Goal: Task Accomplishment & Management: Use online tool/utility

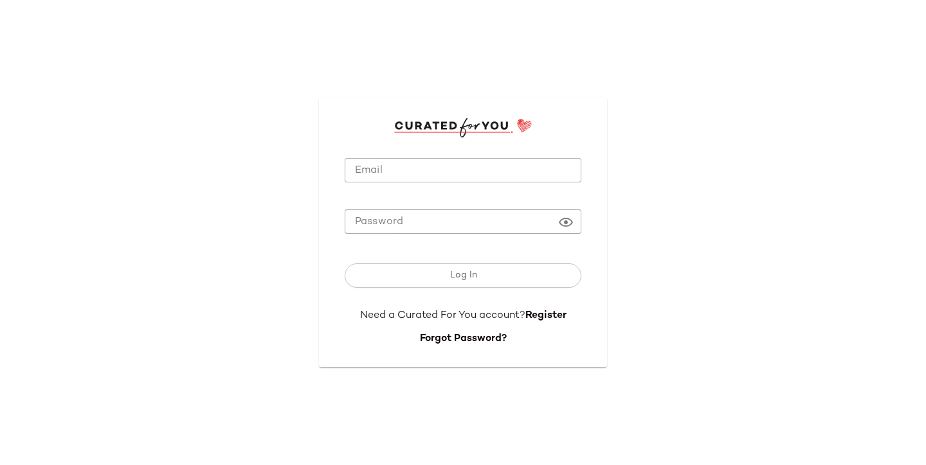
type input "**********"
click at [498, 175] on input "**********" at bounding box center [463, 170] width 237 height 25
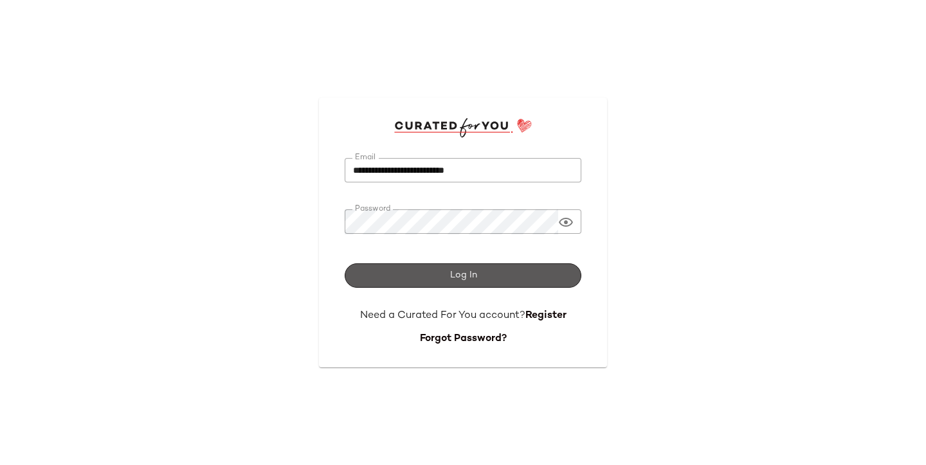
click at [521, 270] on button "Log In" at bounding box center [463, 276] width 237 height 24
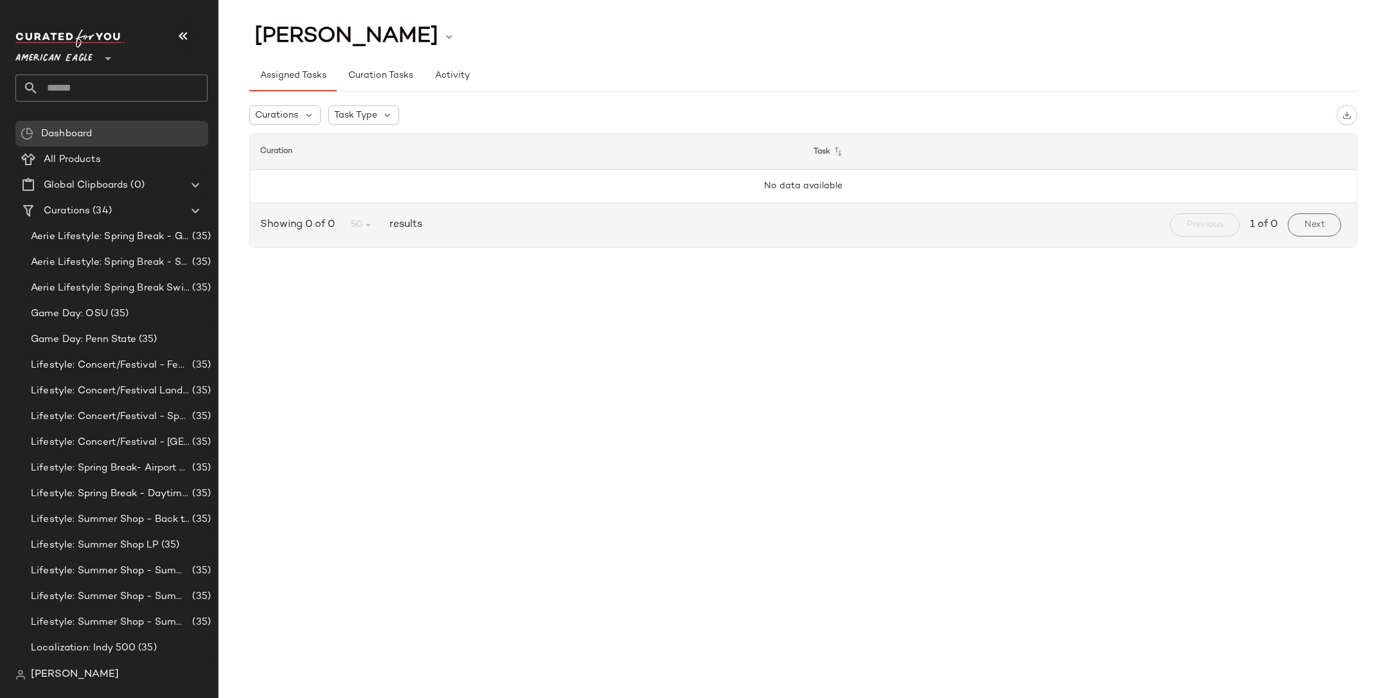
click at [89, 56] on span "American Eagle" at bounding box center [53, 55] width 77 height 23
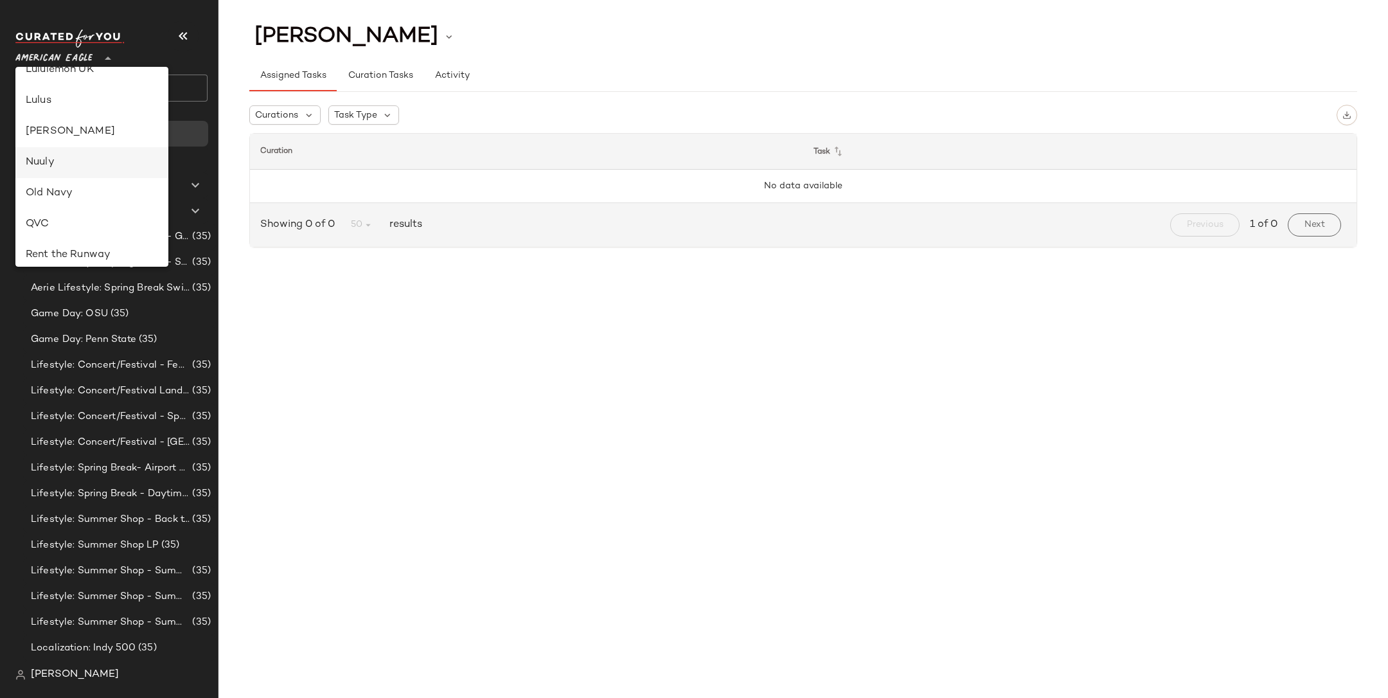
scroll to position [431, 0]
click at [88, 229] on div "Rent the Runway" at bounding box center [91, 242] width 153 height 31
type input "**"
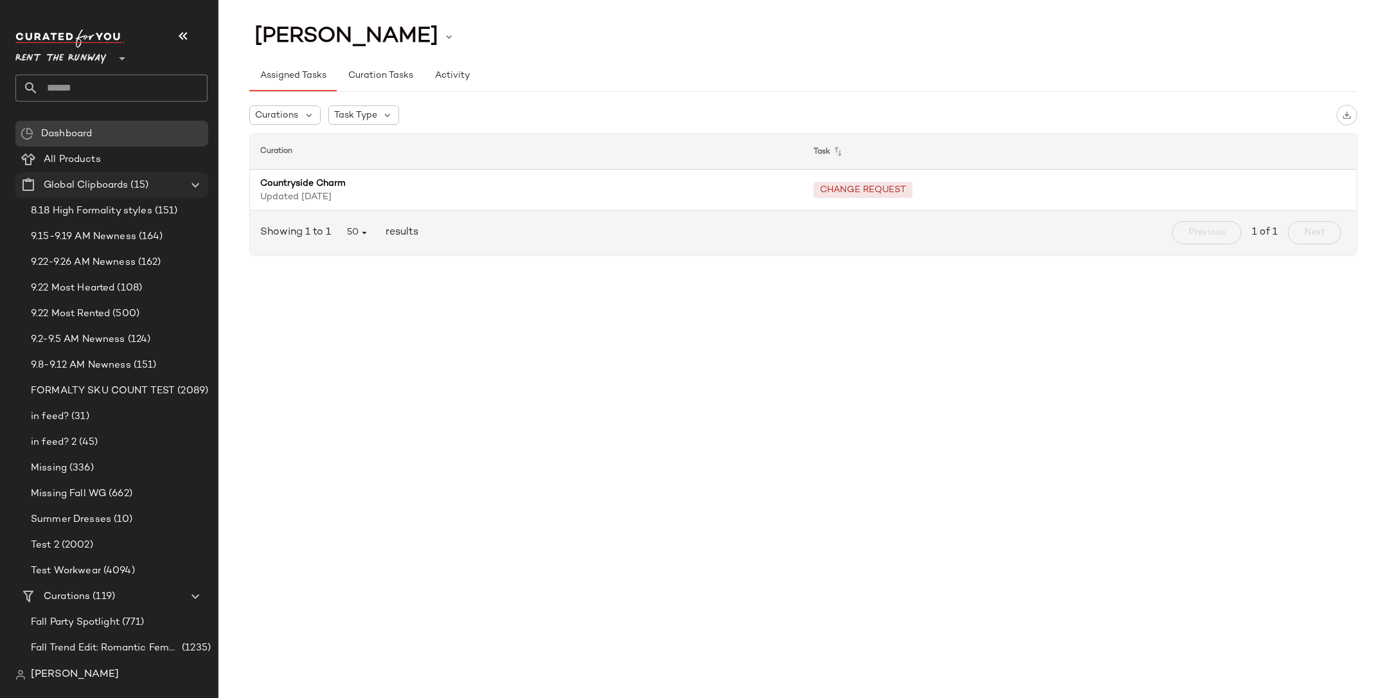
click at [197, 186] on icon at bounding box center [195, 184] width 15 height 15
click at [99, 202] on Curations "Curations (119)" at bounding box center [111, 211] width 193 height 26
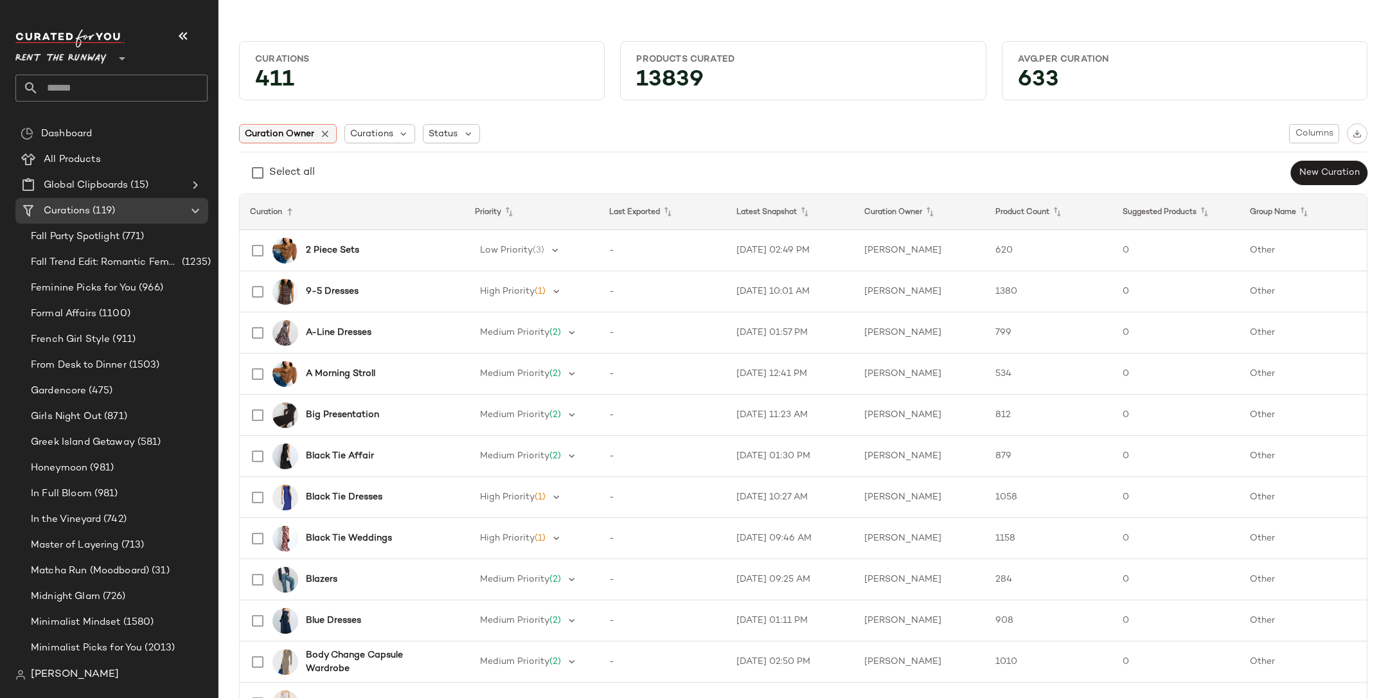
click at [288, 134] on span "Curation Owner" at bounding box center [279, 133] width 69 height 13
click at [454, 163] on div "Select all New Curation" at bounding box center [803, 173] width 1129 height 26
click at [303, 138] on span "Curation Owner: Ryan Car..." at bounding box center [322, 133] width 154 height 13
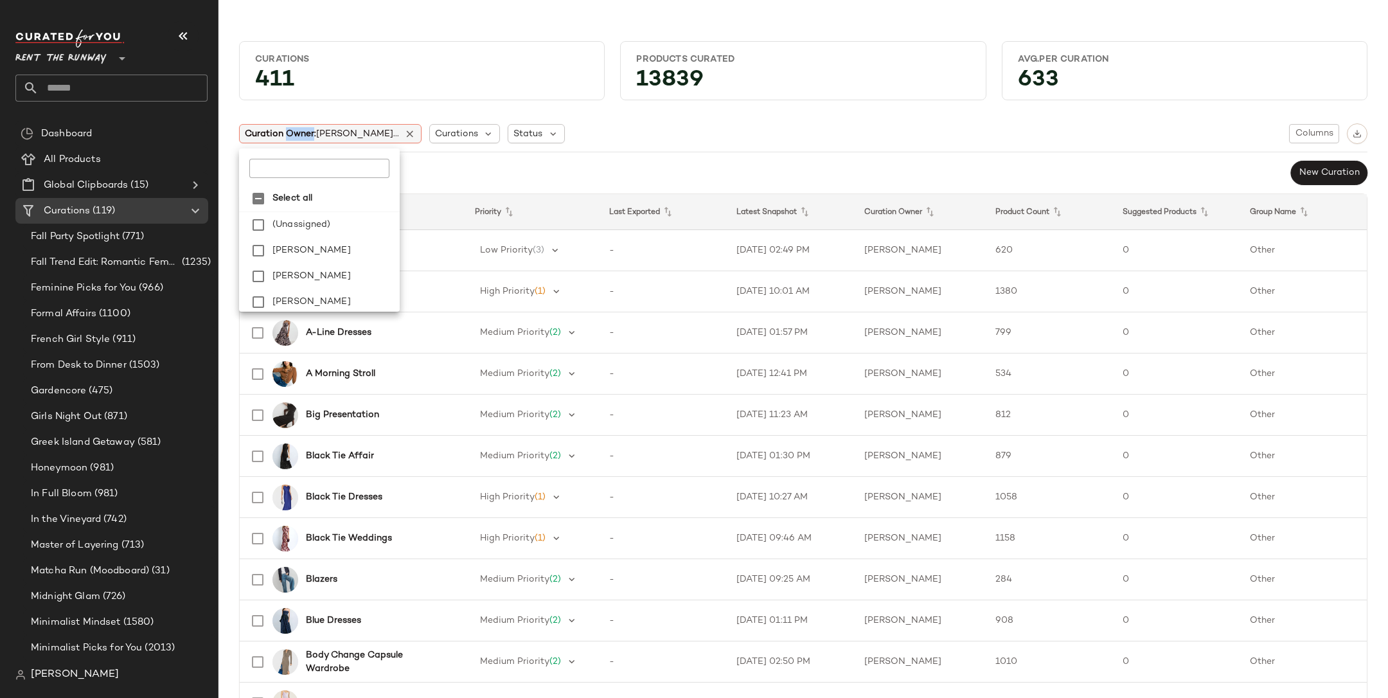
click at [303, 138] on span "Curation Owner: Ryan Car..." at bounding box center [322, 133] width 154 height 13
click at [271, 211] on th "Curation" at bounding box center [352, 212] width 225 height 36
click at [290, 211] on icon at bounding box center [289, 211] width 15 height 15
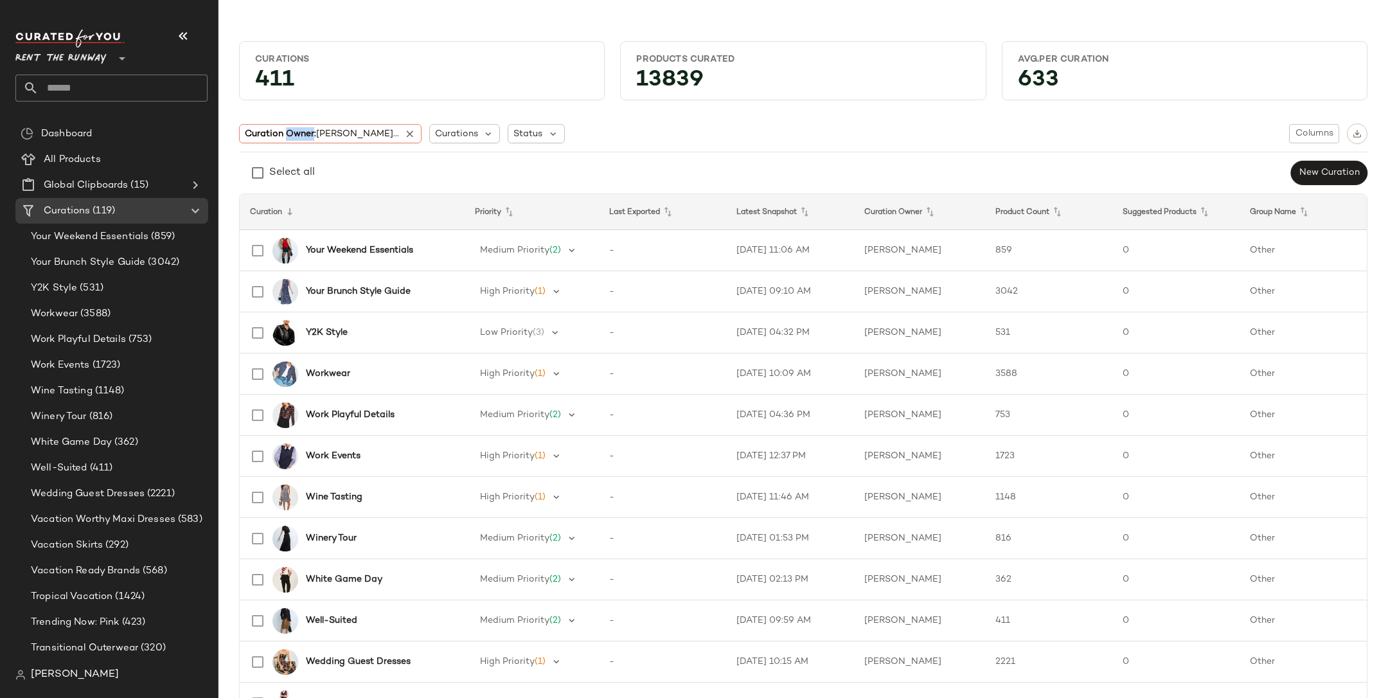
click at [290, 211] on icon at bounding box center [289, 211] width 15 height 15
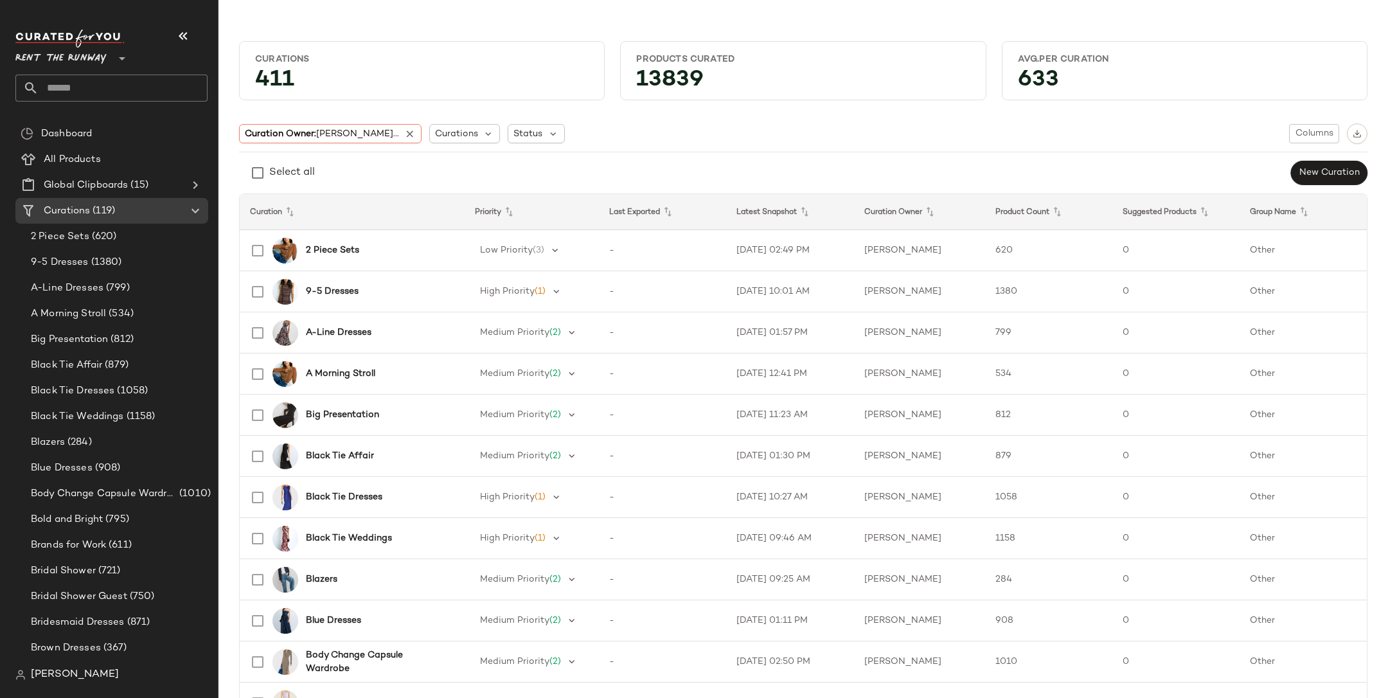
click at [735, 172] on div "Select all New Curation" at bounding box center [803, 173] width 1129 height 26
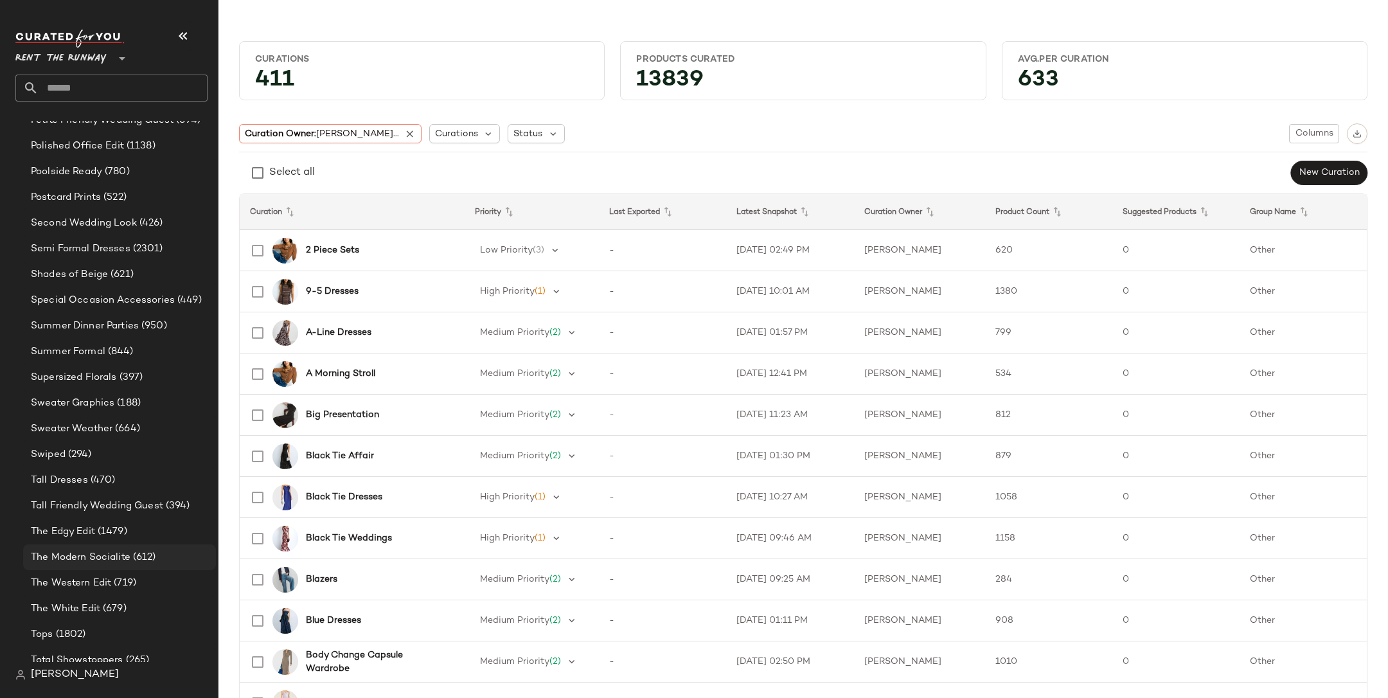
scroll to position [2205, 0]
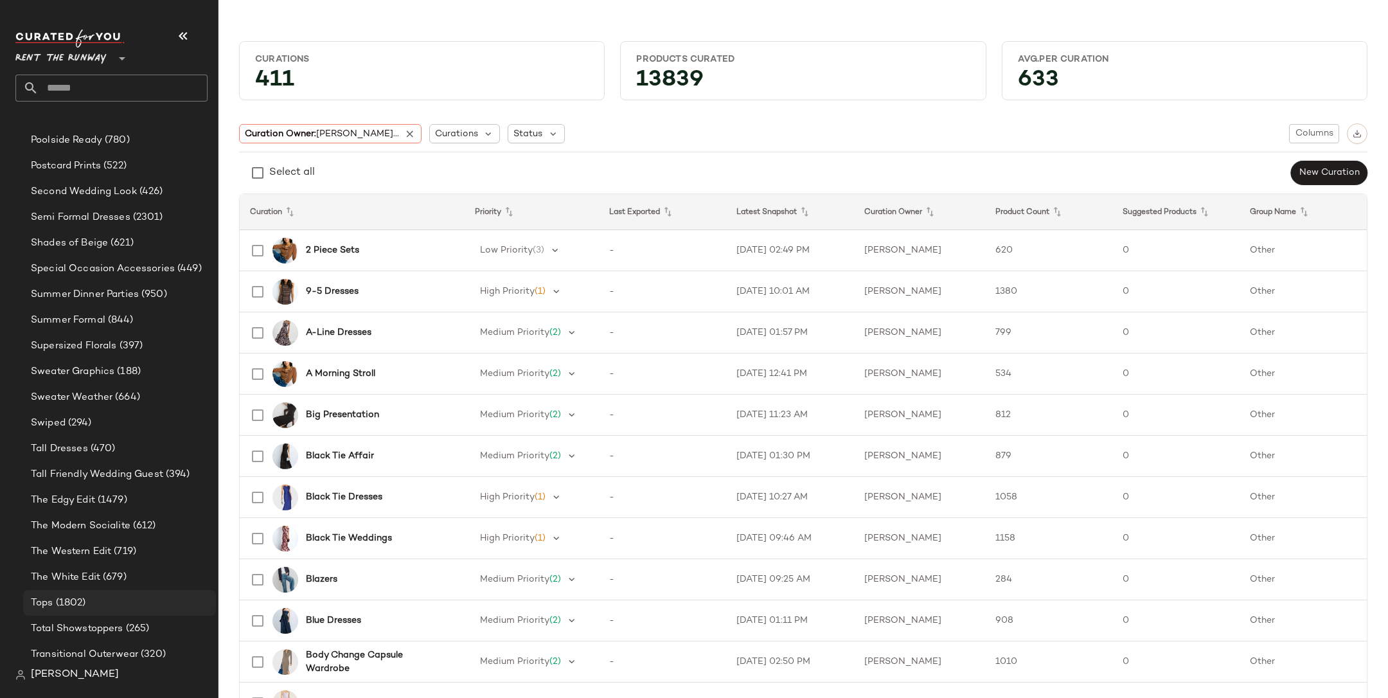
click at [87, 465] on div "Tops (1802)" at bounding box center [119, 603] width 184 height 15
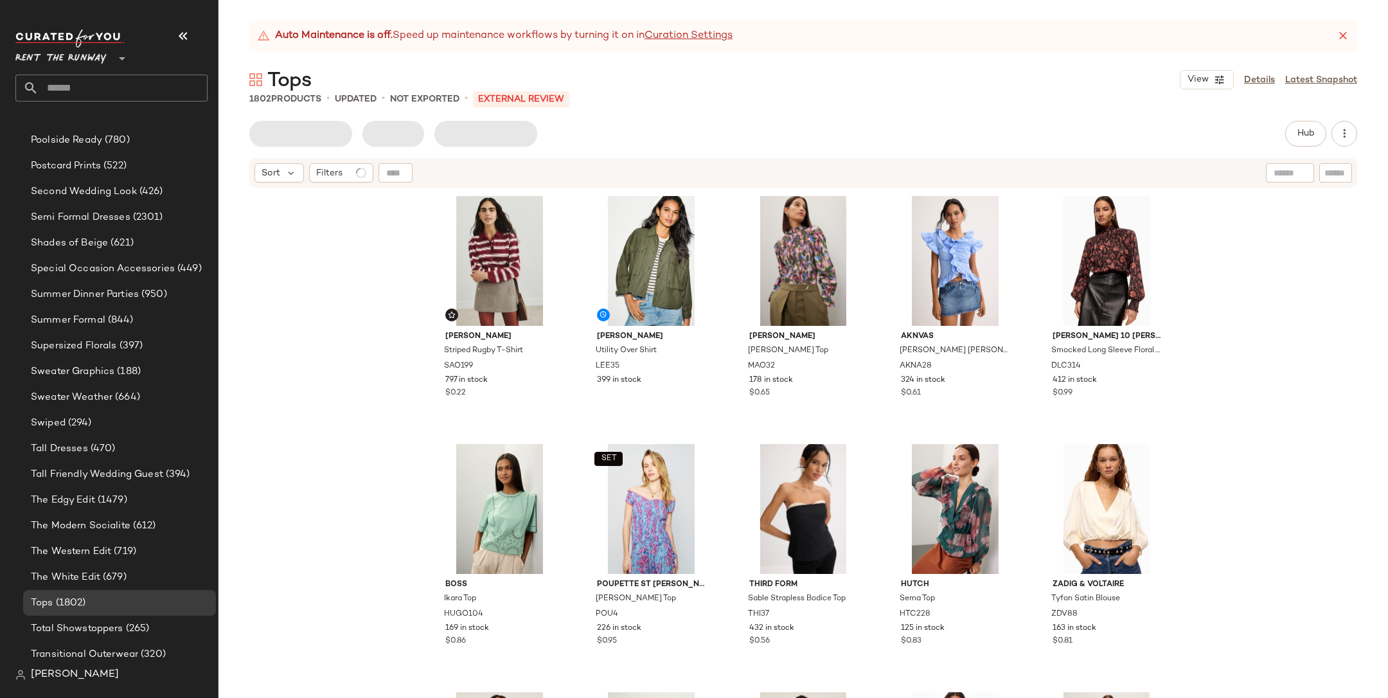
click at [925, 31] on div "Auto Maintenance is off. Speed up maintenance workflows by turning it on in Cur…" at bounding box center [803, 36] width 1108 height 31
click at [925, 37] on icon at bounding box center [1343, 36] width 13 height 13
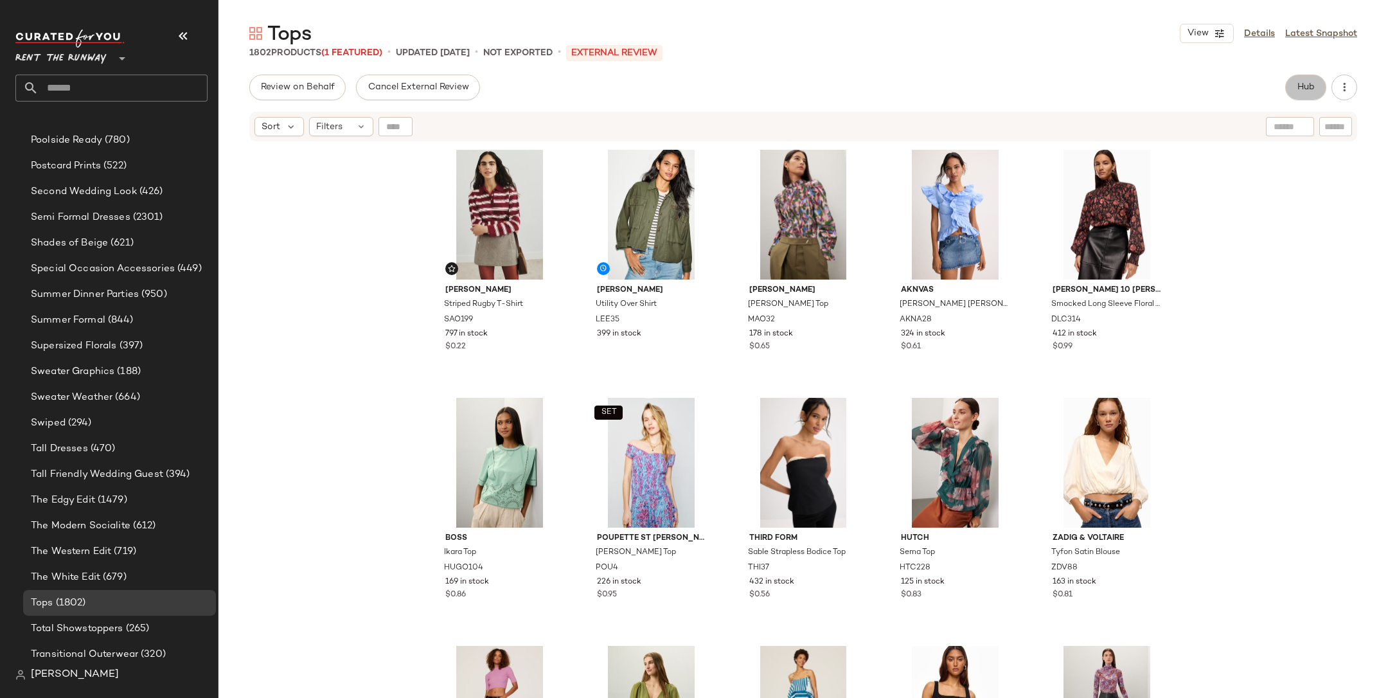
click at [925, 94] on button "Hub" at bounding box center [1306, 88] width 41 height 26
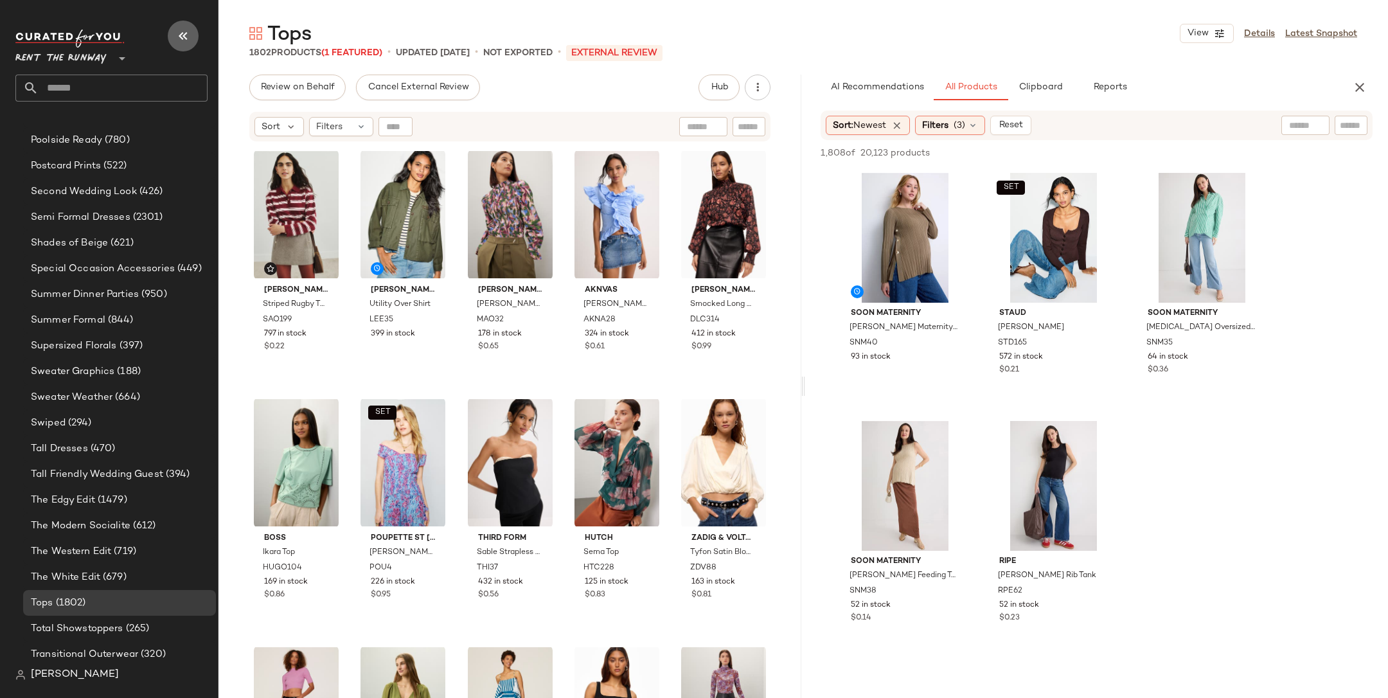
click at [186, 30] on icon "button" at bounding box center [182, 35] width 15 height 15
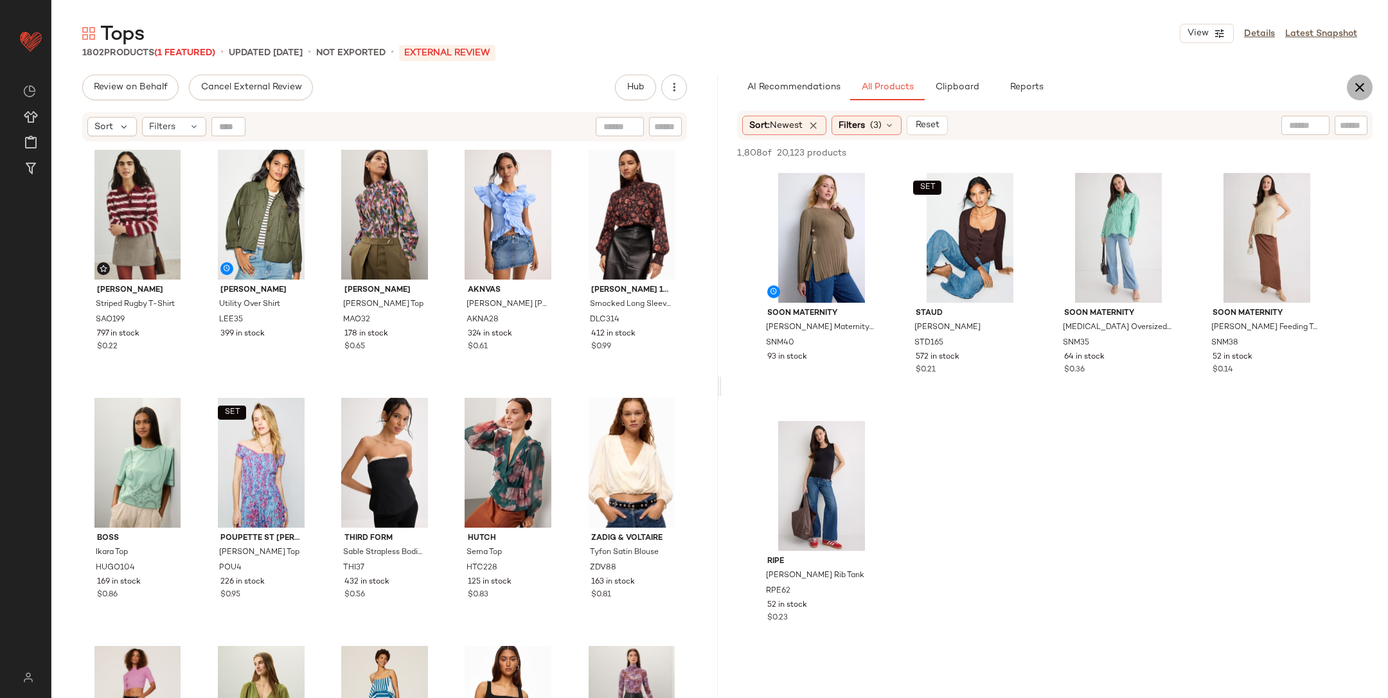
click at [925, 89] on icon "button" at bounding box center [1359, 87] width 15 height 15
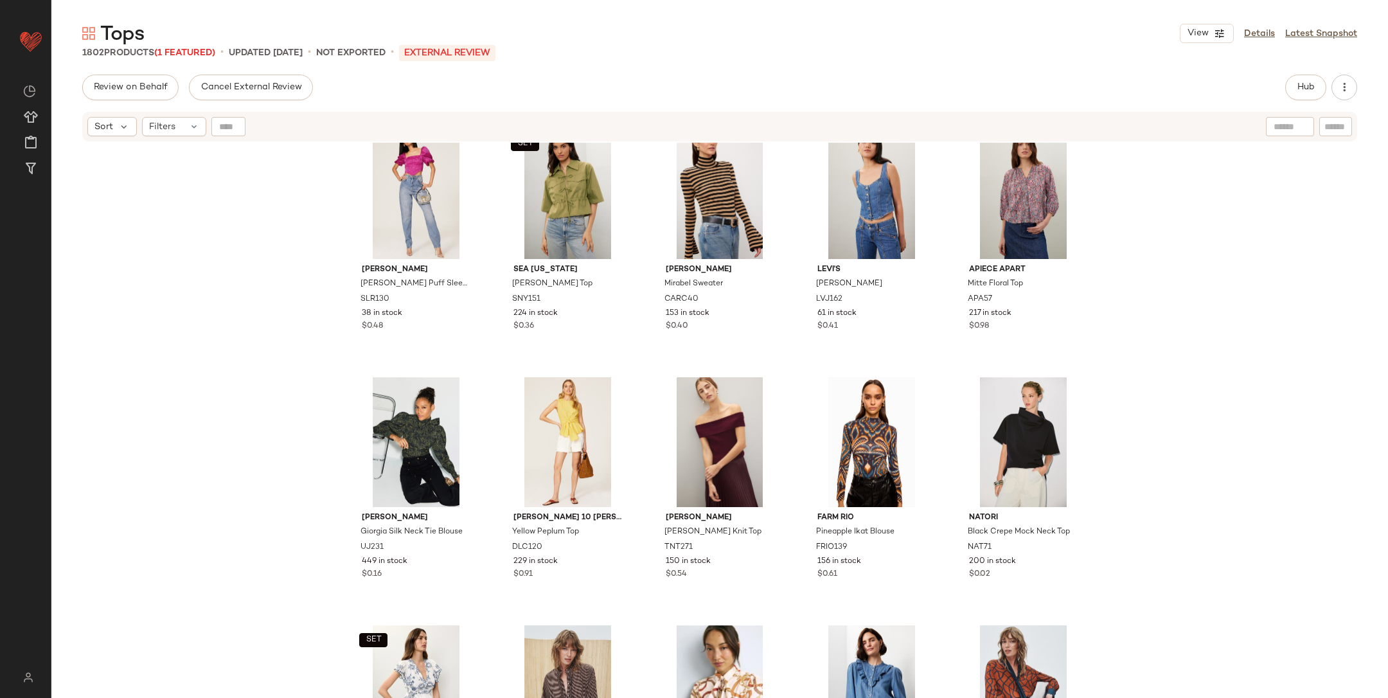
scroll to position [2384, 0]
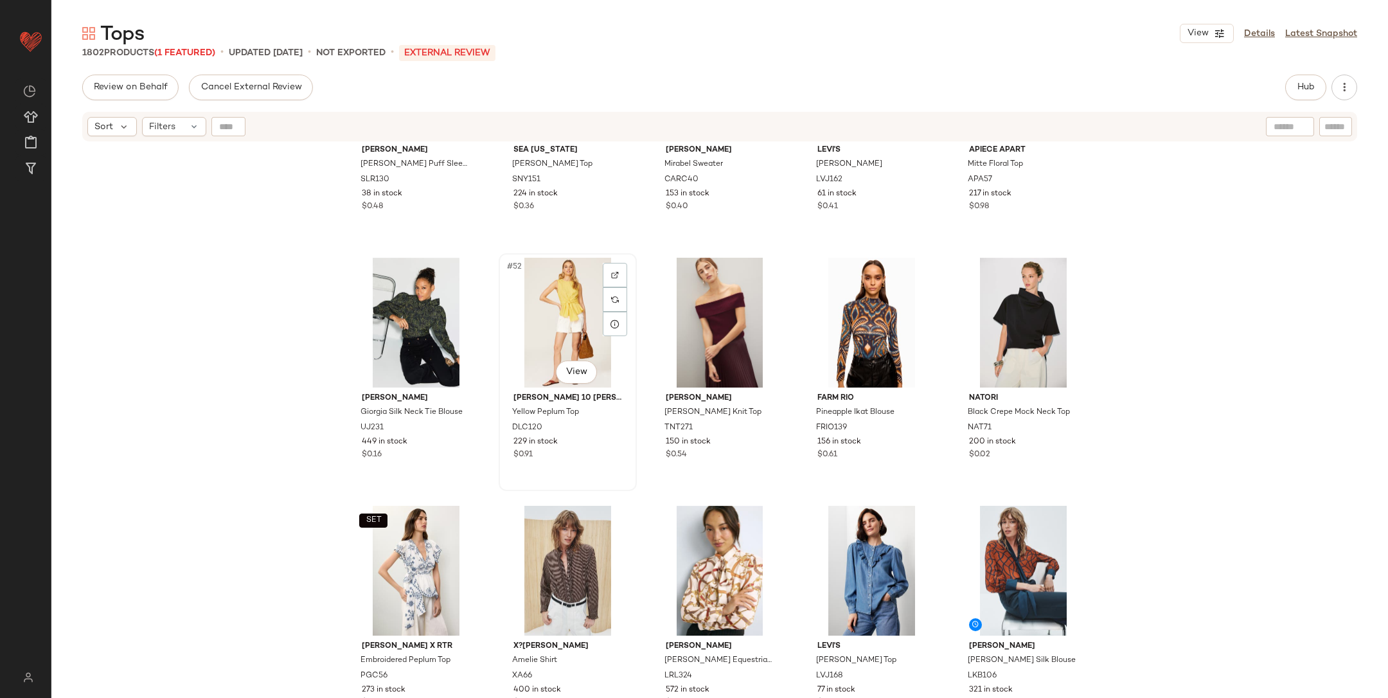
click at [556, 327] on div "#52 View" at bounding box center [567, 323] width 129 height 130
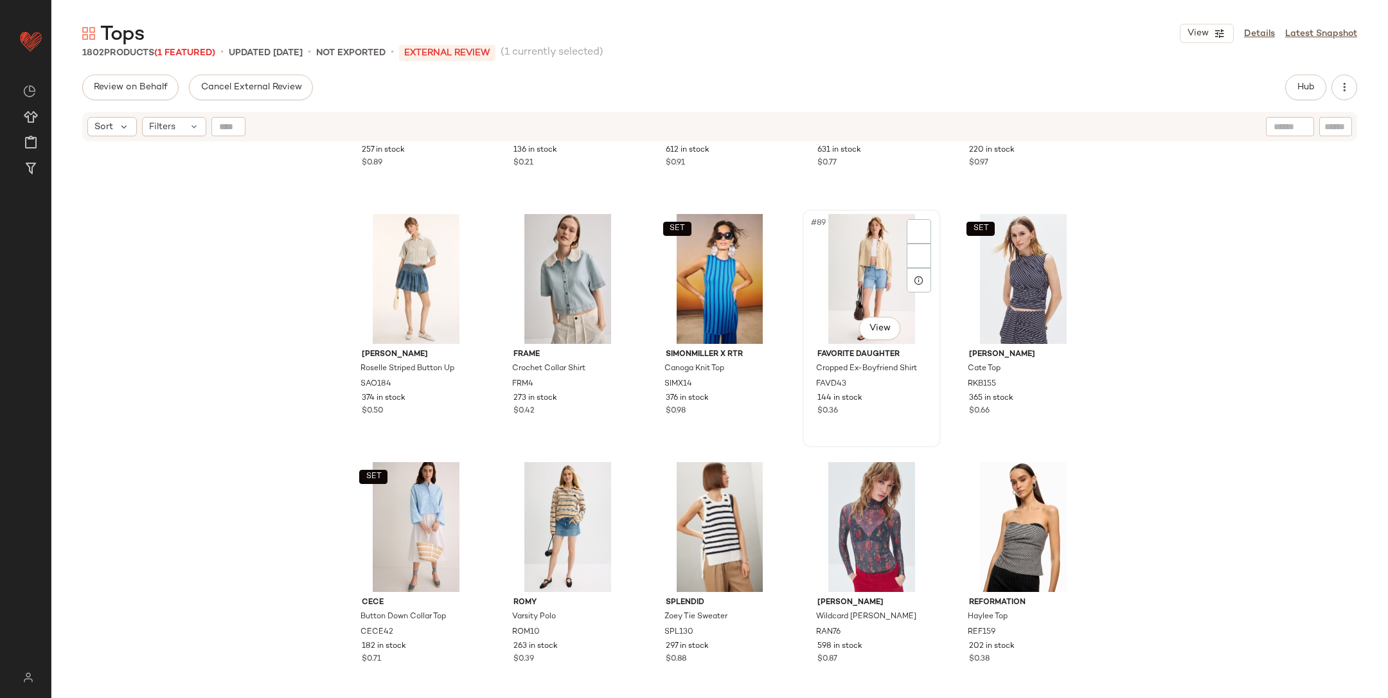
scroll to position [4144, 0]
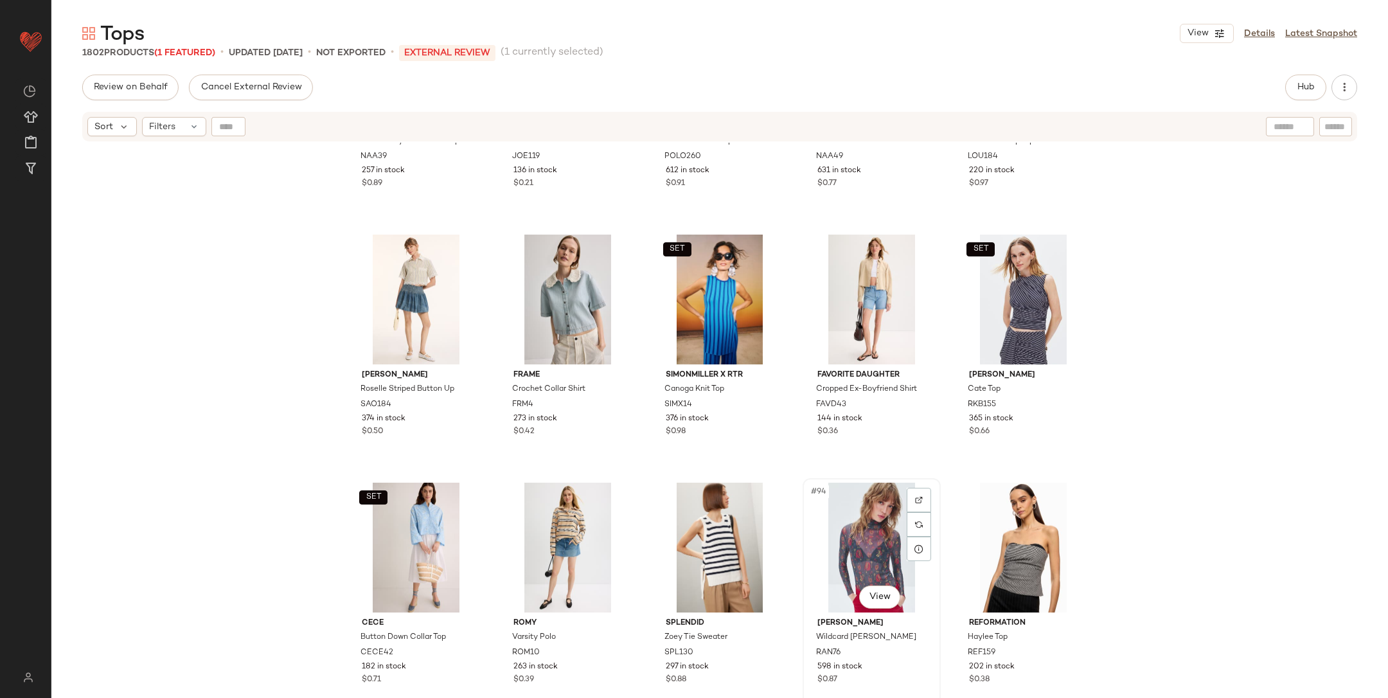
click at [839, 465] on div "#94 View" at bounding box center [871, 548] width 129 height 130
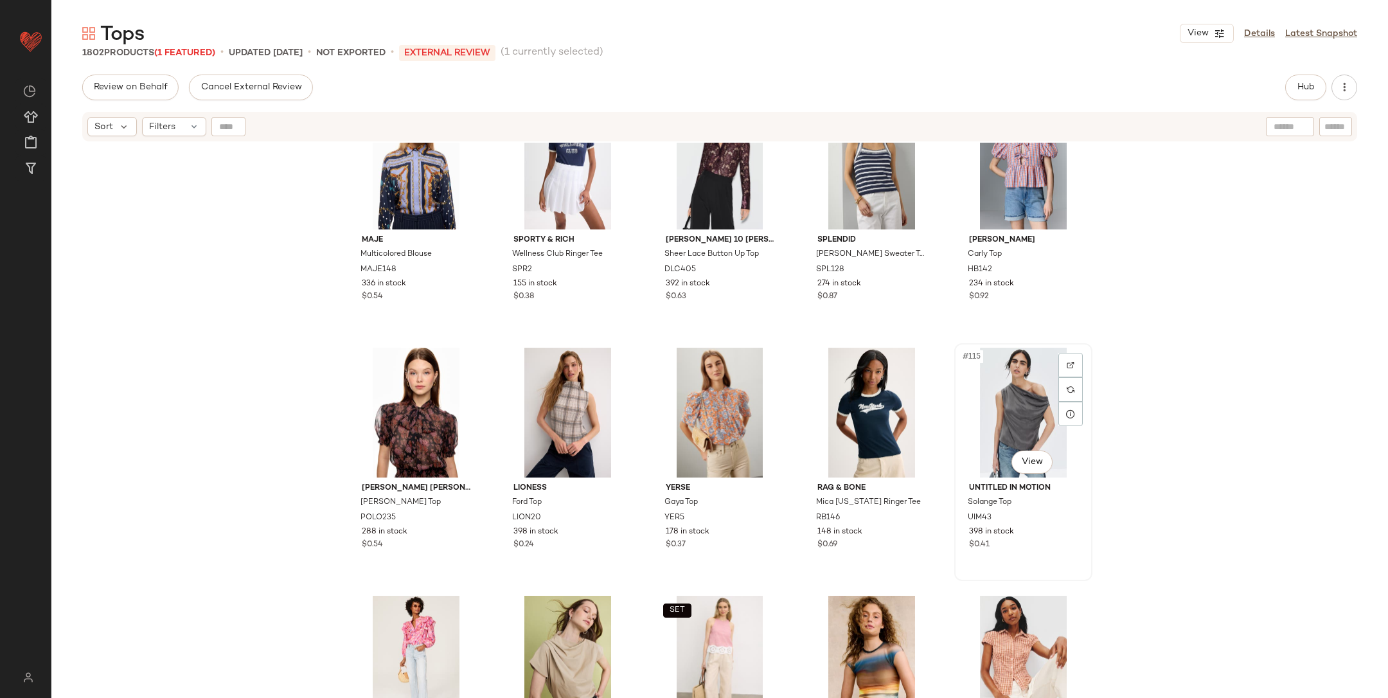
scroll to position [5270, 0]
click at [925, 430] on div "#115 View" at bounding box center [1023, 413] width 129 height 130
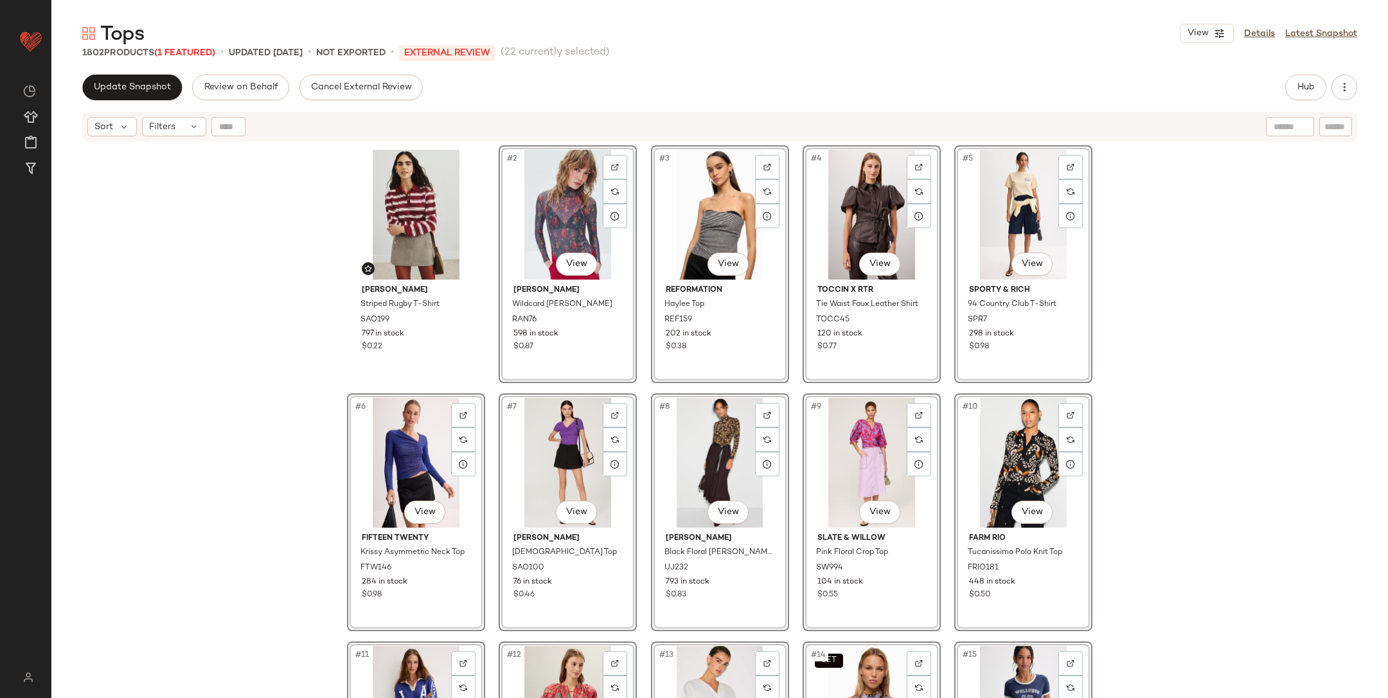
click at [925, 310] on div "Sandro Striped Rugby T-Shirt SAO199 797 in stock $0.22 #2 View Rachel Antonoff …" at bounding box center [719, 437] width 1337 height 588
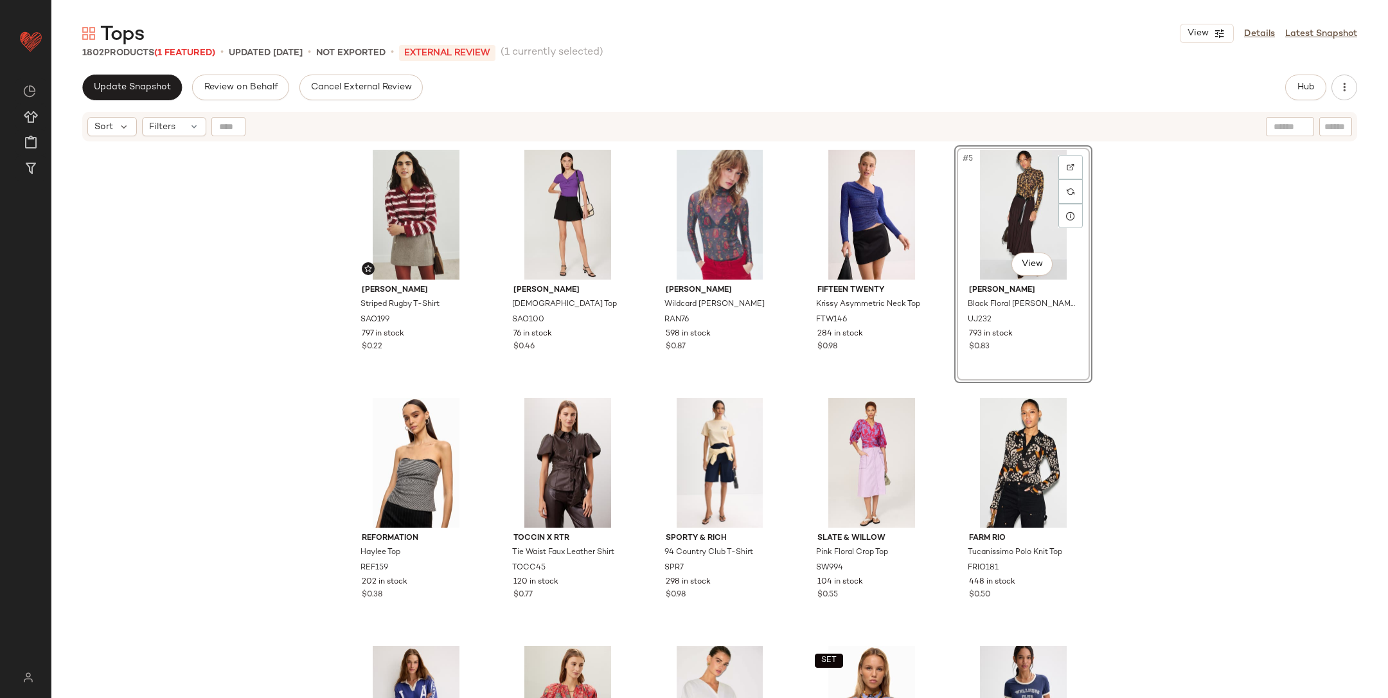
click at [925, 346] on div "Sandro Striped Rugby T-Shirt SAO199 797 in stock $0.22 Sandro Temple Top SAO100…" at bounding box center [719, 437] width 1337 height 588
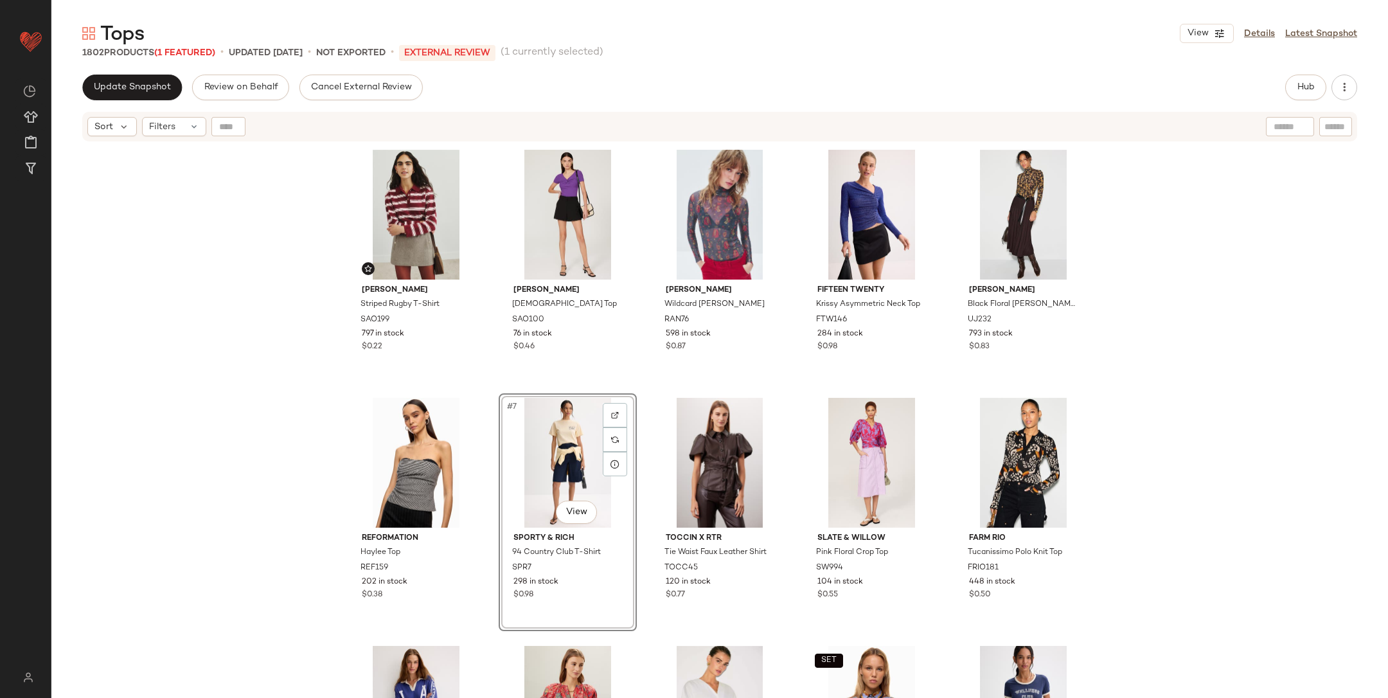
click at [312, 465] on div "Sandro Striped Rugby T-Shirt SAO199 797 in stock $0.22 Sandro Temple Top SAO100…" at bounding box center [719, 437] width 1337 height 588
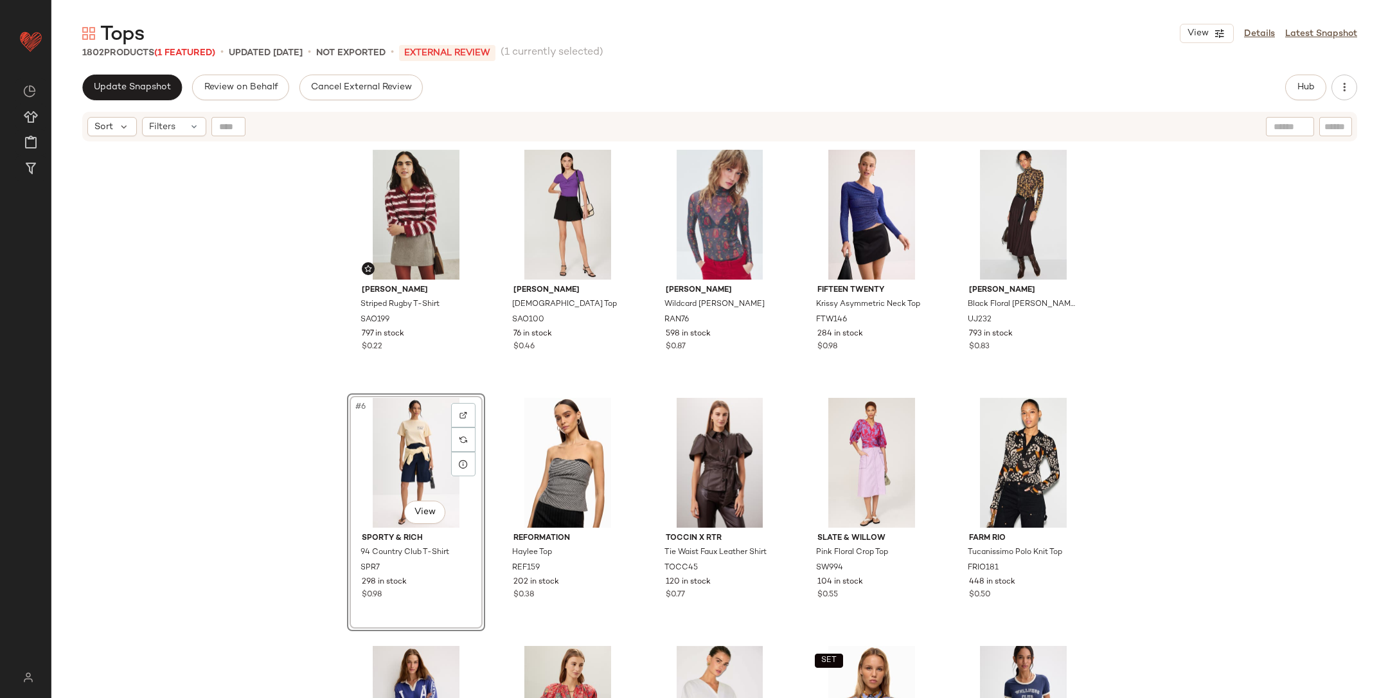
click at [312, 465] on div "Sandro Striped Rugby T-Shirt SAO199 797 in stock $0.22 Sandro Temple Top SAO100…" at bounding box center [719, 437] width 1337 height 588
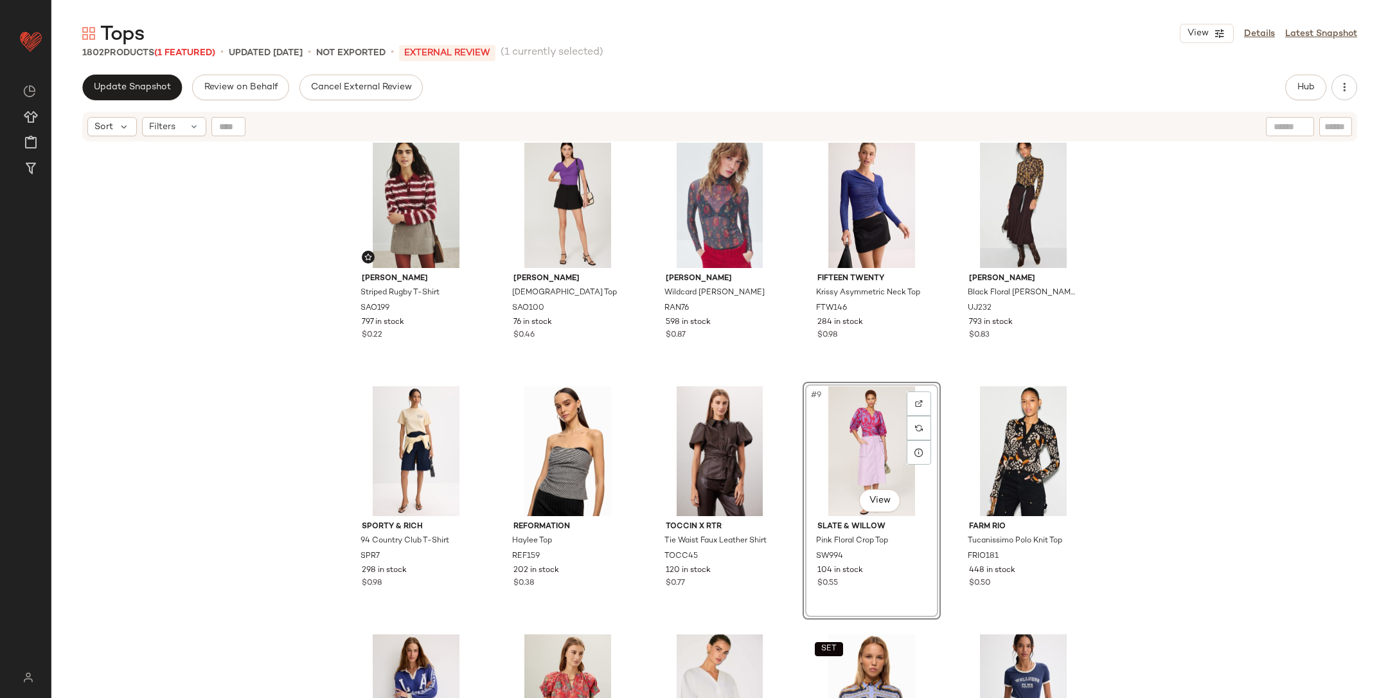
scroll to position [17, 0]
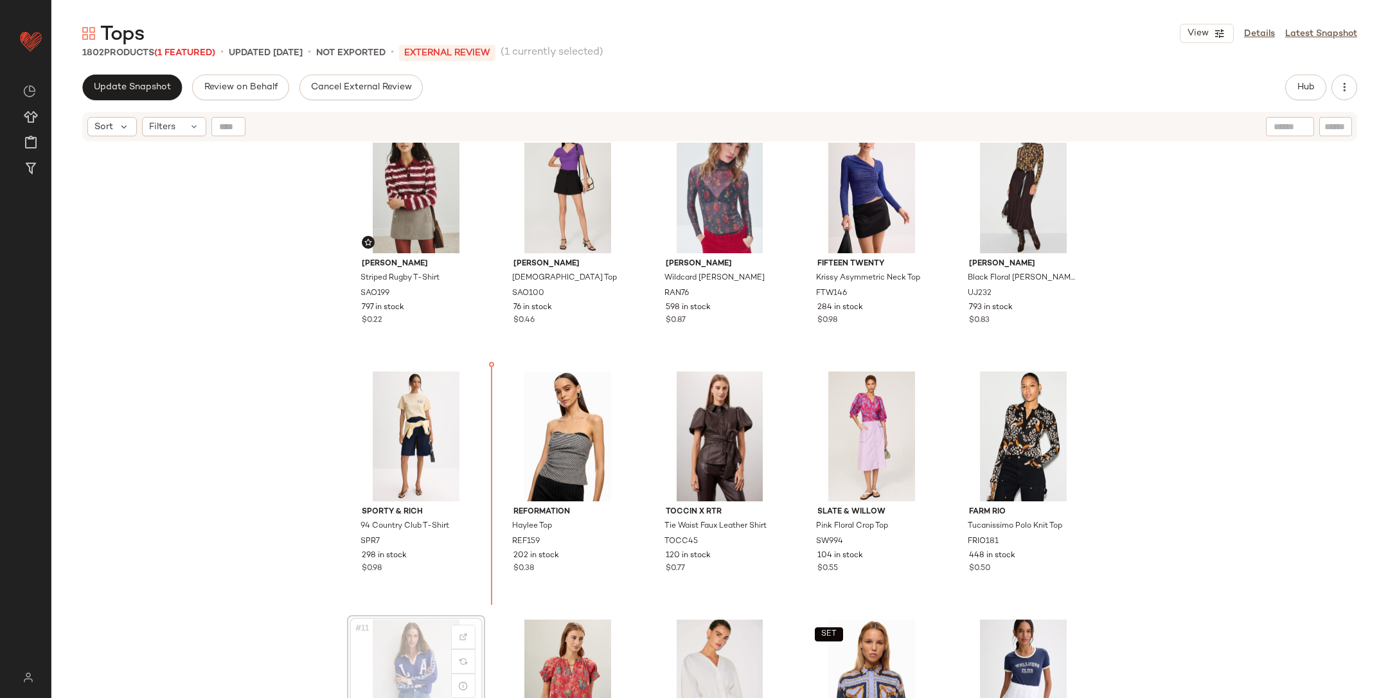
scroll to position [33, 0]
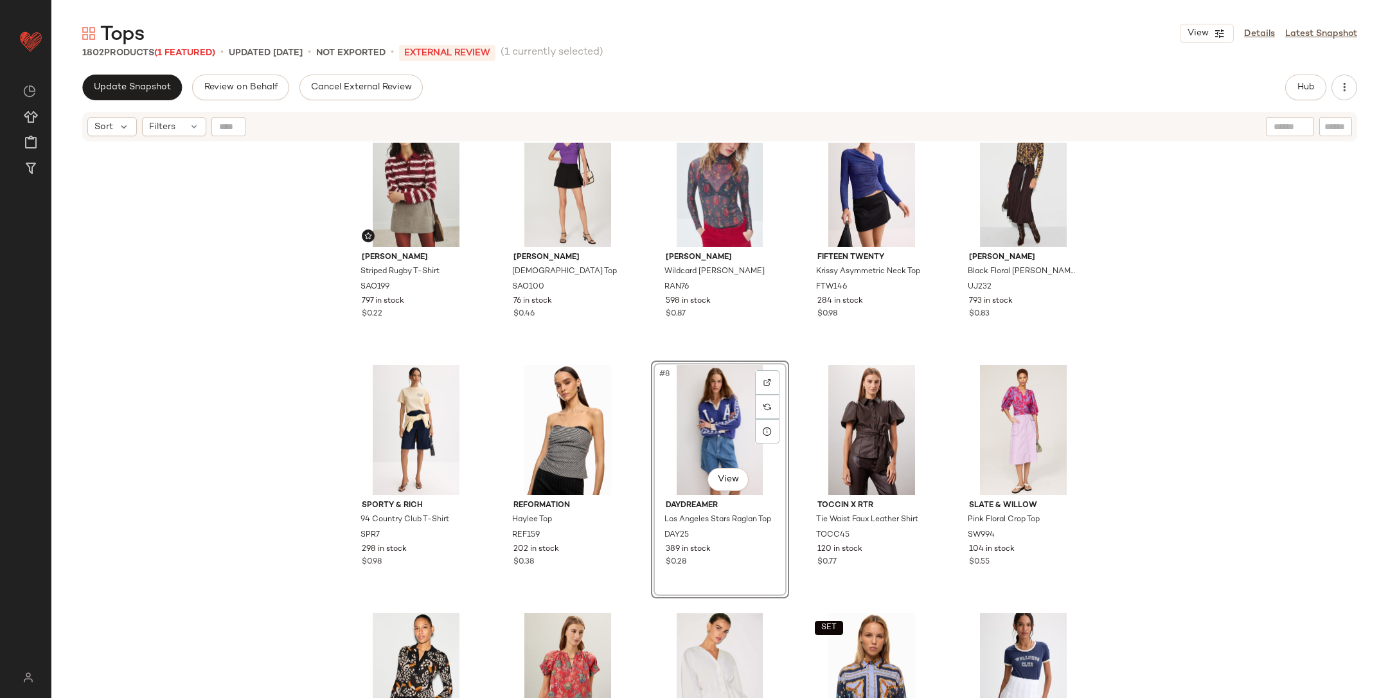
click at [925, 453] on div "Sandro Striped Rugby T-Shirt SAO199 797 in stock $0.22 Sandro Temple Top SAO100…" at bounding box center [719, 437] width 1337 height 588
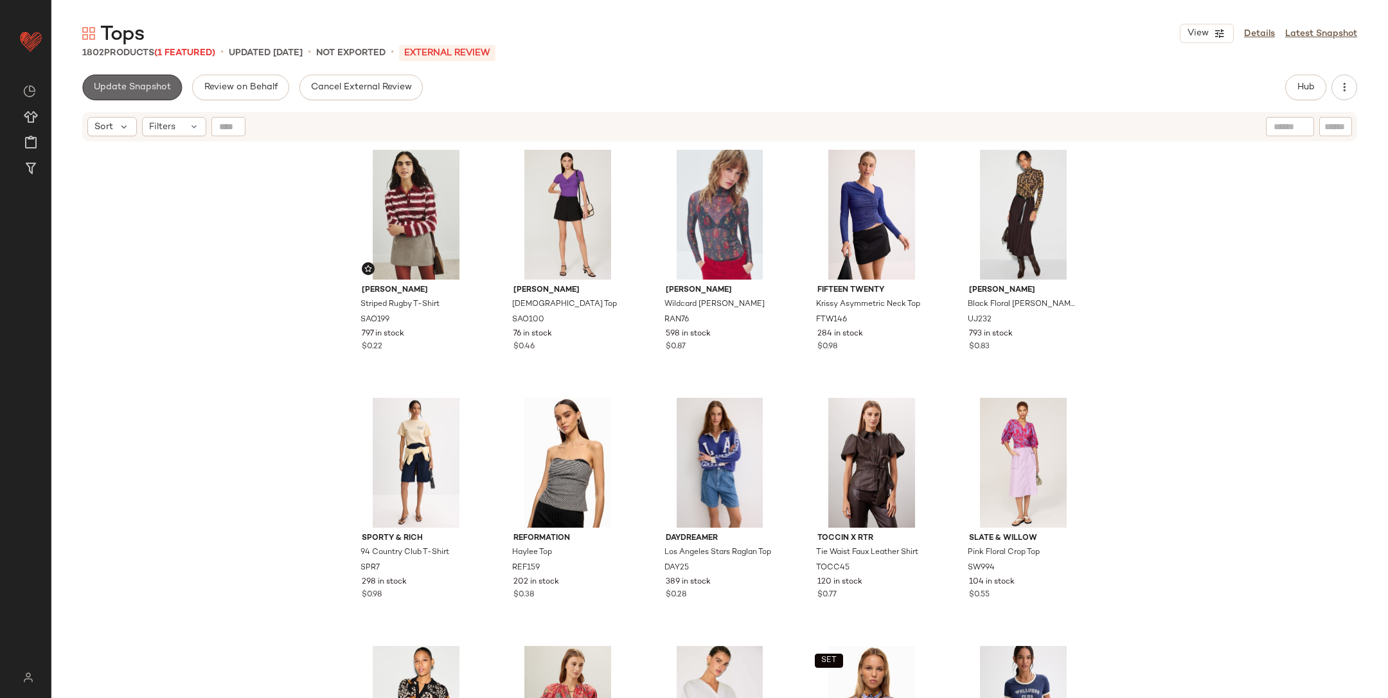
click at [135, 87] on span "Update Snapshot" at bounding box center [132, 87] width 78 height 10
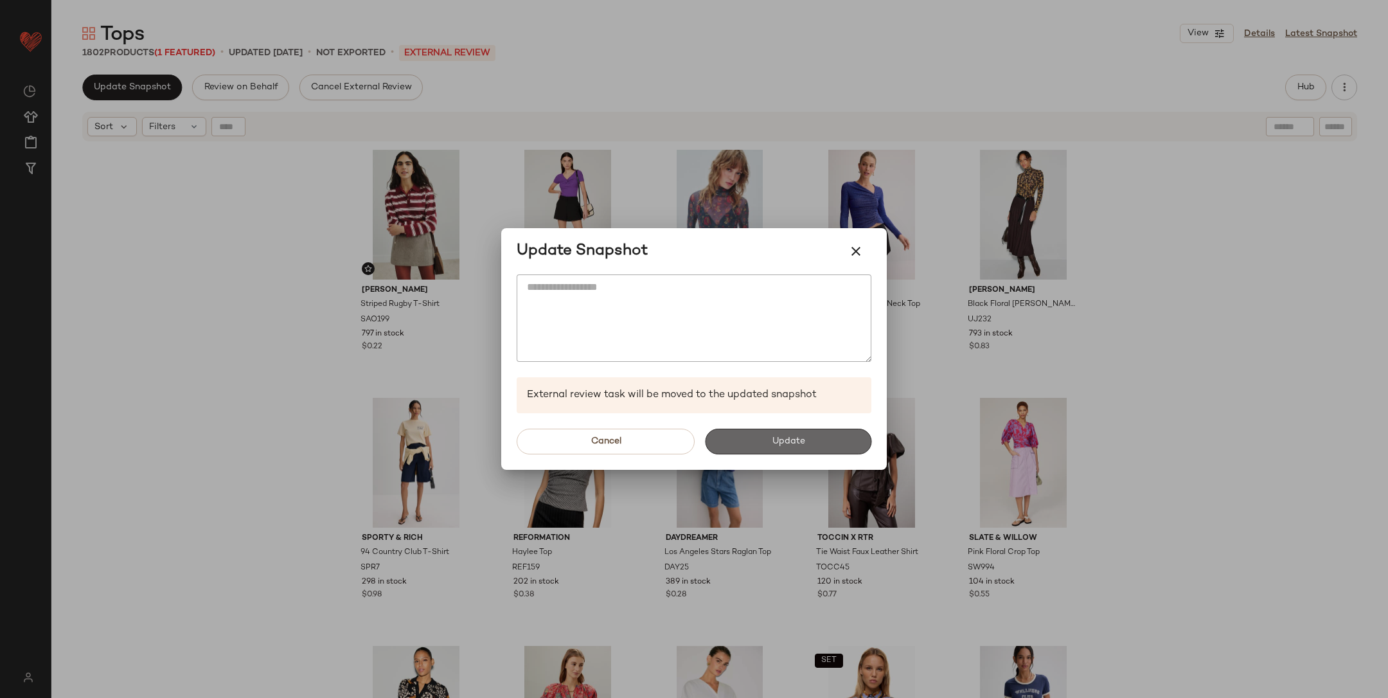
click at [786, 443] on span "Update" at bounding box center [787, 441] width 33 height 10
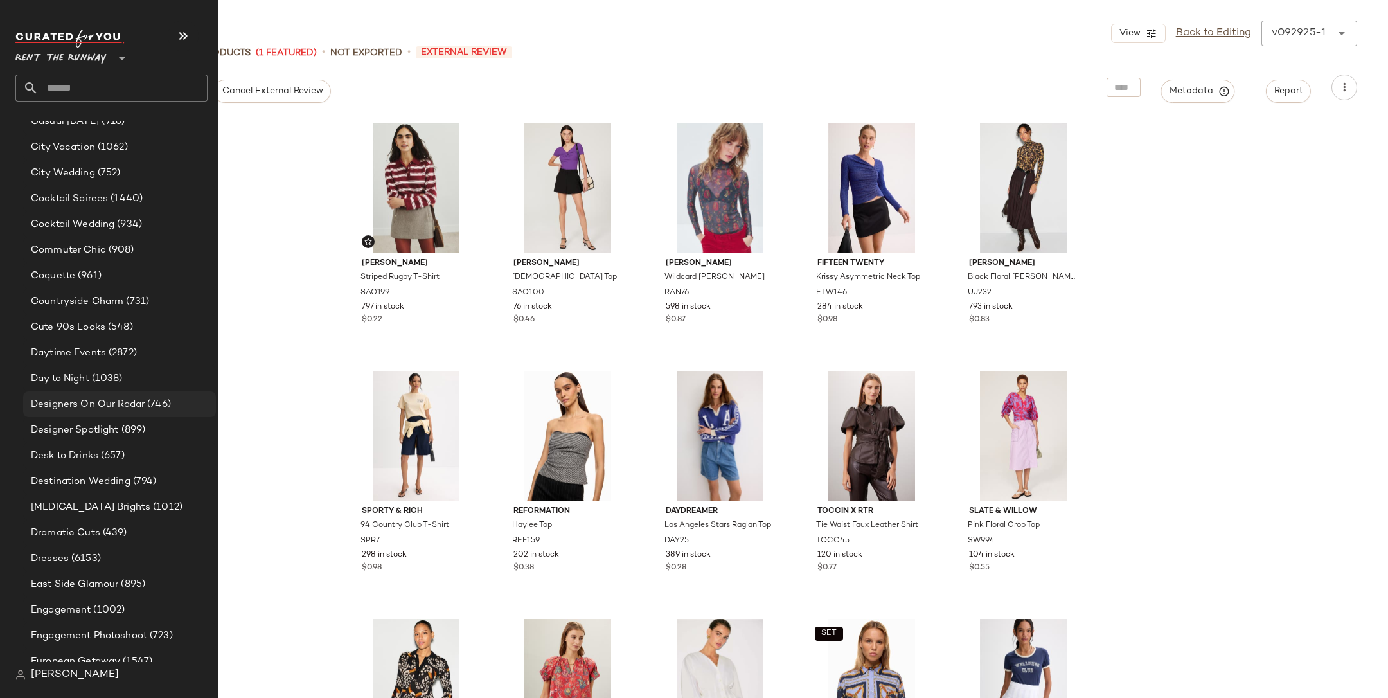
scroll to position [727, 0]
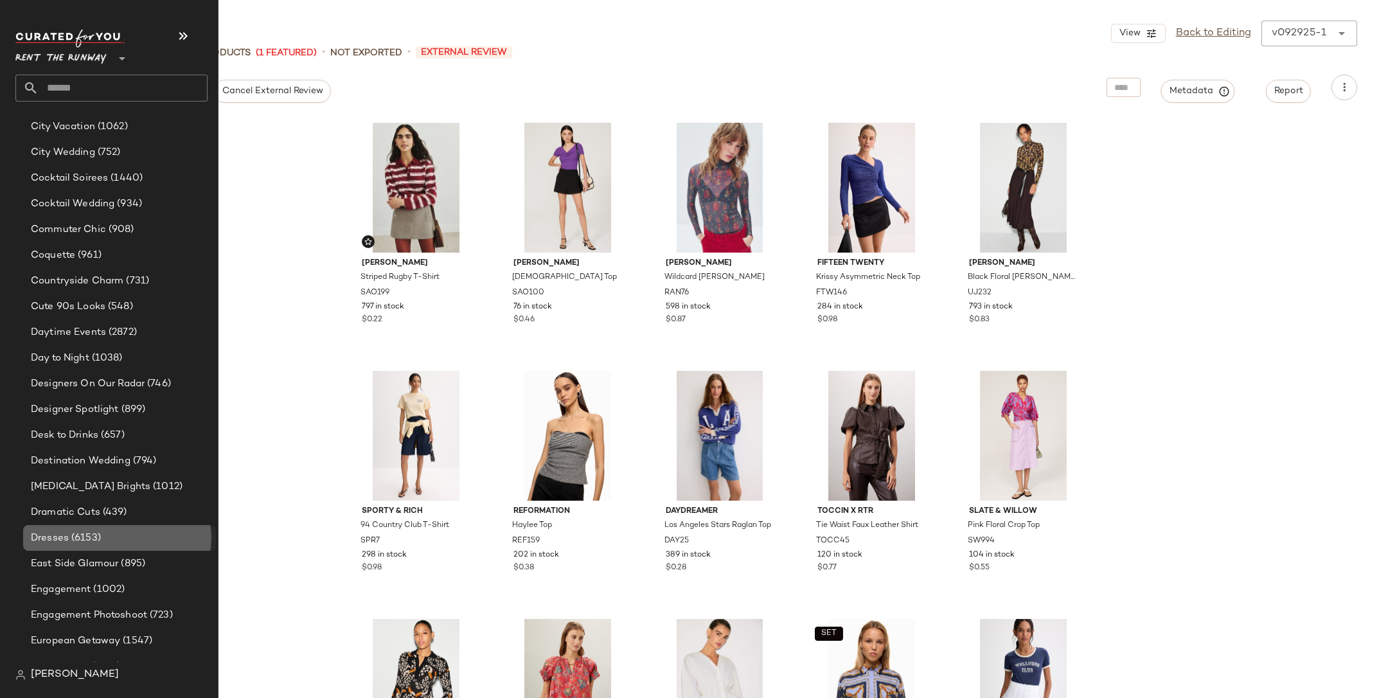
click at [84, 465] on span "(6153)" at bounding box center [85, 538] width 32 height 15
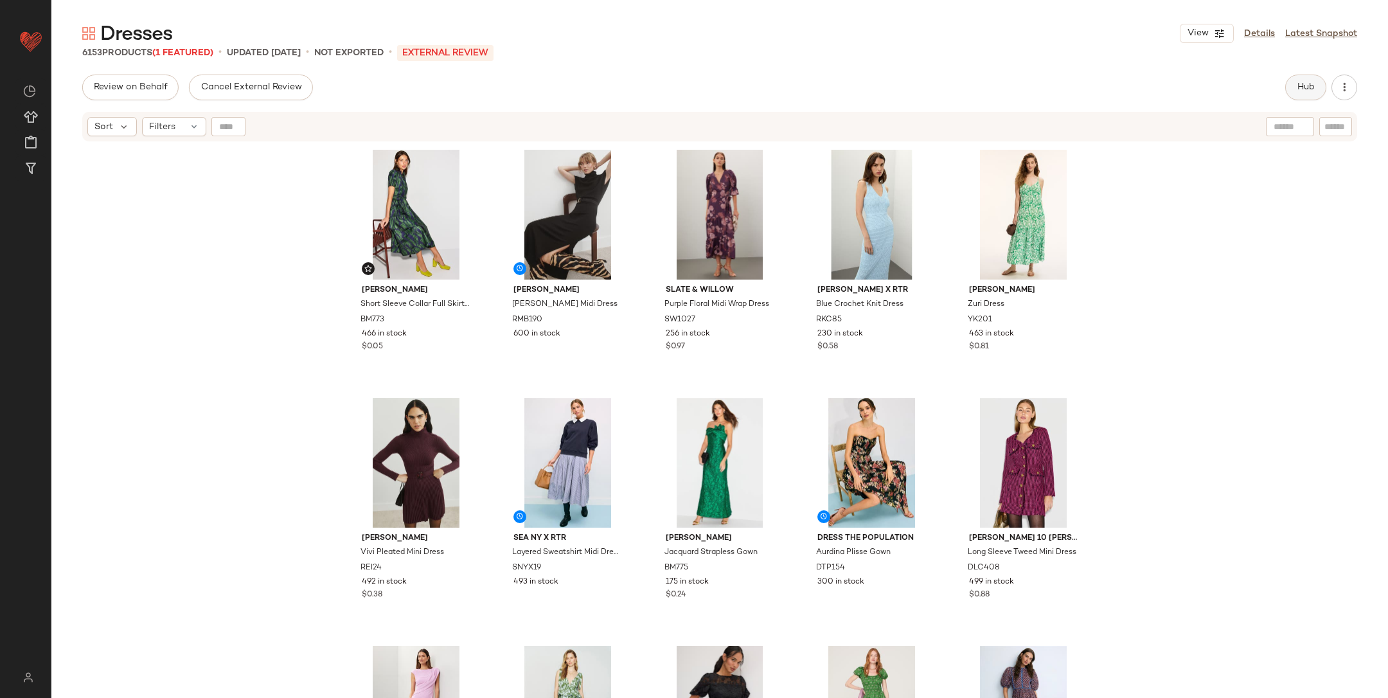
click at [925, 91] on span "Hub" at bounding box center [1306, 87] width 18 height 10
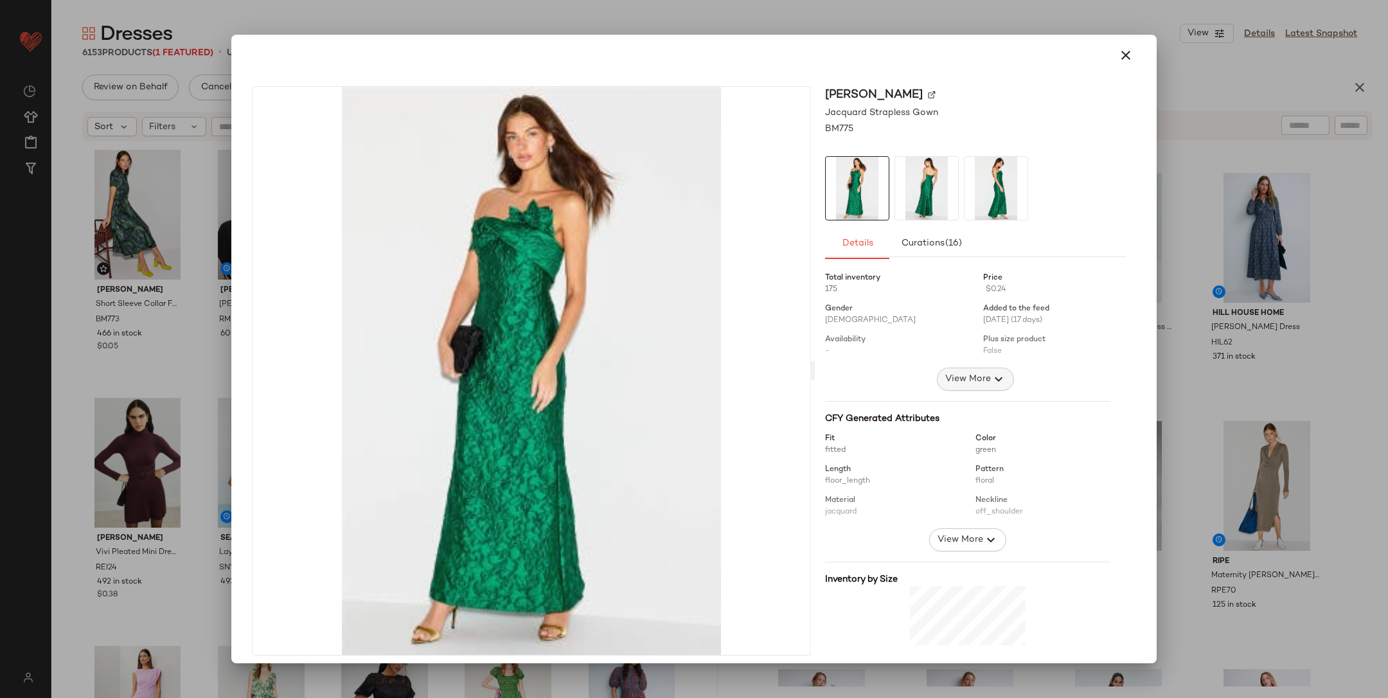
click at [925, 381] on span "View More" at bounding box center [968, 379] width 46 height 15
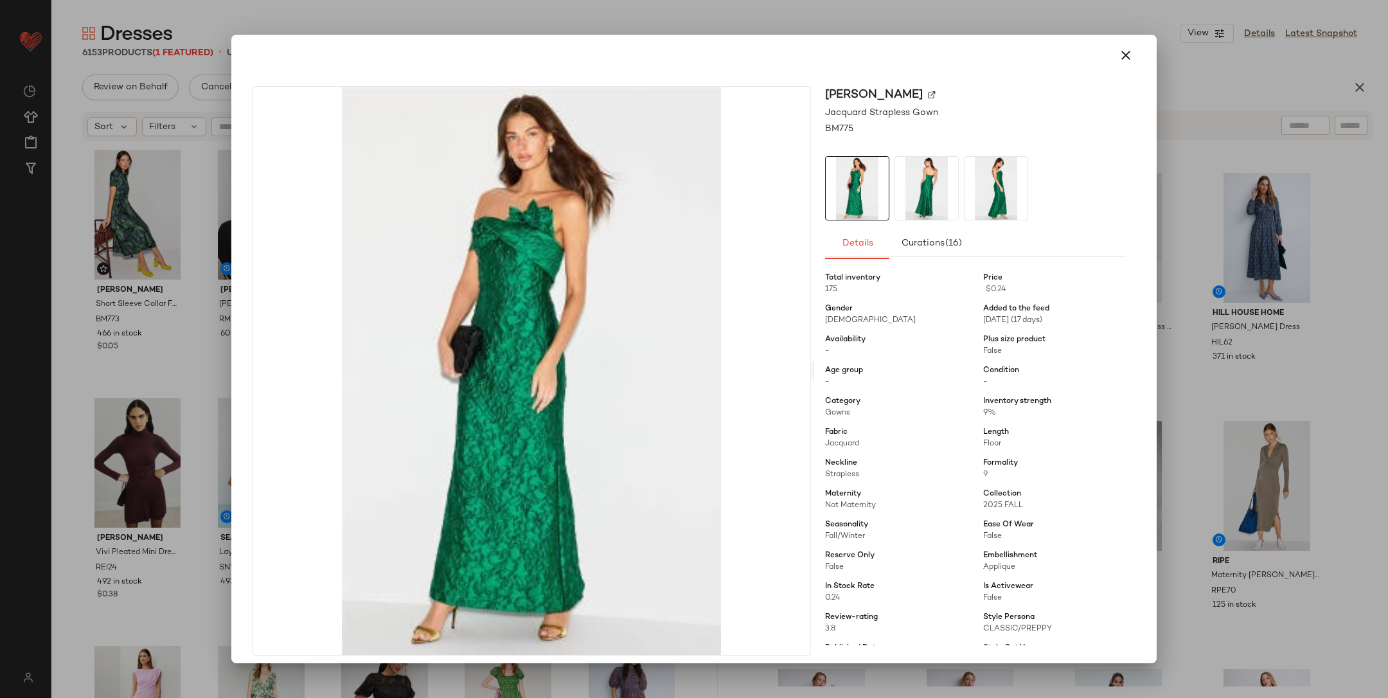
click at [925, 397] on div at bounding box center [694, 349] width 1388 height 698
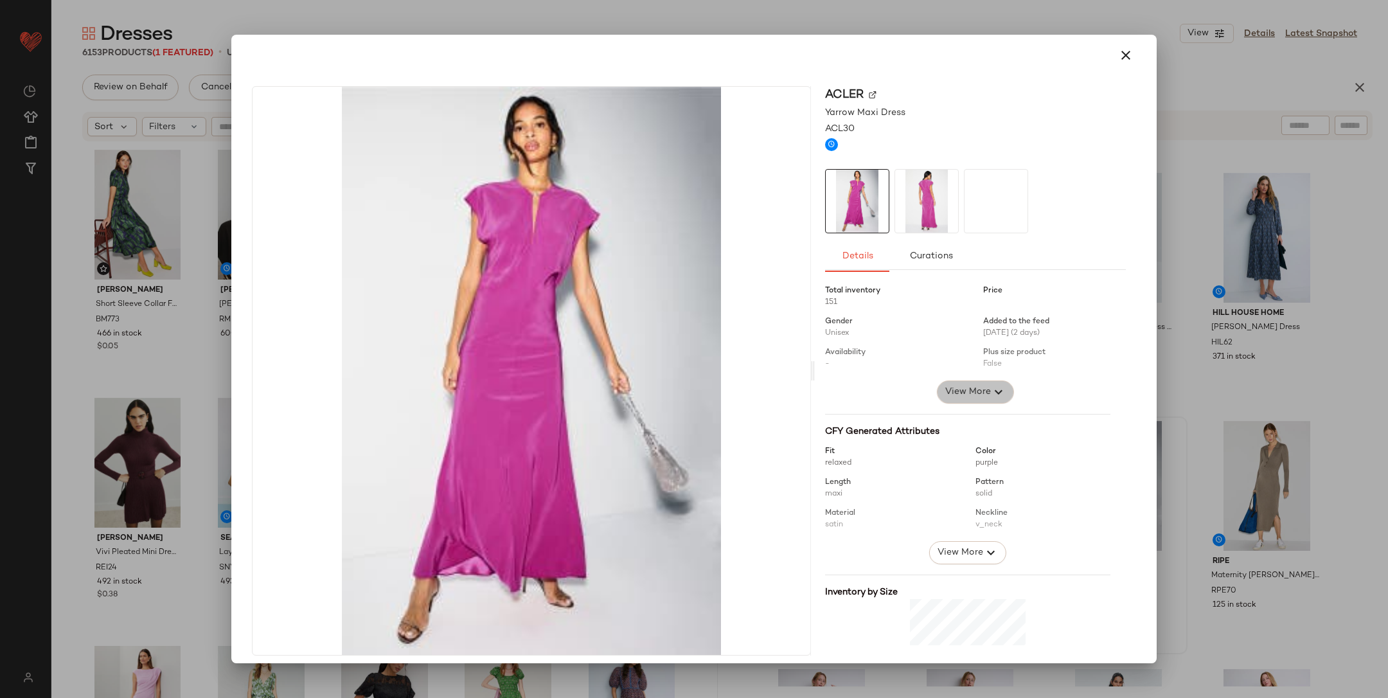
click at [925, 394] on span "View More" at bounding box center [968, 391] width 46 height 15
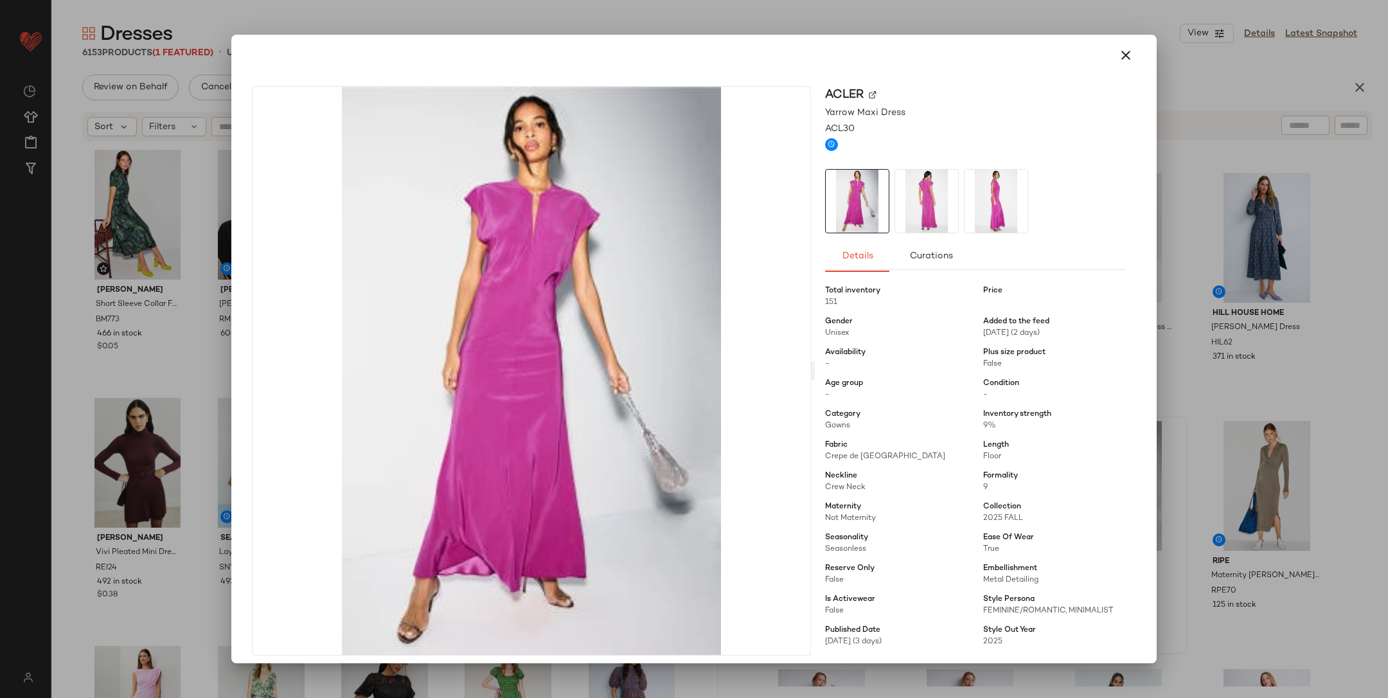
click at [925, 382] on div at bounding box center [694, 349] width 1388 height 698
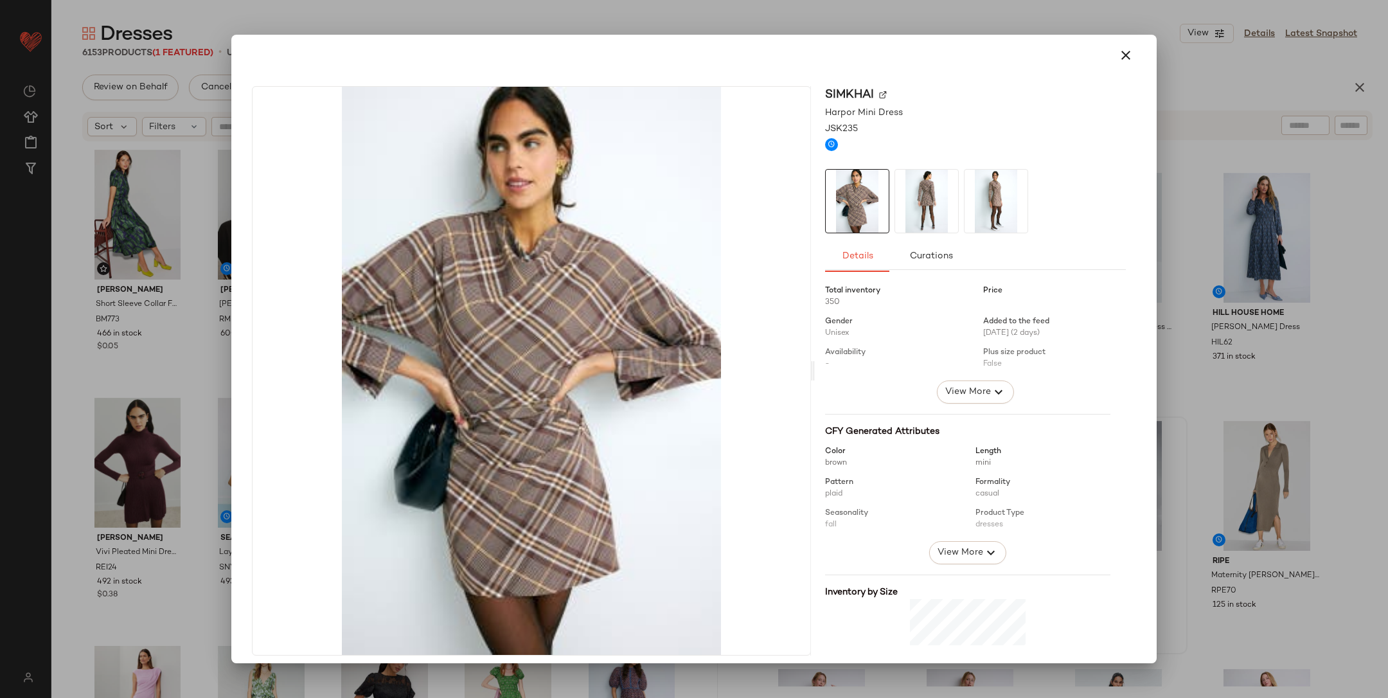
click at [925, 397] on span "View More" at bounding box center [968, 391] width 46 height 15
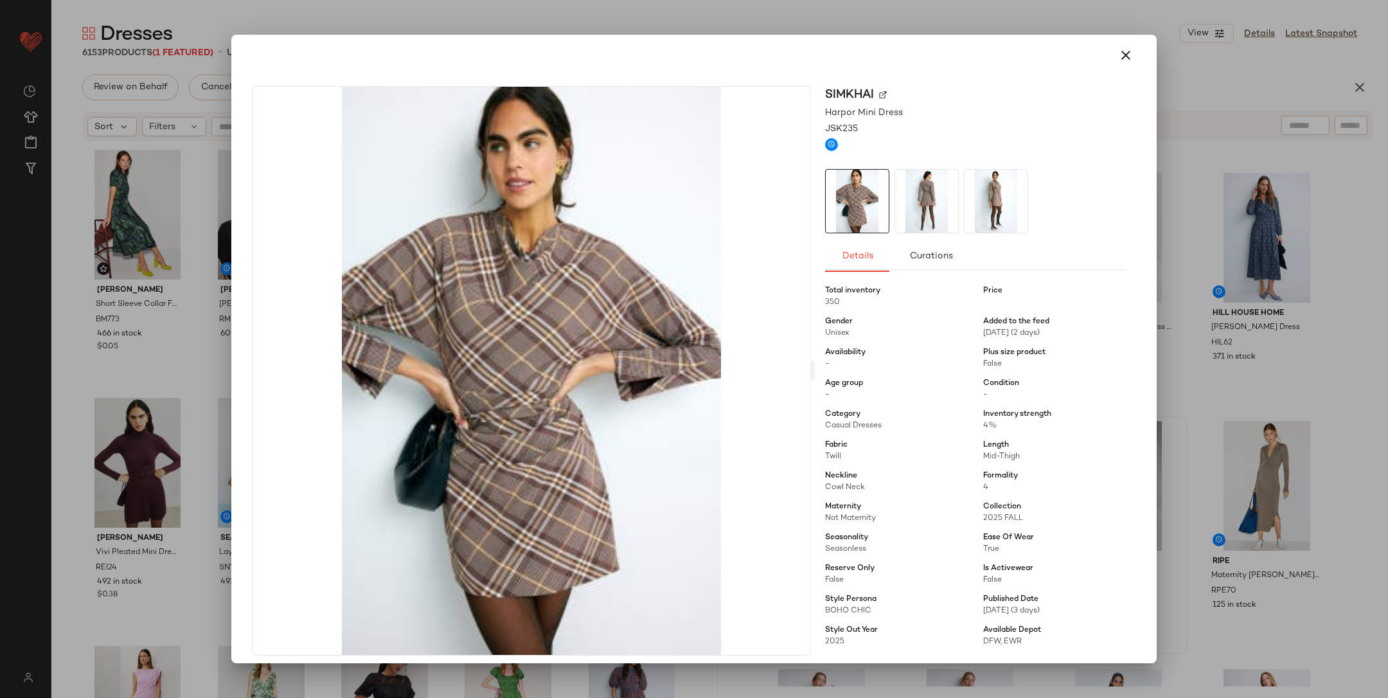
click at [925, 397] on div at bounding box center [694, 349] width 1388 height 698
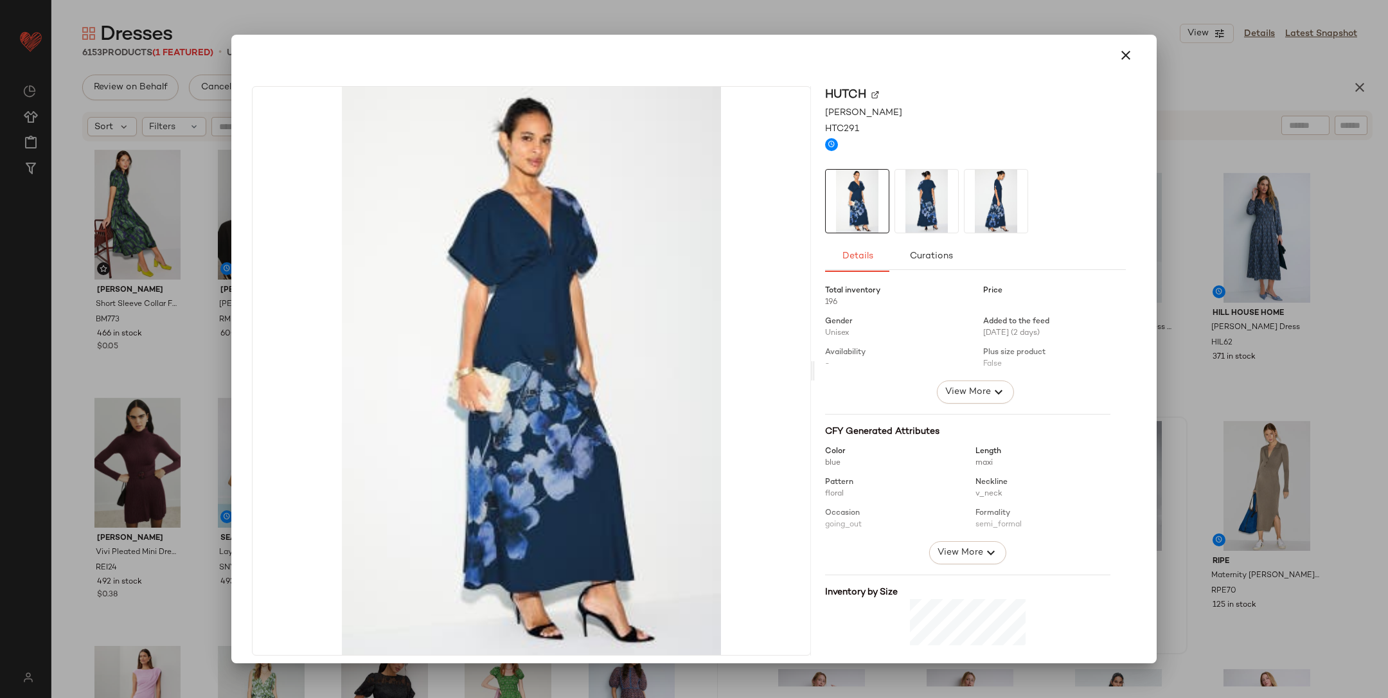
click at [925, 375] on div at bounding box center [975, 327] width 301 height 105
click at [925, 390] on span "View More" at bounding box center [968, 391] width 46 height 15
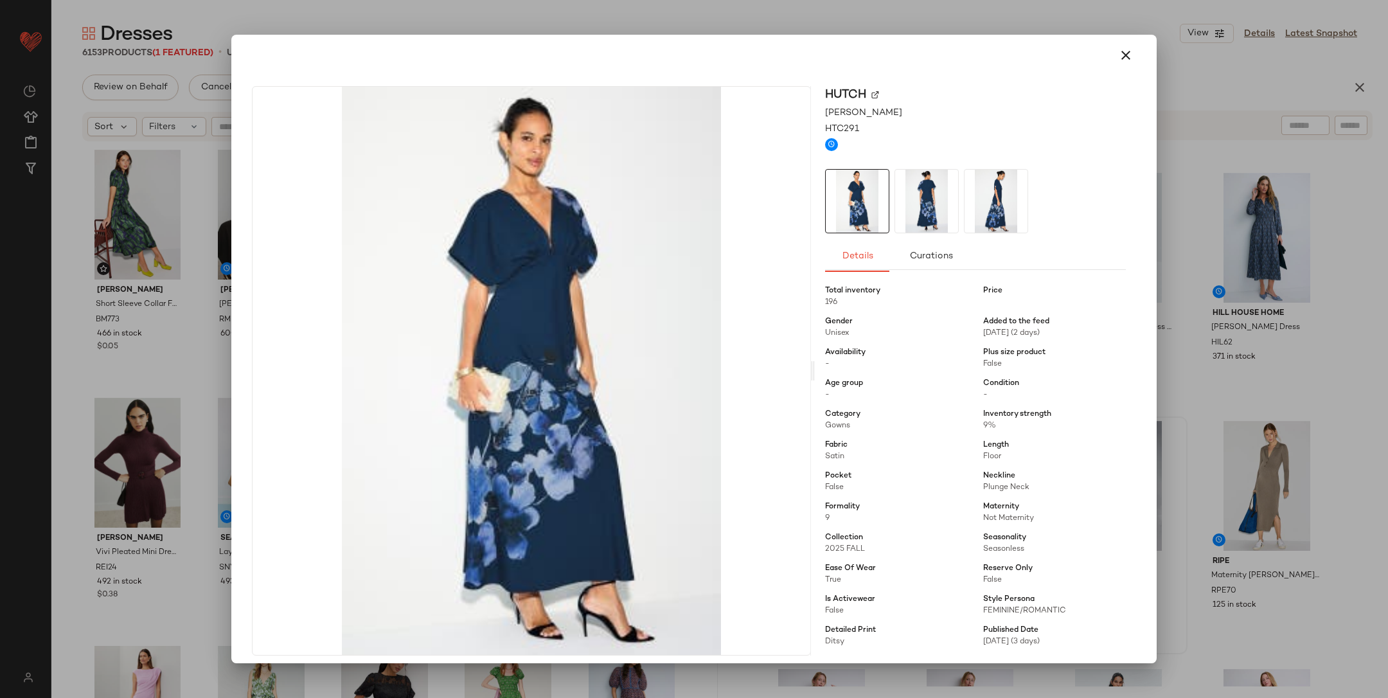
click at [925, 391] on div at bounding box center [694, 349] width 1388 height 698
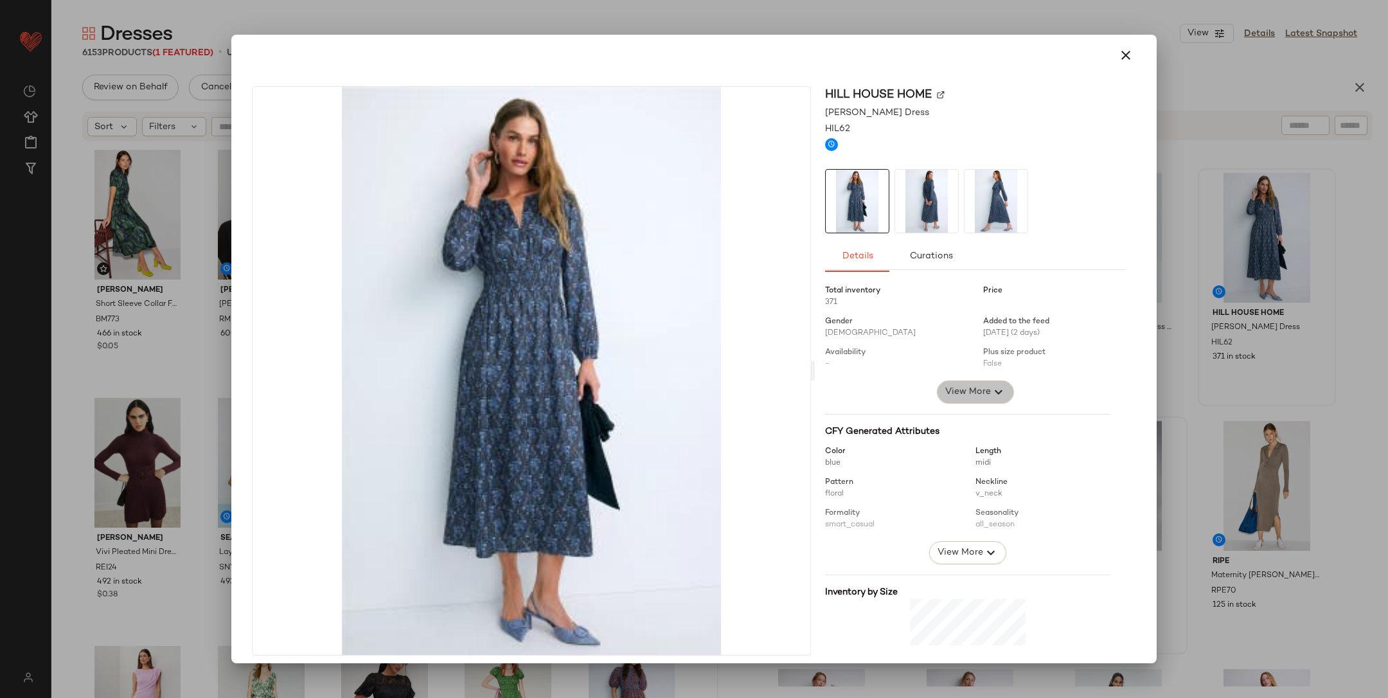
click at [925, 399] on span "View More" at bounding box center [968, 391] width 46 height 15
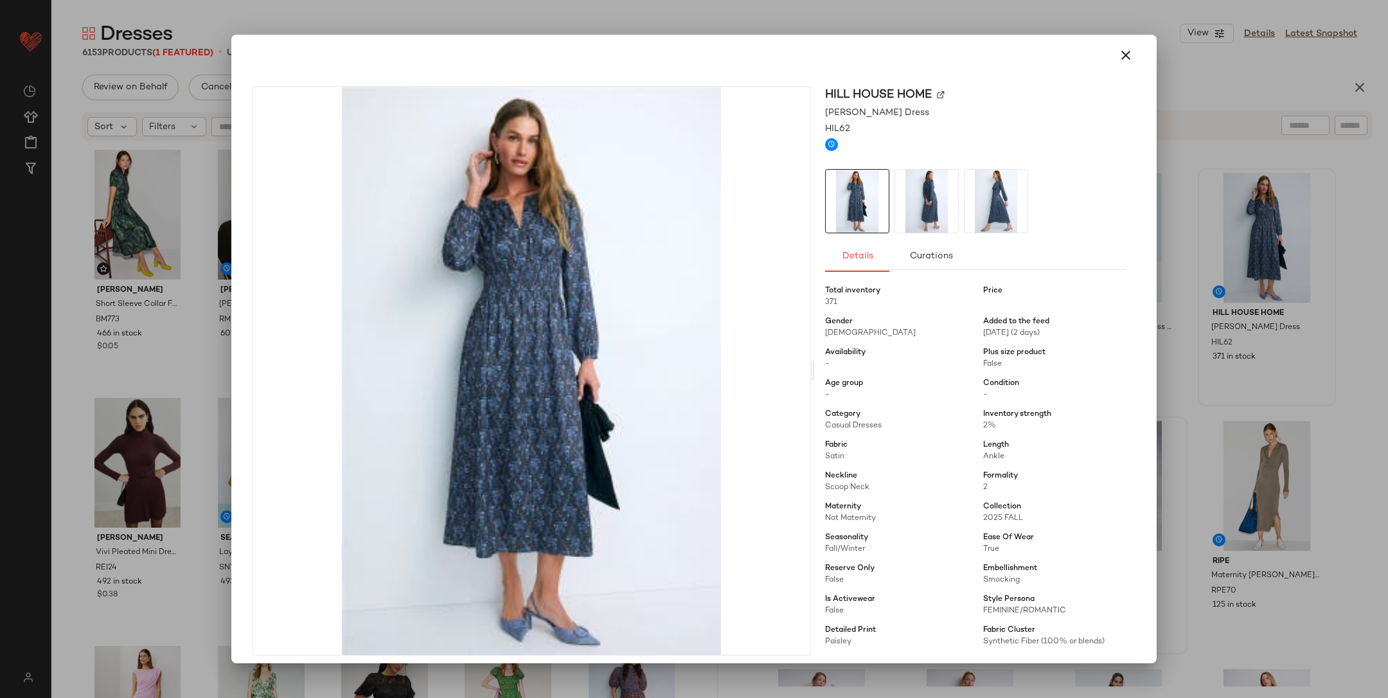
click at [925, 388] on div at bounding box center [694, 349] width 1388 height 698
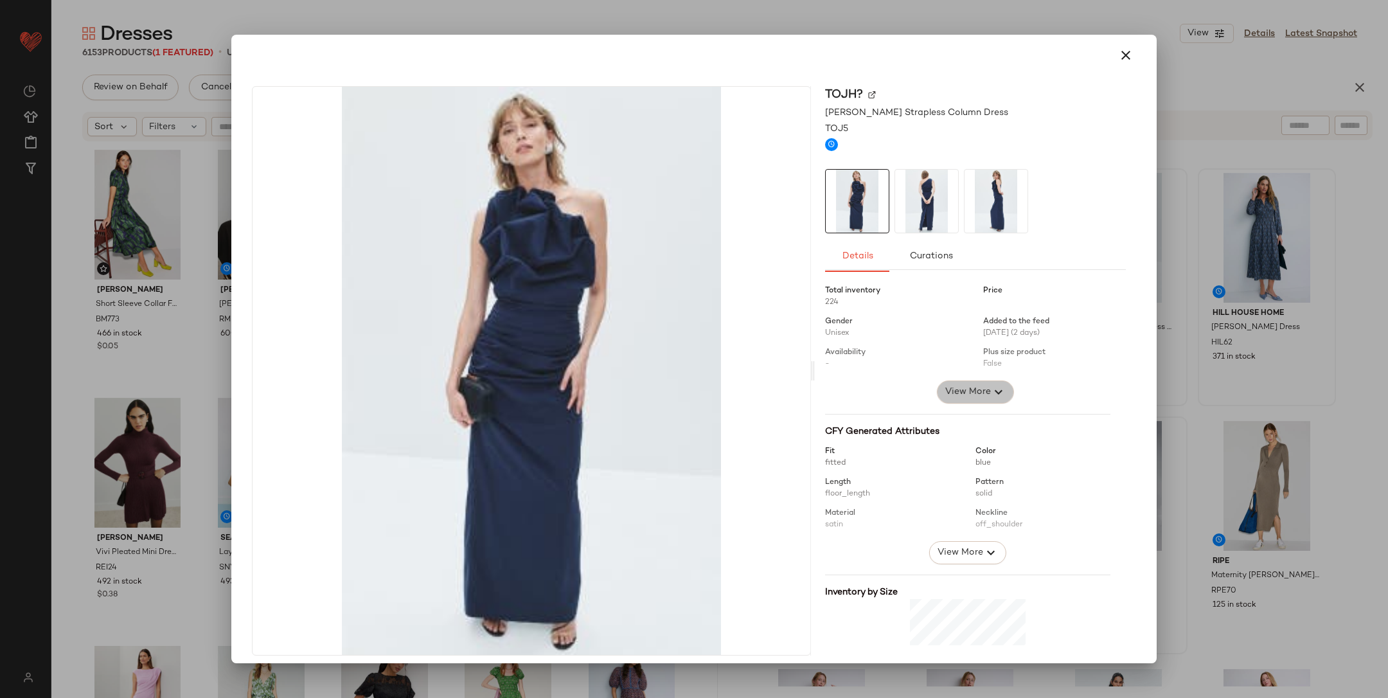
click at [925, 384] on button "View More" at bounding box center [975, 392] width 77 height 23
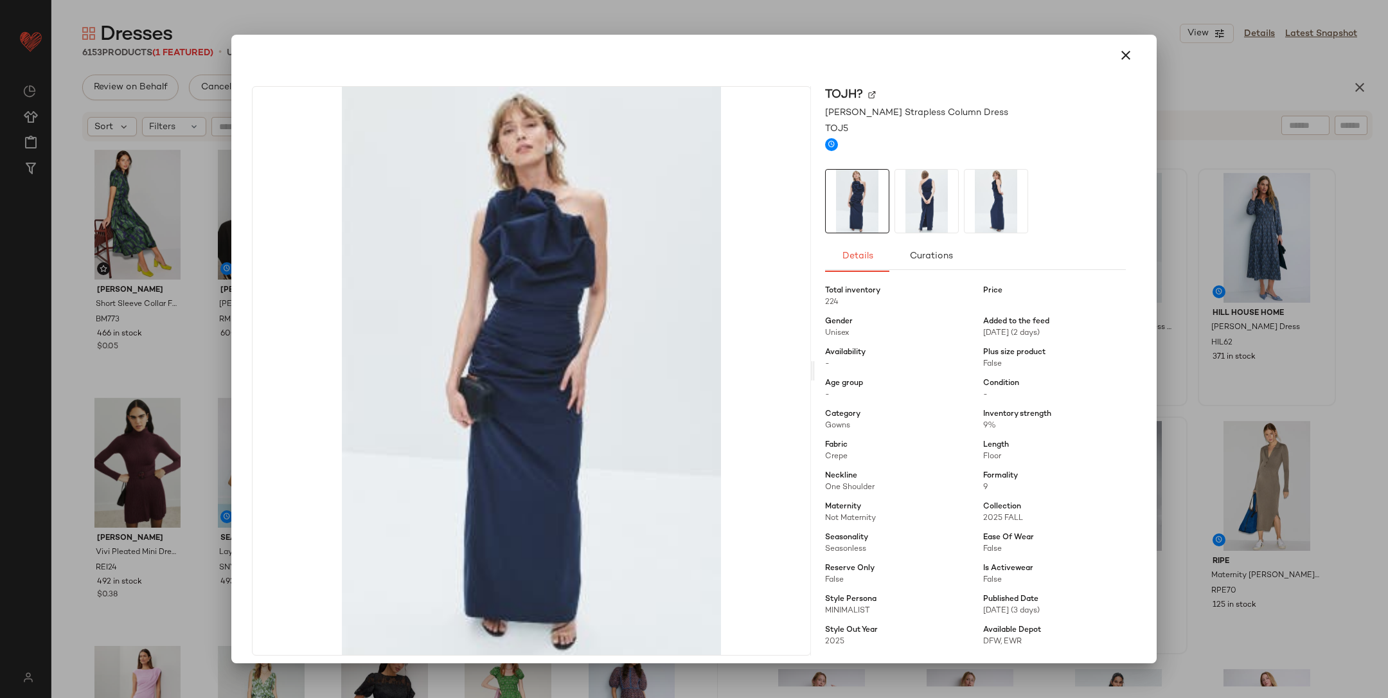
click at [925, 364] on div at bounding box center [694, 349] width 1388 height 698
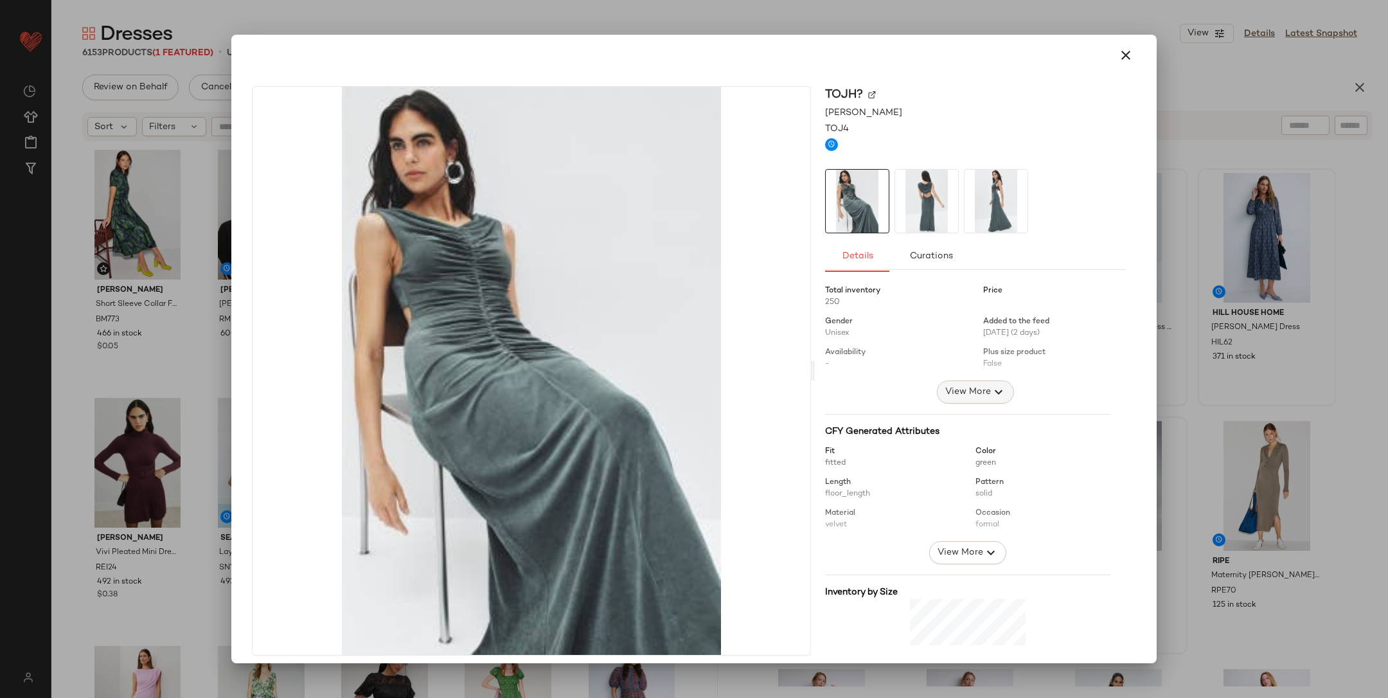
click at [925, 384] on button "View More" at bounding box center [975, 392] width 77 height 23
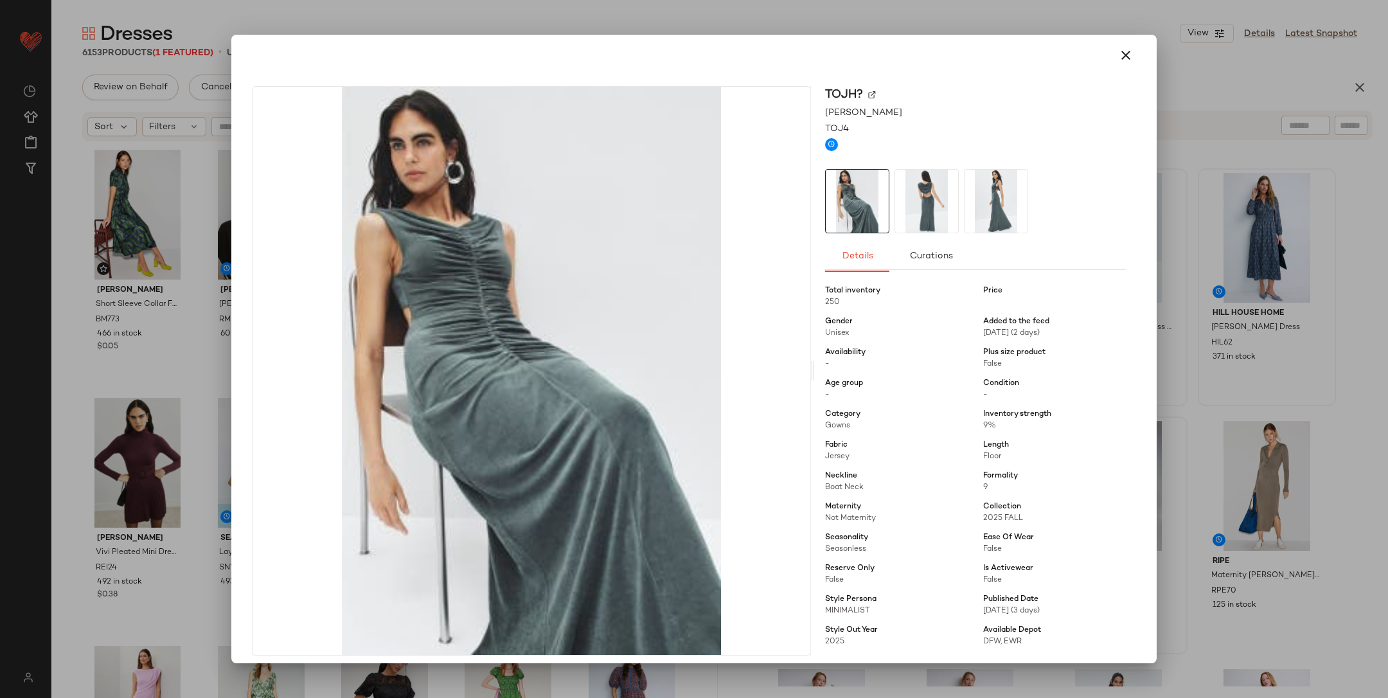
click at [925, 401] on div at bounding box center [694, 349] width 1388 height 698
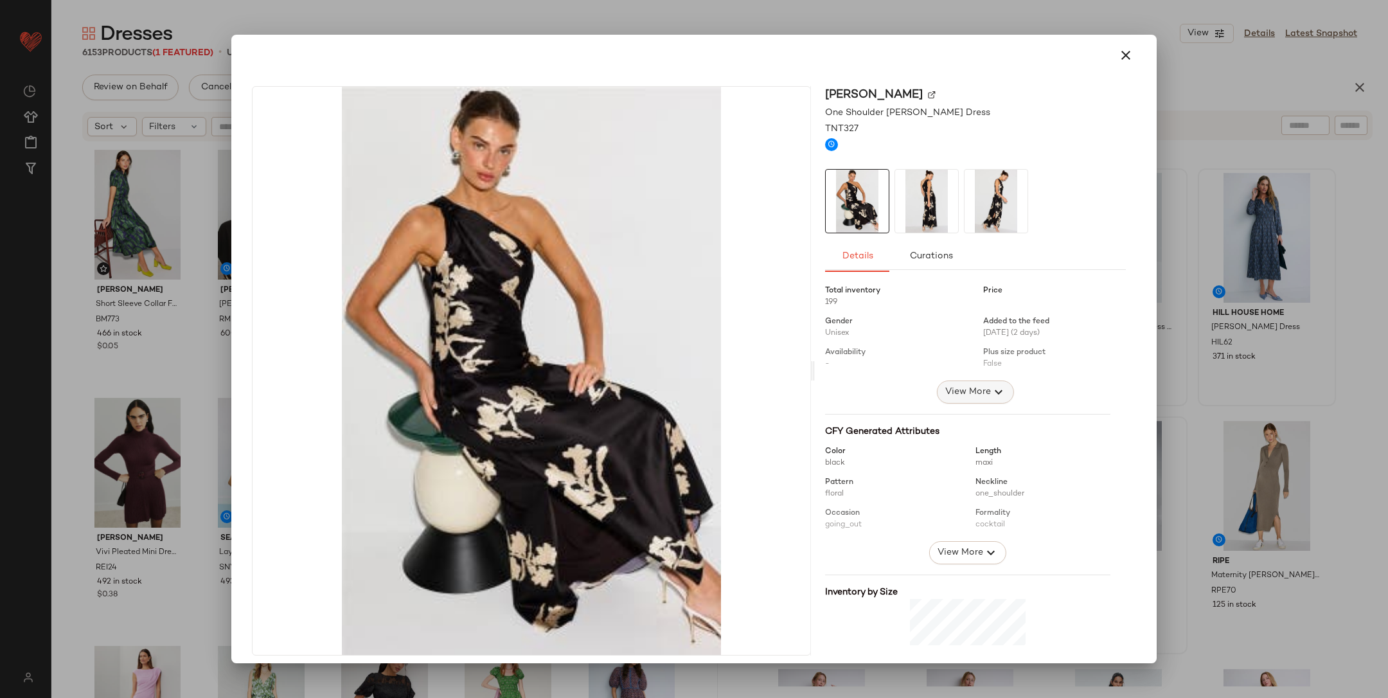
click at [925, 393] on span "View More" at bounding box center [968, 391] width 46 height 15
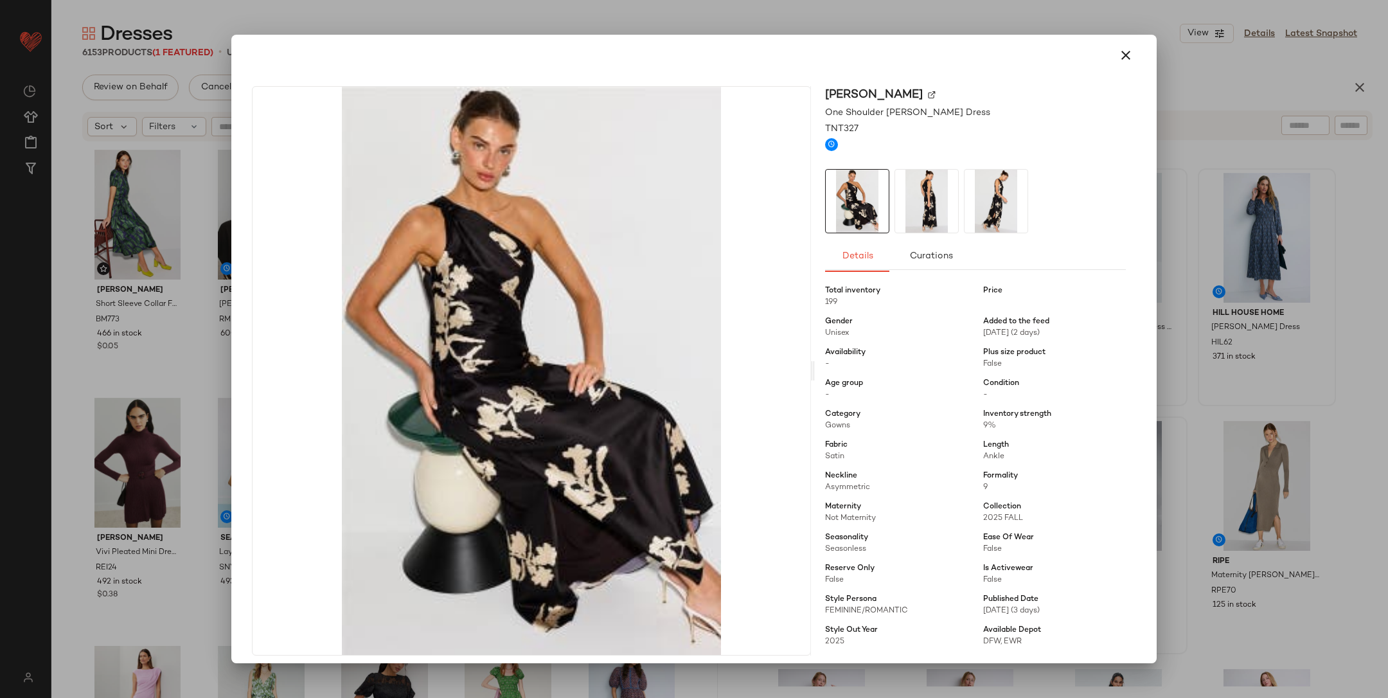
click at [925, 422] on div at bounding box center [694, 349] width 1388 height 698
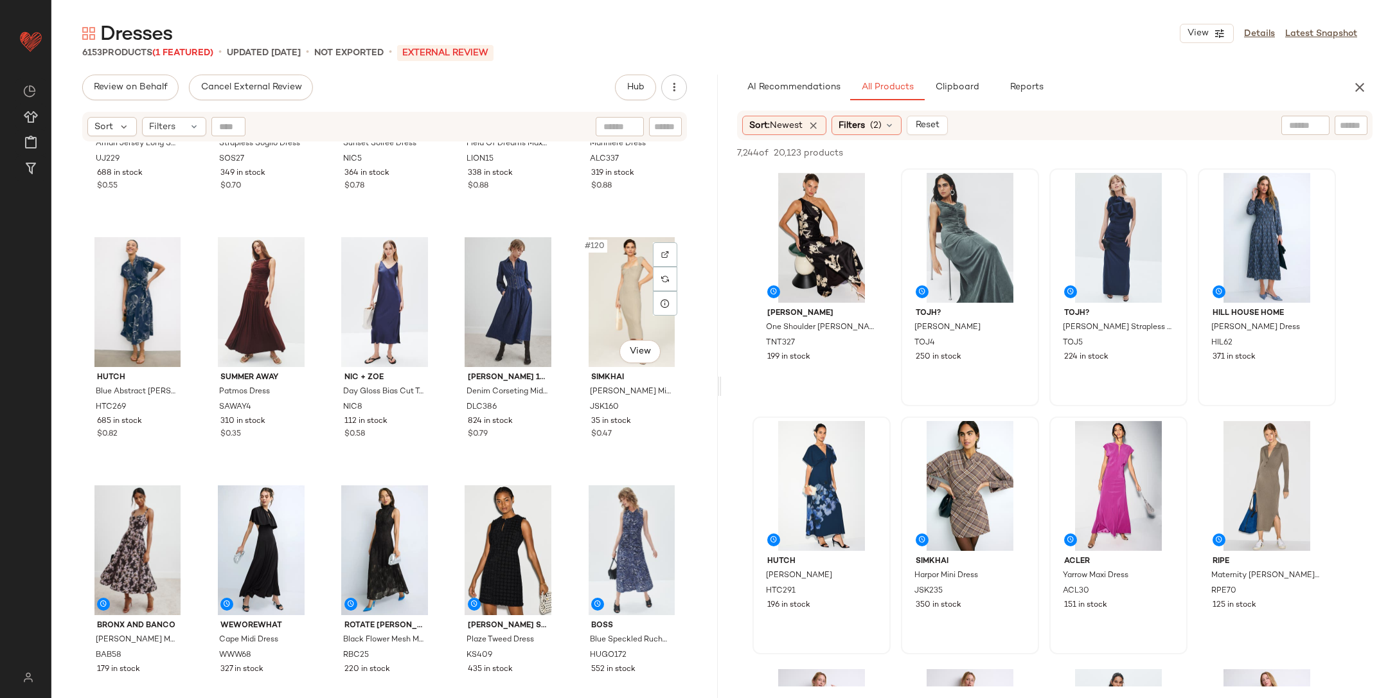
scroll to position [5877, 0]
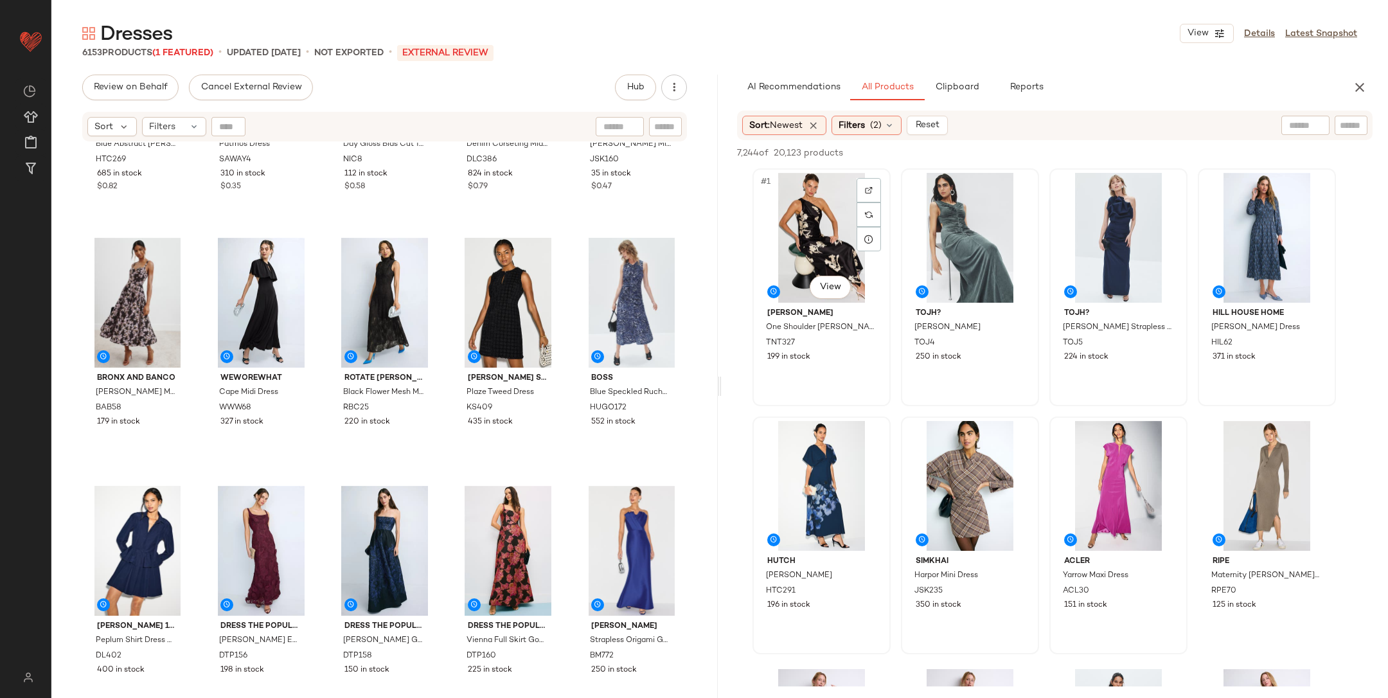
click at [837, 220] on div "#1 View" at bounding box center [821, 238] width 129 height 130
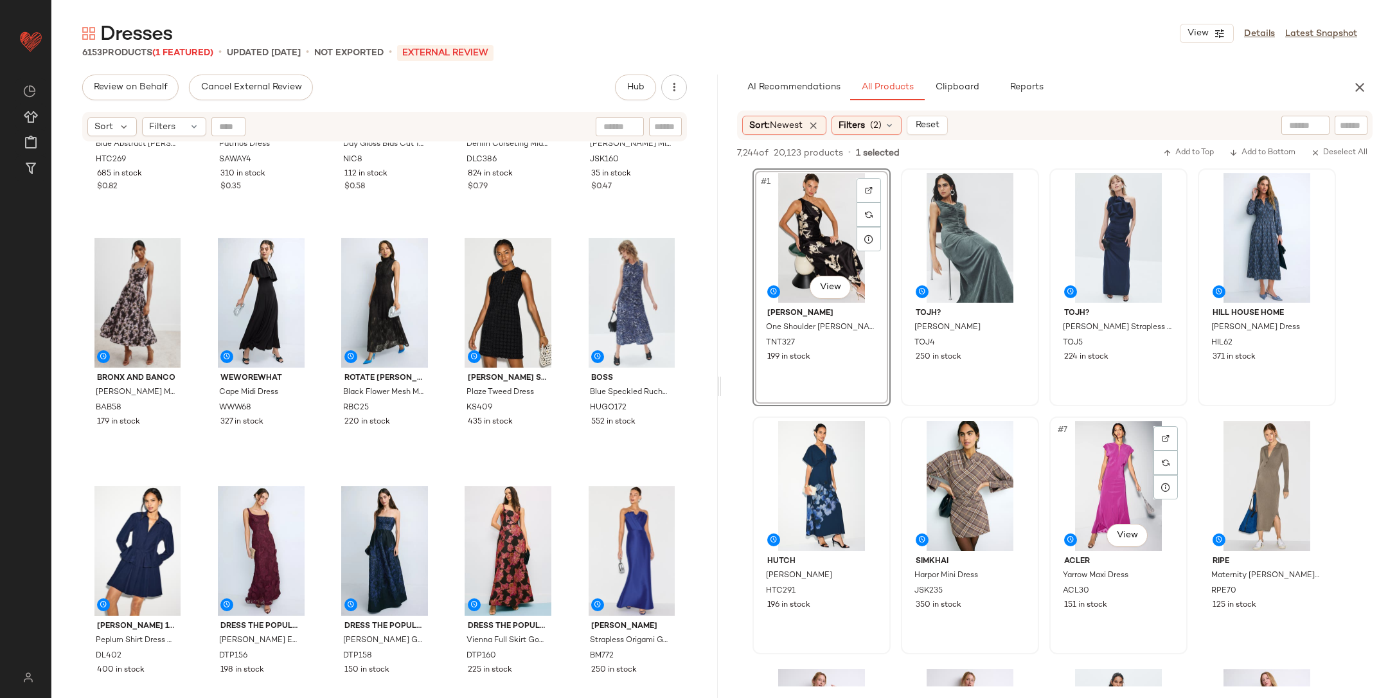
click at [925, 460] on div "#7 View" at bounding box center [1118, 486] width 129 height 130
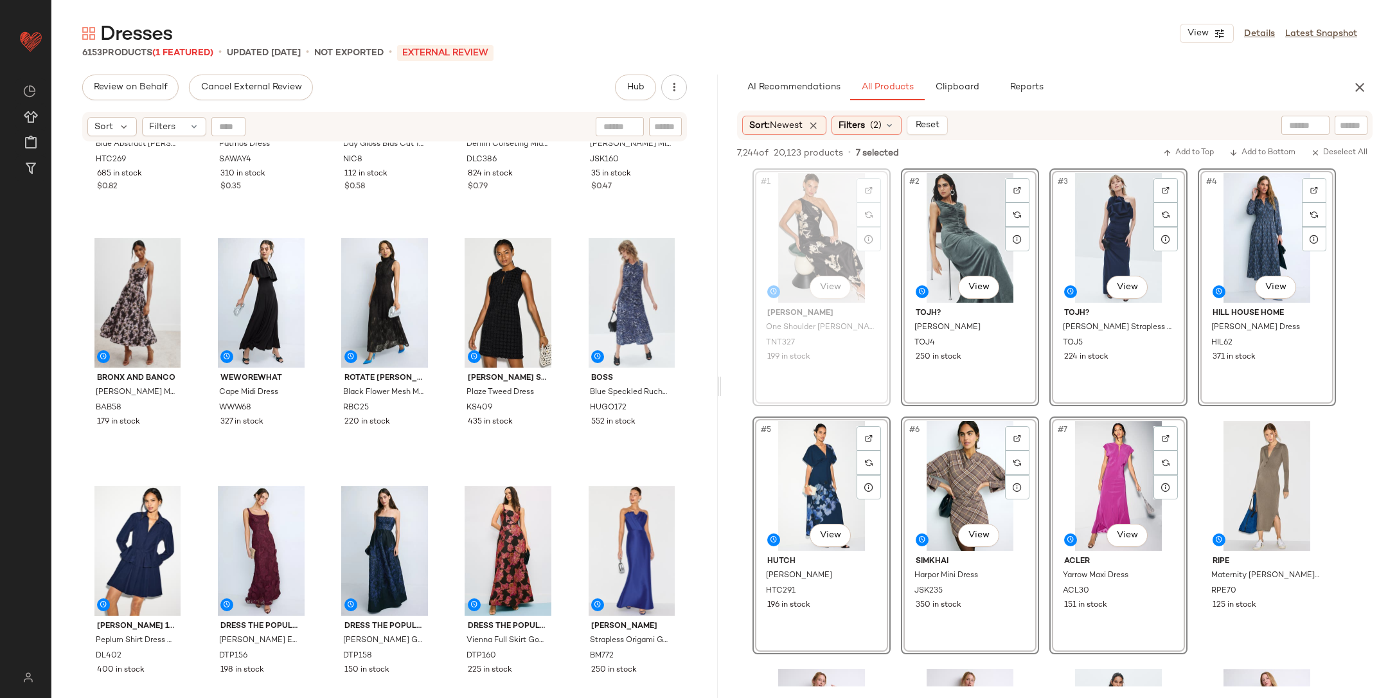
scroll to position [5876, 0]
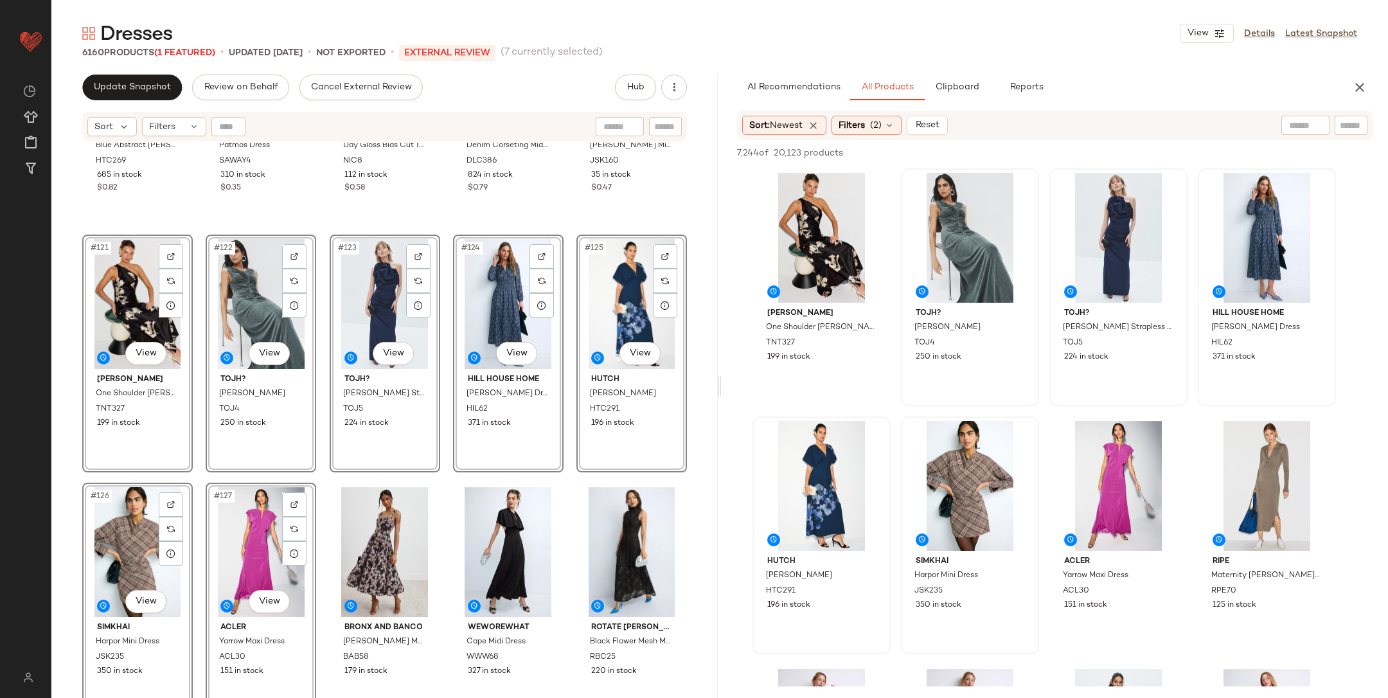
click at [193, 327] on div "Hutch Blue Abstract Rosen Dress HTC269 685 in stock $0.82 Summer Away Patmos Dr…" at bounding box center [384, 437] width 667 height 588
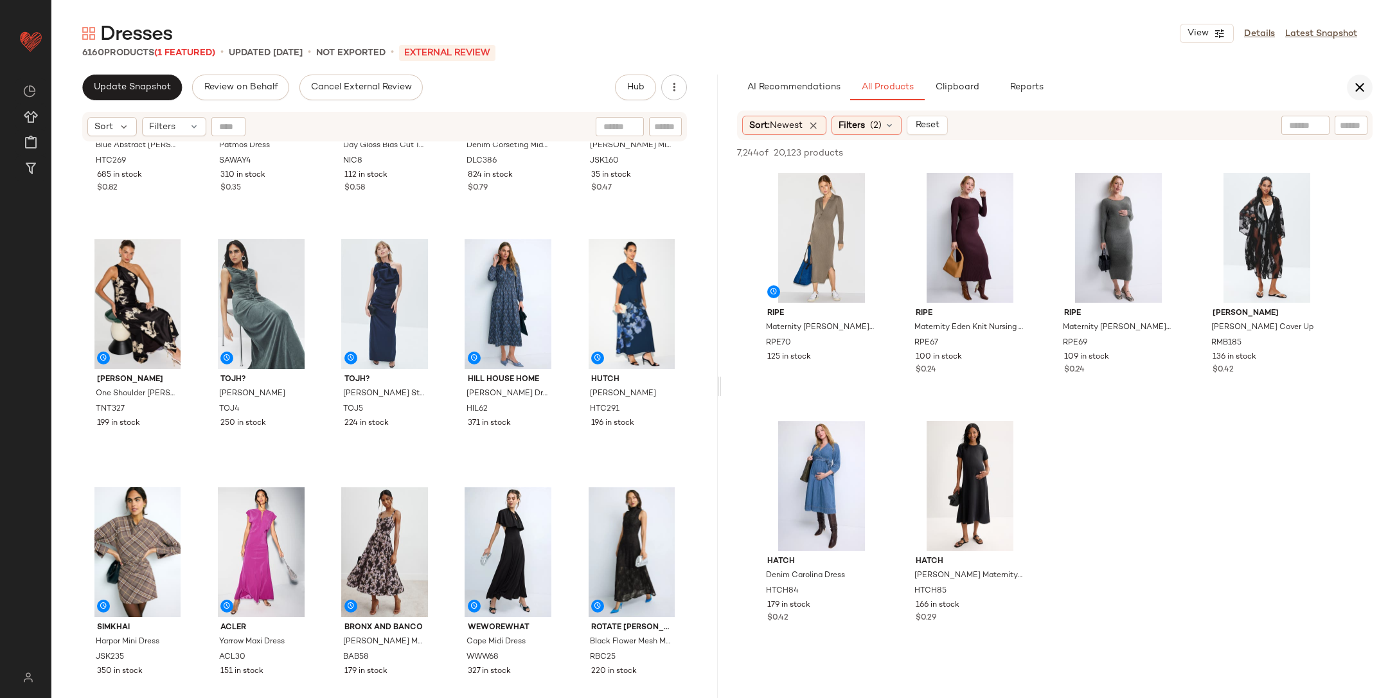
click at [925, 93] on icon "button" at bounding box center [1359, 87] width 15 height 15
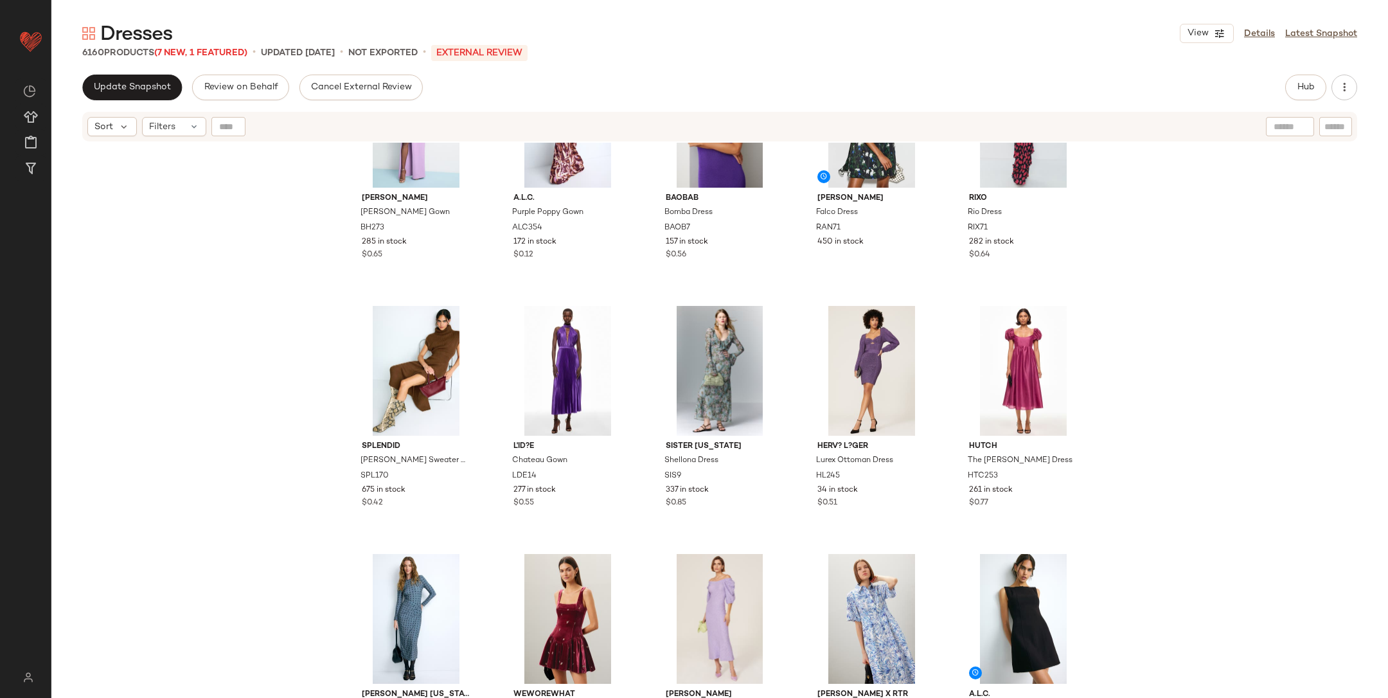
scroll to position [0, 0]
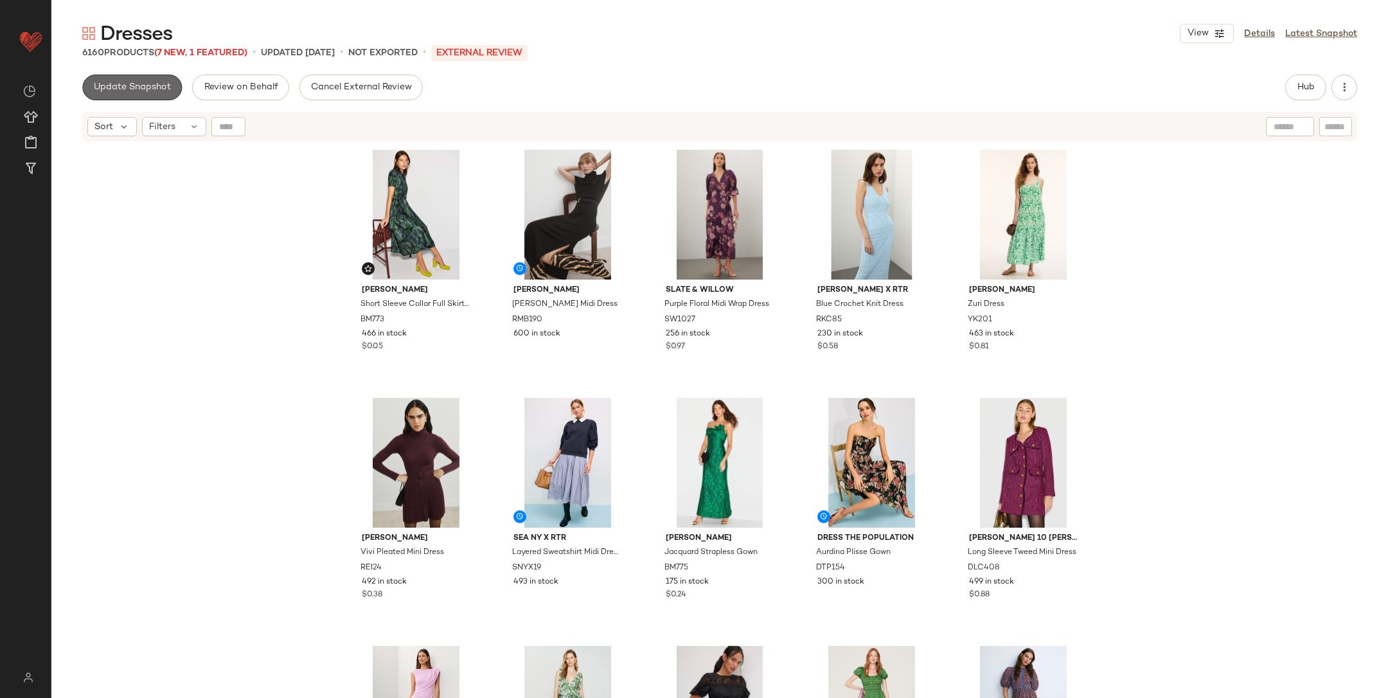
click at [115, 89] on span "Update Snapshot" at bounding box center [132, 87] width 78 height 10
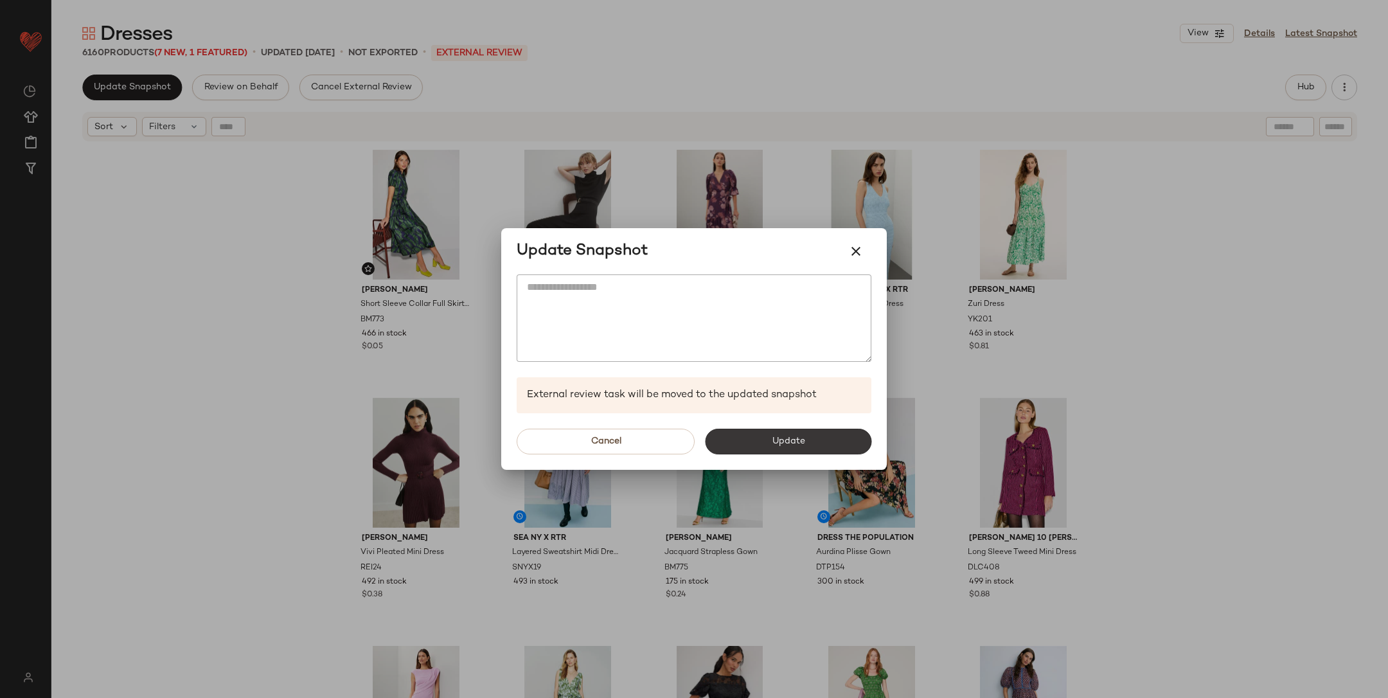
click at [793, 433] on button "Update" at bounding box center [788, 442] width 166 height 26
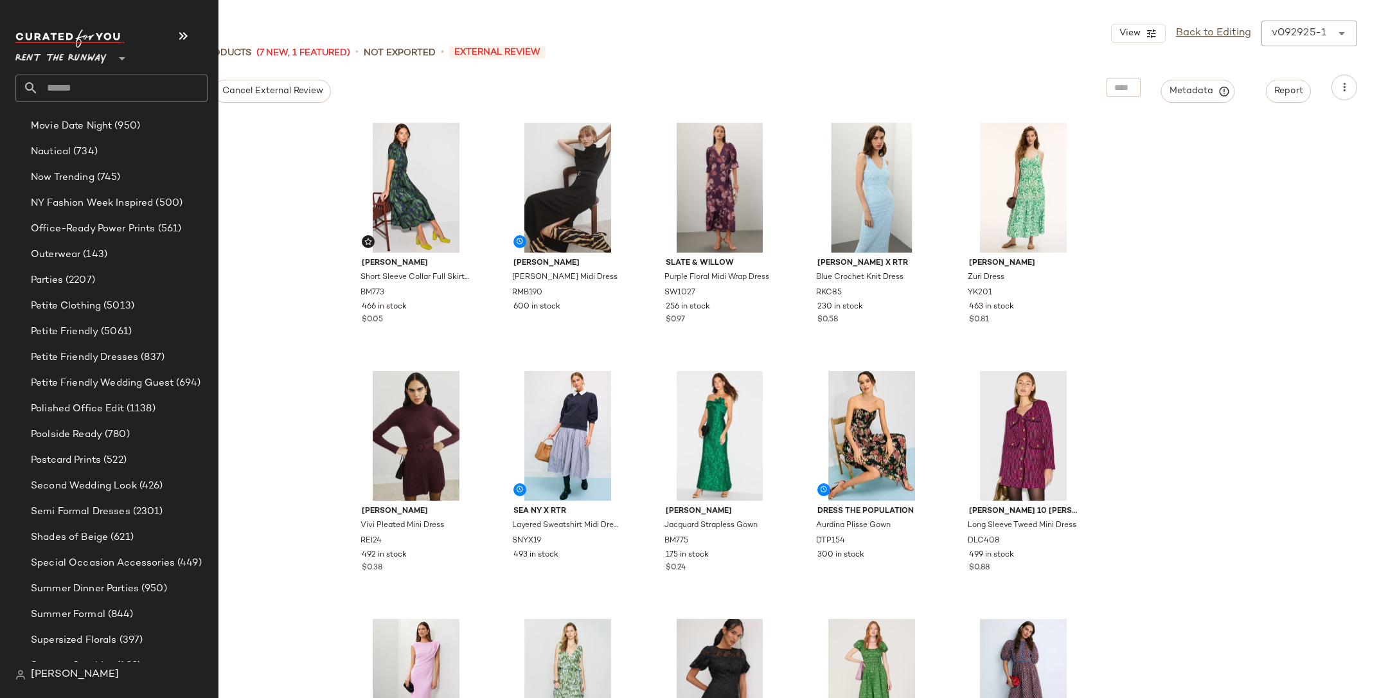
scroll to position [1968, 0]
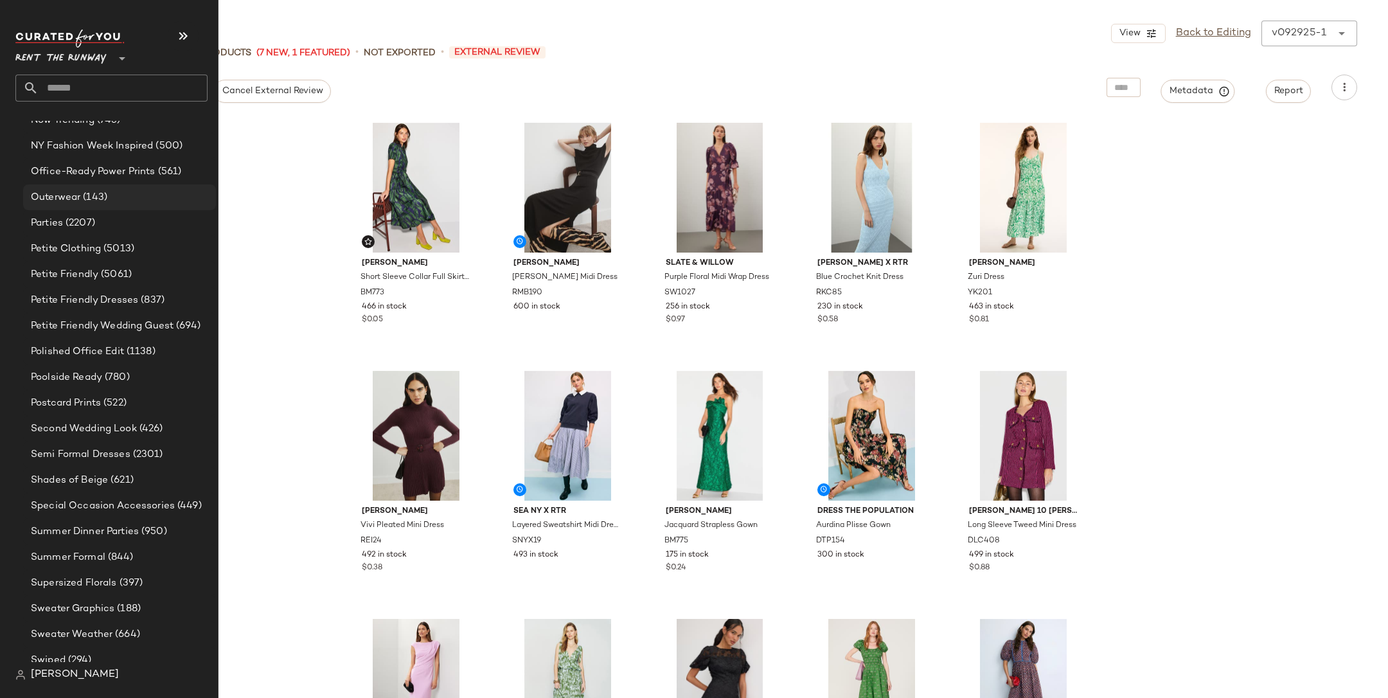
click at [116, 198] on div "Outerwear (143)" at bounding box center [119, 197] width 184 height 15
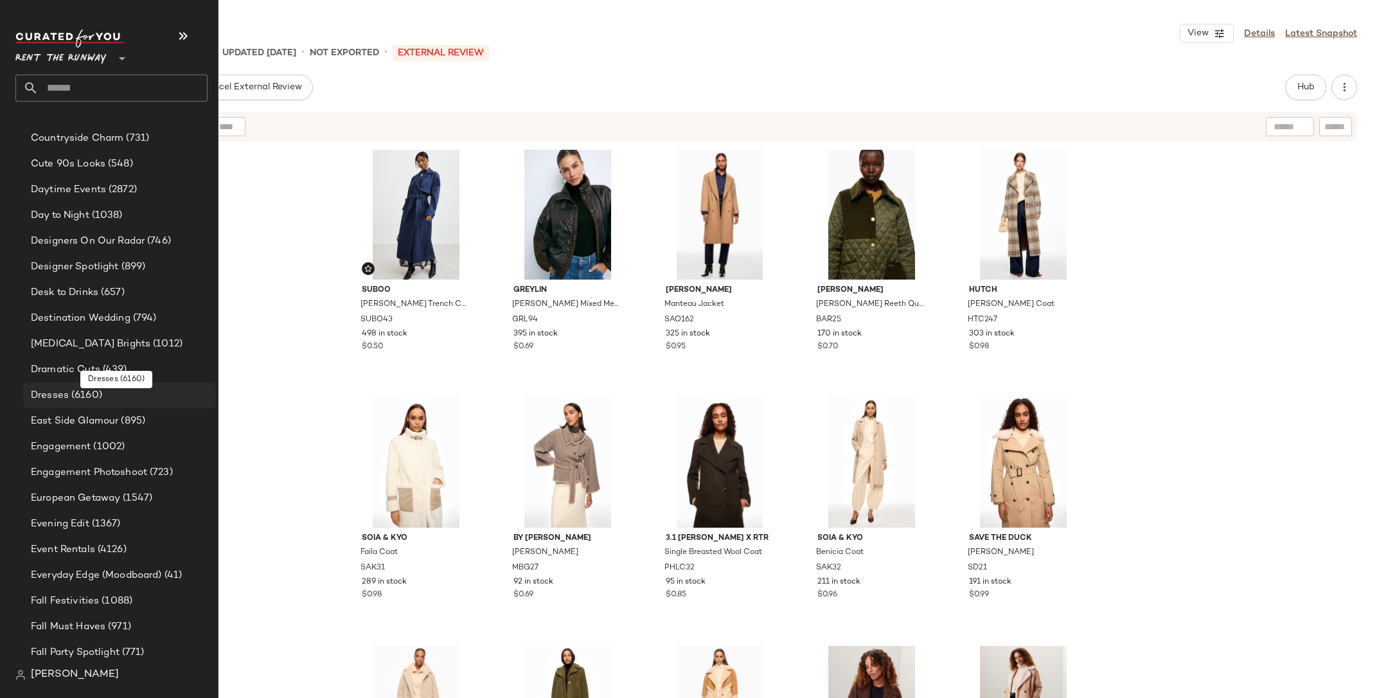
scroll to position [895, 0]
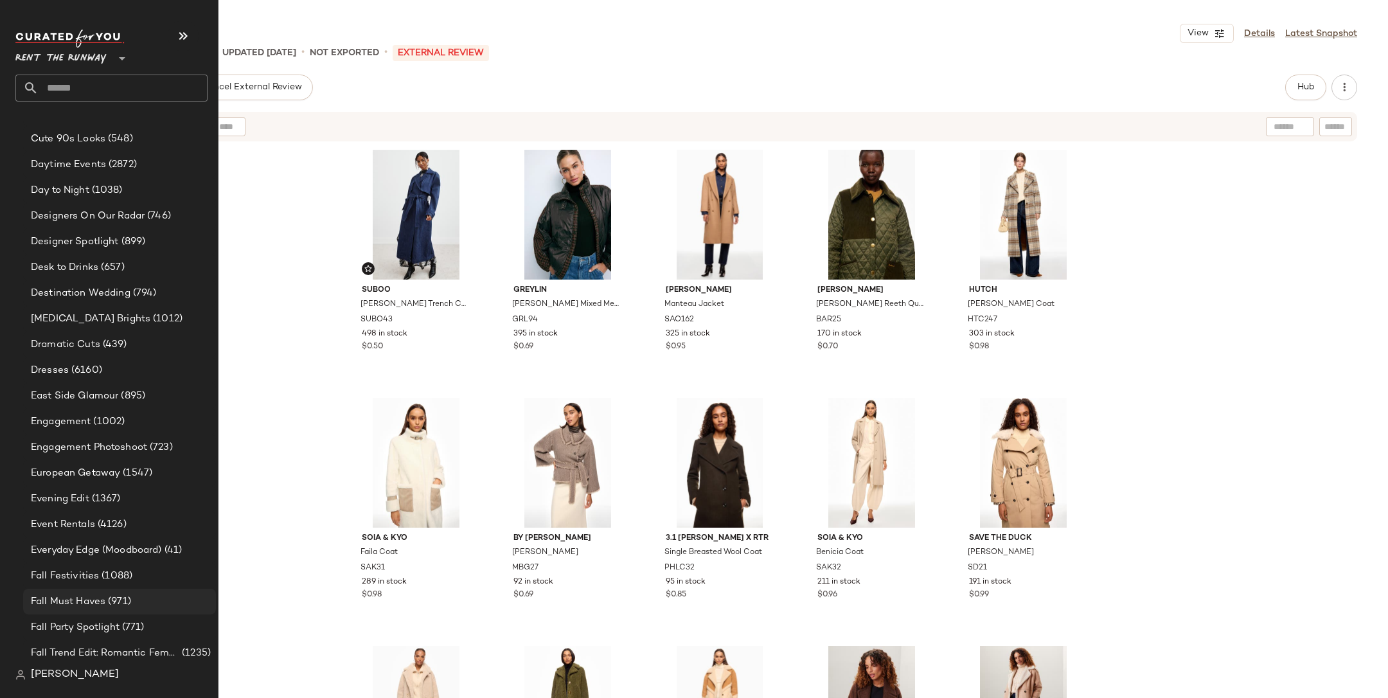
click at [138, 465] on div "Fall Must Haves (971)" at bounding box center [119, 602] width 193 height 26
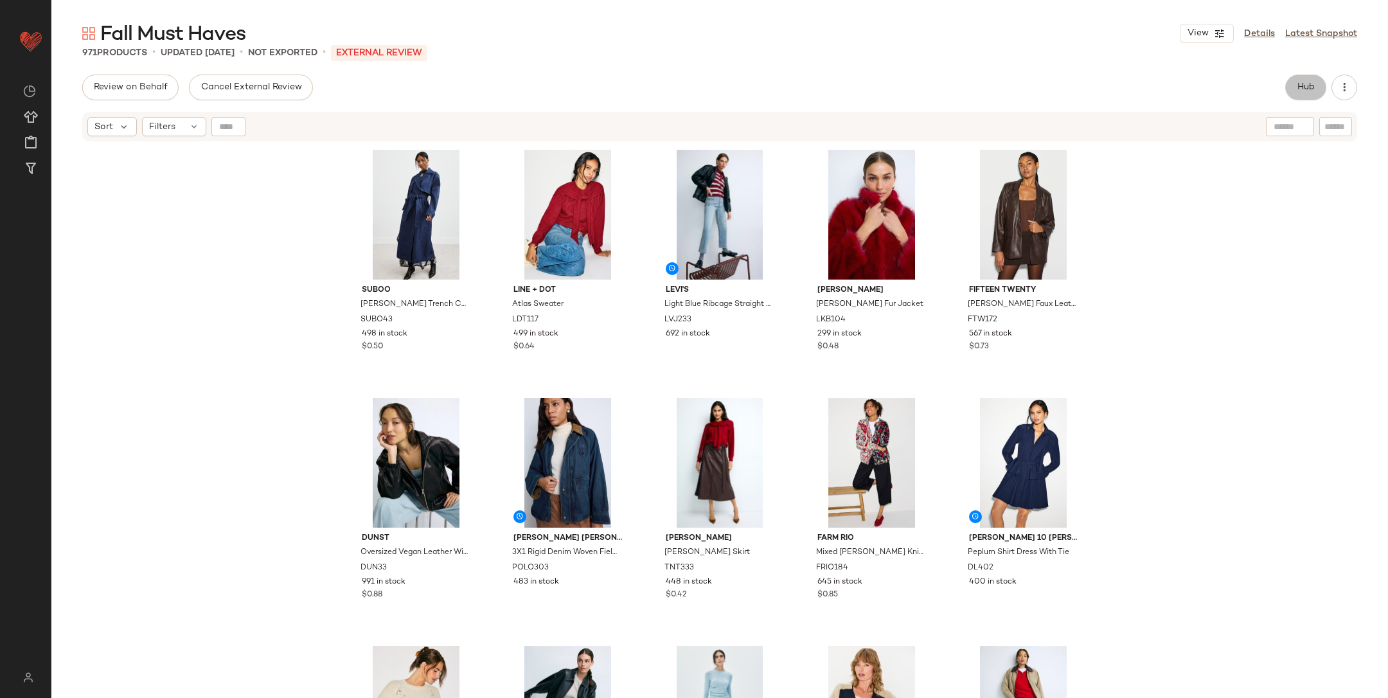
click at [925, 82] on span "Hub" at bounding box center [1306, 87] width 18 height 10
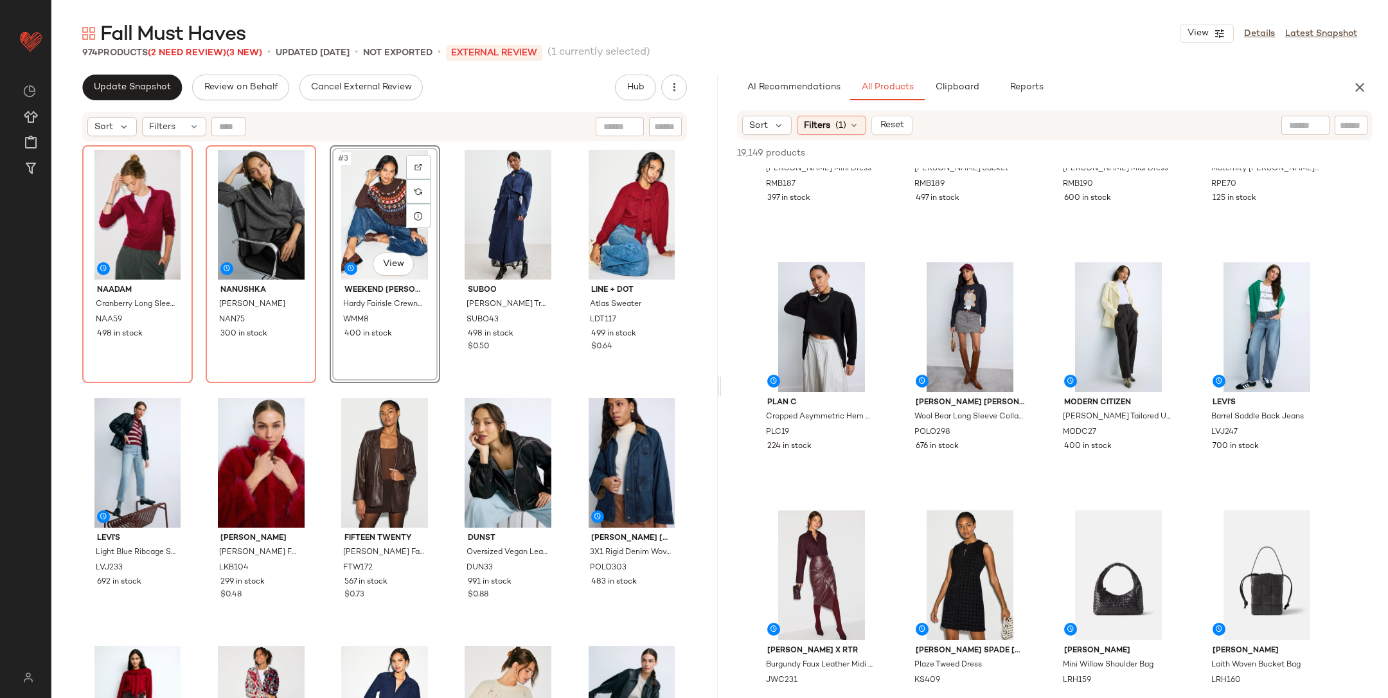
scroll to position [1405, 0]
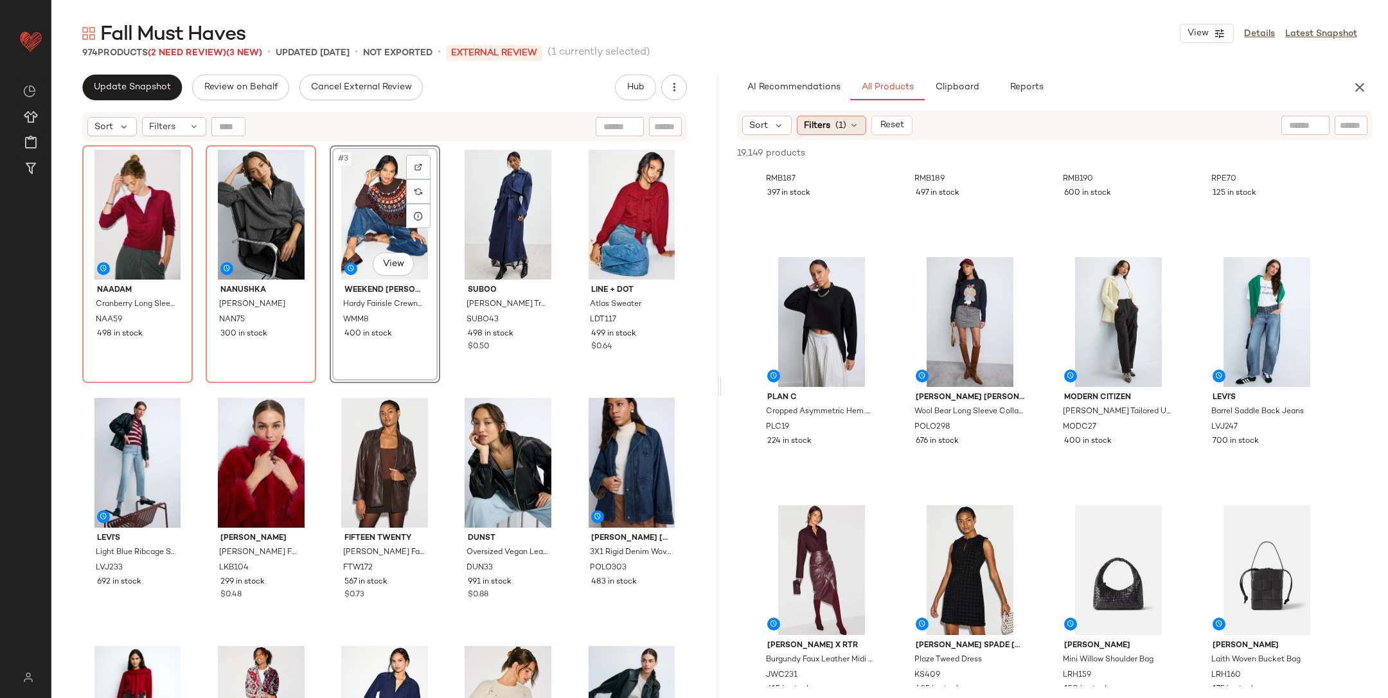
click at [819, 122] on span "Filters" at bounding box center [817, 125] width 26 height 13
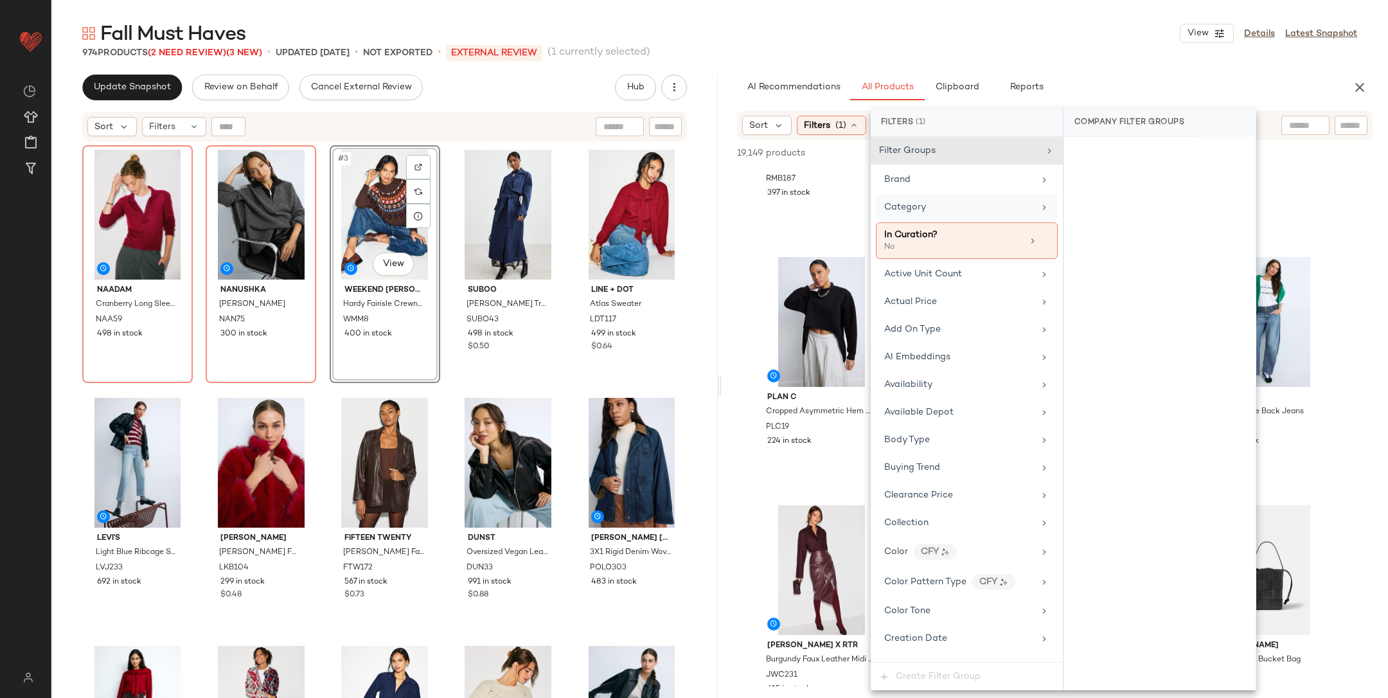
click at [922, 195] on div "Category" at bounding box center [967, 207] width 182 height 25
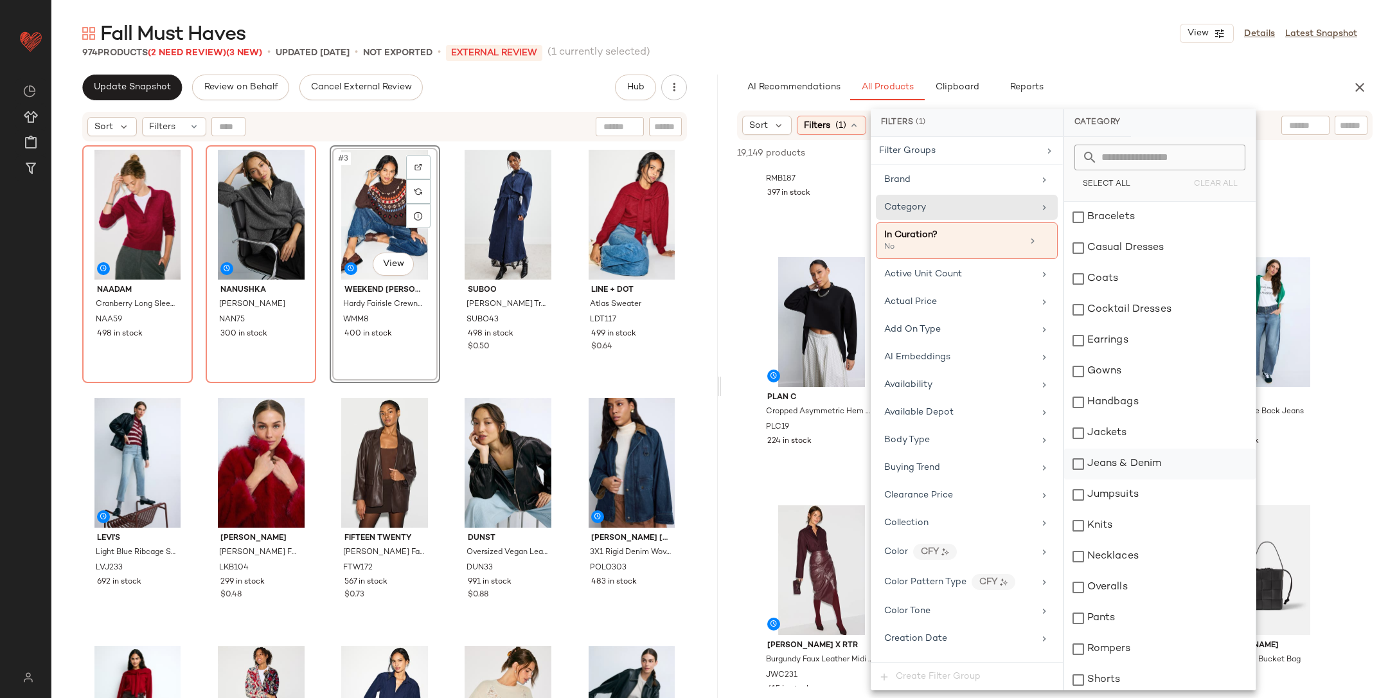
click at [925, 454] on div "Jeans & Denim" at bounding box center [1160, 464] width 192 height 31
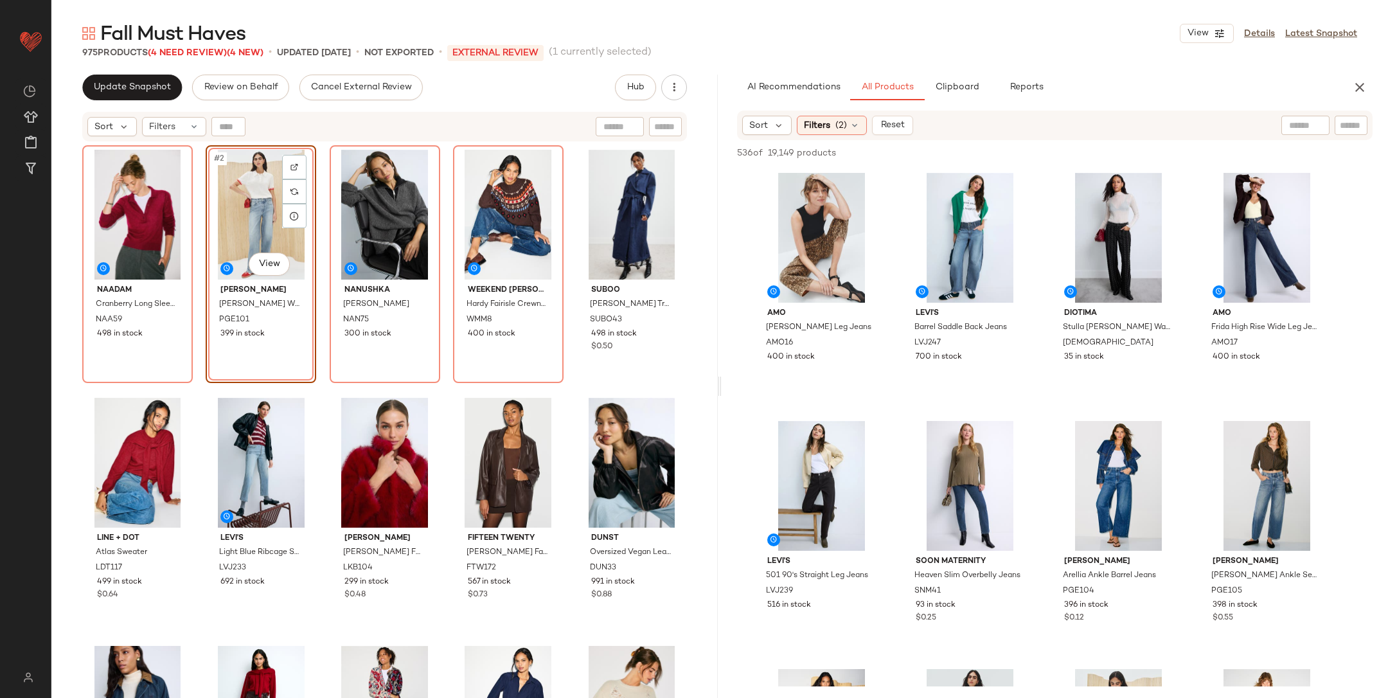
drag, startPoint x: 953, startPoint y: 479, endPoint x: 458, endPoint y: 1, distance: 688.3
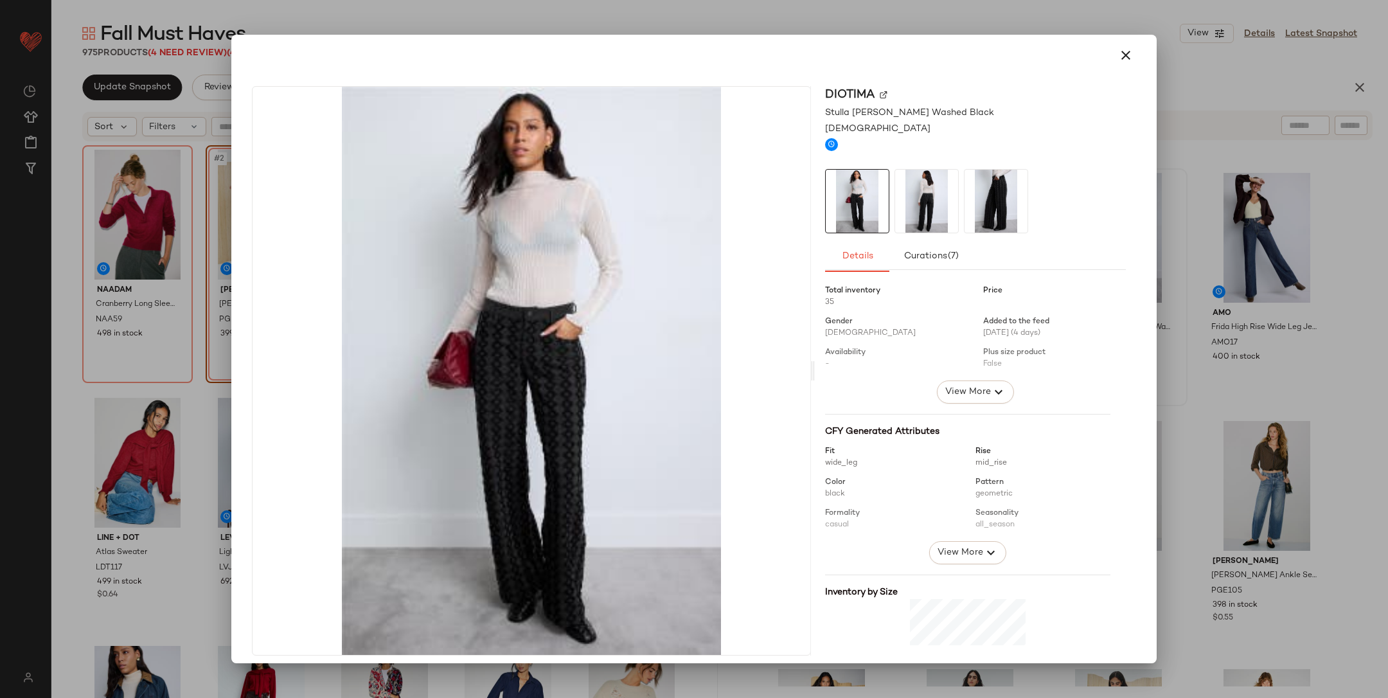
click at [1266, 275] on div at bounding box center [694, 349] width 1388 height 698
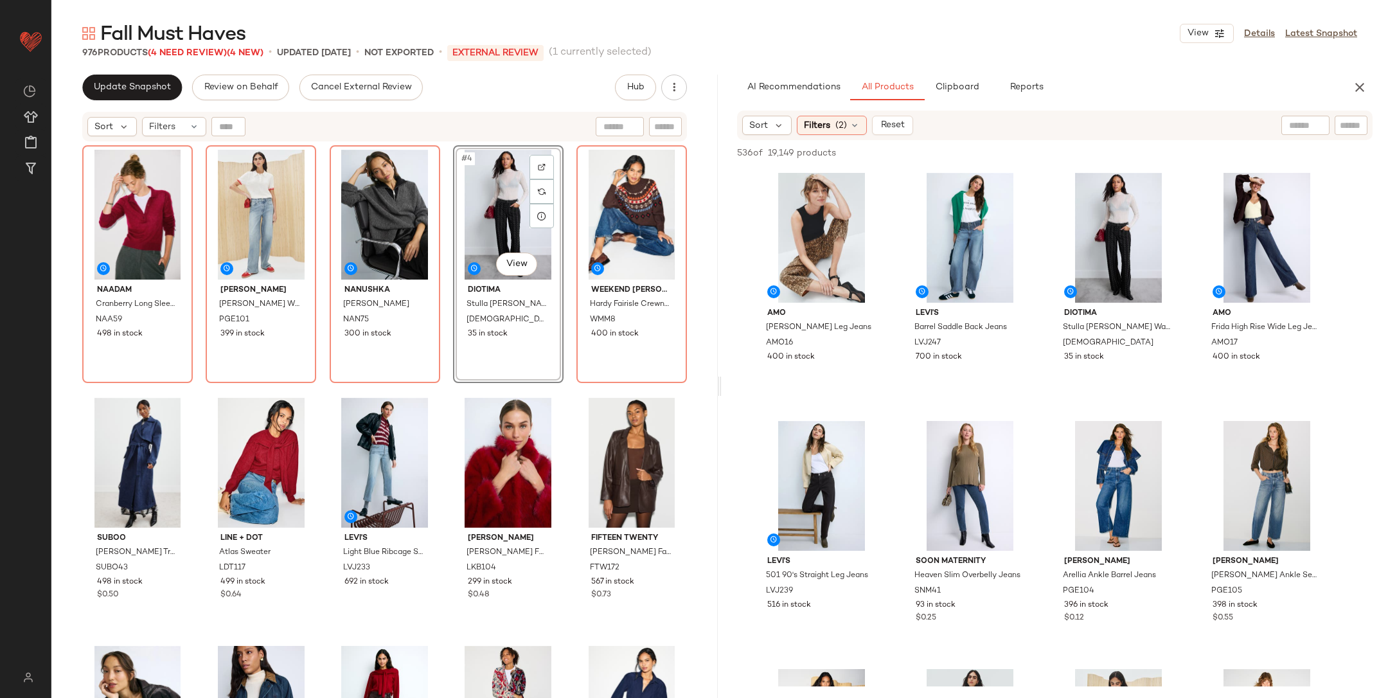
click at [571, 392] on div "NAADAM Cranberry Long Sleeve Polo NAA59 498 in stock PAIGE Sasha Wide Leg Jeans…" at bounding box center [384, 437] width 605 height 585
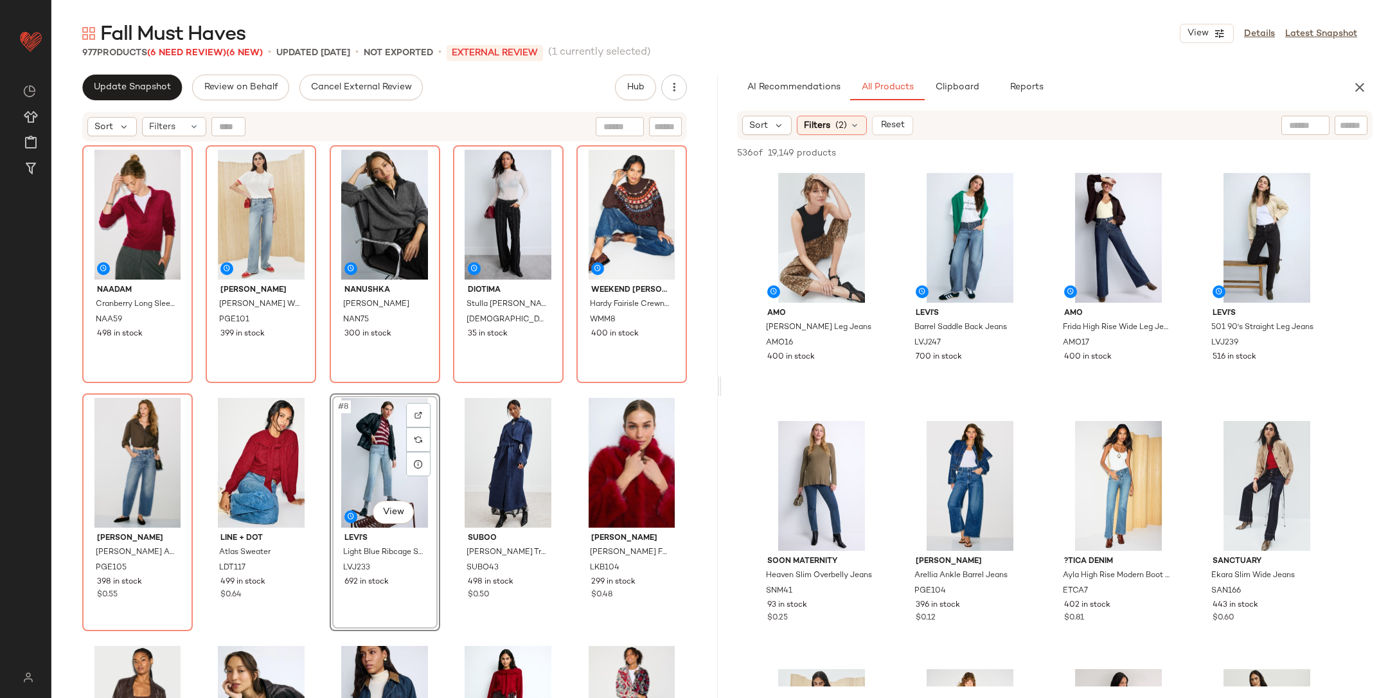
click at [440, 477] on div "NAADAM Cranberry Long Sleeve Polo NAA59 498 in stock PAIGE Sasha Wide Leg Jeans…" at bounding box center [384, 437] width 605 height 585
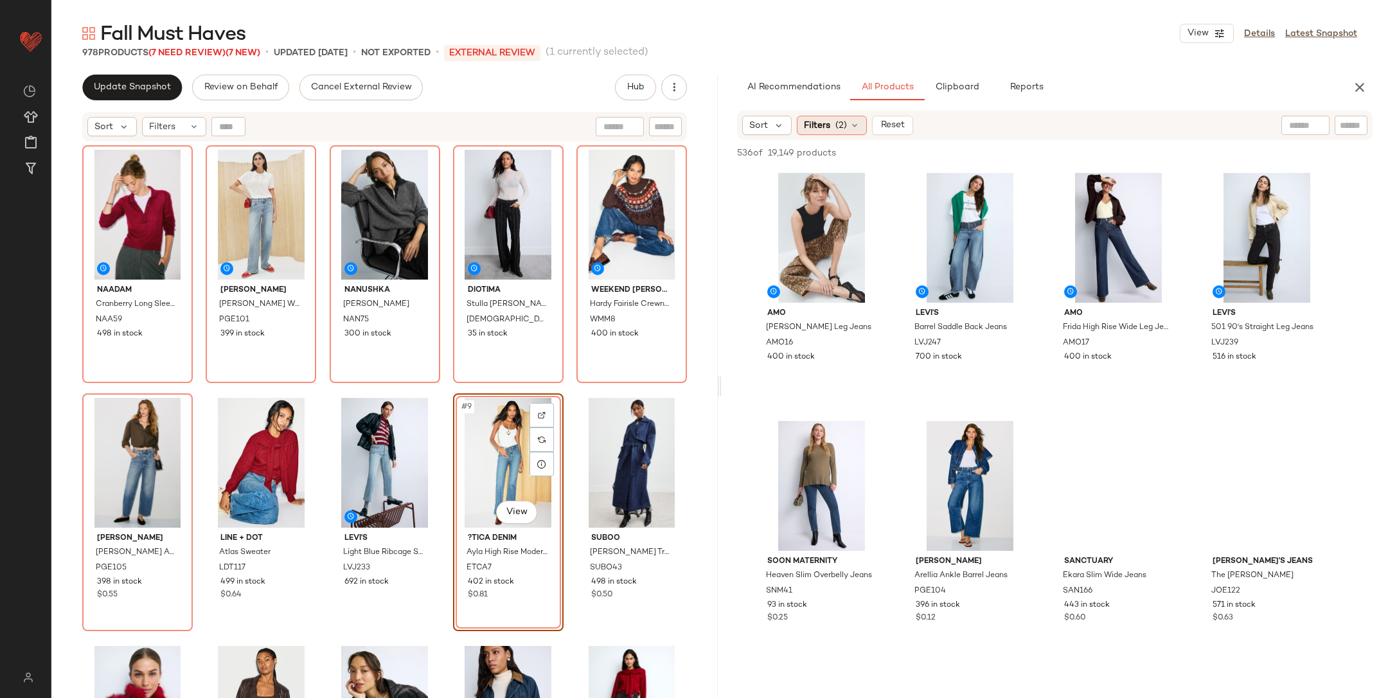
click at [847, 127] on div "Filters (2)" at bounding box center [832, 125] width 70 height 19
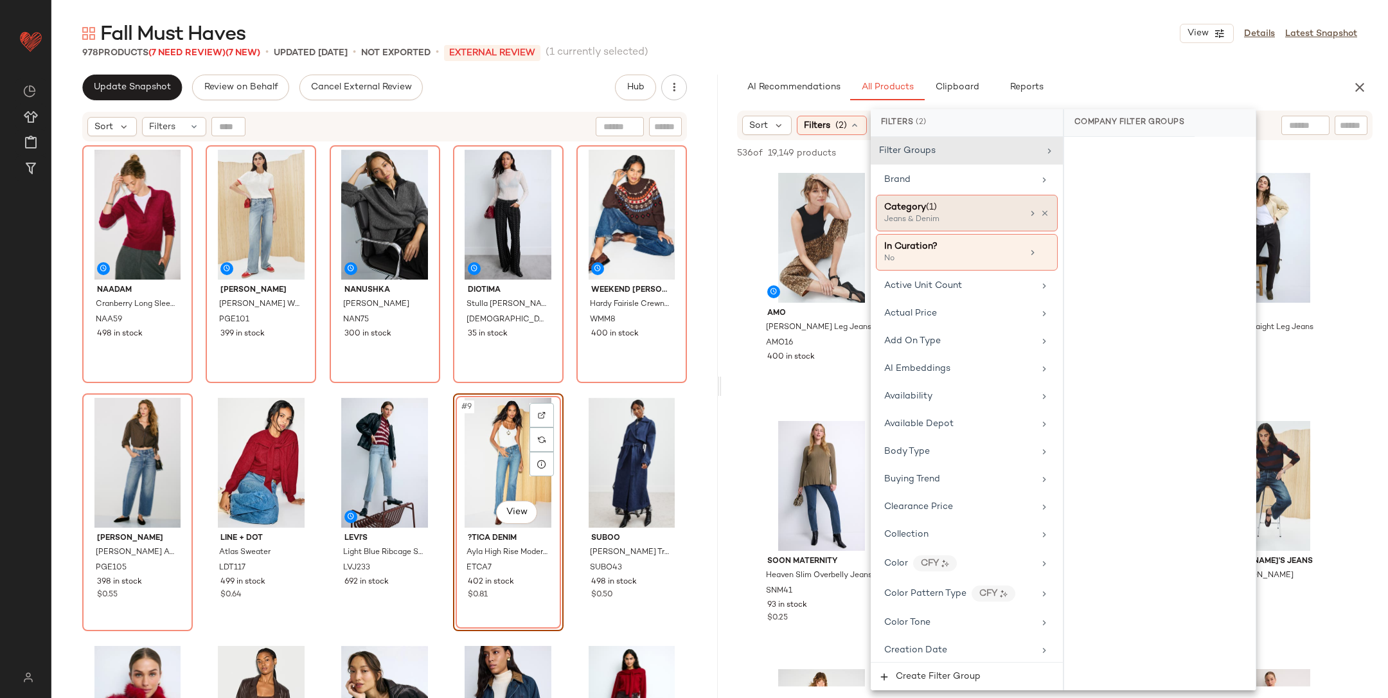
click at [1038, 206] on div "Category (1) Jeans & Denim" at bounding box center [967, 213] width 182 height 37
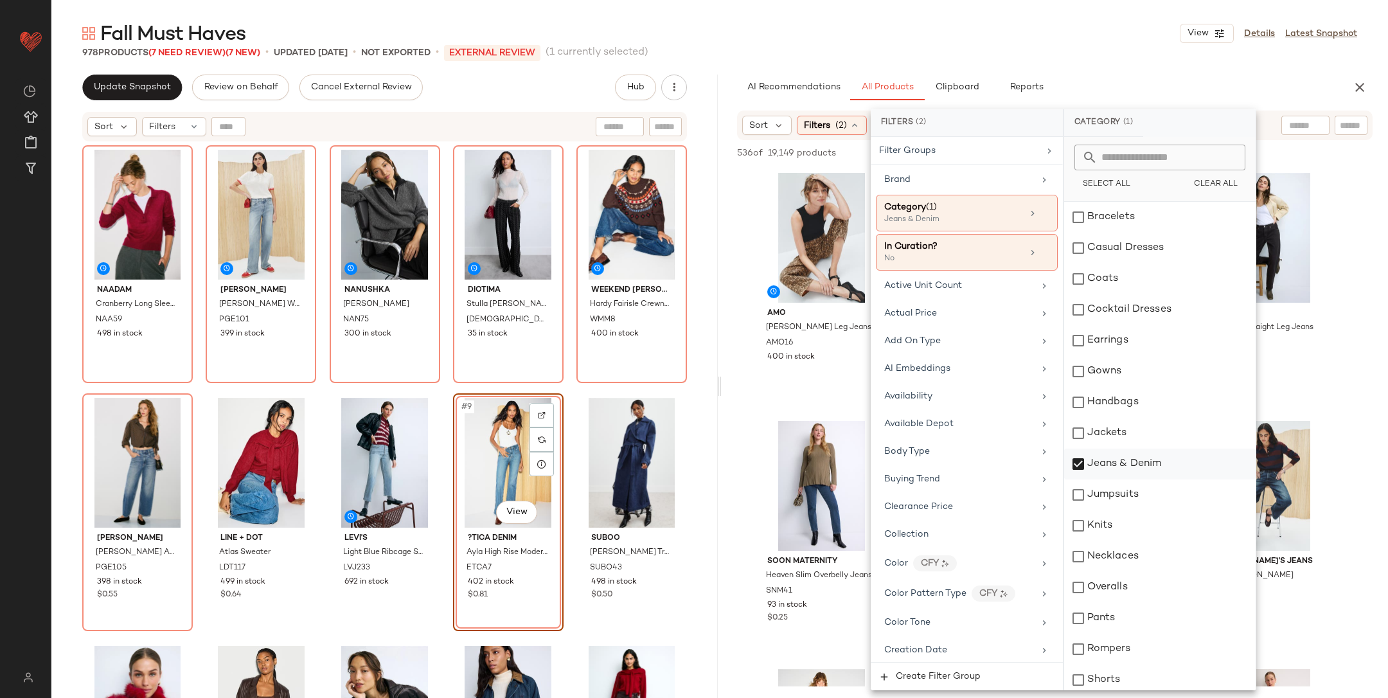
click at [1093, 460] on div "Jeans & Denim" at bounding box center [1160, 464] width 192 height 31
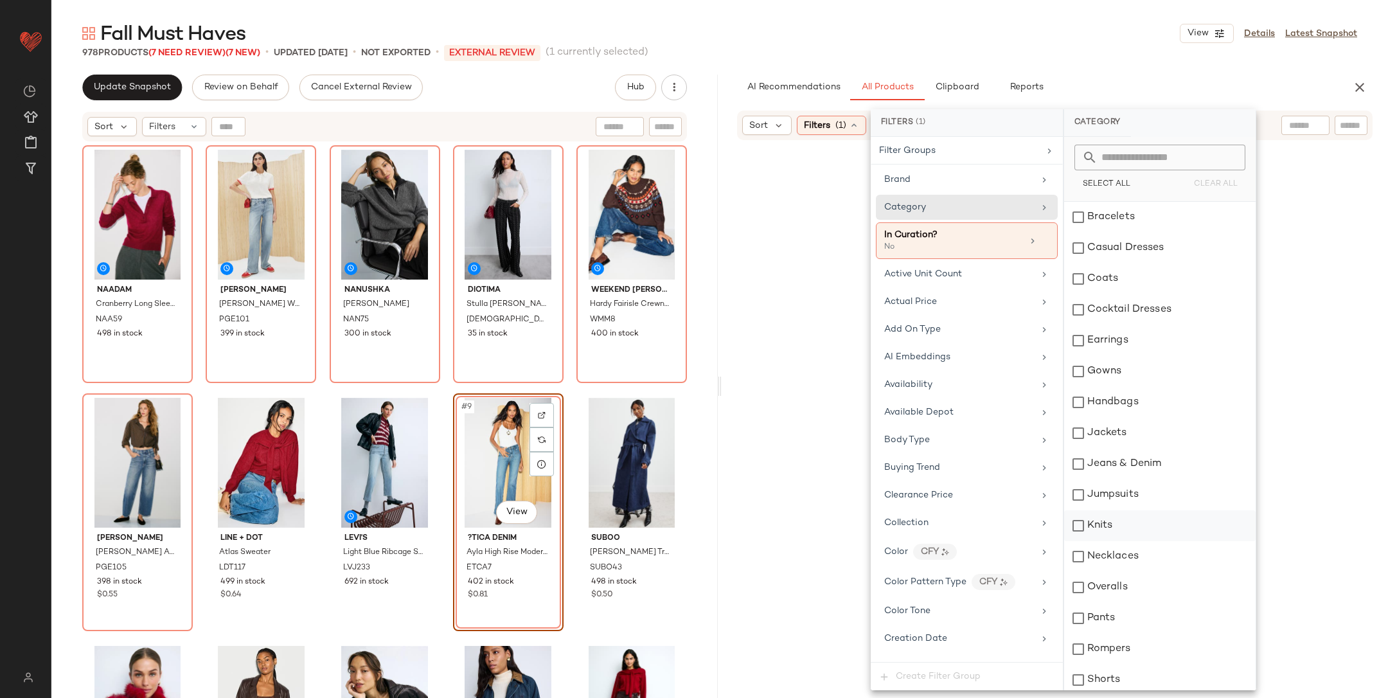
click at [1095, 517] on div "Knits" at bounding box center [1160, 525] width 192 height 31
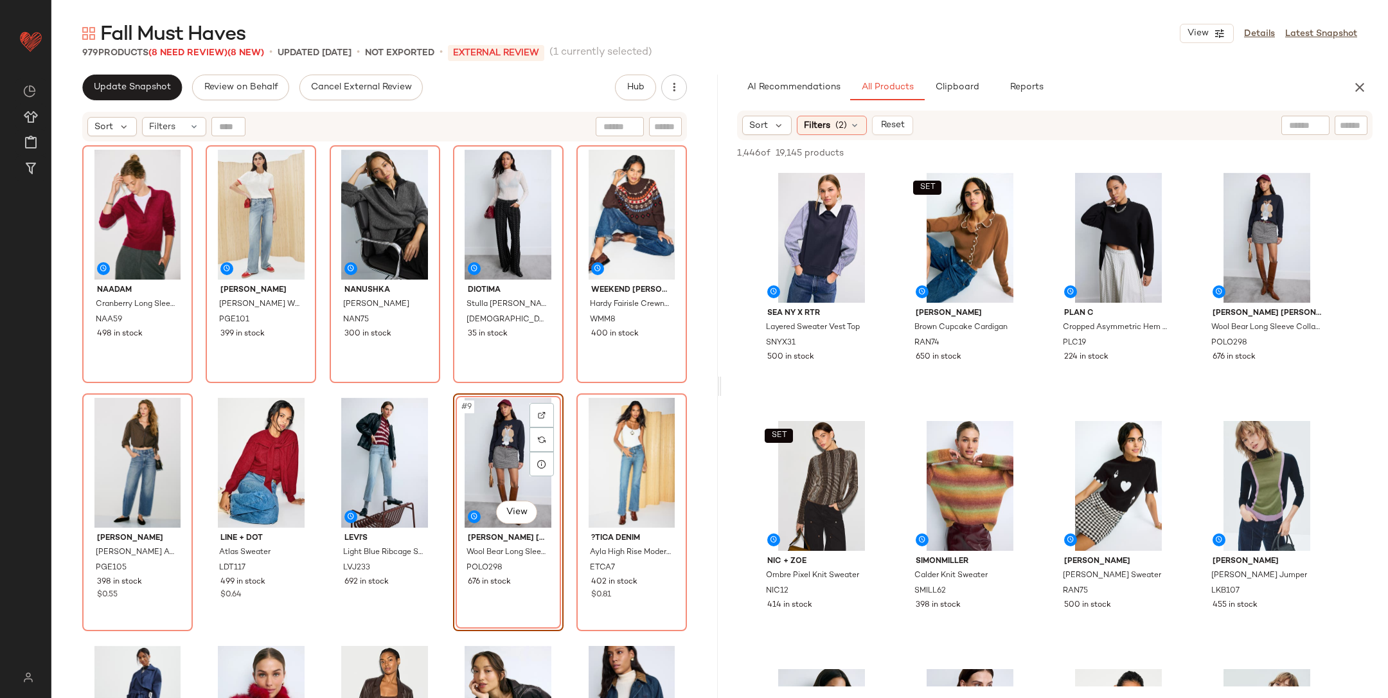
click at [567, 388] on div "NAADAM Cranberry Long Sleeve Polo NAA59 498 in stock PAIGE Sasha Wide Leg Jeans…" at bounding box center [384, 437] width 605 height 585
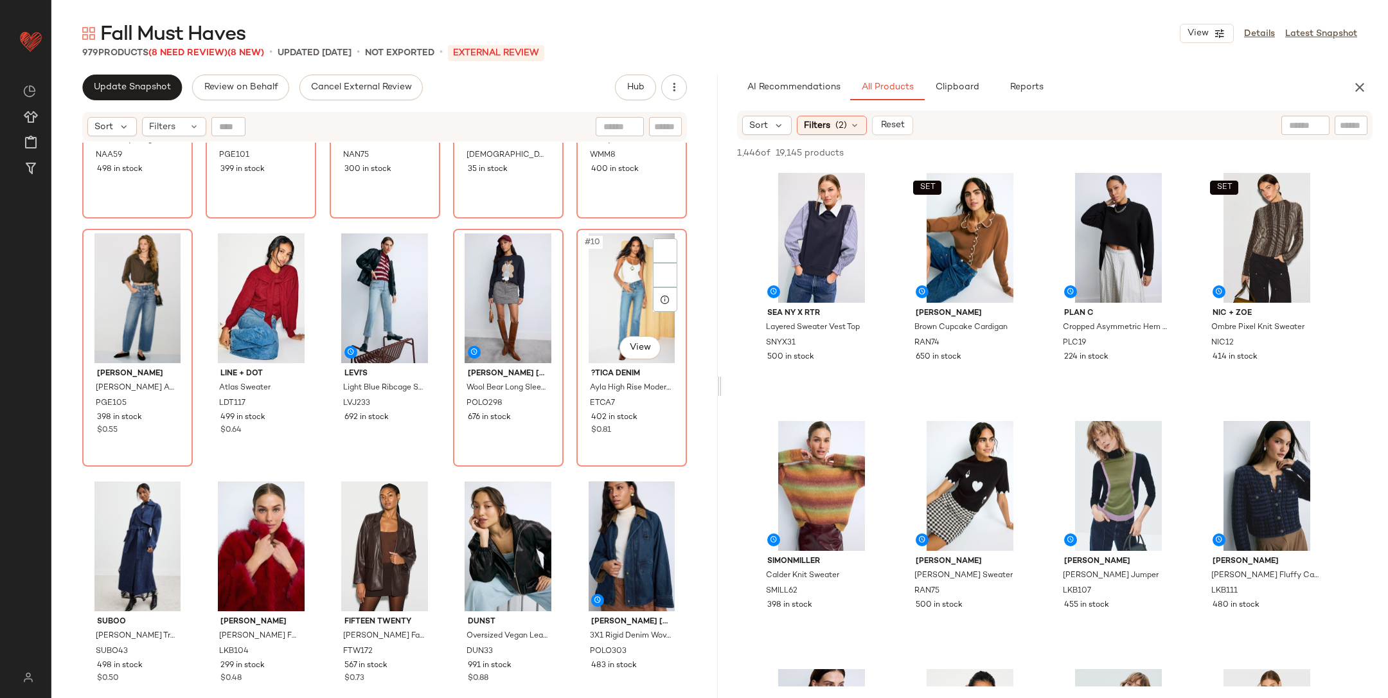
scroll to position [165, 0]
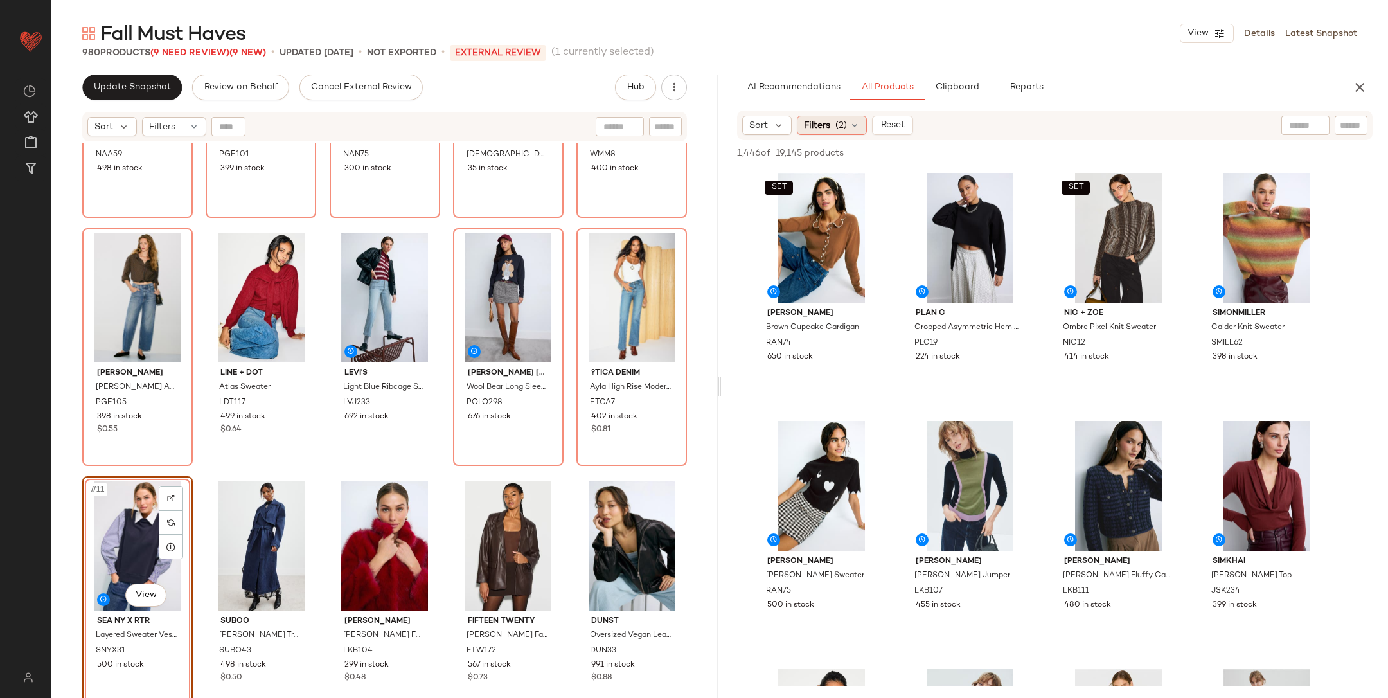
click at [826, 125] on span "Filters" at bounding box center [817, 125] width 26 height 13
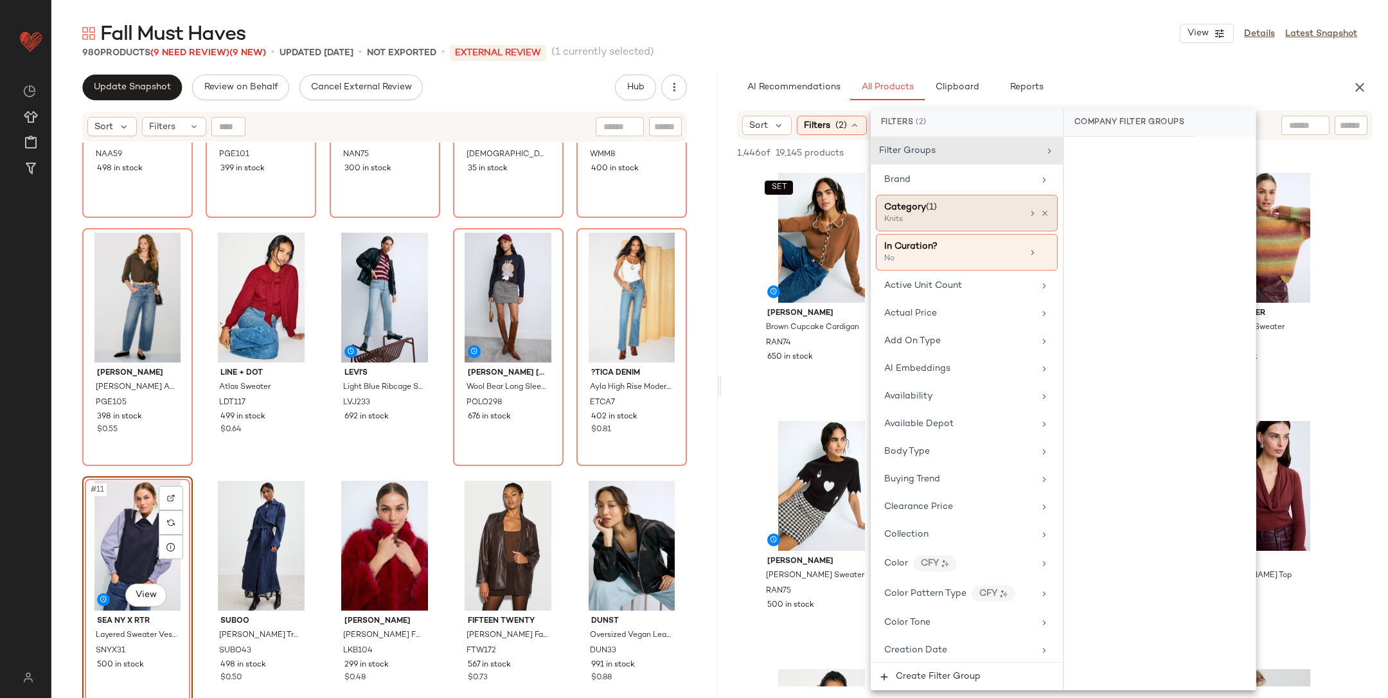
click at [998, 207] on div "Category (1)" at bounding box center [954, 207] width 138 height 13
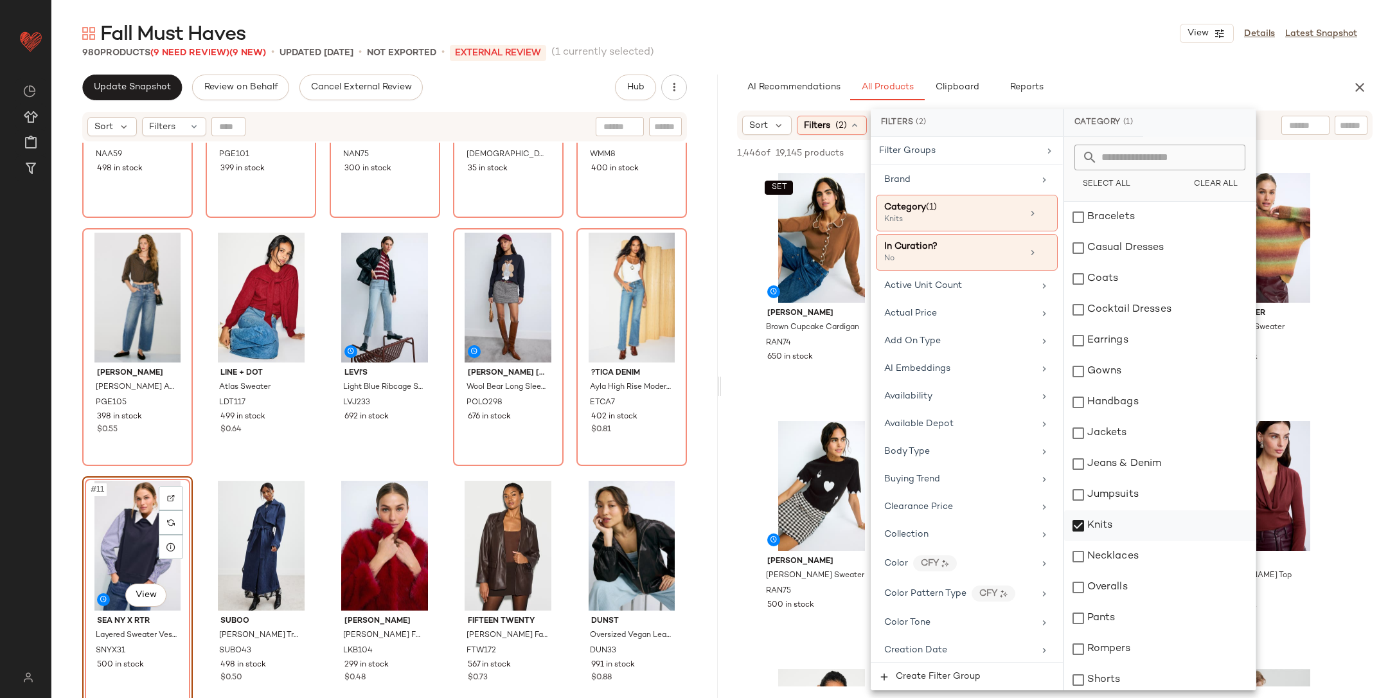
click at [1167, 539] on div "Knits" at bounding box center [1160, 525] width 192 height 31
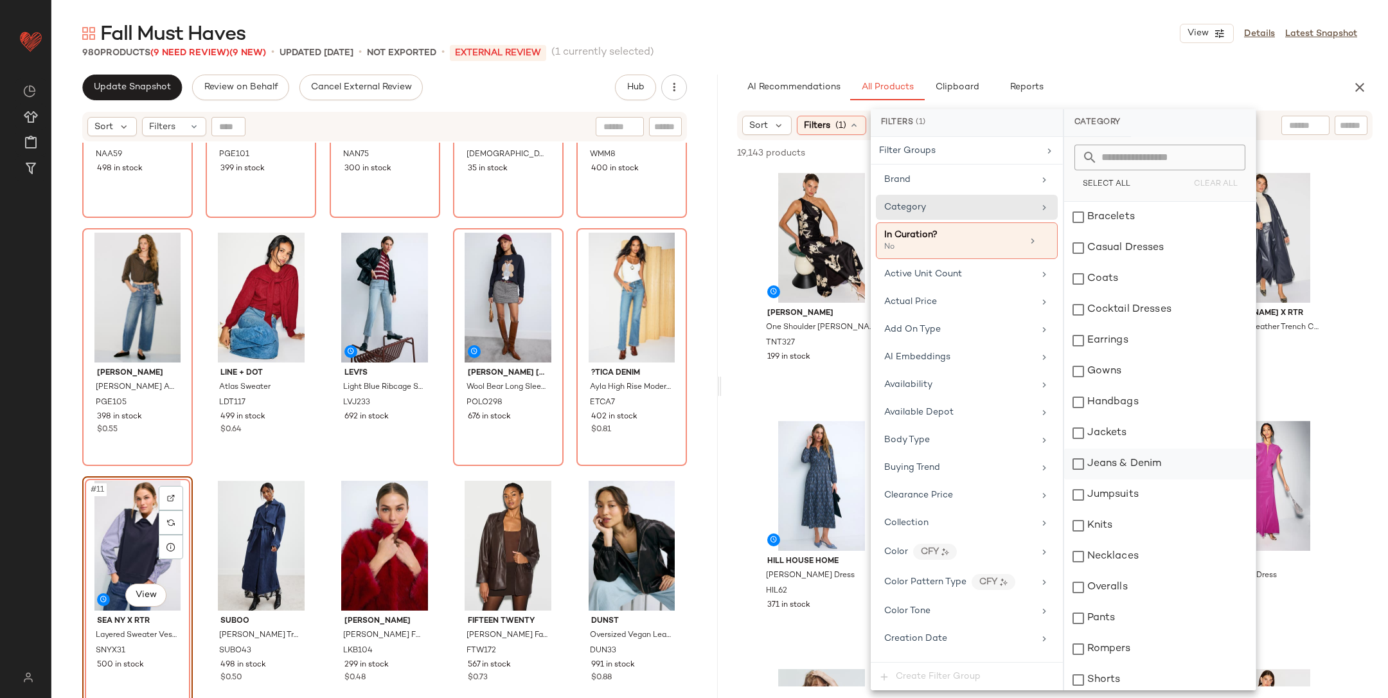
click at [1117, 471] on div "Jeans & Denim" at bounding box center [1160, 464] width 192 height 31
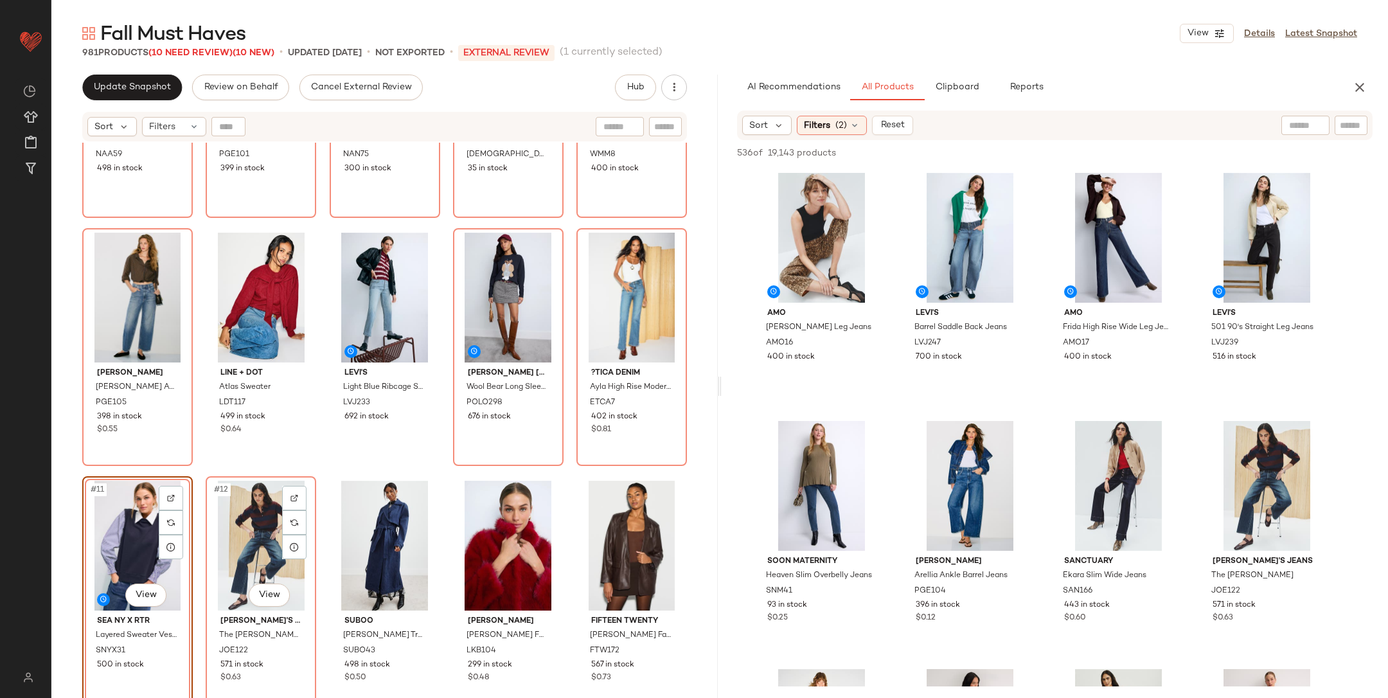
click at [323, 468] on div "NAADAM Cranberry Long Sleeve Polo NAA59 498 in stock PAIGE Sasha Wide Leg Jeans…" at bounding box center [384, 272] width 605 height 585
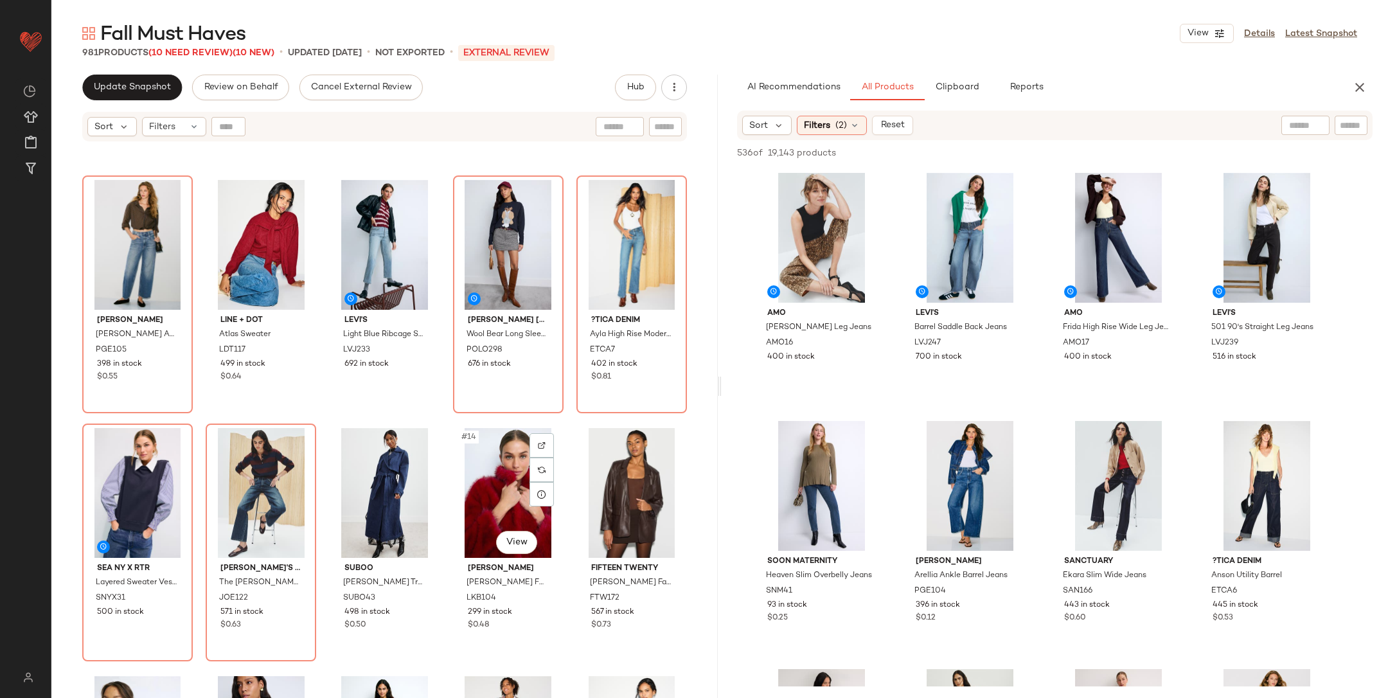
scroll to position [0, 0]
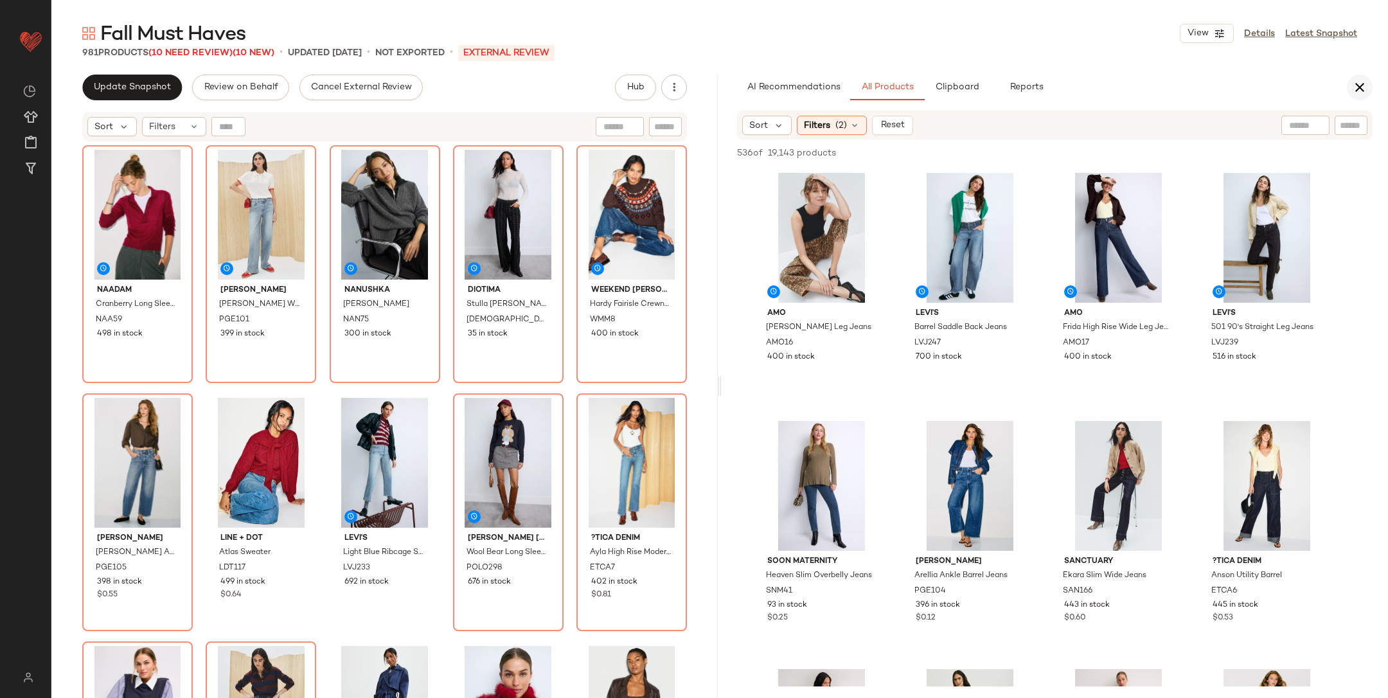
click at [1358, 91] on icon "button" at bounding box center [1359, 87] width 15 height 15
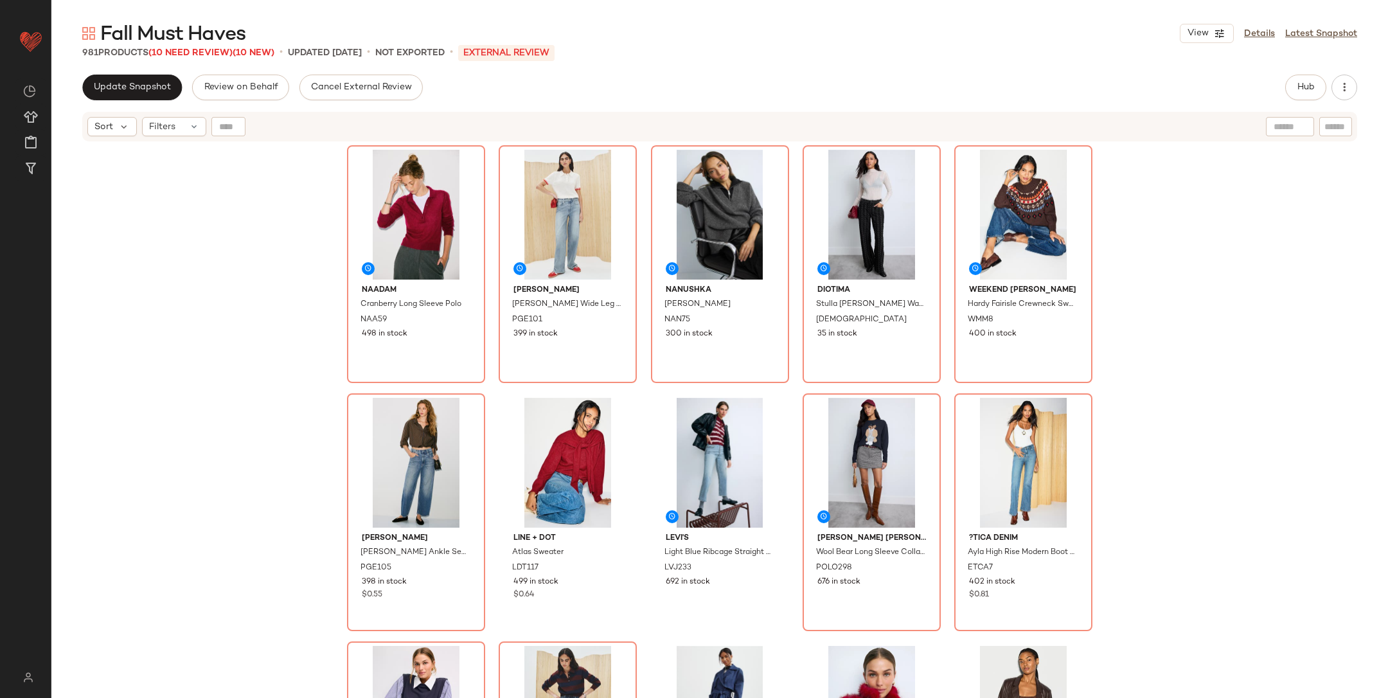
click at [1285, 309] on div "NAADAM Cranberry Long Sleeve Polo NAA59 498 in stock PAIGE Sasha Wide Leg Jeans…" at bounding box center [719, 437] width 1337 height 588
click at [1257, 40] on link "Details" at bounding box center [1259, 33] width 31 height 13
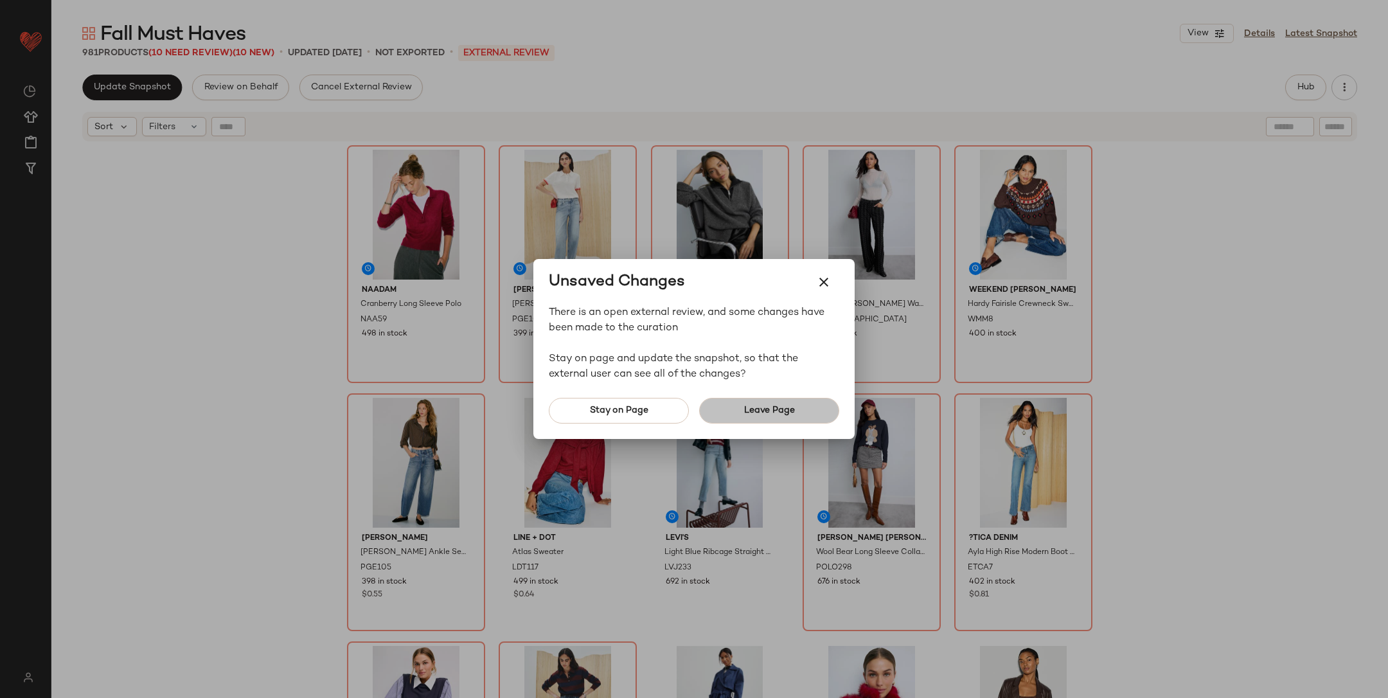
click at [742, 417] on button "Leave Page" at bounding box center [769, 411] width 140 height 26
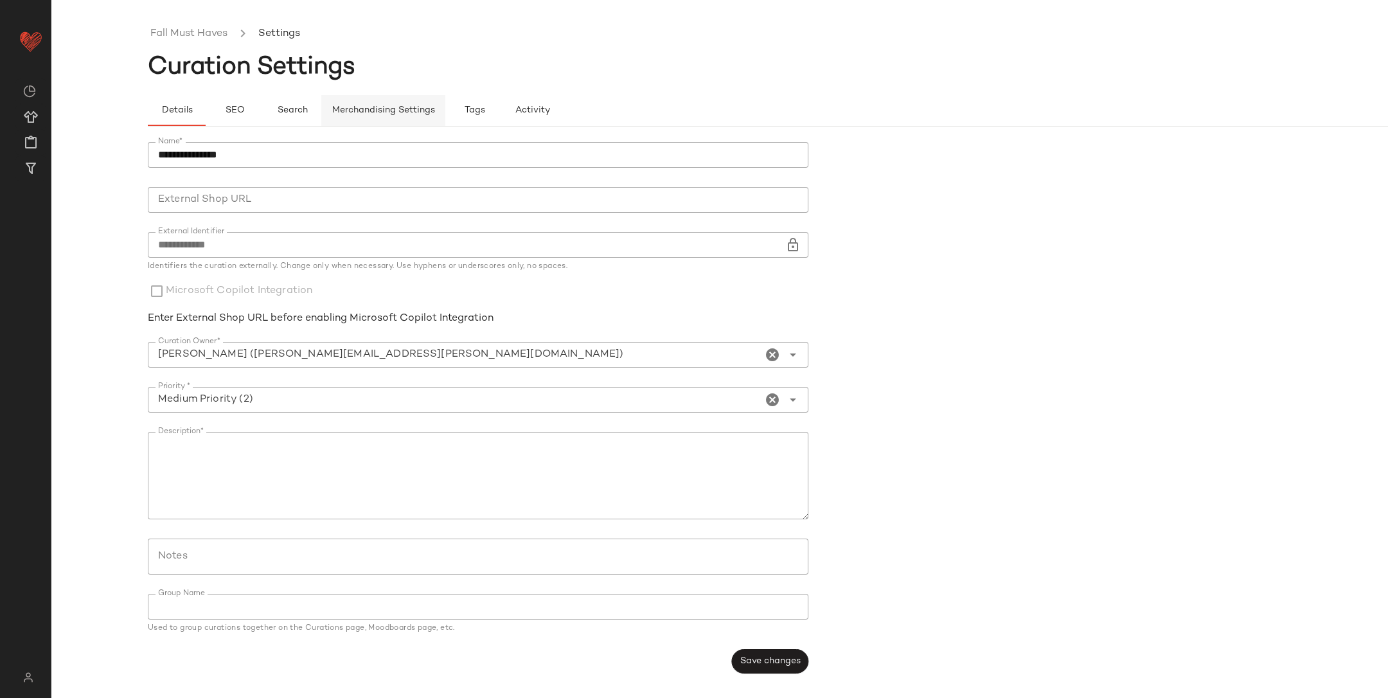
click at [412, 112] on span "Merchandising Settings" at bounding box center [383, 110] width 103 height 10
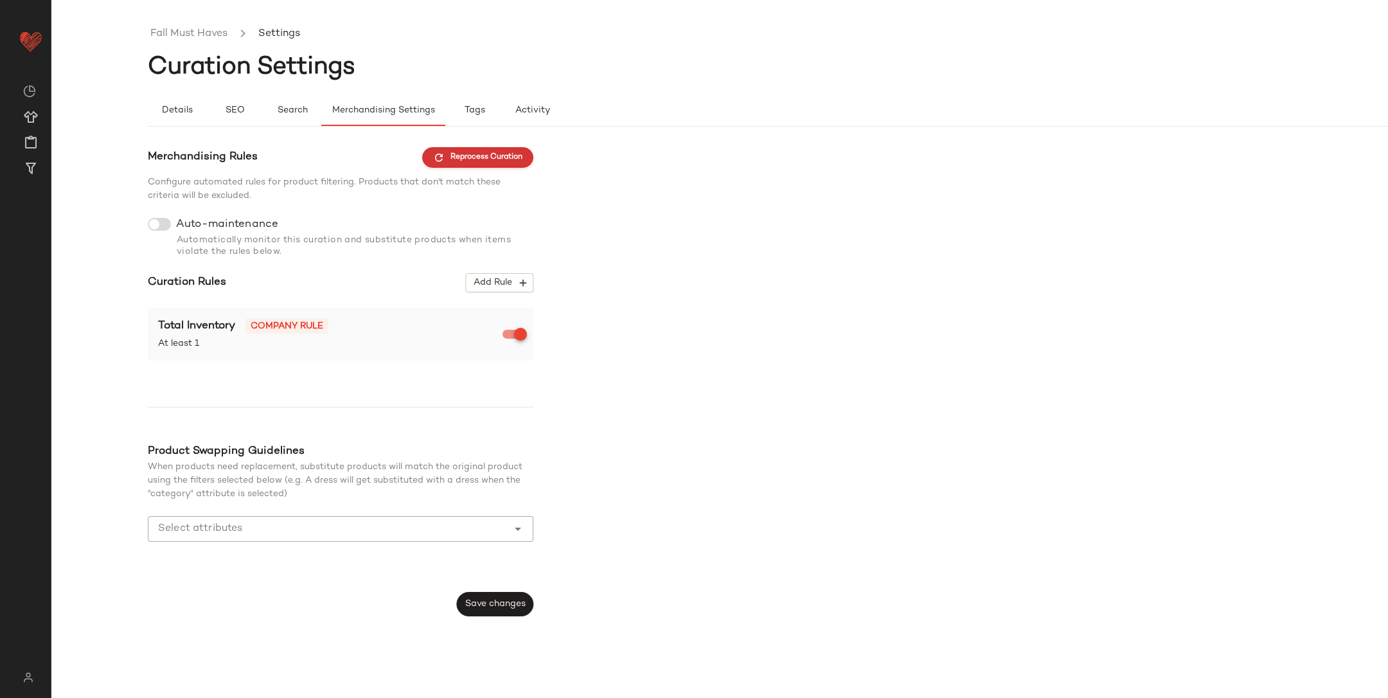
click at [490, 163] on button "Reprocess Curation" at bounding box center [477, 157] width 111 height 21
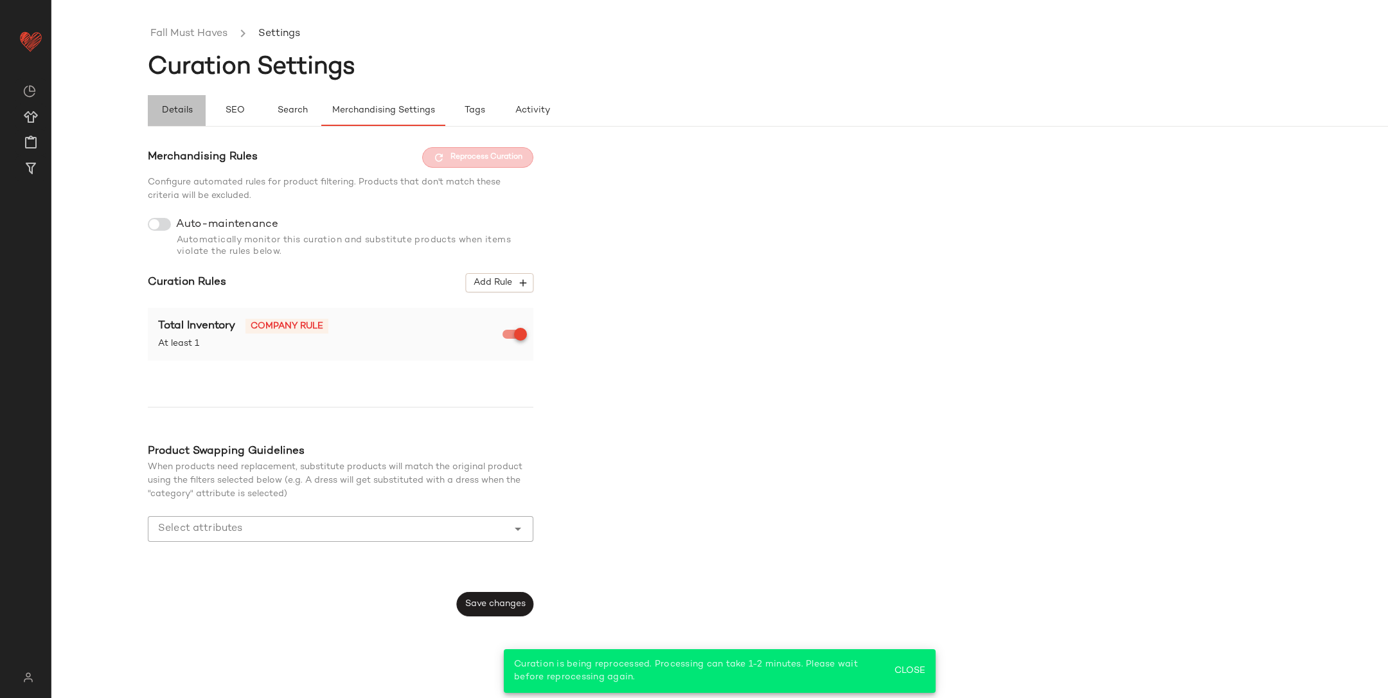
click at [187, 112] on span "Details" at bounding box center [176, 110] width 31 height 10
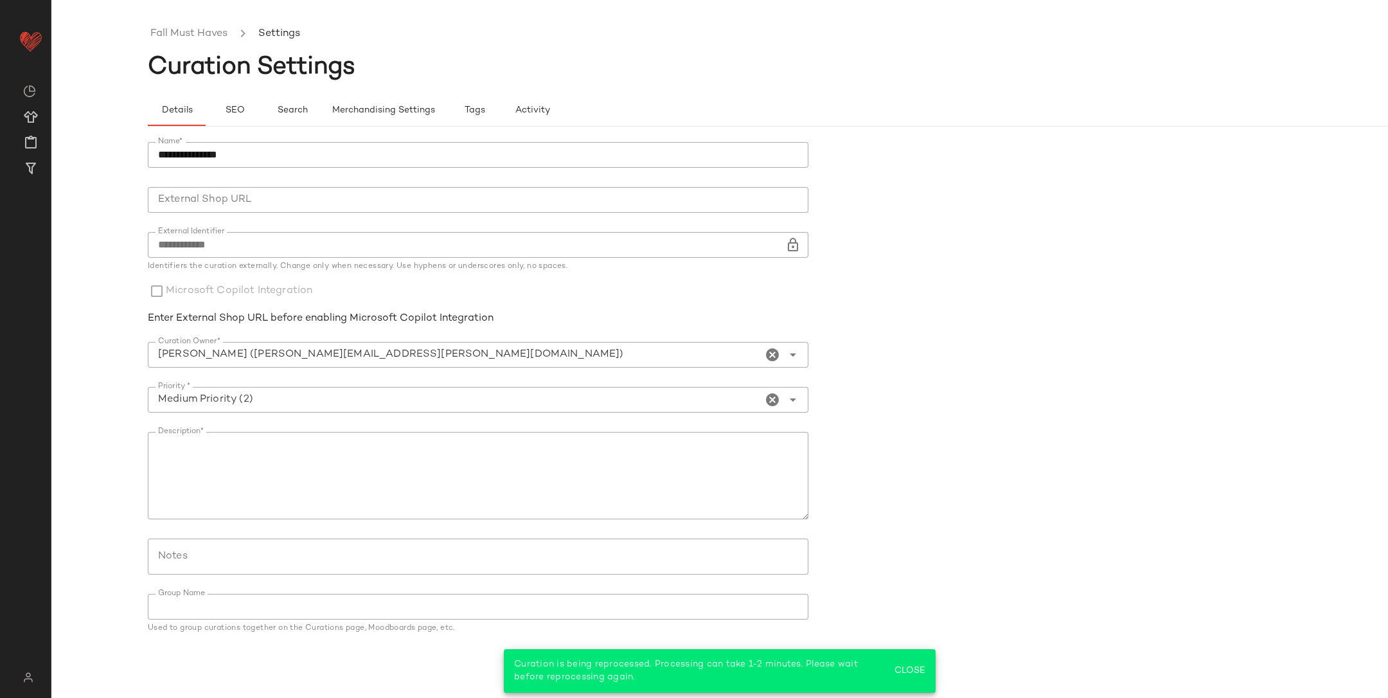
click at [205, 42] on ul "Fall Must Haves Settings" at bounding box center [816, 34] width 1337 height 30
click at [202, 33] on link "Fall Must Haves" at bounding box center [188, 34] width 77 height 17
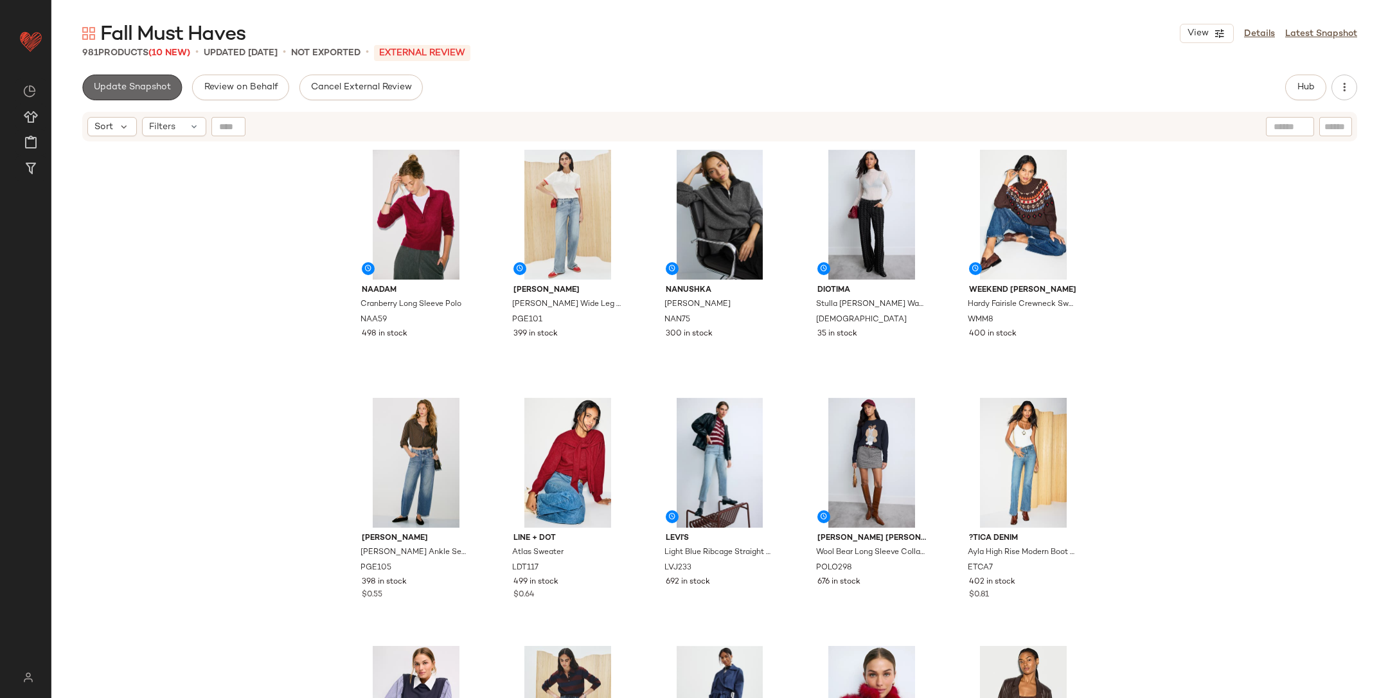
click at [118, 76] on button "Update Snapshot" at bounding box center [132, 88] width 100 height 26
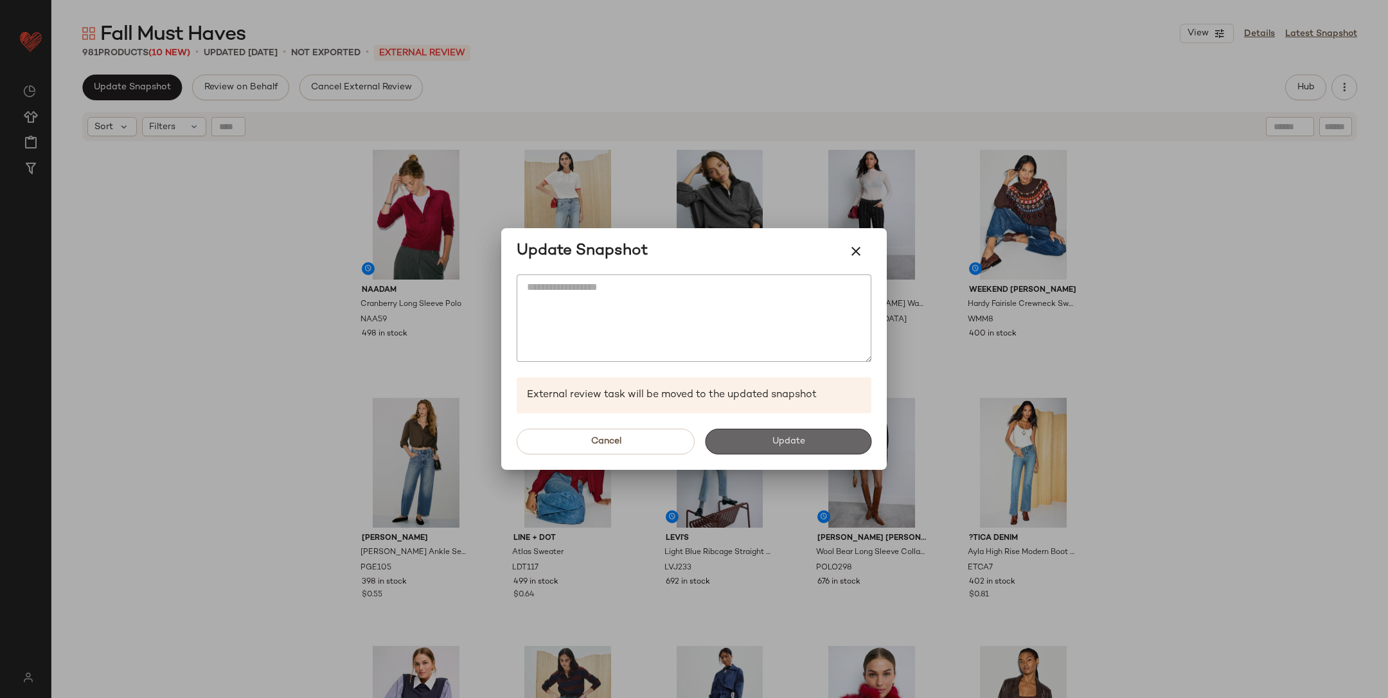
click at [747, 447] on button "Update" at bounding box center [788, 442] width 166 height 26
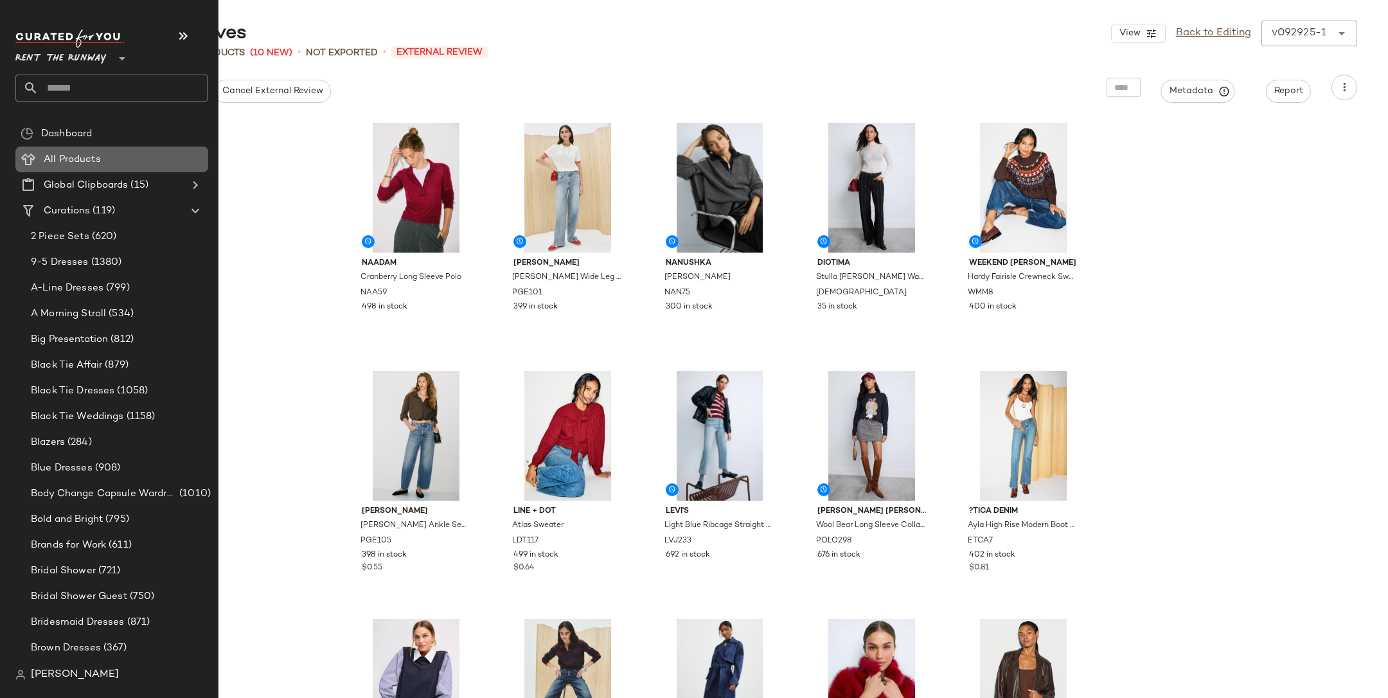
click at [103, 154] on div "All Products" at bounding box center [121, 159] width 163 height 15
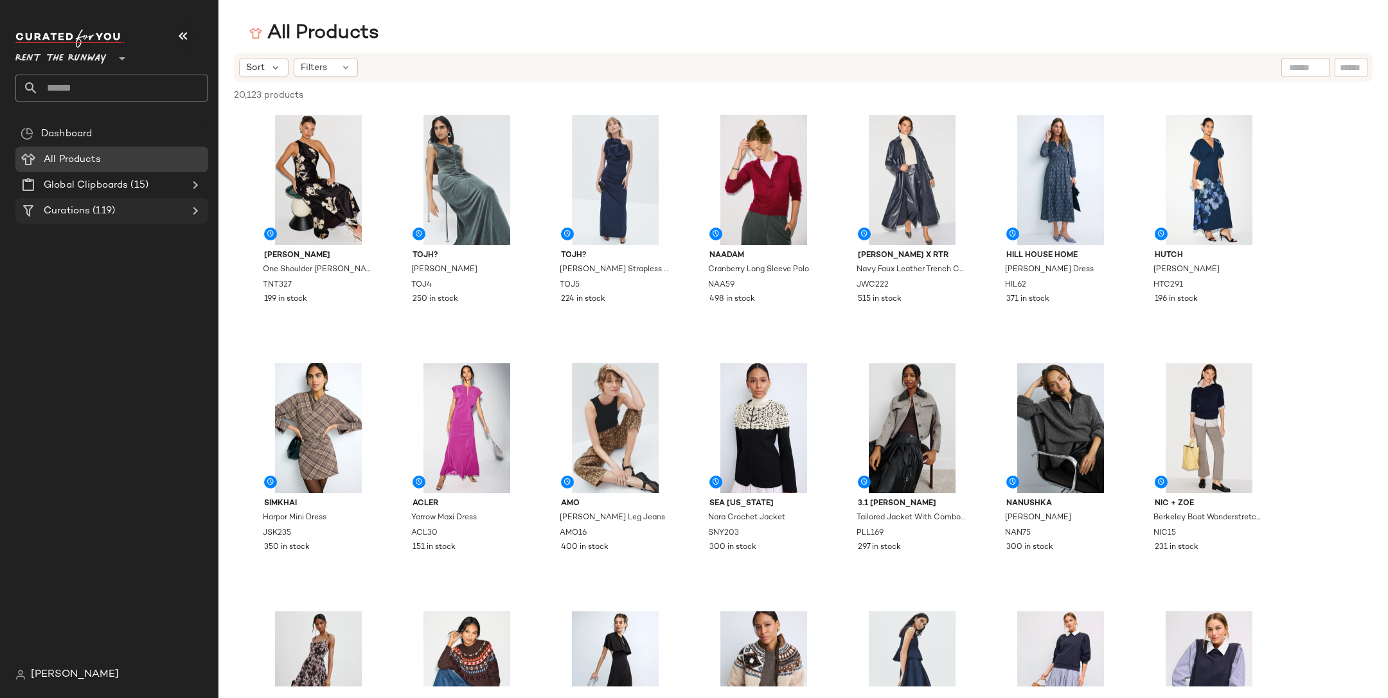
click at [190, 213] on icon at bounding box center [195, 210] width 15 height 15
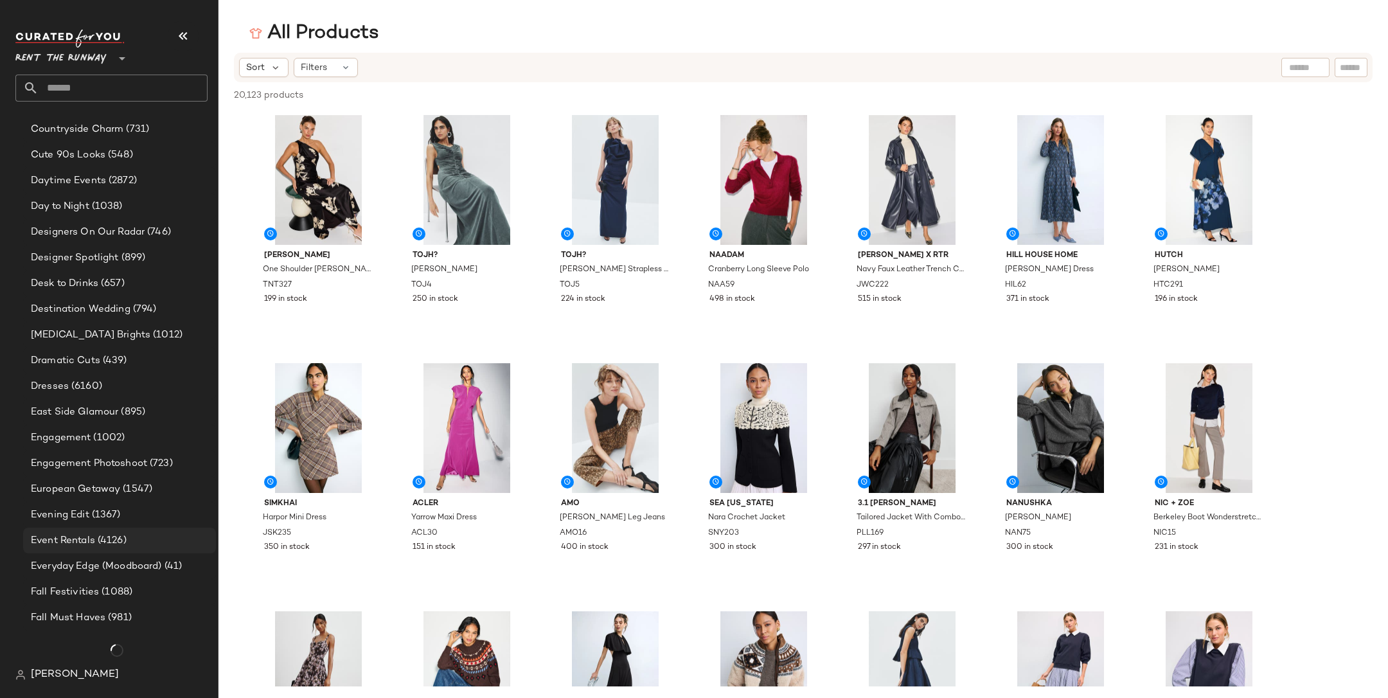
scroll to position [879, 0]
click at [120, 616] on span "(981)" at bounding box center [118, 617] width 26 height 15
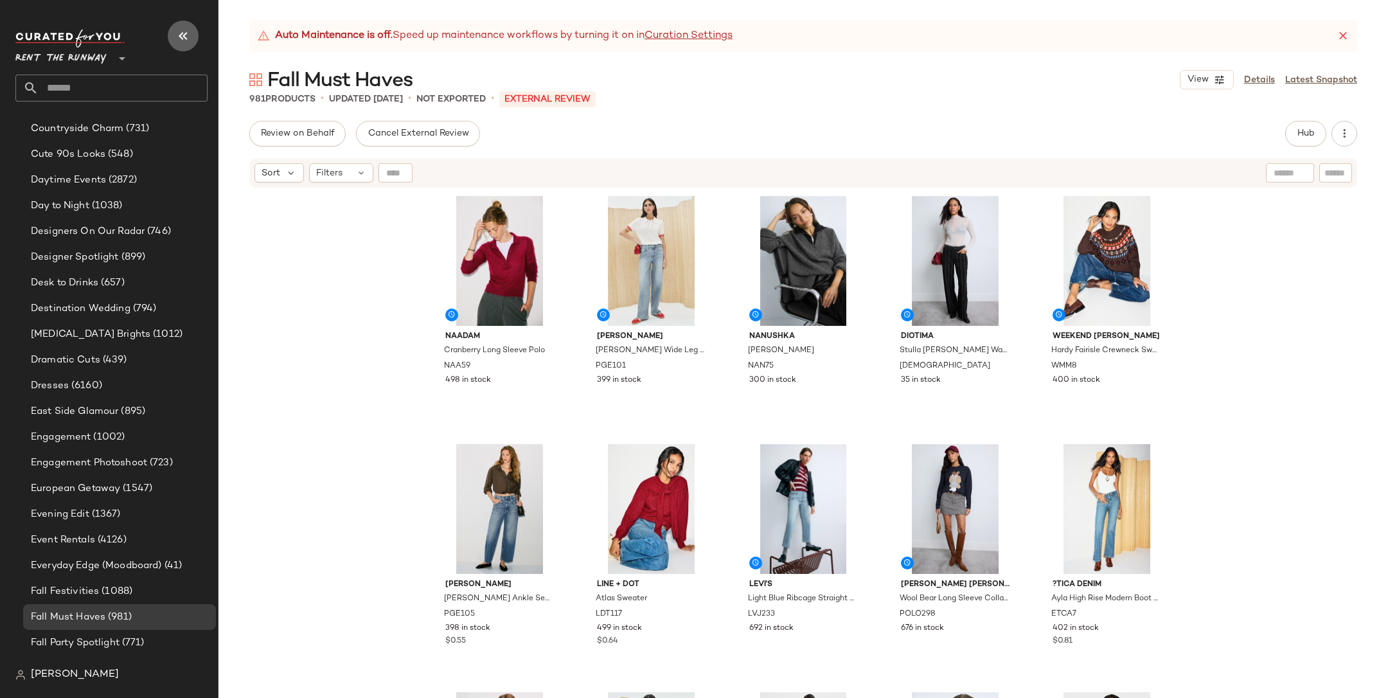
click at [186, 30] on icon "button" at bounding box center [182, 35] width 15 height 15
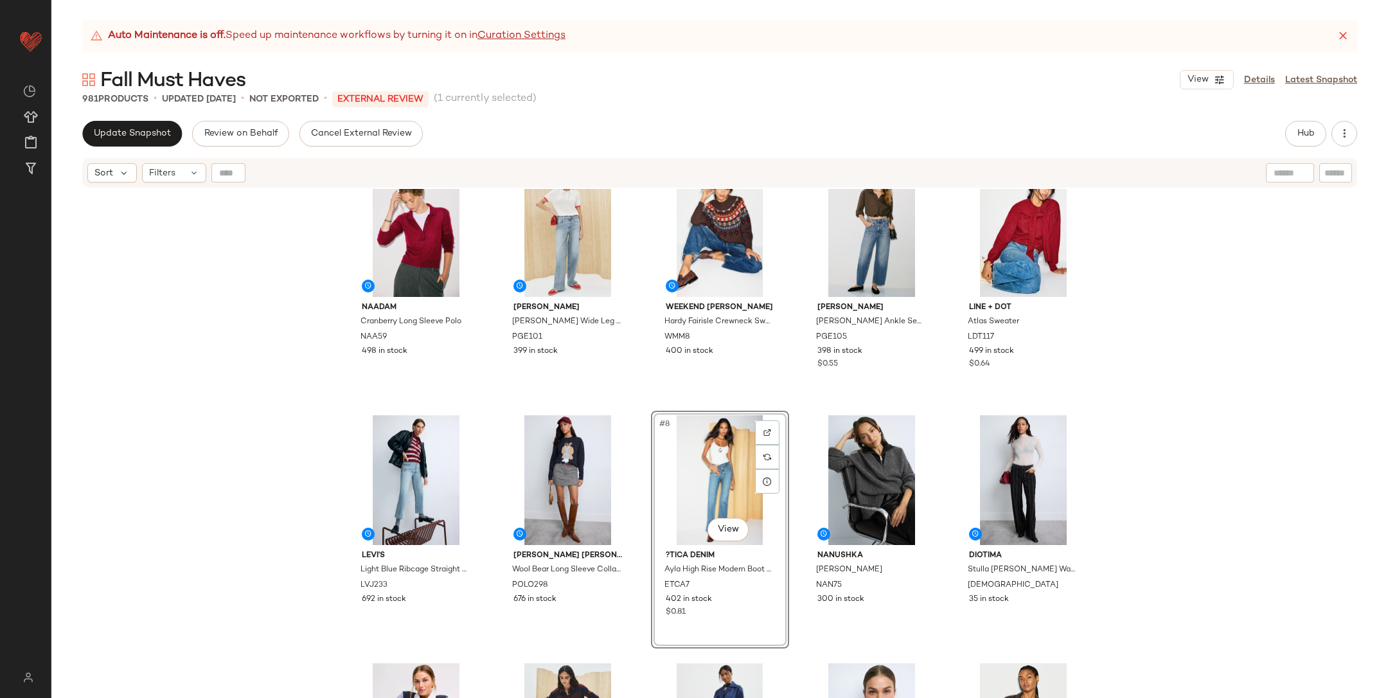
scroll to position [146, 0]
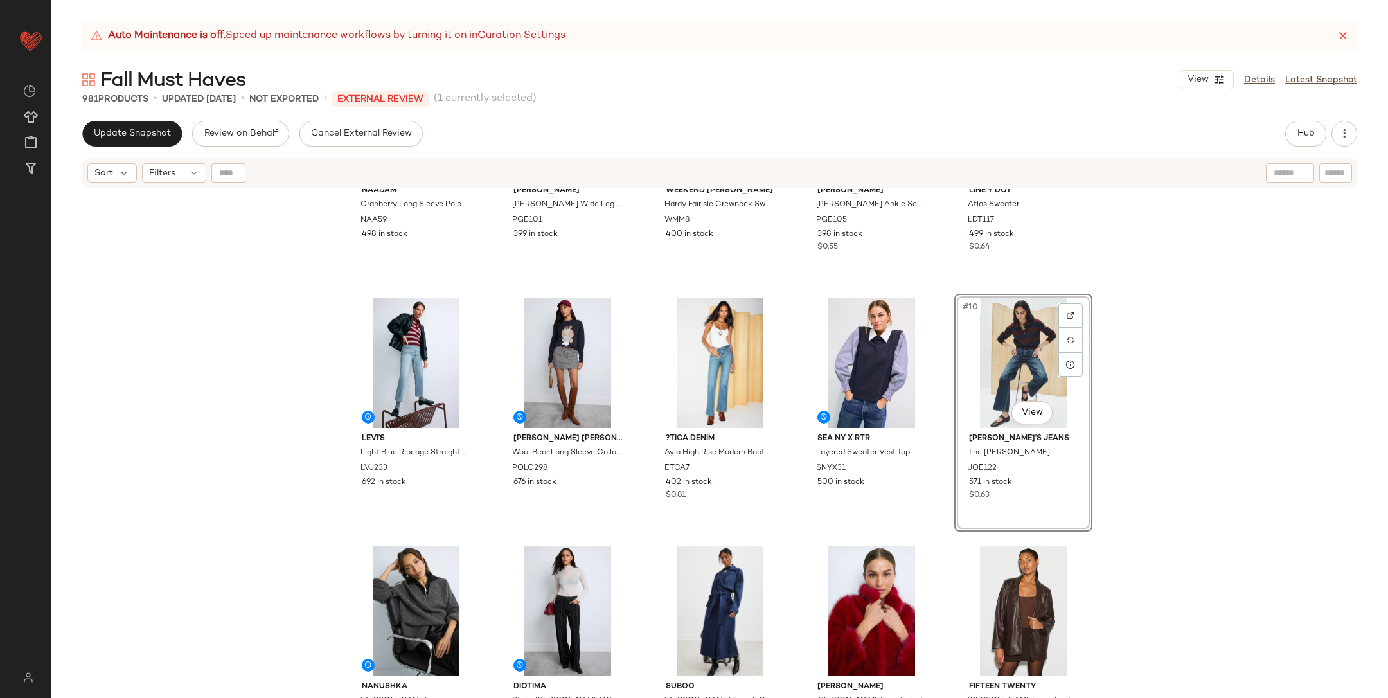
click at [1109, 455] on div "NAADAM Cranberry Long Sleeve Polo NAA59 498 in stock PAIGE Sasha Wide Leg Jeans…" at bounding box center [719, 459] width 1337 height 541
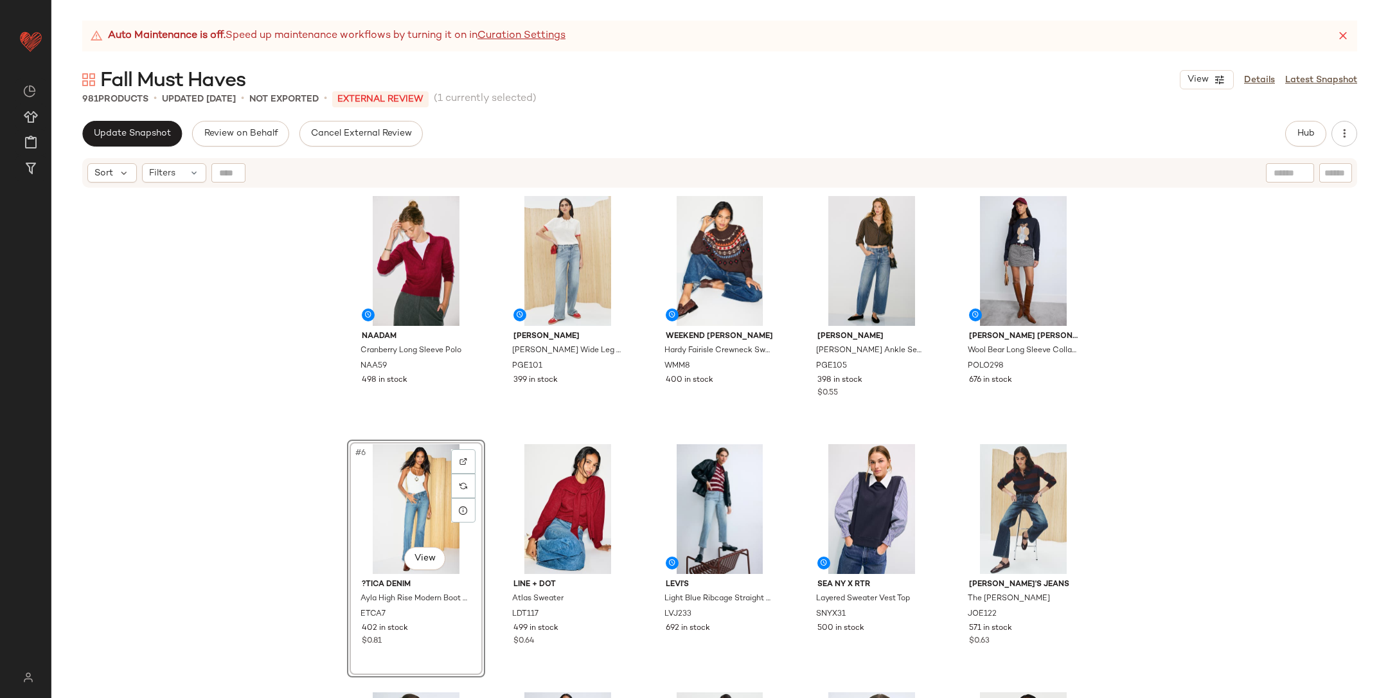
click at [294, 465] on div "NAADAM Cranberry Long Sleeve Polo NAA59 498 in stock PAIGE Sasha Wide Leg Jeans…" at bounding box center [719, 459] width 1337 height 541
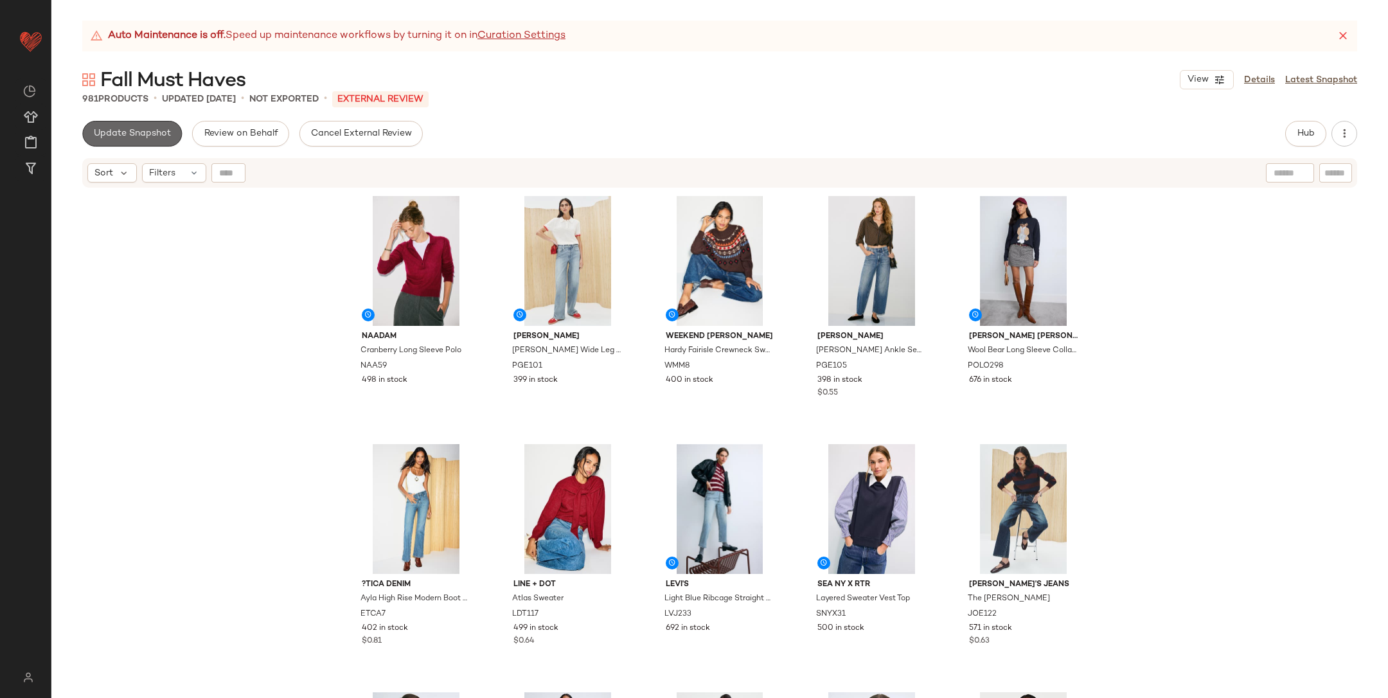
click at [116, 146] on button "Update Snapshot" at bounding box center [132, 134] width 100 height 26
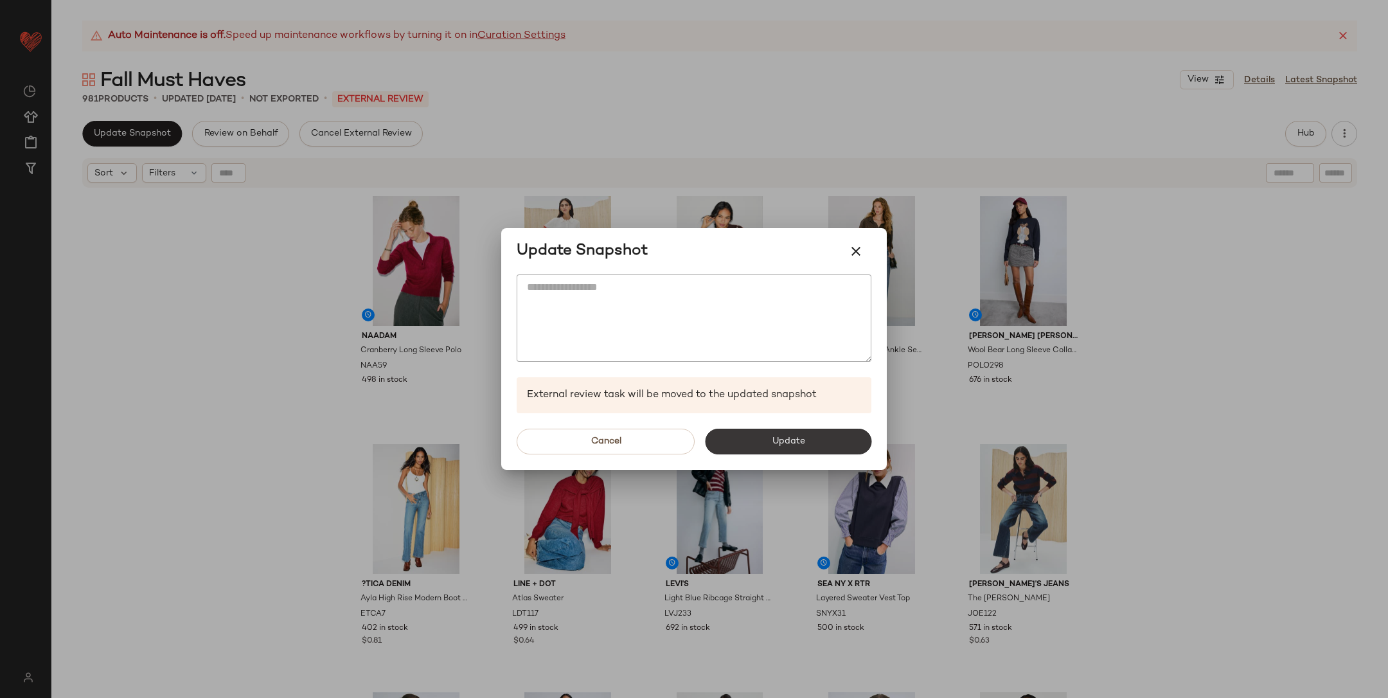
click at [780, 442] on span "Update" at bounding box center [787, 441] width 33 height 10
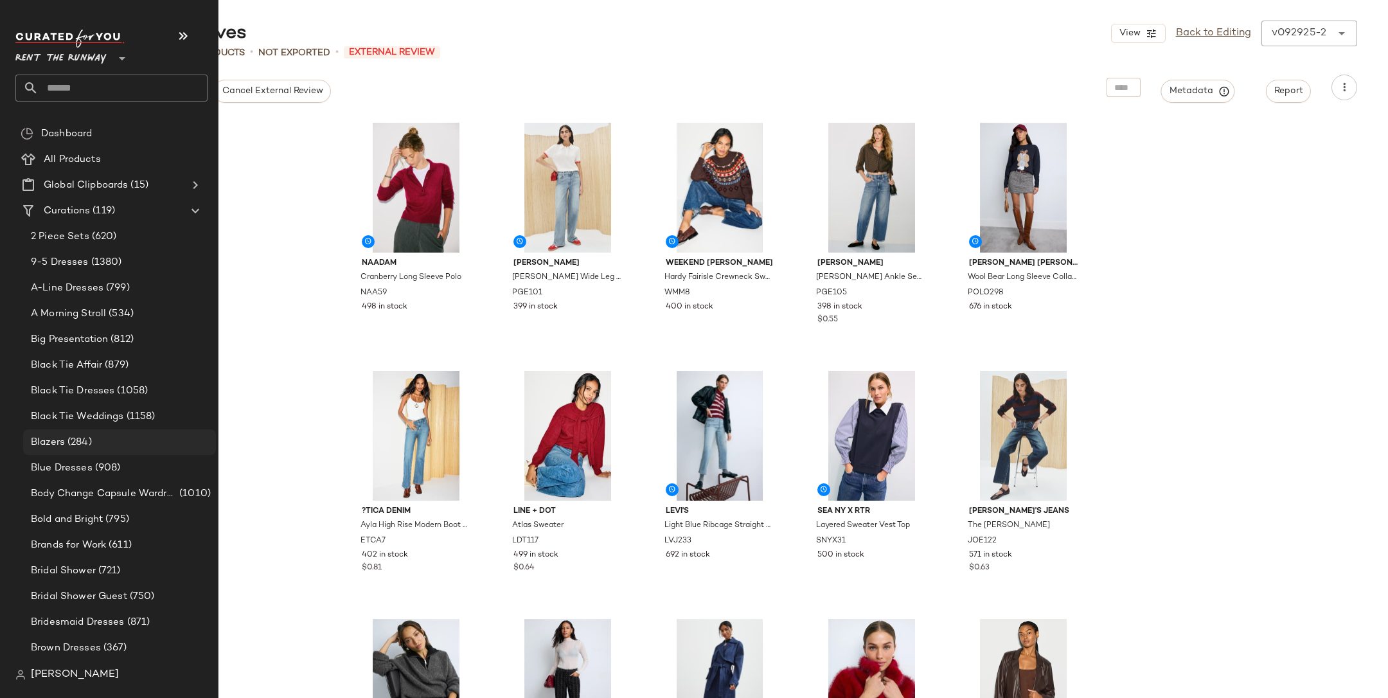
click at [78, 435] on span "(284)" at bounding box center [78, 442] width 27 height 15
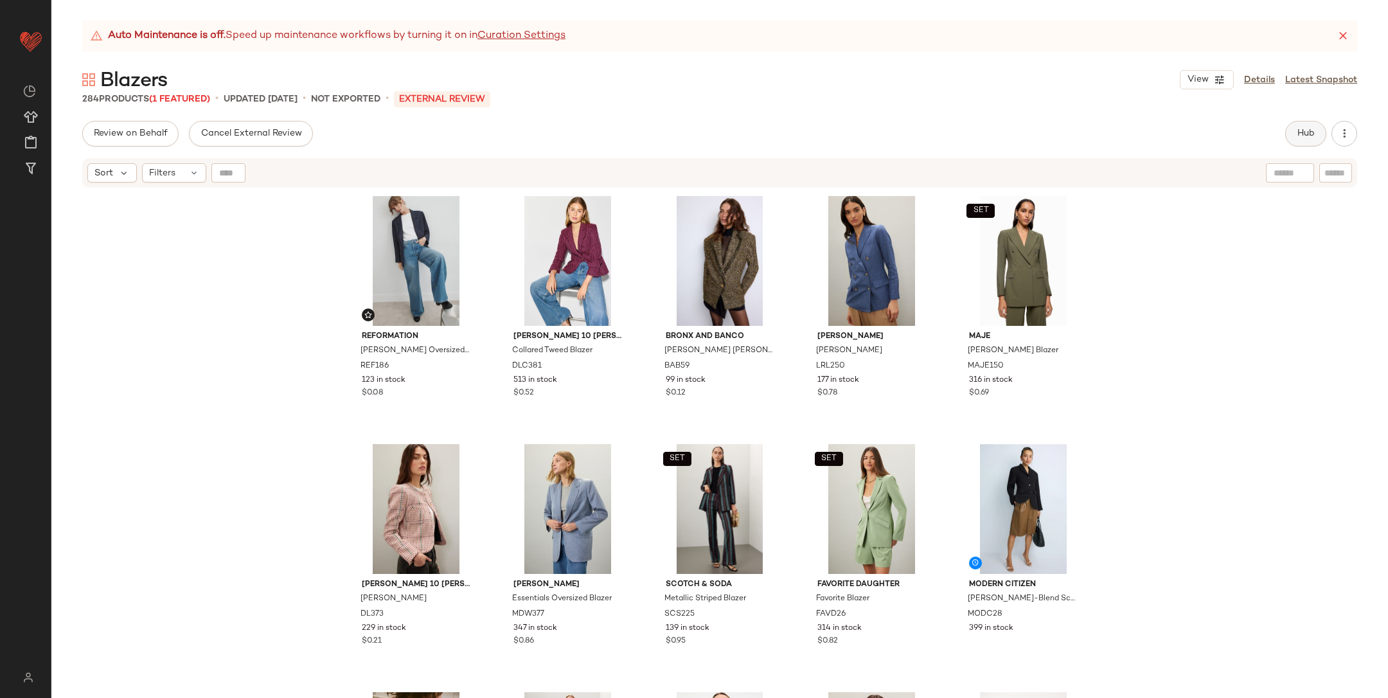
click at [1303, 123] on button "Hub" at bounding box center [1306, 134] width 41 height 26
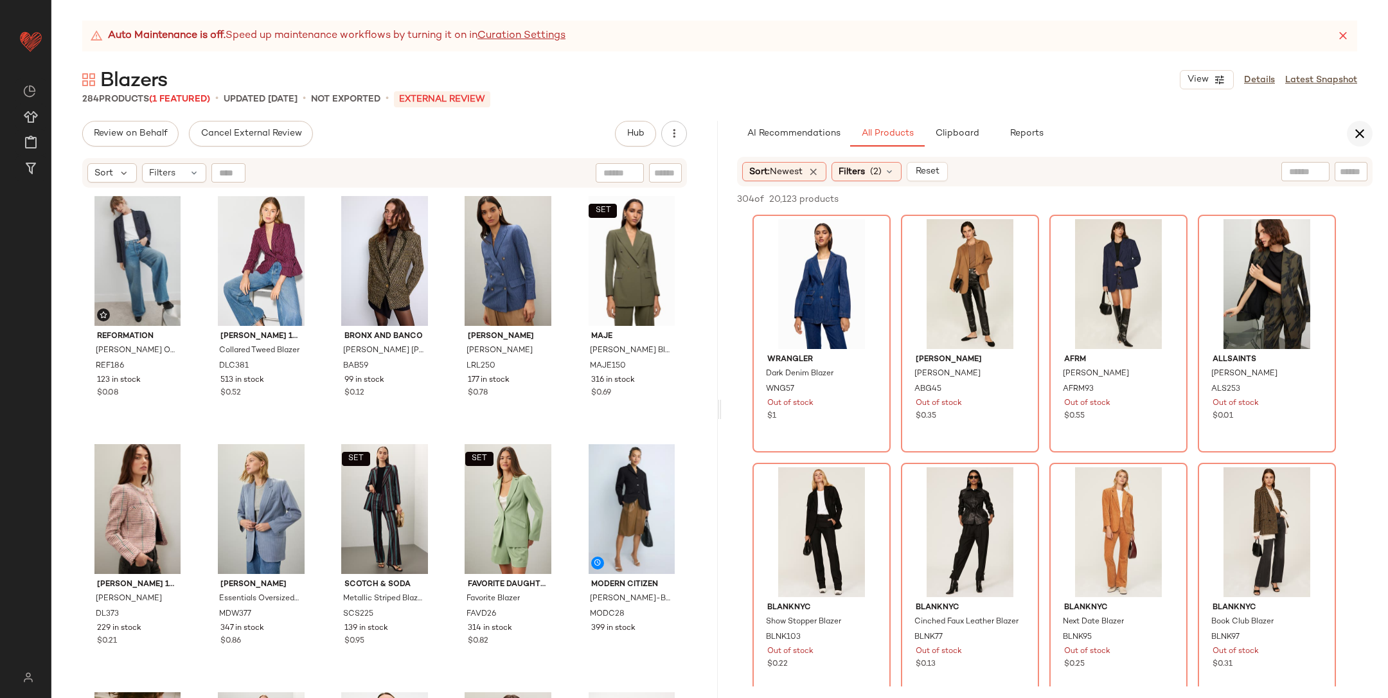
click at [1361, 132] on icon "button" at bounding box center [1359, 133] width 15 height 15
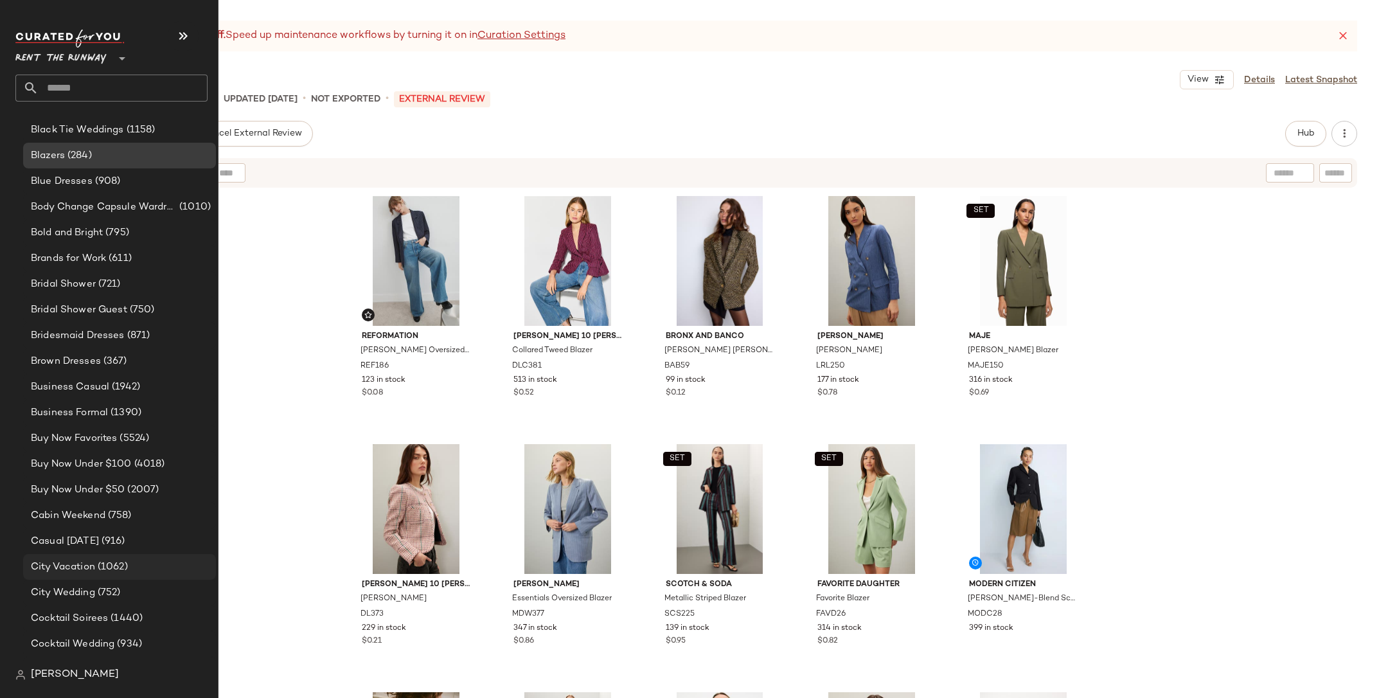
scroll to position [287, 0]
click at [109, 613] on span "(1440)" at bounding box center [125, 618] width 35 height 15
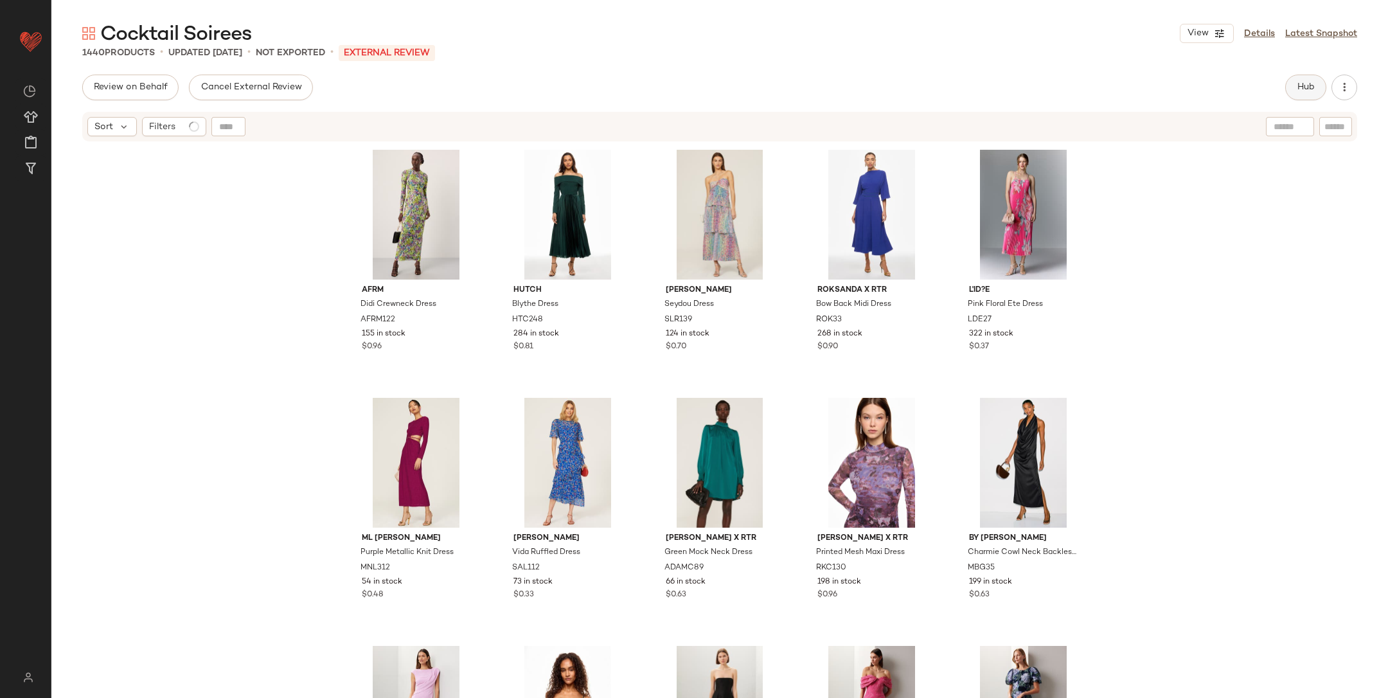
click at [1295, 82] on button "Hub" at bounding box center [1306, 88] width 41 height 26
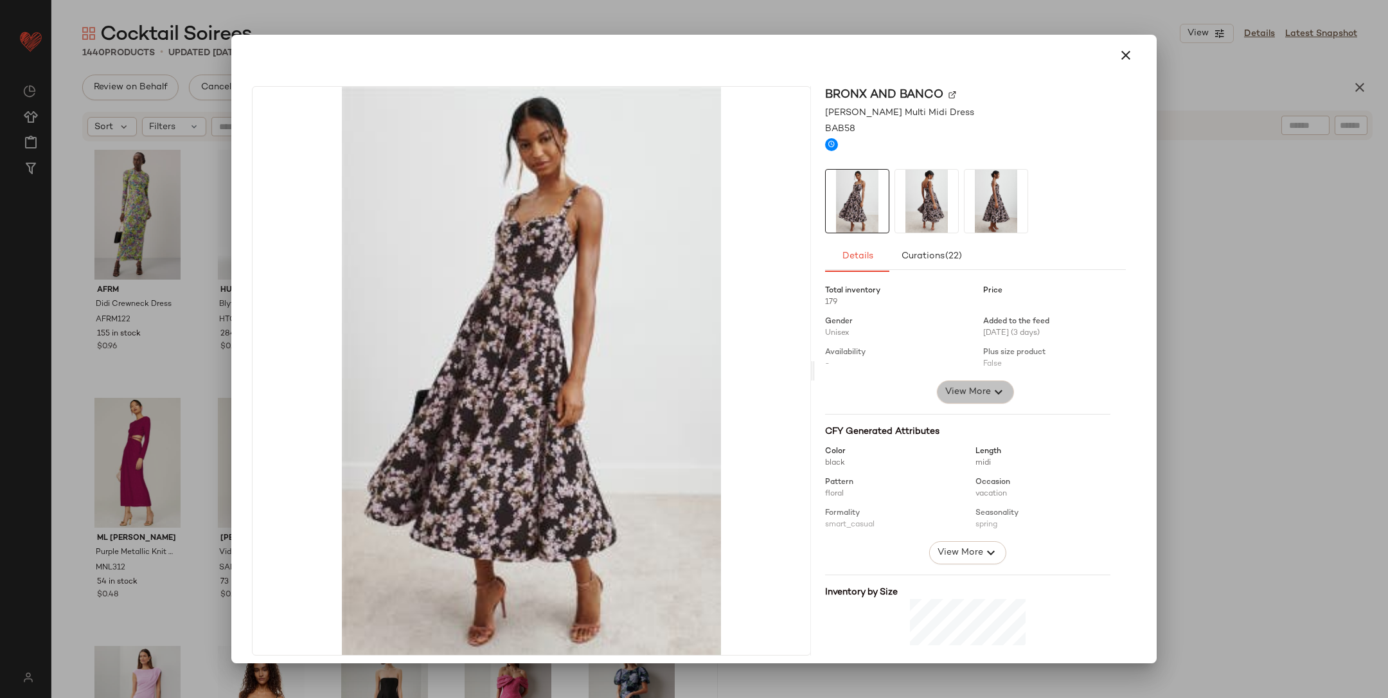
click at [969, 400] on button "View More" at bounding box center [975, 392] width 77 height 23
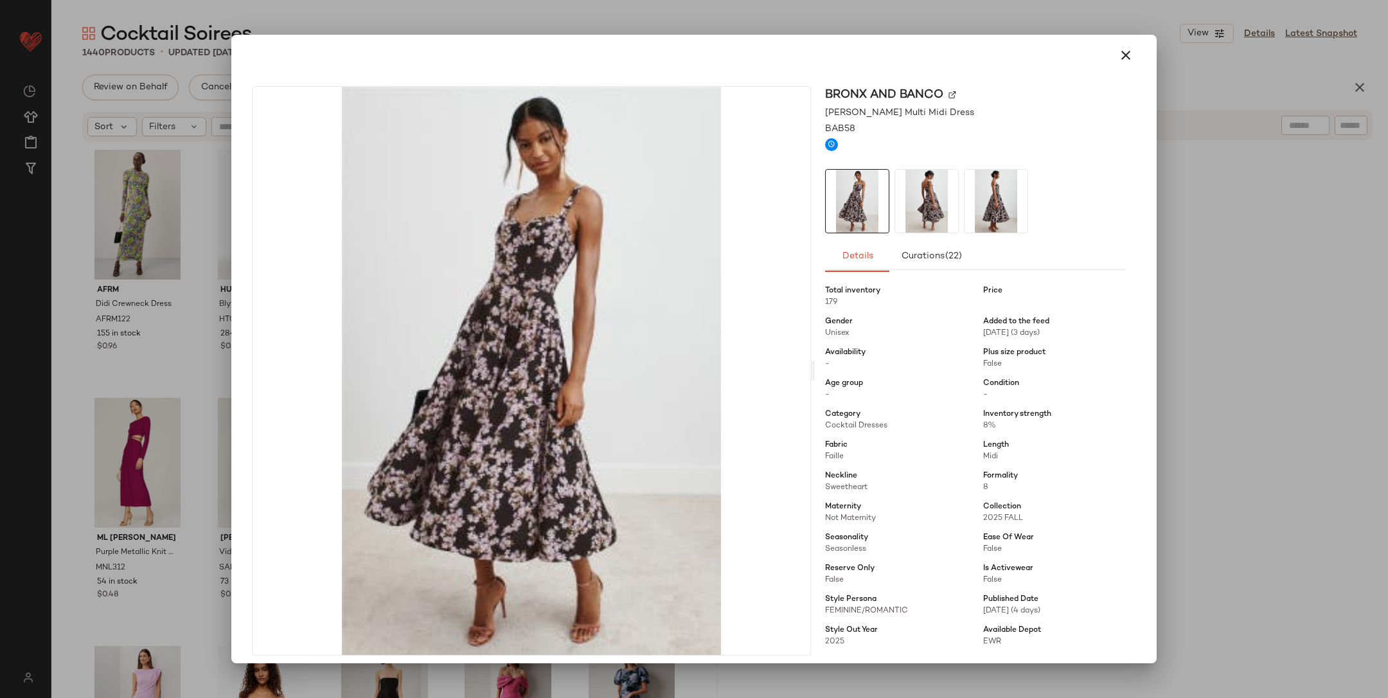
click at [1253, 375] on div at bounding box center [694, 349] width 1388 height 698
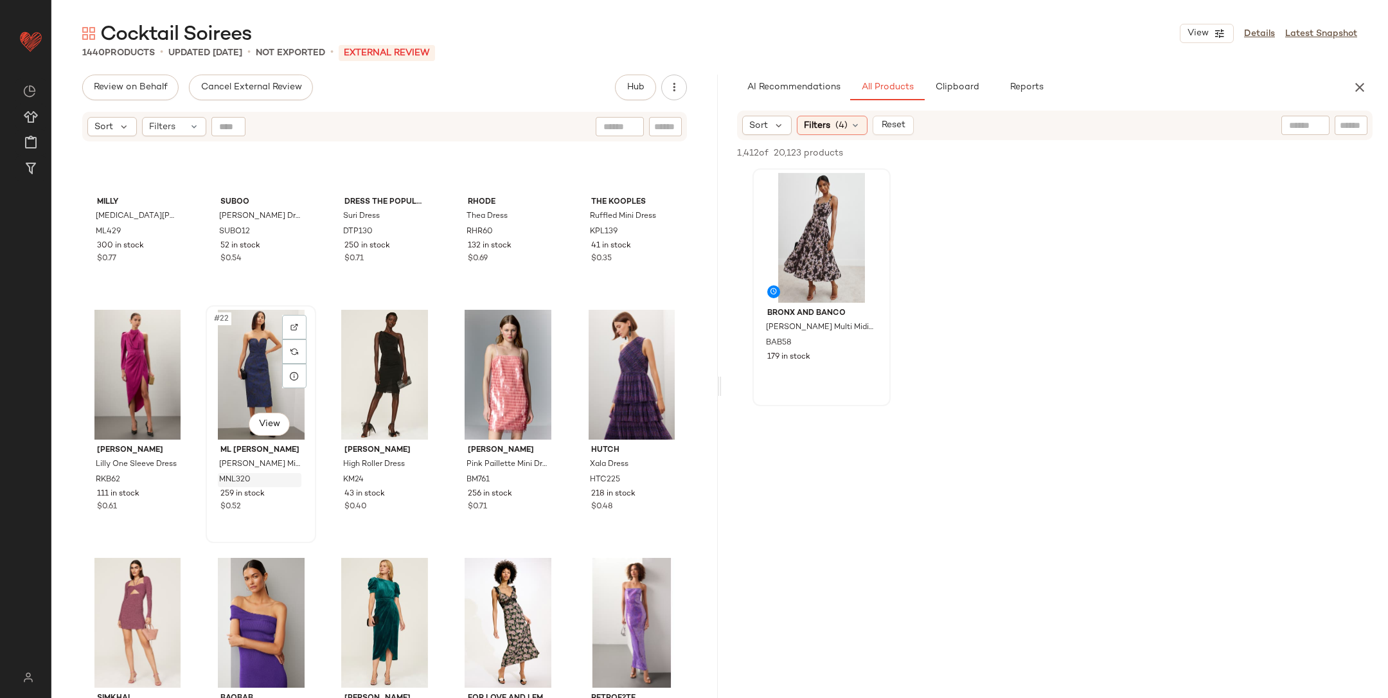
scroll to position [760, 0]
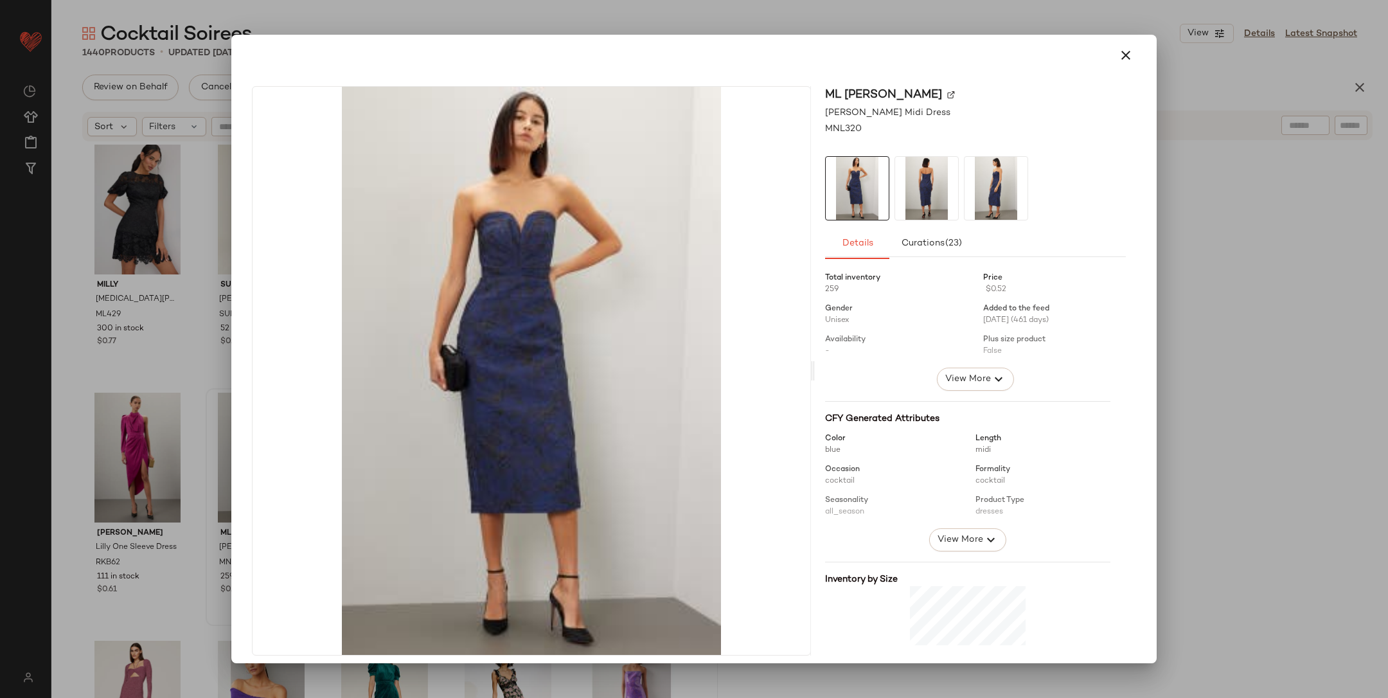
click at [982, 391] on div "Total inventory 259 Price $0.52 Gender Unisex Added to the feed 06/24/2024 (461…" at bounding box center [975, 507] width 301 height 485
click at [976, 382] on span "View More" at bounding box center [968, 379] width 46 height 15
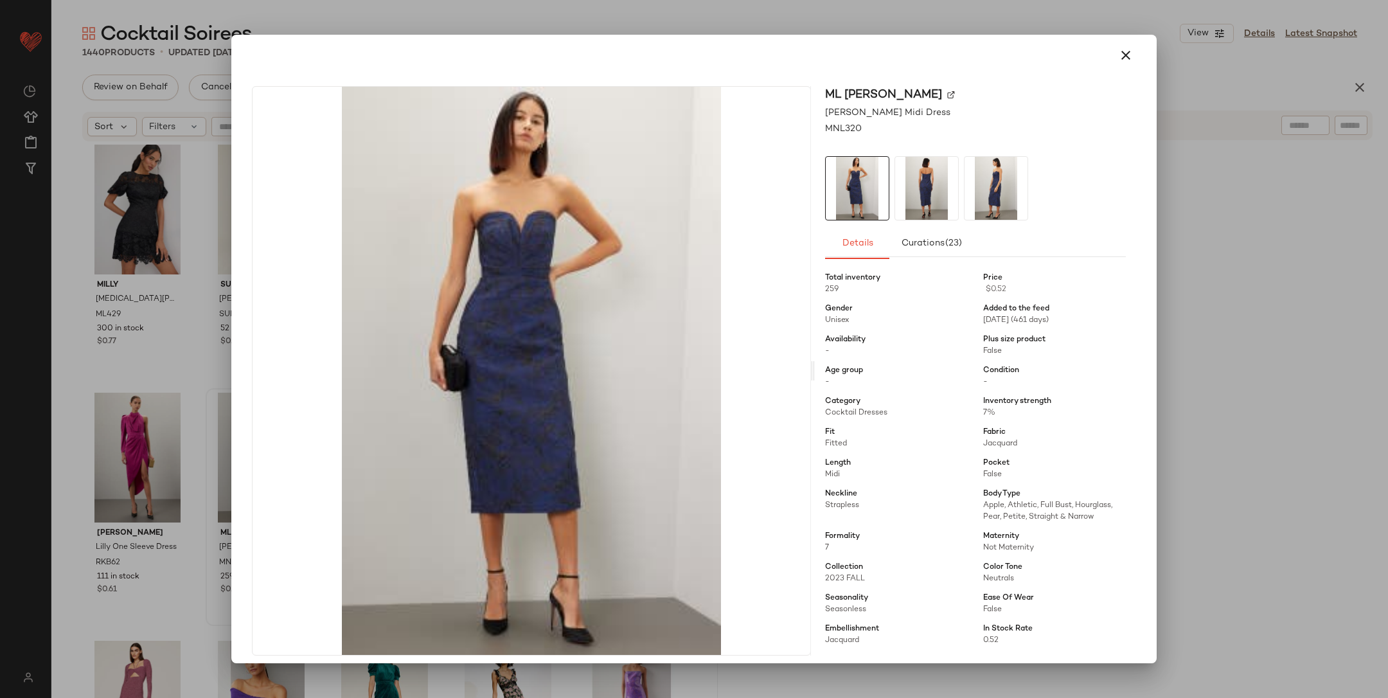
click at [1246, 418] on div at bounding box center [694, 349] width 1388 height 698
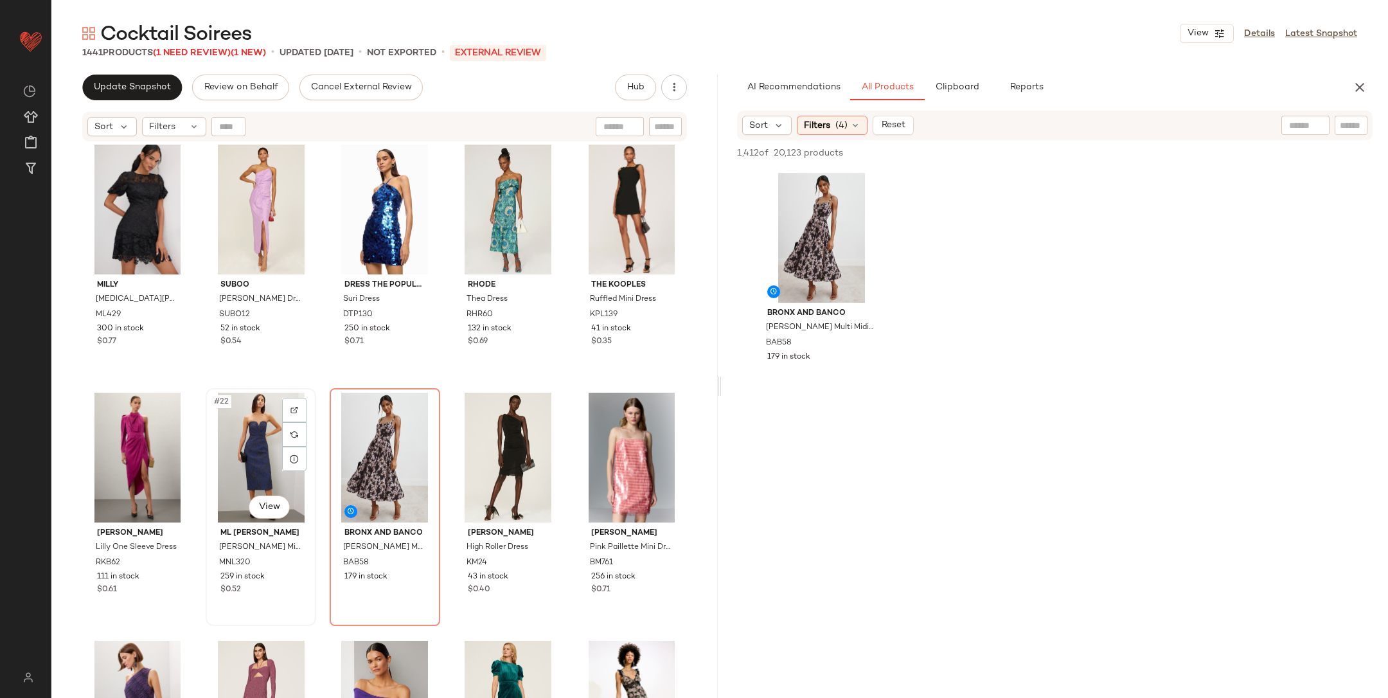
click at [251, 457] on div "#22 View" at bounding box center [261, 458] width 102 height 130
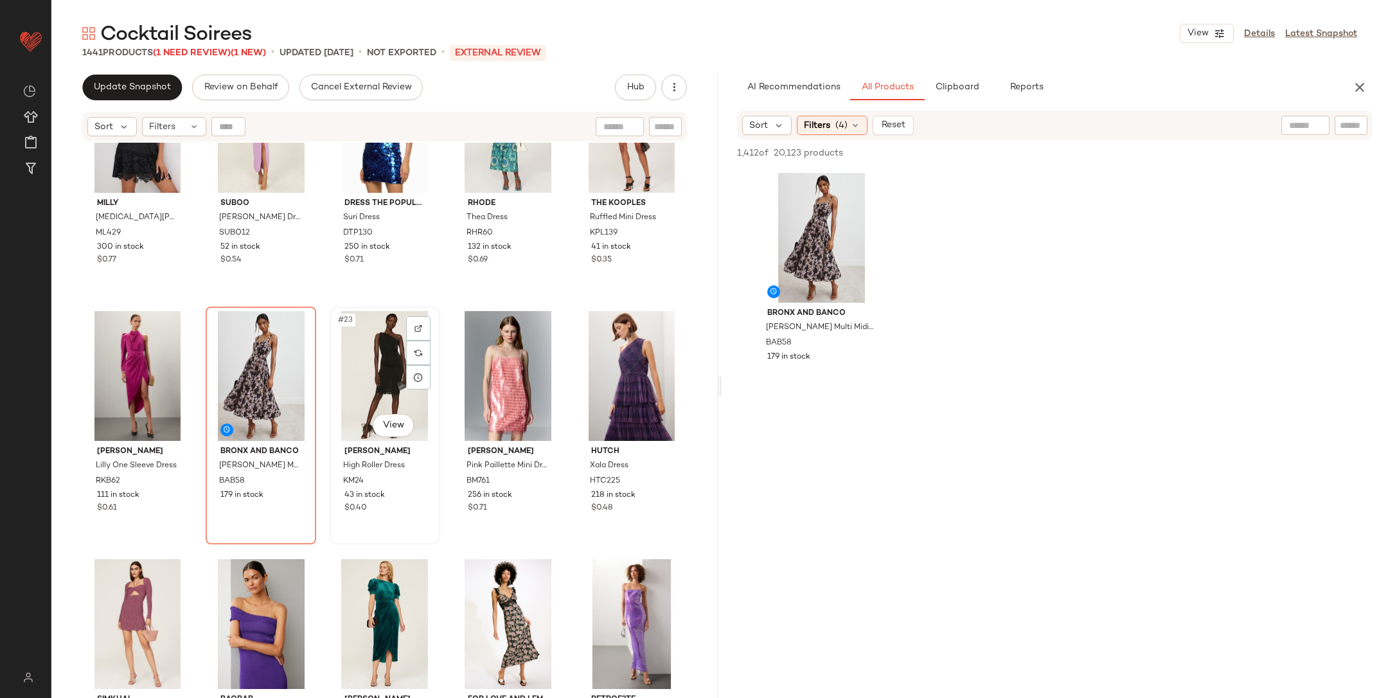
scroll to position [1049, 0]
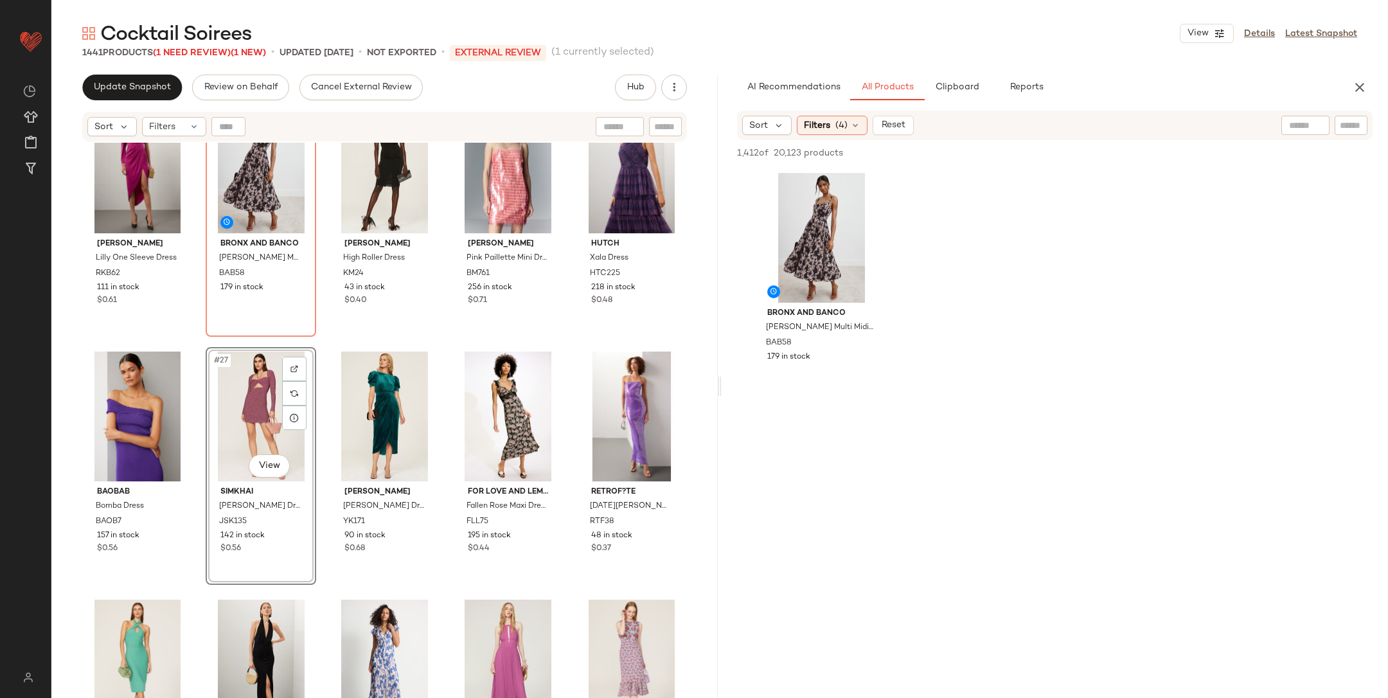
click at [322, 348] on div "Ronny Kobo Lilly One Sleeve Dress RKB62 111 in stock $0.61 Bronx and Banco Lydi…" at bounding box center [384, 437] width 667 height 588
click at [1367, 84] on icon "button" at bounding box center [1359, 87] width 15 height 15
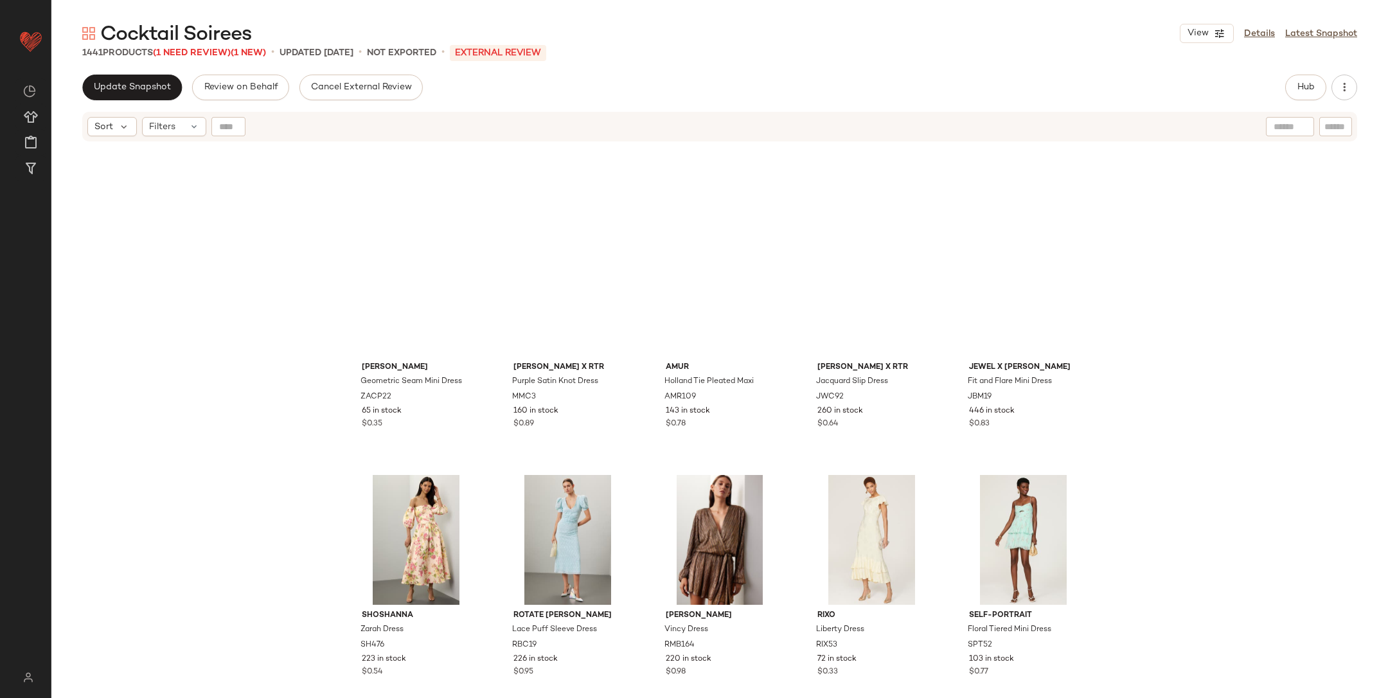
scroll to position [2923, 0]
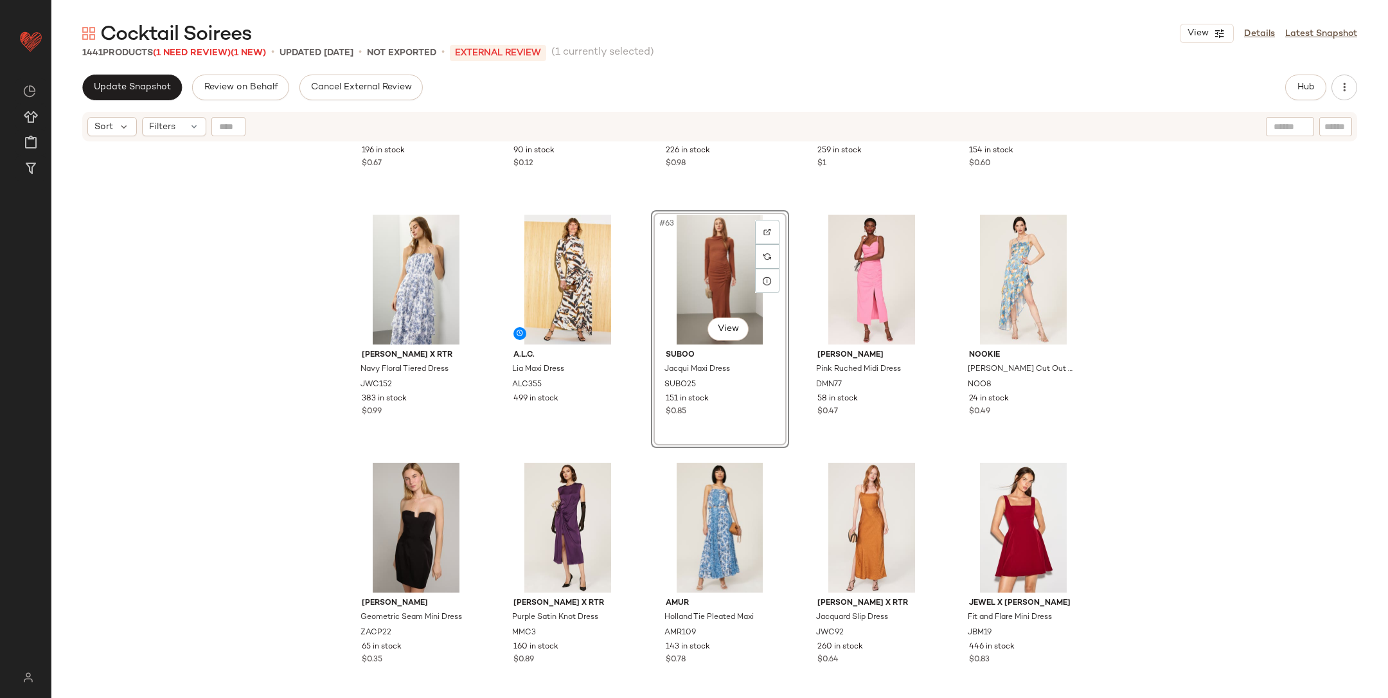
click at [1283, 370] on div "L'ID?E Soleil Mini Dress LDE17 196 in stock $0.67 La DoubleJ Marleen Dress LDJ6…" at bounding box center [719, 437] width 1337 height 588
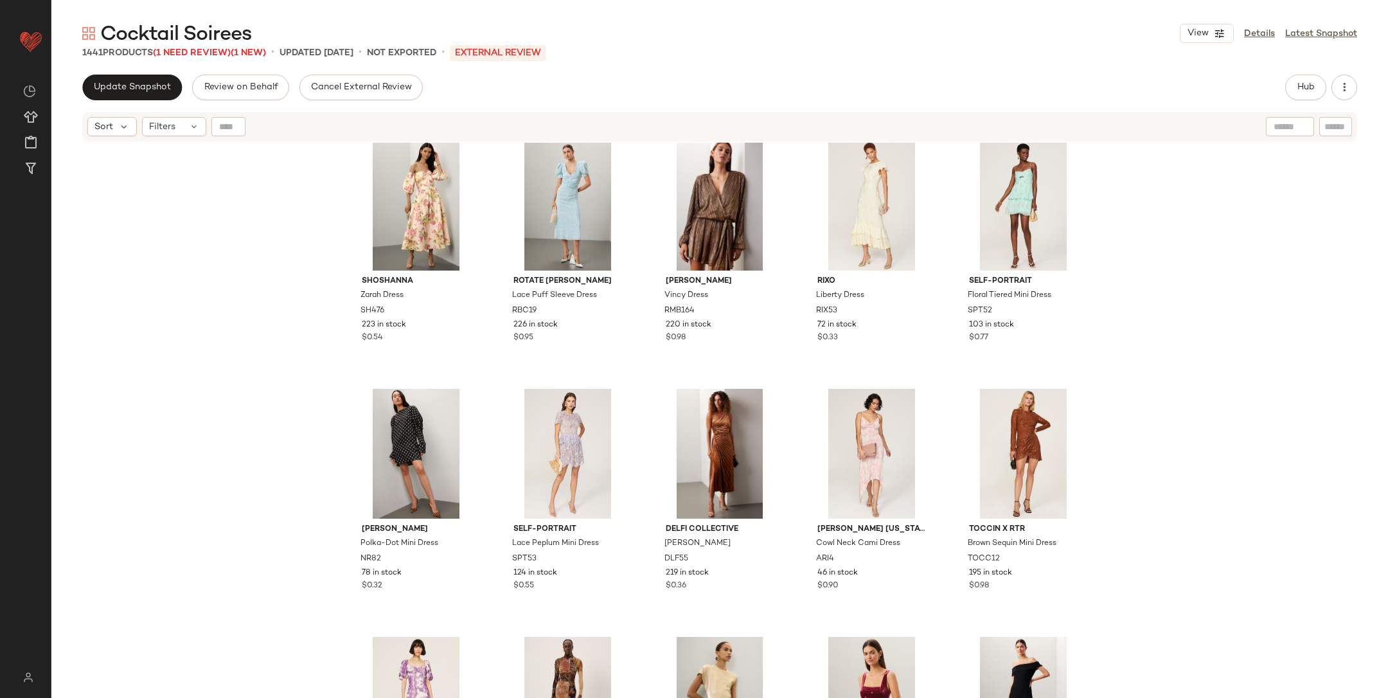
scroll to position [3492, 0]
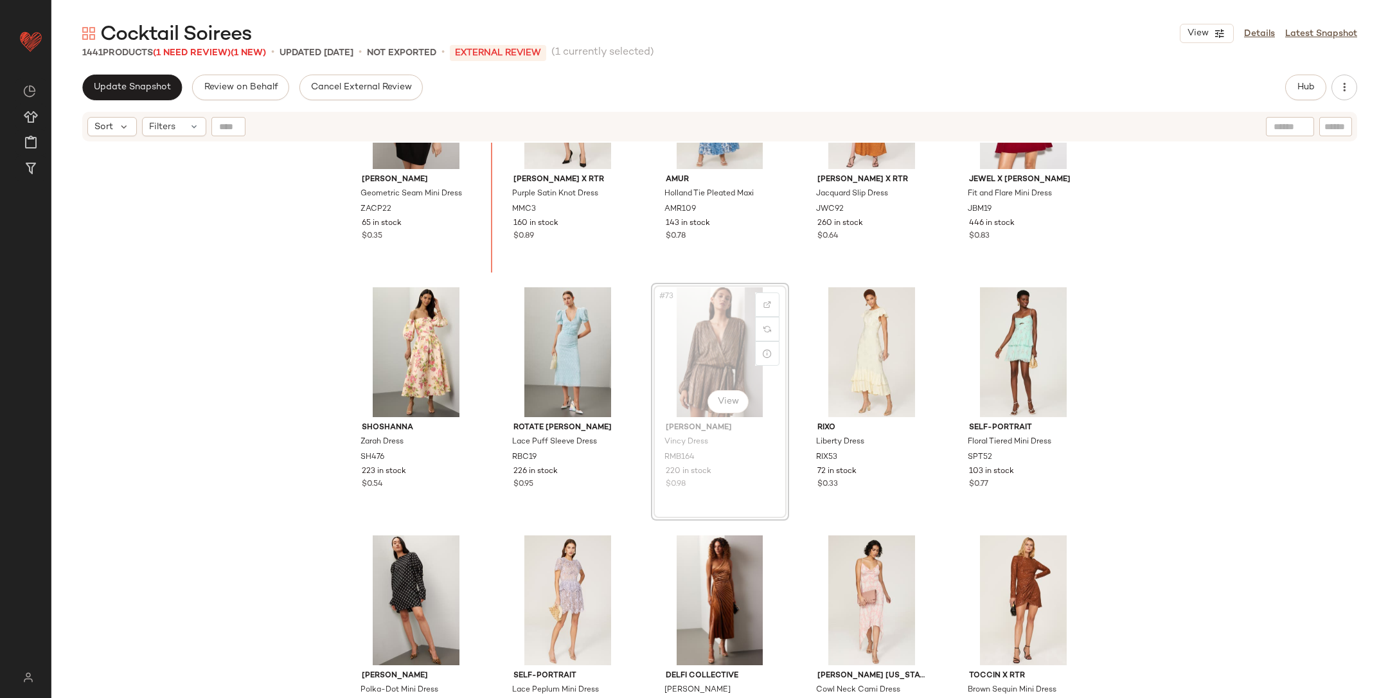
scroll to position [3346, 0]
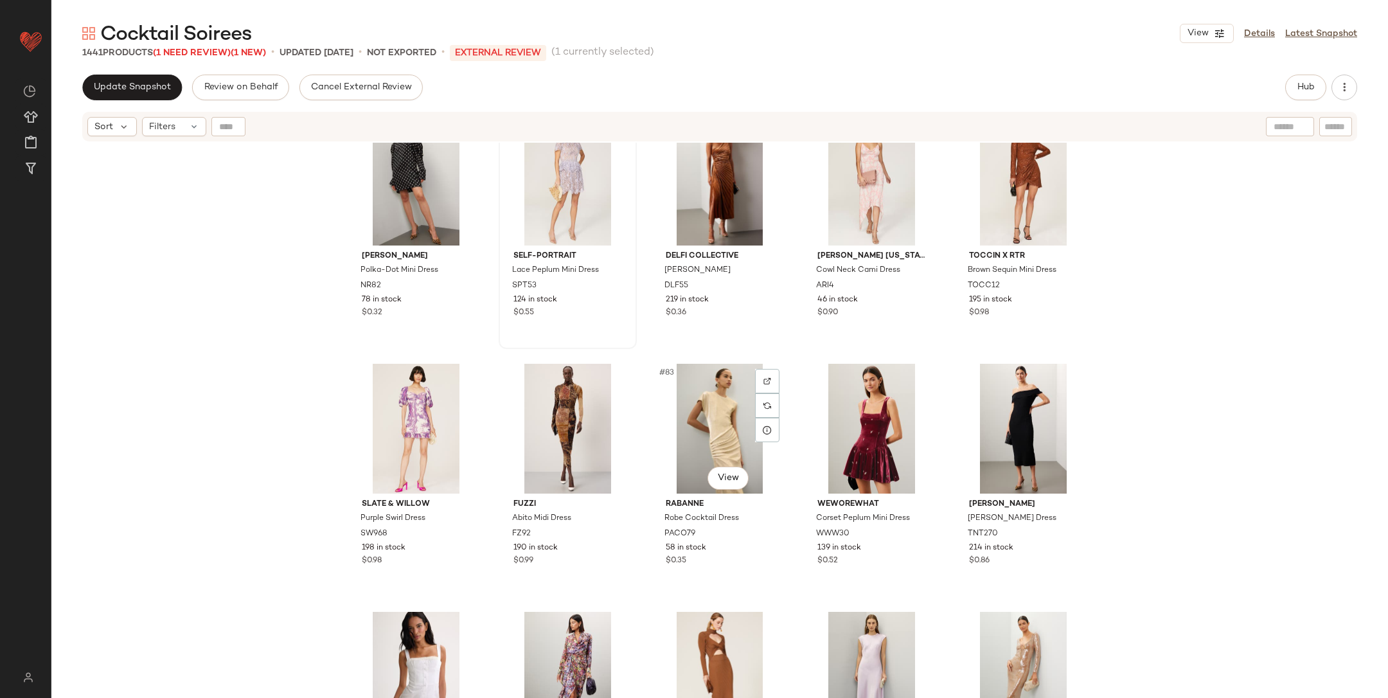
scroll to position [3766, 0]
click at [411, 194] on div "#76 View" at bounding box center [416, 181] width 129 height 130
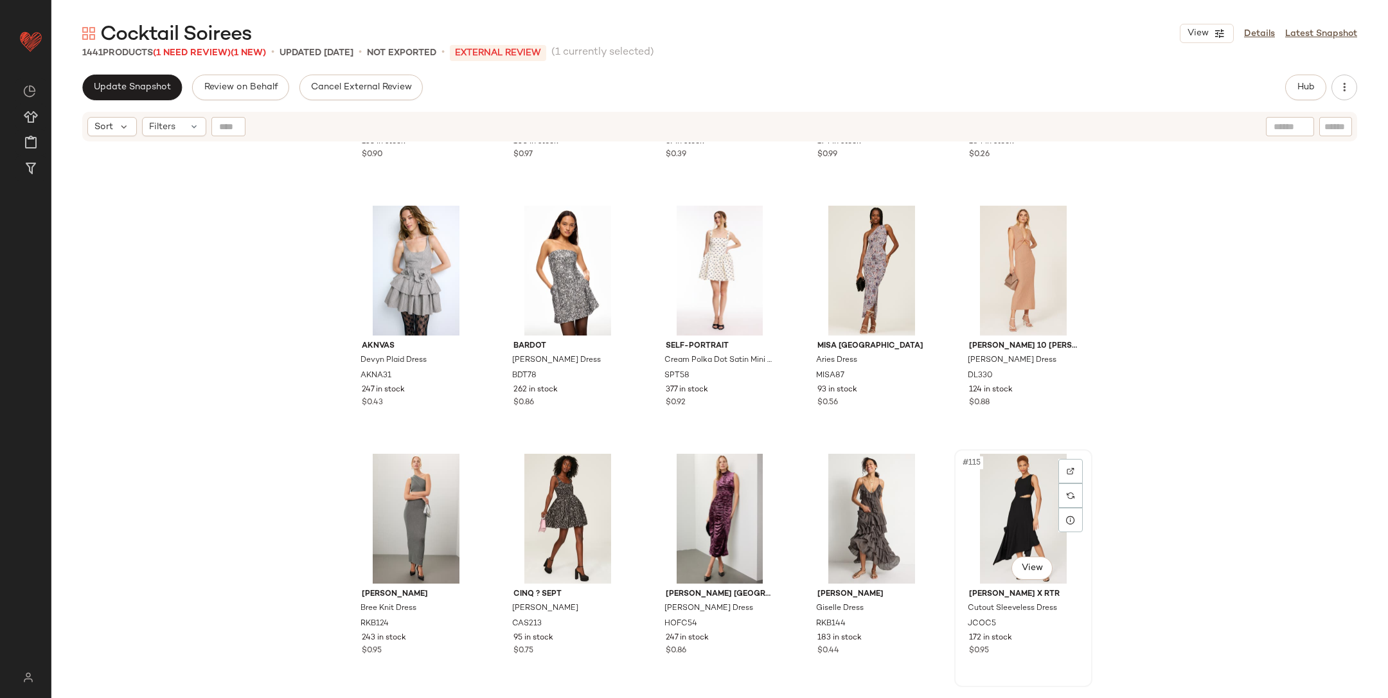
scroll to position [5161, 0]
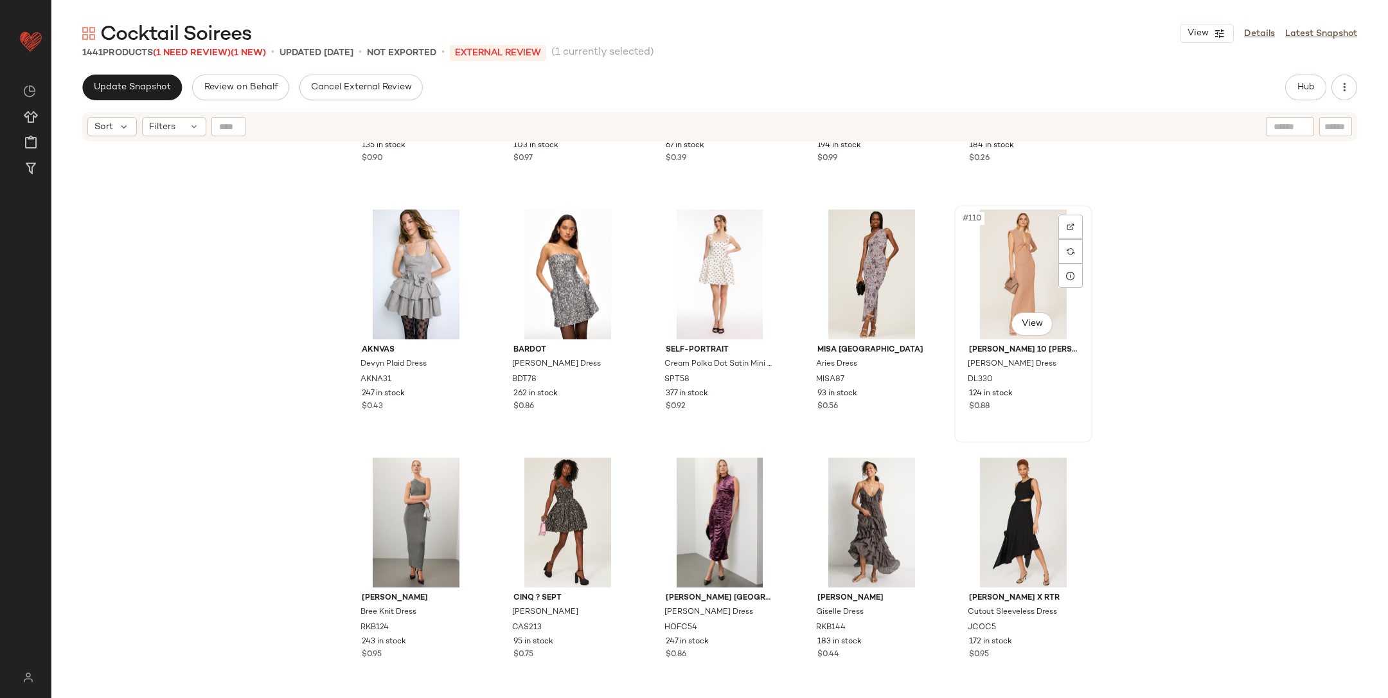
click at [1003, 277] on div "#110 View" at bounding box center [1023, 275] width 129 height 130
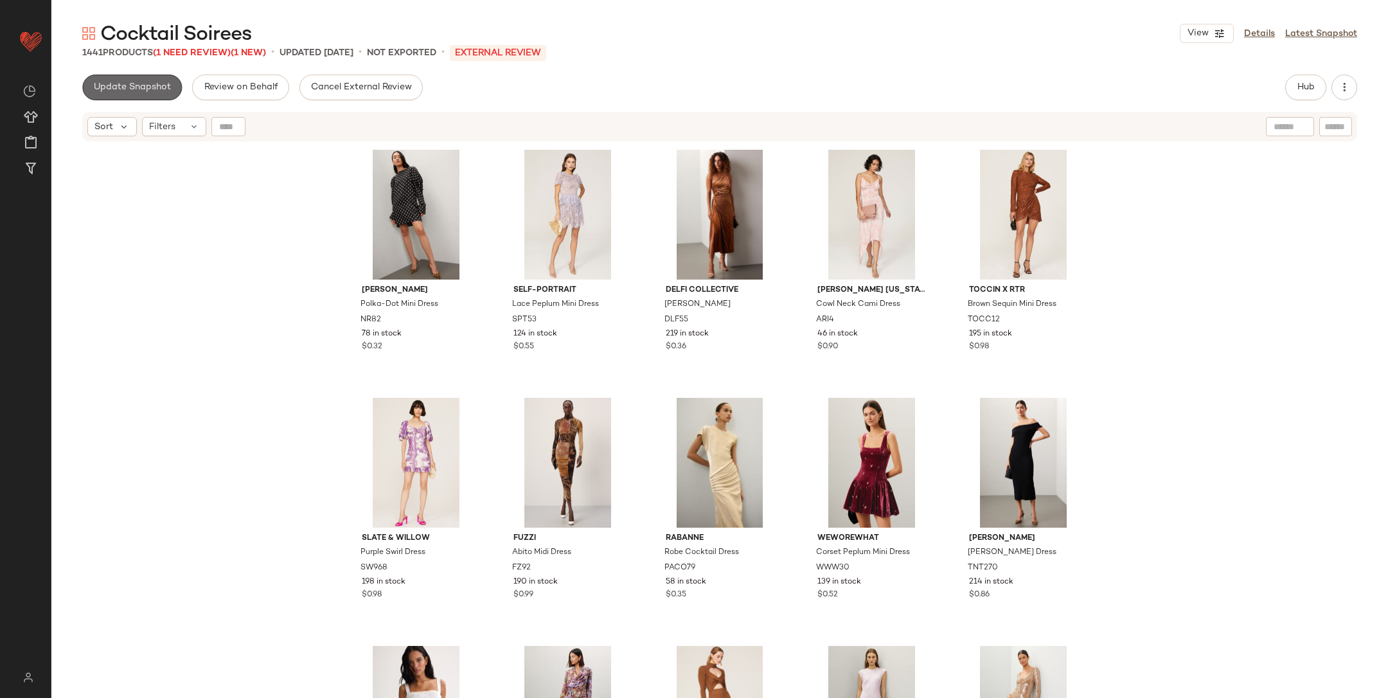
click at [152, 82] on span "Update Snapshot" at bounding box center [132, 87] width 78 height 10
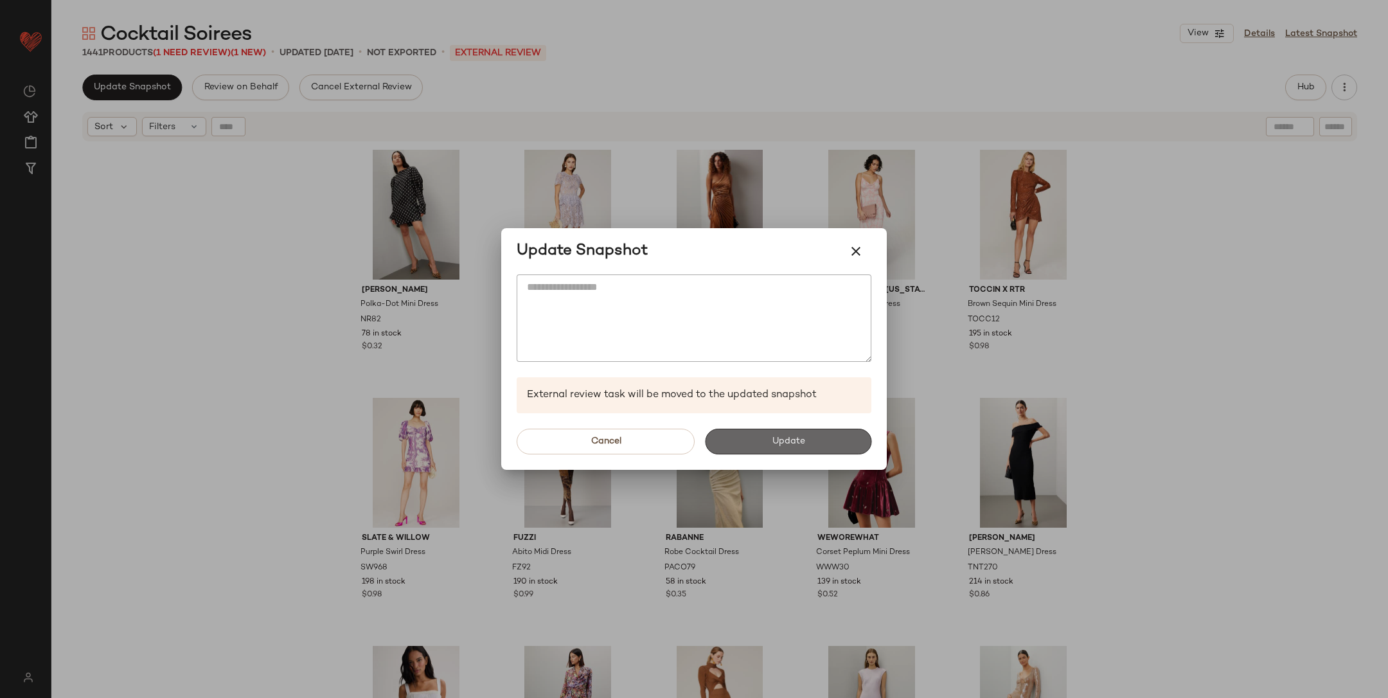
click at [806, 448] on button "Update" at bounding box center [788, 442] width 166 height 26
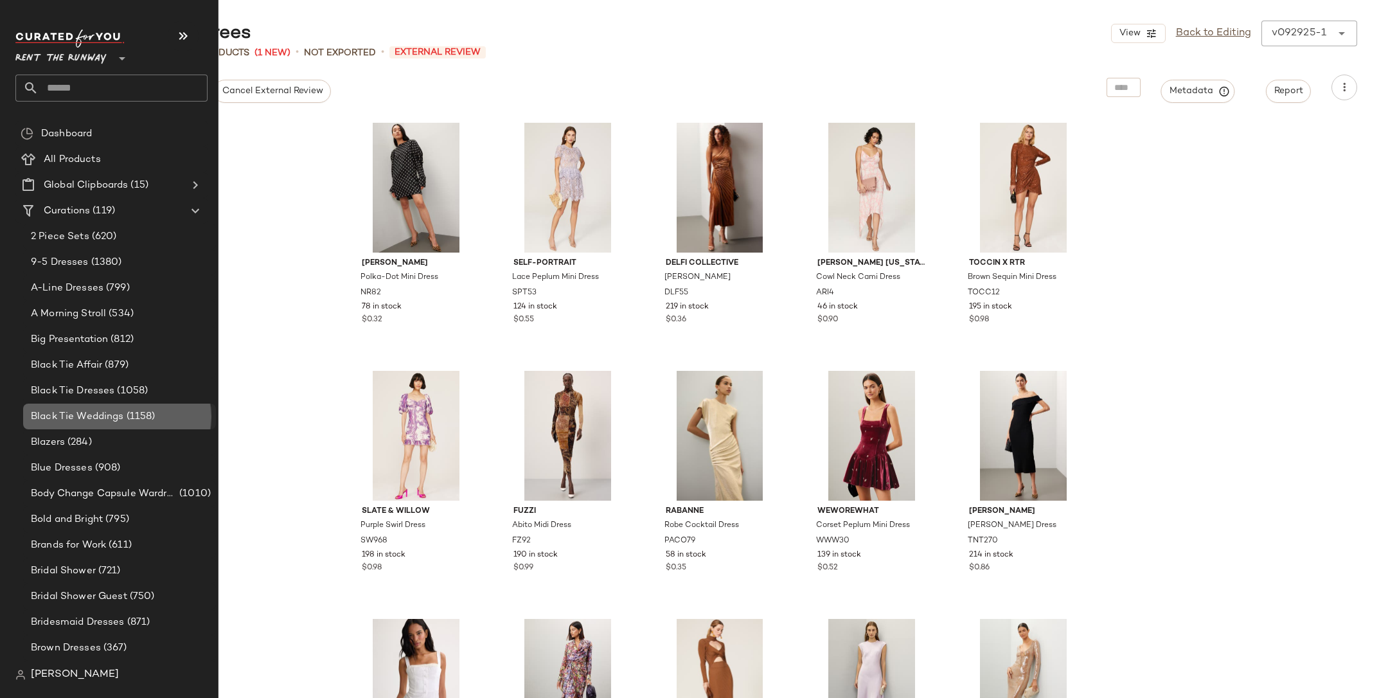
click at [104, 413] on span "Black Tie Weddings" at bounding box center [77, 416] width 93 height 15
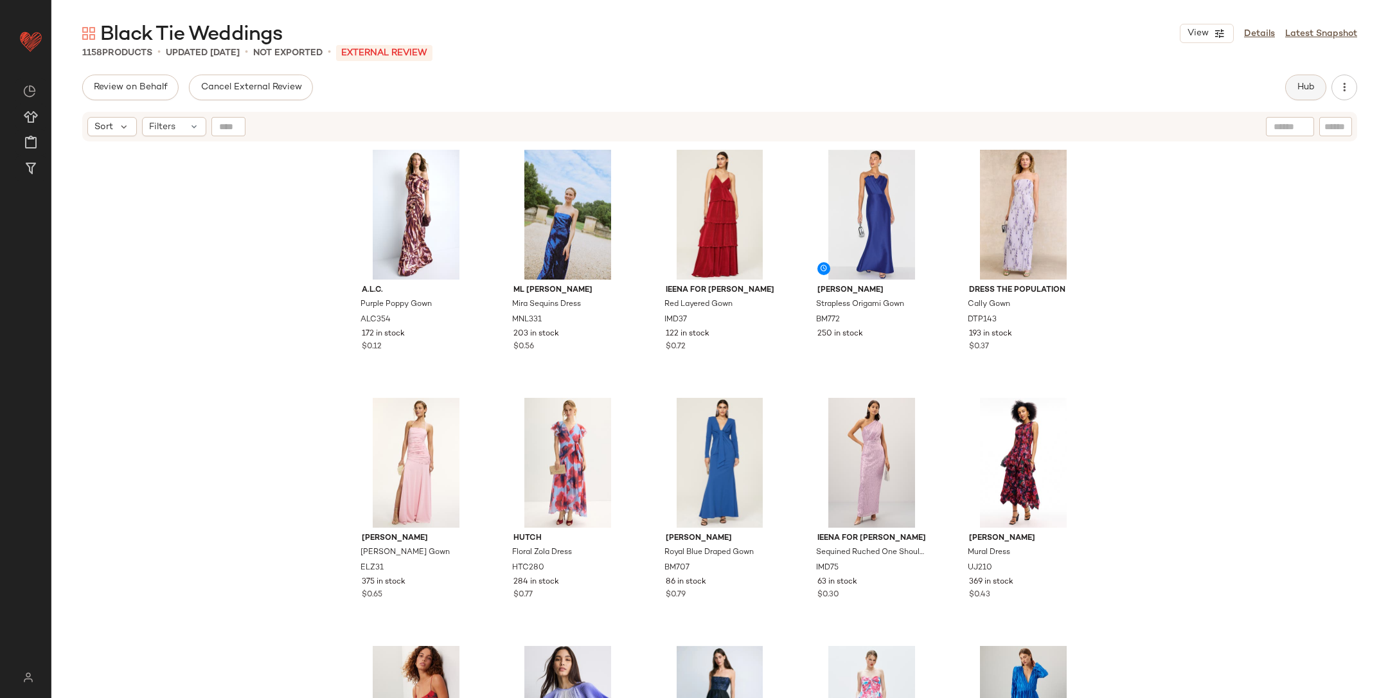
click at [1310, 93] on button "Hub" at bounding box center [1306, 88] width 41 height 26
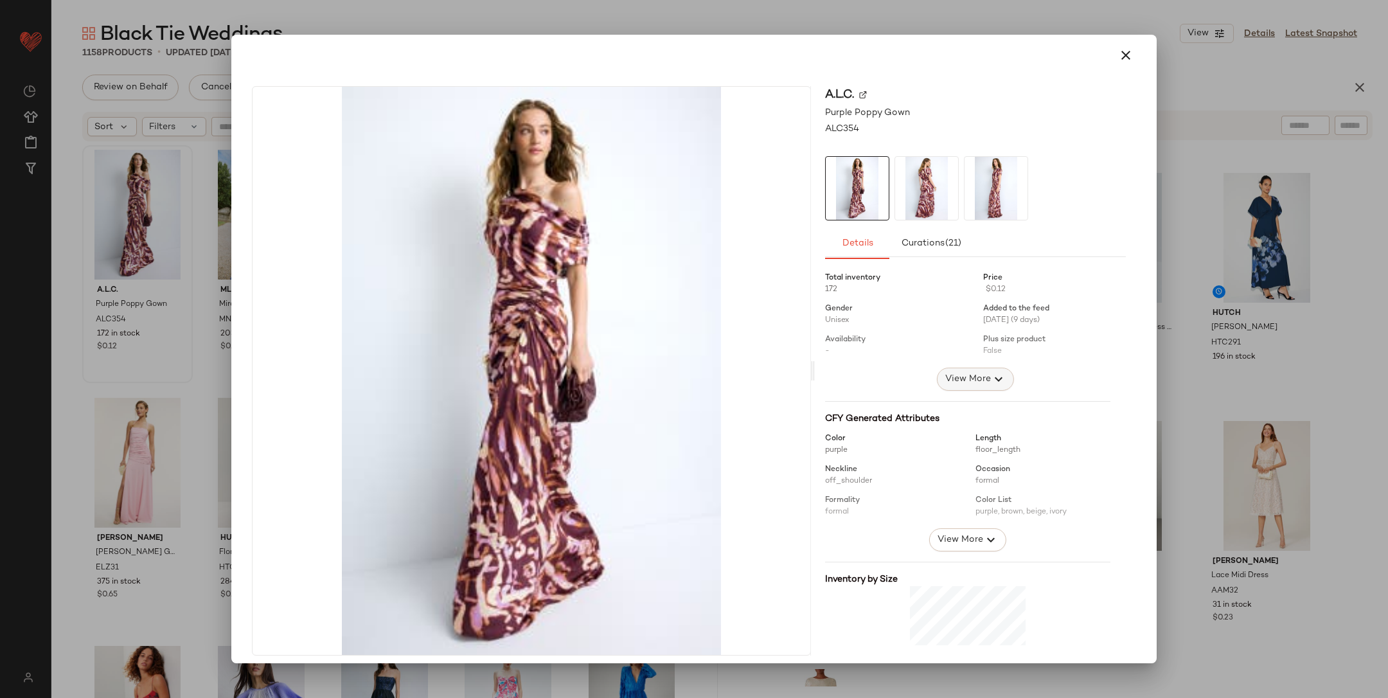
click at [967, 373] on span "View More" at bounding box center [968, 379] width 46 height 15
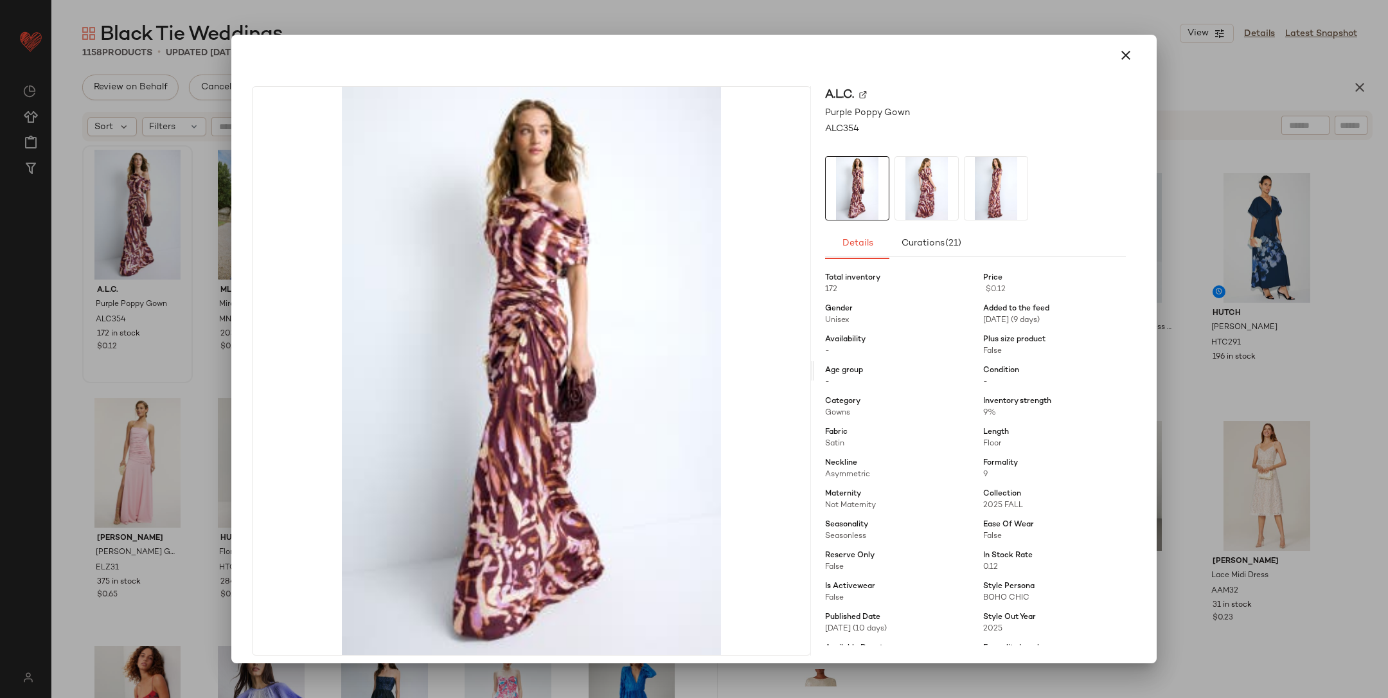
click at [1177, 366] on div at bounding box center [694, 349] width 1388 height 698
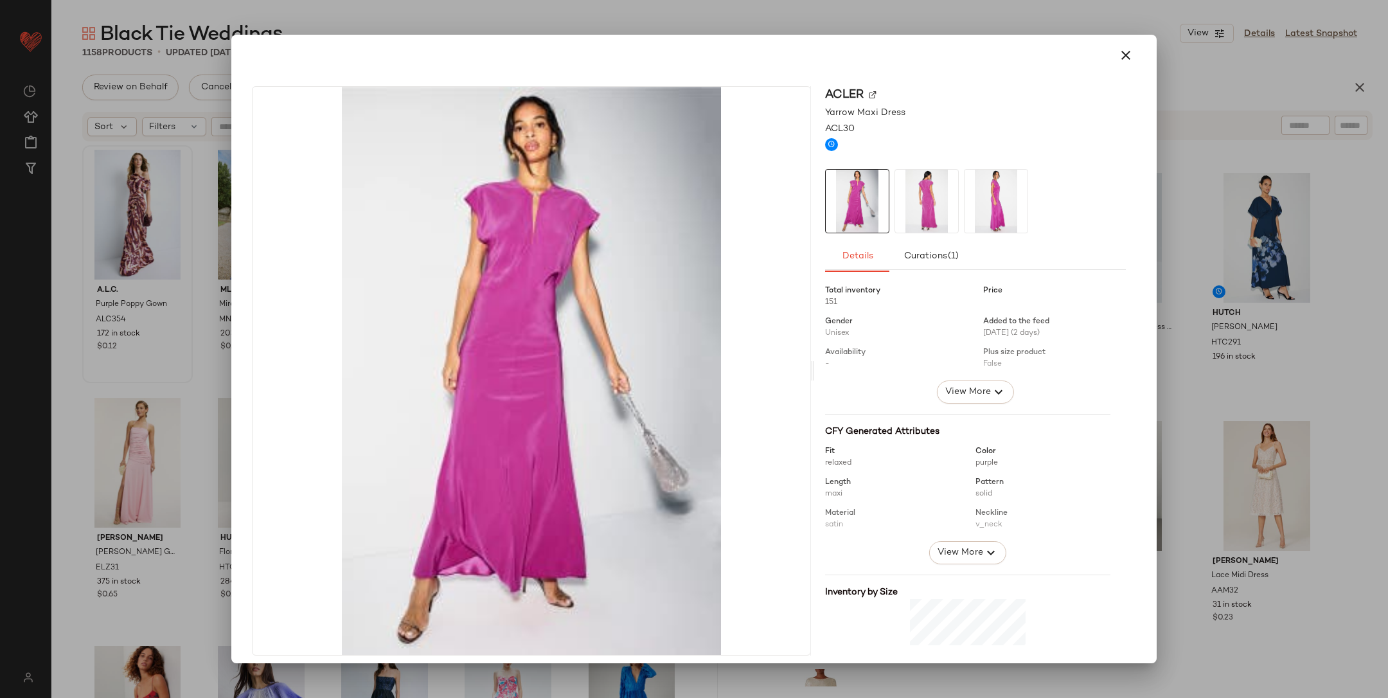
click at [972, 378] on div at bounding box center [975, 327] width 301 height 105
click at [969, 382] on button "View More" at bounding box center [975, 392] width 77 height 23
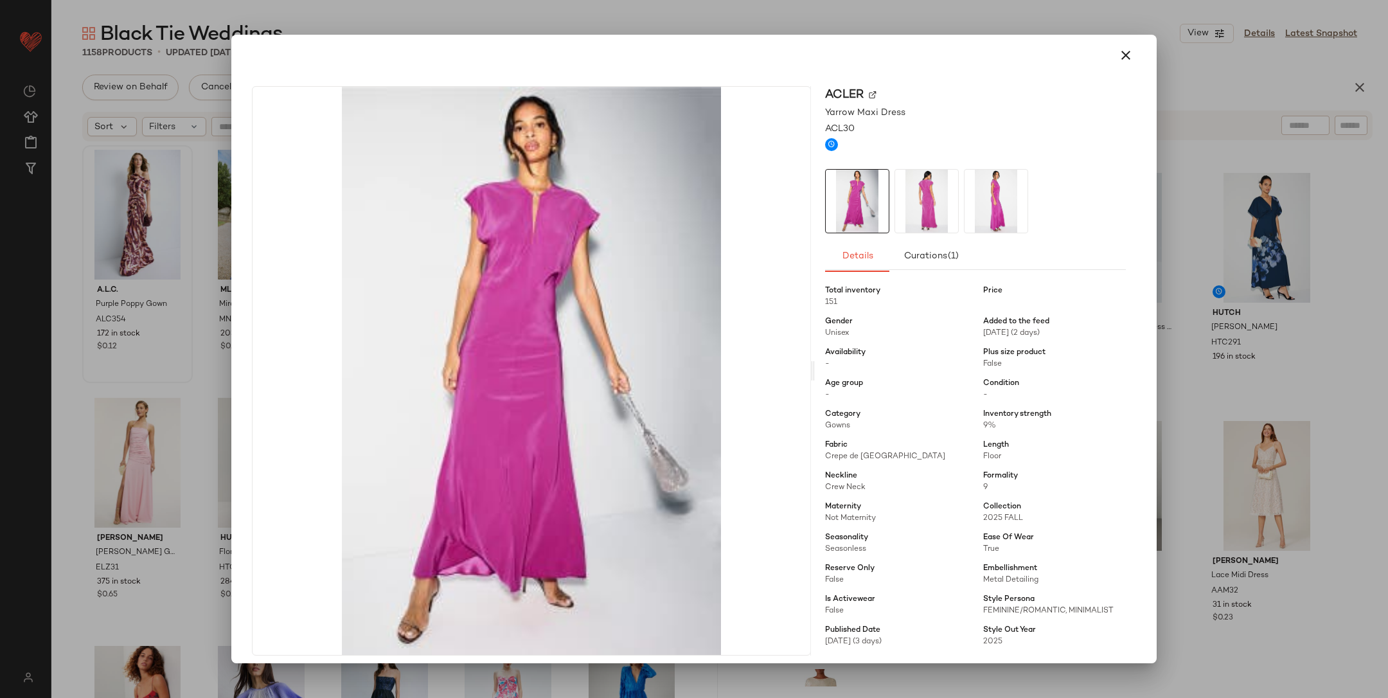
click at [1252, 366] on div at bounding box center [694, 349] width 1388 height 698
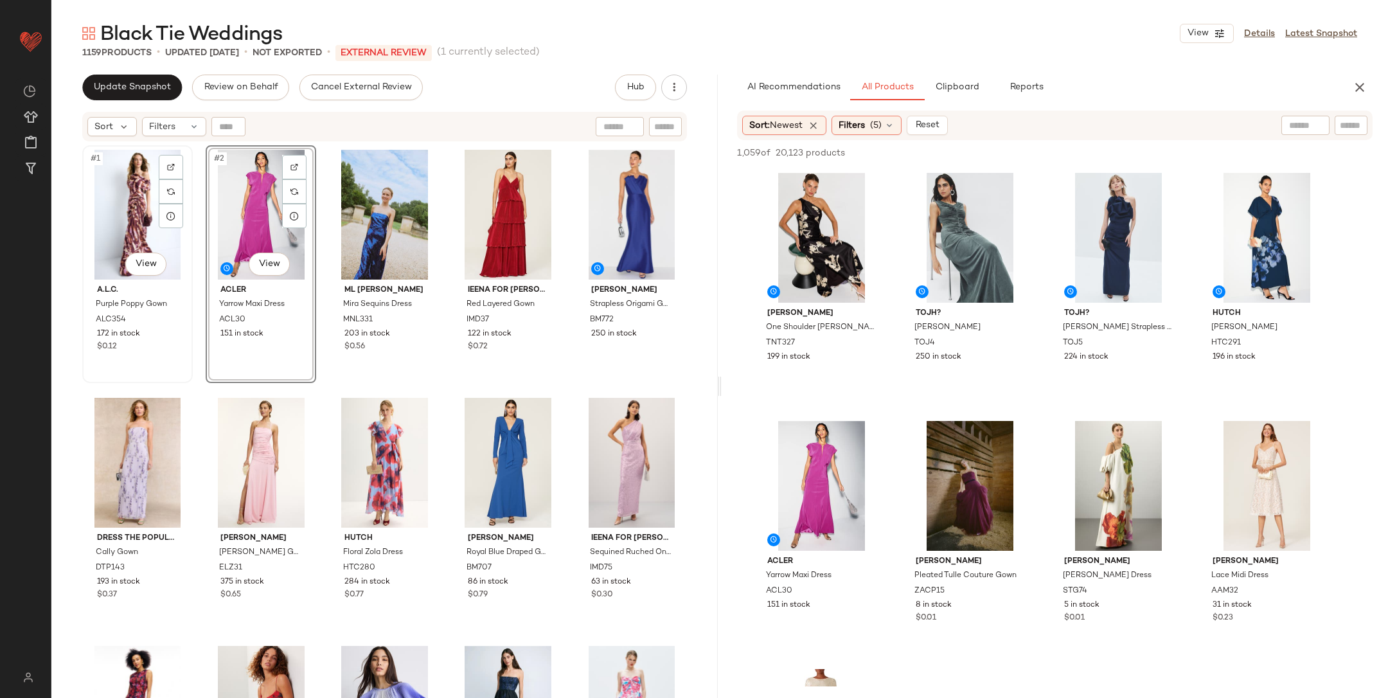
click at [139, 215] on div "#1 View" at bounding box center [138, 215] width 102 height 130
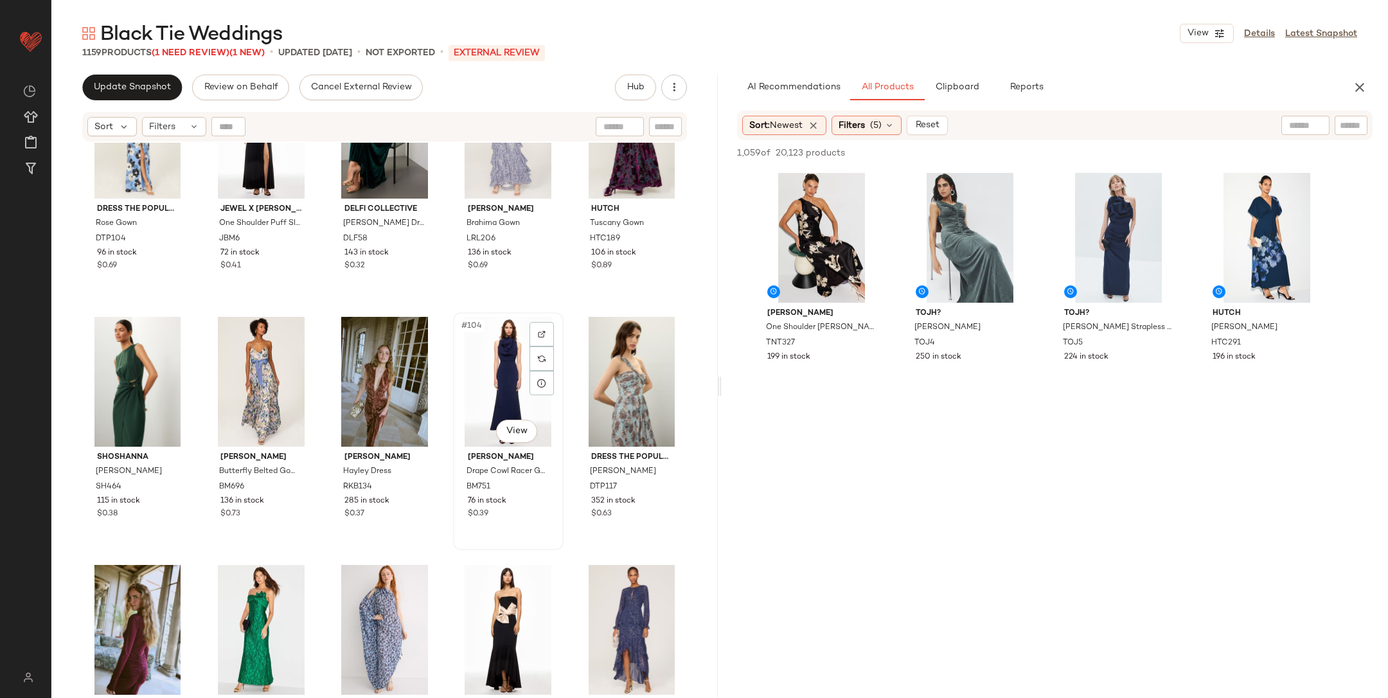
scroll to position [5045, 0]
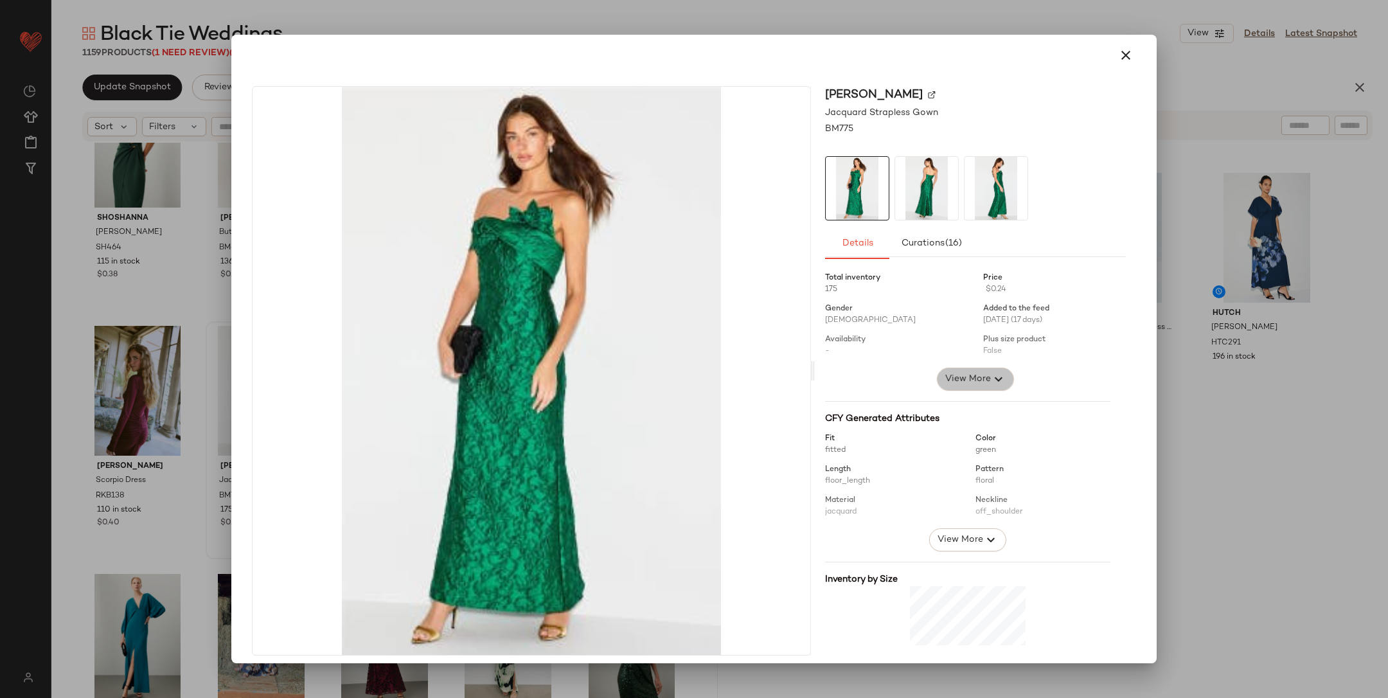
click at [965, 386] on span "View More" at bounding box center [968, 379] width 46 height 15
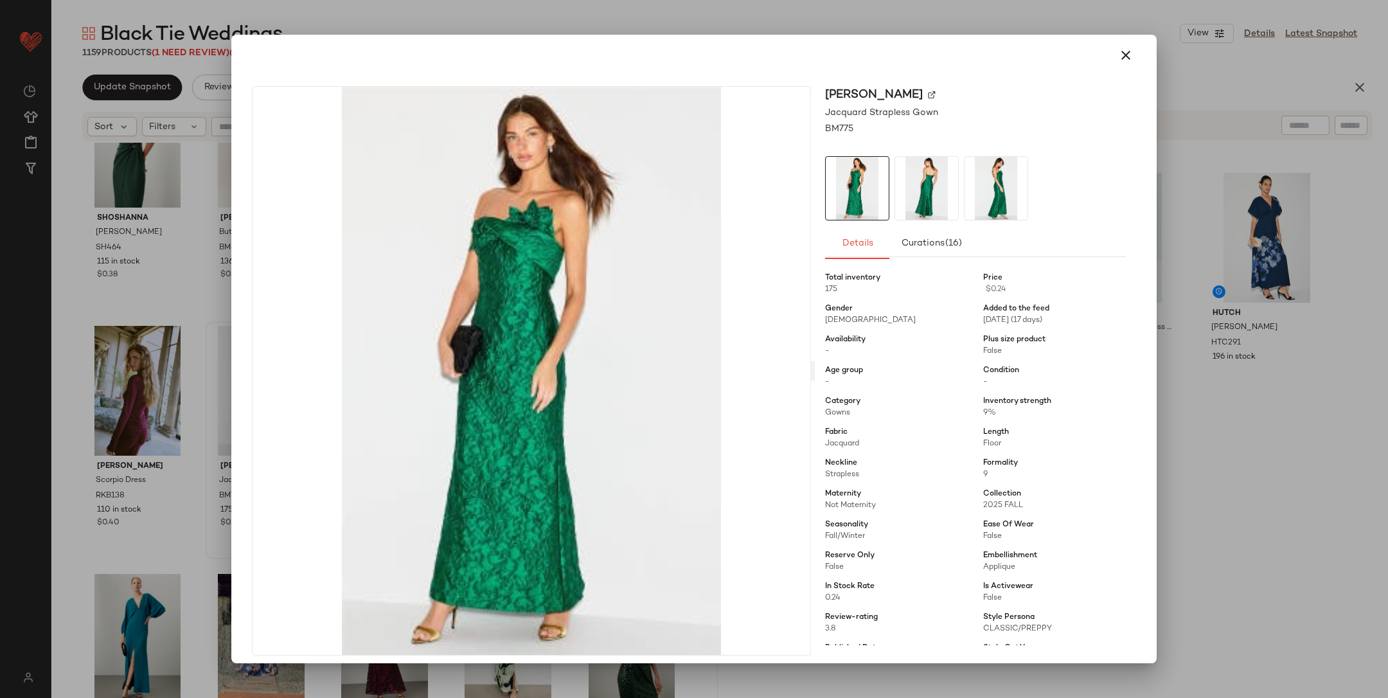
click at [1205, 449] on div at bounding box center [694, 349] width 1388 height 698
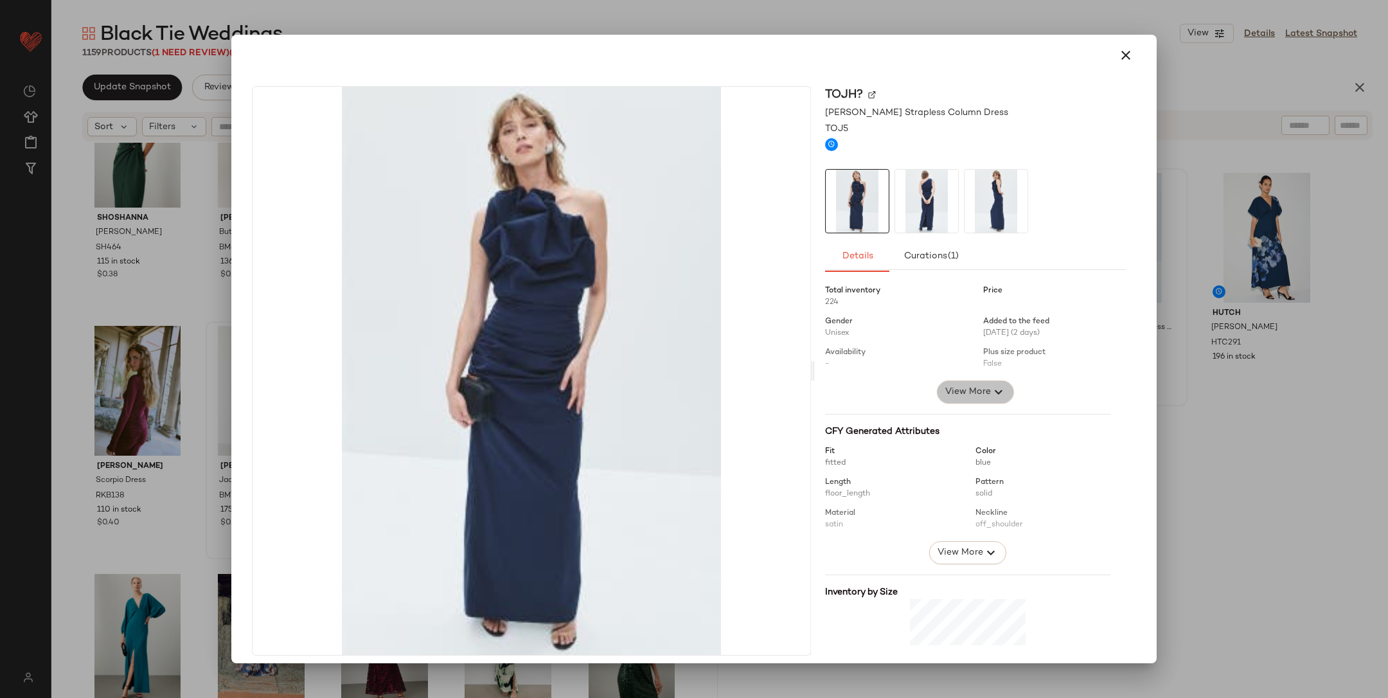
click at [949, 390] on span "View More" at bounding box center [968, 391] width 46 height 15
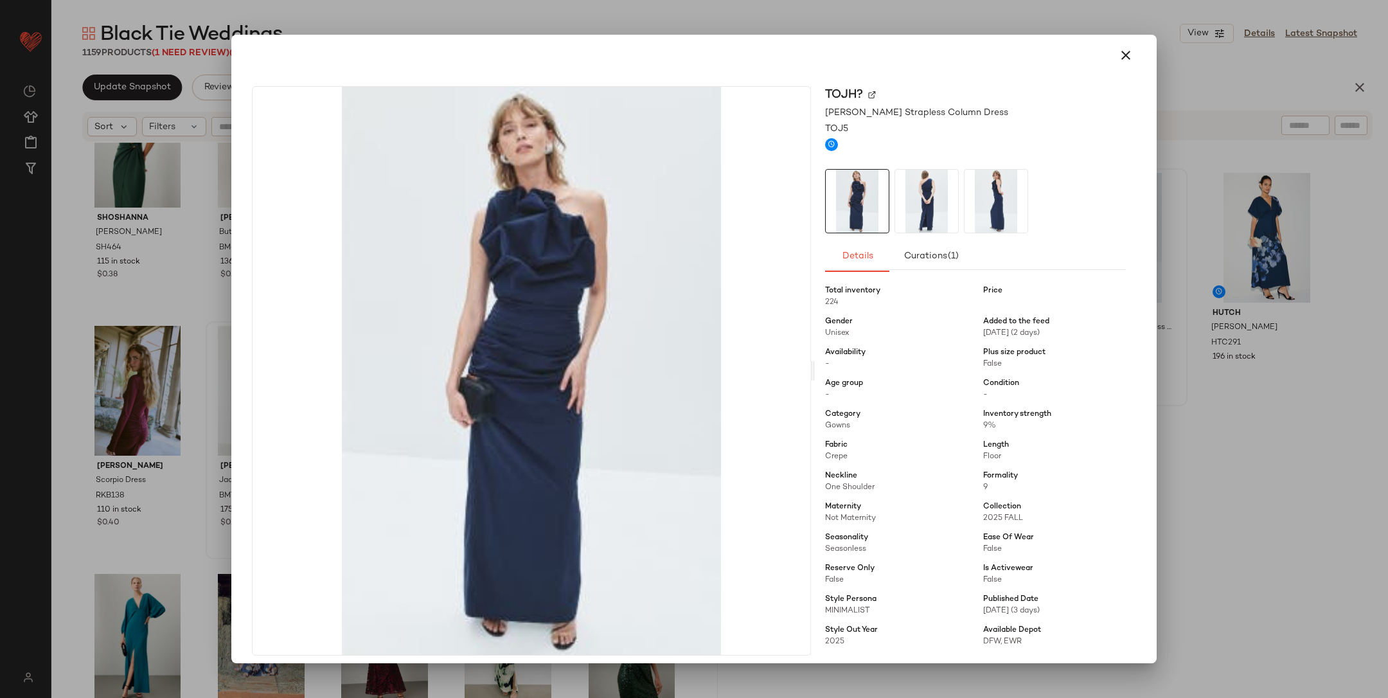
click at [1236, 489] on div at bounding box center [694, 349] width 1388 height 698
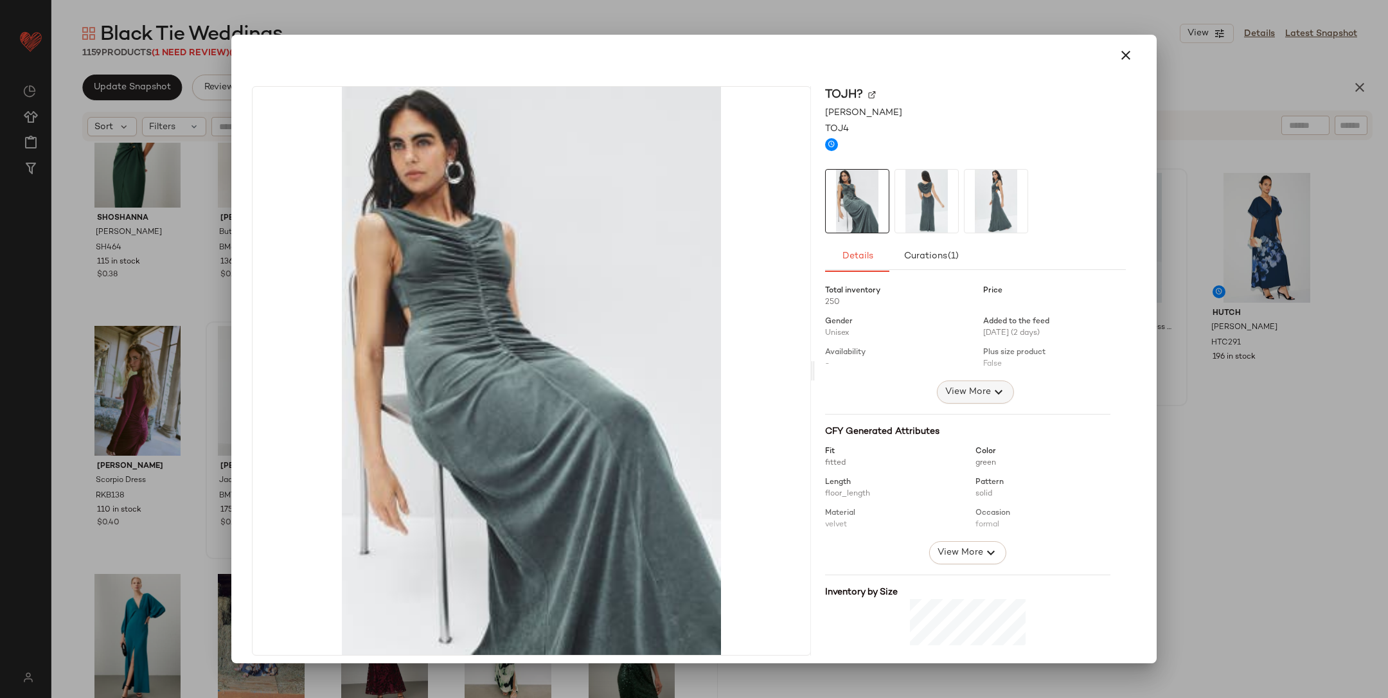
click at [973, 396] on span "View More" at bounding box center [968, 391] width 46 height 15
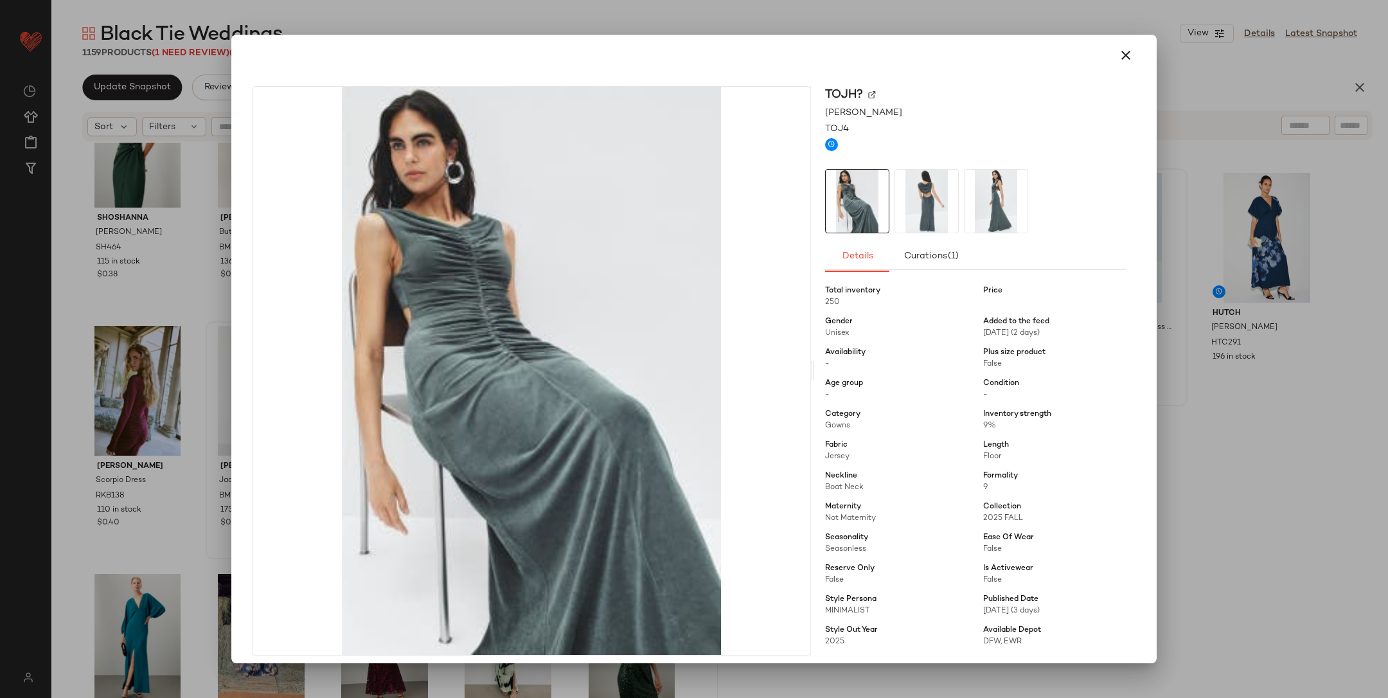
click at [1180, 412] on div at bounding box center [694, 349] width 1388 height 698
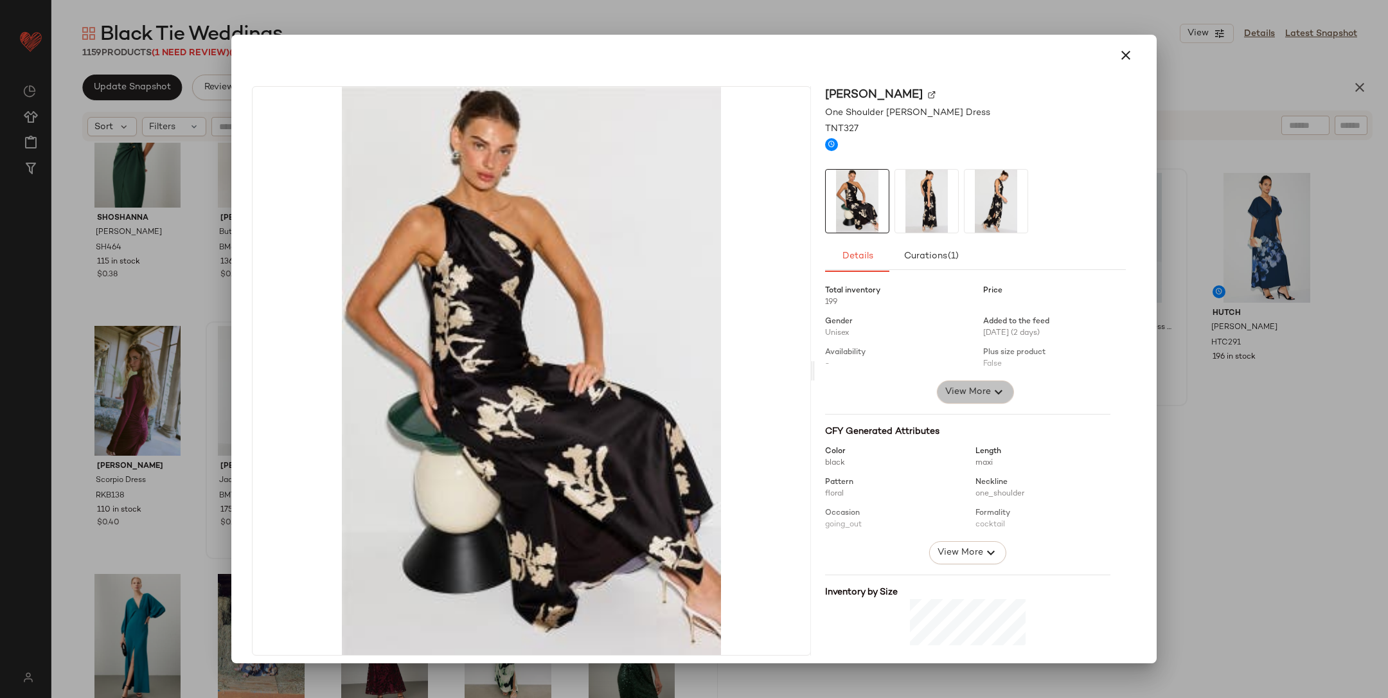
click at [945, 386] on span "View More" at bounding box center [968, 391] width 46 height 15
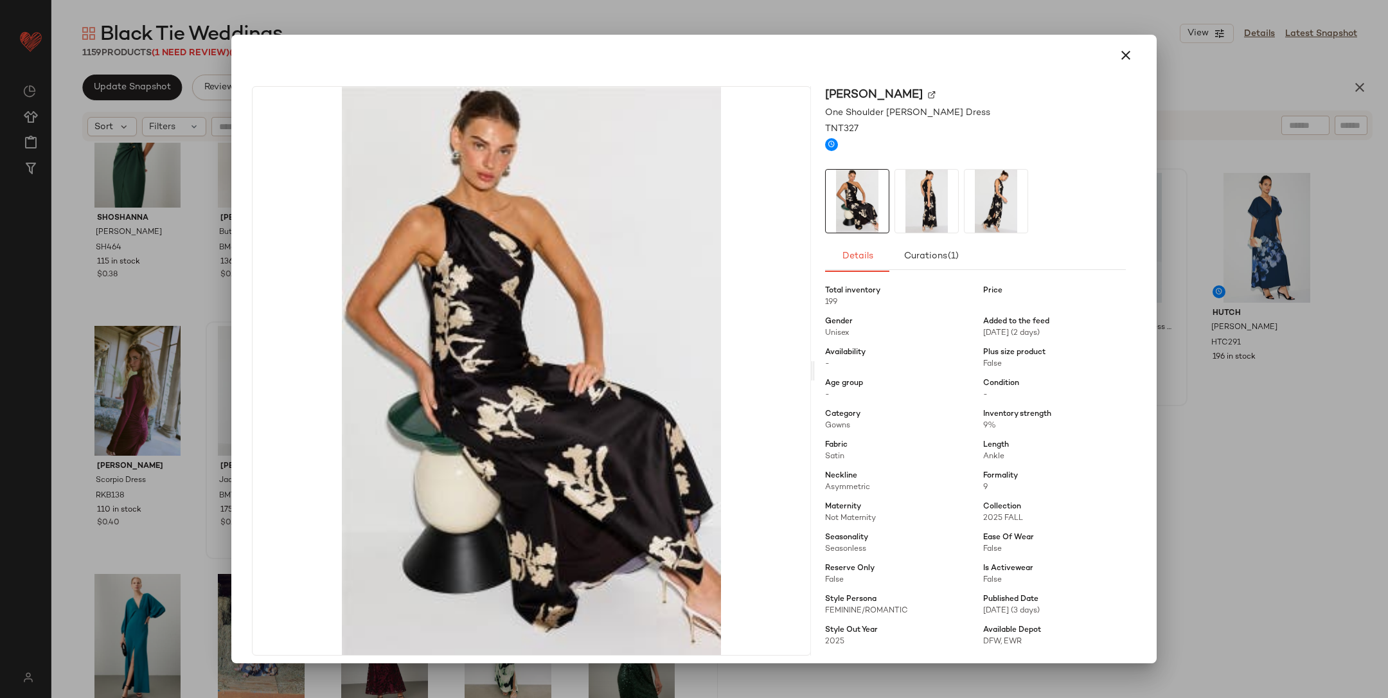
click at [1216, 439] on div at bounding box center [694, 349] width 1388 height 698
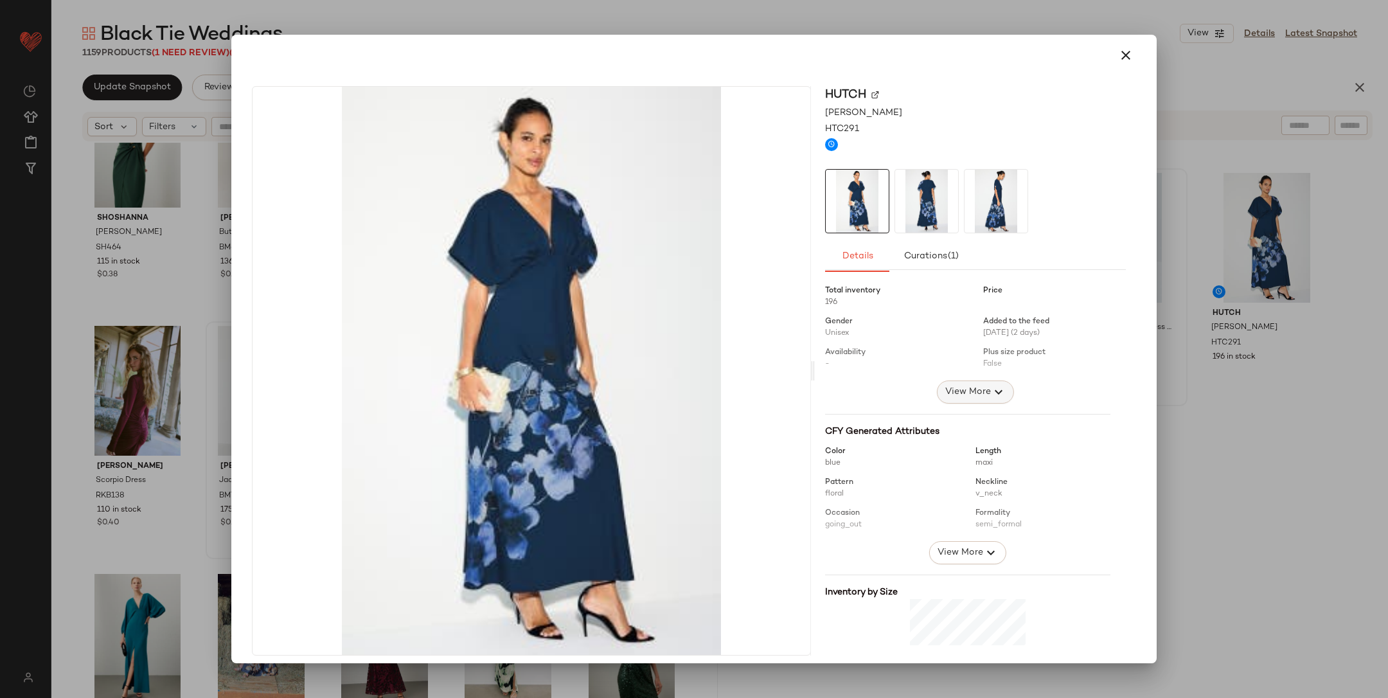
click at [947, 388] on span "View More" at bounding box center [968, 391] width 46 height 15
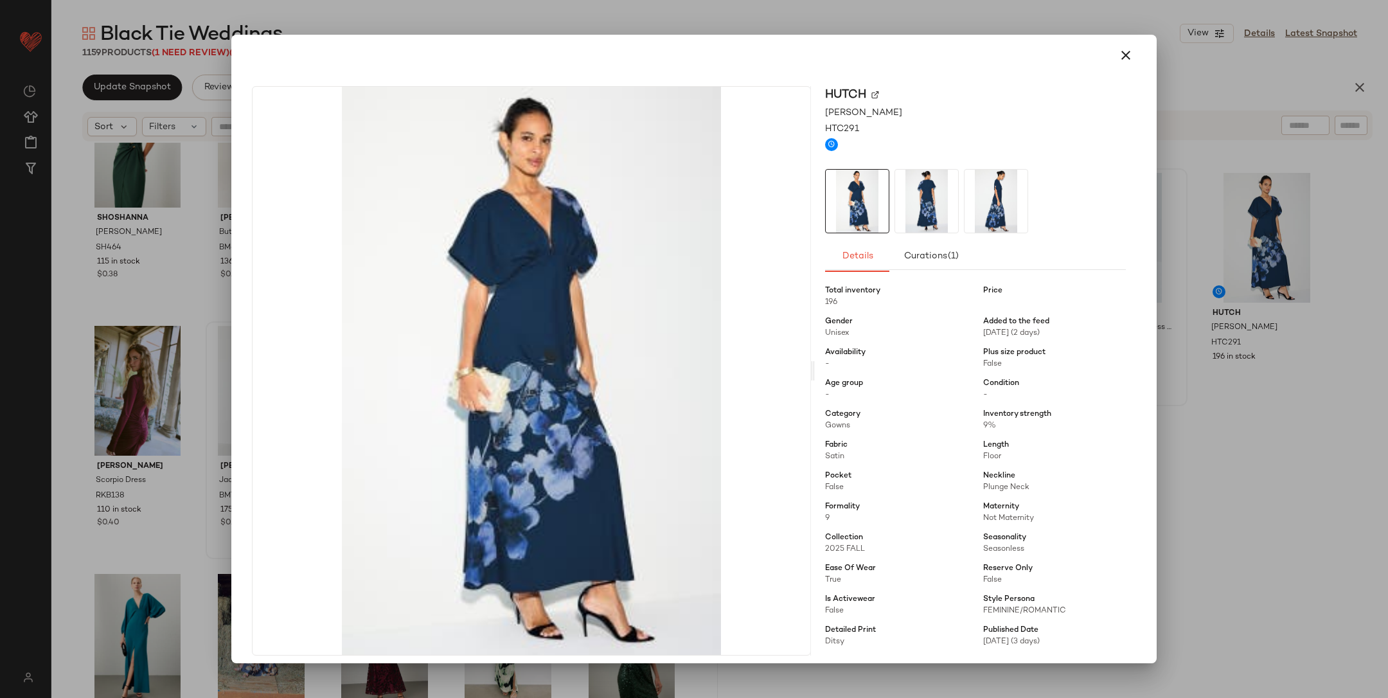
click at [1221, 410] on div at bounding box center [694, 349] width 1388 height 698
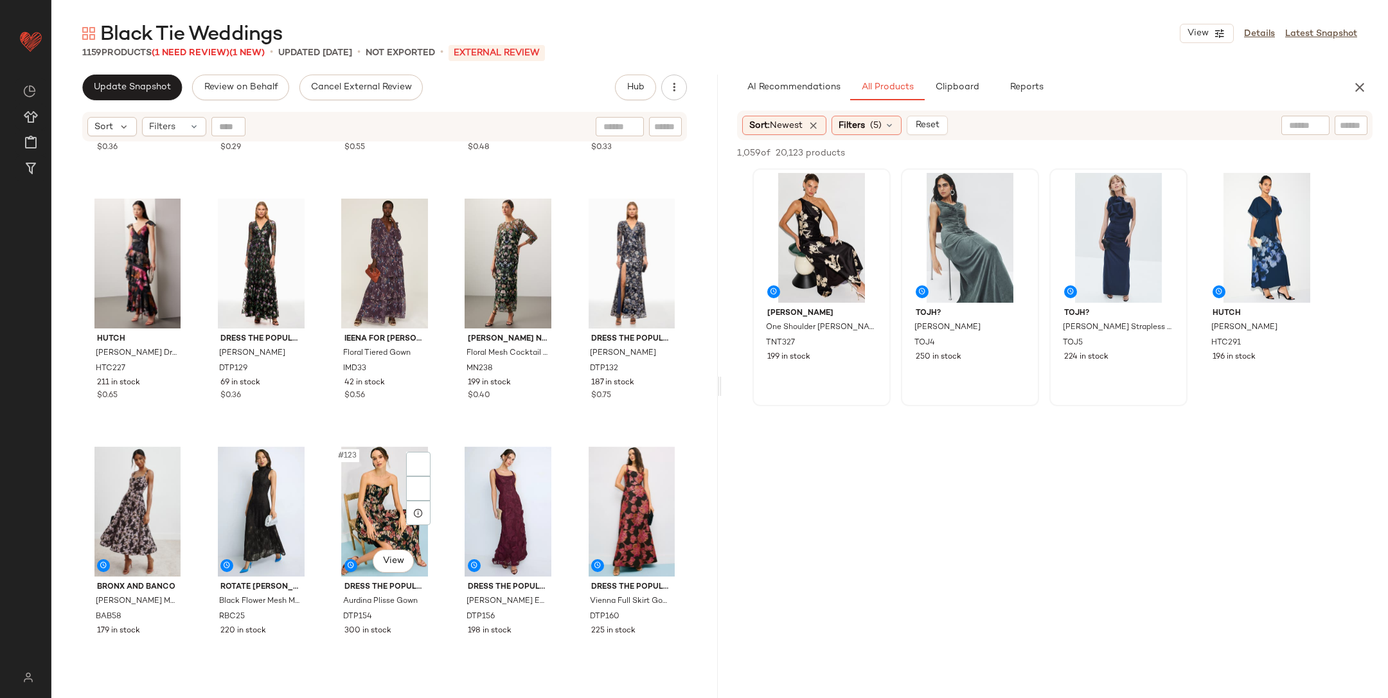
scroll to position [5940, 0]
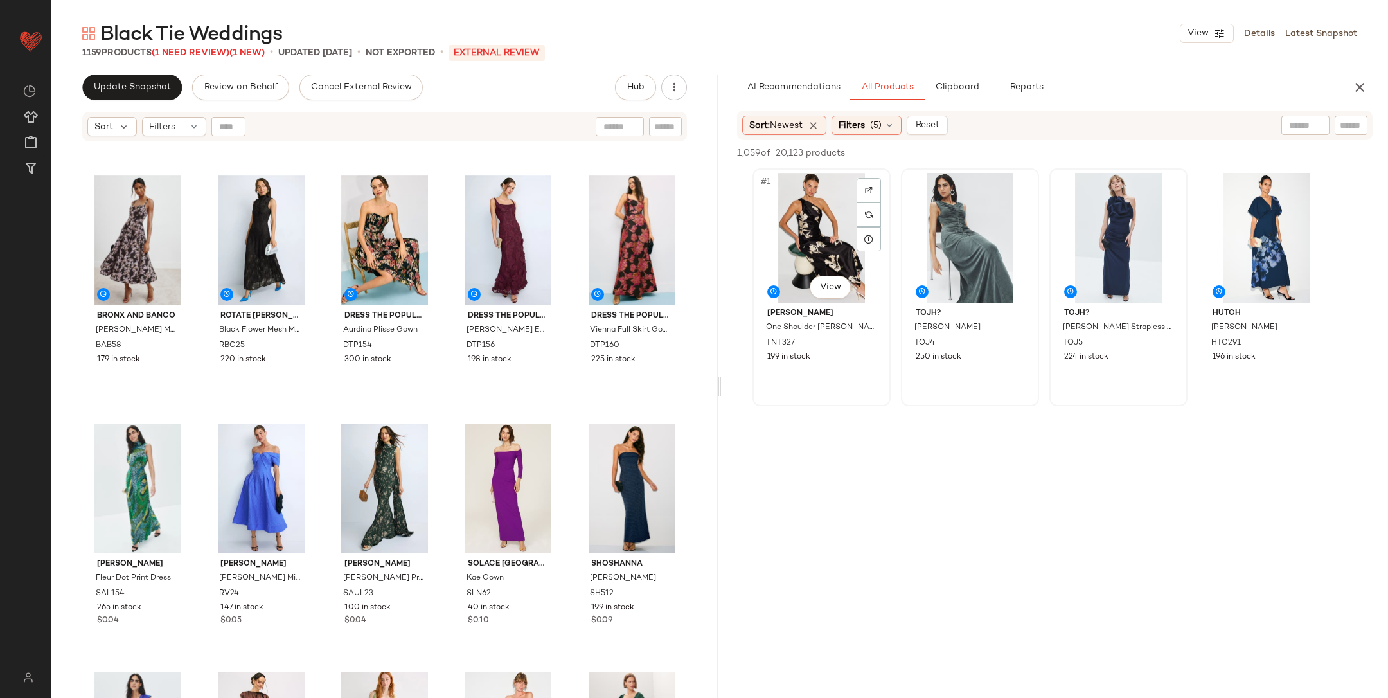
click at [783, 231] on div "#1 View" at bounding box center [821, 238] width 129 height 130
click at [1244, 240] on div "#4 View" at bounding box center [1267, 238] width 129 height 130
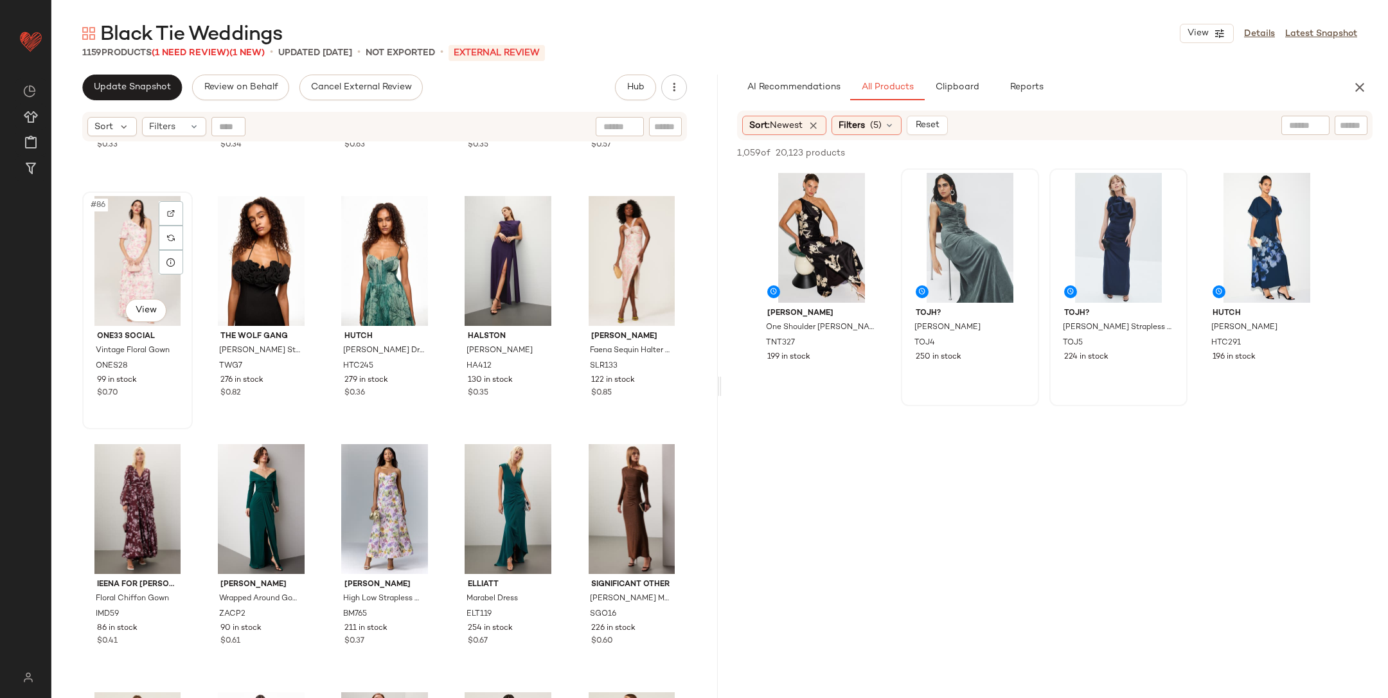
scroll to position [4194, 0]
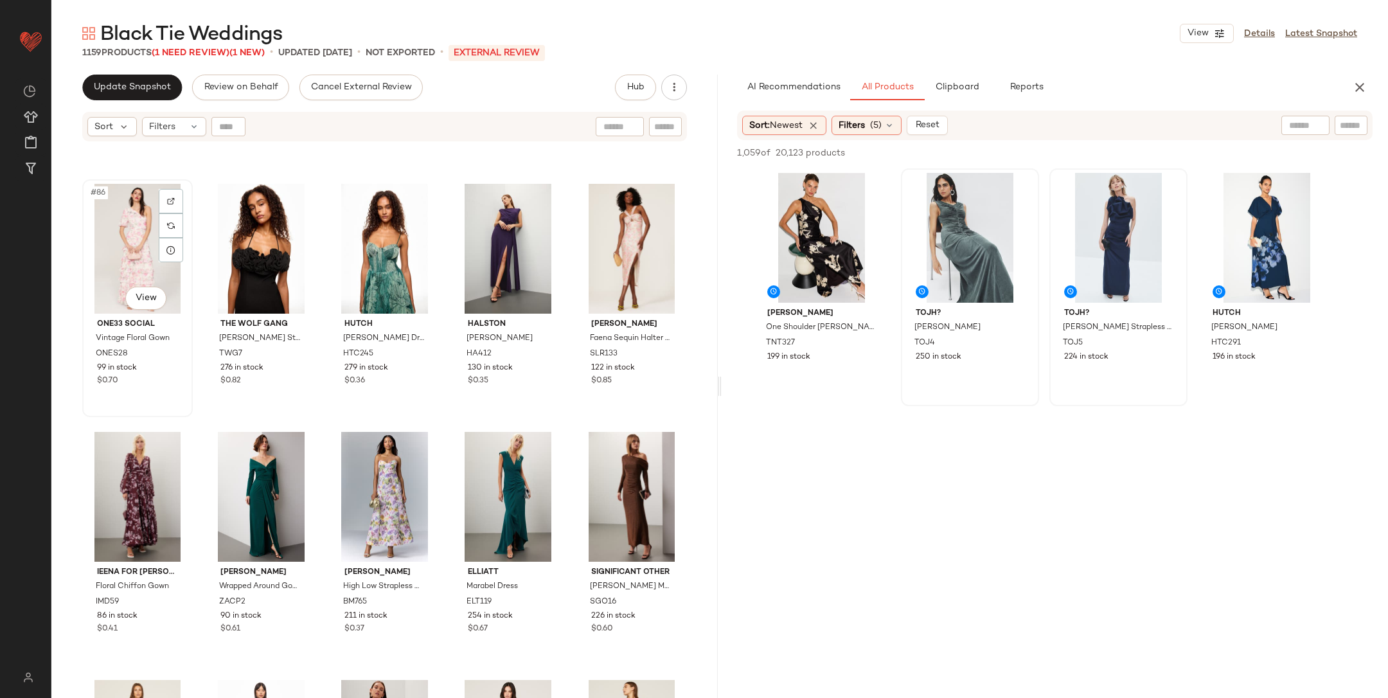
click at [134, 226] on div "#86 View" at bounding box center [138, 249] width 102 height 130
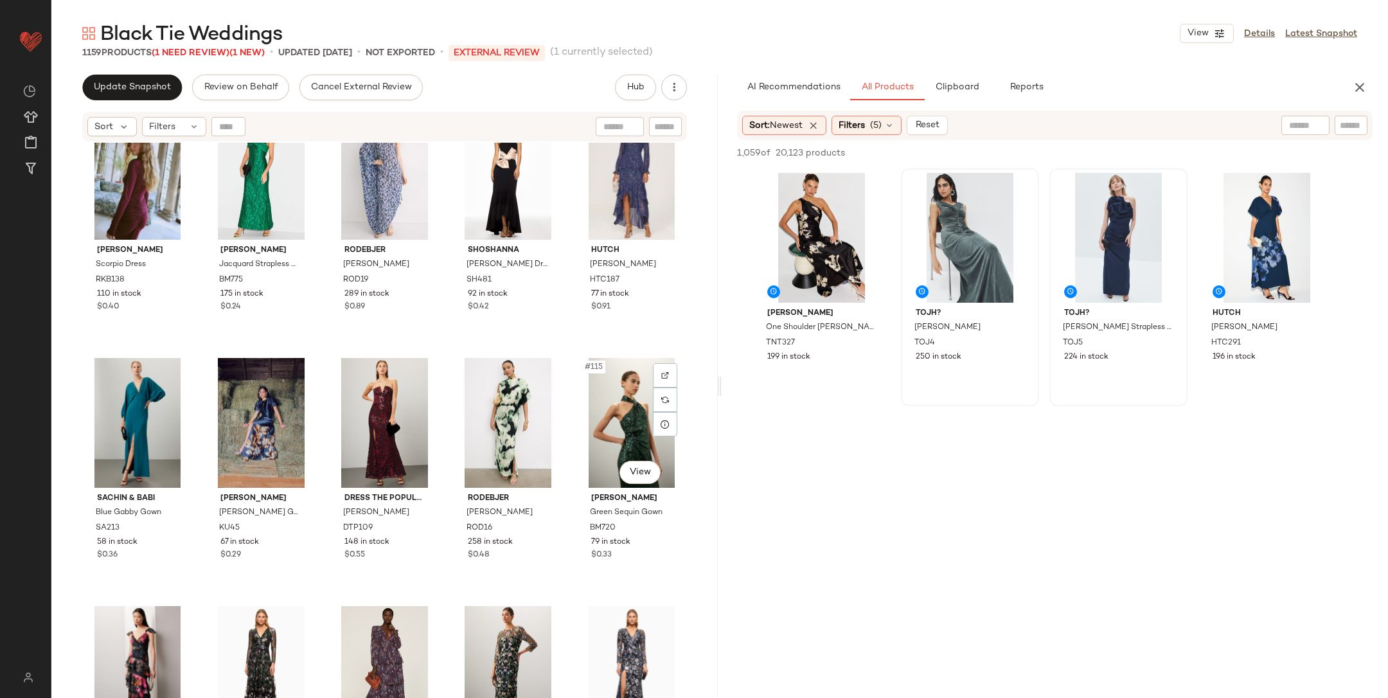
scroll to position [5270, 0]
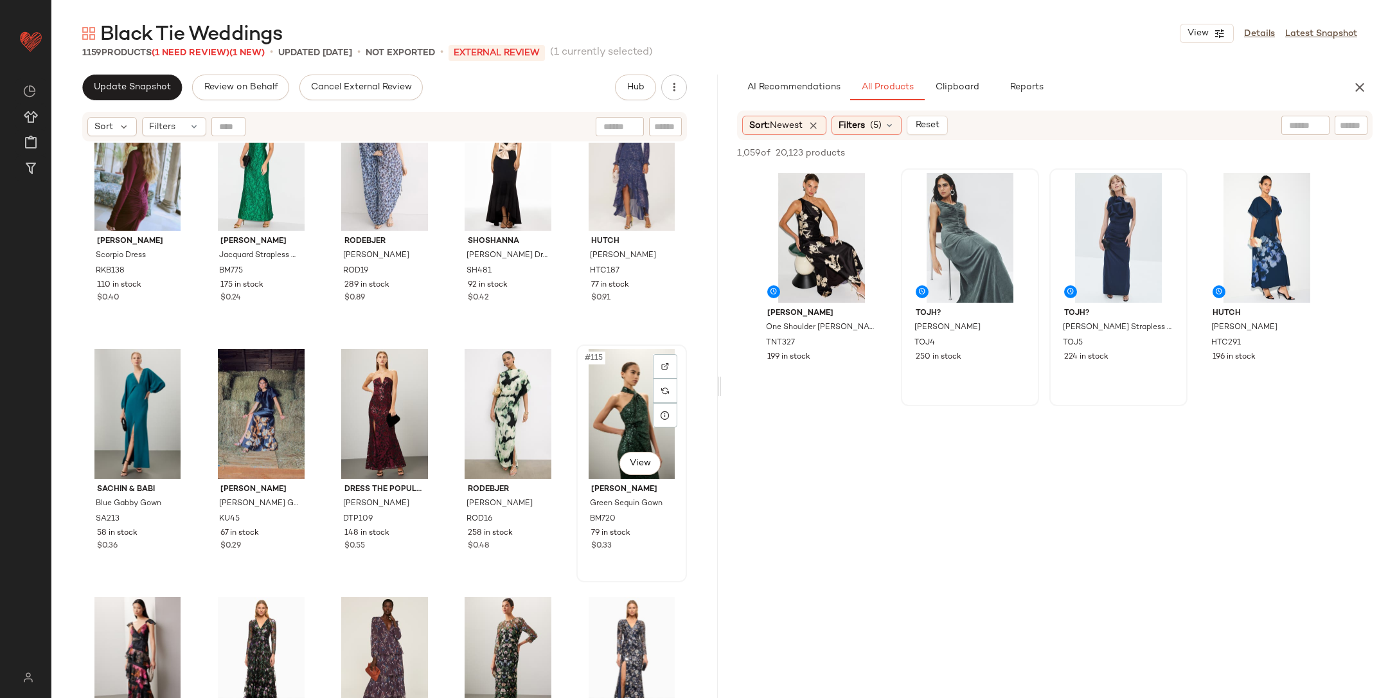
click at [617, 402] on div "#115 View" at bounding box center [632, 414] width 102 height 130
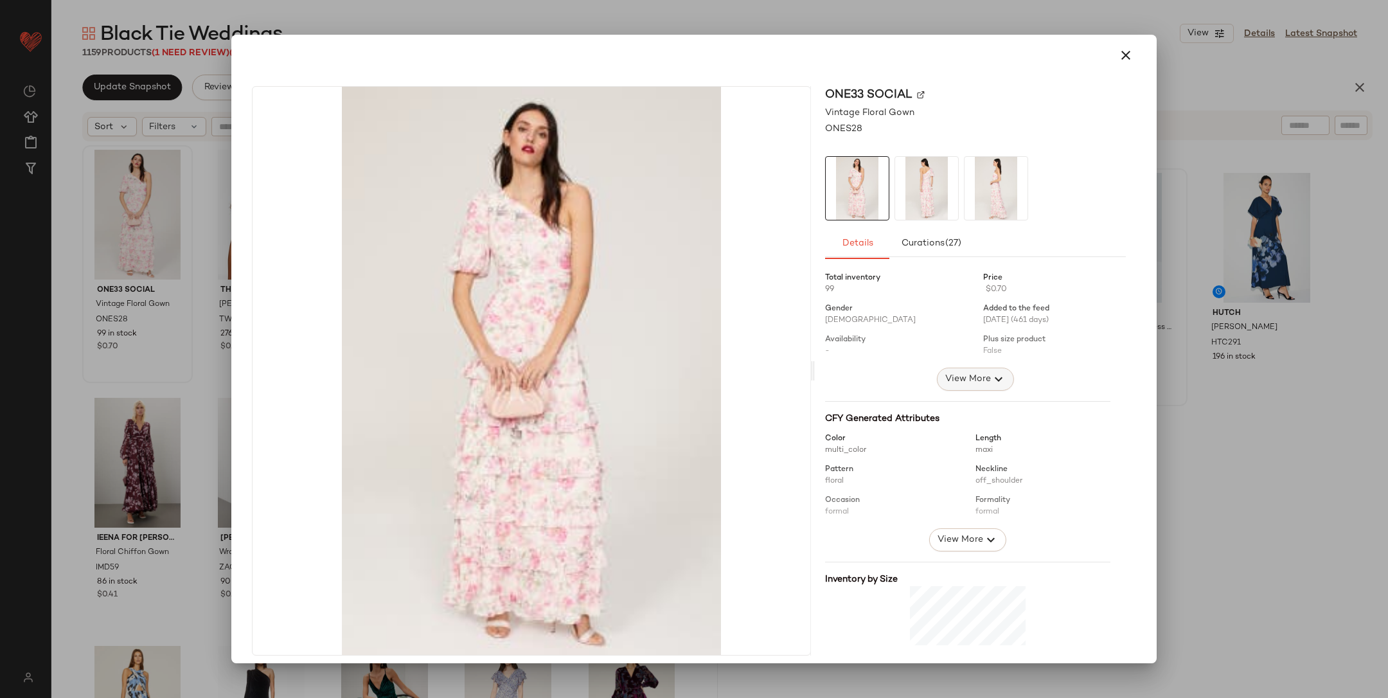
click at [991, 377] on icon "button" at bounding box center [998, 379] width 15 height 15
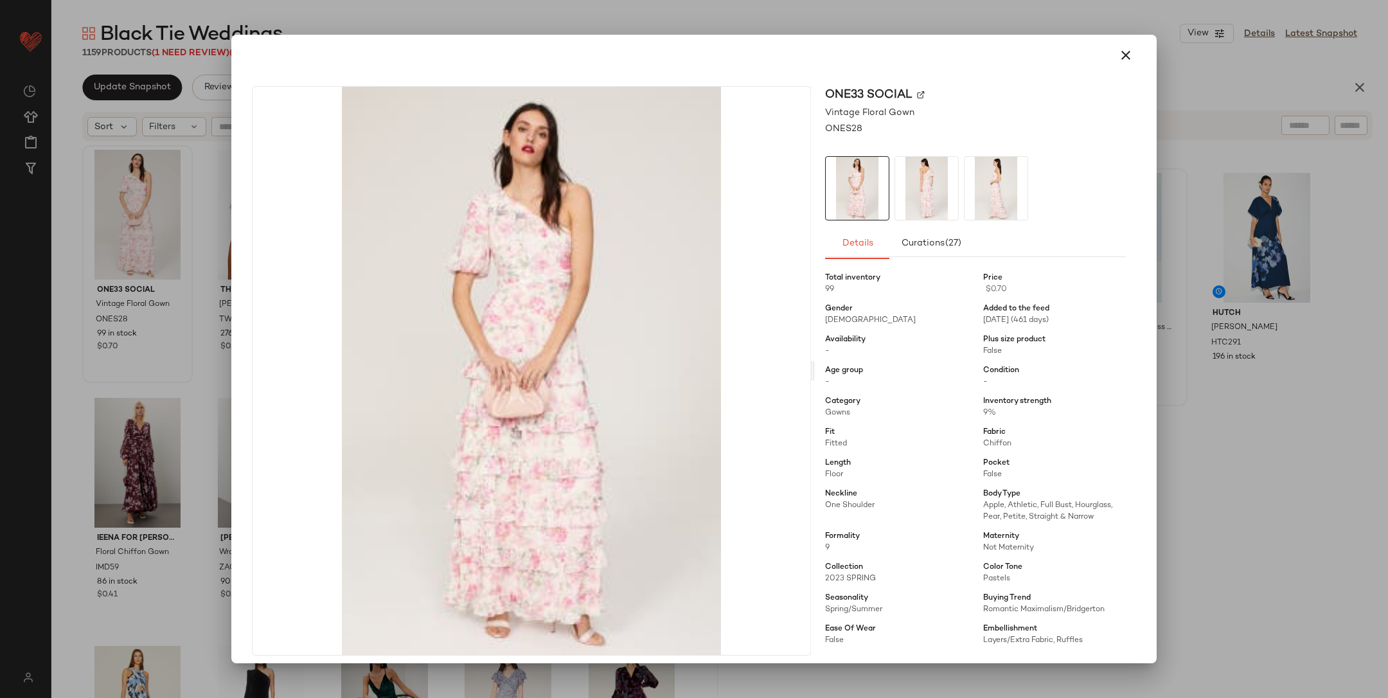
click at [1218, 399] on div at bounding box center [694, 349] width 1388 height 698
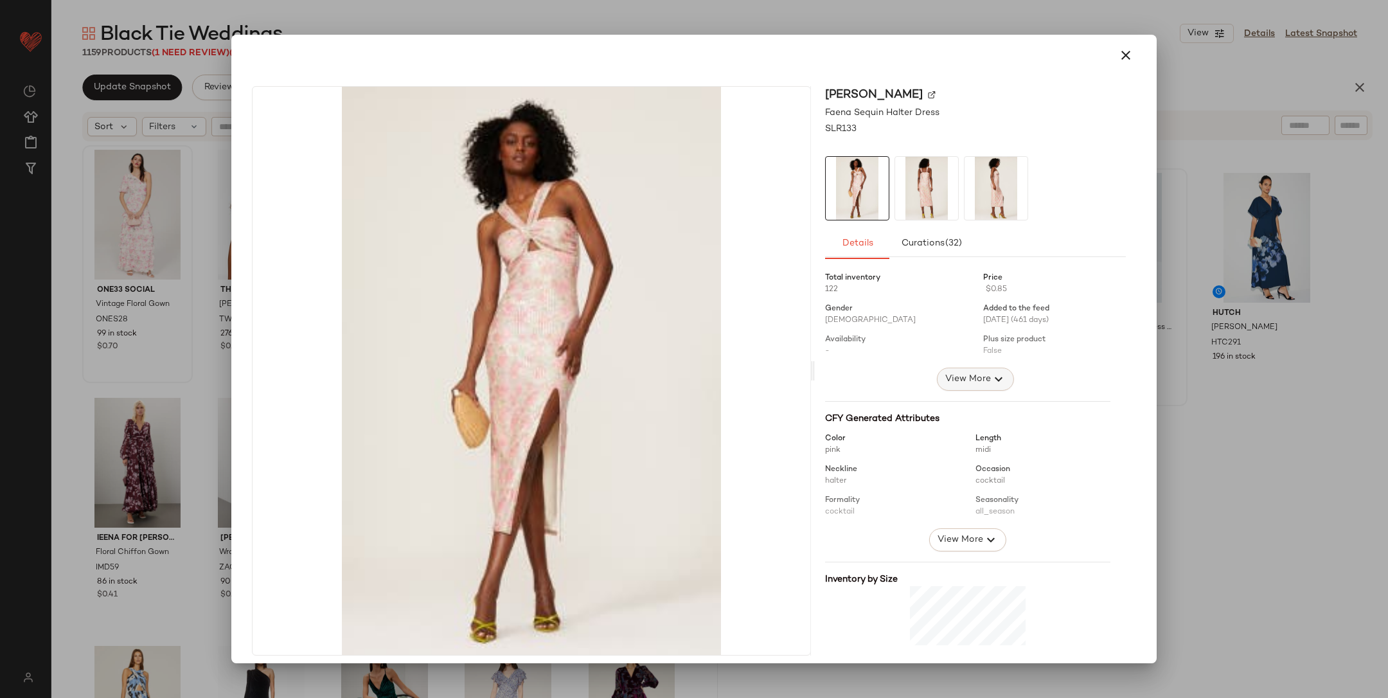
click at [945, 379] on span "View More" at bounding box center [968, 379] width 46 height 15
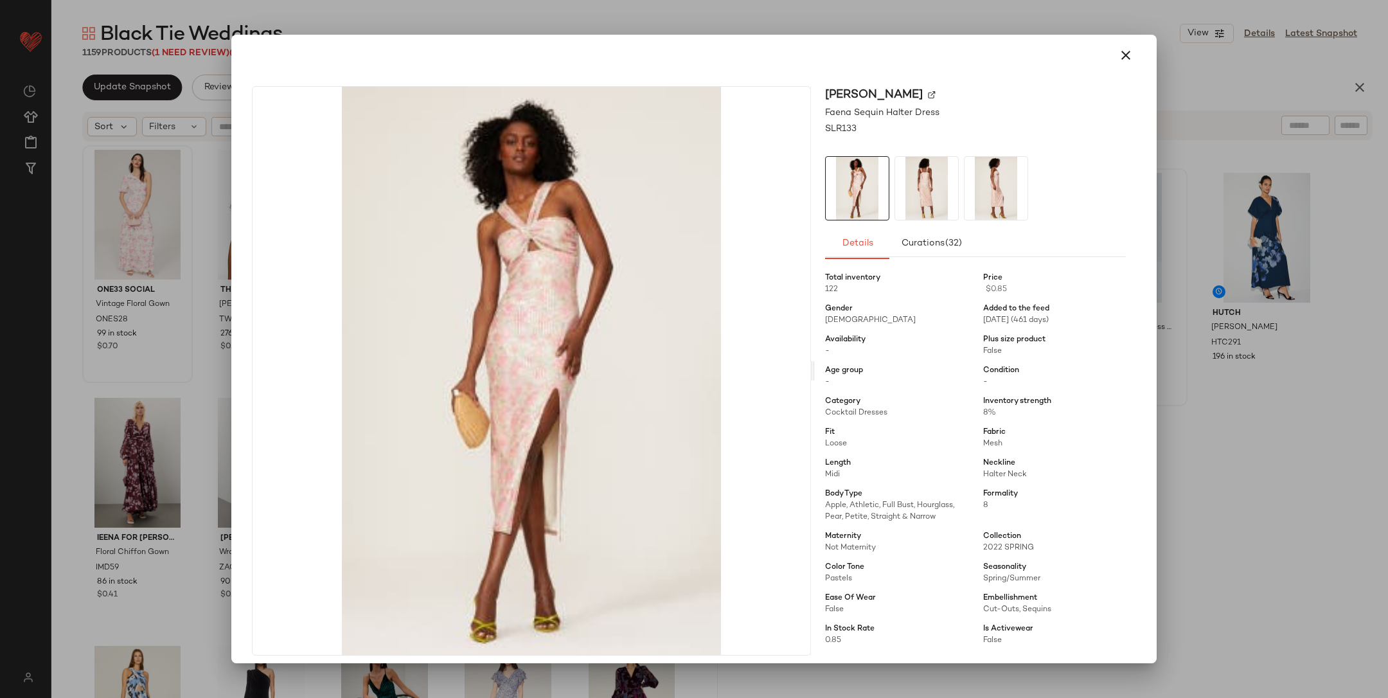
click at [1167, 411] on div at bounding box center [694, 349] width 1388 height 698
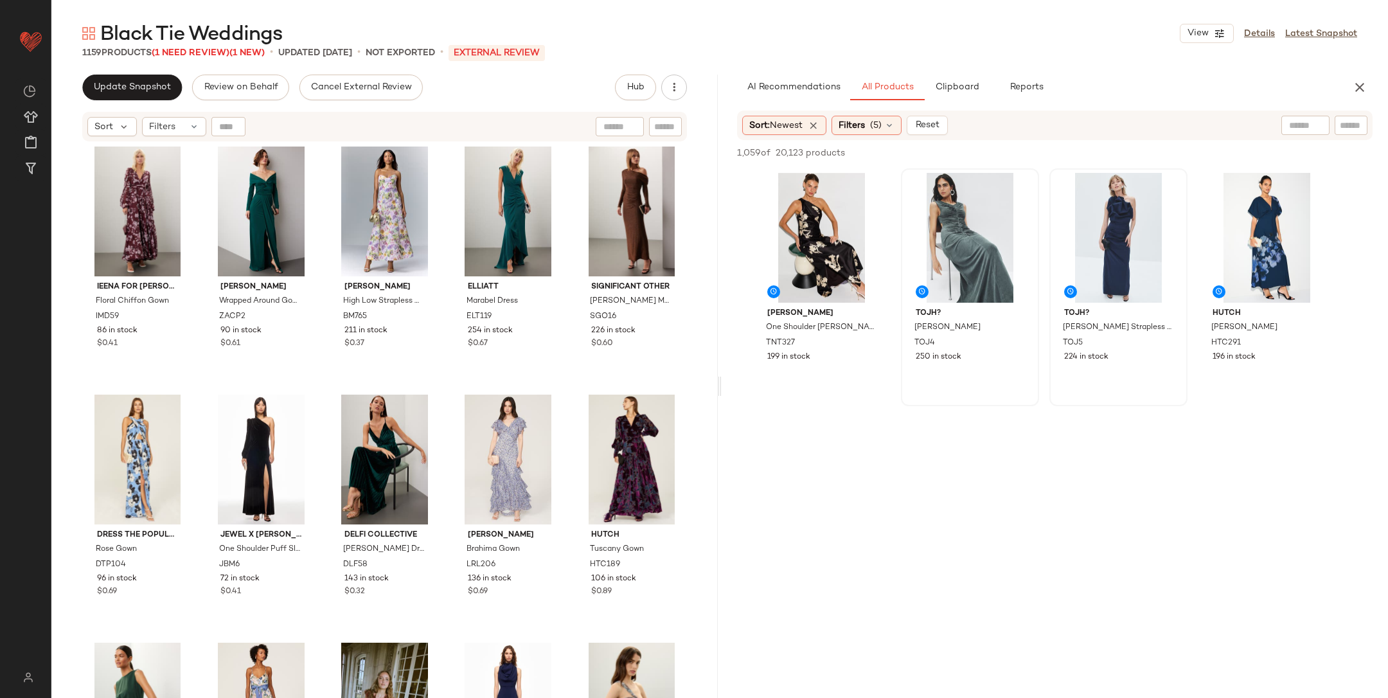
scroll to position [253, 0]
click at [118, 459] on div "#11 View" at bounding box center [138, 458] width 102 height 130
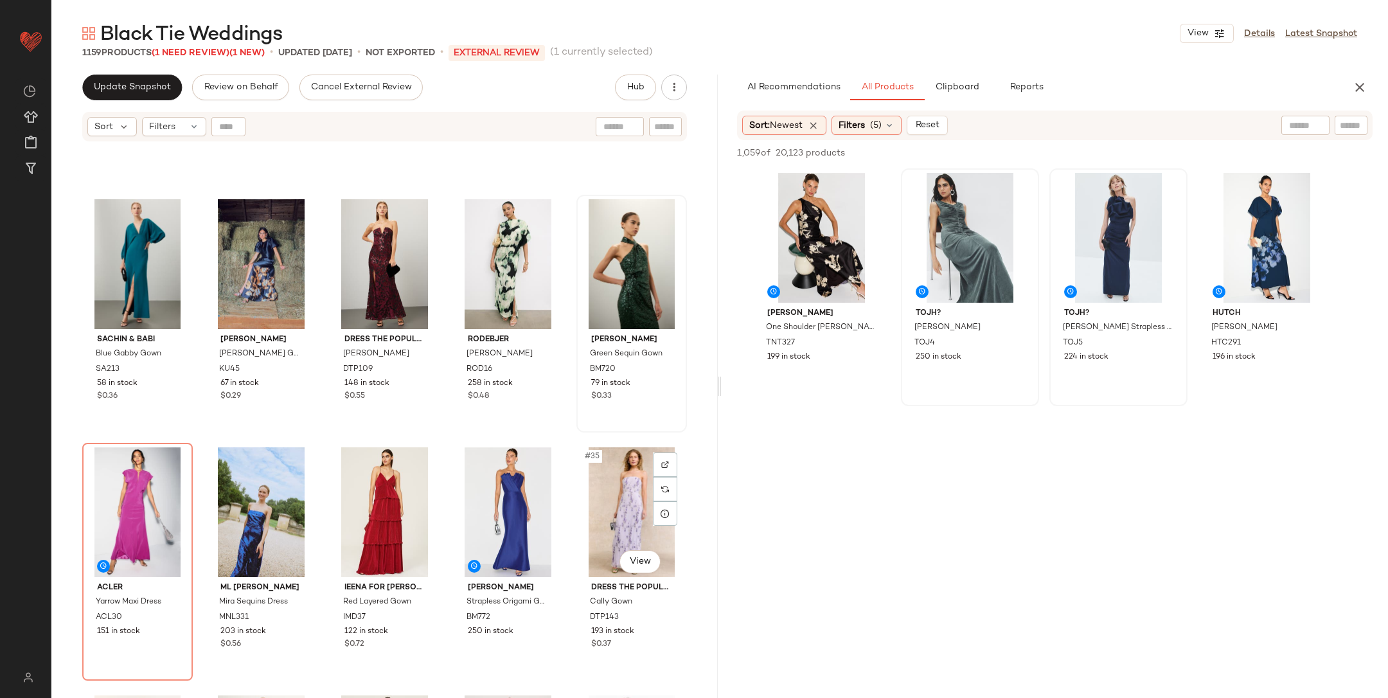
scroll to position [1192, 0]
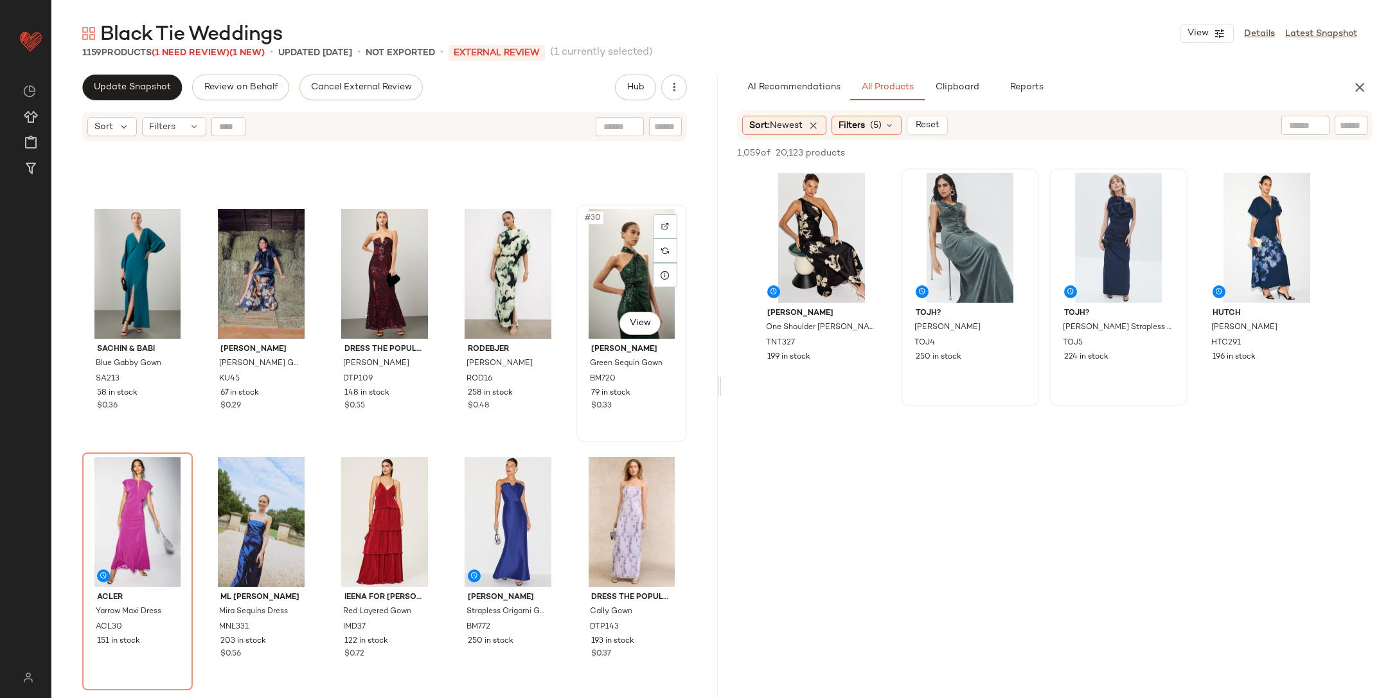
click at [619, 269] on div "#30 View" at bounding box center [632, 274] width 102 height 130
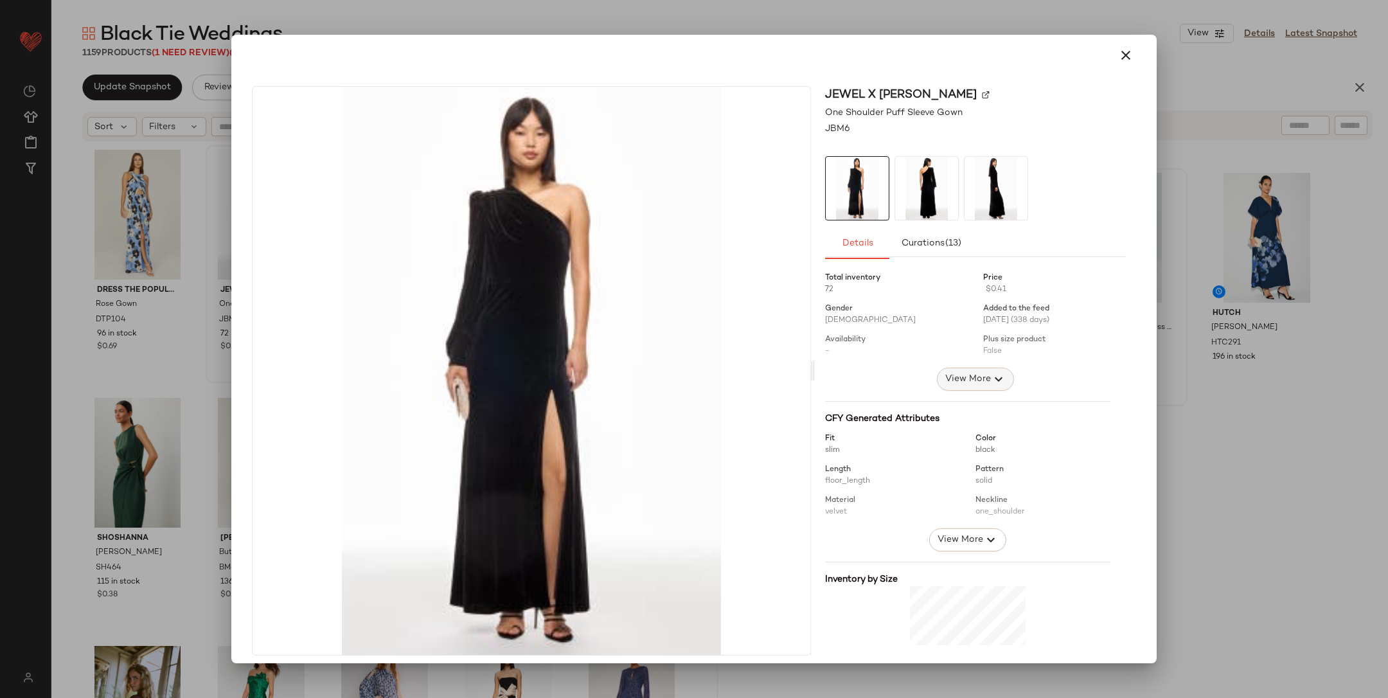
click at [967, 381] on span "View More" at bounding box center [968, 379] width 46 height 15
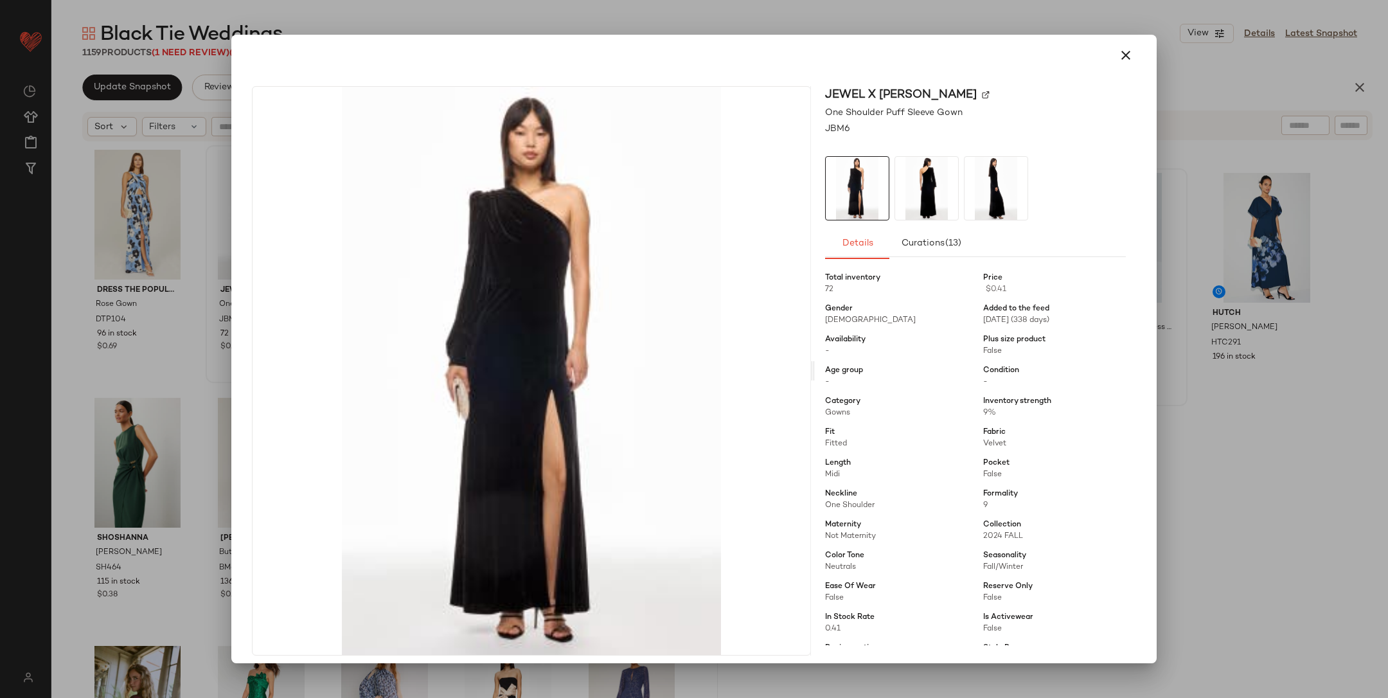
click at [1177, 391] on div at bounding box center [694, 349] width 1388 height 698
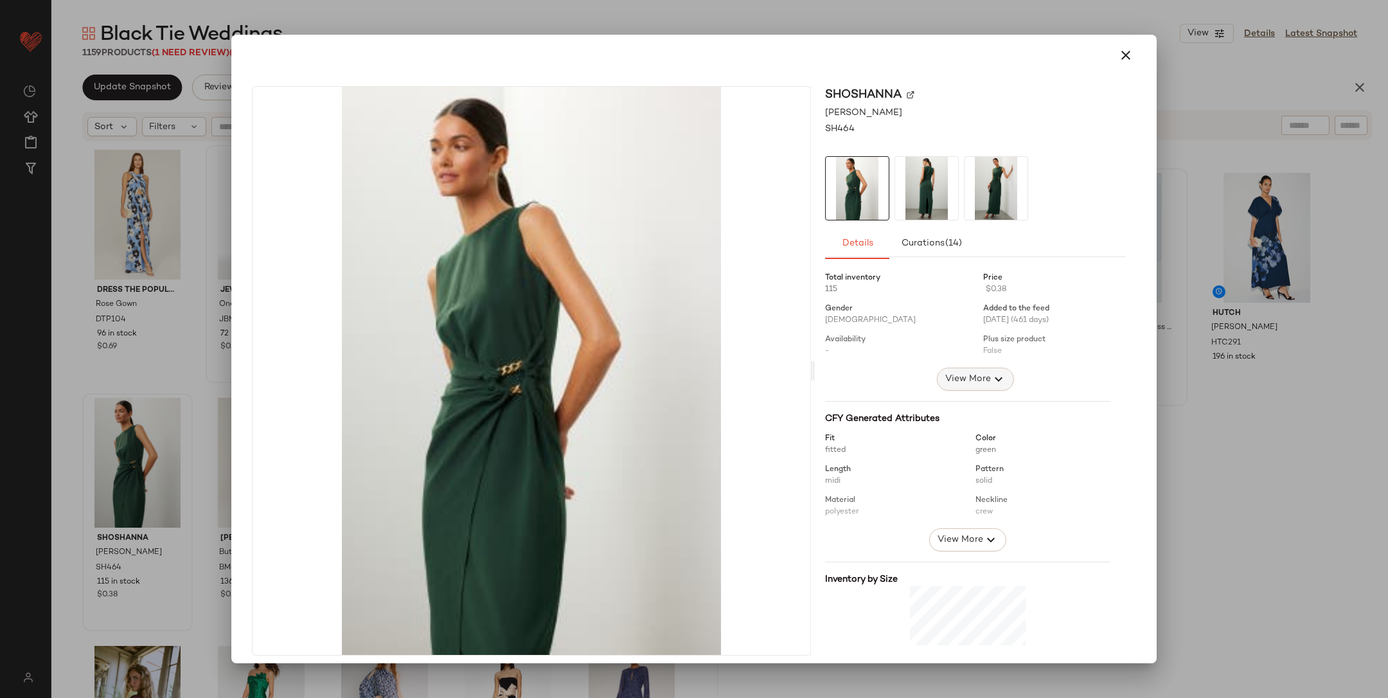
click at [964, 374] on span "View More" at bounding box center [968, 379] width 46 height 15
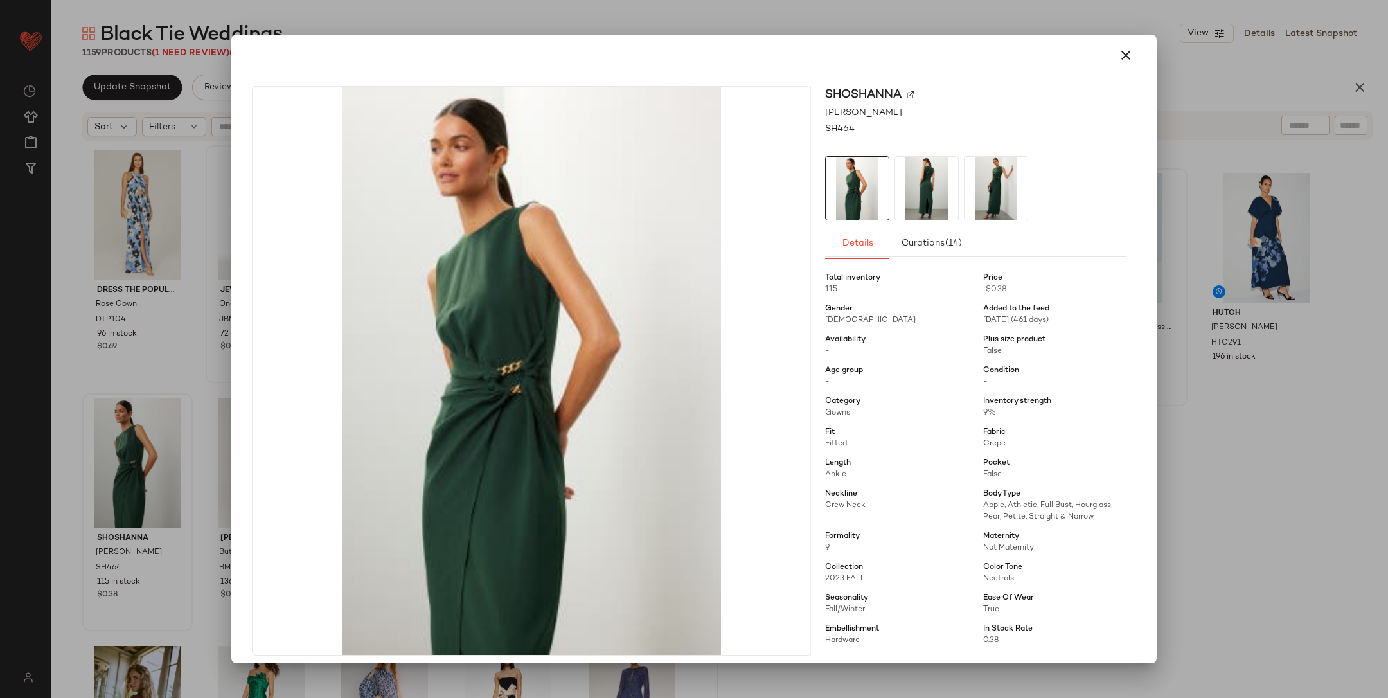
click at [1203, 390] on div at bounding box center [694, 349] width 1388 height 698
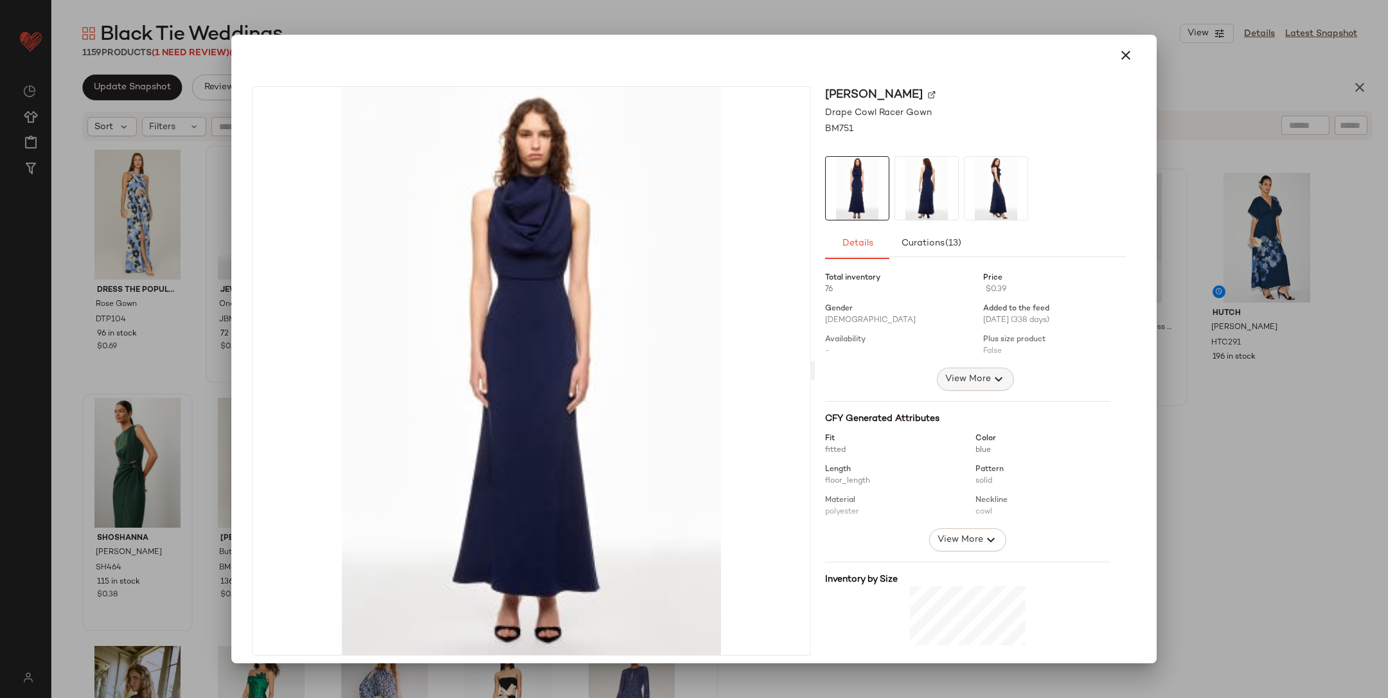
click at [975, 373] on span "View More" at bounding box center [968, 379] width 46 height 15
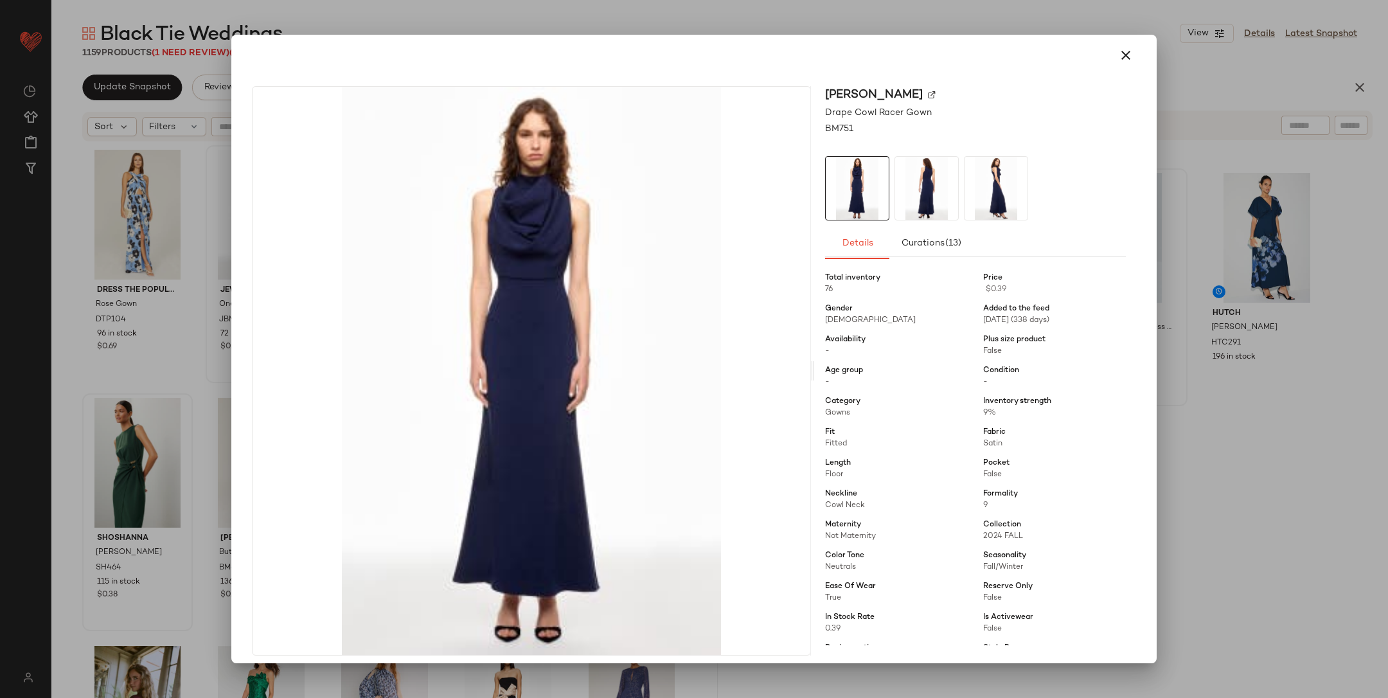
click at [1217, 393] on div at bounding box center [694, 349] width 1388 height 698
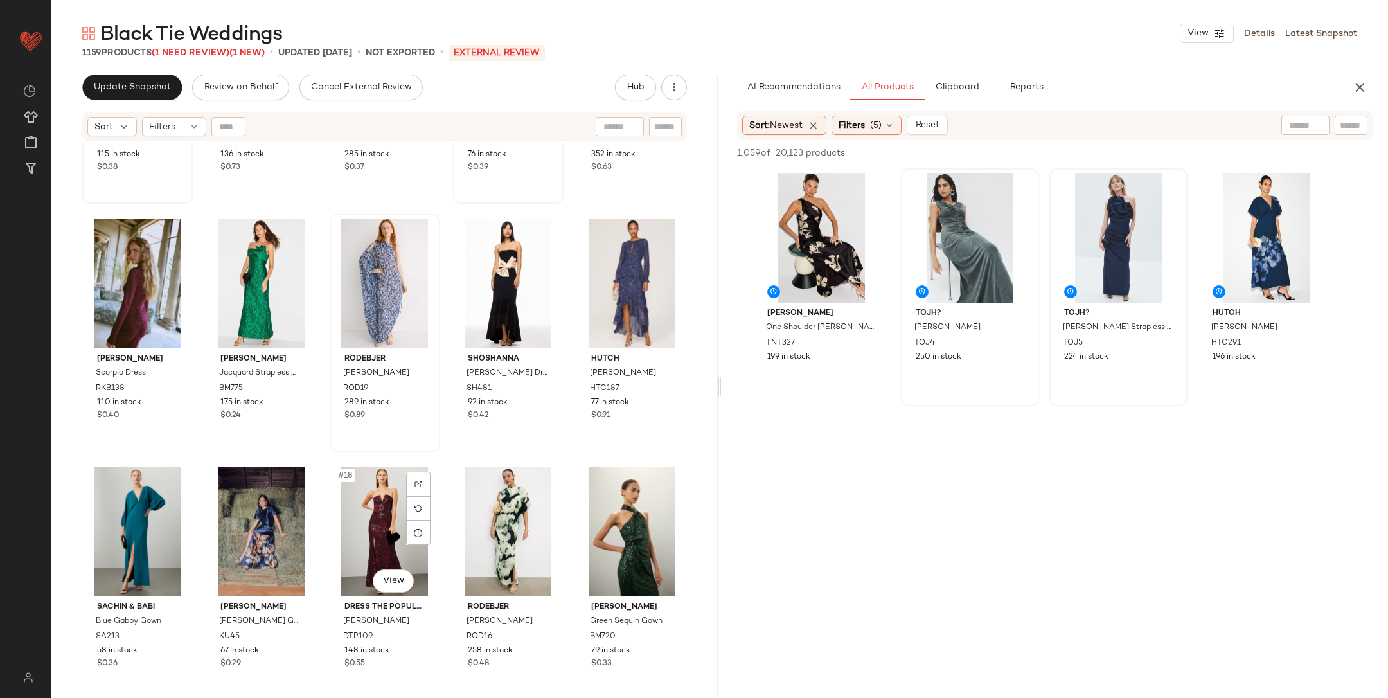
scroll to position [441, 0]
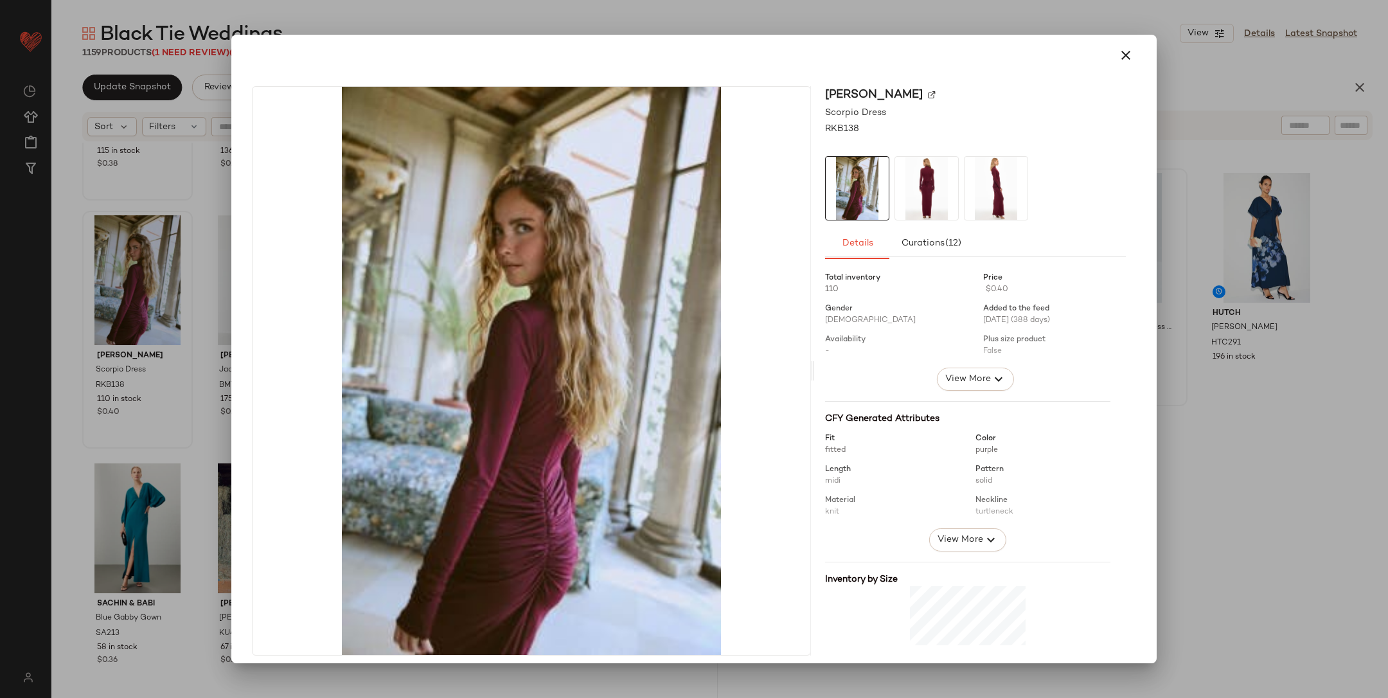
click at [933, 194] on img at bounding box center [926, 188] width 63 height 63
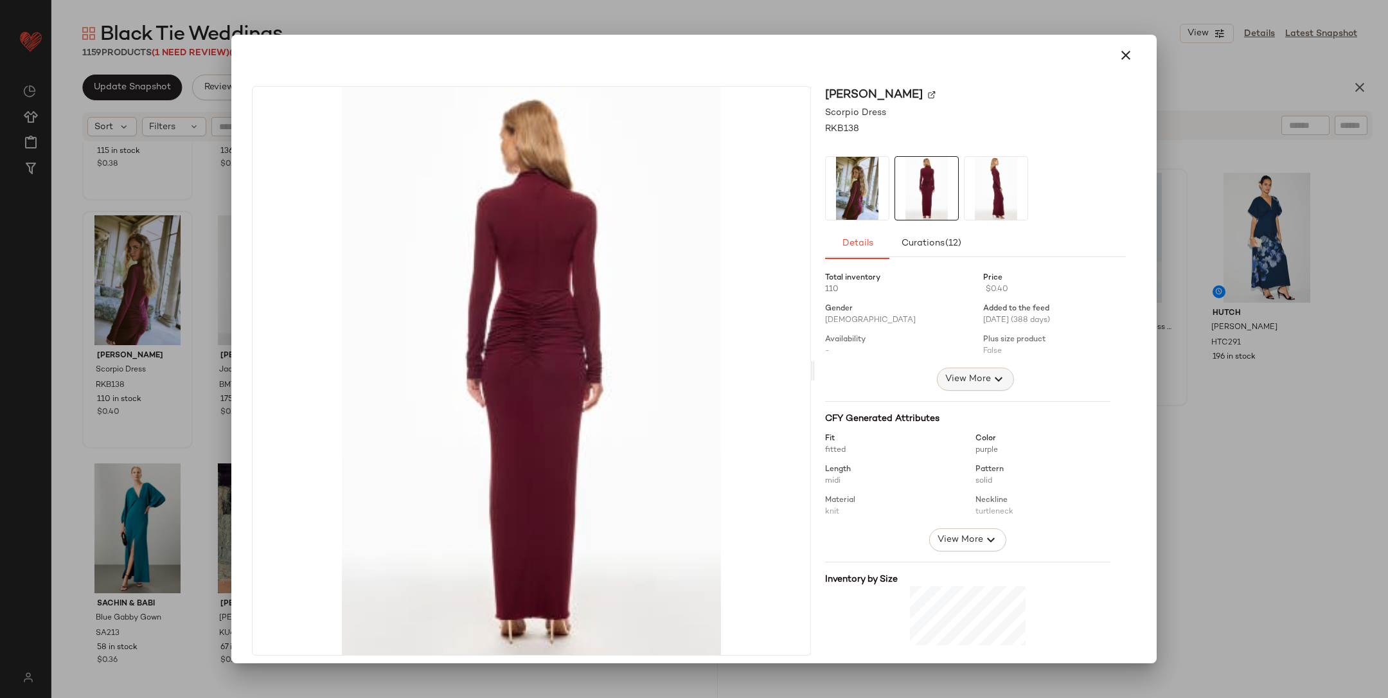
click at [949, 373] on span "View More" at bounding box center [968, 379] width 46 height 15
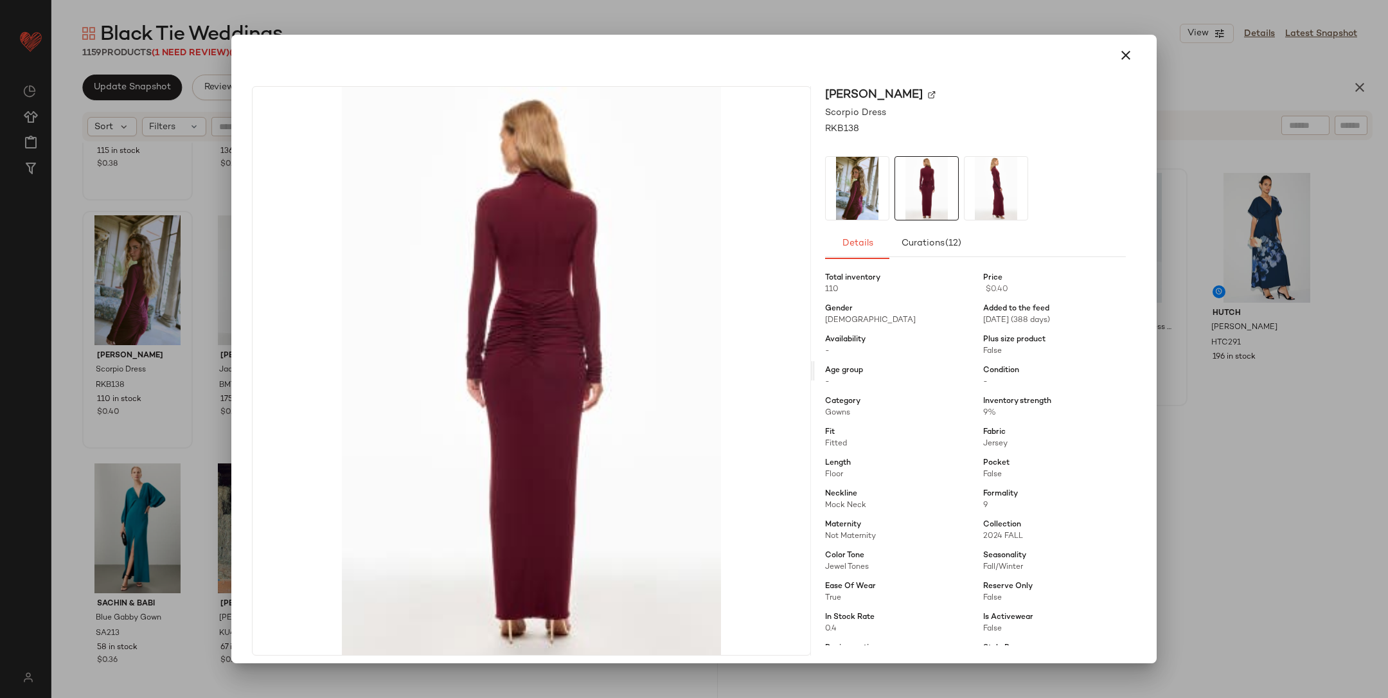
click at [1207, 420] on div at bounding box center [694, 349] width 1388 height 698
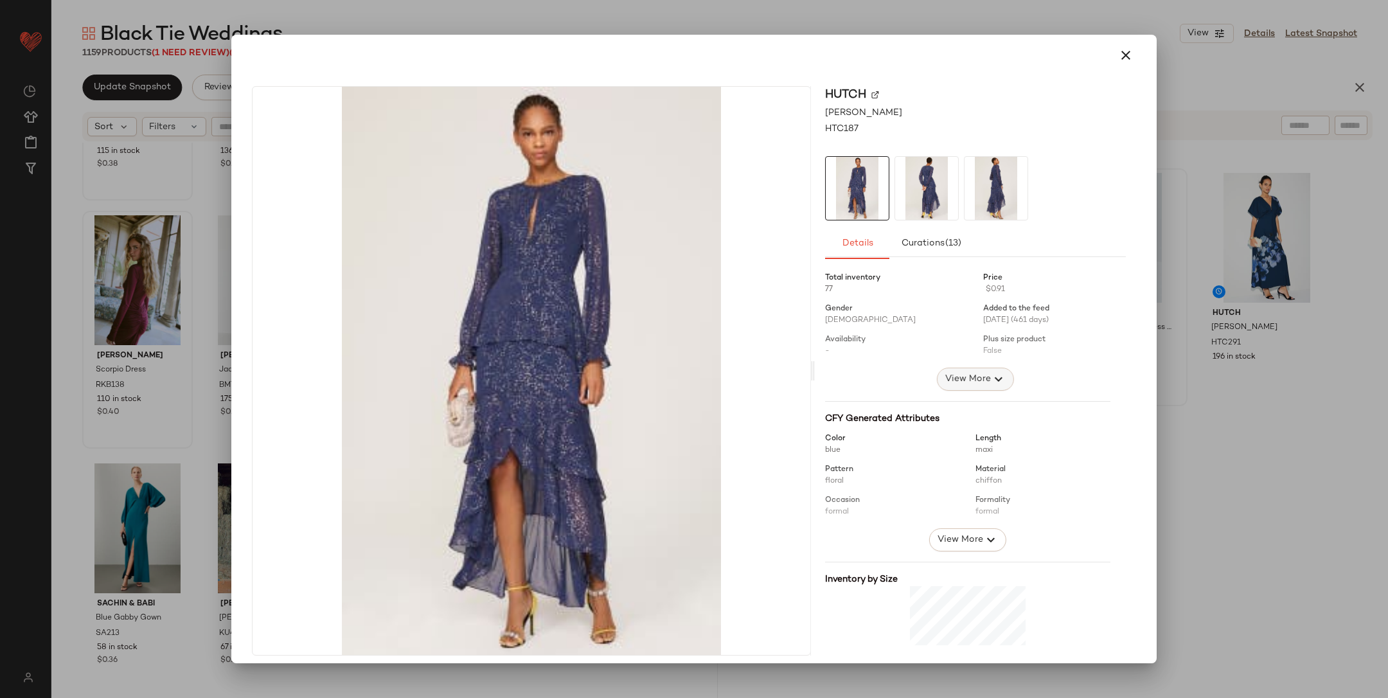
click at [991, 376] on icon "button" at bounding box center [998, 379] width 15 height 15
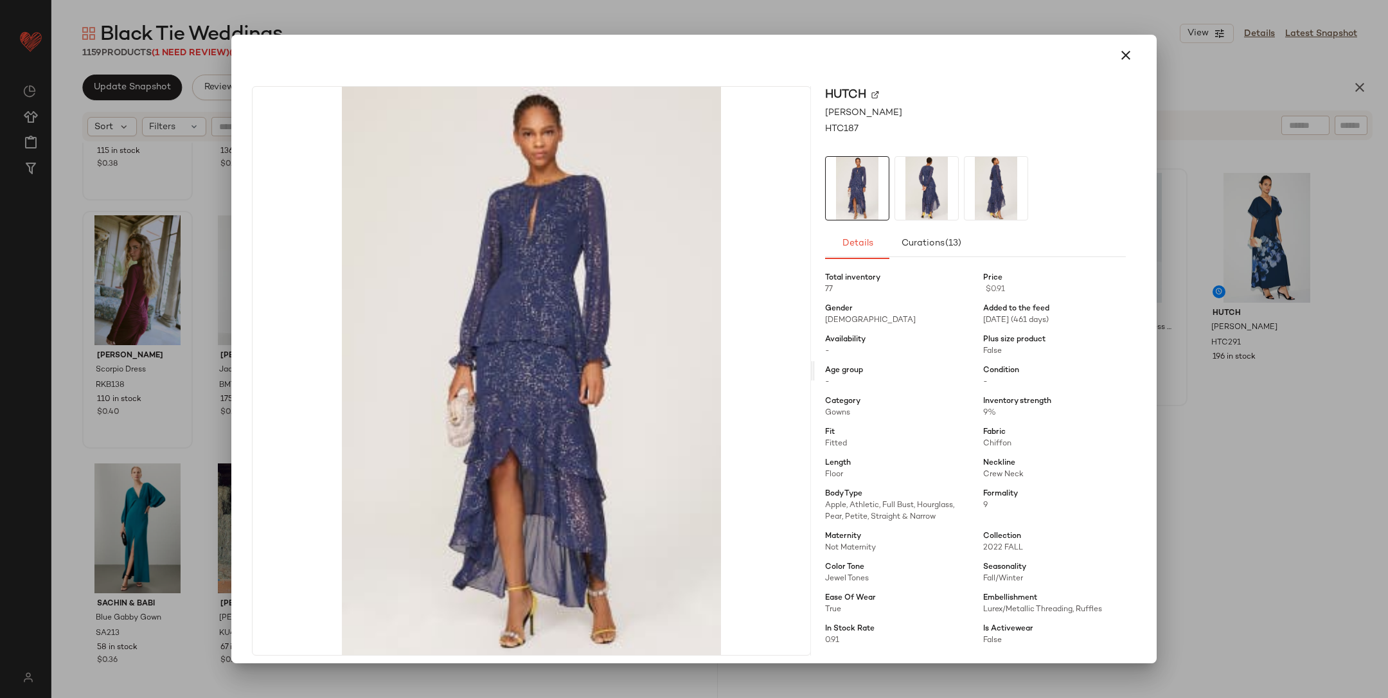
click at [1252, 410] on div at bounding box center [694, 349] width 1388 height 698
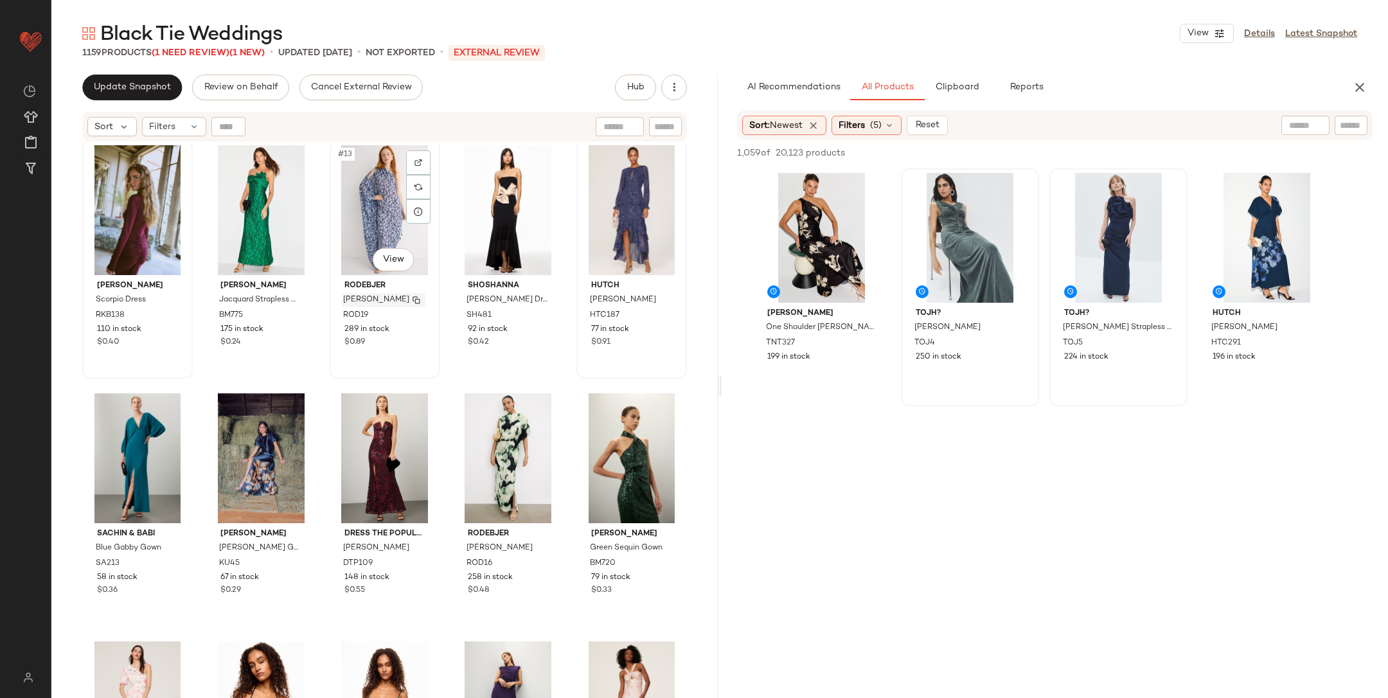
scroll to position [609, 0]
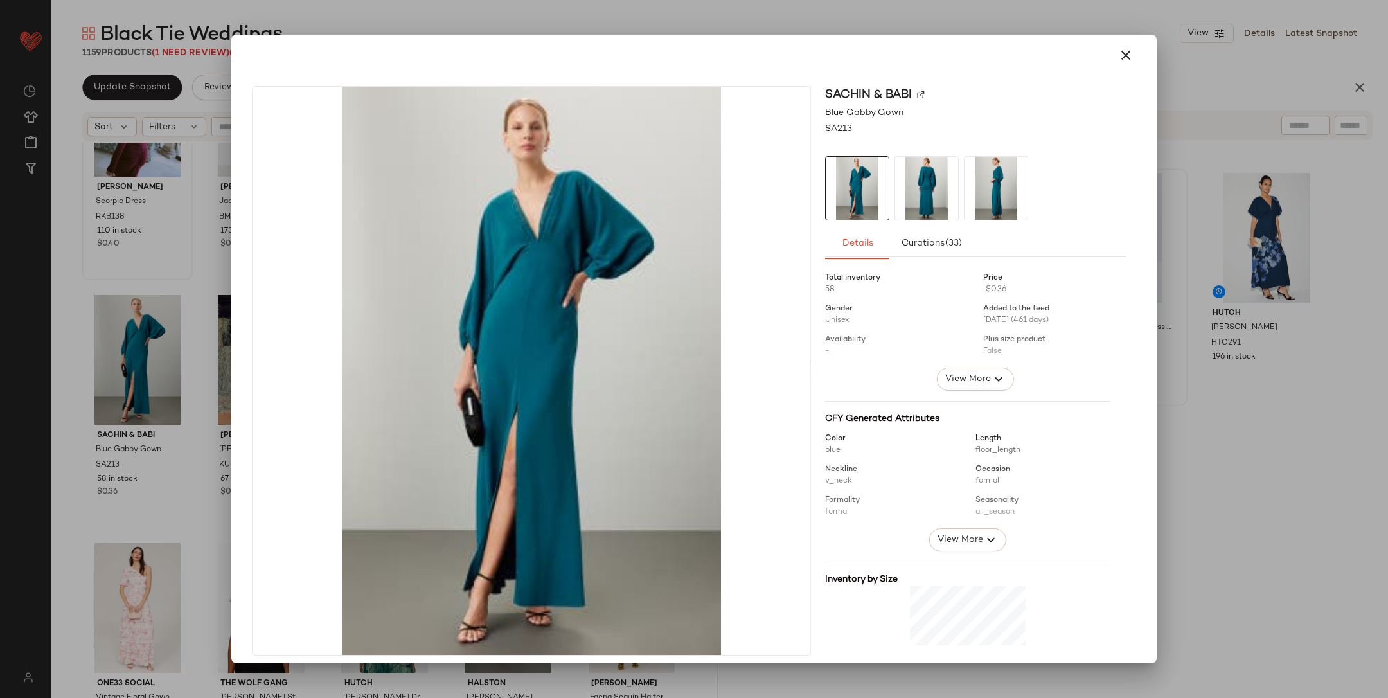
click at [964, 365] on div at bounding box center [975, 314] width 301 height 105
click at [970, 376] on span "View More" at bounding box center [968, 379] width 46 height 15
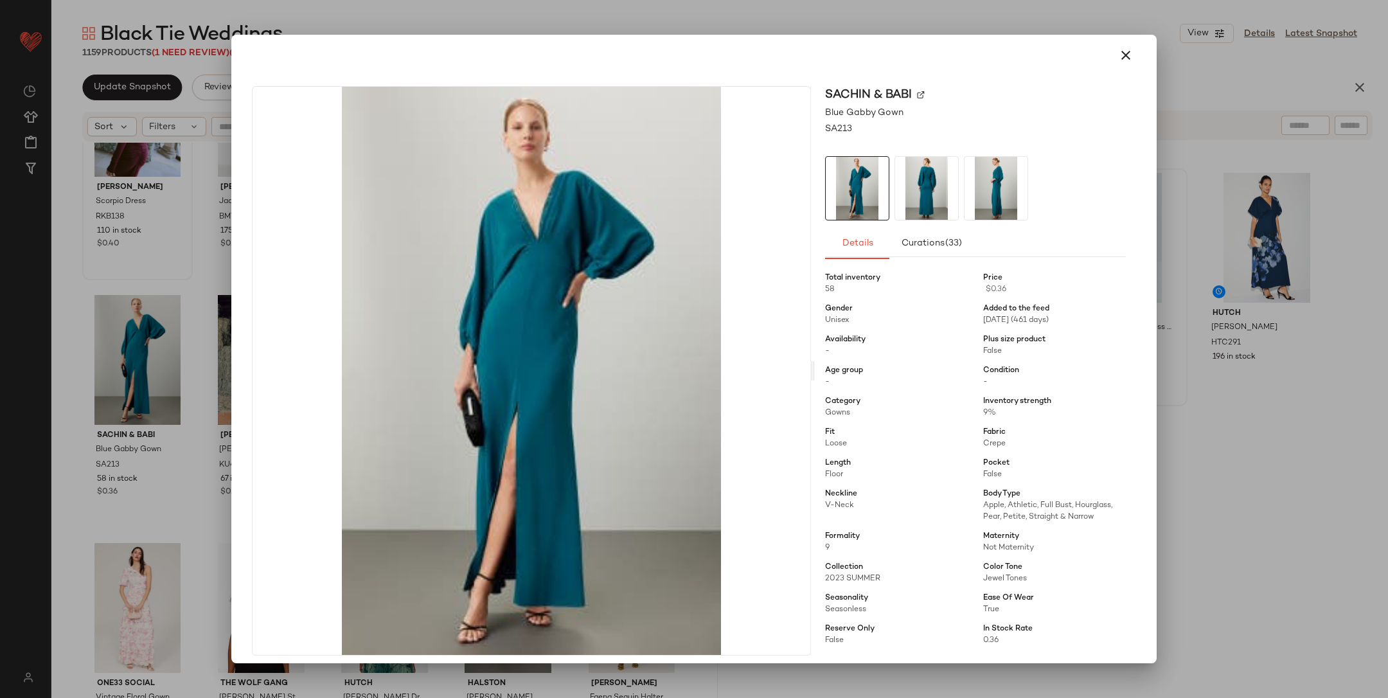
click at [1298, 377] on div at bounding box center [694, 349] width 1388 height 698
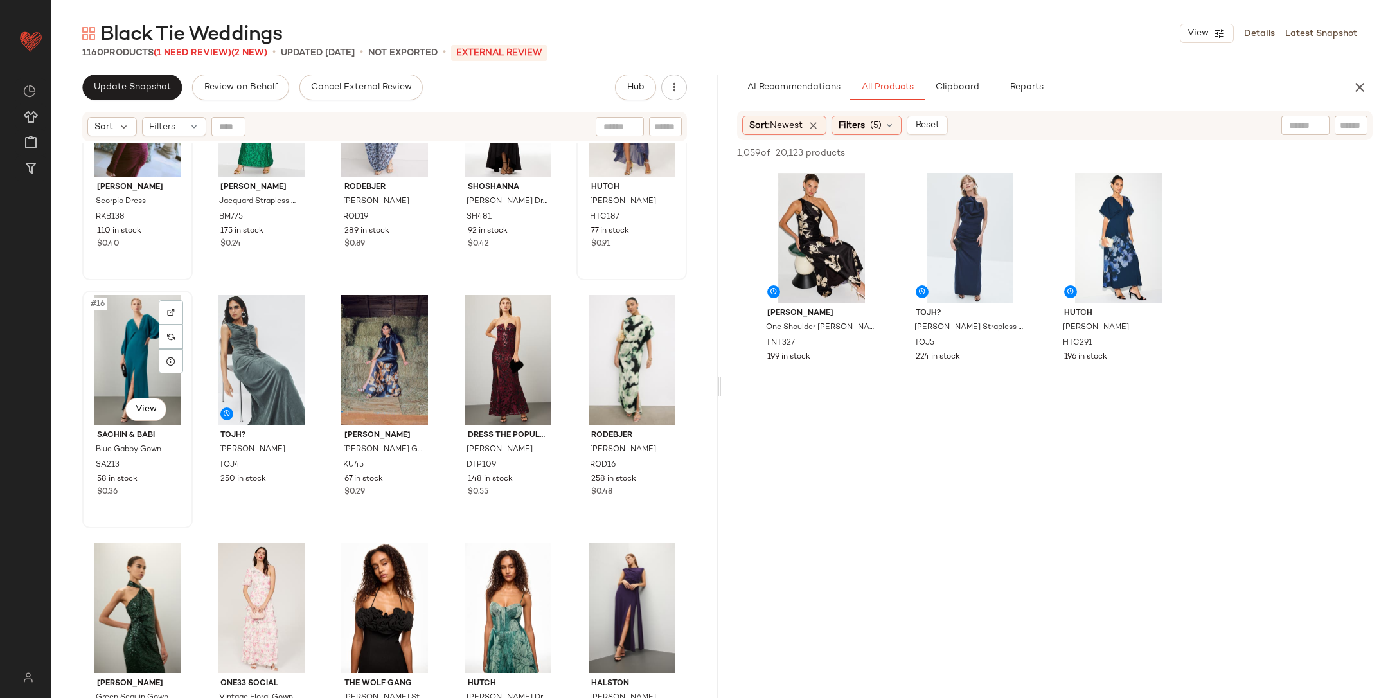
click at [156, 363] on div "#16 View" at bounding box center [138, 360] width 102 height 130
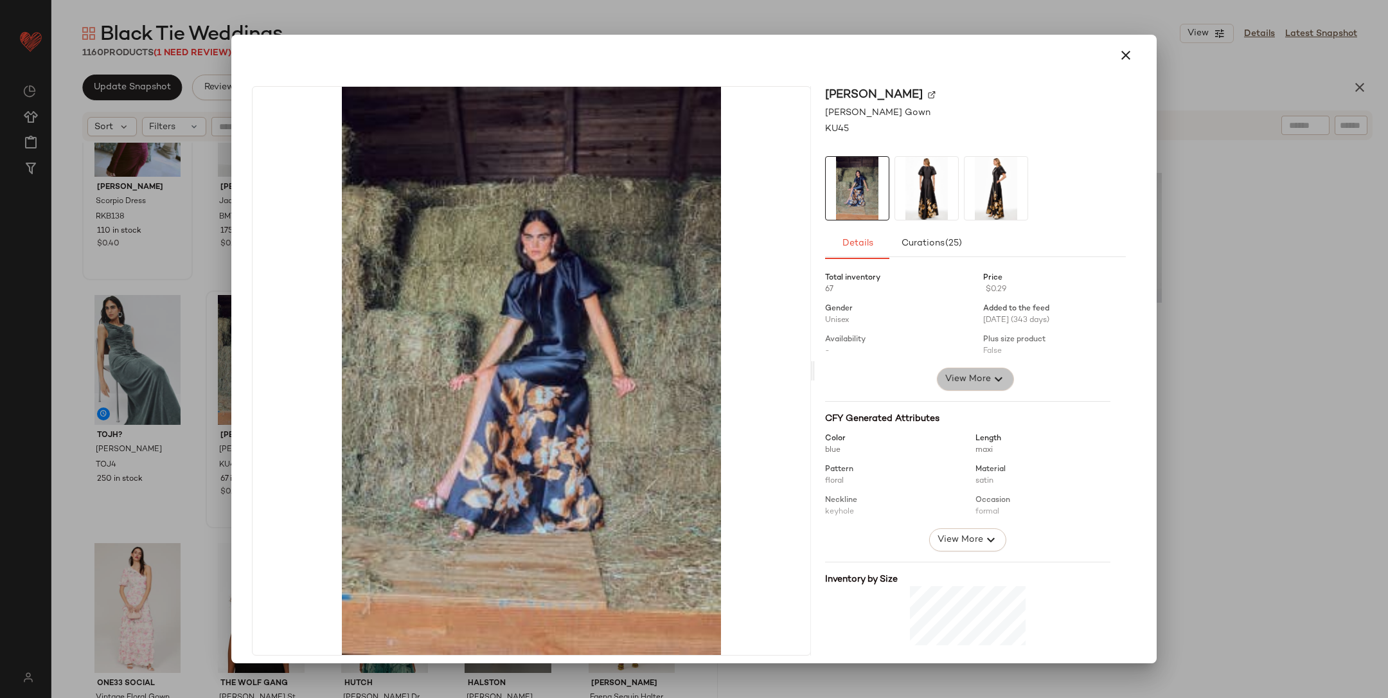
click at [947, 375] on span "View More" at bounding box center [968, 379] width 46 height 15
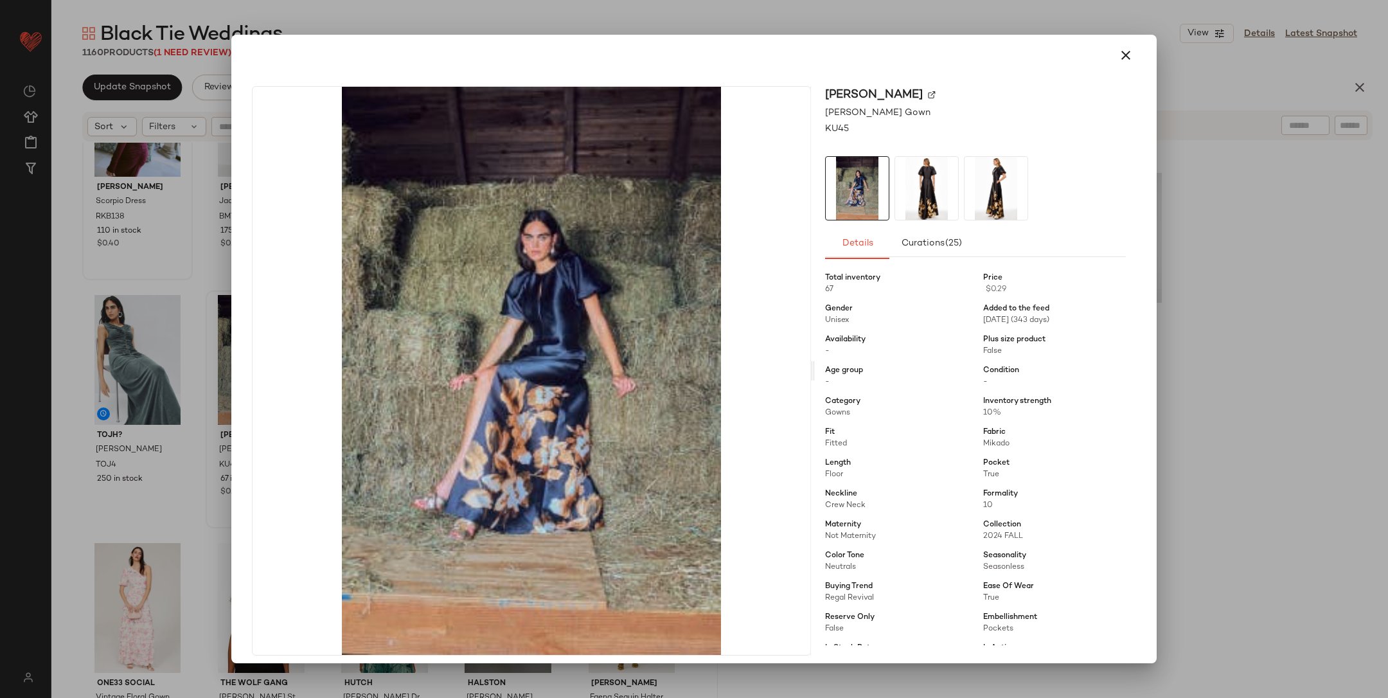
click at [1237, 400] on div at bounding box center [694, 349] width 1388 height 698
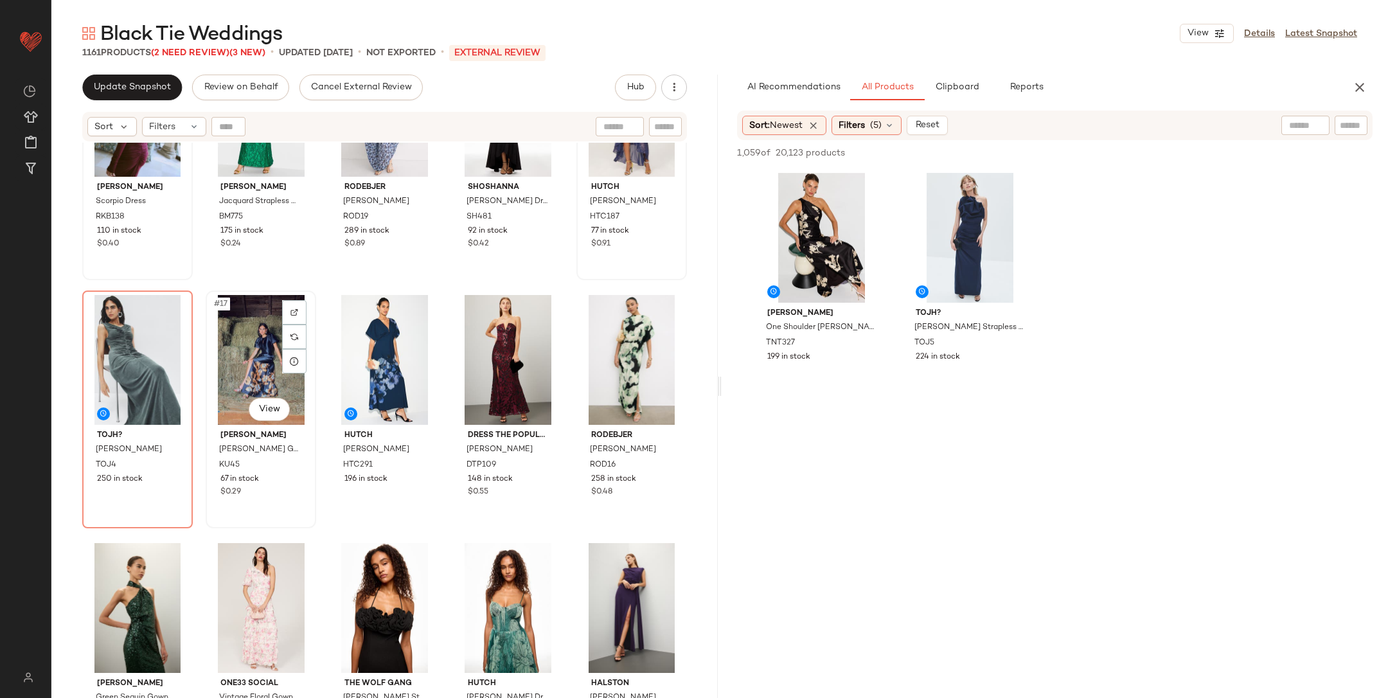
click at [250, 348] on div "#17 View" at bounding box center [261, 360] width 102 height 130
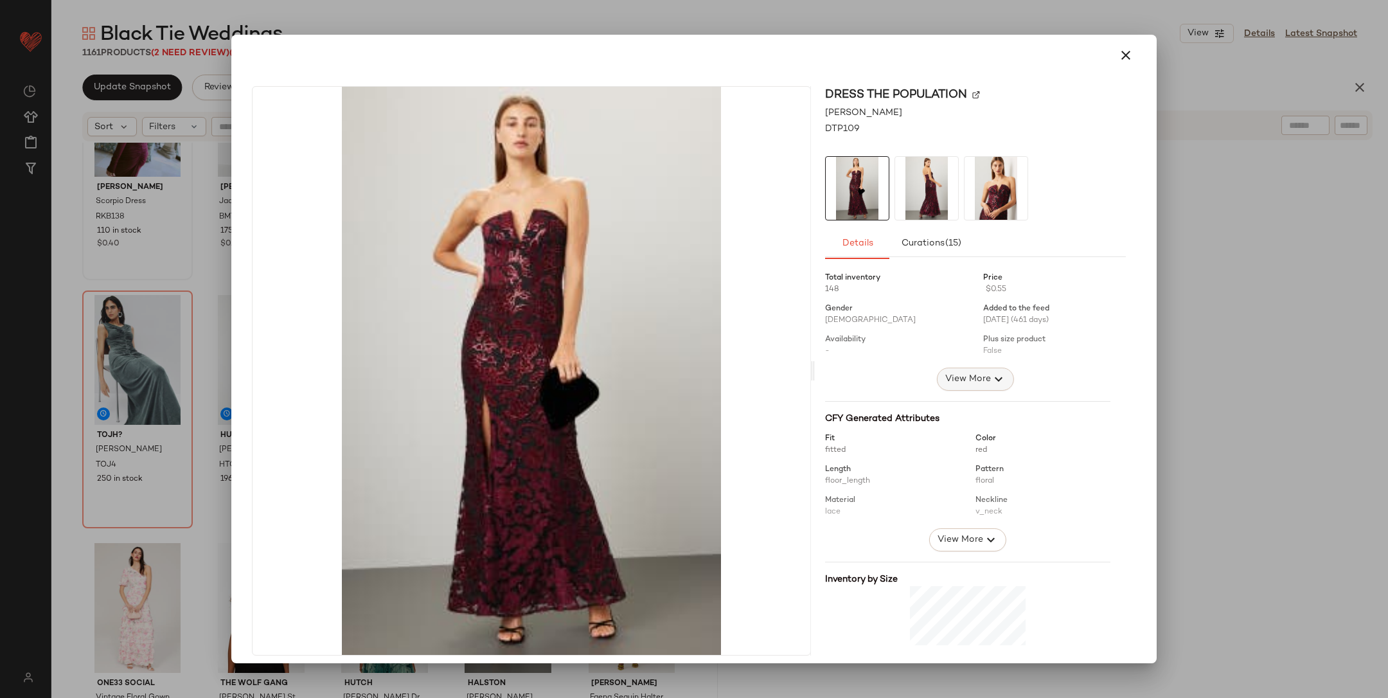
click at [957, 377] on span "View More" at bounding box center [968, 379] width 46 height 15
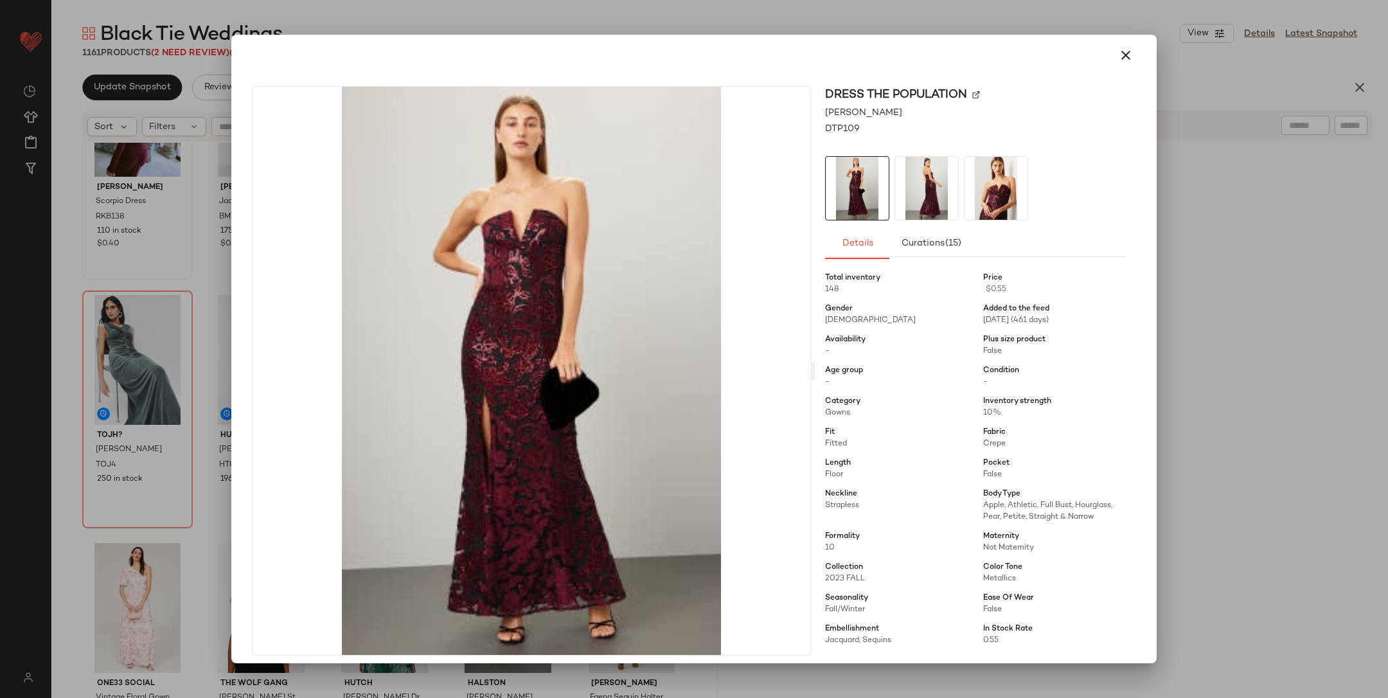
click at [1236, 391] on div at bounding box center [694, 349] width 1388 height 698
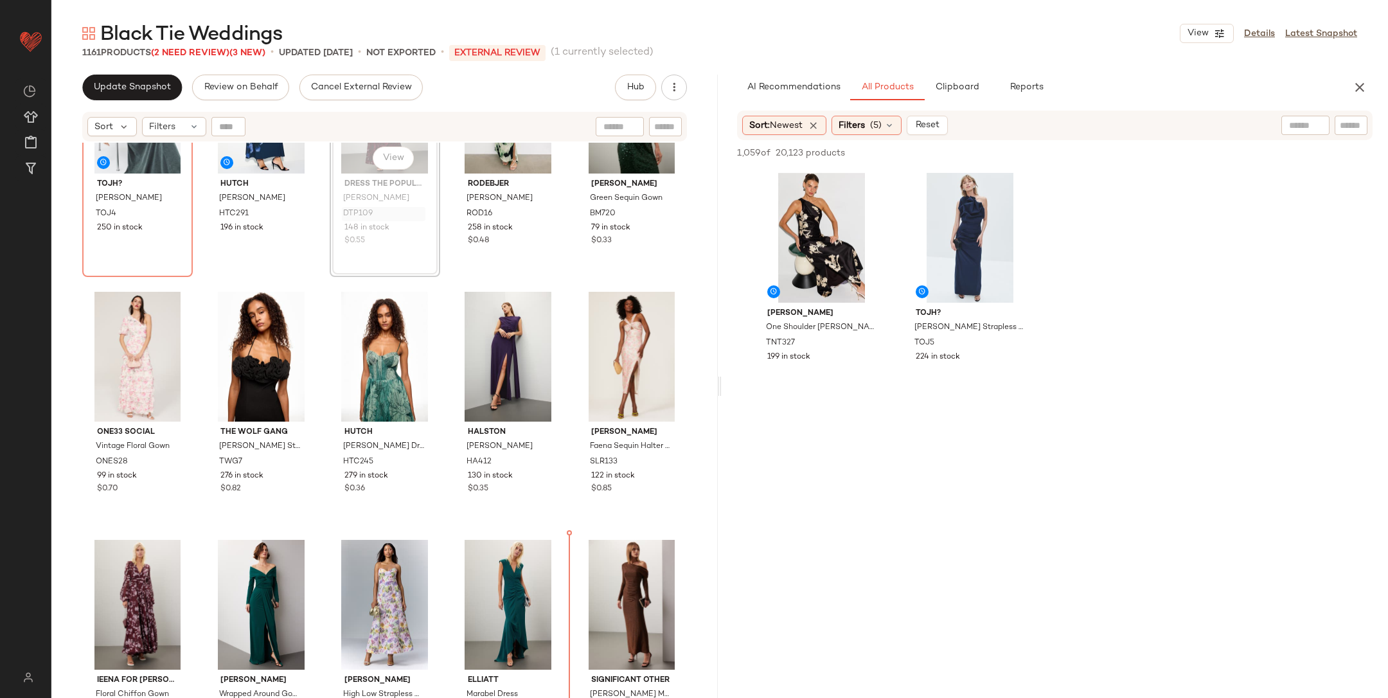
scroll to position [864, 0]
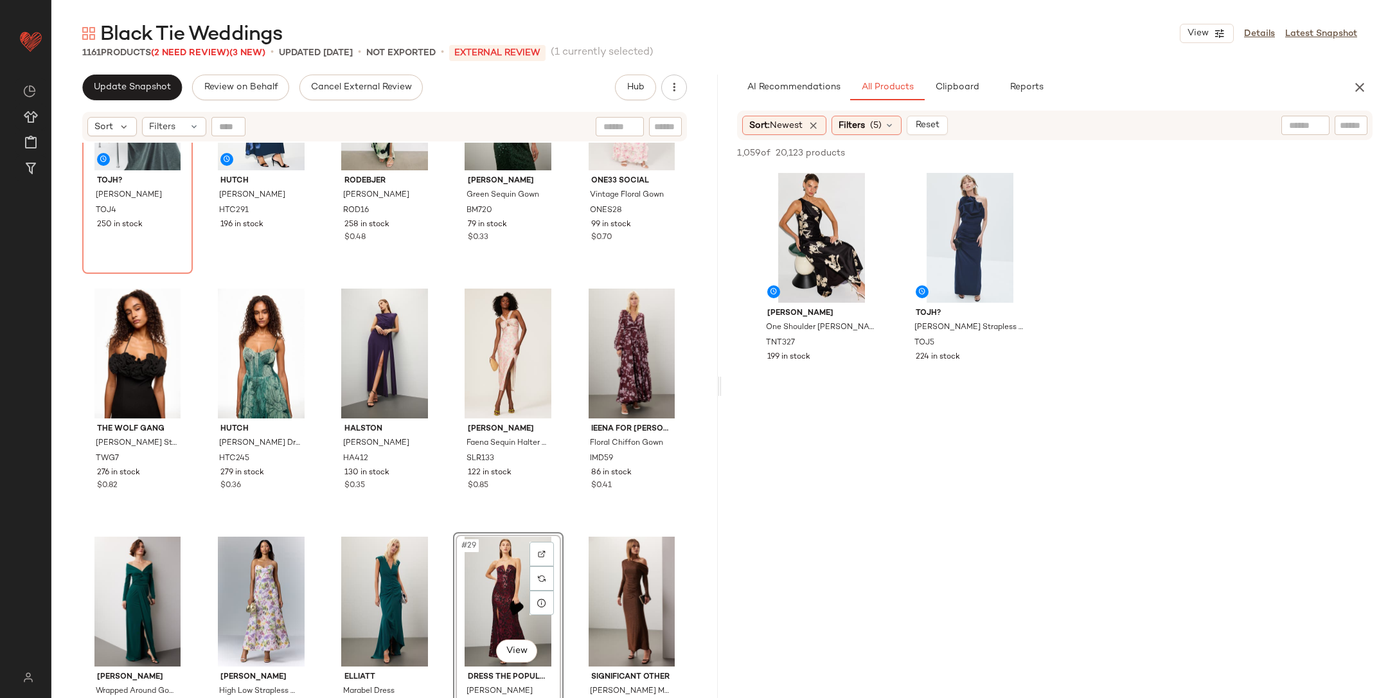
click at [564, 535] on div "TOJH? Marjori Gown TOJ4 250 in stock Hutch Mari Dress HTC291 196 in stock Rodeb…" at bounding box center [384, 437] width 667 height 588
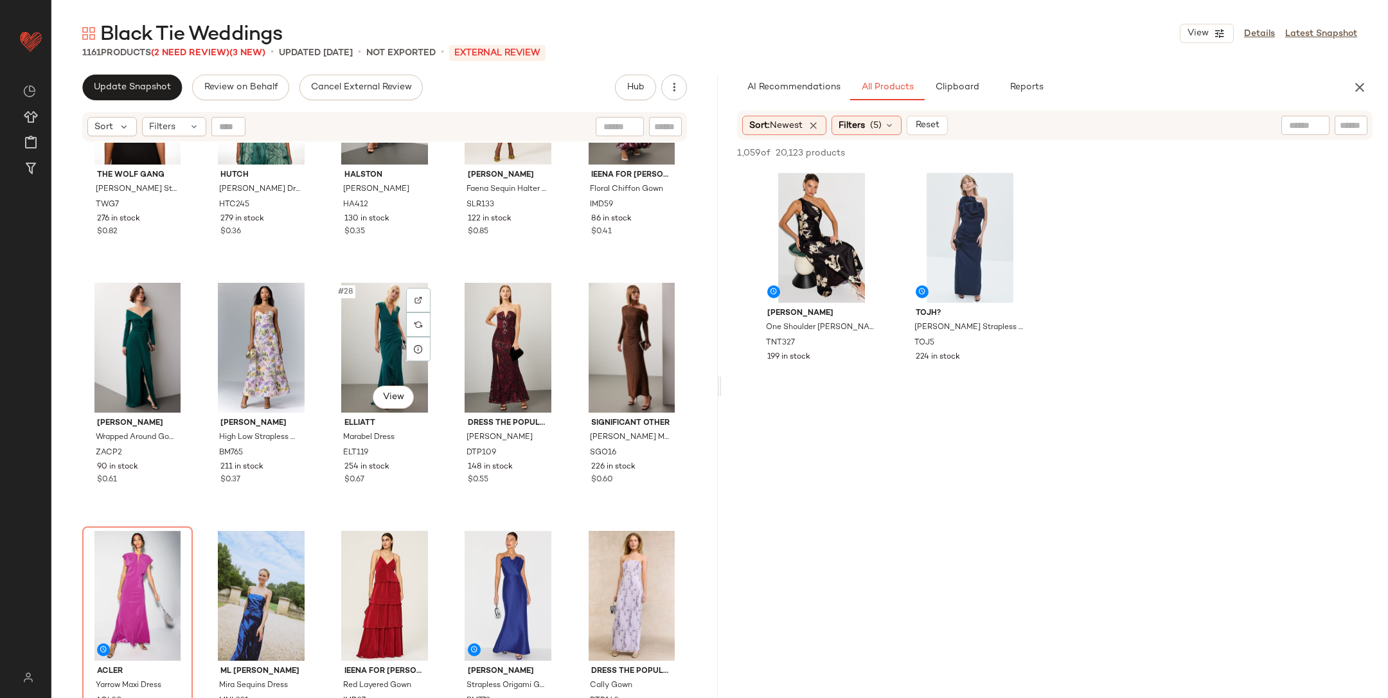
scroll to position [1117, 0]
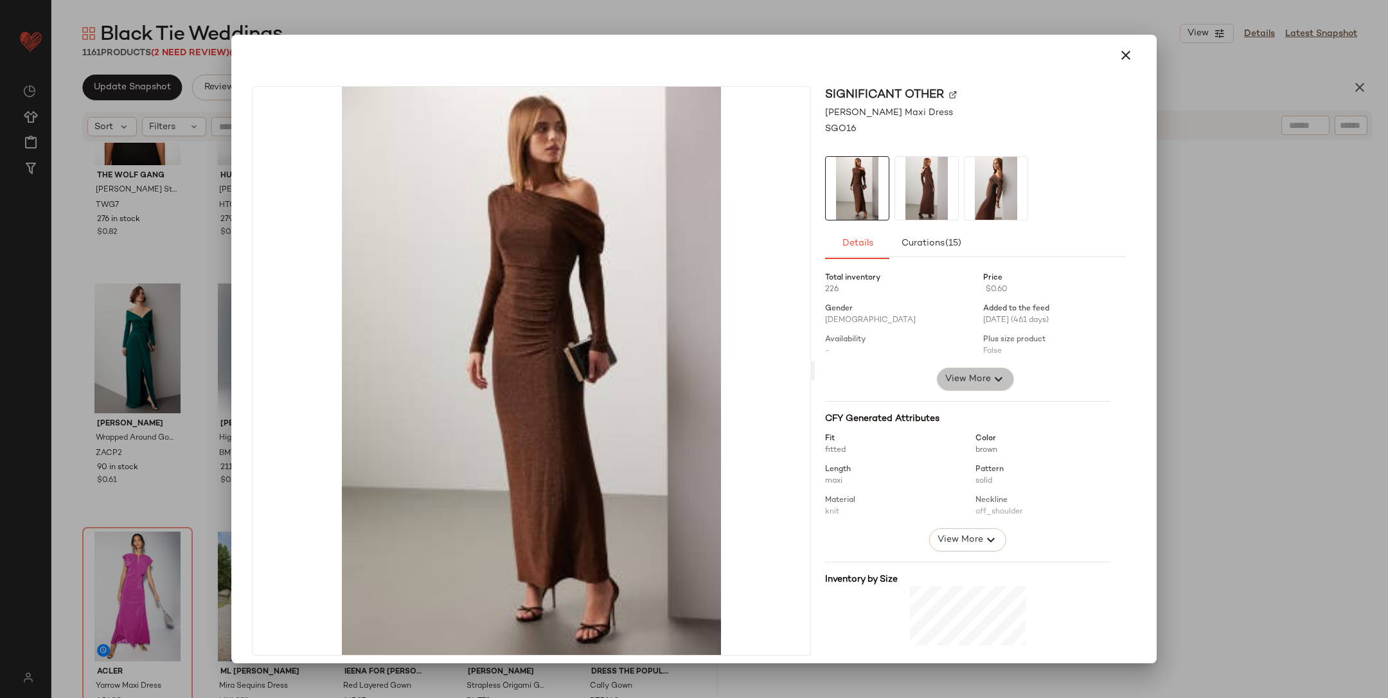
click at [991, 372] on icon "button" at bounding box center [998, 379] width 15 height 15
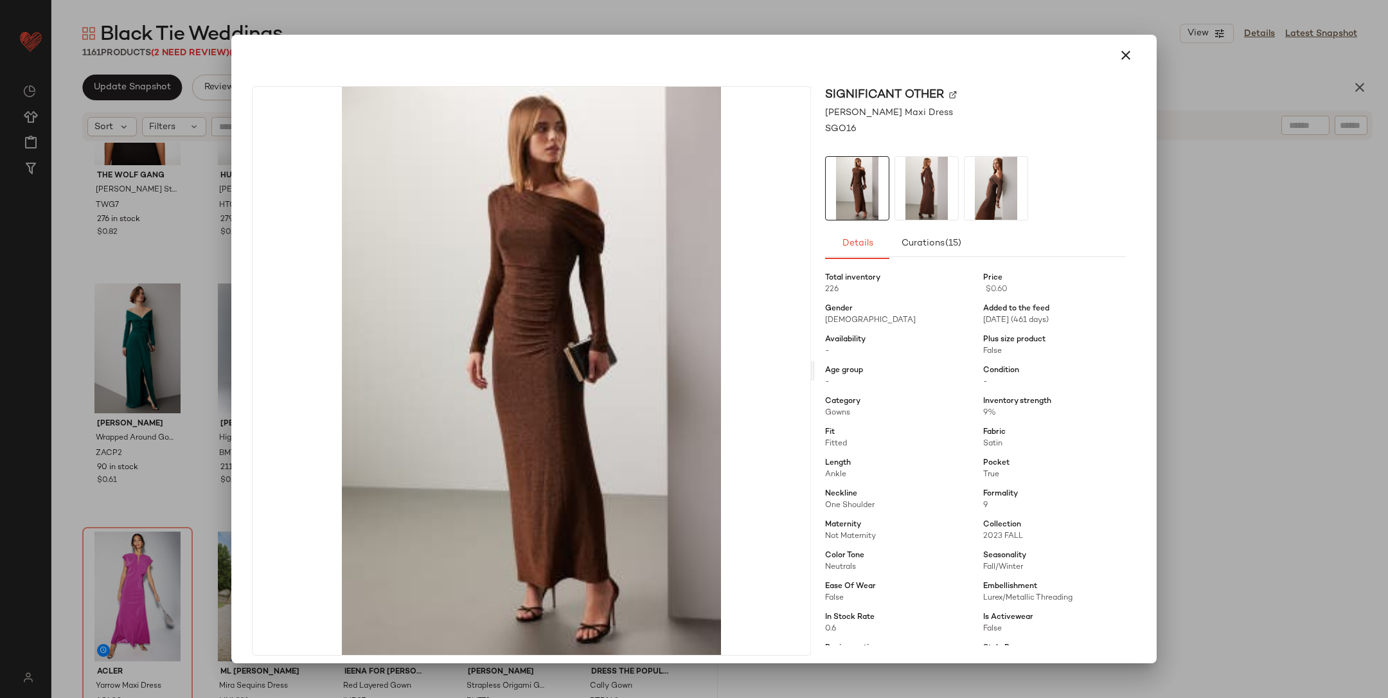
click at [1258, 373] on div at bounding box center [694, 349] width 1388 height 698
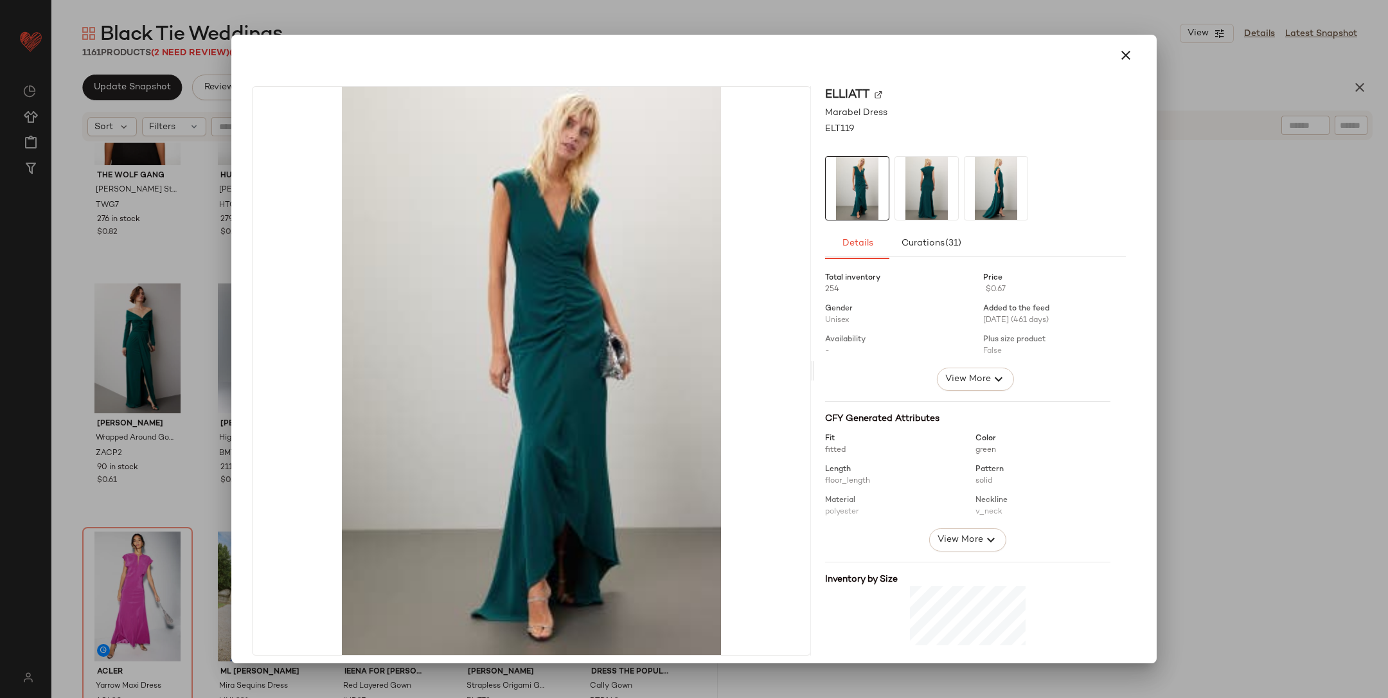
click at [928, 390] on div "View More" at bounding box center [975, 379] width 143 height 23
click at [955, 381] on span "View More" at bounding box center [968, 379] width 46 height 15
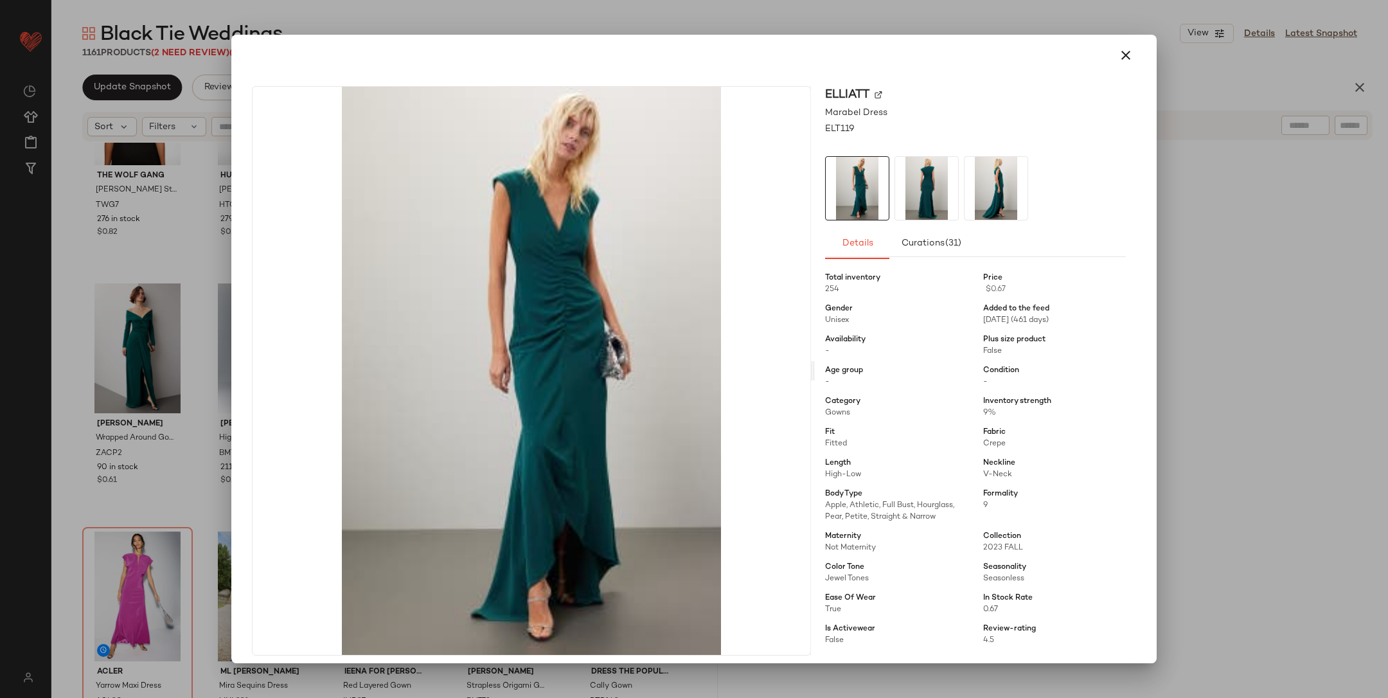
click at [1266, 364] on div at bounding box center [694, 349] width 1388 height 698
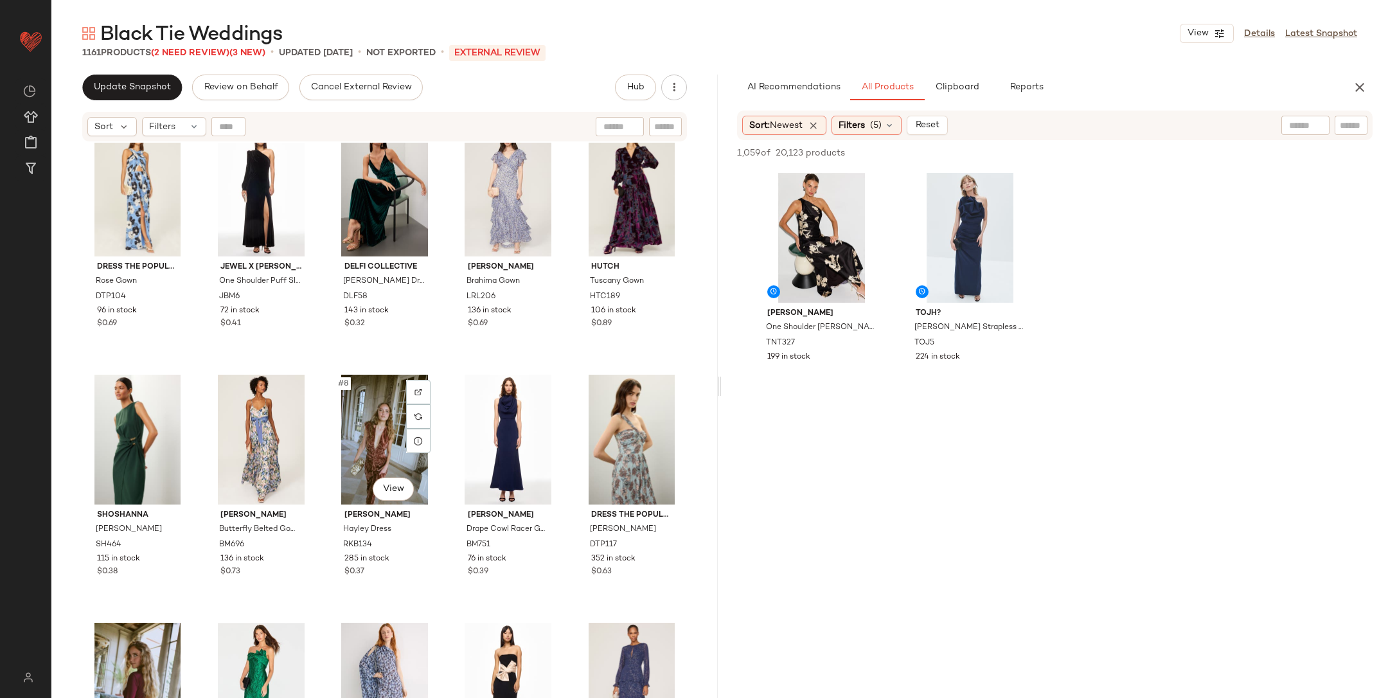
scroll to position [0, 0]
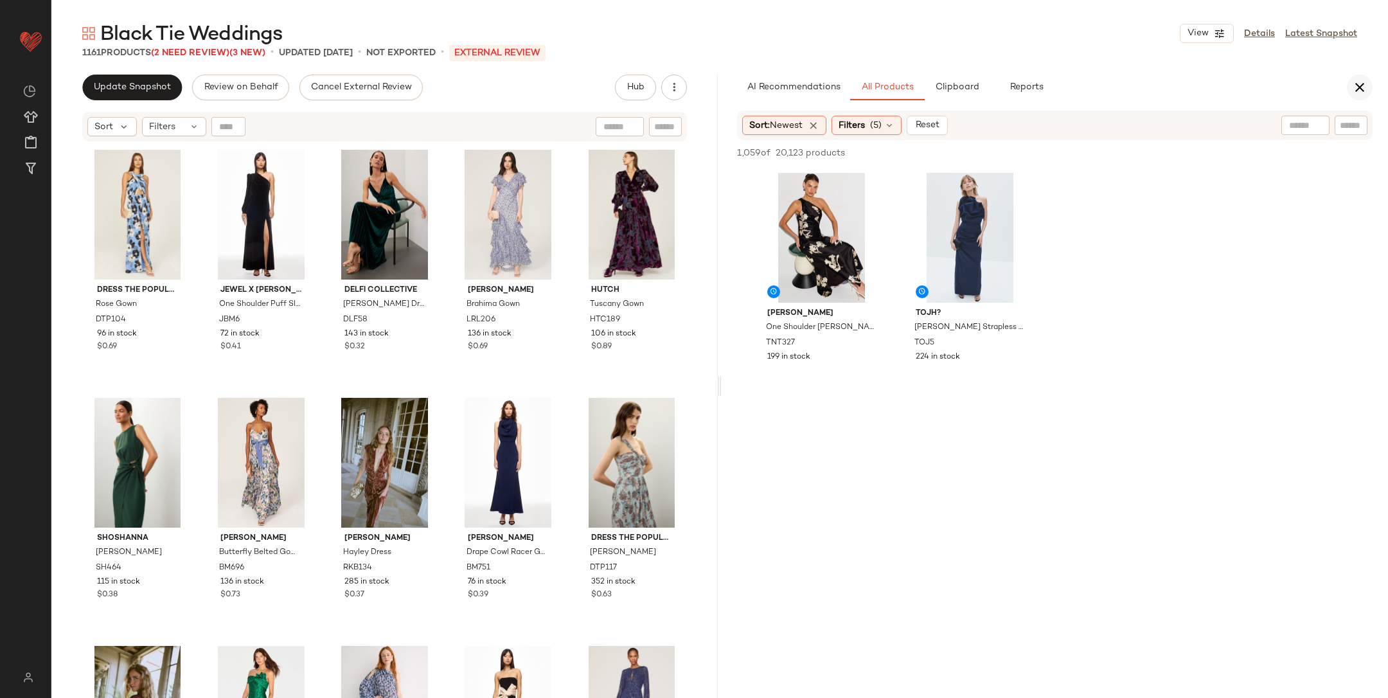
click at [1354, 85] on icon "button" at bounding box center [1359, 87] width 15 height 15
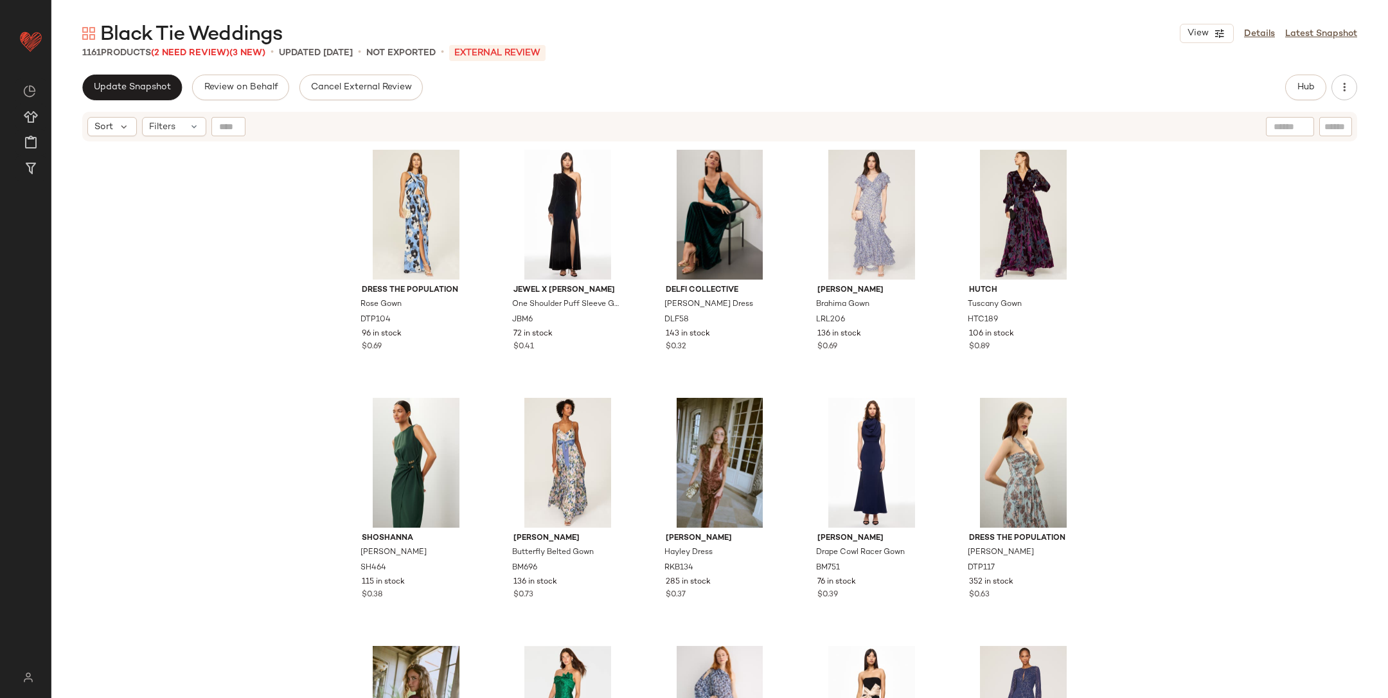
click at [1288, 313] on div "Dress The Population Rose Gown DTP104 96 in stock $0.69 Jewel x Badgley Mischka…" at bounding box center [719, 437] width 1337 height 588
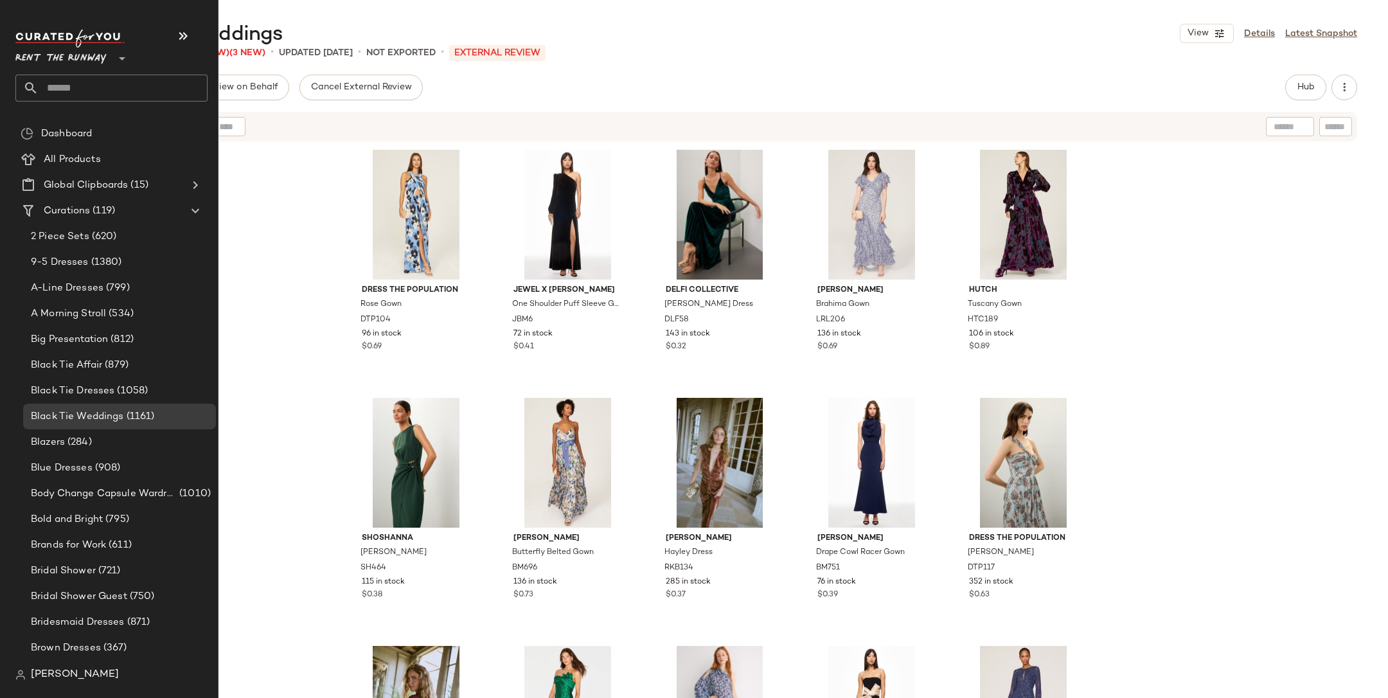
click at [130, 85] on input "text" at bounding box center [123, 88] width 169 height 27
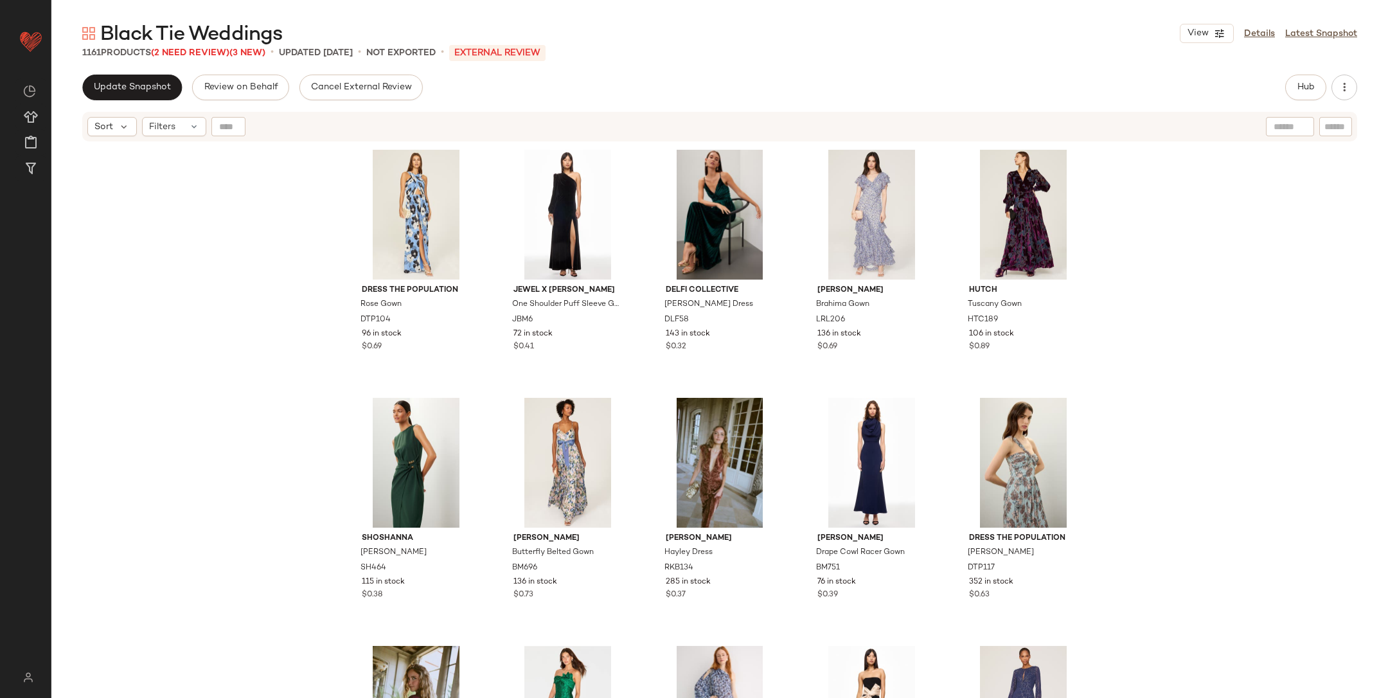
click at [291, 204] on div "Dress The Population Rose Gown DTP104 96 in stock $0.69 Jewel x Badgley Mischka…" at bounding box center [719, 437] width 1337 height 588
click at [100, 73] on div "Black Tie Weddings View Details Latest Snapshot 1161 Products (2 Need Review) (…" at bounding box center [719, 360] width 1337 height 678
click at [150, 85] on span "Update Snapshot" at bounding box center [132, 87] width 78 height 10
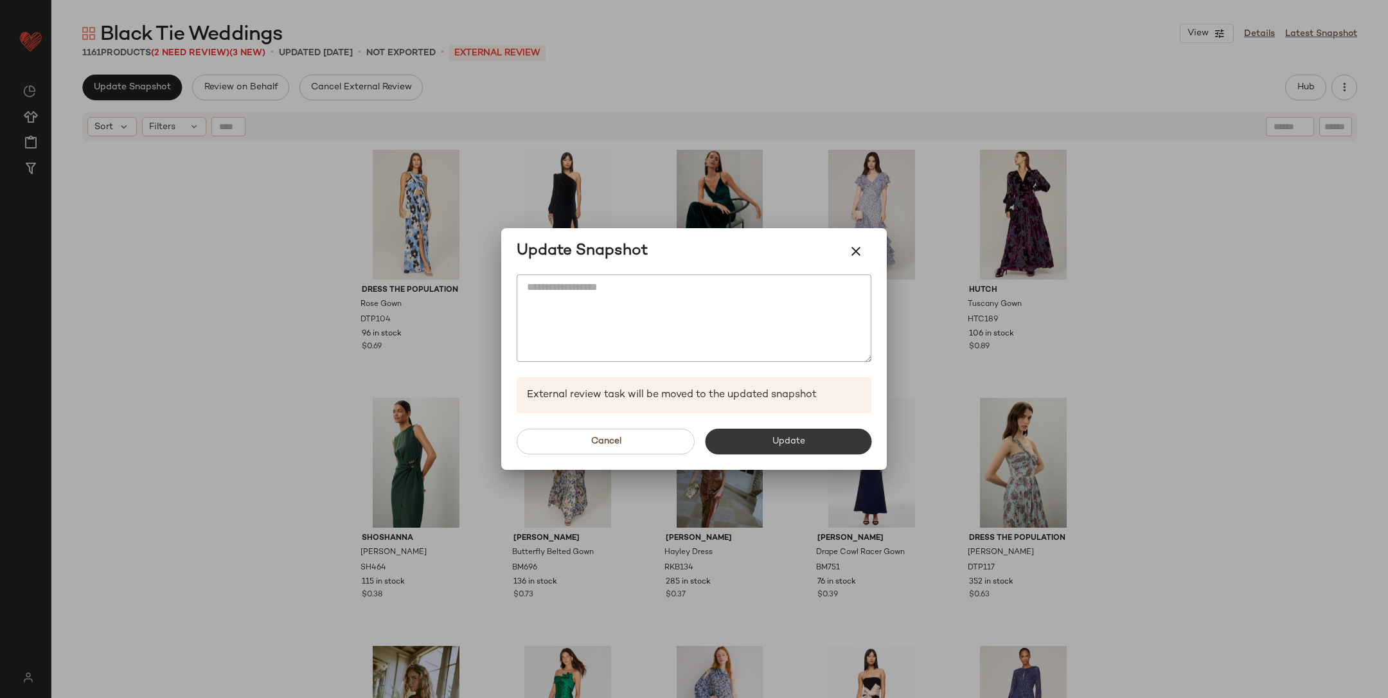
click at [765, 445] on button "Update" at bounding box center [788, 442] width 166 height 26
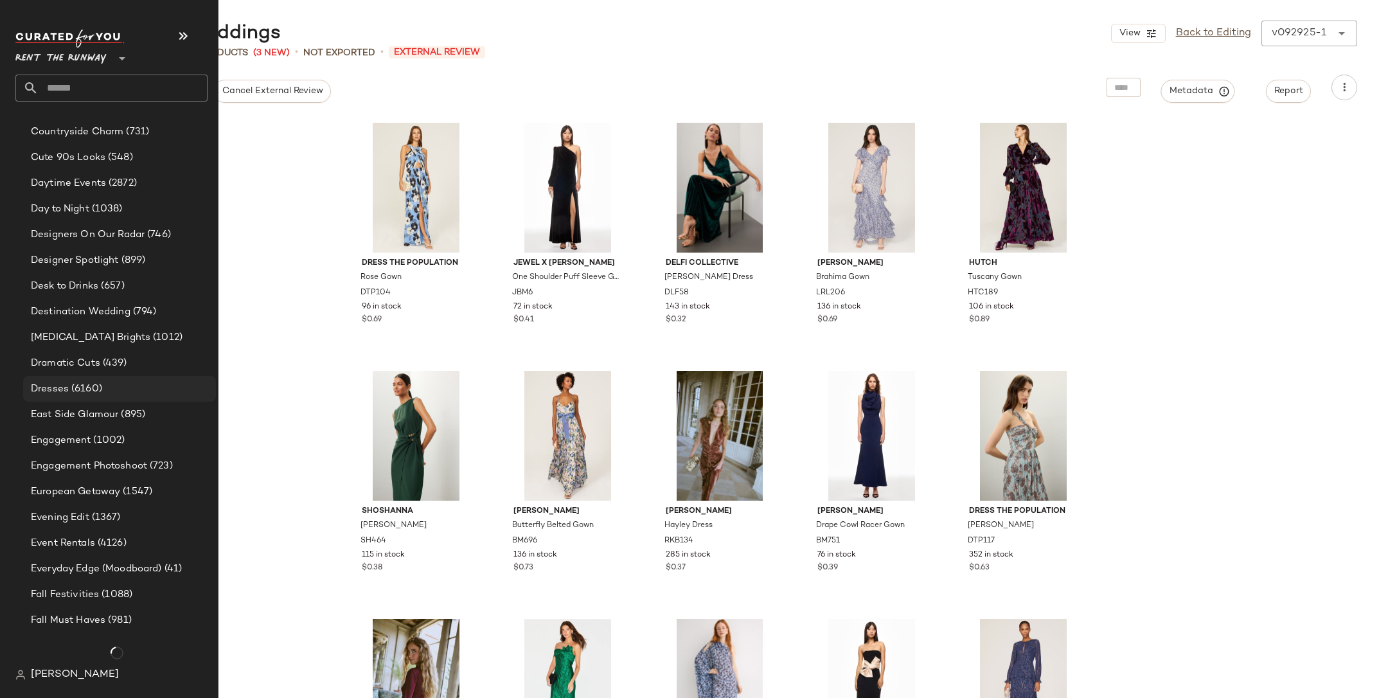
scroll to position [888, 0]
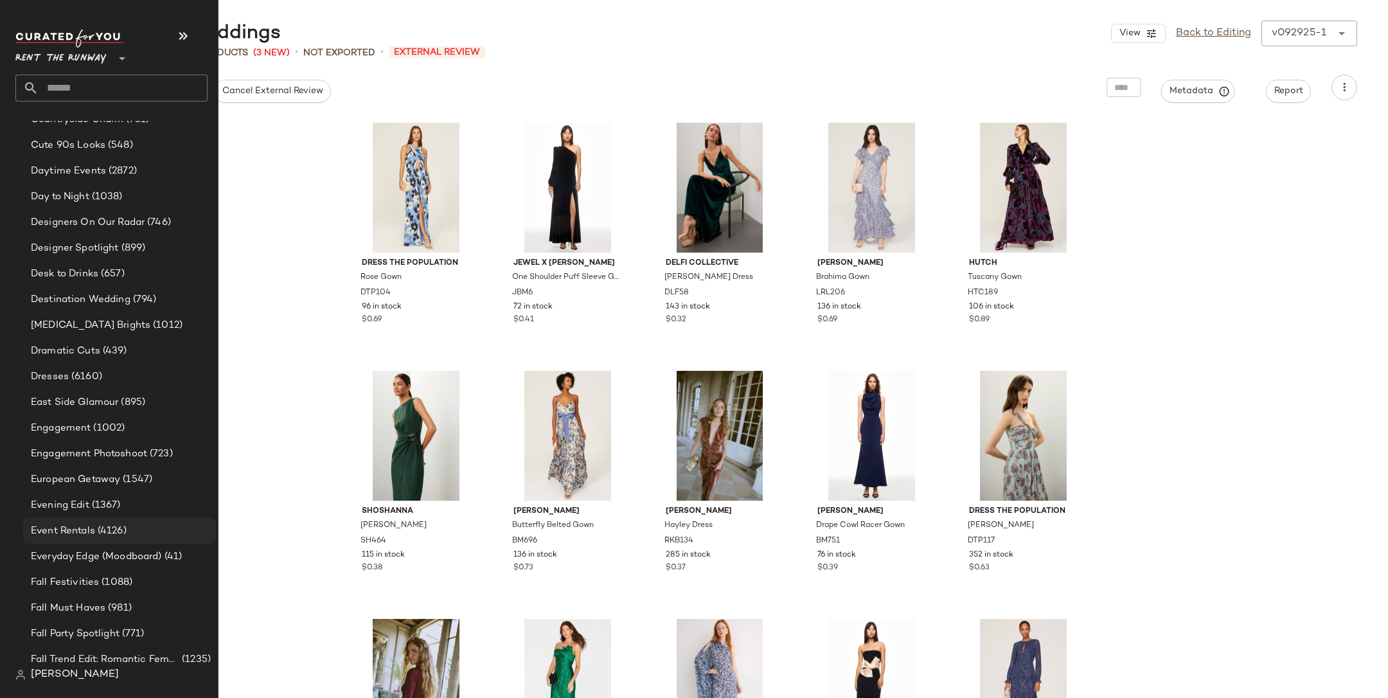
click at [122, 523] on div "Event Rentals (4126)" at bounding box center [119, 531] width 193 height 26
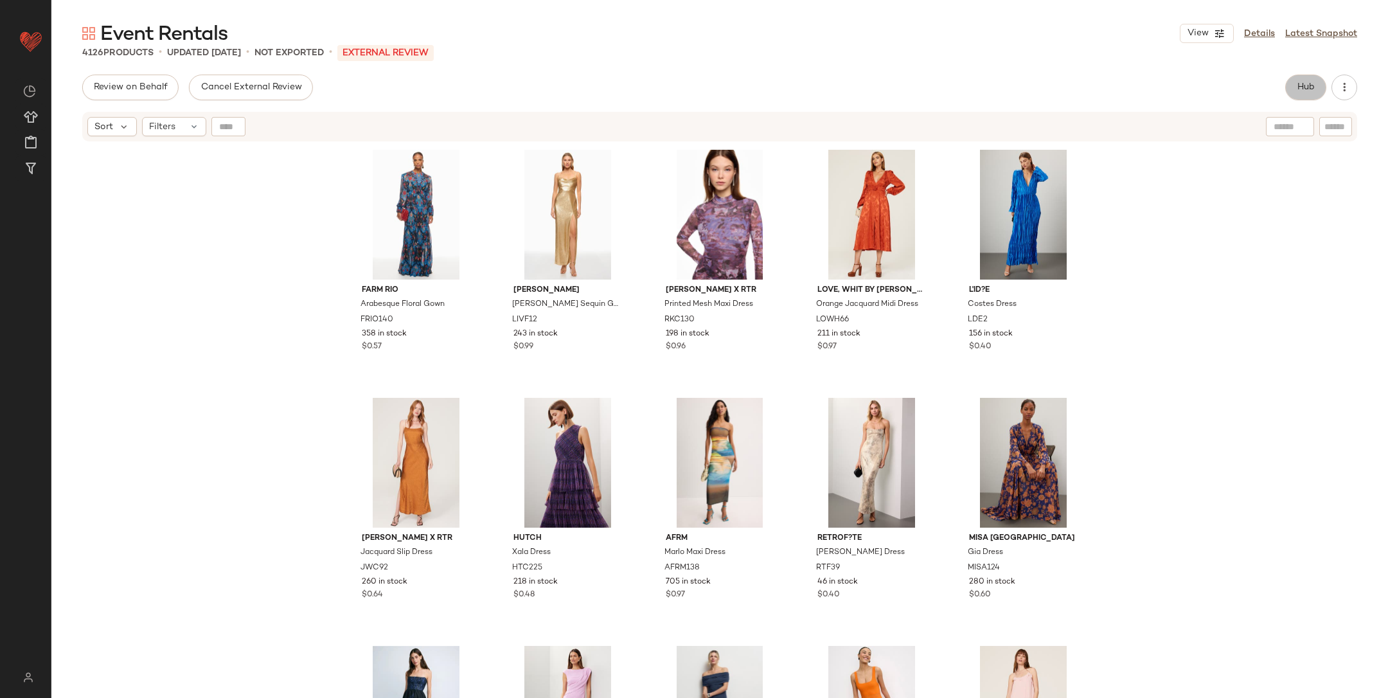
click at [1315, 84] on span "Hub" at bounding box center [1306, 87] width 18 height 10
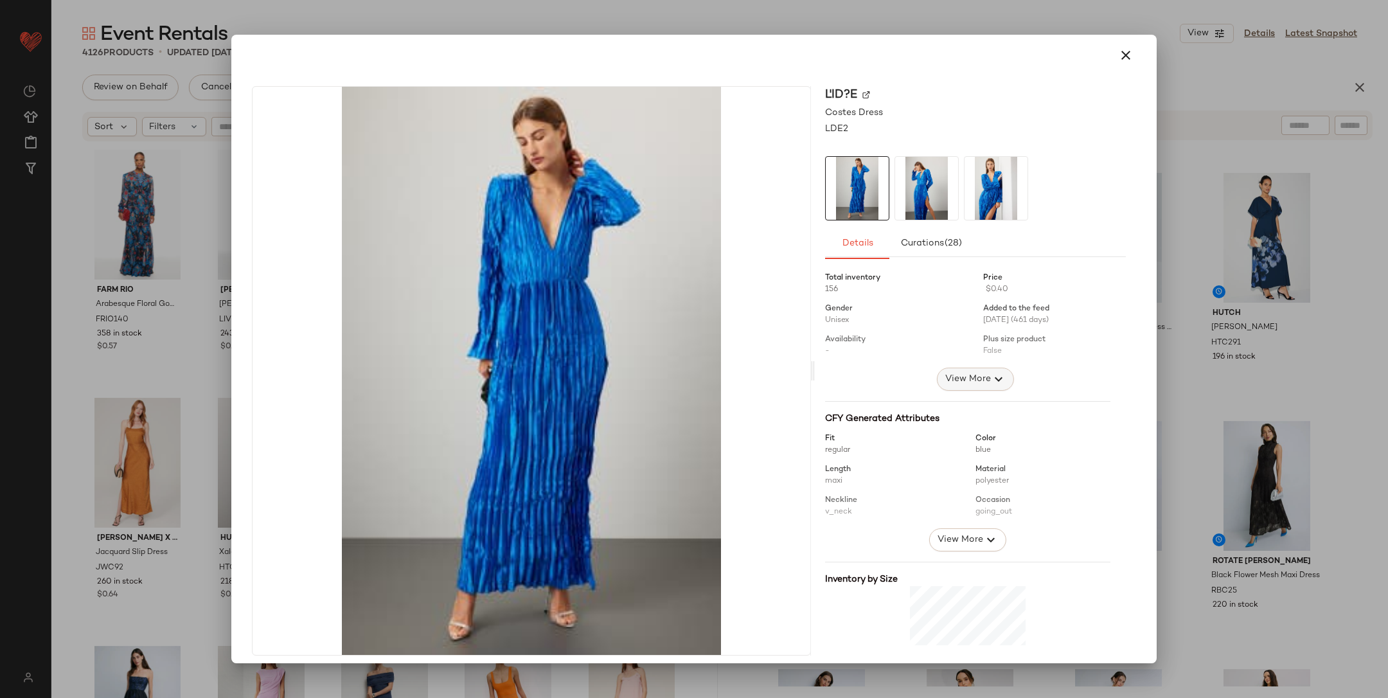
click at [995, 377] on button "View More" at bounding box center [975, 379] width 77 height 23
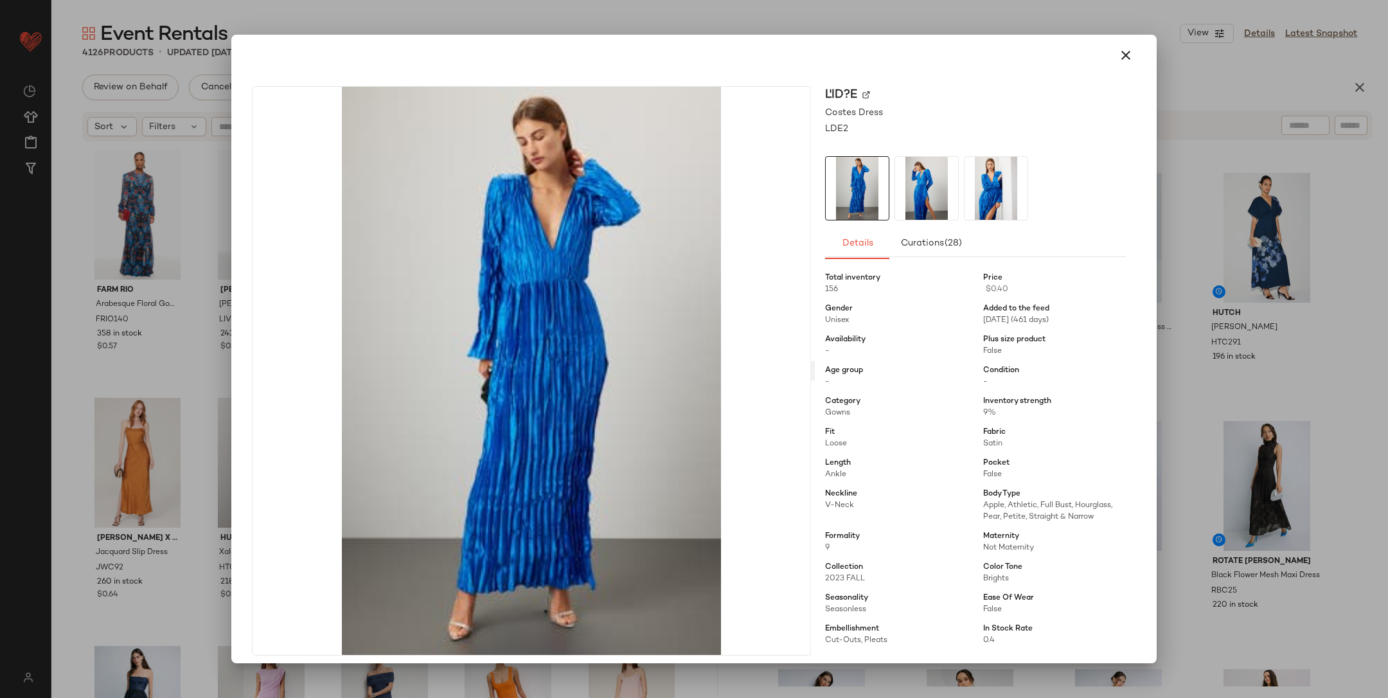
click at [1225, 368] on div at bounding box center [694, 349] width 1388 height 698
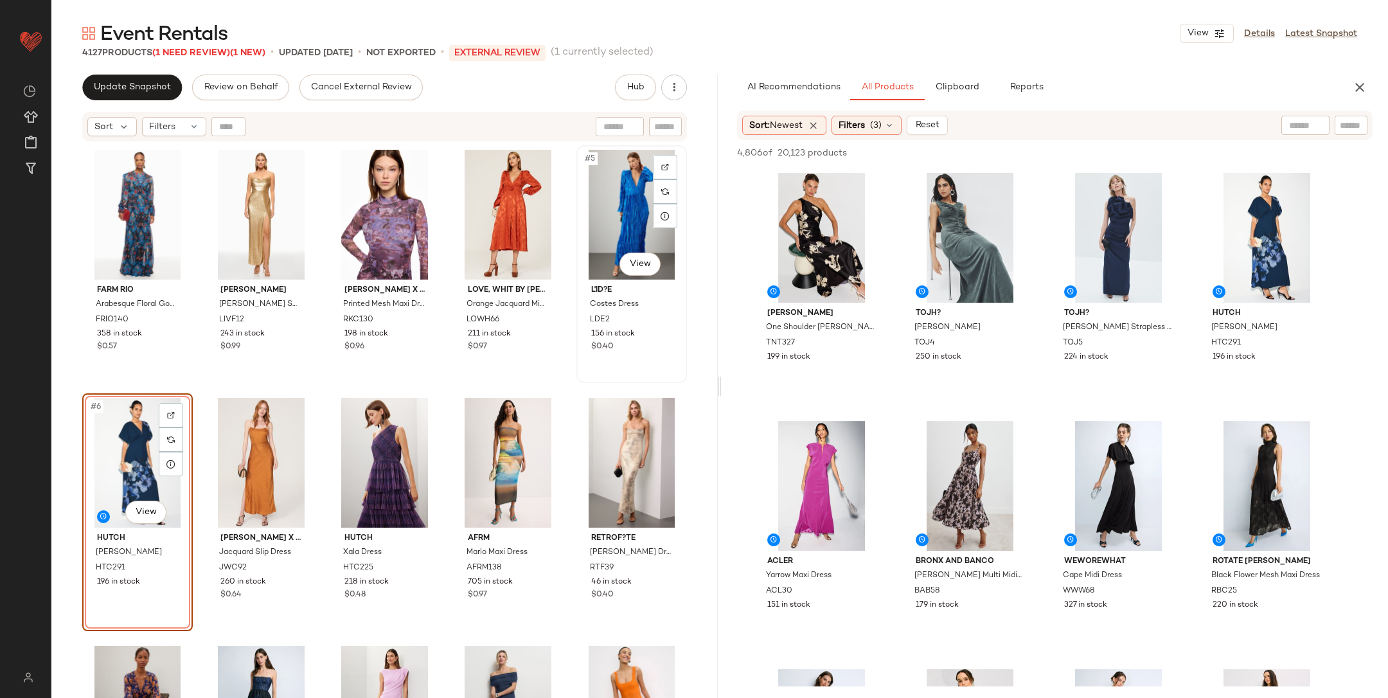
click at [625, 222] on div "#5 View" at bounding box center [632, 215] width 102 height 130
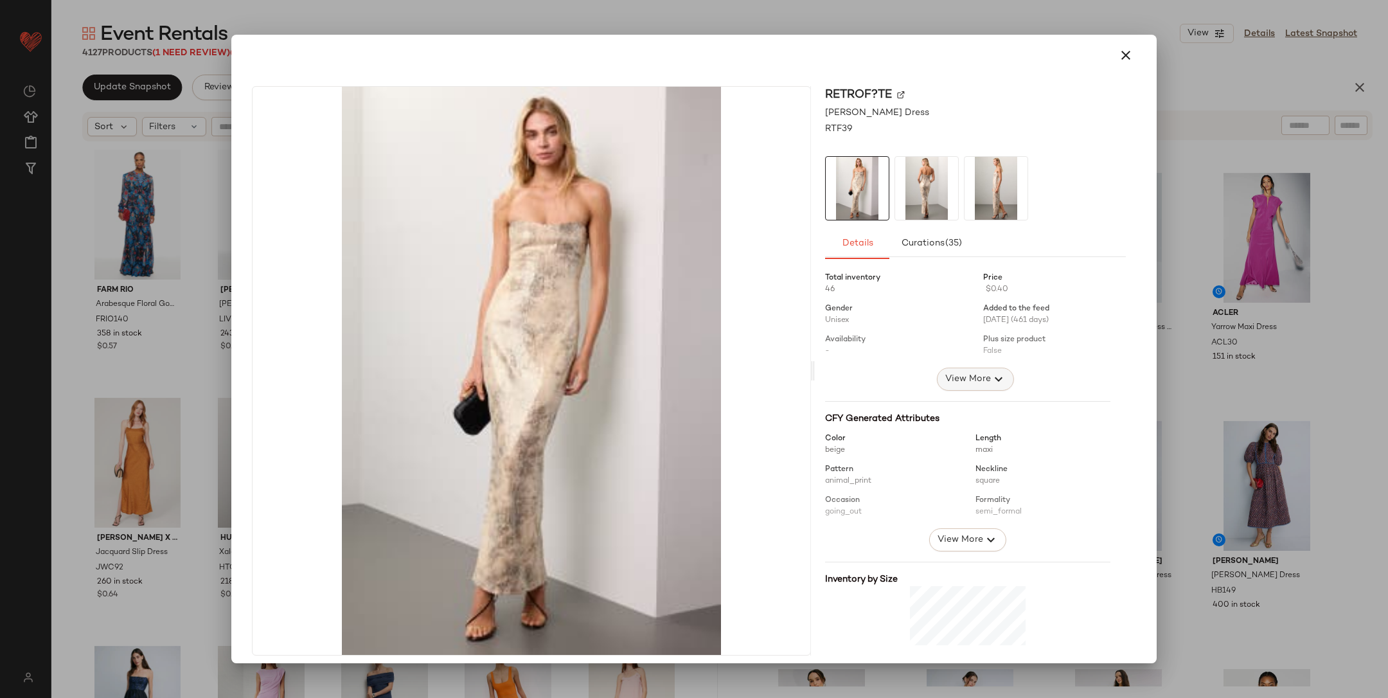
click at [991, 385] on icon "button" at bounding box center [998, 379] width 15 height 15
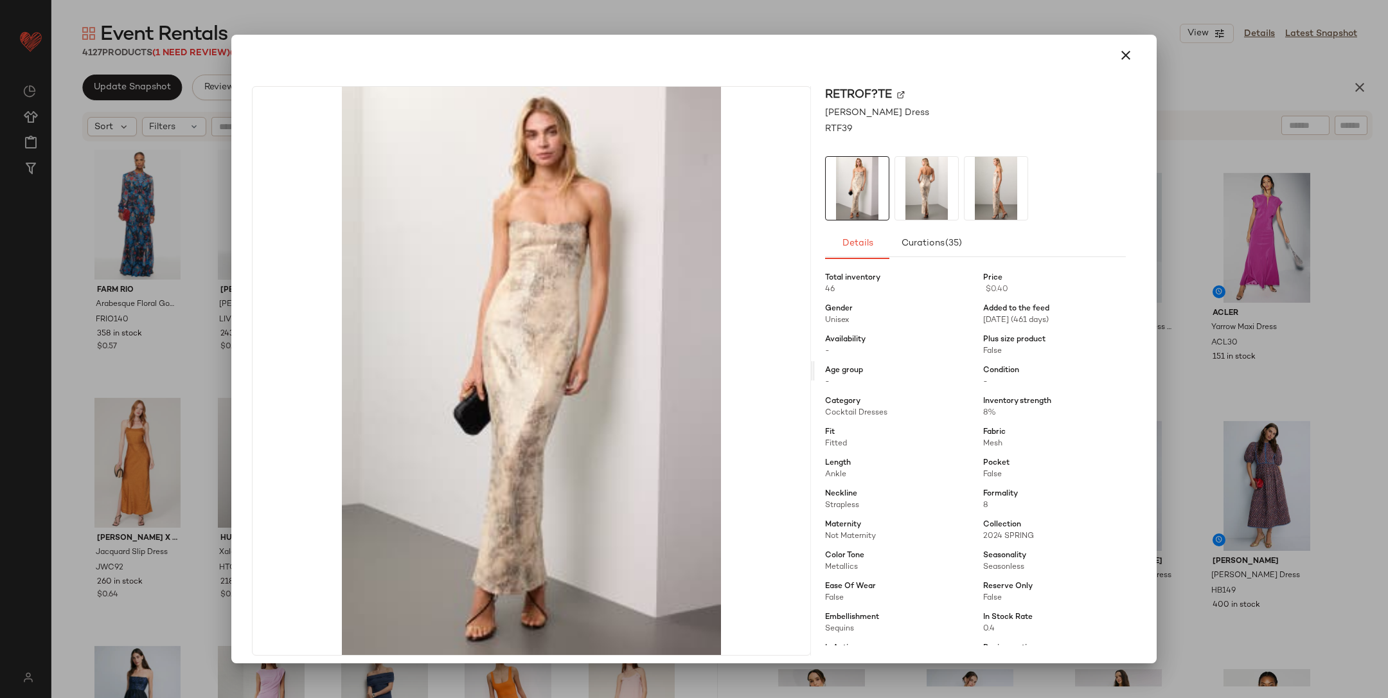
click at [1190, 382] on div at bounding box center [694, 349] width 1388 height 698
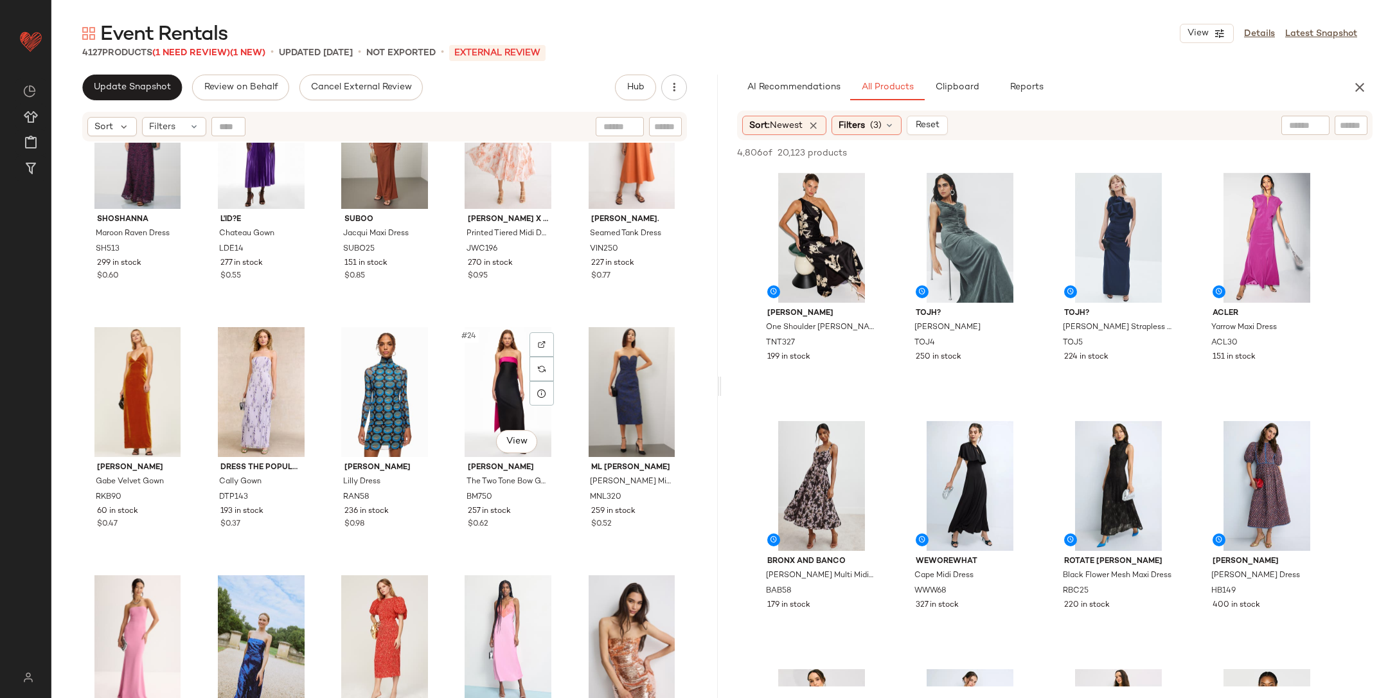
scroll to position [829, 0]
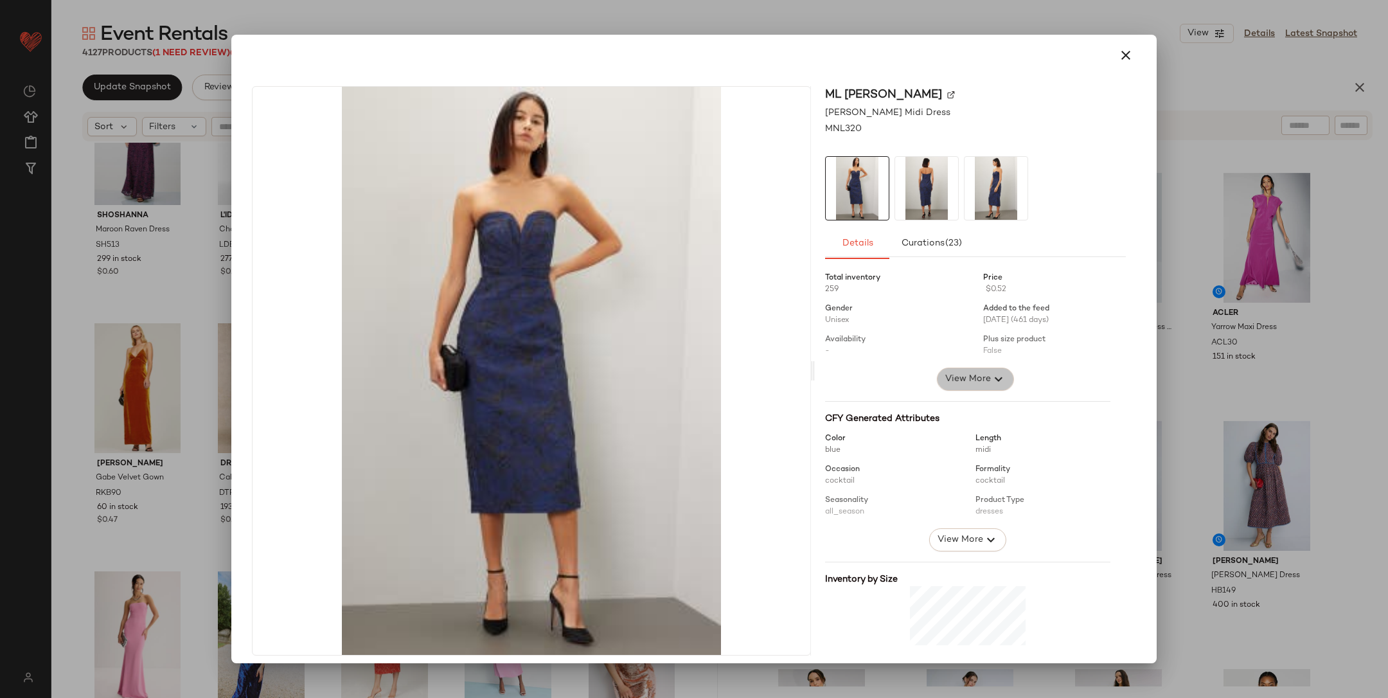
click at [991, 382] on icon "button" at bounding box center [998, 379] width 15 height 15
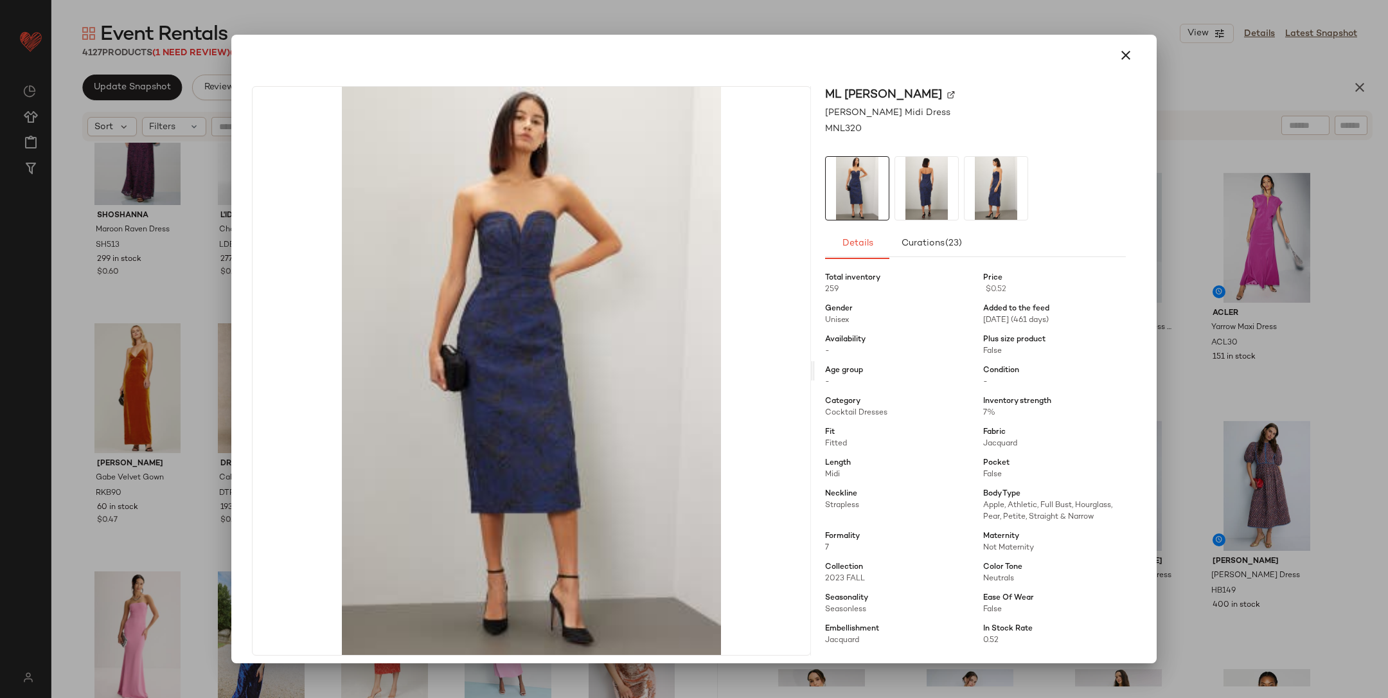
click at [1251, 346] on div at bounding box center [694, 349] width 1388 height 698
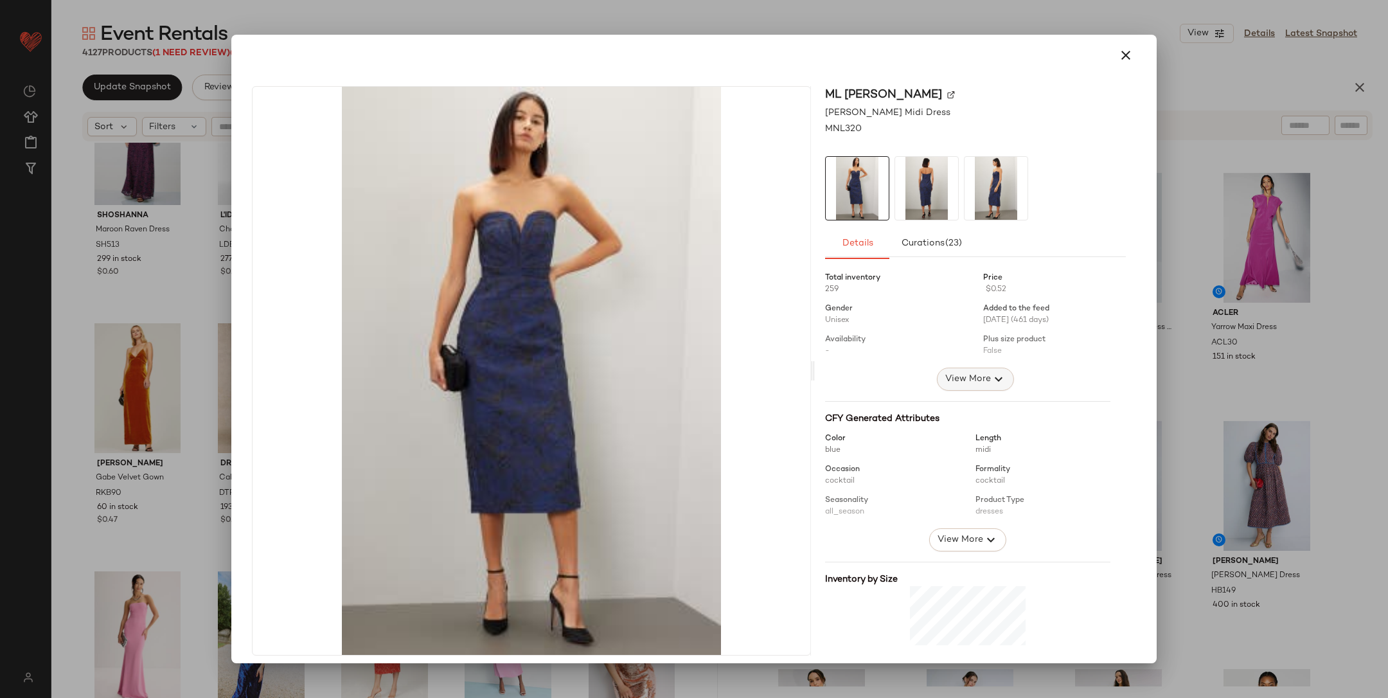
click at [955, 372] on span "View More" at bounding box center [968, 379] width 46 height 15
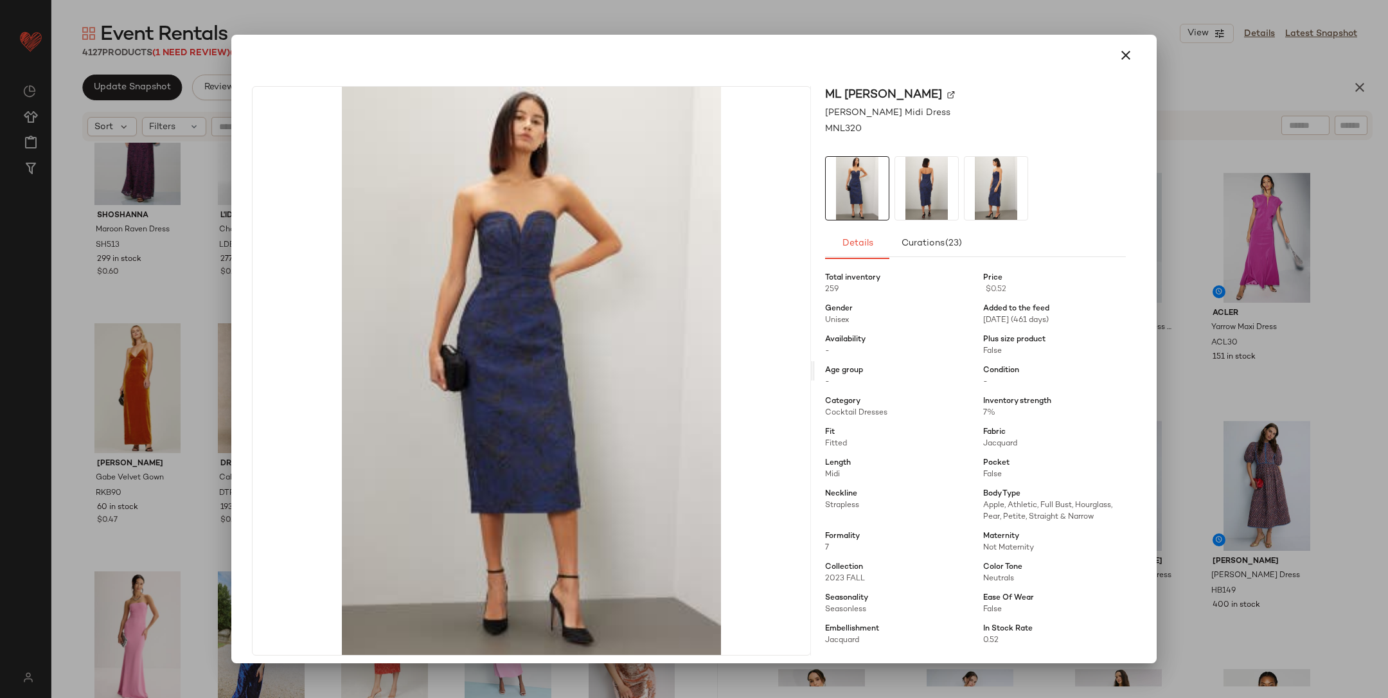
click at [1209, 364] on div at bounding box center [694, 349] width 1388 height 698
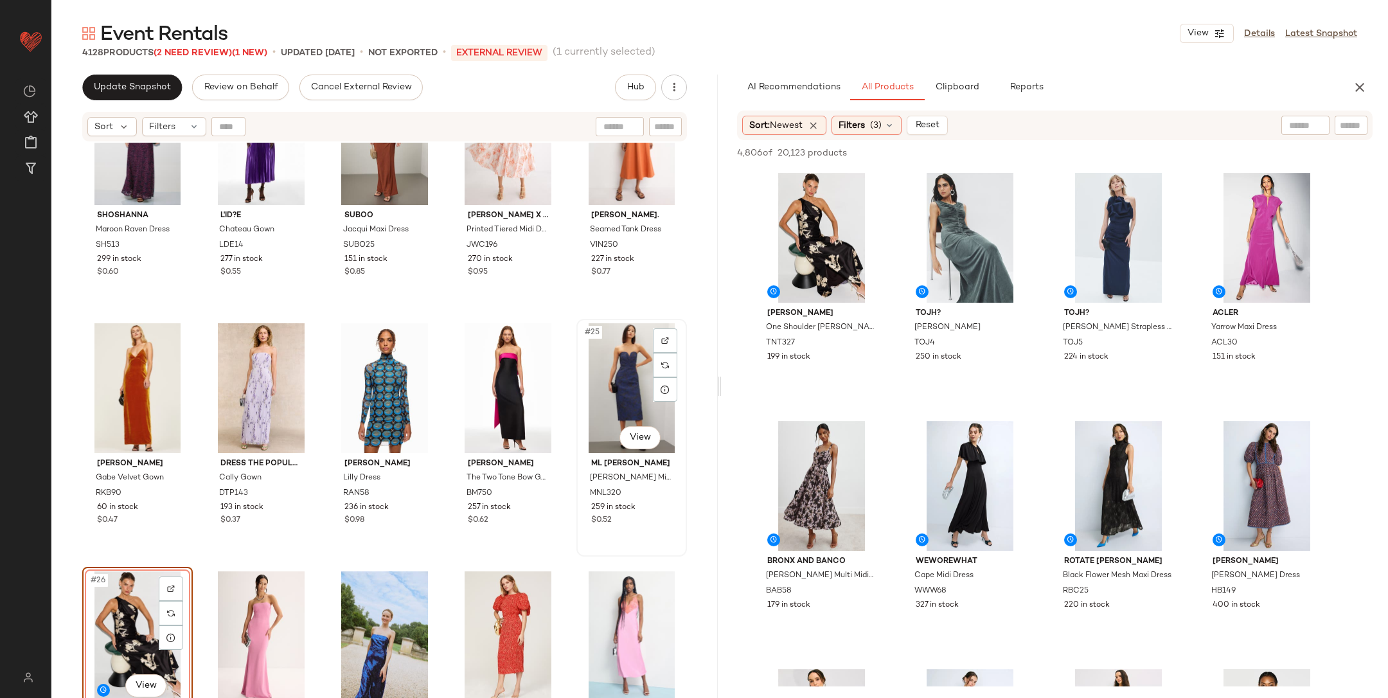
click at [617, 386] on div "#25 View" at bounding box center [632, 388] width 102 height 130
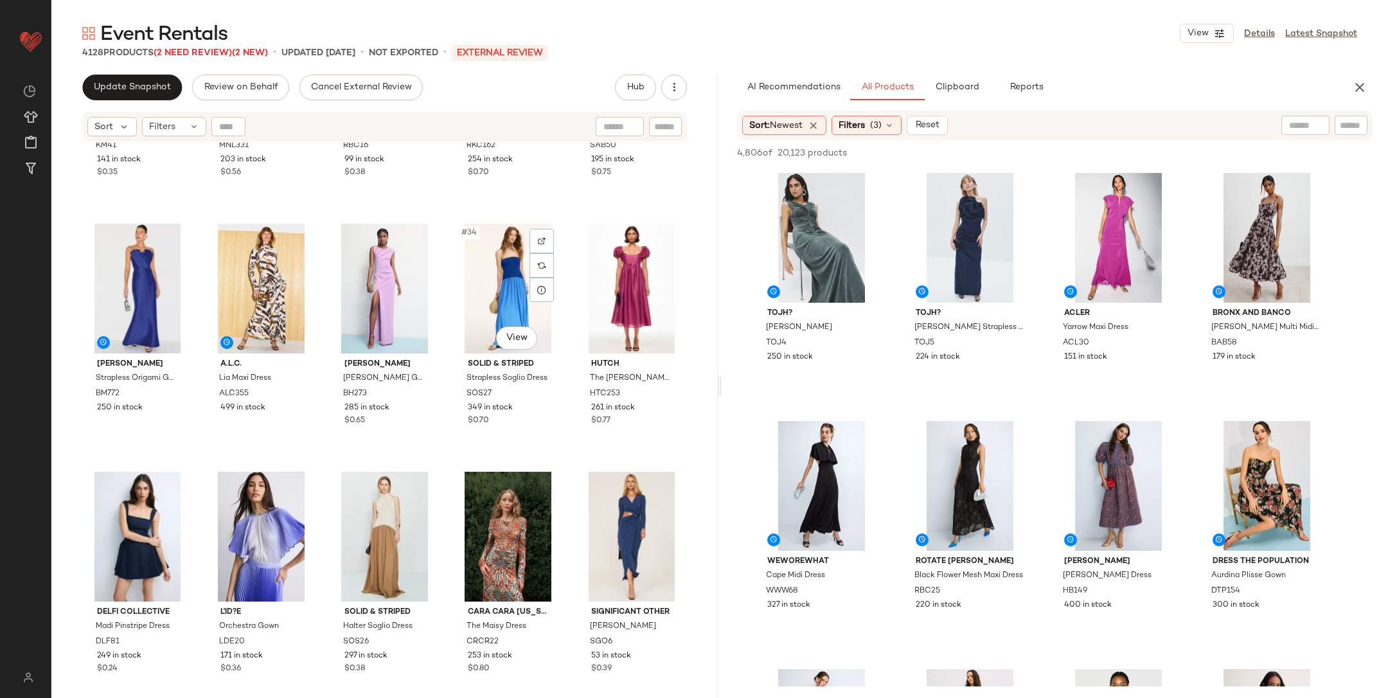
scroll to position [1422, 0]
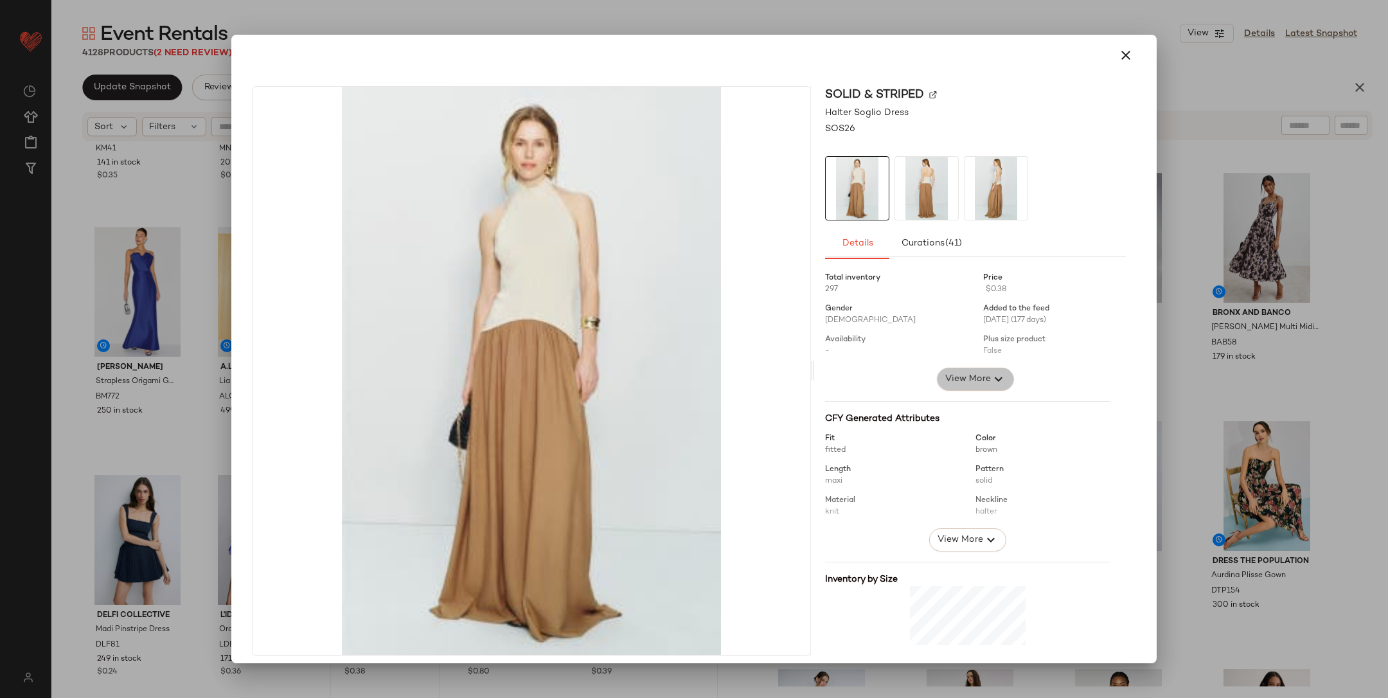
click at [976, 379] on span "View More" at bounding box center [968, 379] width 46 height 15
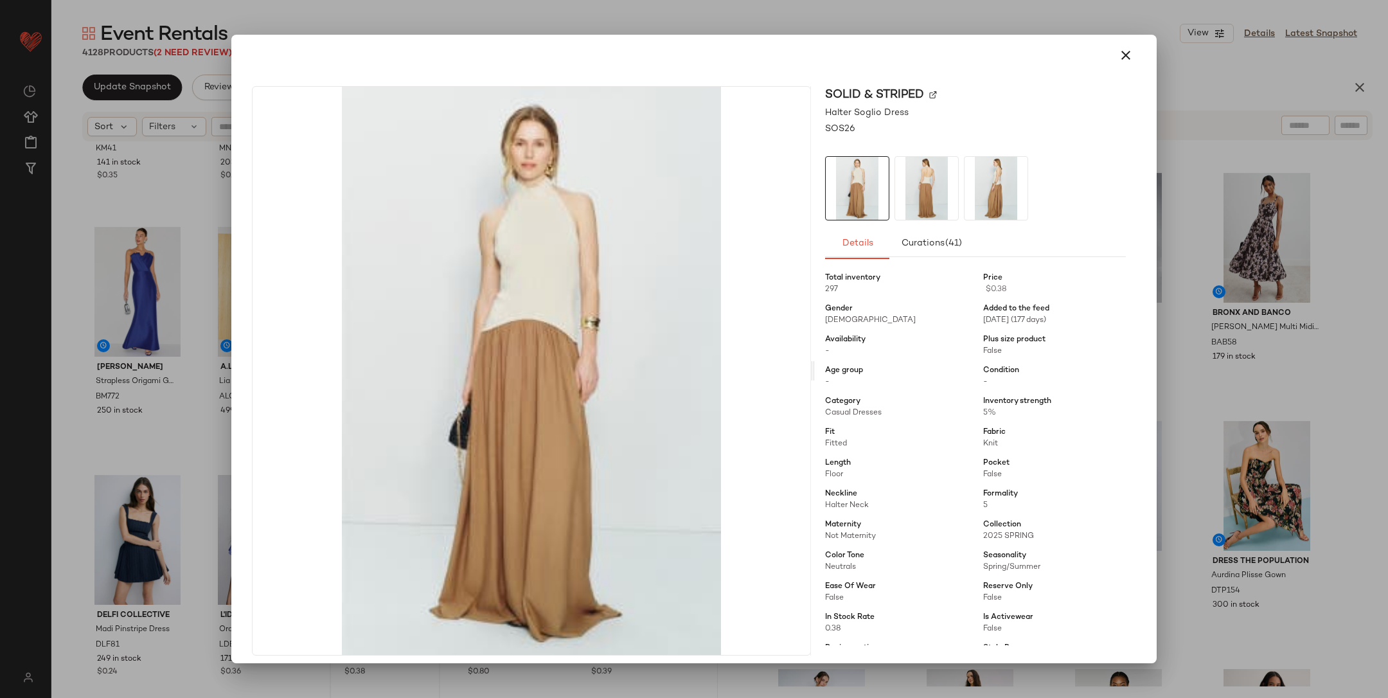
click at [1245, 361] on div at bounding box center [694, 349] width 1388 height 698
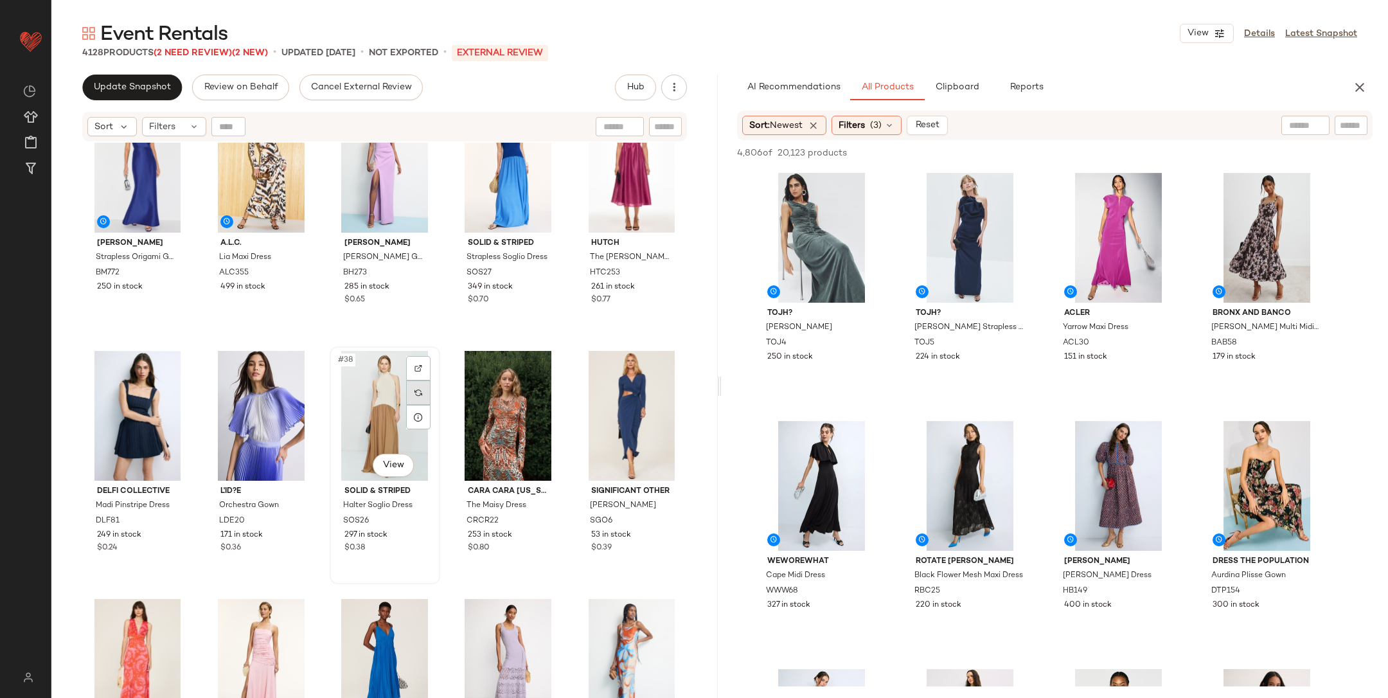
scroll to position [1713, 0]
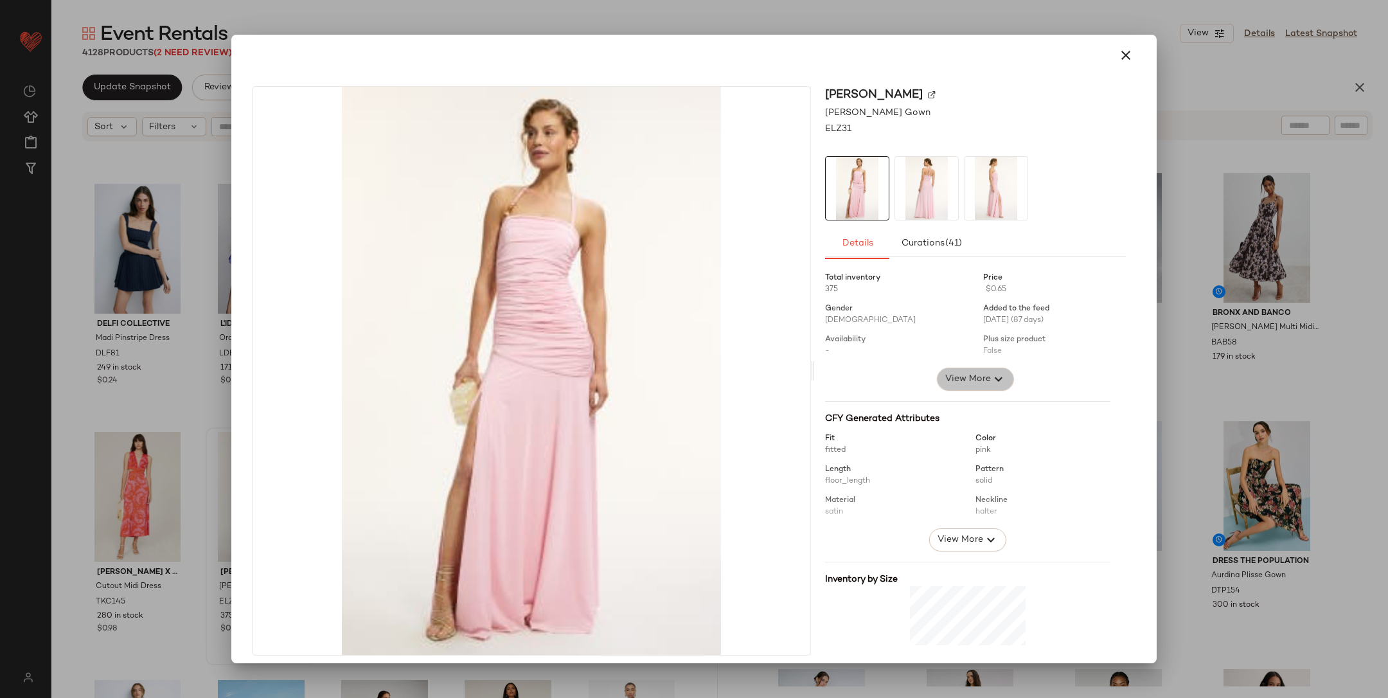
click at [959, 388] on button "View More" at bounding box center [975, 379] width 77 height 23
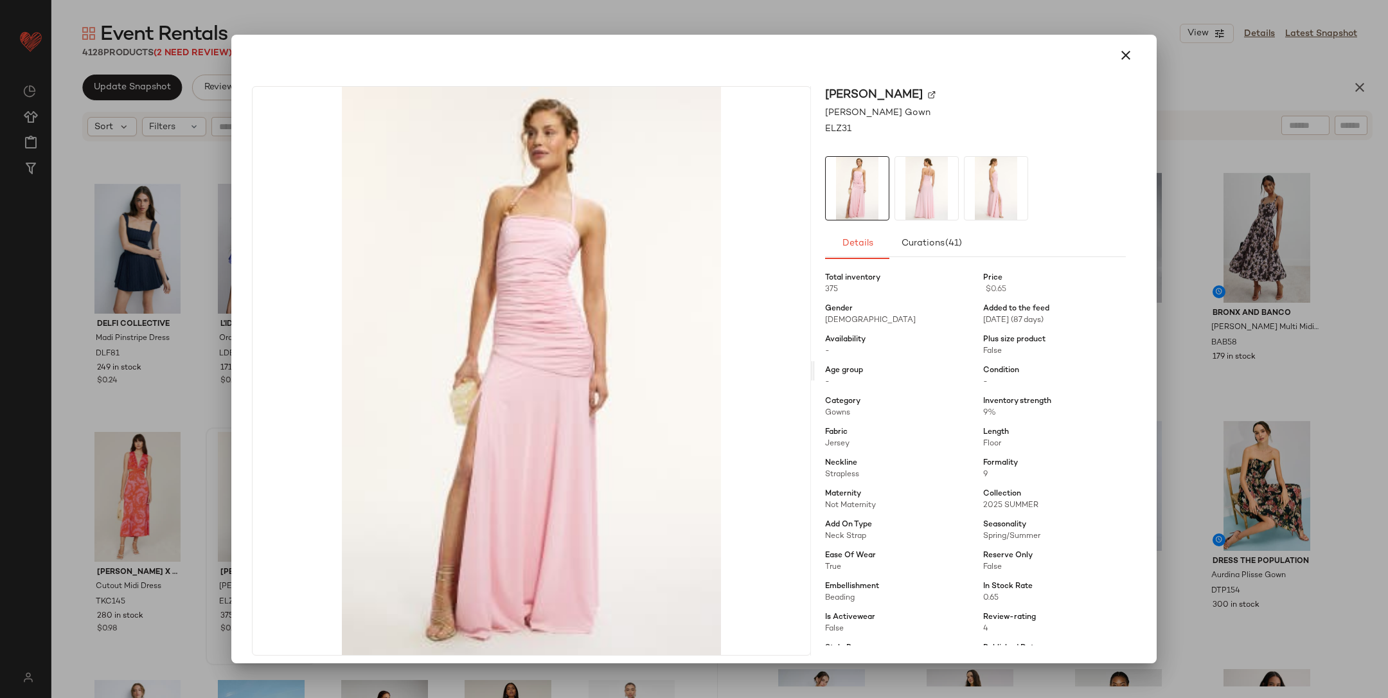
click at [1210, 400] on div at bounding box center [694, 349] width 1388 height 698
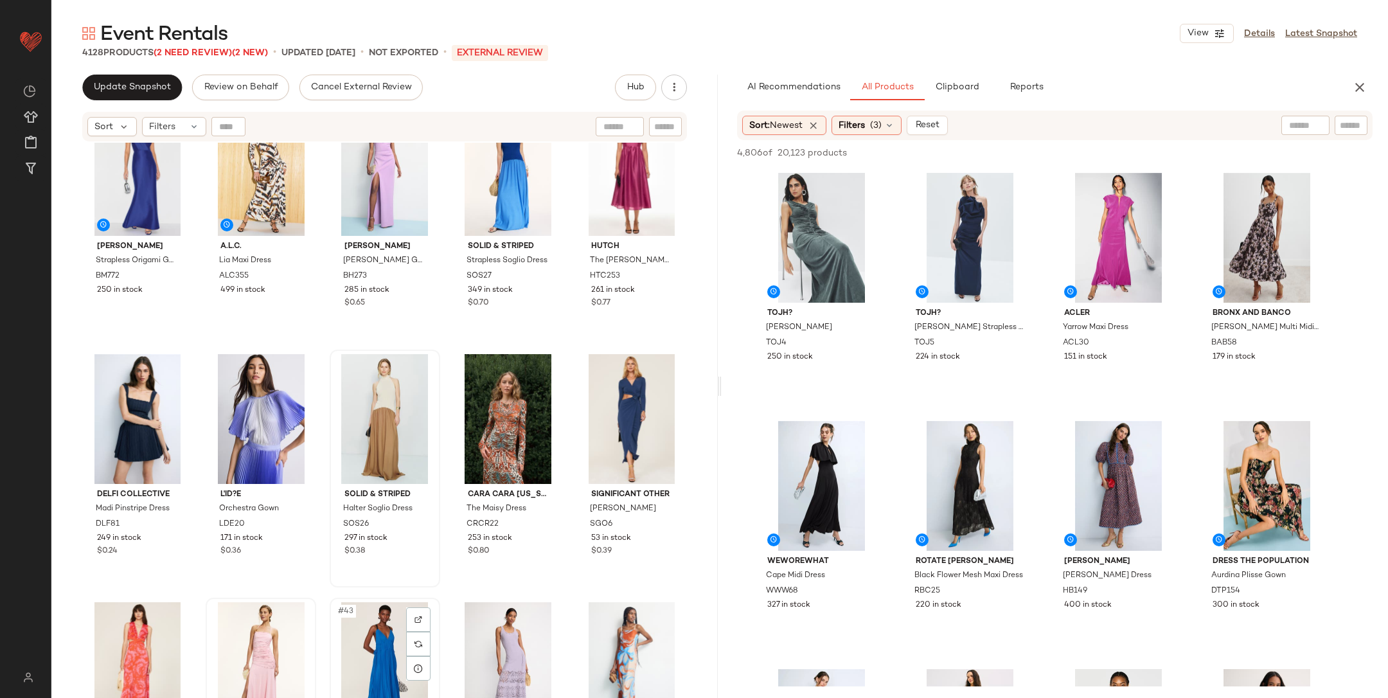
scroll to position [1556, 0]
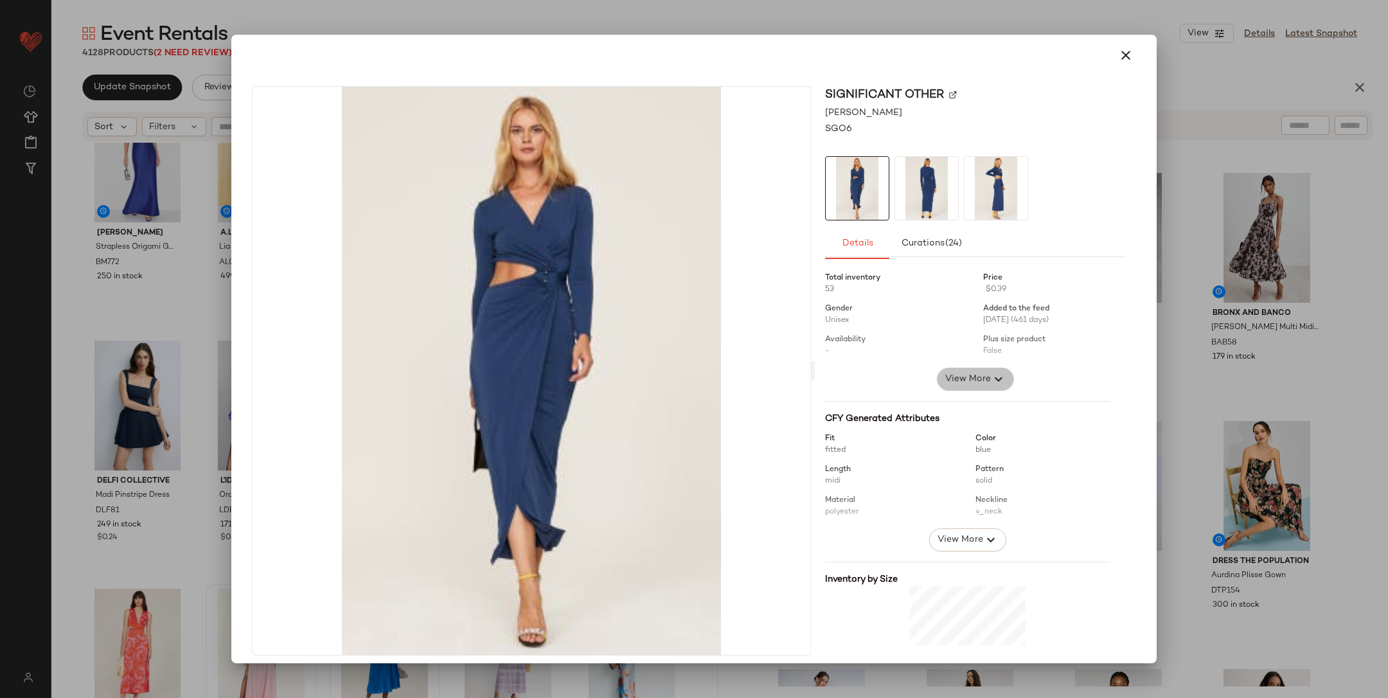
click at [991, 379] on icon "button" at bounding box center [998, 379] width 15 height 15
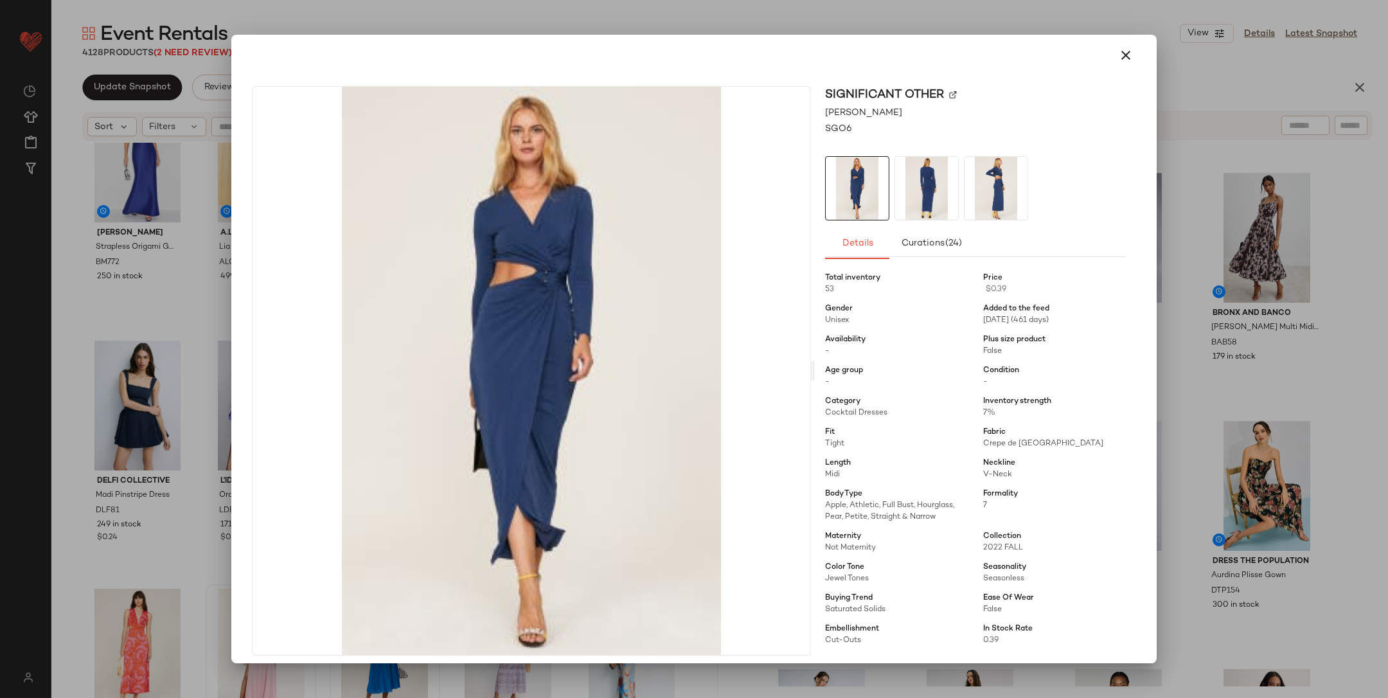
click at [1228, 383] on div at bounding box center [694, 349] width 1388 height 698
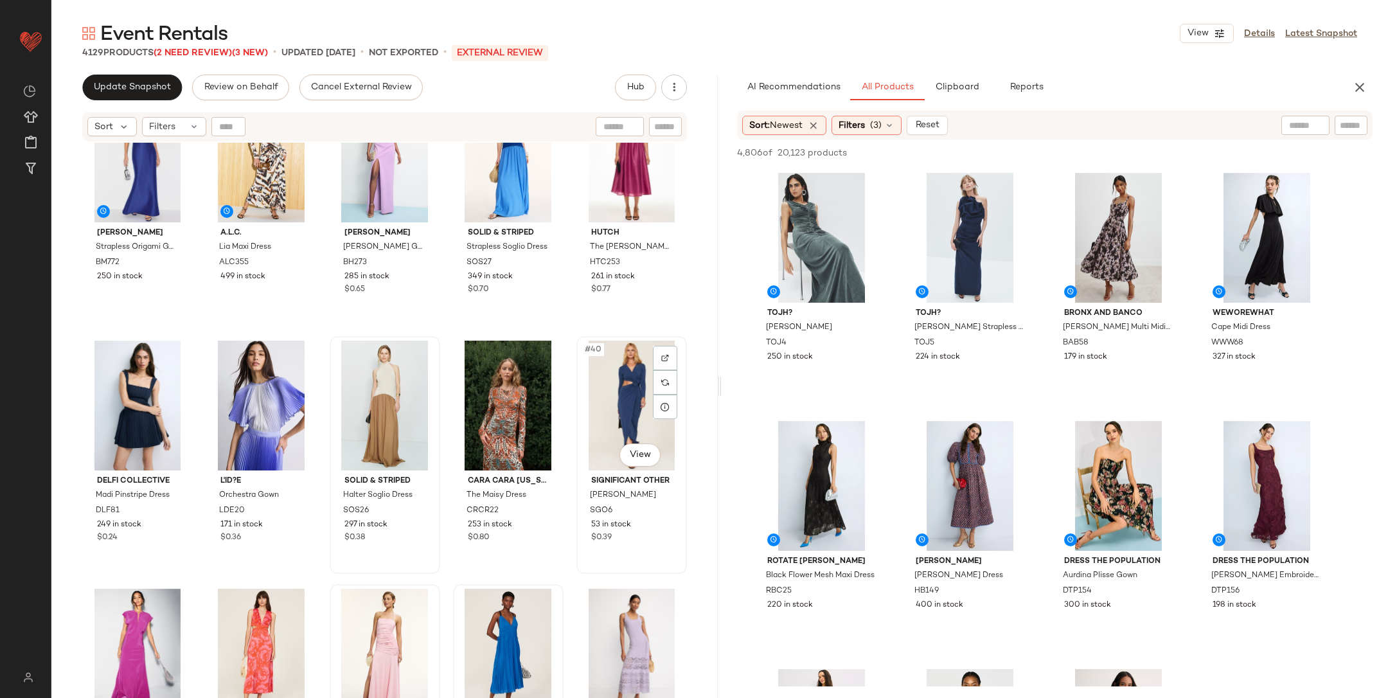
click at [617, 395] on div "#40 View" at bounding box center [632, 406] width 102 height 130
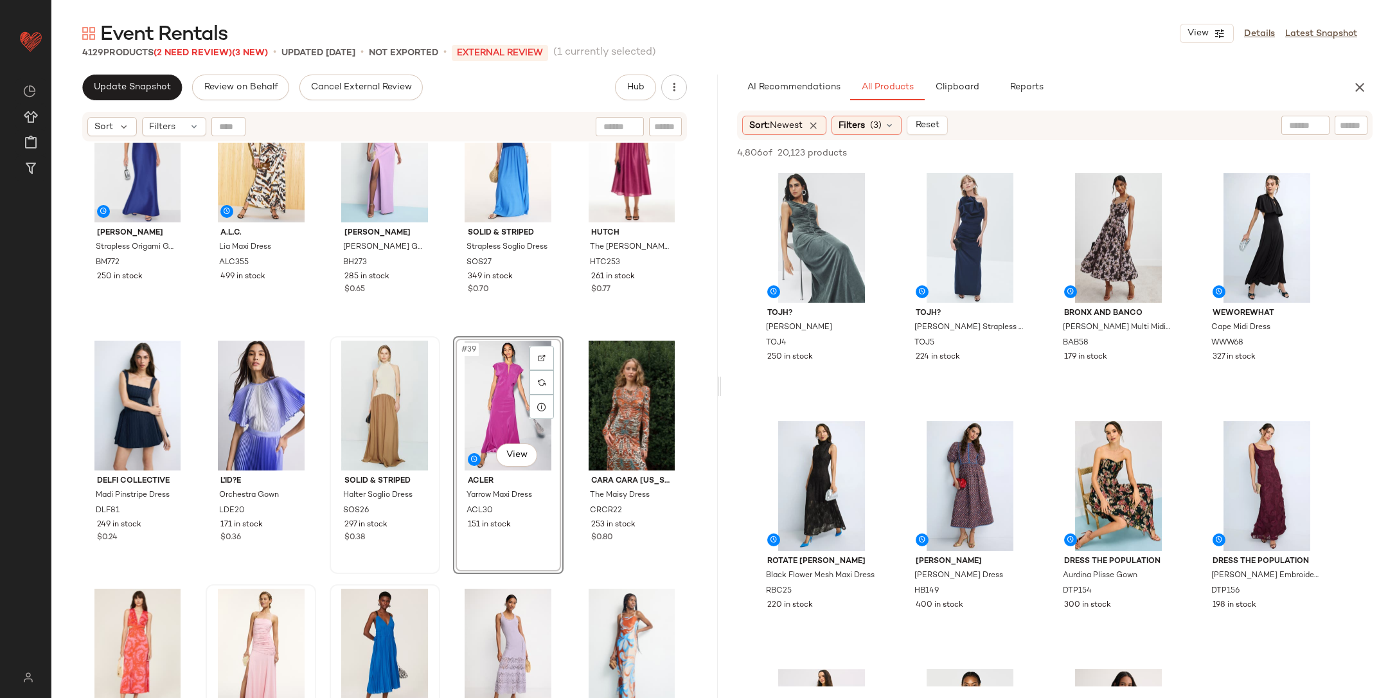
click at [446, 331] on div "Badgley Mischka Strapless Origami Gown BM772 250 in stock A.L.C. Lia Maxi Dress…" at bounding box center [384, 437] width 667 height 588
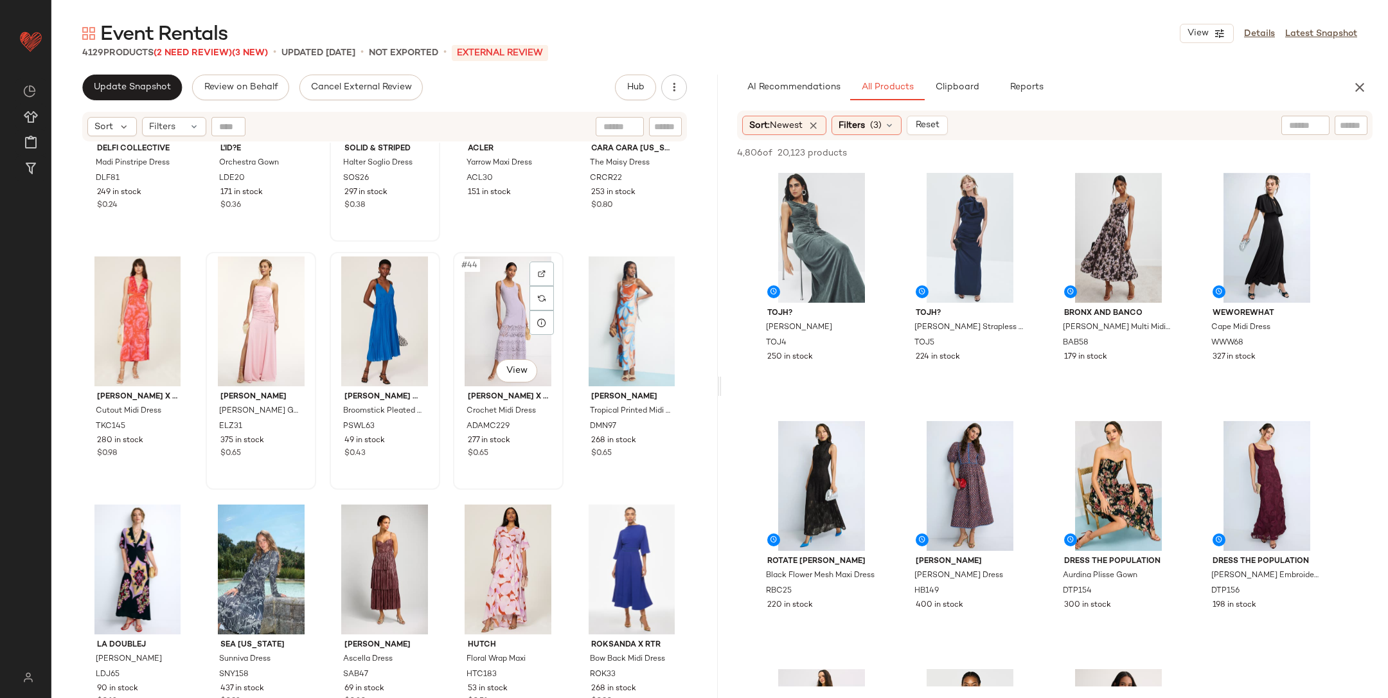
scroll to position [1944, 0]
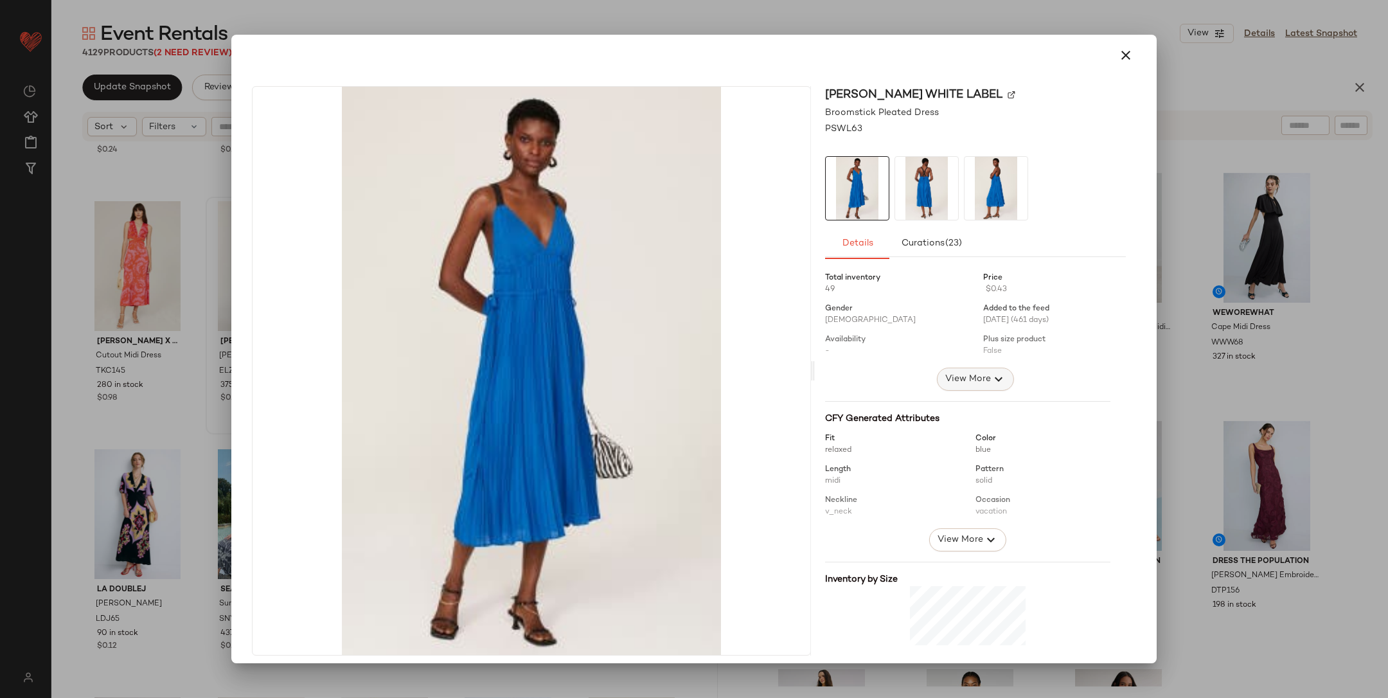
click at [976, 372] on span "View More" at bounding box center [968, 379] width 46 height 15
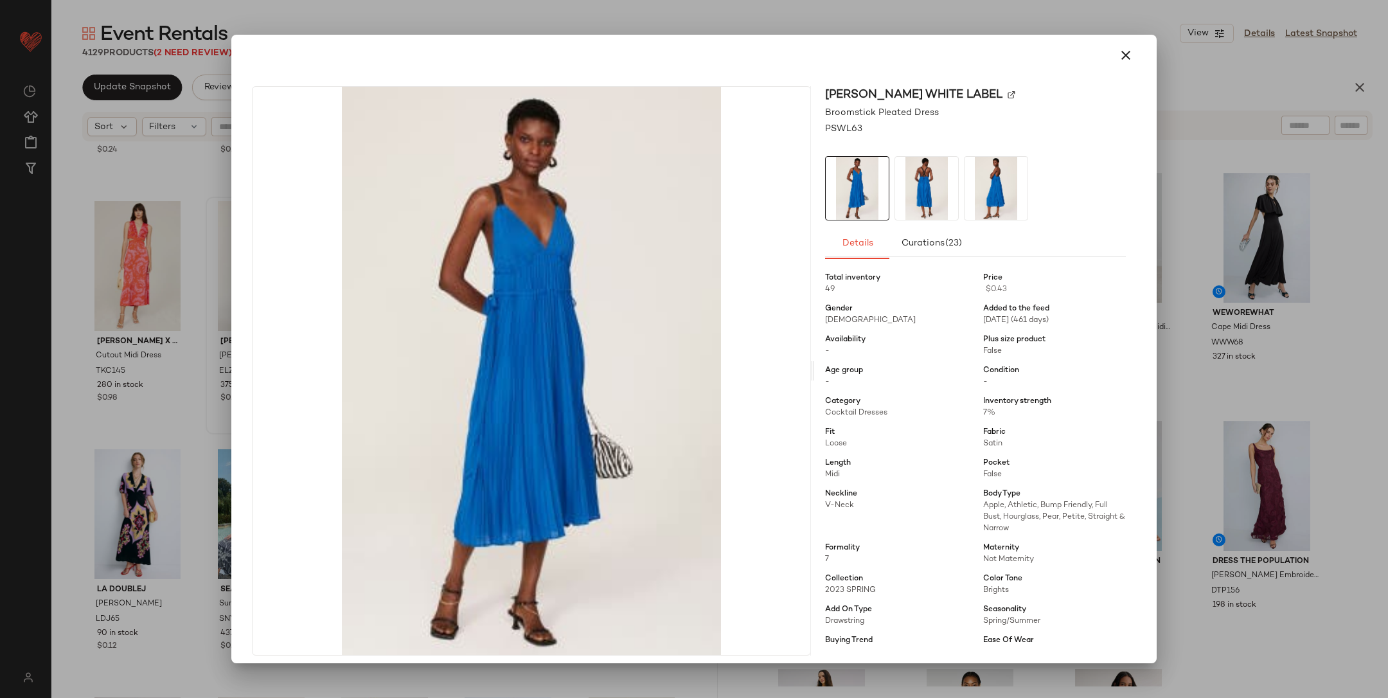
click at [1212, 361] on div at bounding box center [694, 349] width 1388 height 698
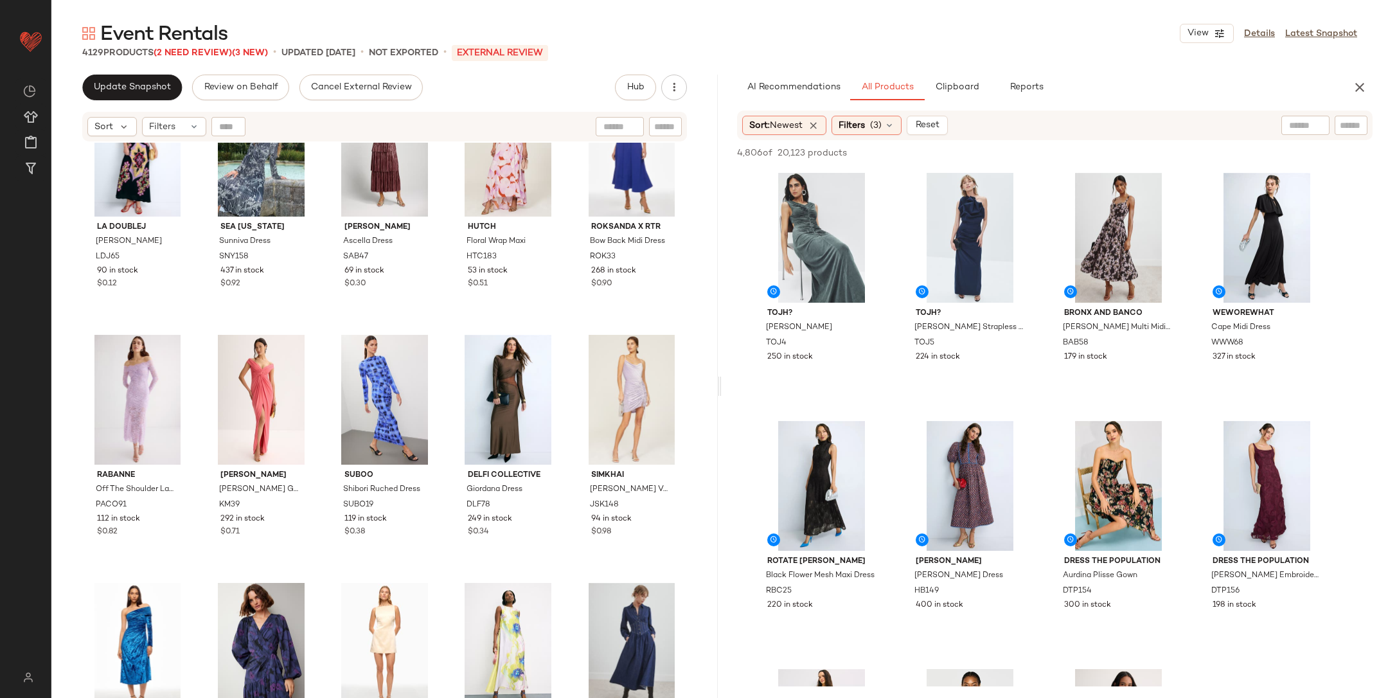
scroll to position [2407, 0]
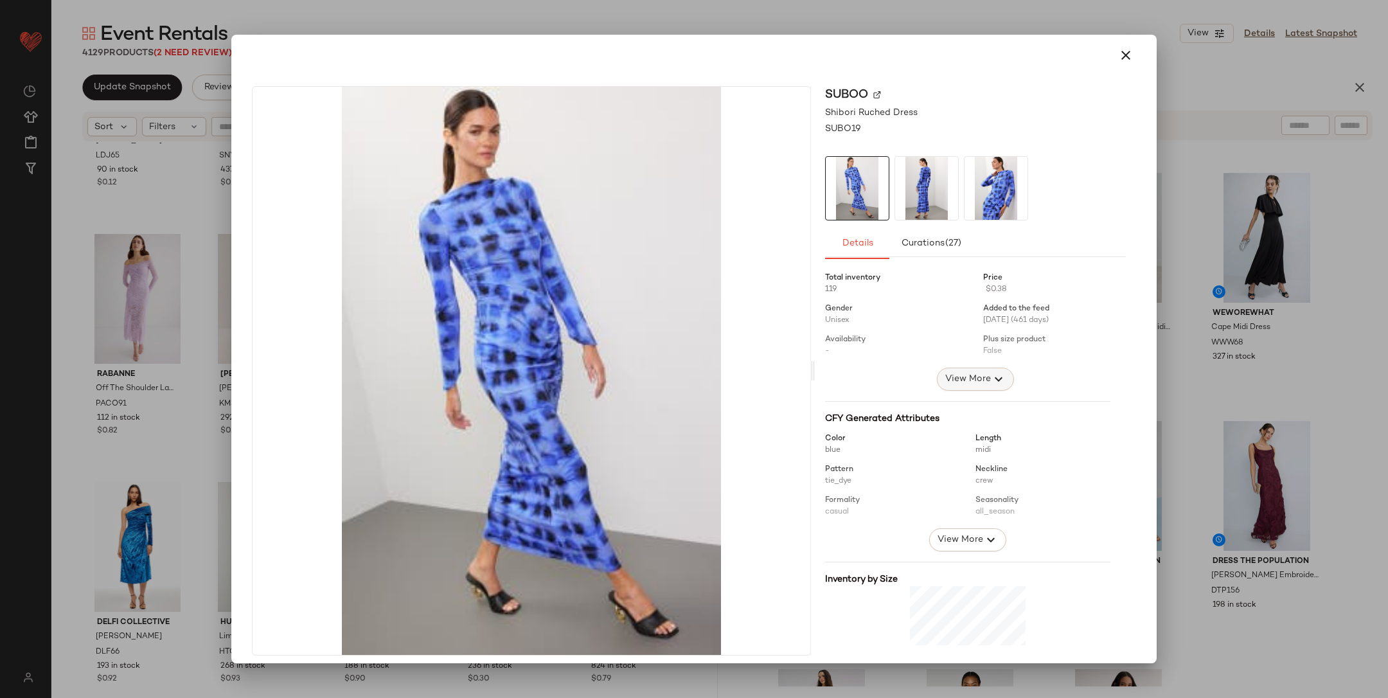
click at [949, 372] on span "View More" at bounding box center [968, 379] width 46 height 15
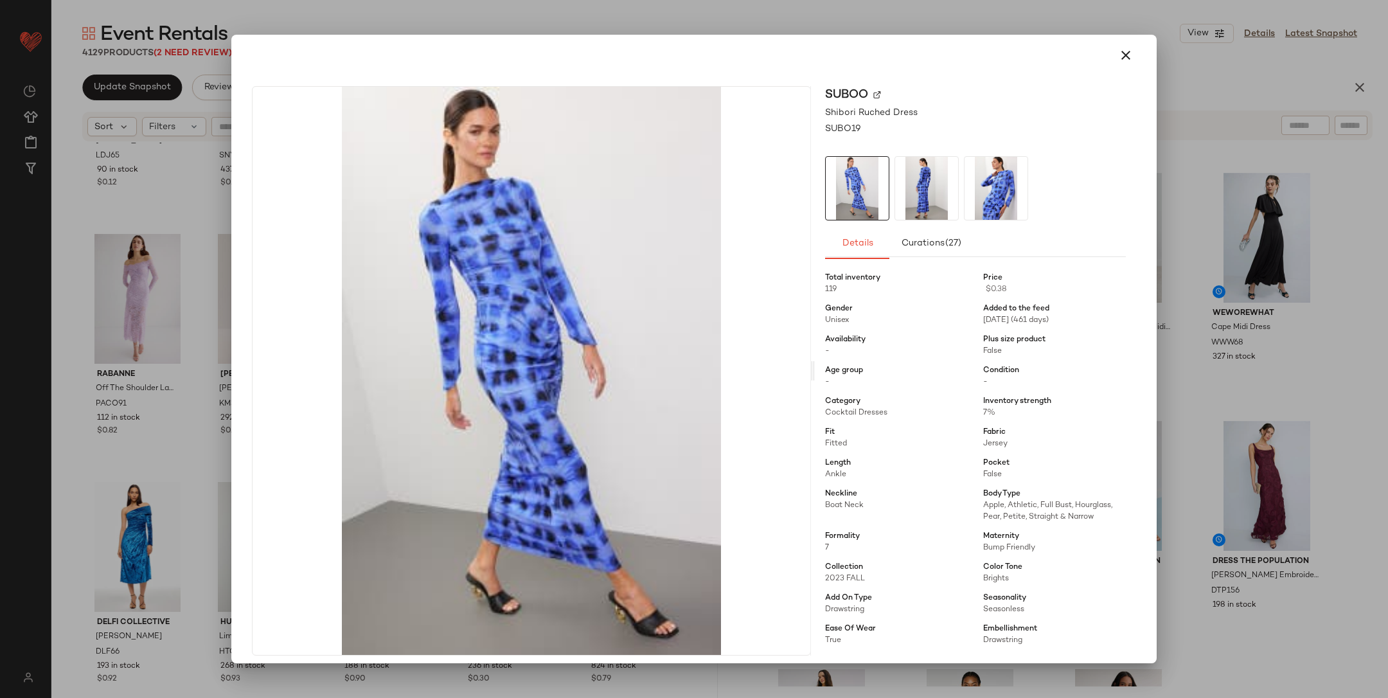
click at [1230, 369] on div at bounding box center [694, 349] width 1388 height 698
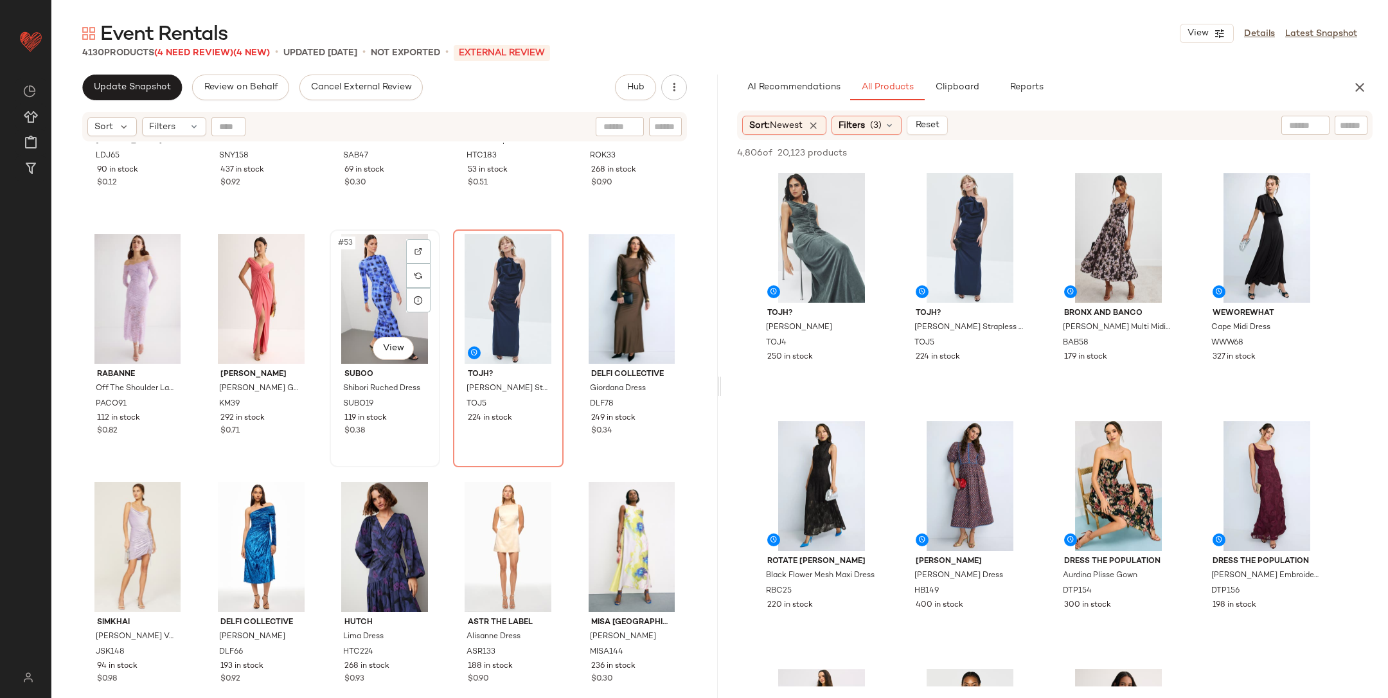
click at [355, 275] on div "#53 View" at bounding box center [385, 299] width 102 height 130
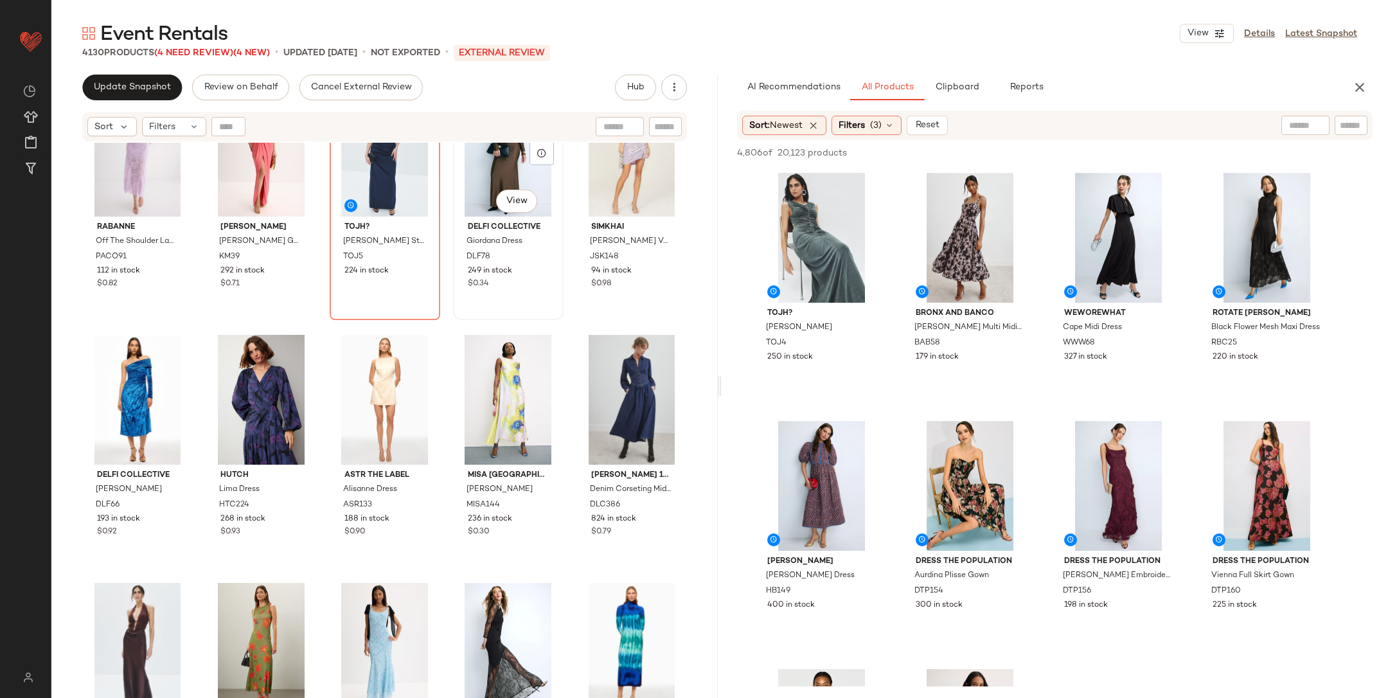
scroll to position [2576, 0]
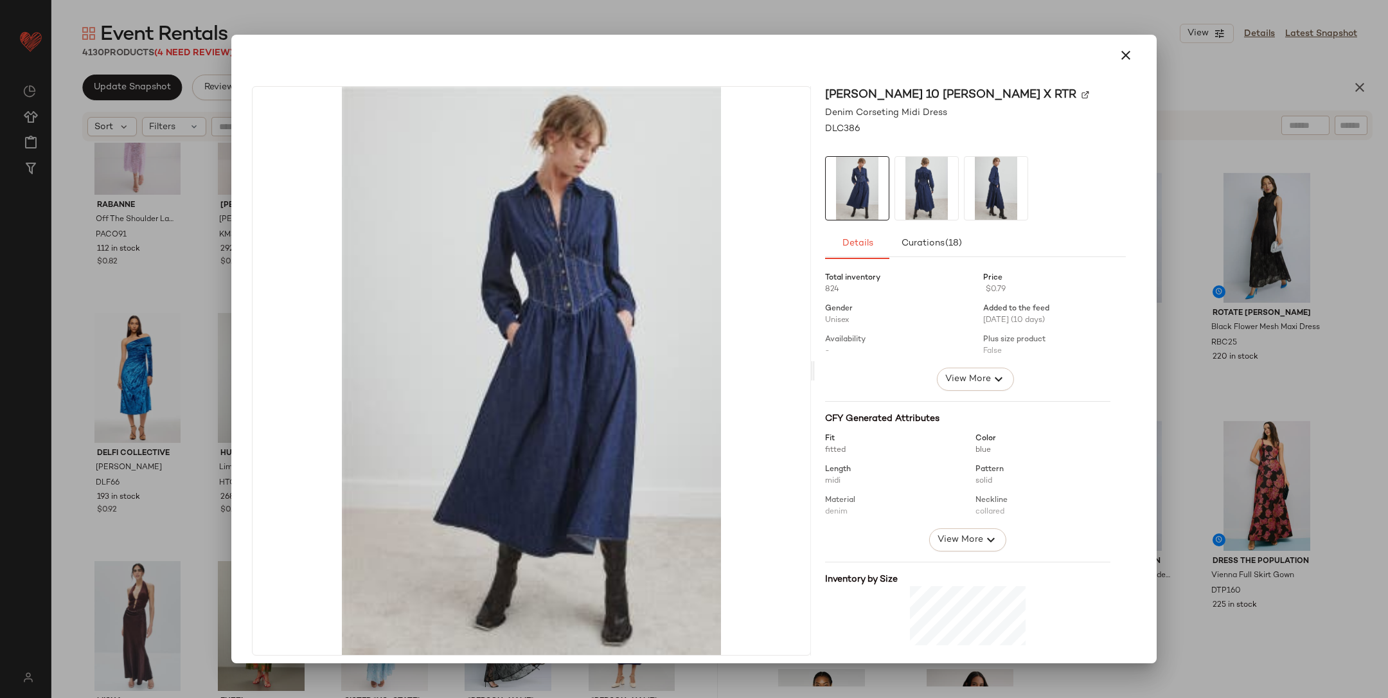
drag, startPoint x: 979, startPoint y: 377, endPoint x: 1126, endPoint y: 374, distance: 147.2
click at [978, 376] on span "View More" at bounding box center [976, 379] width 62 height 15
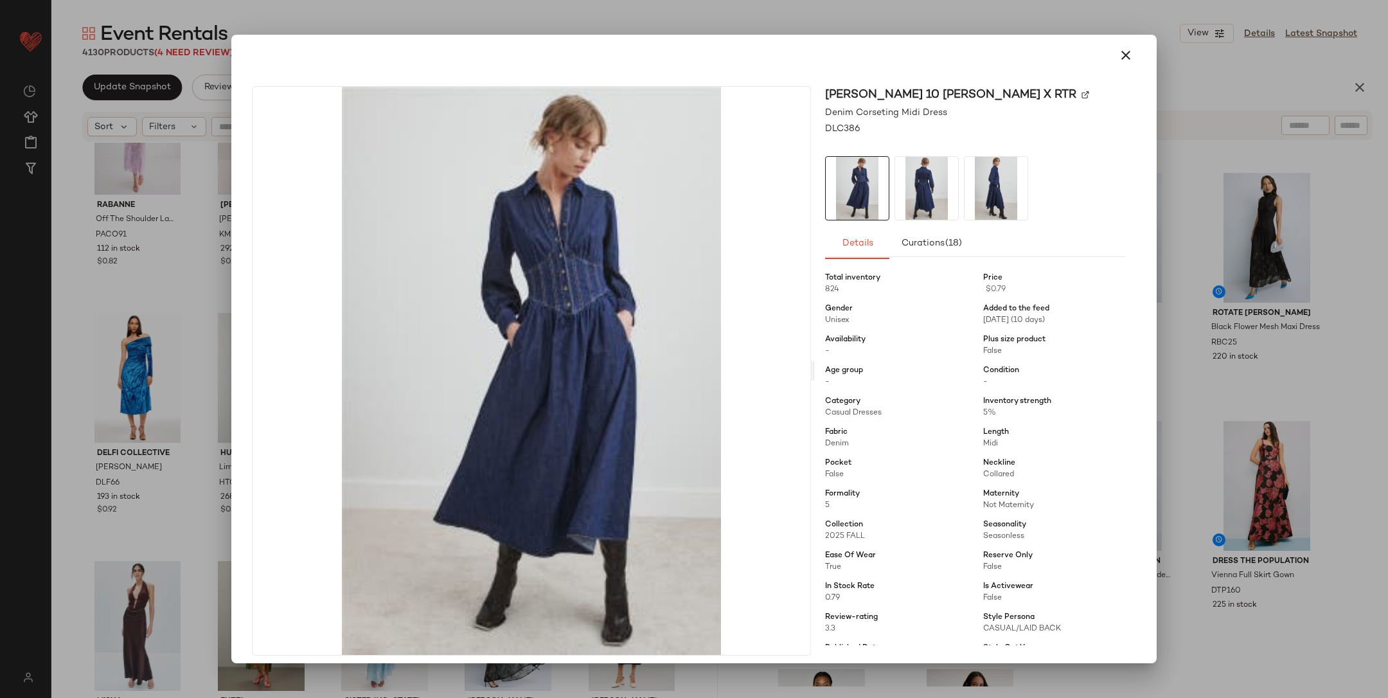
click at [1246, 368] on div at bounding box center [694, 349] width 1388 height 698
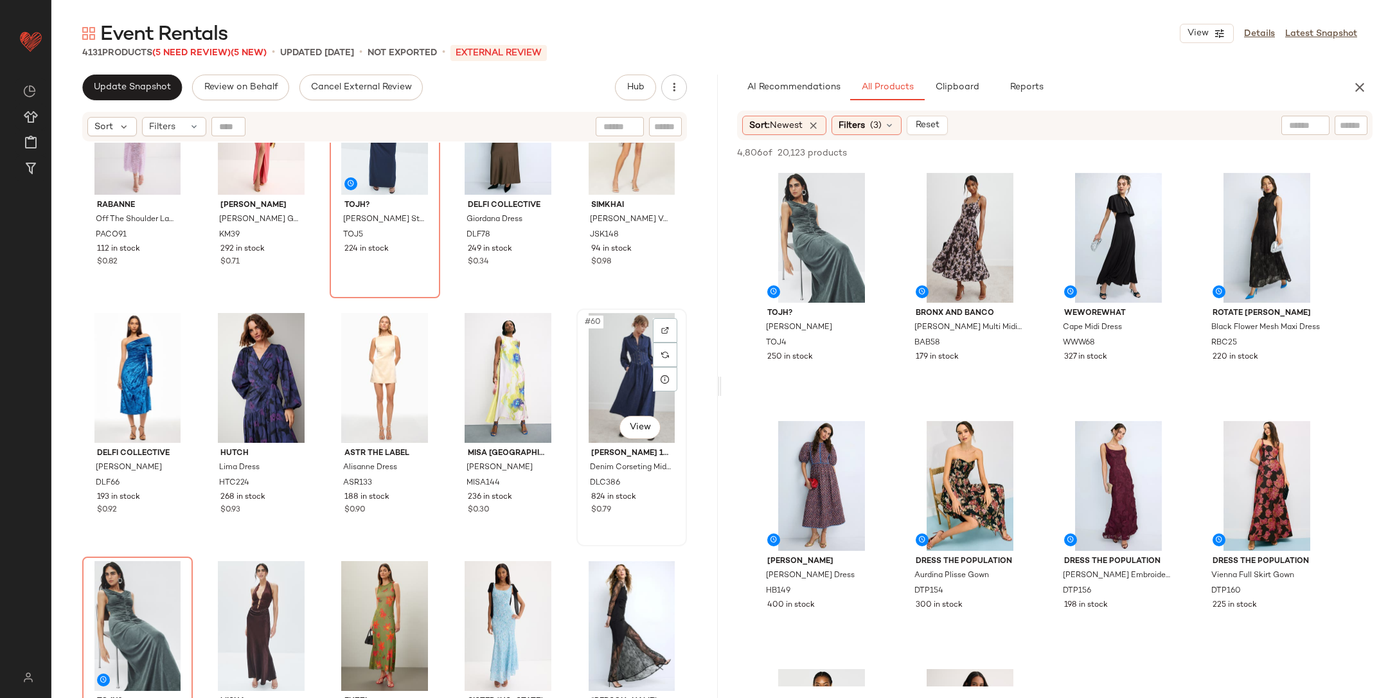
click at [614, 369] on div "#60 View" at bounding box center [632, 378] width 102 height 130
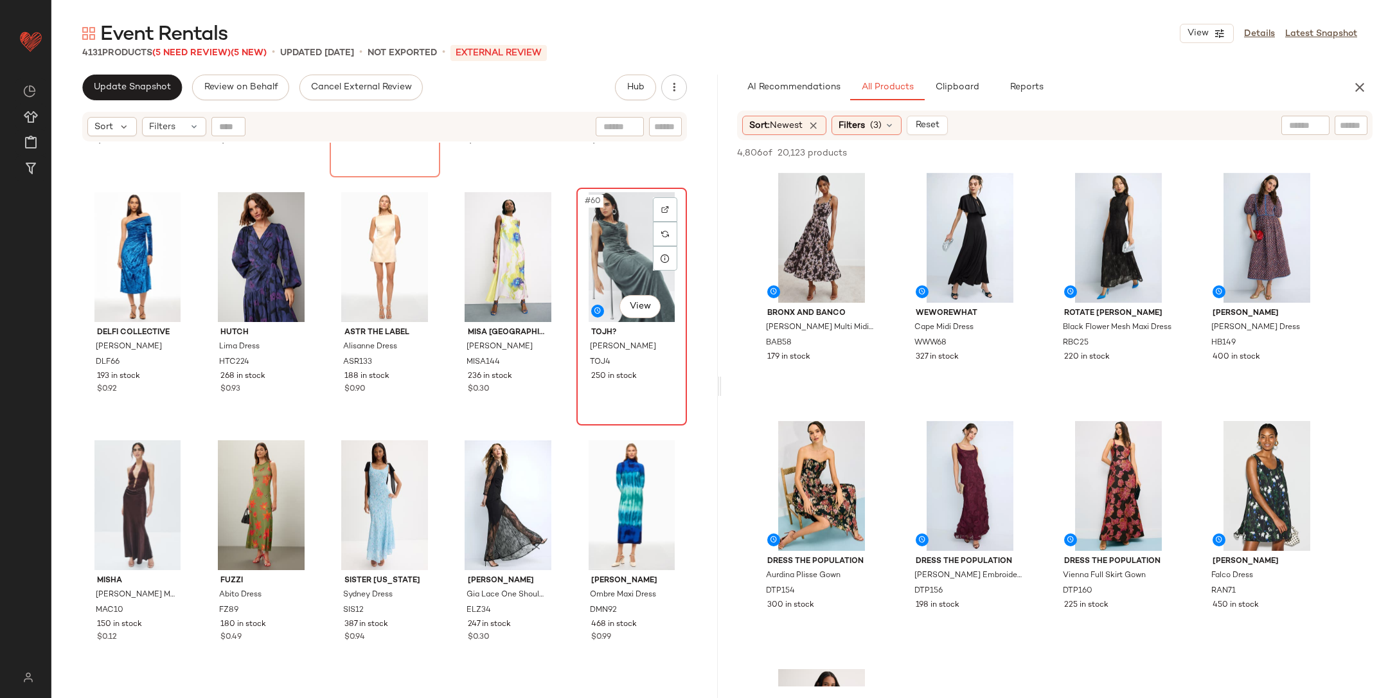
scroll to position [2789, 0]
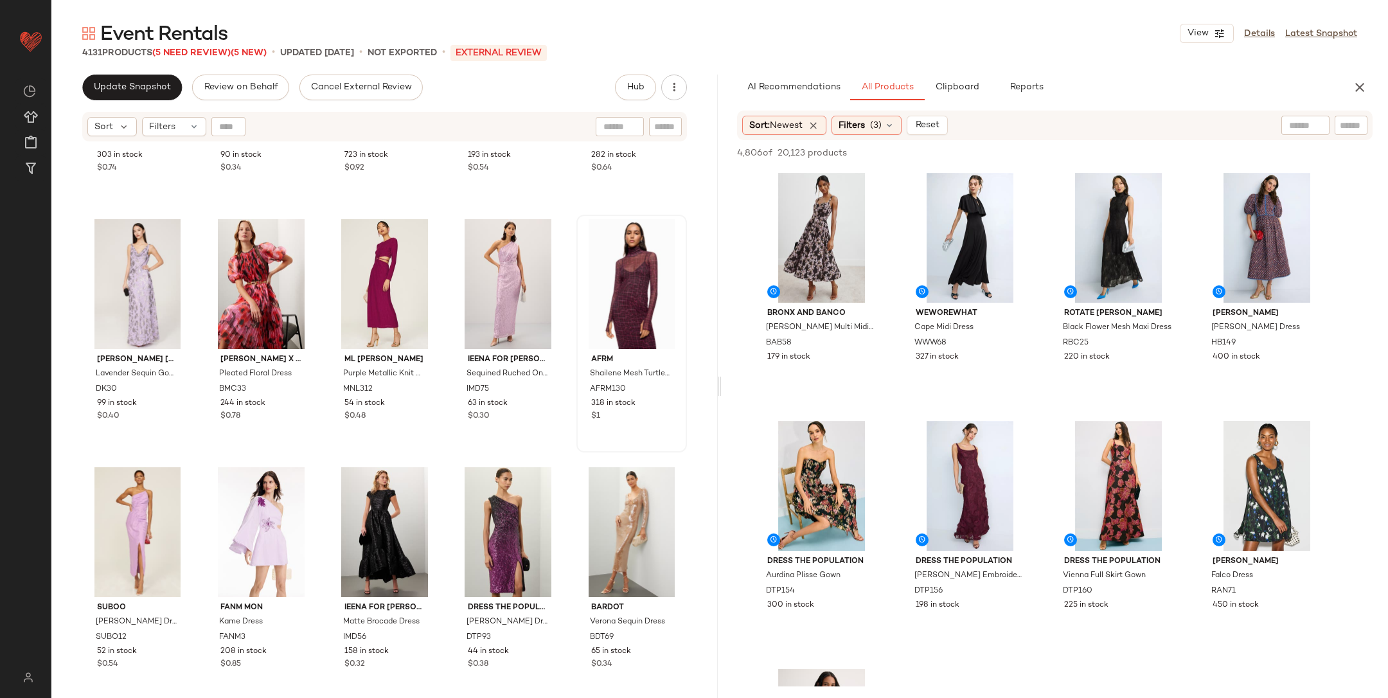
scroll to position [5587, 0]
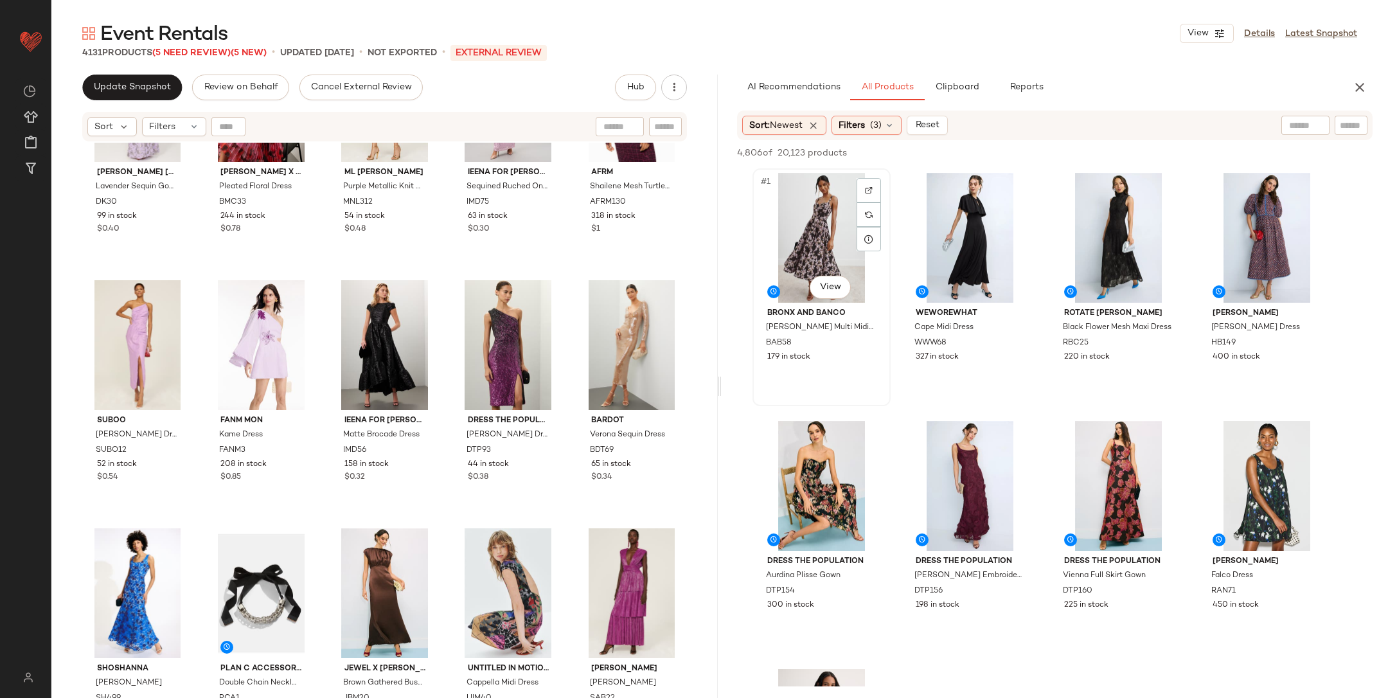
click at [808, 253] on div "#1 View" at bounding box center [821, 238] width 129 height 130
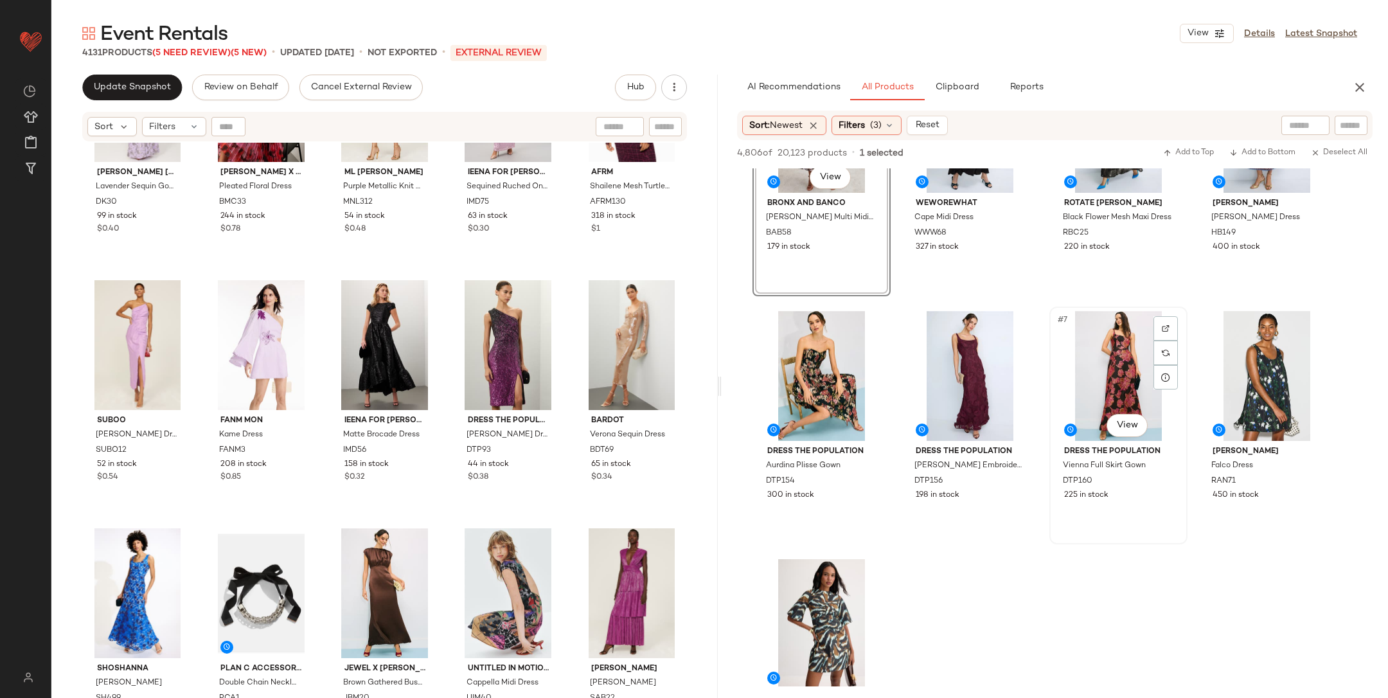
scroll to position [0, 0]
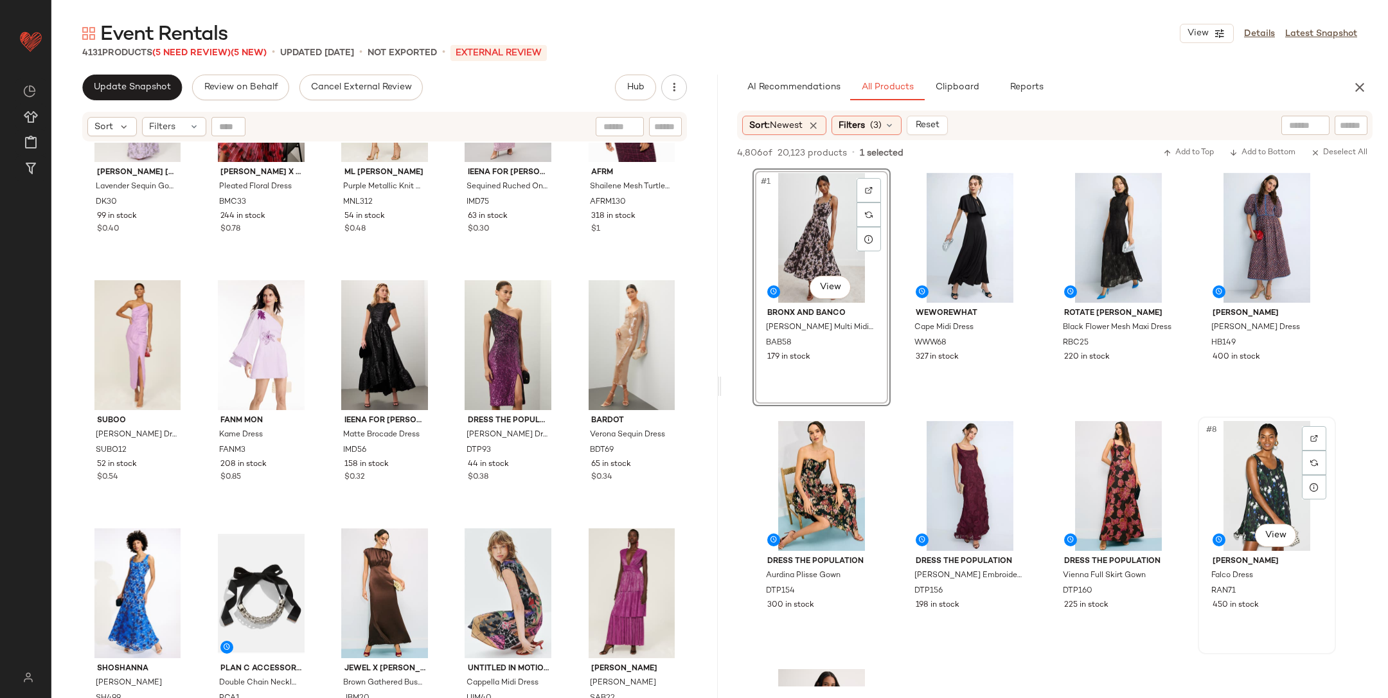
click at [1248, 467] on div "#8 View" at bounding box center [1267, 486] width 129 height 130
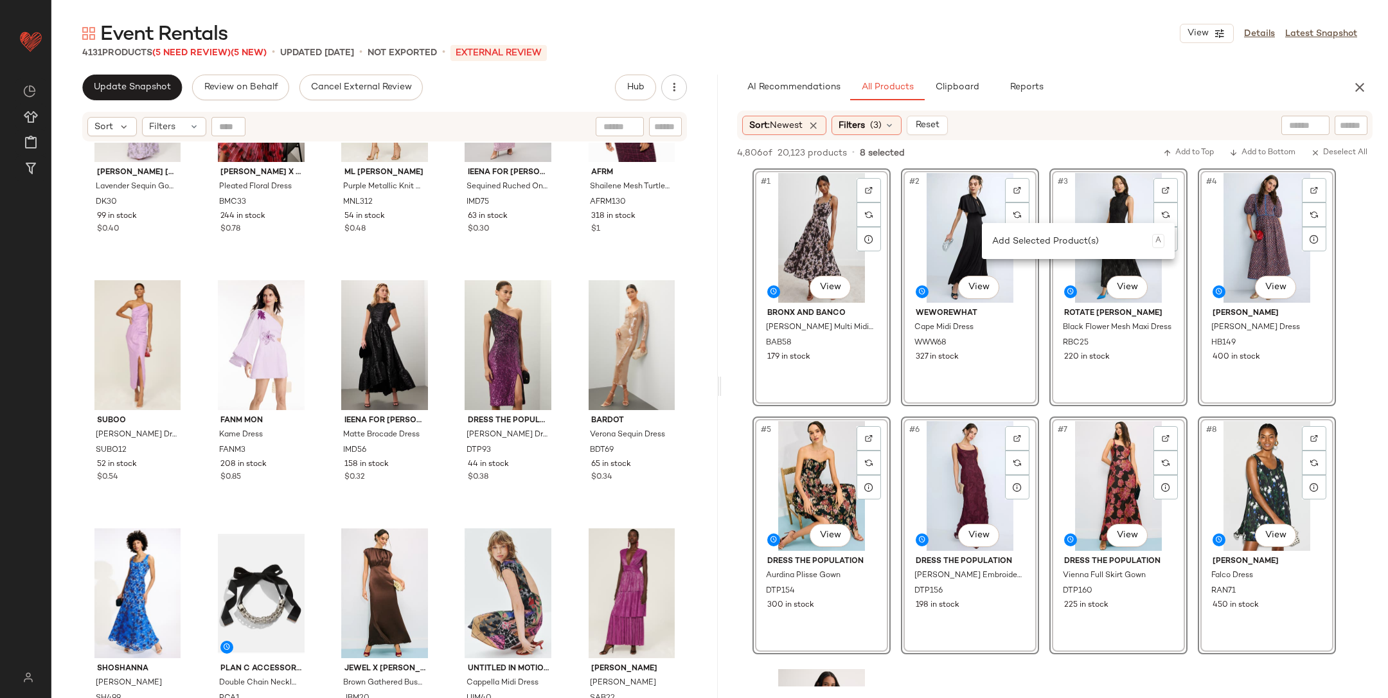
click at [976, 148] on div "4,806 of 20,123 products • 8 selected Add to Top Add to Bottom Deselect All" at bounding box center [1055, 154] width 667 height 28
click at [958, 218] on div "#2 View" at bounding box center [970, 238] width 129 height 130
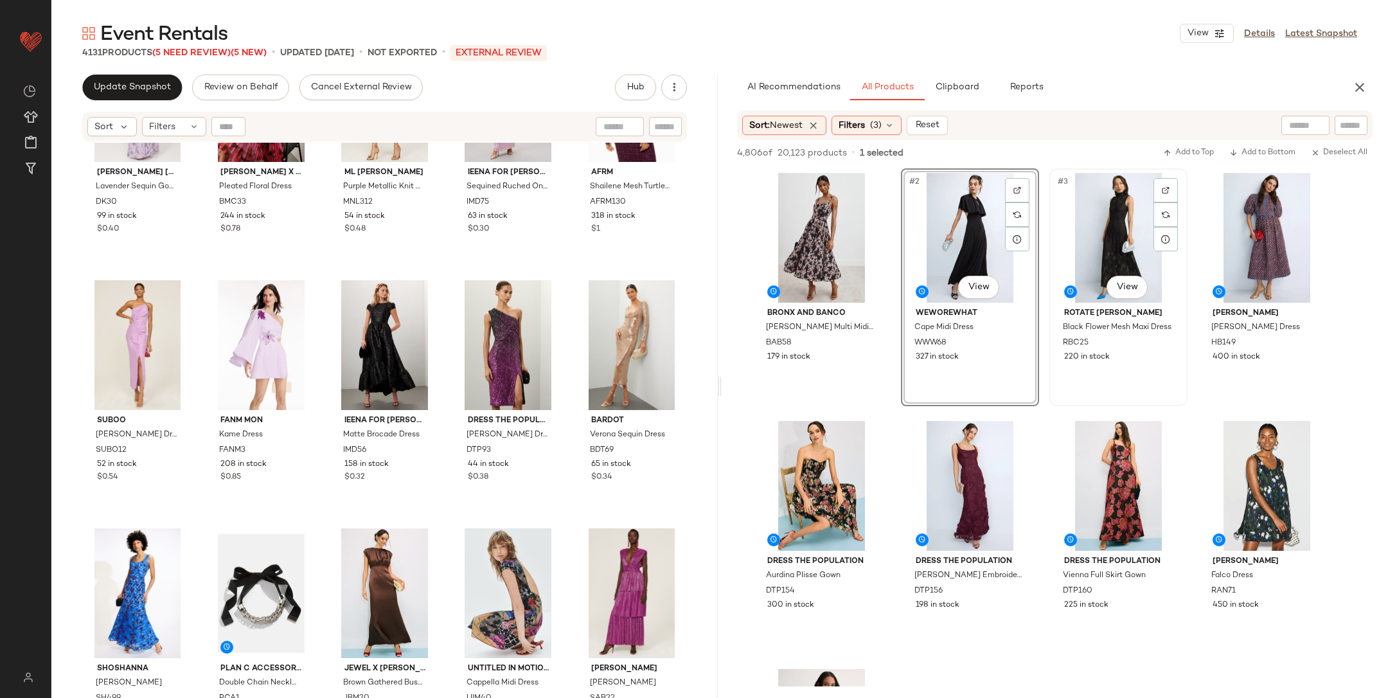
click at [1097, 230] on div "#3 View" at bounding box center [1118, 238] width 129 height 130
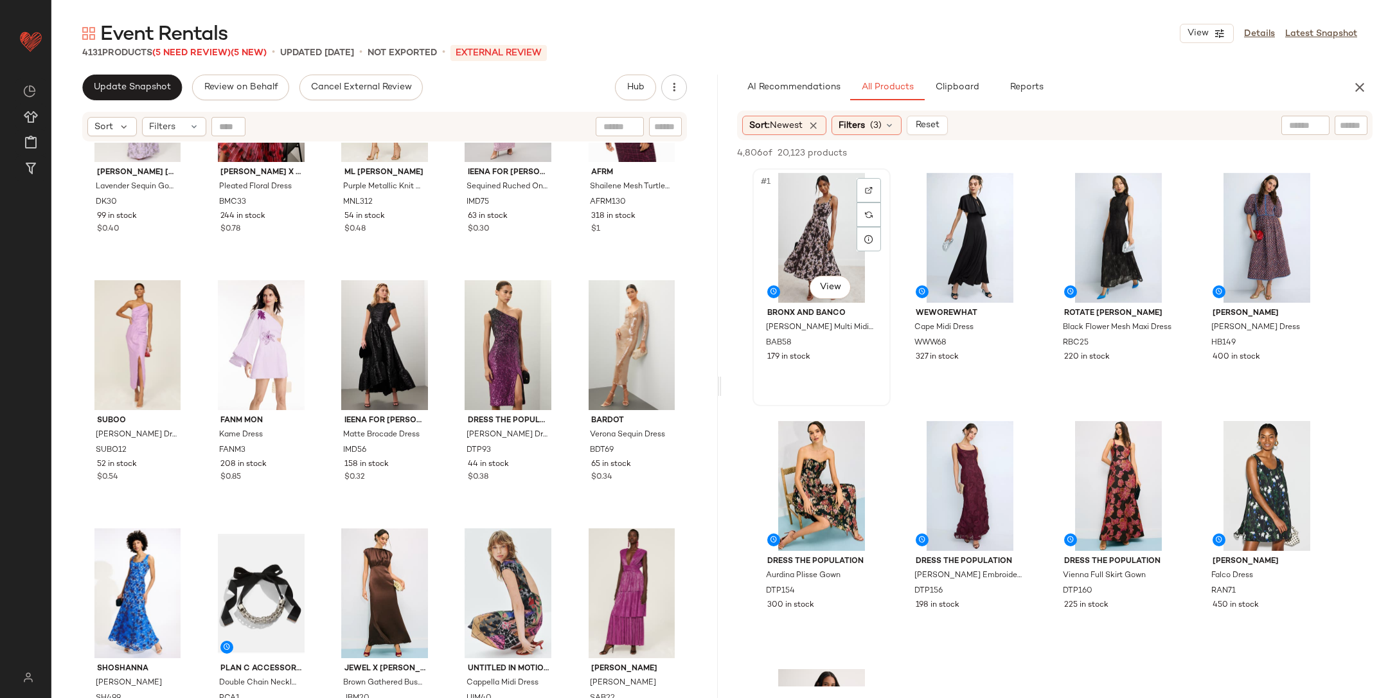
click at [822, 244] on div "#1 View" at bounding box center [821, 238] width 129 height 130
click at [1227, 240] on div "#4 View" at bounding box center [1267, 238] width 129 height 130
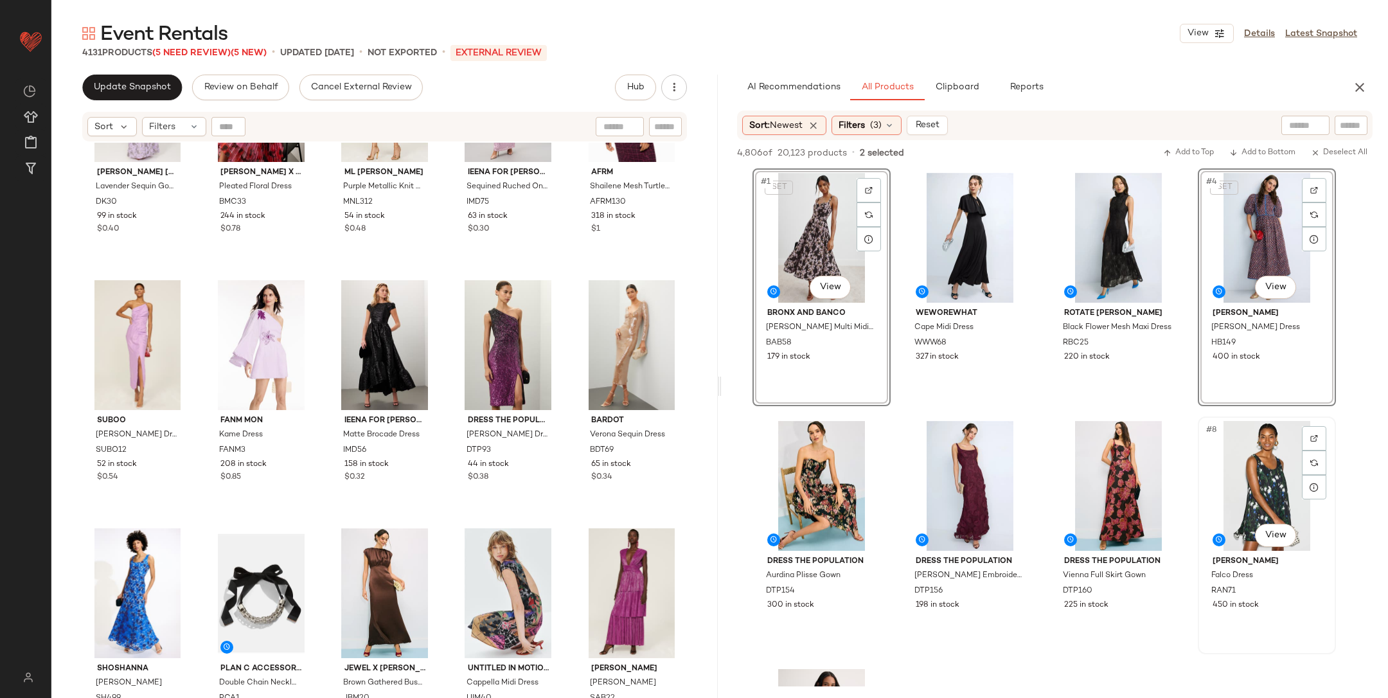
click at [1263, 438] on div "#8 View" at bounding box center [1267, 486] width 129 height 130
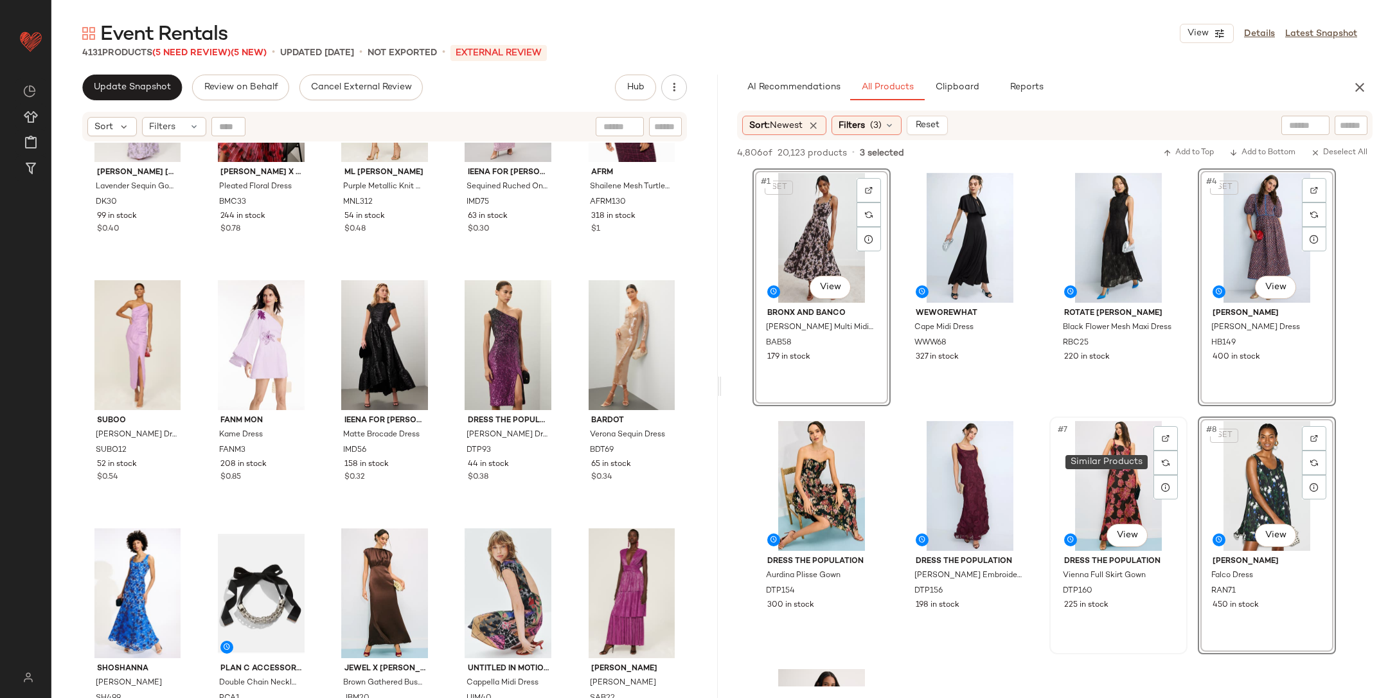
click at [1158, 466] on div at bounding box center [1166, 463] width 24 height 24
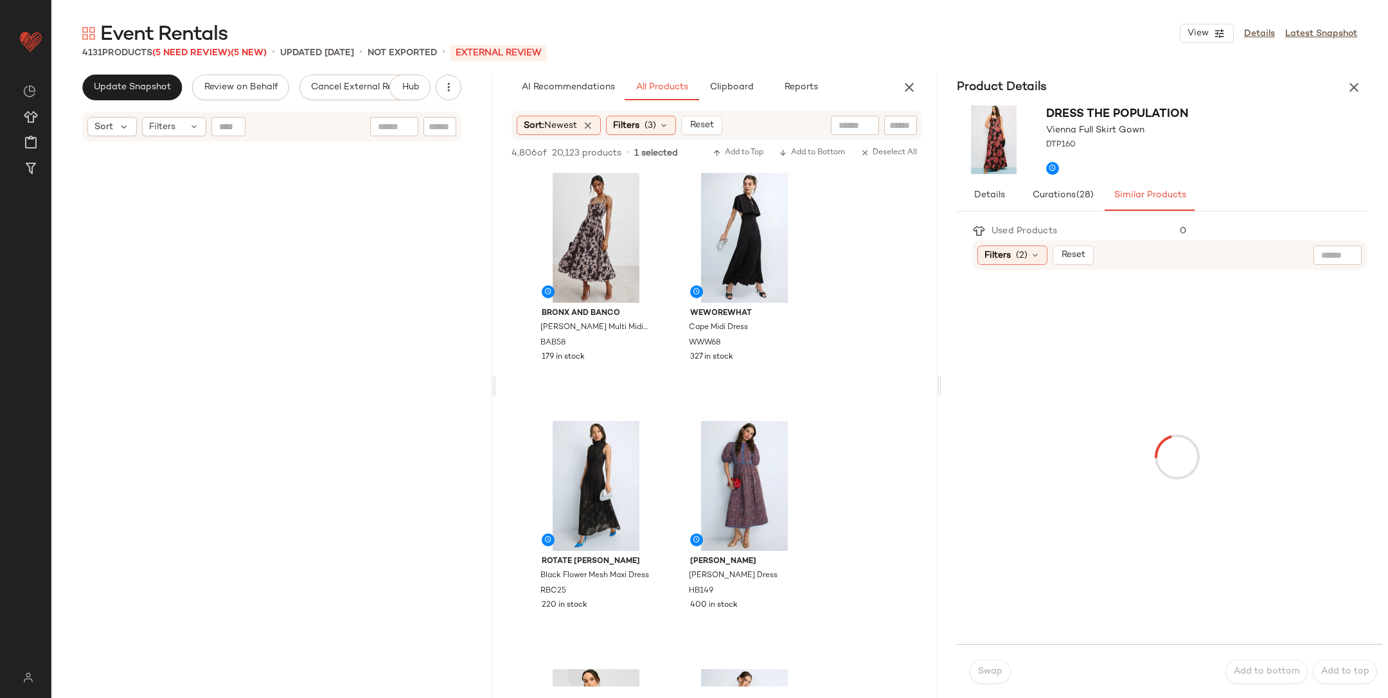
scroll to position [61235, 0]
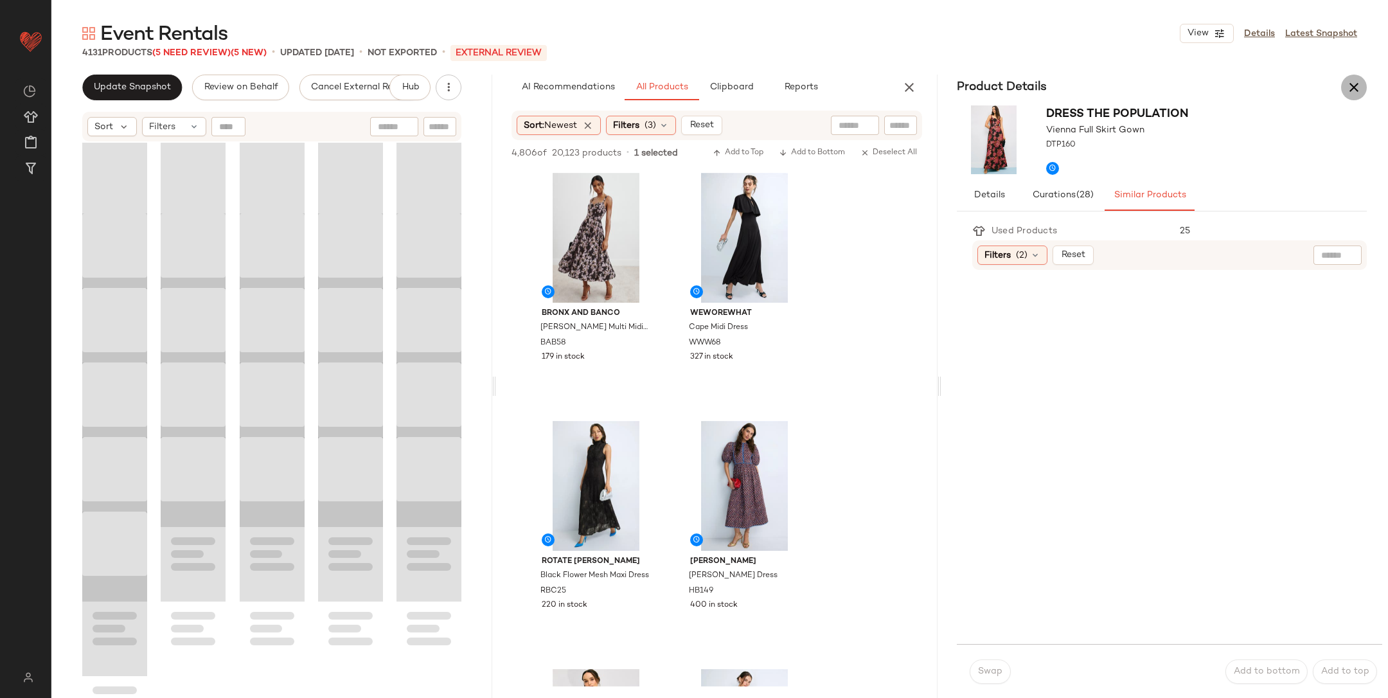
click at [1347, 86] on icon "button" at bounding box center [1354, 87] width 15 height 15
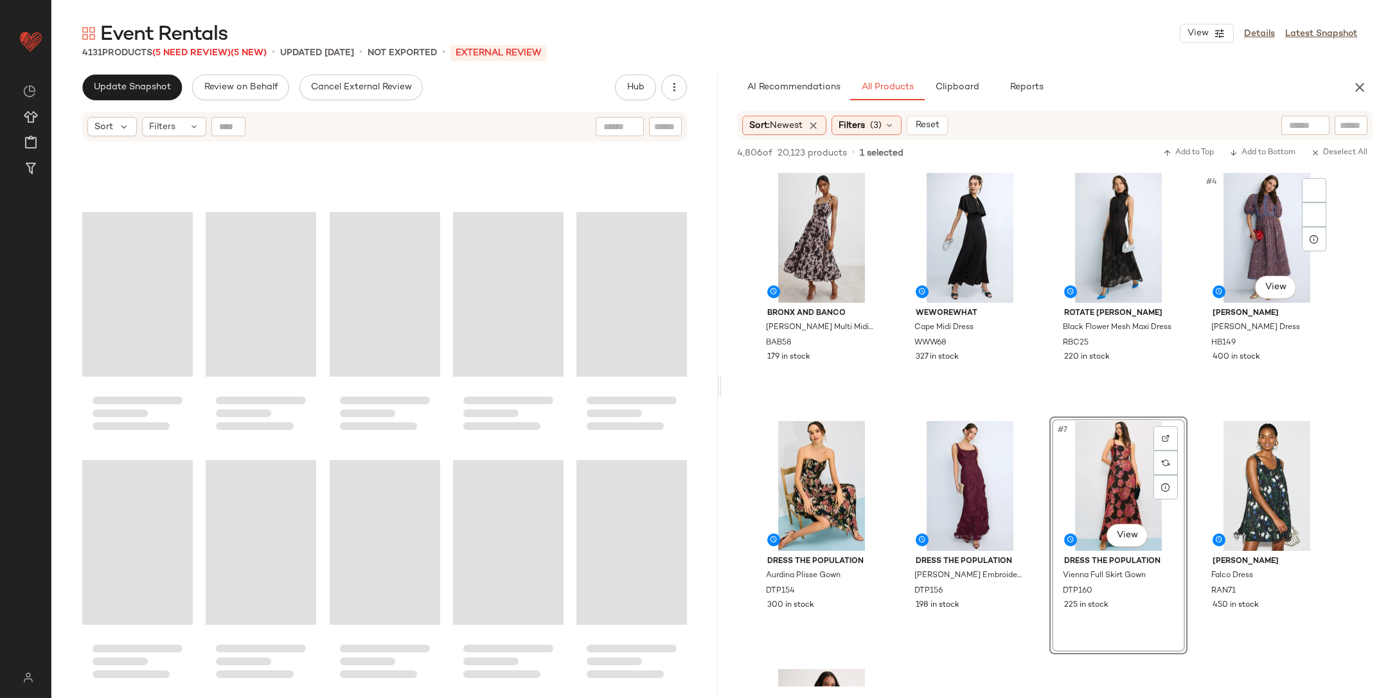
scroll to position [61517, 0]
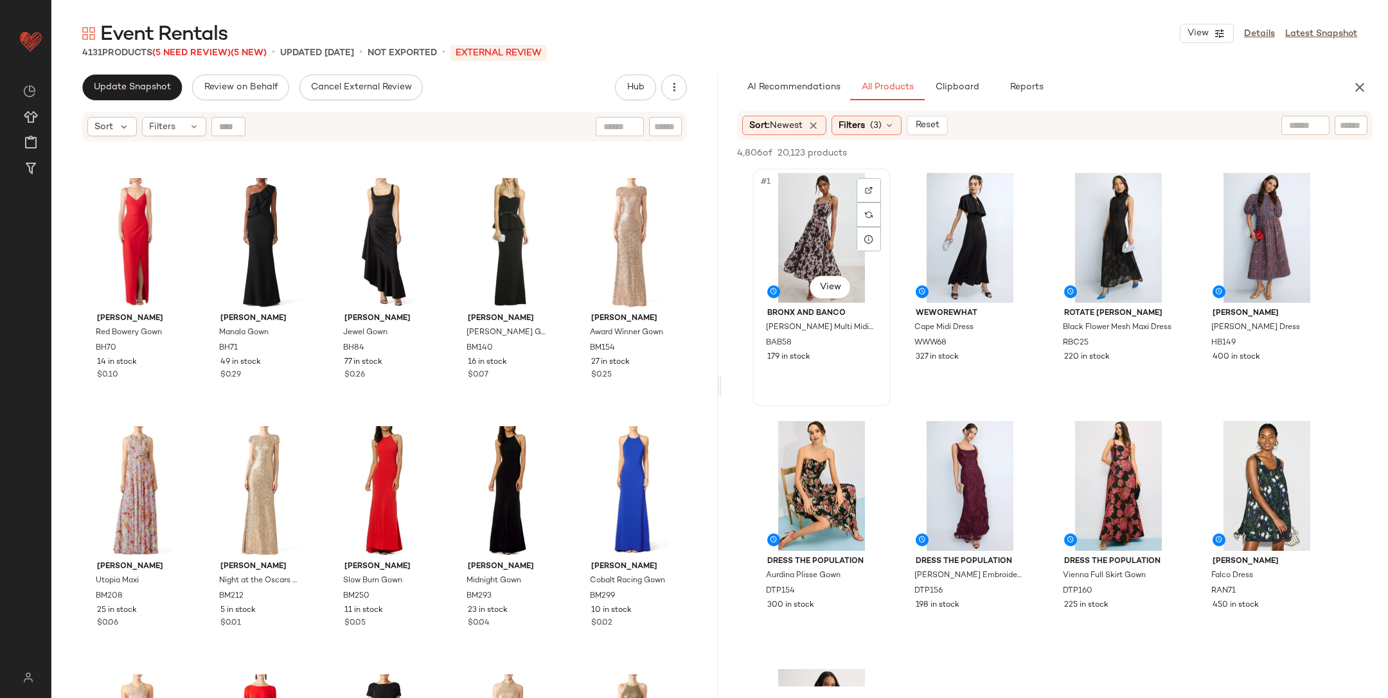
click at [827, 241] on div "#1 View" at bounding box center [821, 238] width 129 height 130
click at [822, 480] on div "#5 View" at bounding box center [821, 486] width 129 height 130
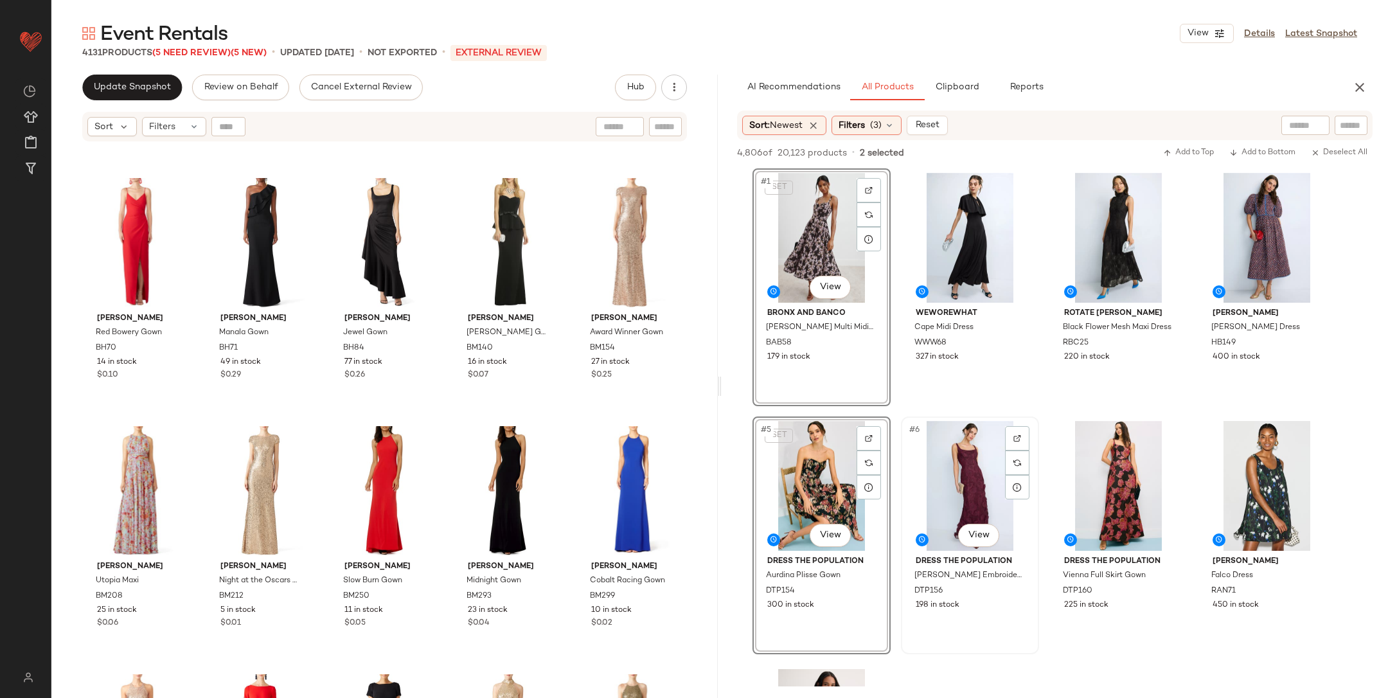
click at [937, 484] on div "#6 View" at bounding box center [970, 486] width 129 height 130
click at [1093, 484] on div "#7 View" at bounding box center [1118, 486] width 129 height 130
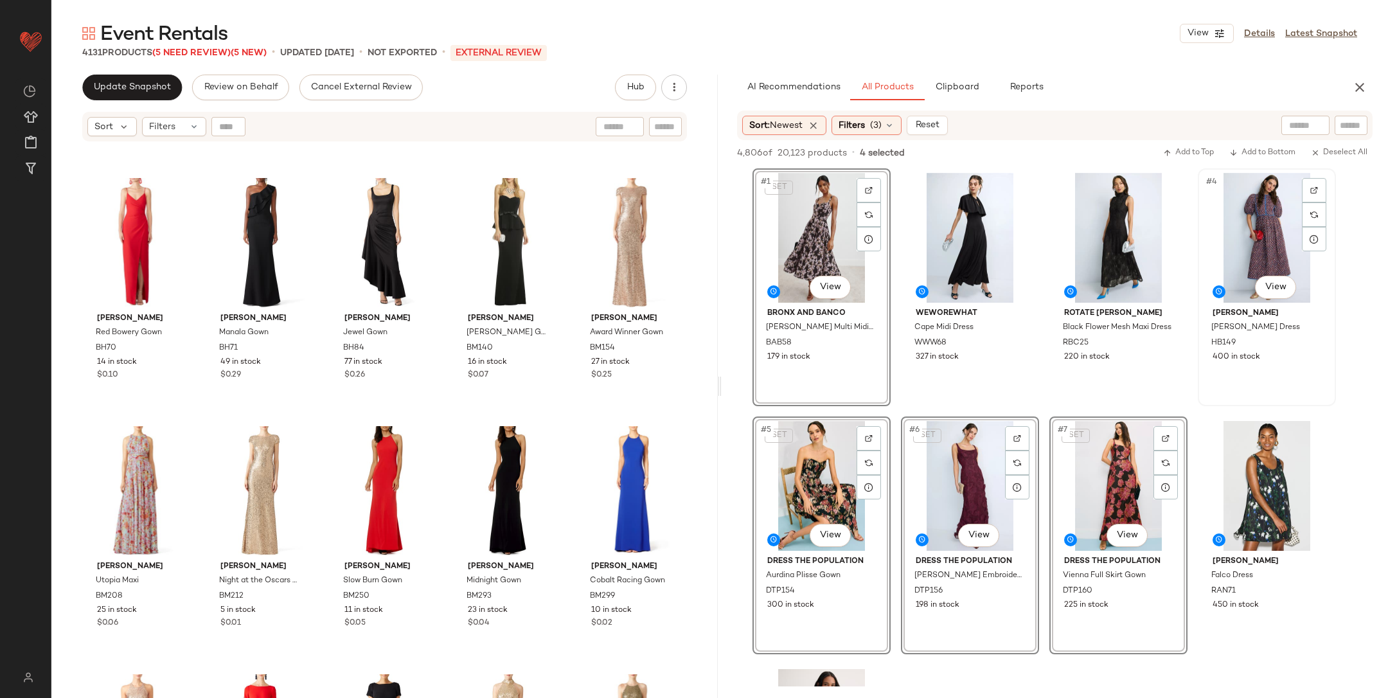
click at [1266, 240] on div "#4 View" at bounding box center [1267, 238] width 129 height 130
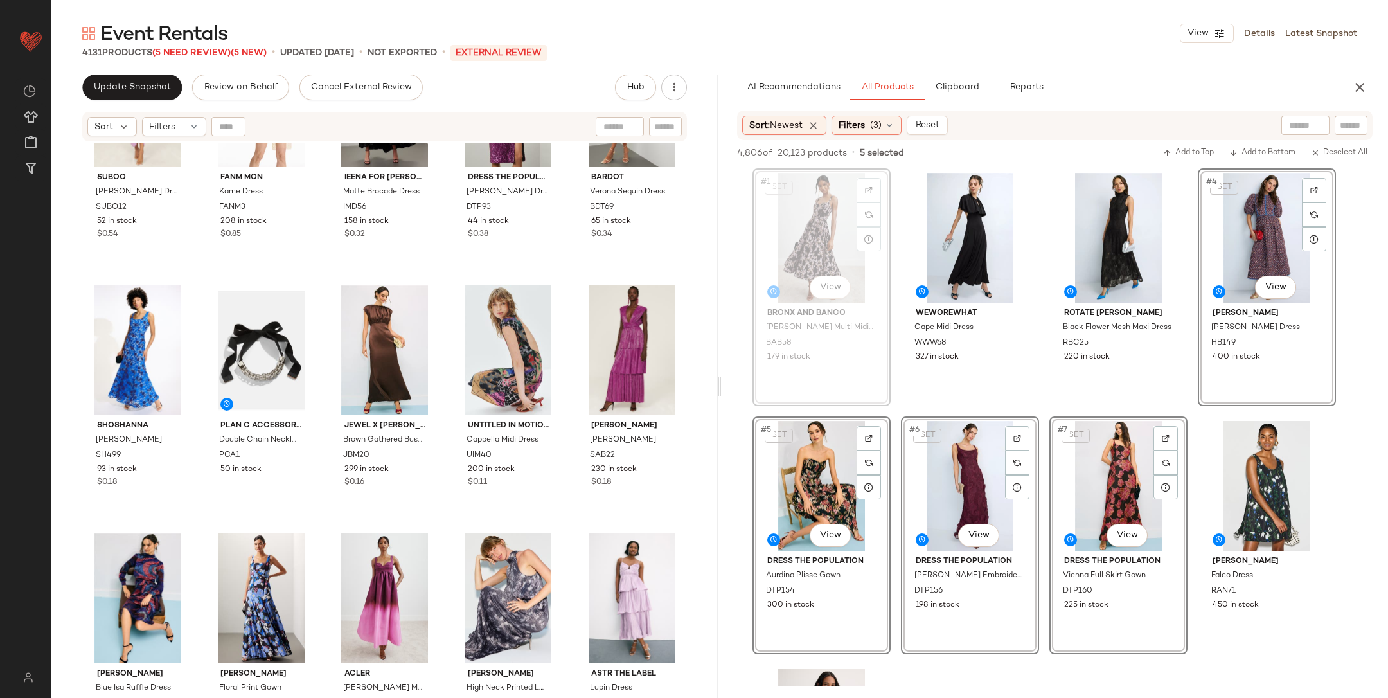
scroll to position [5829, 0]
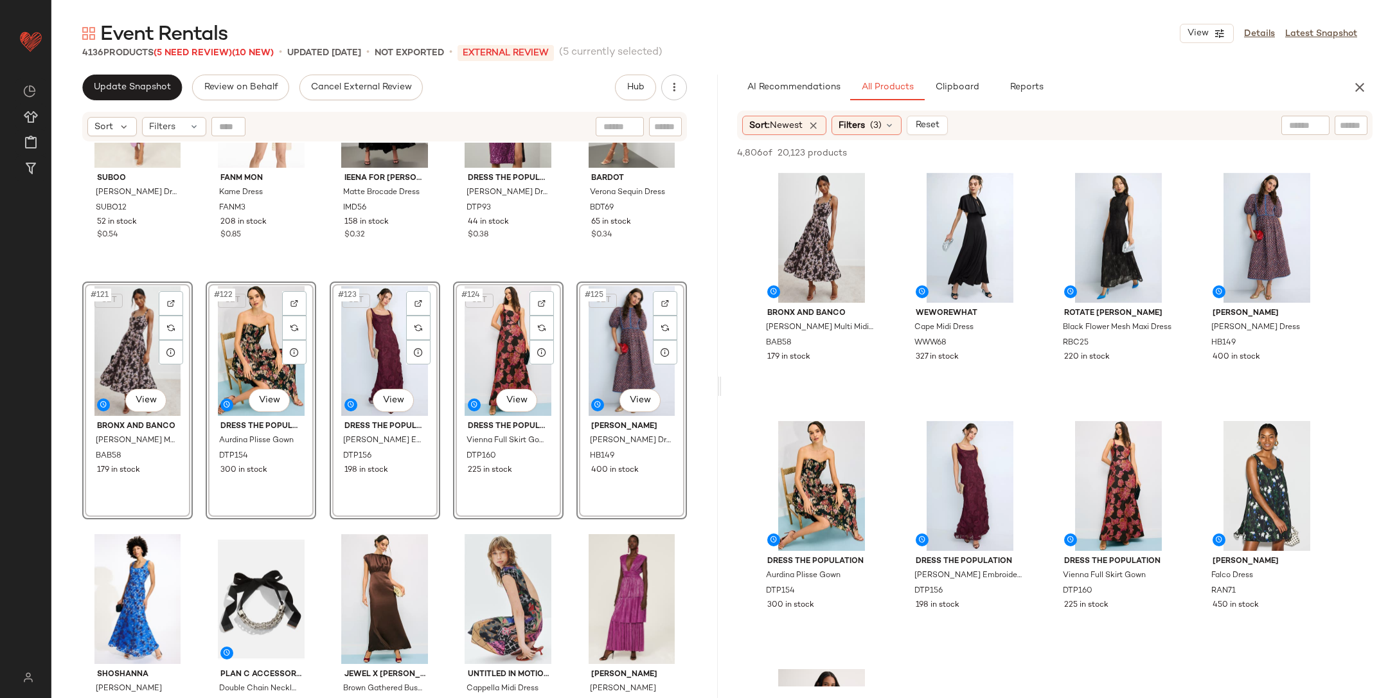
click at [201, 280] on div "Suboo [PERSON_NAME] Slip Dress SUBO12 52 in stock $0.54 Fanm Mon Kame Dress FAN…" at bounding box center [384, 437] width 667 height 588
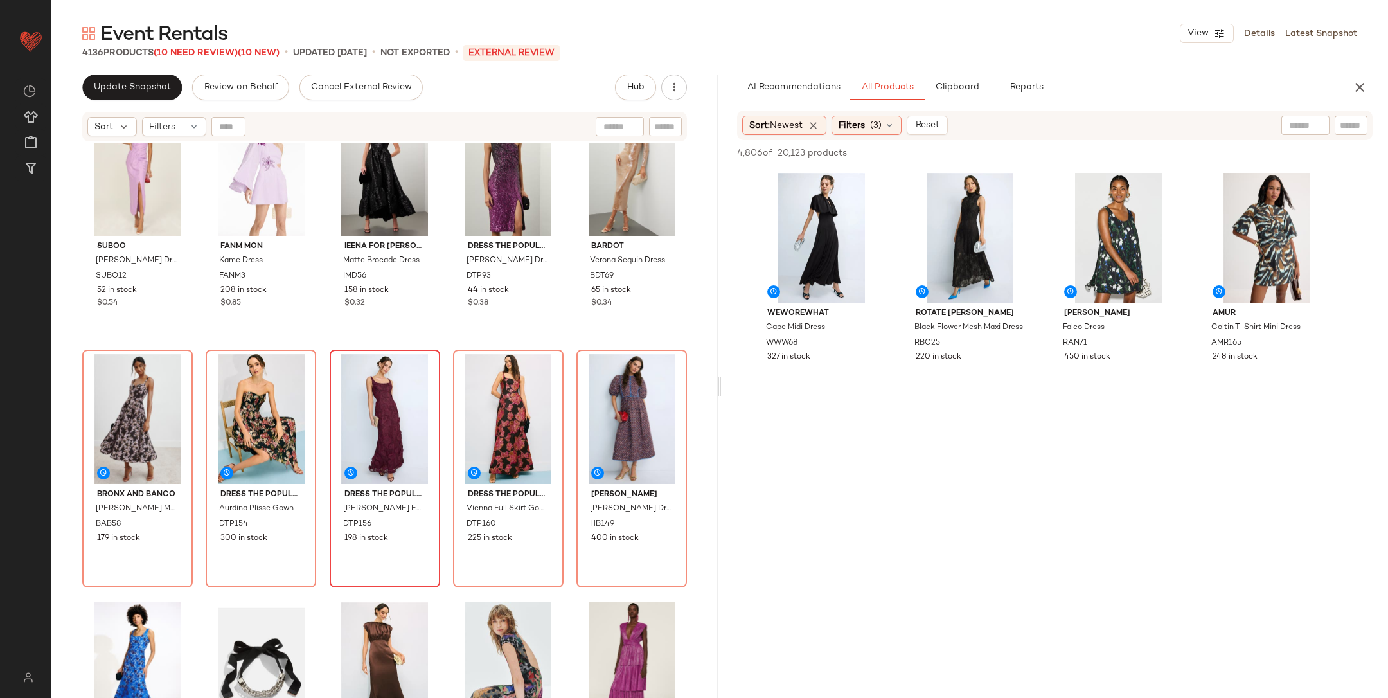
scroll to position [5747, 0]
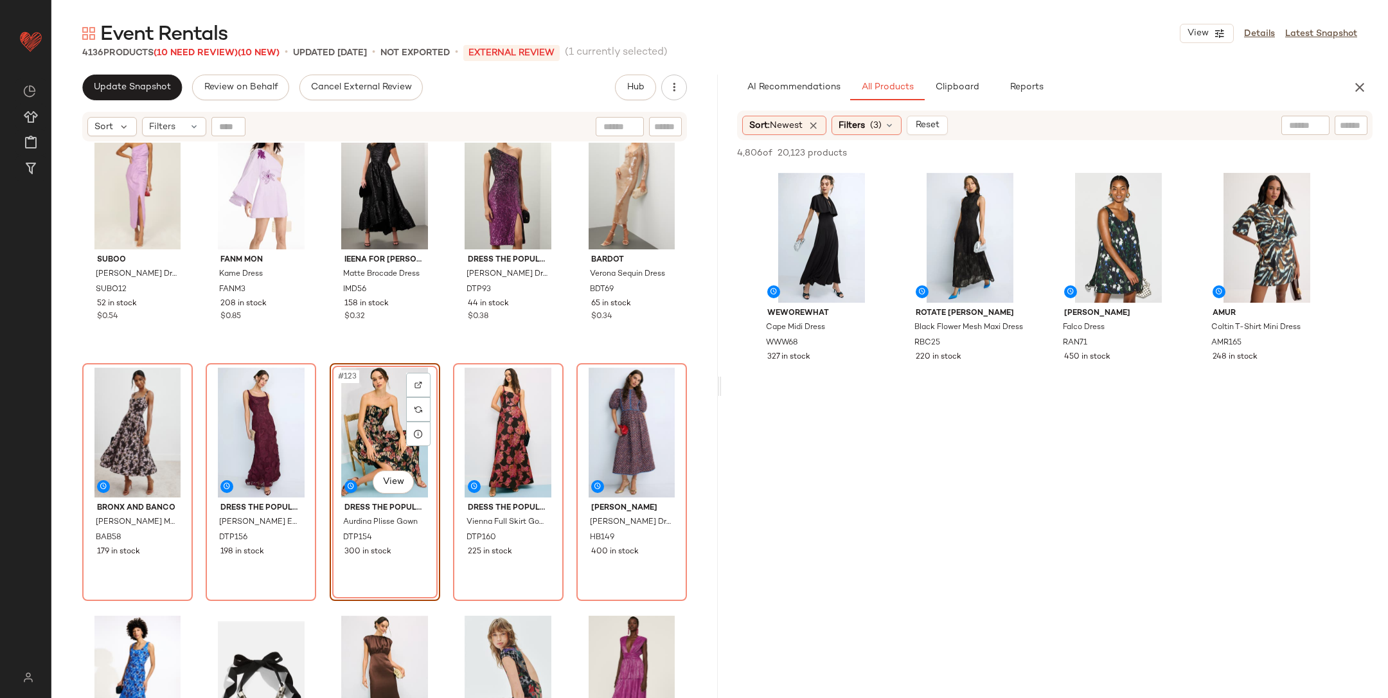
click at [453, 352] on div "Dress The Population [PERSON_NAME] Dress DTP93 44 in stock $0.38" at bounding box center [508, 234] width 111 height 238
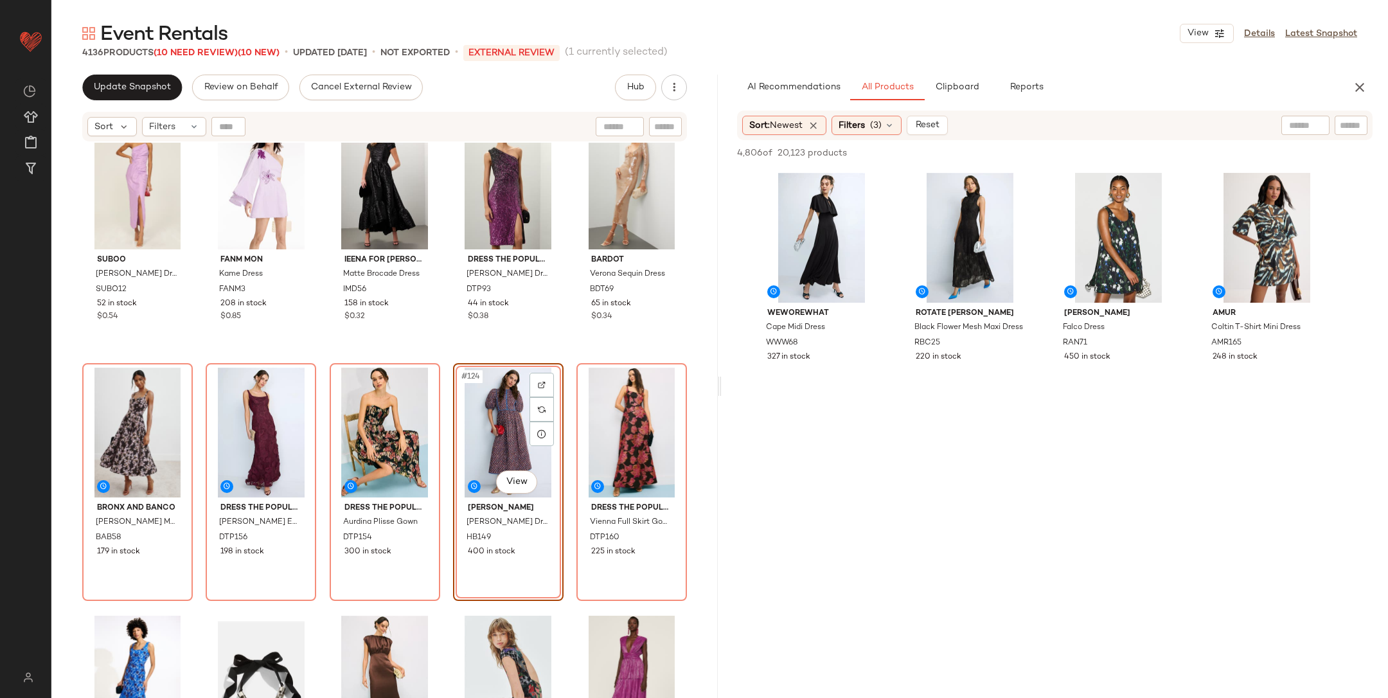
click at [444, 365] on div "Suboo [PERSON_NAME] Slip Dress SUBO12 52 in stock $0.54 Fanm Mon Kame Dress FAN…" at bounding box center [384, 437] width 667 height 588
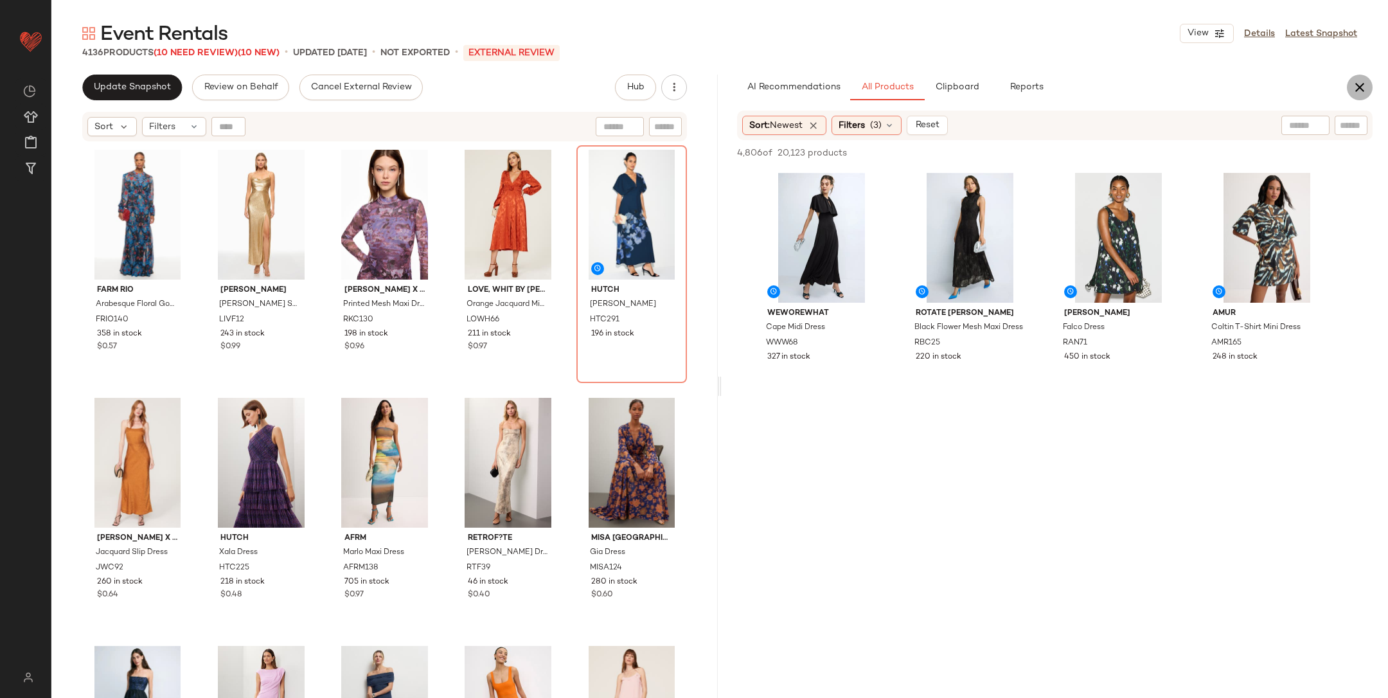
click at [1356, 92] on icon "button" at bounding box center [1359, 87] width 15 height 15
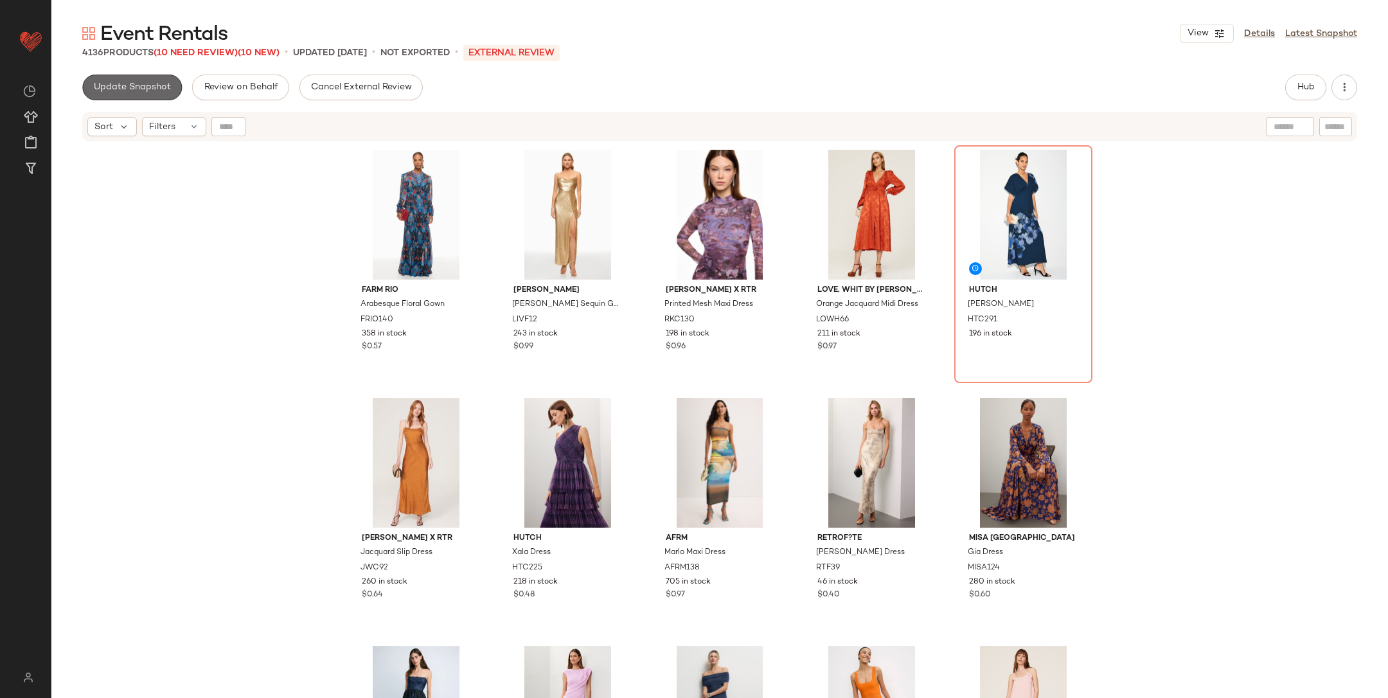
click at [125, 76] on button "Update Snapshot" at bounding box center [132, 88] width 100 height 26
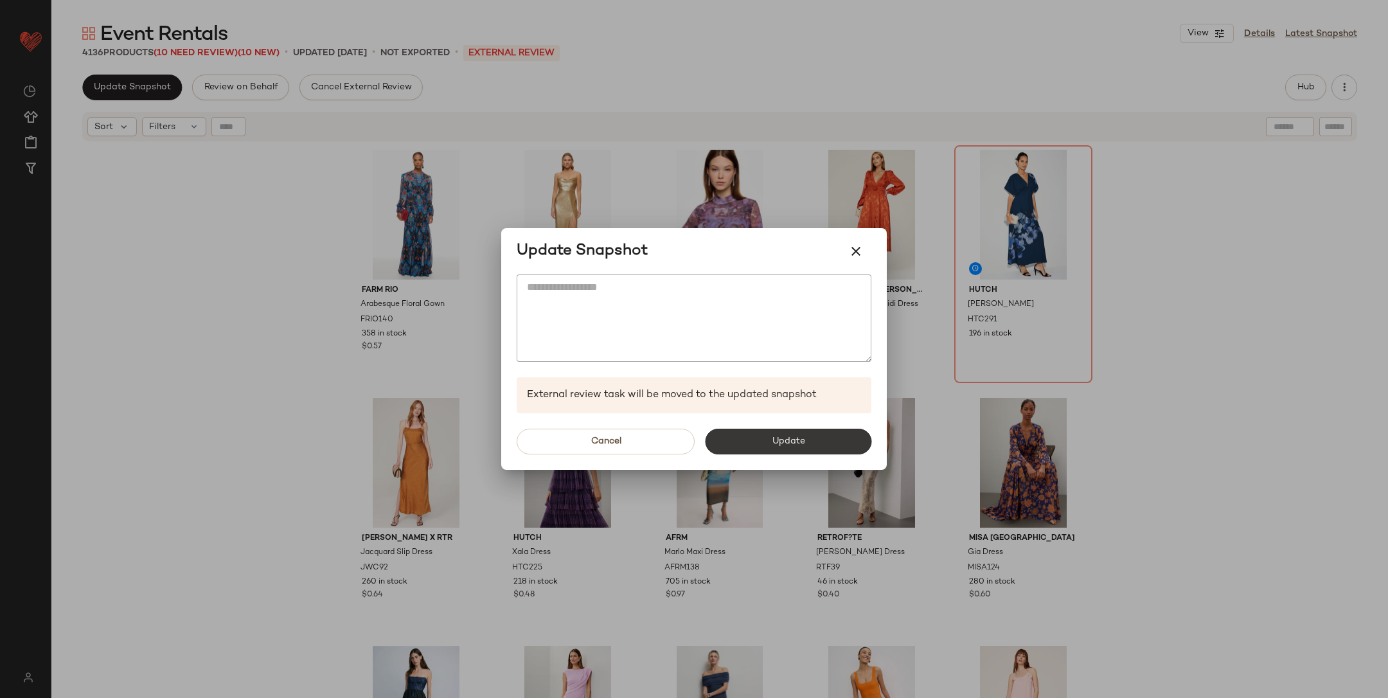
click at [798, 446] on span "Update" at bounding box center [787, 441] width 33 height 10
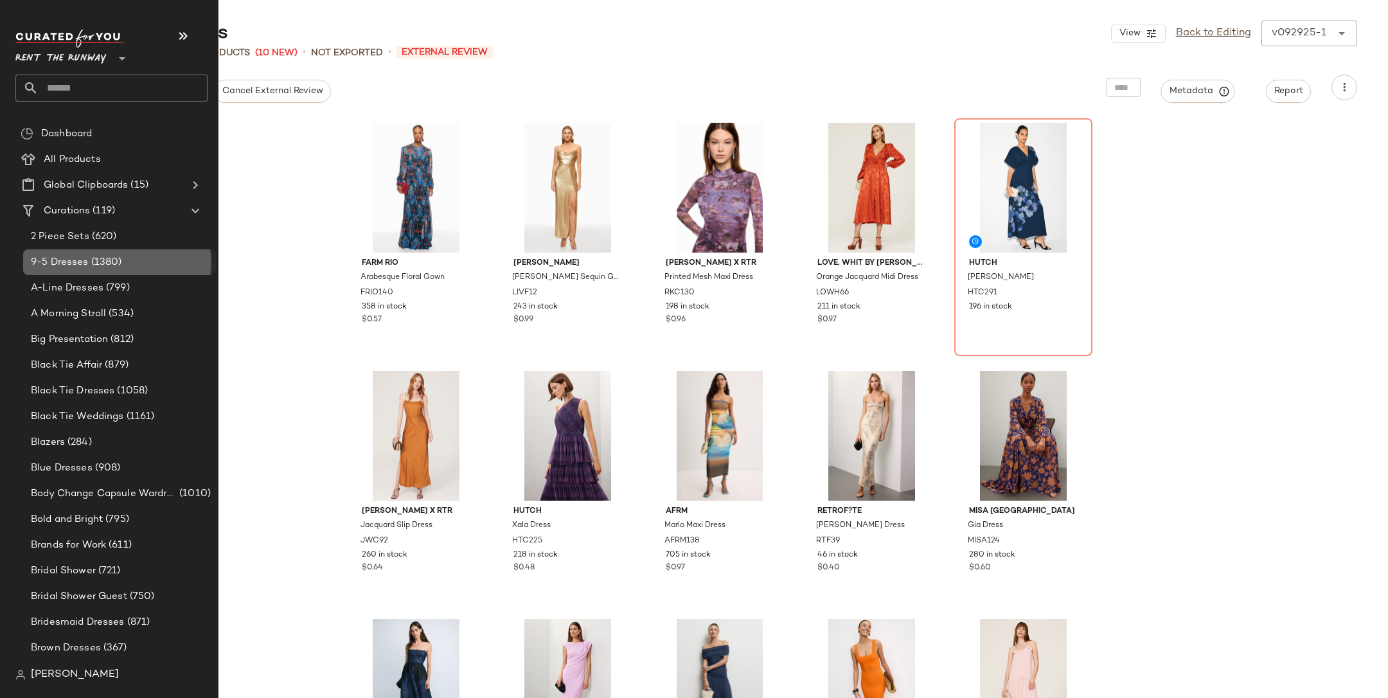
click at [85, 262] on span "9-5 Dresses" at bounding box center [60, 262] width 58 height 15
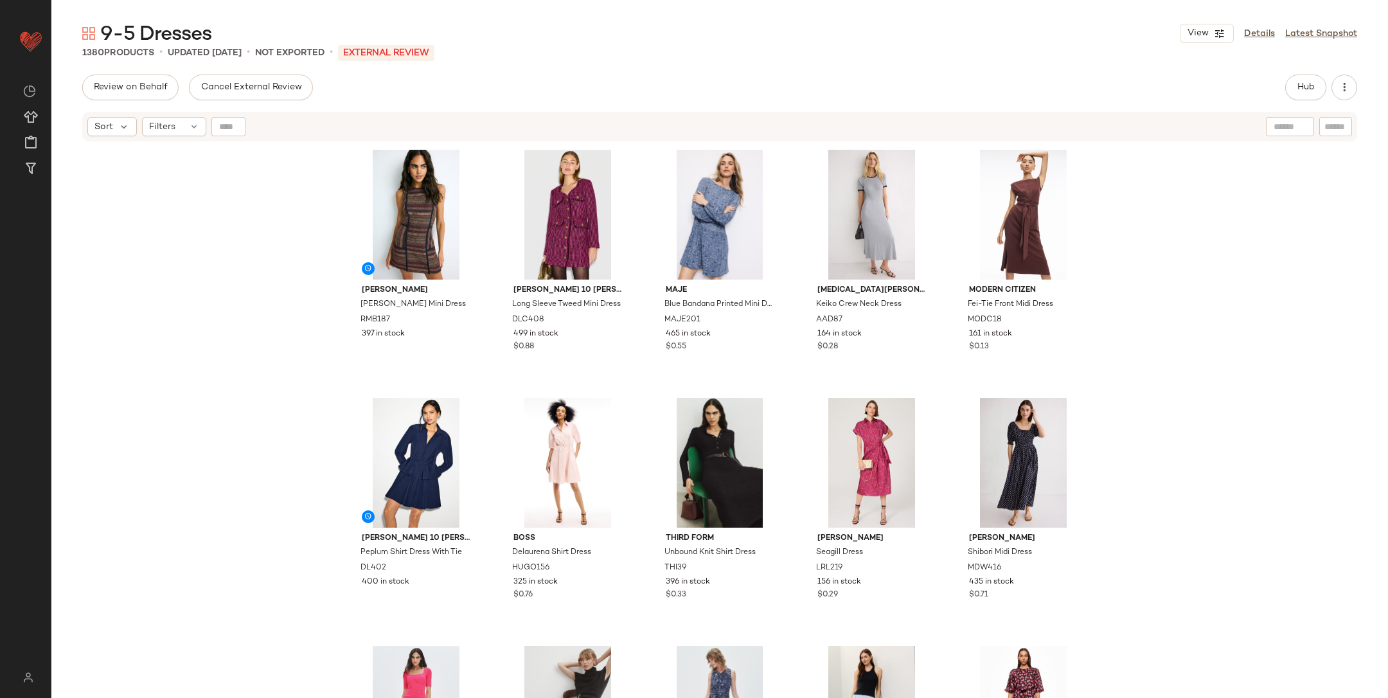
click at [1332, 80] on div "Hub" at bounding box center [1322, 88] width 72 height 26
click at [1316, 84] on button "Hub" at bounding box center [1306, 88] width 41 height 26
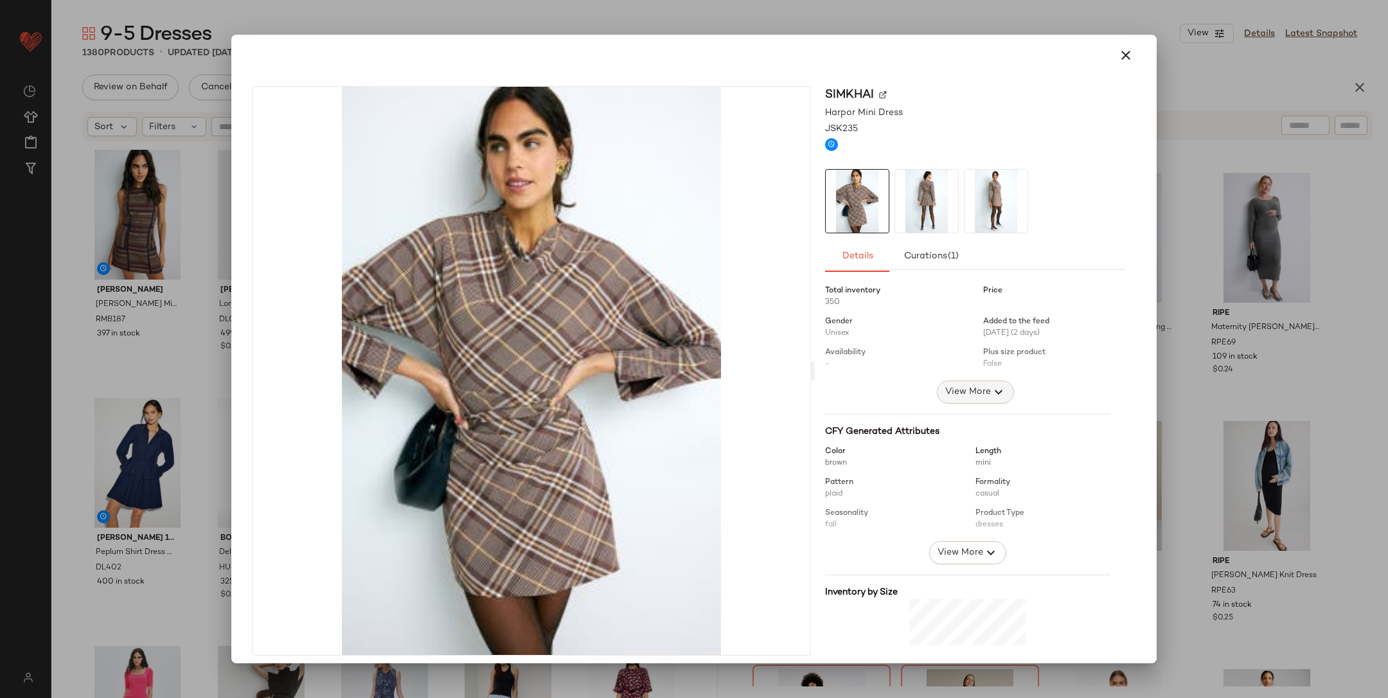
click at [991, 384] on icon "button" at bounding box center [998, 391] width 15 height 15
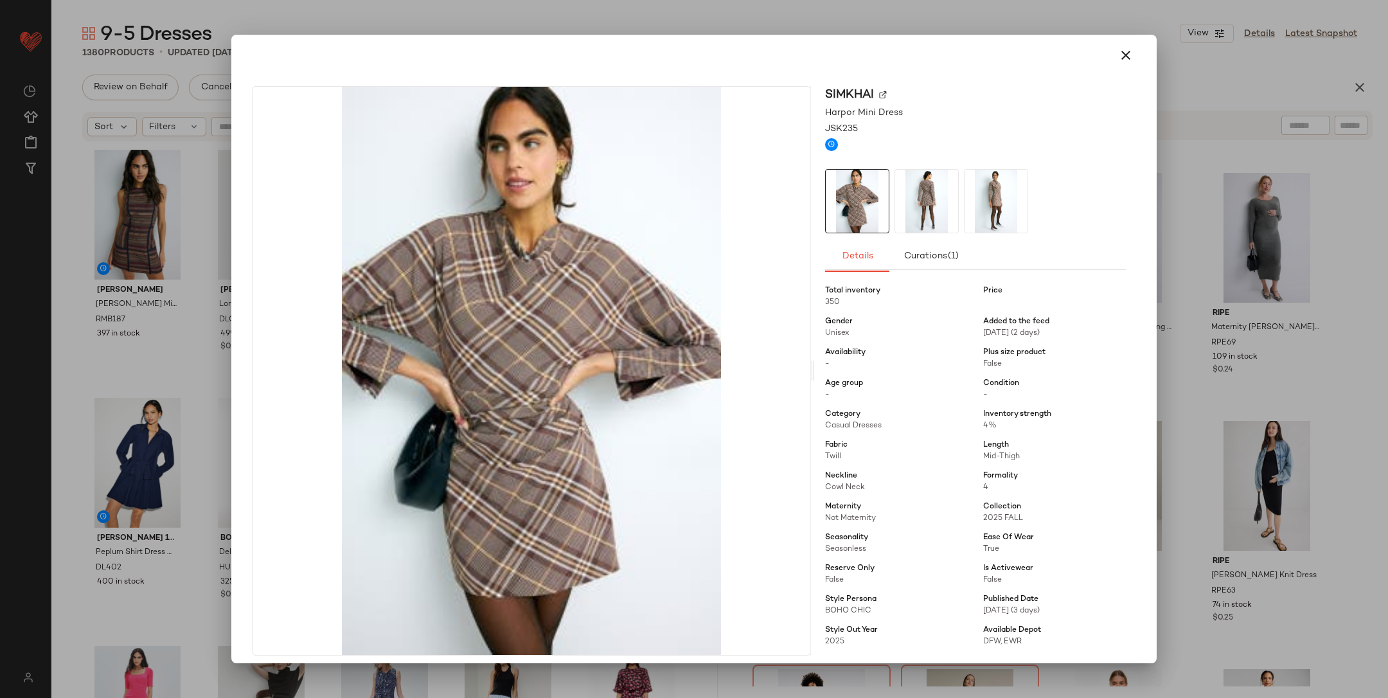
click at [1239, 379] on div at bounding box center [694, 349] width 1388 height 698
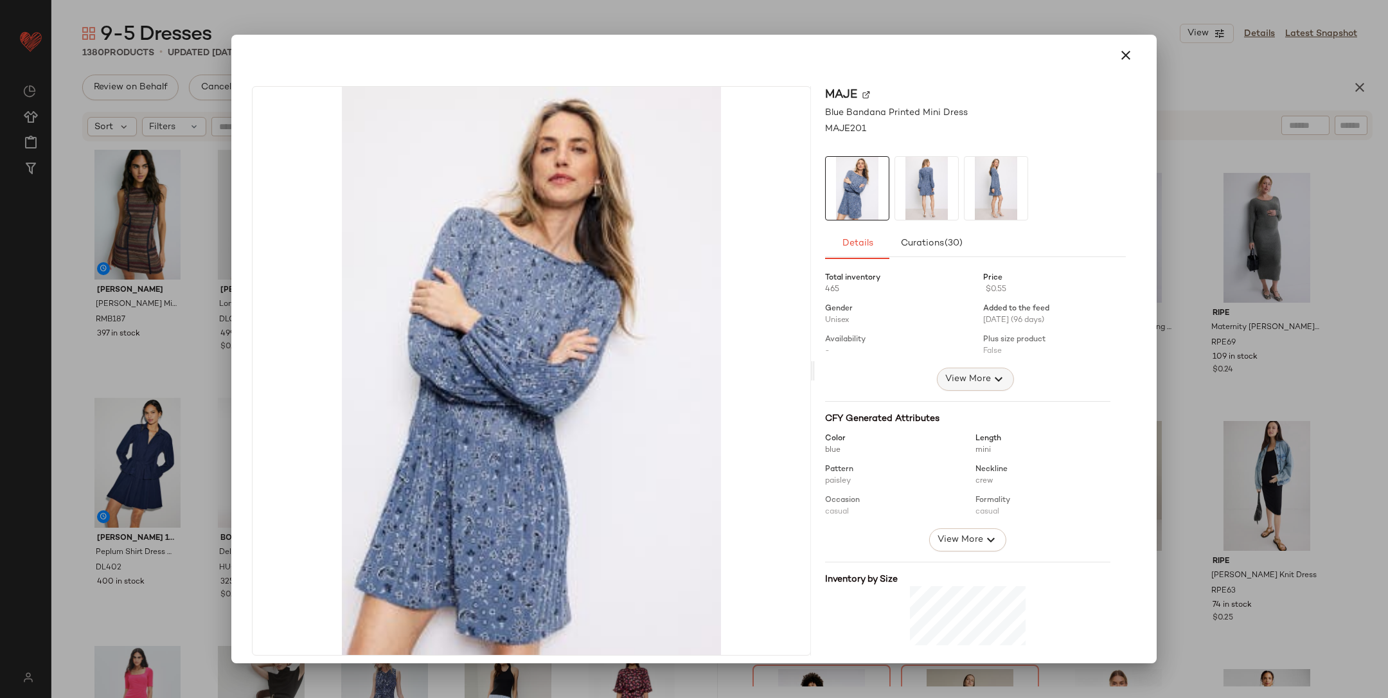
click at [965, 384] on span "View More" at bounding box center [968, 379] width 46 height 15
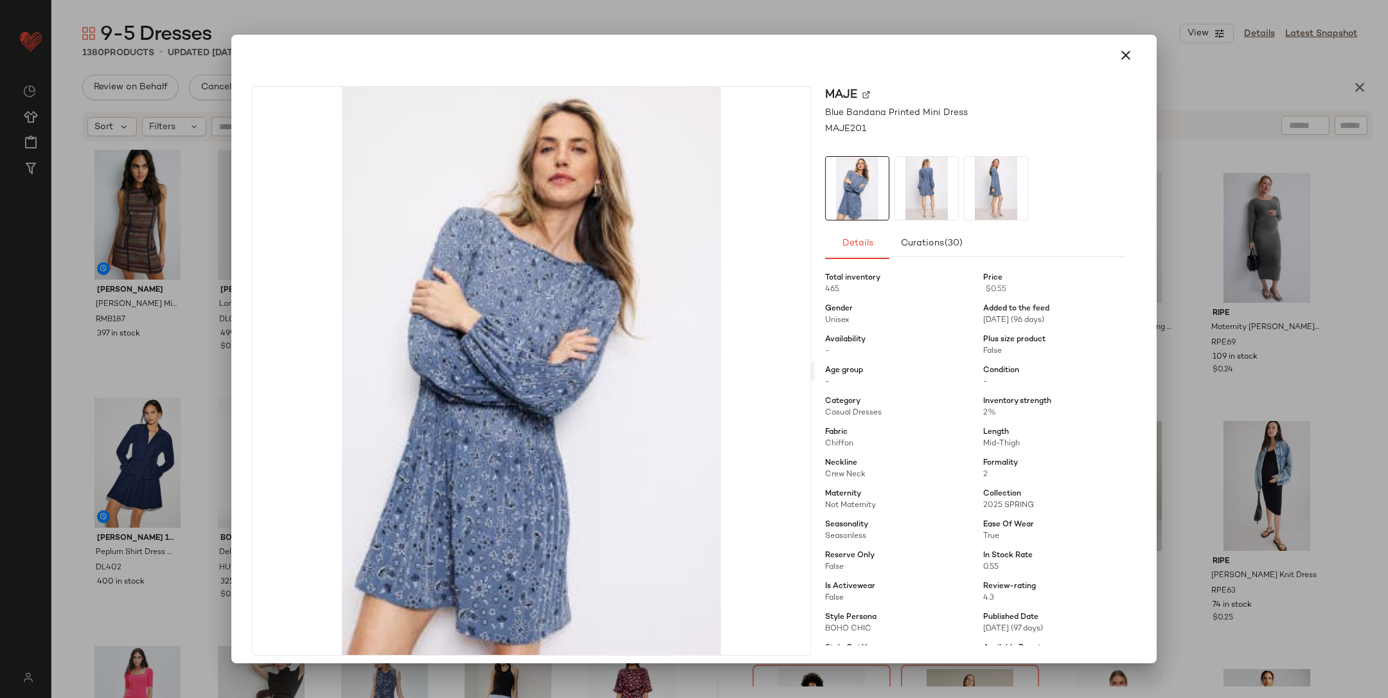
click at [1230, 391] on div at bounding box center [694, 349] width 1388 height 698
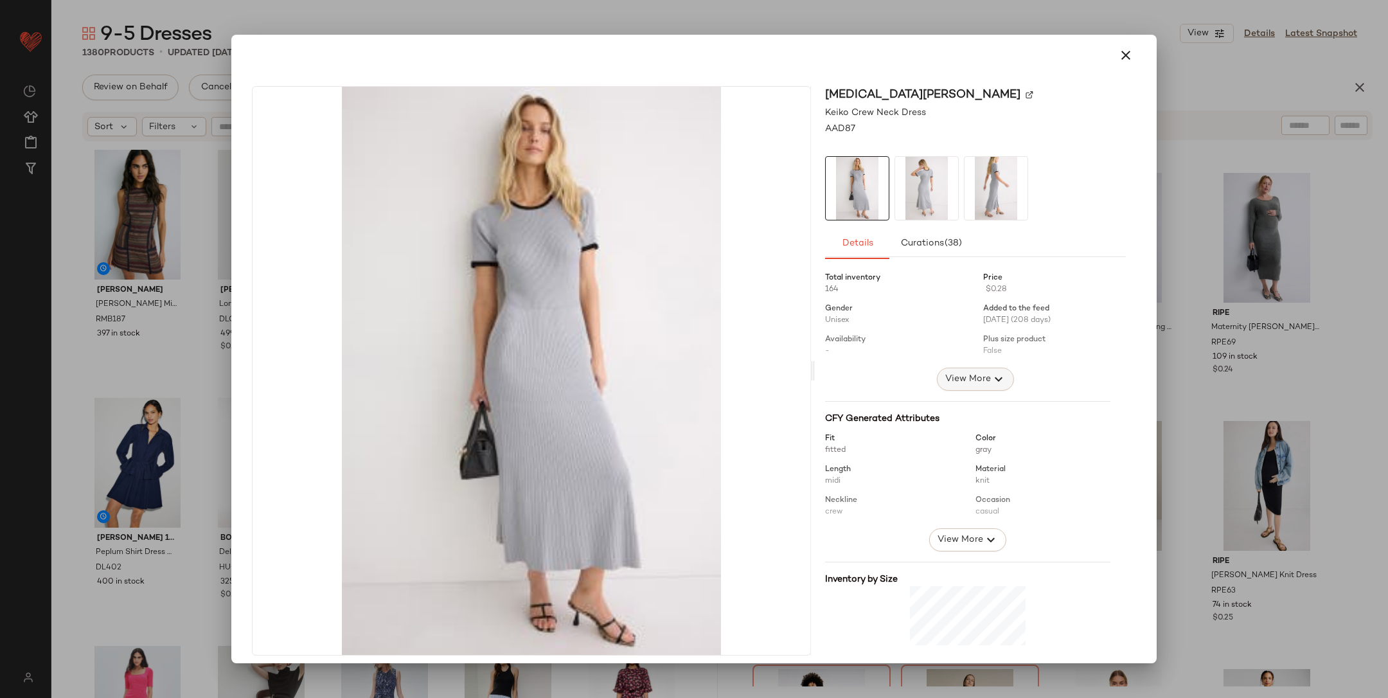
click at [992, 377] on icon "button" at bounding box center [998, 379] width 15 height 15
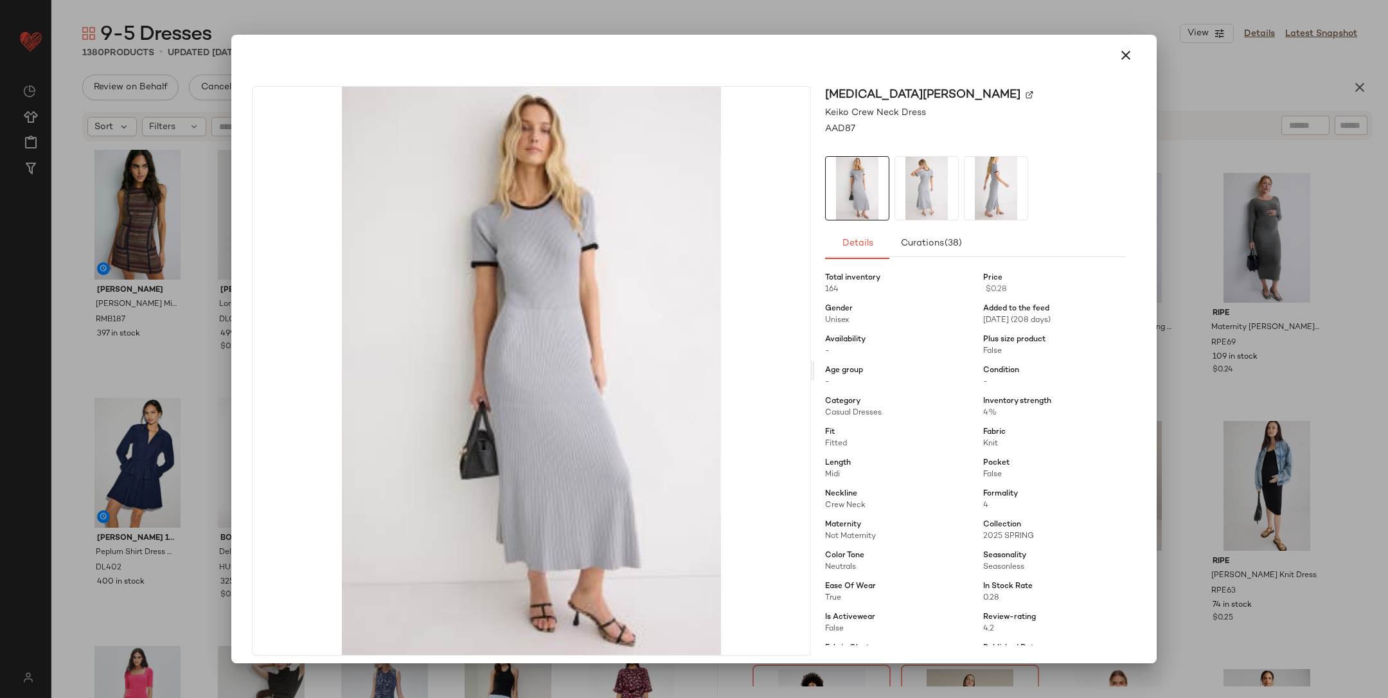
click at [1187, 371] on div at bounding box center [694, 349] width 1388 height 698
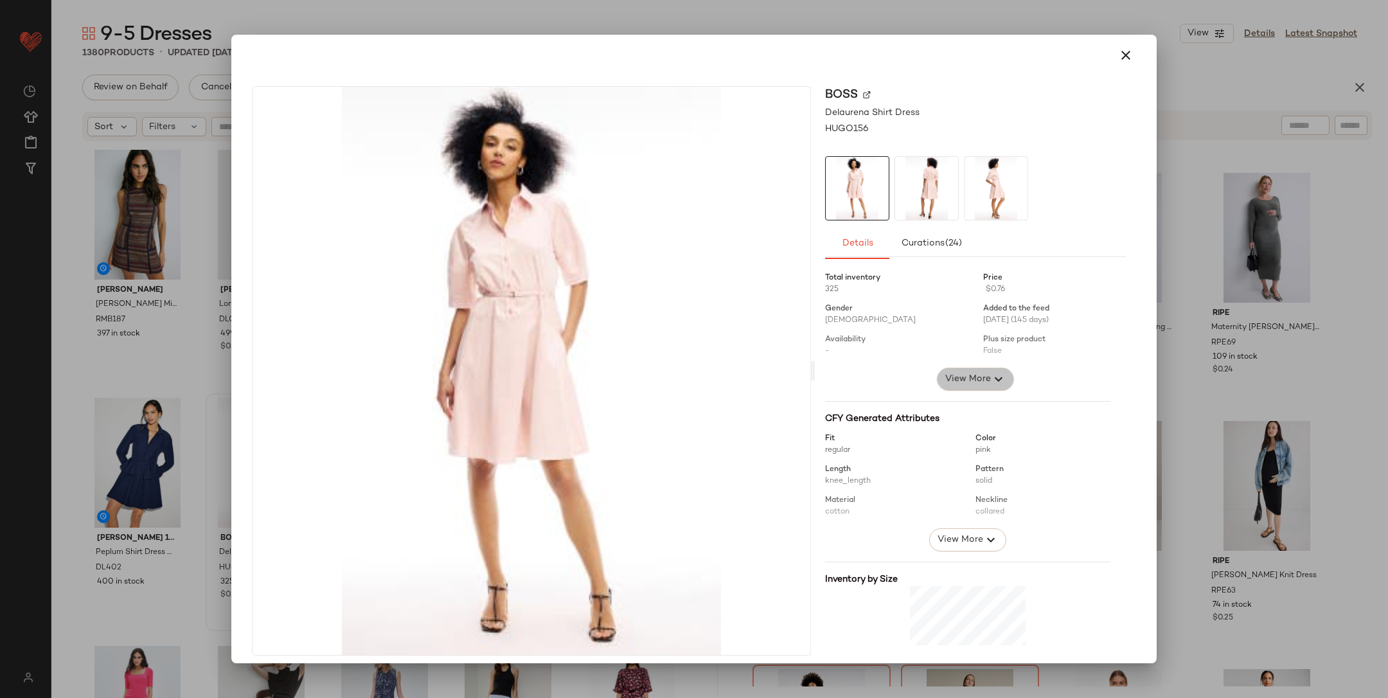
click at [978, 375] on span "View More" at bounding box center [968, 379] width 46 height 15
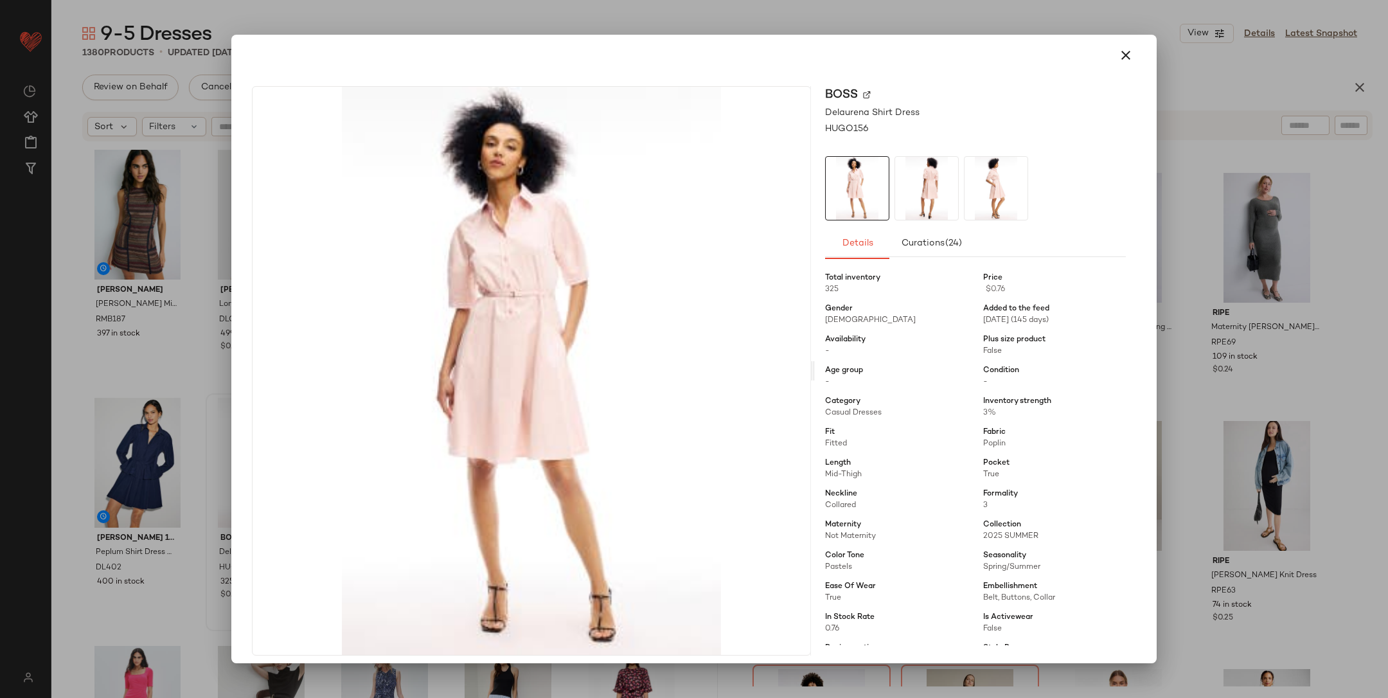
click at [1212, 370] on div at bounding box center [694, 349] width 1388 height 698
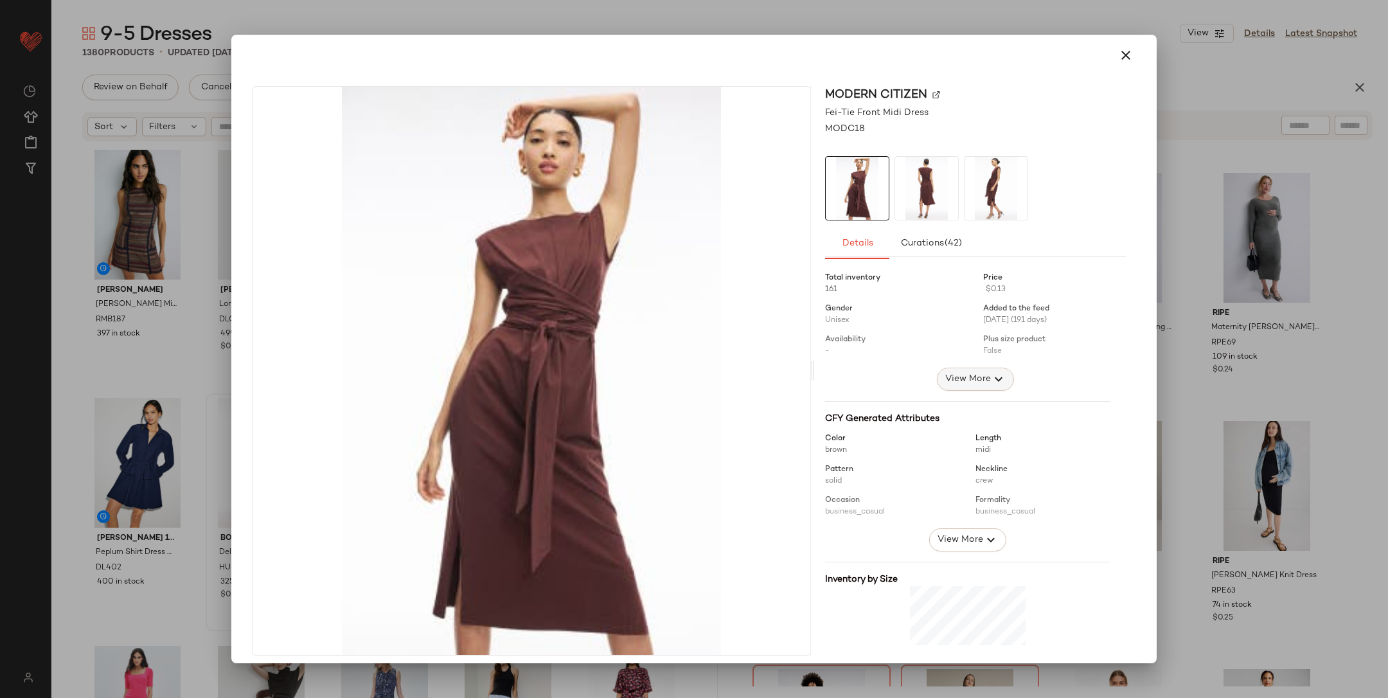
click at [970, 386] on span "View More" at bounding box center [968, 379] width 46 height 15
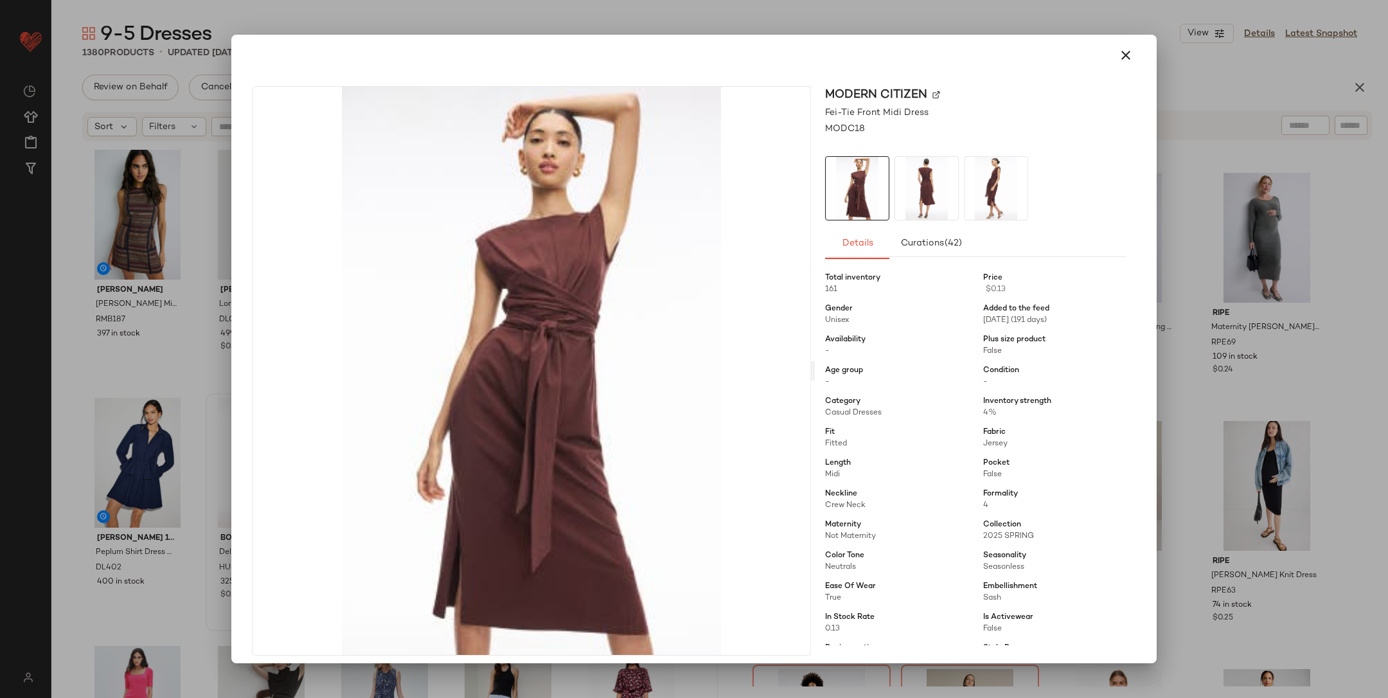
click at [1225, 385] on div at bounding box center [694, 349] width 1388 height 698
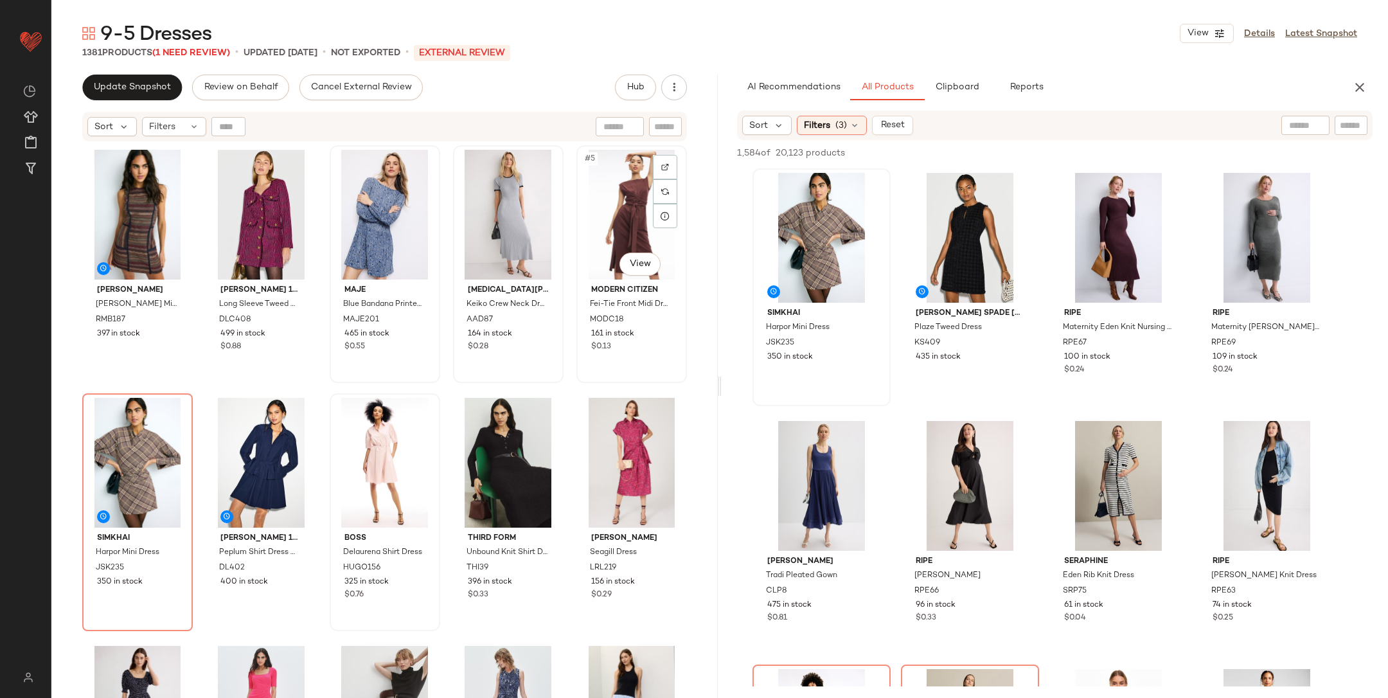
click at [619, 220] on div "#5 View" at bounding box center [632, 215] width 102 height 130
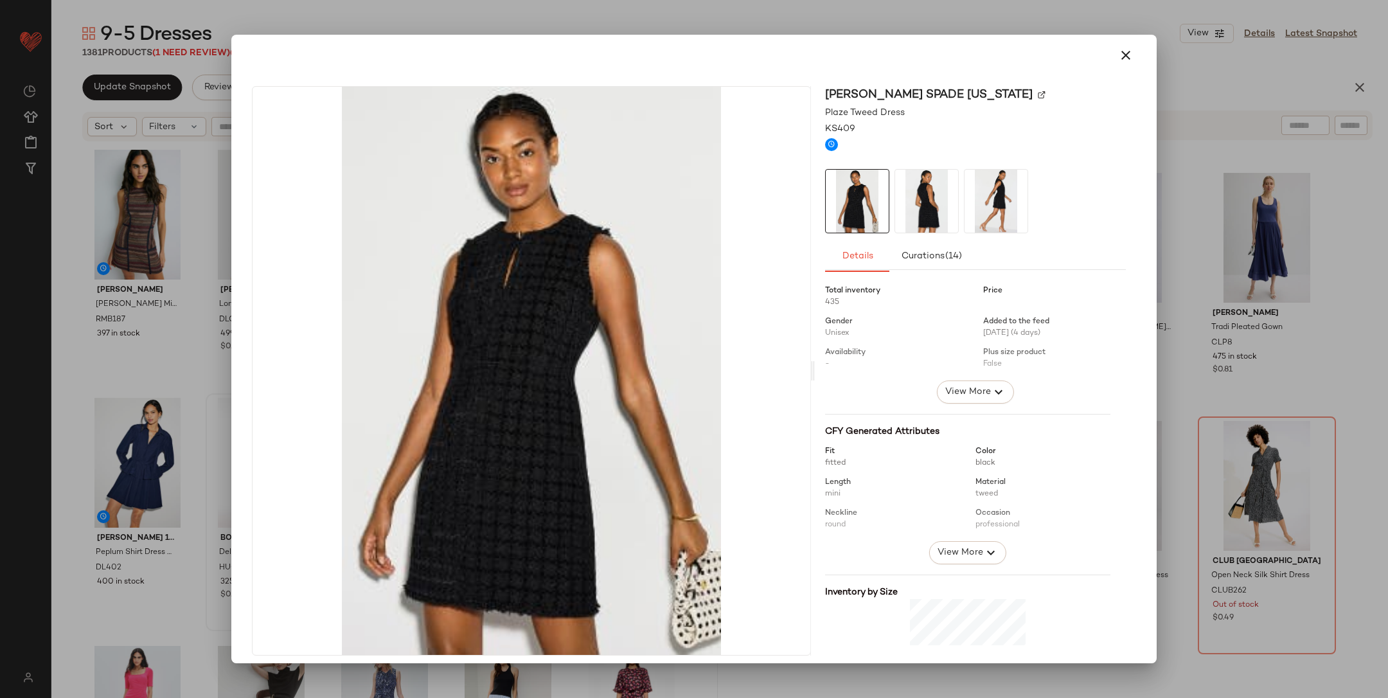
click at [970, 379] on div at bounding box center [975, 327] width 301 height 105
click at [978, 386] on span "View More" at bounding box center [968, 391] width 46 height 15
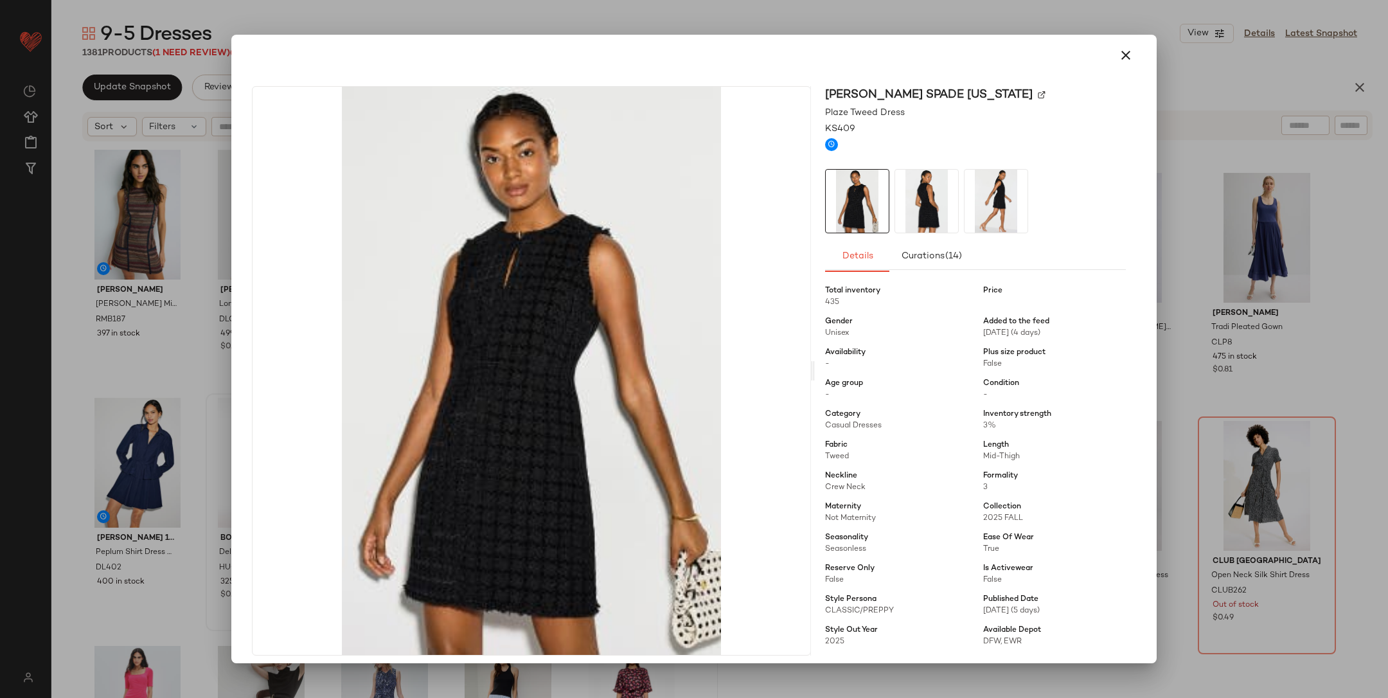
click at [1191, 359] on div at bounding box center [694, 349] width 1388 height 698
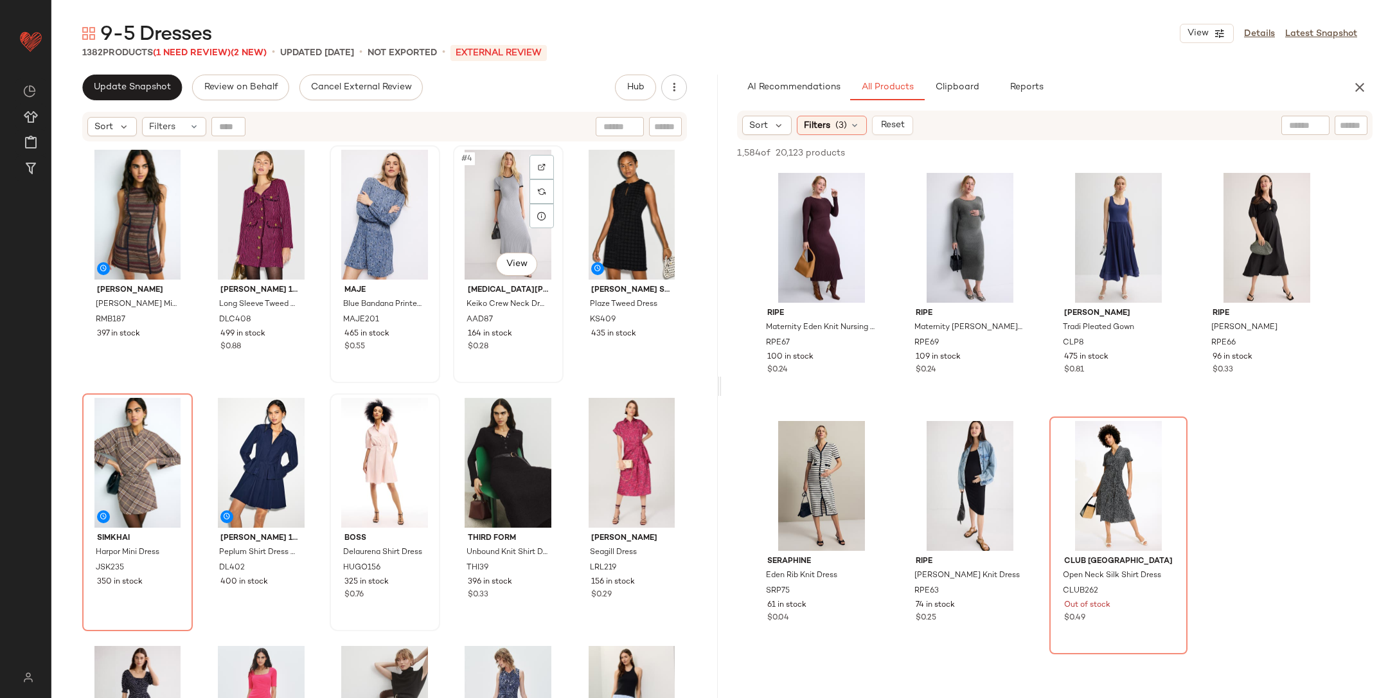
click at [496, 208] on div "#4 View" at bounding box center [509, 215] width 102 height 130
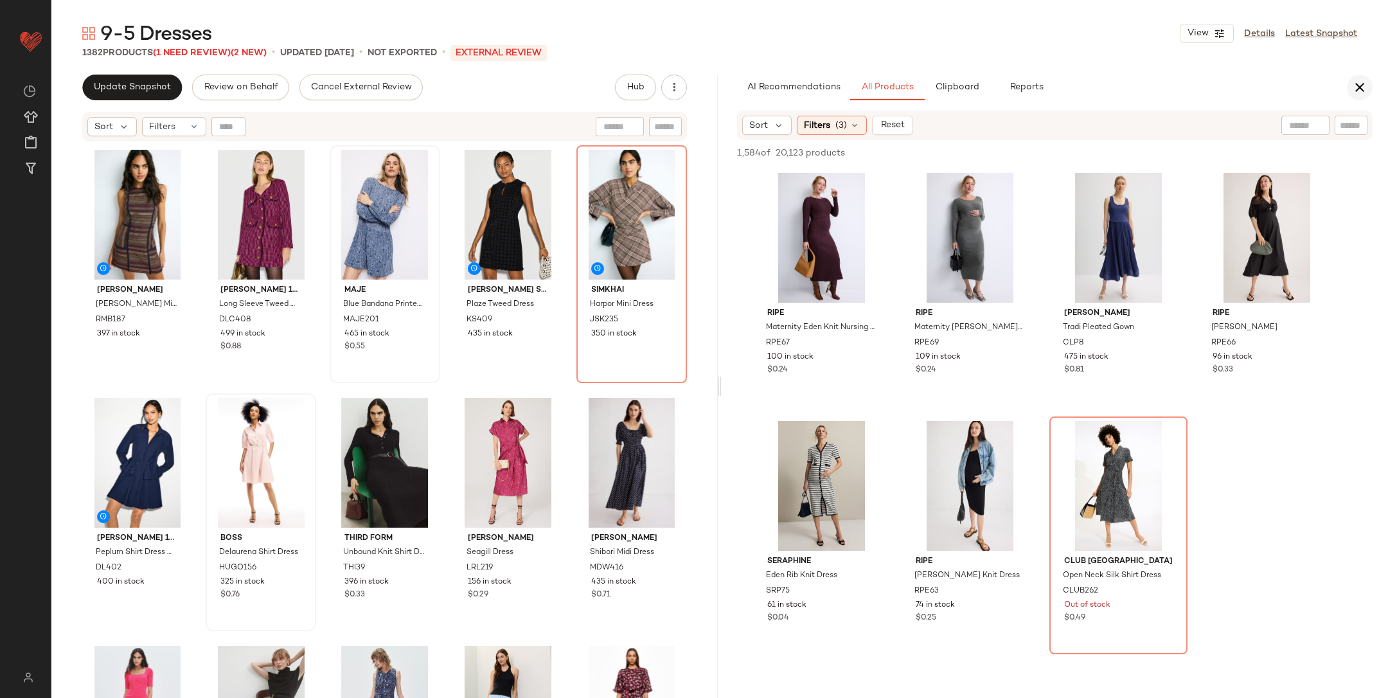
click at [1365, 86] on icon "button" at bounding box center [1359, 87] width 15 height 15
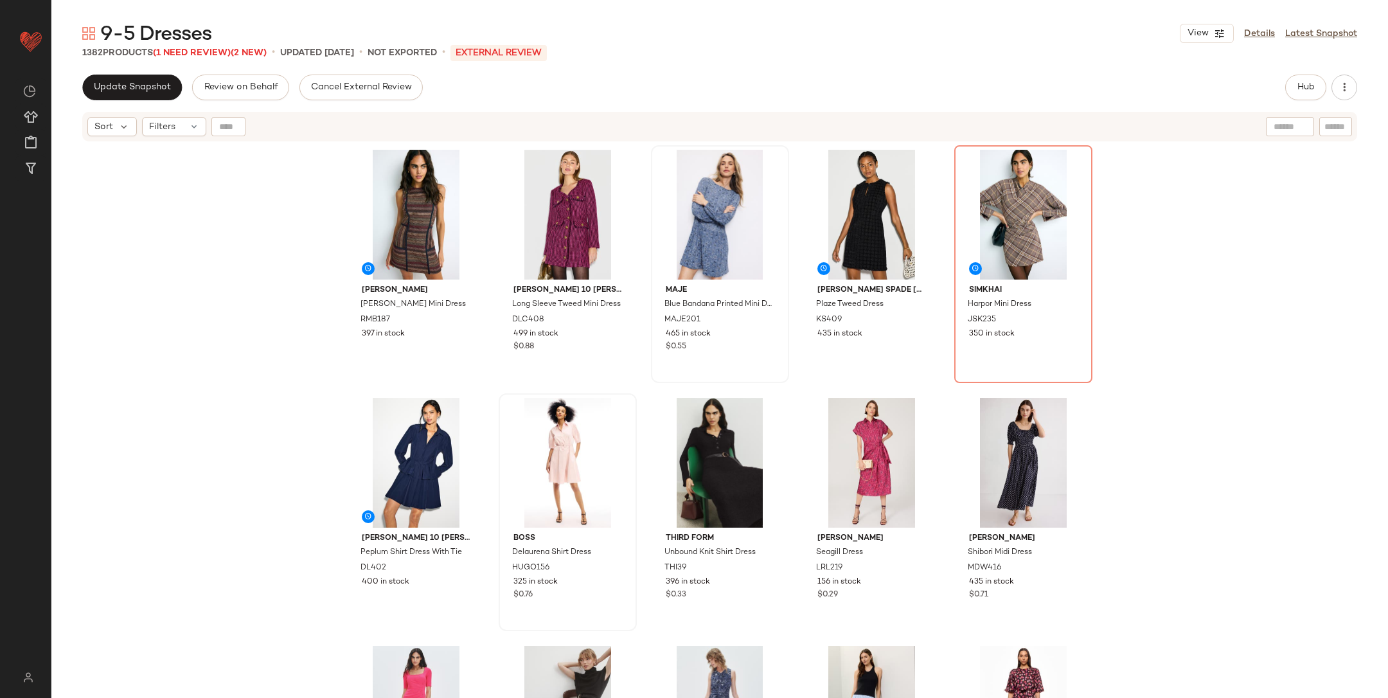
click at [1316, 274] on div "[PERSON_NAME] [PERSON_NAME] Mini Dress RMB187 397 in stock [PERSON_NAME] 10 [PE…" at bounding box center [719, 437] width 1337 height 588
click at [129, 91] on span "Update Snapshot" at bounding box center [132, 87] width 78 height 10
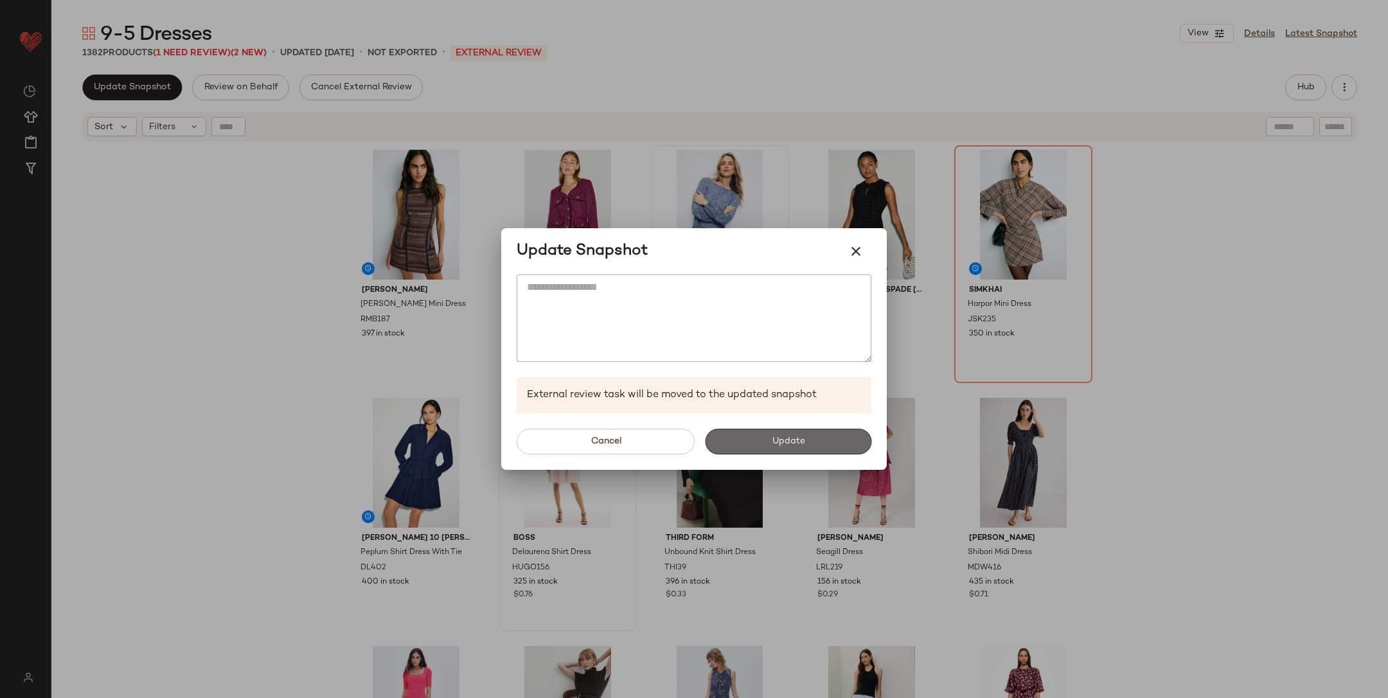
click at [787, 440] on span "Update" at bounding box center [787, 441] width 33 height 10
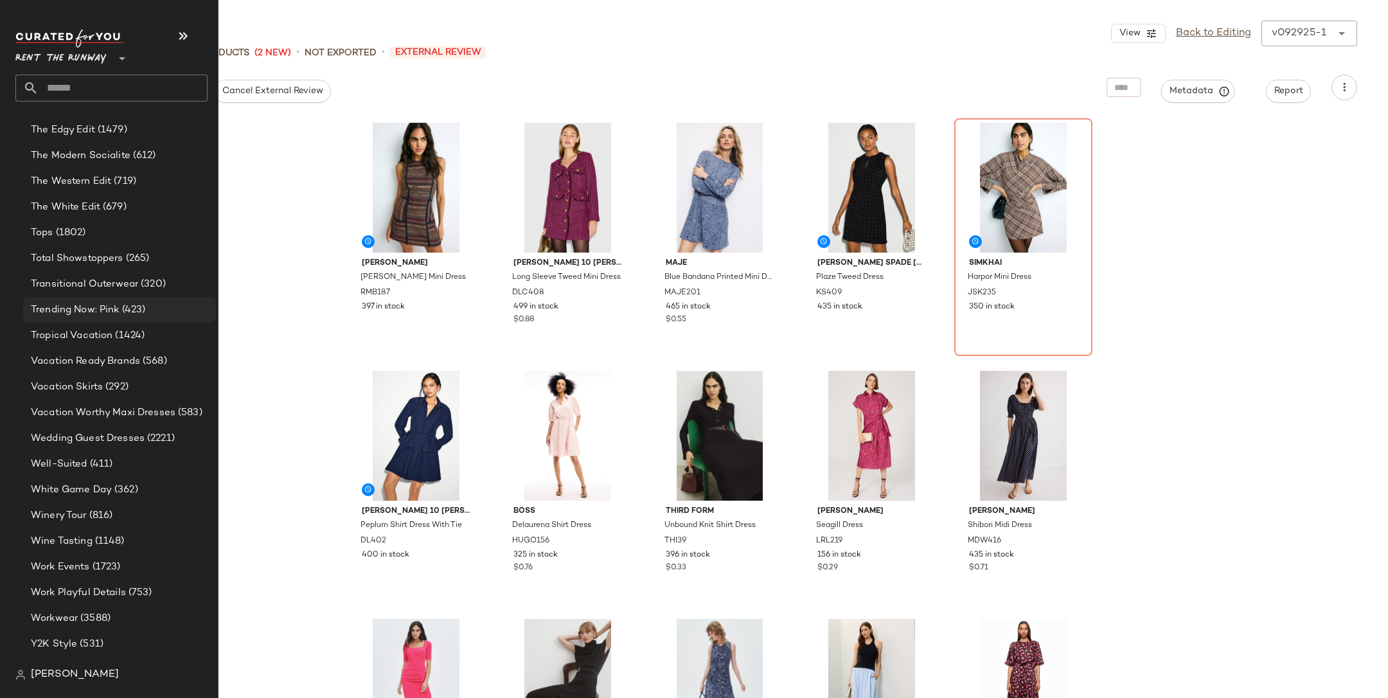
scroll to position [2621, 0]
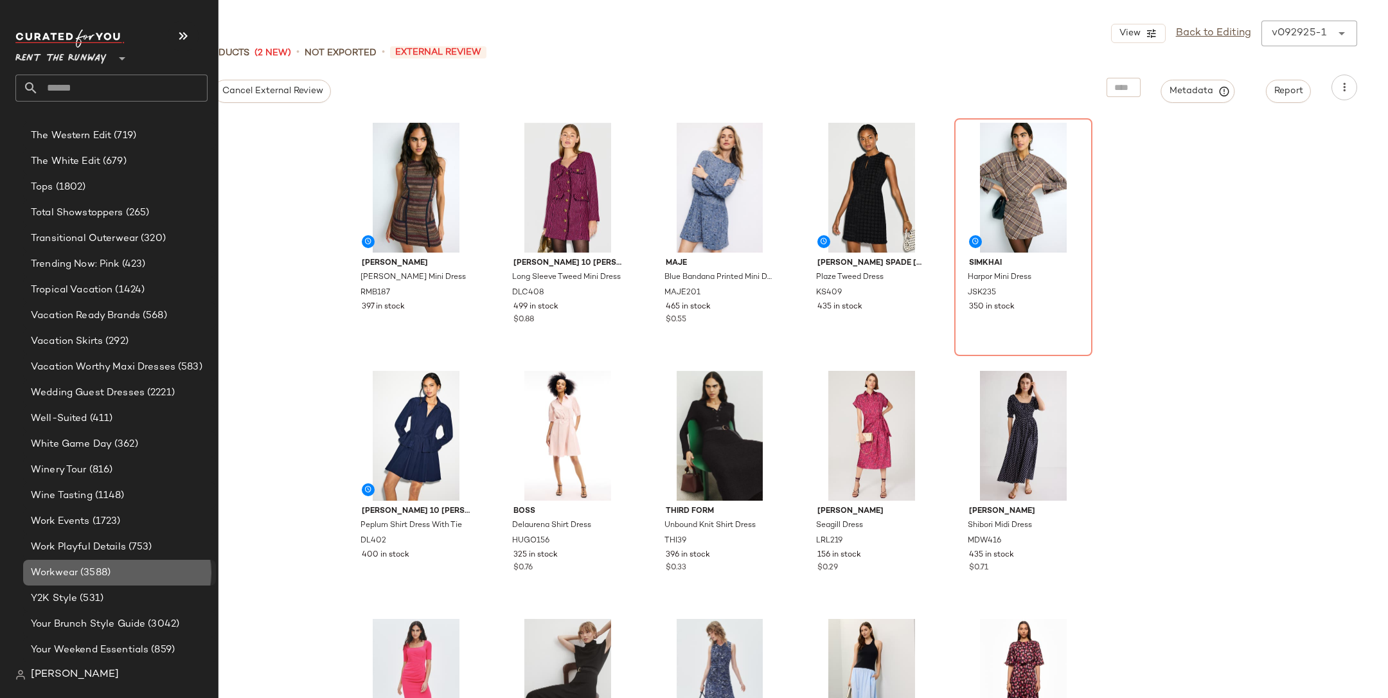
click at [89, 568] on span "(3588)" at bounding box center [94, 573] width 33 height 15
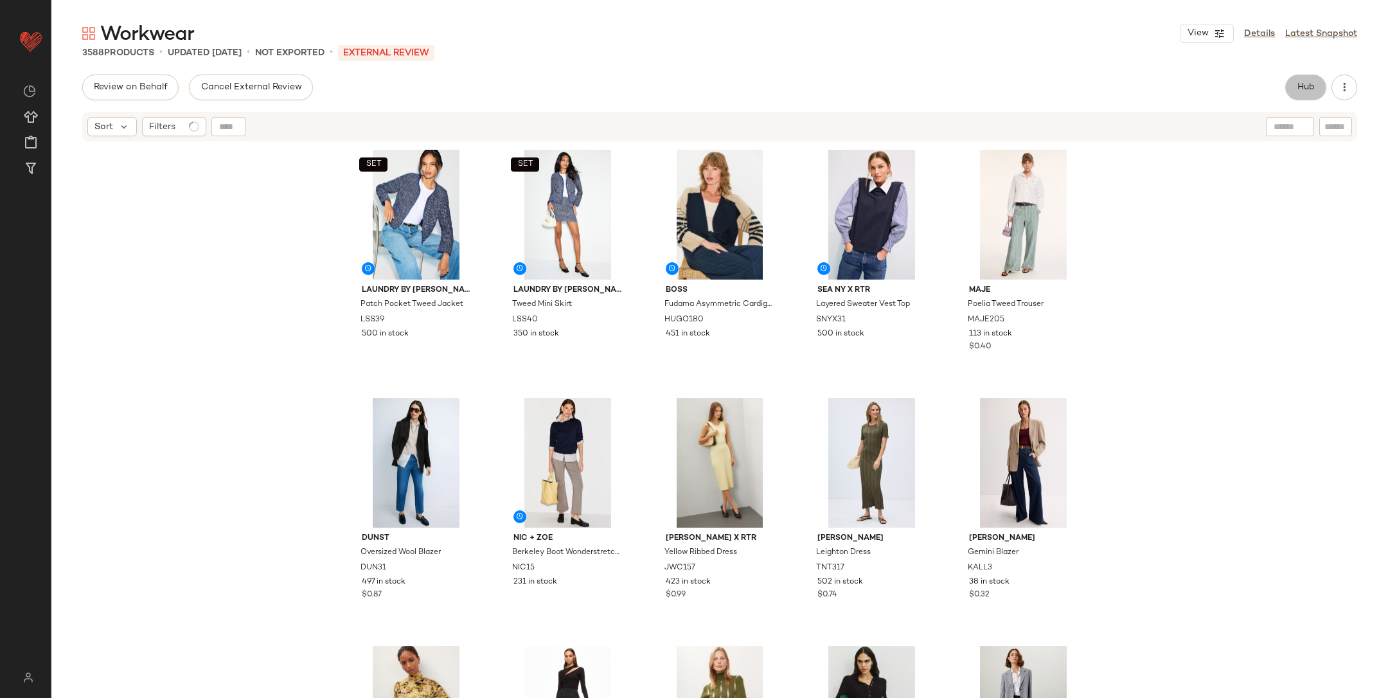
click at [1294, 91] on button "Hub" at bounding box center [1306, 88] width 41 height 26
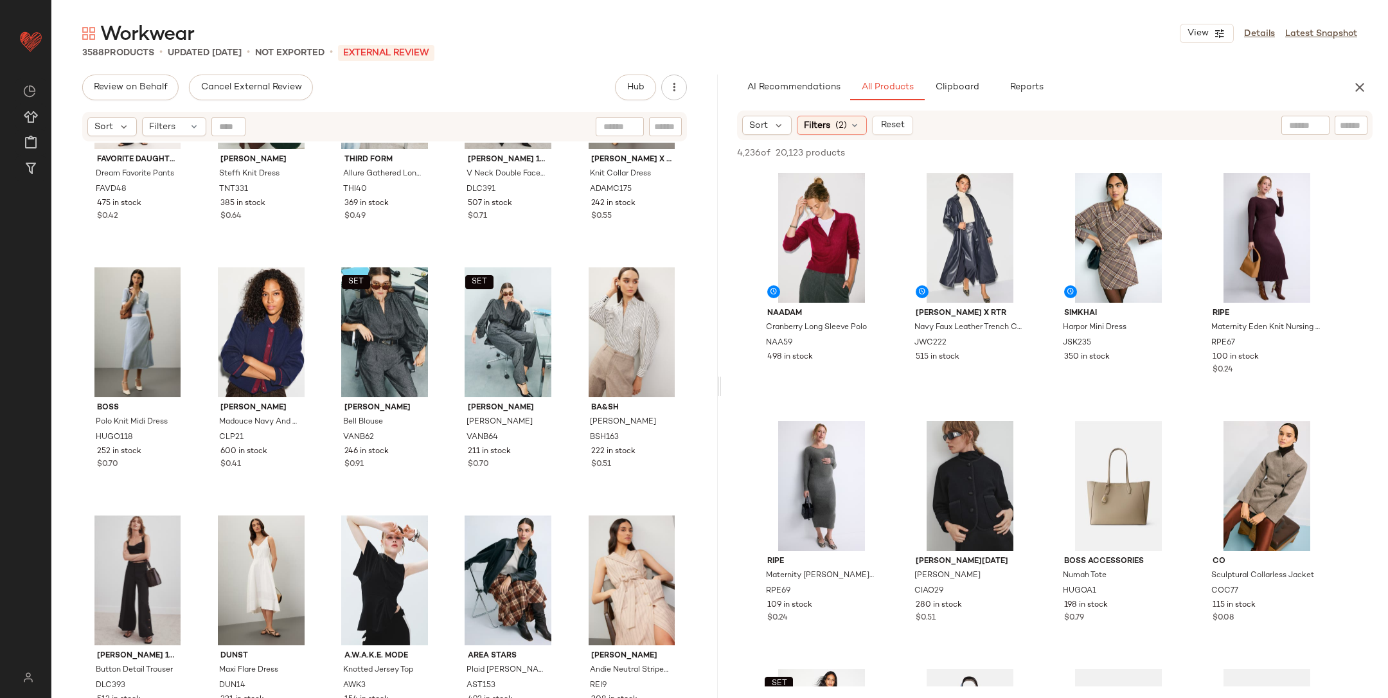
scroll to position [4610, 0]
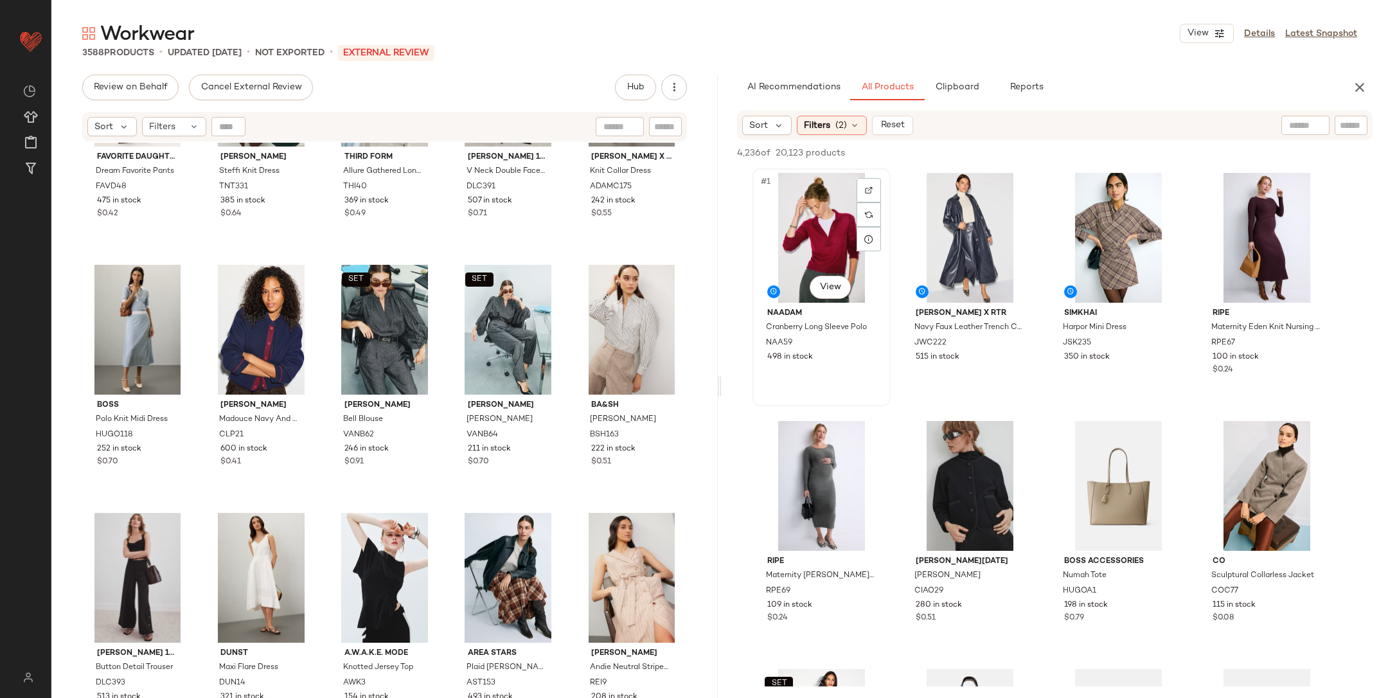
click at [800, 232] on div "#1 View" at bounding box center [821, 238] width 129 height 130
click at [1097, 224] on div "#3 View" at bounding box center [1118, 238] width 129 height 130
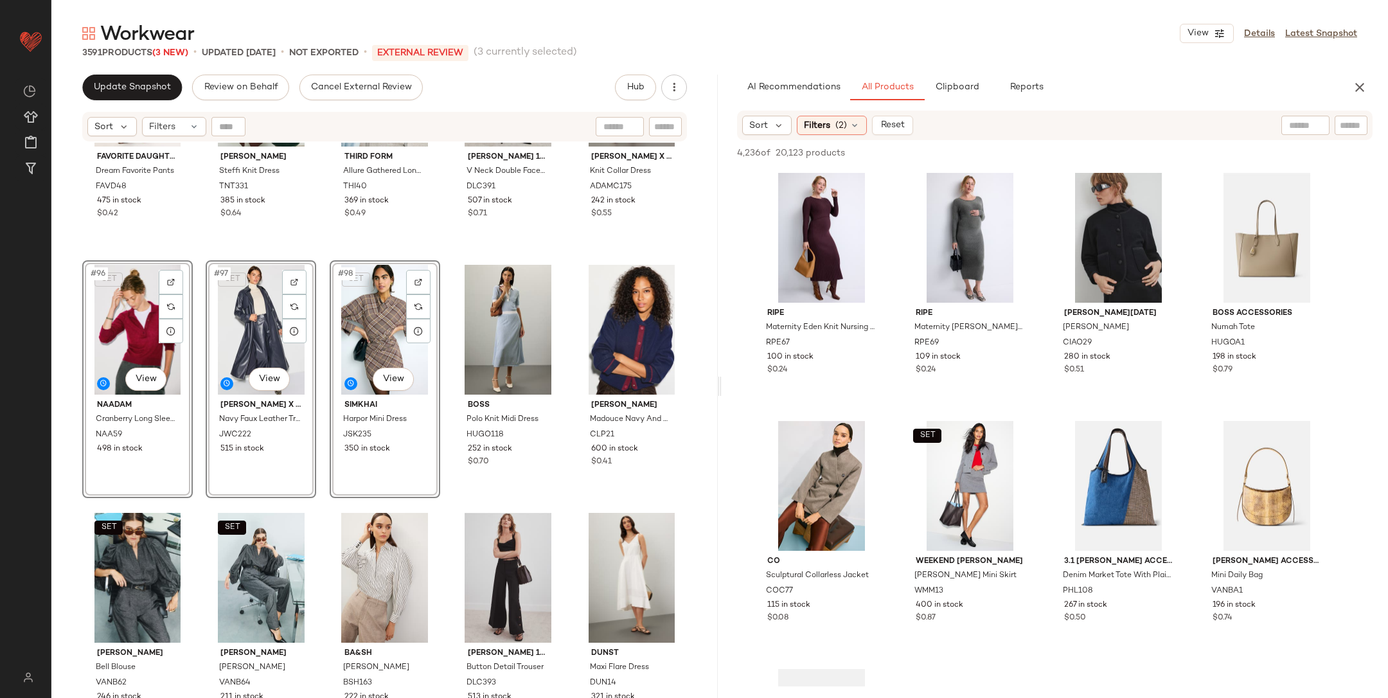
click at [197, 258] on div "Favorite Daughter Dream Favorite Pants FAVD48 475 in stock $0.42 [PERSON_NAME] …" at bounding box center [384, 437] width 667 height 588
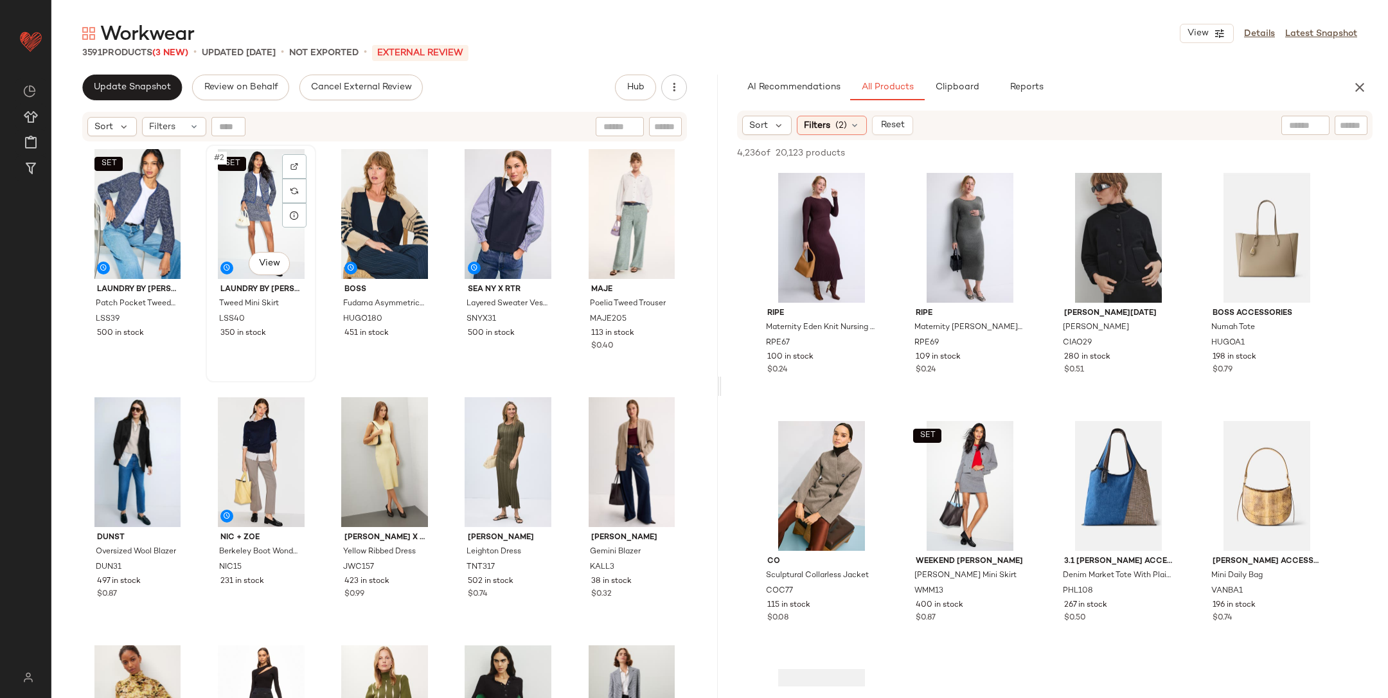
scroll to position [0, 0]
click at [1376, 79] on div "AI Recommendations All Products Clipboard Reports" at bounding box center [1055, 88] width 667 height 26
click at [1361, 85] on icon "button" at bounding box center [1359, 87] width 15 height 15
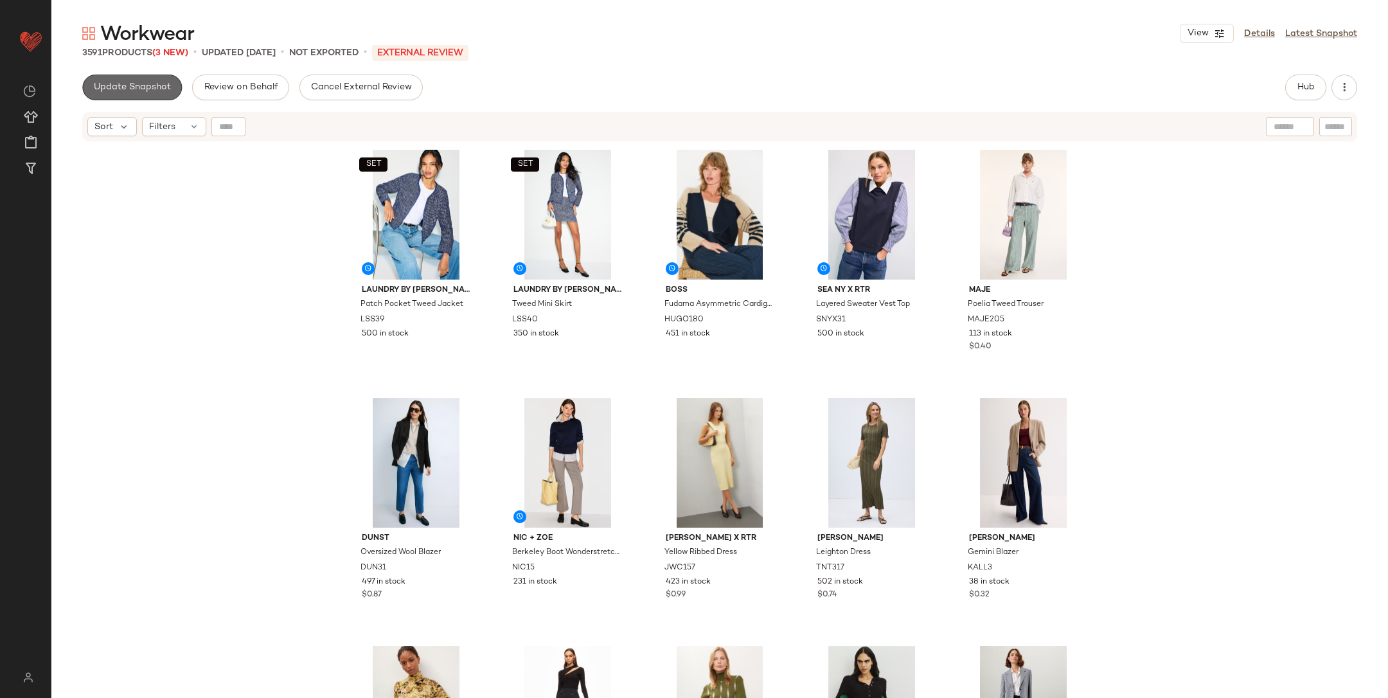
click at [141, 91] on span "Update Snapshot" at bounding box center [132, 87] width 78 height 10
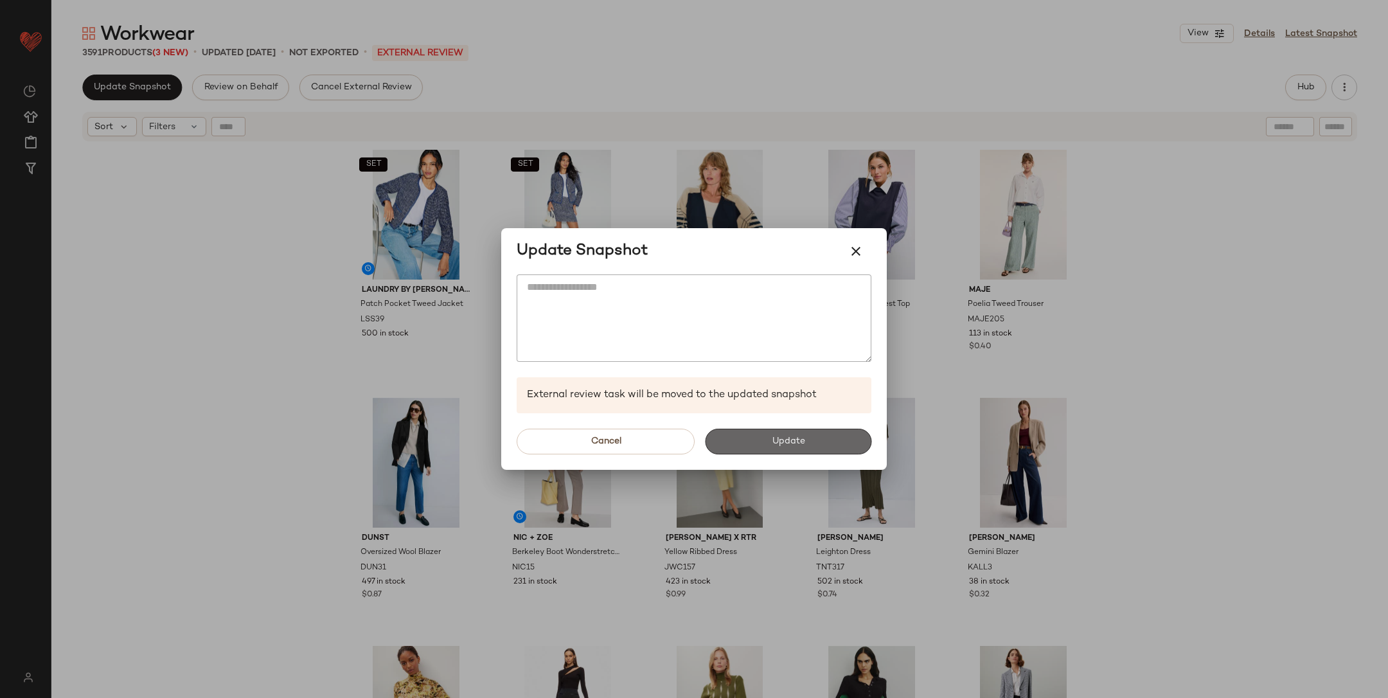
click at [761, 434] on button "Update" at bounding box center [788, 442] width 166 height 26
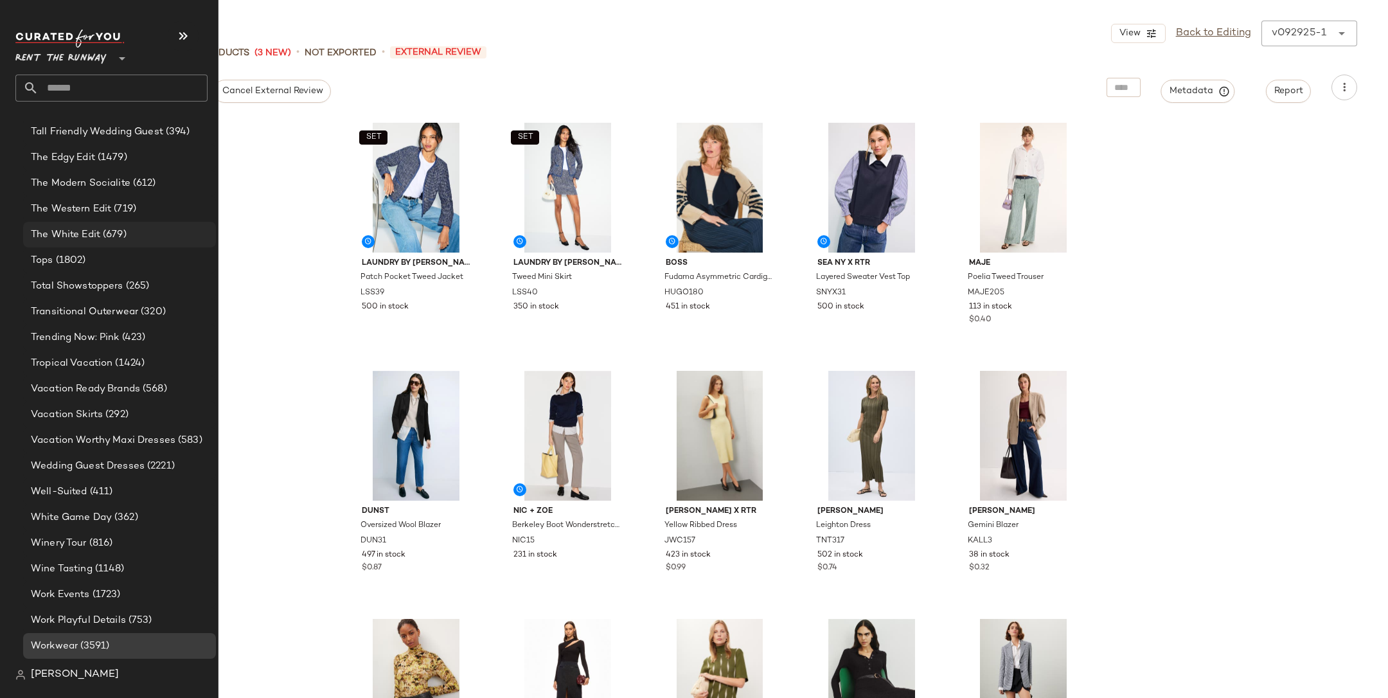
scroll to position [2621, 0]
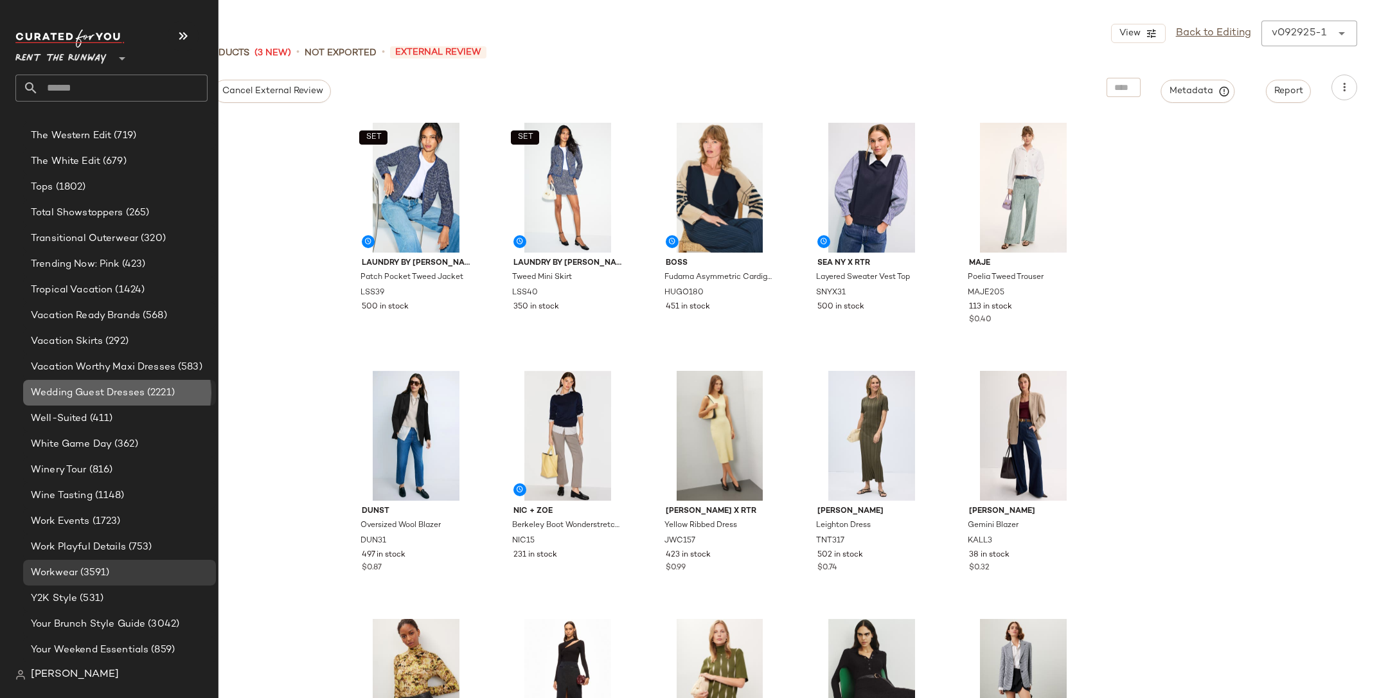
click at [126, 391] on span "Wedding Guest Dresses" at bounding box center [88, 393] width 114 height 15
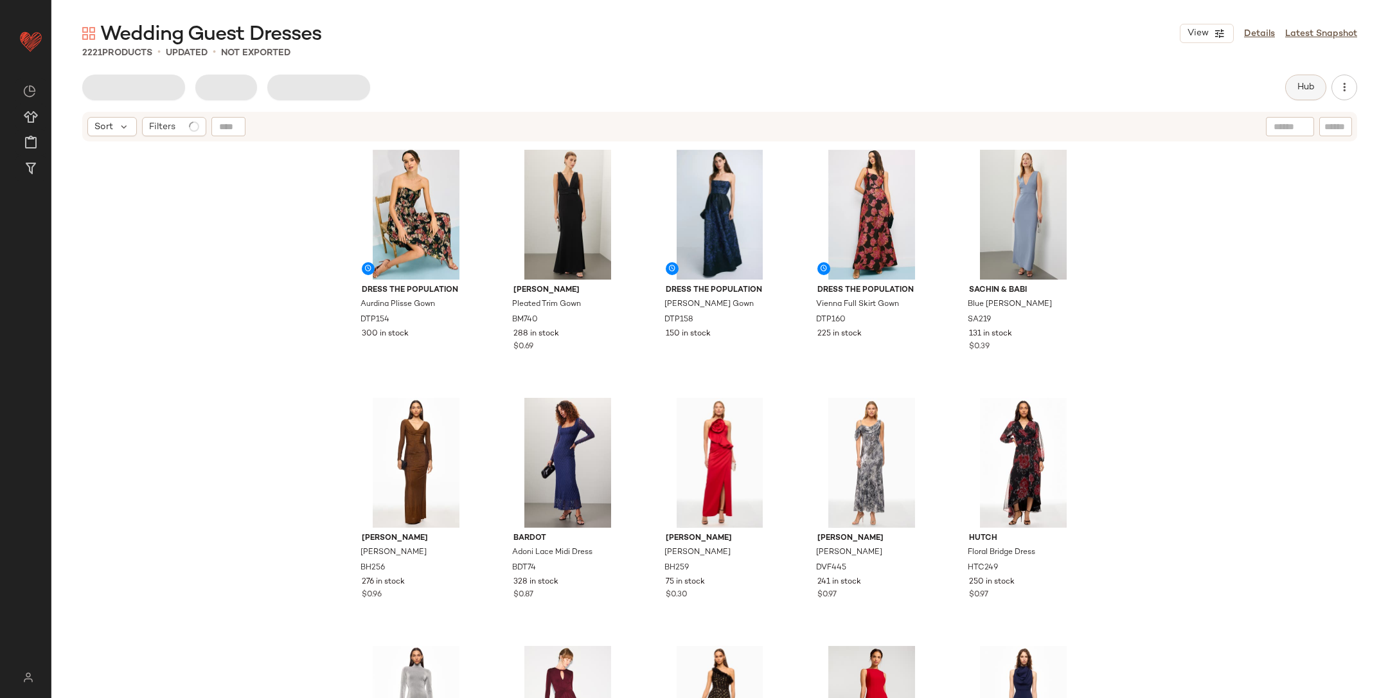
click at [1295, 93] on button "Hub" at bounding box center [1306, 88] width 41 height 26
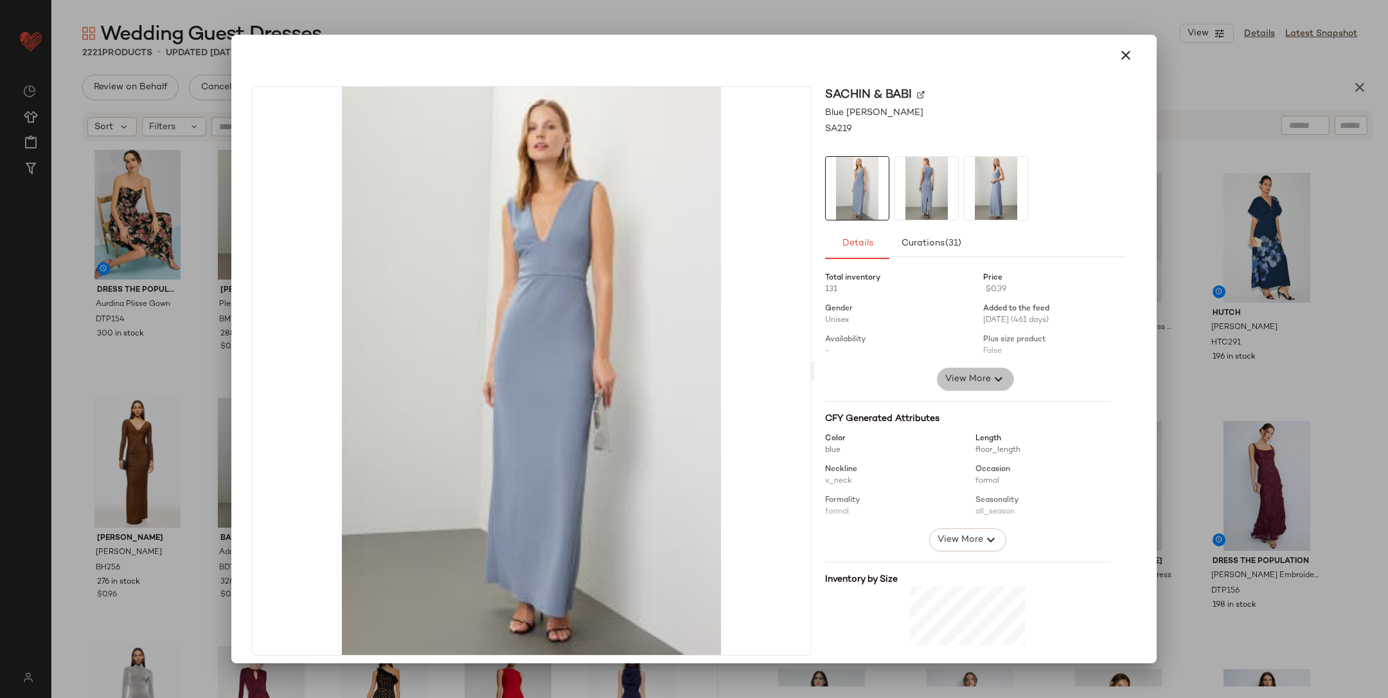
click at [976, 370] on button "View More" at bounding box center [975, 379] width 77 height 23
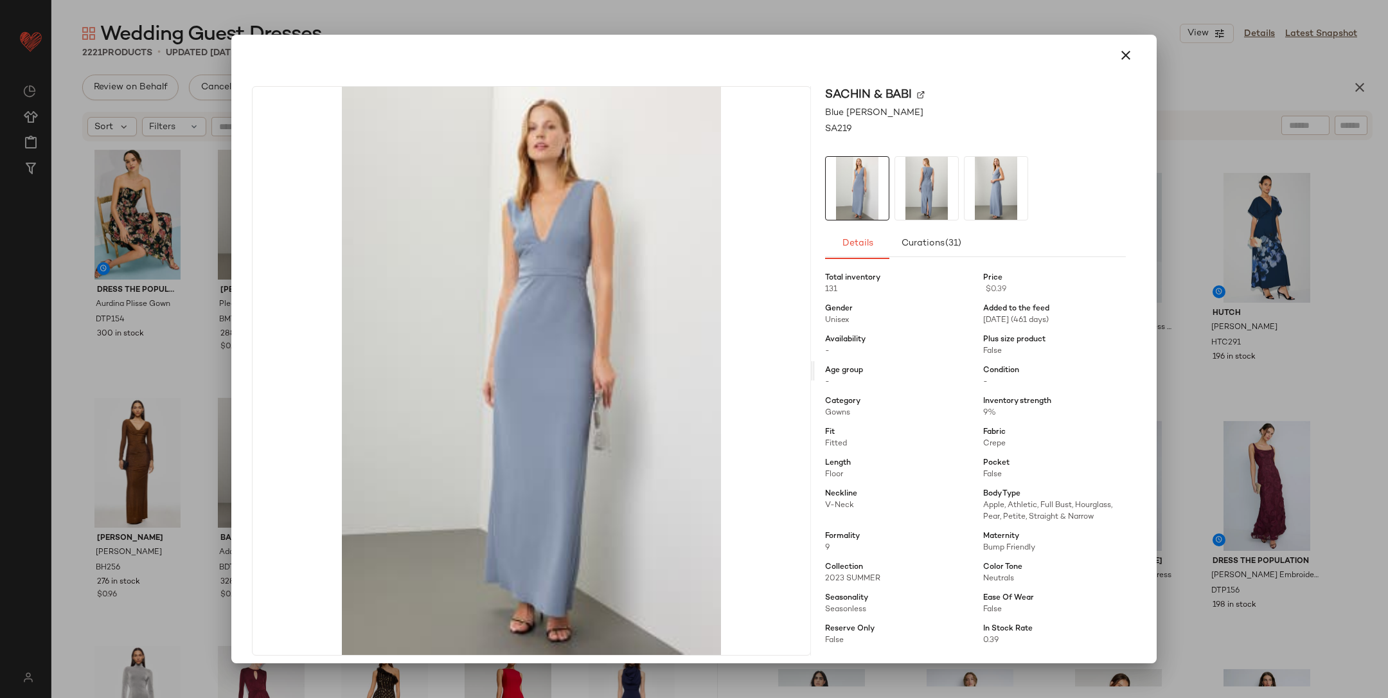
click at [1261, 357] on div at bounding box center [694, 349] width 1388 height 698
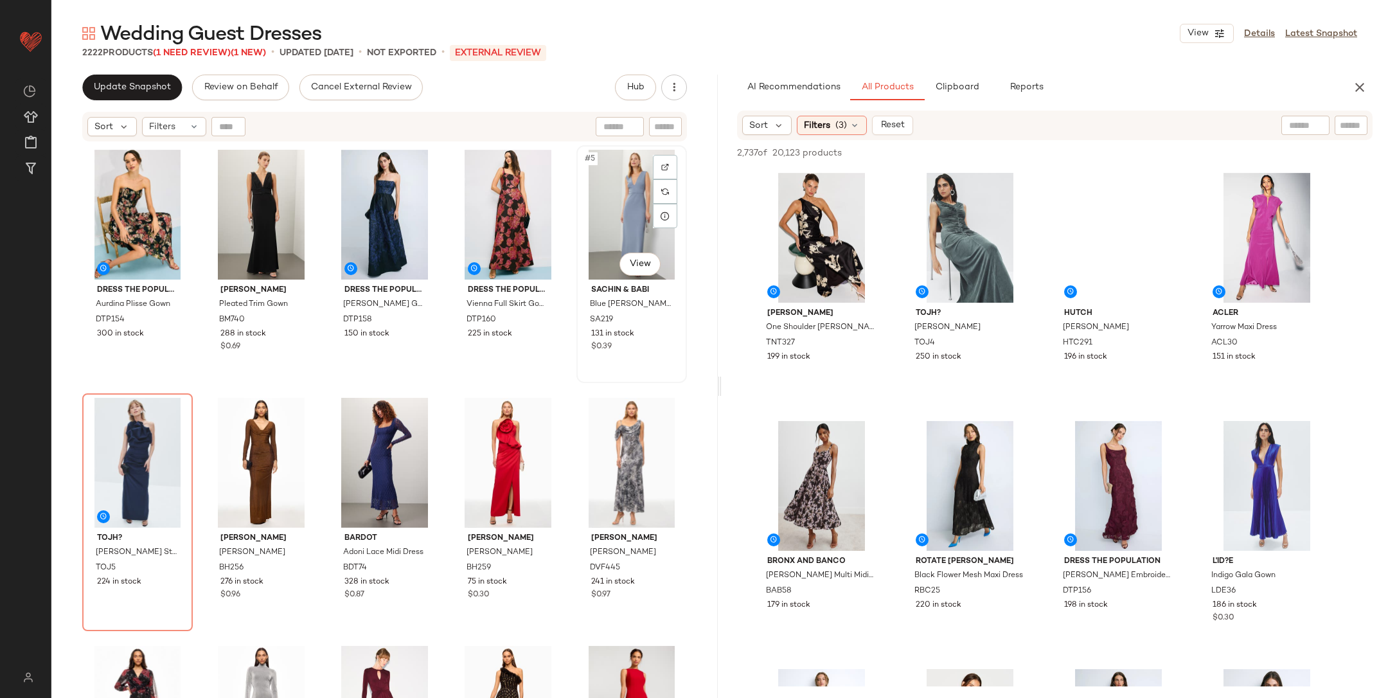
click at [604, 210] on div "#5 View" at bounding box center [632, 215] width 102 height 130
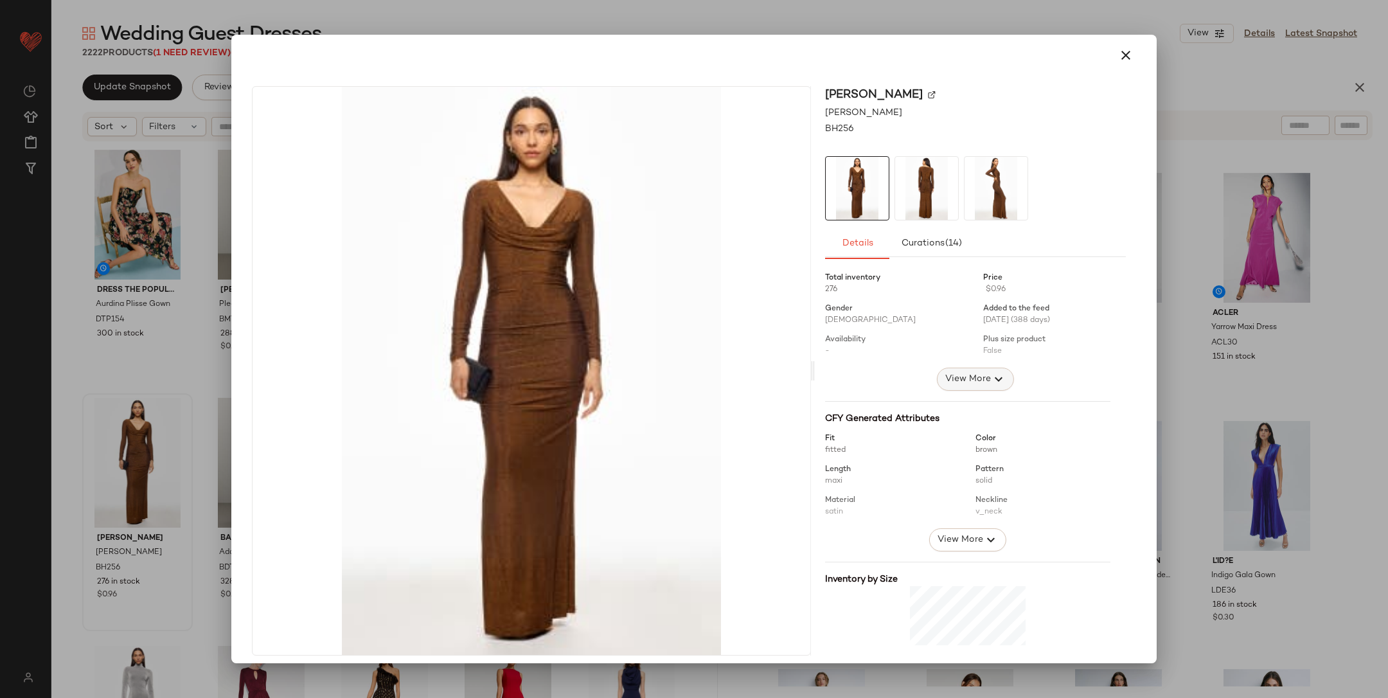
click at [962, 372] on span "View More" at bounding box center [968, 379] width 46 height 15
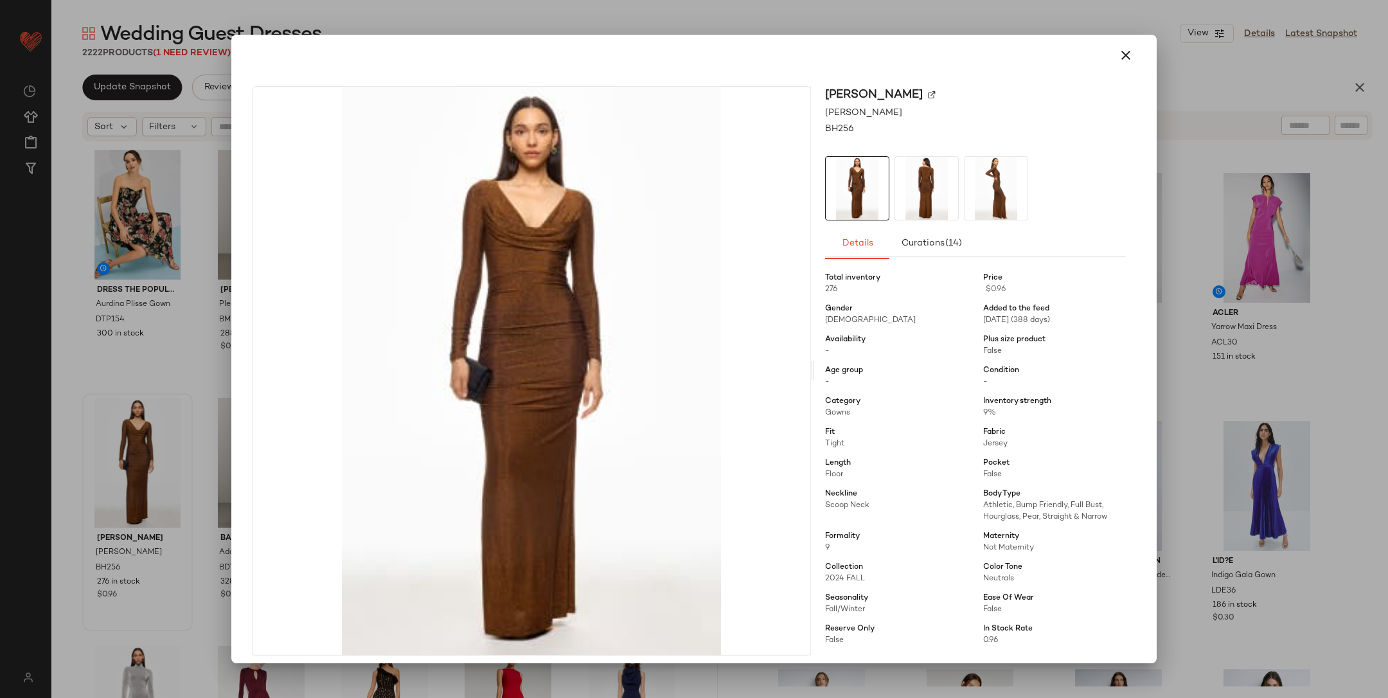
click at [1208, 366] on div at bounding box center [694, 349] width 1388 height 698
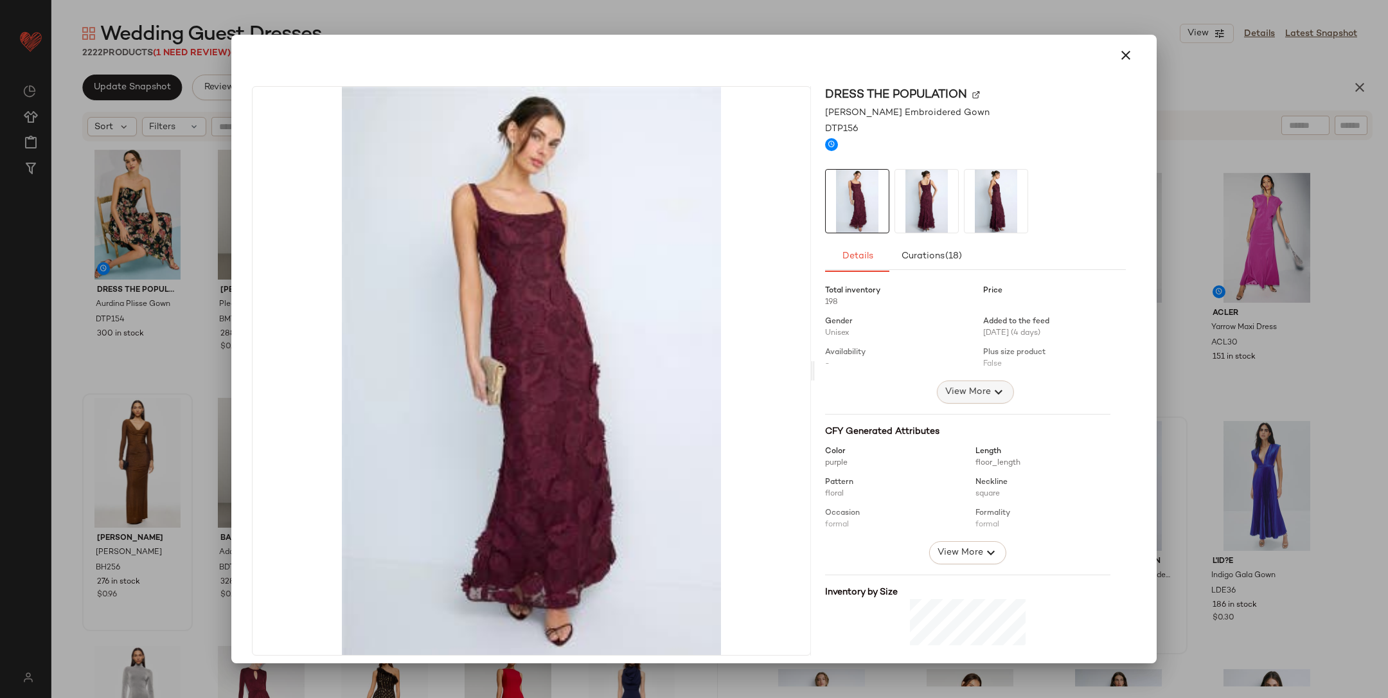
click at [950, 389] on span "View More" at bounding box center [968, 391] width 46 height 15
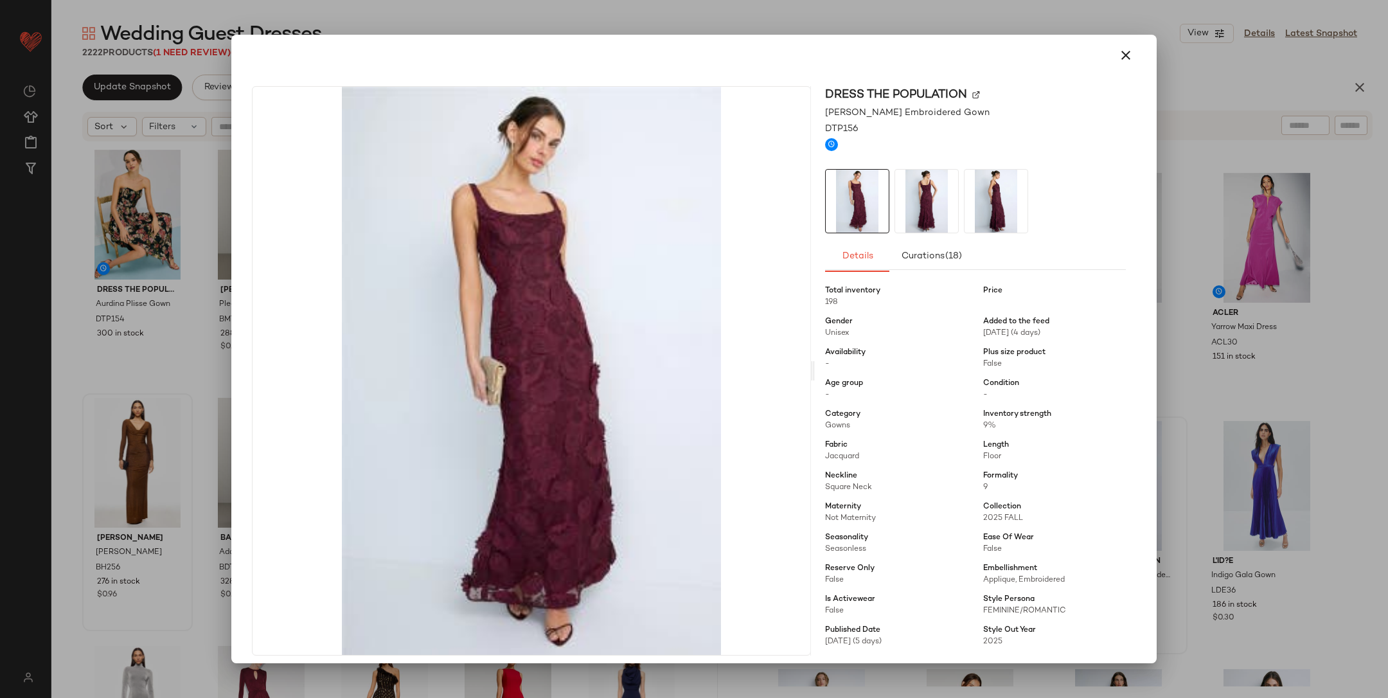
click at [1214, 369] on div at bounding box center [694, 349] width 1388 height 698
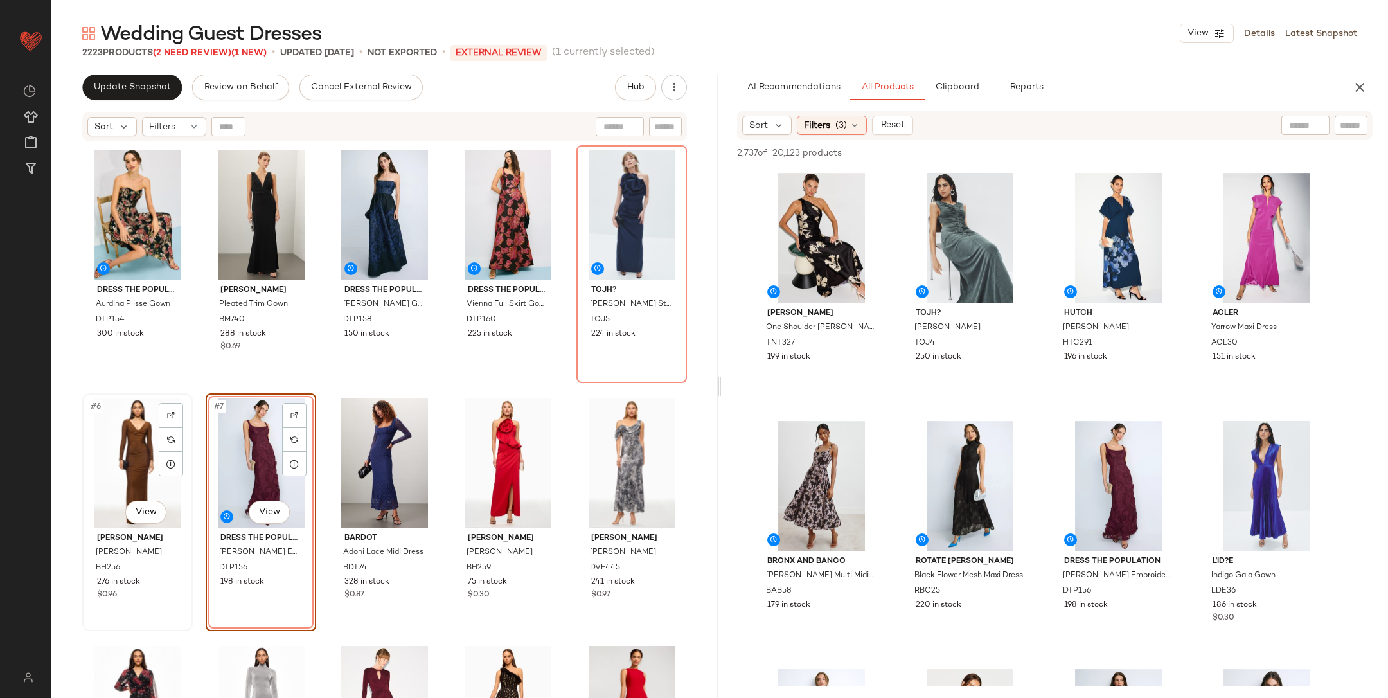
click at [139, 460] on div "#6 View" at bounding box center [138, 463] width 102 height 130
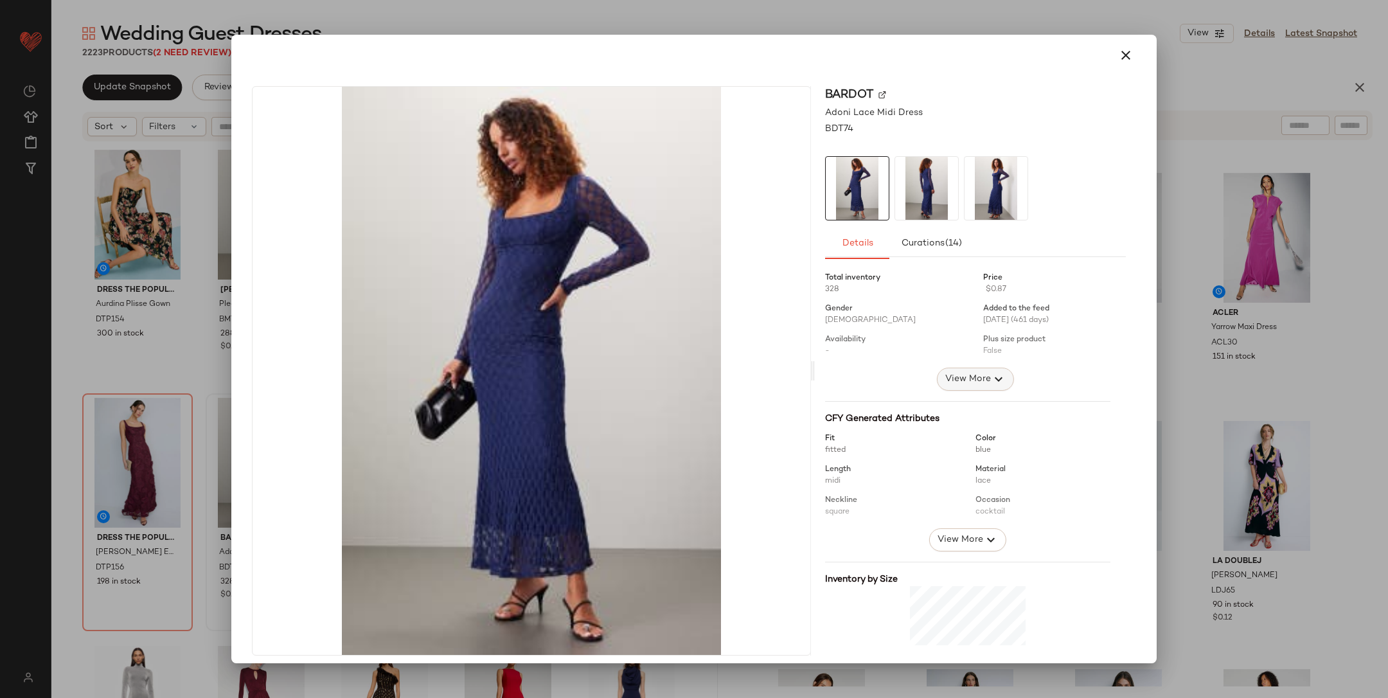
click at [978, 377] on span "View More" at bounding box center [968, 379] width 46 height 15
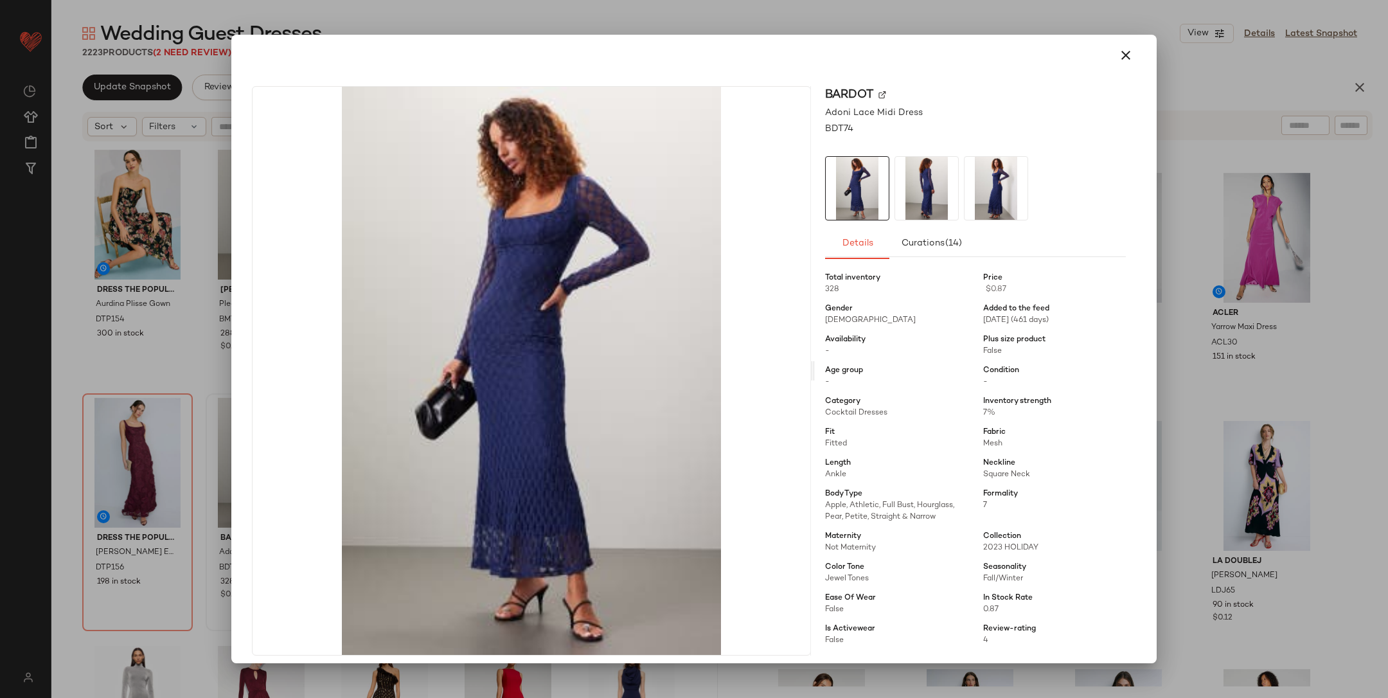
click at [1216, 372] on div at bounding box center [694, 349] width 1388 height 698
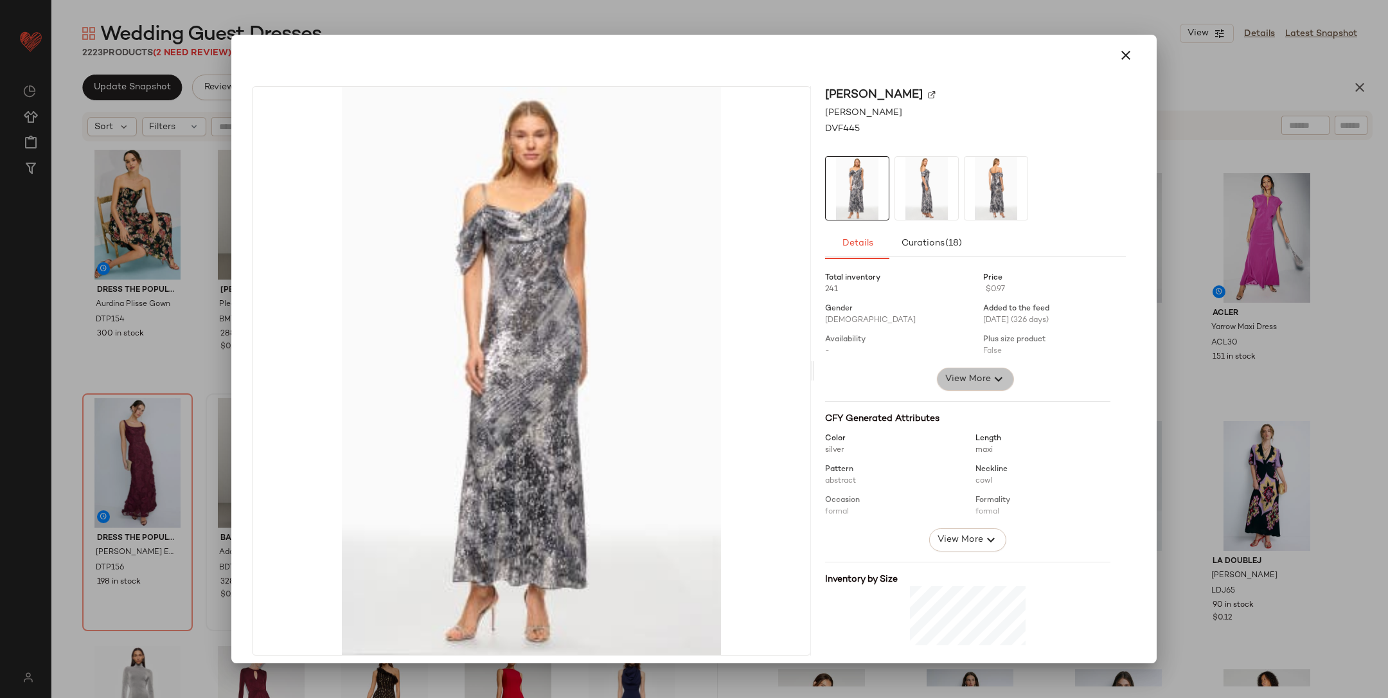
click at [984, 388] on button "View More" at bounding box center [975, 379] width 77 height 23
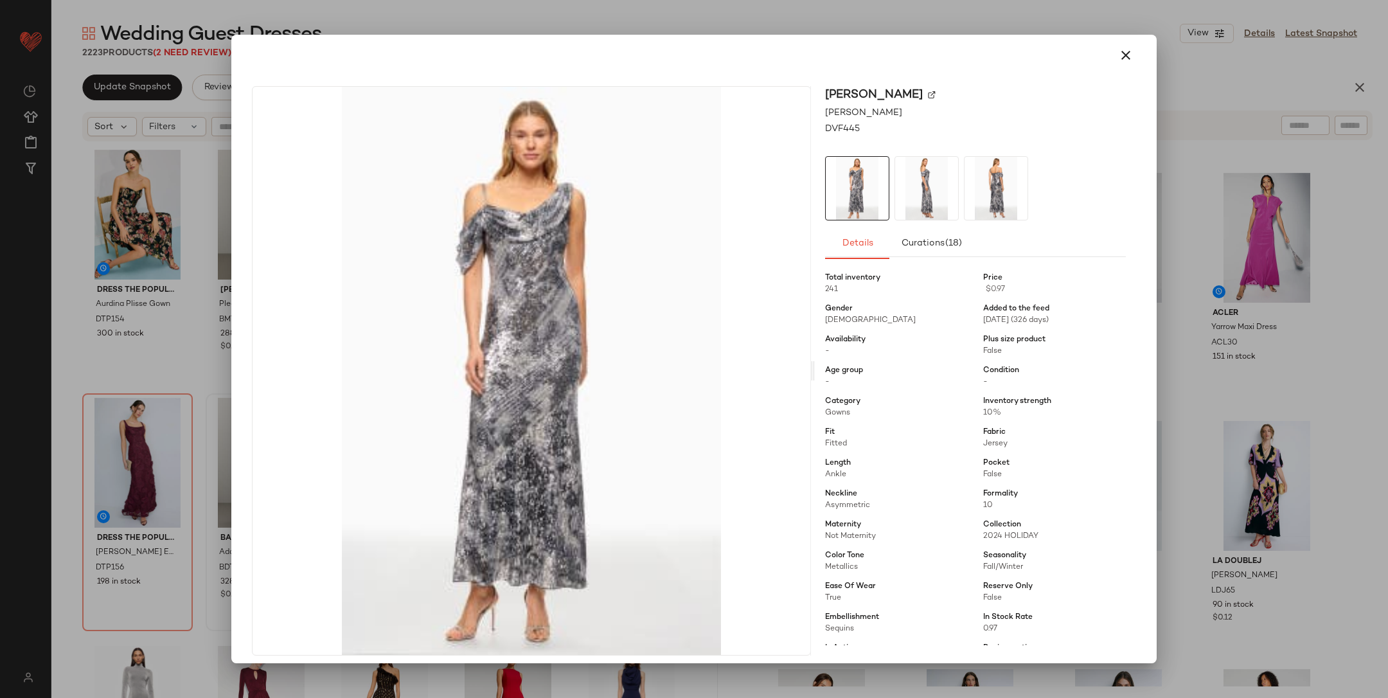
click at [1204, 388] on div at bounding box center [694, 349] width 1388 height 698
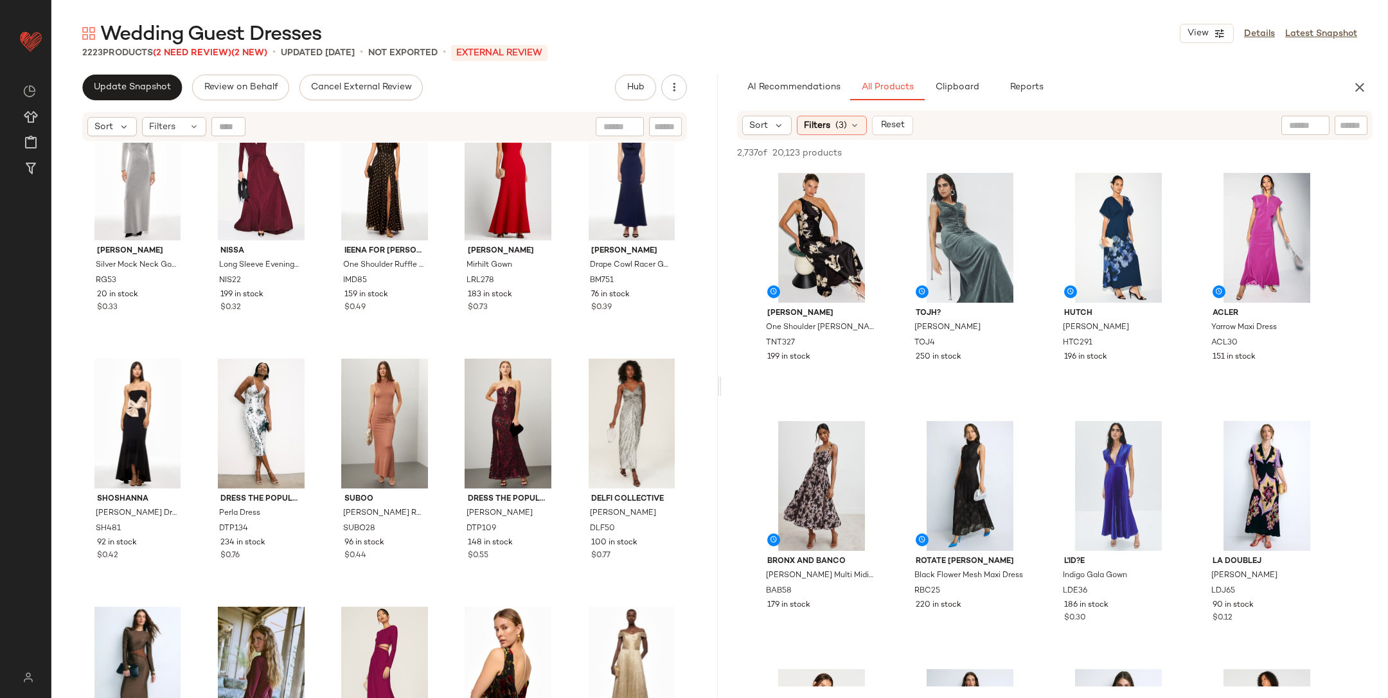
scroll to position [549, 0]
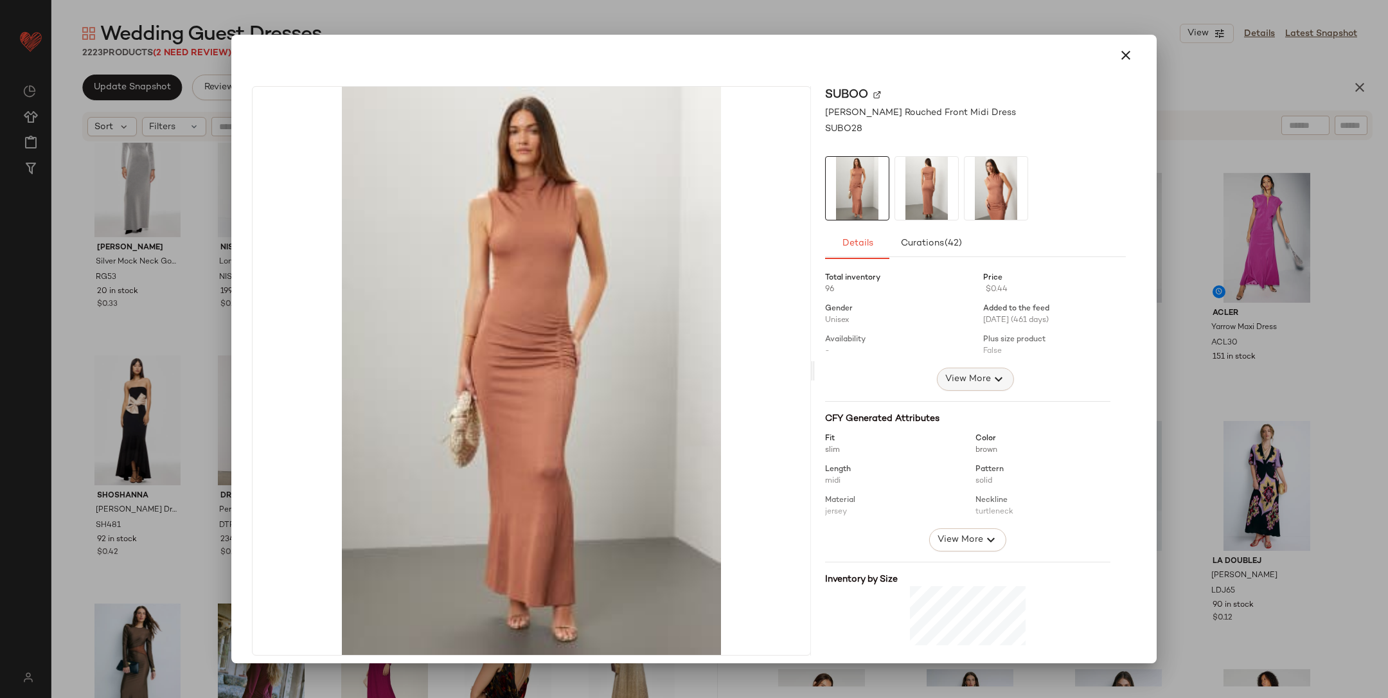
click at [977, 384] on span "View More" at bounding box center [968, 379] width 46 height 15
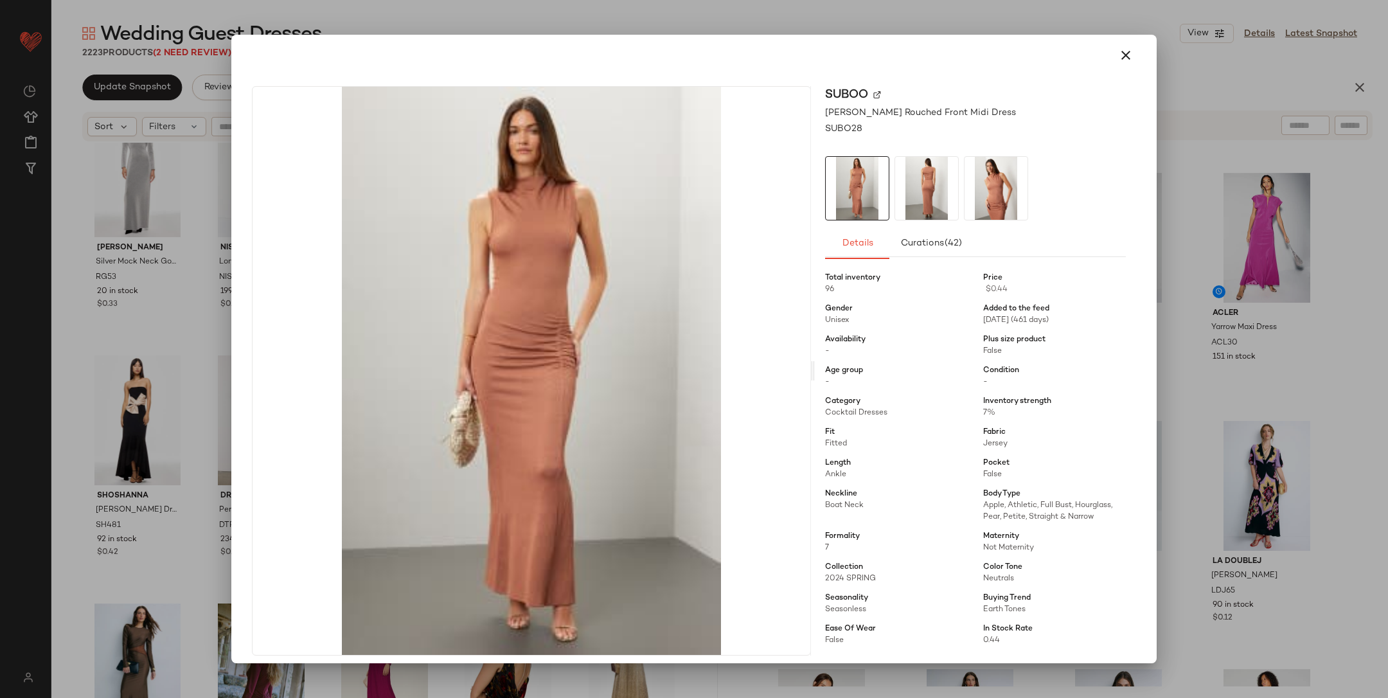
click at [1187, 372] on div at bounding box center [694, 349] width 1388 height 698
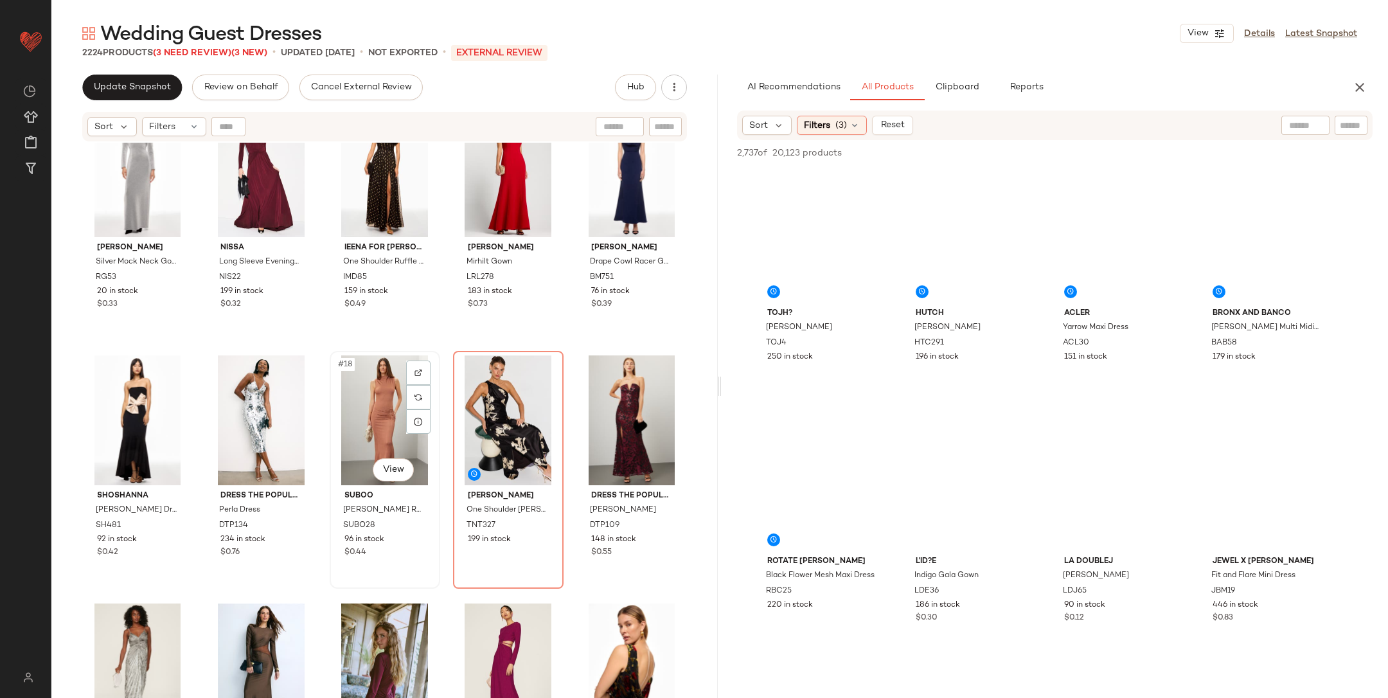
click at [375, 420] on div "#18 View" at bounding box center [385, 420] width 102 height 130
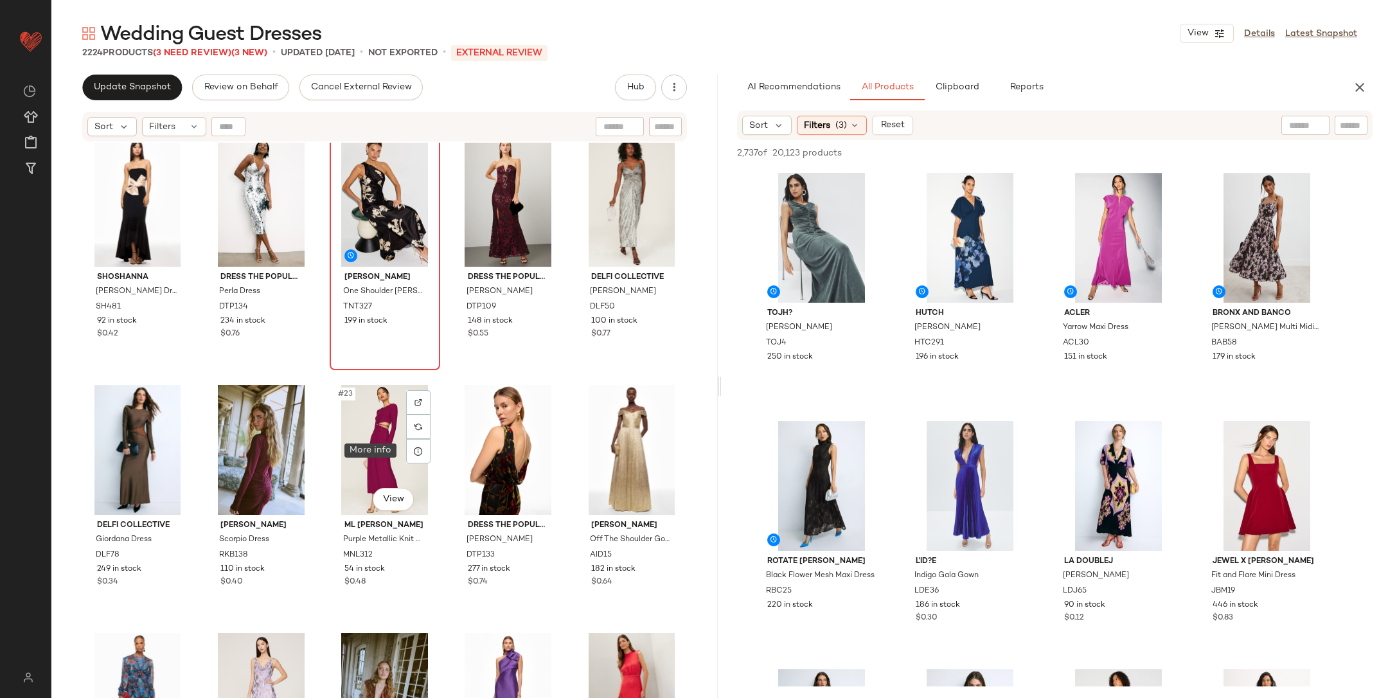
scroll to position [768, 0]
click at [130, 189] on div "#16 View" at bounding box center [138, 202] width 102 height 130
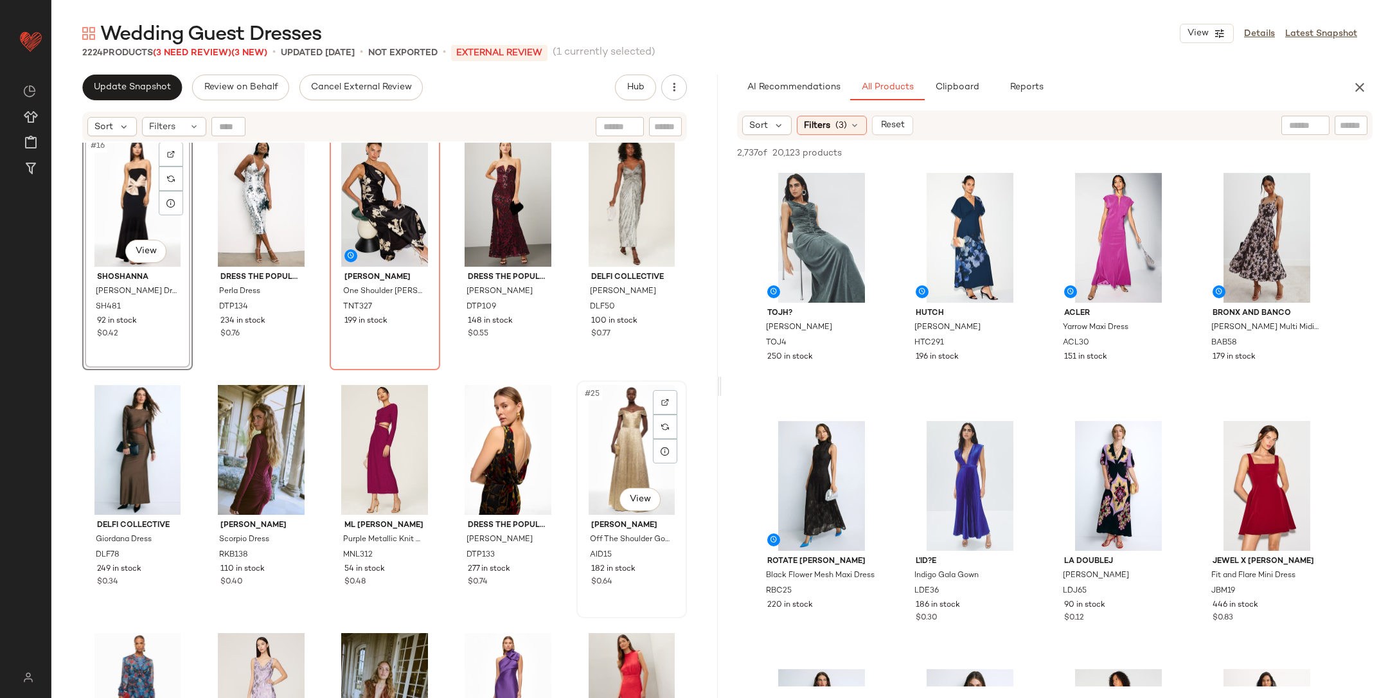
click at [606, 456] on div "#25 View" at bounding box center [632, 450] width 102 height 130
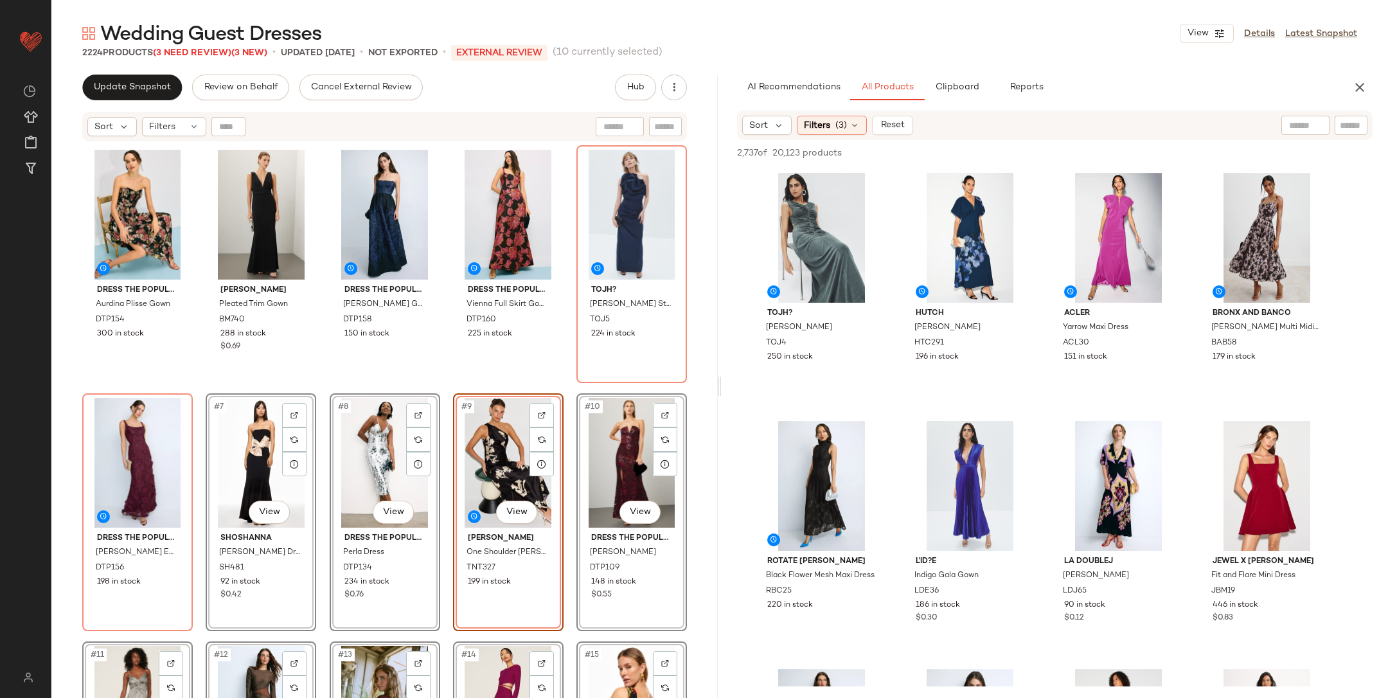
click at [325, 393] on div "Dress The Population Aurdina Plisse Gown DTP154 300 in stock Badgley Mischka Pl…" at bounding box center [384, 437] width 605 height 585
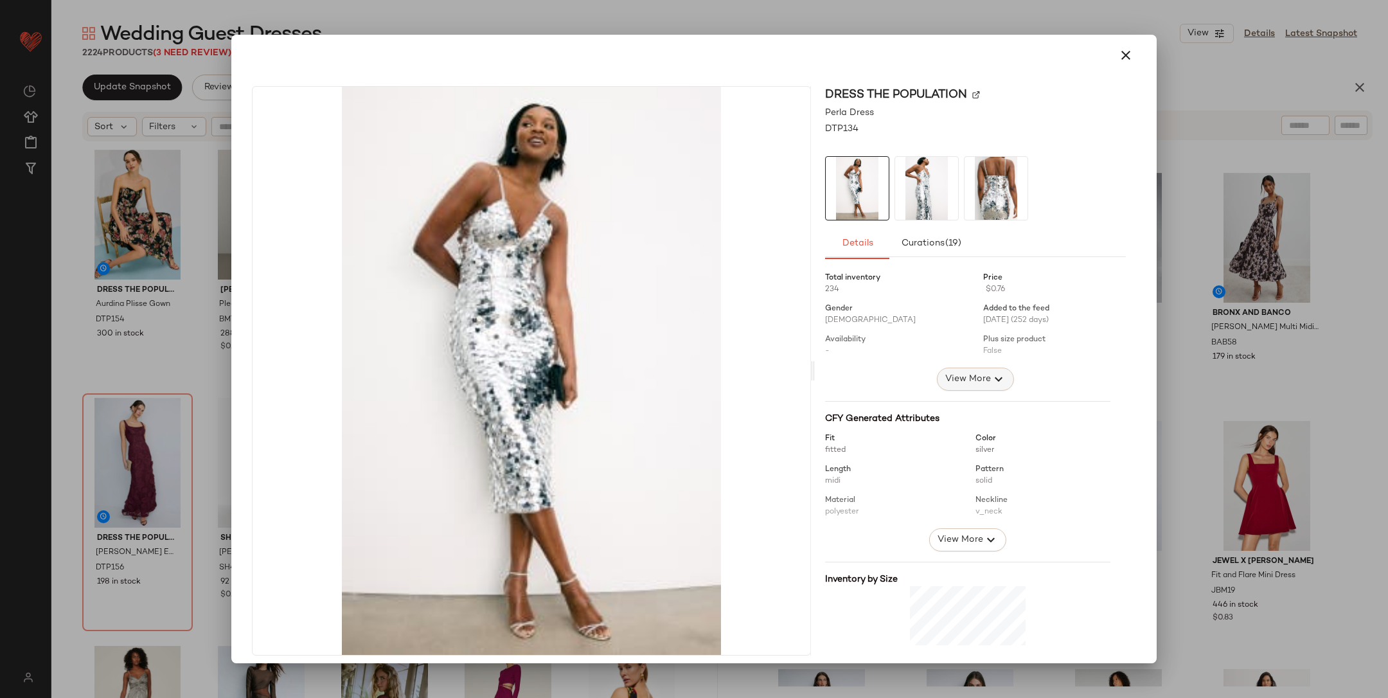
click at [975, 382] on span "View More" at bounding box center [968, 379] width 46 height 15
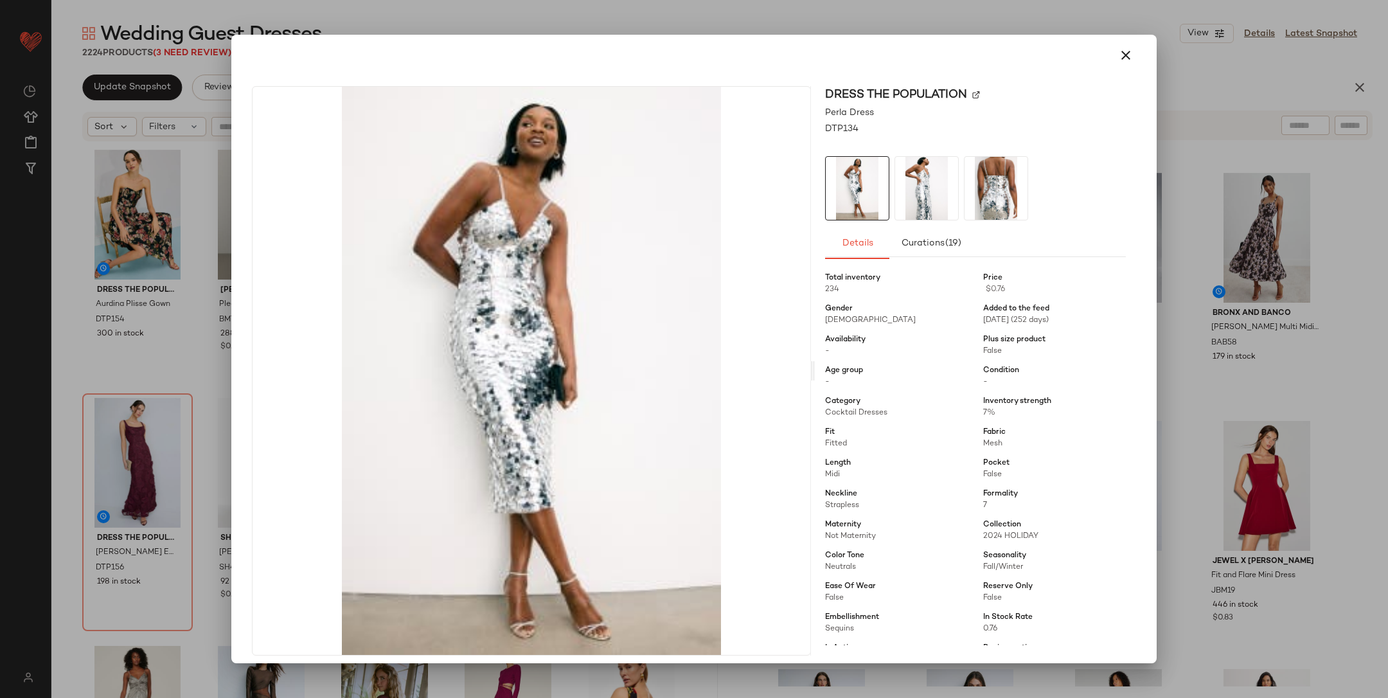
click at [1214, 392] on div at bounding box center [694, 349] width 1388 height 698
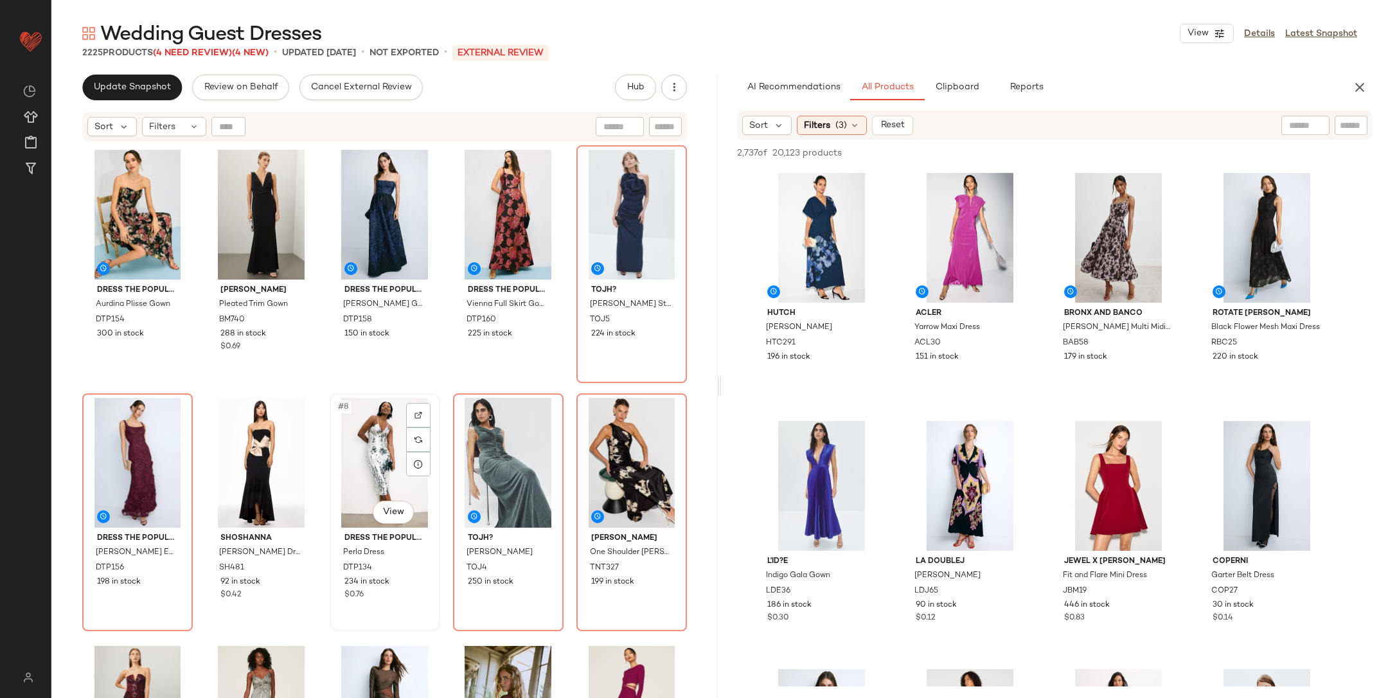
click at [384, 456] on div "#8 View" at bounding box center [385, 463] width 102 height 130
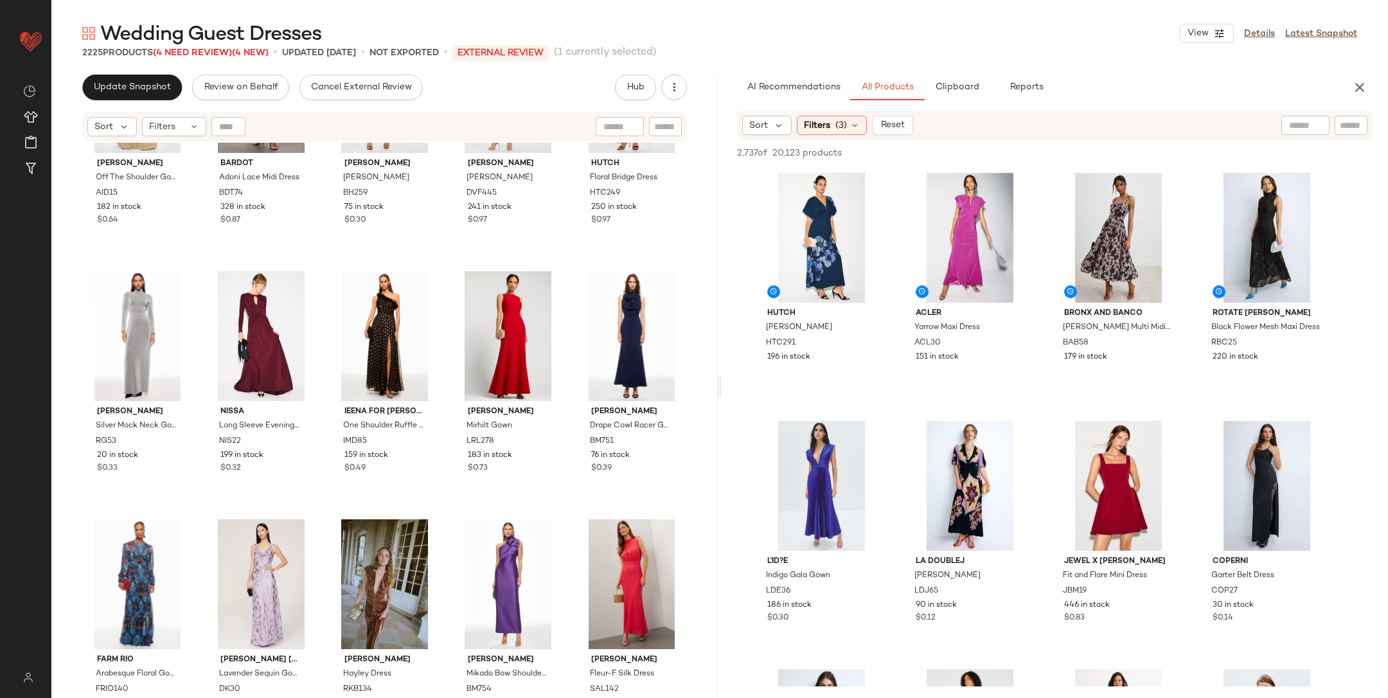
scroll to position [877, 0]
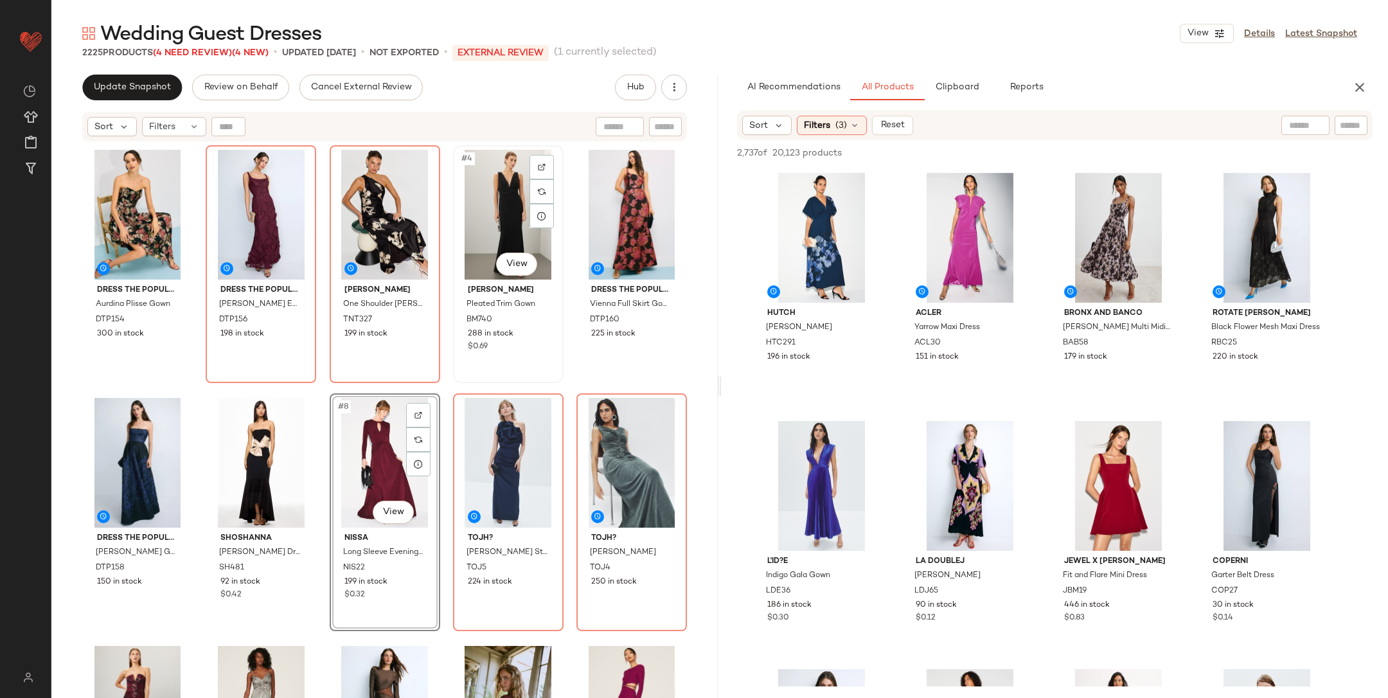
click at [454, 379] on div "#4 View Badgley Mischka Pleated Trim Gown BM740 288 in stock $0.69" at bounding box center [508, 264] width 108 height 235
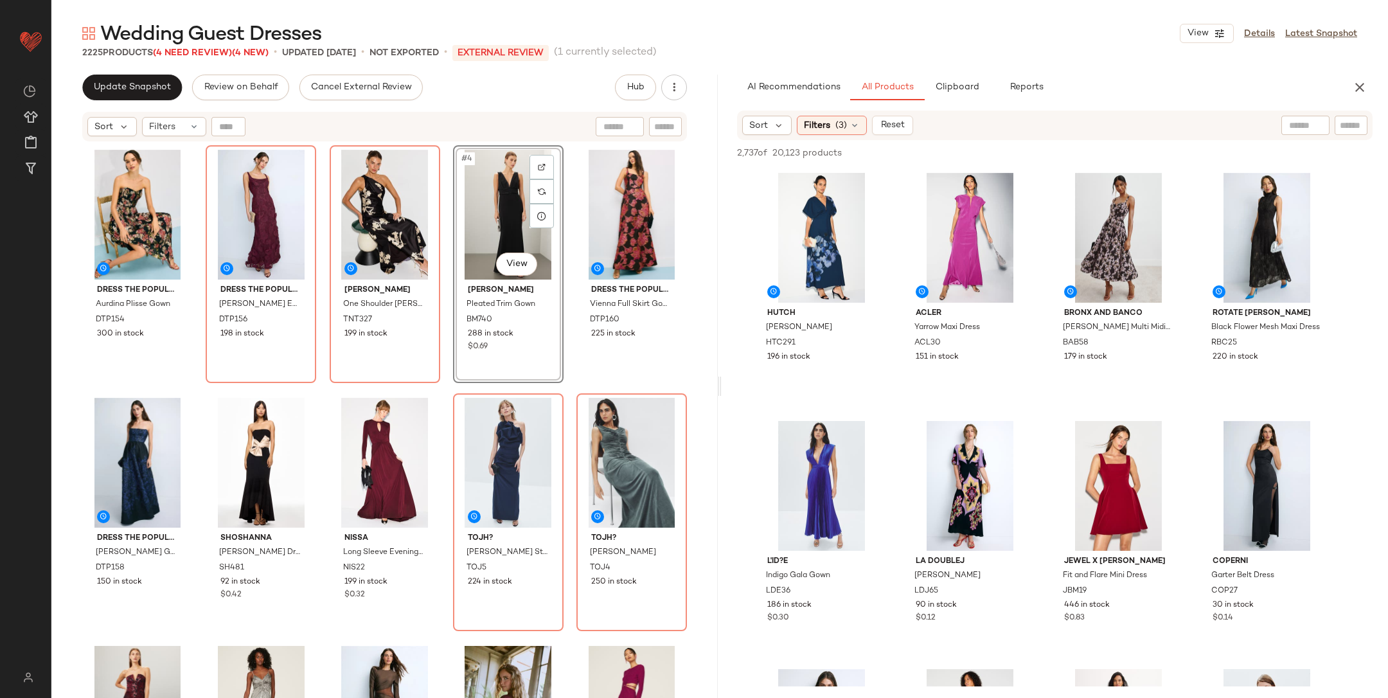
click at [445, 394] on div "Dress The Population Aurdina Plisse Gown DTP154 300 in stock Dress The Populati…" at bounding box center [384, 437] width 605 height 585
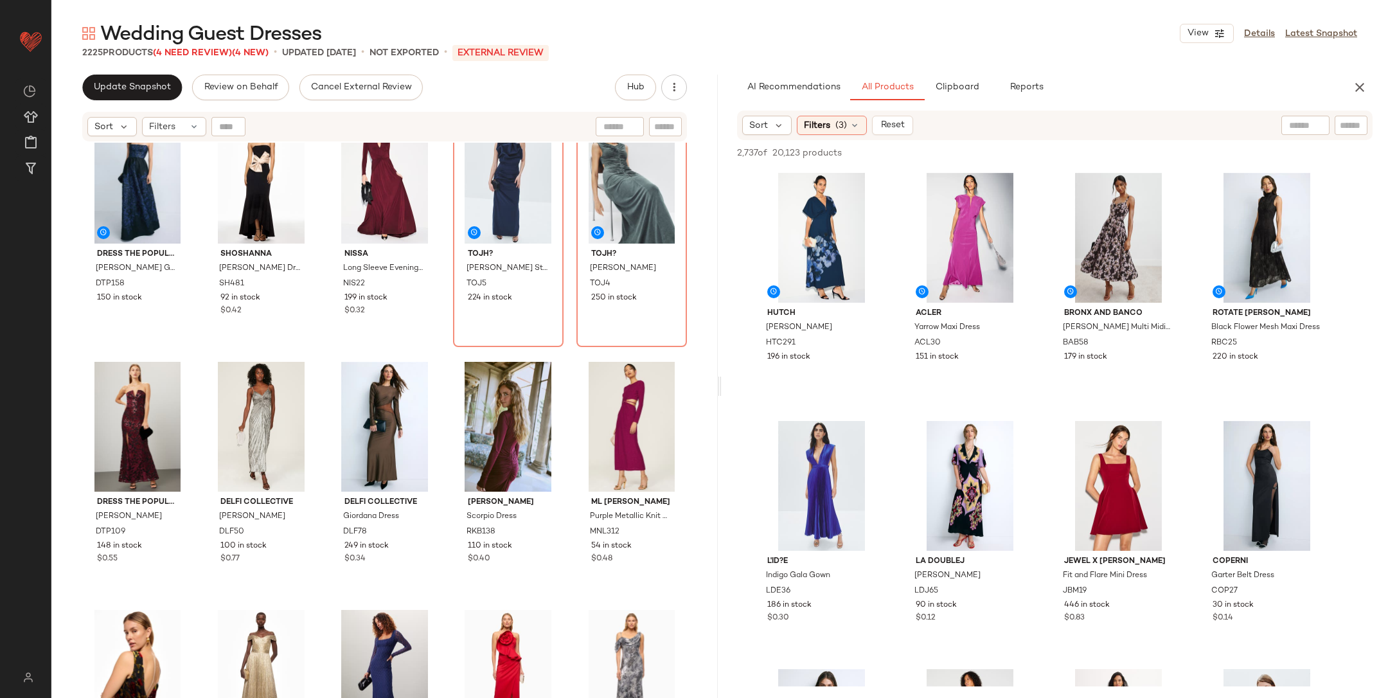
scroll to position [285, 0]
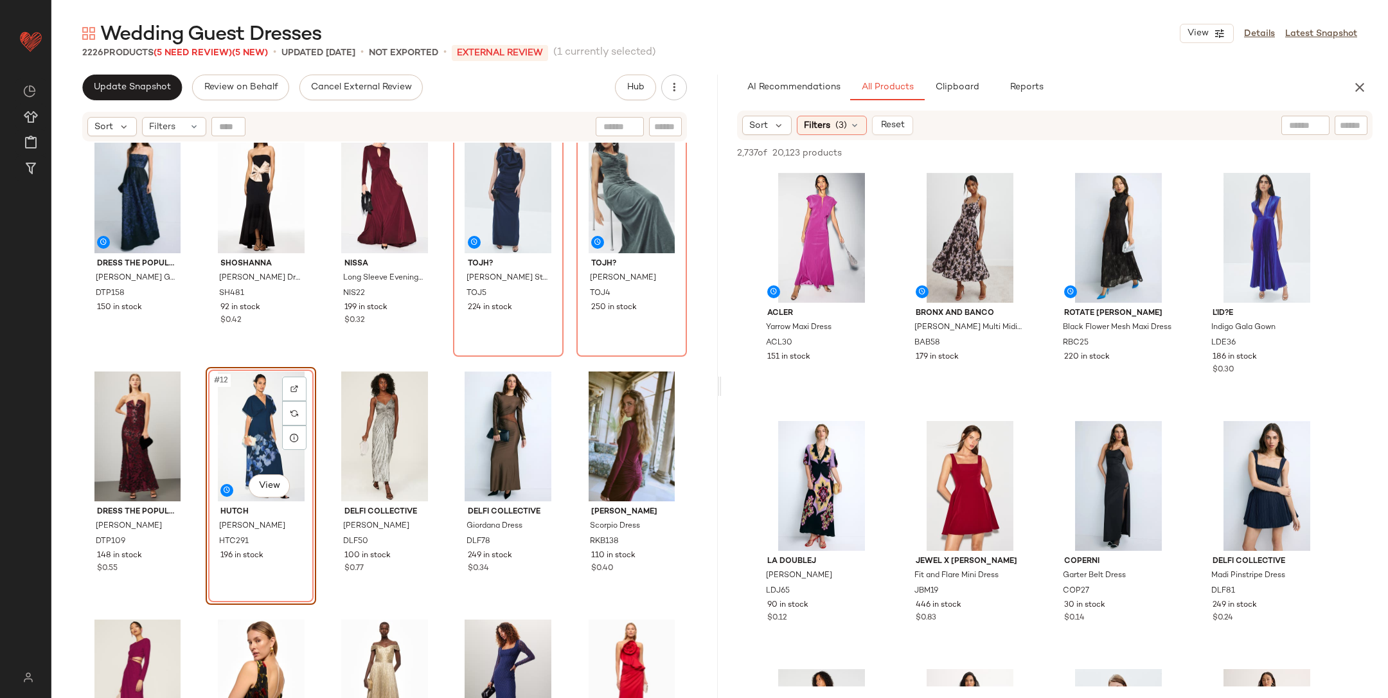
click at [316, 360] on div "Dress The Population Caroline Ball Gown DTP158 150 in stock Shoshanna Smith Dre…" at bounding box center [384, 153] width 605 height 585
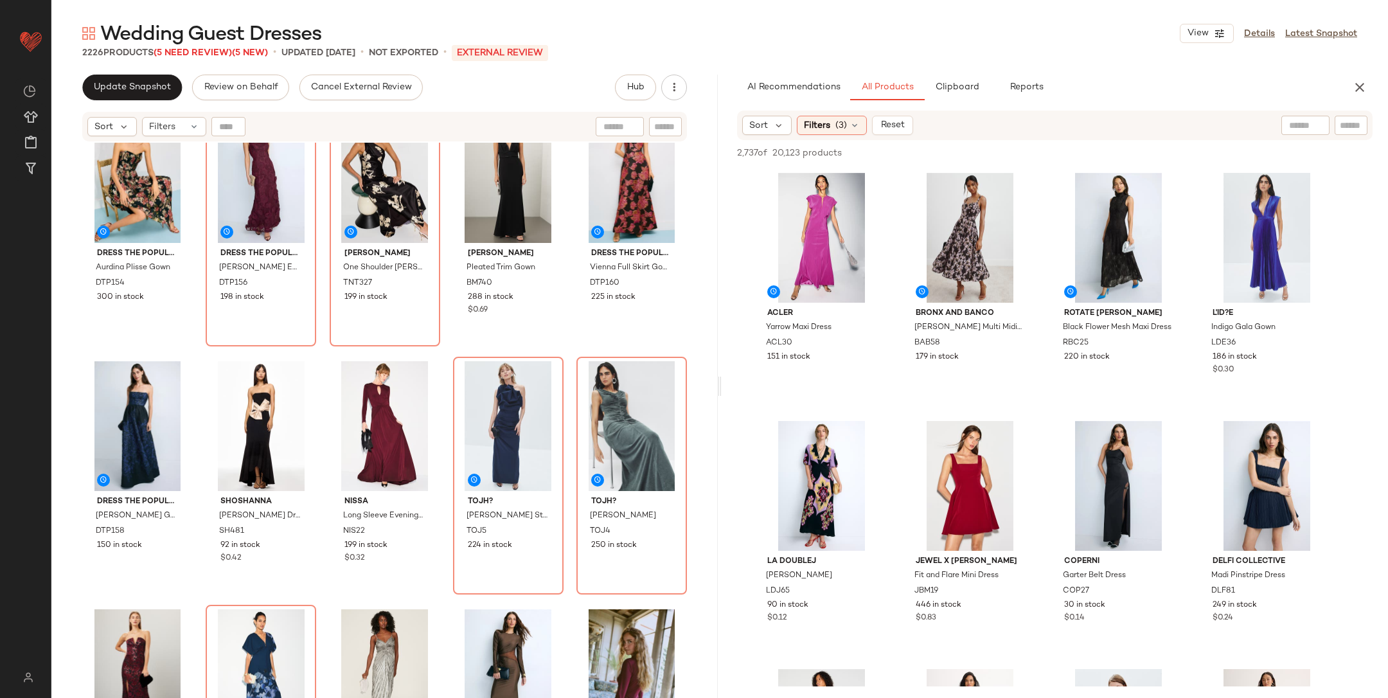
scroll to position [37, 0]
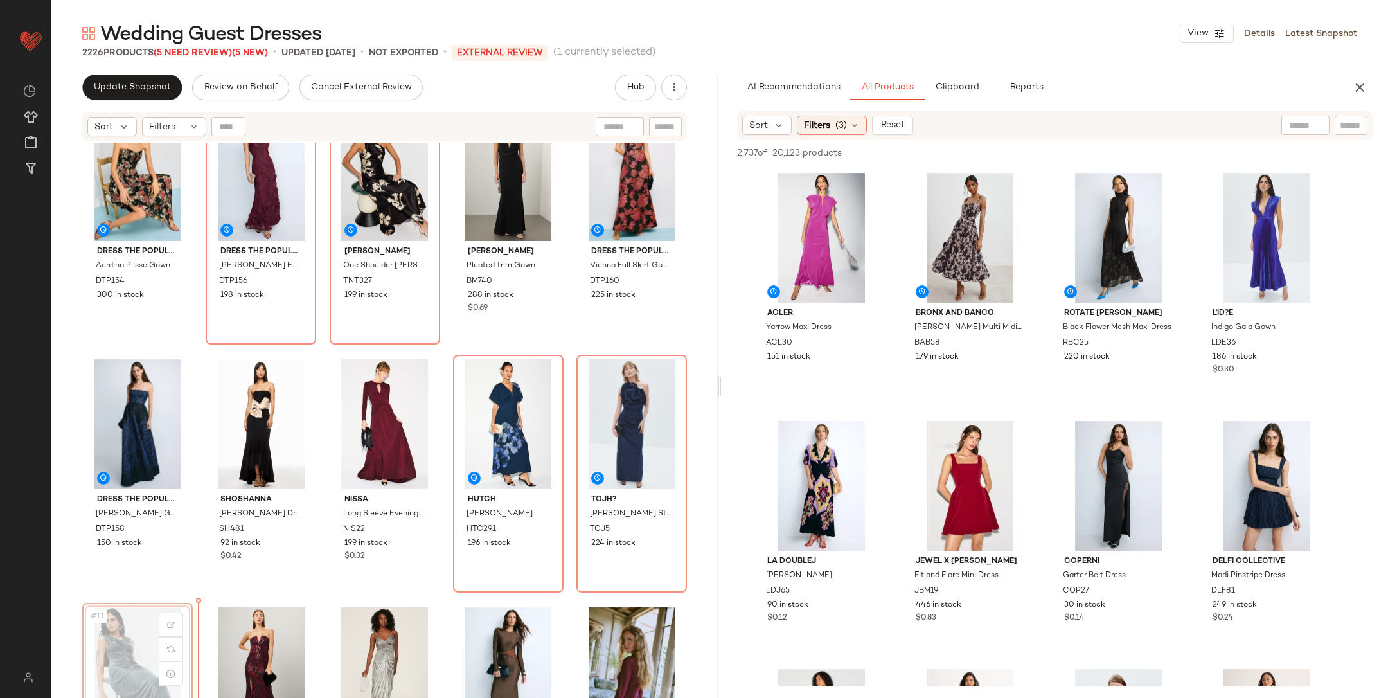
scroll to position [41, 0]
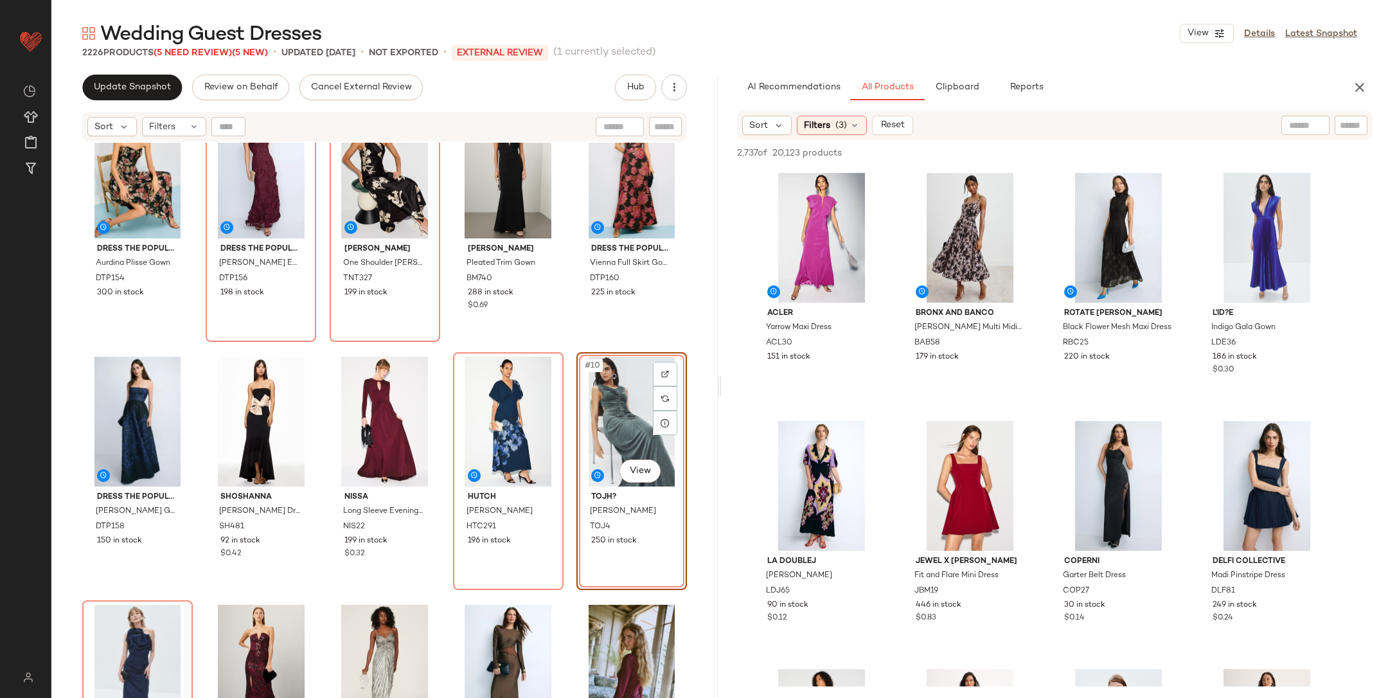
click at [570, 348] on div "Dress The Population Aurdina Plisse Gown DTP154 300 in stock Dress The Populati…" at bounding box center [384, 396] width 605 height 585
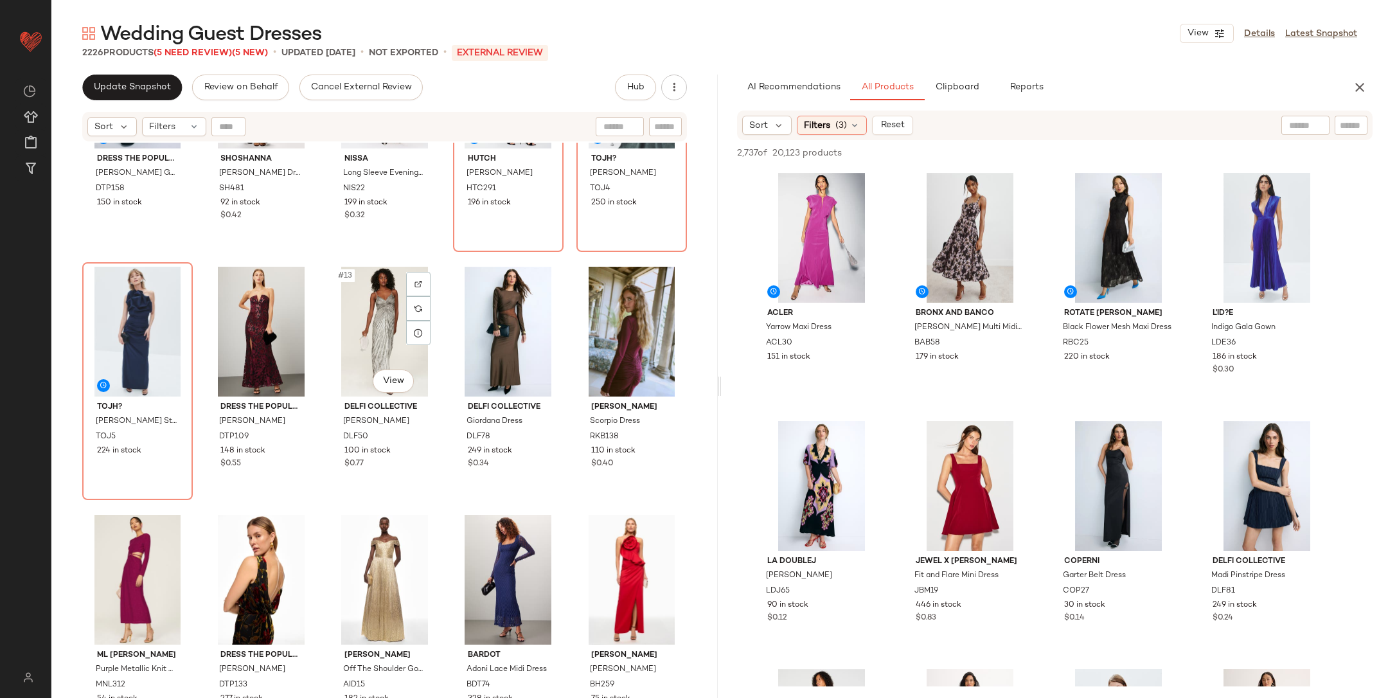
scroll to position [386, 0]
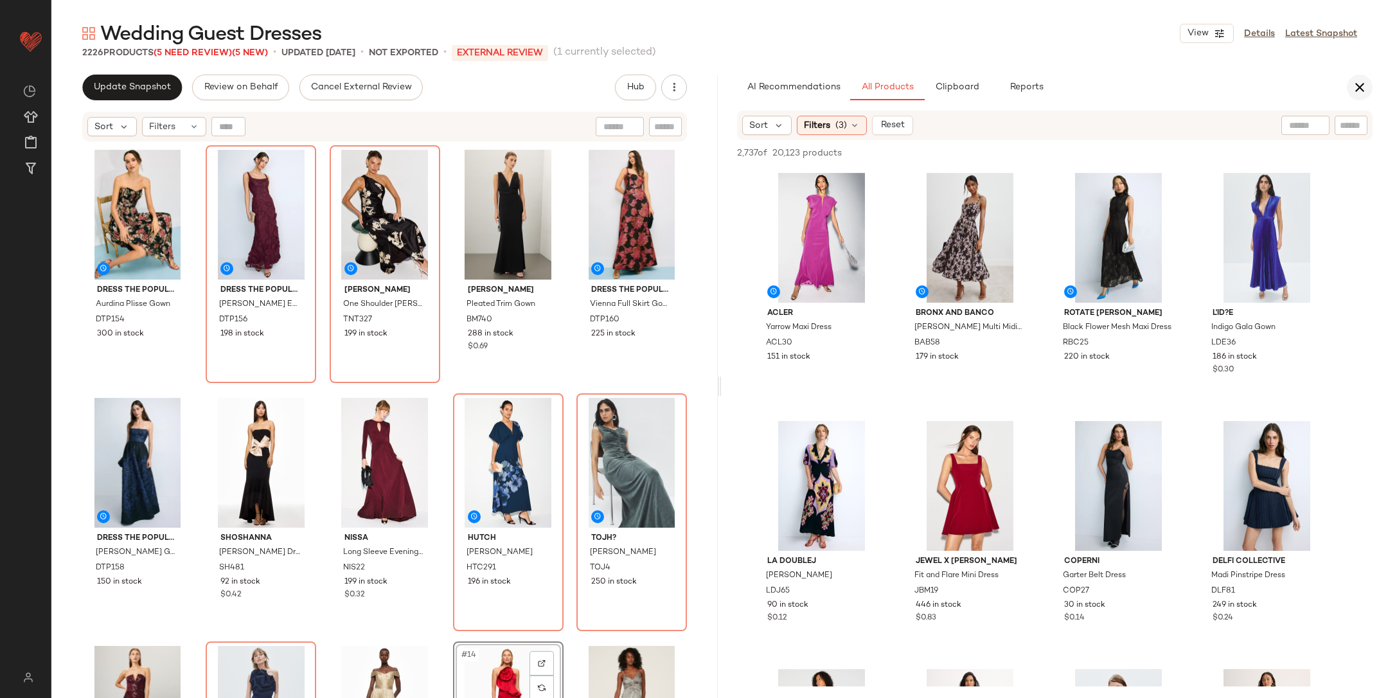
click at [1364, 96] on button "button" at bounding box center [1360, 88] width 26 height 26
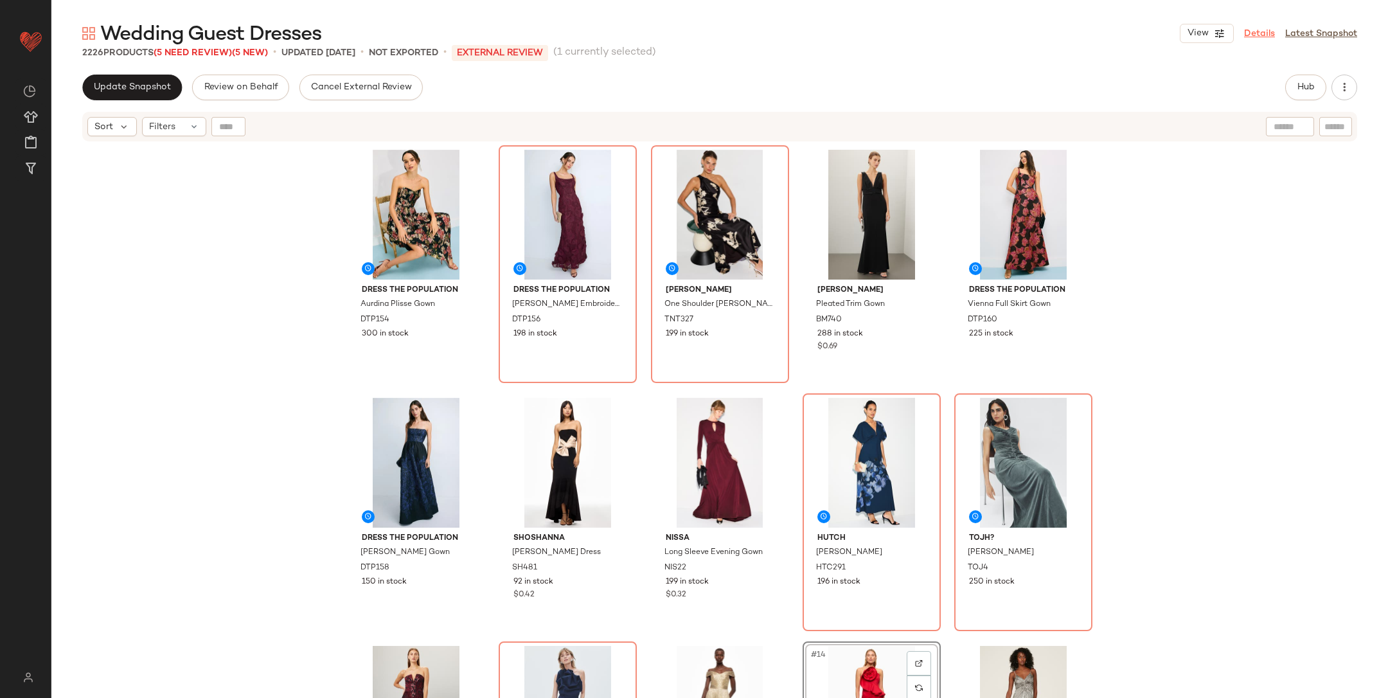
click at [1259, 36] on link "Details" at bounding box center [1259, 33] width 31 height 13
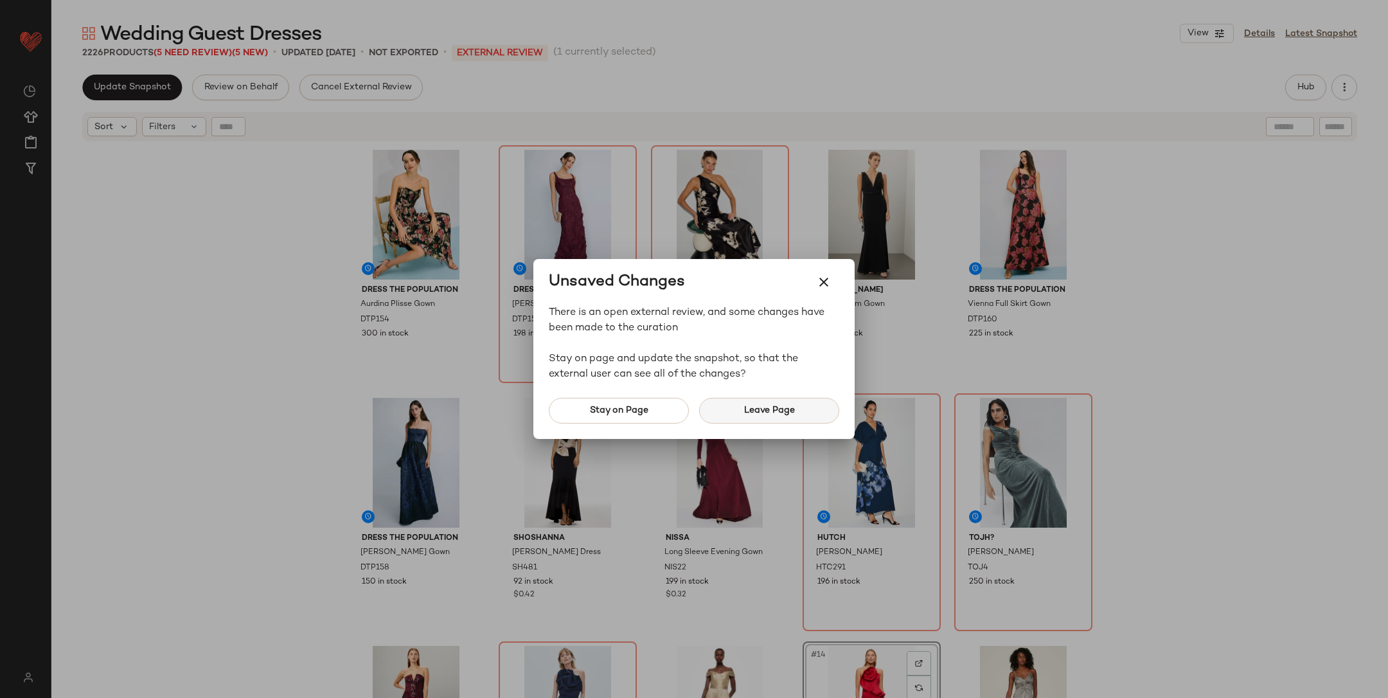
click at [807, 417] on button "Leave Page" at bounding box center [769, 411] width 140 height 26
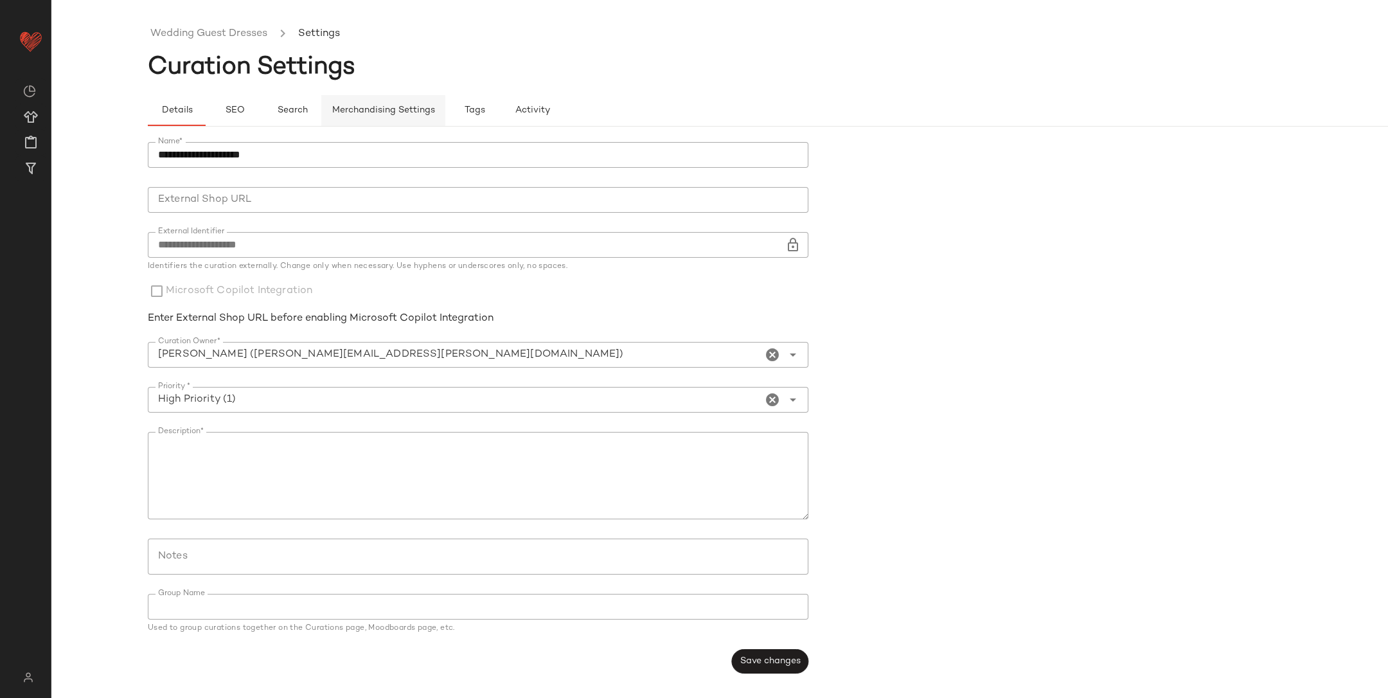
drag, startPoint x: 354, startPoint y: 111, endPoint x: 362, endPoint y: 112, distance: 7.8
click at [362, 112] on span "Merchandising Settings" at bounding box center [383, 110] width 103 height 10
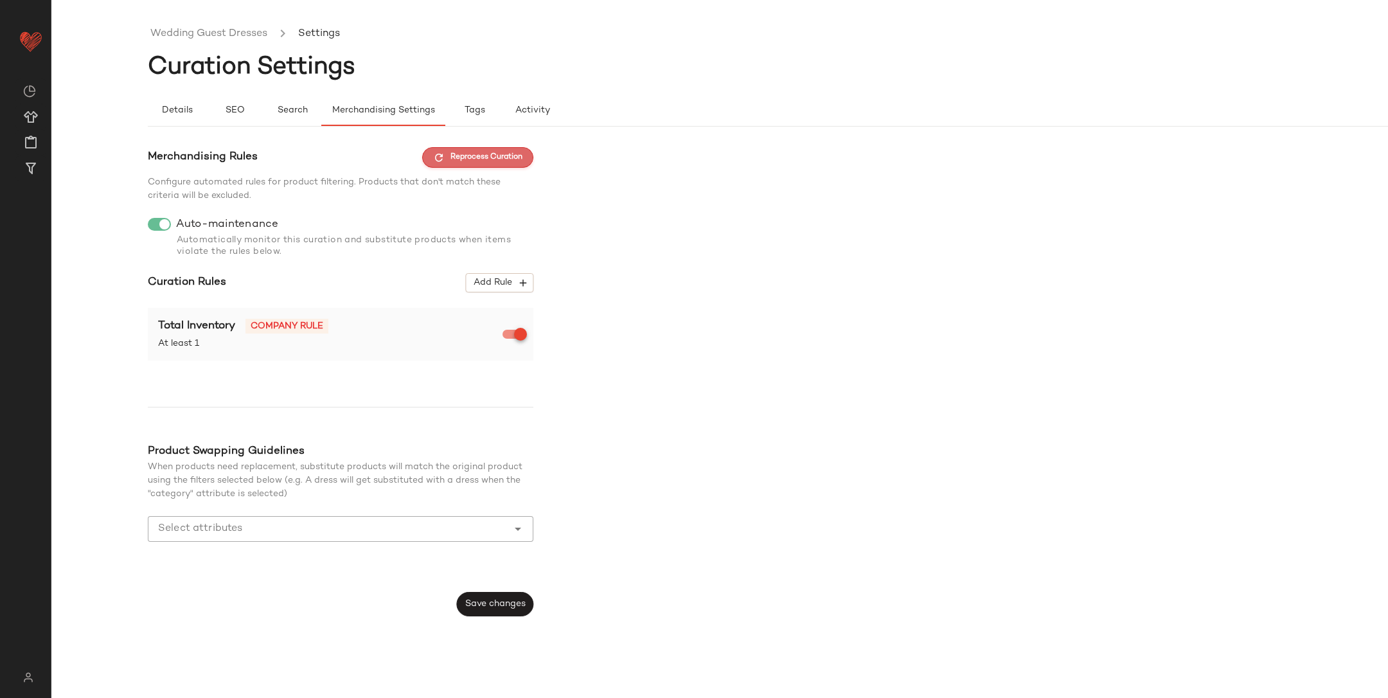
click at [457, 152] on span "Reprocess Curation" at bounding box center [477, 158] width 89 height 12
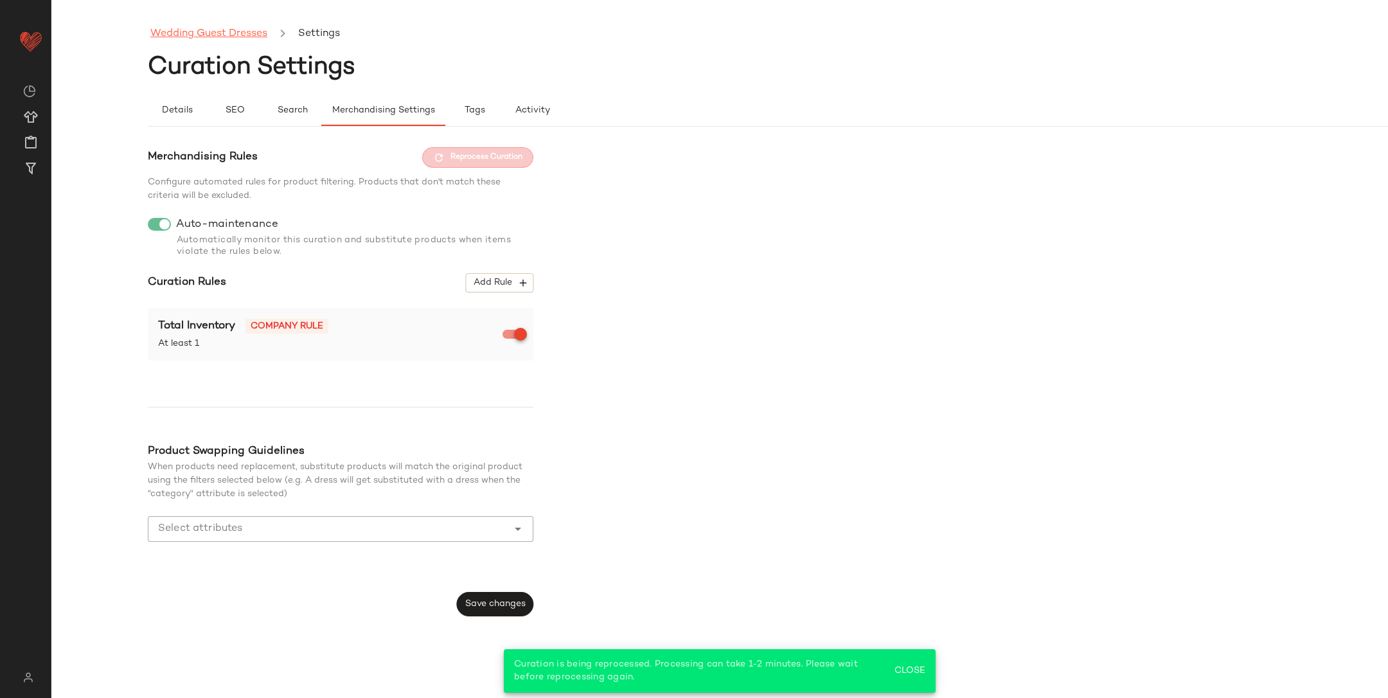
click at [209, 31] on link "Wedding Guest Dresses" at bounding box center [208, 34] width 117 height 17
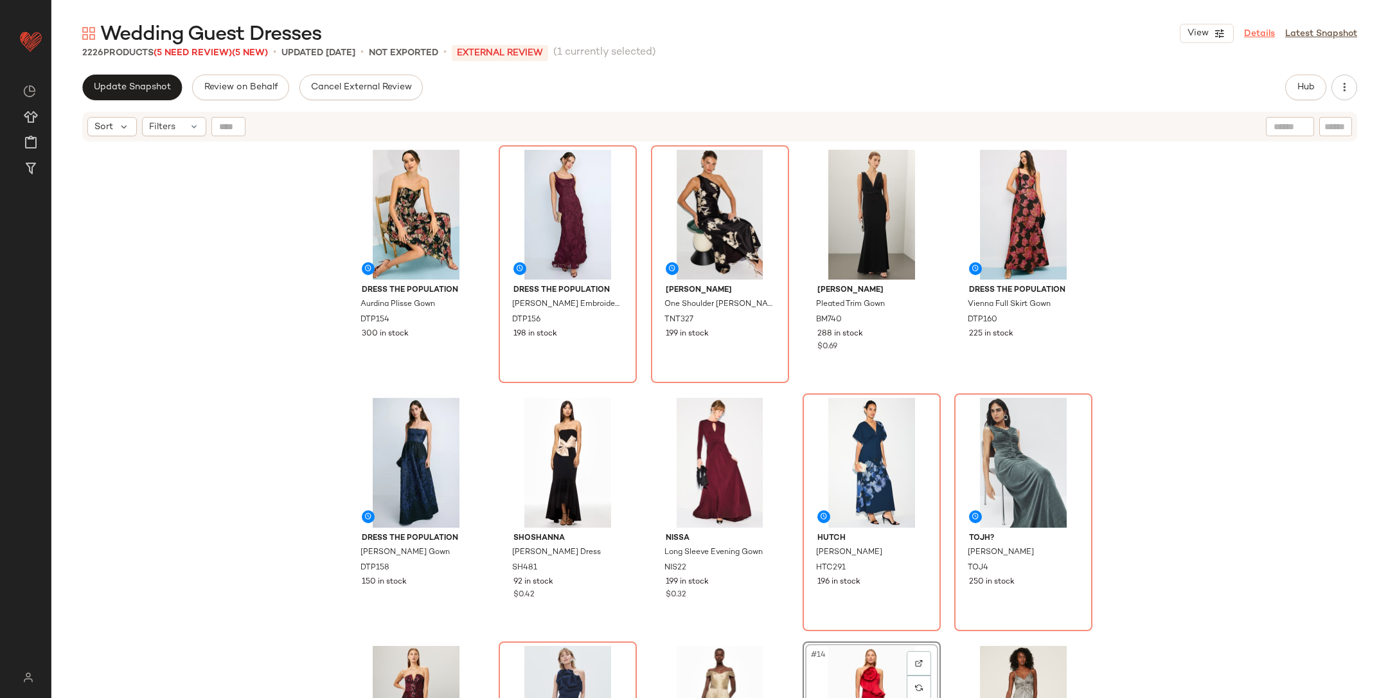
click at [1268, 34] on link "Details" at bounding box center [1259, 33] width 31 height 13
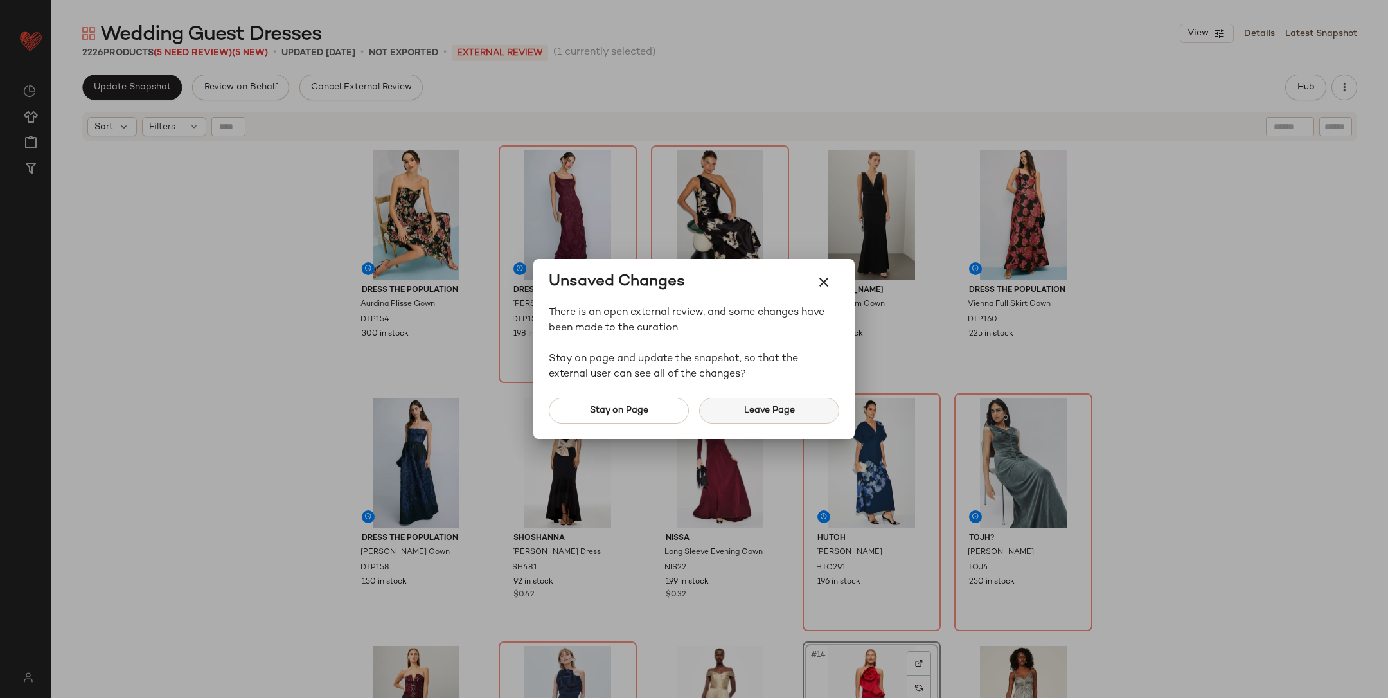
click at [802, 420] on button "Leave Page" at bounding box center [769, 411] width 140 height 26
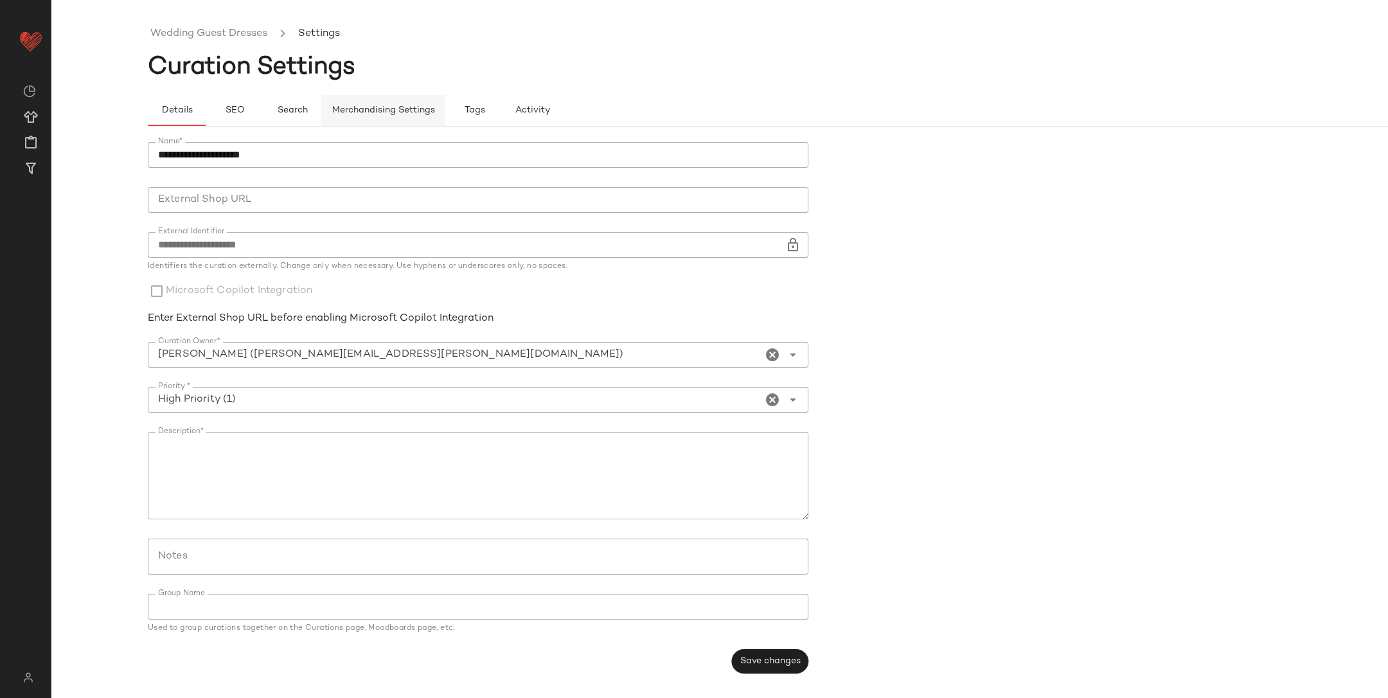
click at [402, 105] on span "Merchandising Settings" at bounding box center [383, 110] width 103 height 10
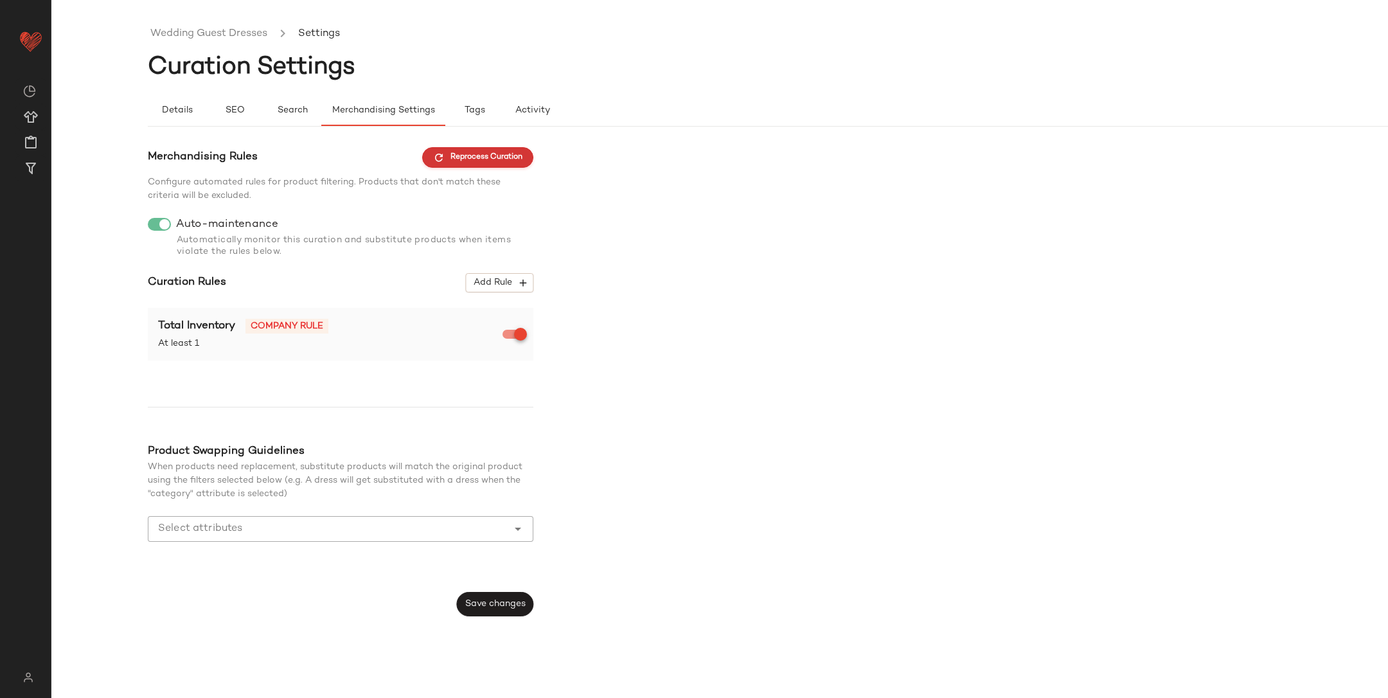
click at [456, 147] on button "Reprocess Curation" at bounding box center [477, 157] width 111 height 21
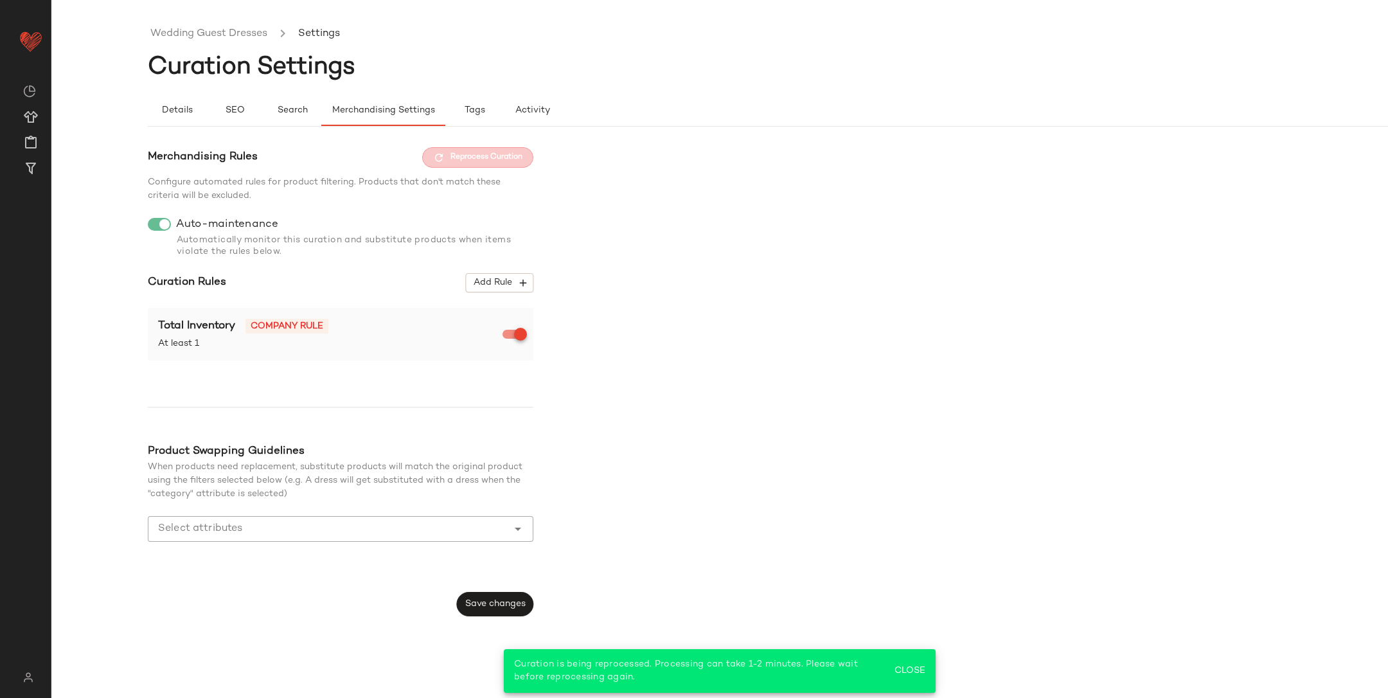
click at [490, 590] on div "Merchandising Rules Reprocess Curation Configure automated rules for product fi…" at bounding box center [341, 381] width 386 height 469
click at [489, 600] on span "Save changes" at bounding box center [495, 604] width 61 height 10
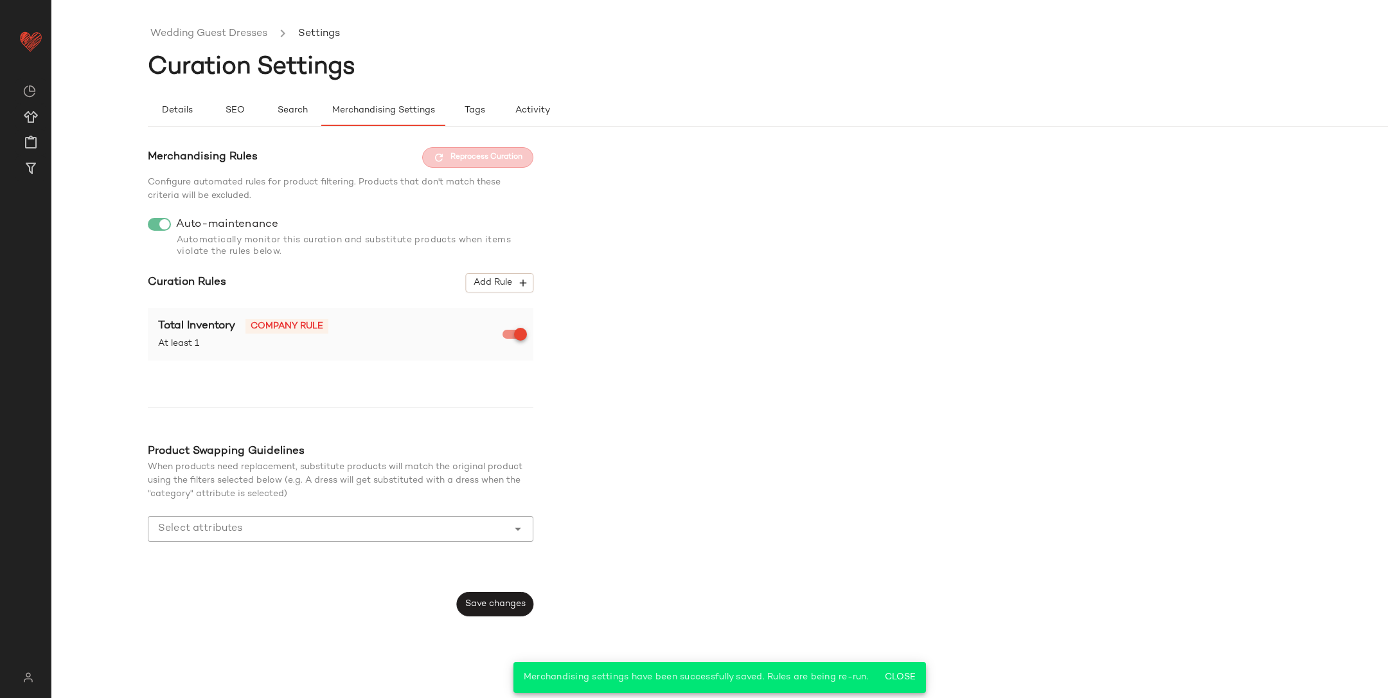
click at [200, 43] on ul "Wedding Guest Dresses Settings" at bounding box center [816, 34] width 1337 height 30
click at [200, 37] on link "Wedding Guest Dresses" at bounding box center [208, 34] width 117 height 17
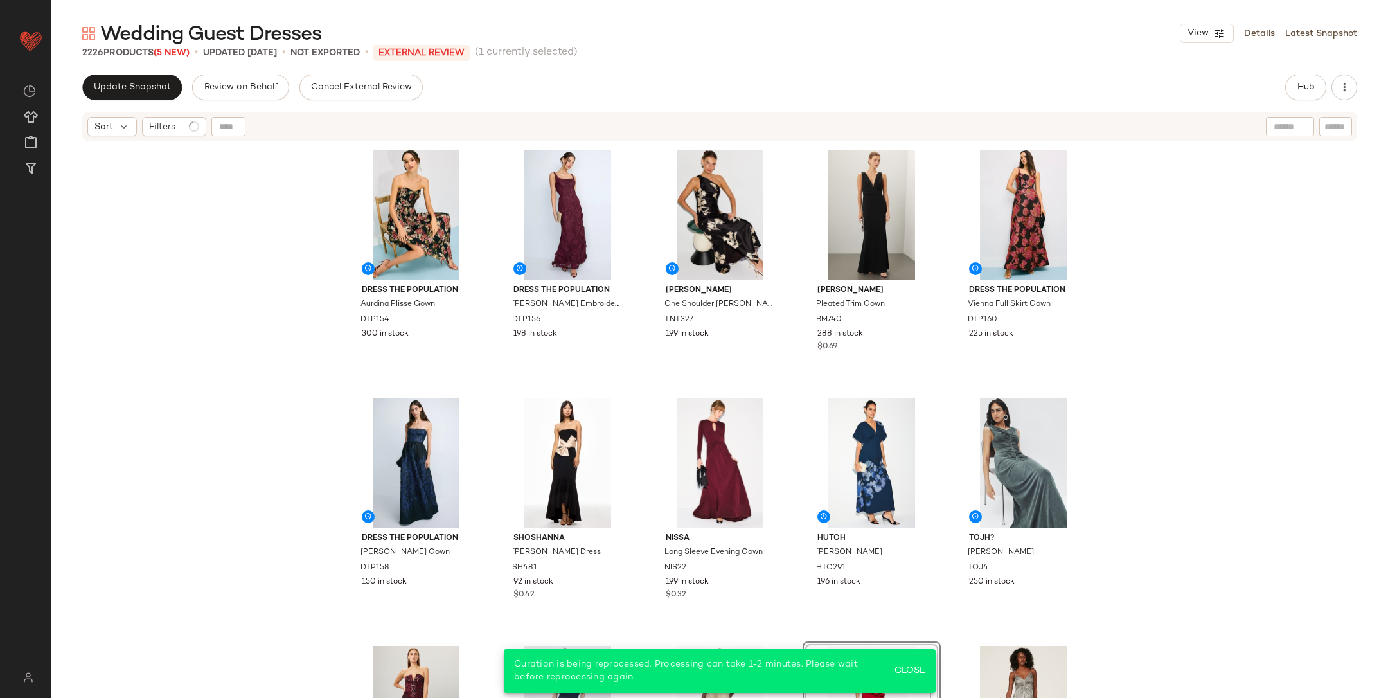
click at [278, 283] on div "Dress The Population Aurdina Plisse Gown DTP154 300 in stock Dress The Populati…" at bounding box center [719, 437] width 1337 height 588
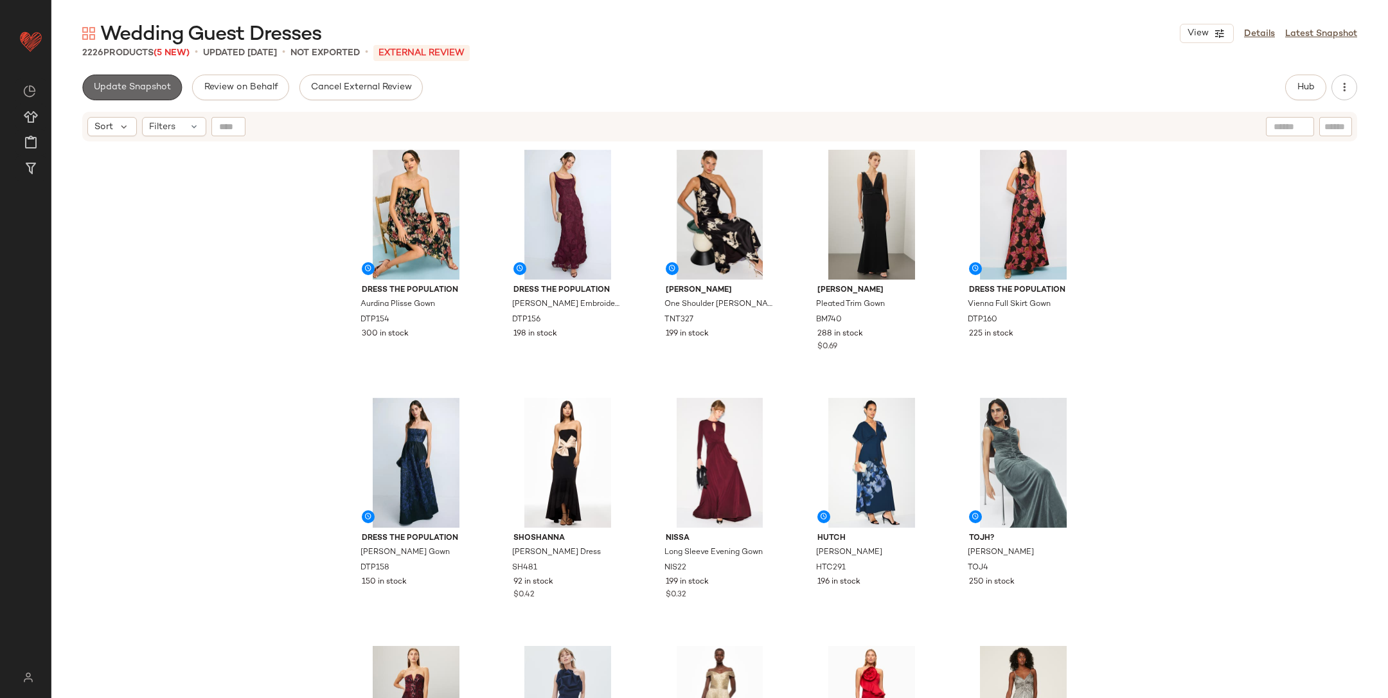
click at [163, 84] on span "Update Snapshot" at bounding box center [132, 87] width 78 height 10
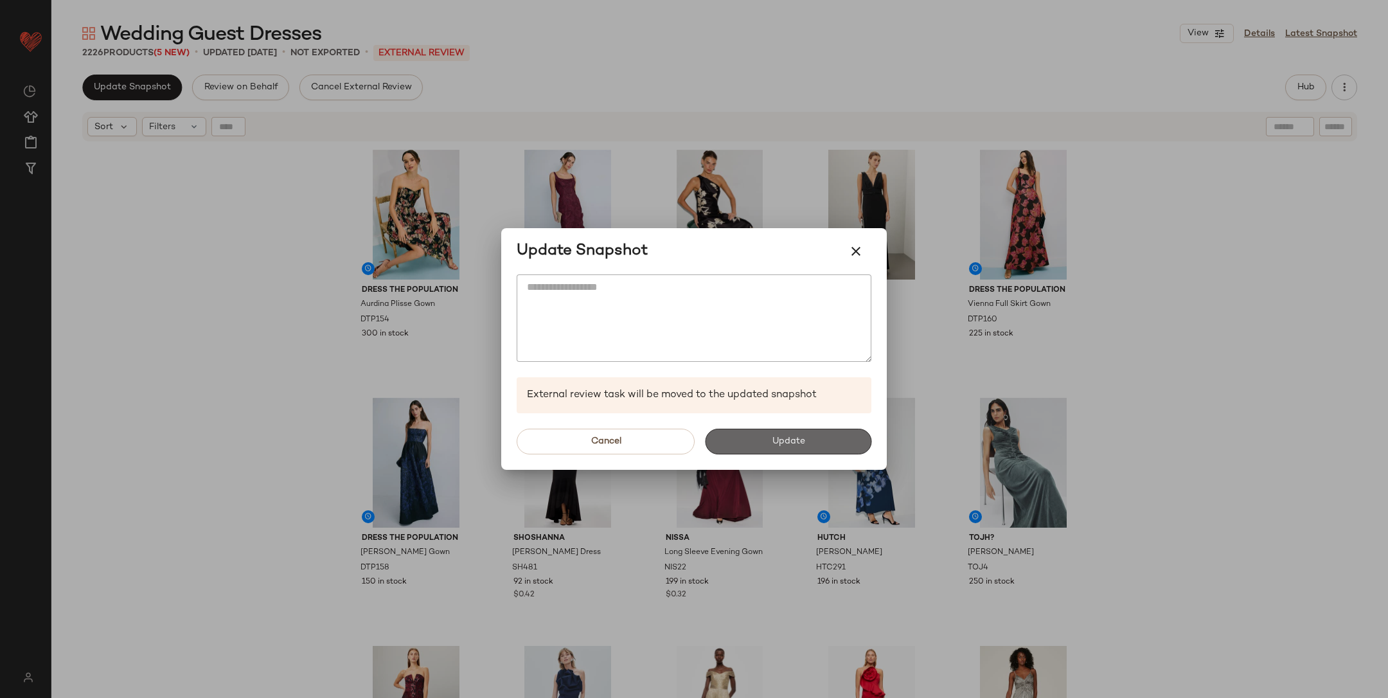
click at [766, 438] on button "Update" at bounding box center [788, 442] width 166 height 26
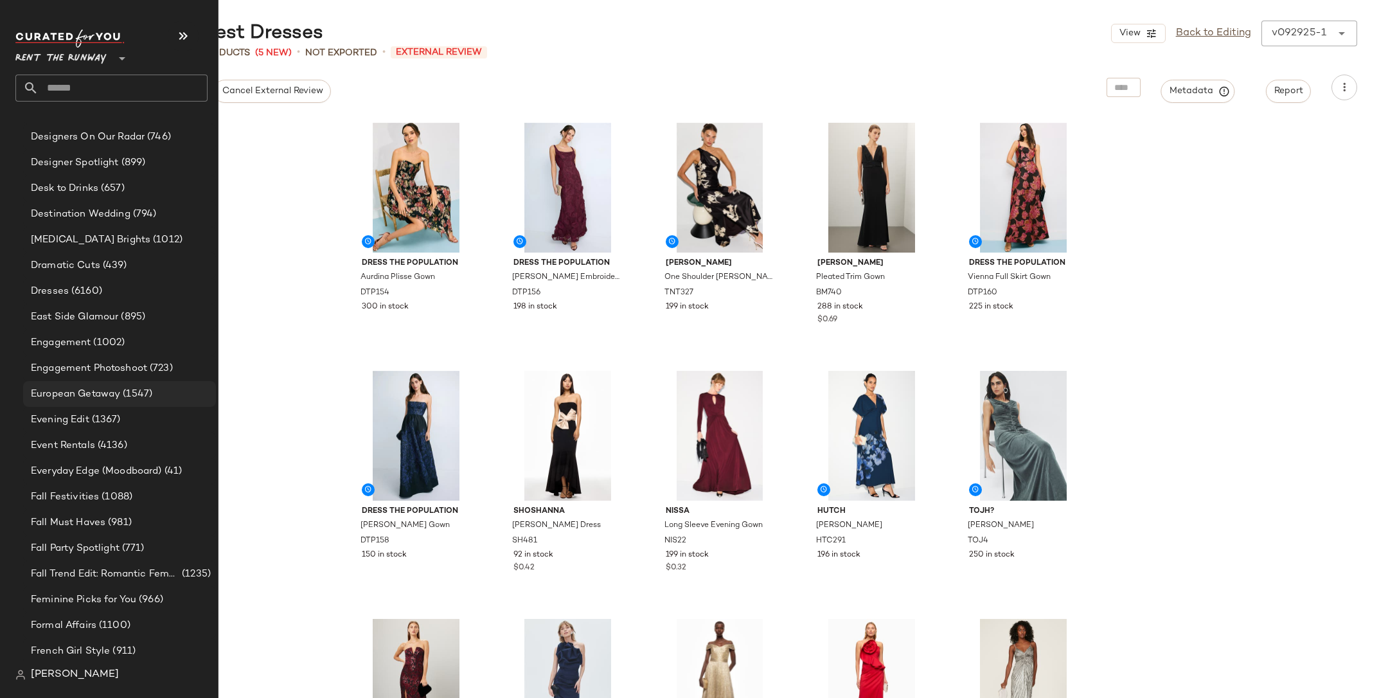
scroll to position [976, 0]
click at [86, 628] on span "Formal Affairs" at bounding box center [64, 623] width 66 height 15
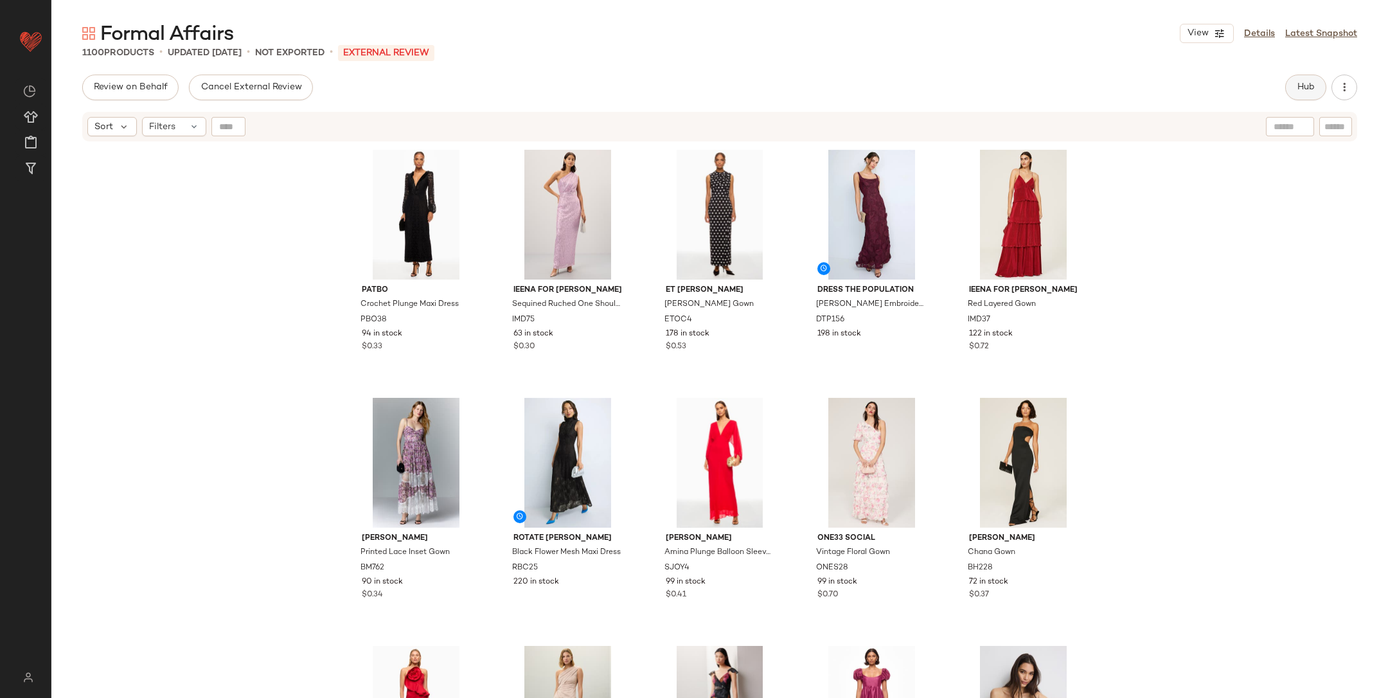
click at [1317, 83] on button "Hub" at bounding box center [1306, 88] width 41 height 26
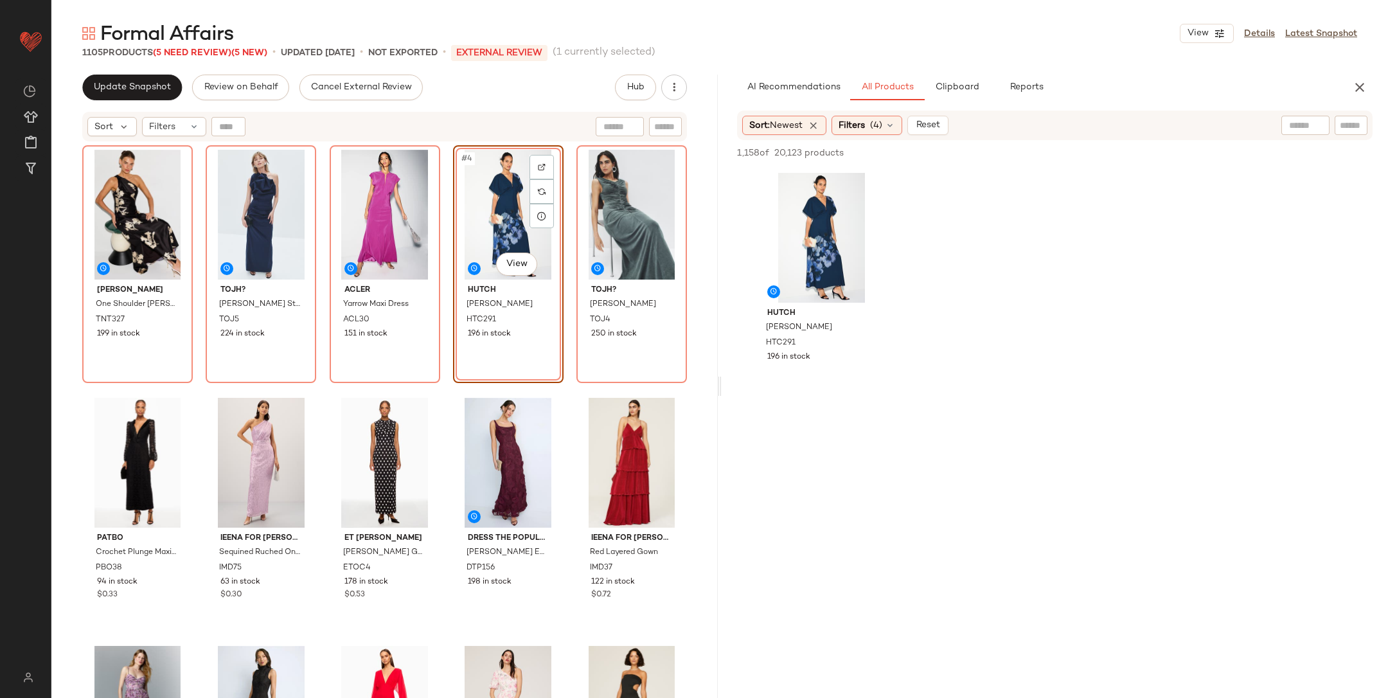
click at [566, 387] on div "Tanya Taylor One Shoulder Stassi Dress TNT327 199 in stock TOJH? Coburn Straple…" at bounding box center [384, 437] width 605 height 585
click at [1358, 96] on button "button" at bounding box center [1360, 88] width 26 height 26
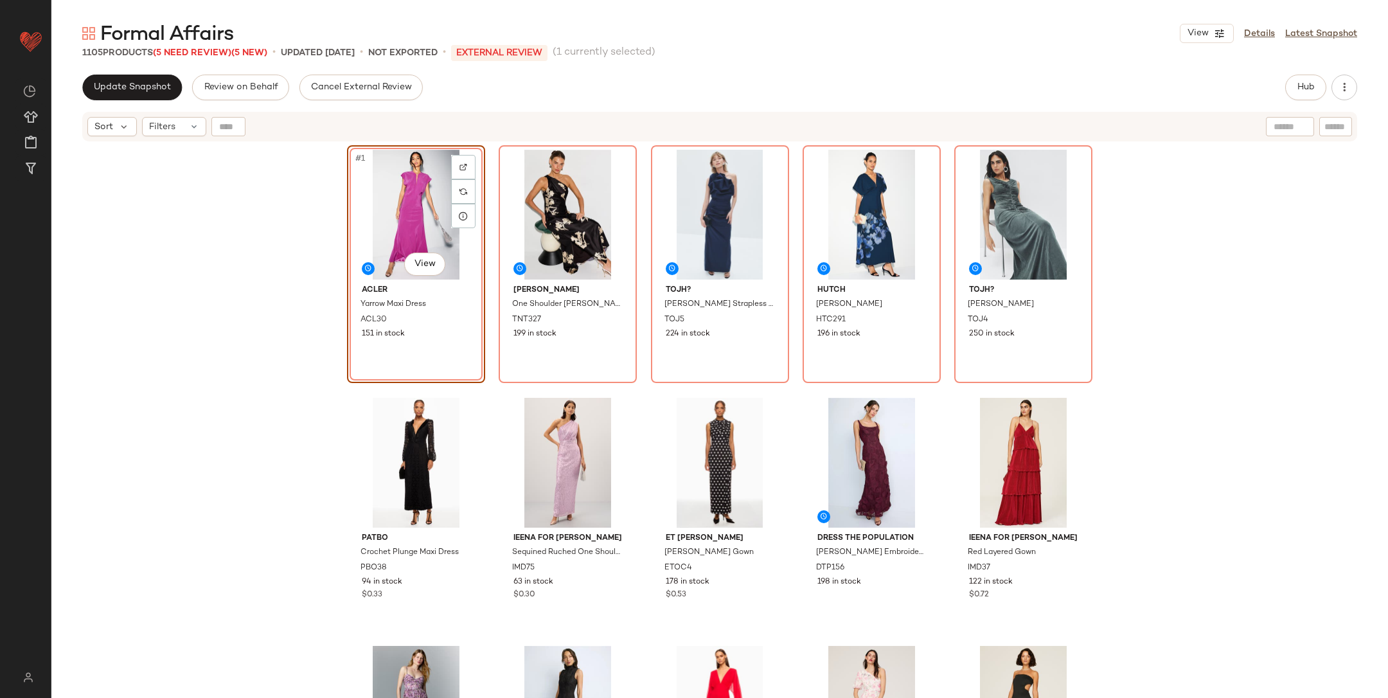
click at [216, 262] on div "#1 View Acler Yarrow Maxi Dress ACL30 151 in stock Tanya Taylor One Shoulder St…" at bounding box center [719, 437] width 1337 height 588
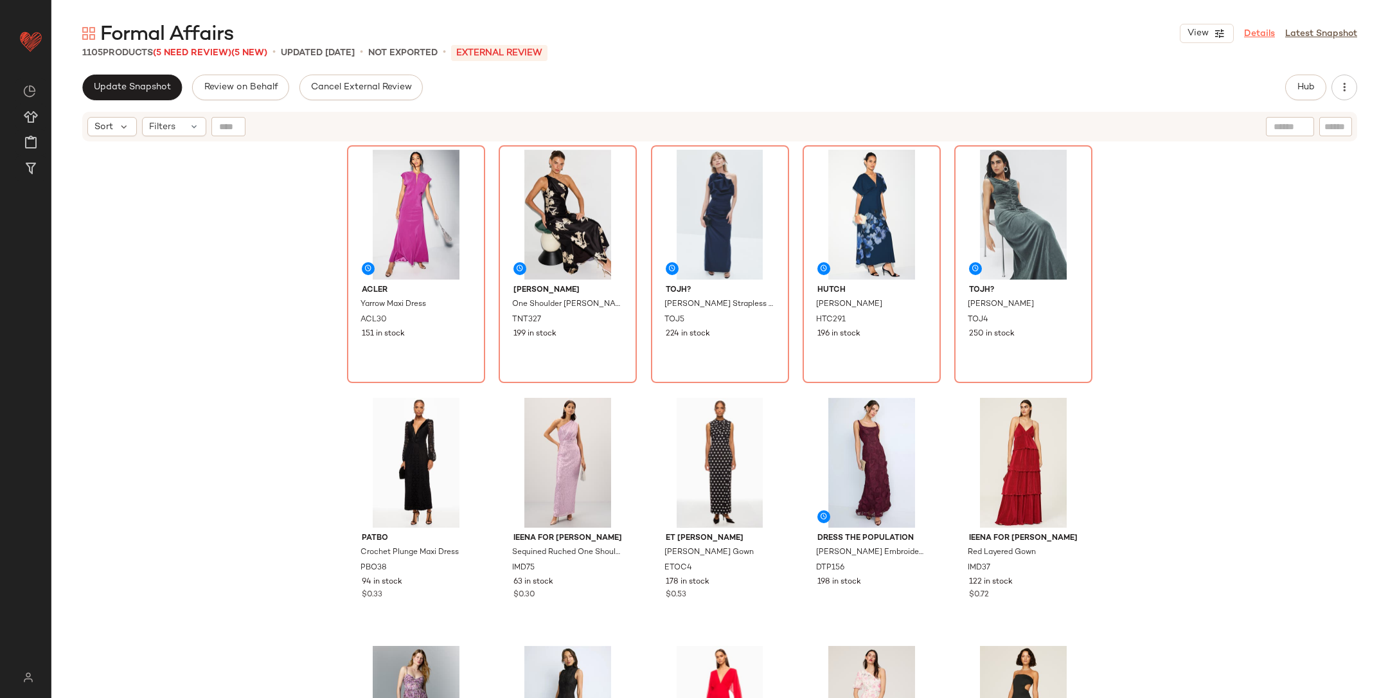
click at [1266, 35] on link "Details" at bounding box center [1259, 33] width 31 height 13
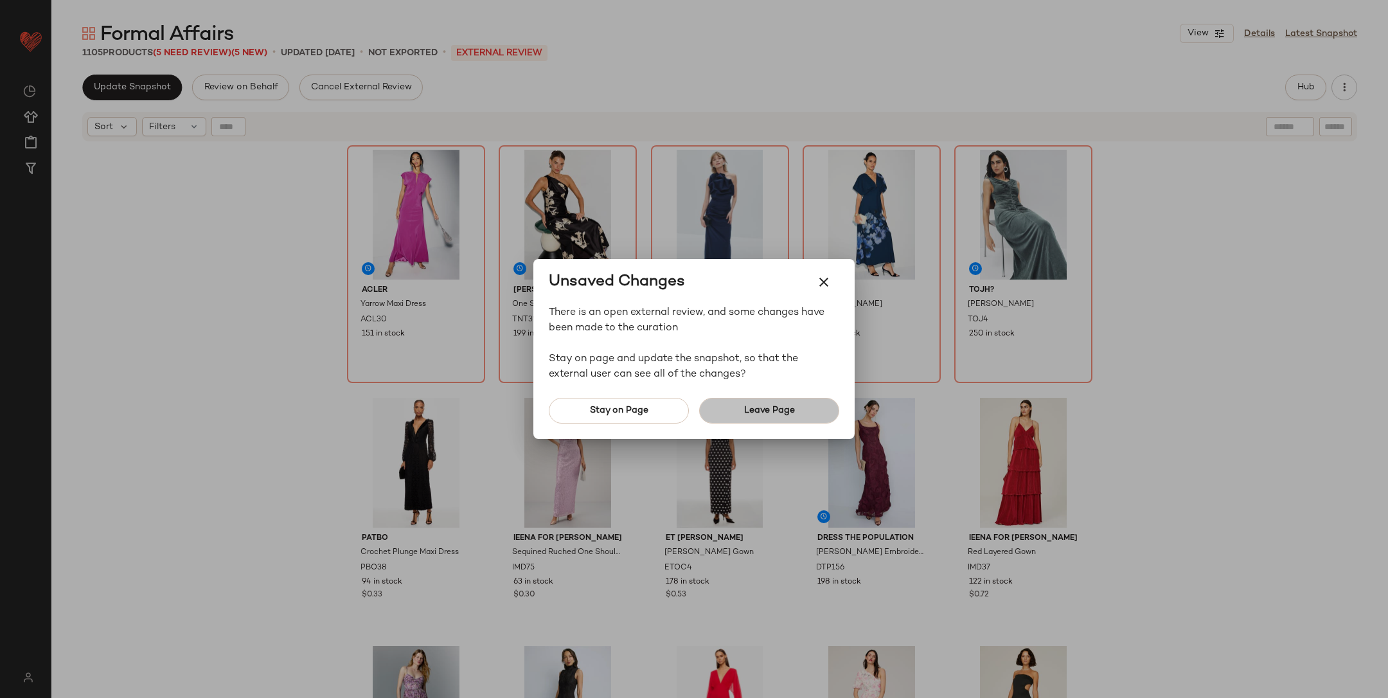
click at [785, 406] on span "Leave Page" at bounding box center [769, 411] width 51 height 10
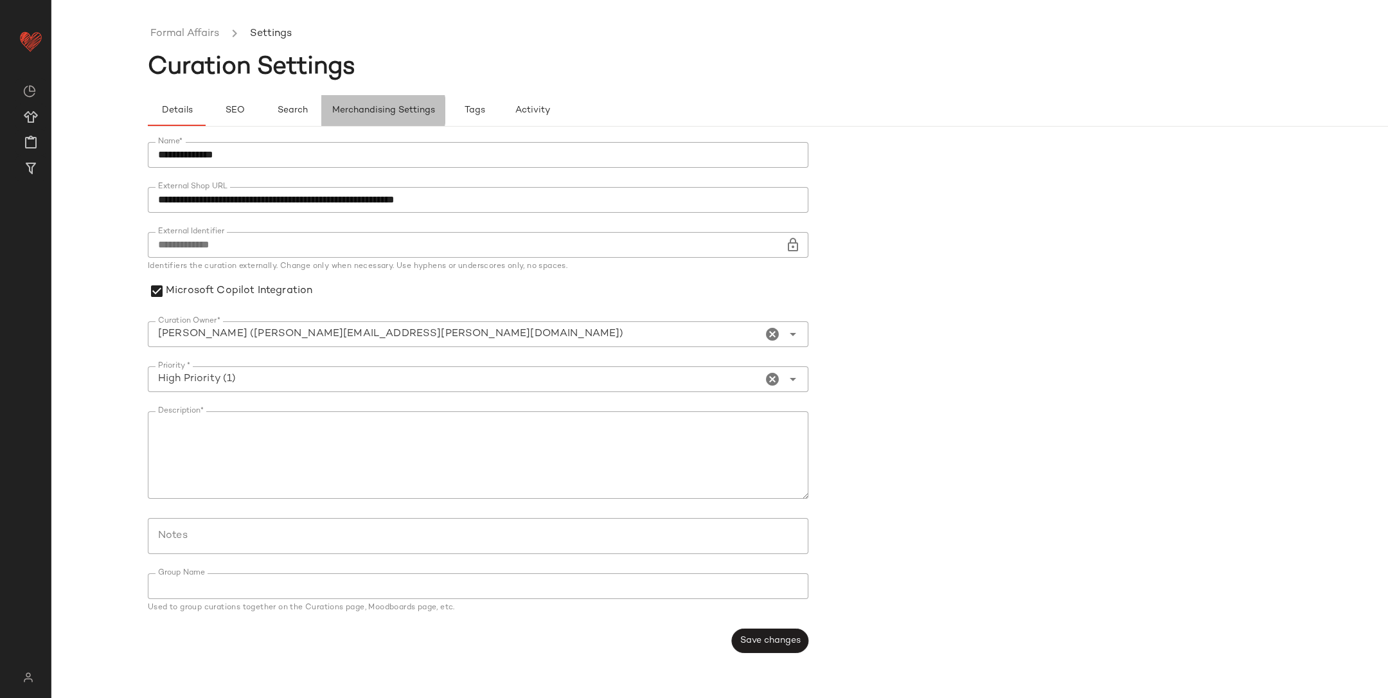
click at [397, 98] on button "Merchandising Settings" at bounding box center [383, 110] width 124 height 31
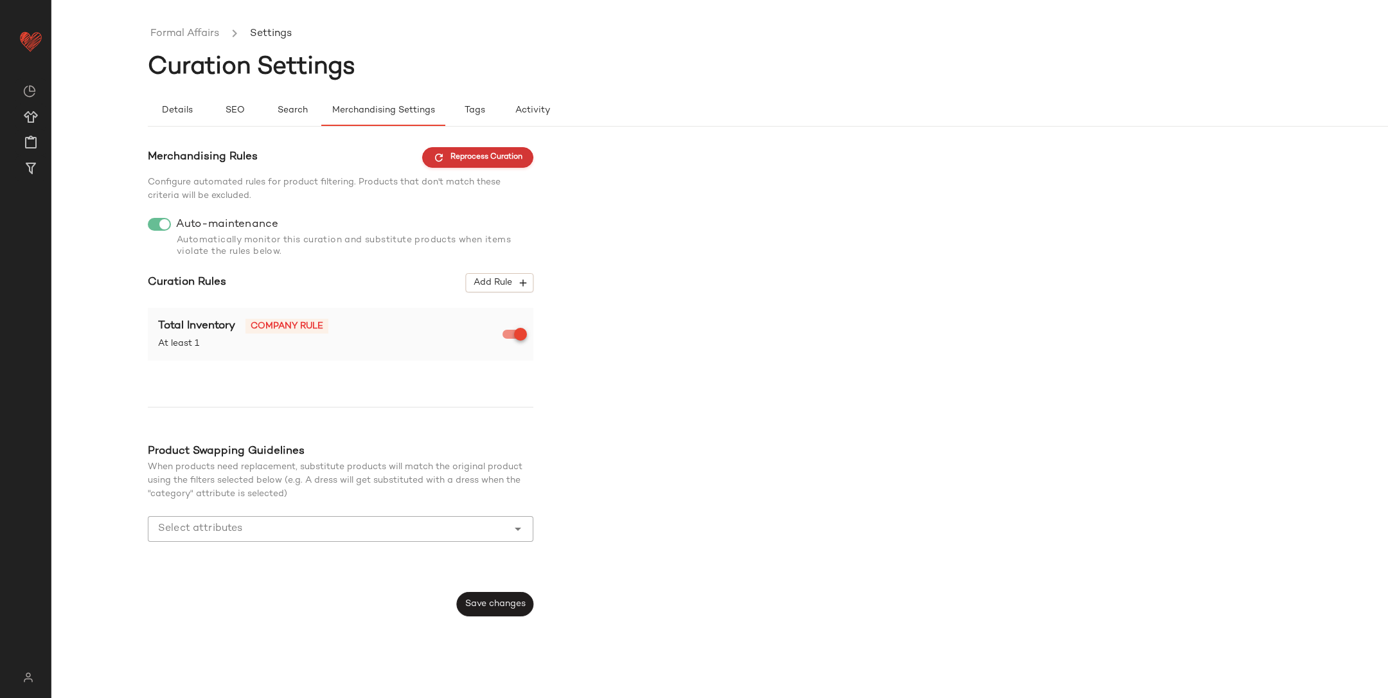
click at [454, 156] on span "Reprocess Curation" at bounding box center [477, 158] width 89 height 12
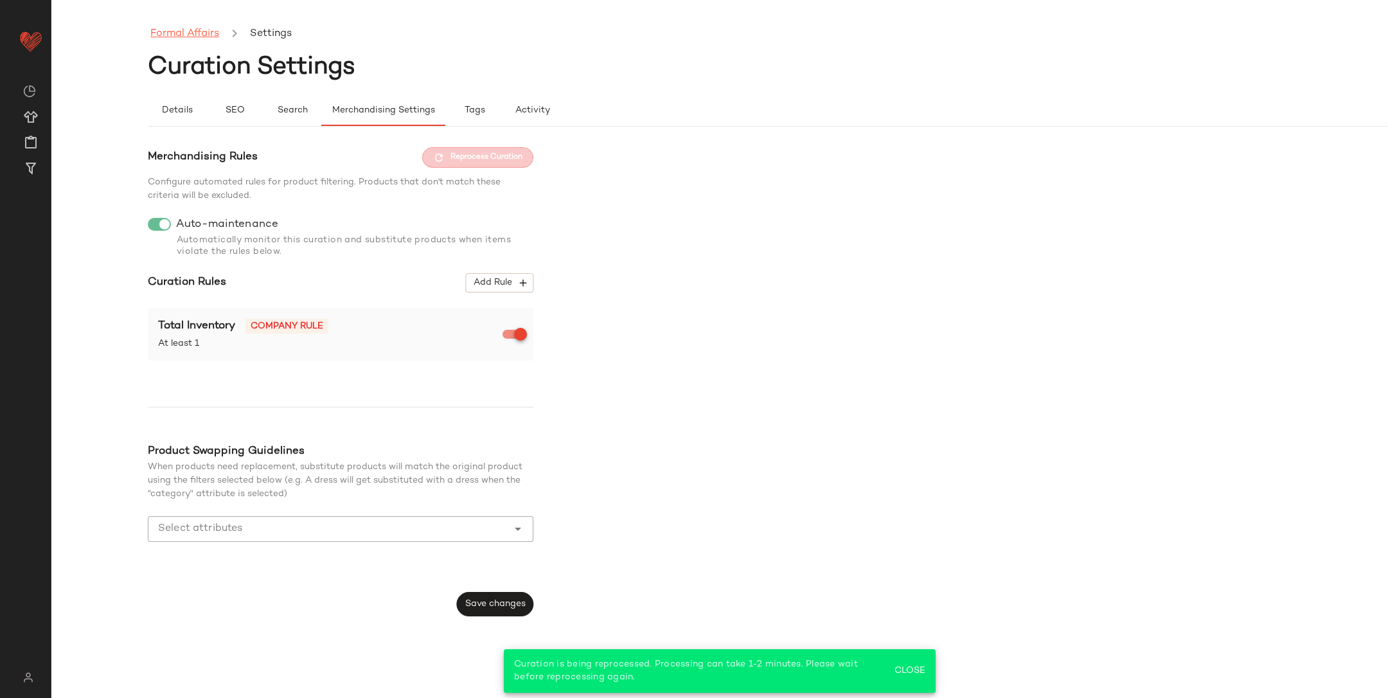
click at [186, 39] on link "Formal Affairs" at bounding box center [184, 34] width 69 height 17
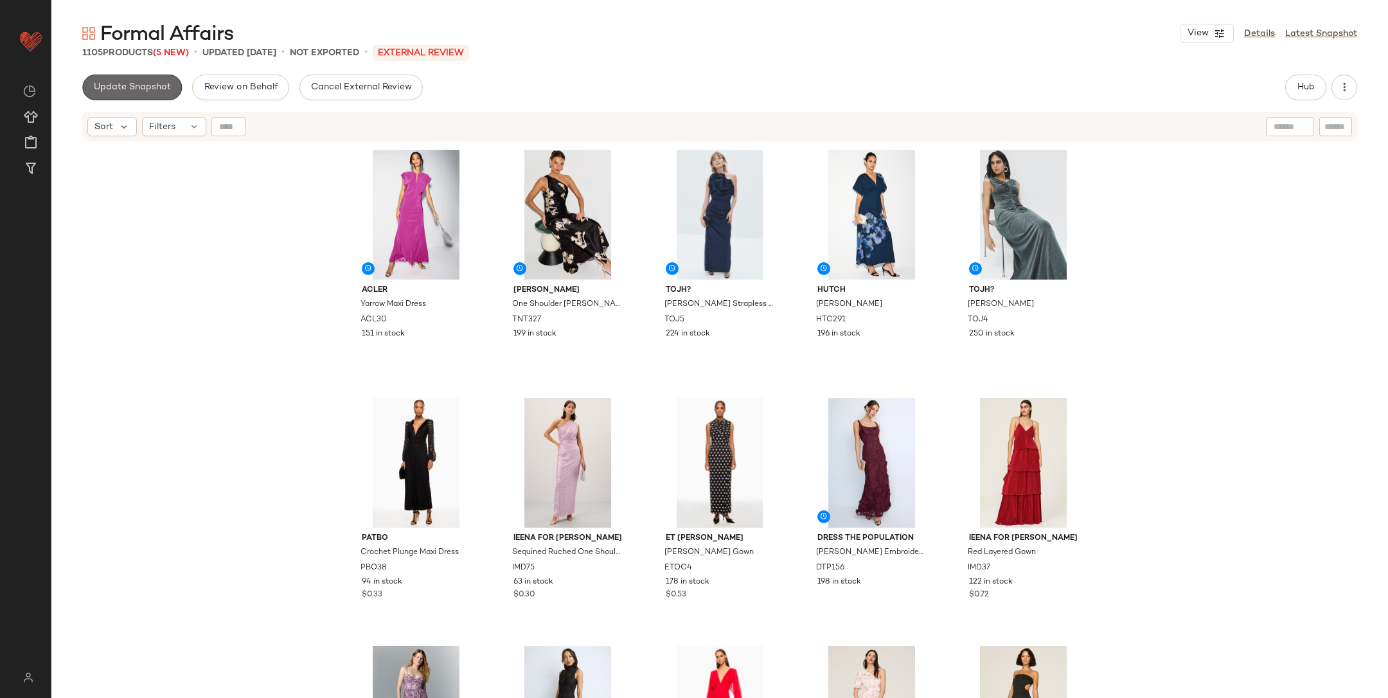
click at [147, 92] on span "Update Snapshot" at bounding box center [132, 87] width 78 height 10
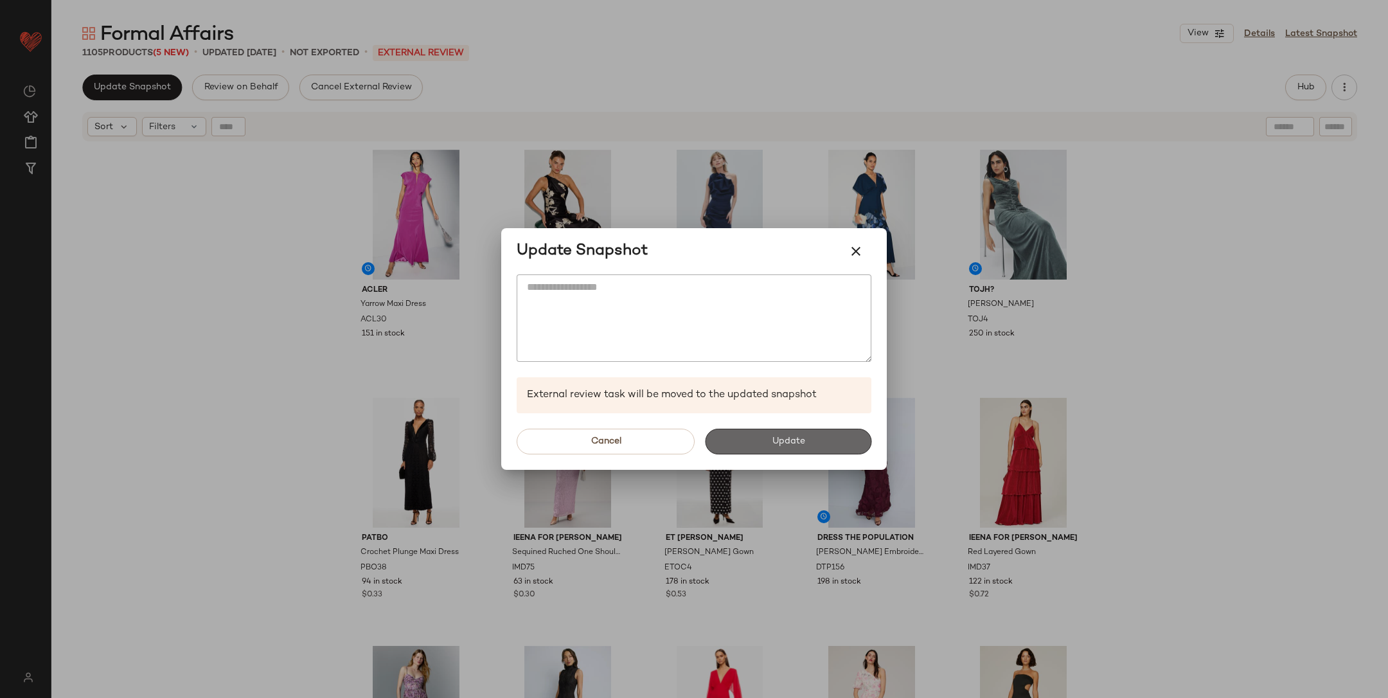
click at [748, 436] on button "Update" at bounding box center [788, 442] width 166 height 26
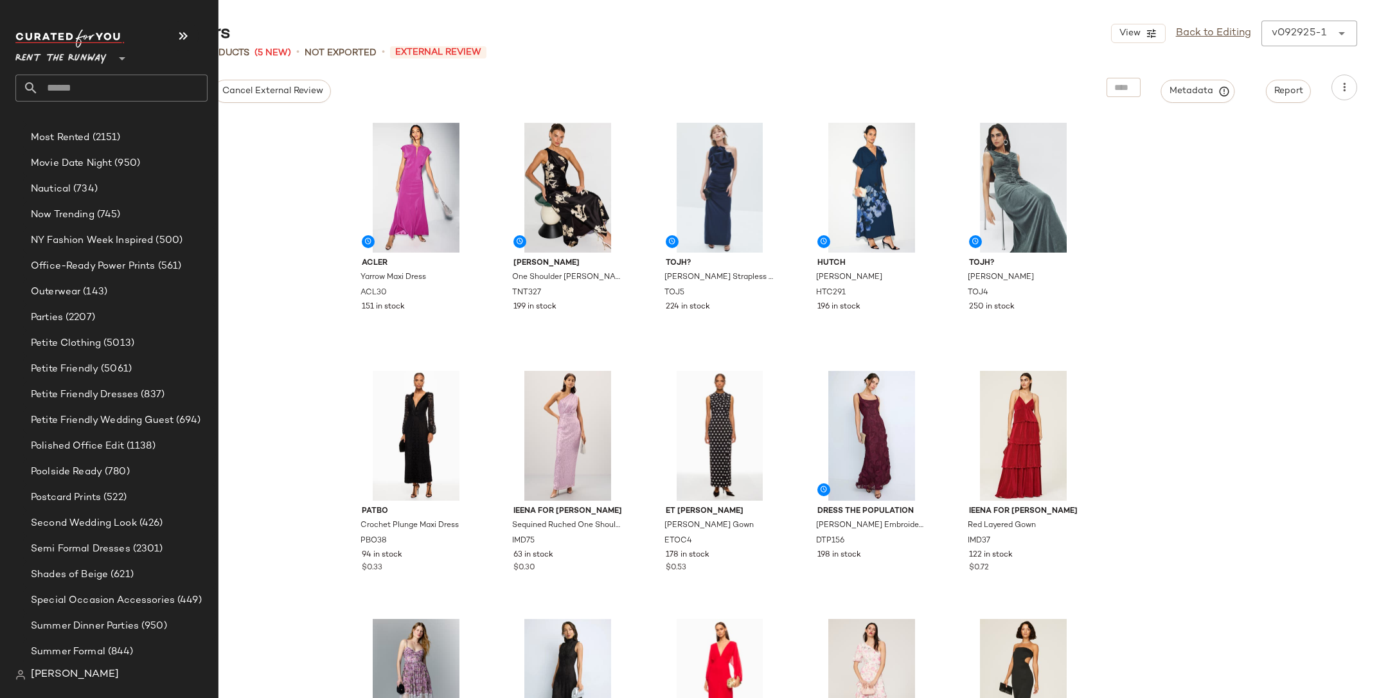
scroll to position [1955, 0]
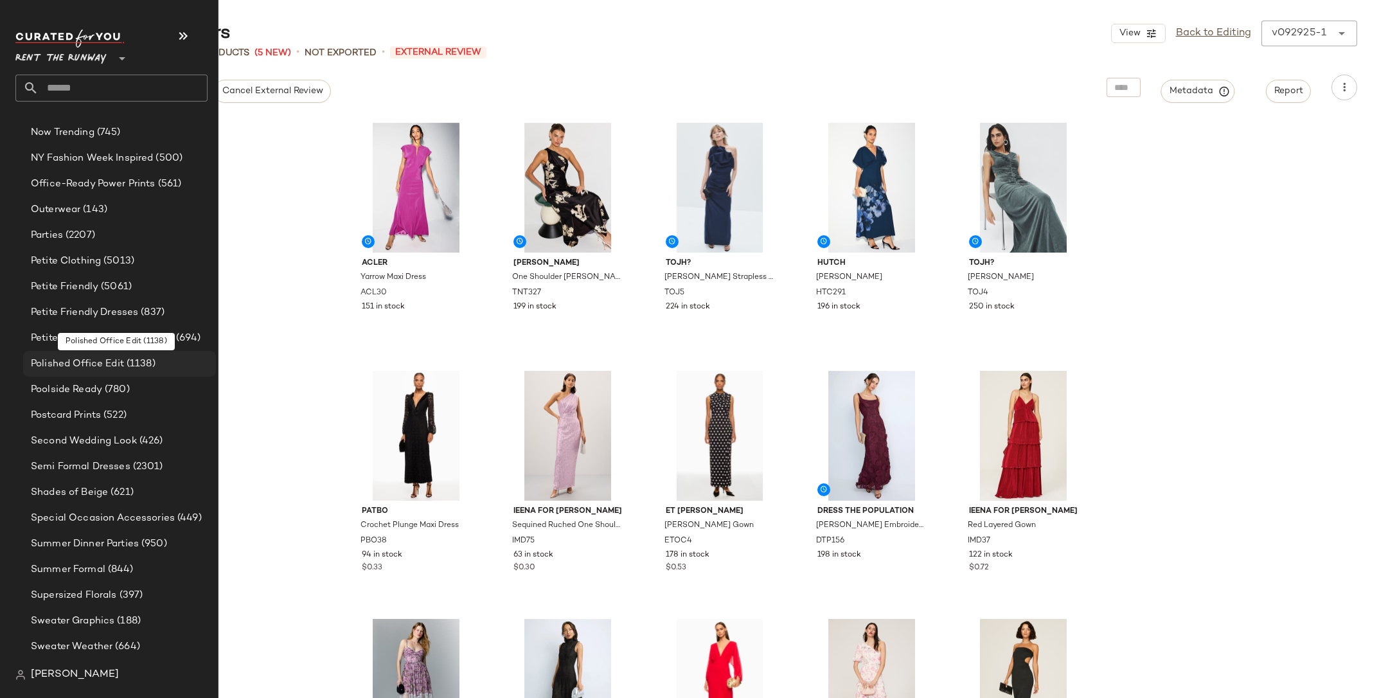
click at [112, 363] on span "Polished Office Edit" at bounding box center [77, 364] width 93 height 15
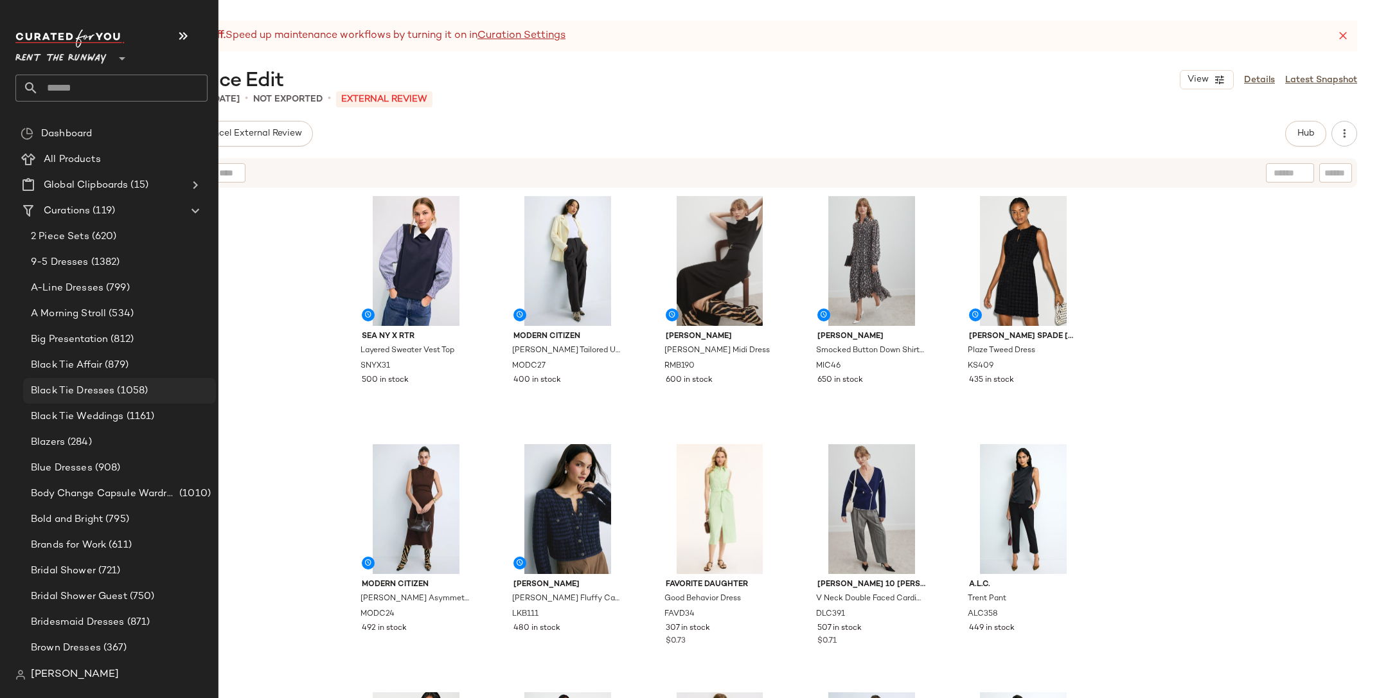
click at [84, 390] on span "Black Tie Dresses" at bounding box center [73, 391] width 84 height 15
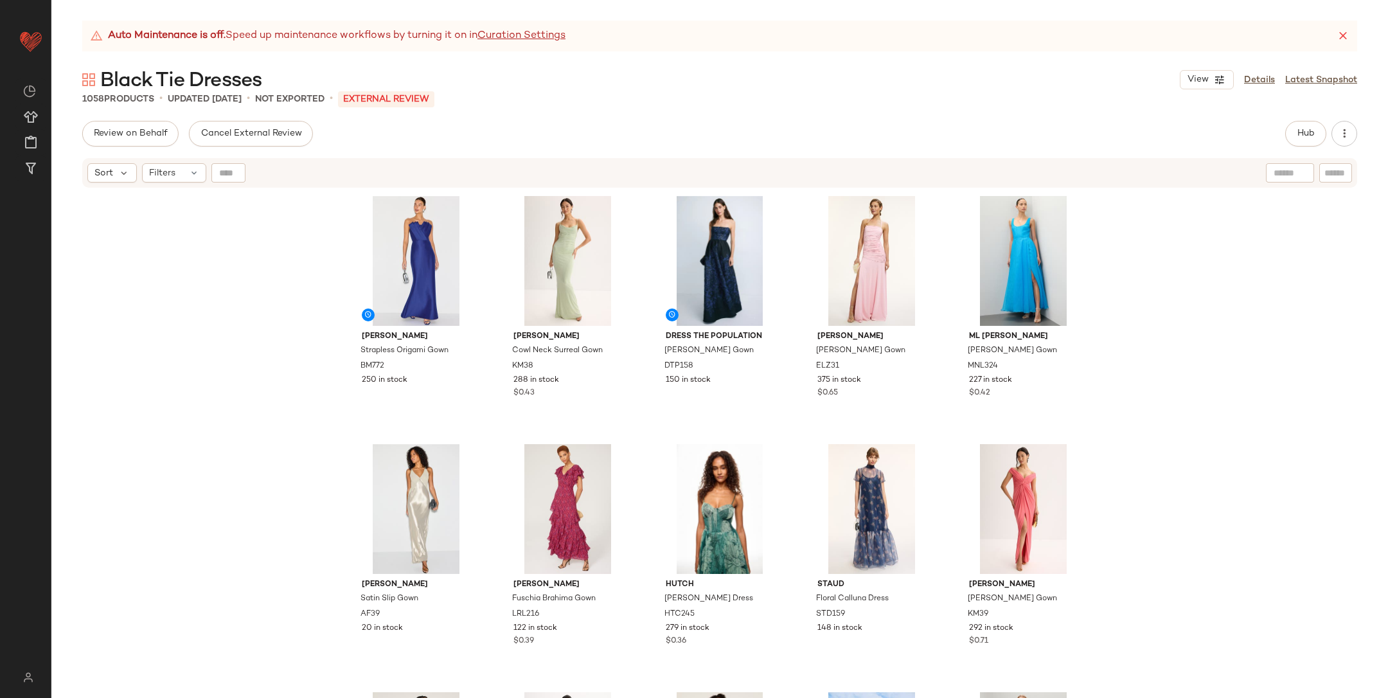
click at [1345, 35] on icon at bounding box center [1343, 36] width 13 height 13
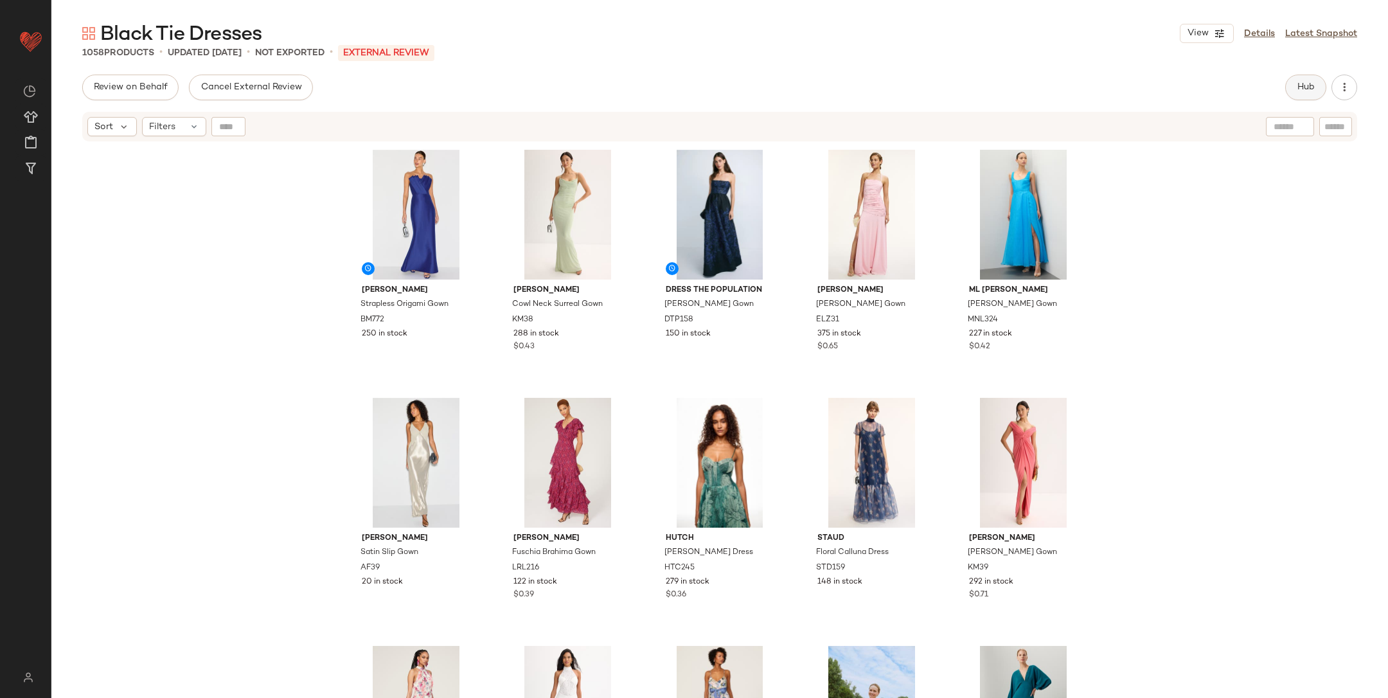
click at [1305, 87] on span "Hub" at bounding box center [1306, 87] width 18 height 10
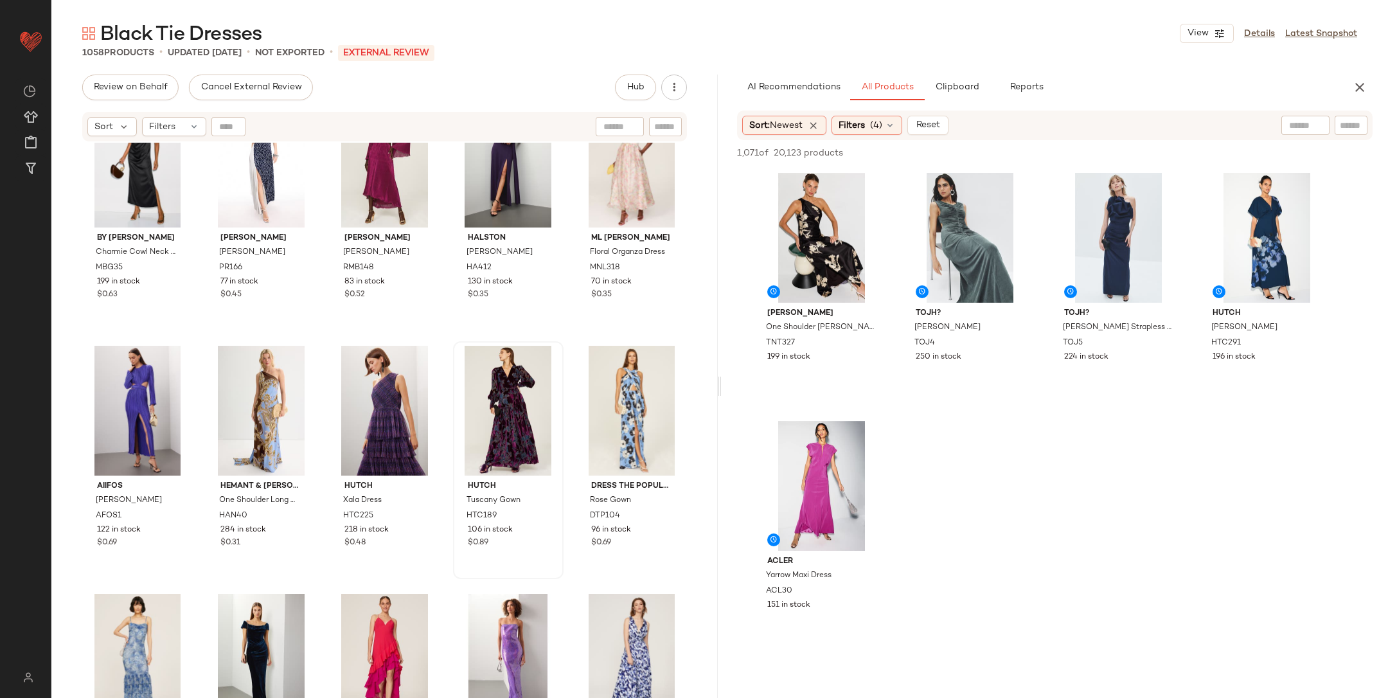
scroll to position [806, 0]
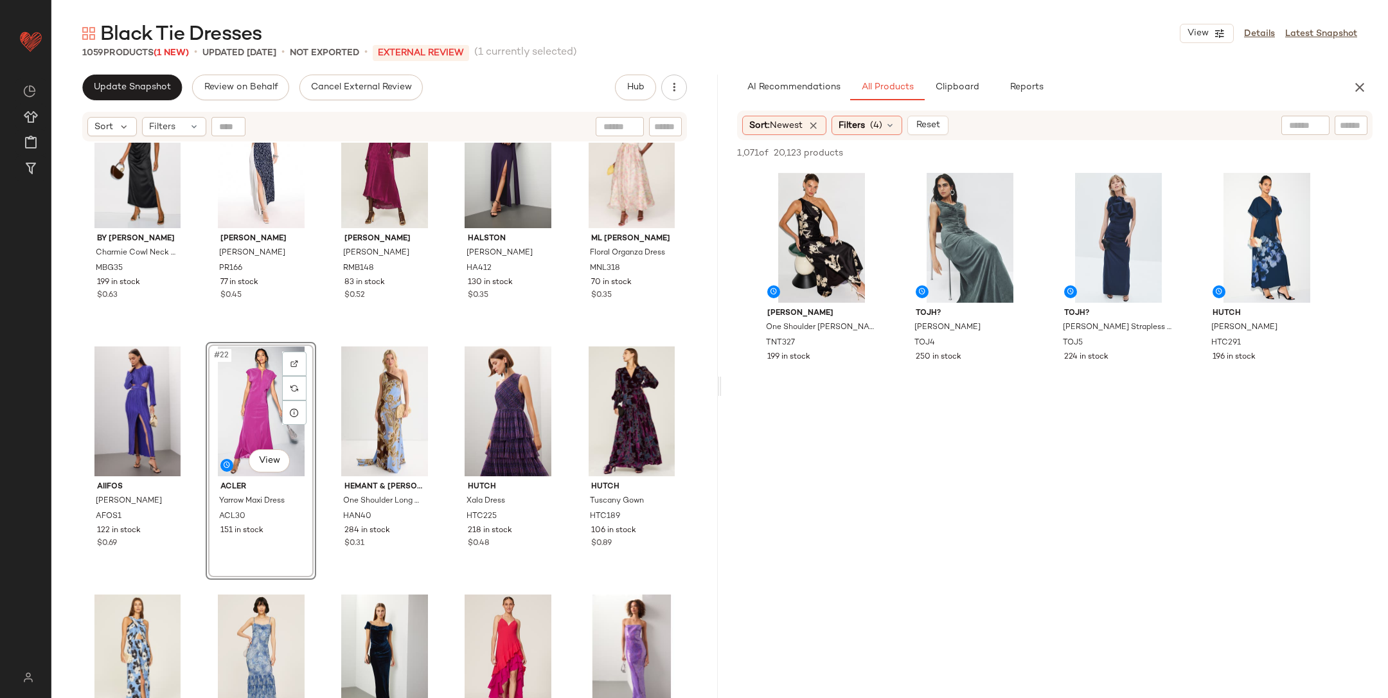
click at [330, 331] on div "Ramy Brook Kimberly Dress RMB148 83 in stock $0.52" at bounding box center [385, 213] width 111 height 238
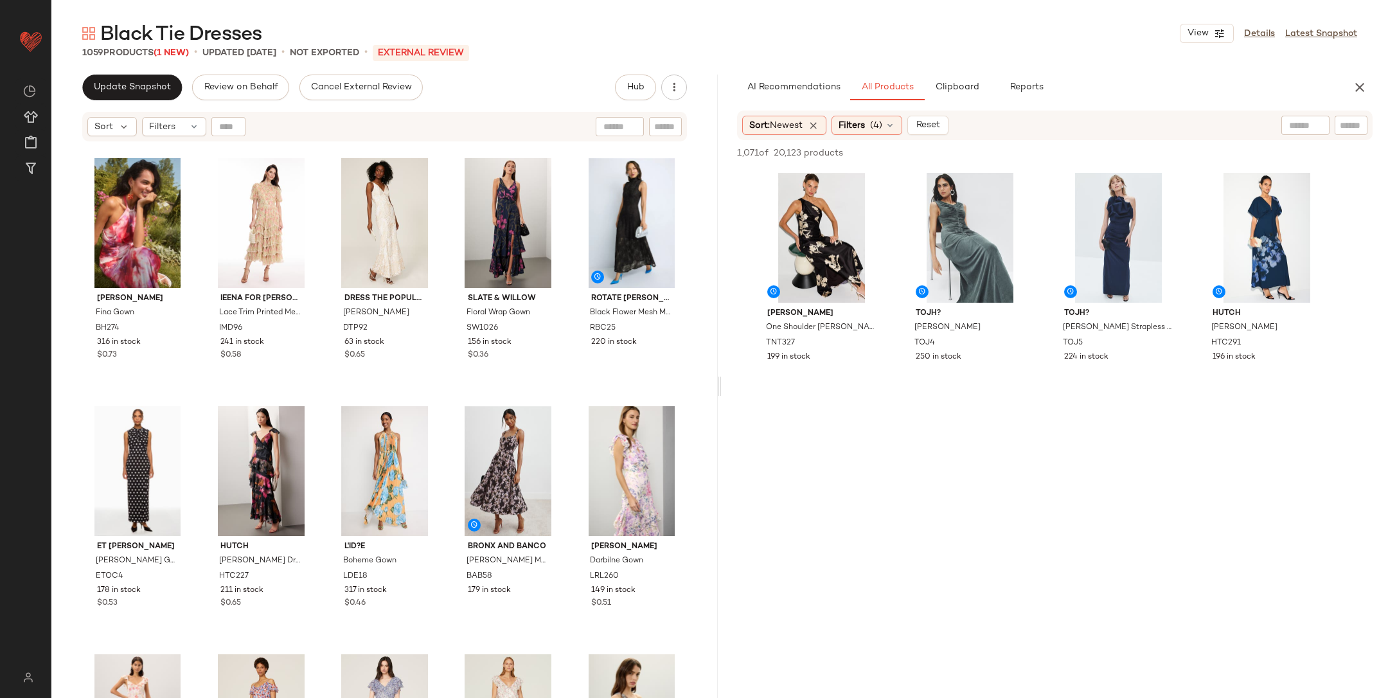
scroll to position [3472, 0]
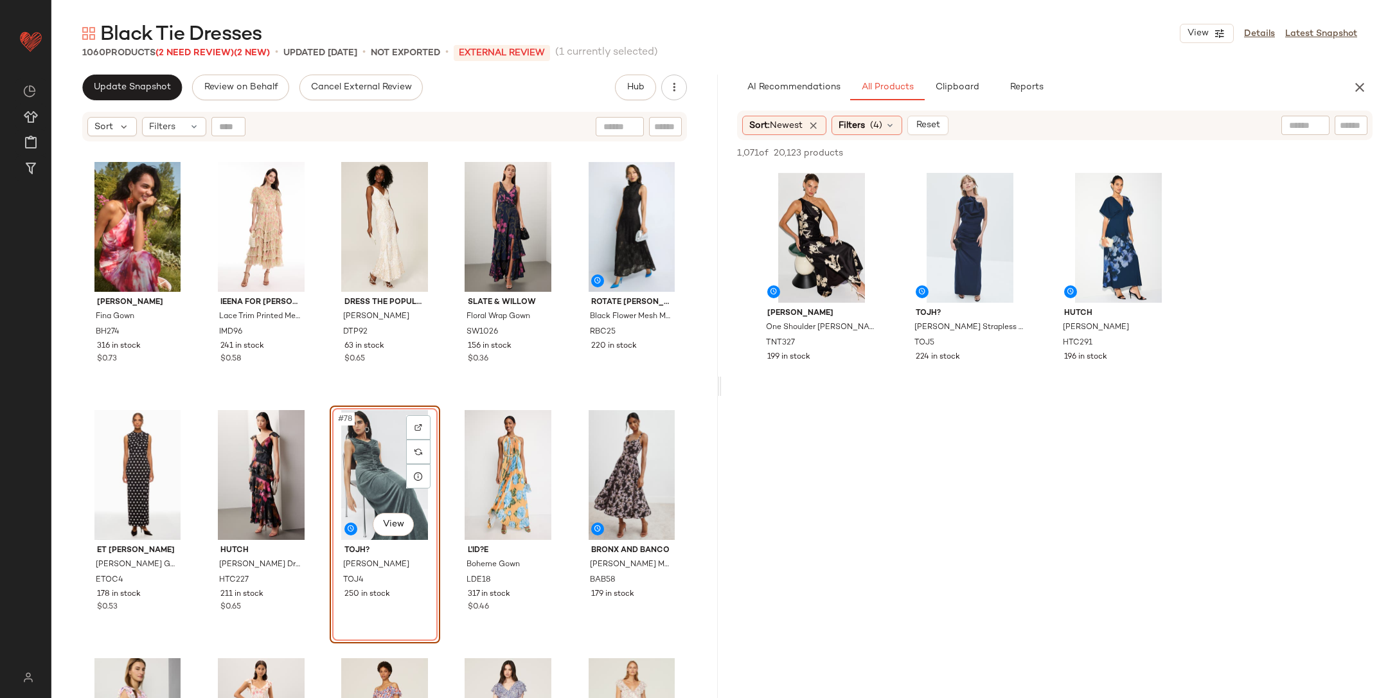
click at [323, 397] on div "Black Halo Fina Gown BH274 316 in stock $0.73 Ieena for Mac Duggal Lace Trim Pr…" at bounding box center [384, 437] width 667 height 588
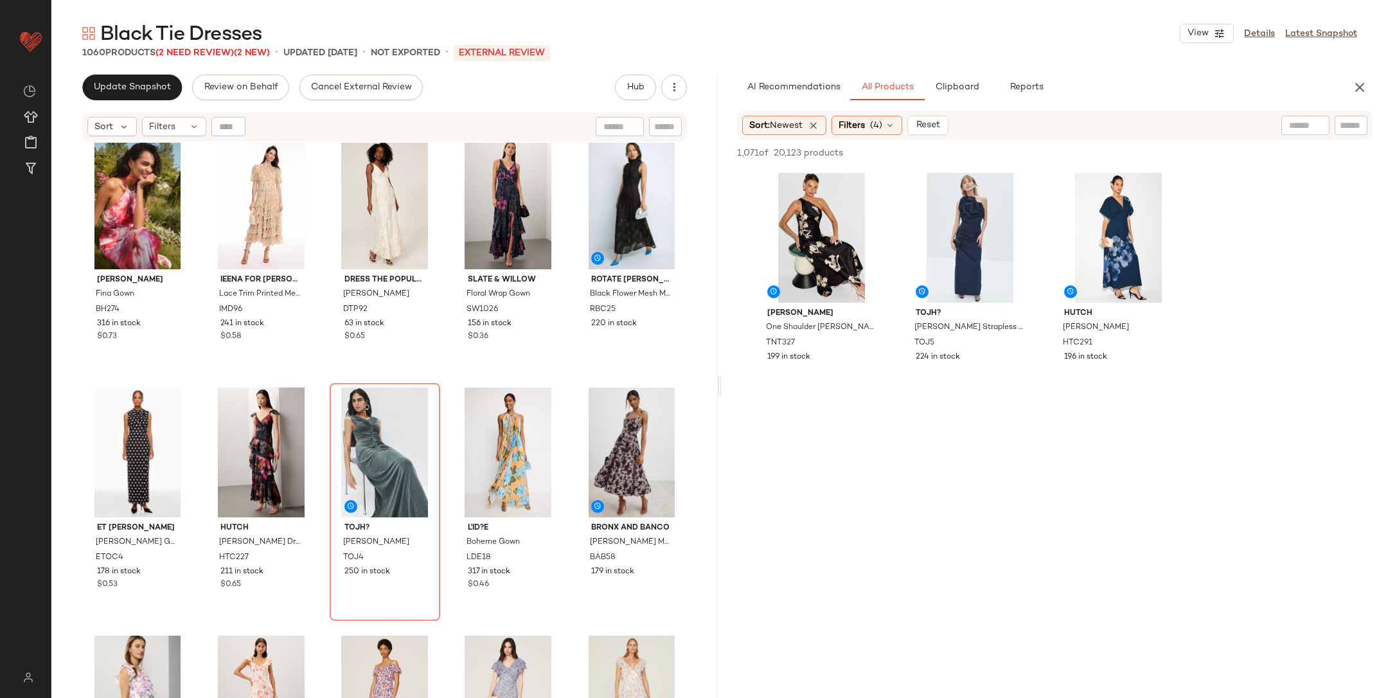
scroll to position [3805, 0]
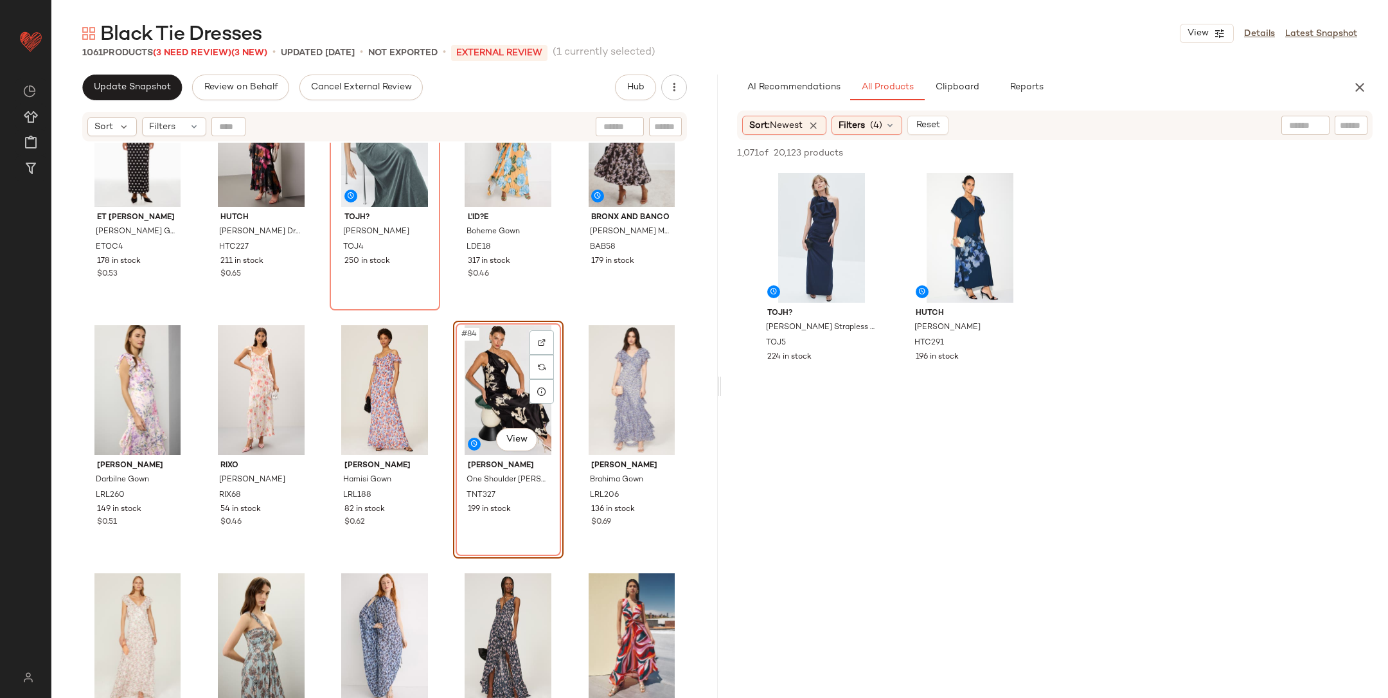
click at [453, 321] on div "#84 View Tanya Taylor One Shoulder Stassi Dress TNT327 199 in stock" at bounding box center [508, 440] width 111 height 238
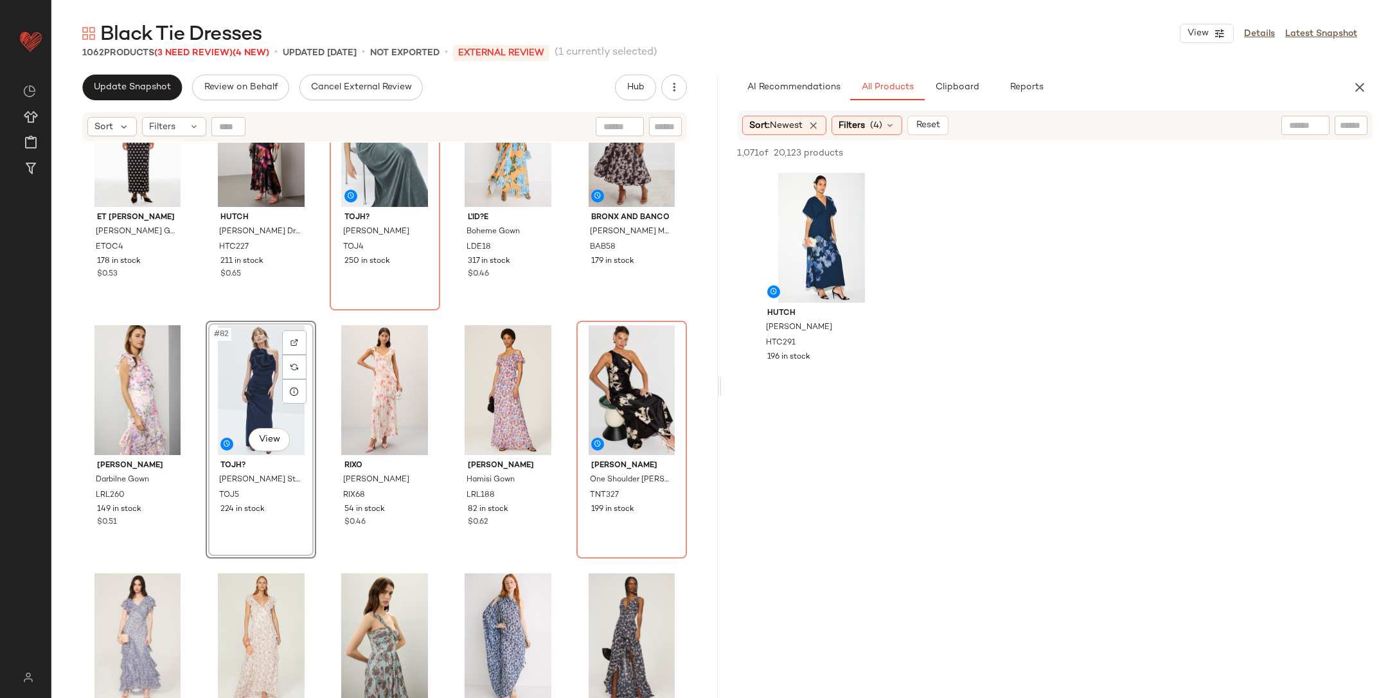
click at [441, 326] on div "Et Ochs Celeste Gown ETOC4 178 in stock $0.53 Hutch Miah Dress HTC227 211 in st…" at bounding box center [384, 437] width 667 height 588
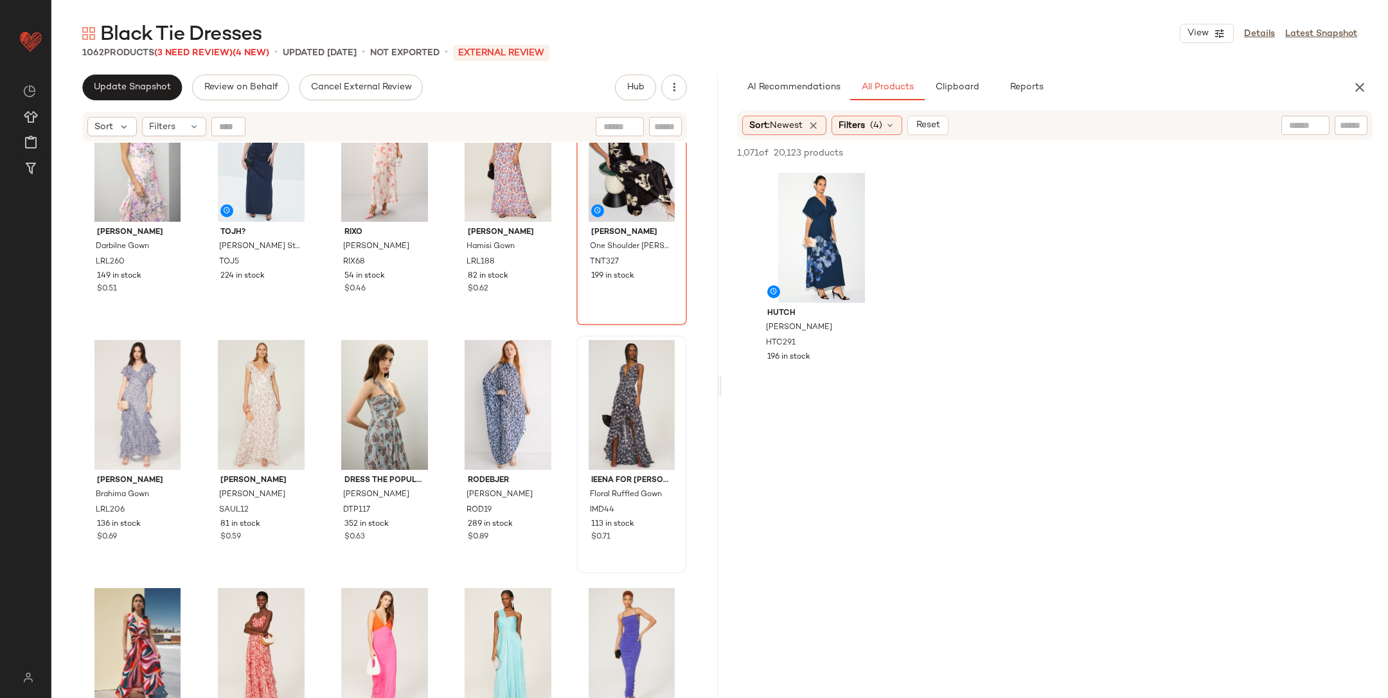
scroll to position [4046, 0]
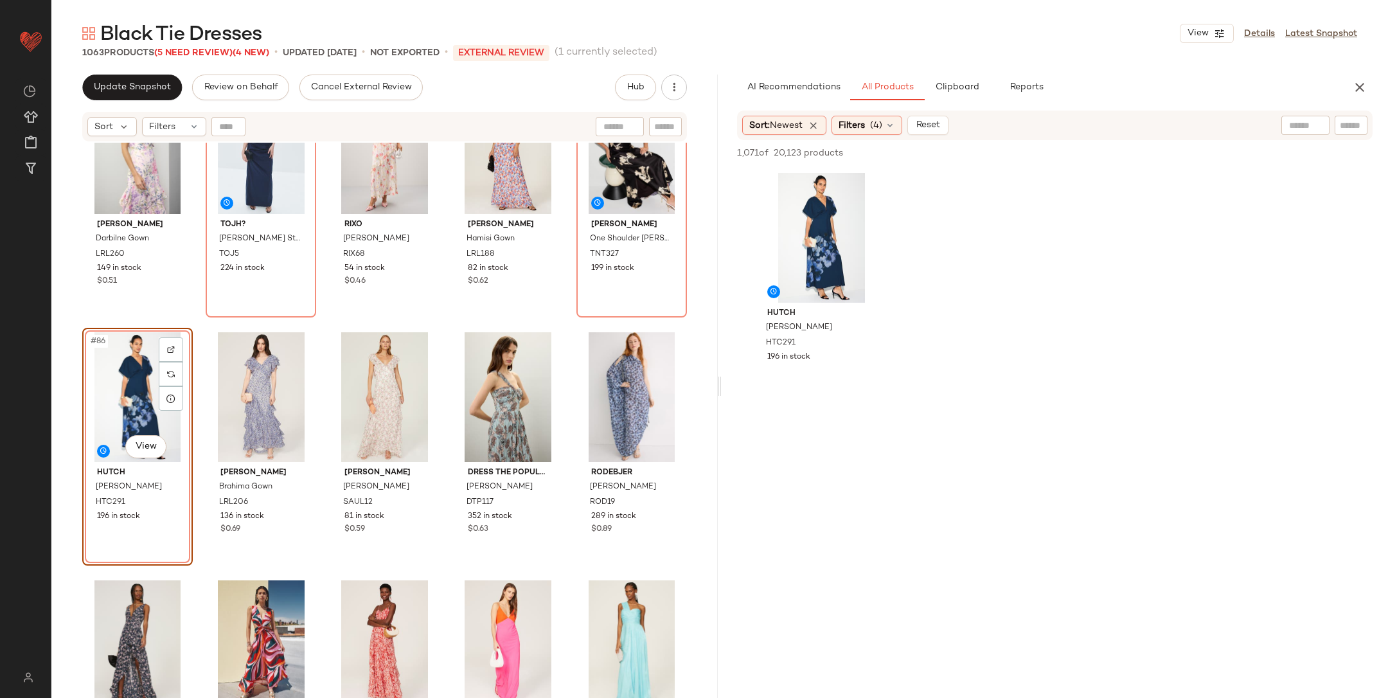
click at [192, 318] on div "Lauren Ralph Lauren Darbilne Gown LRL260 149 in stock $0.51 TOJH? Coburn Strapl…" at bounding box center [384, 437] width 667 height 588
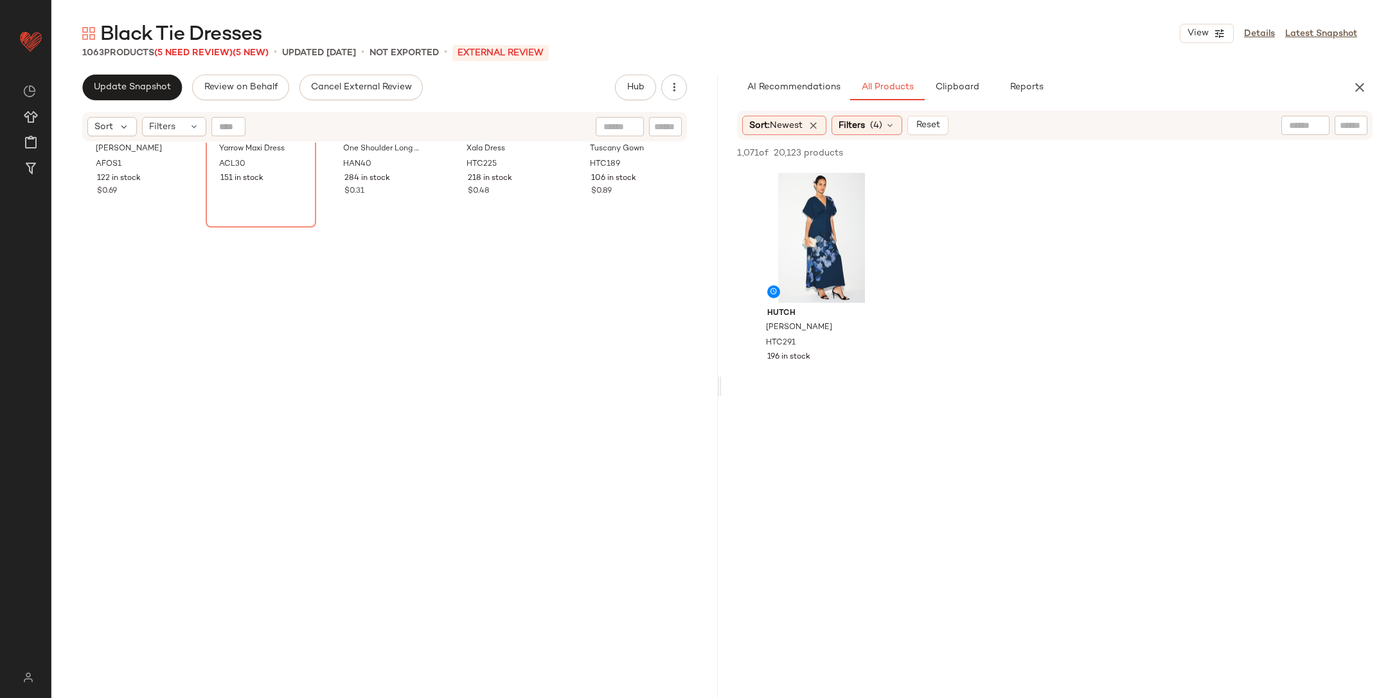
scroll to position [0, 0]
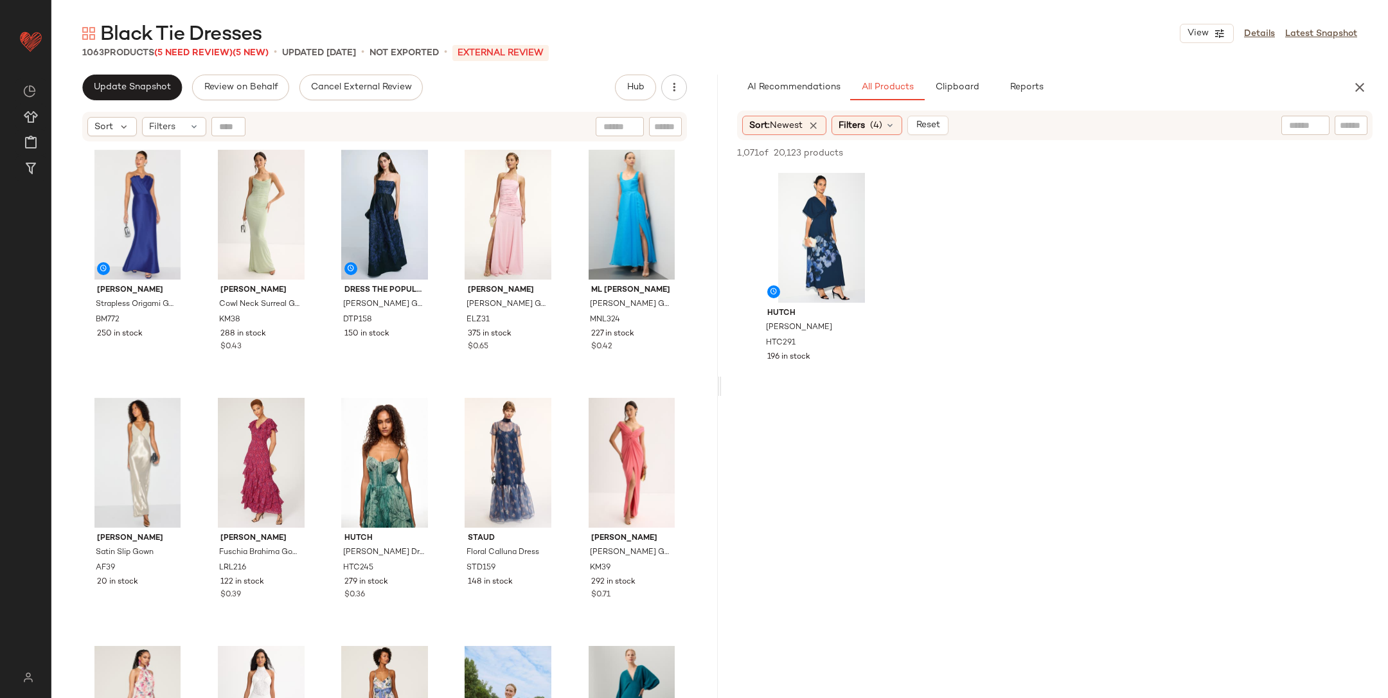
click at [1354, 100] on div "AI Recommendations All Products Clipboard Reports Sort: Newest Filters (4) Rese…" at bounding box center [1055, 387] width 667 height 624
click at [1356, 94] on icon "button" at bounding box center [1359, 87] width 15 height 15
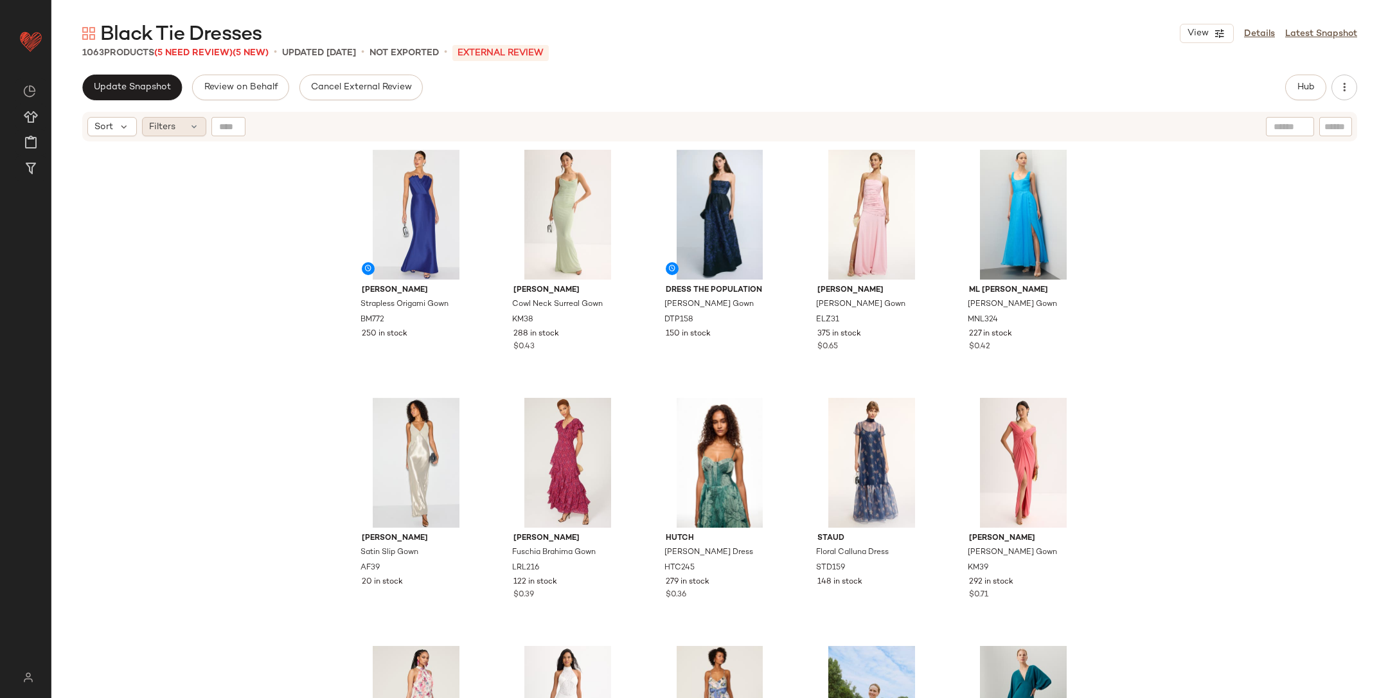
click at [166, 136] on div "Filters" at bounding box center [174, 126] width 64 height 19
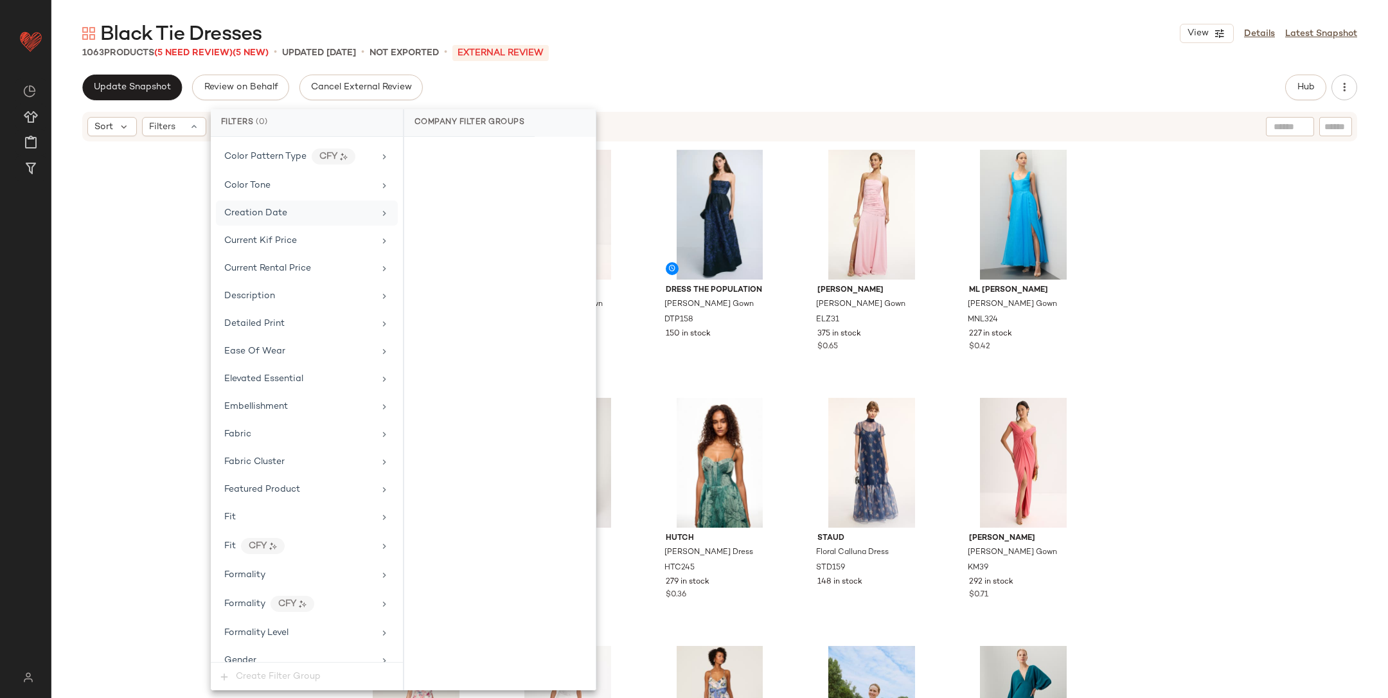
scroll to position [900, 0]
click at [292, 201] on div "In Stock Rate" at bounding box center [299, 207] width 150 height 13
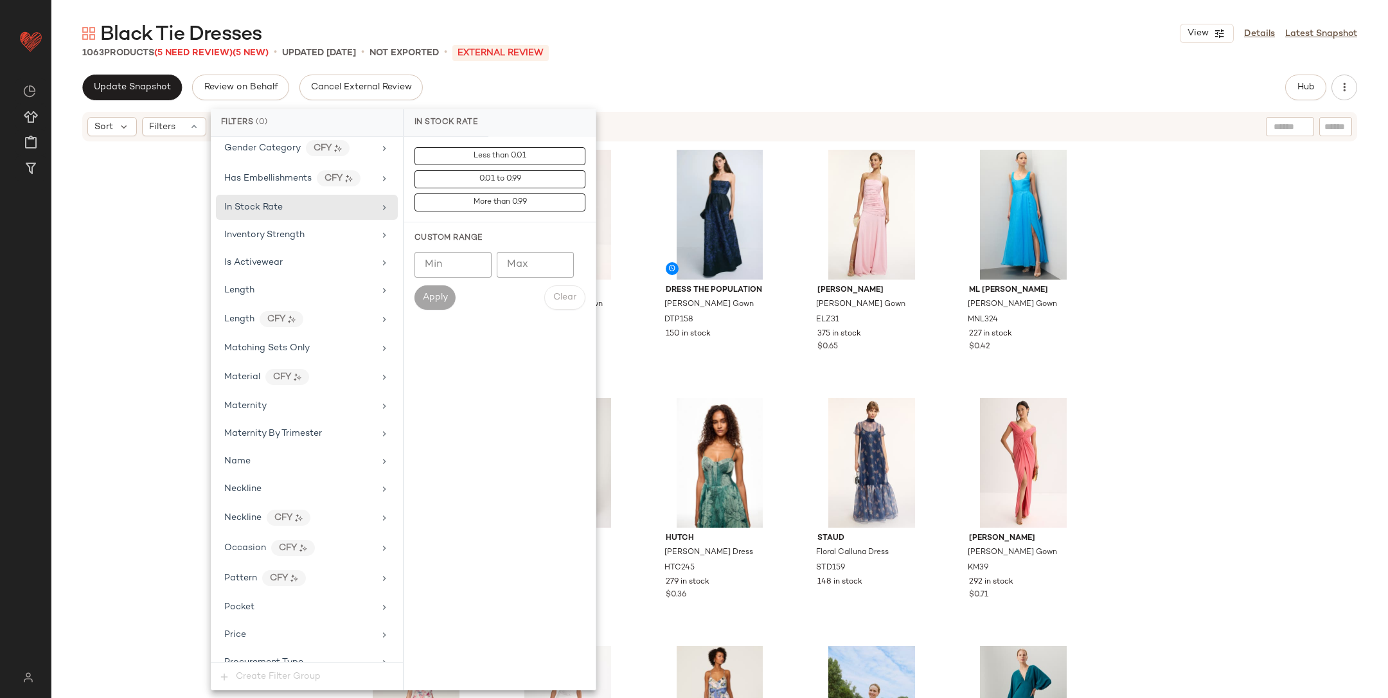
click at [438, 259] on input "Min" at bounding box center [453, 265] width 77 height 26
type input "***"
click at [445, 289] on button "Apply" at bounding box center [435, 297] width 41 height 24
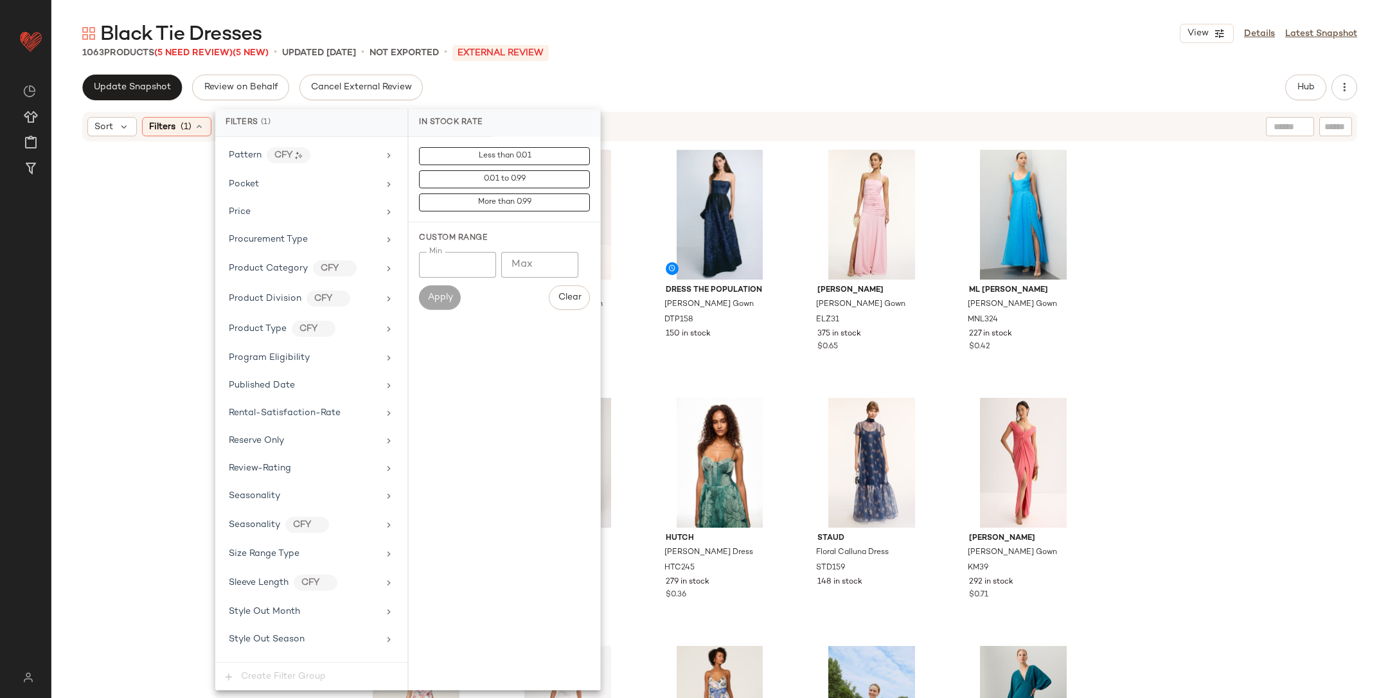
scroll to position [1525, 0]
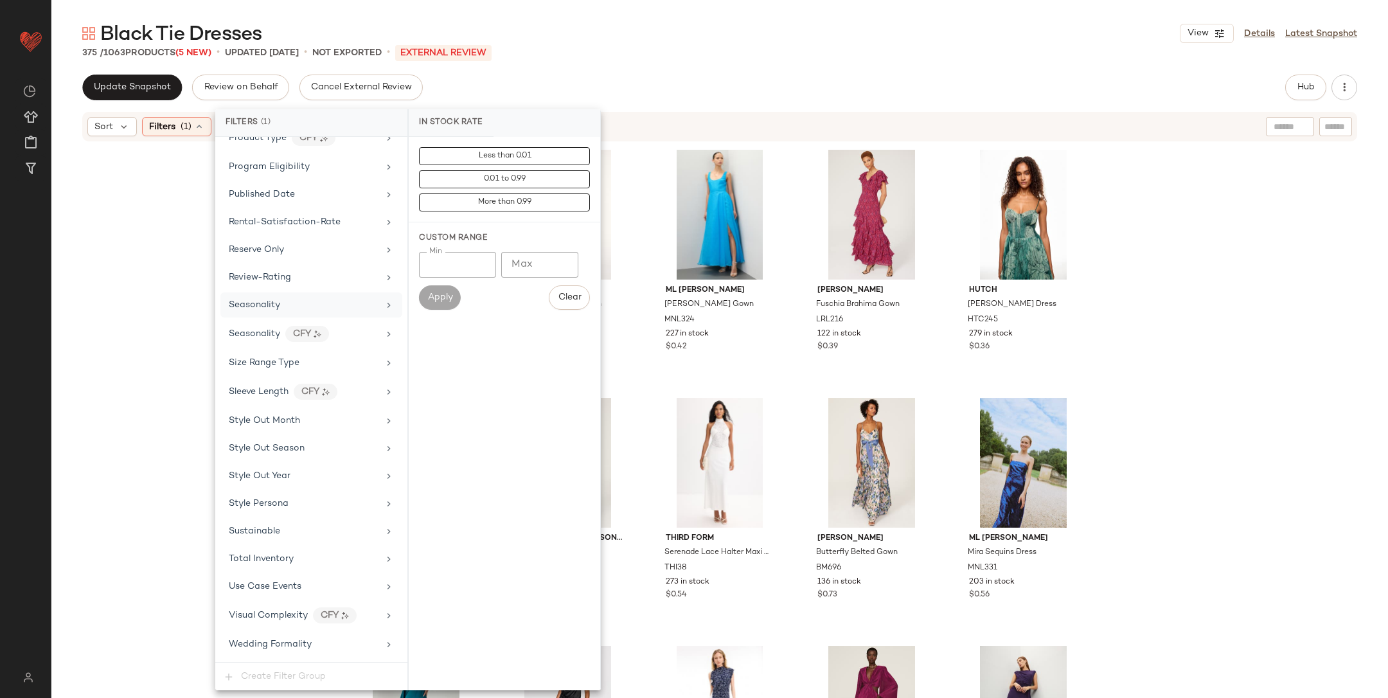
click at [261, 296] on div "Seasonality" at bounding box center [311, 304] width 182 height 25
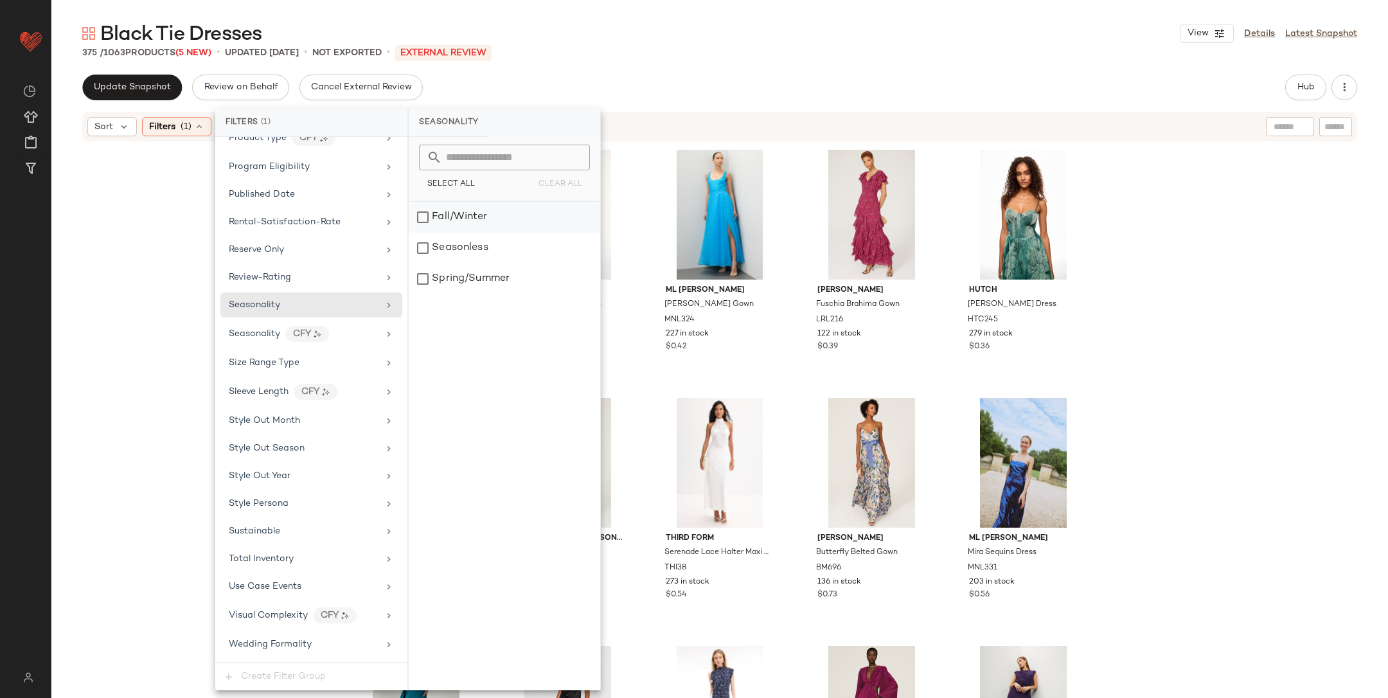
click at [447, 223] on div "Fall/Winter" at bounding box center [505, 217] width 192 height 31
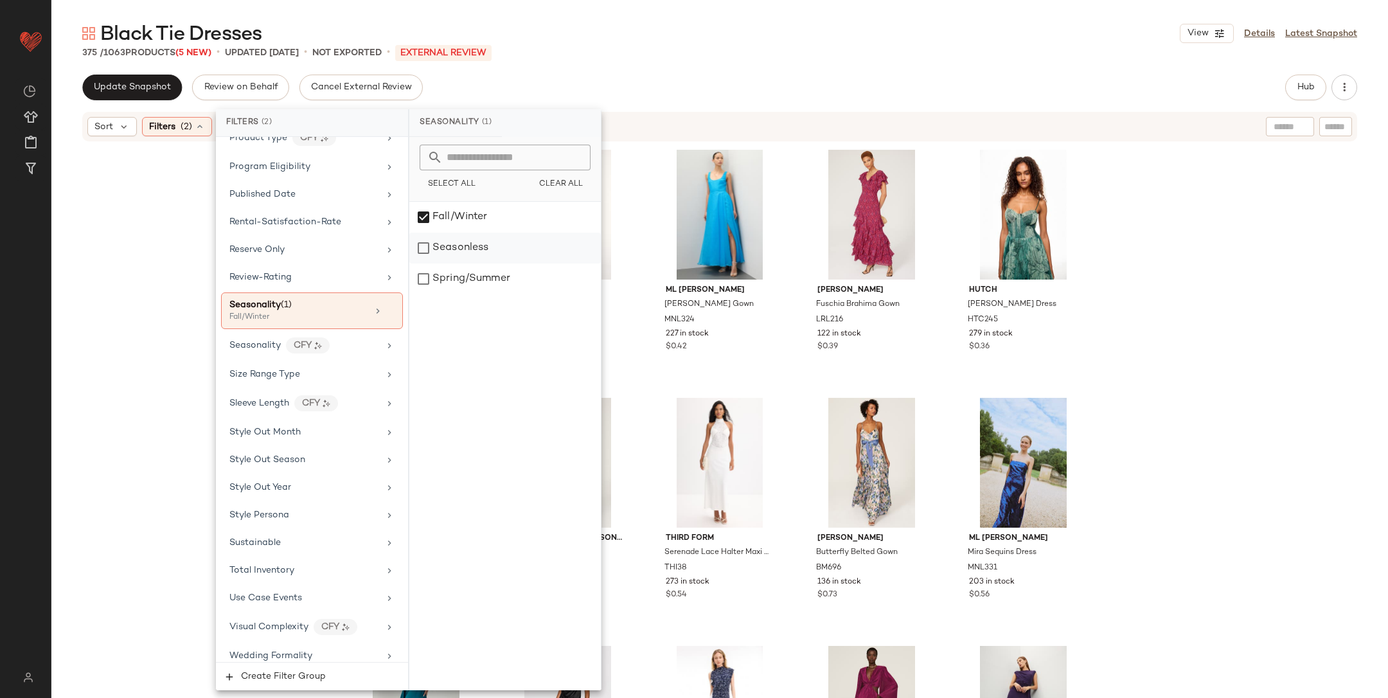
click at [451, 239] on div "Seasonless" at bounding box center [505, 248] width 192 height 31
click at [1161, 275] on div "Katie May Cowl Neck Surreal Gown KM38 288 in stock $0.43 elle zeitoune Cole Gow…" at bounding box center [719, 437] width 1337 height 588
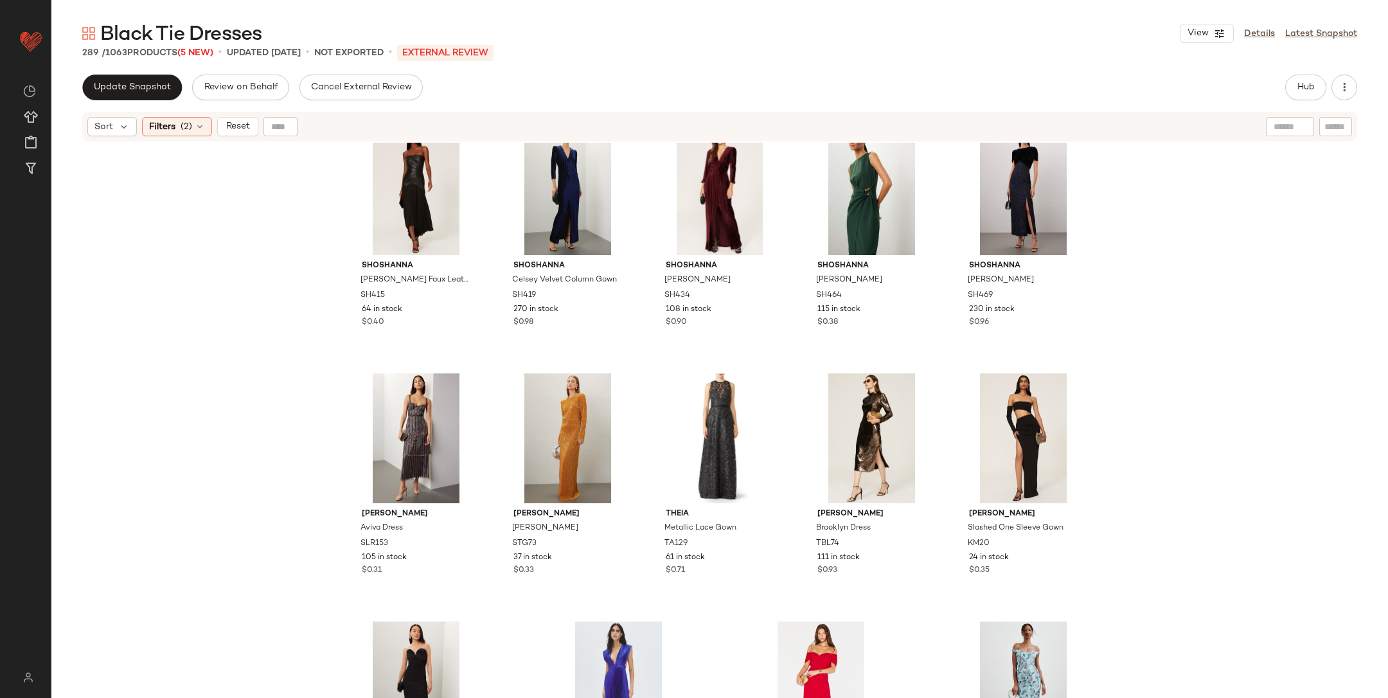
scroll to position [13806, 0]
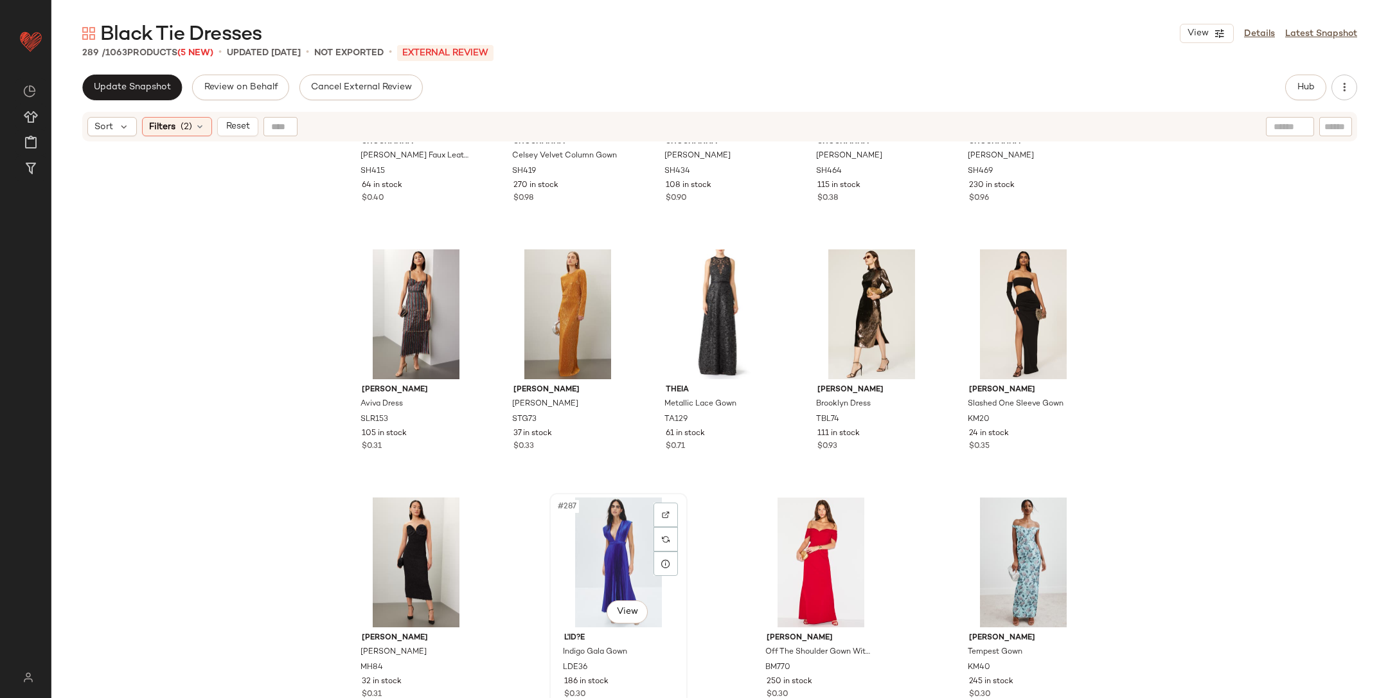
click at [611, 566] on div "#287 View" at bounding box center [618, 563] width 129 height 130
click at [1294, 512] on div "Shoshanna Rustin Faux Leather Gown SH415 64 in stock $0.40 Shoshanna Celsey Vel…" at bounding box center [719, 437] width 1337 height 588
click at [149, 132] on span "Filters" at bounding box center [162, 126] width 26 height 13
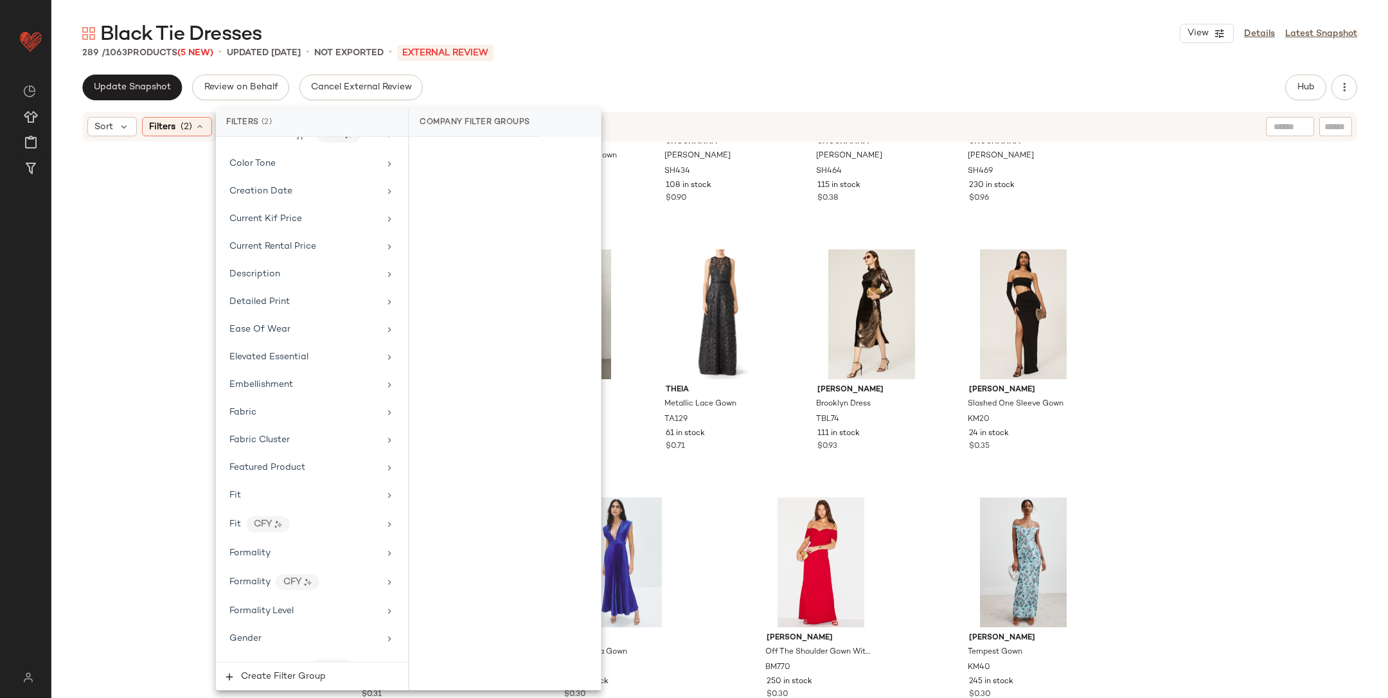
scroll to position [423, 0]
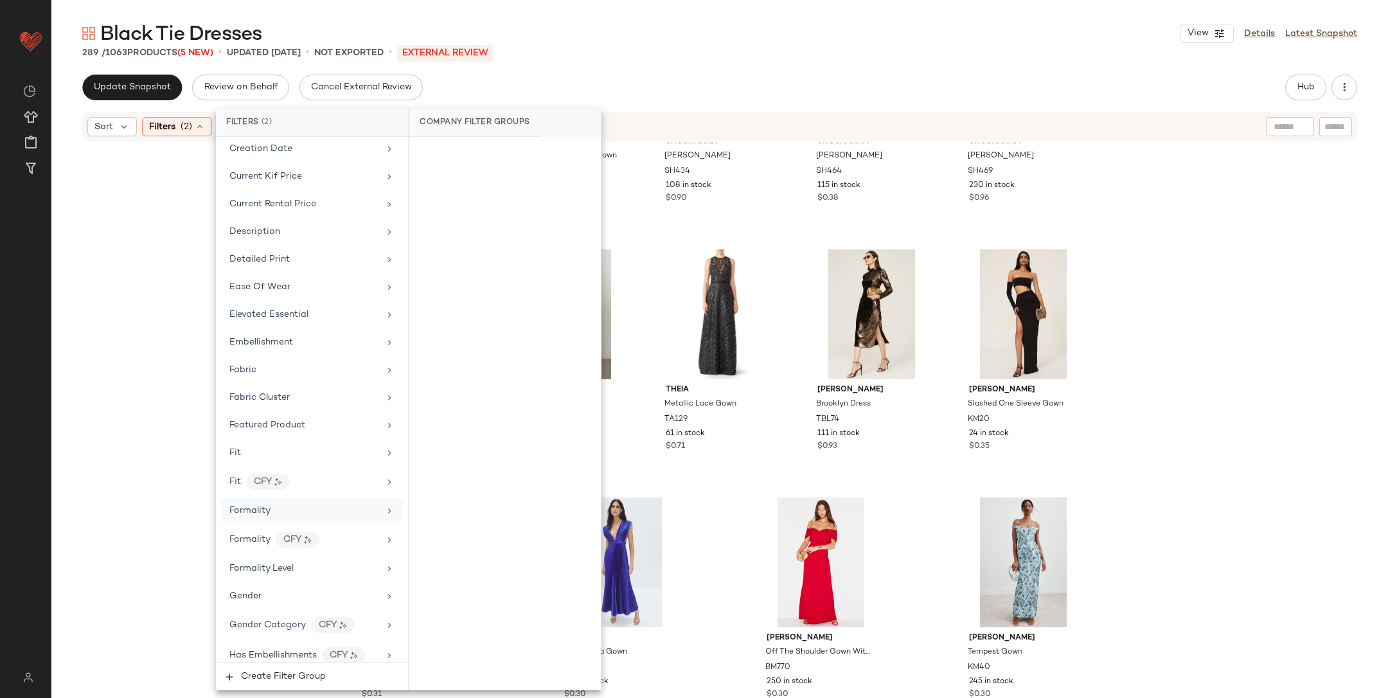
click at [299, 504] on div "Formality" at bounding box center [304, 510] width 150 height 13
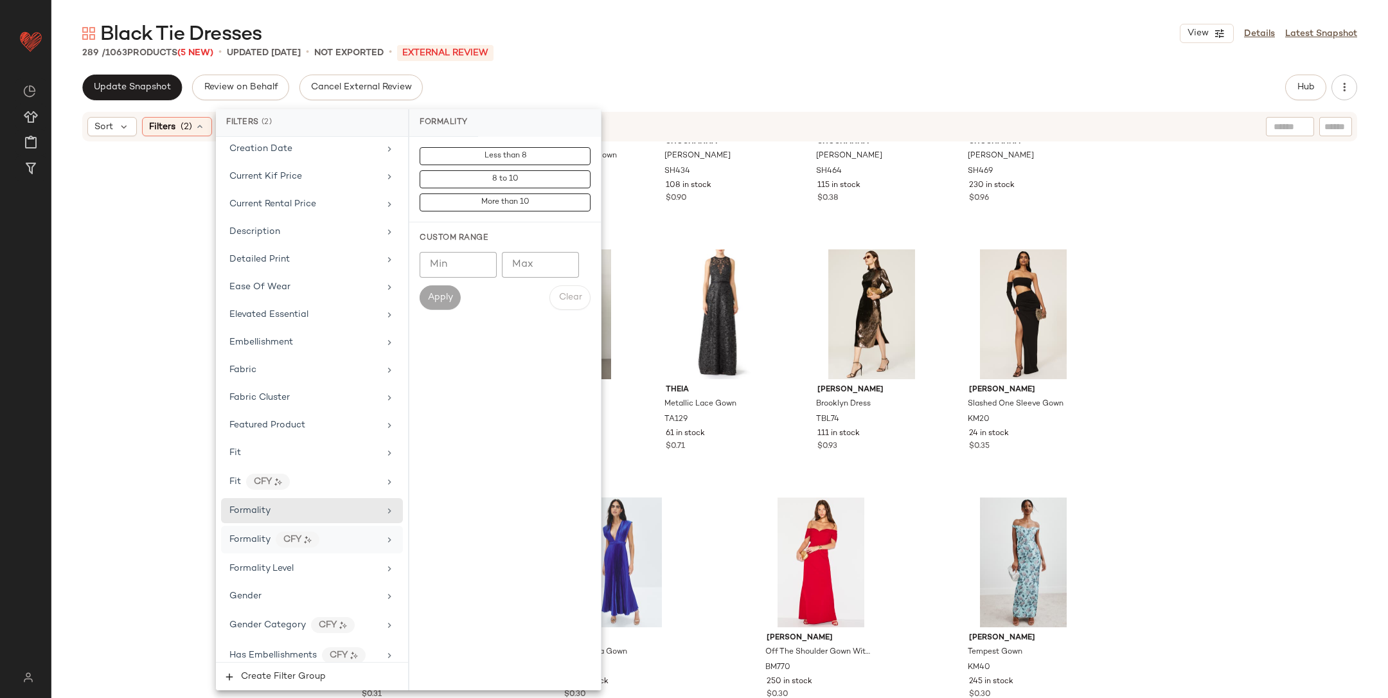
click at [246, 535] on span "Formality" at bounding box center [249, 540] width 41 height 10
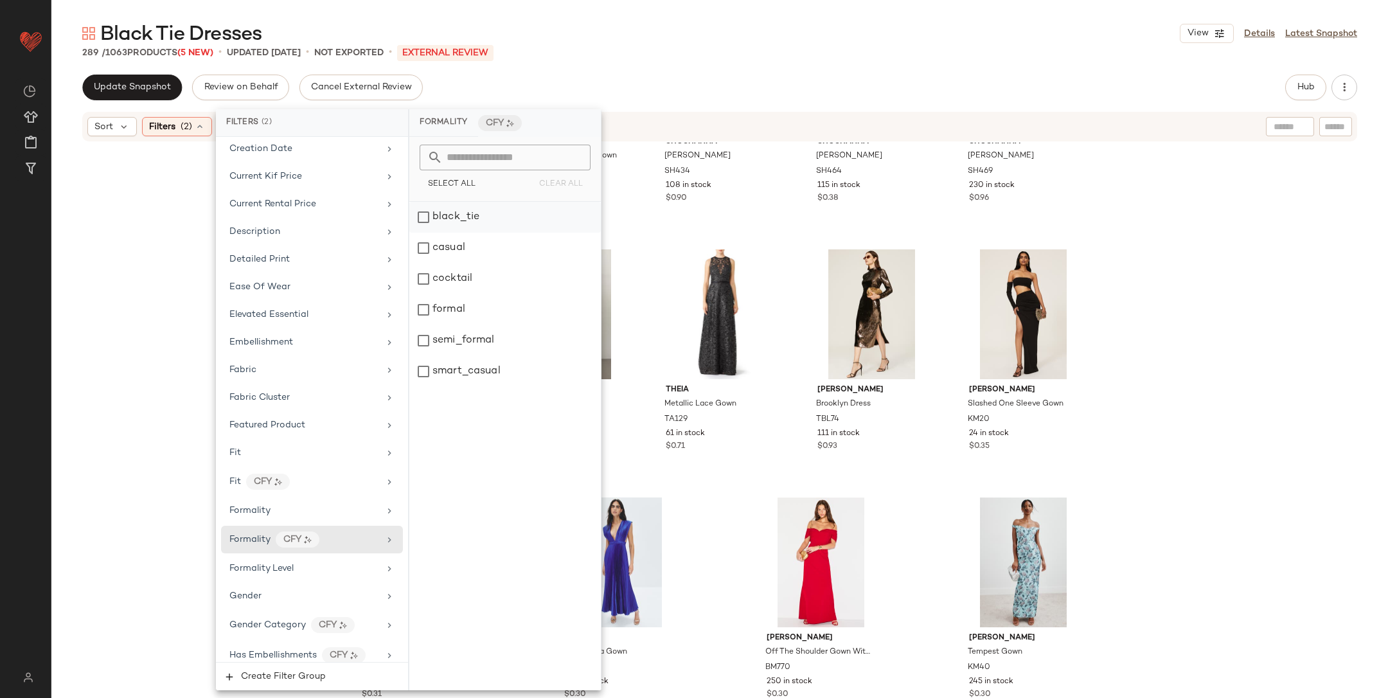
click at [559, 208] on div "black_tie" at bounding box center [505, 217] width 192 height 31
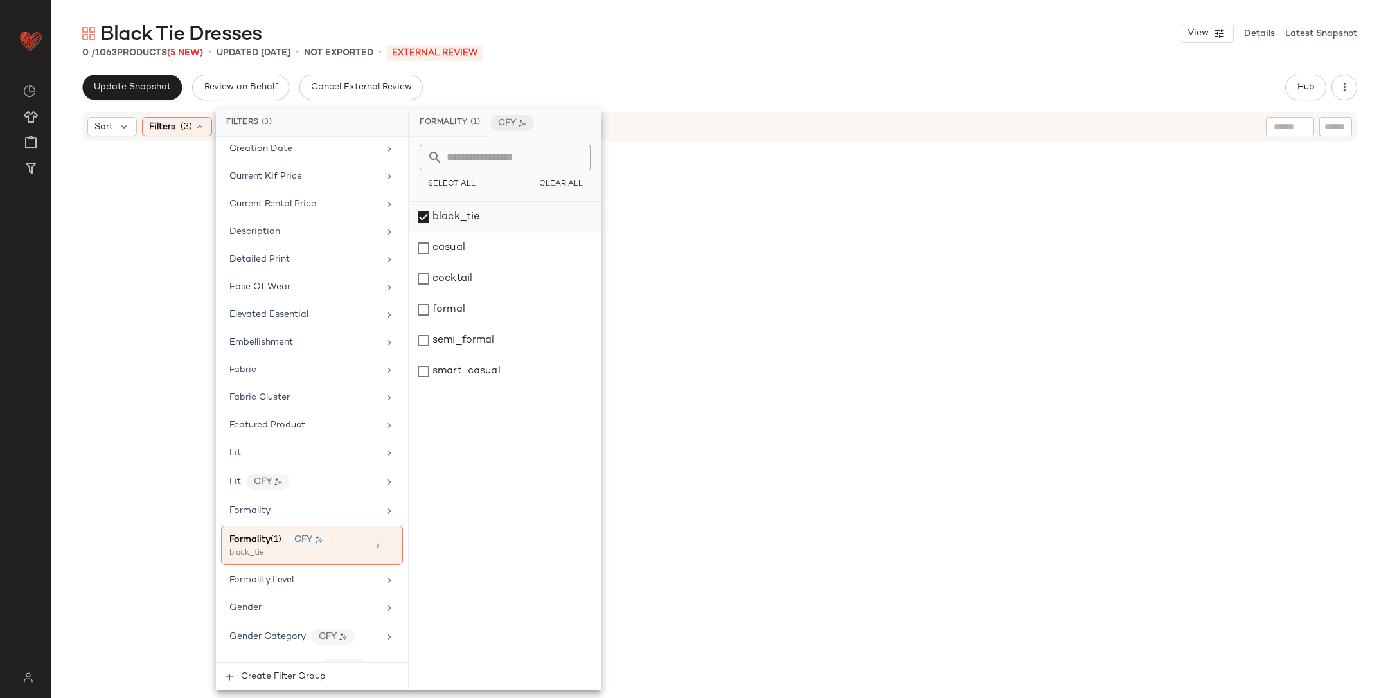
click at [431, 222] on div "black_tie" at bounding box center [505, 217] width 192 height 31
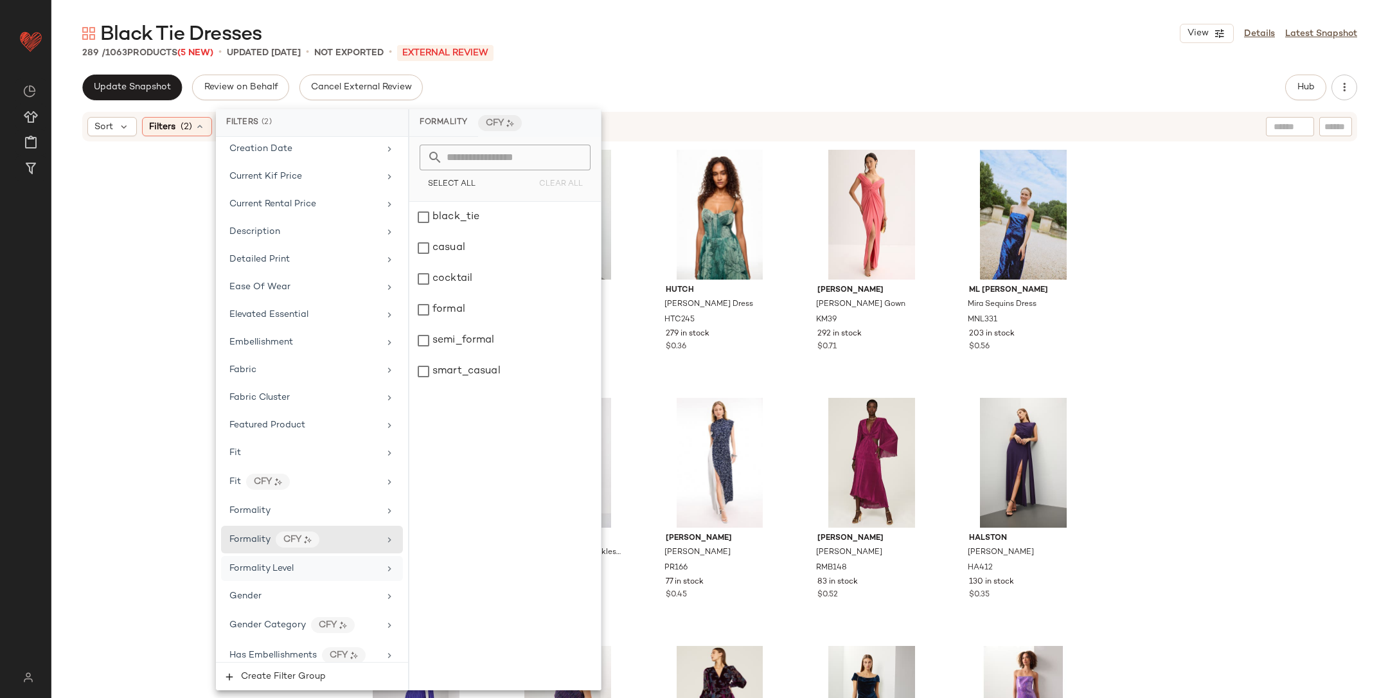
click at [310, 562] on div "Formality Level" at bounding box center [304, 568] width 150 height 13
click at [459, 196] on div "Select All Clear All" at bounding box center [505, 169] width 192 height 65
click at [460, 207] on div "Black Tie" at bounding box center [505, 217] width 192 height 31
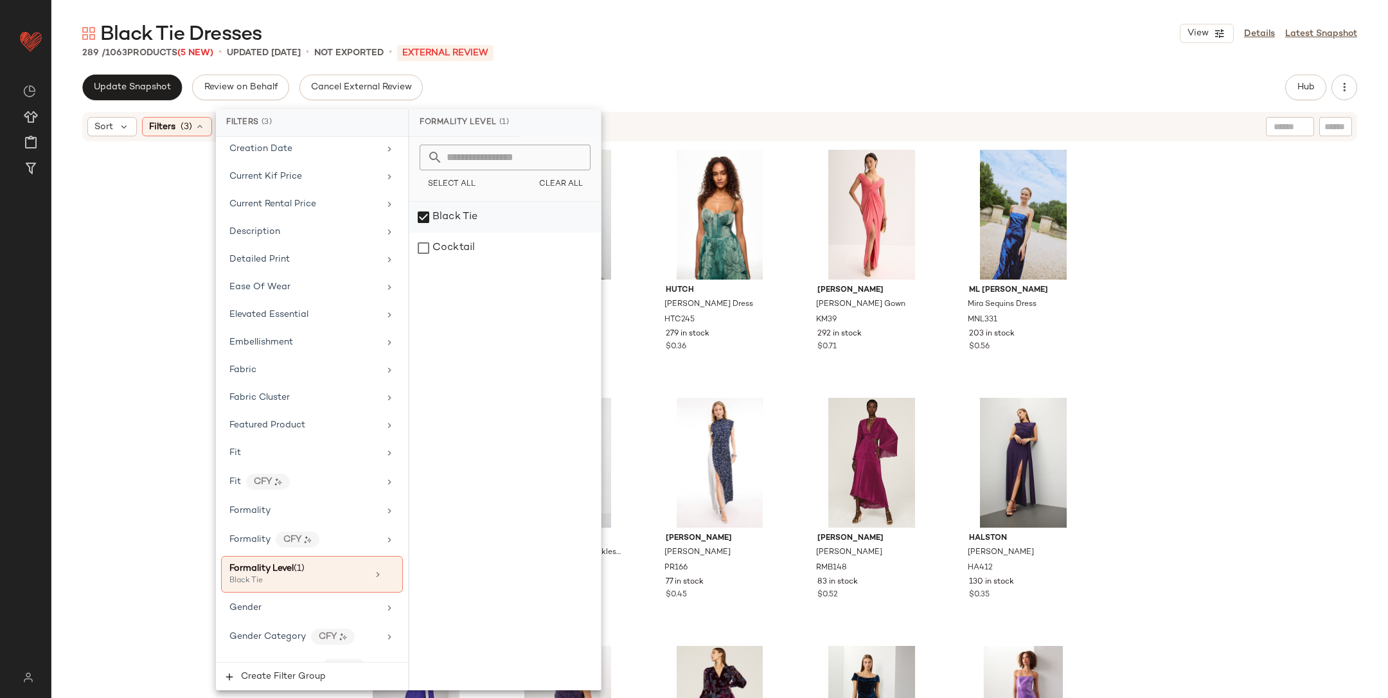
click at [439, 222] on div "Black Tie" at bounding box center [505, 217] width 192 height 31
click at [1323, 210] on div "Katie May Cowl Neck Surreal Gown KM38 288 in stock $0.43 ML Monique Lhuillier C…" at bounding box center [719, 437] width 1337 height 588
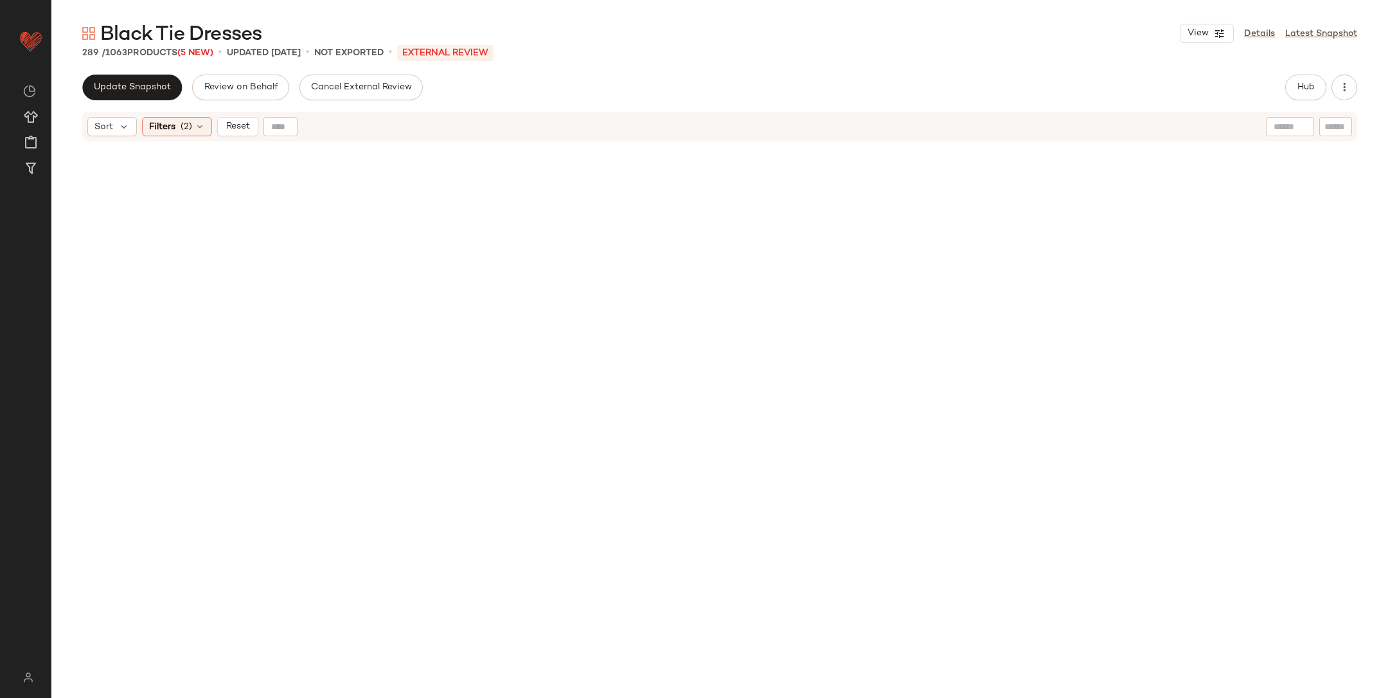
scroll to position [13806, 0]
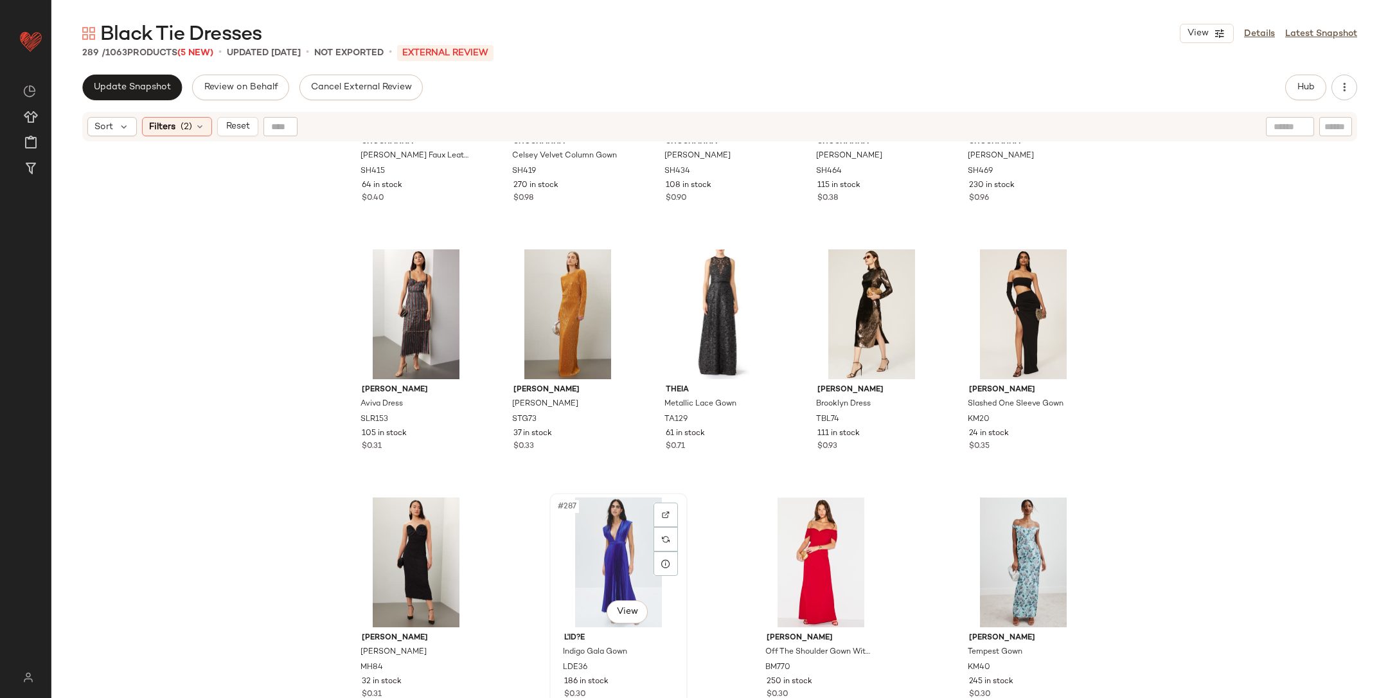
click at [611, 559] on div "#287 View" at bounding box center [618, 563] width 129 height 130
click at [407, 293] on div "#281 View" at bounding box center [416, 314] width 129 height 130
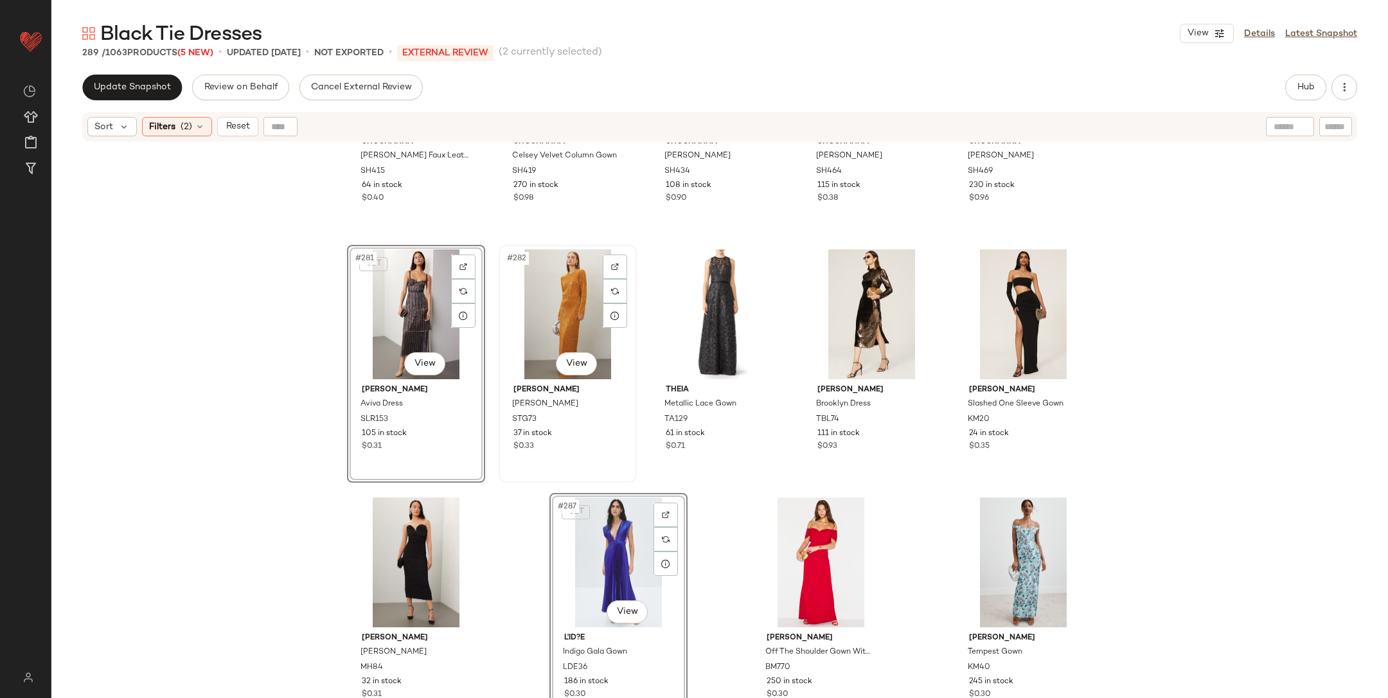
click at [564, 305] on div "#282 View" at bounding box center [567, 314] width 129 height 130
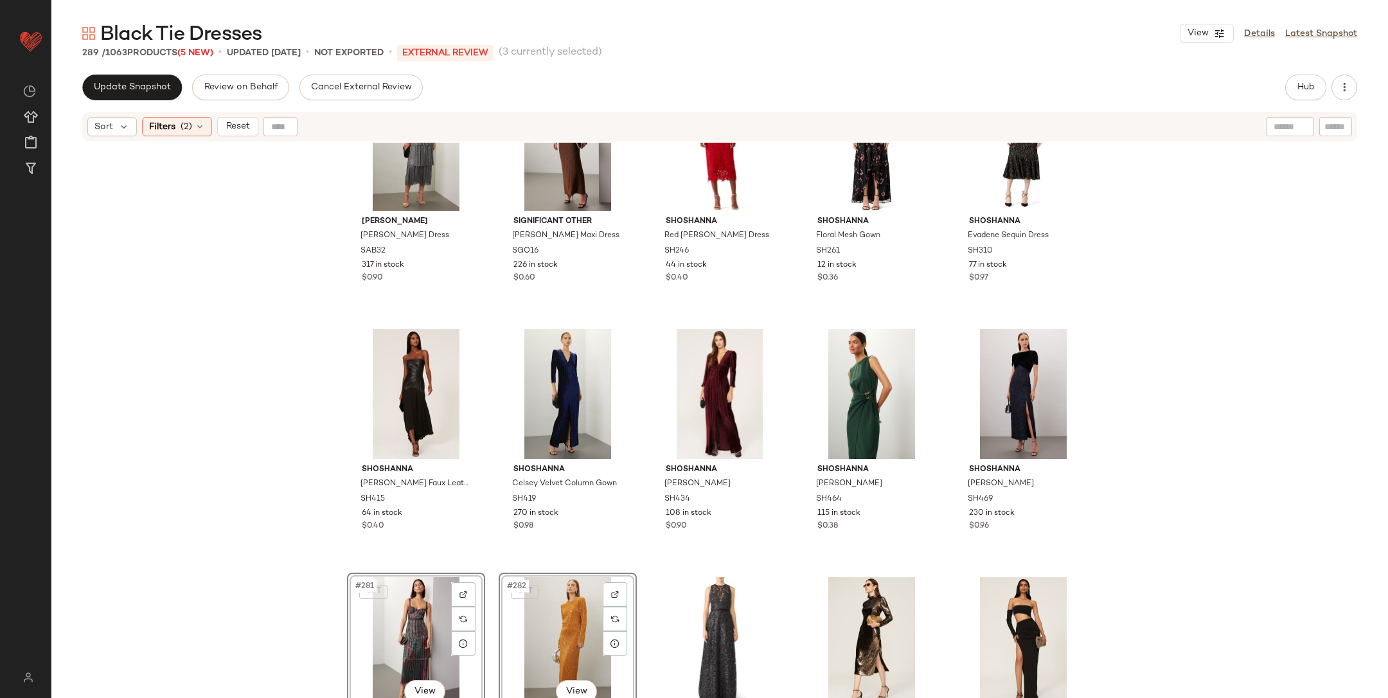
scroll to position [13478, 0]
click at [545, 394] on div "#277 View" at bounding box center [567, 394] width 129 height 130
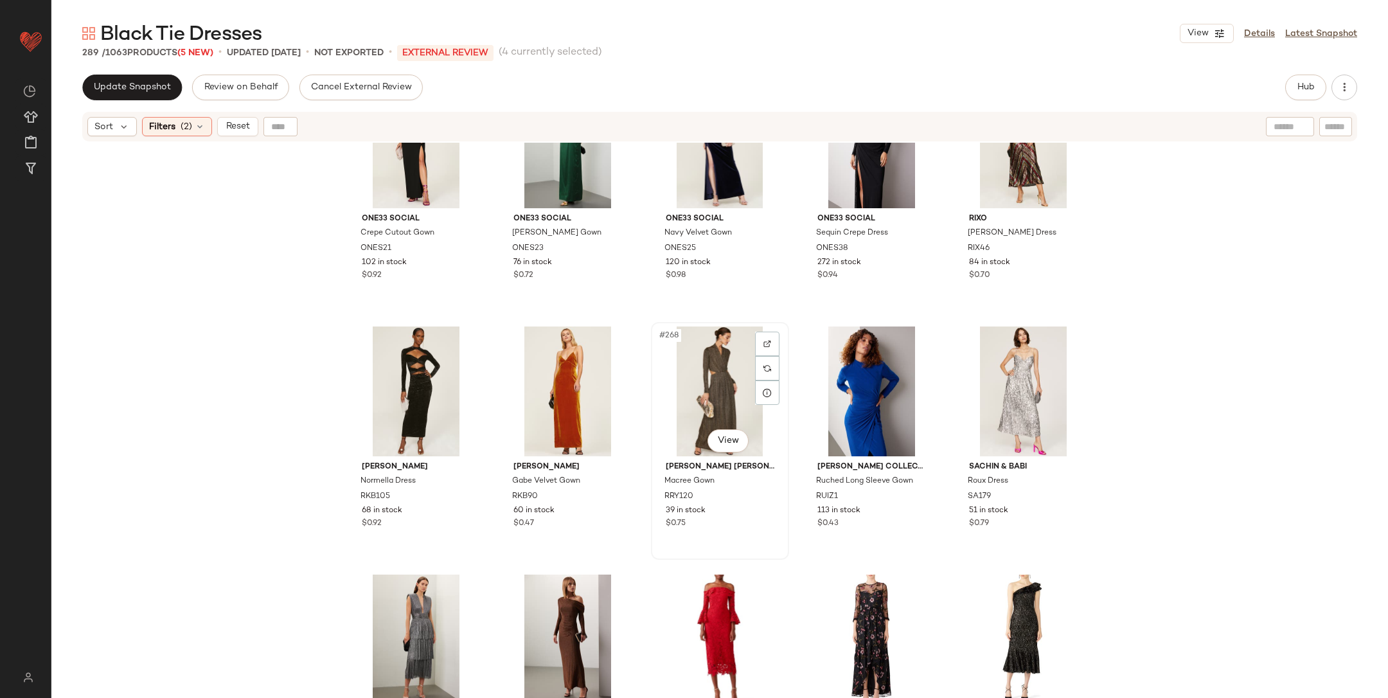
scroll to position [12983, 0]
click at [574, 613] on div "#272 View" at bounding box center [567, 641] width 129 height 130
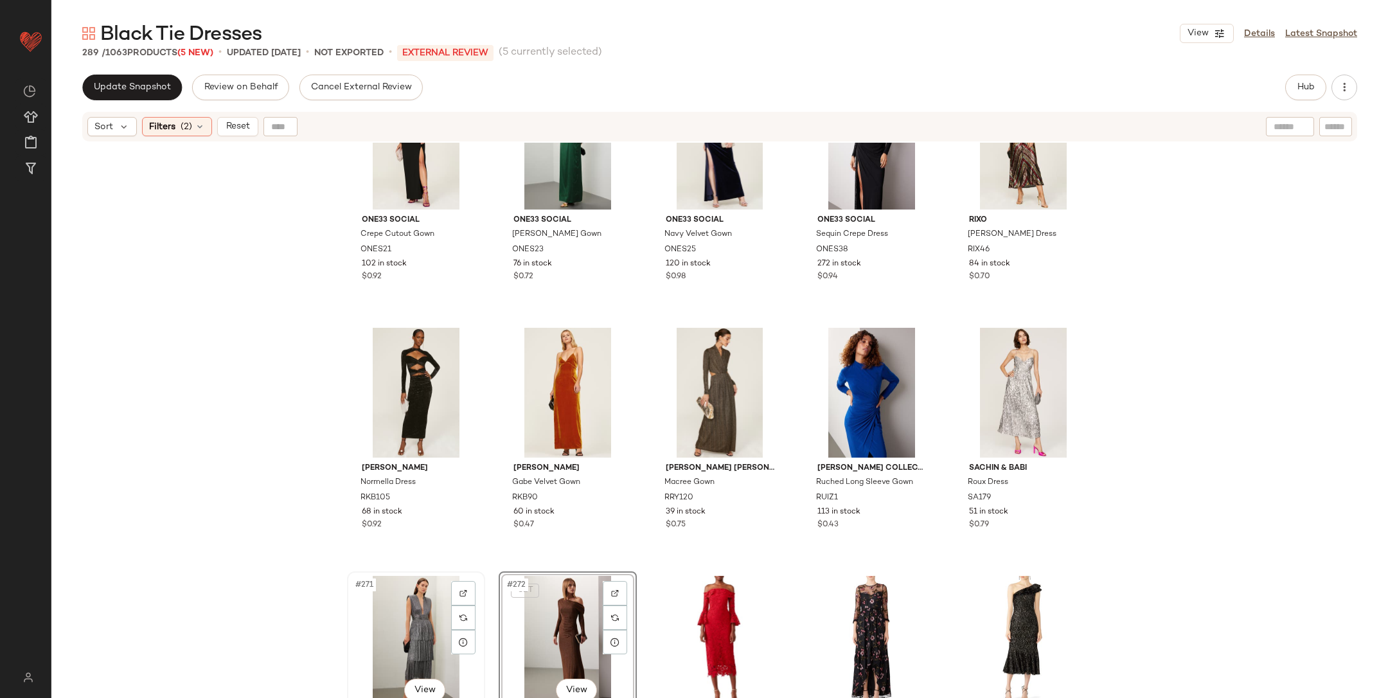
click at [406, 639] on div "#271 View" at bounding box center [416, 641] width 129 height 130
click at [559, 378] on div "#267 View" at bounding box center [567, 393] width 129 height 130
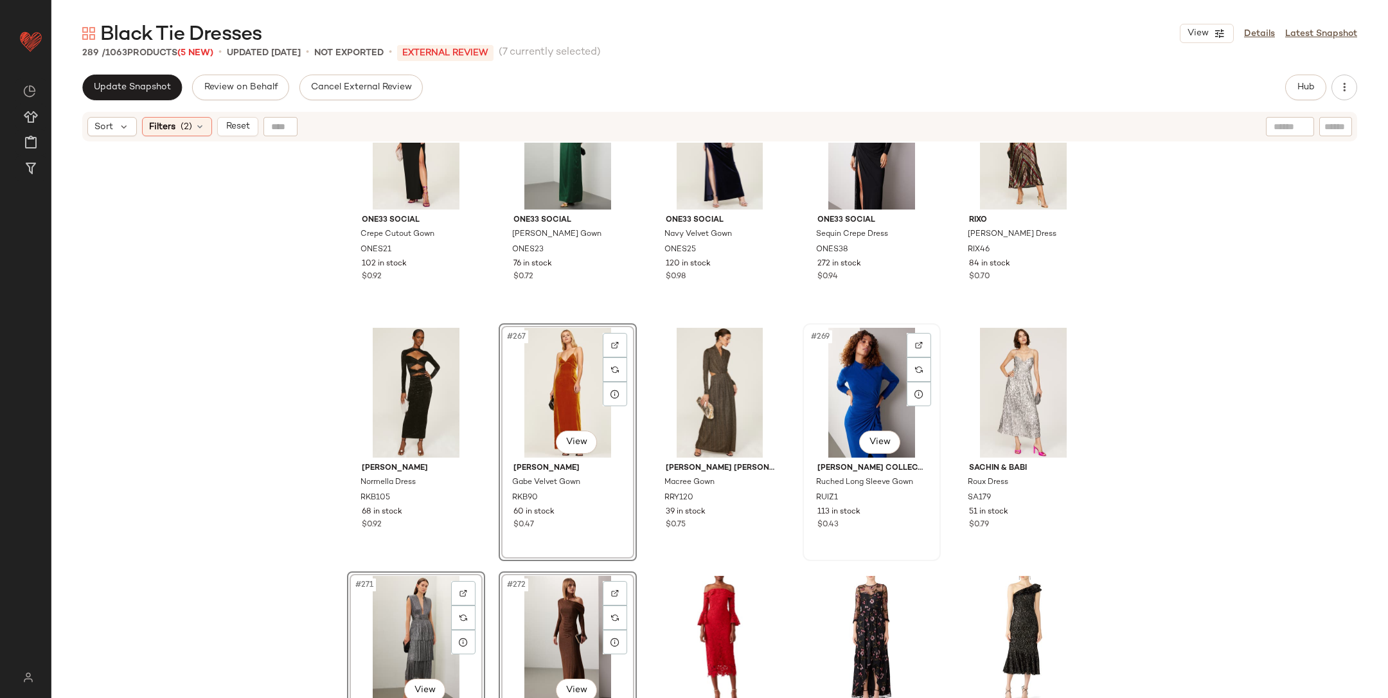
click at [850, 390] on div "#269 View" at bounding box center [871, 393] width 129 height 130
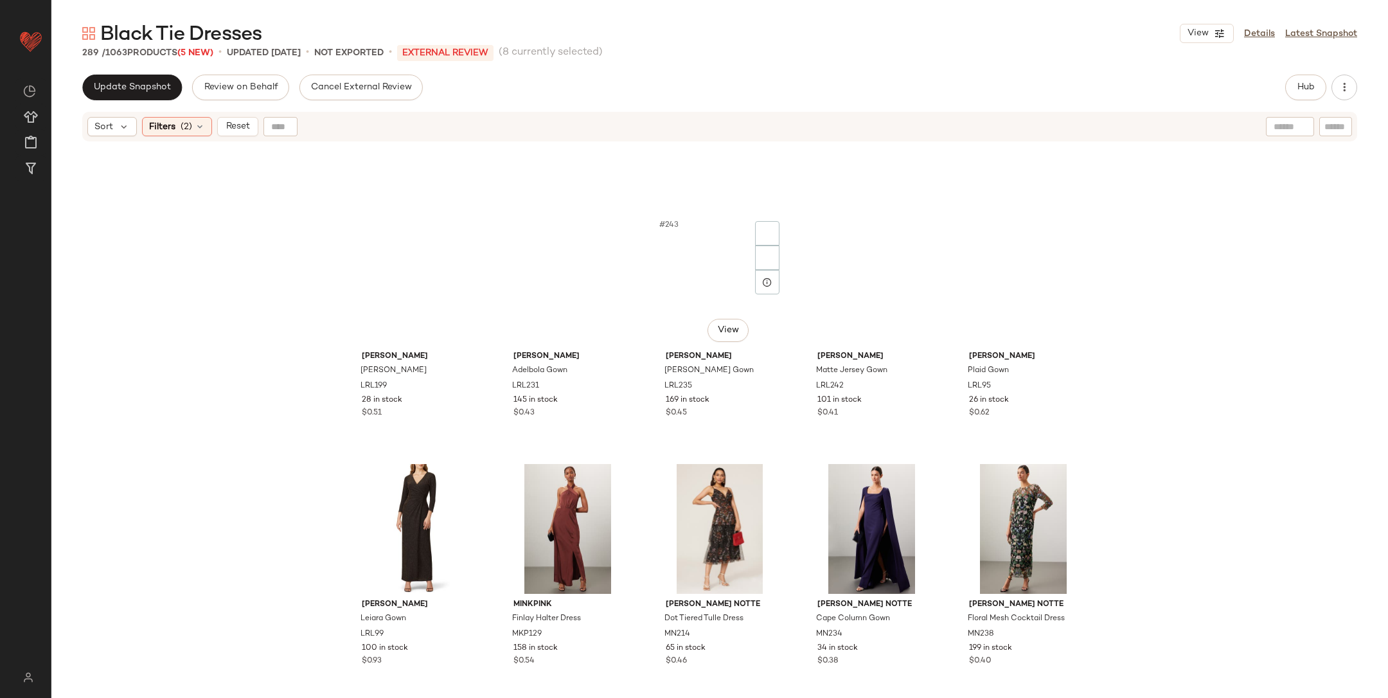
scroll to position [11842, 0]
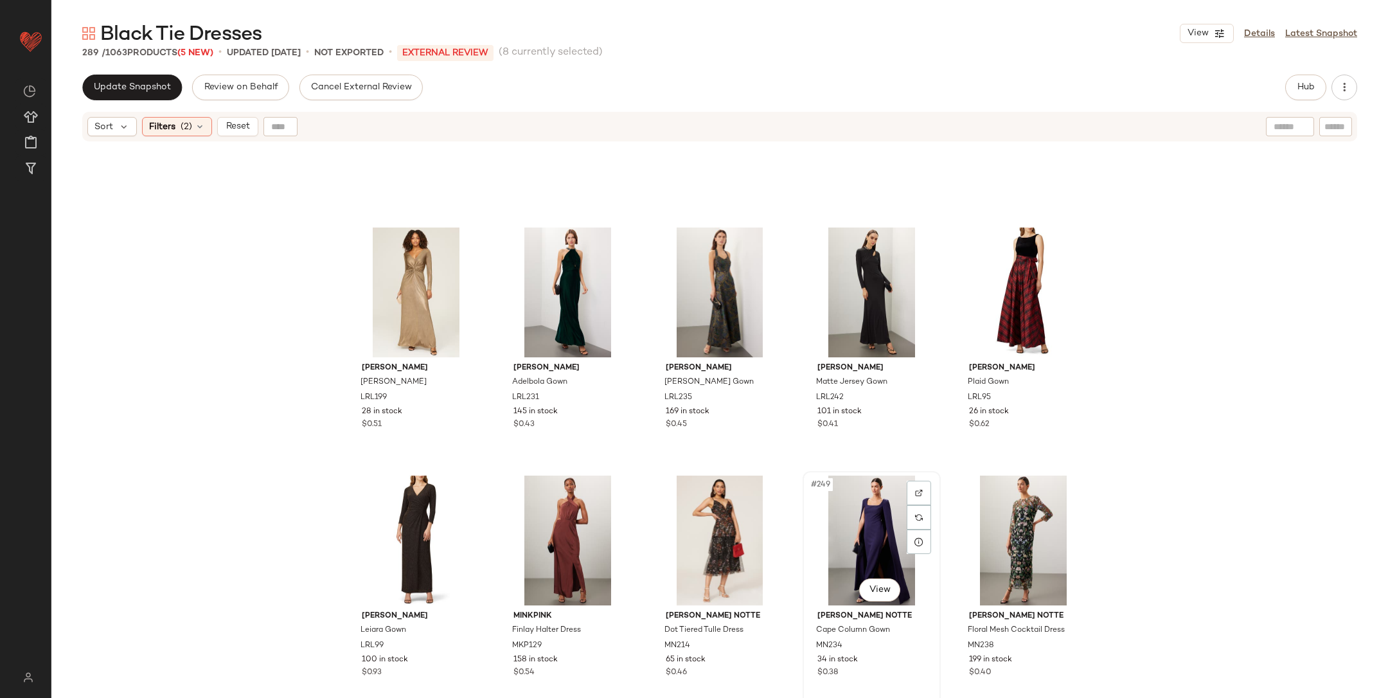
click at [867, 521] on div "#249 View" at bounding box center [871, 541] width 129 height 130
click at [419, 293] on div "#241 View" at bounding box center [416, 293] width 129 height 130
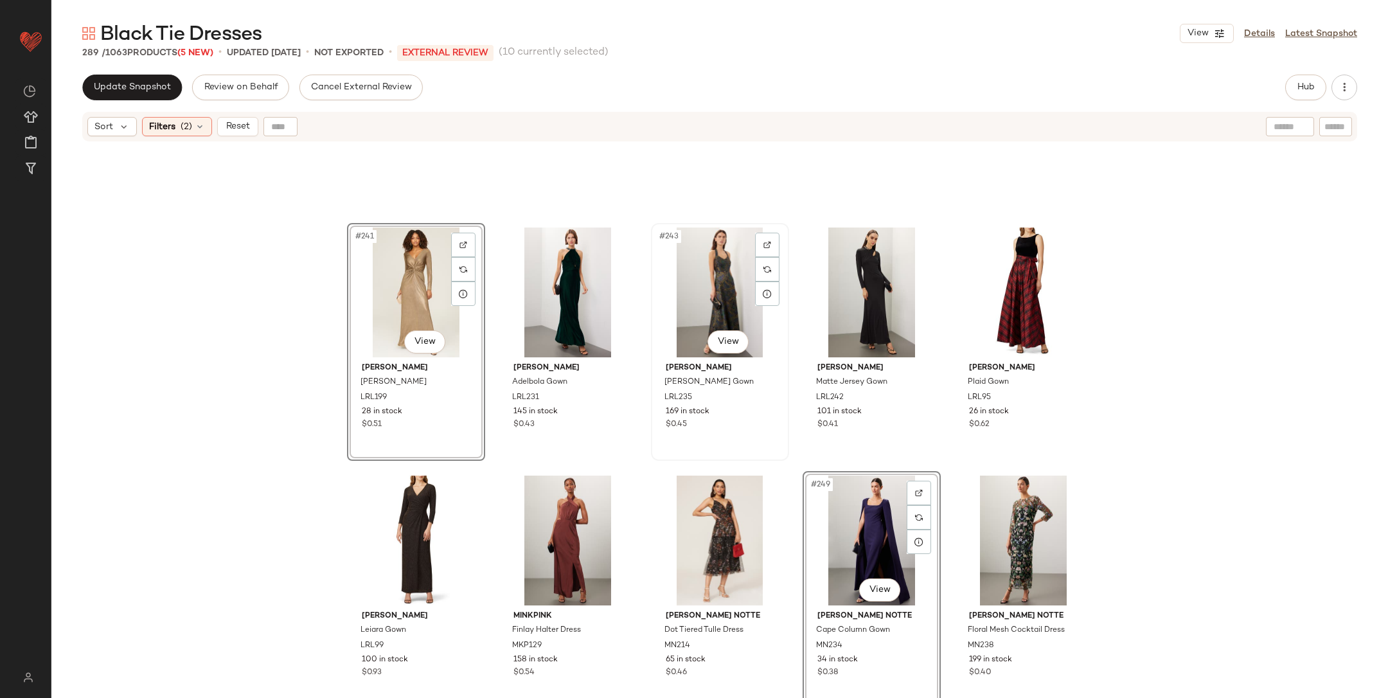
click at [701, 282] on div "#243 View" at bounding box center [720, 293] width 129 height 130
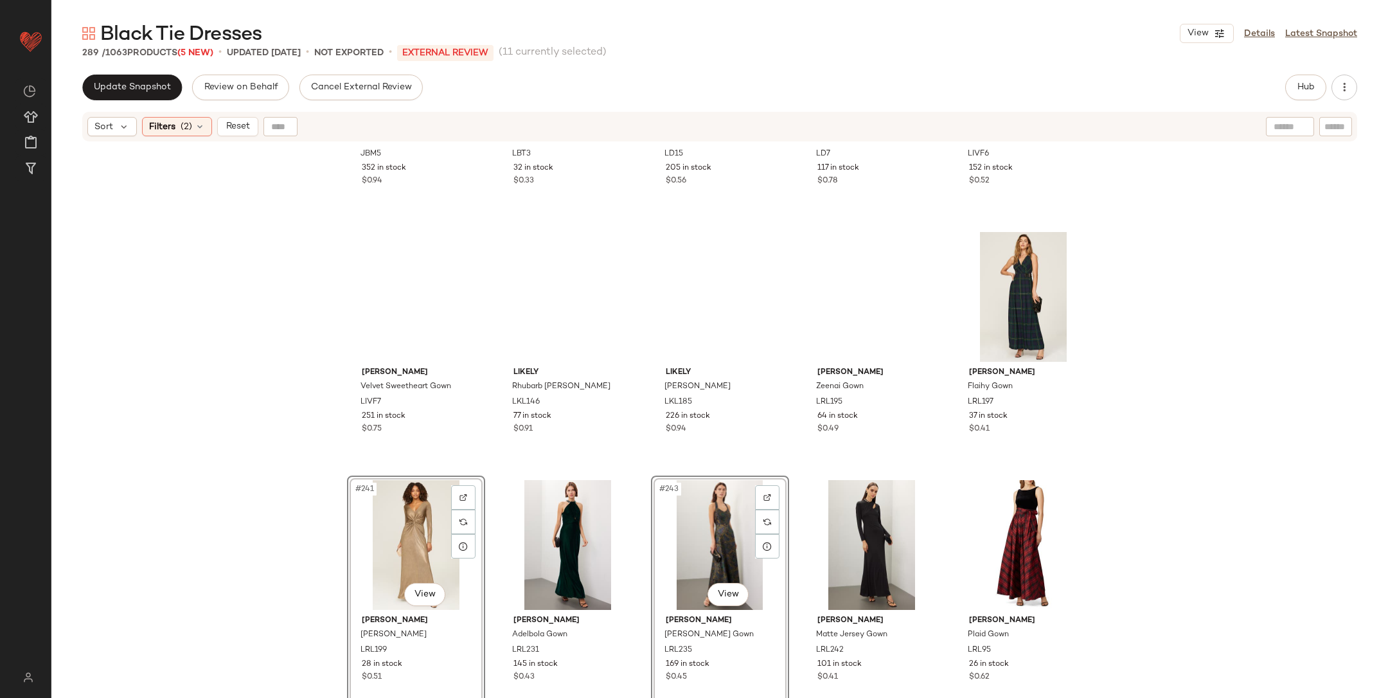
scroll to position [11395, 0]
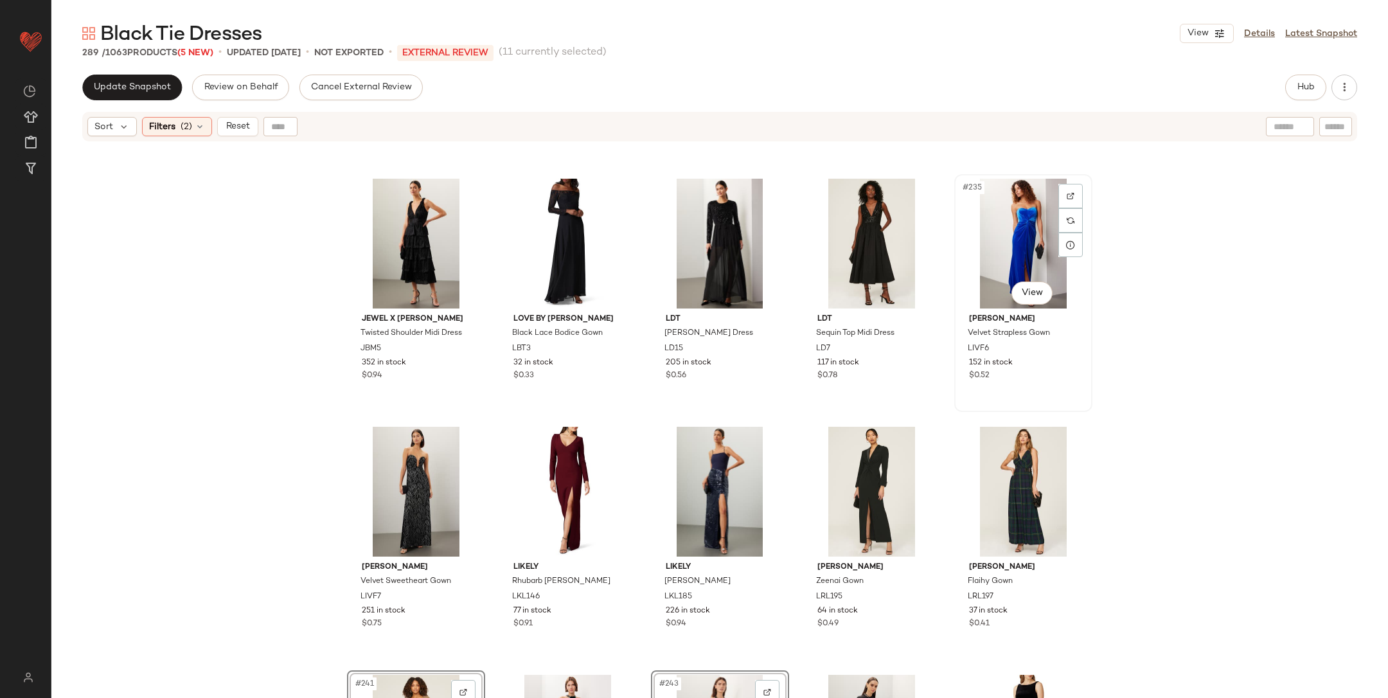
click at [1008, 240] on div "#235 View" at bounding box center [1023, 244] width 129 height 130
click at [707, 483] on div "#238 View" at bounding box center [720, 492] width 129 height 130
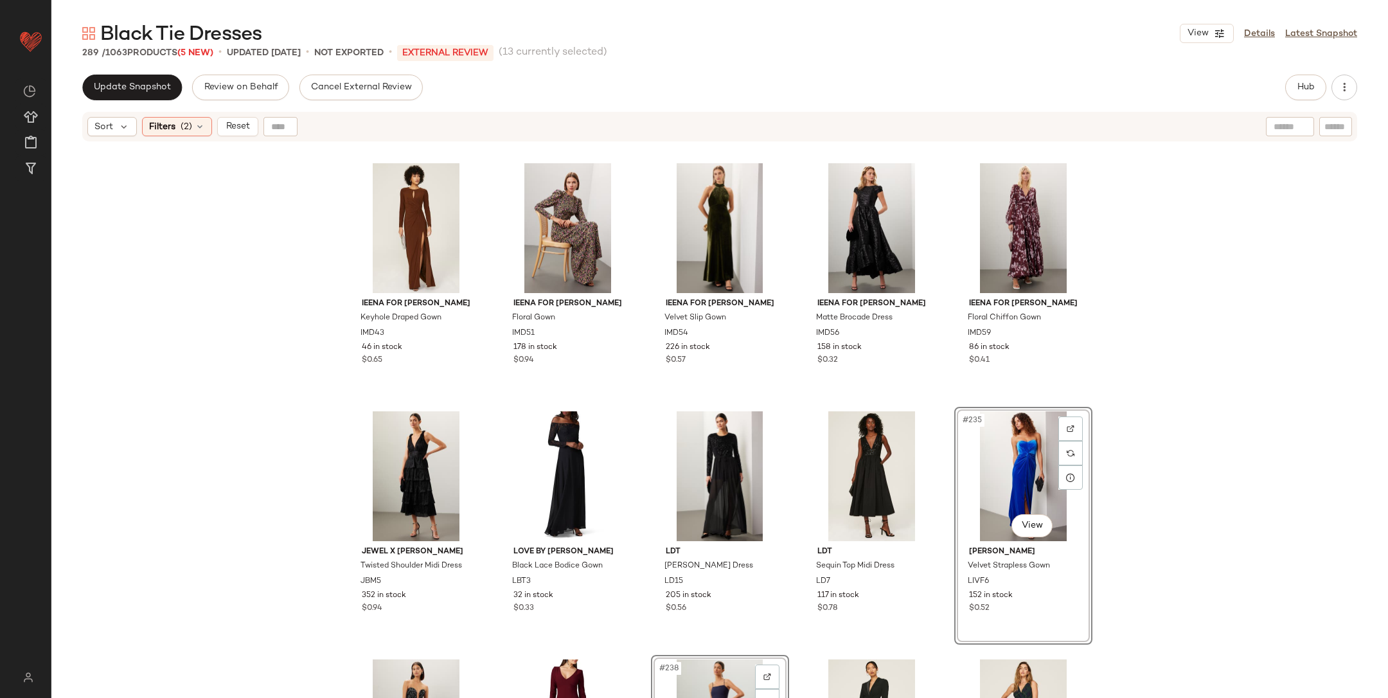
scroll to position [10786, 0]
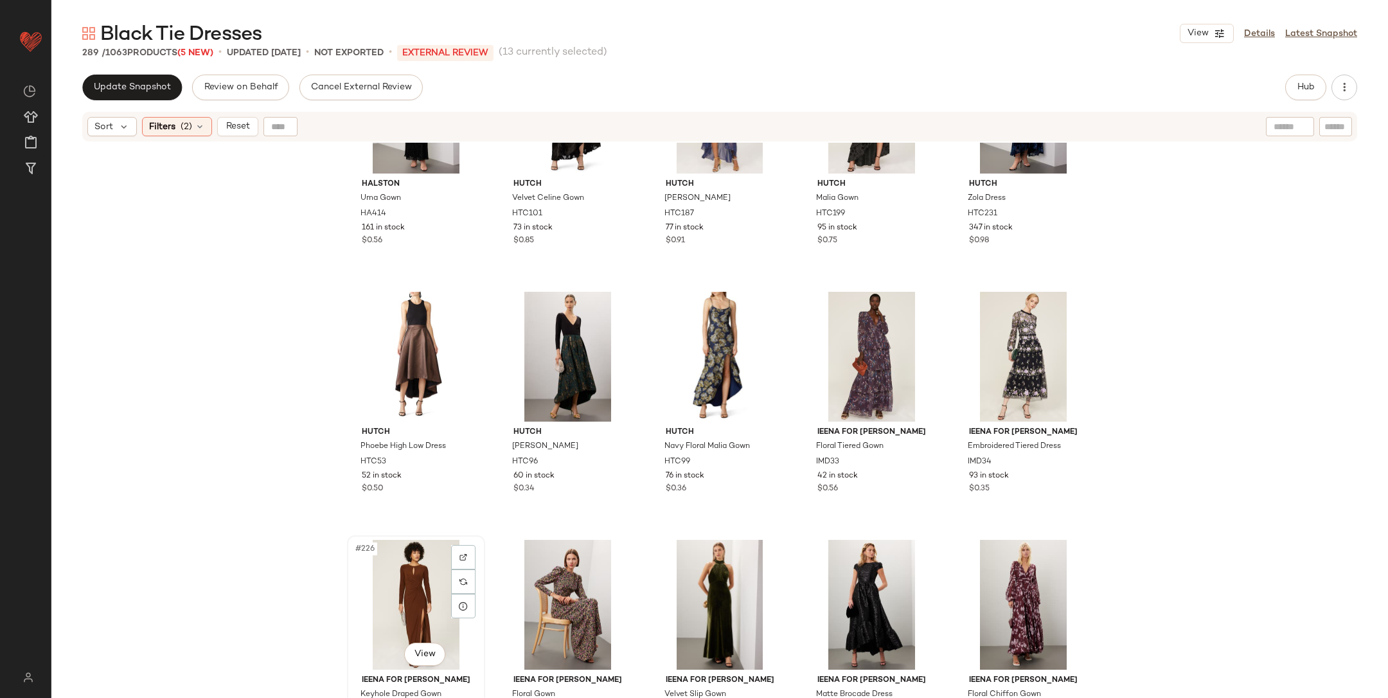
click at [406, 586] on div "#226 View" at bounding box center [416, 605] width 129 height 130
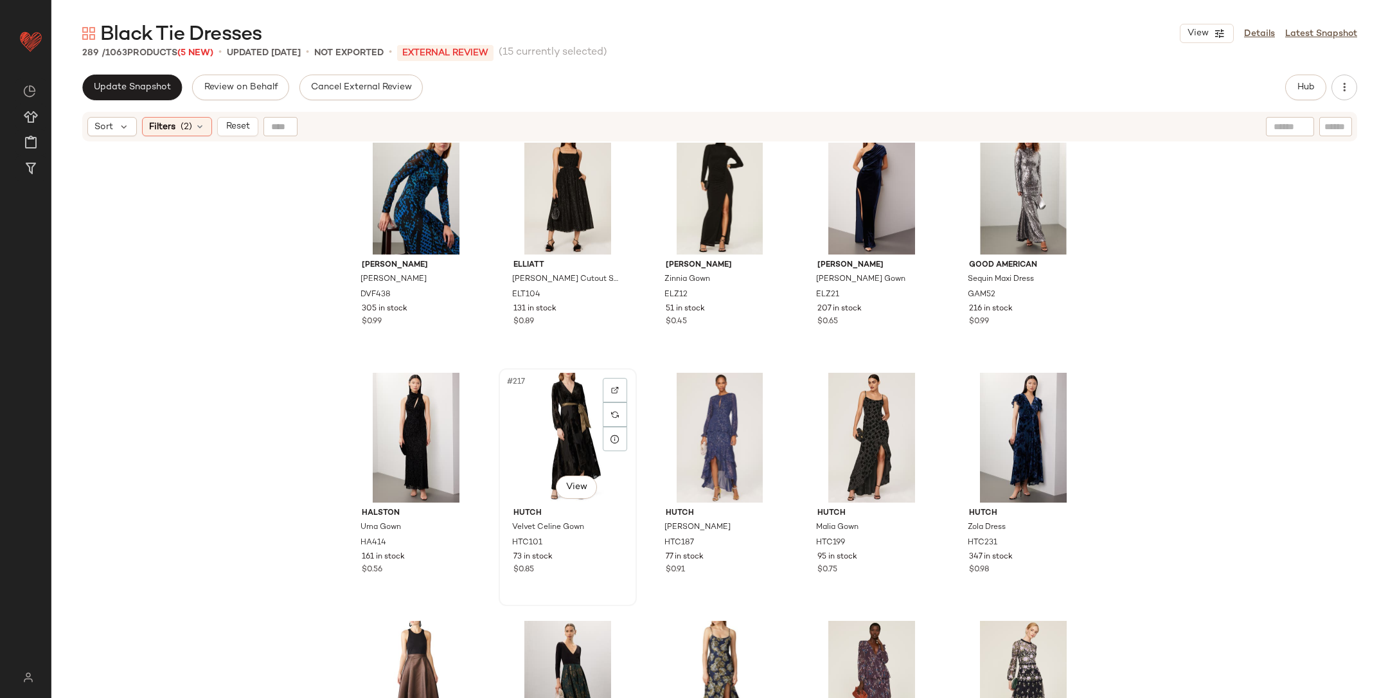
scroll to position [10445, 0]
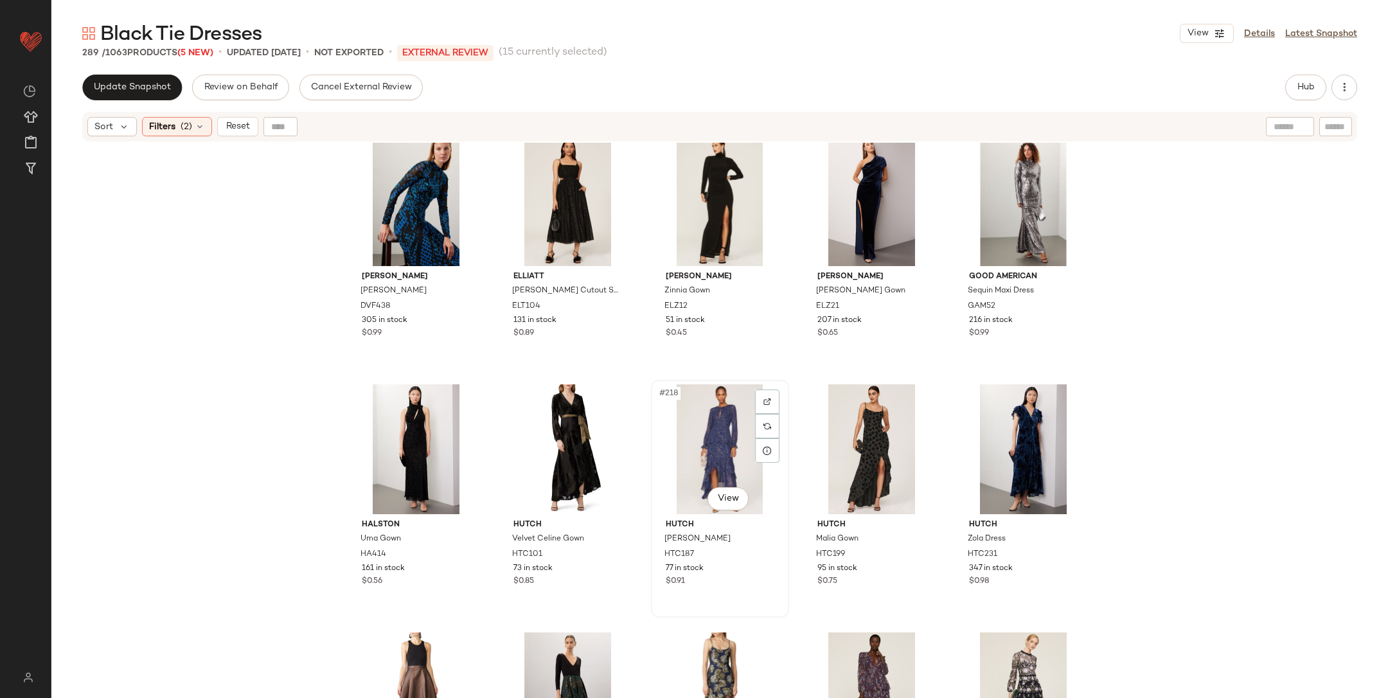
click at [705, 454] on div "#218 View" at bounding box center [720, 449] width 129 height 130
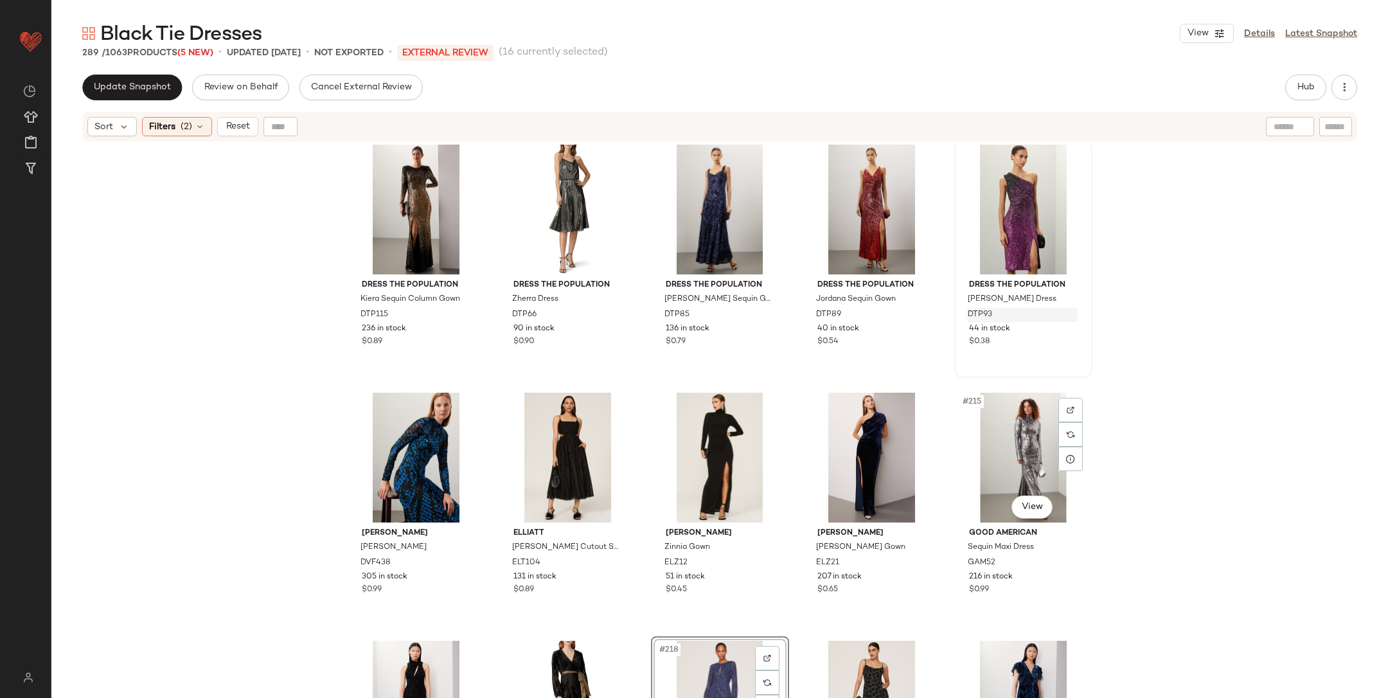
scroll to position [10063, 0]
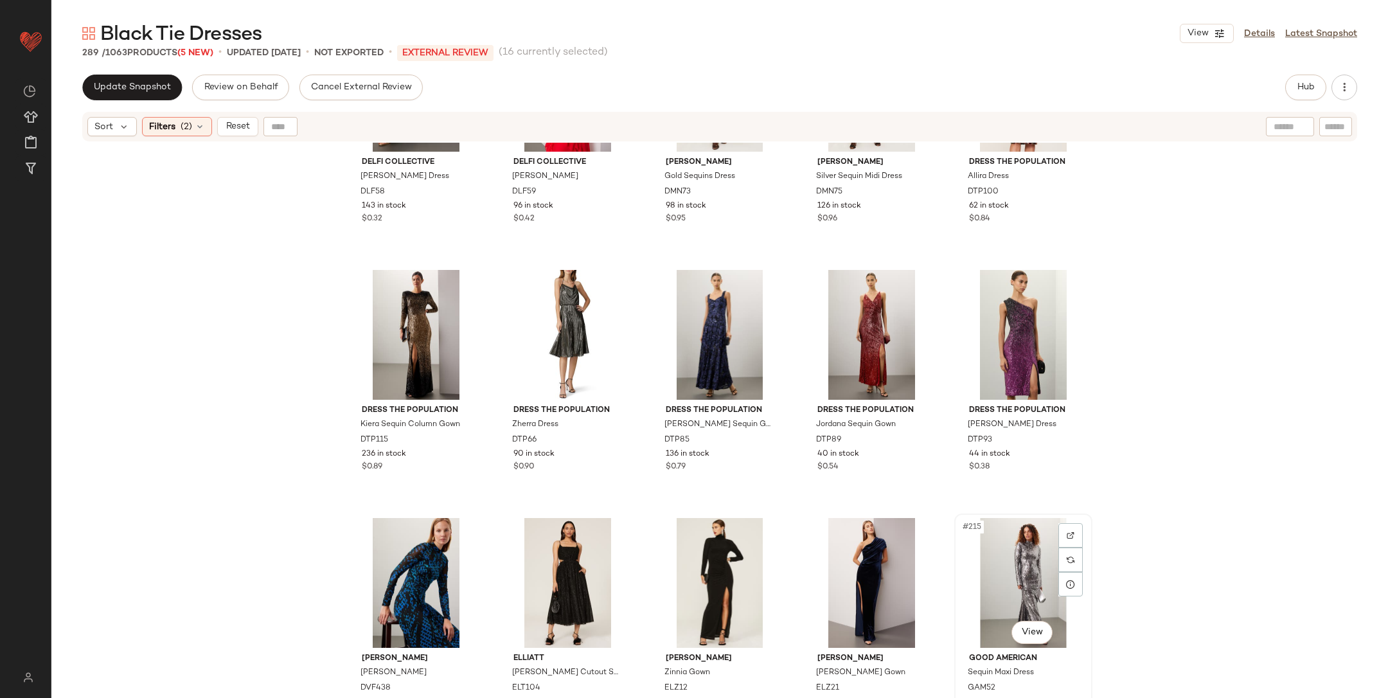
click at [1005, 564] on div "#215 View" at bounding box center [1023, 583] width 129 height 130
click at [406, 577] on div "#211 View" at bounding box center [416, 583] width 129 height 130
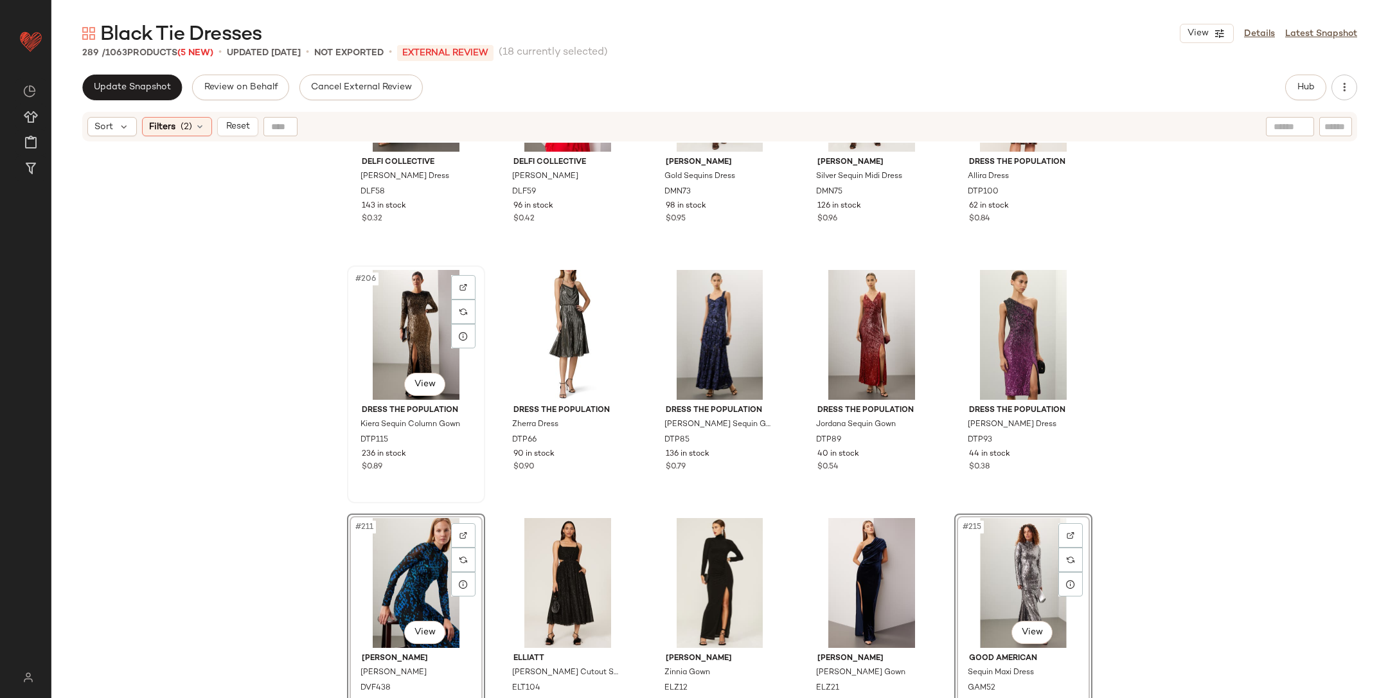
click at [421, 314] on div "#206 View" at bounding box center [416, 335] width 129 height 130
click at [724, 321] on div "#208 View" at bounding box center [720, 335] width 129 height 130
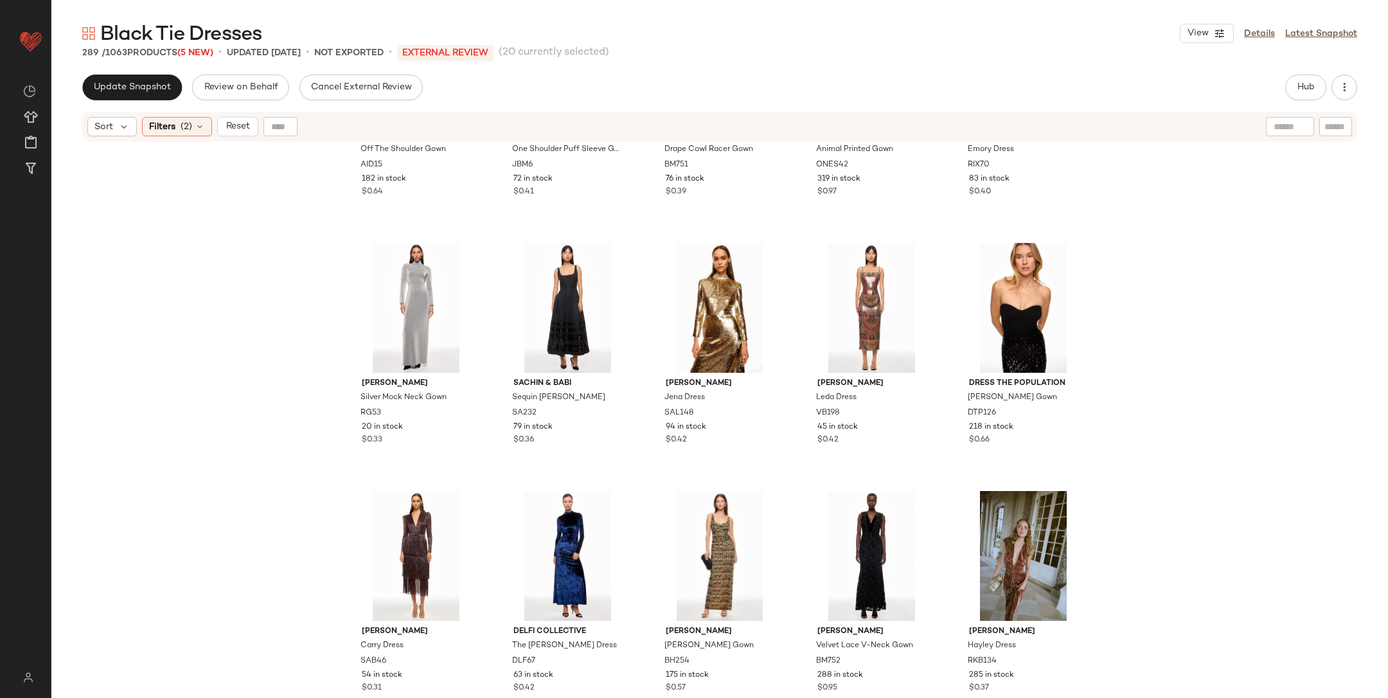
scroll to position [7307, 0]
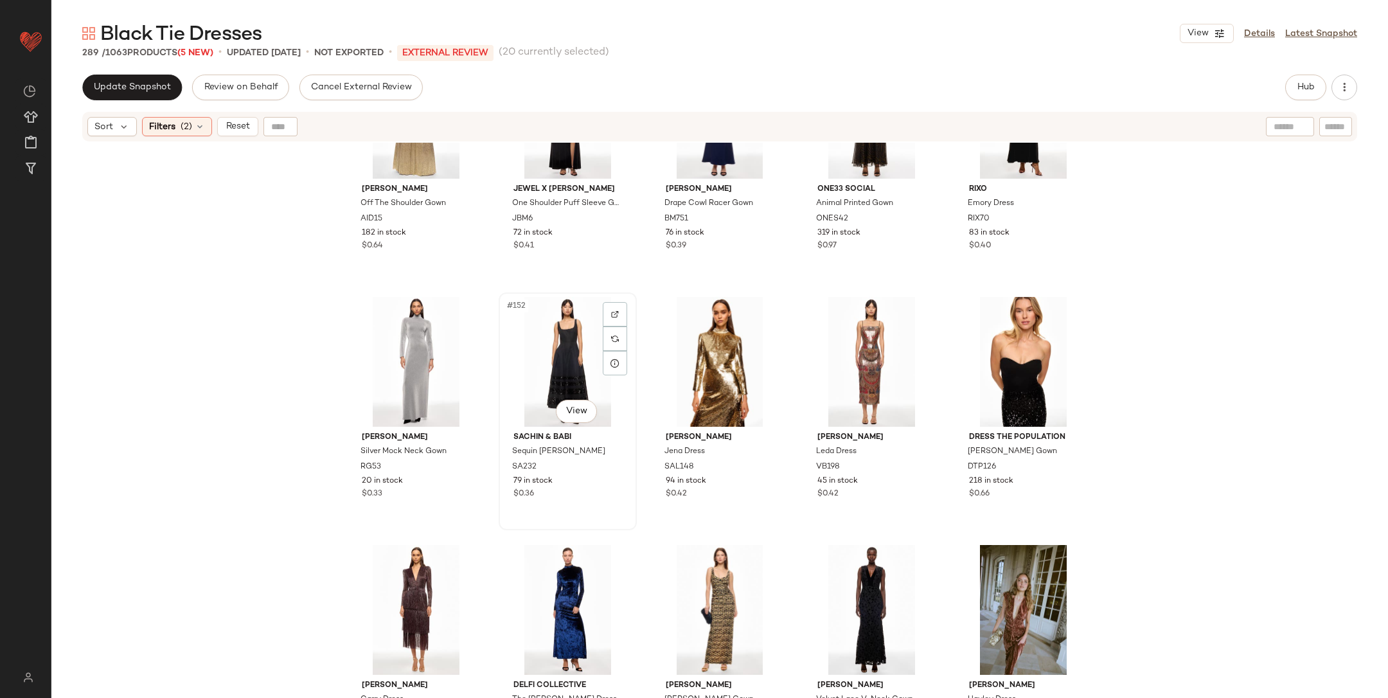
click at [555, 332] on div "#152 View" at bounding box center [567, 362] width 129 height 130
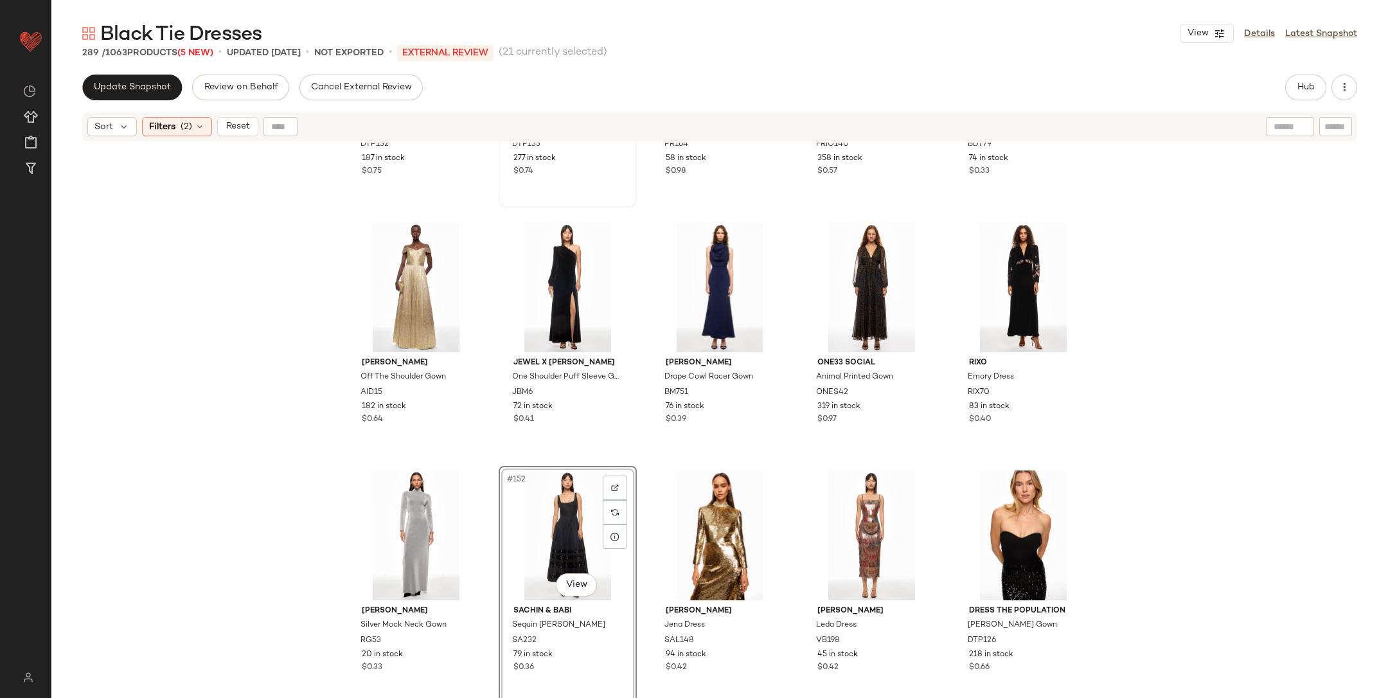
scroll to position [7181, 0]
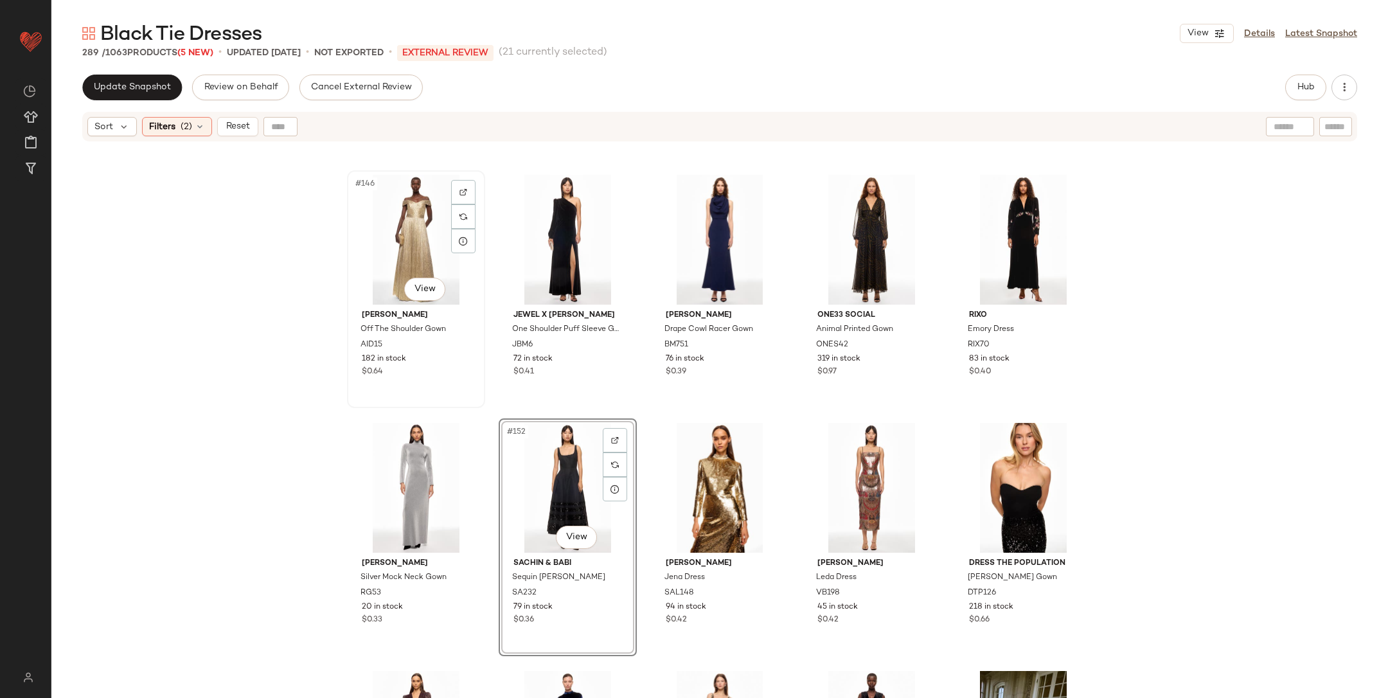
click at [415, 249] on div "#146 View" at bounding box center [416, 240] width 129 height 130
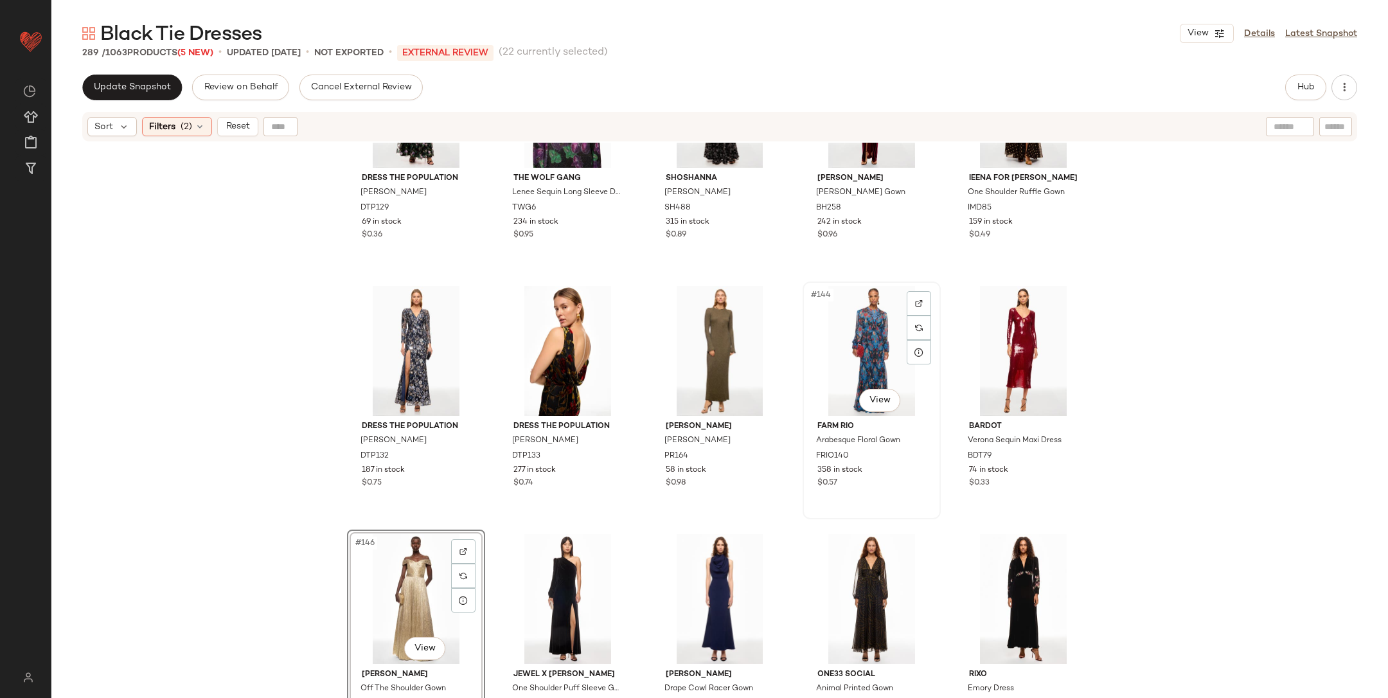
scroll to position [6818, 0]
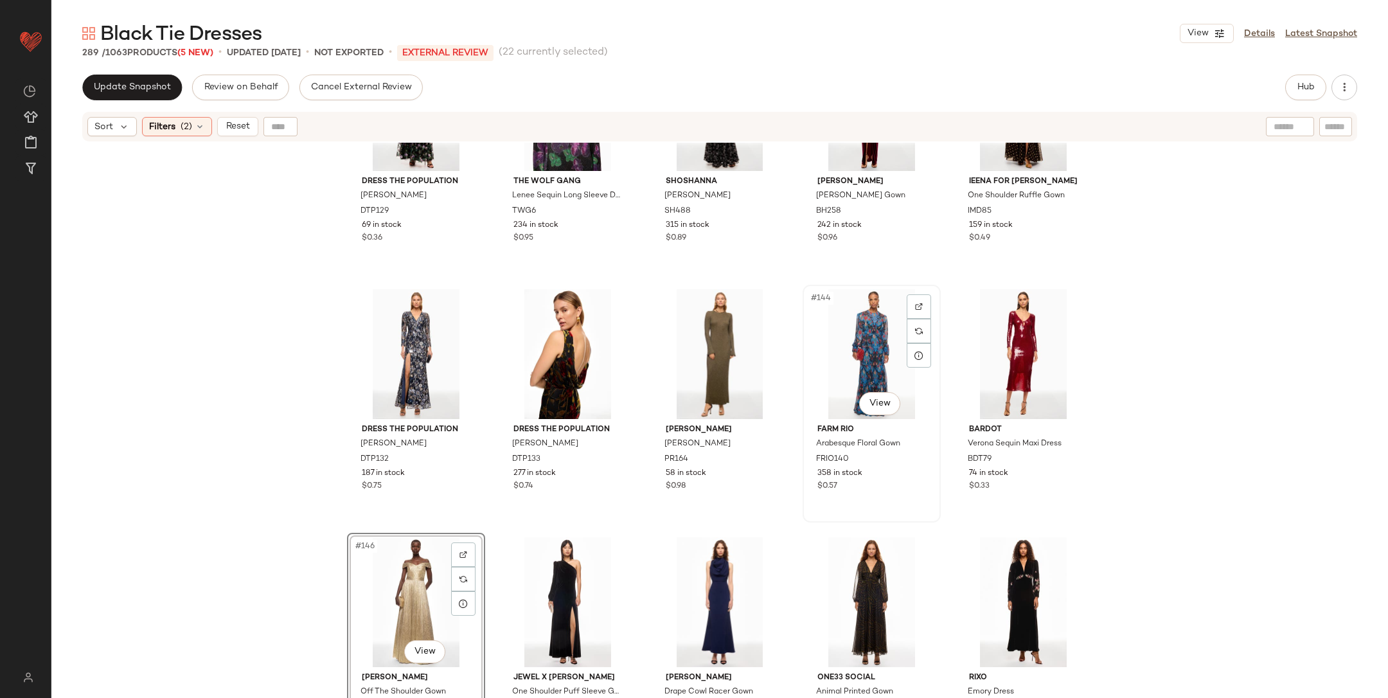
click at [865, 359] on div "#144 View" at bounding box center [871, 354] width 129 height 130
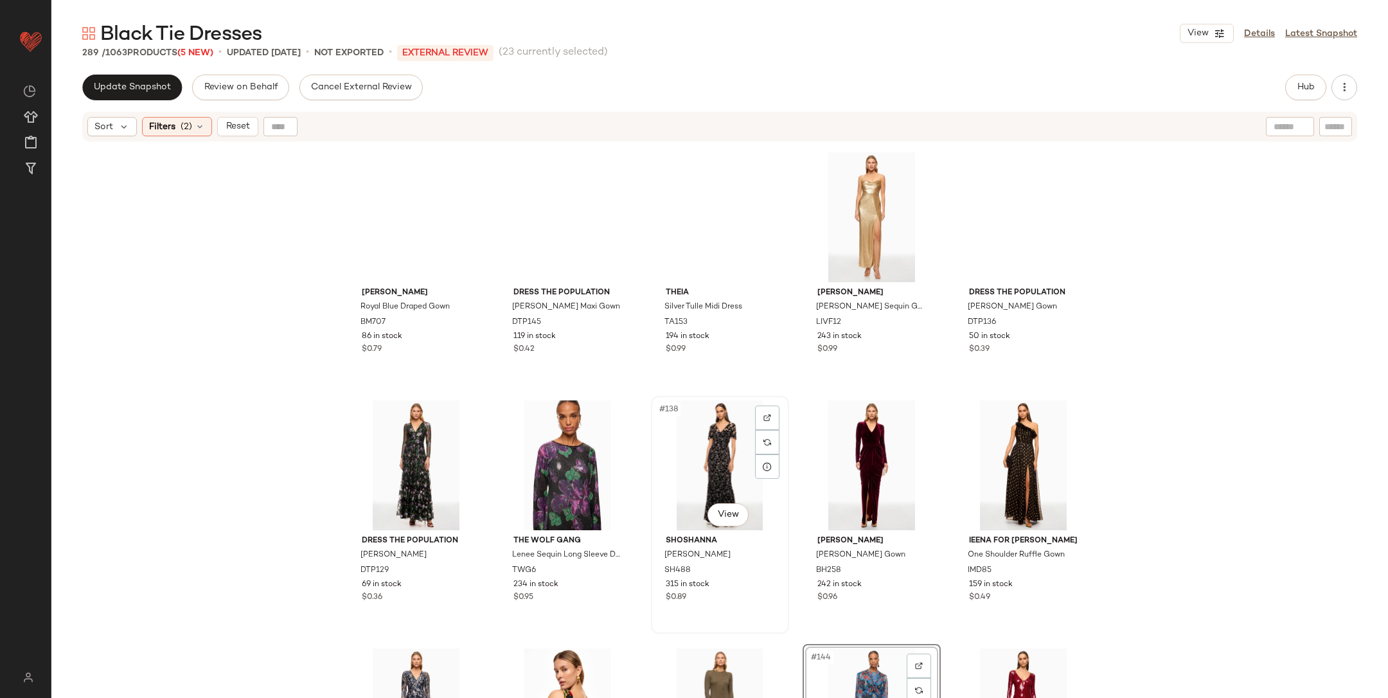
scroll to position [6438, 0]
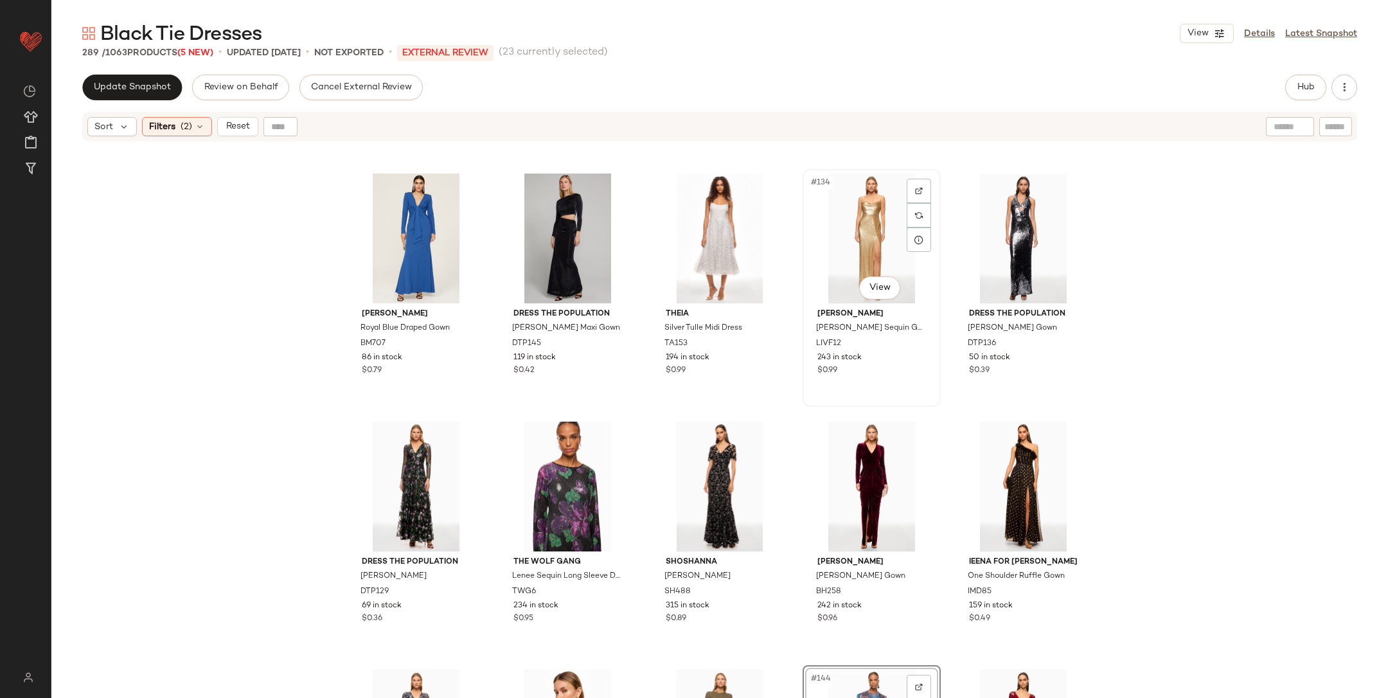
click at [856, 229] on div "#134 View" at bounding box center [871, 239] width 129 height 130
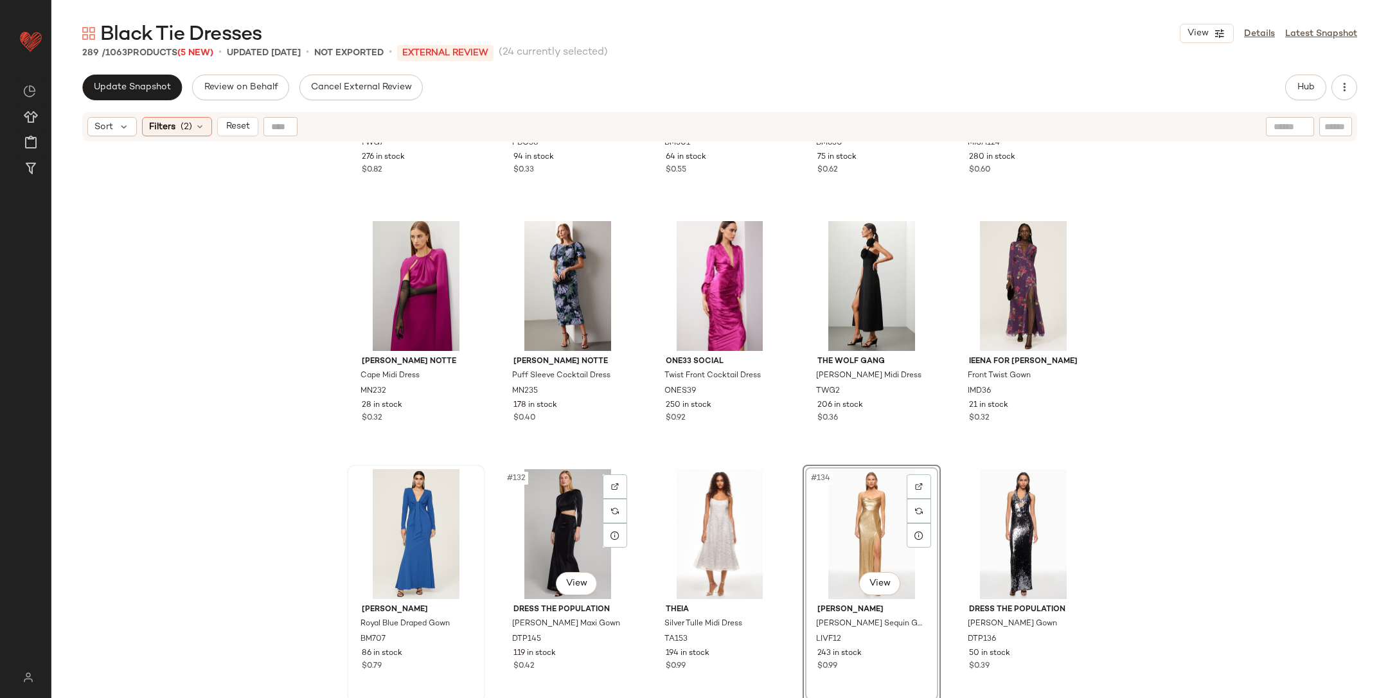
scroll to position [6142, 0]
click at [413, 518] on div "#131 View" at bounding box center [416, 534] width 129 height 130
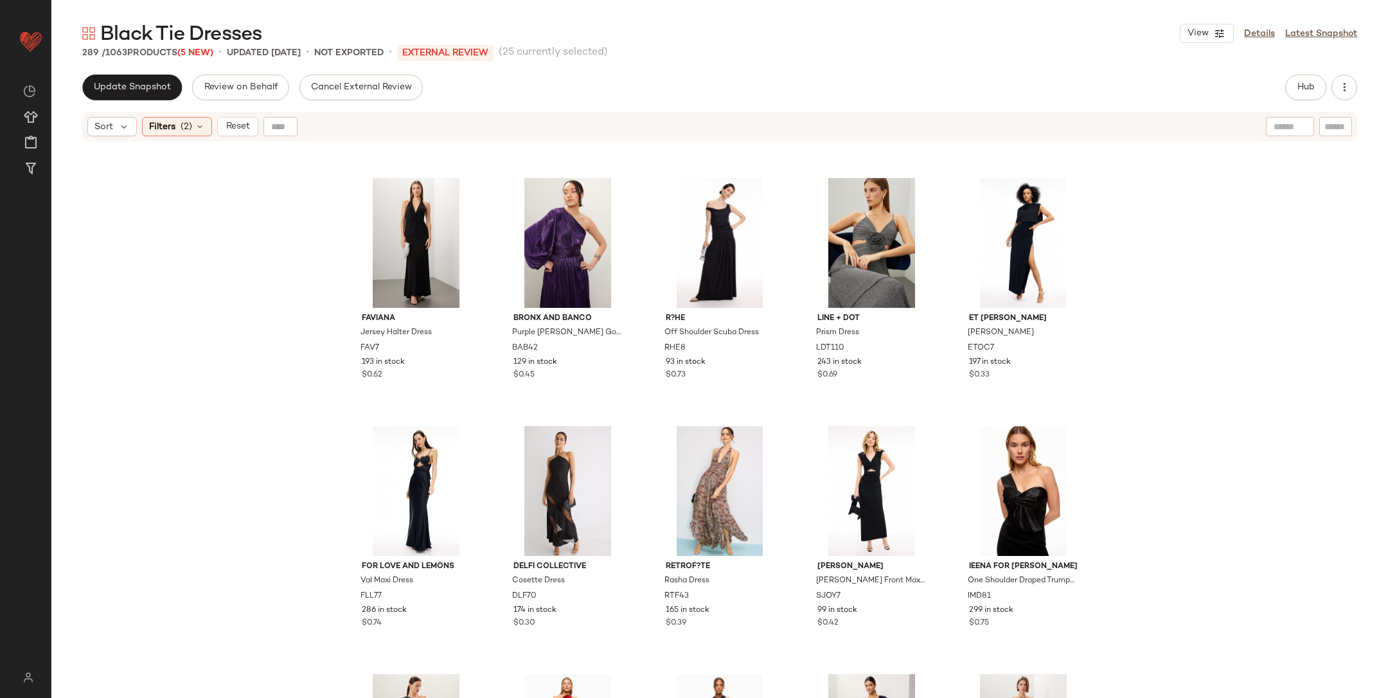
scroll to position [2676, 0]
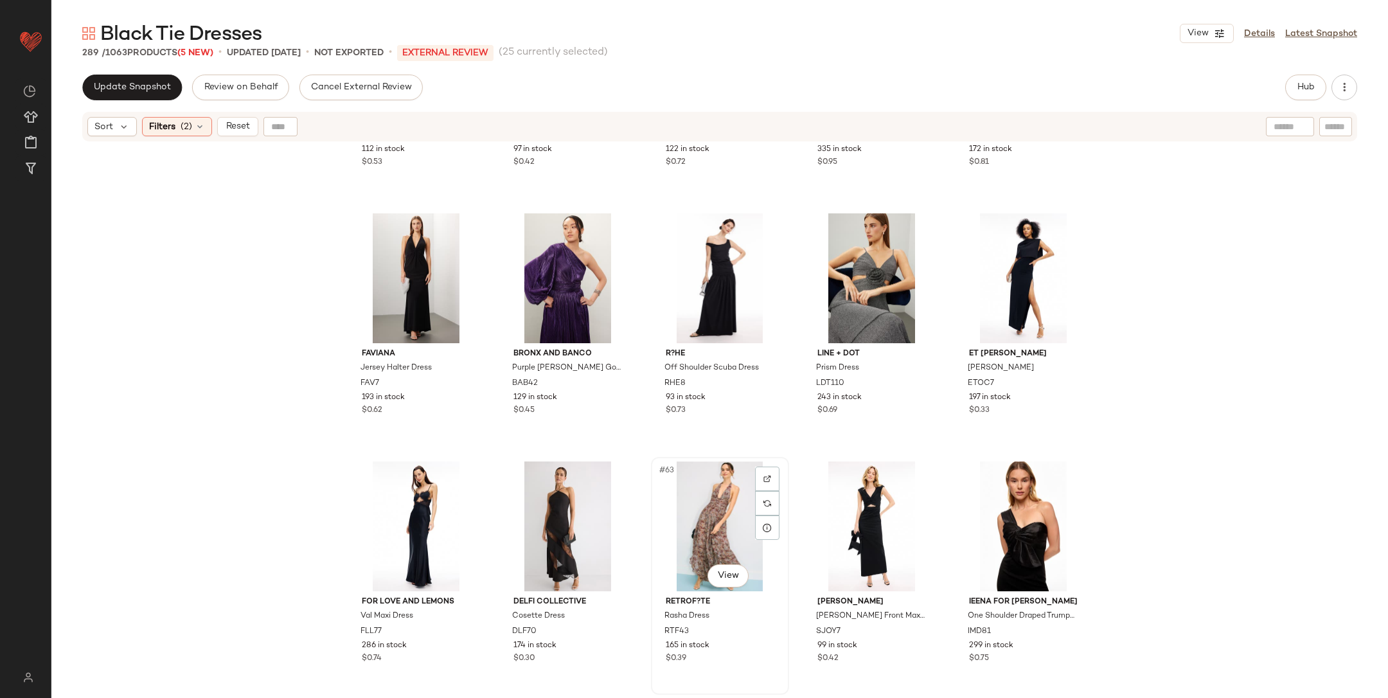
click at [709, 510] on div "#63 View" at bounding box center [720, 527] width 129 height 130
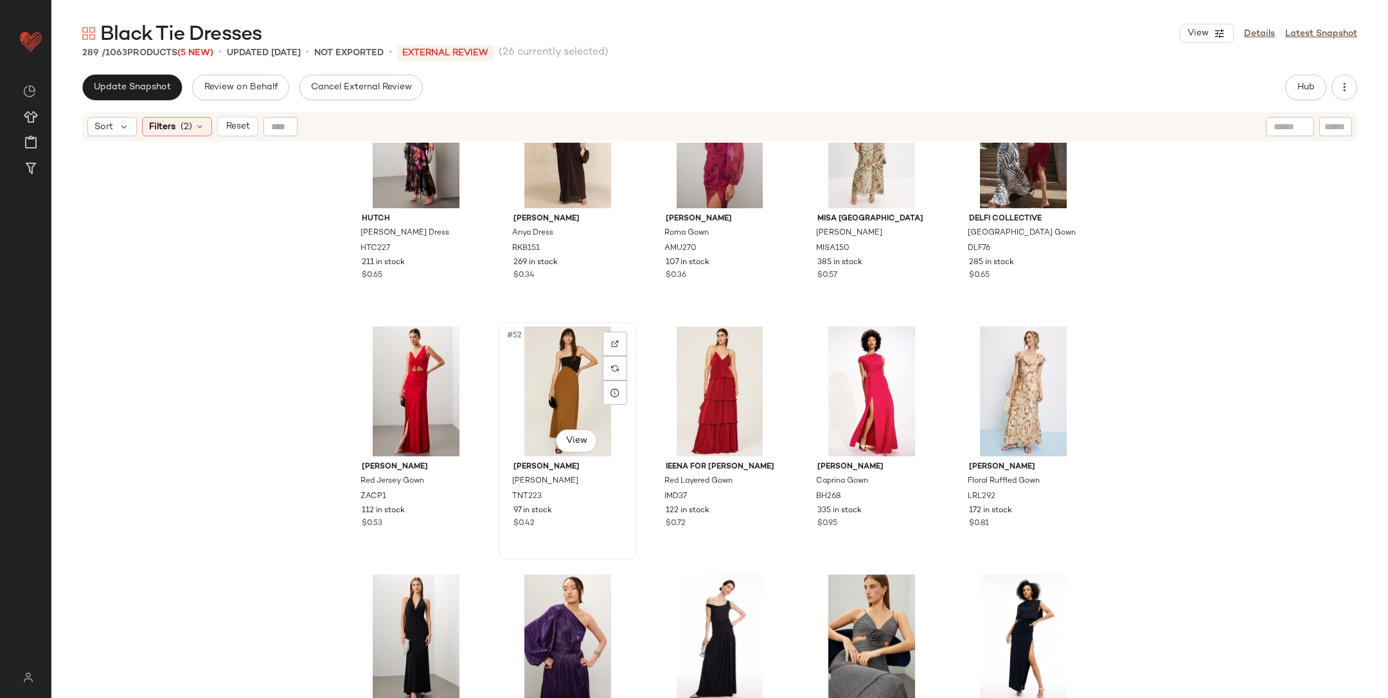
scroll to position [2291, 0]
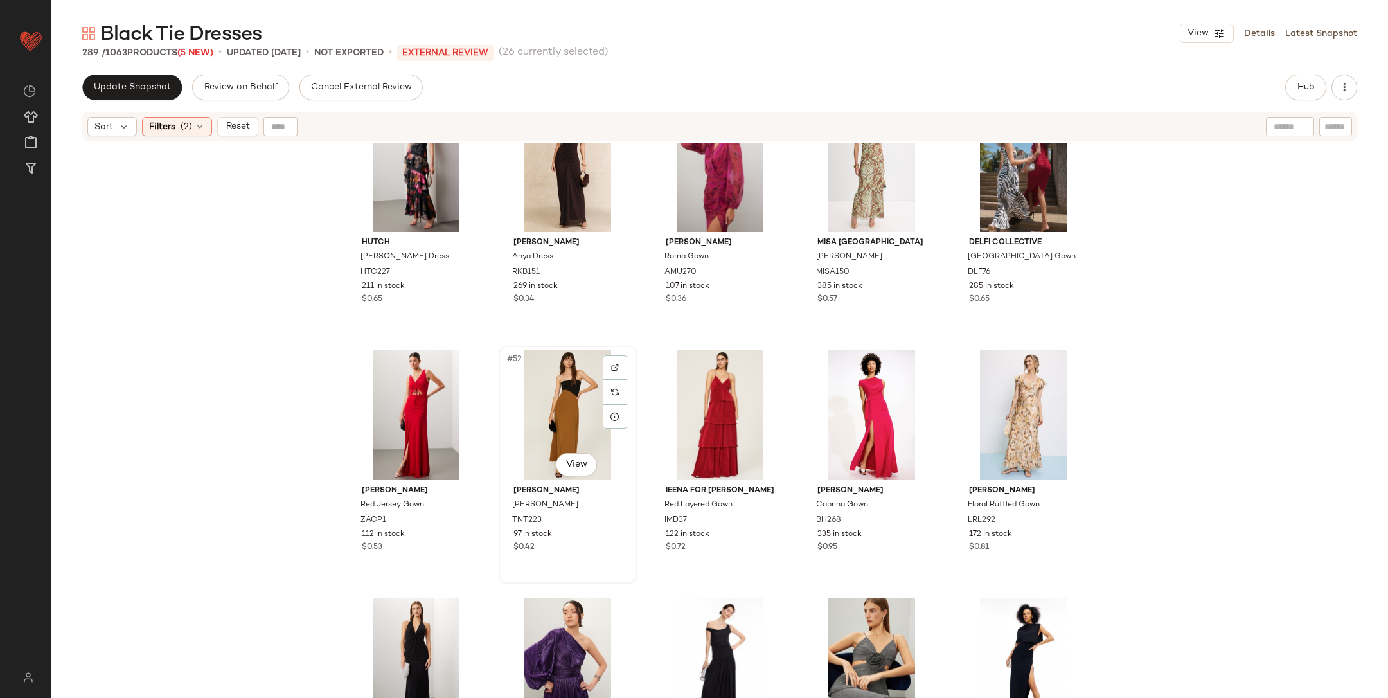
click at [558, 418] on div "#52 View" at bounding box center [567, 415] width 129 height 130
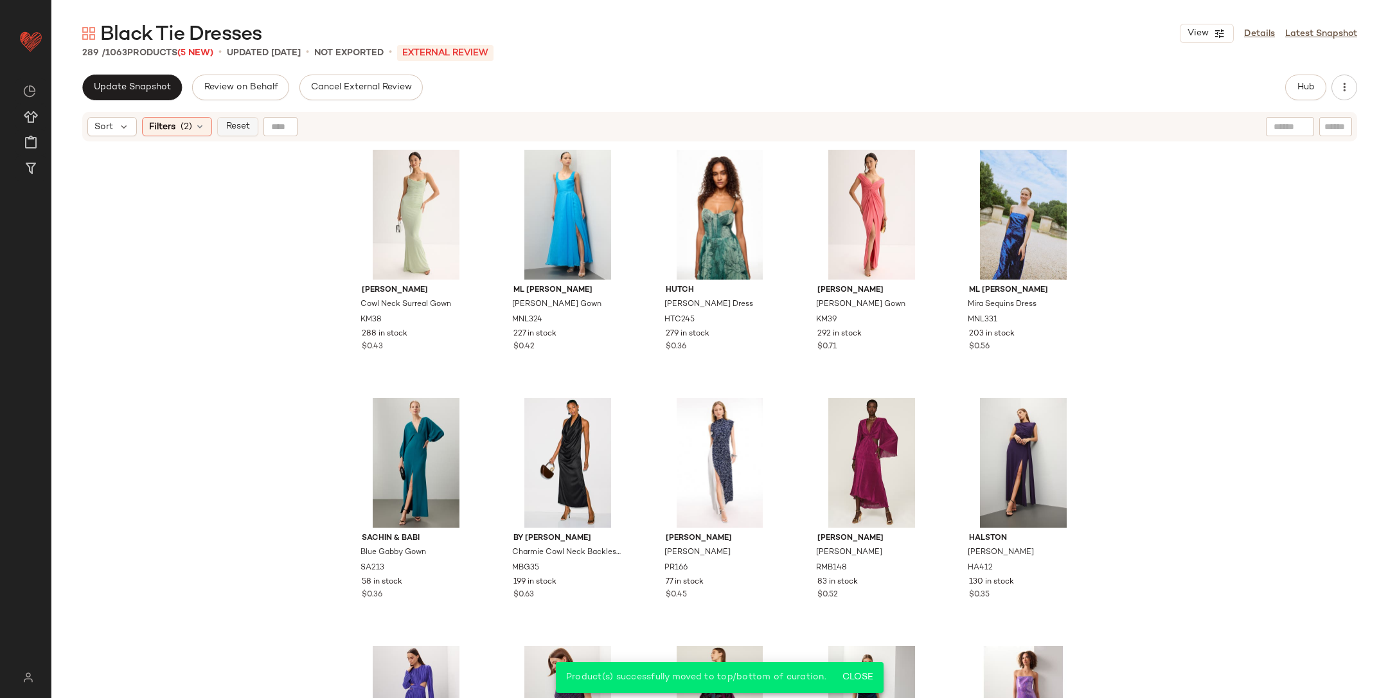
click at [239, 128] on span "Reset" at bounding box center [237, 126] width 24 height 10
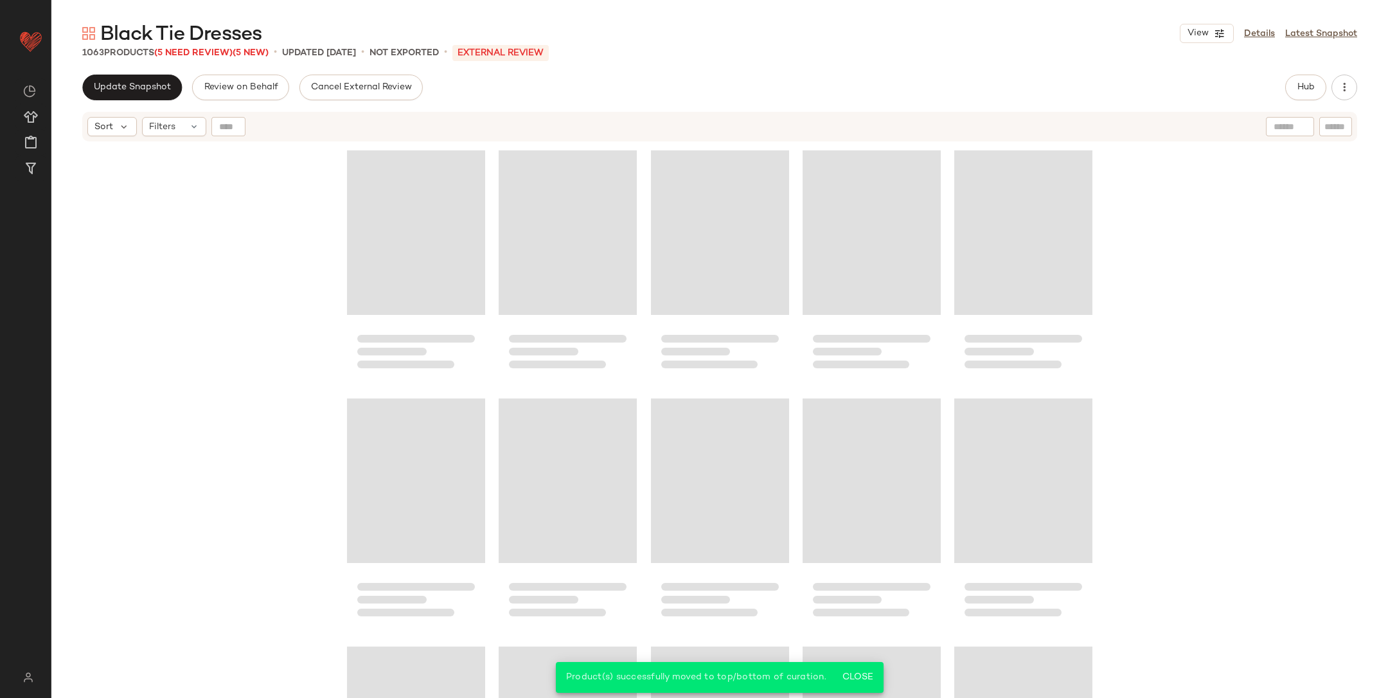
click at [289, 217] on div at bounding box center [719, 437] width 1337 height 588
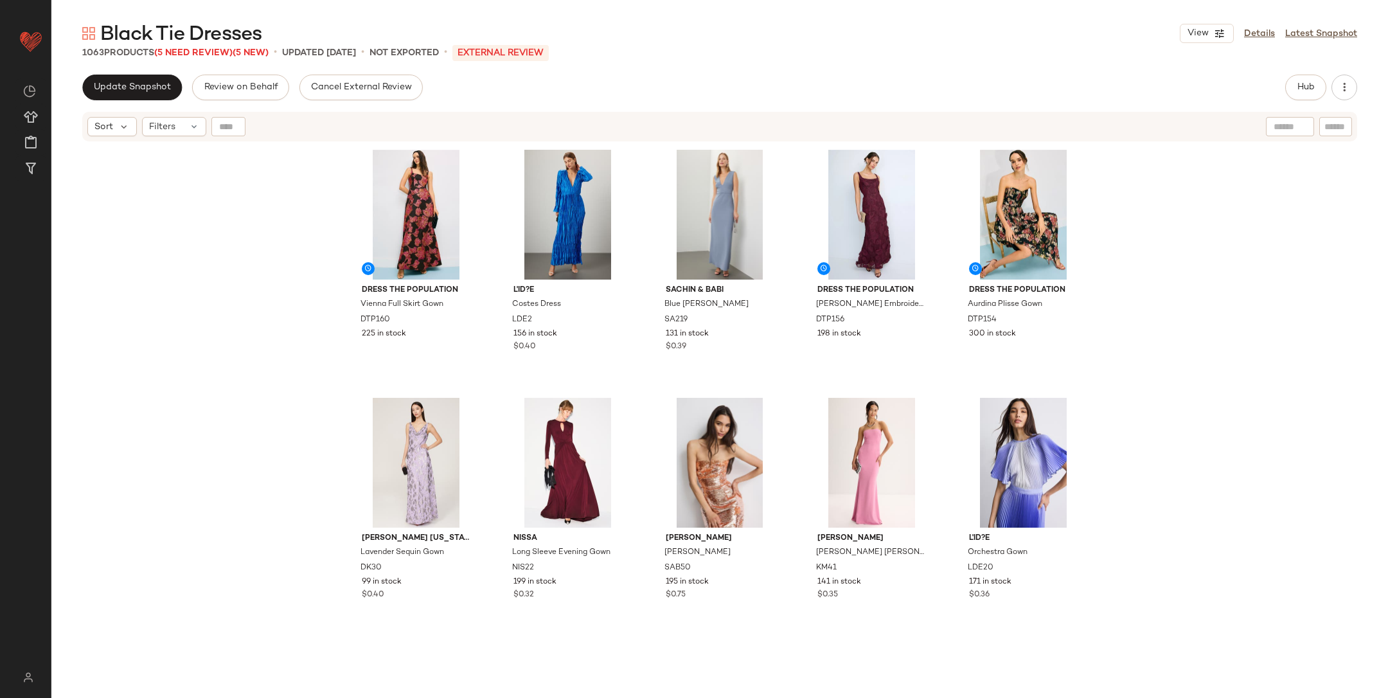
scroll to position [3238, 0]
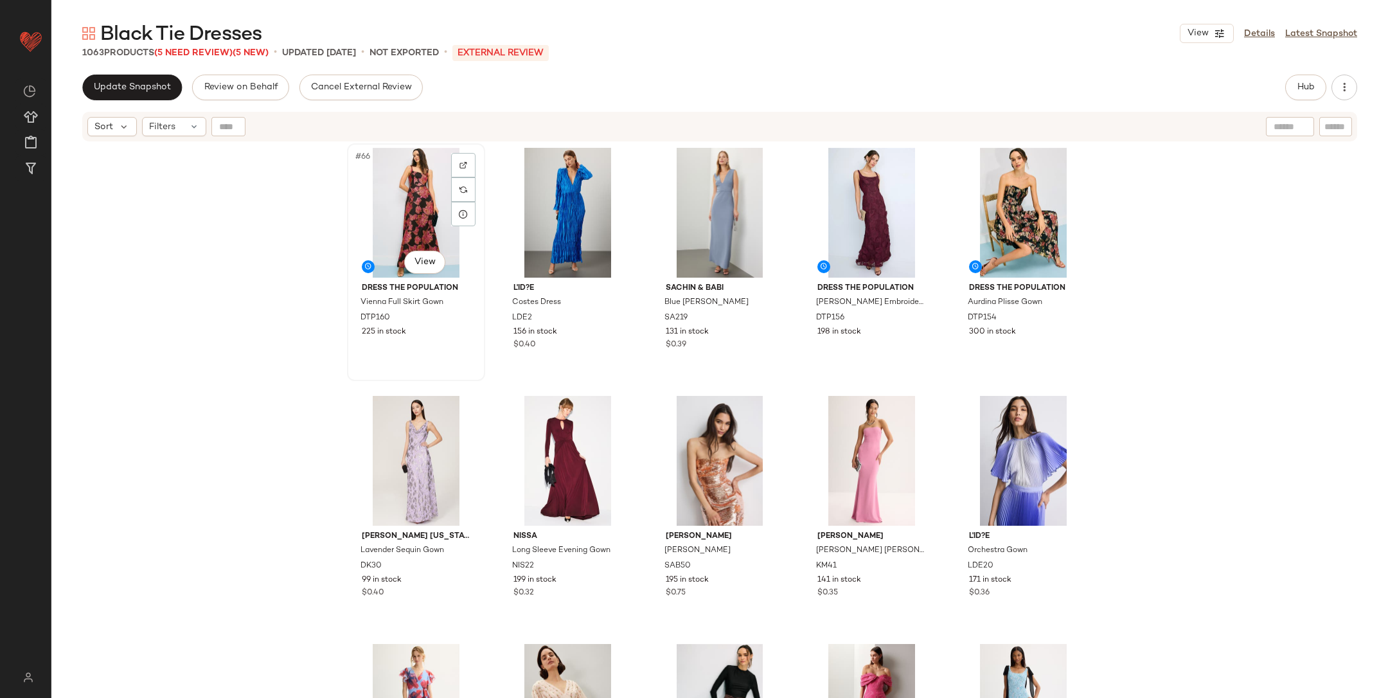
click at [384, 204] on div "#66 View" at bounding box center [416, 213] width 129 height 130
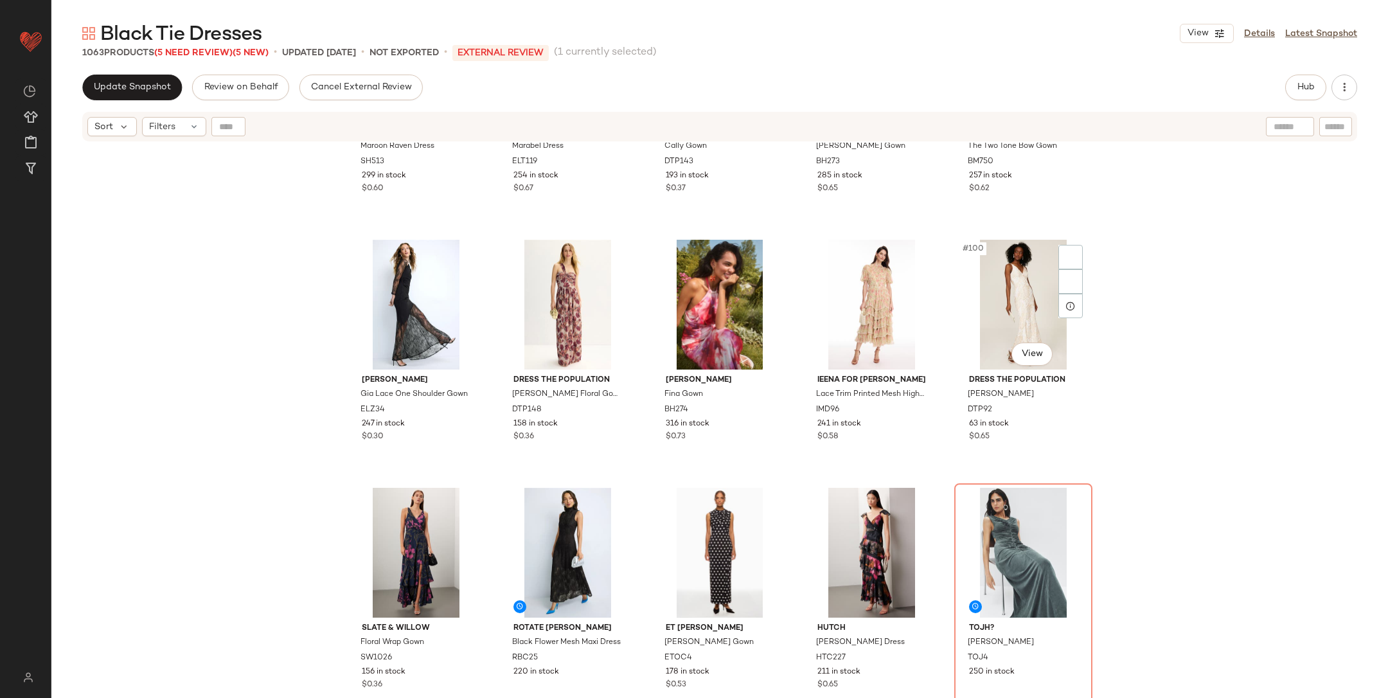
scroll to position [4535, 0]
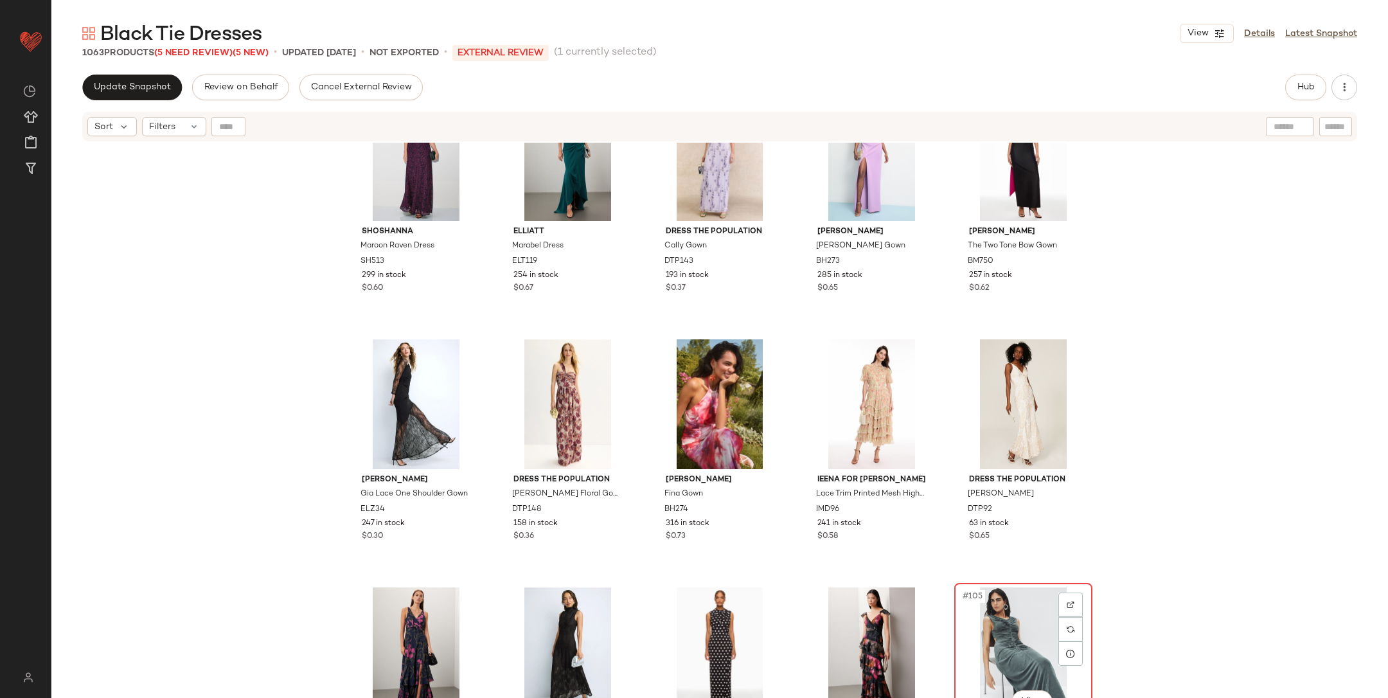
click at [1019, 609] on div "#105 View" at bounding box center [1023, 653] width 129 height 130
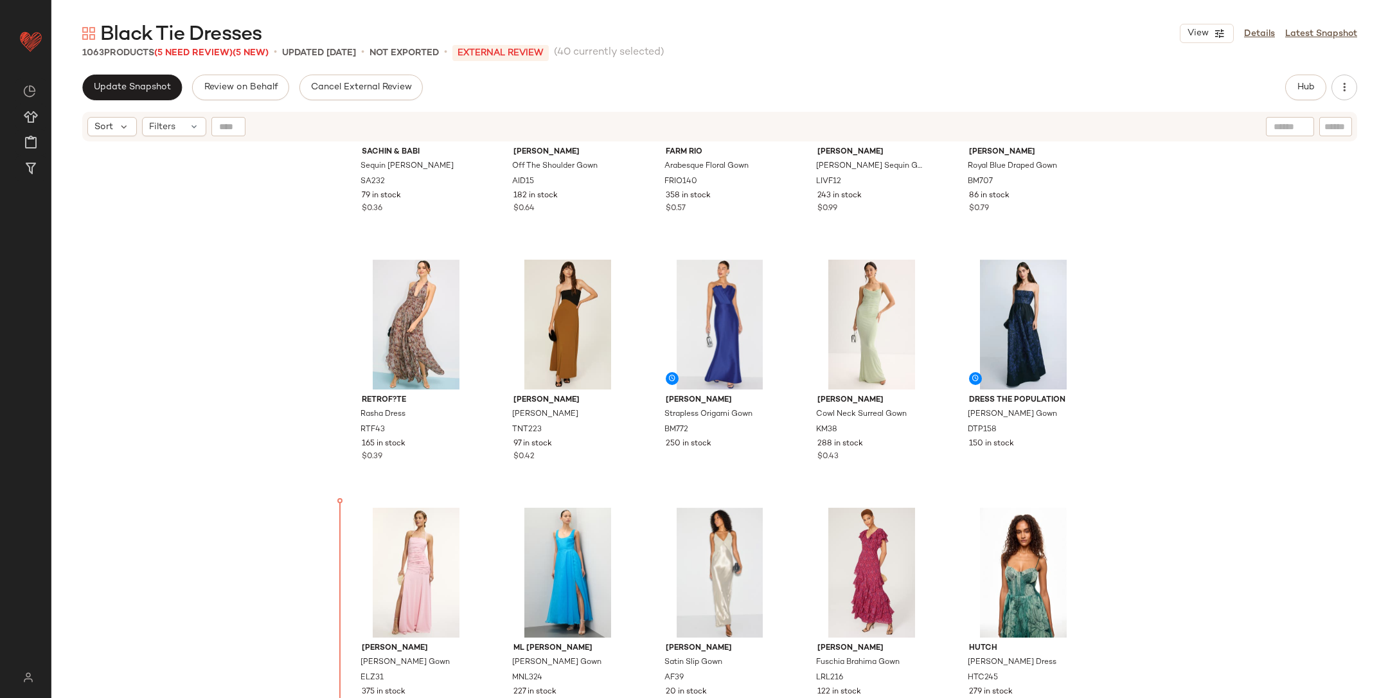
scroll to position [1179, 0]
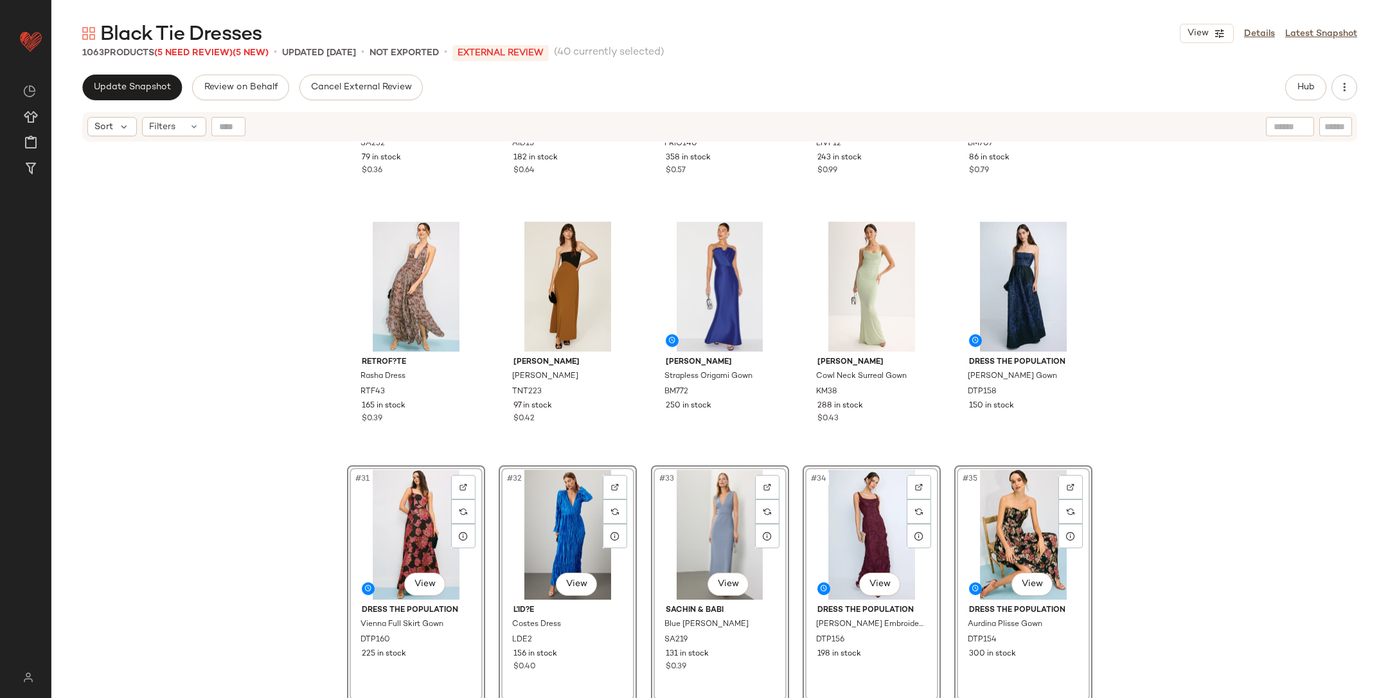
click at [314, 501] on div "Sachin & Babi Sequin Mia Gown SA232 79 in stock $0.36 [PERSON_NAME] Off The Sho…" at bounding box center [719, 437] width 1337 height 588
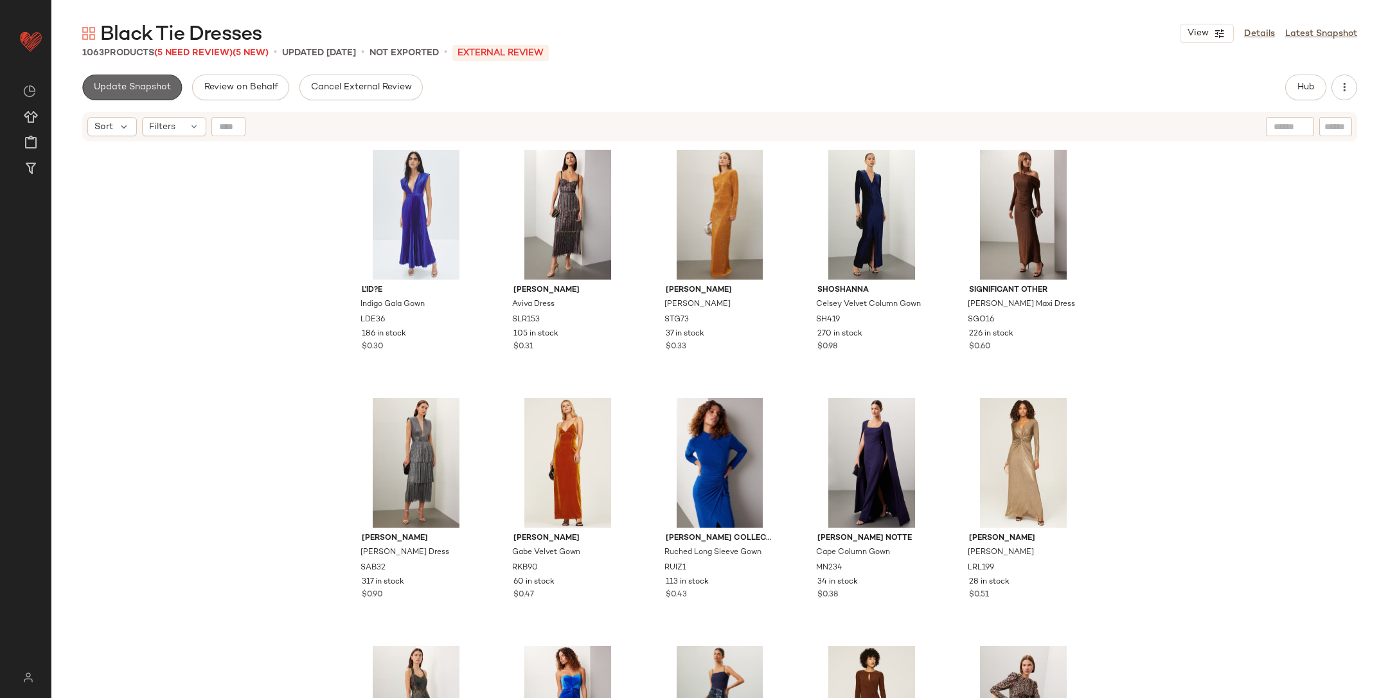
click at [143, 78] on button "Update Snapshot" at bounding box center [132, 88] width 100 height 26
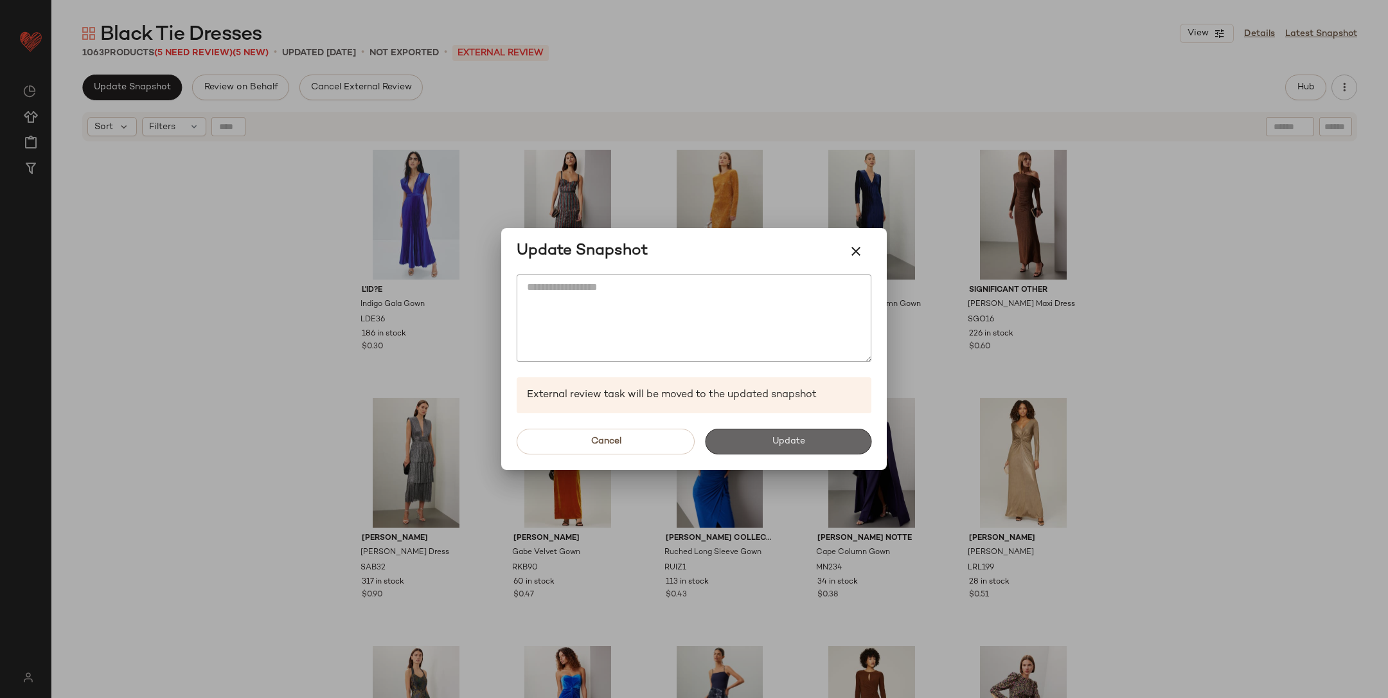
click at [780, 444] on span "Update" at bounding box center [787, 441] width 33 height 10
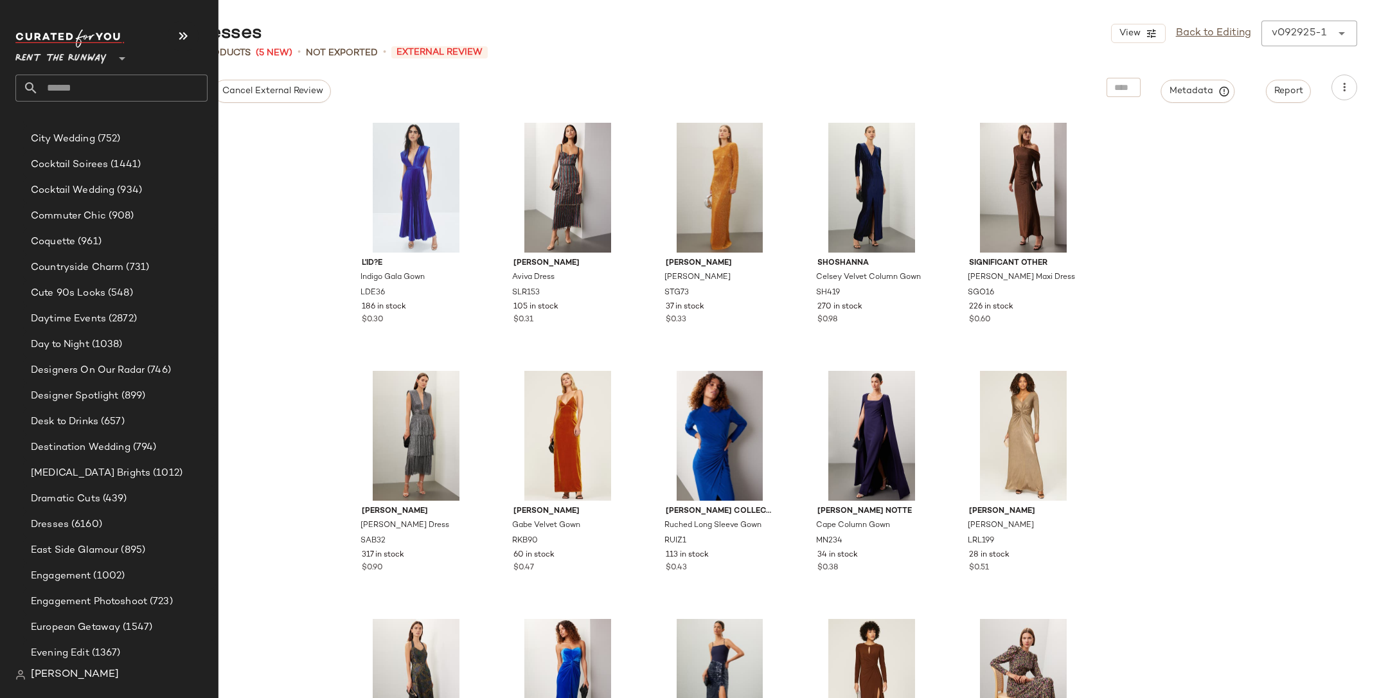
scroll to position [763, 0]
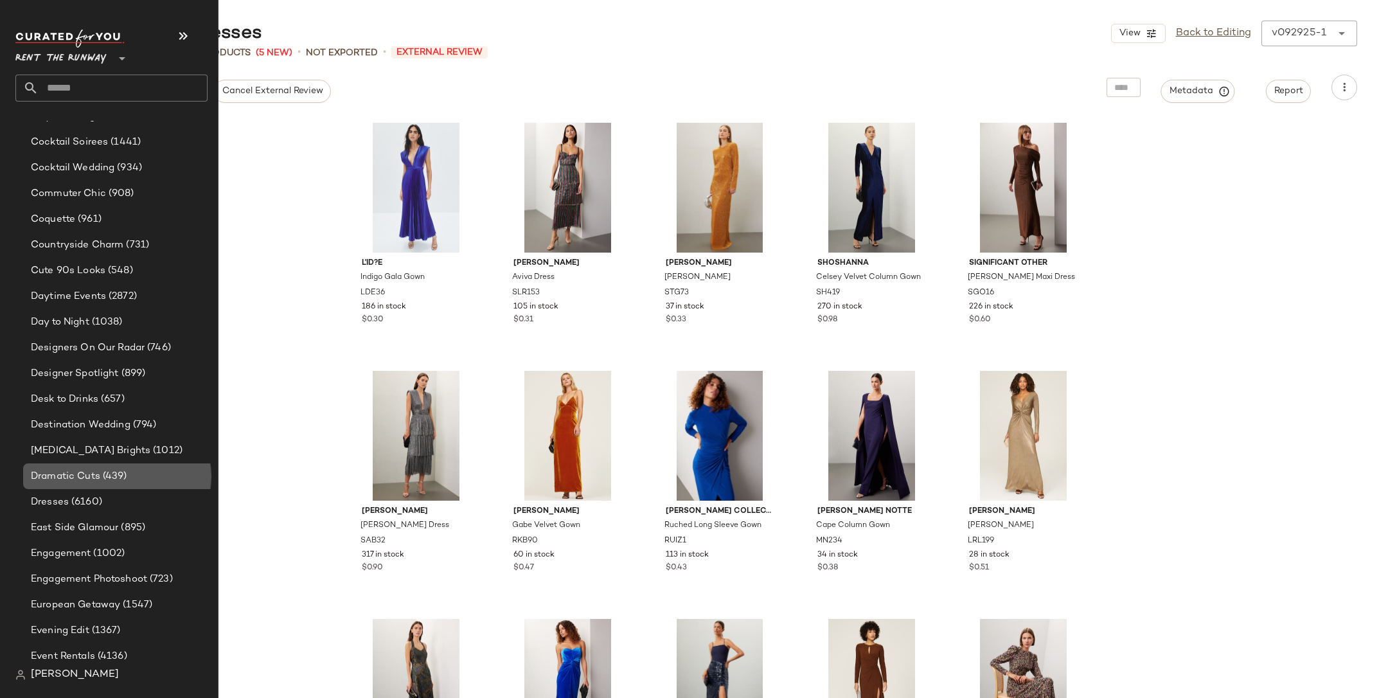
click at [103, 469] on span "(439)" at bounding box center [113, 476] width 27 height 15
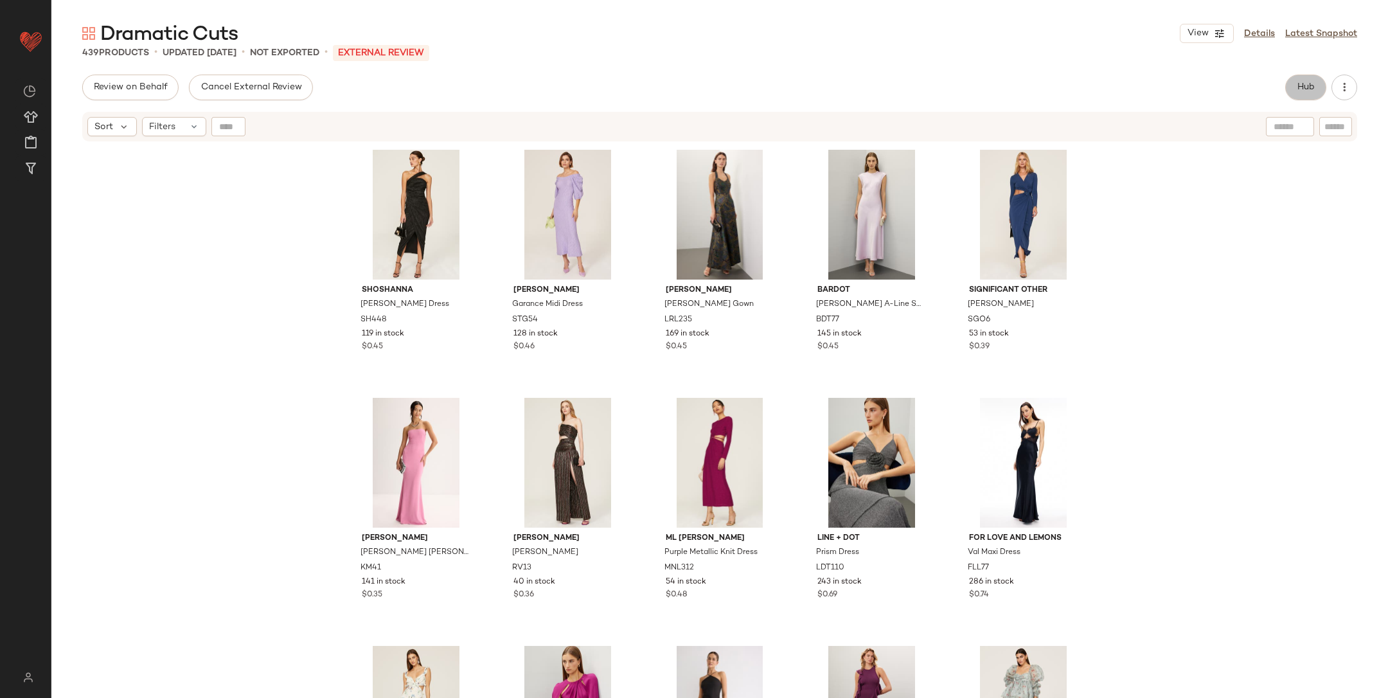
click at [1314, 98] on button "Hub" at bounding box center [1306, 88] width 41 height 26
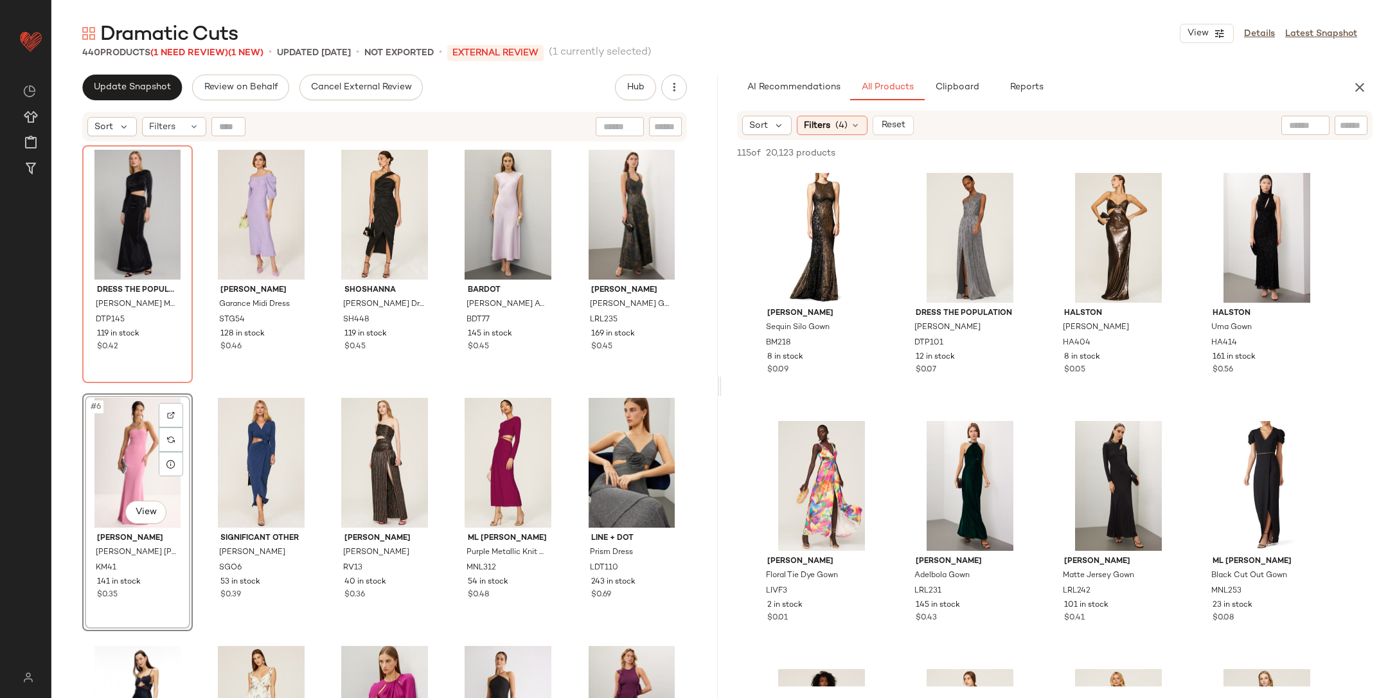
click at [193, 395] on div "Dress The Population [PERSON_NAME] Maxi Gown DTP145 119 in stock $0.42 [PERSON_…" at bounding box center [384, 437] width 605 height 585
click at [1353, 88] on icon "button" at bounding box center [1359, 87] width 15 height 15
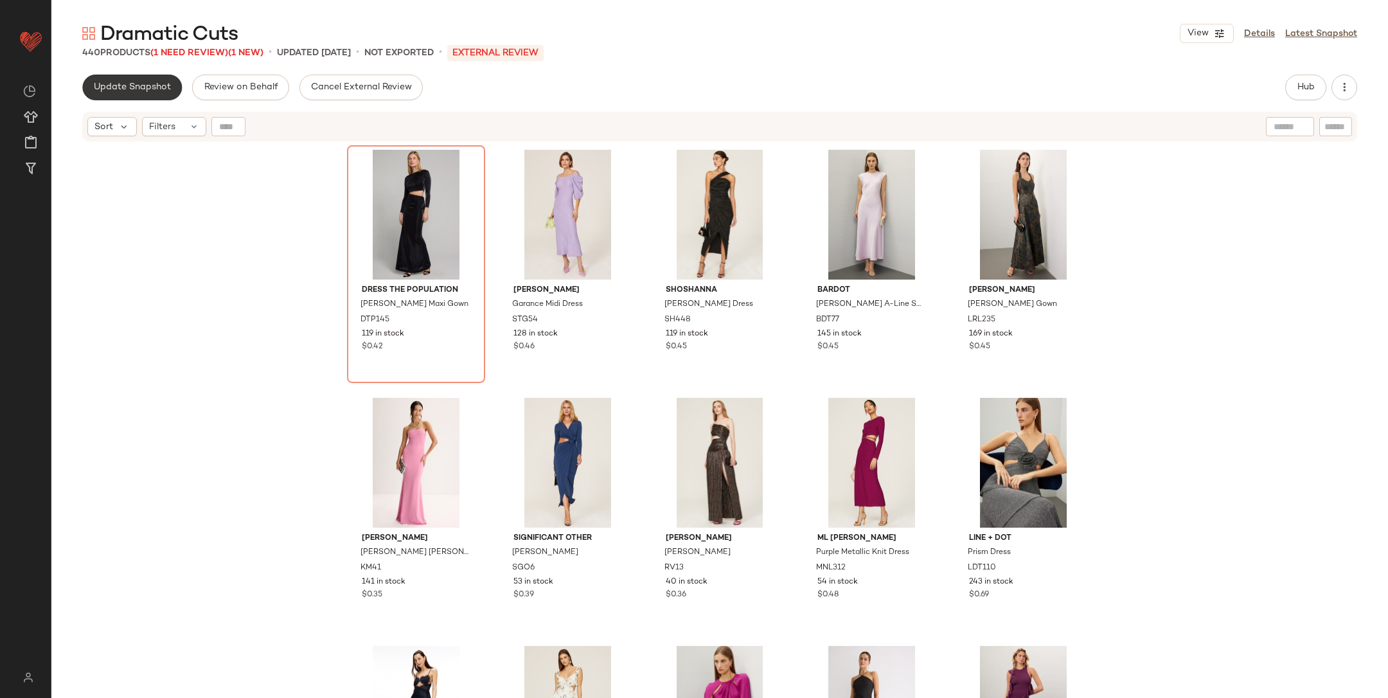
click at [138, 92] on span "Update Snapshot" at bounding box center [132, 87] width 78 height 10
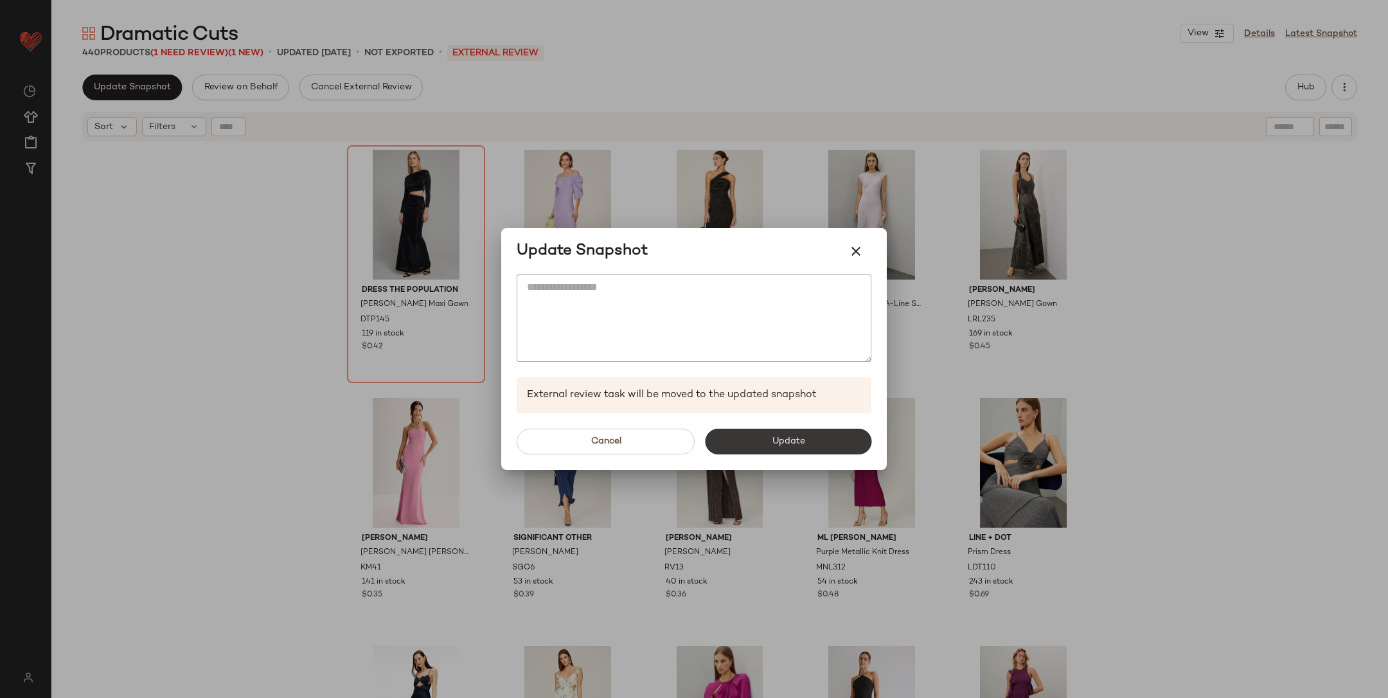
click at [786, 451] on button "Update" at bounding box center [788, 442] width 166 height 26
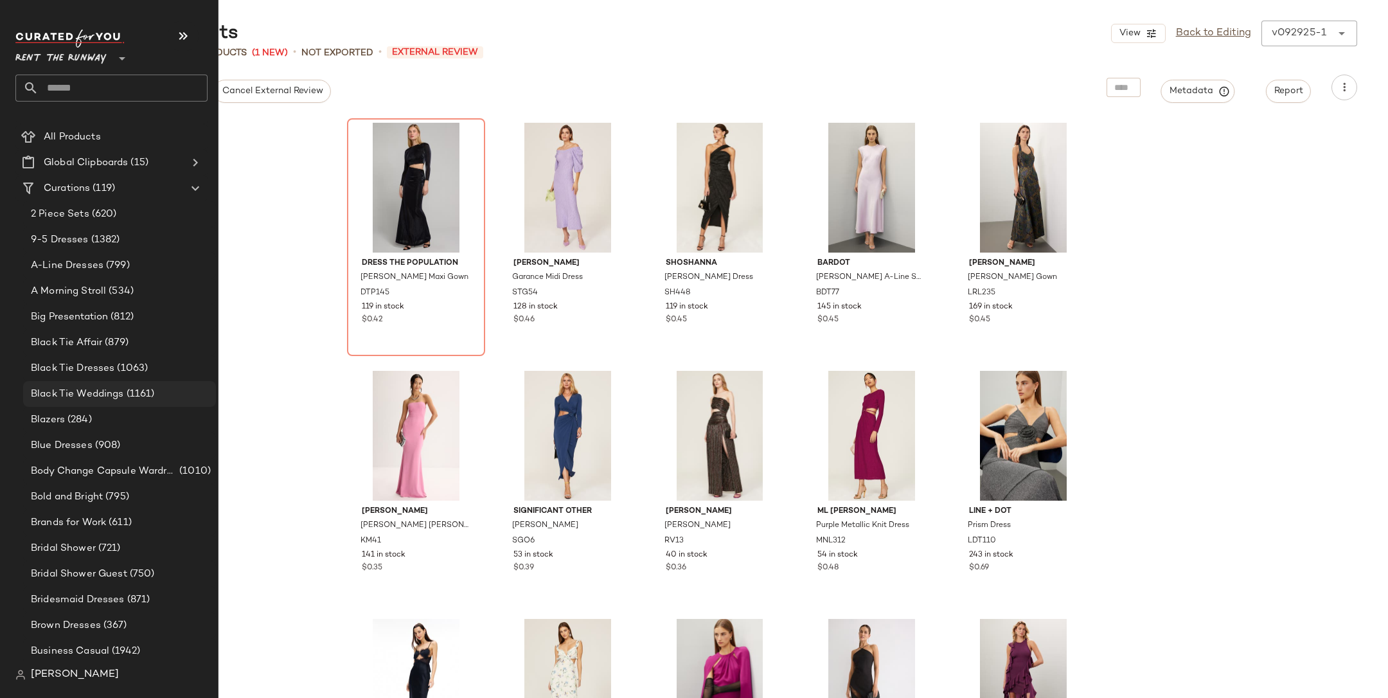
scroll to position [391, 0]
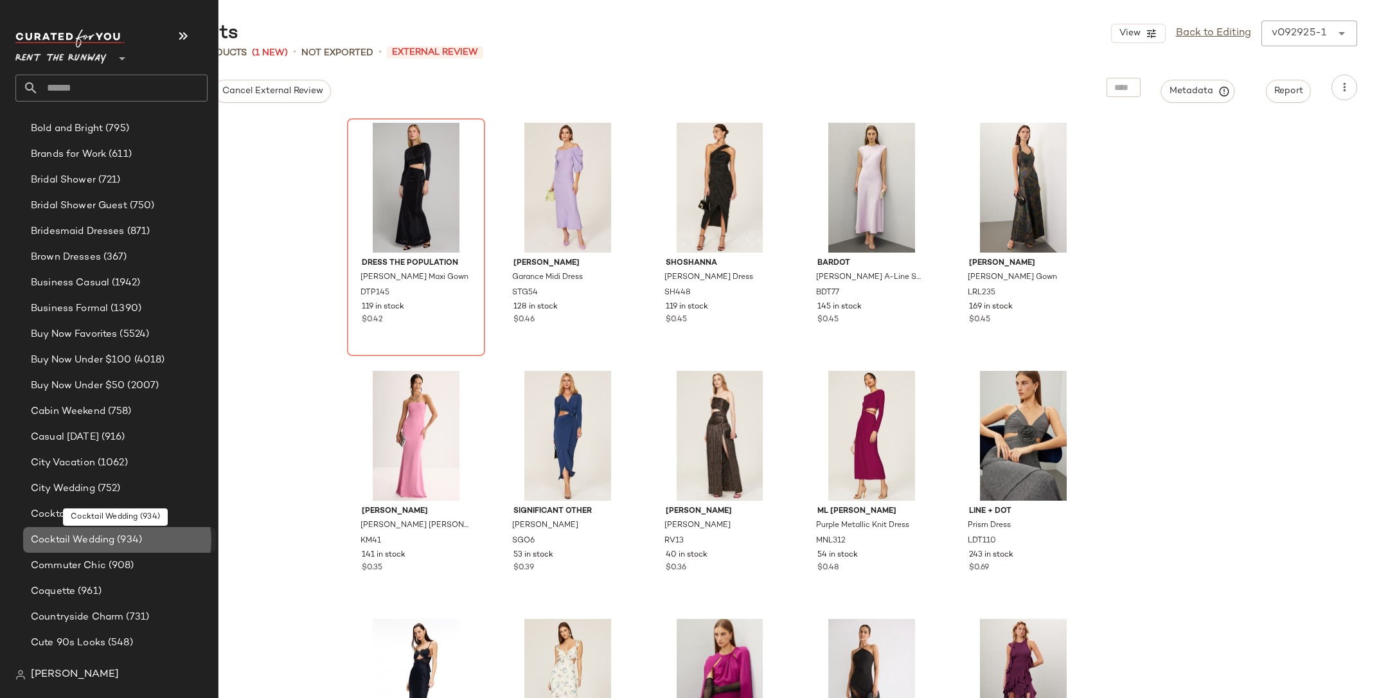
click at [113, 541] on span "Cocktail Wedding" at bounding box center [73, 540] width 84 height 15
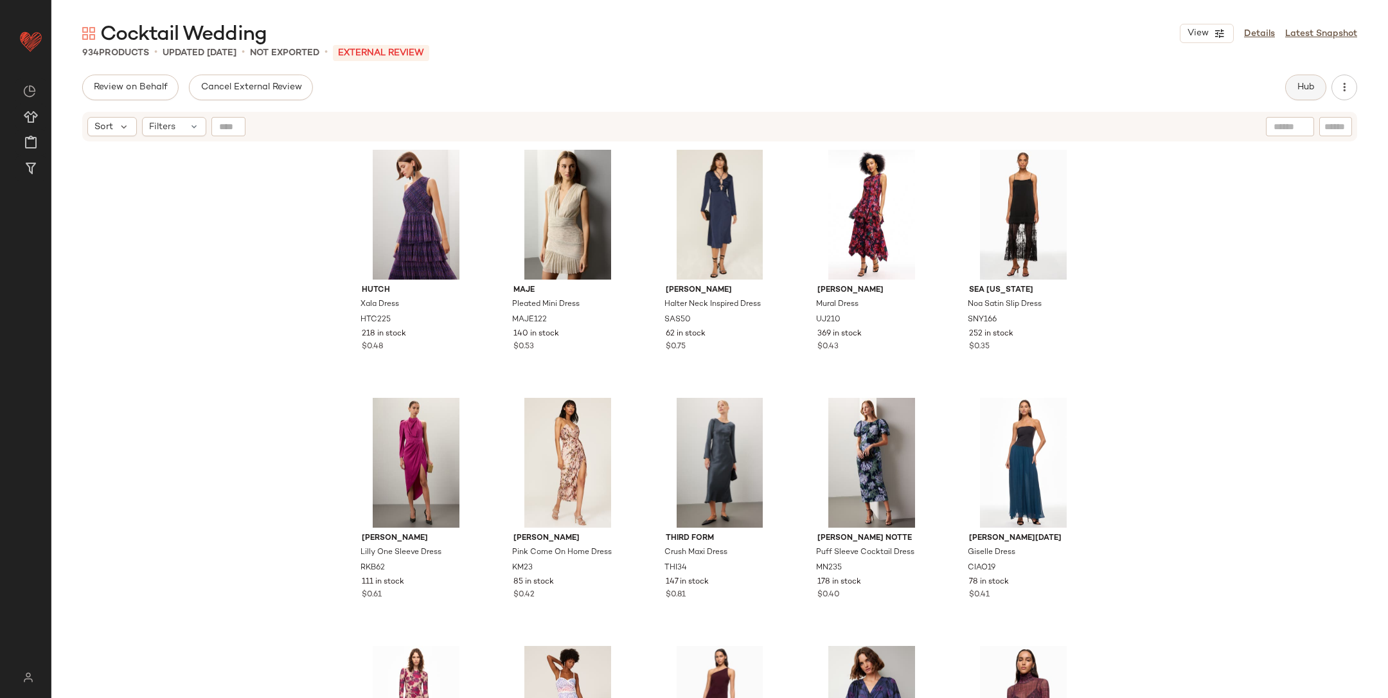
click at [1308, 87] on span "Hub" at bounding box center [1306, 87] width 18 height 10
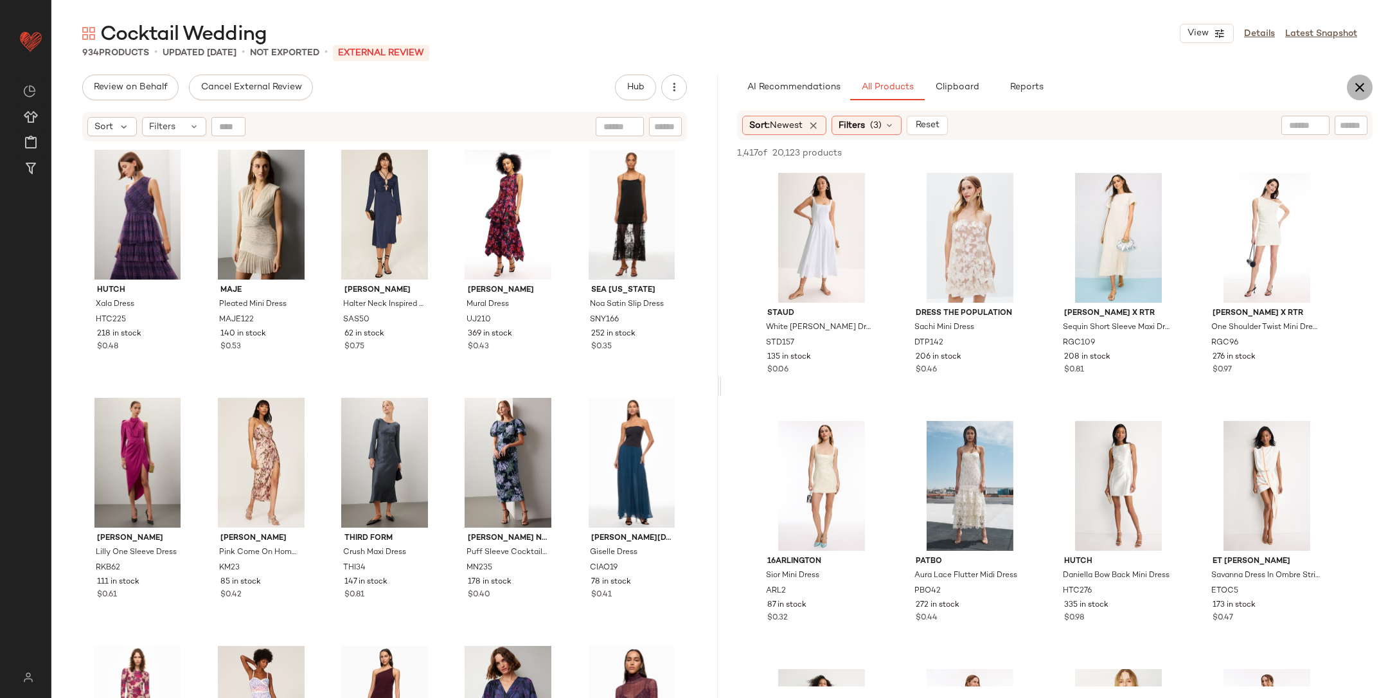
click at [1369, 83] on button "button" at bounding box center [1360, 88] width 26 height 26
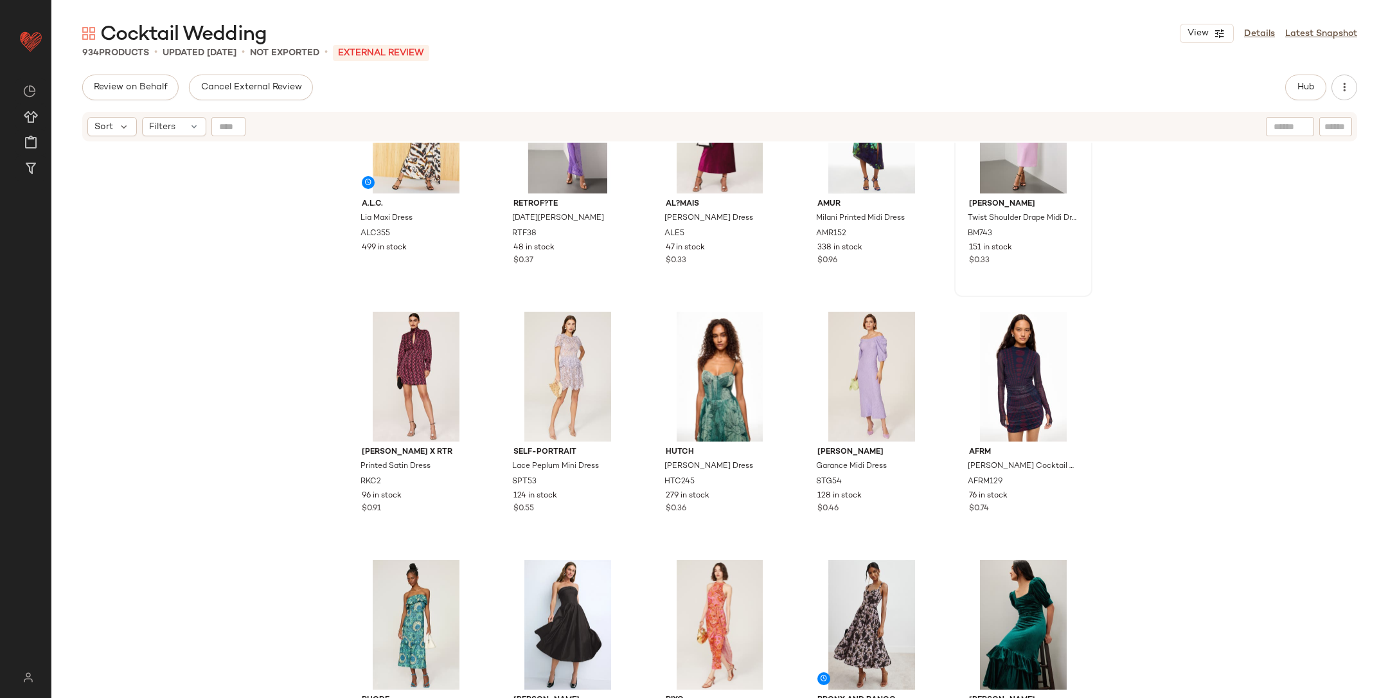
scroll to position [1472, 0]
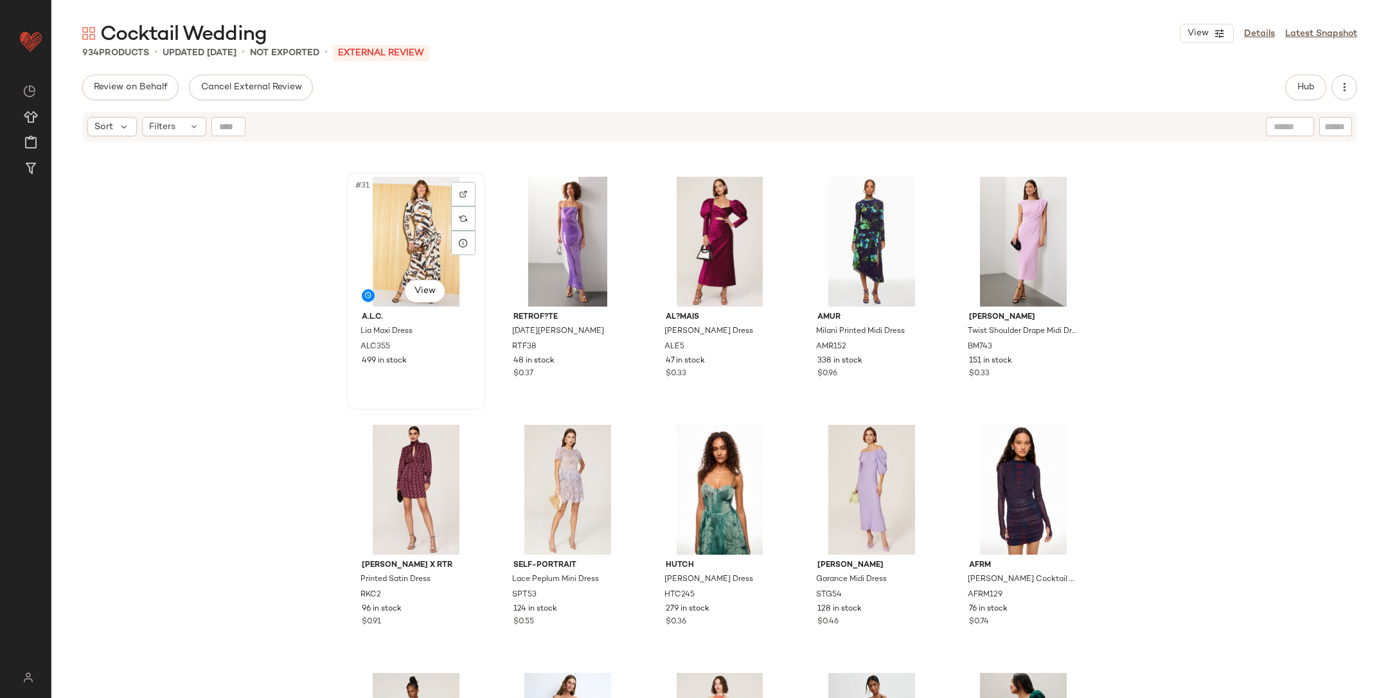
click at [424, 255] on div "#31 View" at bounding box center [416, 242] width 129 height 130
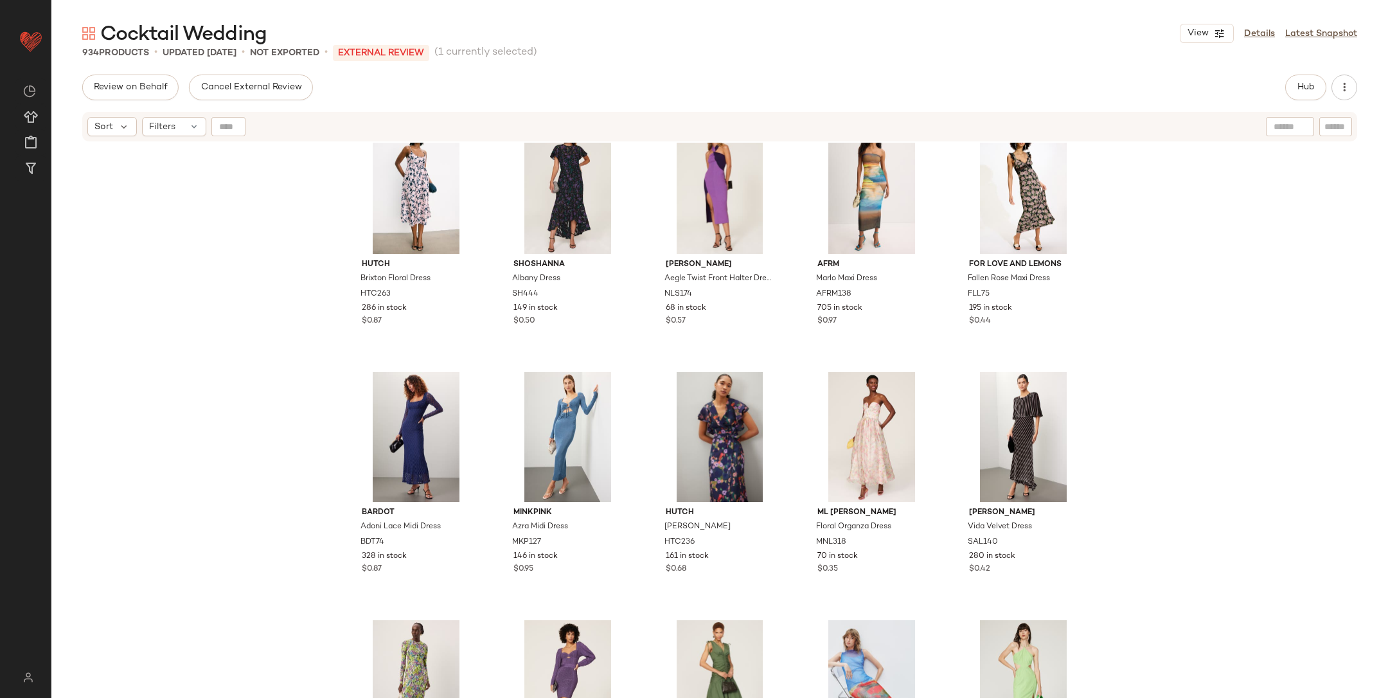
scroll to position [5741, 0]
click at [1033, 175] on div "#120 View" at bounding box center [1023, 191] width 129 height 130
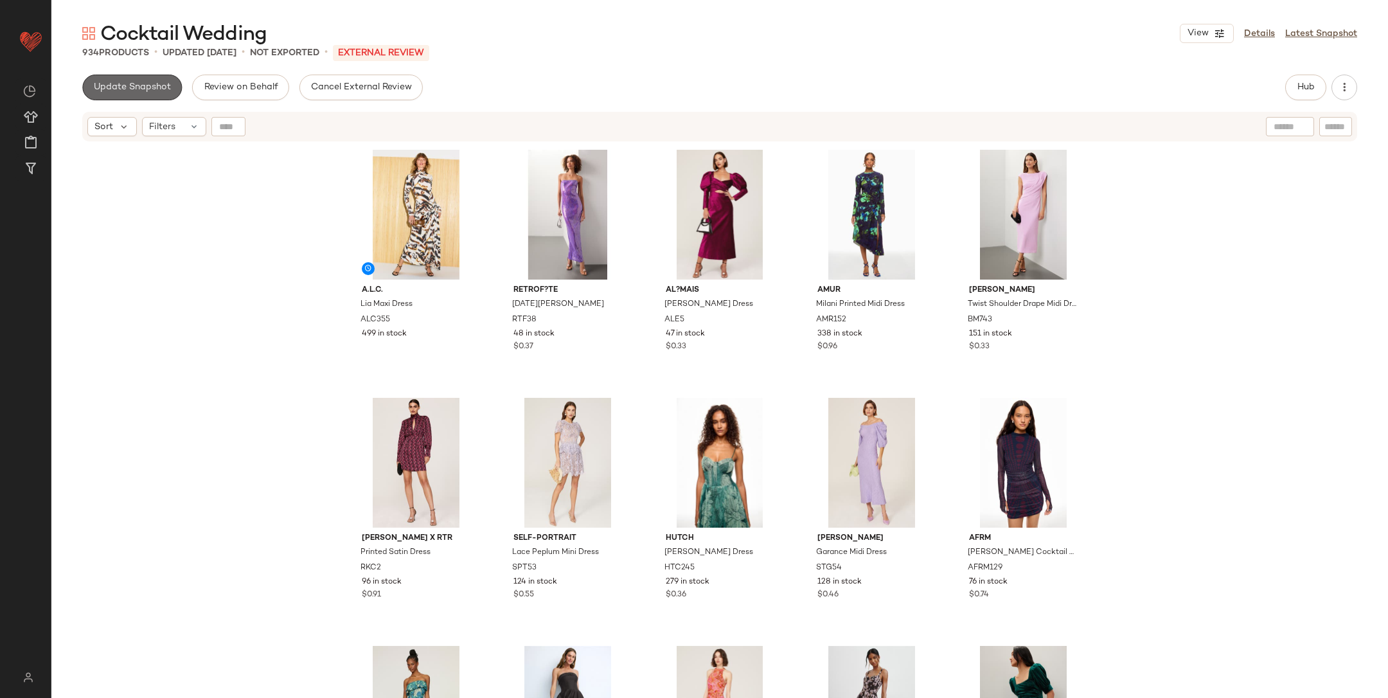
click at [131, 82] on button "Update Snapshot" at bounding box center [132, 88] width 100 height 26
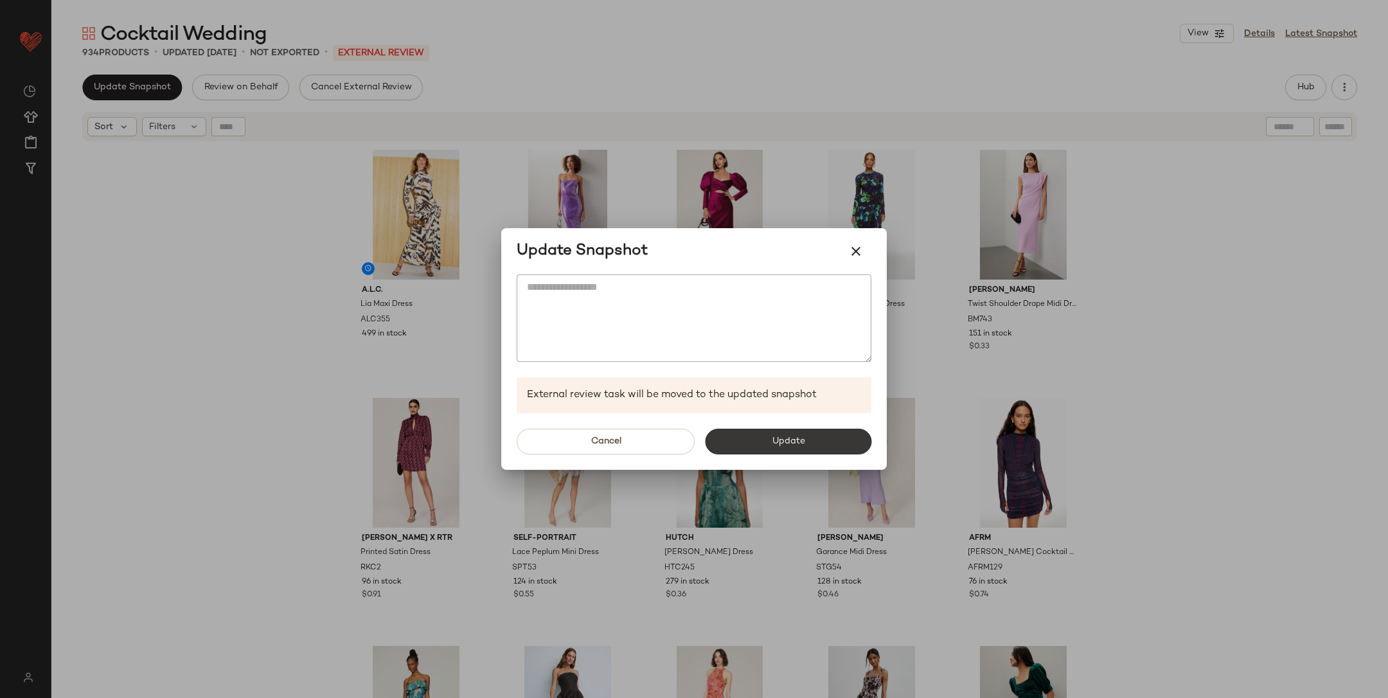
click at [827, 448] on button "Update" at bounding box center [788, 442] width 166 height 26
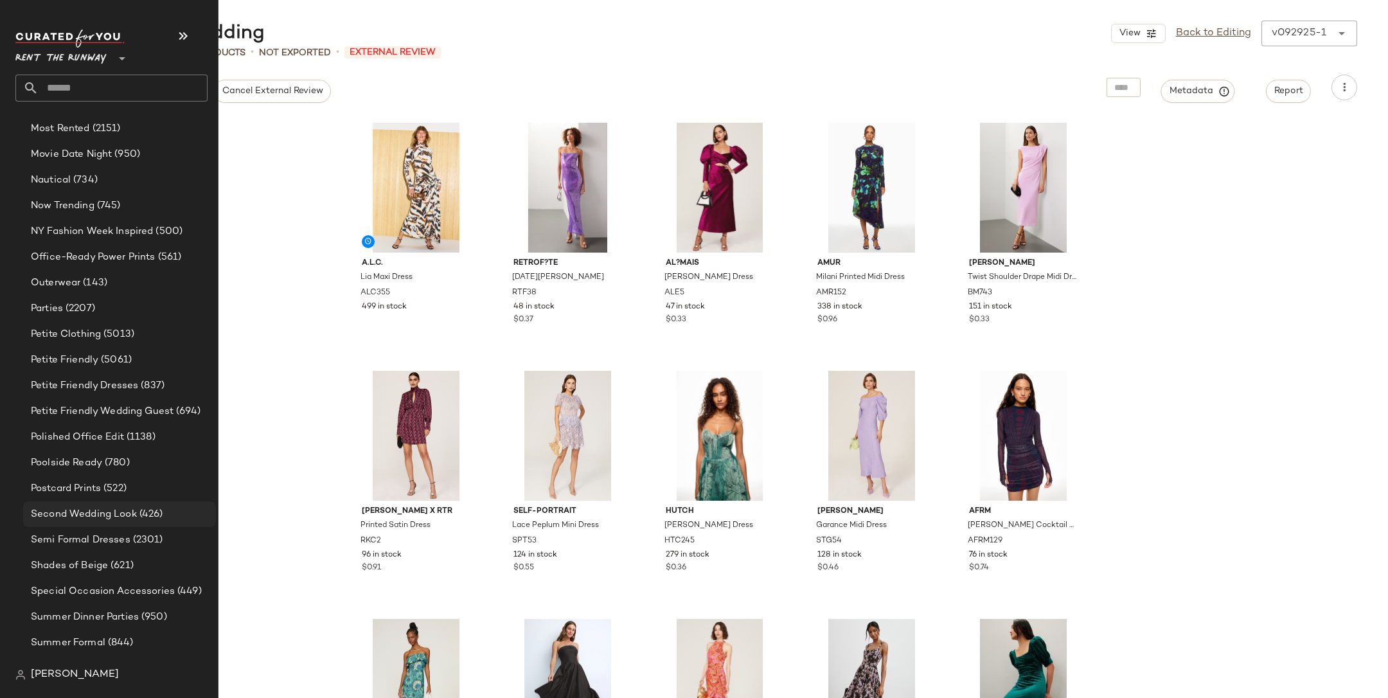
scroll to position [1883, 0]
click at [119, 535] on span "Semi Formal Dresses" at bounding box center [81, 539] width 100 height 15
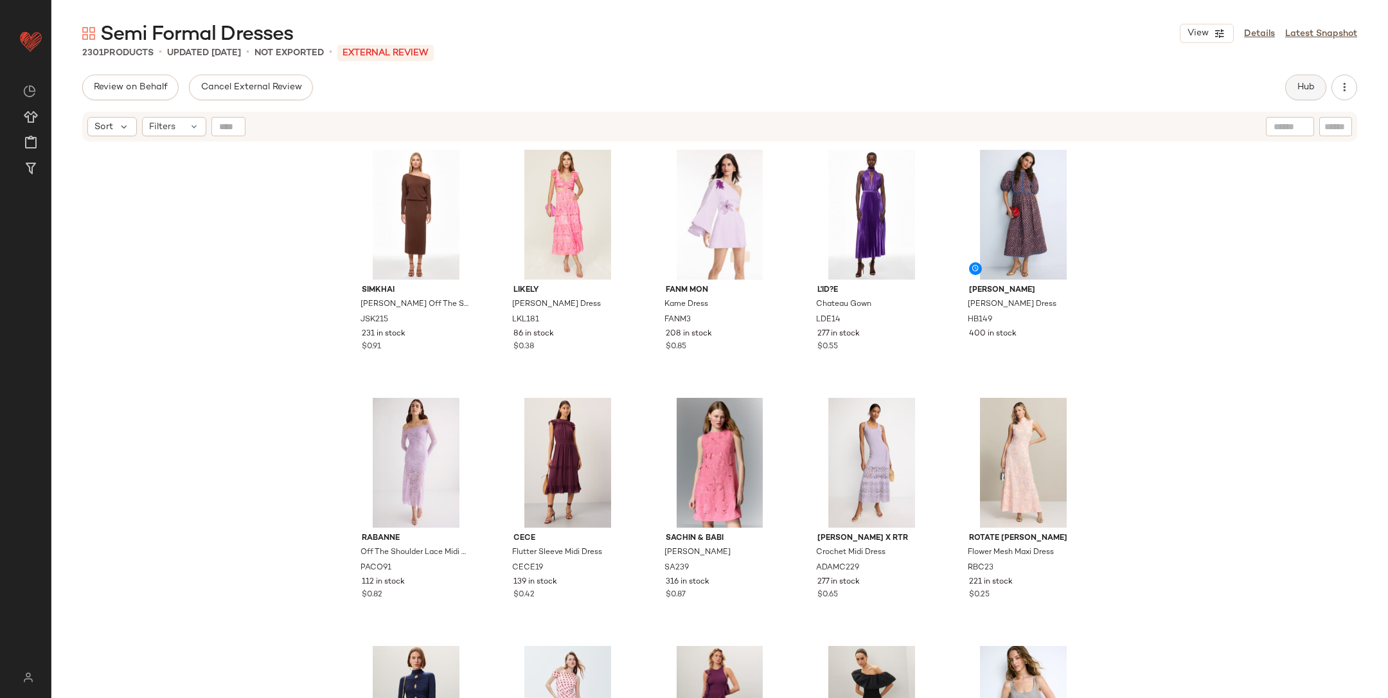
click at [1314, 84] on span "Hub" at bounding box center [1306, 87] width 18 height 10
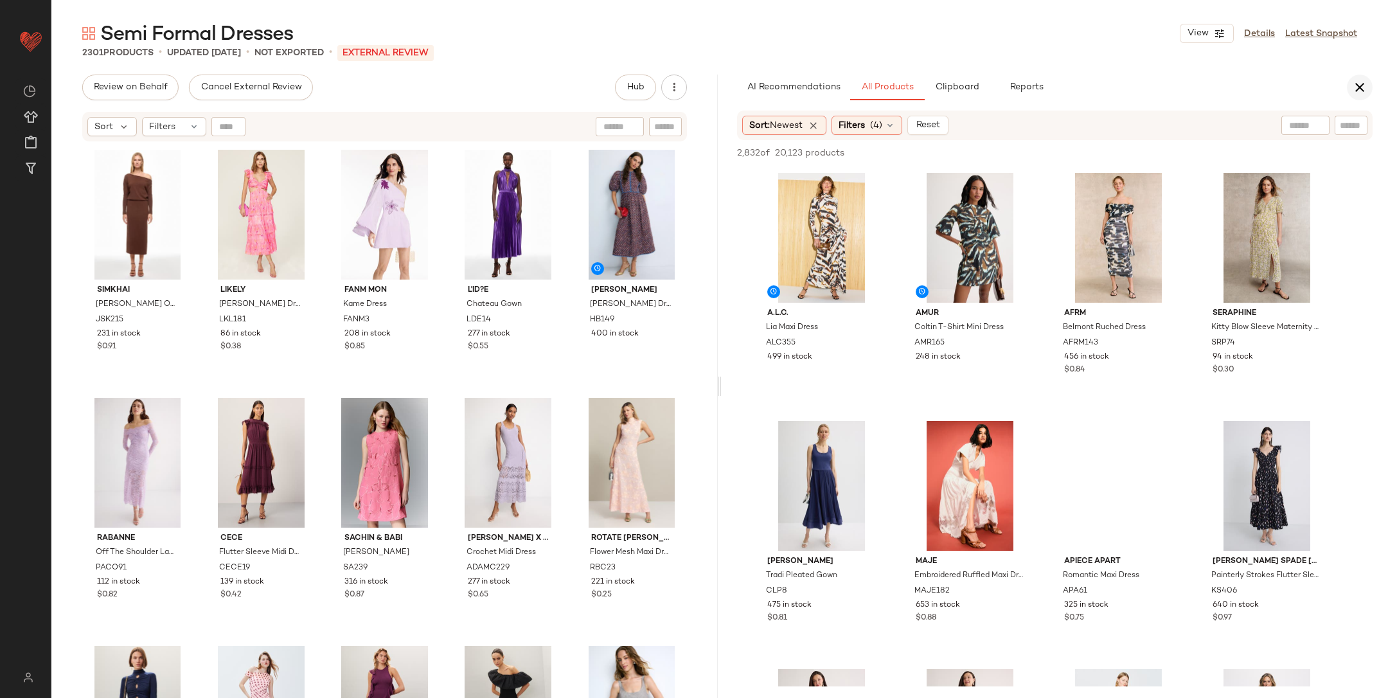
click at [1372, 83] on button "button" at bounding box center [1360, 88] width 26 height 26
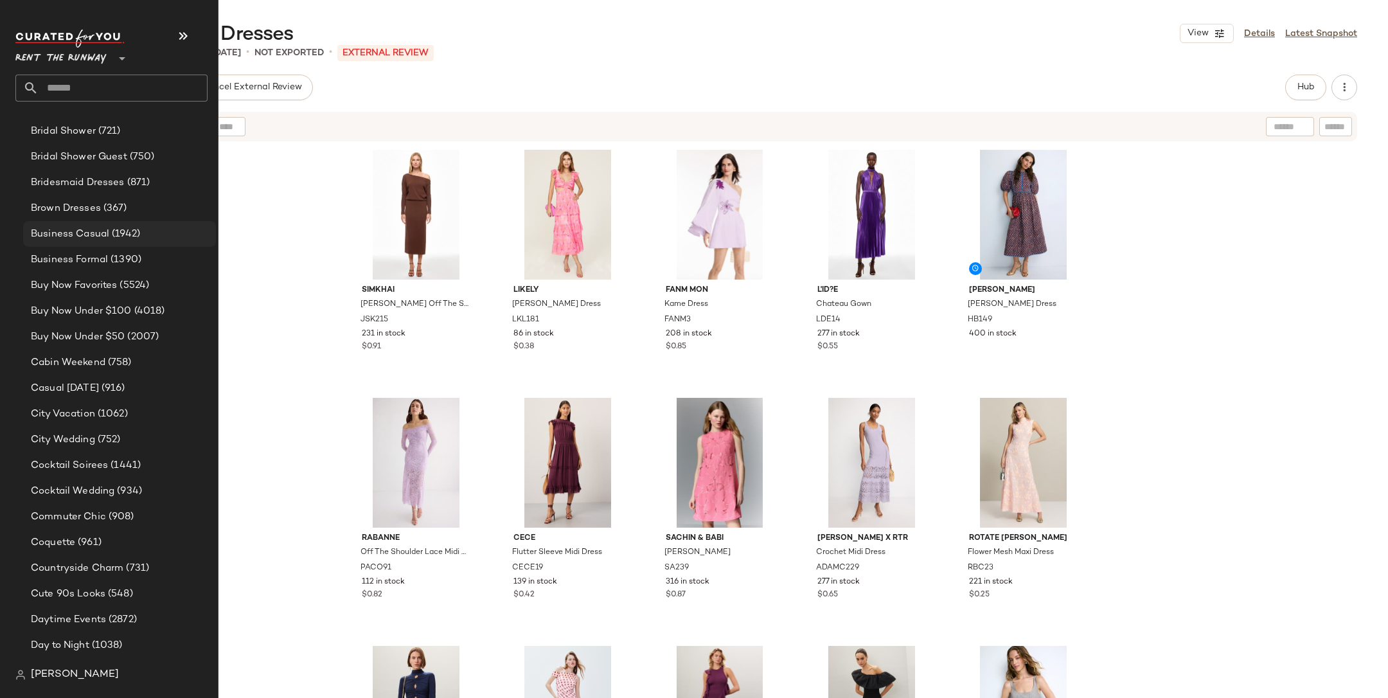
scroll to position [440, 0]
click at [120, 243] on div "Business Casual (1942)" at bounding box center [119, 234] width 193 height 26
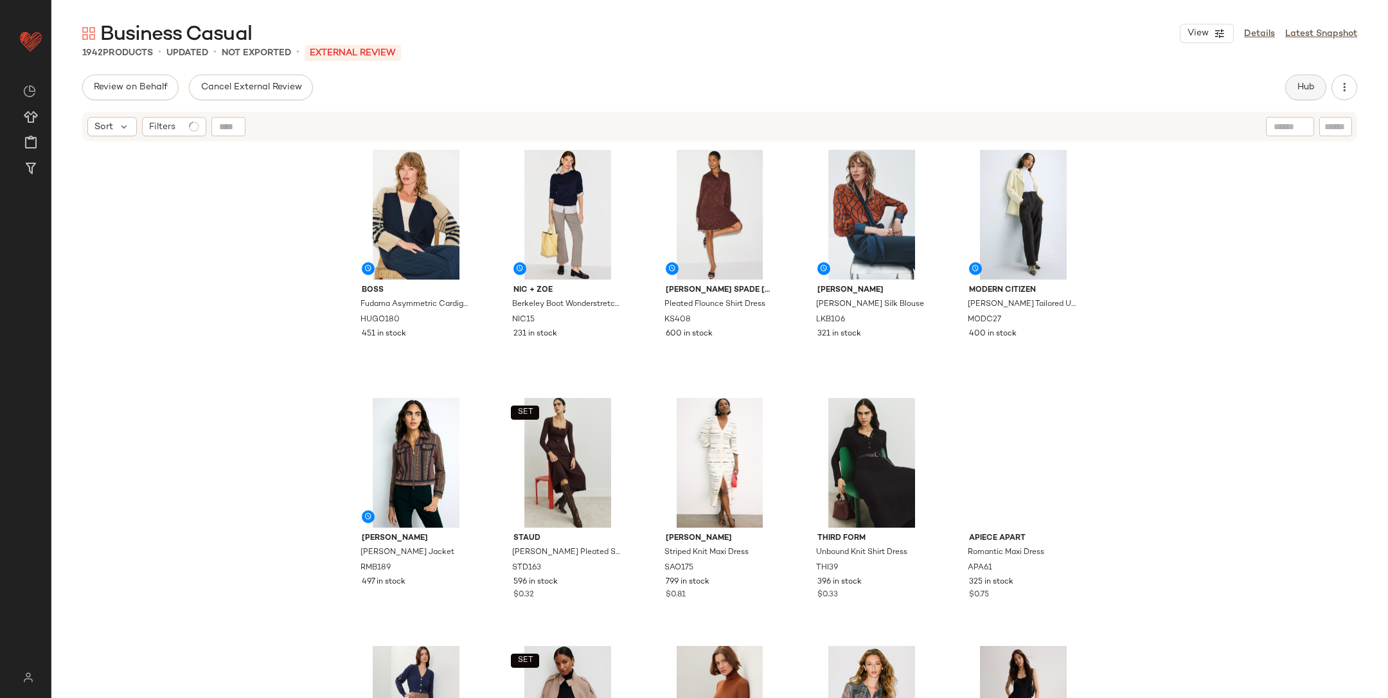
click at [1298, 89] on span "Hub" at bounding box center [1306, 87] width 18 height 10
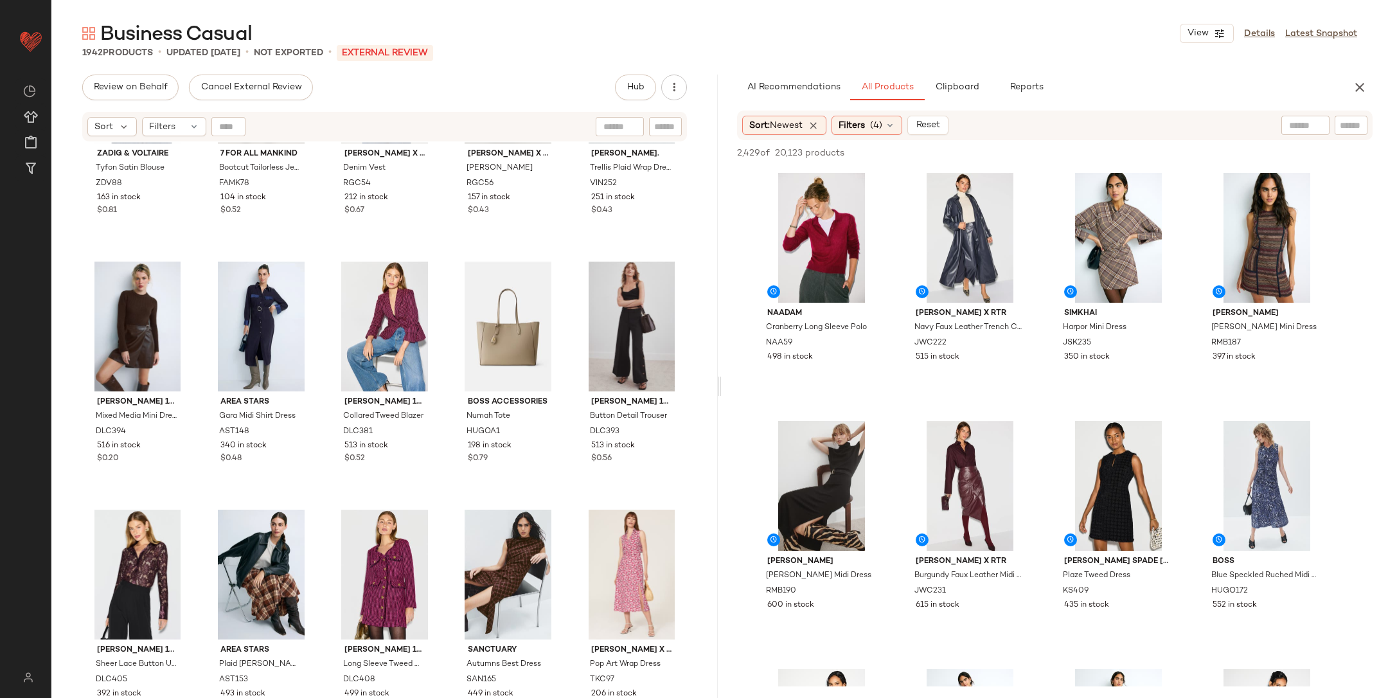
scroll to position [7531, 0]
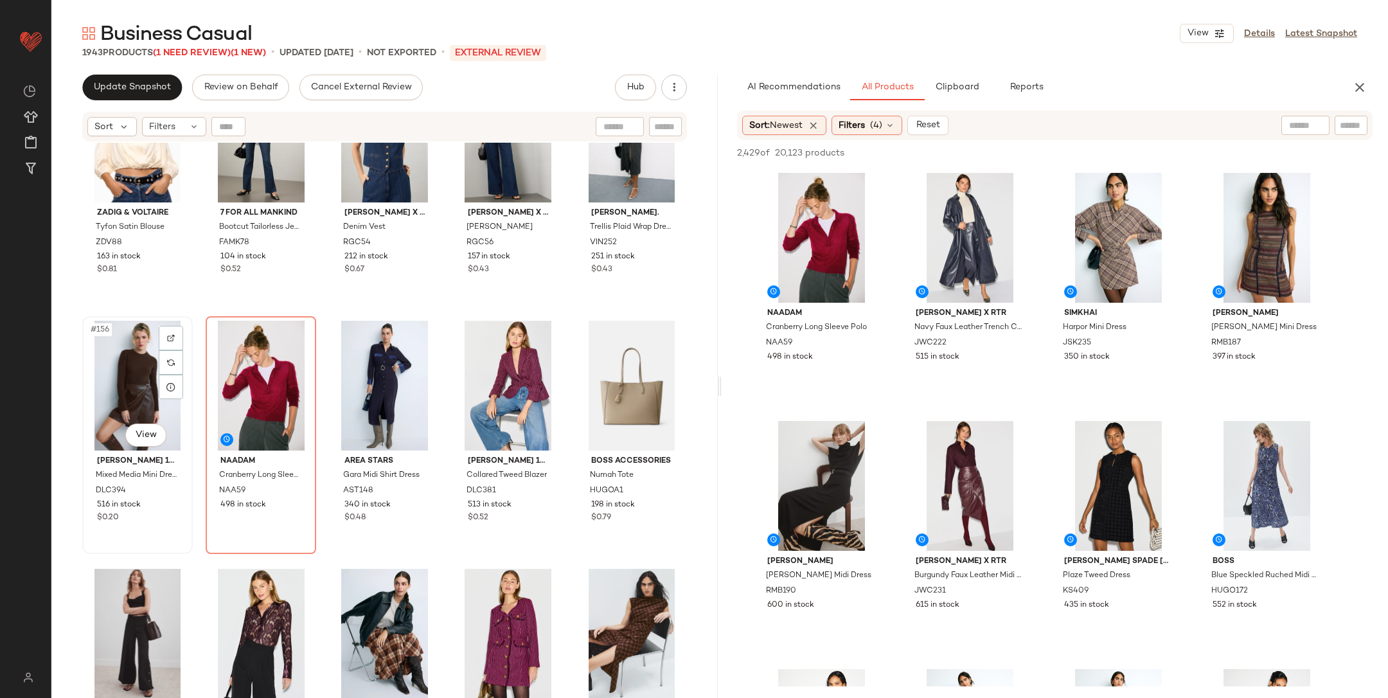
click at [129, 363] on div "#156 View" at bounding box center [138, 386] width 102 height 130
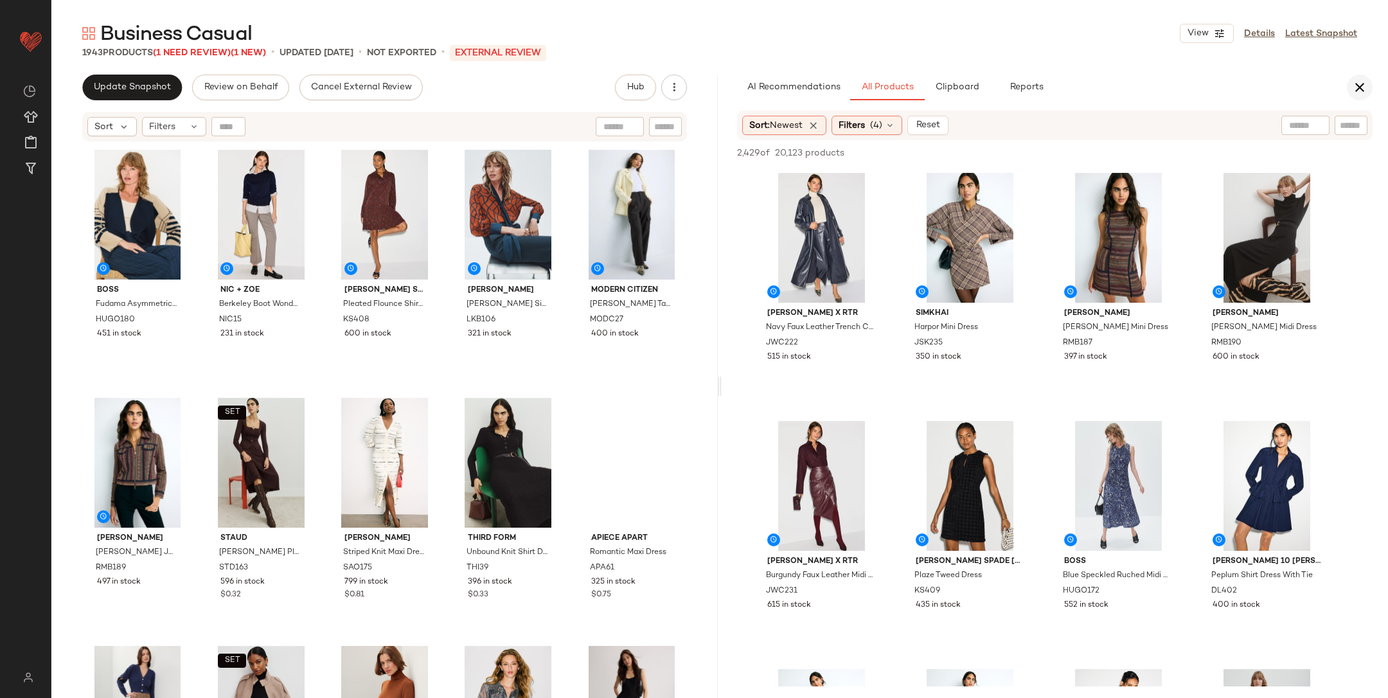
click at [1365, 80] on icon "button" at bounding box center [1359, 87] width 15 height 15
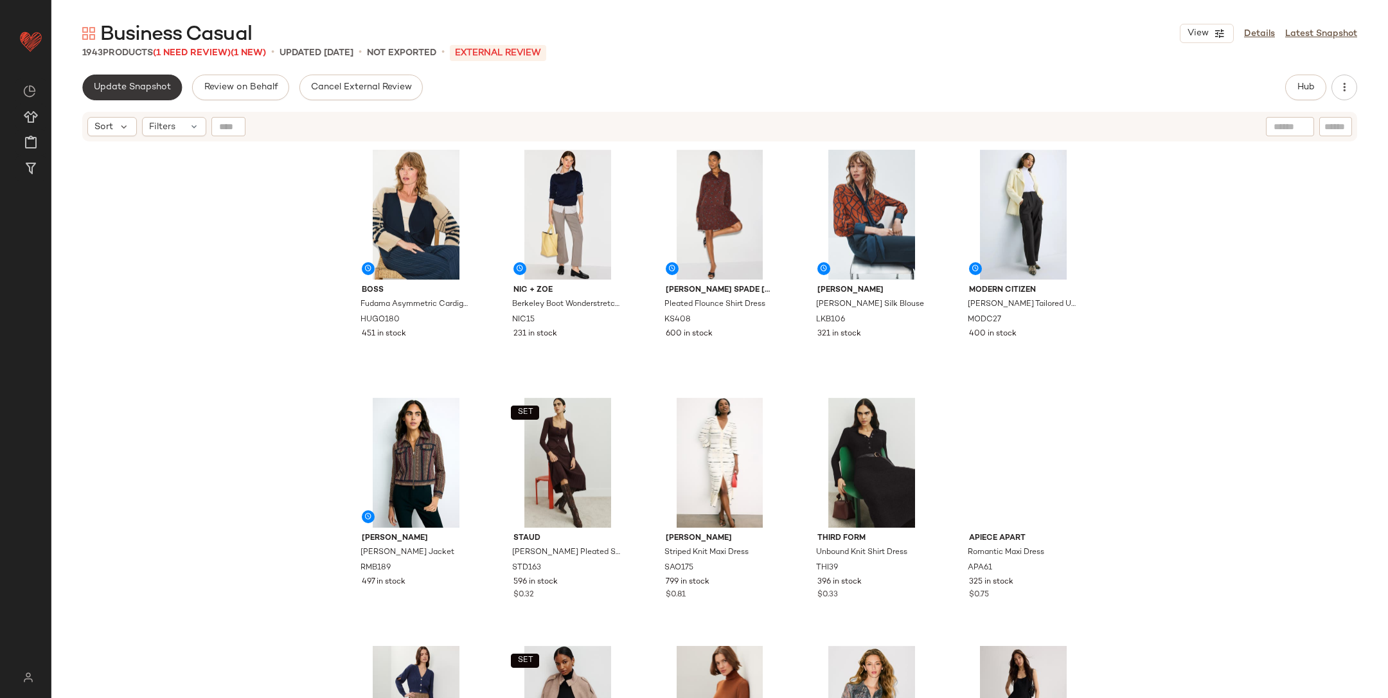
click at [160, 83] on span "Update Snapshot" at bounding box center [132, 87] width 78 height 10
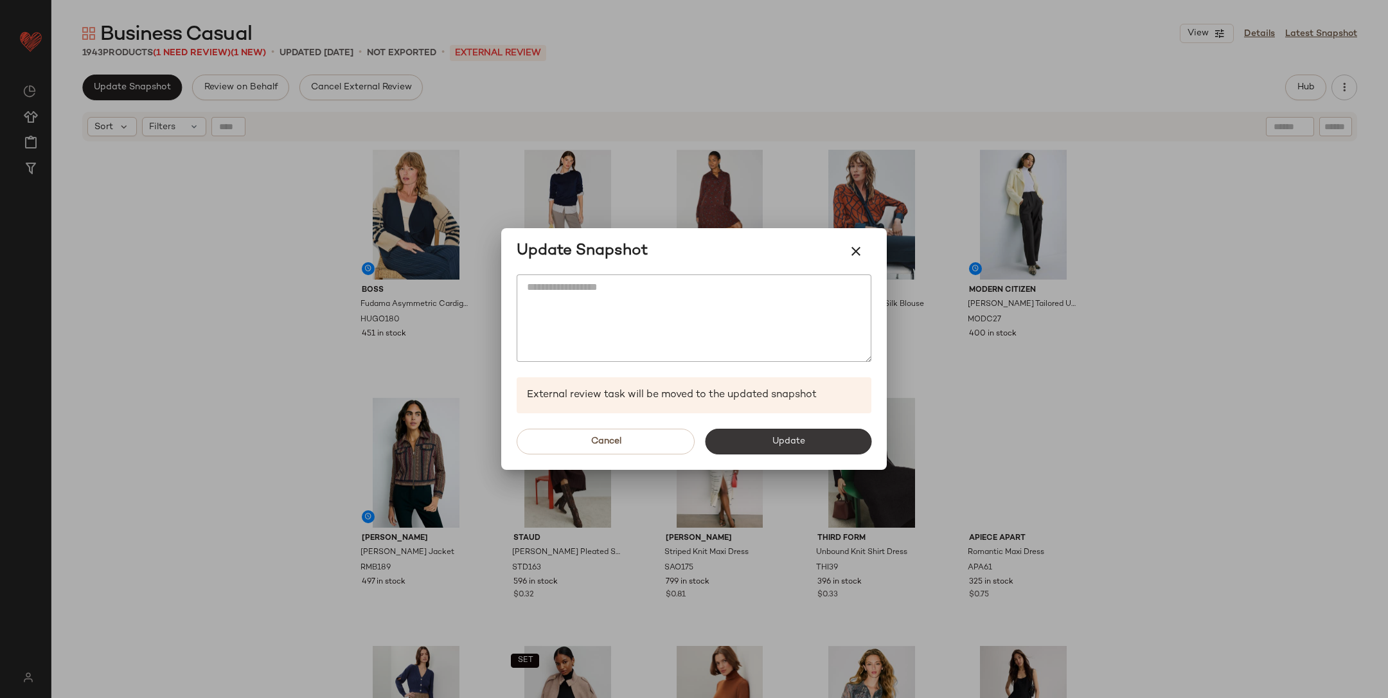
click at [771, 443] on button "Update" at bounding box center [788, 442] width 166 height 26
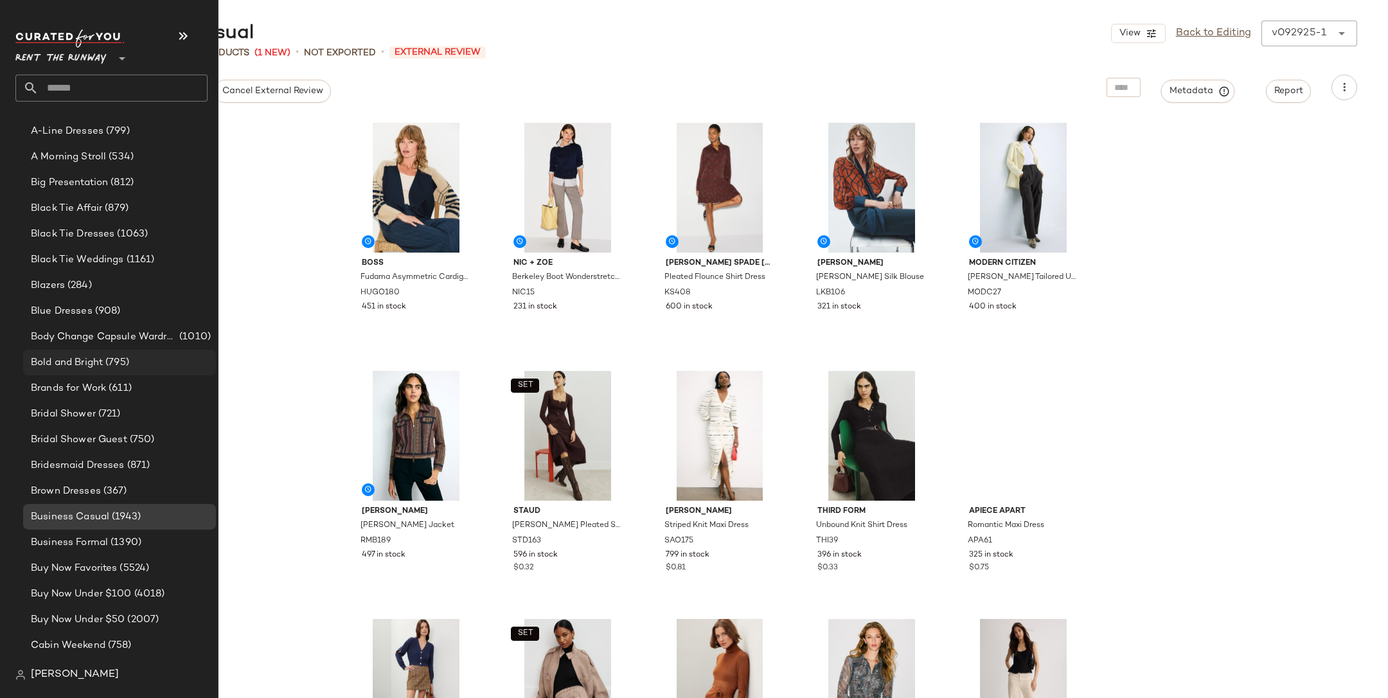
scroll to position [213, 0]
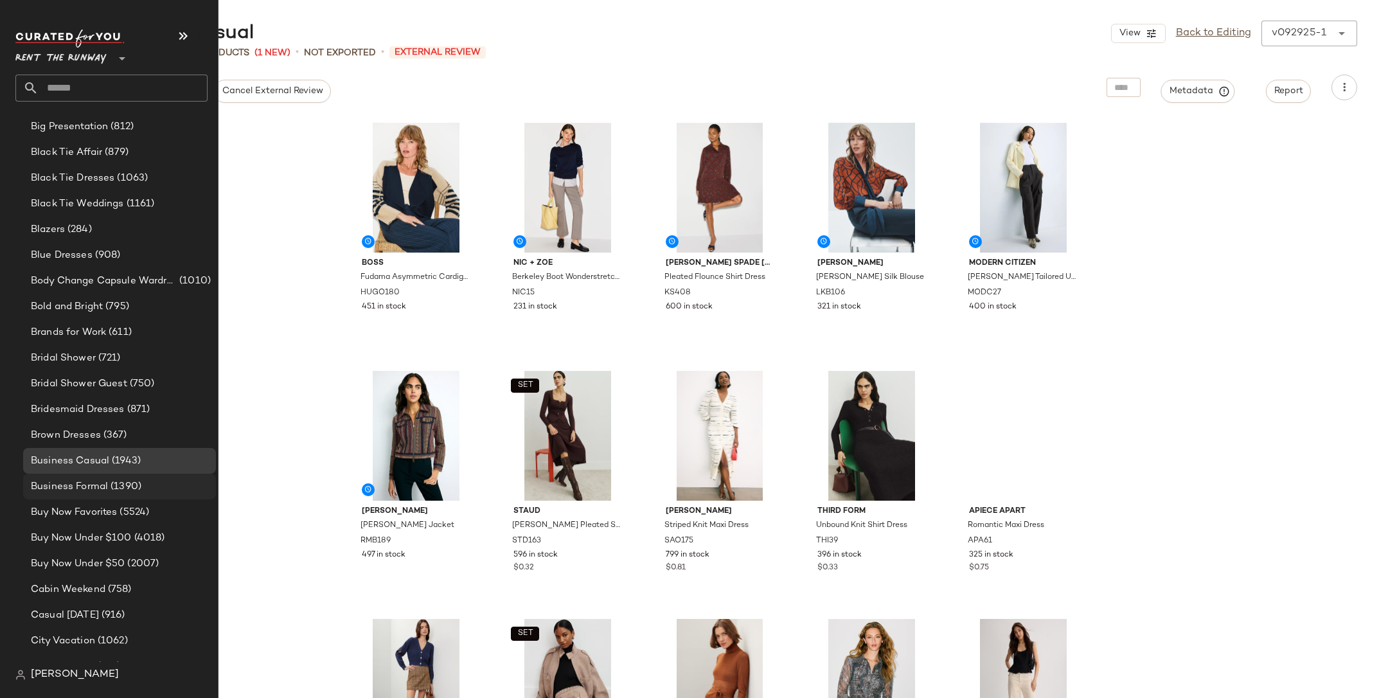
click at [127, 494] on div "Business Formal (1390)" at bounding box center [119, 487] width 193 height 26
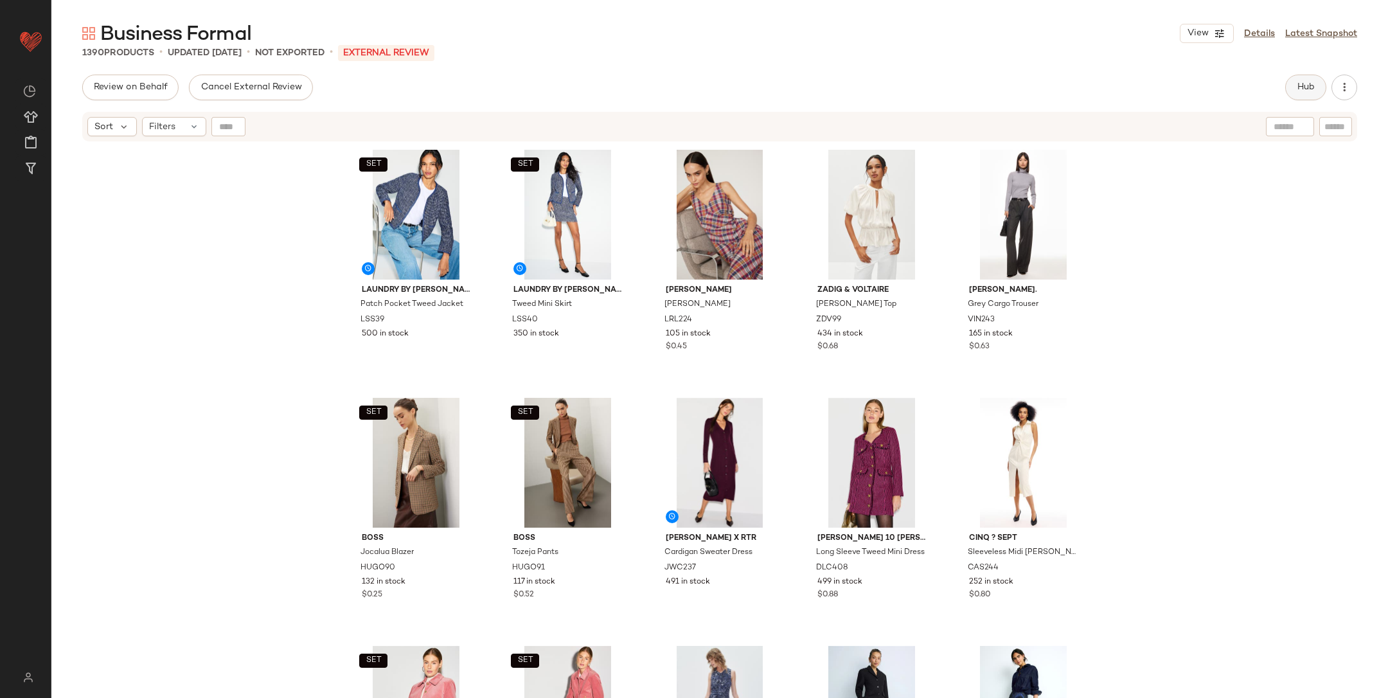
click at [1311, 89] on span "Hub" at bounding box center [1306, 87] width 18 height 10
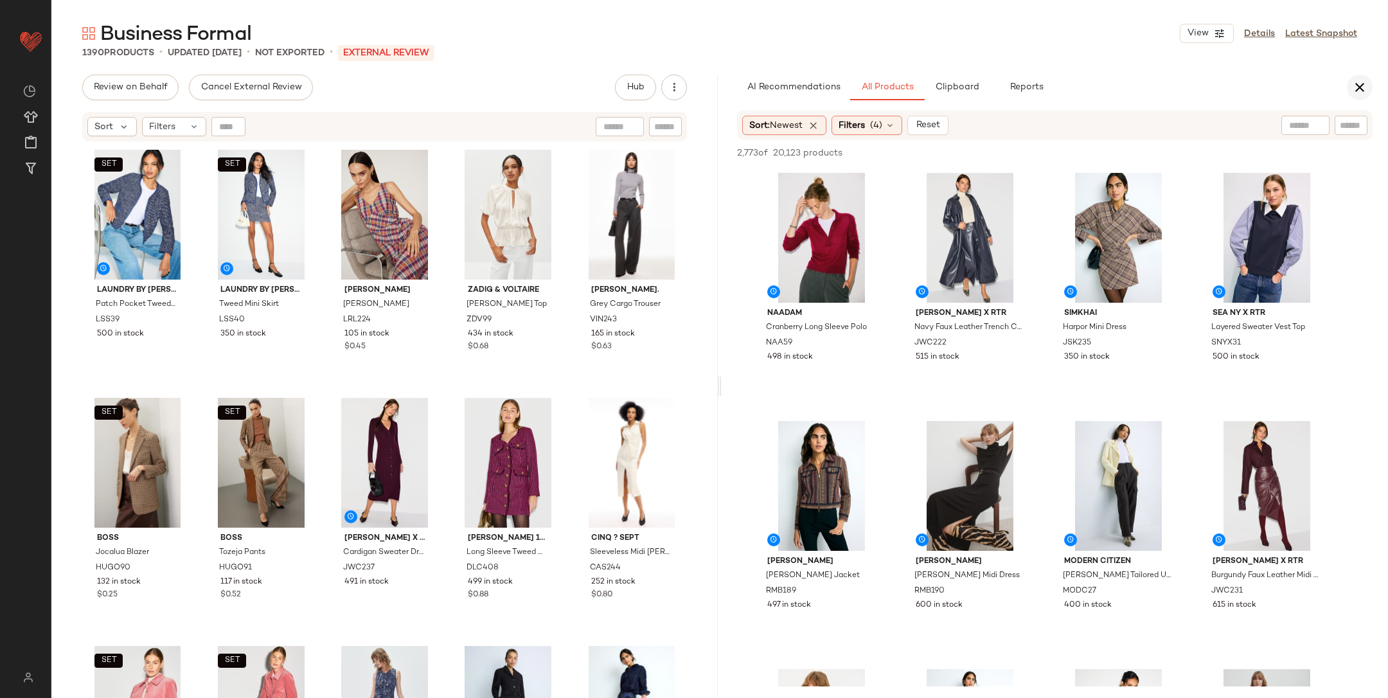
click at [1357, 98] on button "button" at bounding box center [1360, 88] width 26 height 26
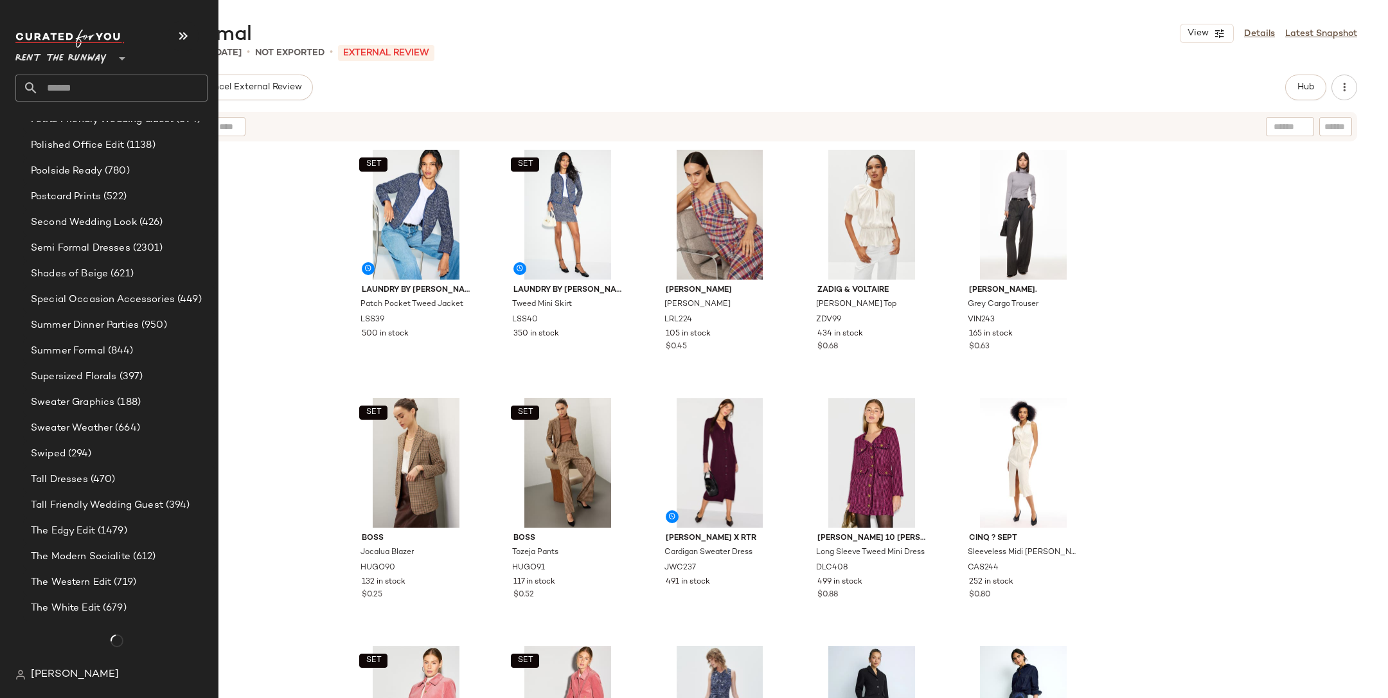
scroll to position [2161, 0]
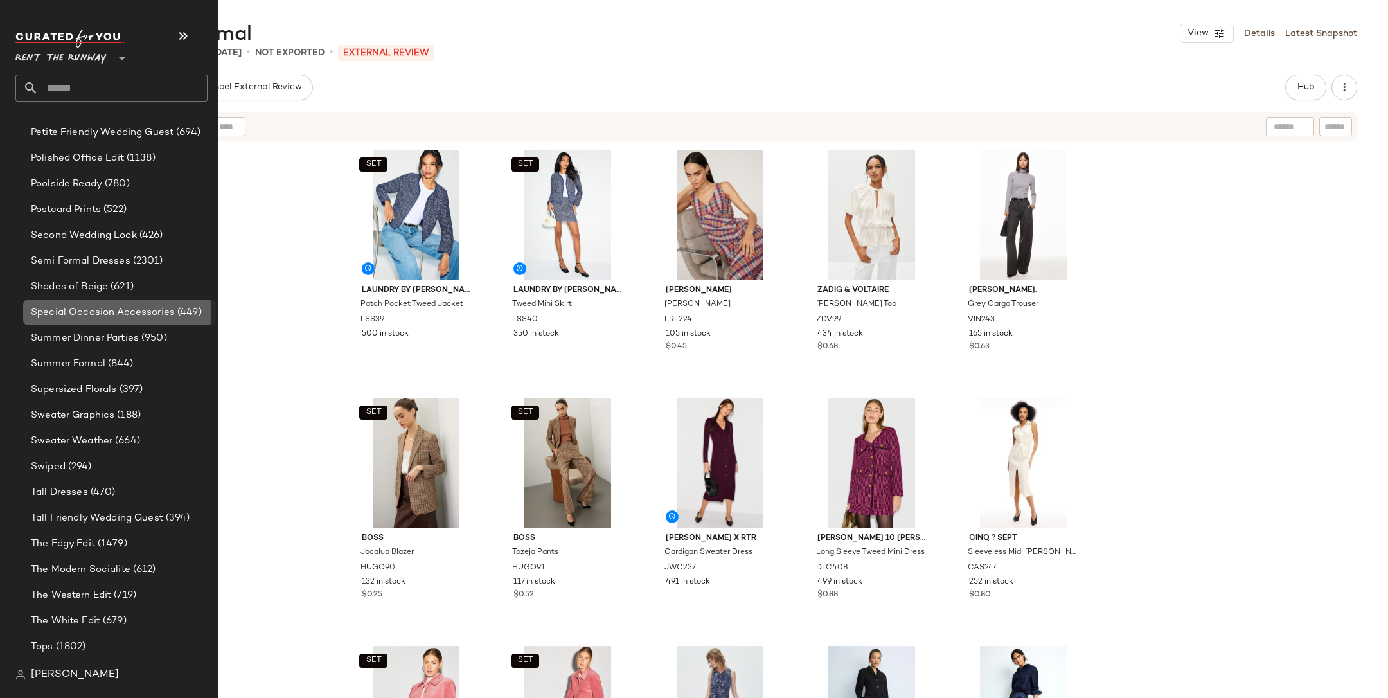
click at [120, 307] on span "Special Occasion Accessories" at bounding box center [103, 312] width 144 height 15
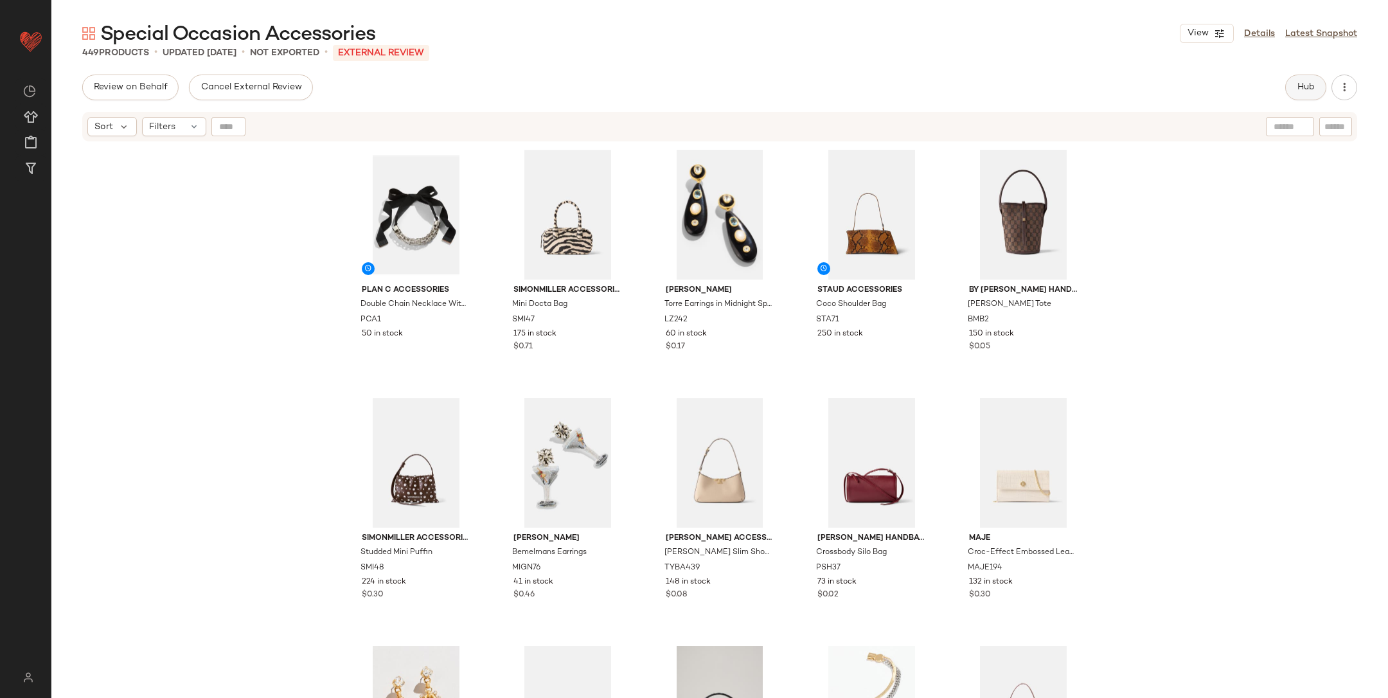
click at [1307, 96] on button "Hub" at bounding box center [1306, 88] width 41 height 26
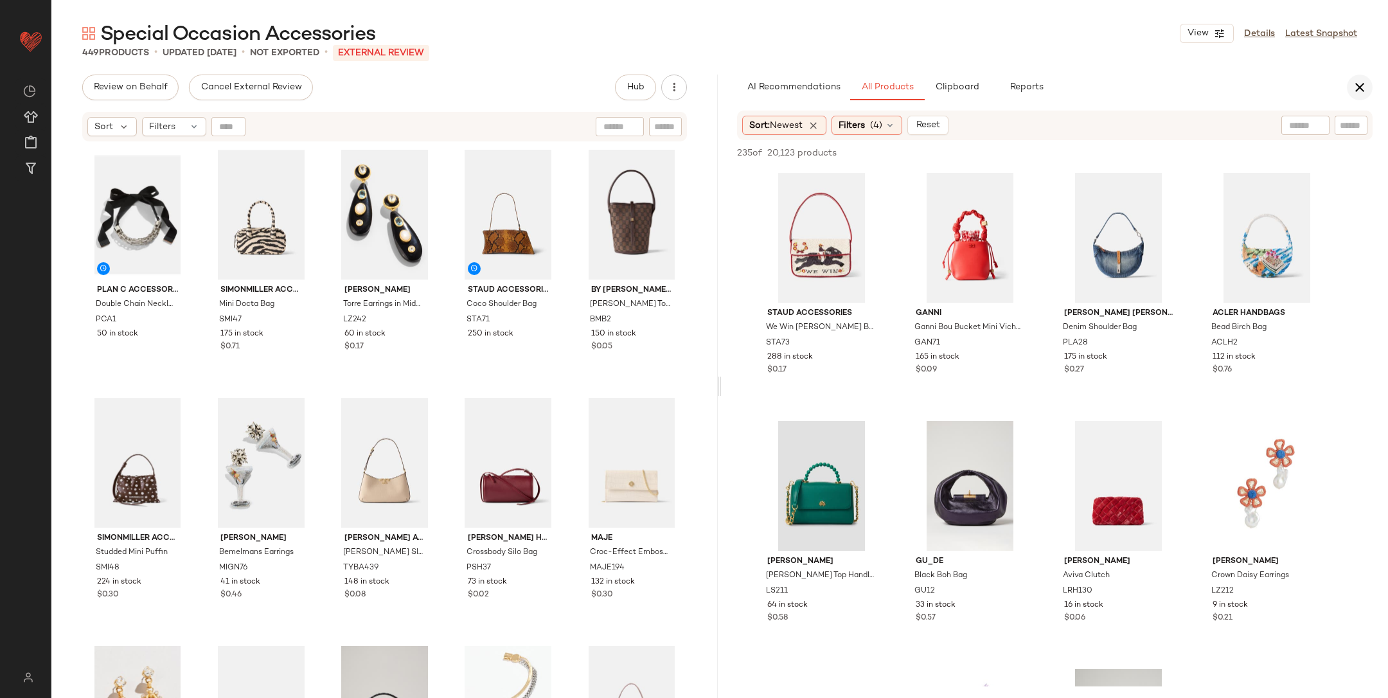
click at [1369, 86] on button "button" at bounding box center [1360, 88] width 26 height 26
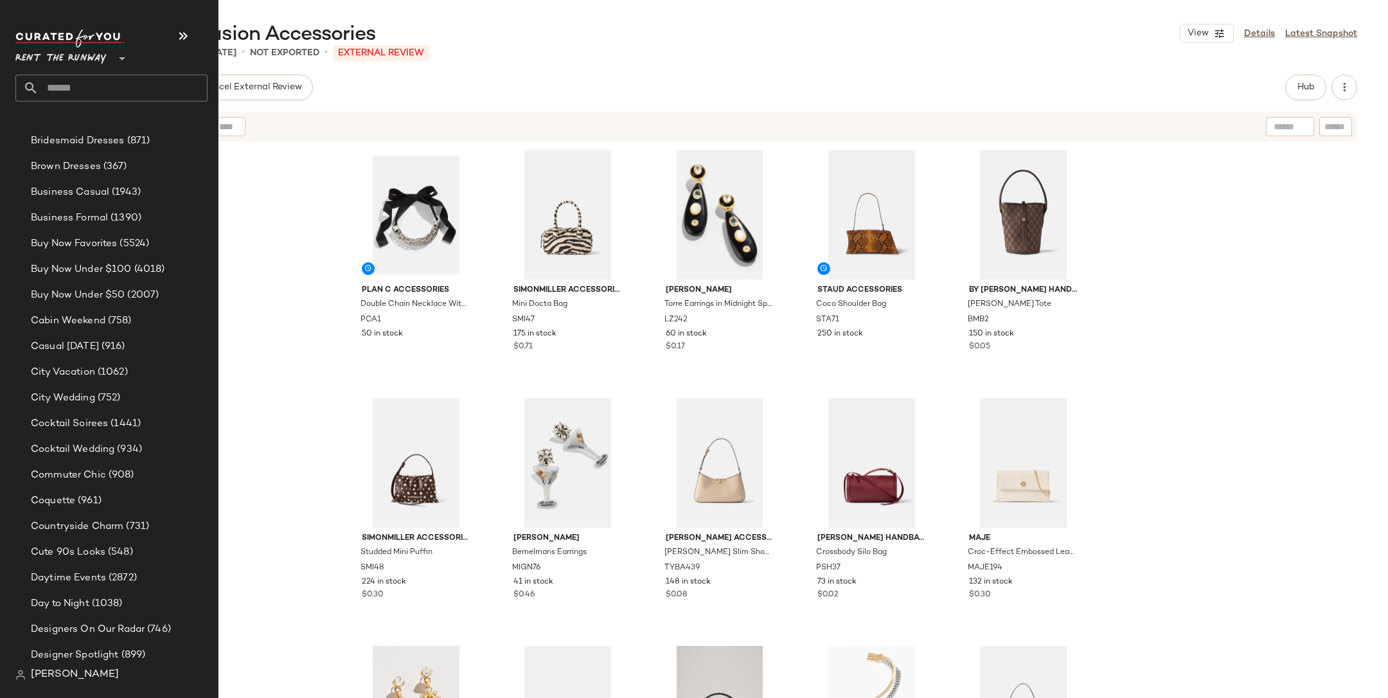
scroll to position [486, 0]
click at [105, 373] on span "(1062)" at bounding box center [111, 368] width 33 height 15
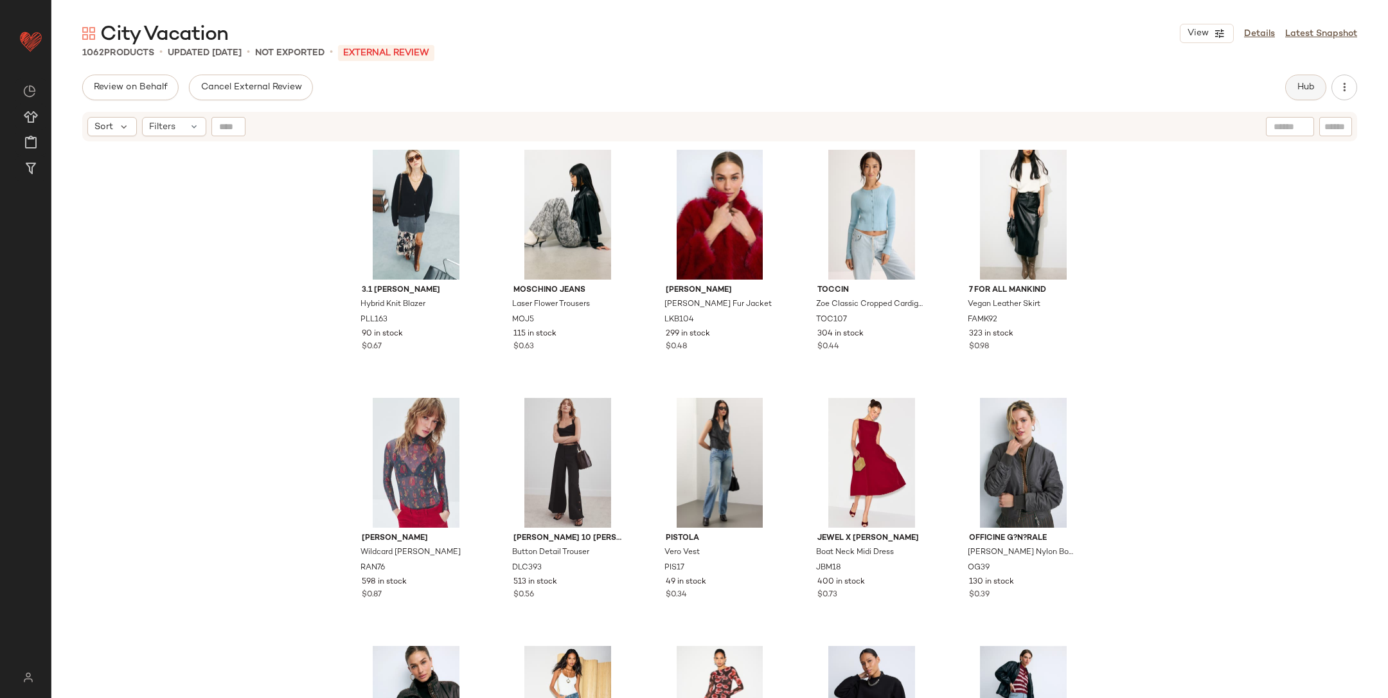
click at [1302, 94] on button "Hub" at bounding box center [1306, 88] width 41 height 26
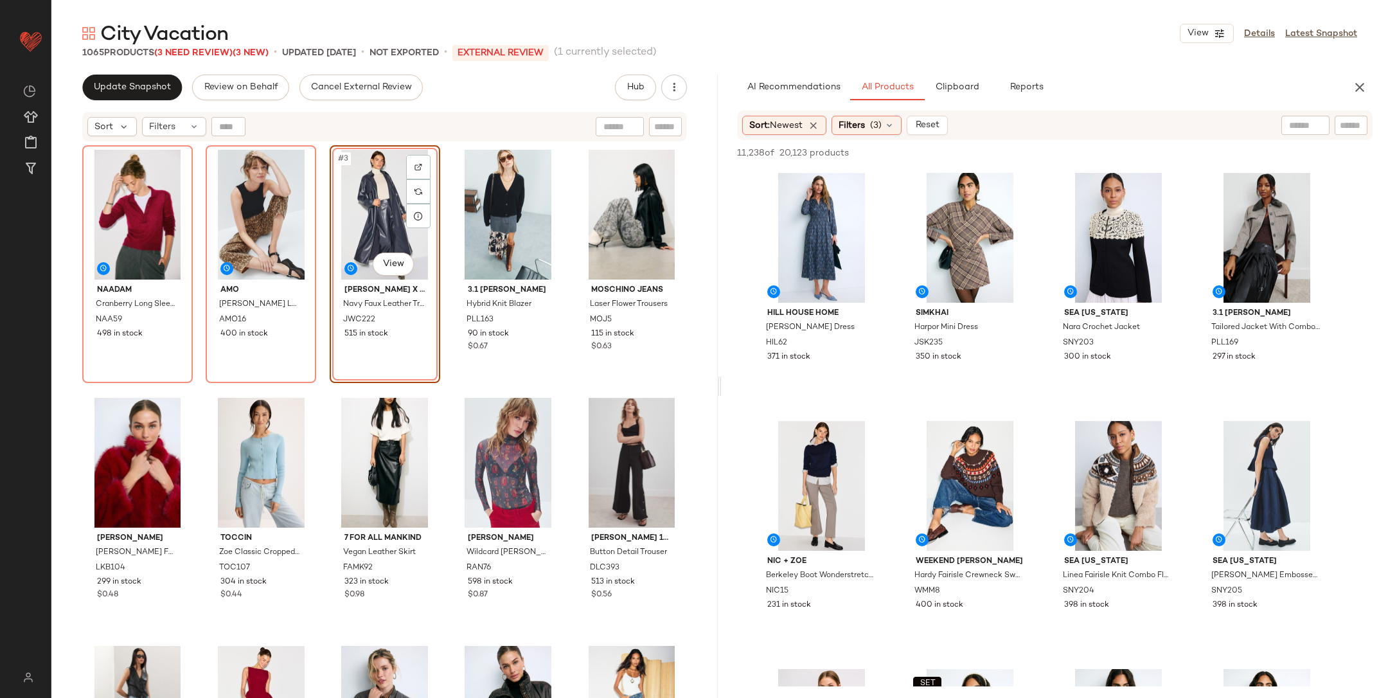
click at [1343, 124] on input "text" at bounding box center [1351, 125] width 22 height 13
type input "********"
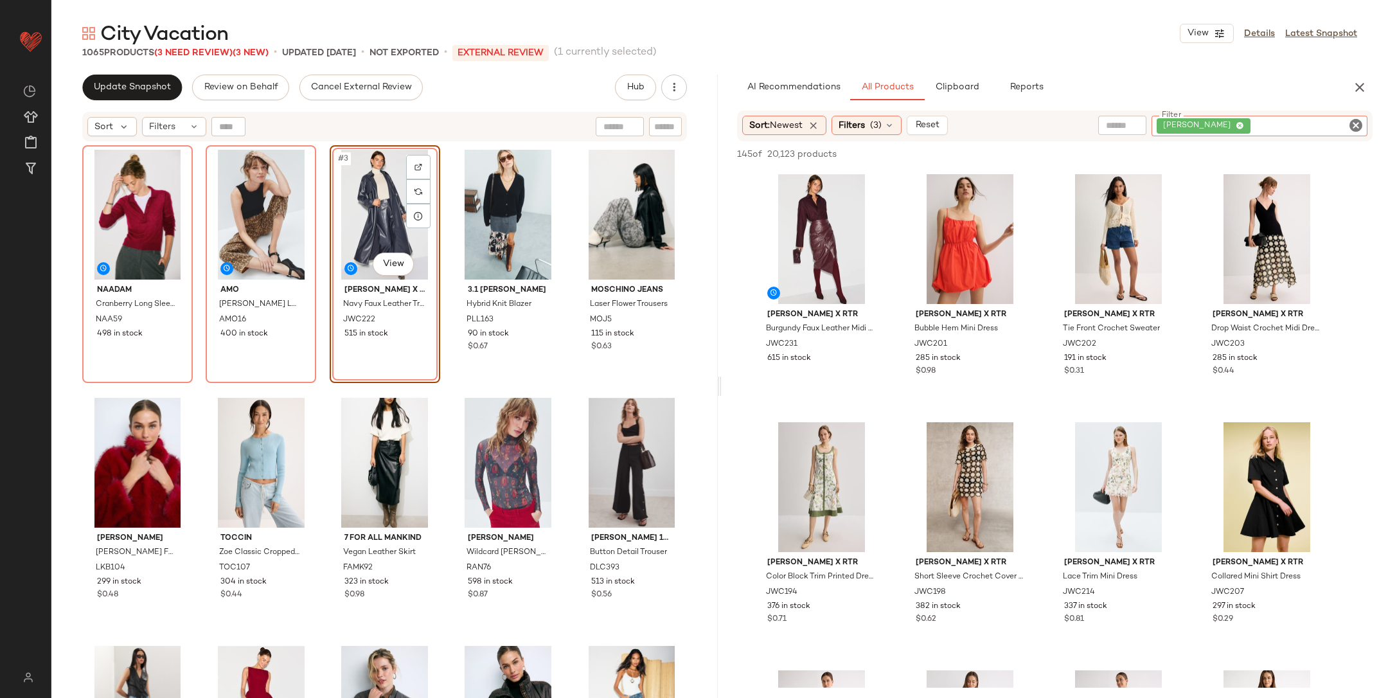
click at [1359, 121] on icon "Clear Filter" at bounding box center [1356, 125] width 15 height 15
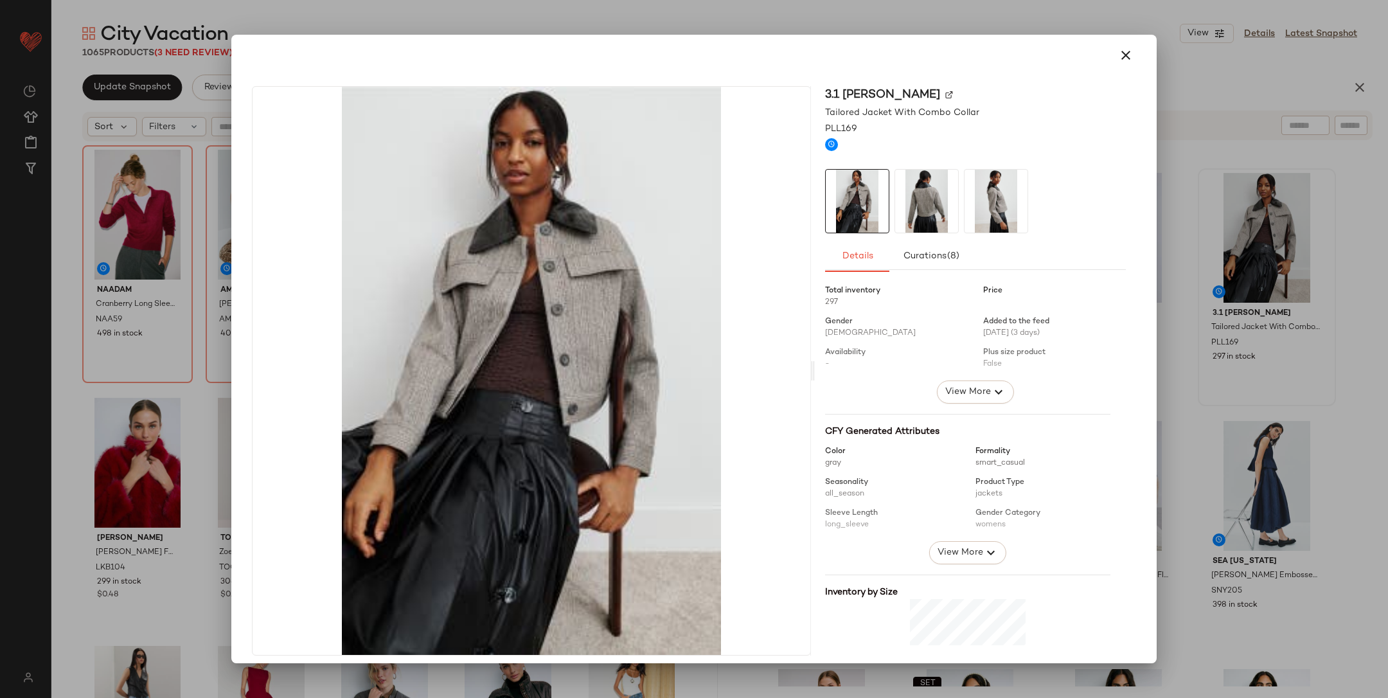
click at [1320, 267] on div at bounding box center [694, 349] width 1388 height 698
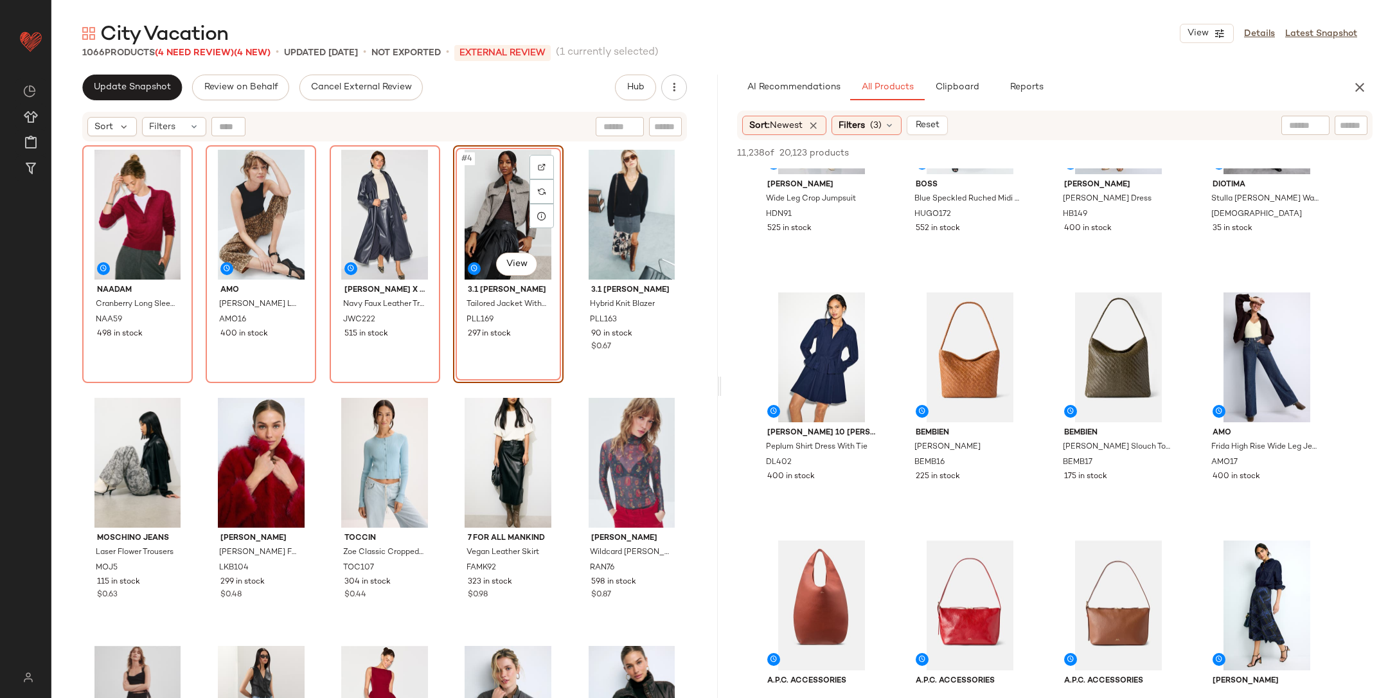
scroll to position [1239, 0]
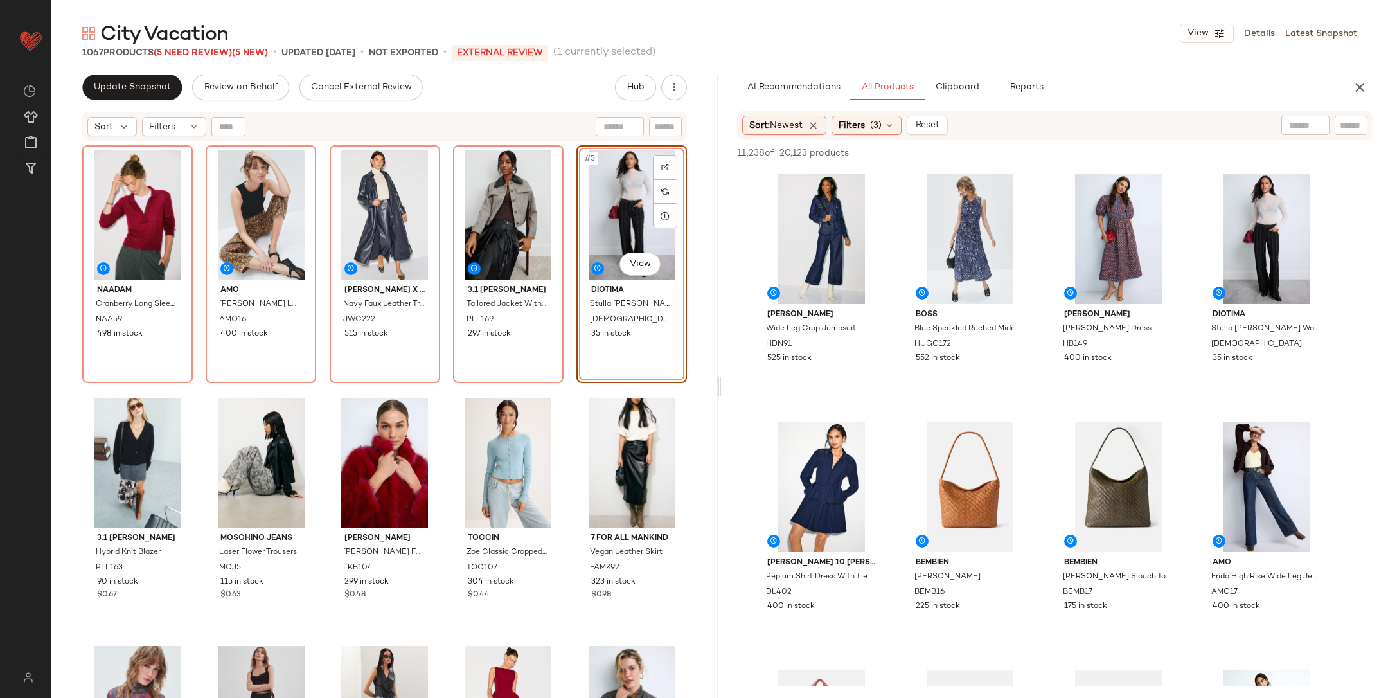
click at [560, 381] on div "NAADAM Cranberry Long Sleeve Polo NAA59 498 in stock AMO Billie Wide Leg Jeans …" at bounding box center [384, 437] width 605 height 585
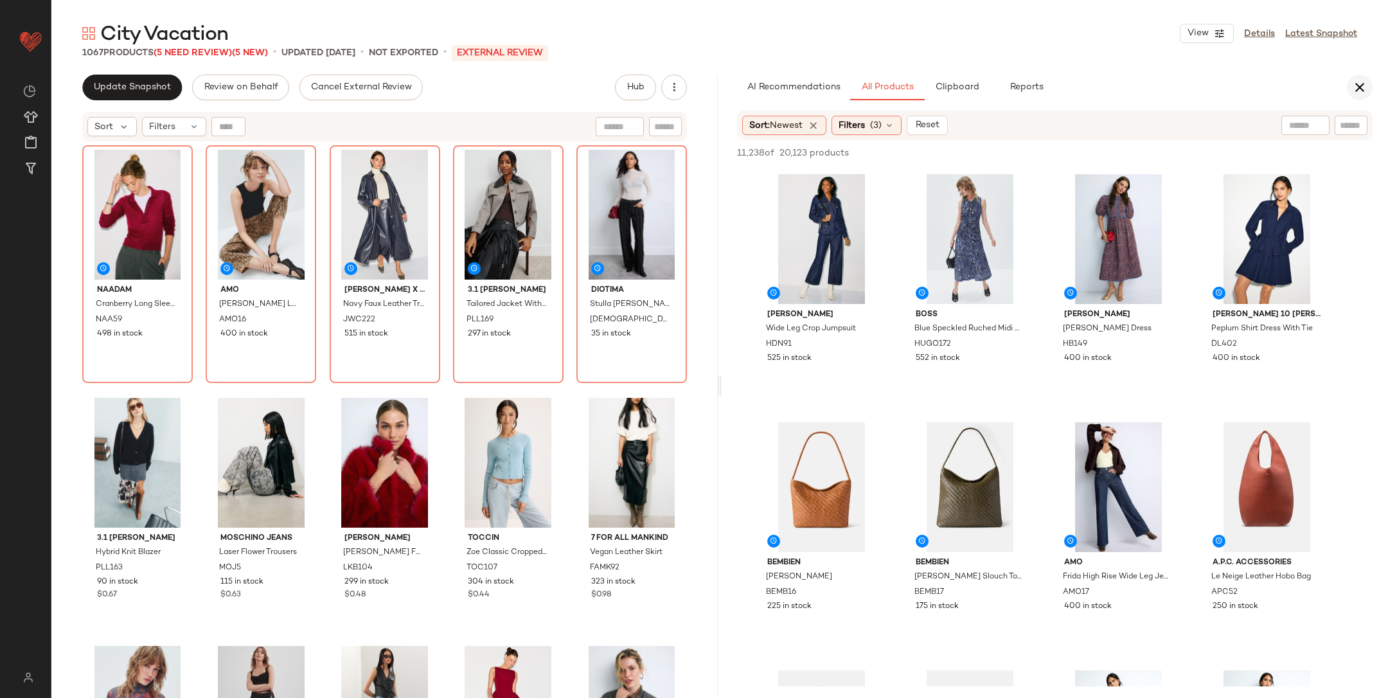
click at [1367, 93] on icon "button" at bounding box center [1359, 87] width 15 height 15
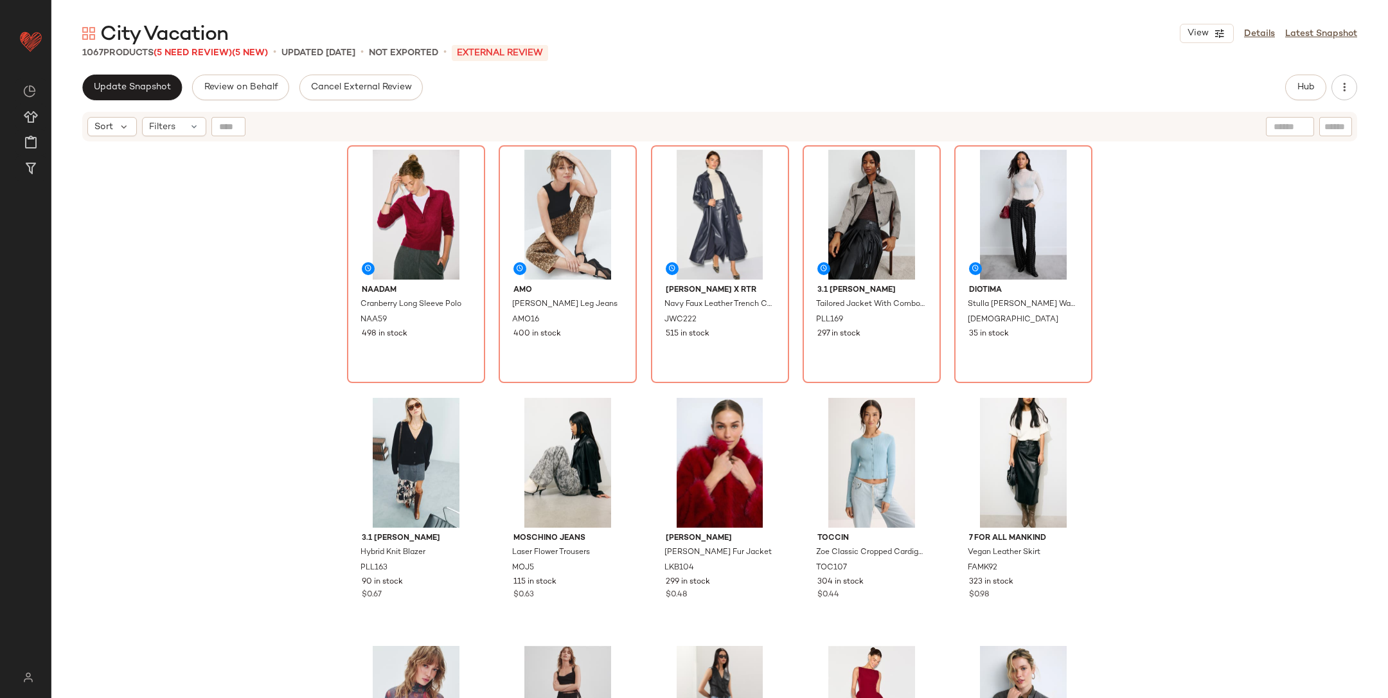
click at [1333, 229] on div "NAADAM Cranberry Long Sleeve Polo NAA59 498 in stock AMO Billie Wide Leg Jeans …" at bounding box center [719, 437] width 1337 height 588
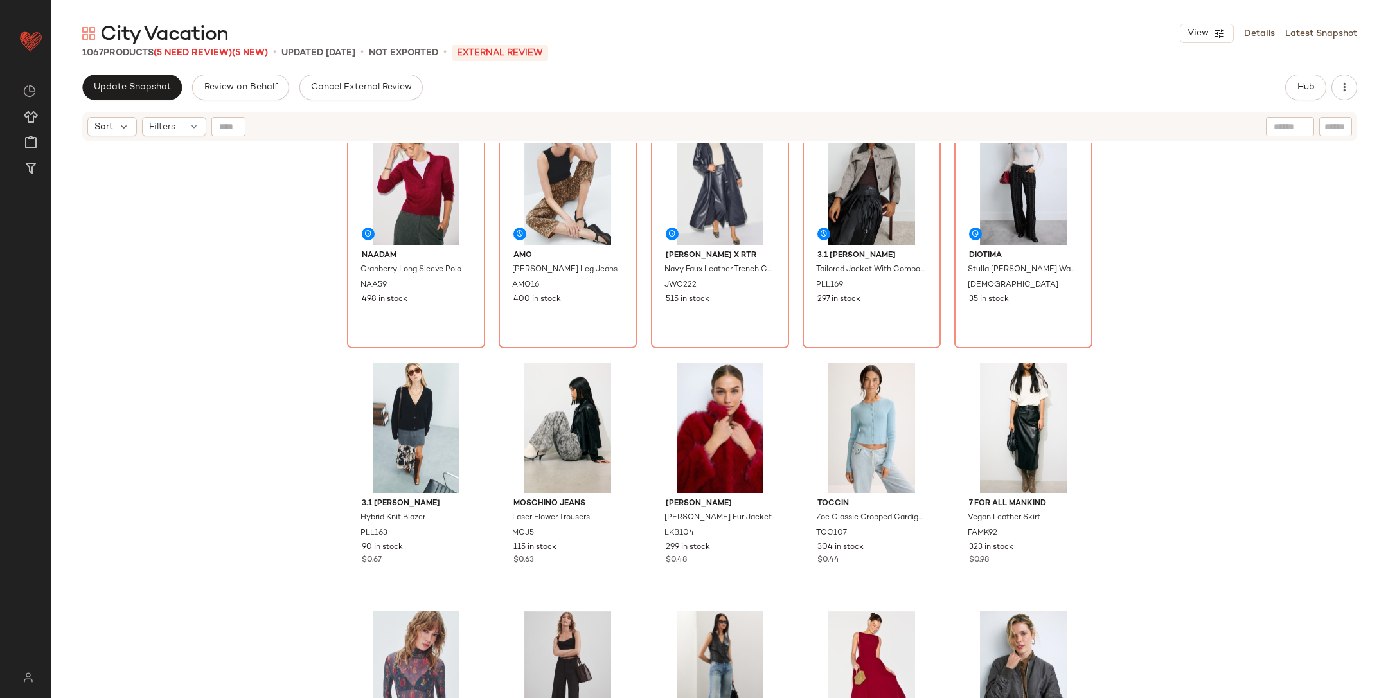
scroll to position [0, 0]
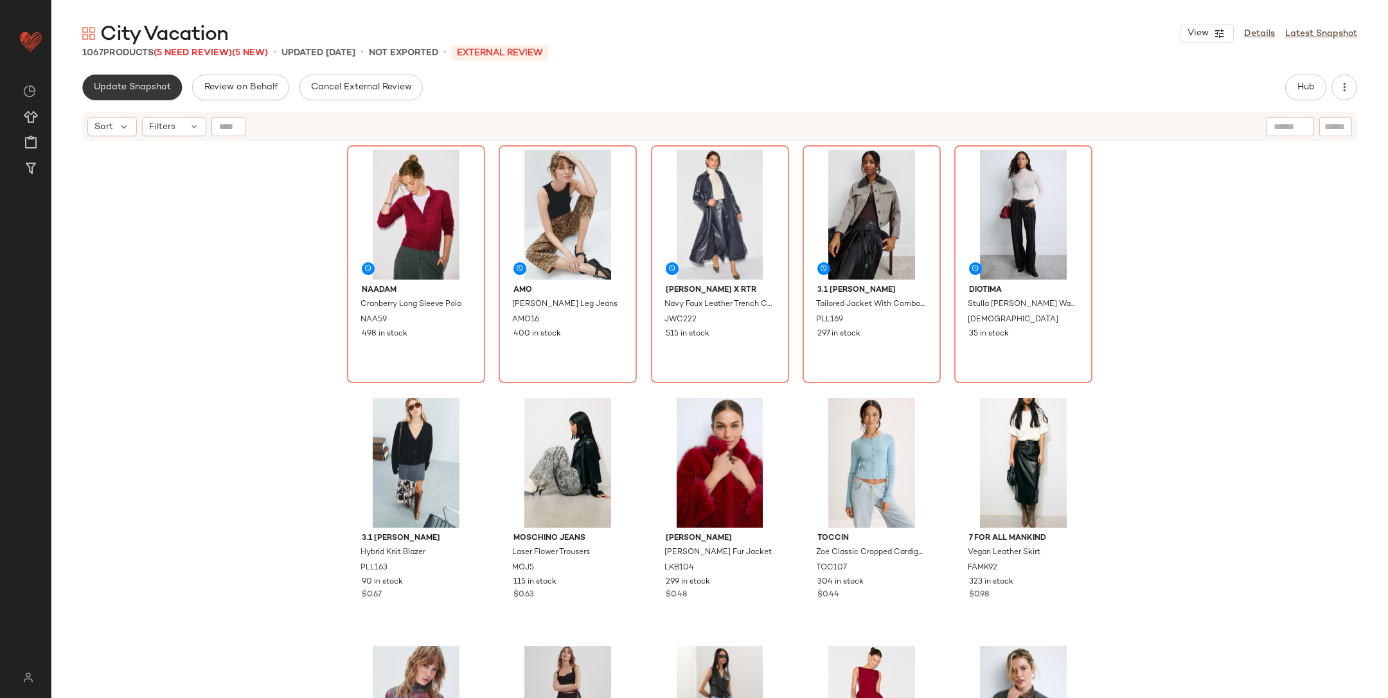
click at [113, 94] on button "Update Snapshot" at bounding box center [132, 88] width 100 height 26
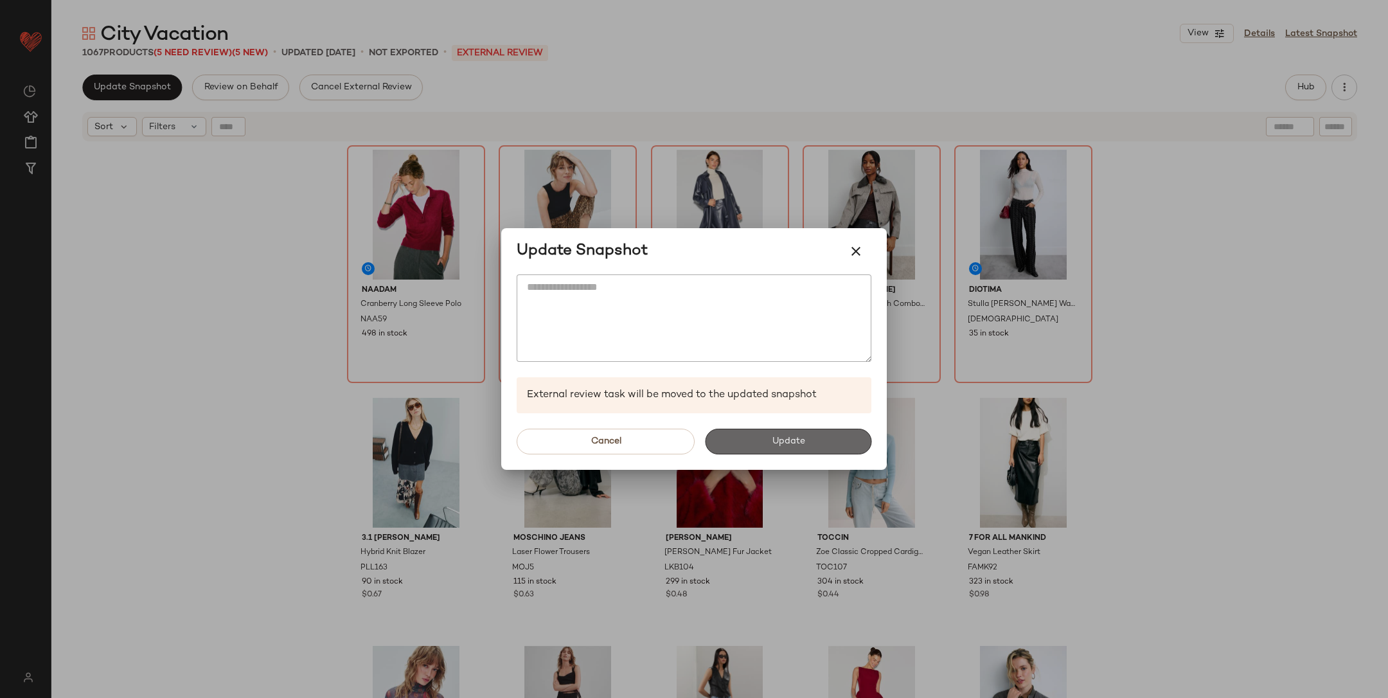
click at [771, 433] on button "Update" at bounding box center [788, 442] width 166 height 26
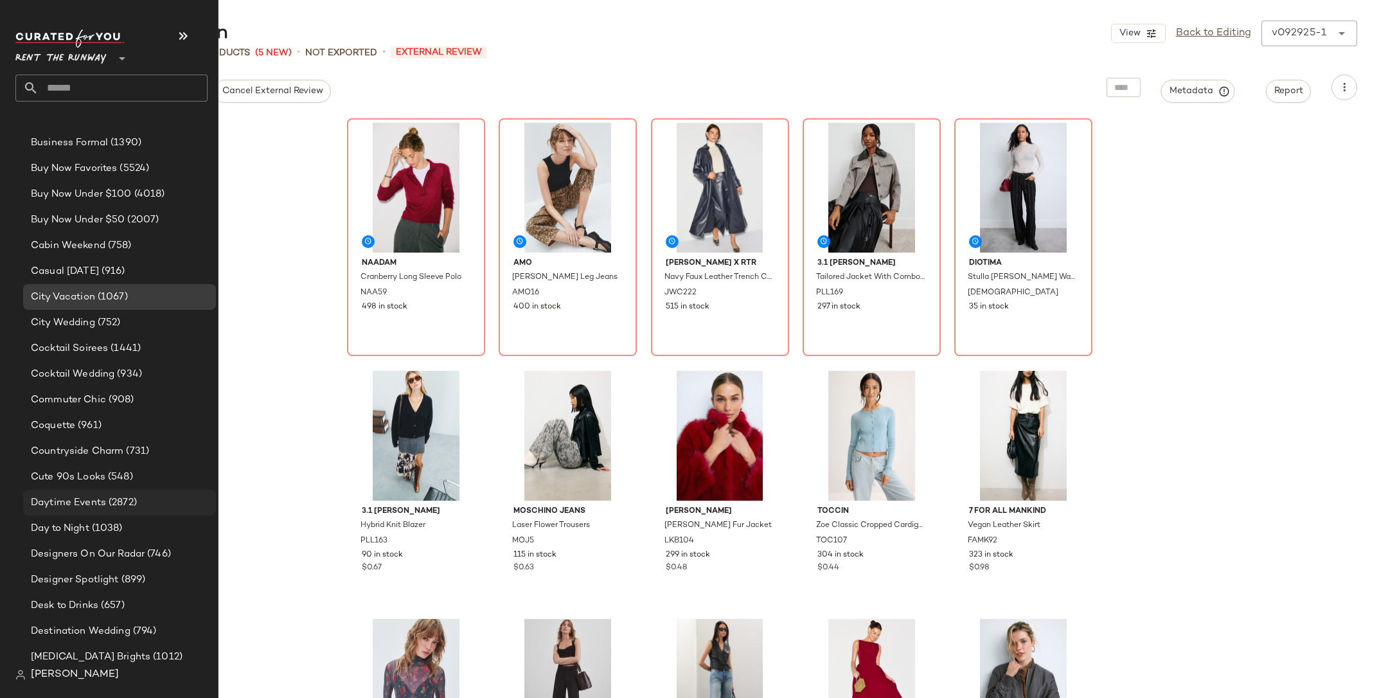
scroll to position [613, 0]
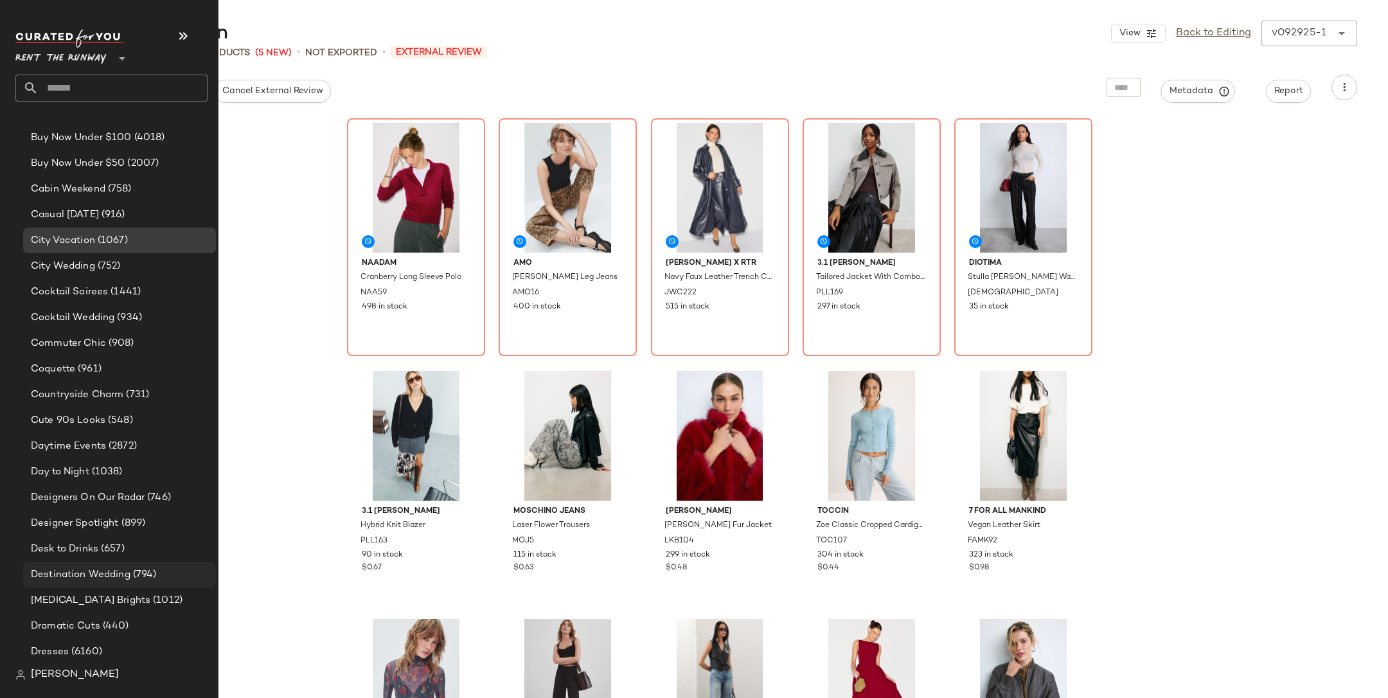
click at [91, 565] on div "Destination Wedding (794)" at bounding box center [119, 575] width 193 height 26
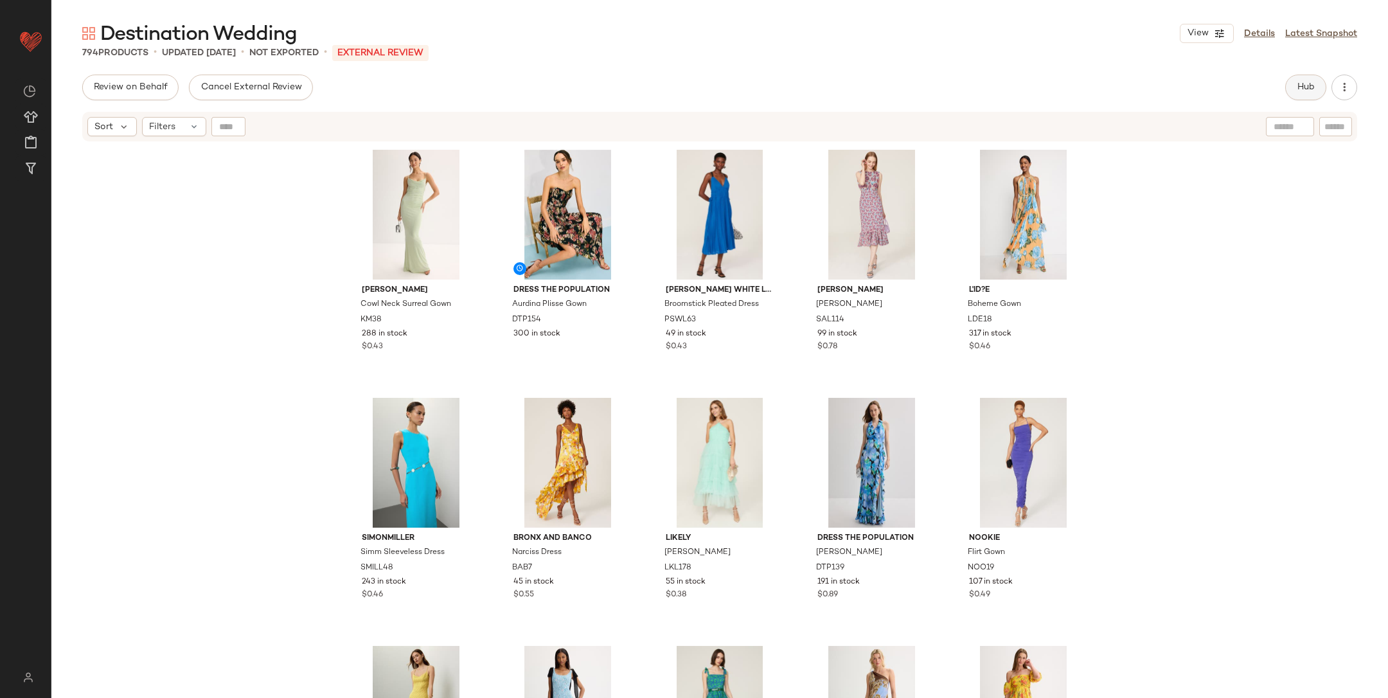
click at [1297, 89] on span "Hub" at bounding box center [1306, 87] width 18 height 10
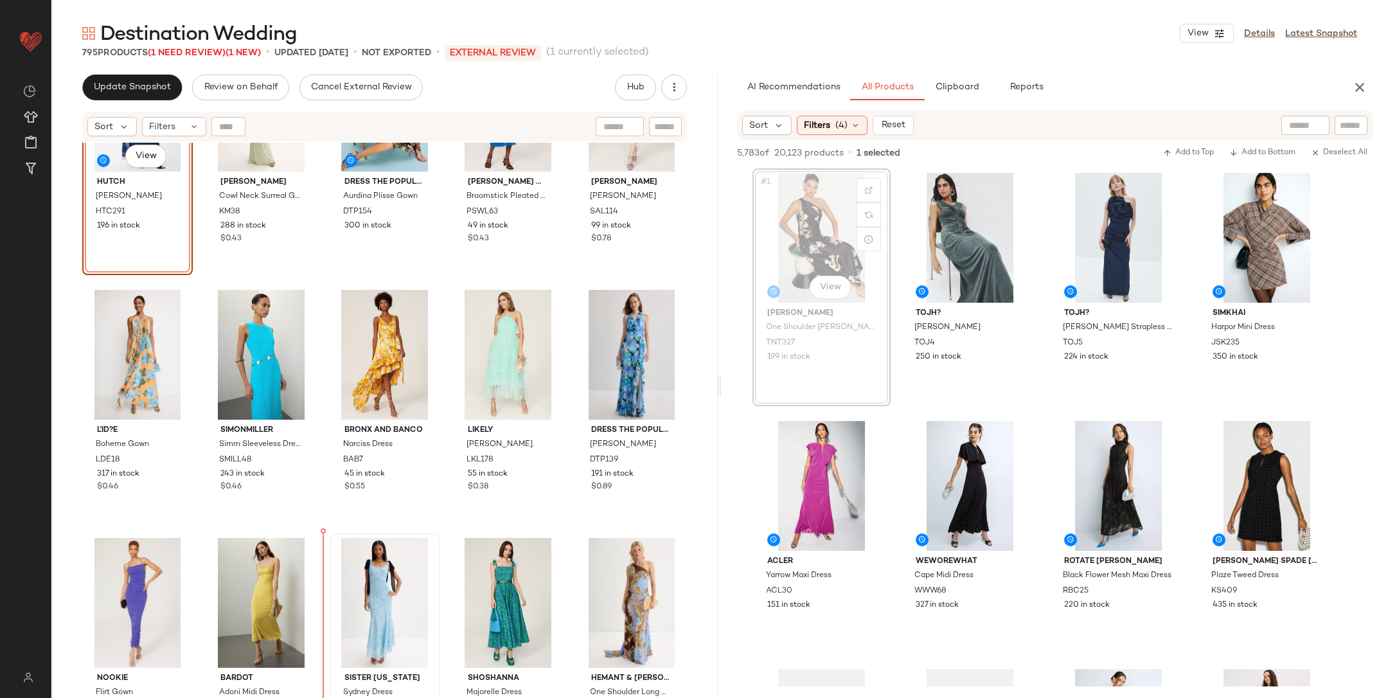
scroll to position [112, 0]
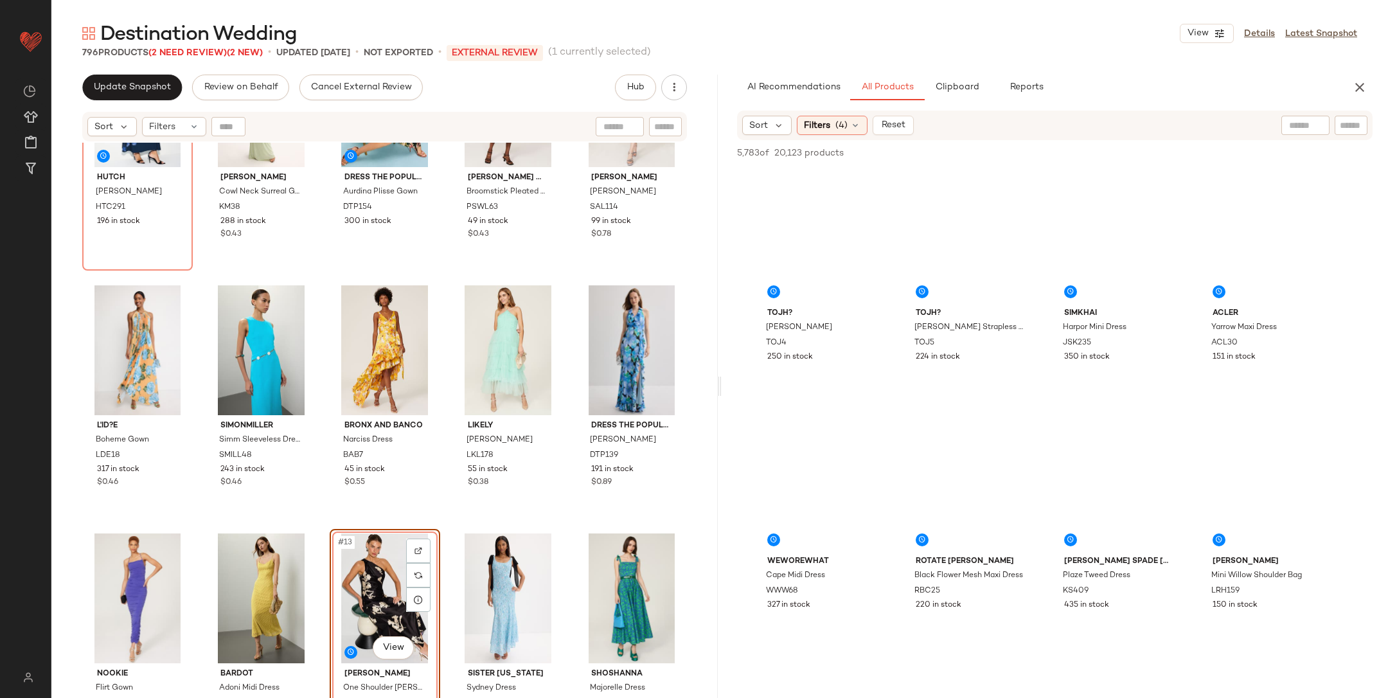
click at [444, 525] on div "Hutch Mari Dress HTC291 196 in stock Katie May Cowl Neck Surreal Gown KM38 288 …" at bounding box center [384, 325] width 605 height 585
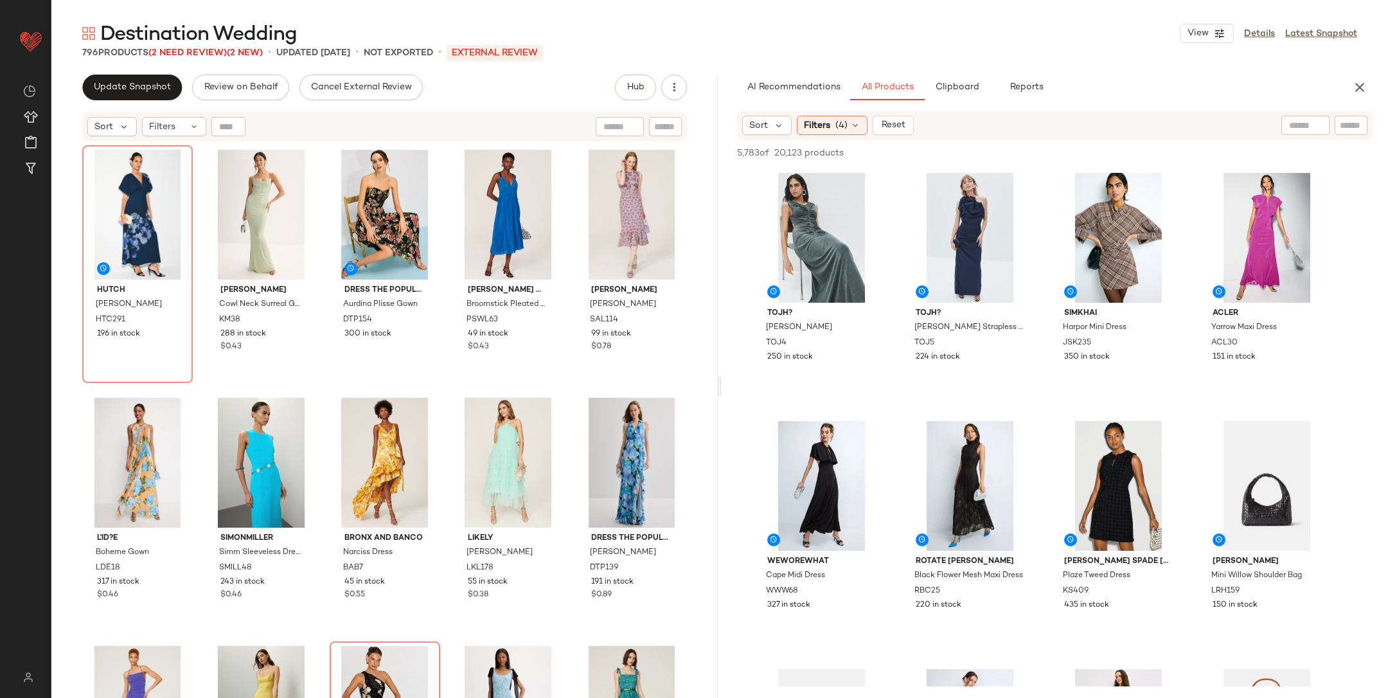
scroll to position [0, 0]
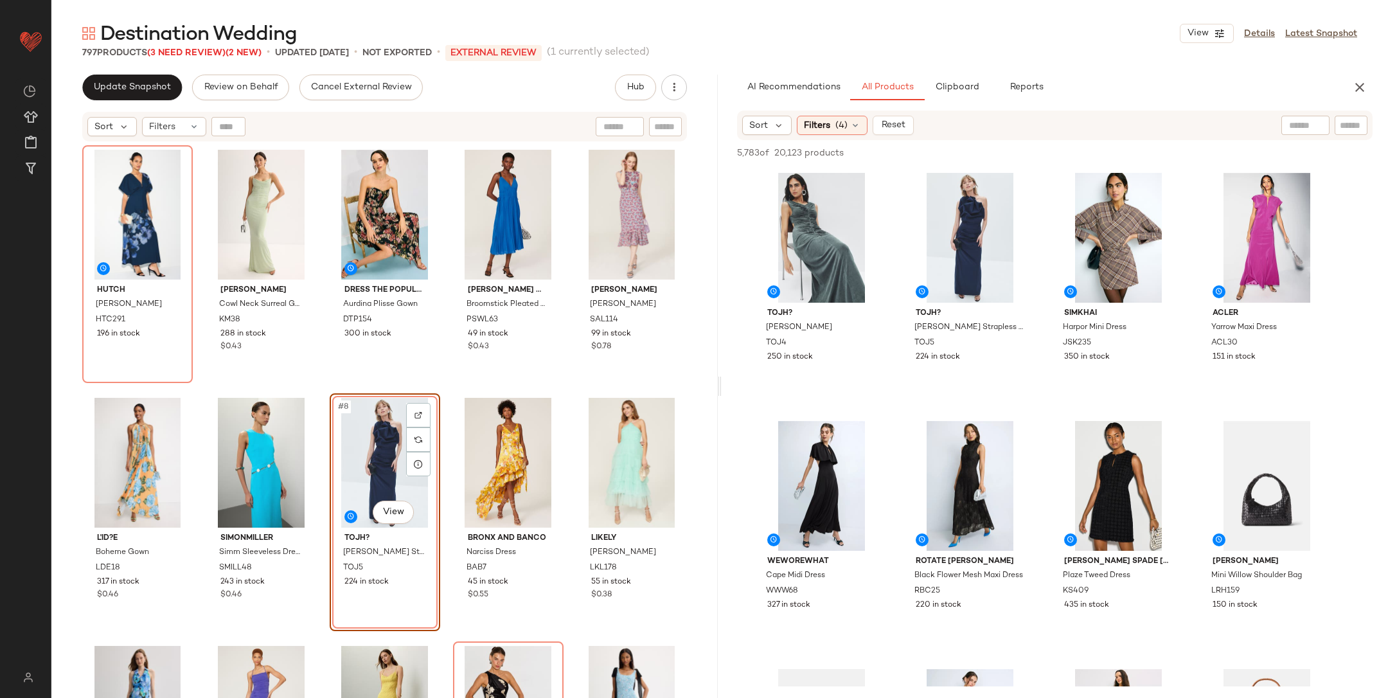
click at [449, 390] on div "Hutch Mari Dress HTC291 196 in stock Katie May Cowl Neck Surreal Gown KM38 288 …" at bounding box center [384, 437] width 605 height 585
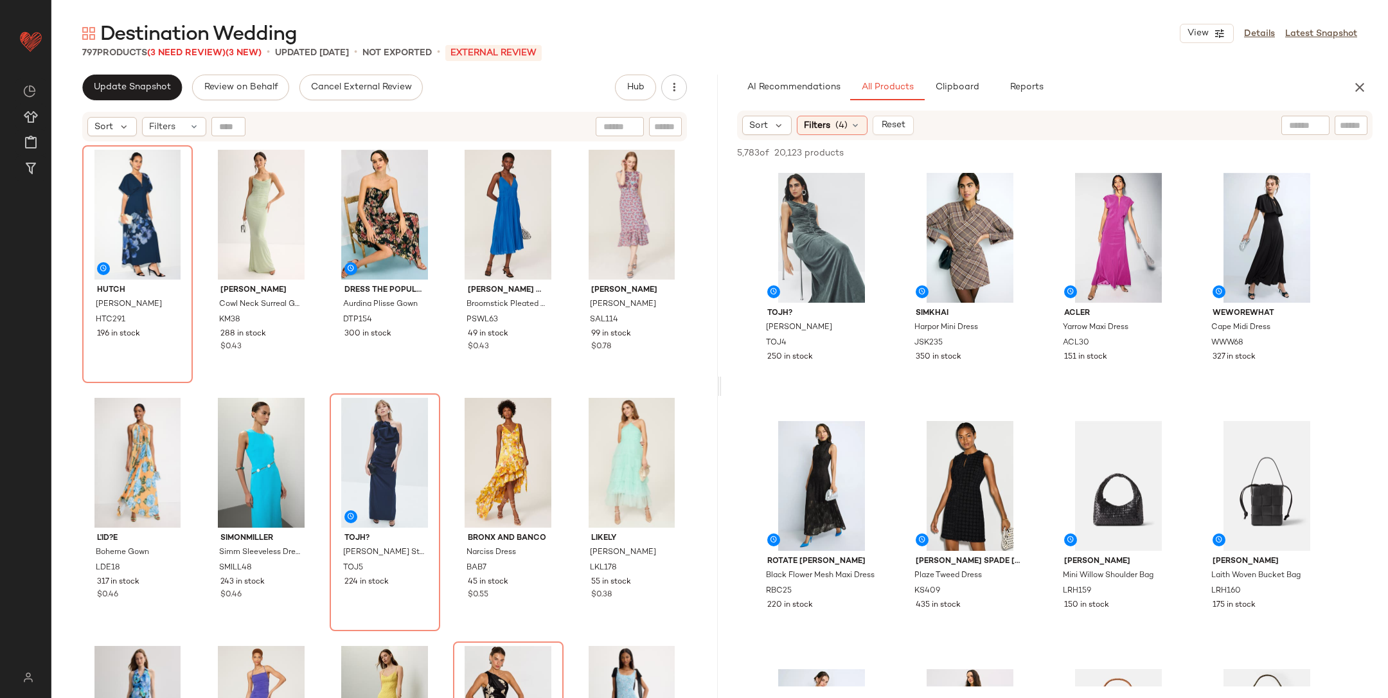
click at [450, 389] on div "Hutch Mari Dress HTC291 196 in stock Katie May Cowl Neck Surreal Gown KM38 288 …" at bounding box center [384, 437] width 605 height 585
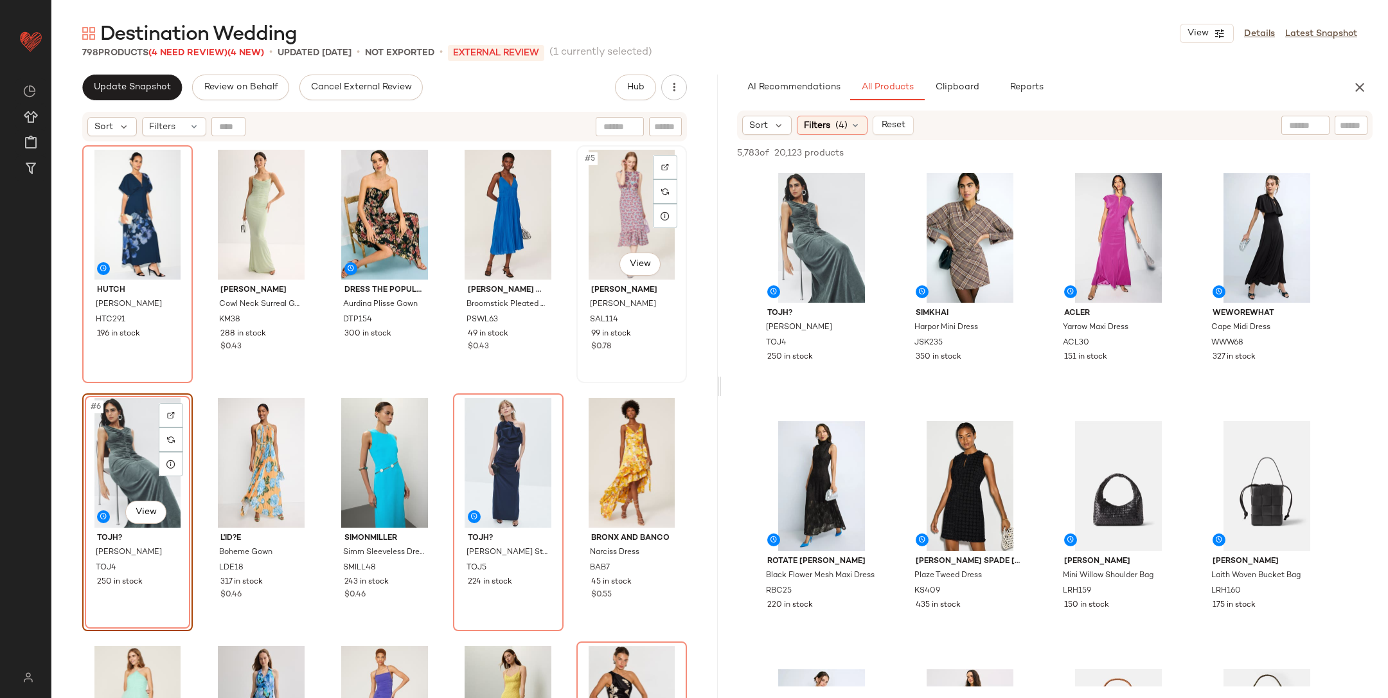
click at [615, 220] on div "#5 View" at bounding box center [632, 215] width 102 height 130
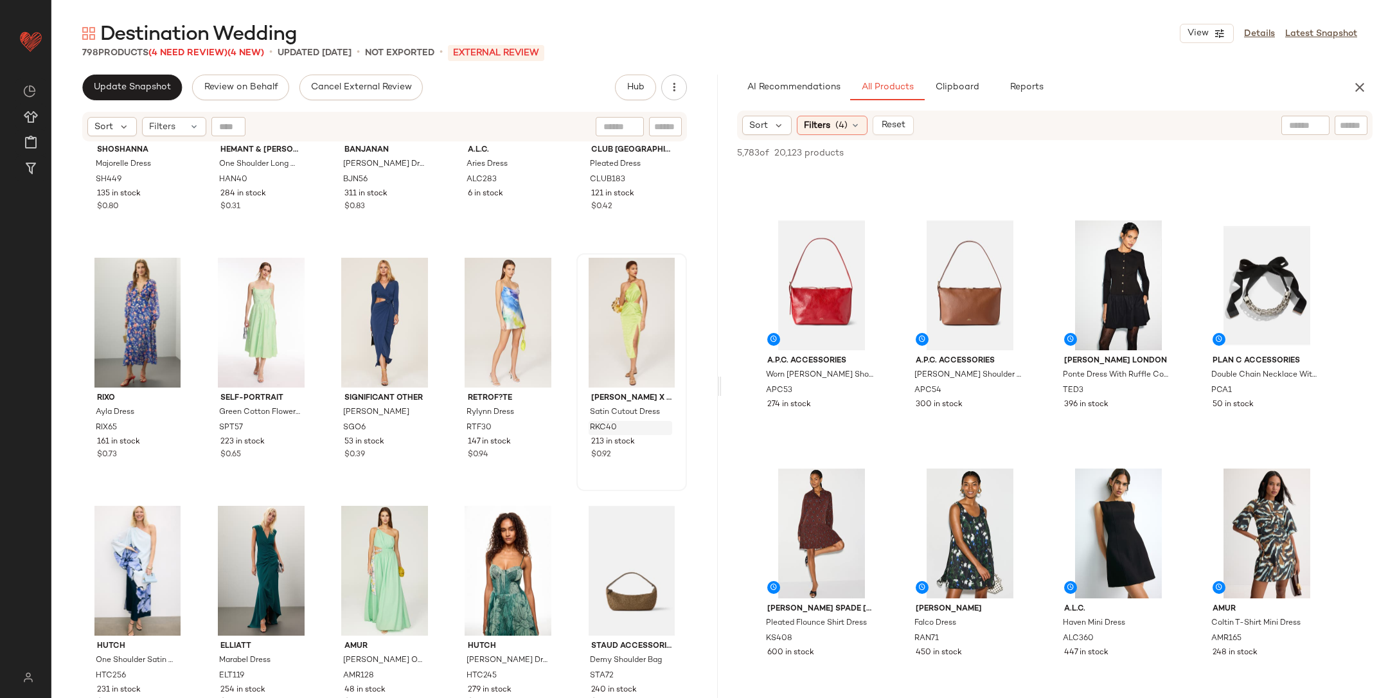
scroll to position [910, 0]
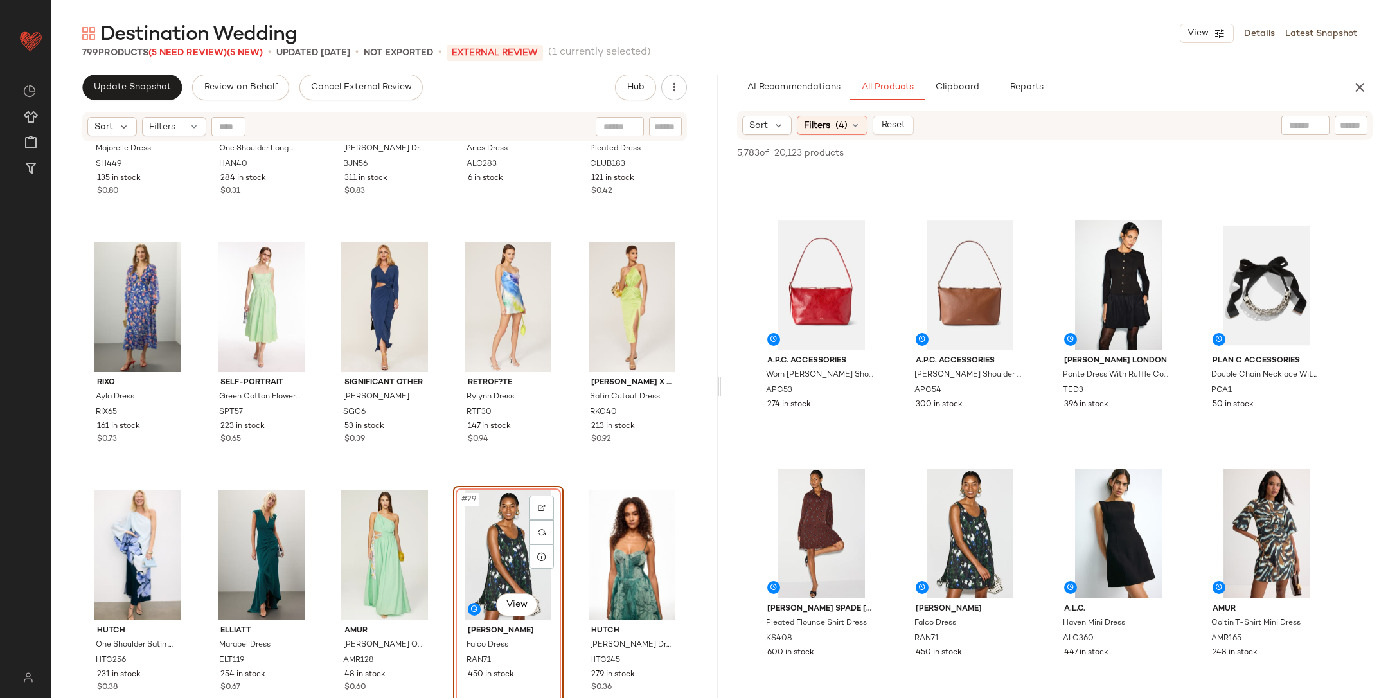
click at [444, 465] on div "Shoshanna Majorelle Dress SH449 135 in stock $0.80 Hemant & Nandita One Shoulde…" at bounding box center [384, 437] width 667 height 588
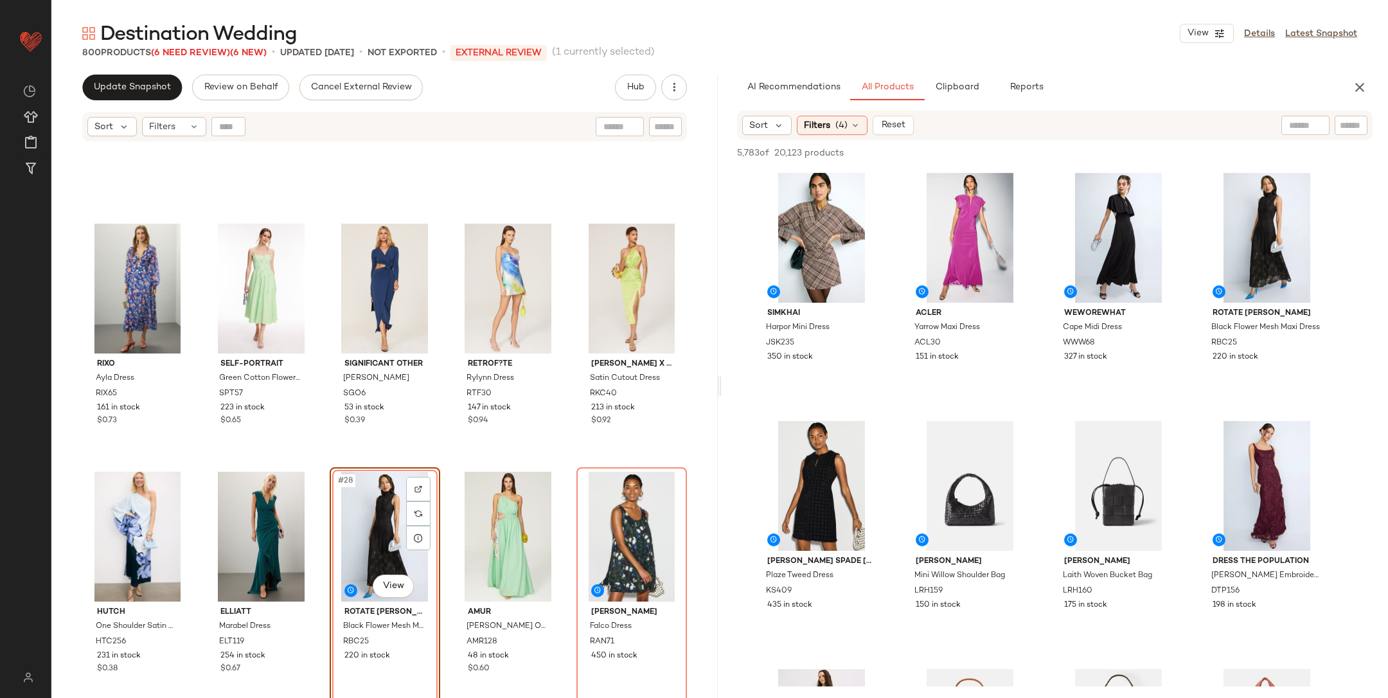
click at [319, 462] on div "Rixo Ayla Dress RIX65 161 in stock $0.73 Self-Portrait Green Cotton Flower Midi…" at bounding box center [384, 437] width 667 height 588
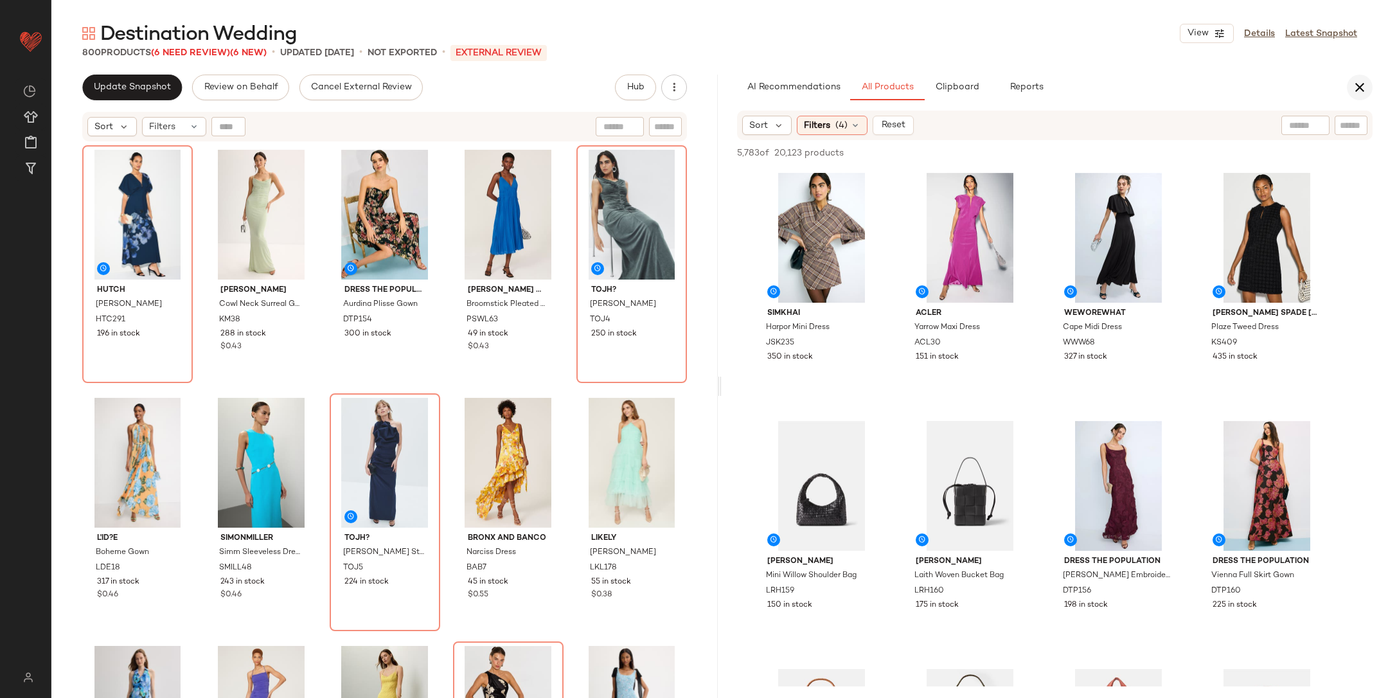
click at [1359, 89] on icon "button" at bounding box center [1359, 87] width 15 height 15
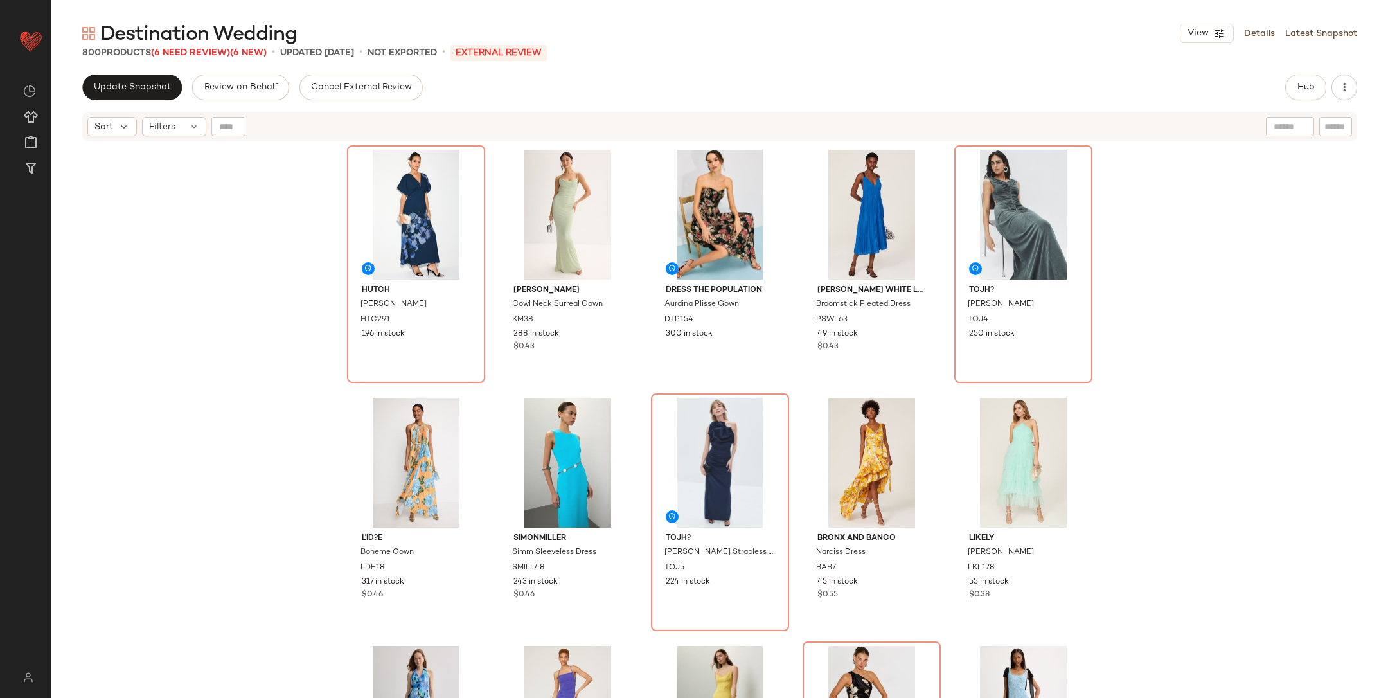
click at [1269, 303] on div "Hutch Mari Dress HTC291 196 in stock Katie May Cowl Neck Surreal Gown KM38 288 …" at bounding box center [719, 437] width 1337 height 588
click at [140, 90] on span "Update Snapshot" at bounding box center [132, 87] width 78 height 10
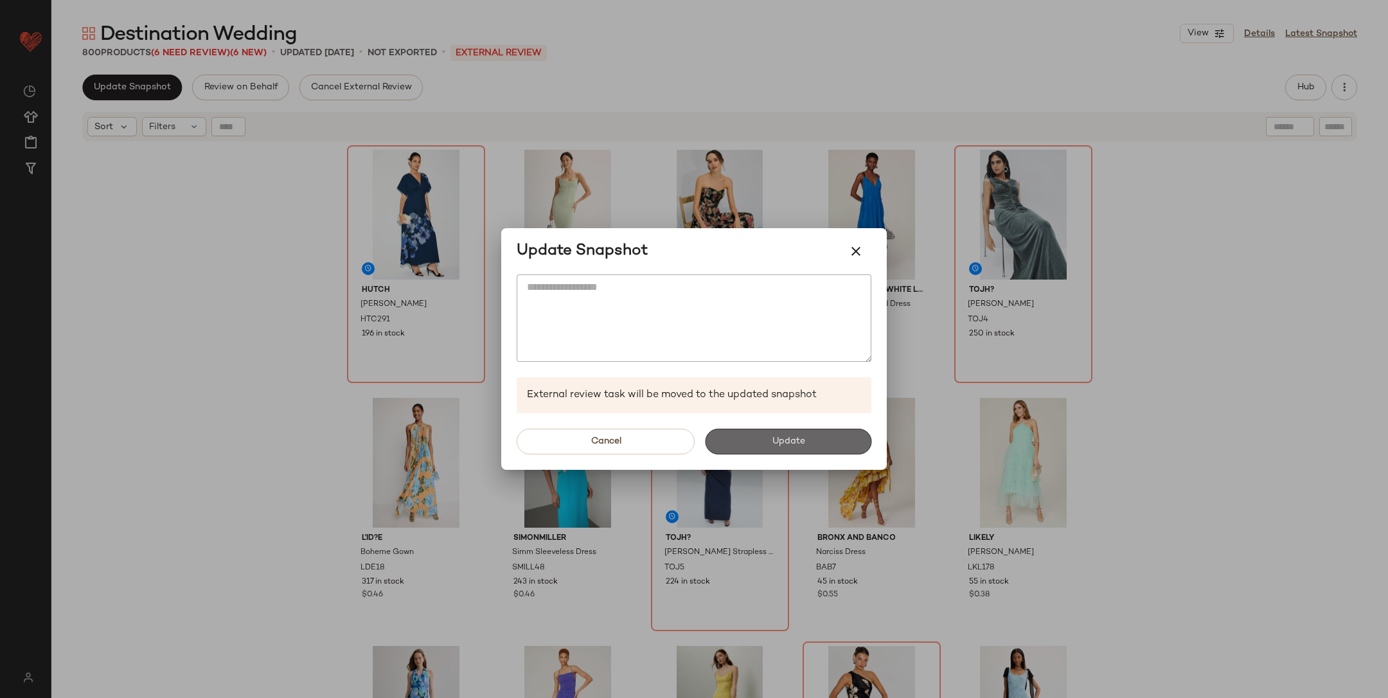
click at [760, 436] on button "Update" at bounding box center [788, 442] width 166 height 26
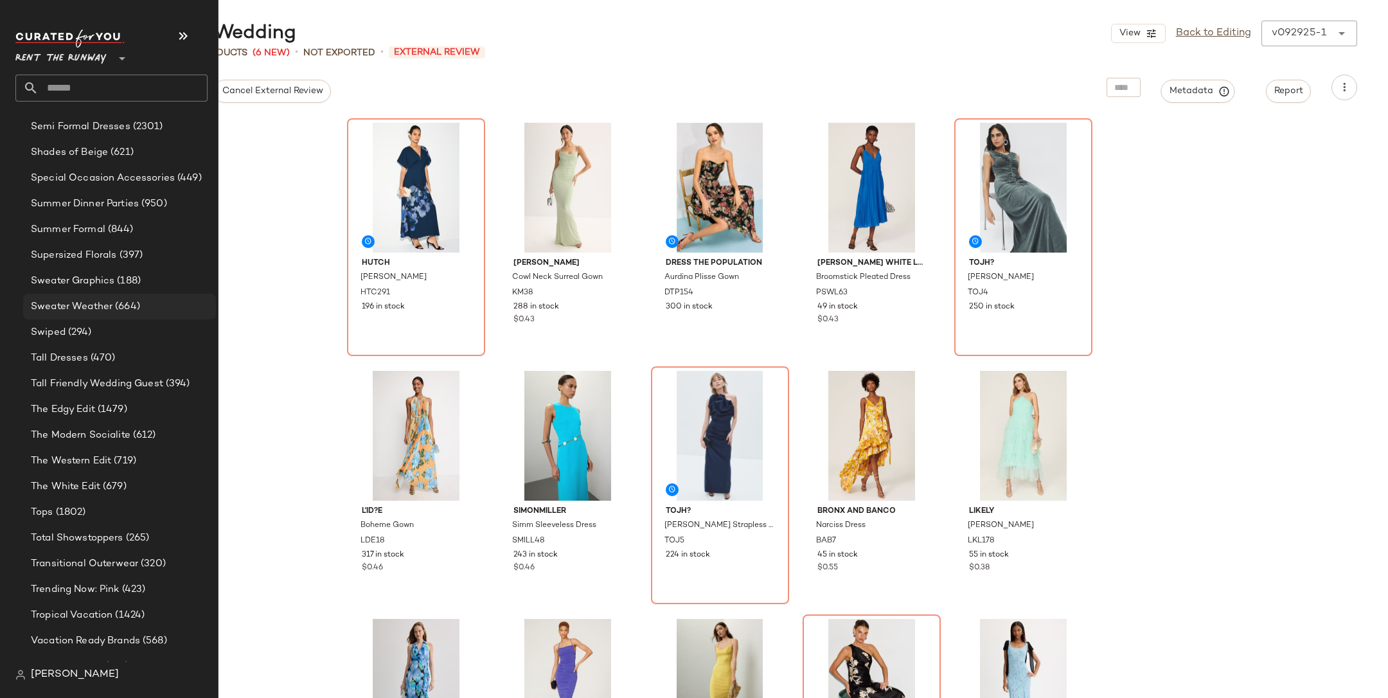
scroll to position [2298, 0]
click at [114, 611] on span "(1424)" at bounding box center [128, 613] width 32 height 15
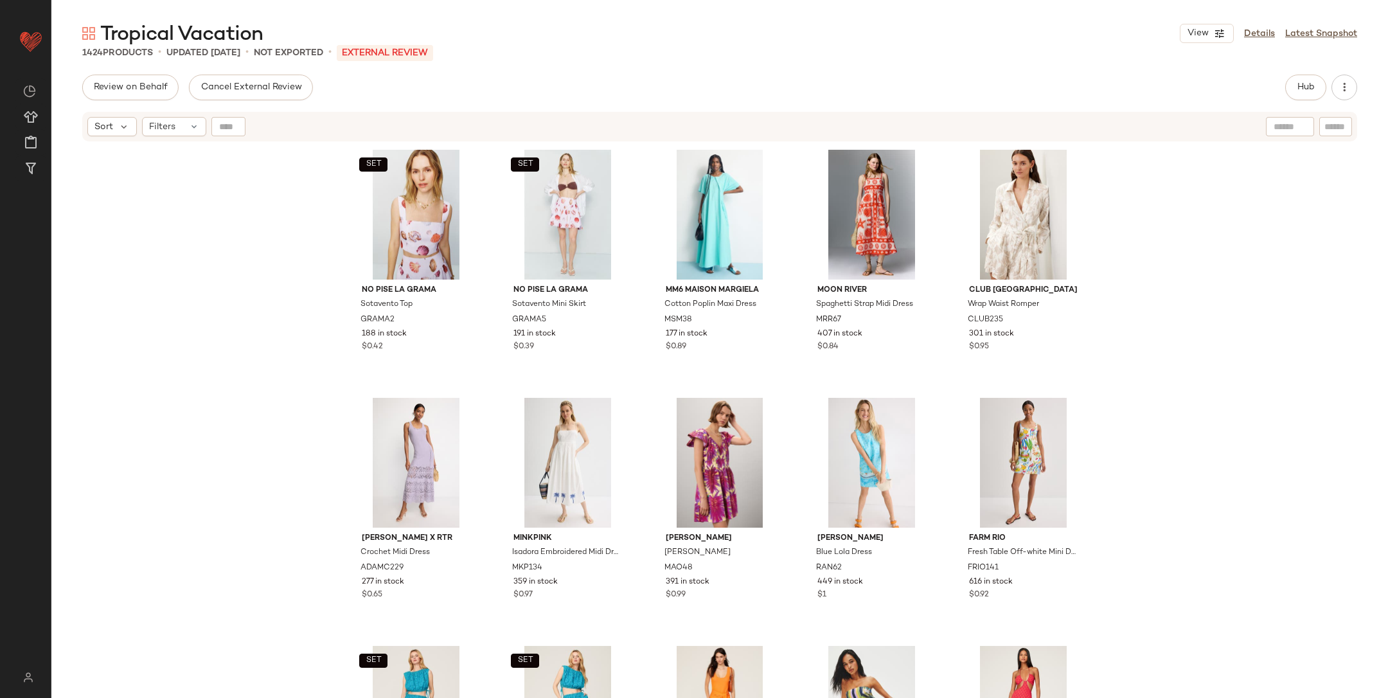
click at [1294, 100] on div "Review on Behalf Cancel External Review Hub Send for Review External Review Int…" at bounding box center [719, 387] width 1337 height 624
click at [1294, 89] on button "Hub" at bounding box center [1306, 88] width 41 height 26
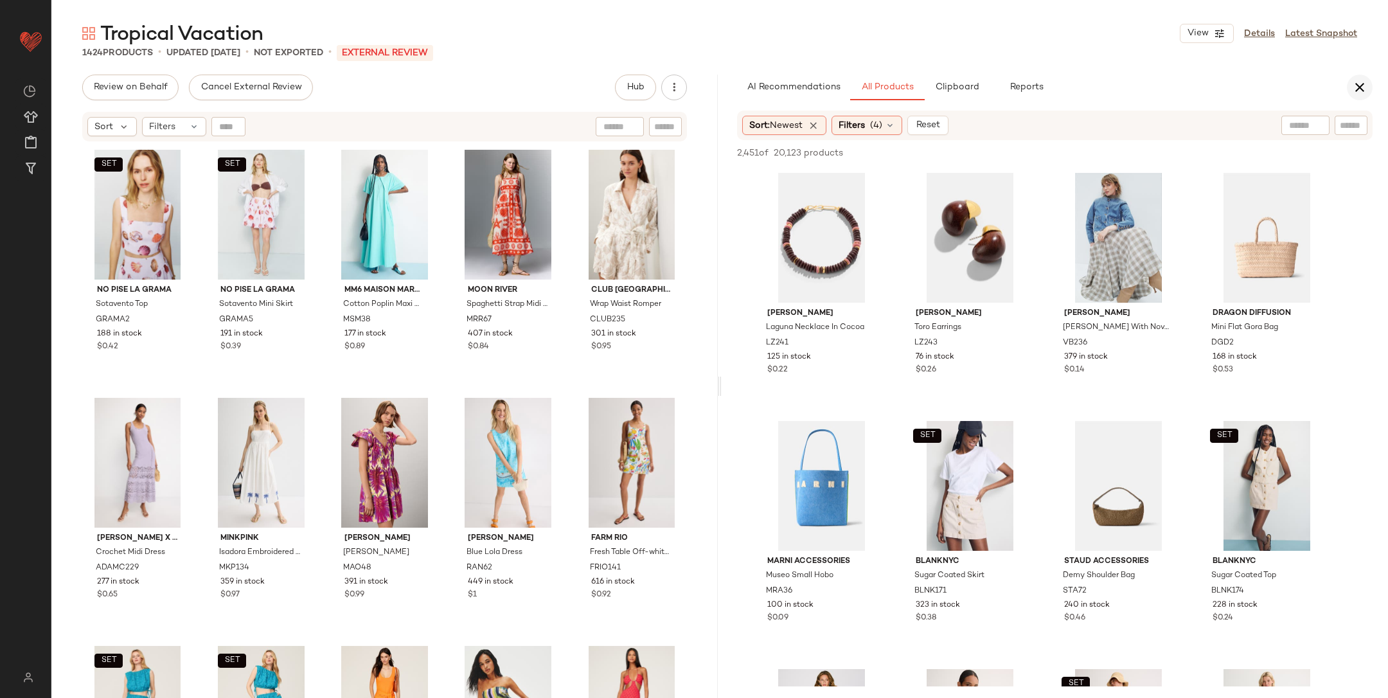
click at [1367, 87] on icon "button" at bounding box center [1359, 87] width 15 height 15
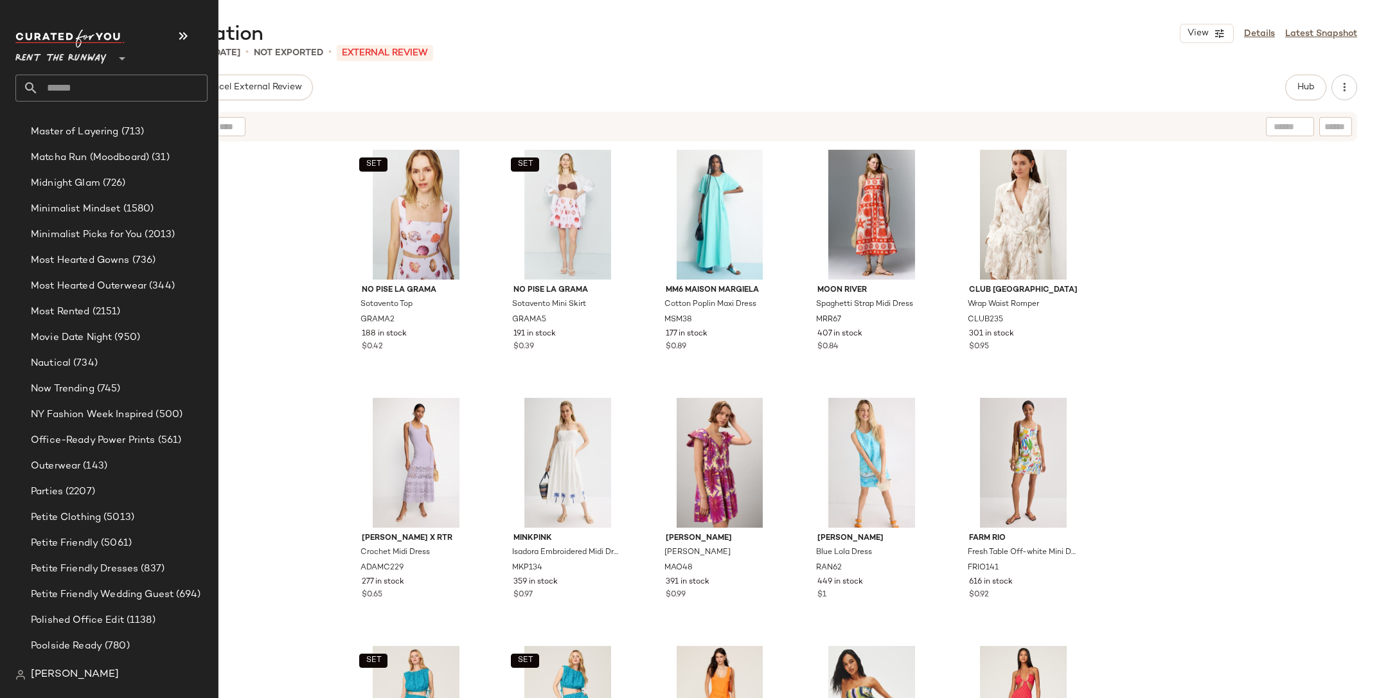
scroll to position [2621, 0]
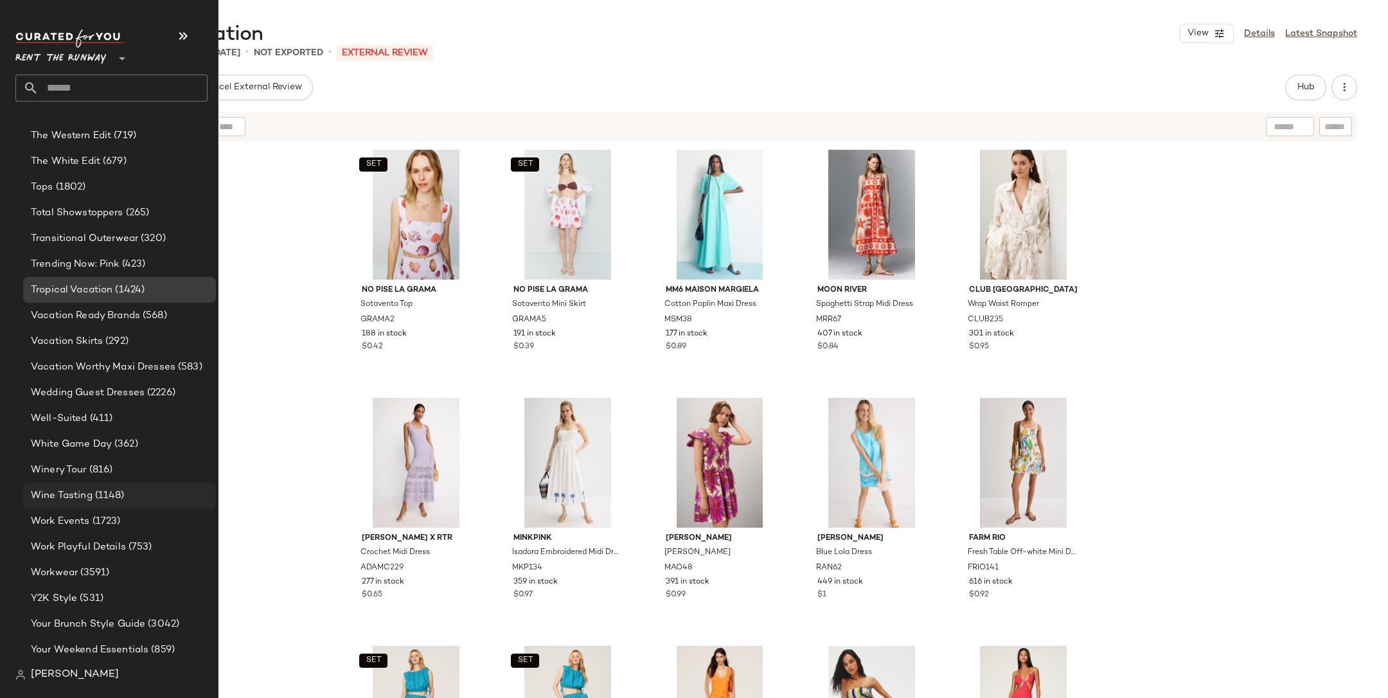
click at [88, 489] on span "Wine Tasting" at bounding box center [62, 496] width 62 height 15
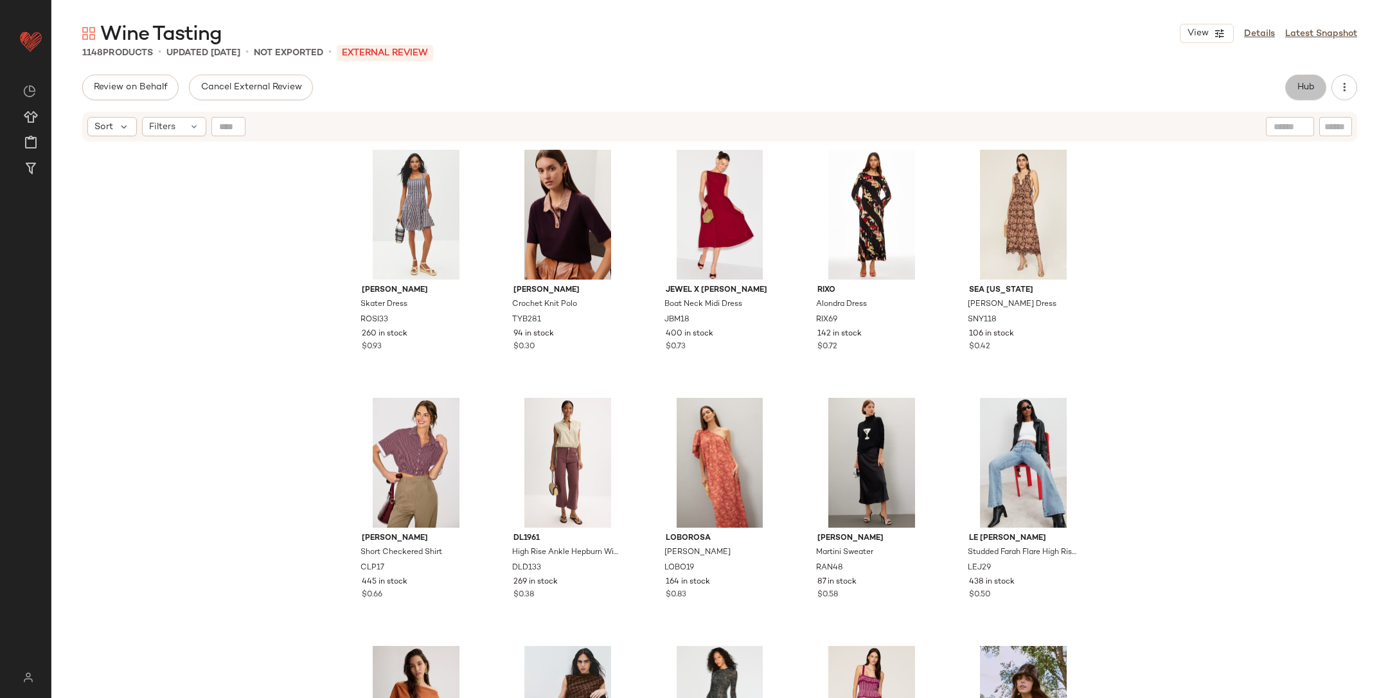
click at [1309, 94] on button "Hub" at bounding box center [1306, 88] width 41 height 26
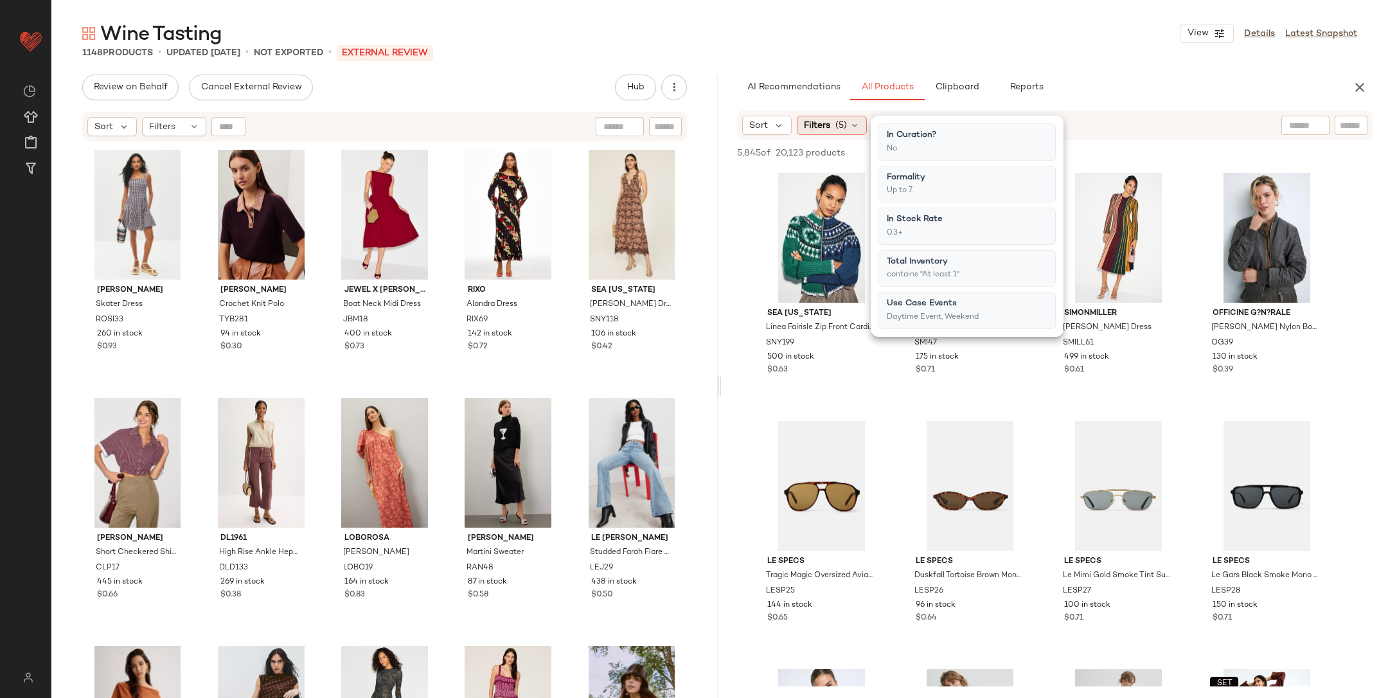
click at [827, 122] on span "Filters" at bounding box center [817, 125] width 26 height 13
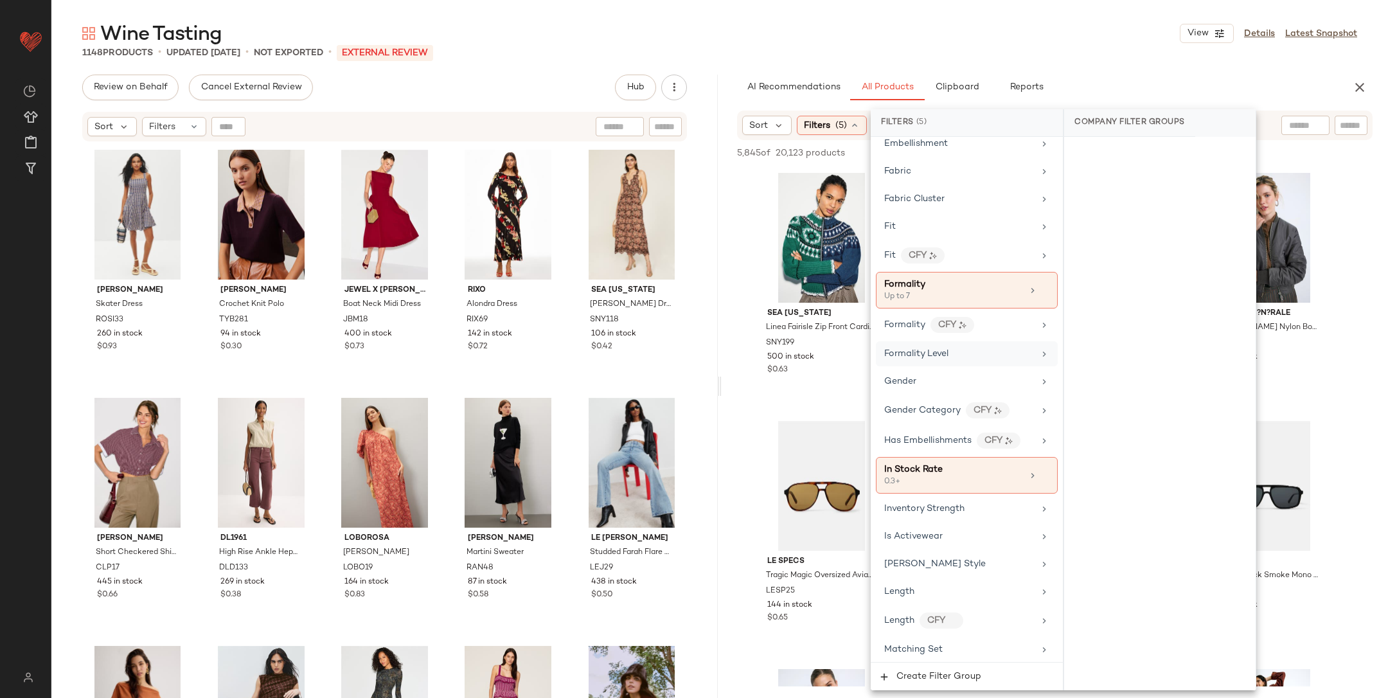
scroll to position [703, 0]
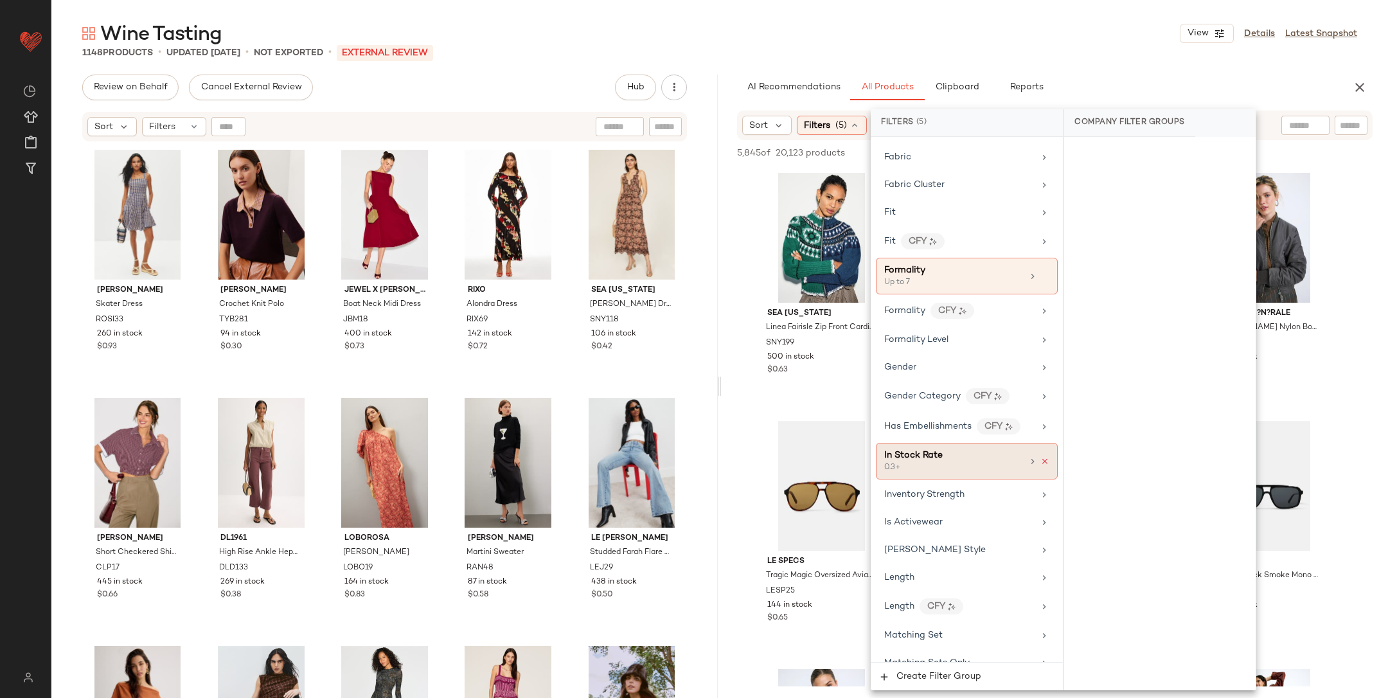
click at [1041, 457] on icon at bounding box center [1045, 461] width 9 height 9
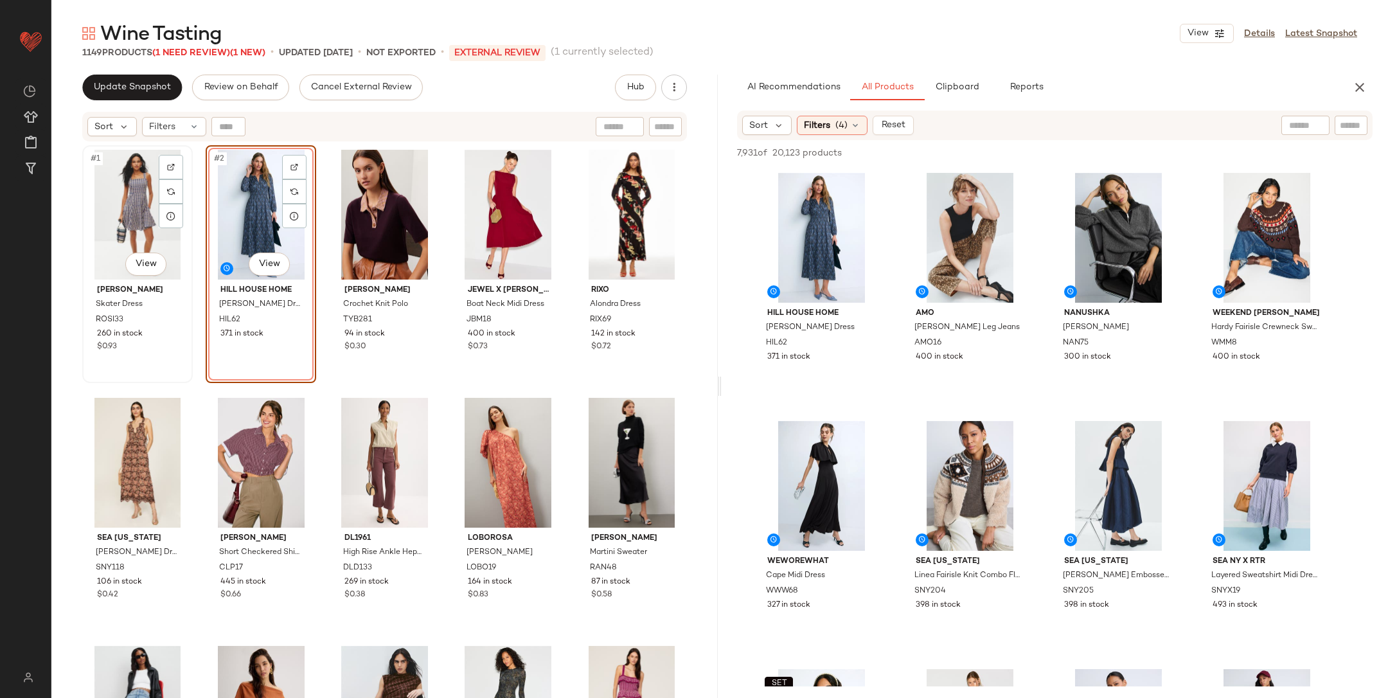
click at [121, 208] on div "#1 View" at bounding box center [138, 215] width 102 height 130
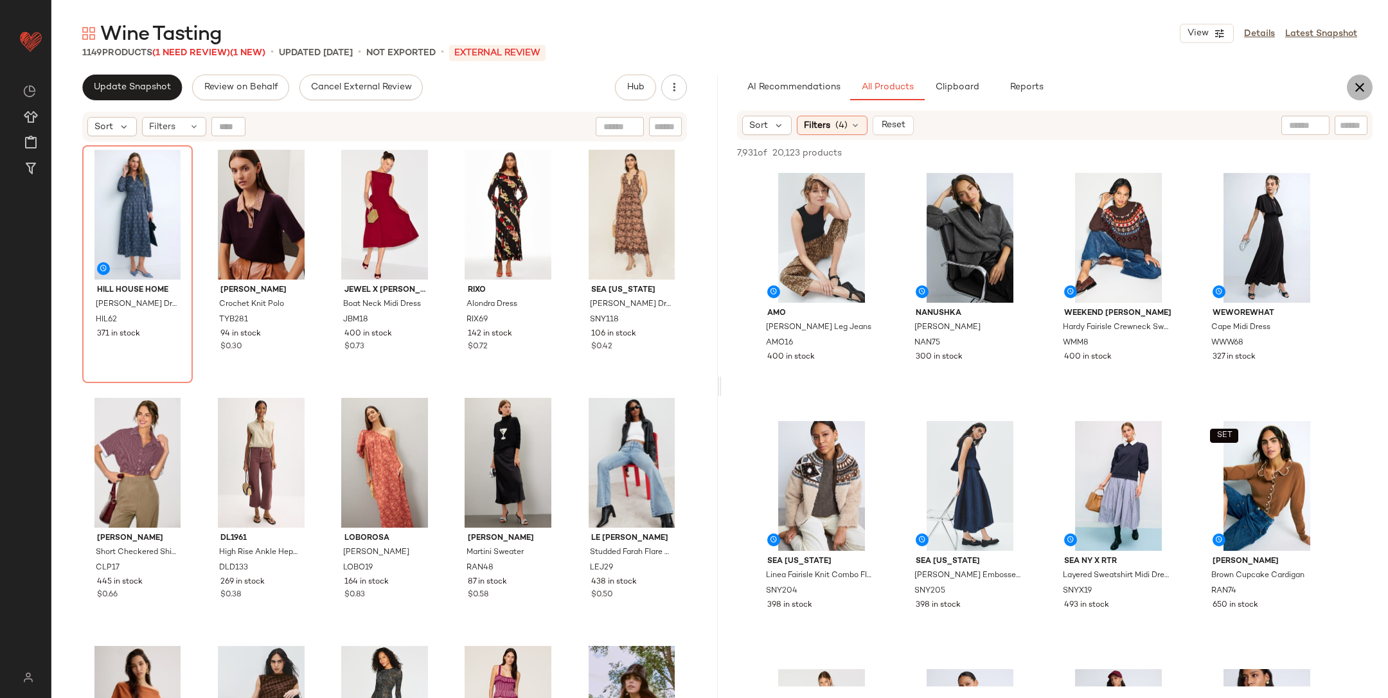
click at [1356, 87] on icon "button" at bounding box center [1359, 87] width 15 height 15
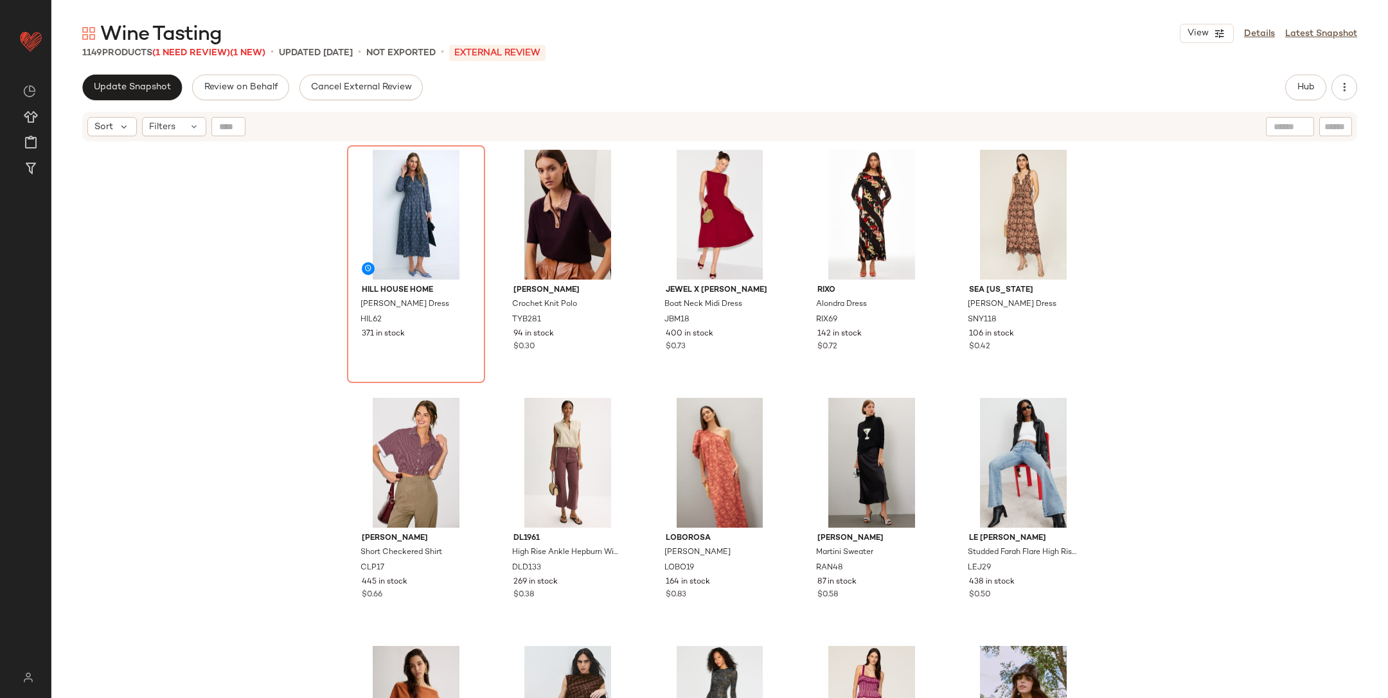
click at [1321, 376] on div "Hill House Home [PERSON_NAME] Dress HIL62 371 in stock [PERSON_NAME] Crochet Kn…" at bounding box center [719, 437] width 1337 height 588
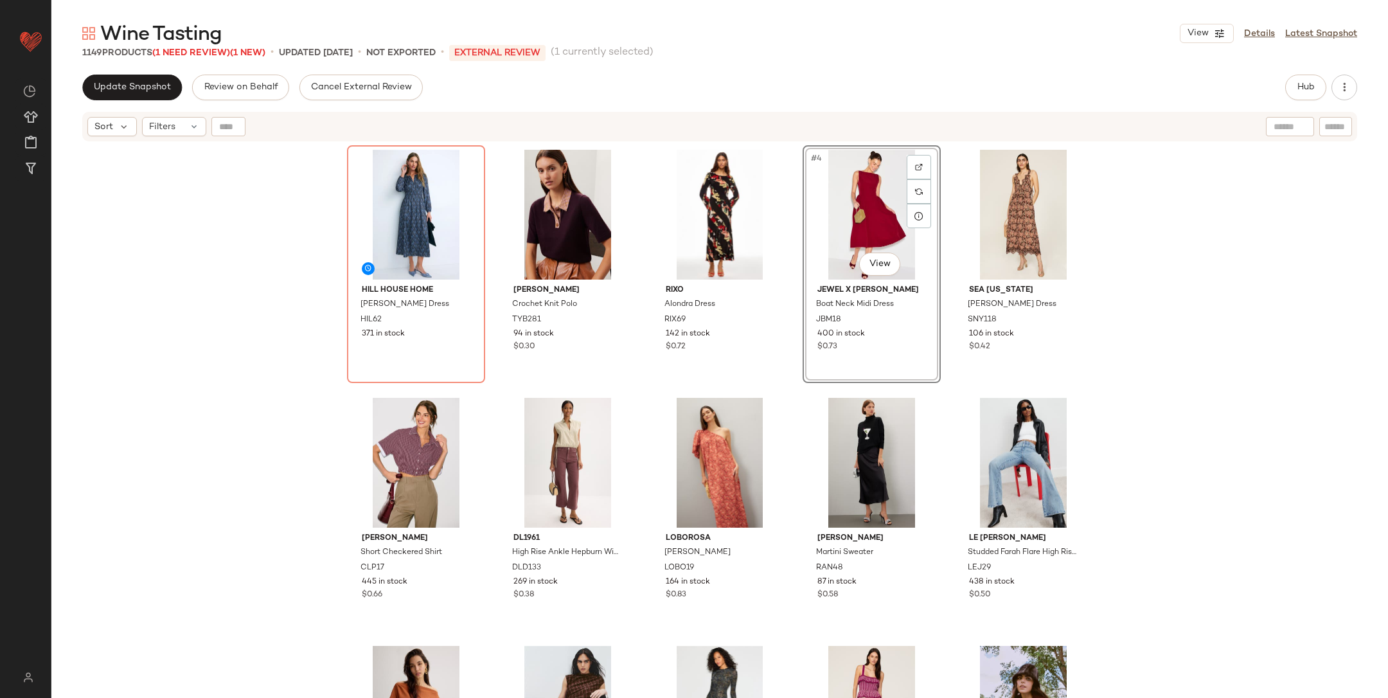
click at [1198, 268] on div "Hill House Home [PERSON_NAME] Dress HIL62 371 in stock [PERSON_NAME] Crochet Kn…" at bounding box center [719, 437] width 1337 height 588
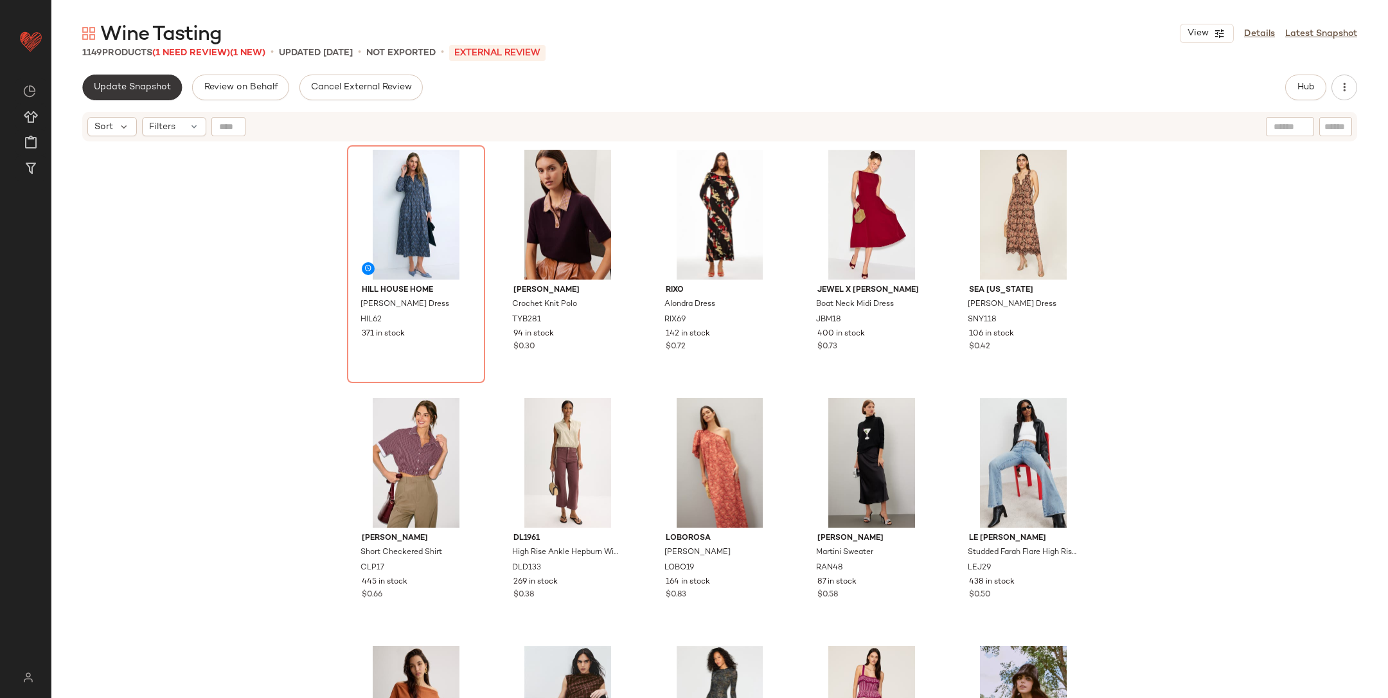
click at [107, 87] on span "Update Snapshot" at bounding box center [132, 87] width 78 height 10
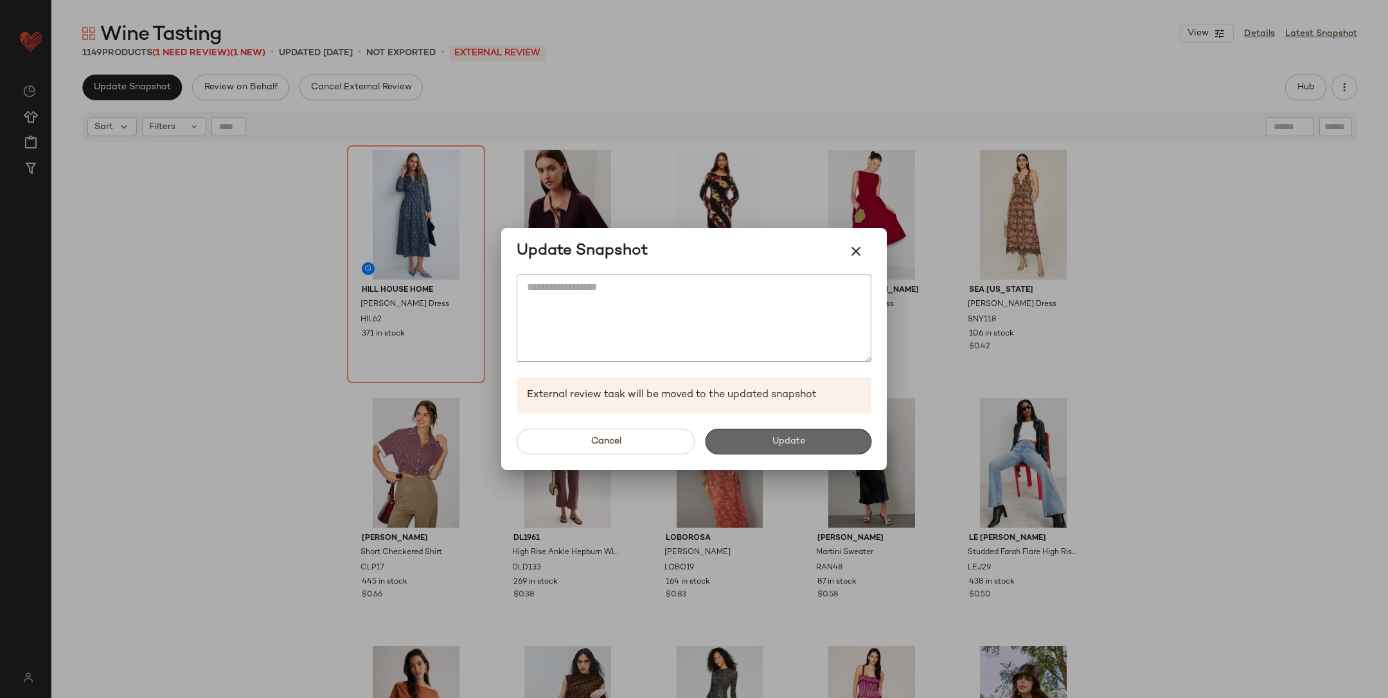
click at [814, 434] on button "Update" at bounding box center [788, 442] width 166 height 26
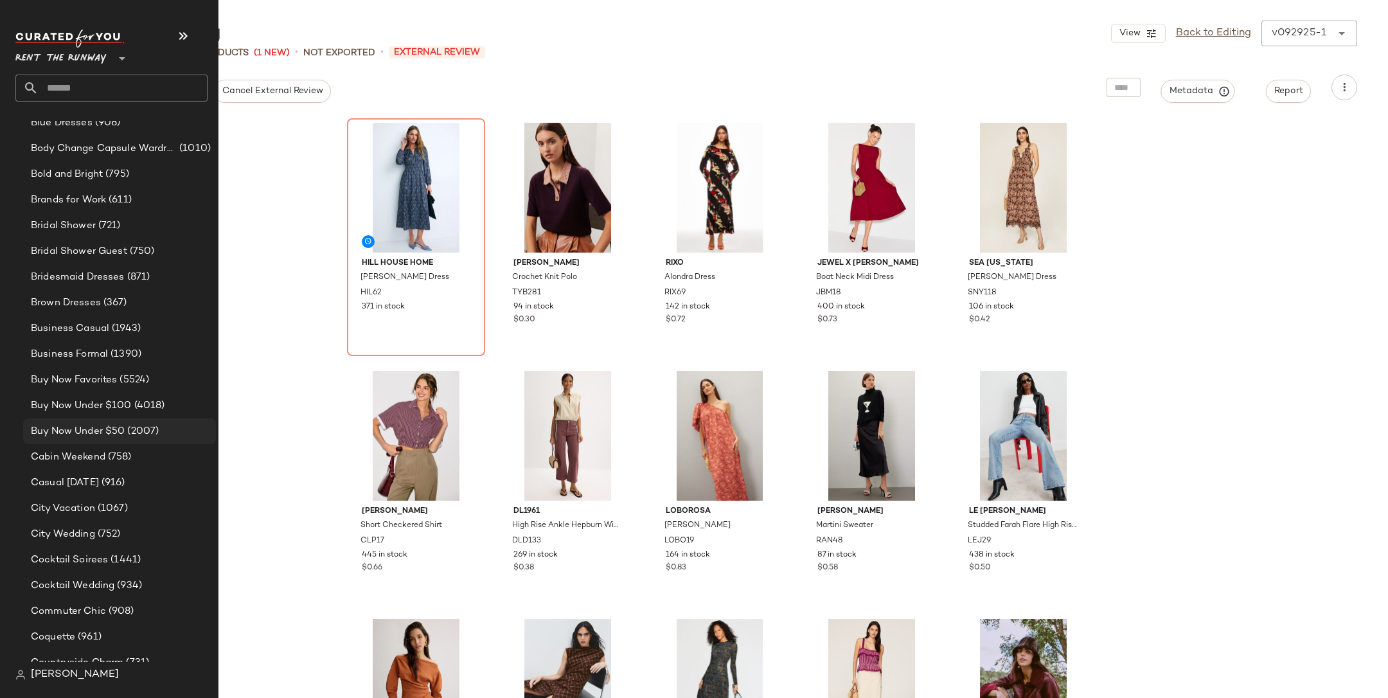
scroll to position [355, 0]
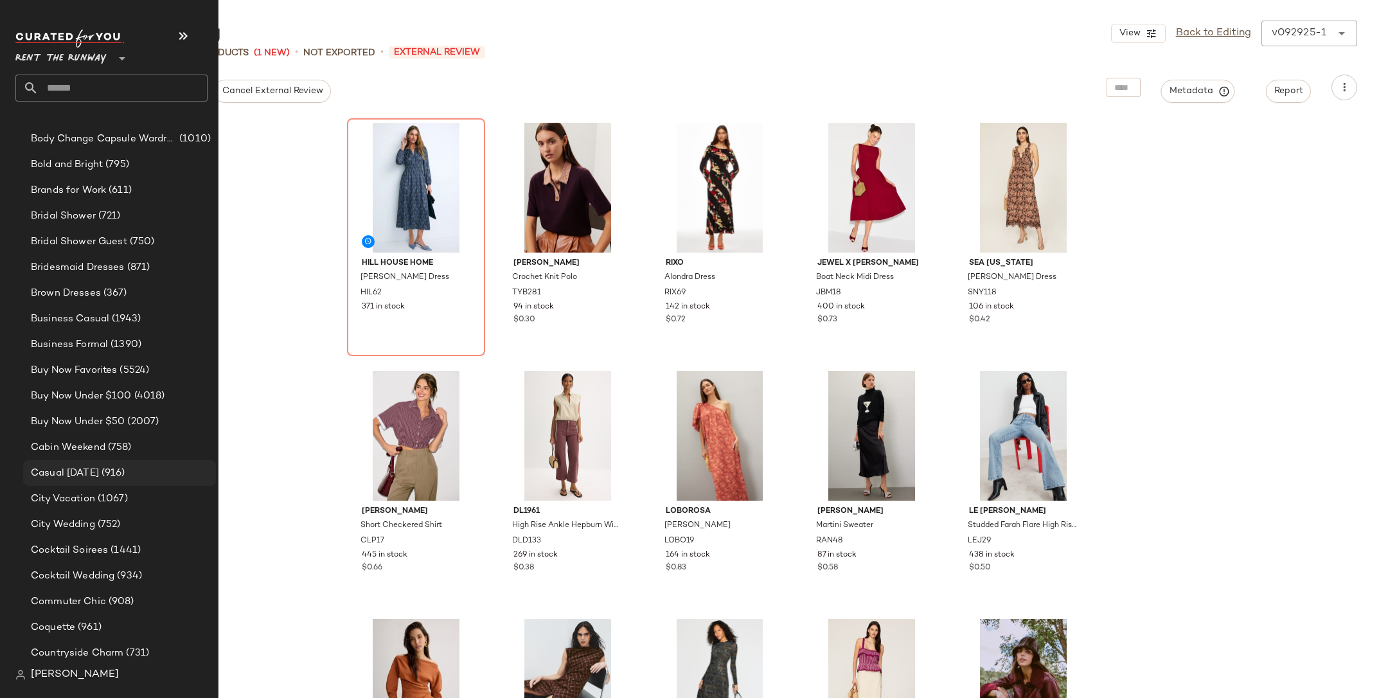
click at [123, 467] on div "Casual [DATE] (916)" at bounding box center [119, 473] width 184 height 15
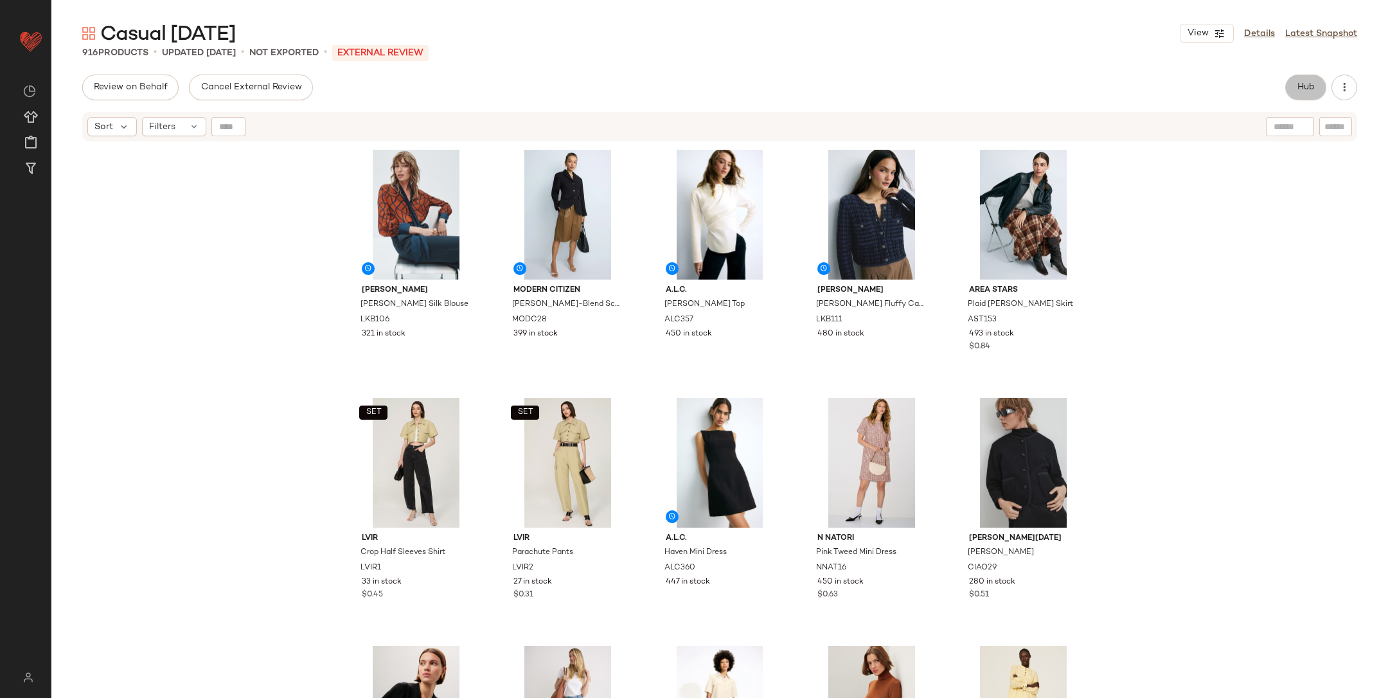
click at [1291, 83] on button "Hub" at bounding box center [1306, 88] width 41 height 26
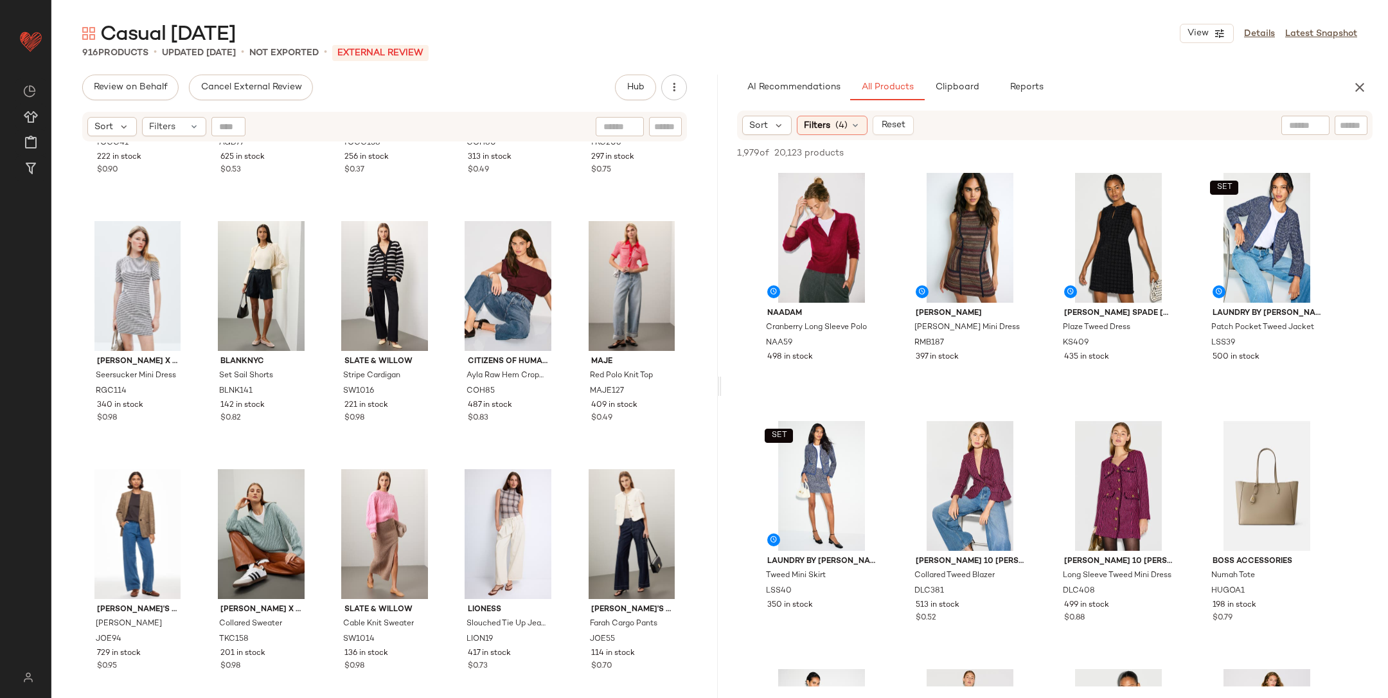
scroll to position [2262, 0]
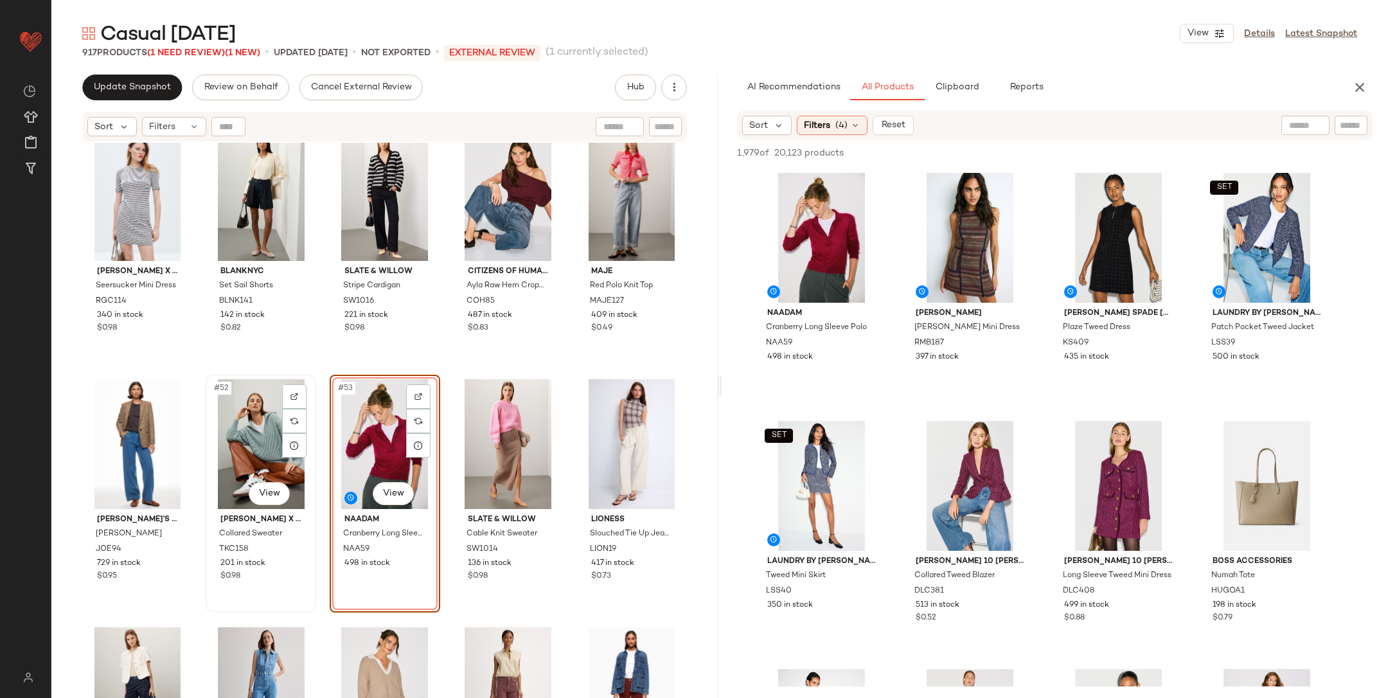
click at [258, 434] on div "#52 View" at bounding box center [261, 444] width 102 height 130
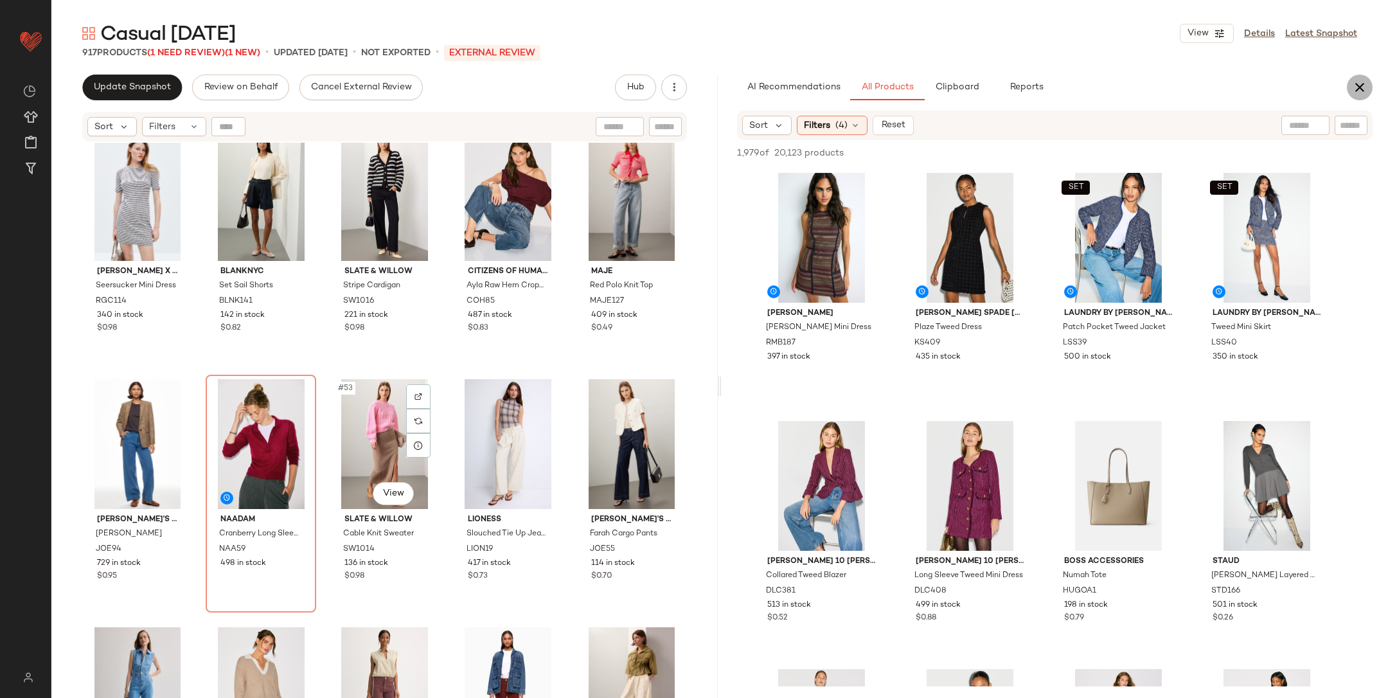
click at [1366, 86] on icon "button" at bounding box center [1359, 87] width 15 height 15
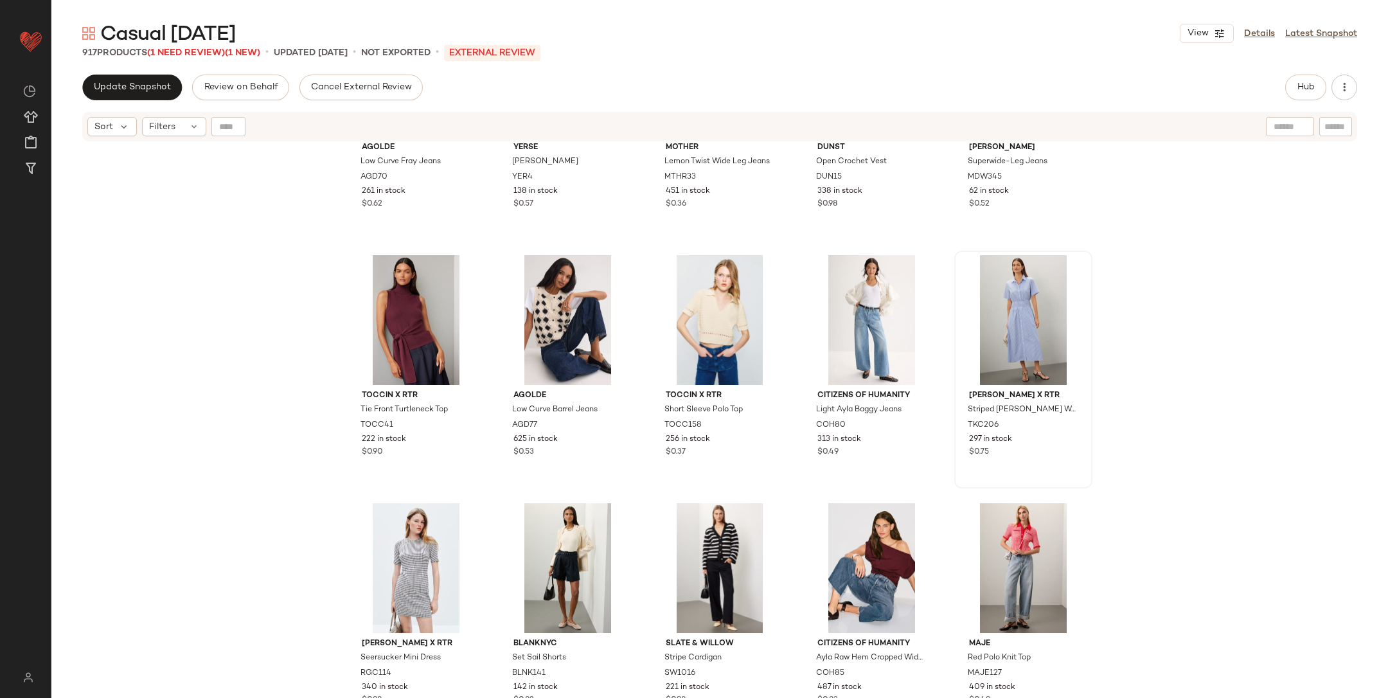
scroll to position [1892, 0]
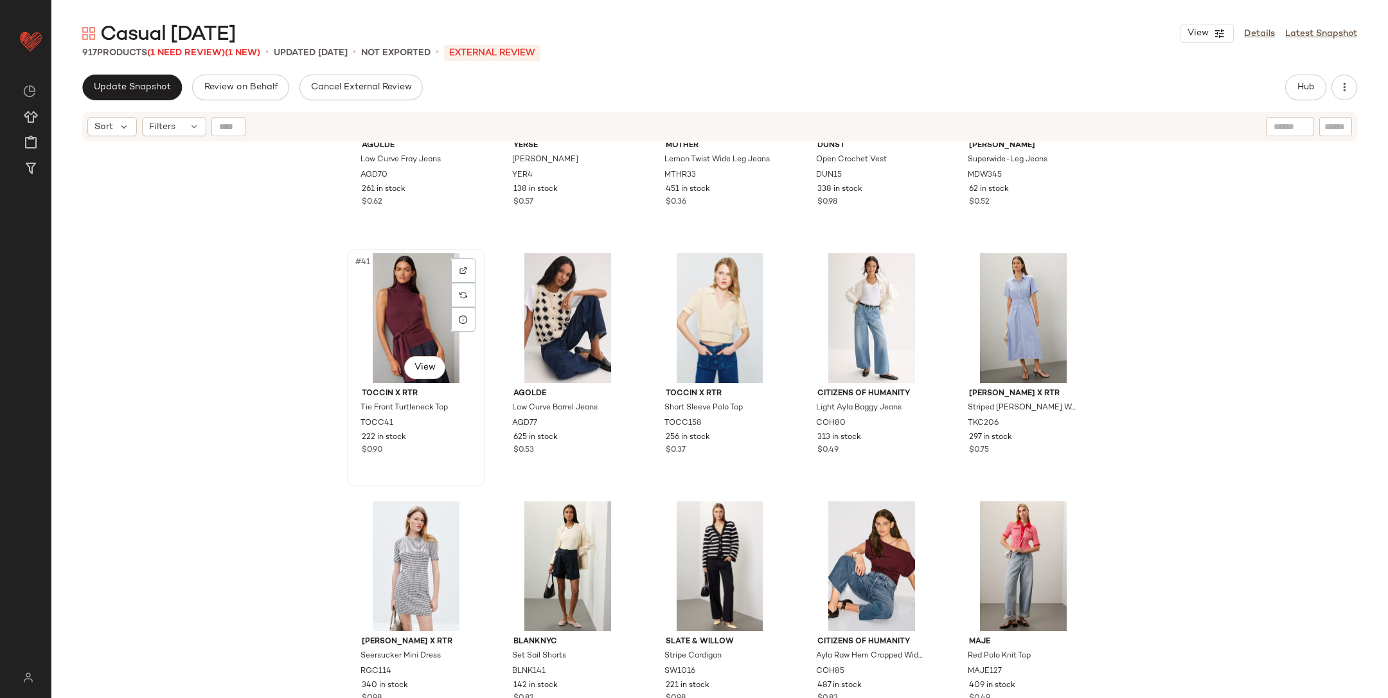
click at [414, 309] on div "#41 View" at bounding box center [416, 318] width 129 height 130
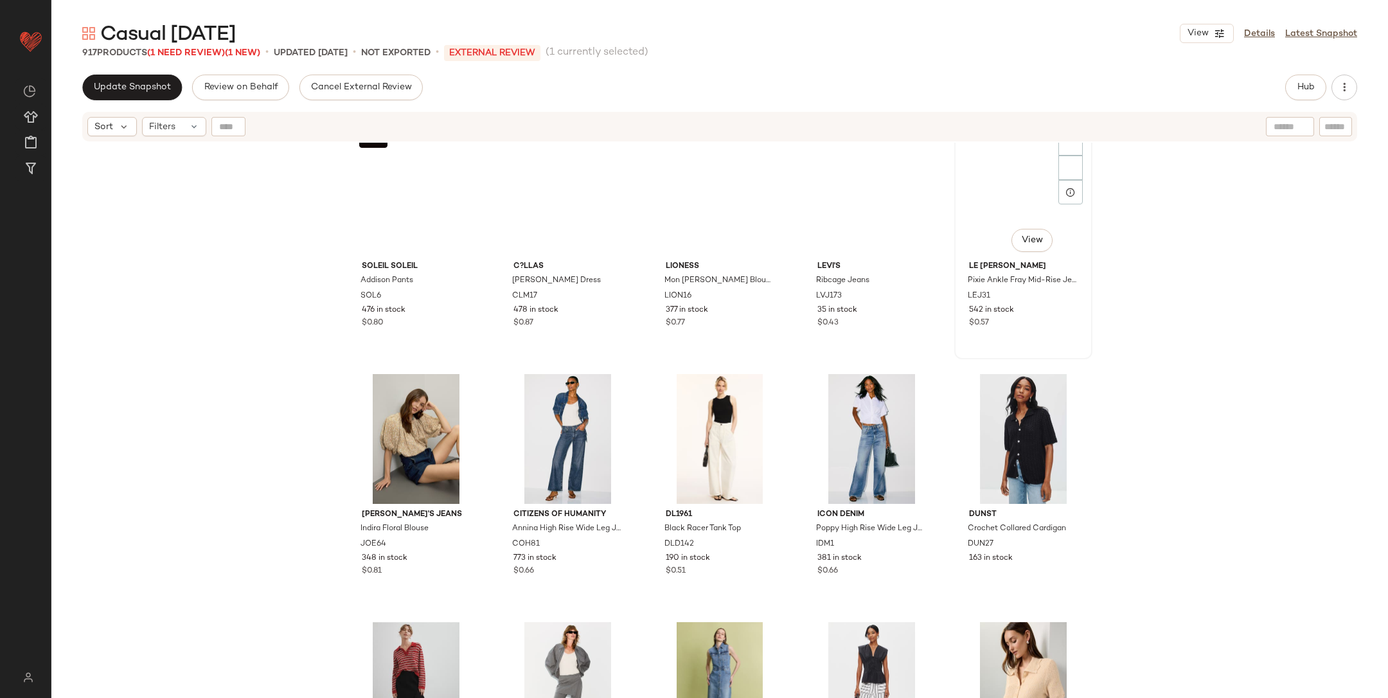
scroll to position [3976, 0]
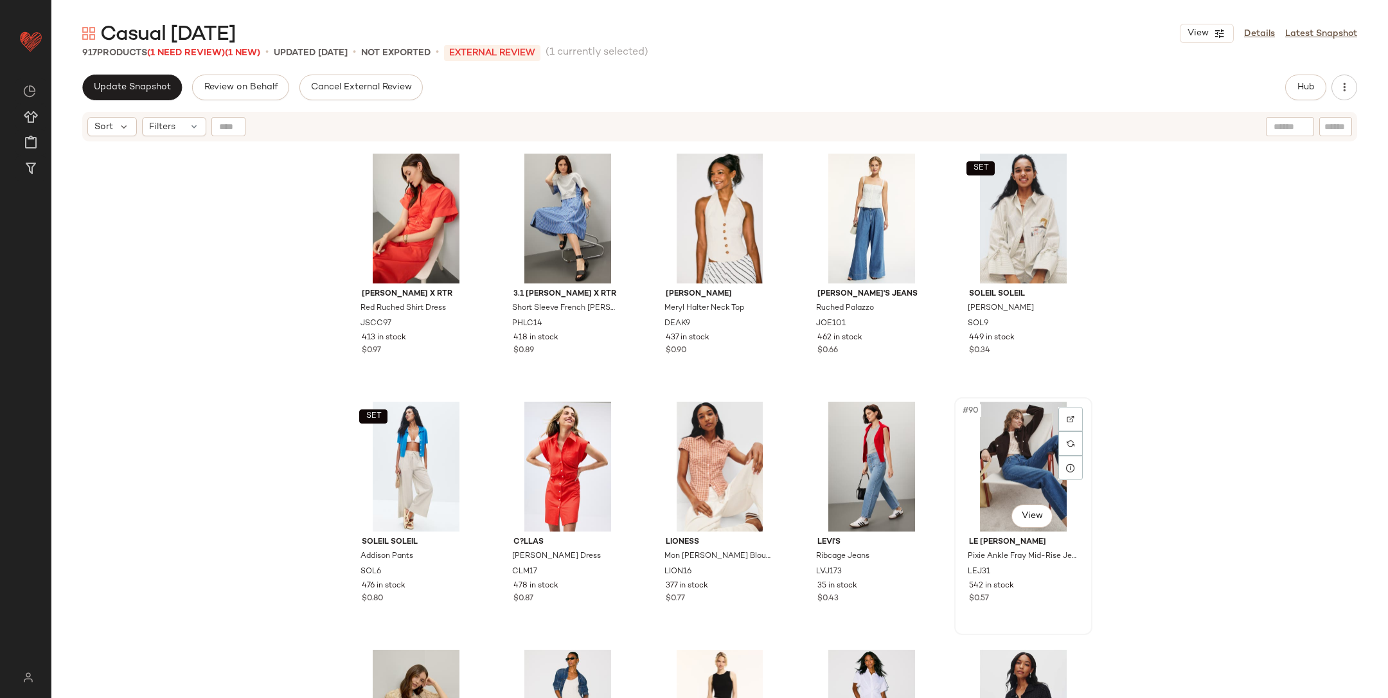
click at [1009, 434] on div "#90 View" at bounding box center [1023, 467] width 129 height 130
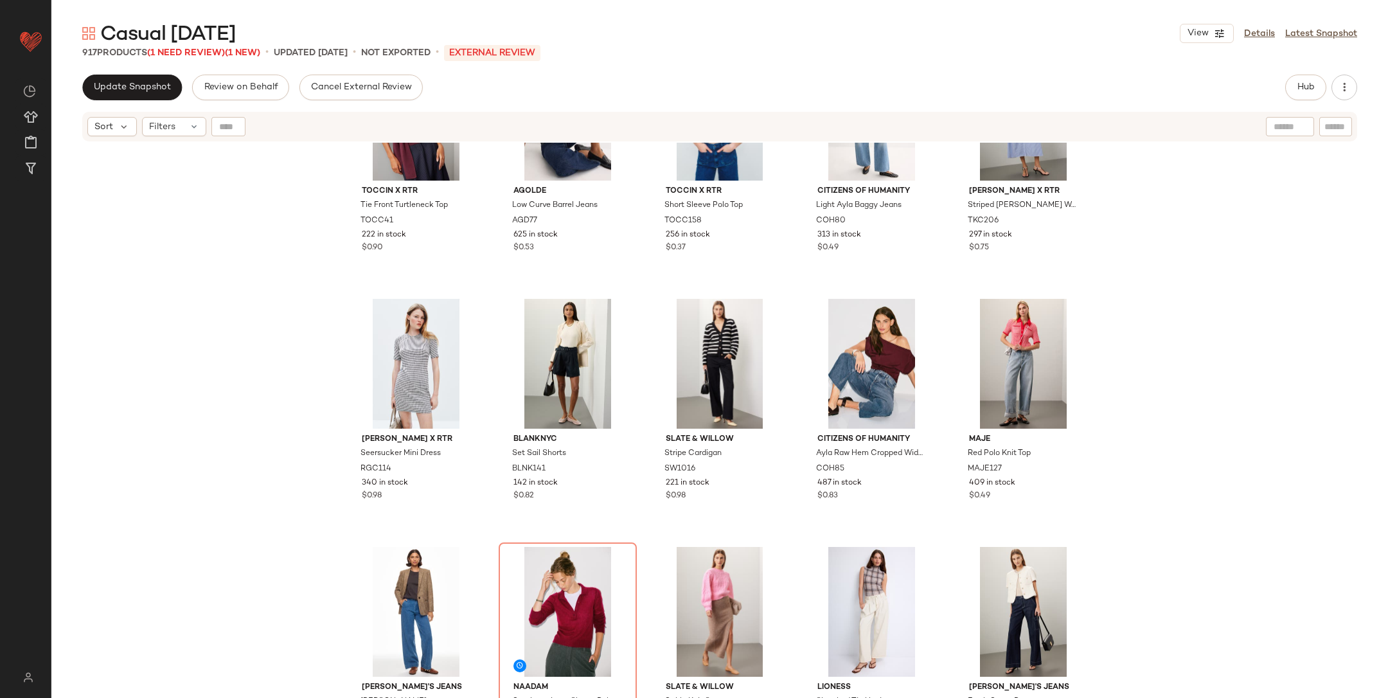
scroll to position [184, 0]
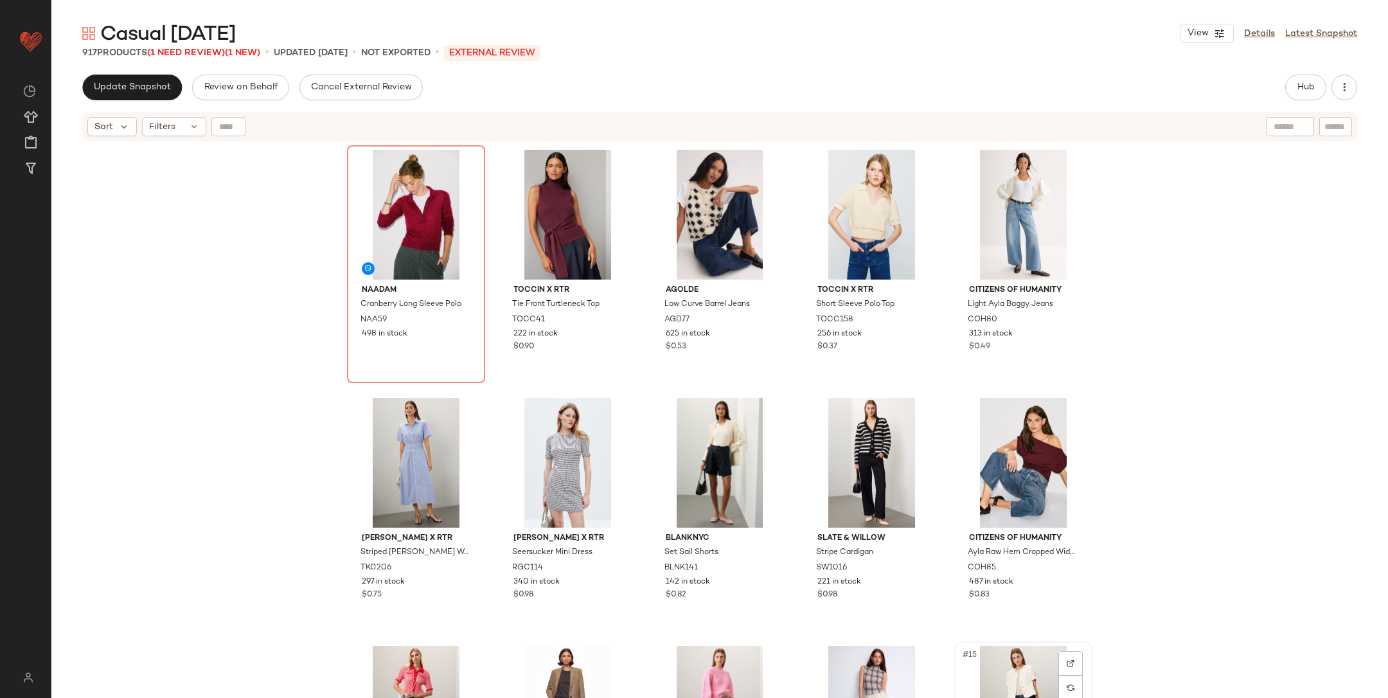
scroll to position [2, 0]
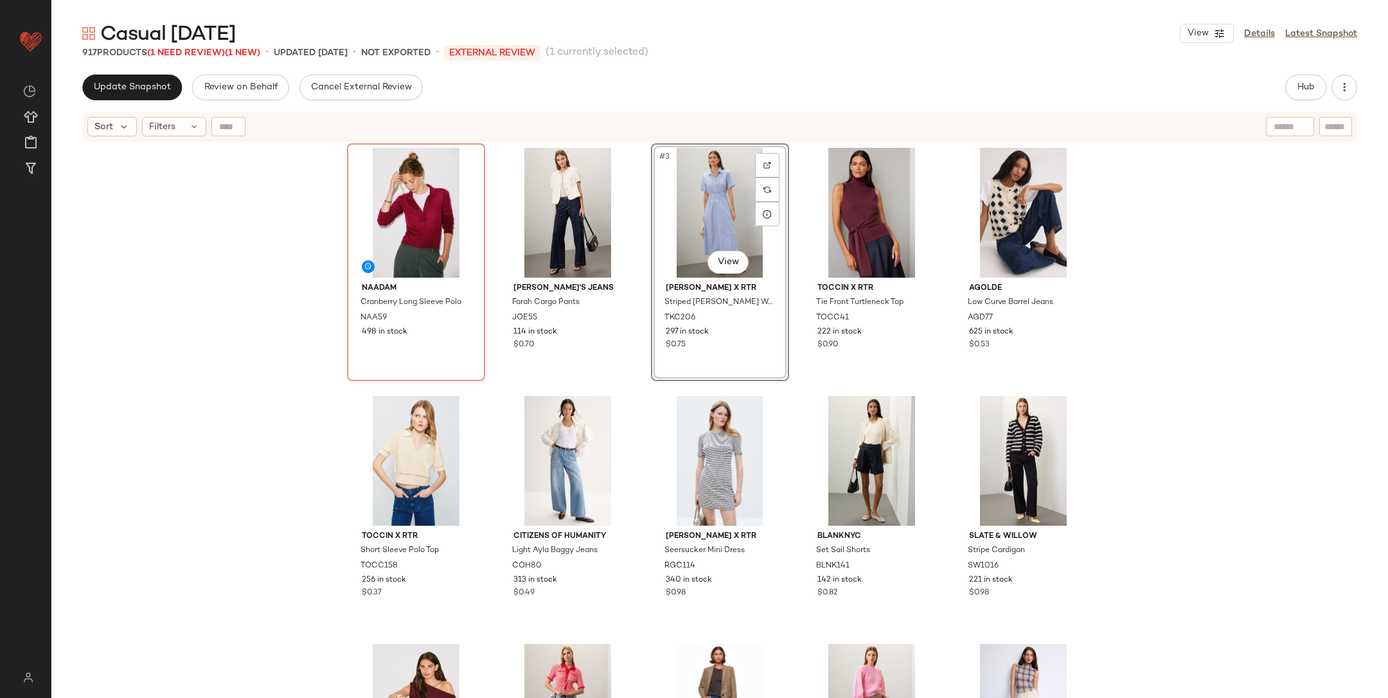
click at [1183, 333] on div "NAADAM Cranberry Long Sleeve Polo NAA59 498 in stock Joe's Jeans Farah Cargo Pa…" at bounding box center [719, 437] width 1337 height 588
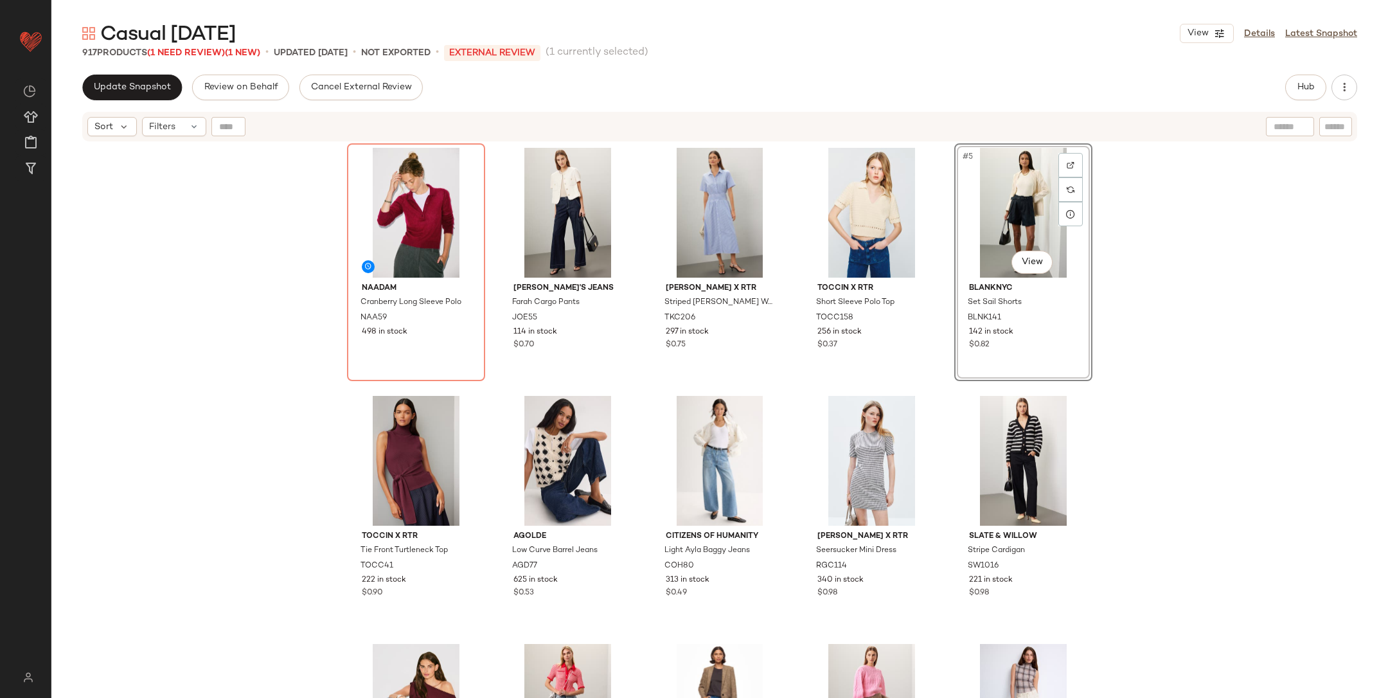
click at [1226, 289] on div "NAADAM Cranberry Long Sleeve Polo NAA59 498 in stock Joe's Jeans Farah Cargo Pa…" at bounding box center [719, 437] width 1337 height 588
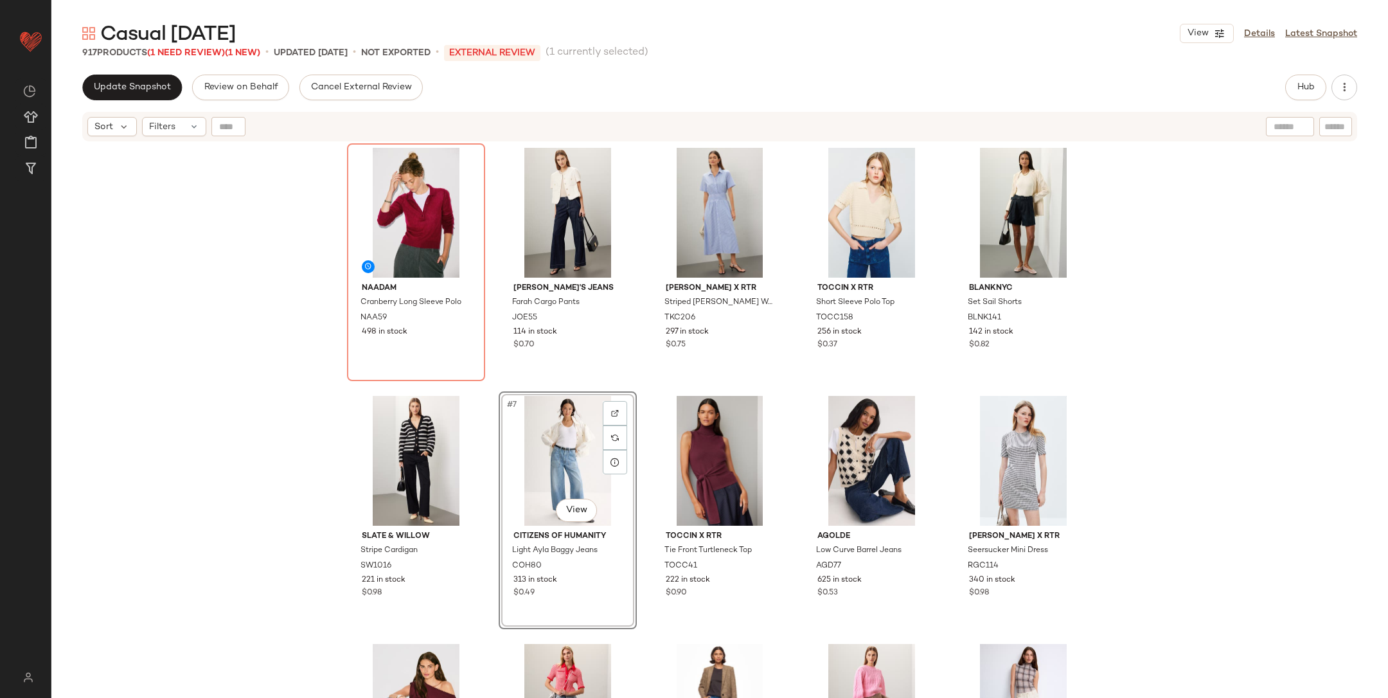
click at [1262, 427] on div "NAADAM Cranberry Long Sleeve Polo NAA59 498 in stock Joe's Jeans Farah Cargo Pa…" at bounding box center [719, 437] width 1337 height 588
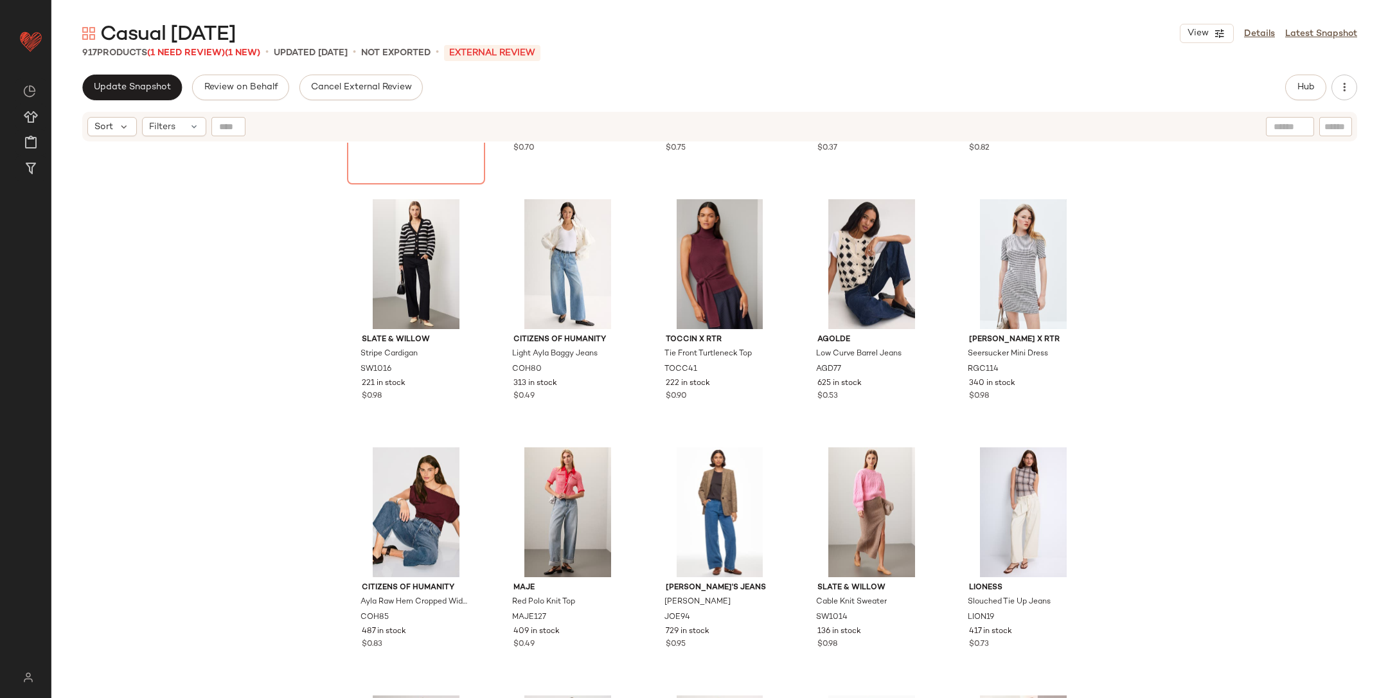
scroll to position [215, 0]
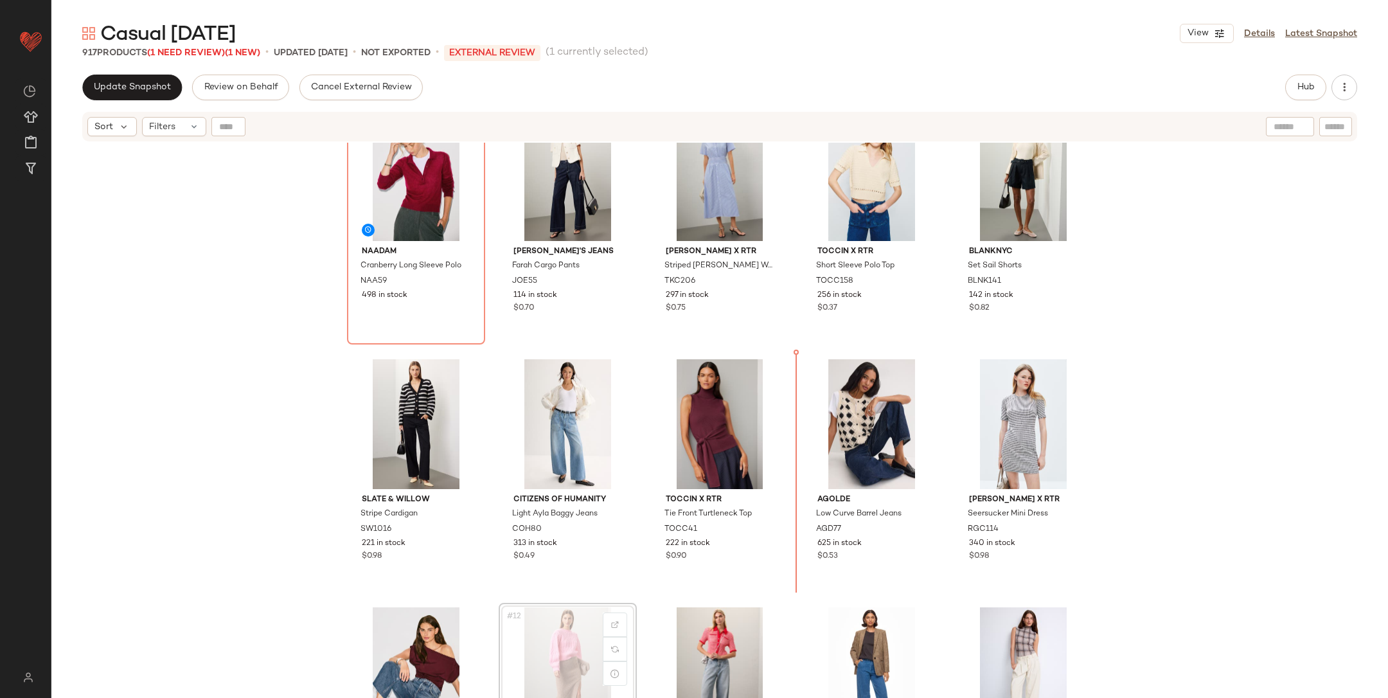
scroll to position [39, 0]
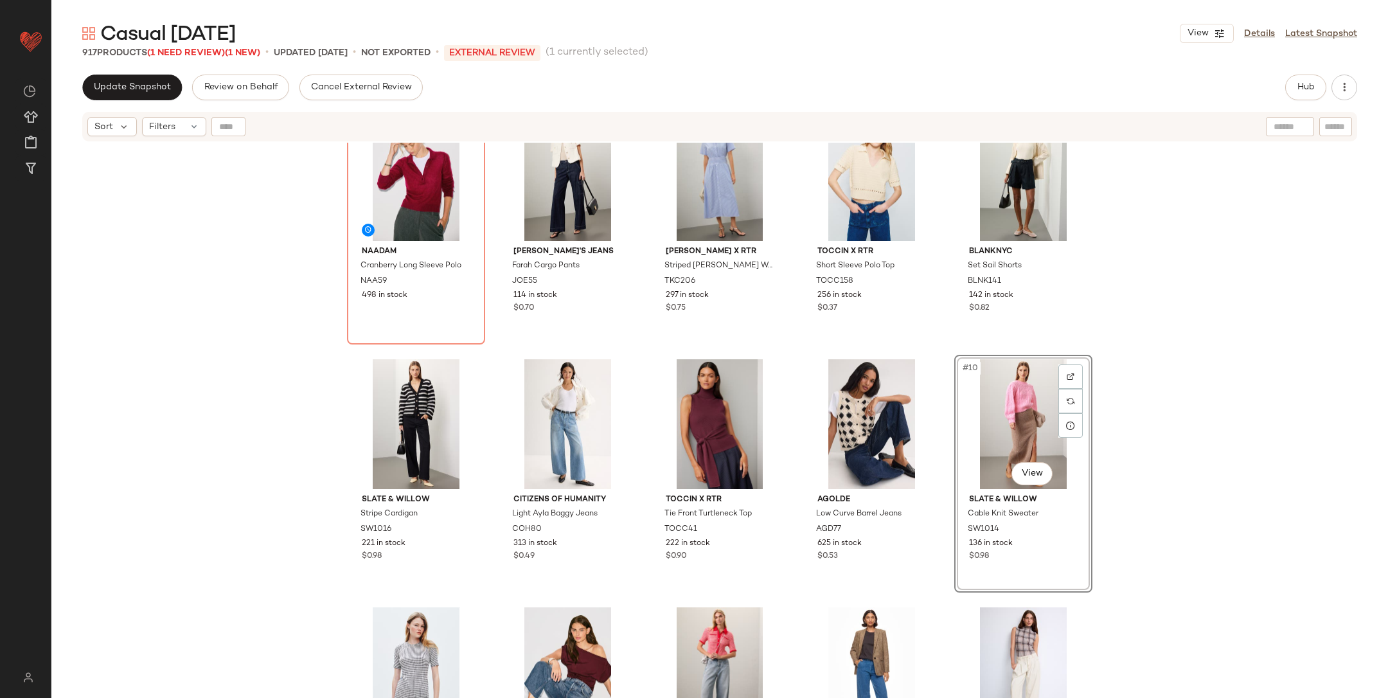
click at [1212, 452] on div "NAADAM Cranberry Long Sleeve Polo NAA59 498 in stock Joe's Jeans Farah Cargo Pa…" at bounding box center [719, 437] width 1337 height 588
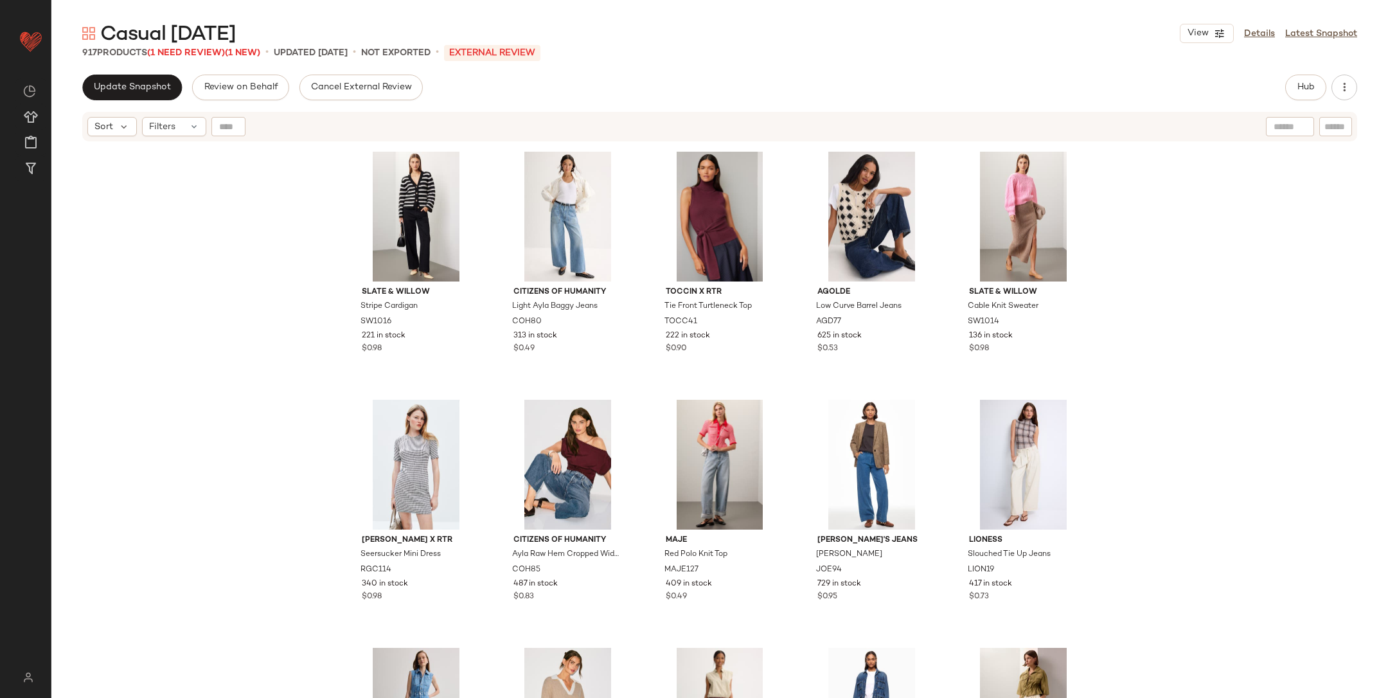
scroll to position [242, 0]
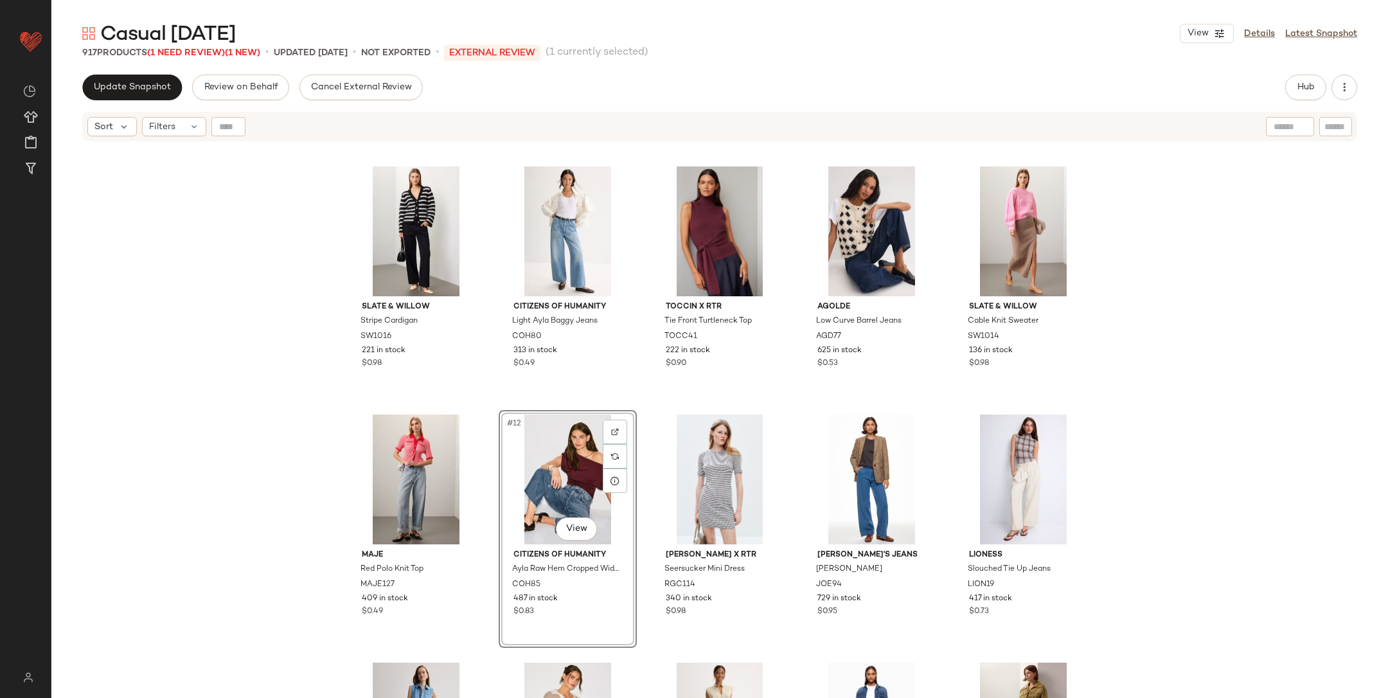
click at [1254, 436] on div "Slate & Willow Stripe Cardigan SW1016 221 in stock $0.98 Citizens of Humanity L…" at bounding box center [719, 437] width 1337 height 588
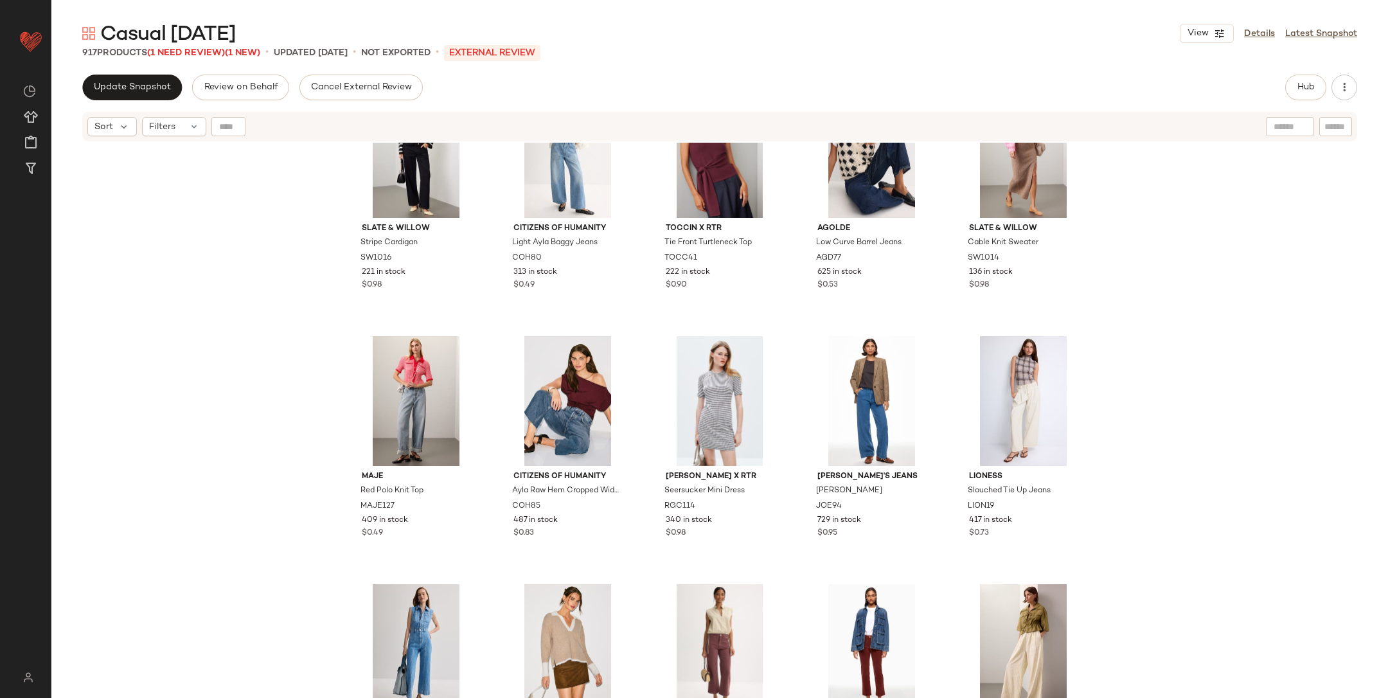
scroll to position [321, 0]
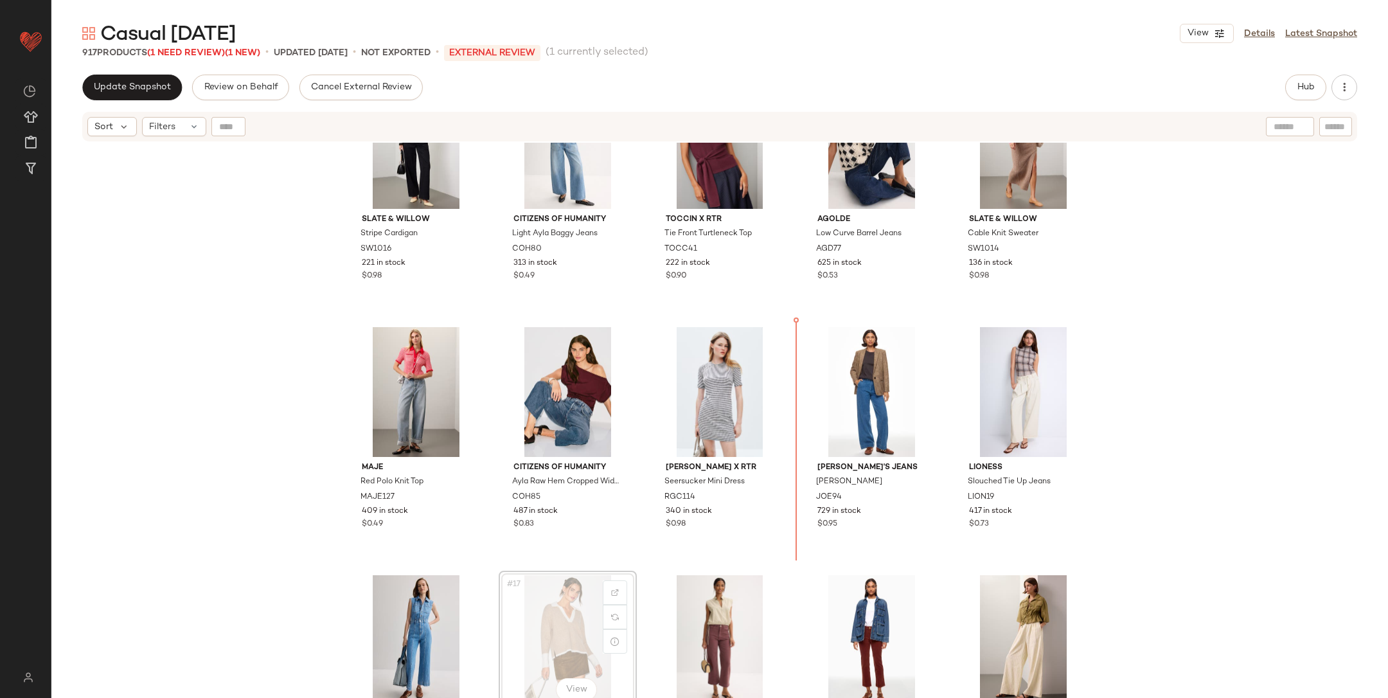
scroll to position [330, 0]
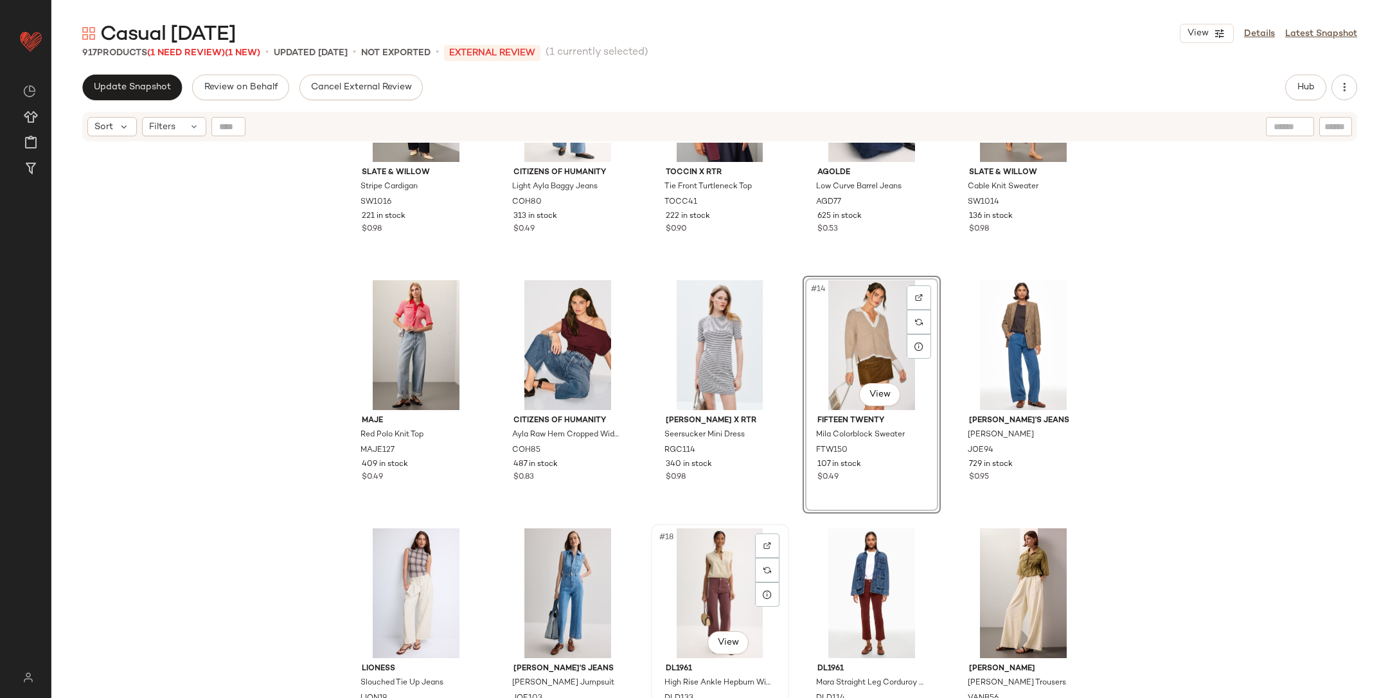
scroll to position [407, 0]
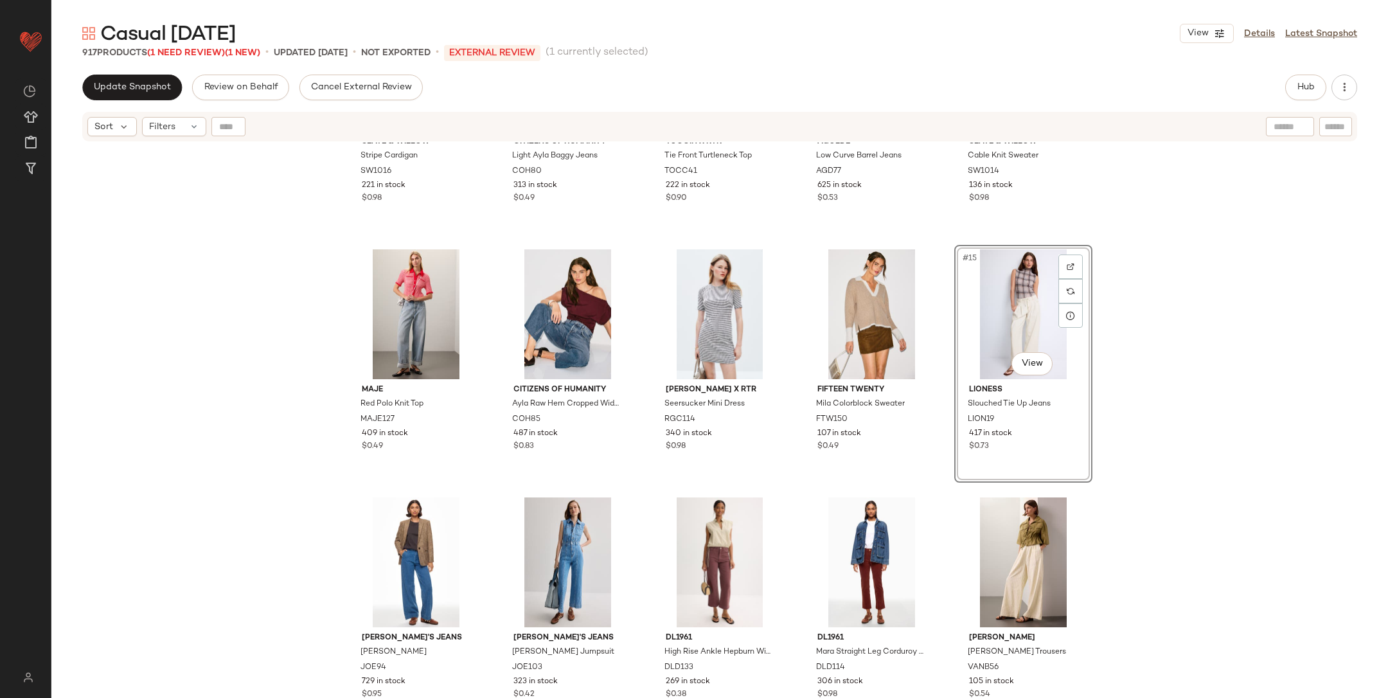
click at [1138, 375] on div "Slate & Willow Stripe Cardigan SW1016 221 in stock $0.98 Citizens of Humanity L…" at bounding box center [719, 437] width 1337 height 588
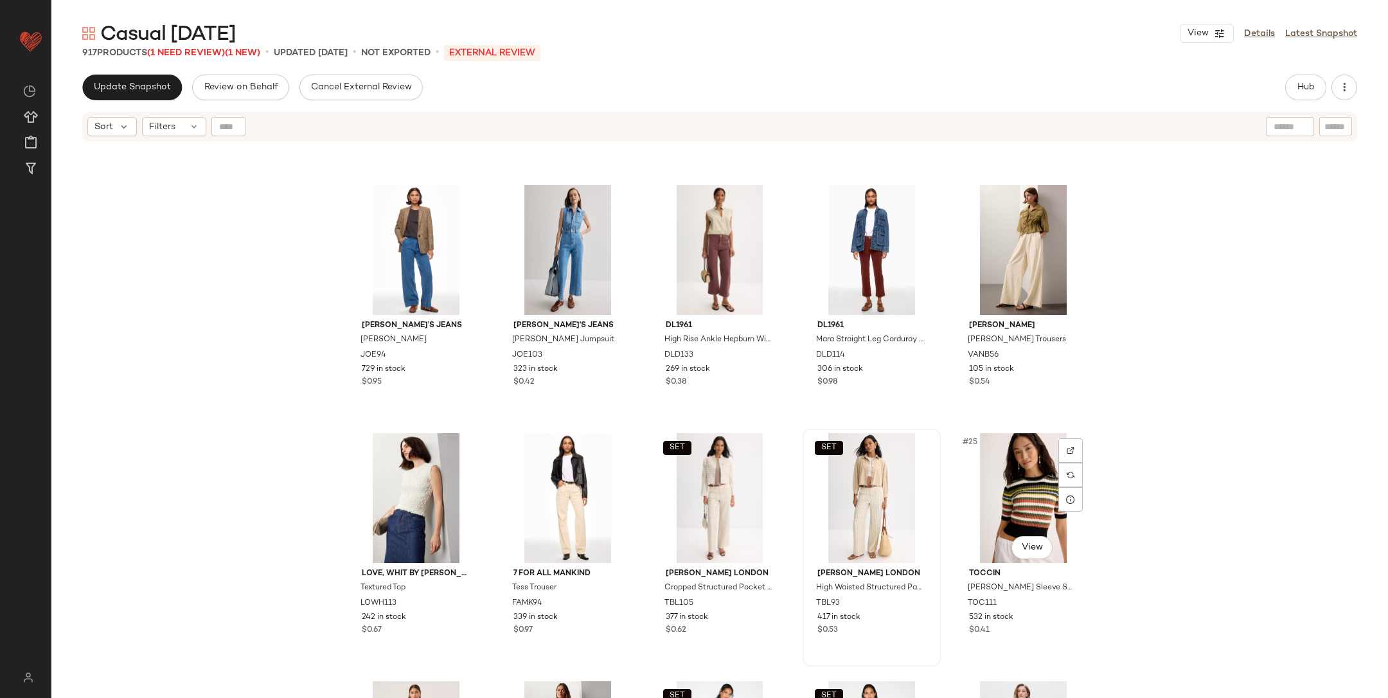
scroll to position [739, 0]
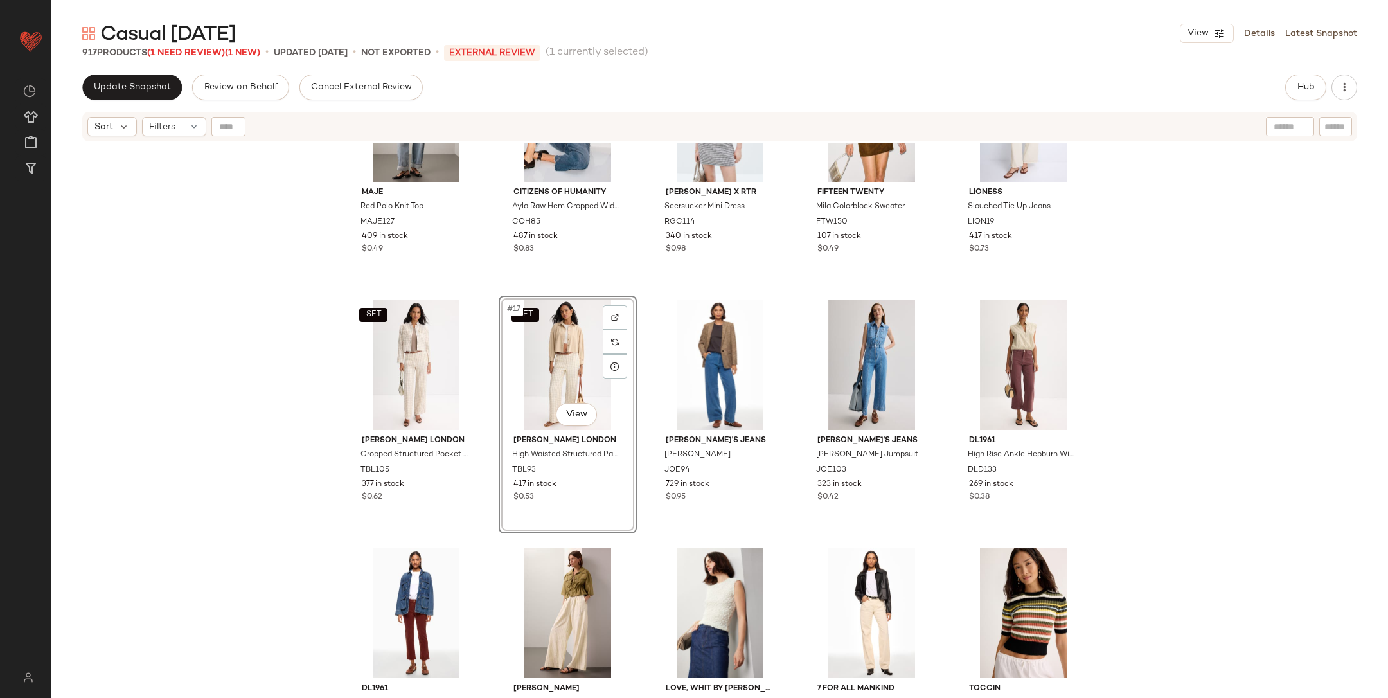
scroll to position [574, 0]
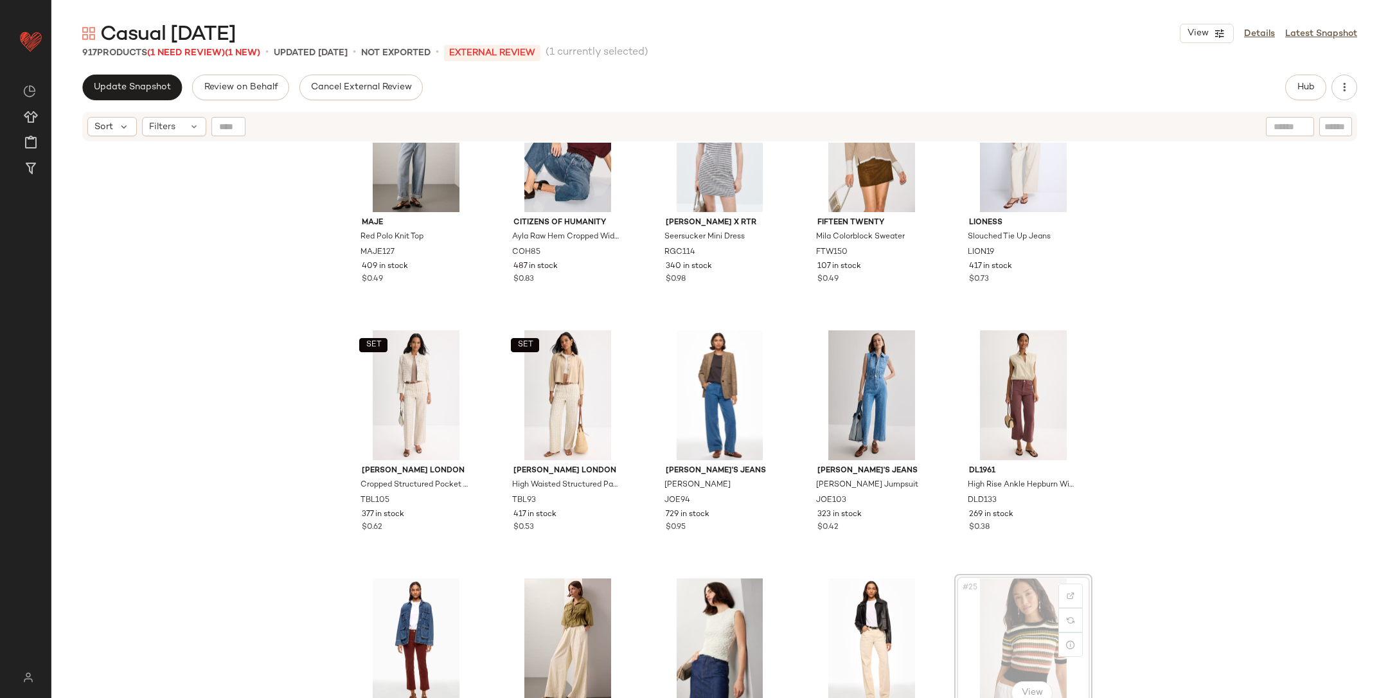
scroll to position [576, 0]
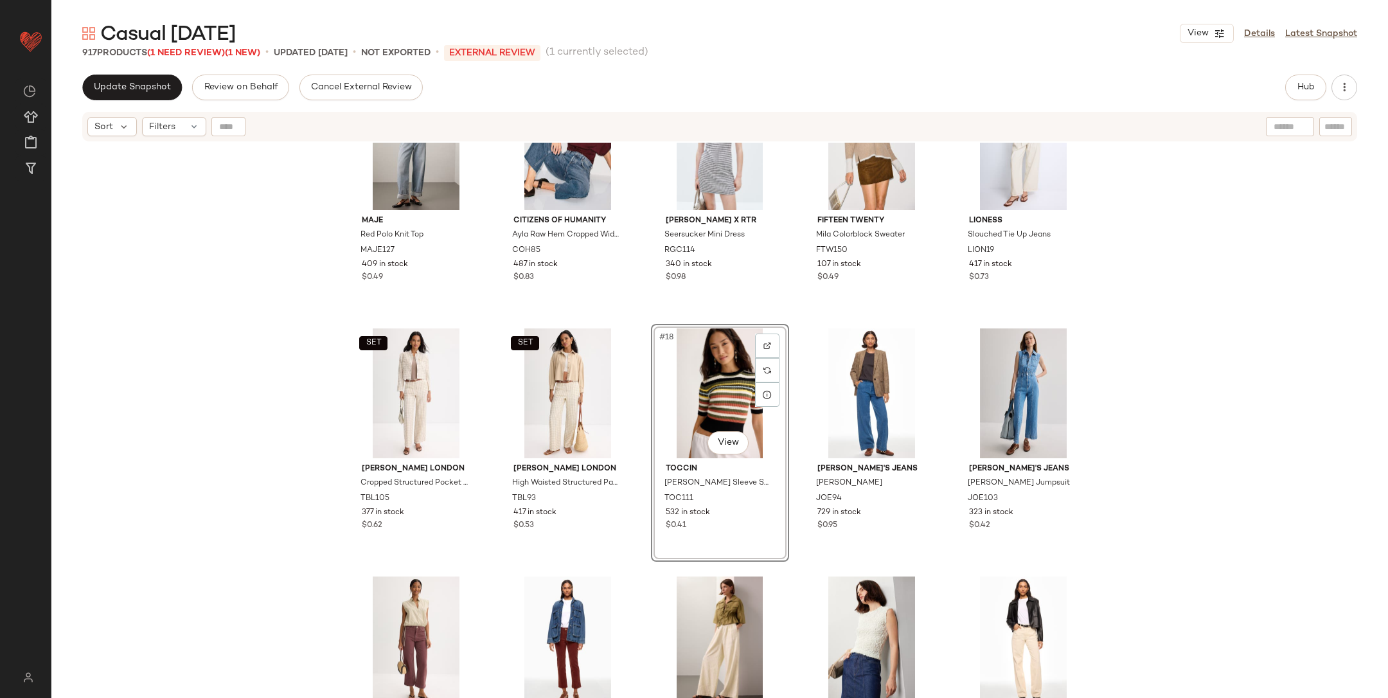
click at [1138, 370] on div "Maje Red Polo Knit Top MAJE127 409 in stock $0.49 Citizens of Humanity Ayla Raw…" at bounding box center [719, 437] width 1337 height 588
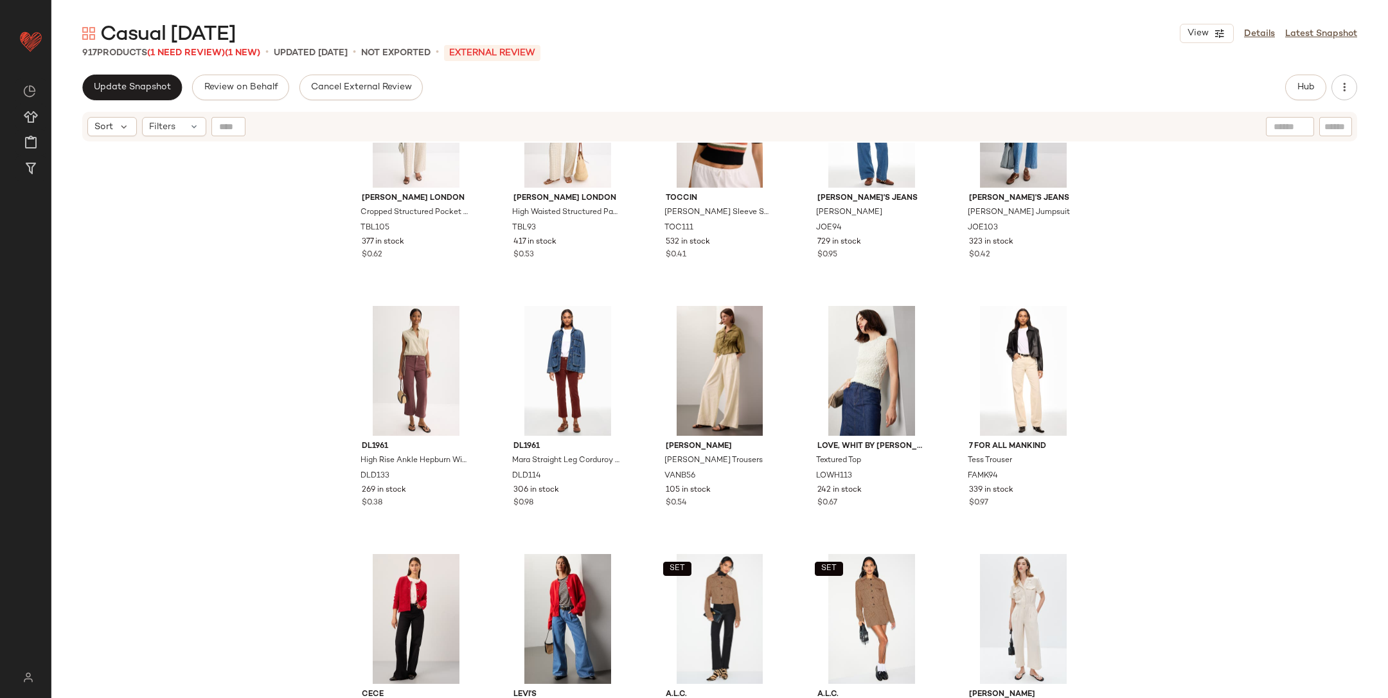
scroll to position [858, 0]
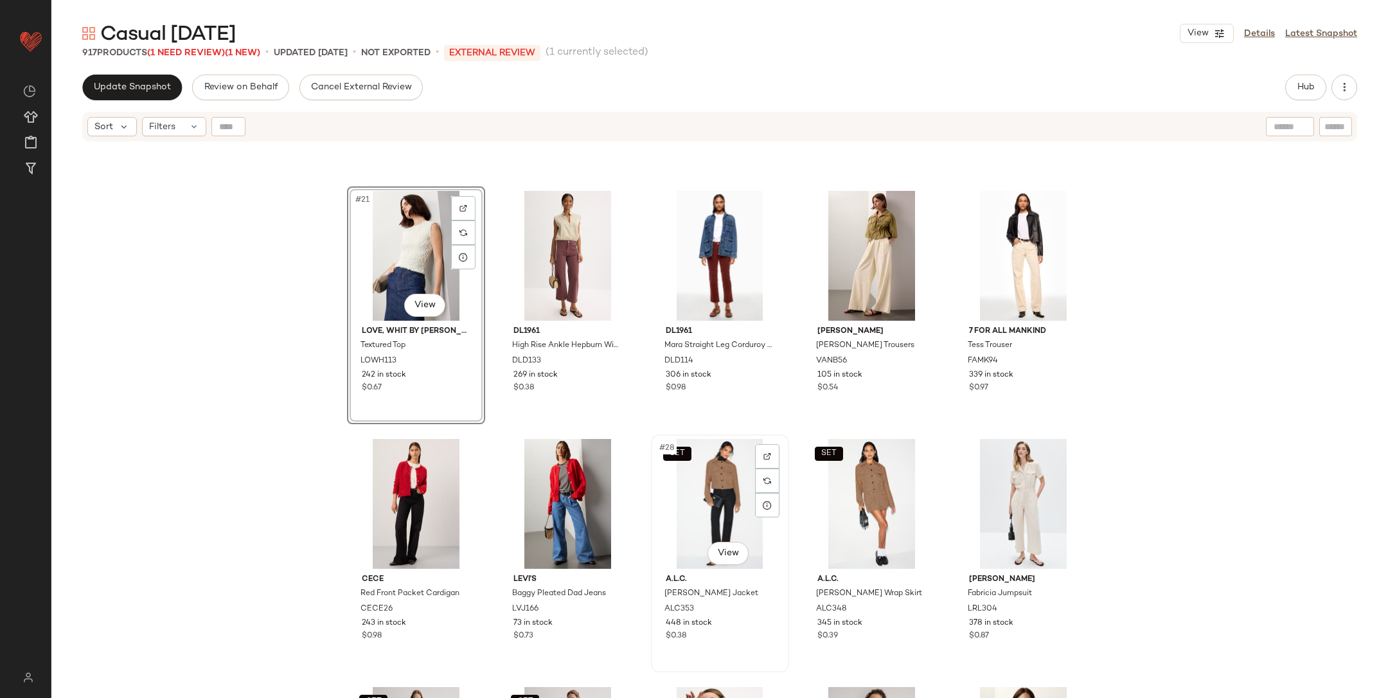
scroll to position [956, 0]
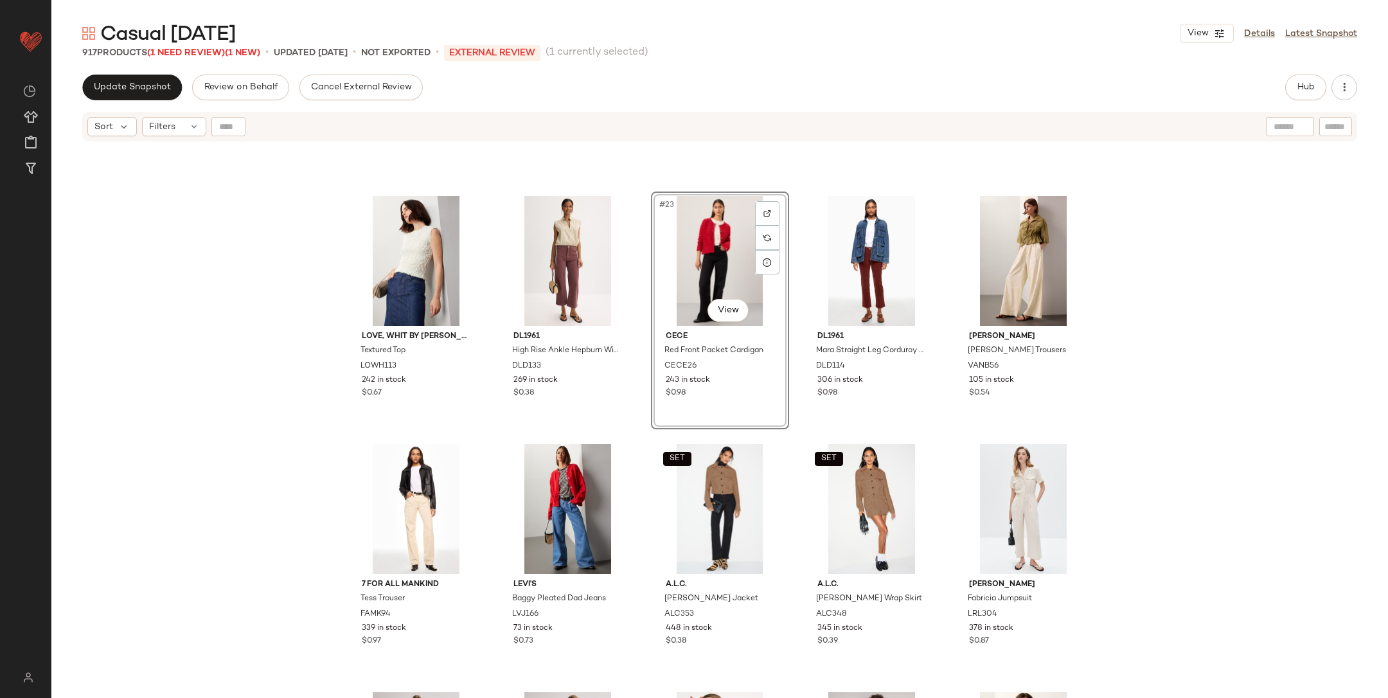
click at [1129, 388] on div "Love, Whit by Whitney Port Textured Top LOWH113 242 in stock $0.67 DL1961 High …" at bounding box center [719, 437] width 1337 height 588
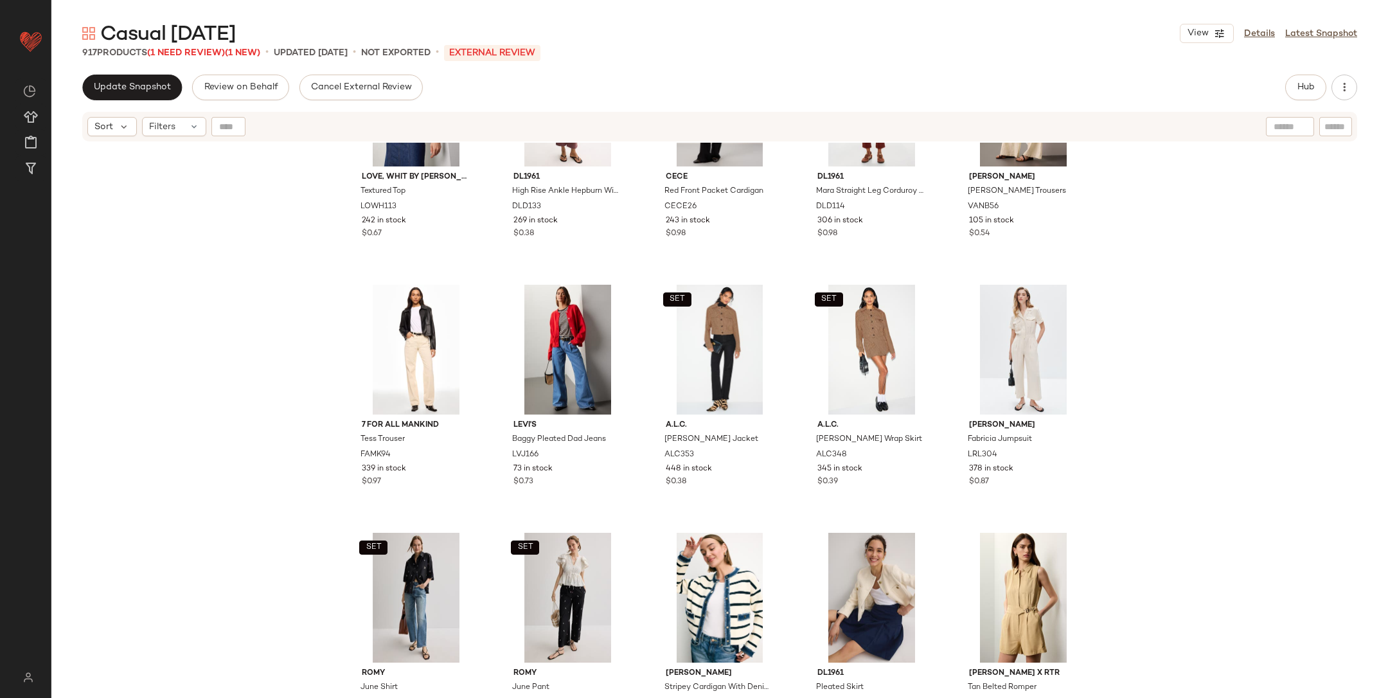
scroll to position [1199, 0]
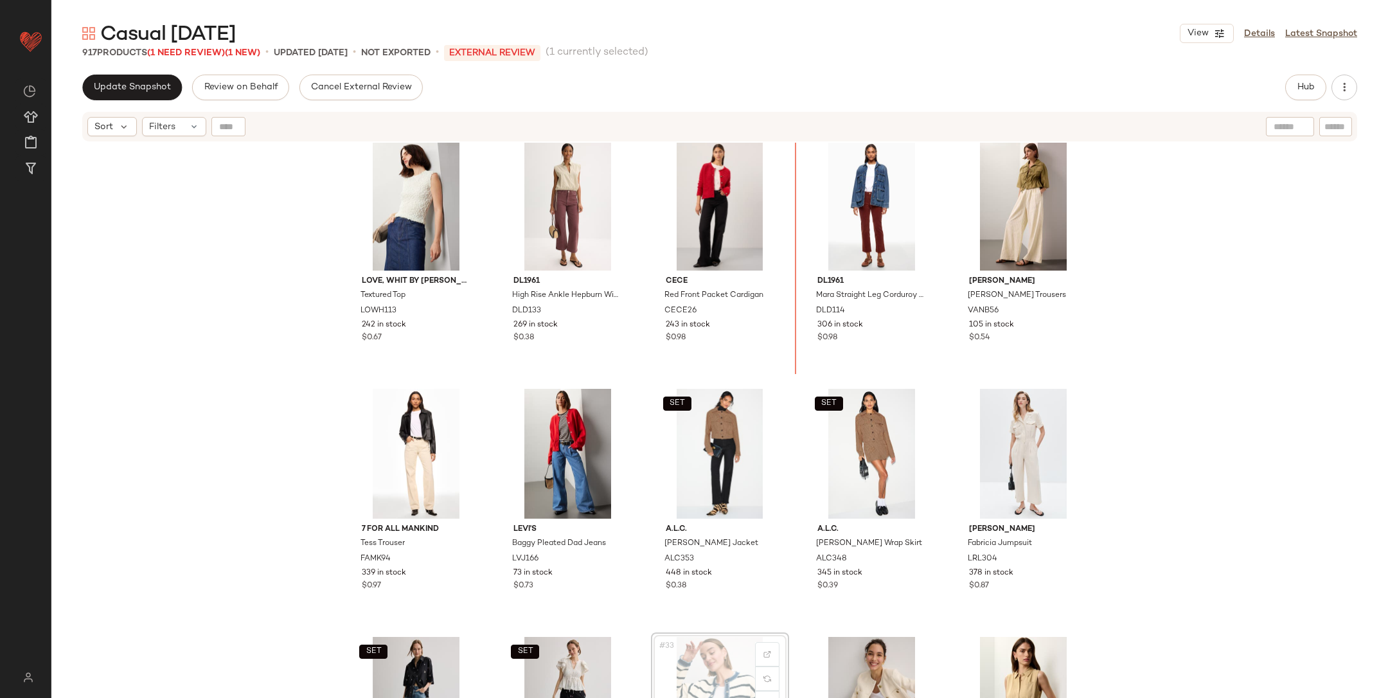
scroll to position [971, 0]
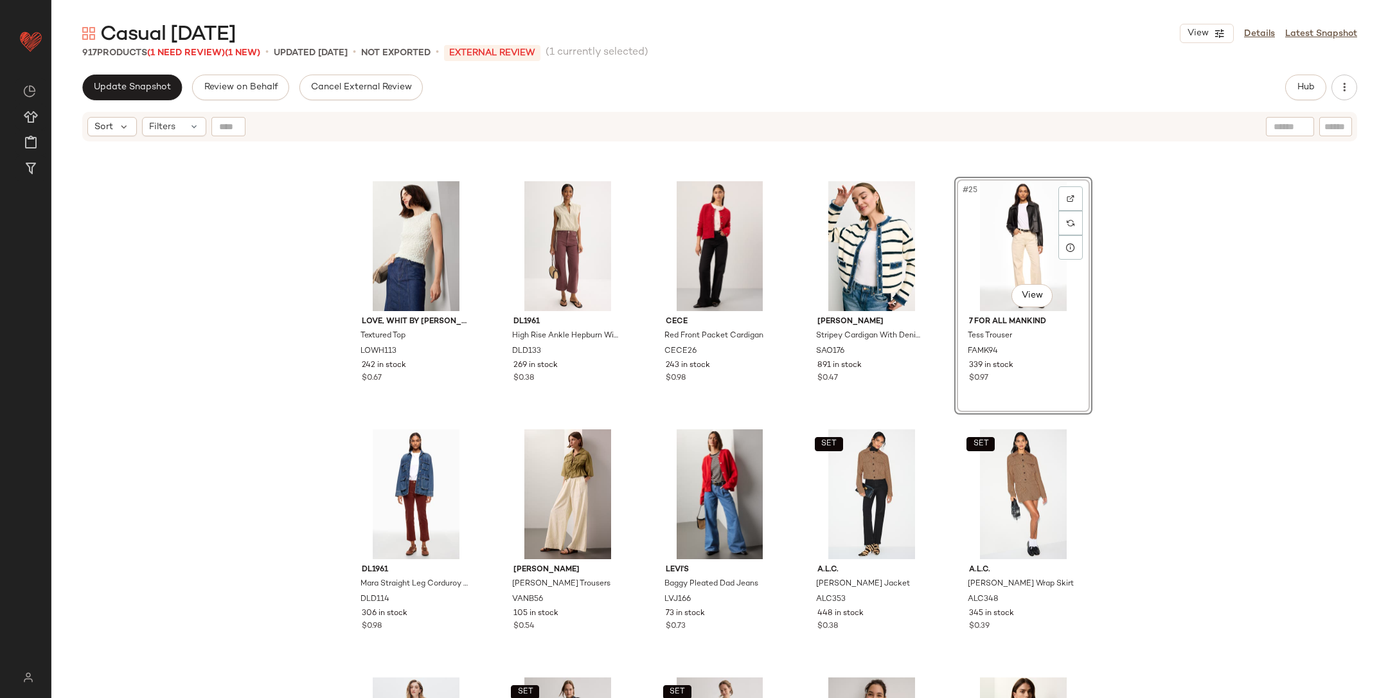
click at [1136, 388] on div "Love, Whit by Whitney Port Textured Top LOWH113 242 in stock $0.67 DL1961 High …" at bounding box center [719, 437] width 1337 height 588
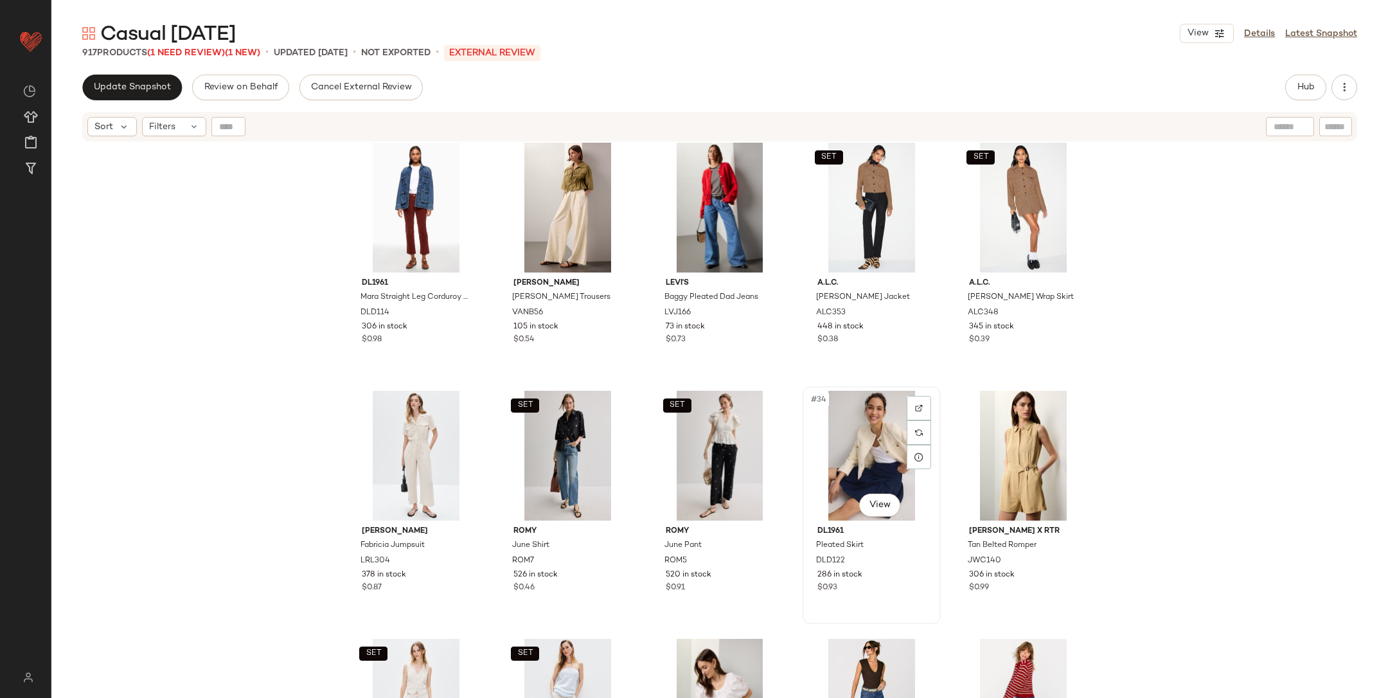
scroll to position [1257, 0]
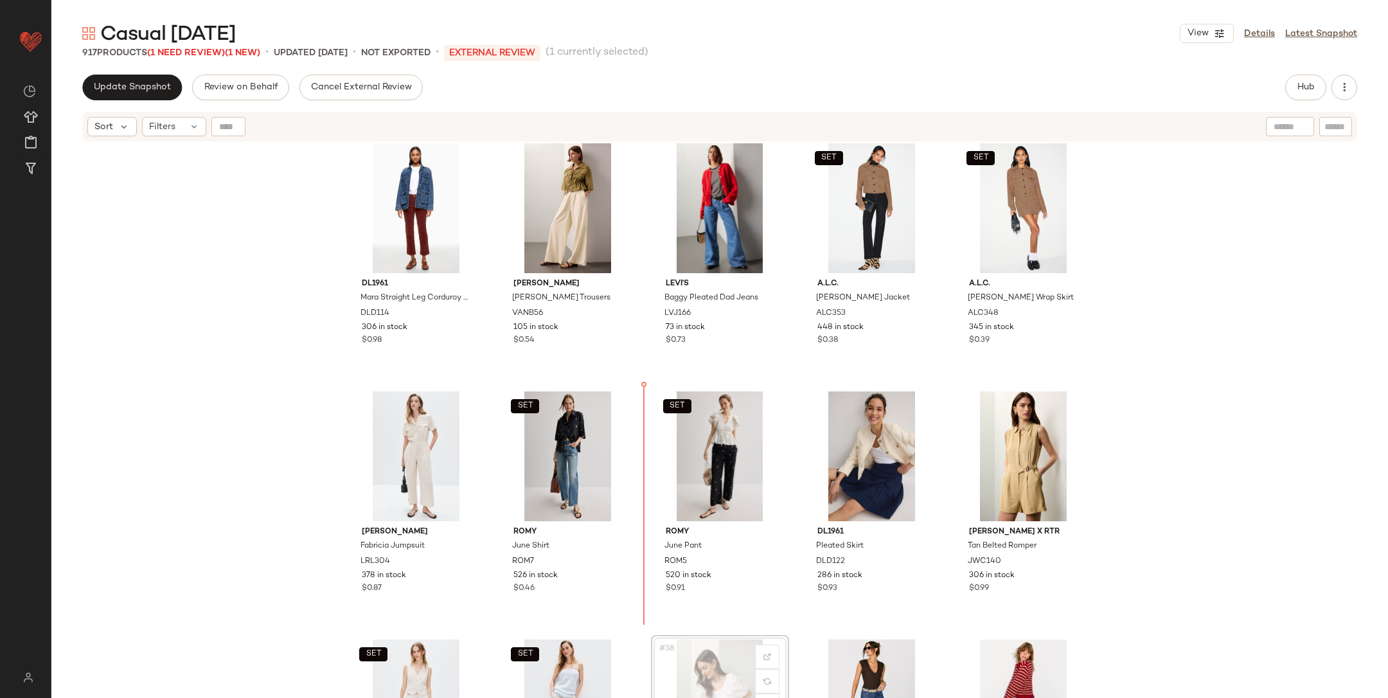
scroll to position [1258, 0]
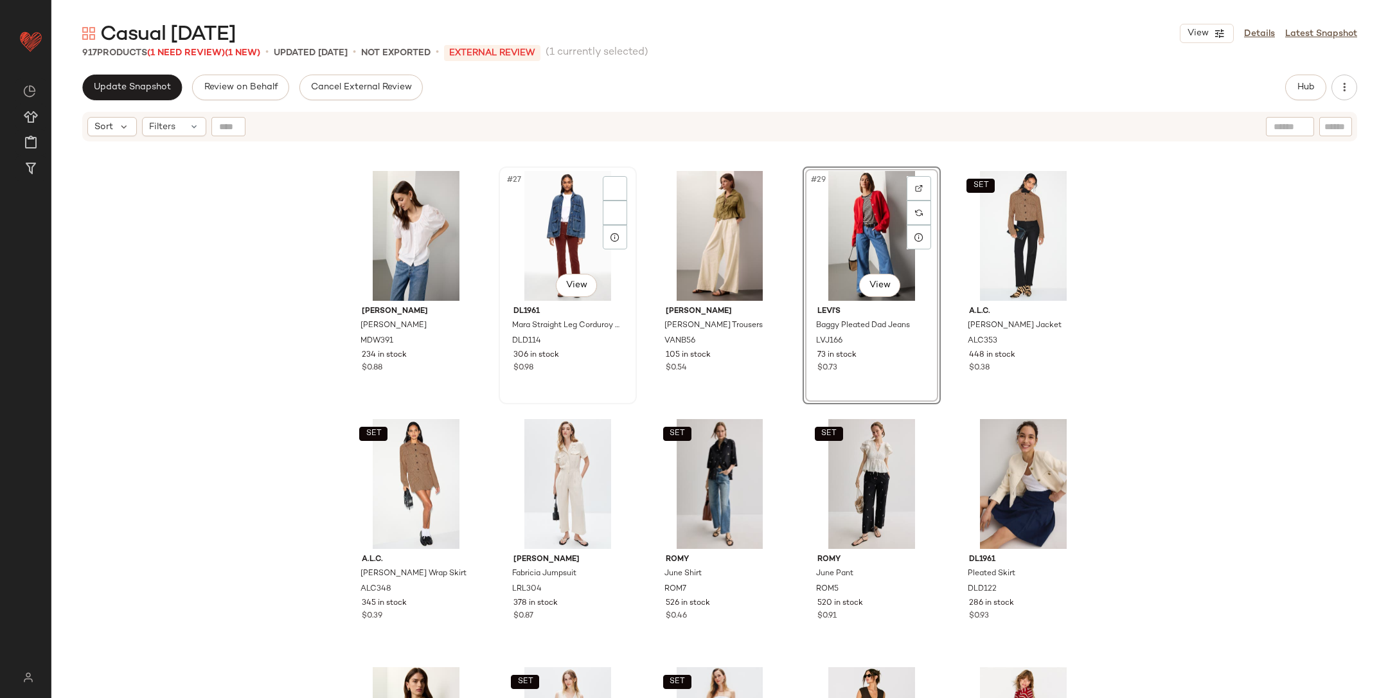
scroll to position [1222, 0]
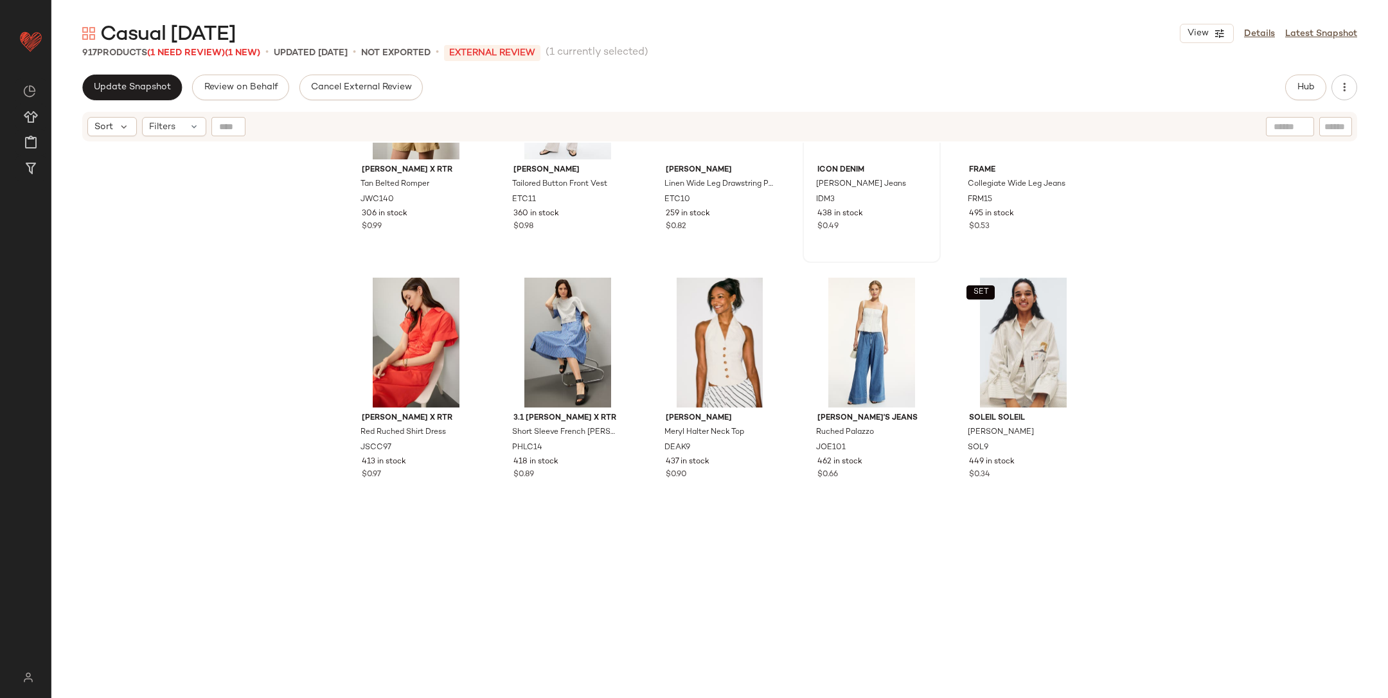
scroll to position [1152, 0]
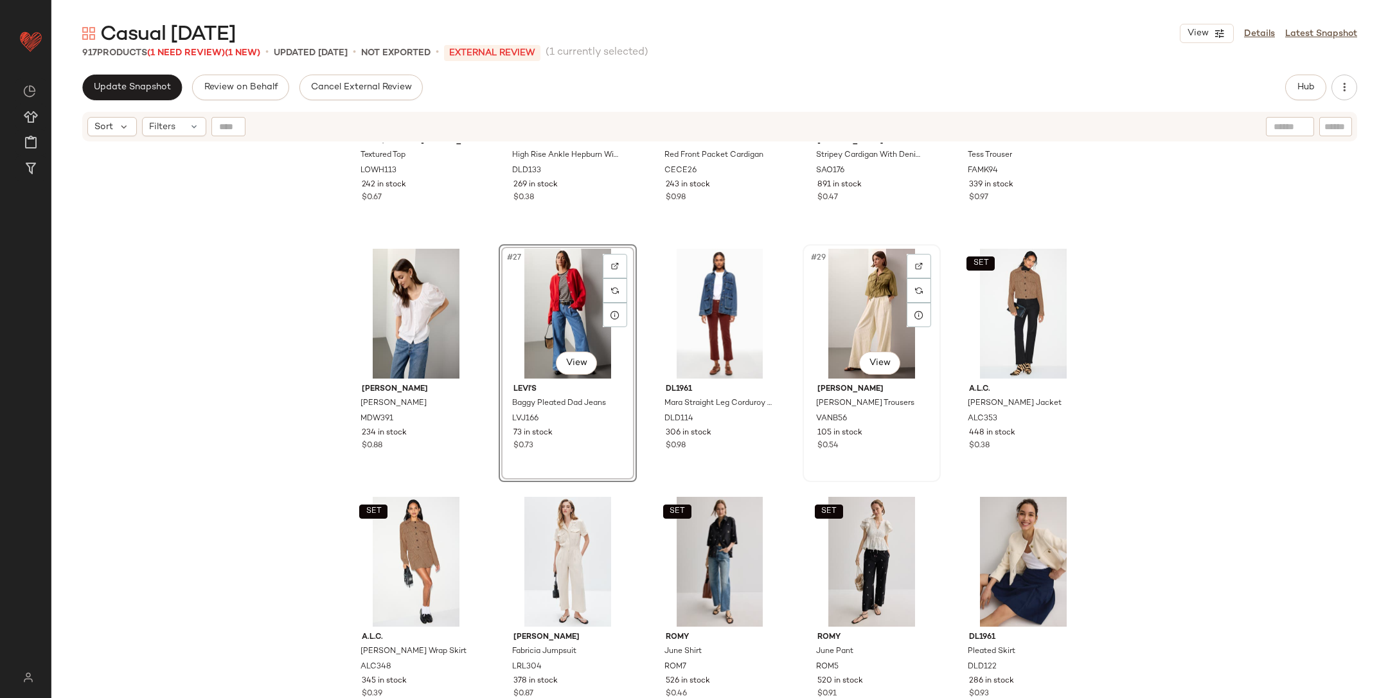
click at [865, 318] on div "#29 View" at bounding box center [871, 314] width 129 height 130
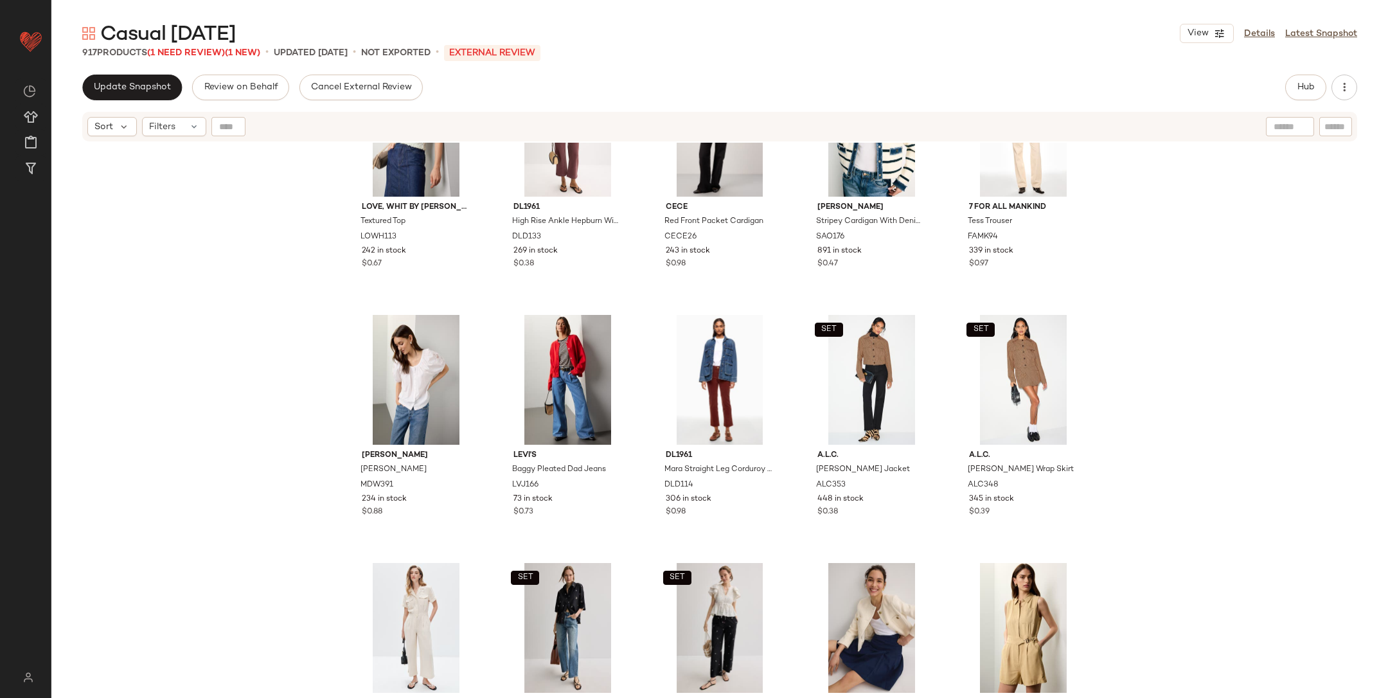
scroll to position [1091, 0]
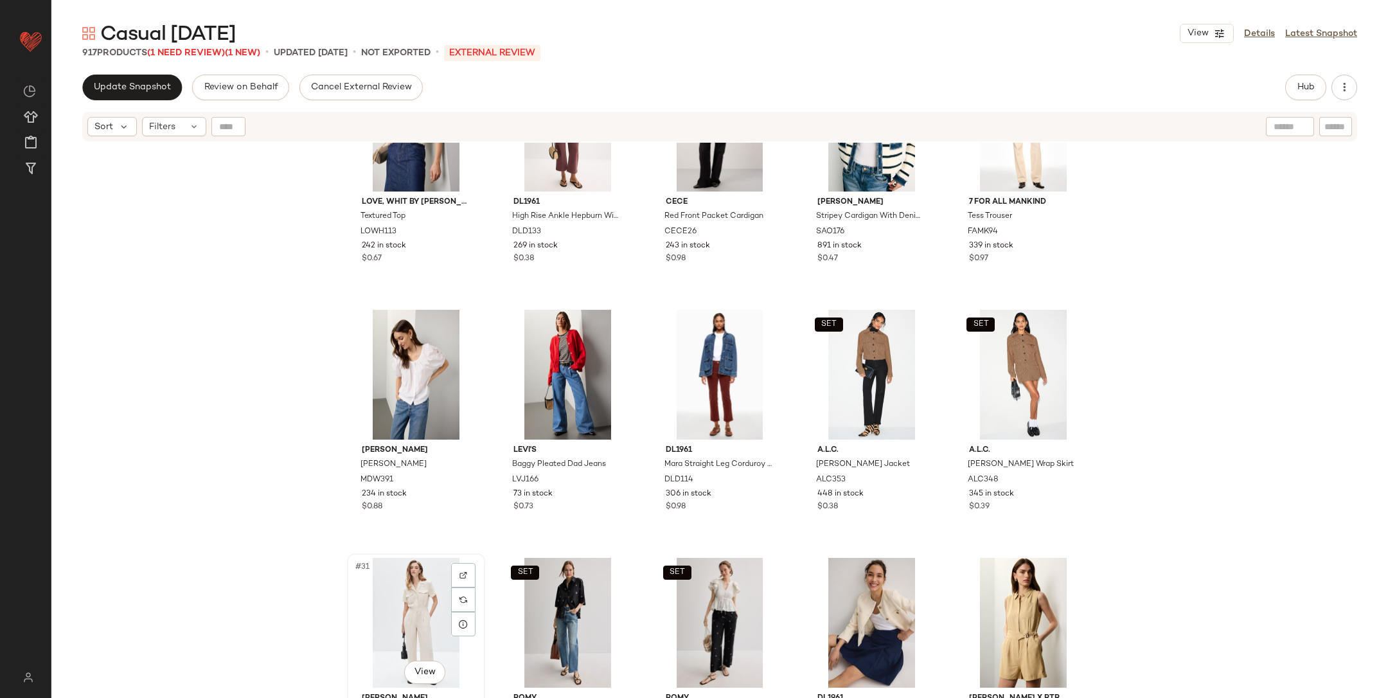
scroll to position [1091, 0]
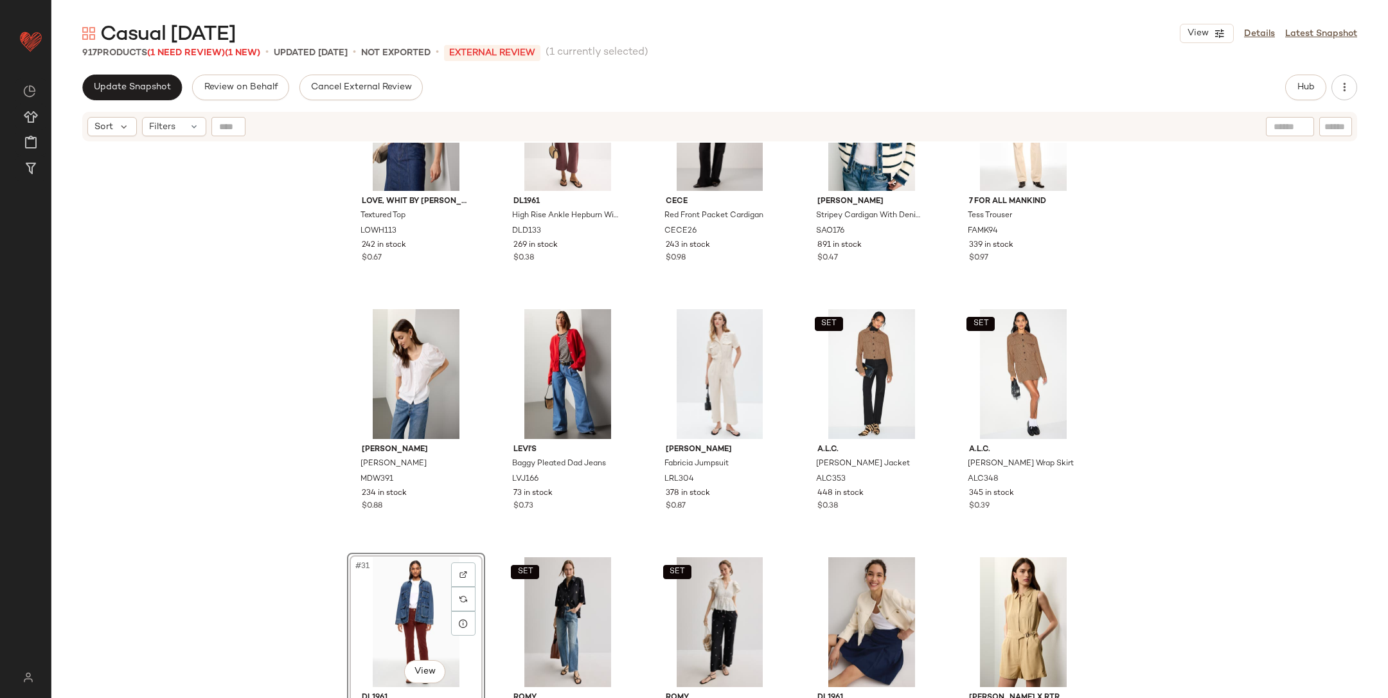
click at [647, 543] on div "Love, Whit by Whitney Port Textured Top LOWH113 242 in stock $0.67 DL1961 High …" at bounding box center [719, 437] width 1337 height 588
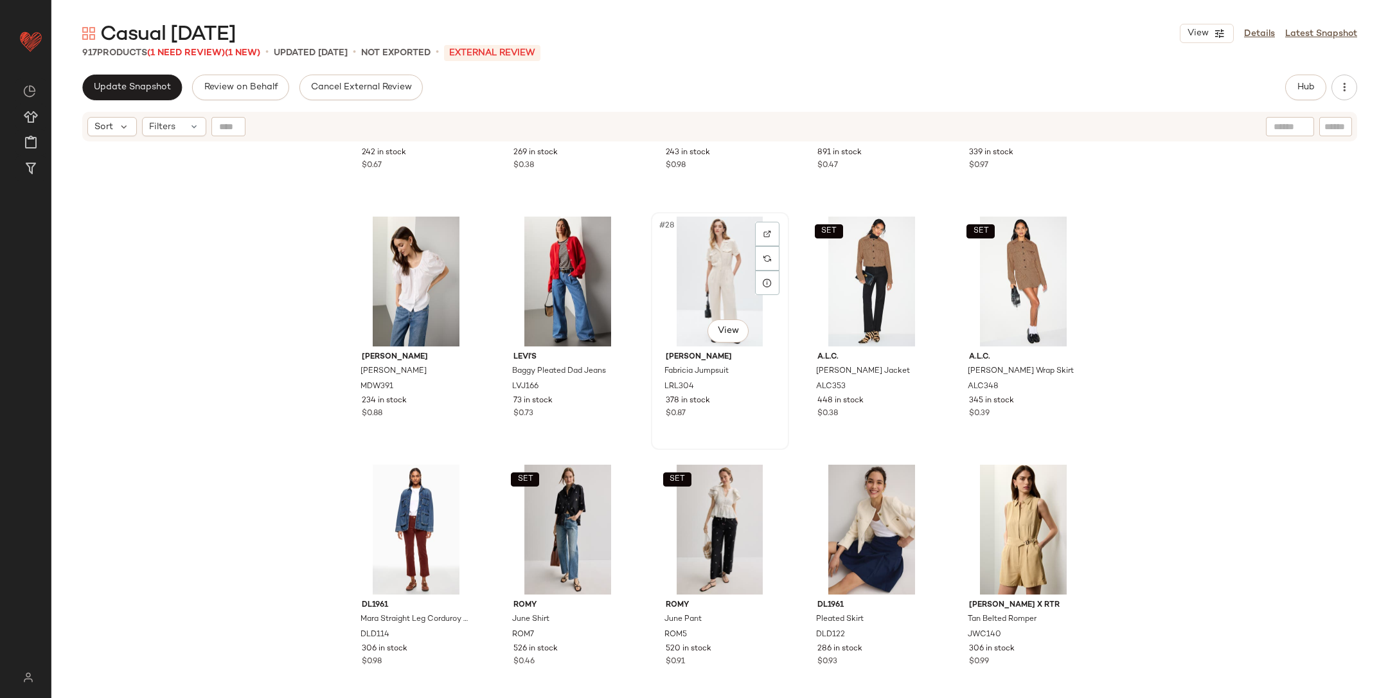
scroll to position [1334, 0]
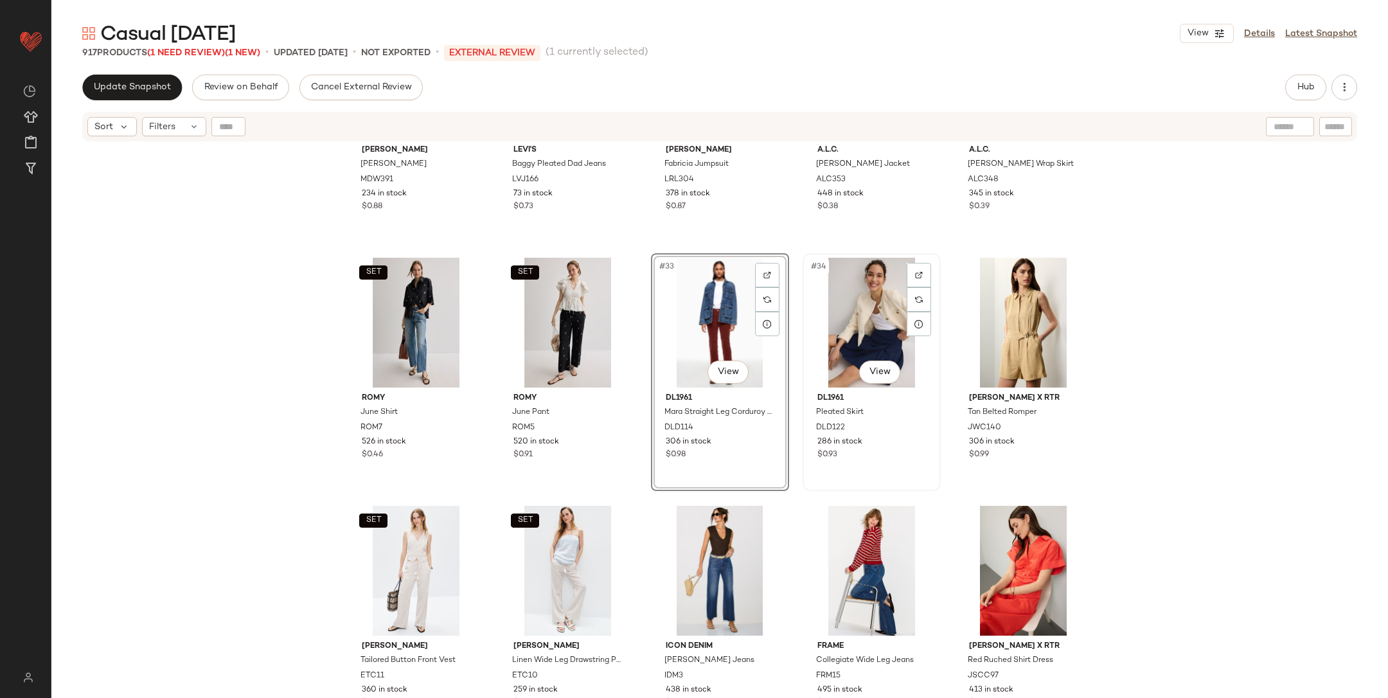
scroll to position [1427, 0]
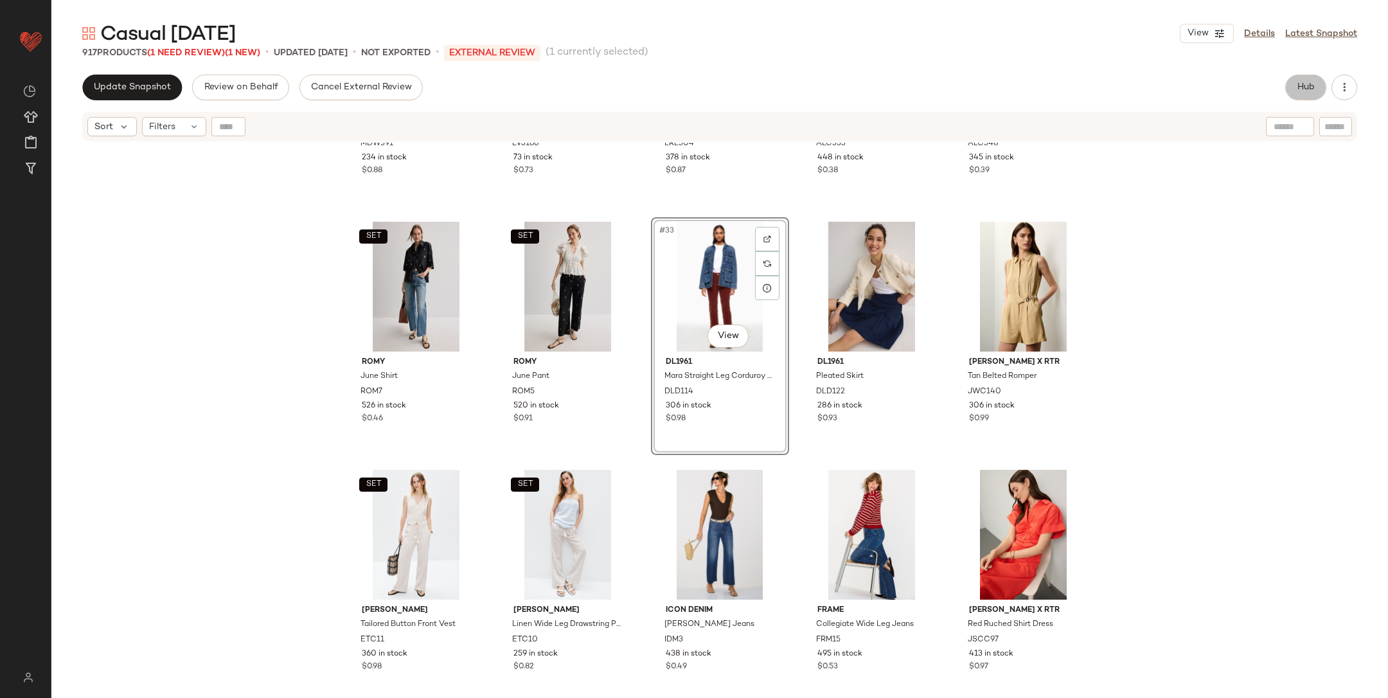
click at [1310, 82] on span "Hub" at bounding box center [1306, 87] width 18 height 10
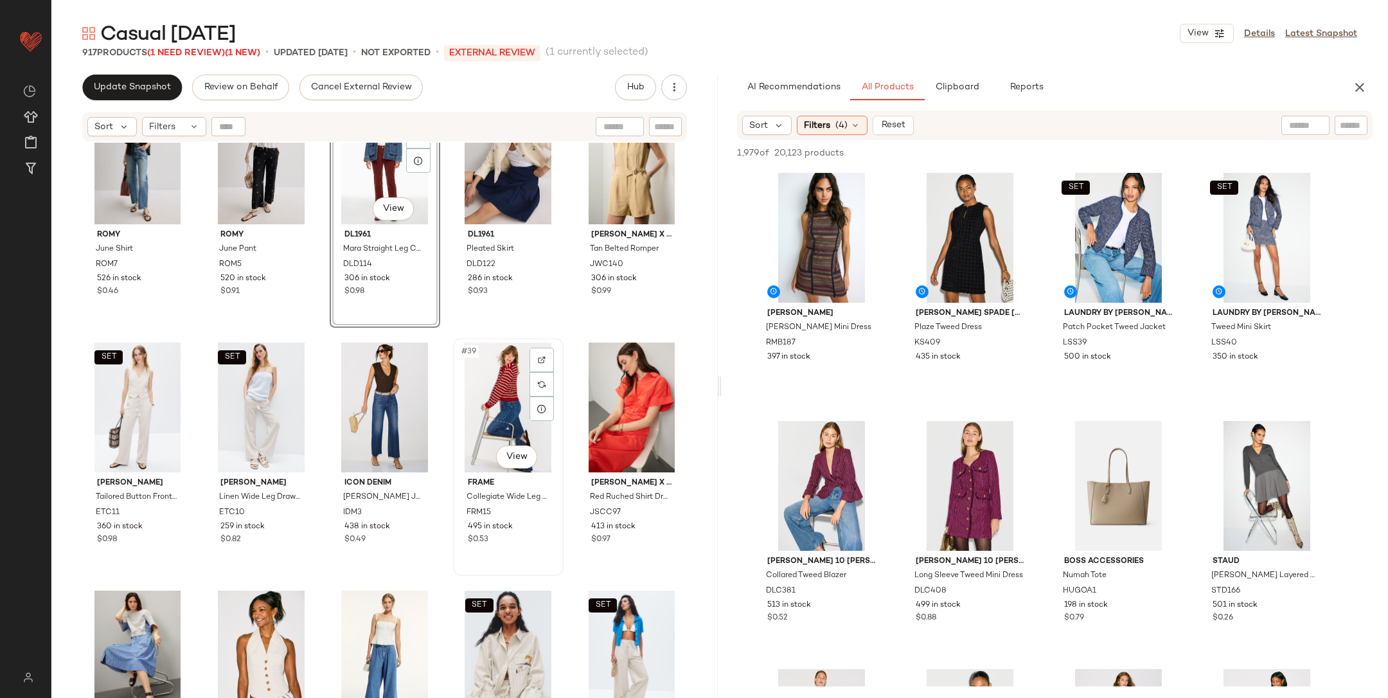
scroll to position [1572, 0]
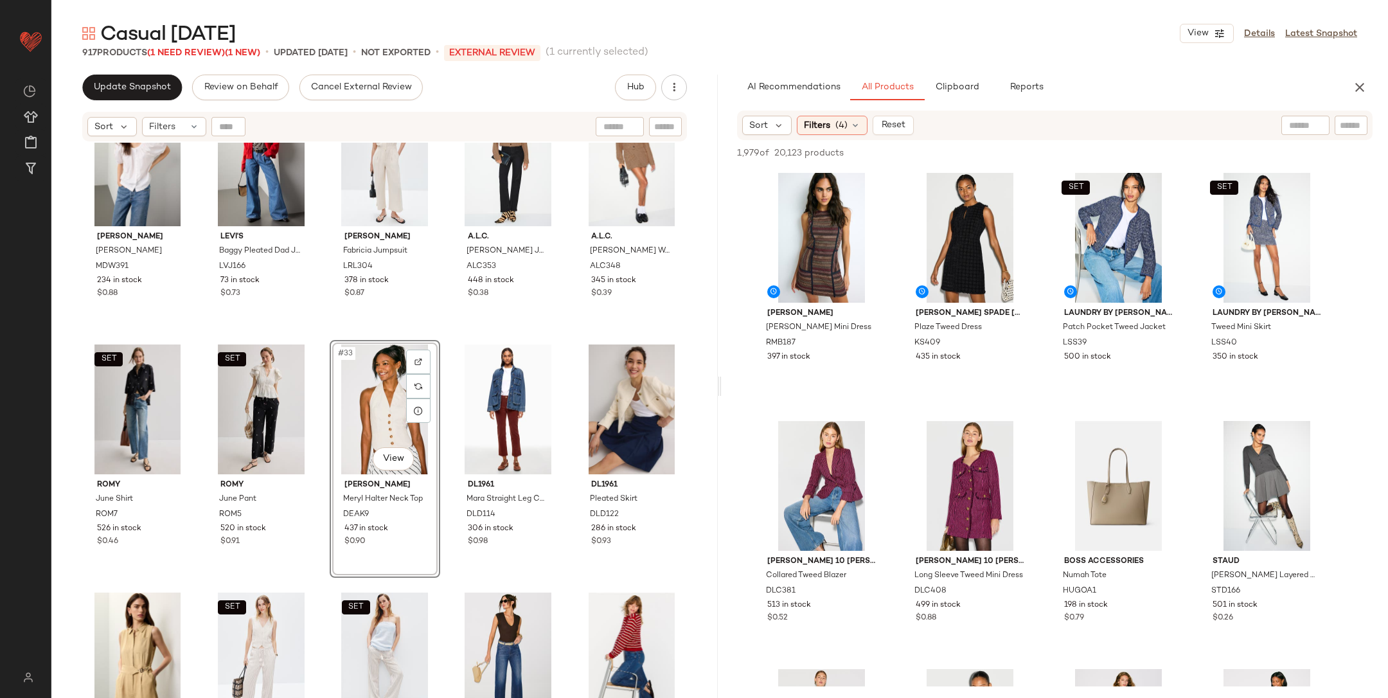
scroll to position [1305, 0]
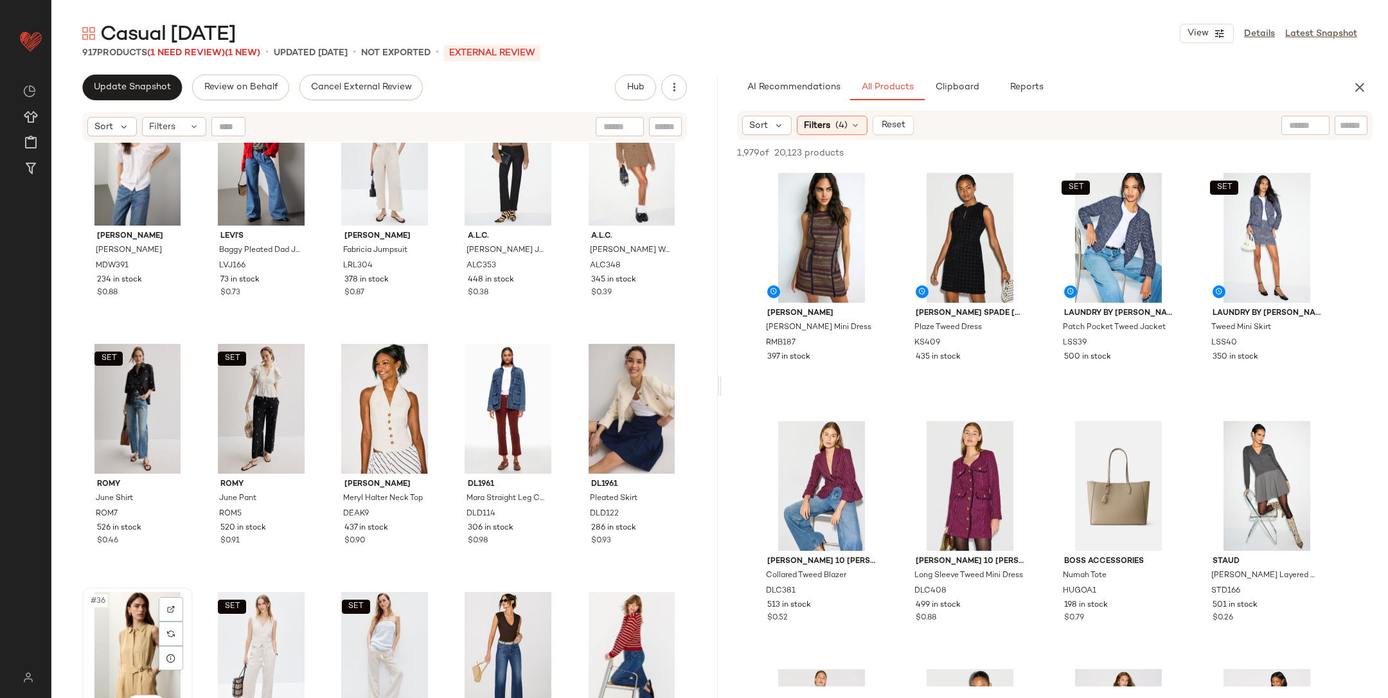
scroll to position [1307, 0]
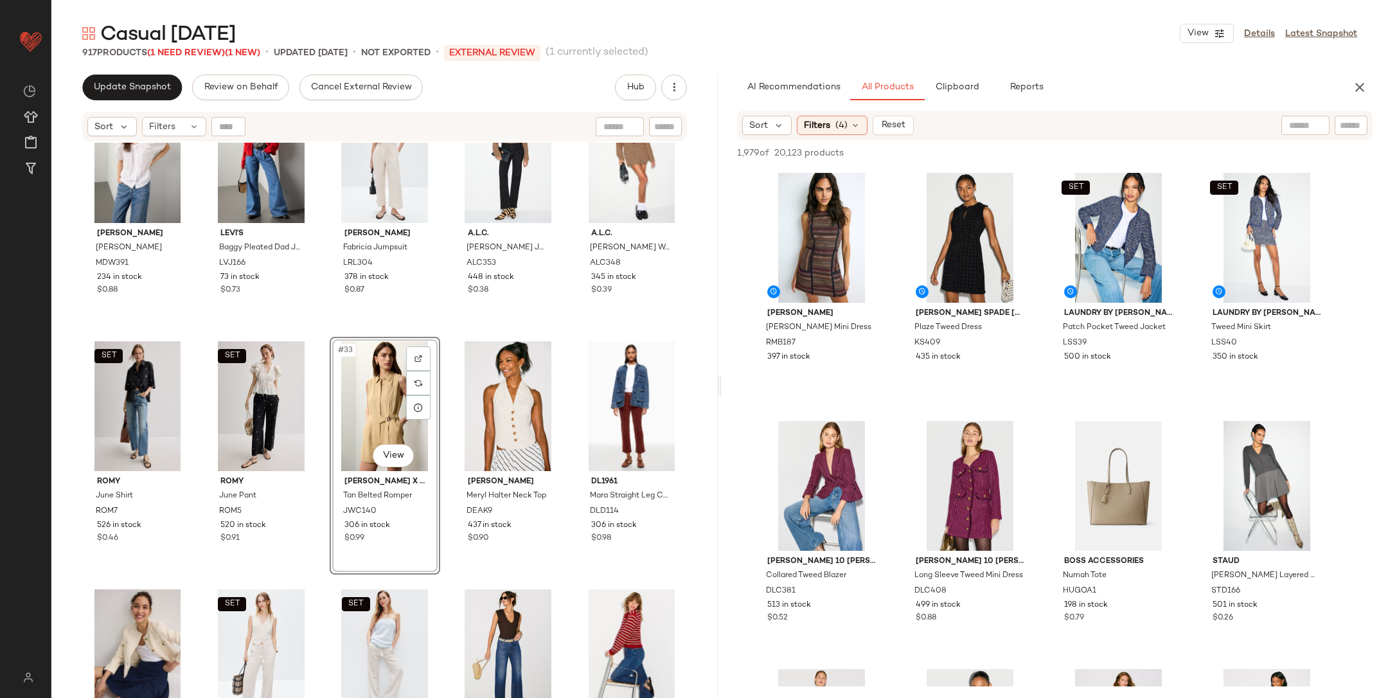
click at [438, 330] on div "Madewell Emilina Top MDW391 234 in stock $0.88 Levi's Baggy Pleated Dad Jeans L…" at bounding box center [384, 437] width 667 height 588
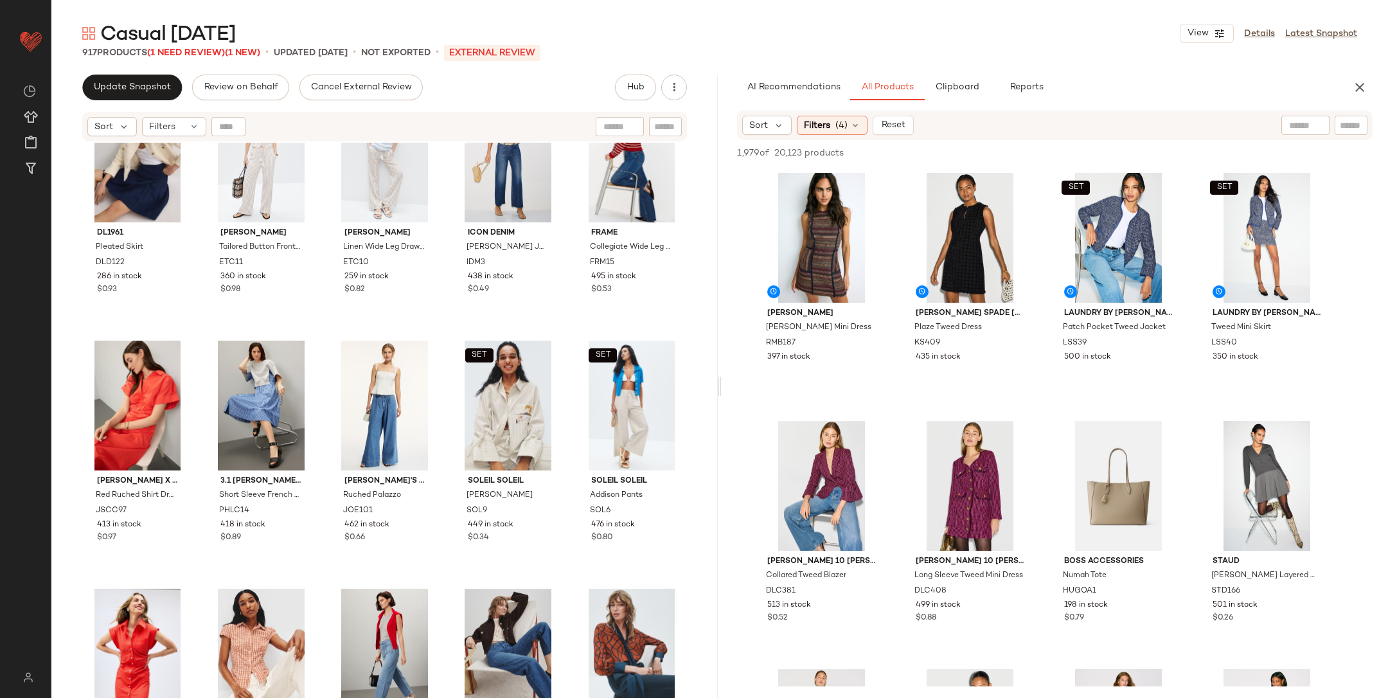
scroll to position [1800, 0]
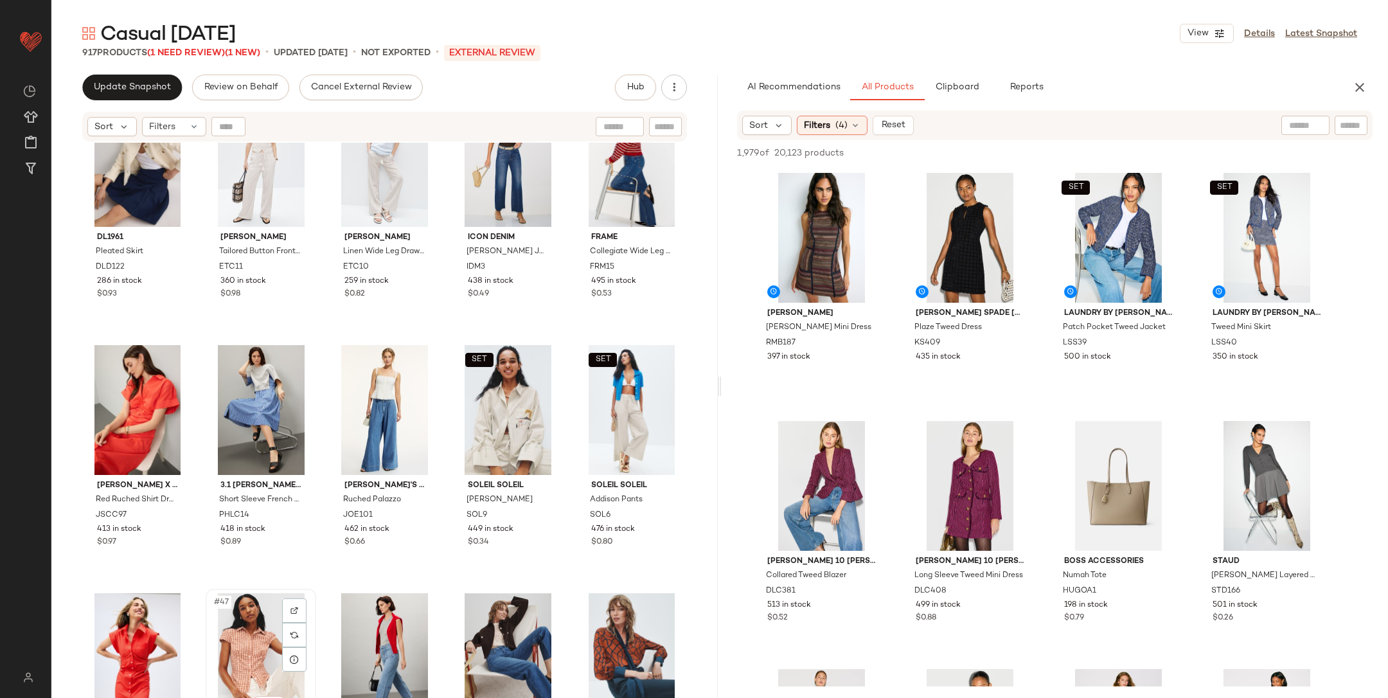
scroll to position [1802, 0]
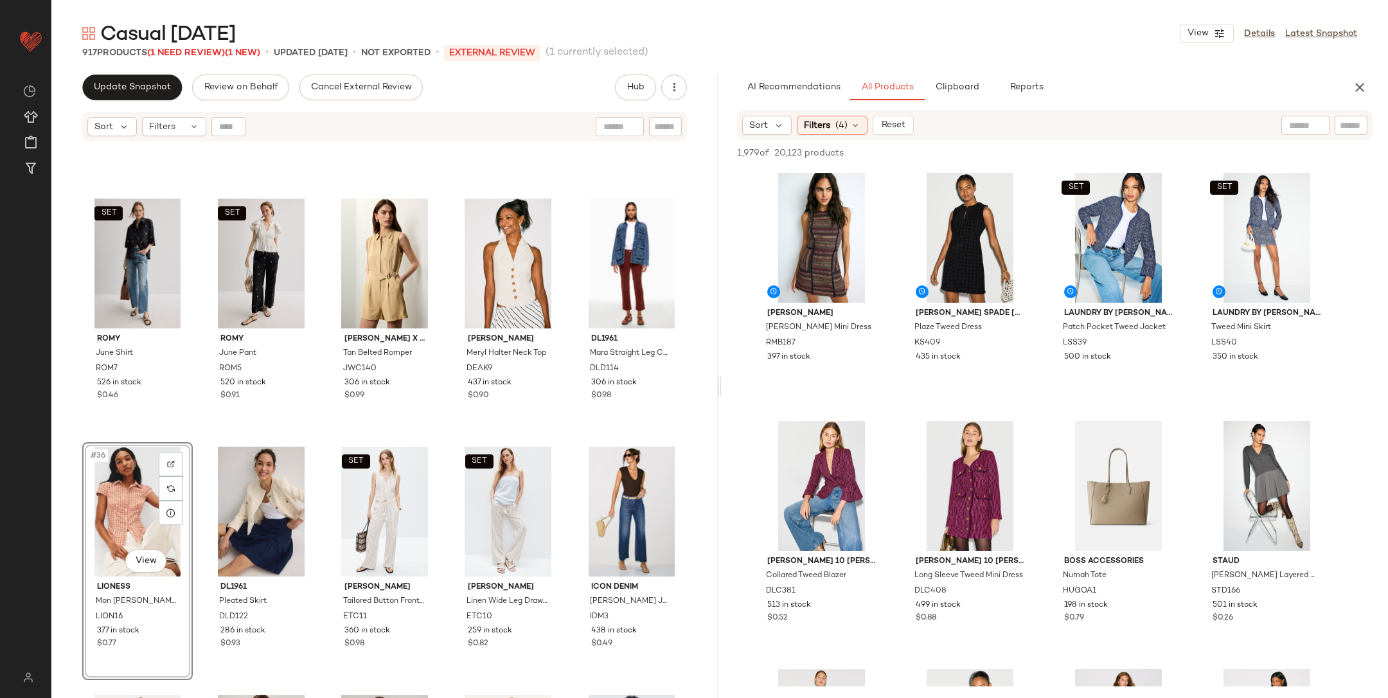
scroll to position [1450, 0]
click at [438, 438] on div "SET ROMY June Shirt ROM7 526 in stock $0.46 SET ROMY June Pant ROM5 520 in stoc…" at bounding box center [384, 437] width 667 height 588
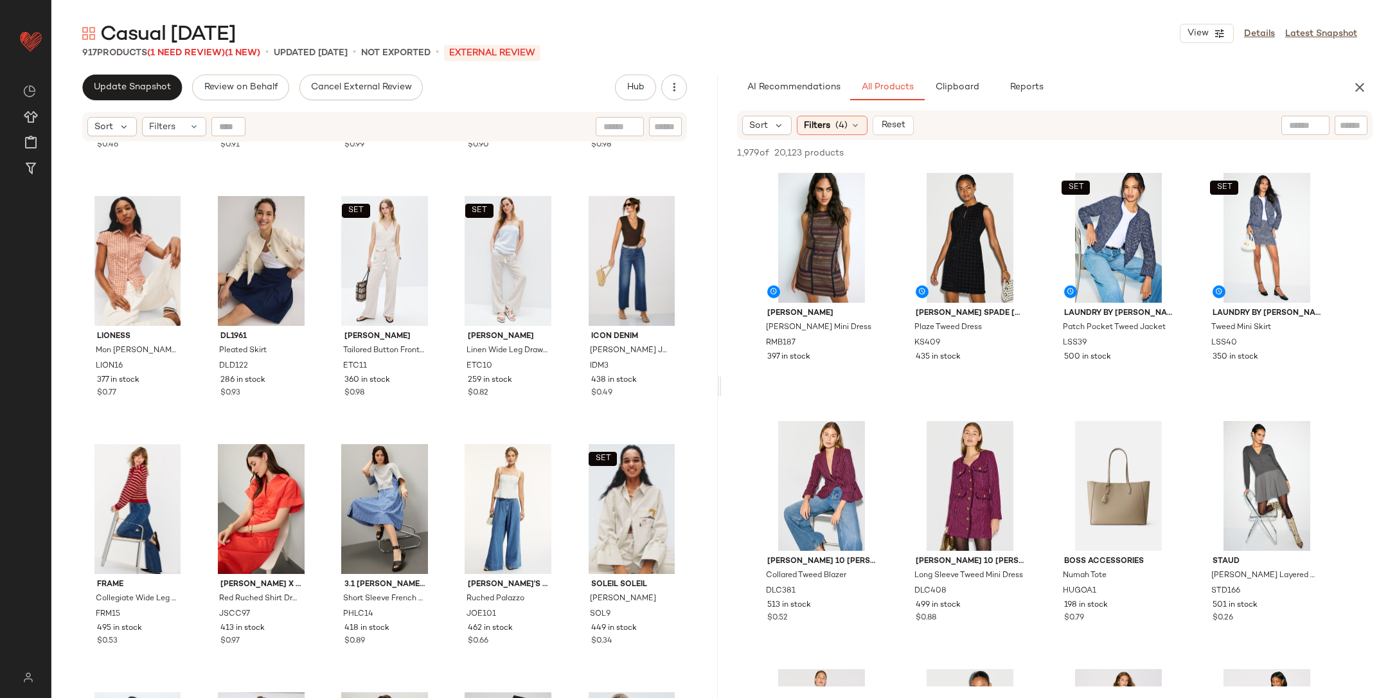
scroll to position [1734, 0]
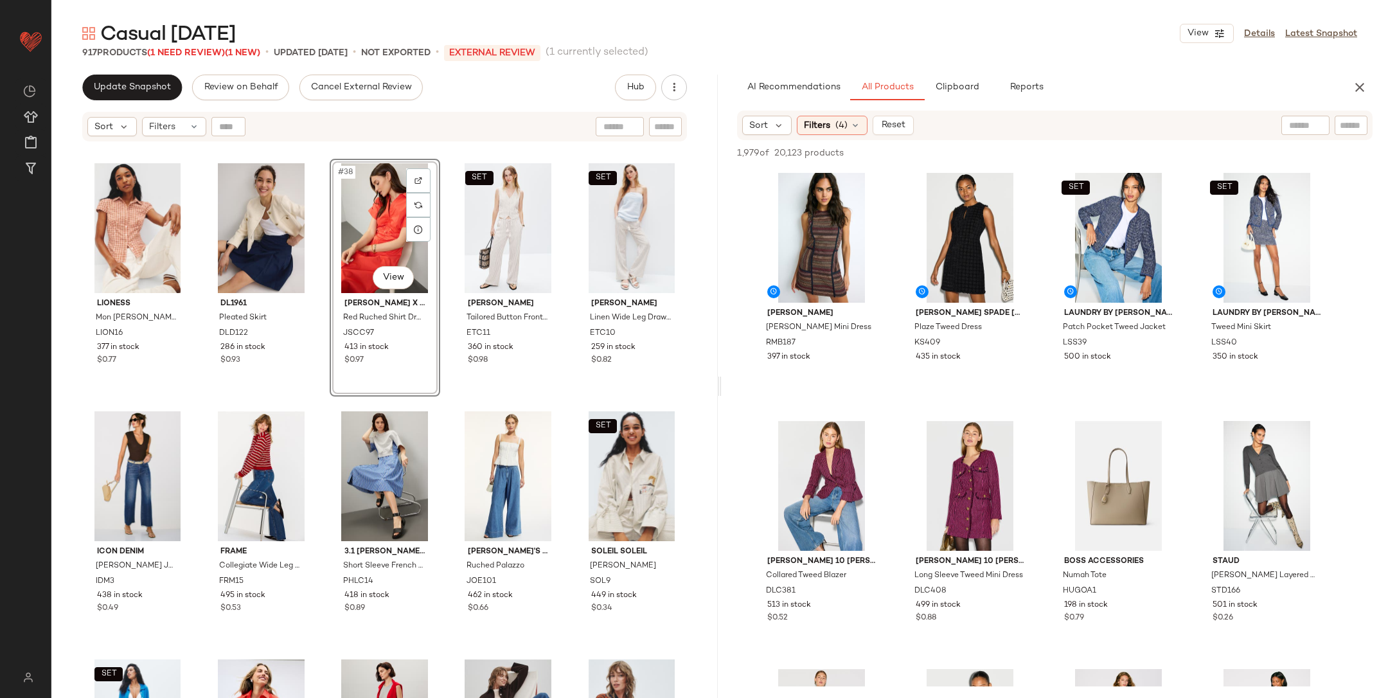
click at [449, 398] on div "SET ROMY June Shirt ROM7 526 in stock $0.46 SET ROMY June Pant ROM5 520 in stoc…" at bounding box center [384, 437] width 667 height 588
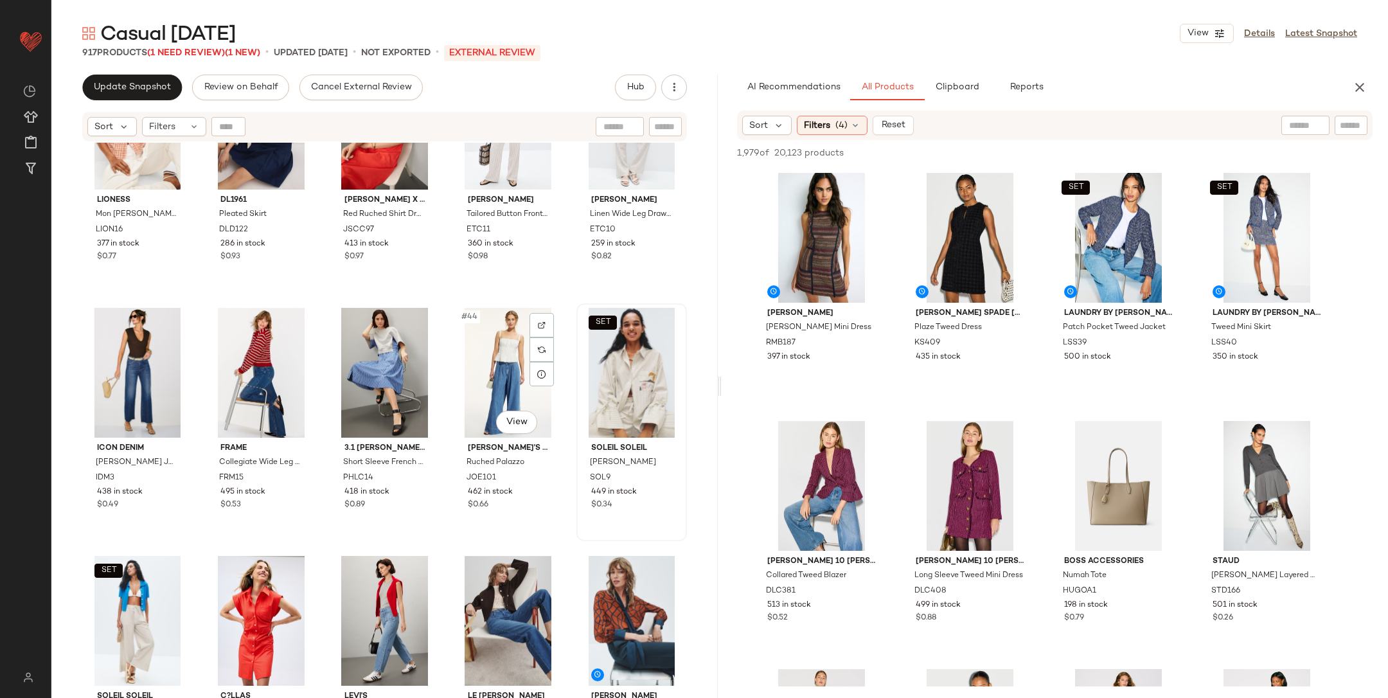
scroll to position [1858, 0]
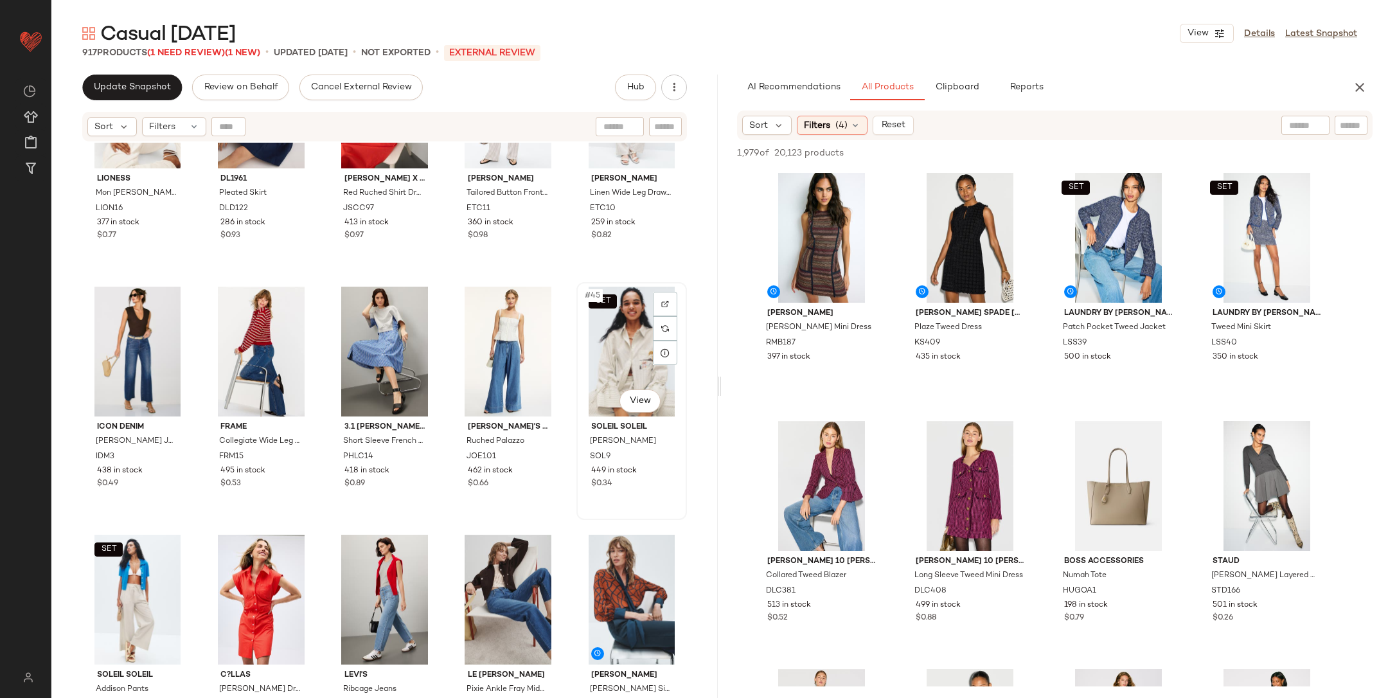
click at [593, 359] on div "SET #45 View" at bounding box center [632, 352] width 102 height 130
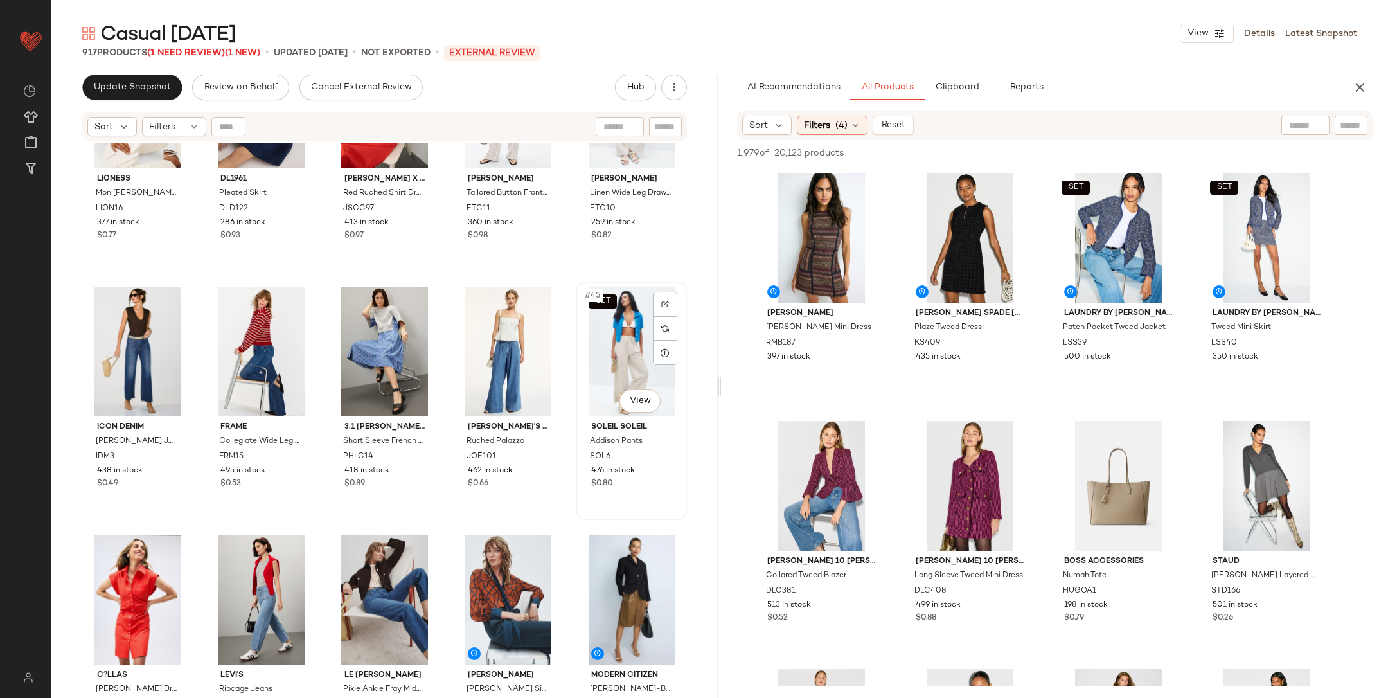
click at [598, 354] on div "SET #45 View" at bounding box center [632, 352] width 102 height 130
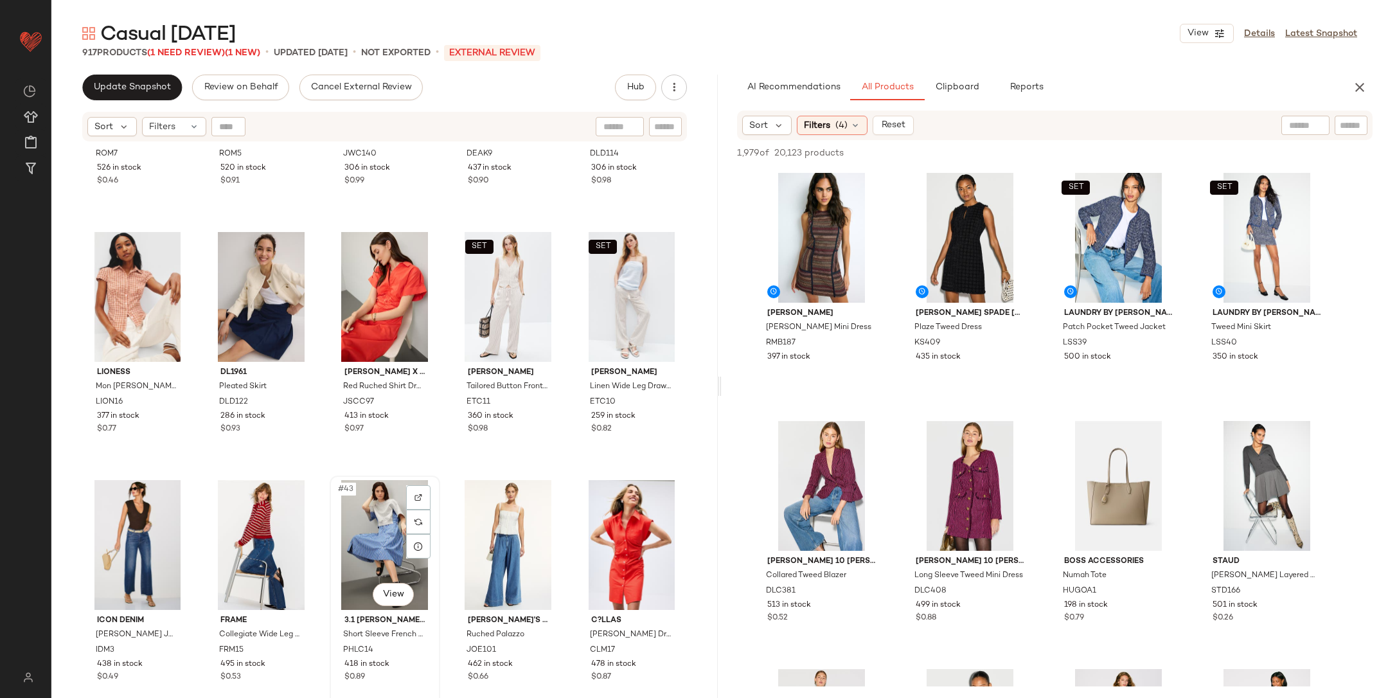
scroll to position [1664, 0]
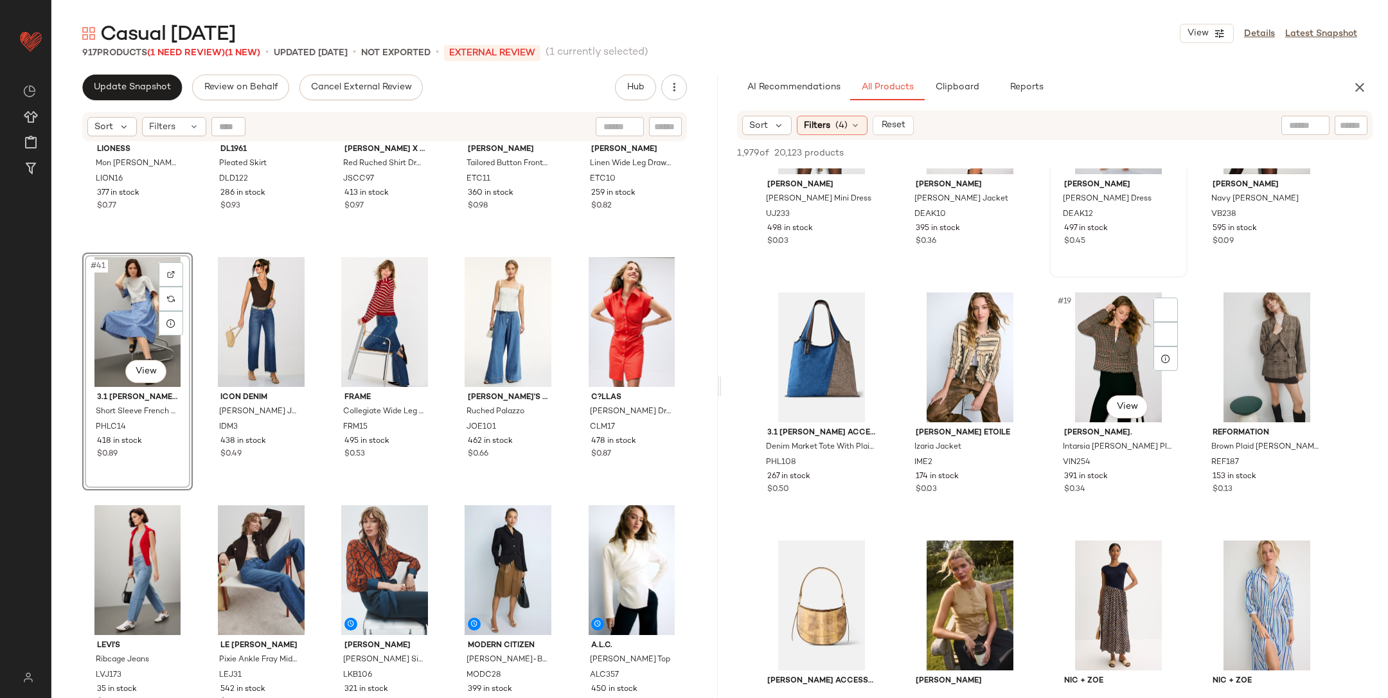
scroll to position [877, 0]
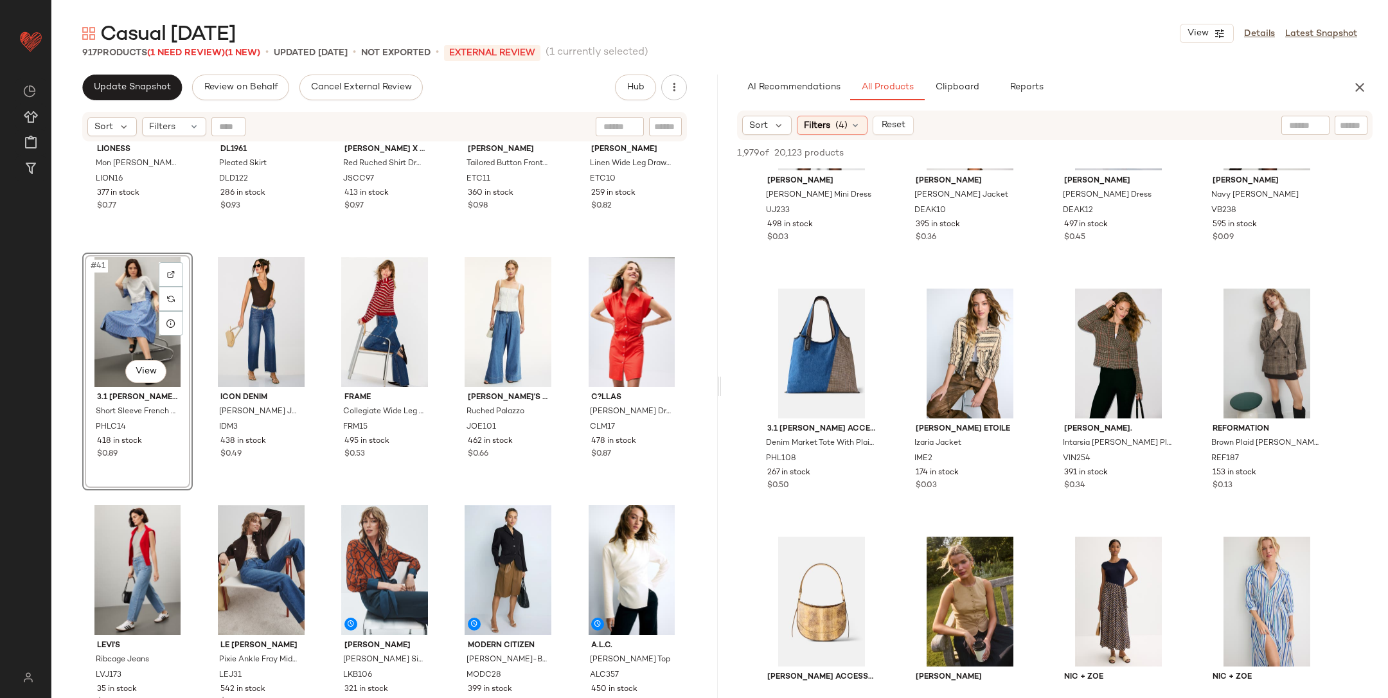
drag, startPoint x: 363, startPoint y: 535, endPoint x: 332, endPoint y: 15, distance: 520.9
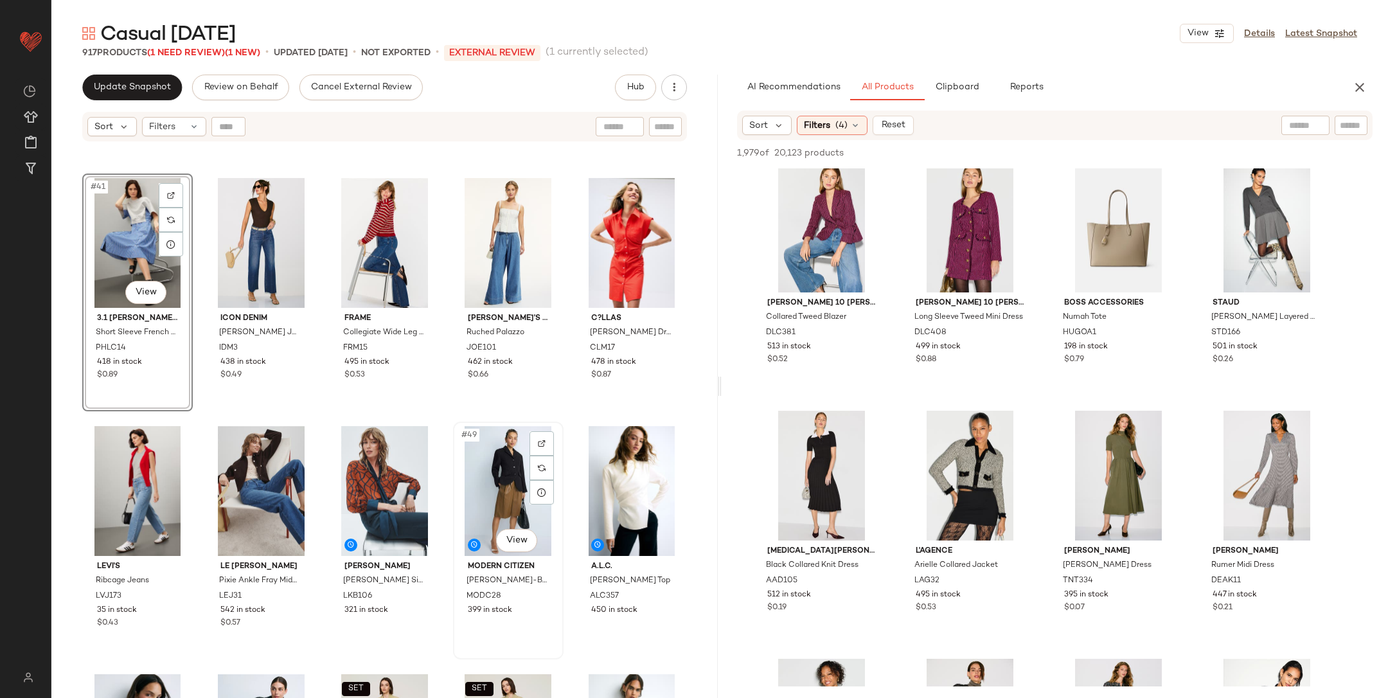
scroll to position [1944, 0]
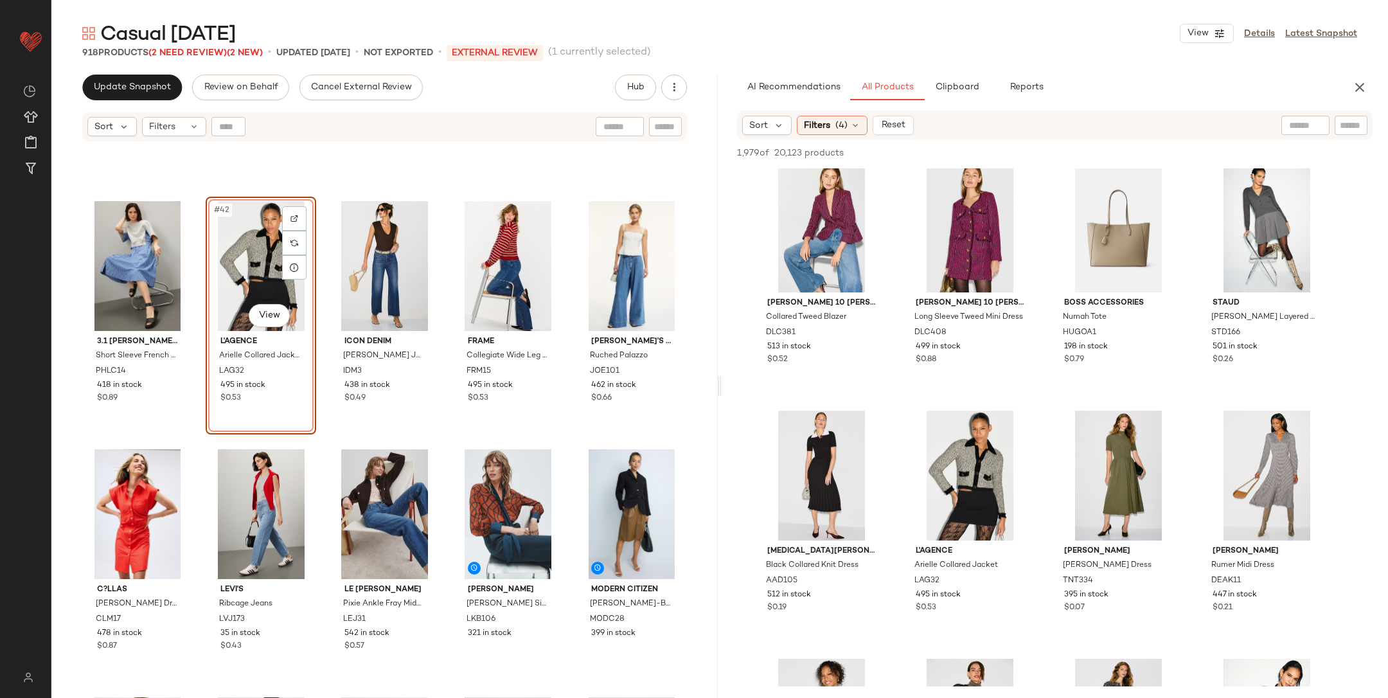
click at [322, 437] on div "3.1 Phillip Lim x RTR Short Sleeve French Terry Dress PHLC14 418 in stock $0.89…" at bounding box center [384, 437] width 667 height 588
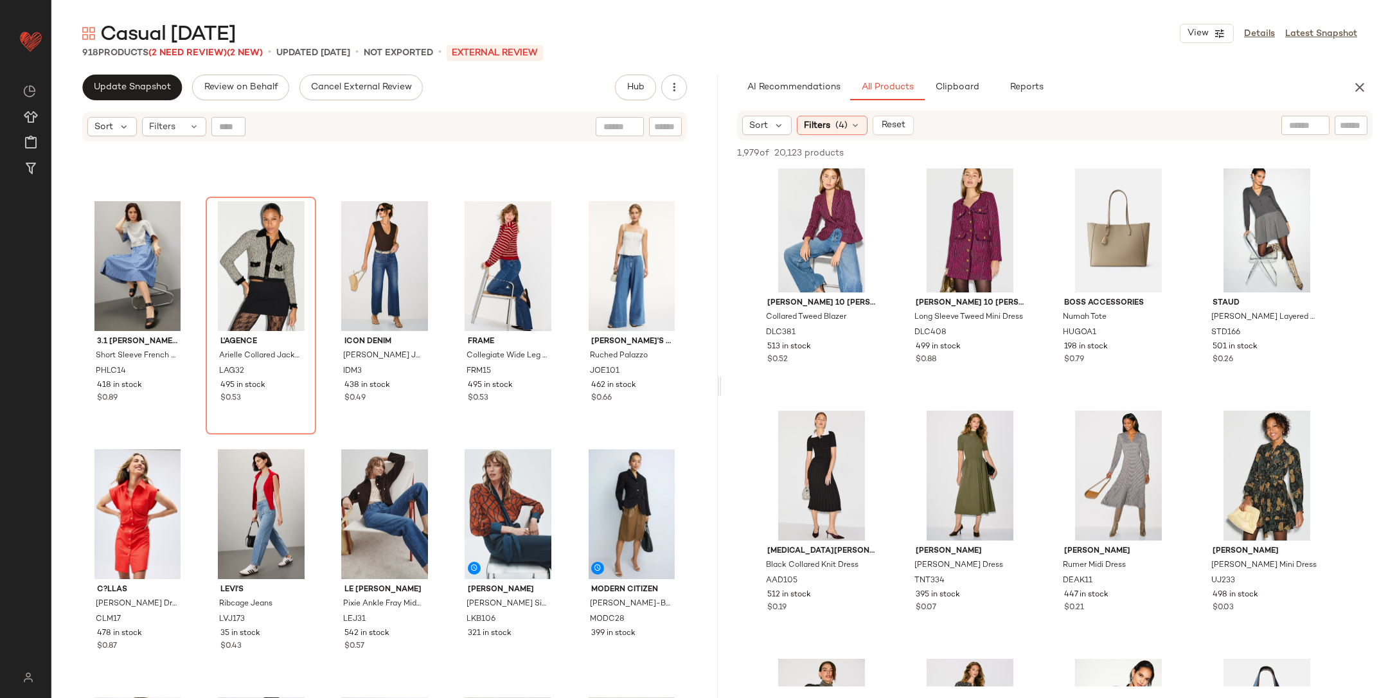
click at [322, 437] on div "3.1 Phillip Lim x RTR Short Sleeve French Terry Dress PHLC14 418 in stock $0.89…" at bounding box center [384, 437] width 667 height 588
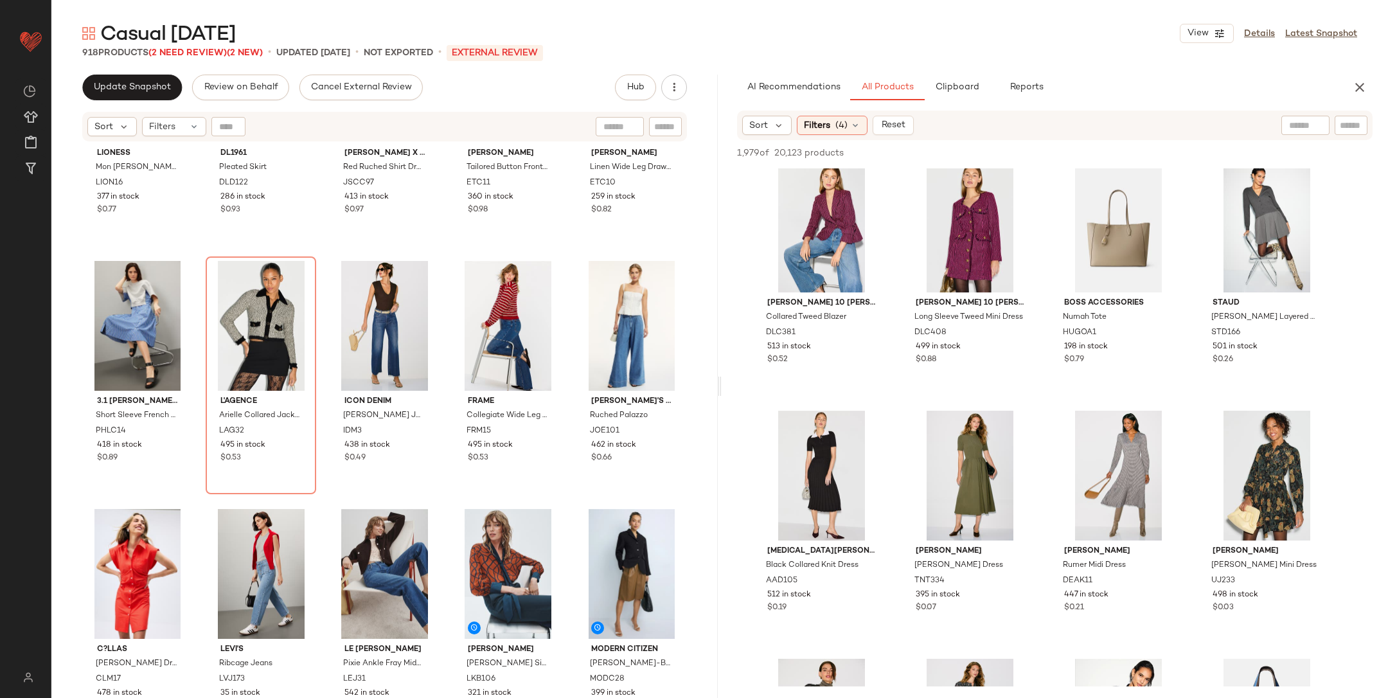
scroll to position [2121, 0]
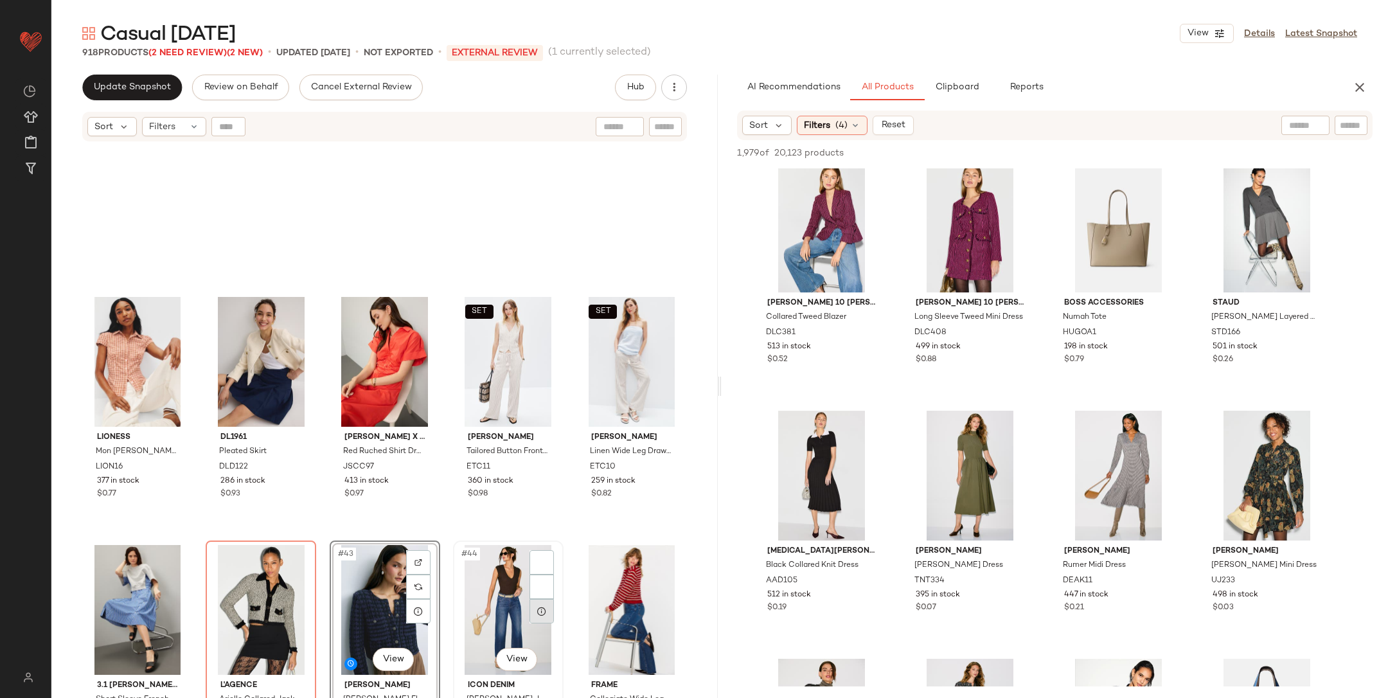
scroll to position [1849, 0]
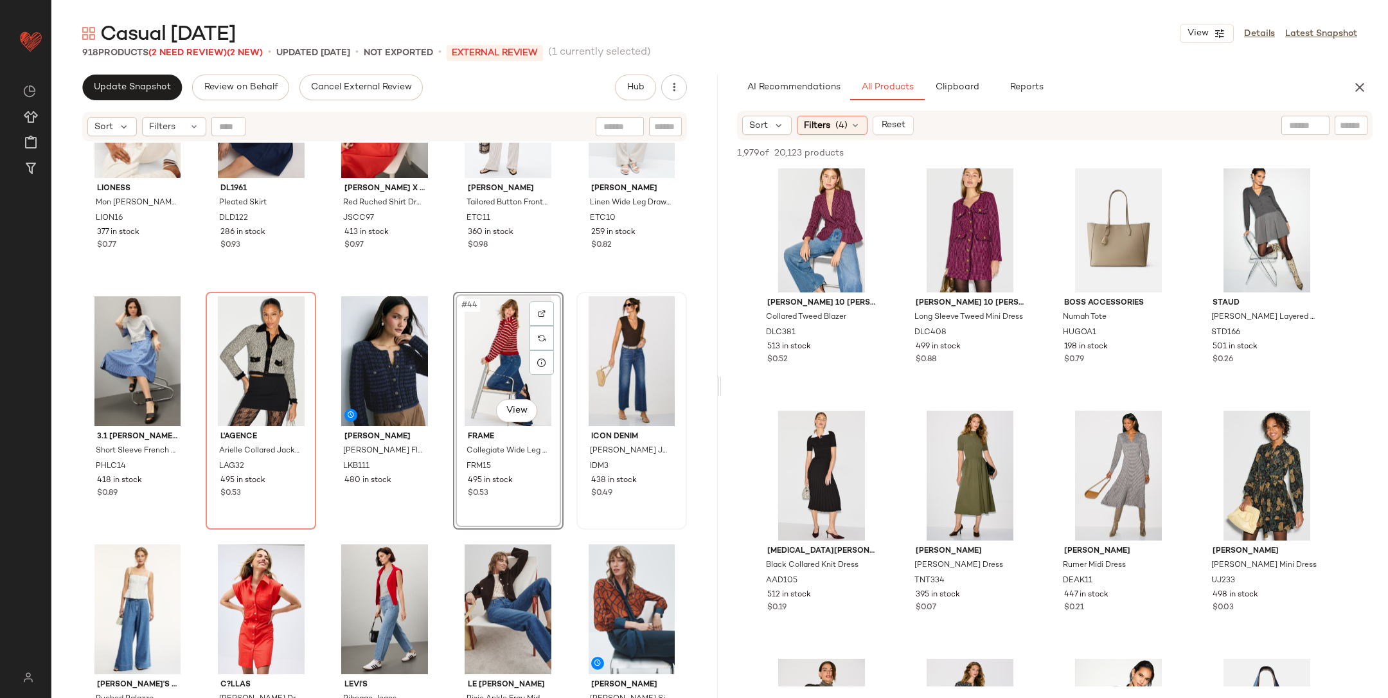
click at [440, 294] on div "Lioness Mon Cheri Blouse LION16 377 in stock $0.77 DL1961 Pleated Skirt DLD122 …" at bounding box center [384, 437] width 667 height 588
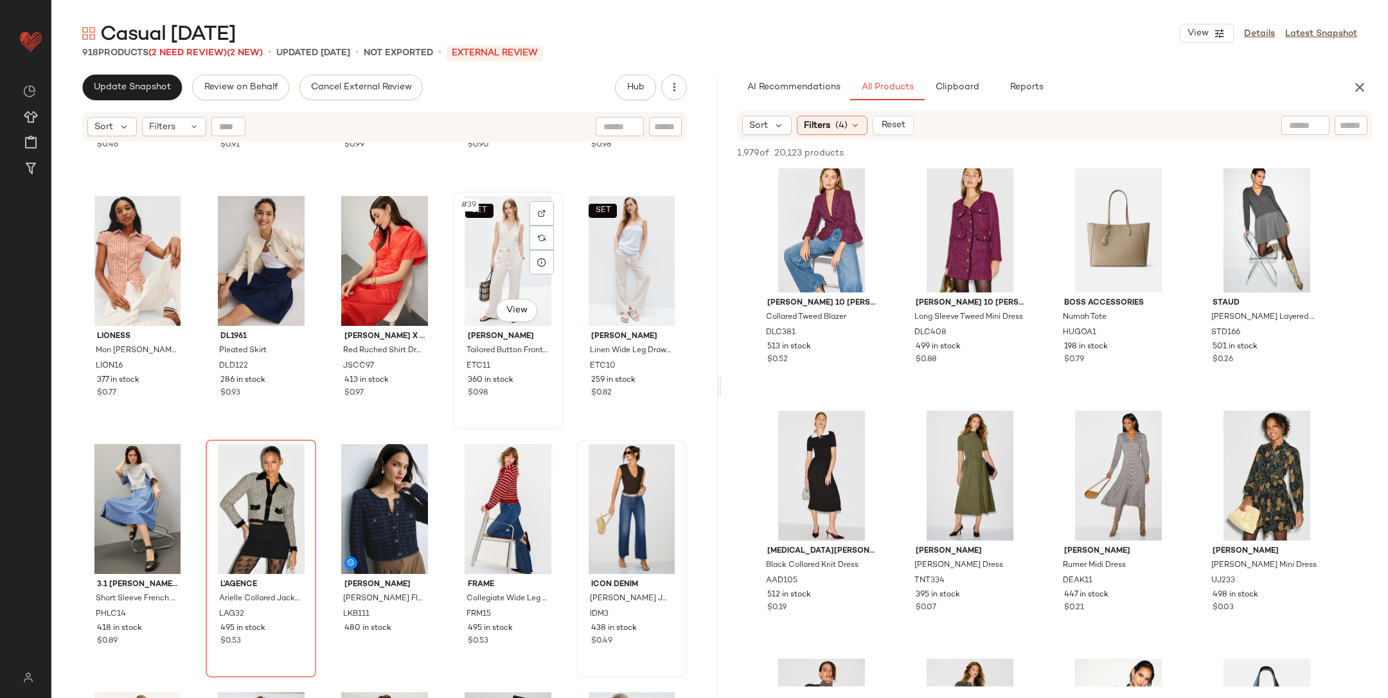
scroll to position [1742, 0]
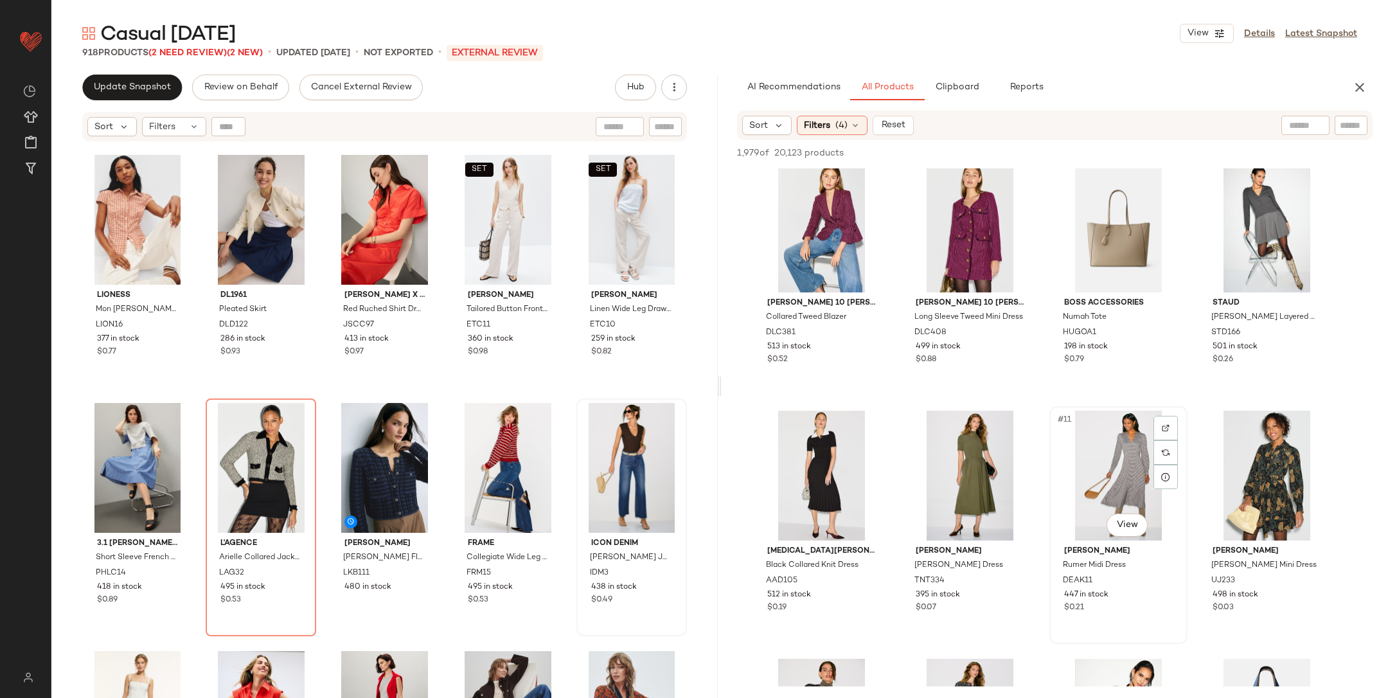
click at [1091, 468] on div "#11 View" at bounding box center [1118, 476] width 129 height 130
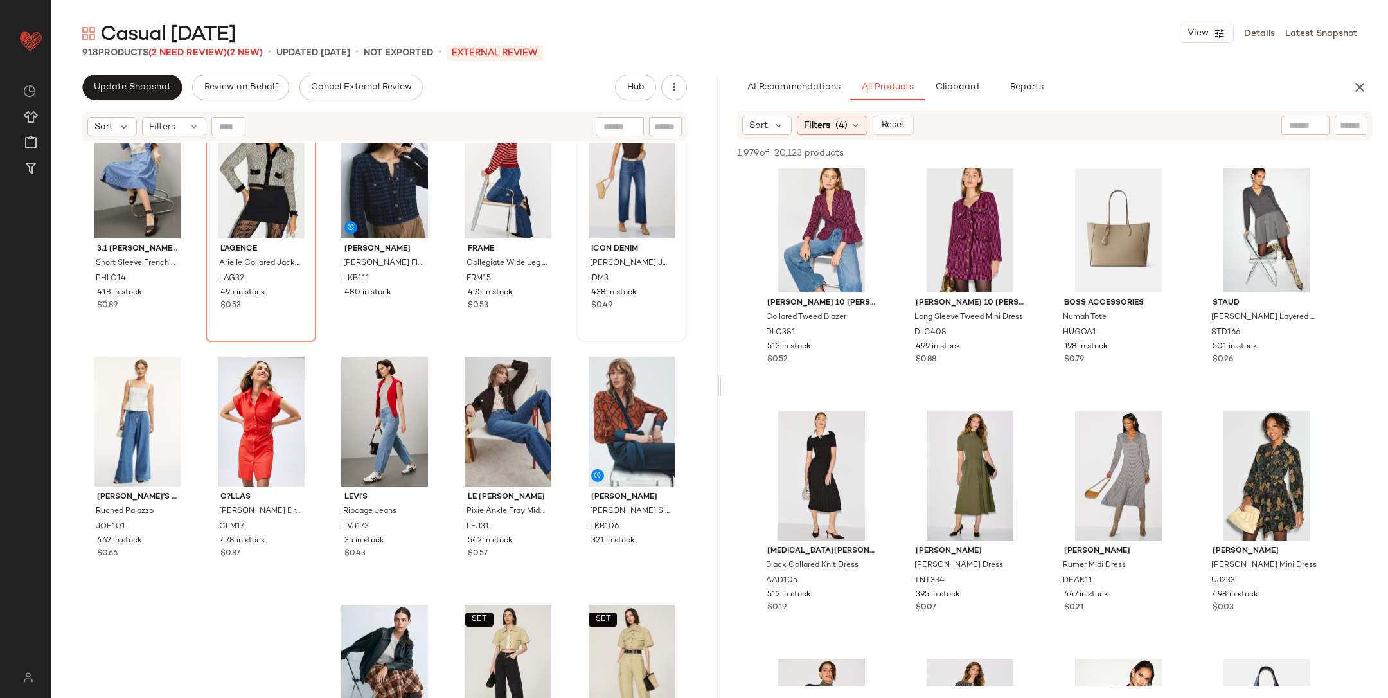
scroll to position [2042, 0]
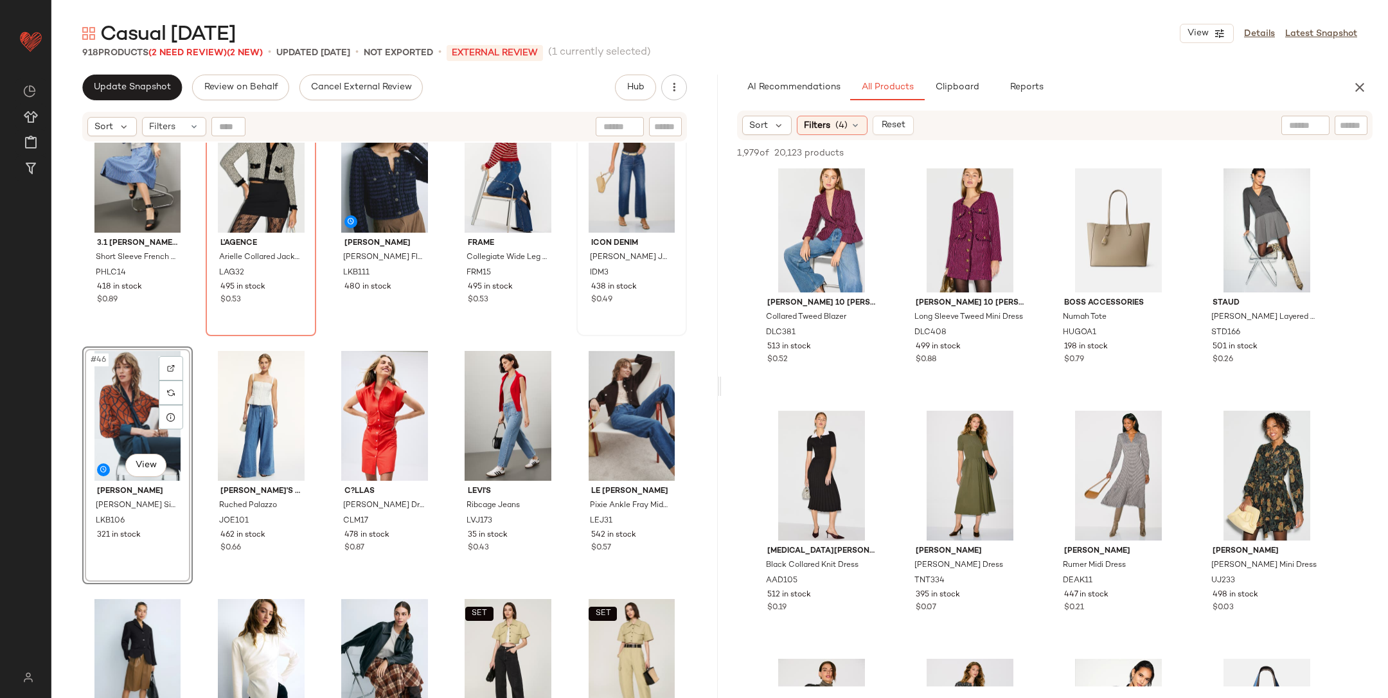
click at [206, 345] on div "Lioness Mon Cheri Blouse LION16 377 in stock $0.77 DL1961 Pleated Skirt DLD122 …" at bounding box center [384, 437] width 667 height 588
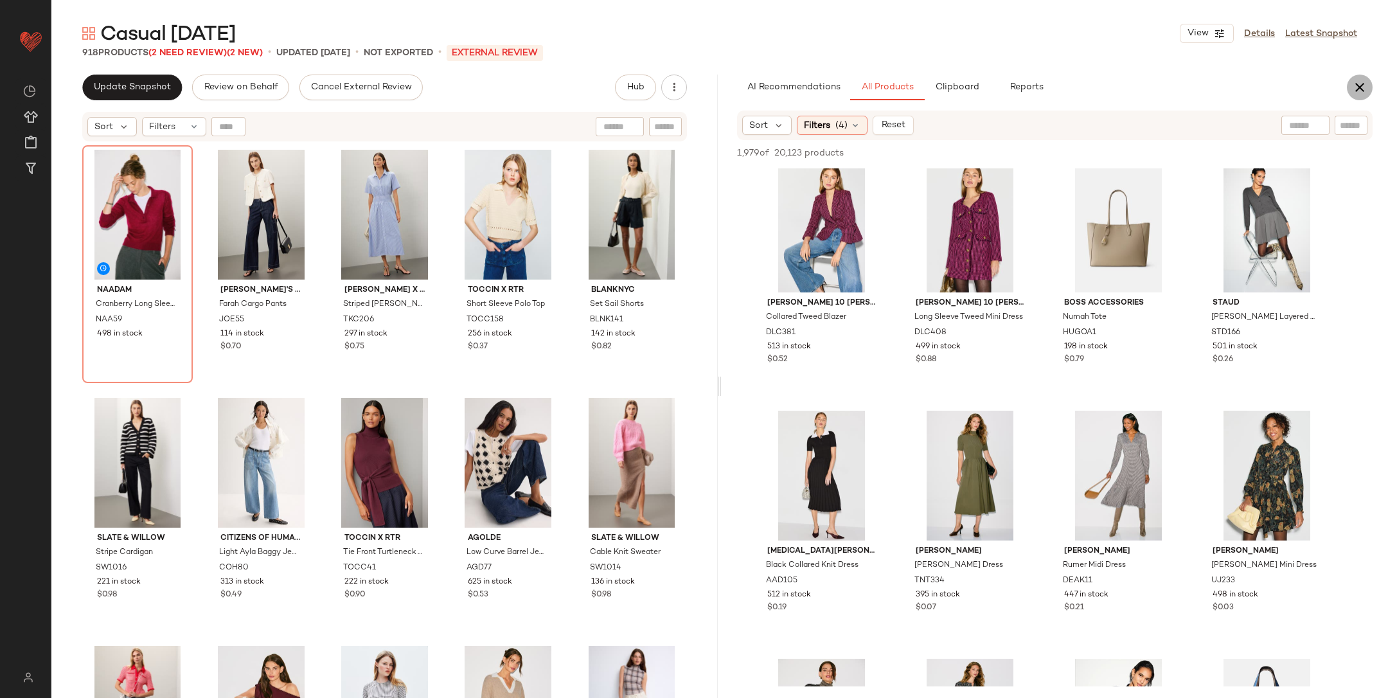
click at [1357, 81] on icon "button" at bounding box center [1359, 87] width 15 height 15
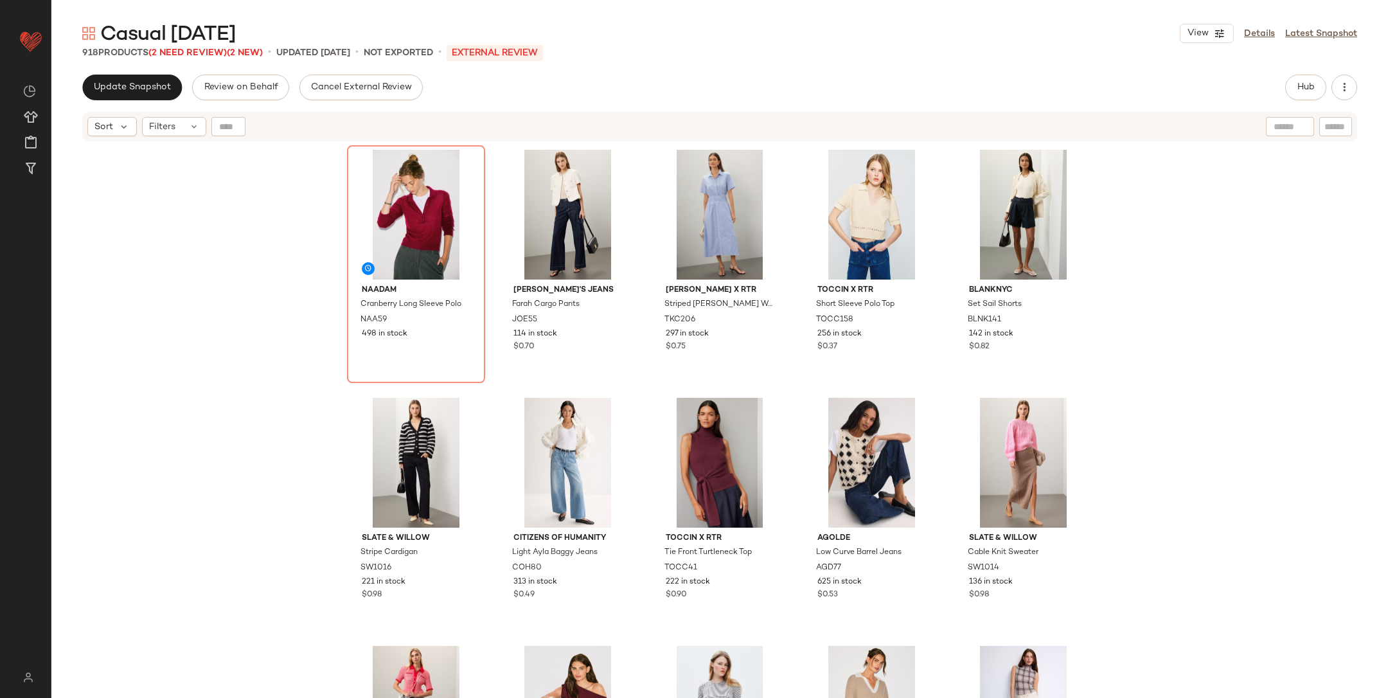
click at [1272, 282] on div "NAADAM Cranberry Long Sleeve Polo NAA59 498 in stock Joe's Jeans Farah Cargo Pa…" at bounding box center [719, 437] width 1337 height 588
click at [130, 91] on span "Update Snapshot" at bounding box center [132, 87] width 78 height 10
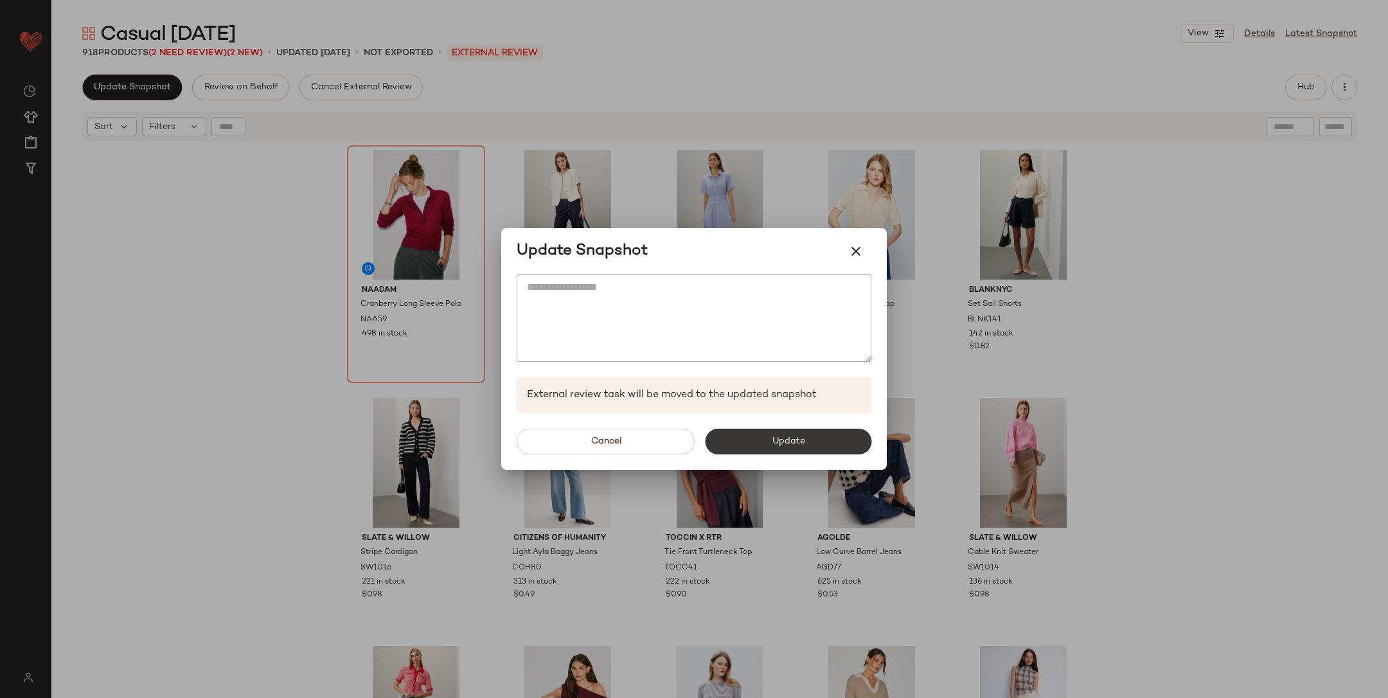
click at [820, 442] on button "Update" at bounding box center [788, 442] width 166 height 26
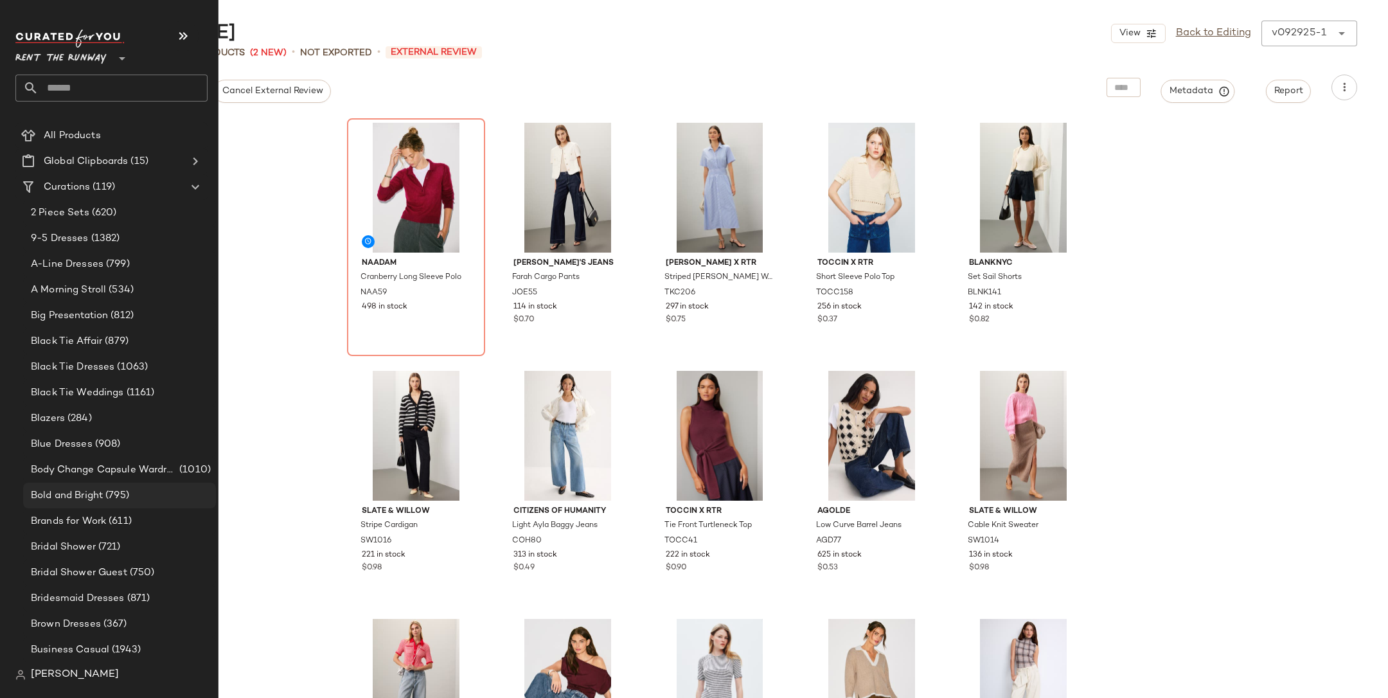
scroll to position [26, 0]
click at [111, 512] on span "(611)" at bounding box center [119, 519] width 26 height 15
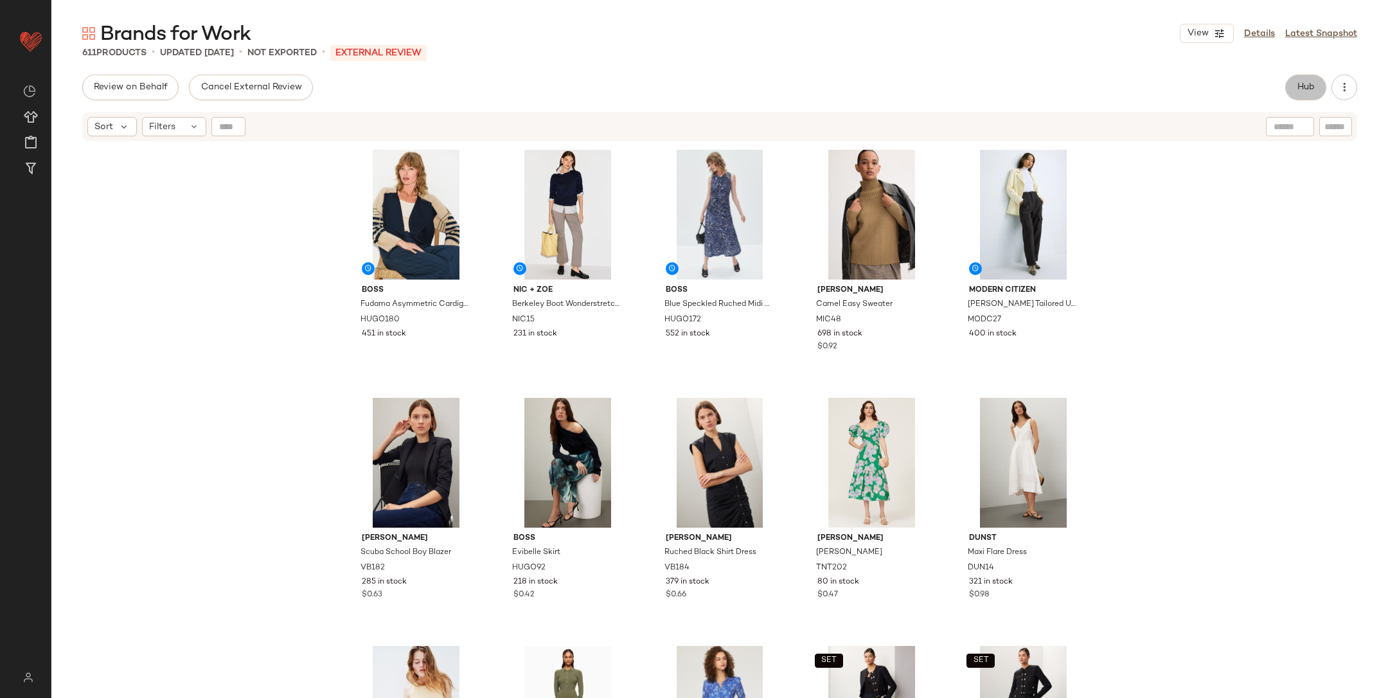
click at [1296, 75] on button "Hub" at bounding box center [1306, 88] width 41 height 26
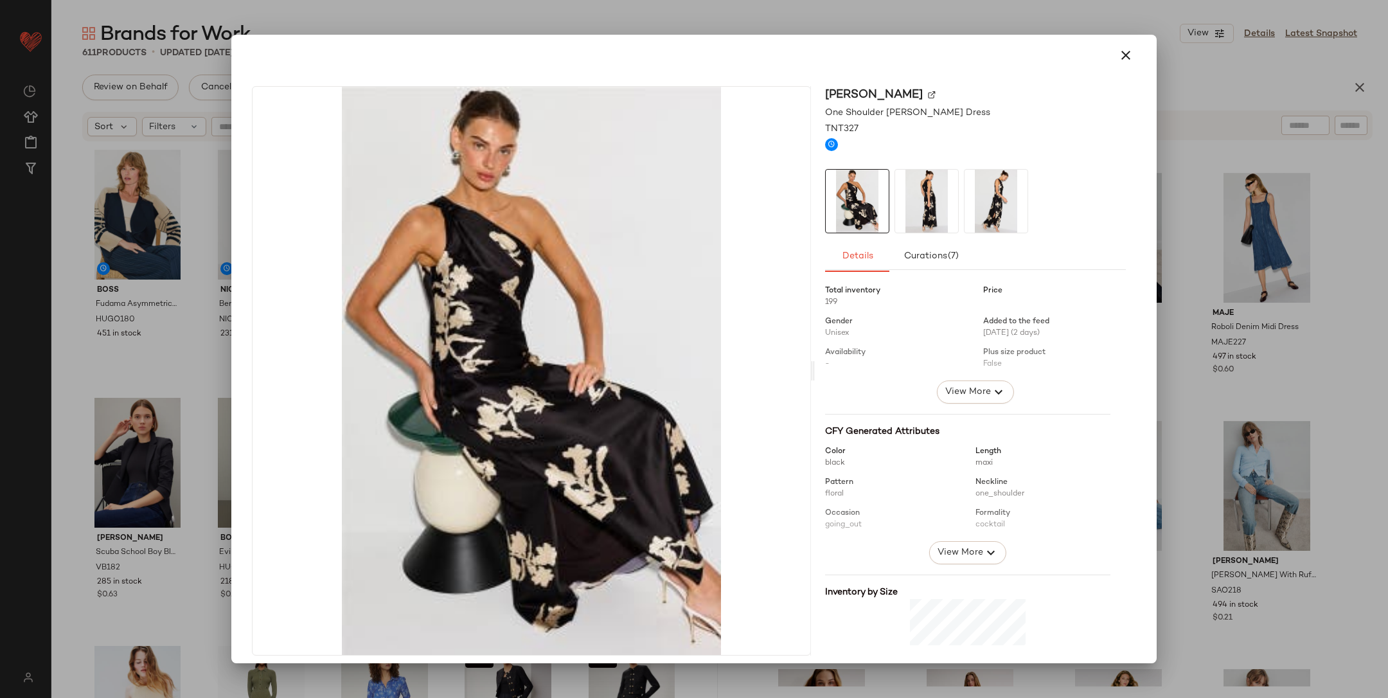
click at [913, 206] on img at bounding box center [926, 201] width 63 height 63
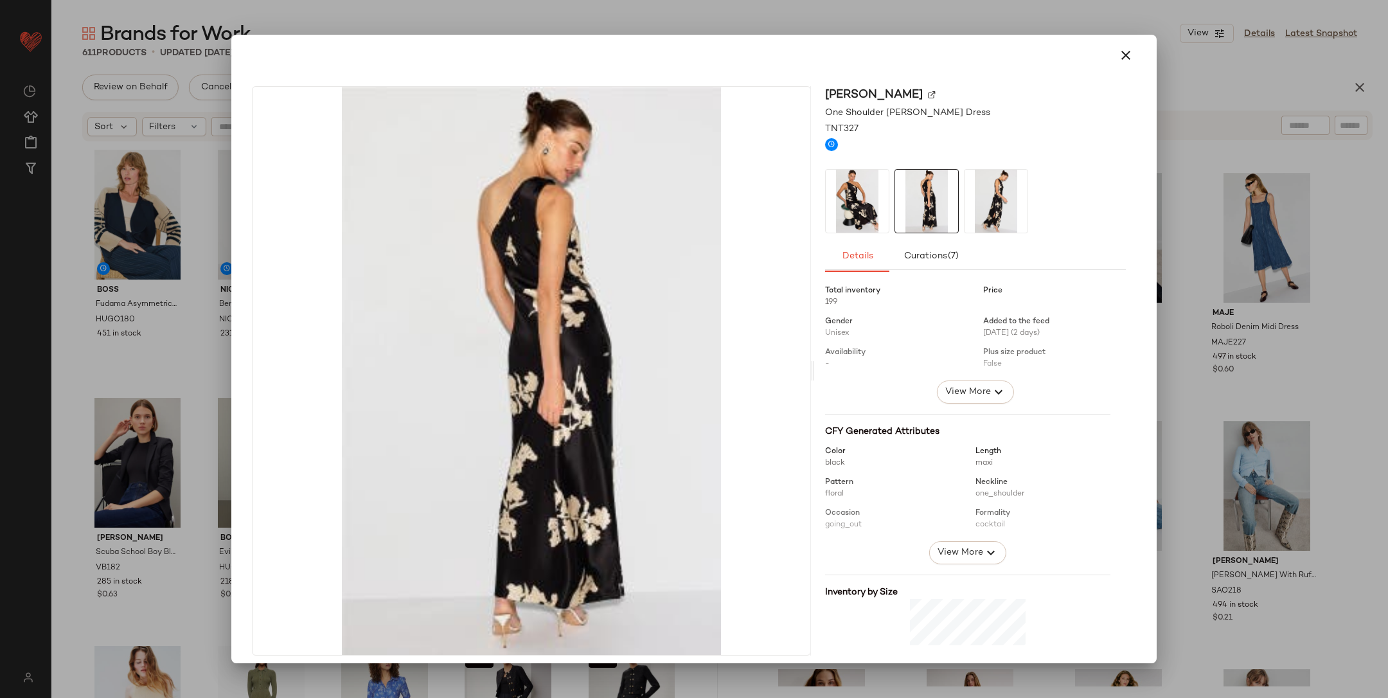
click at [966, 209] on img at bounding box center [996, 201] width 63 height 63
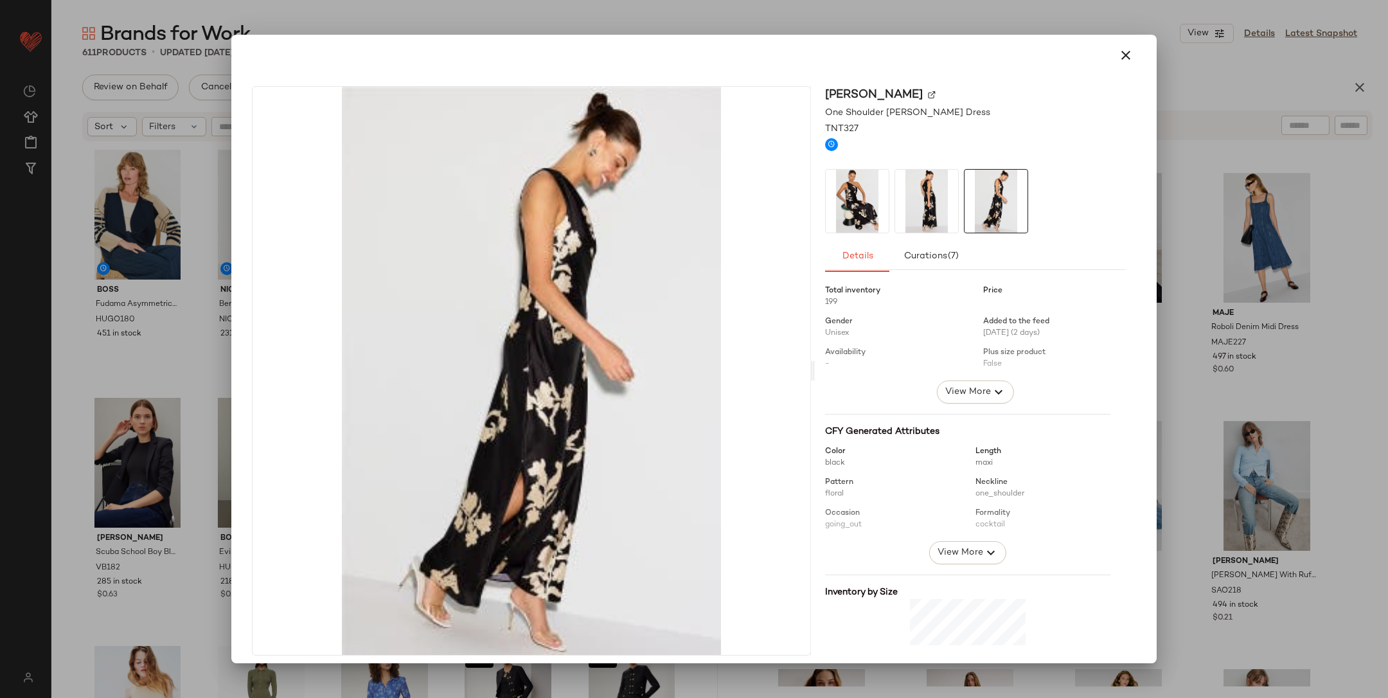
click at [1355, 86] on div at bounding box center [694, 349] width 1388 height 698
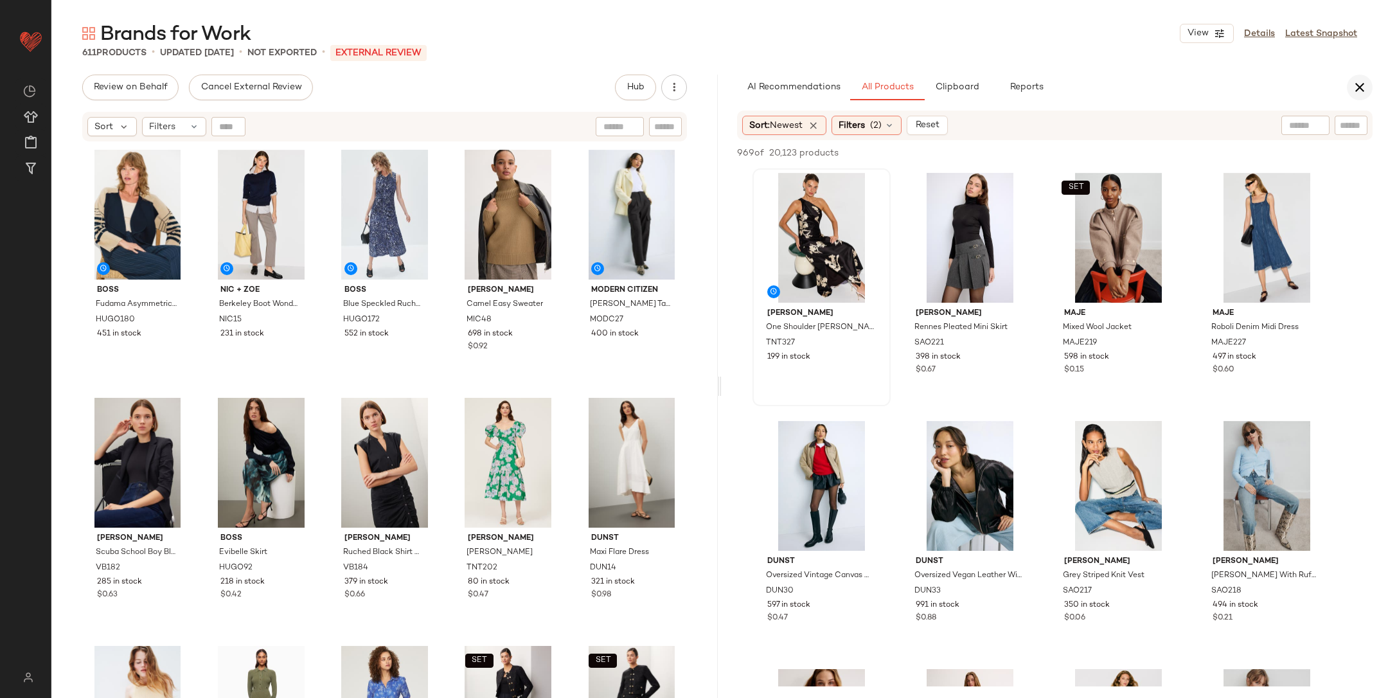
click at [1354, 89] on icon "button" at bounding box center [1359, 87] width 15 height 15
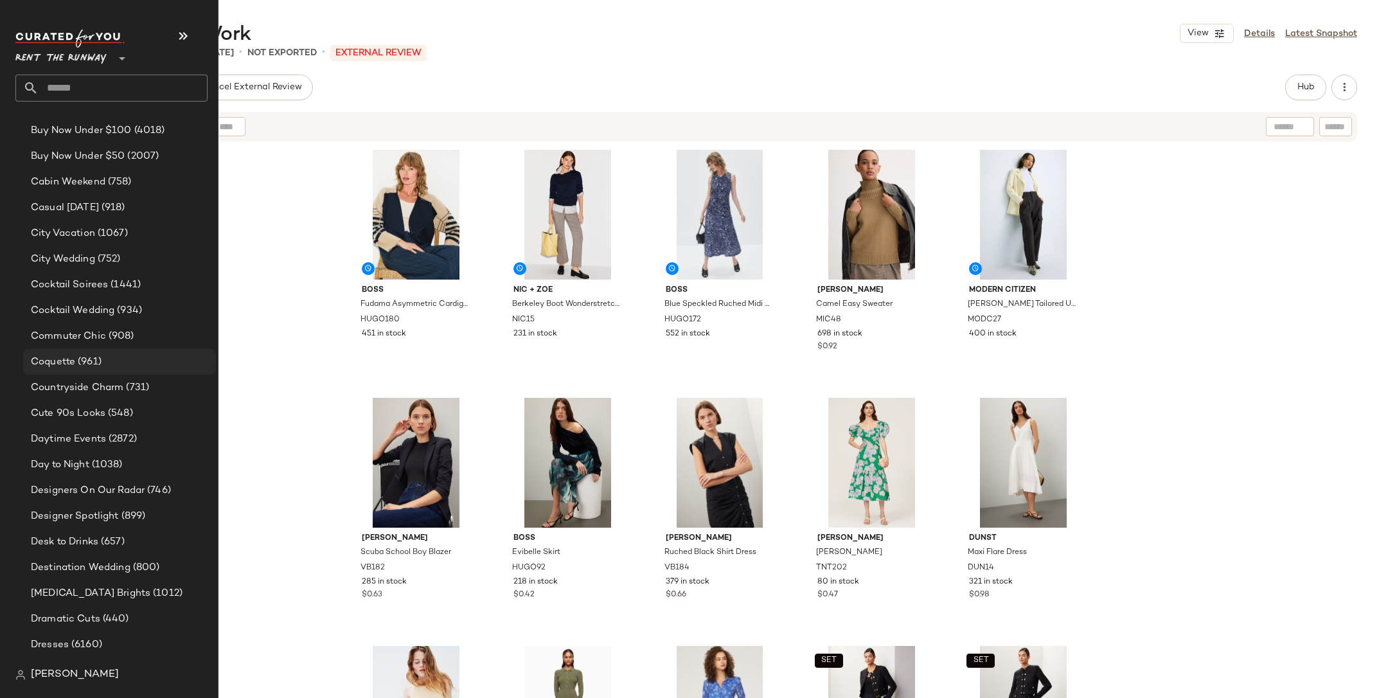
scroll to position [634, 0]
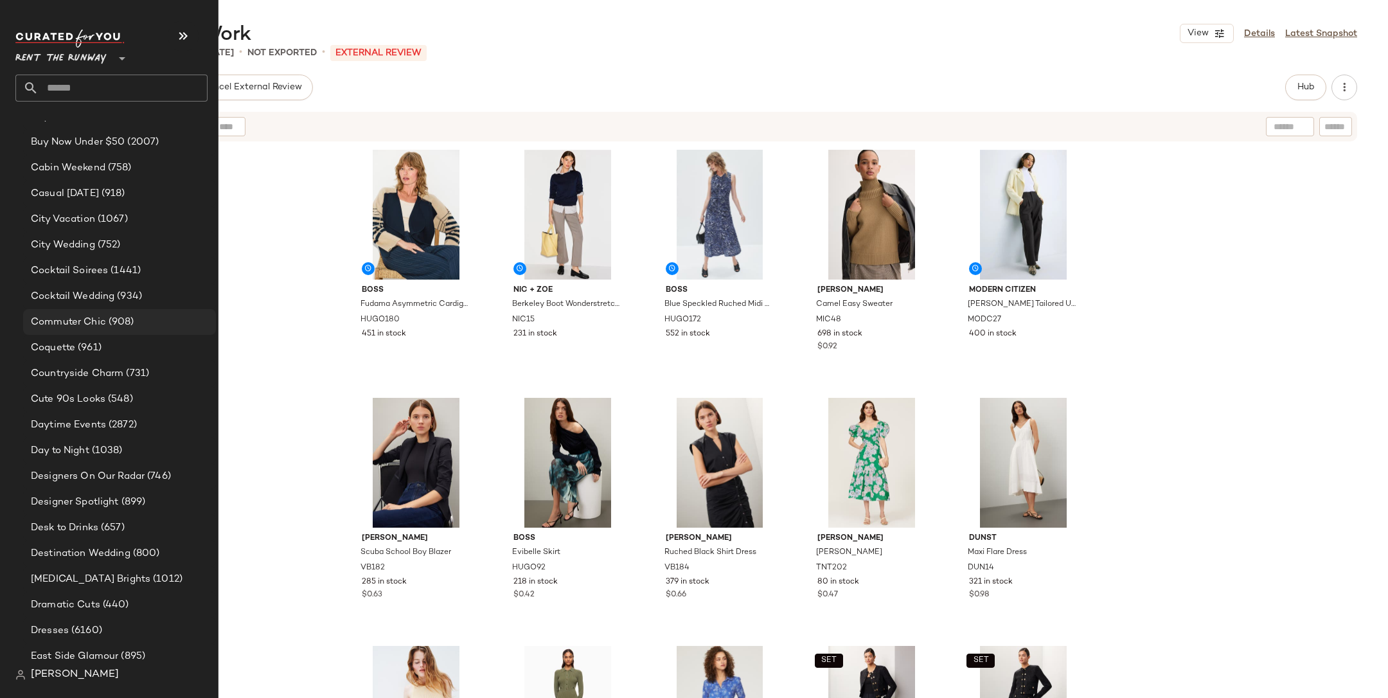
click at [114, 321] on span "(908)" at bounding box center [120, 322] width 28 height 15
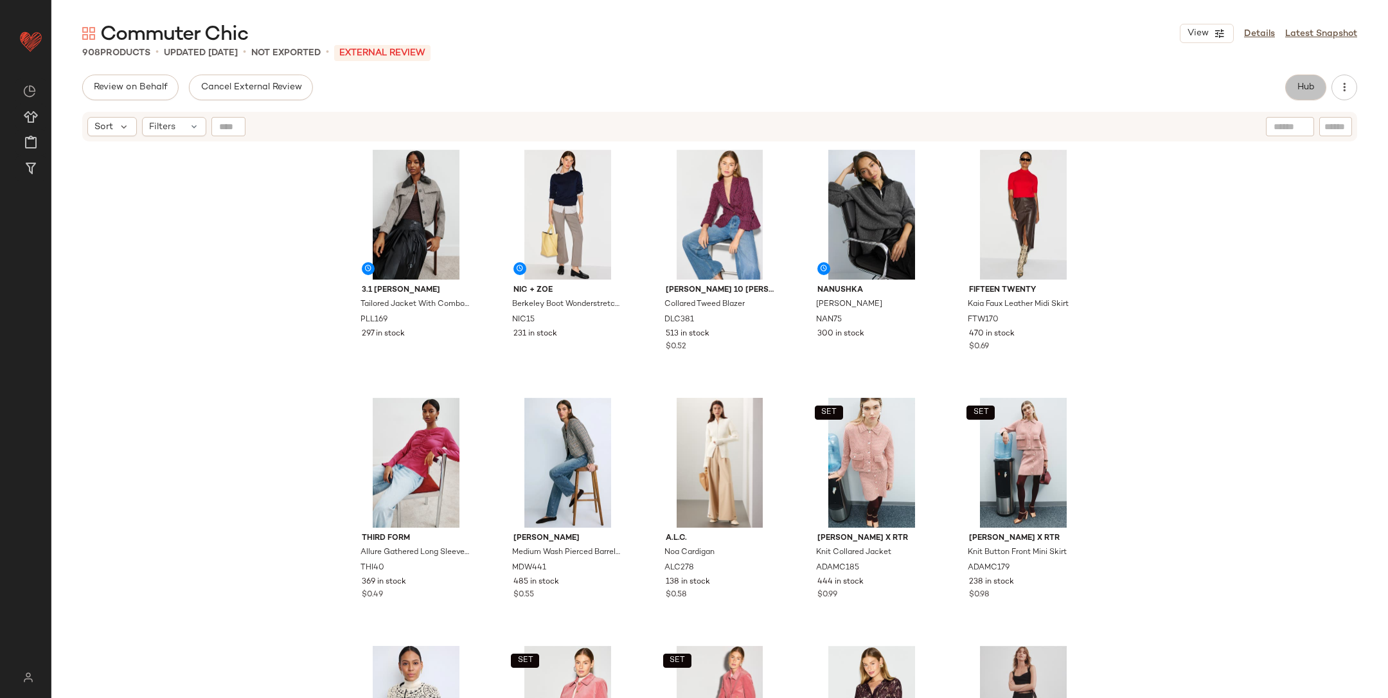
click at [1291, 91] on button "Hub" at bounding box center [1306, 88] width 41 height 26
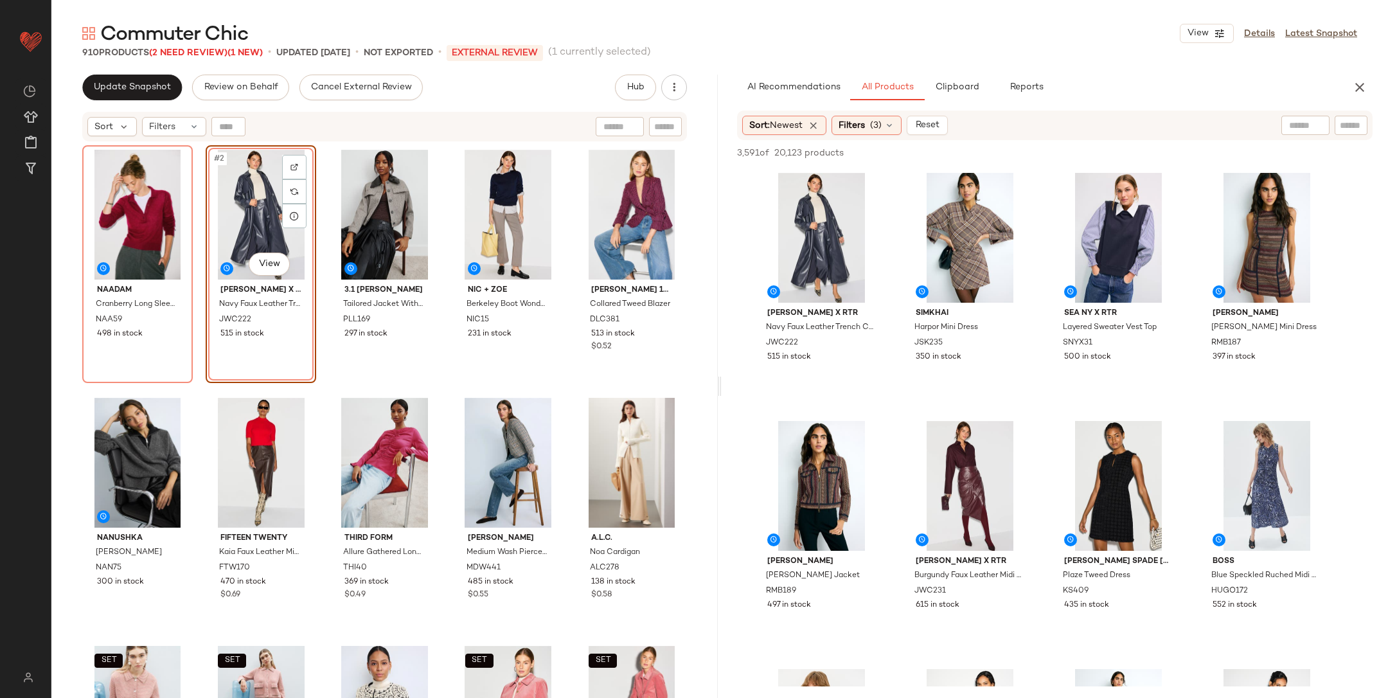
click at [321, 389] on div "NAADAM Cranberry Long Sleeve Polo NAA59 498 in stock #2 View Jason Wu x RTR Nav…" at bounding box center [384, 437] width 605 height 585
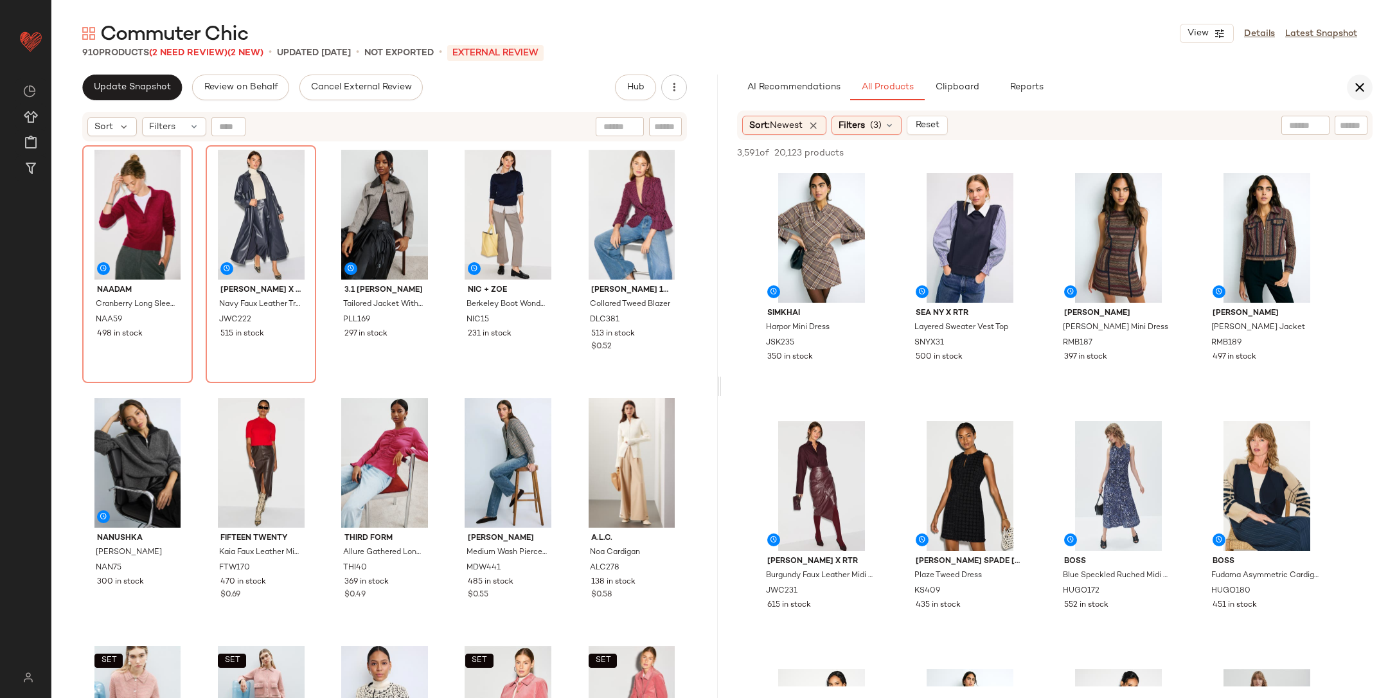
click at [1358, 85] on icon "button" at bounding box center [1359, 87] width 15 height 15
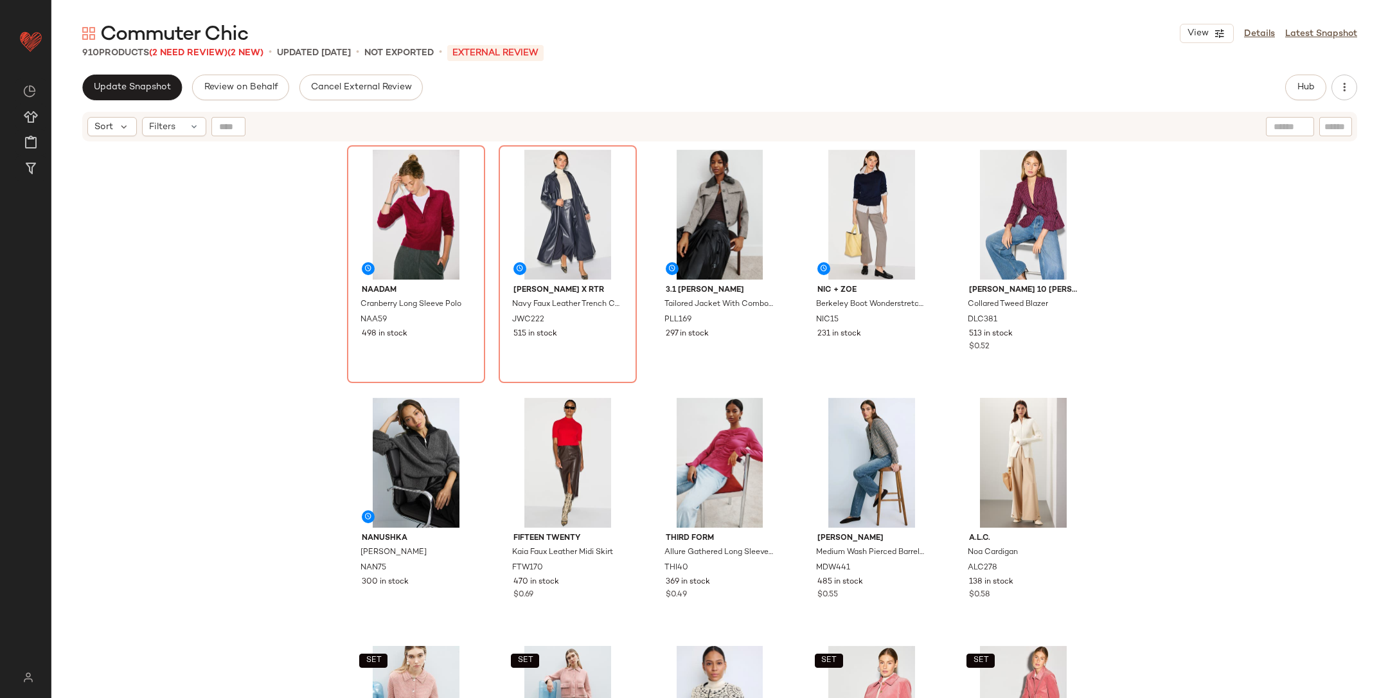
click at [1241, 229] on div "NAADAM Cranberry Long Sleeve Polo NAA59 498 in stock Jason Wu x RTR Navy Faux L…" at bounding box center [719, 437] width 1337 height 588
click at [132, 91] on span "Update Snapshot" at bounding box center [132, 87] width 78 height 10
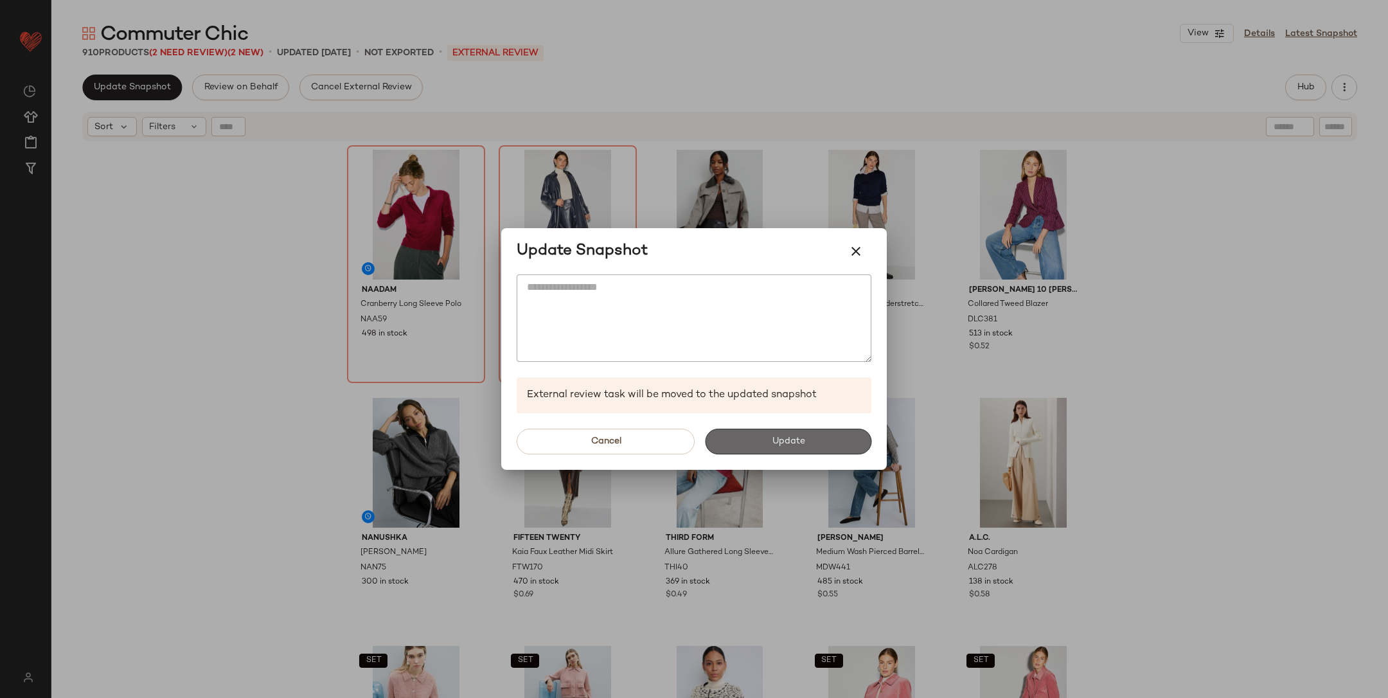
click at [769, 445] on button "Update" at bounding box center [788, 442] width 166 height 26
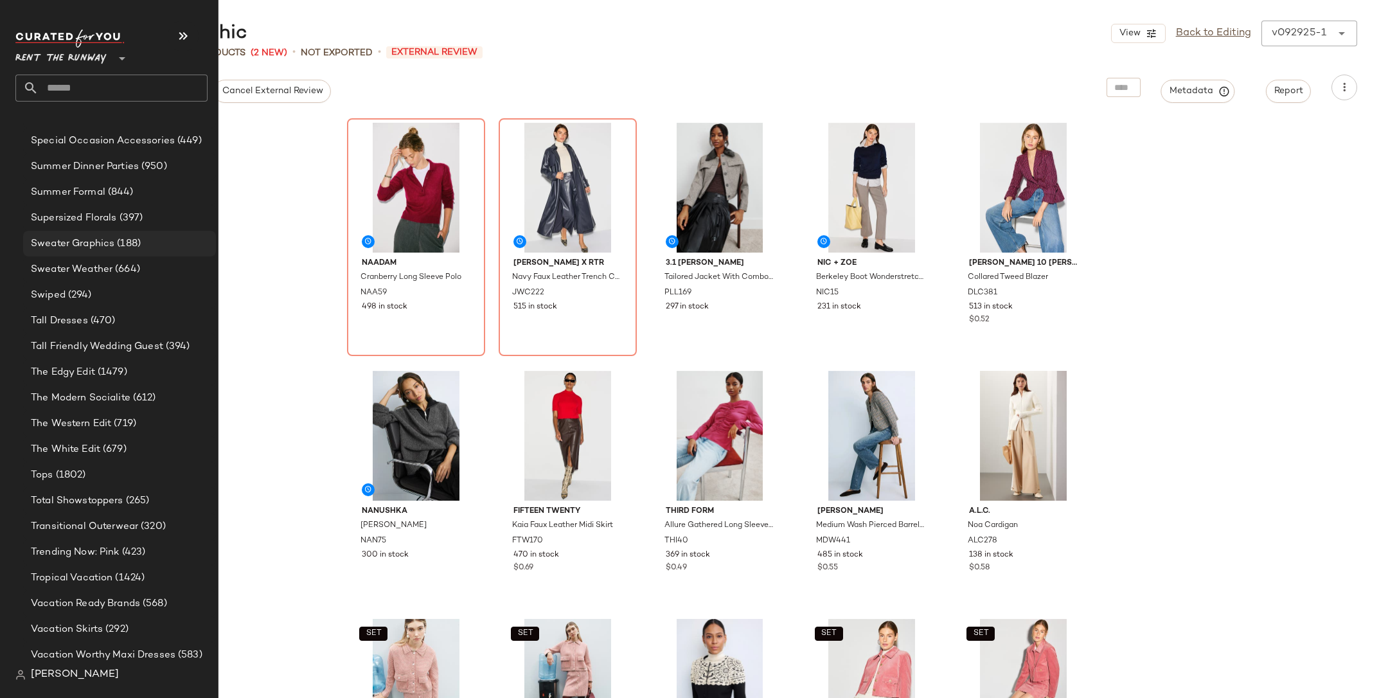
scroll to position [2621, 0]
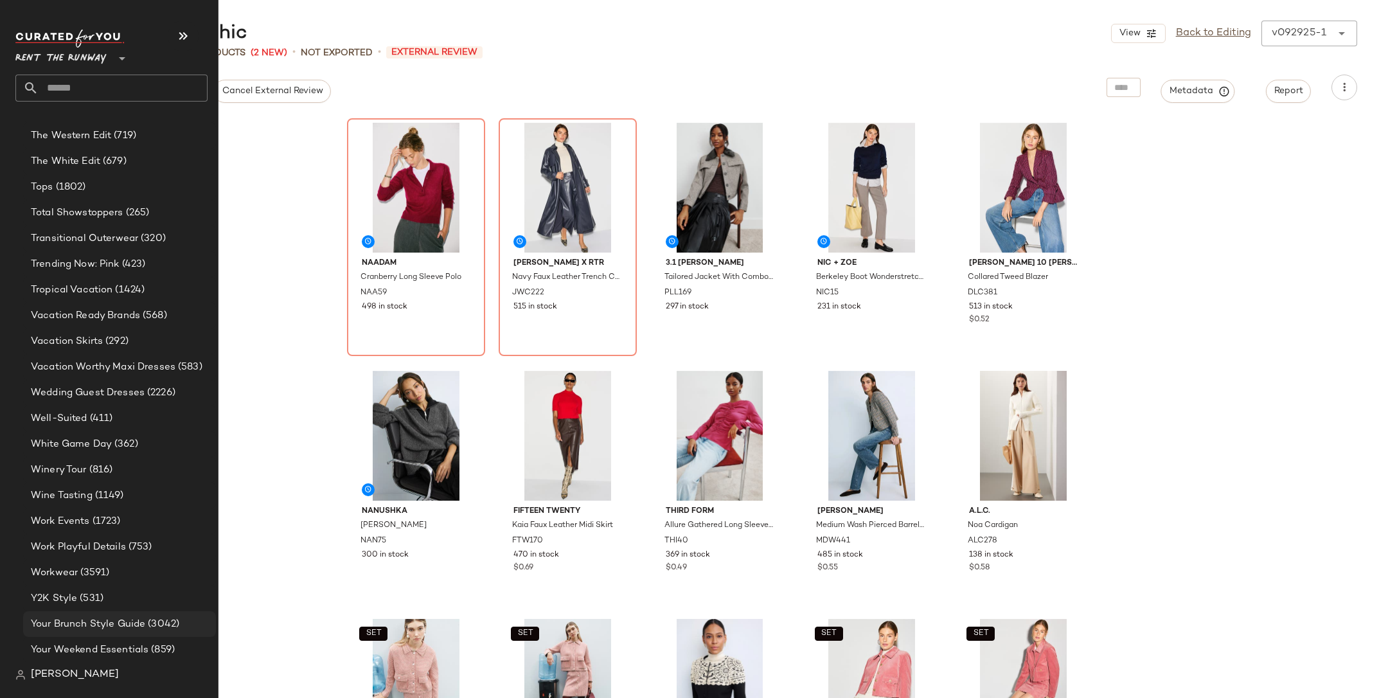
click at [93, 617] on span "Your Brunch Style Guide" at bounding box center [88, 624] width 114 height 15
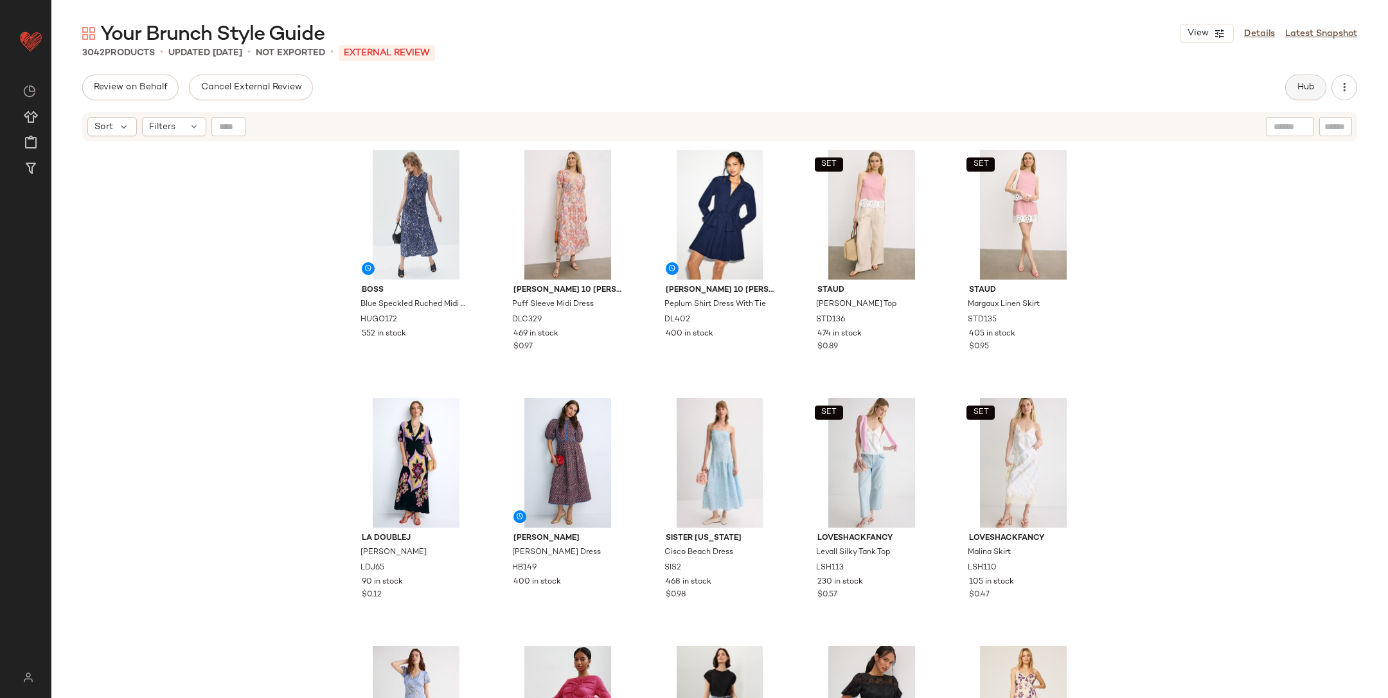
click at [1309, 82] on span "Hub" at bounding box center [1306, 87] width 18 height 10
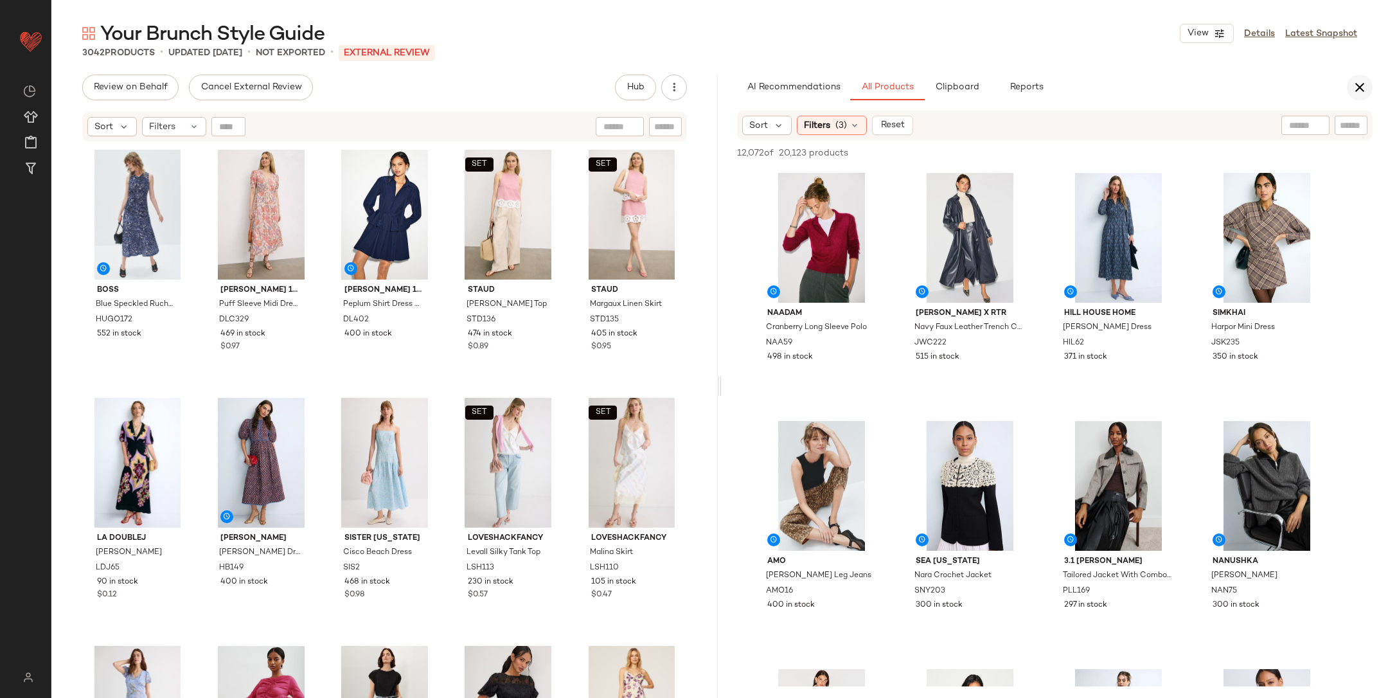
click at [1368, 82] on button "button" at bounding box center [1360, 88] width 26 height 26
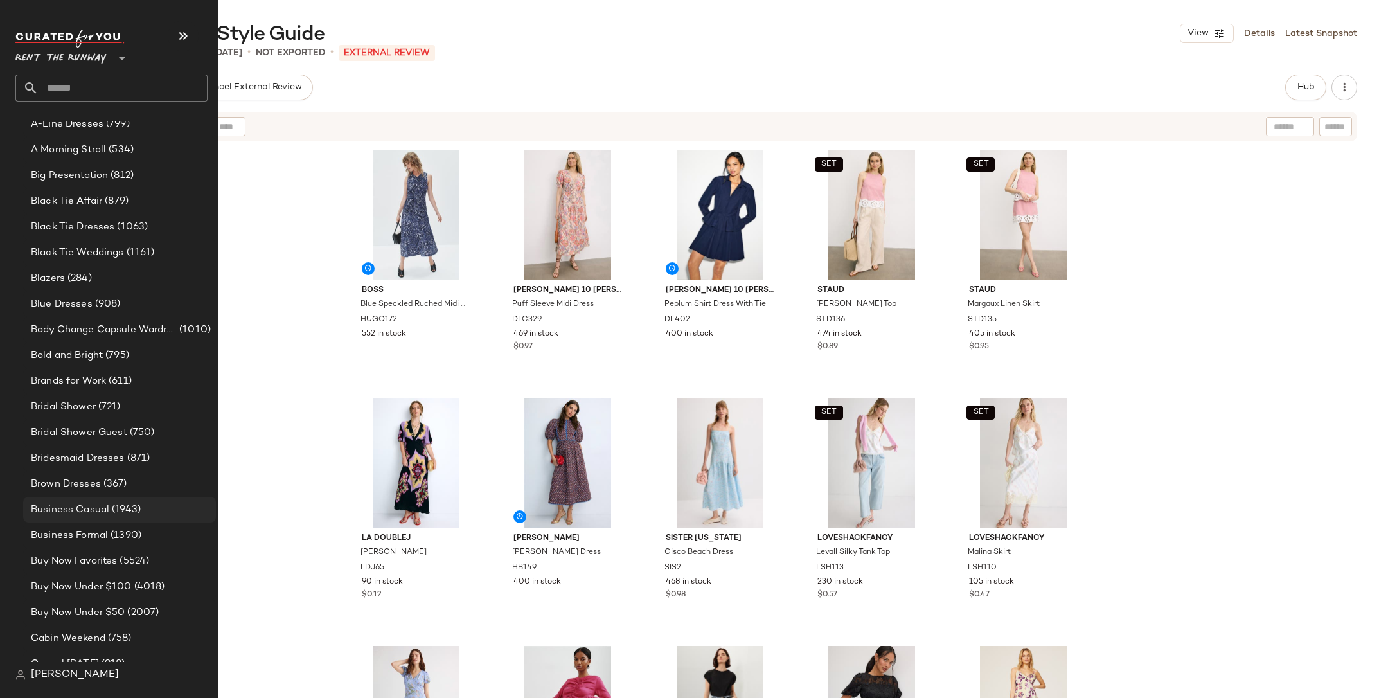
scroll to position [165, 0]
click at [76, 352] on span "Bold and Bright" at bounding box center [67, 355] width 72 height 15
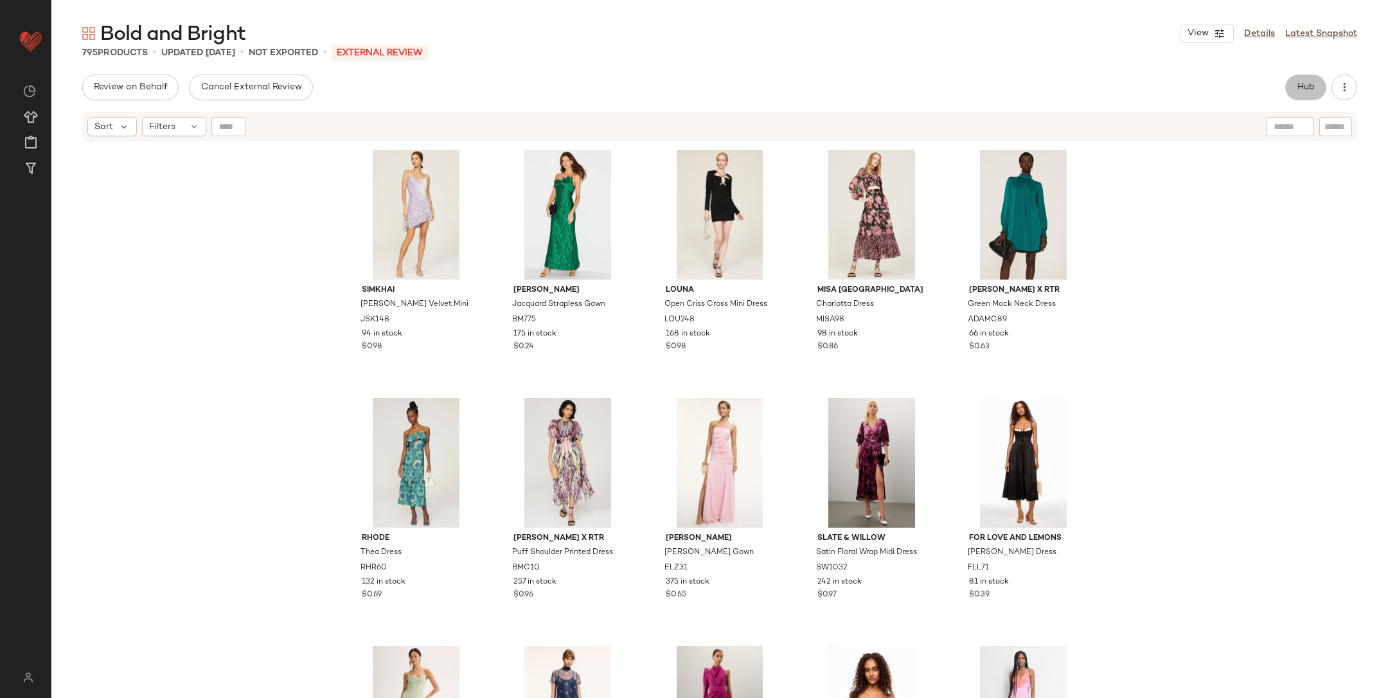
click at [1303, 88] on span "Hub" at bounding box center [1306, 87] width 18 height 10
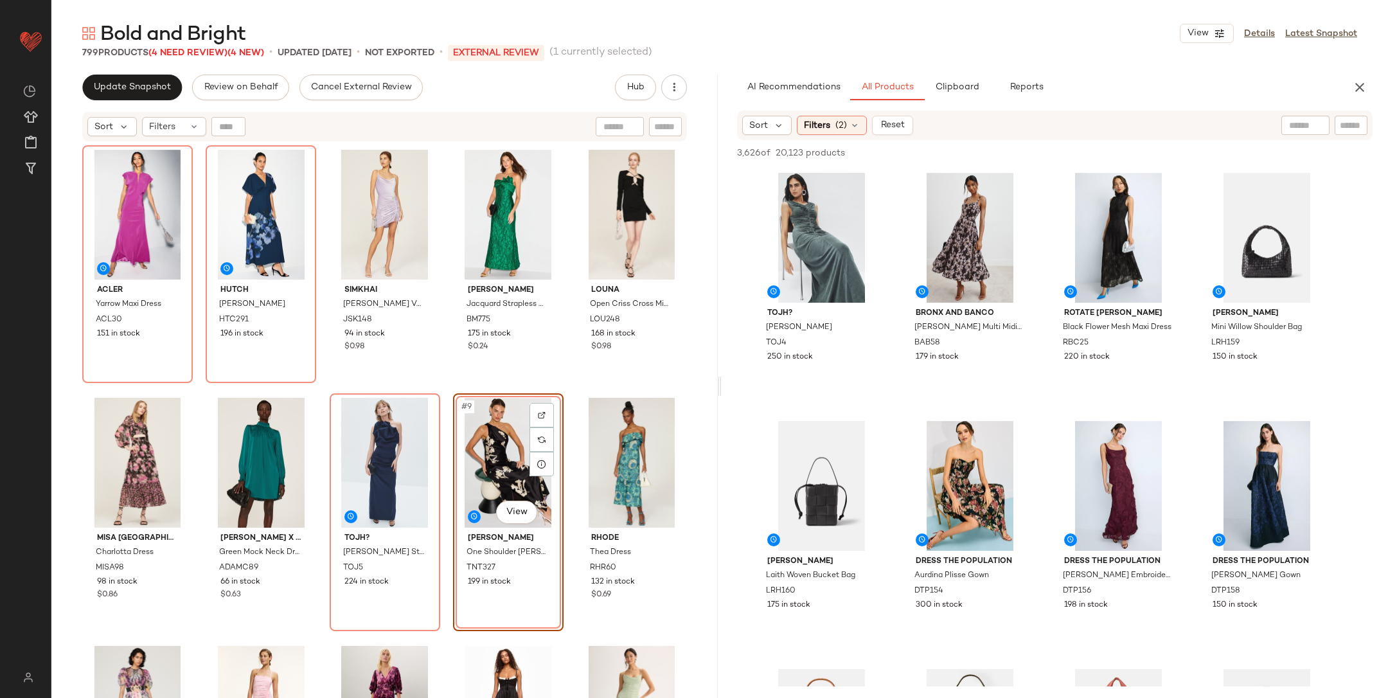
click div "Acler Yarrow Maxi Dress ACL30 151 in stock Hutch Mari Dress HTC291 196 in stock…"
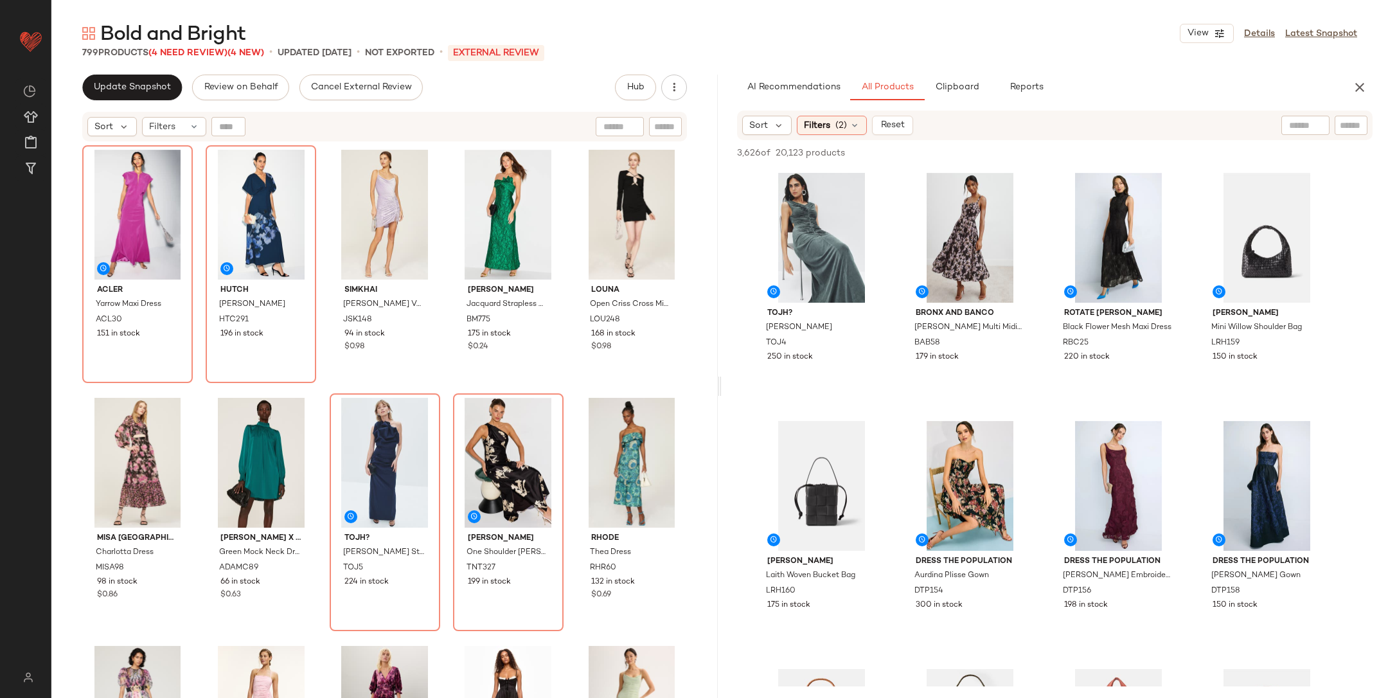
scroll to position [4, 0]
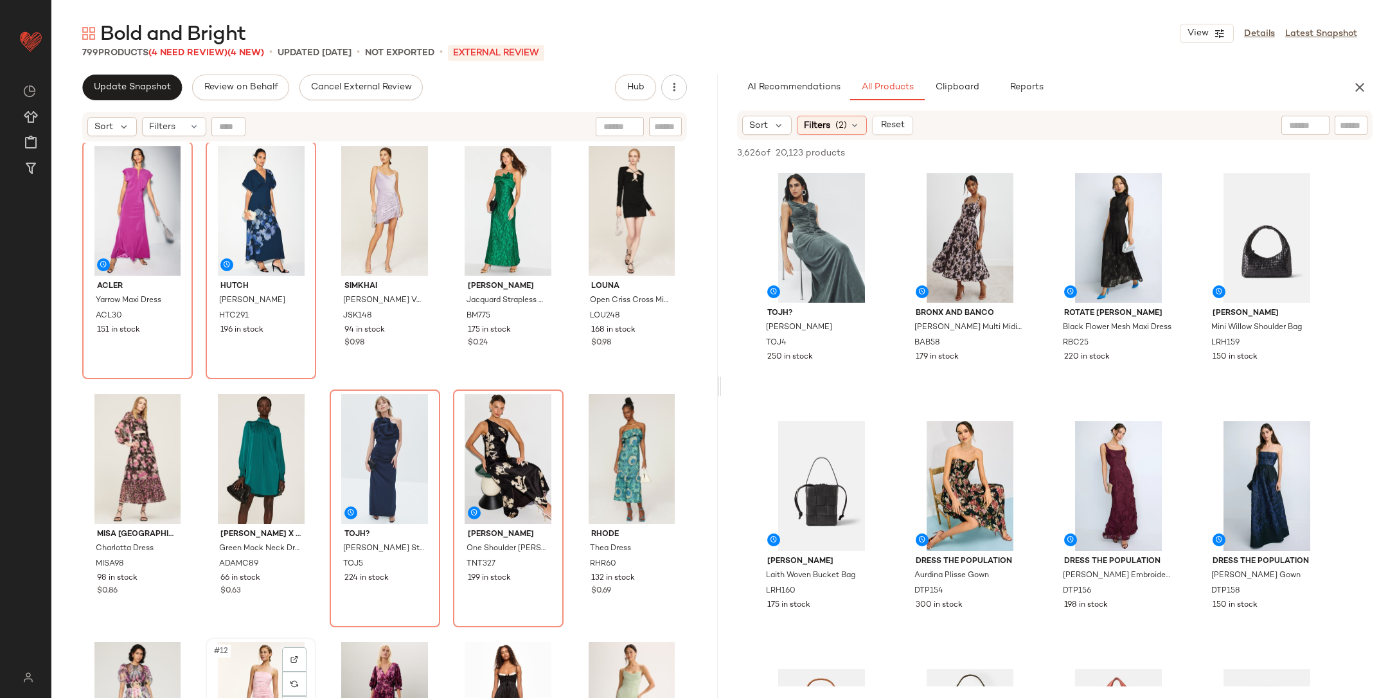
scroll to position [6, 0]
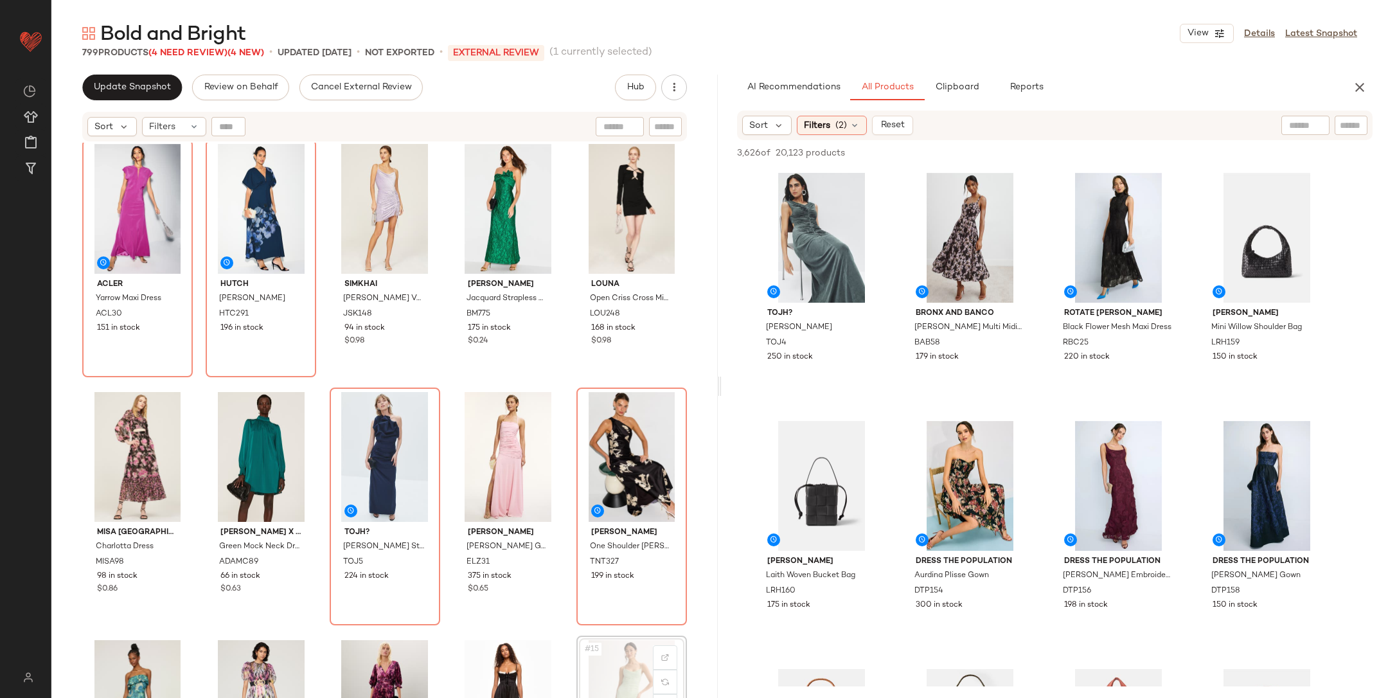
scroll to position [8, 0]
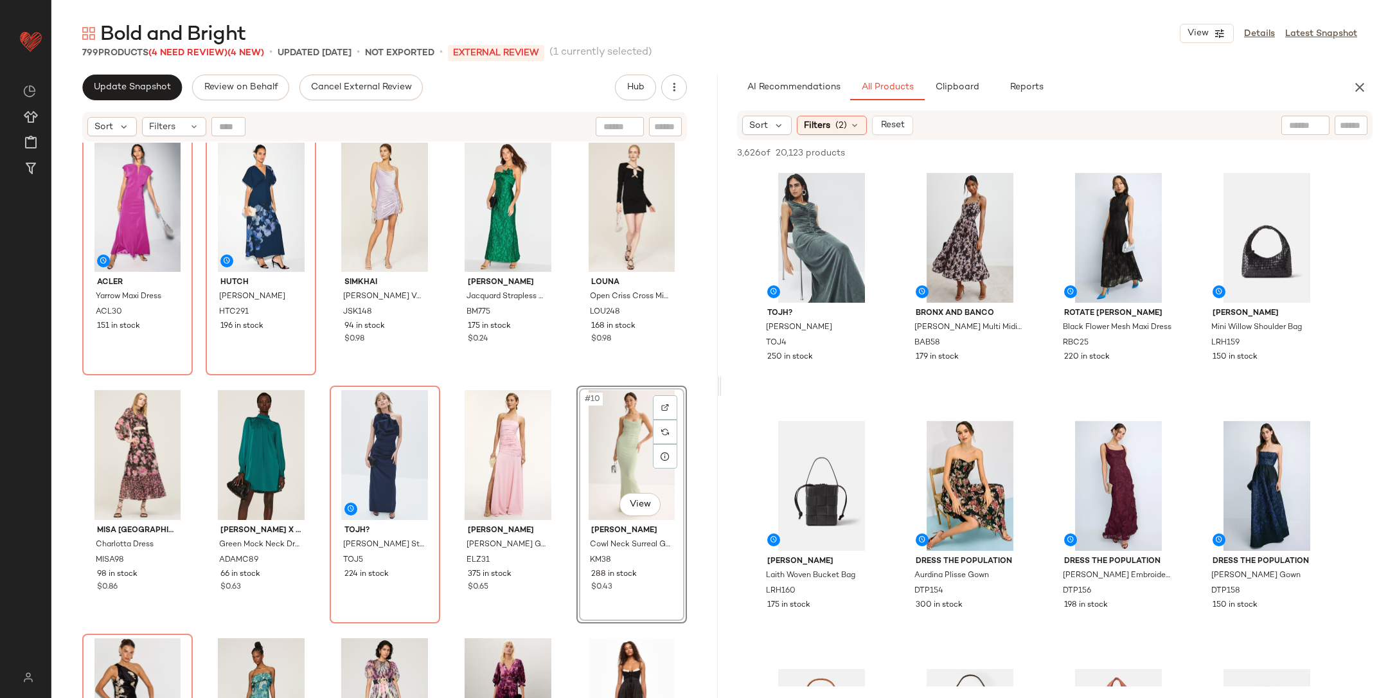
click div "Acler Yarrow Maxi Dress ACL30 151 in stock Hutch Mari Dress HTC291 196 in stock…"
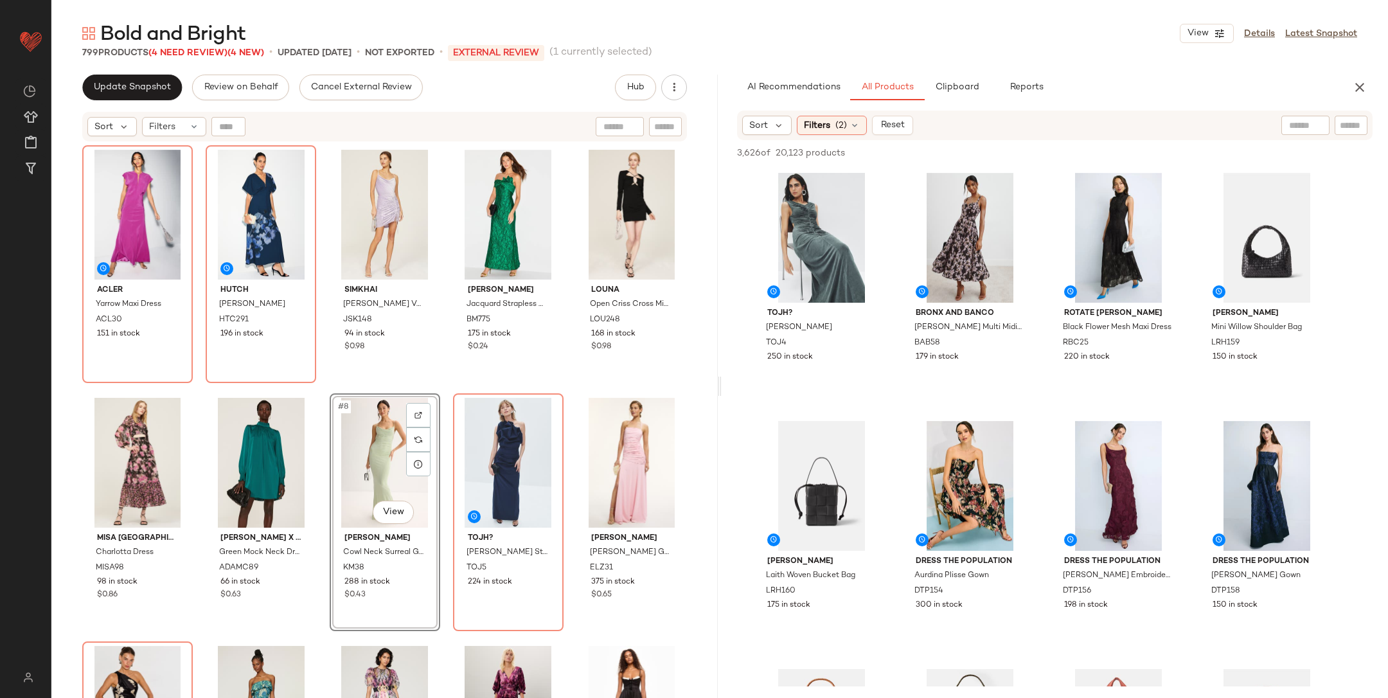
click div "Acler Yarrow Maxi Dress ACL30 151 in stock Hutch Mari Dress HTC291 196 in stock…"
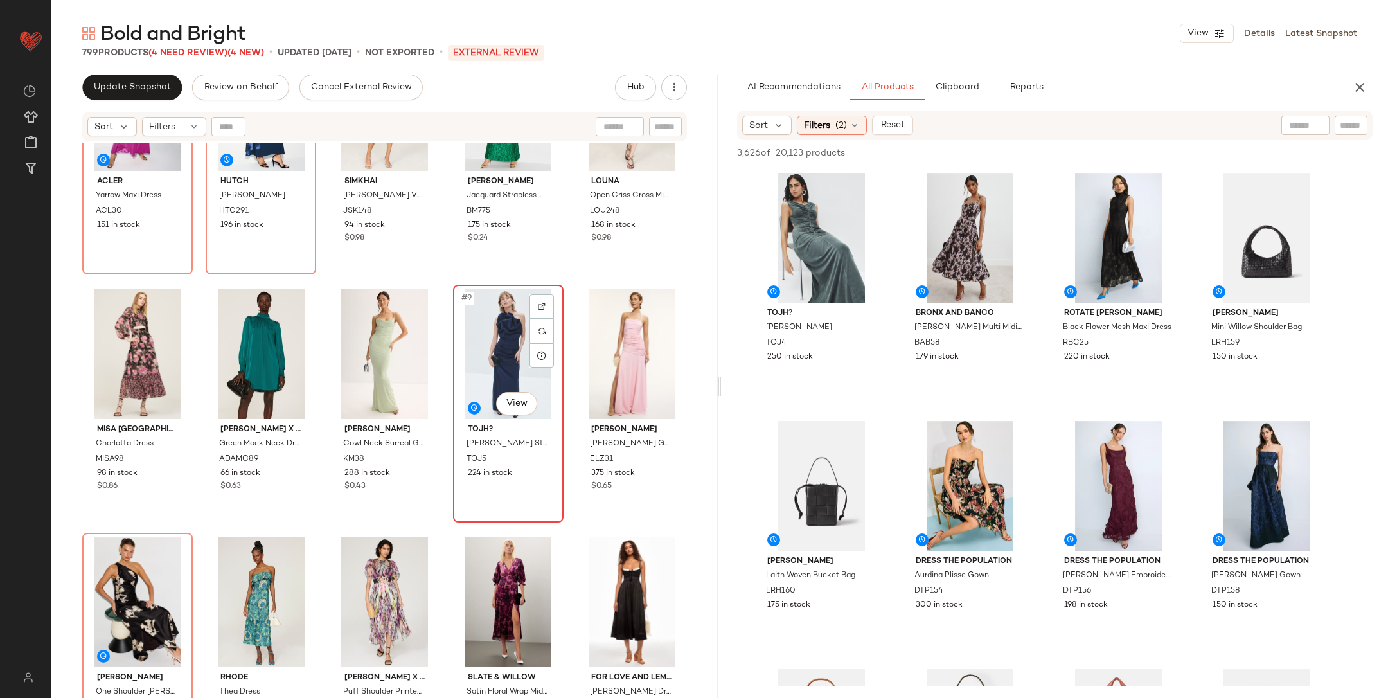
scroll to position [112, 0]
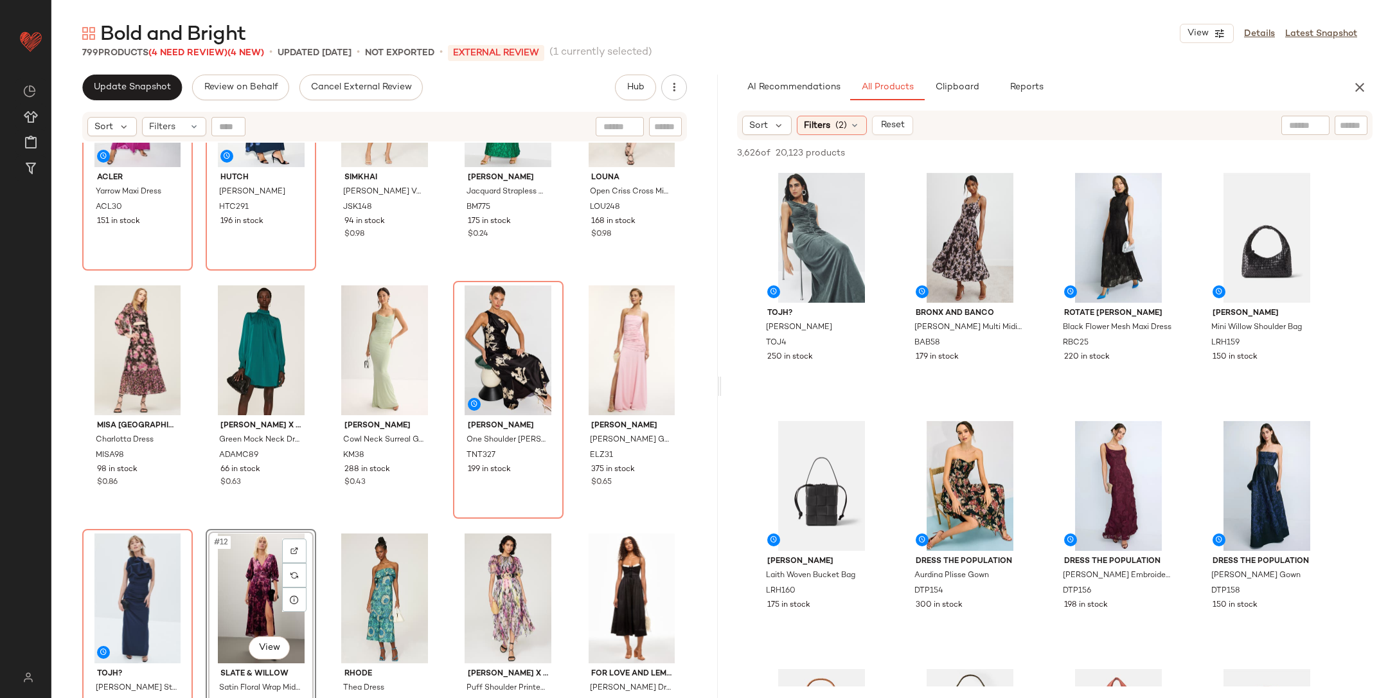
click div "Acler Yarrow Maxi Dress ACL30 151 in stock Hutch Mari Dress HTC291 196 in stock…"
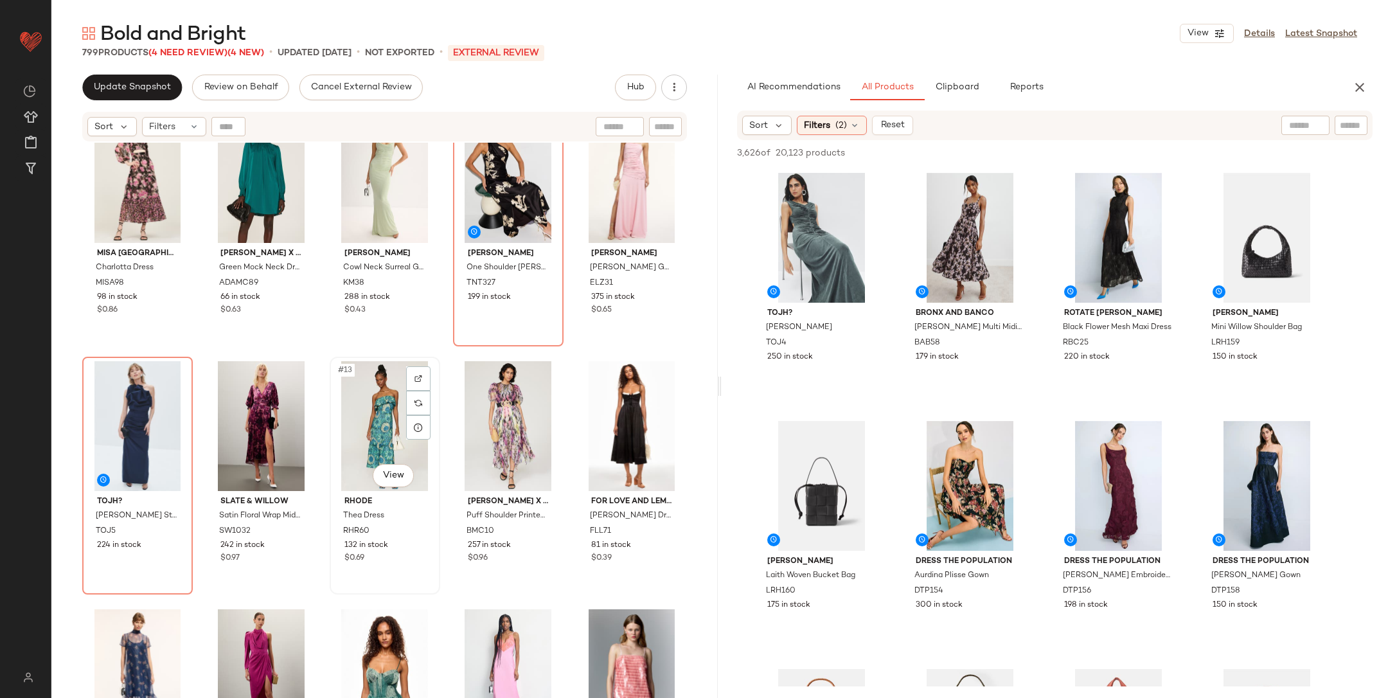
scroll to position [323, 0]
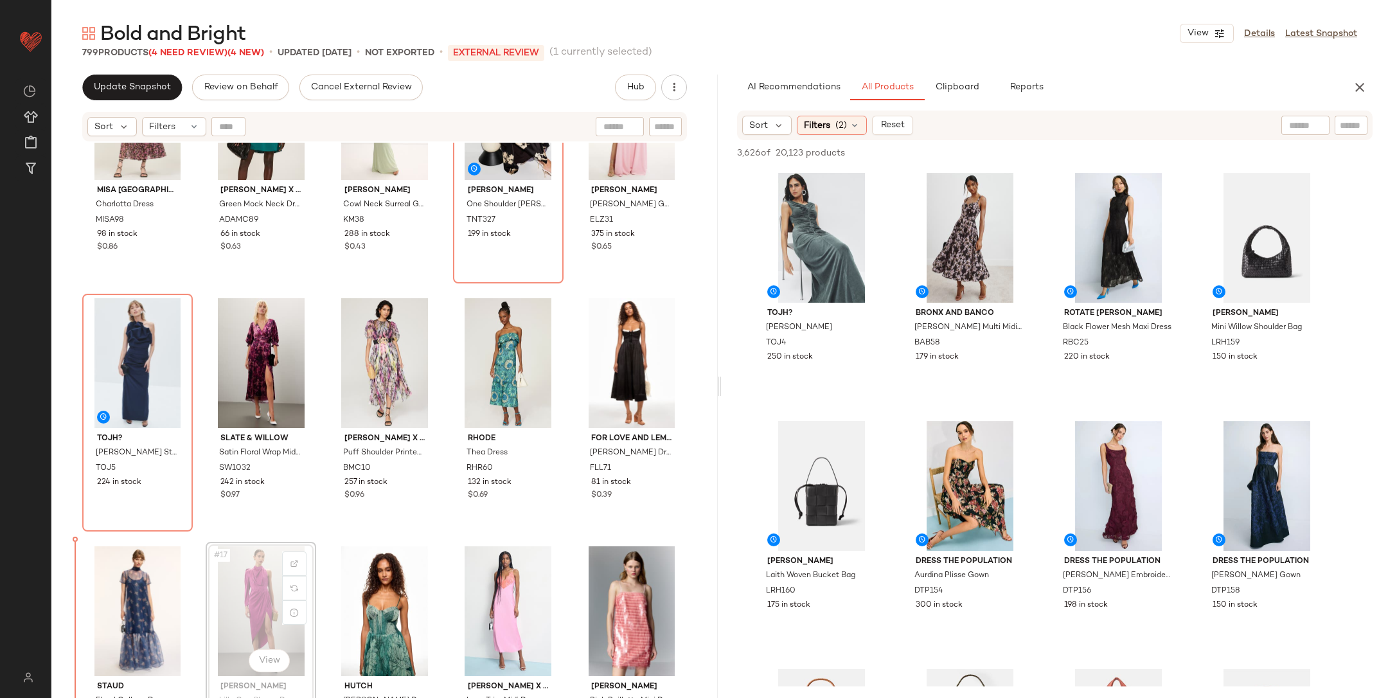
scroll to position [349, 0]
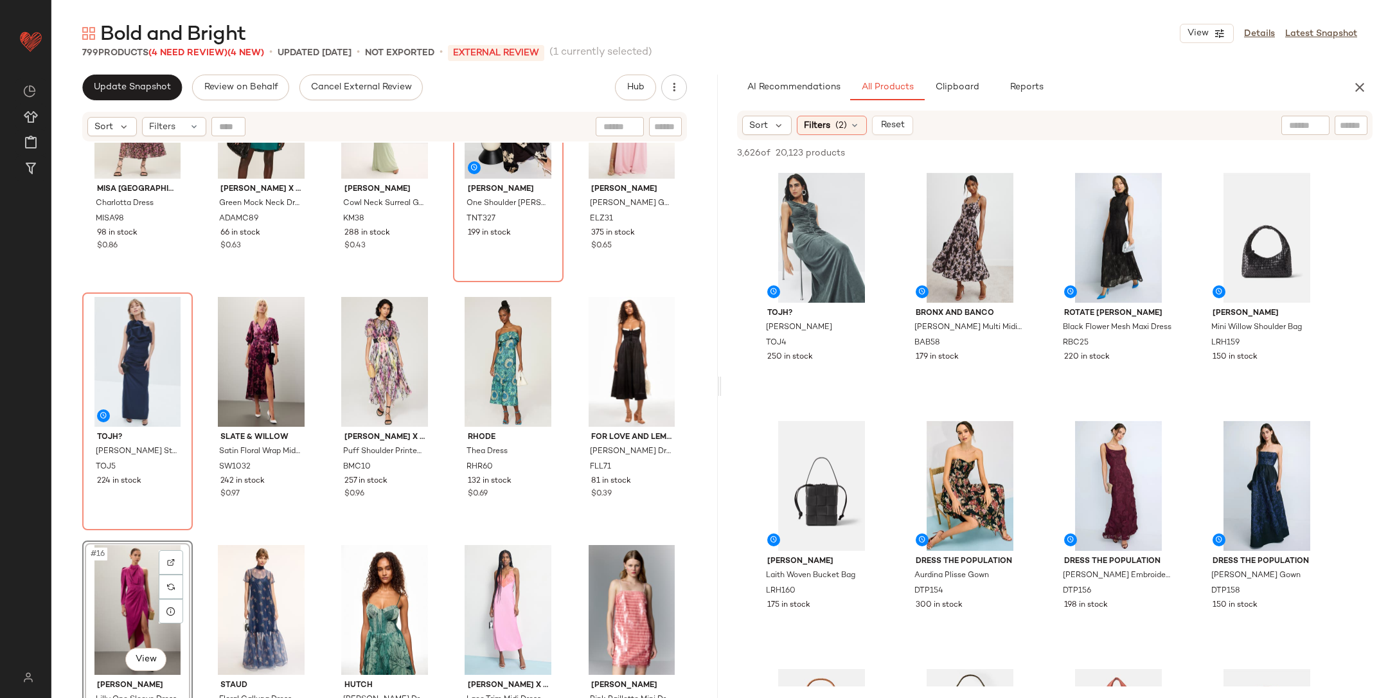
click div "Acler Yarrow Maxi Dress ACL30 151 in stock Hutch Mari Dress HTC291 196 in stock…"
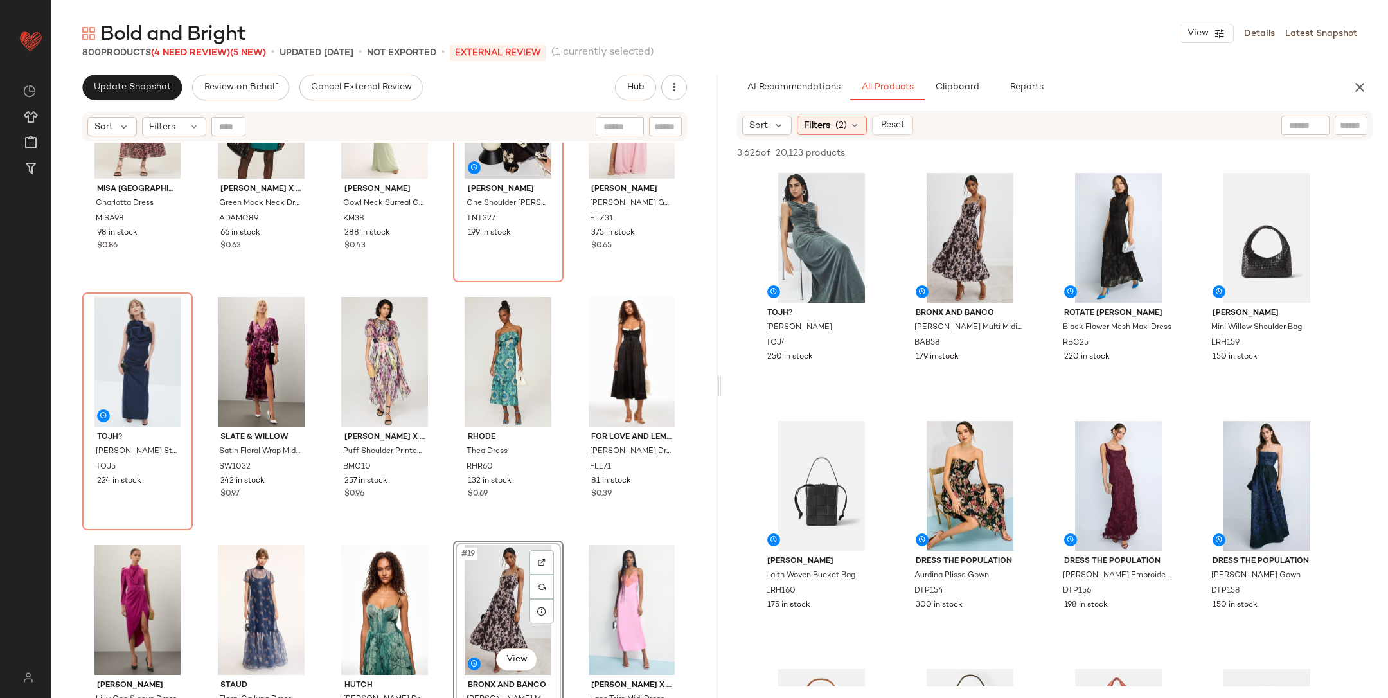
click div "Acler Yarrow Maxi Dress ACL30 151 in stock Hutch Mari Dress HTC291 196 in stock…"
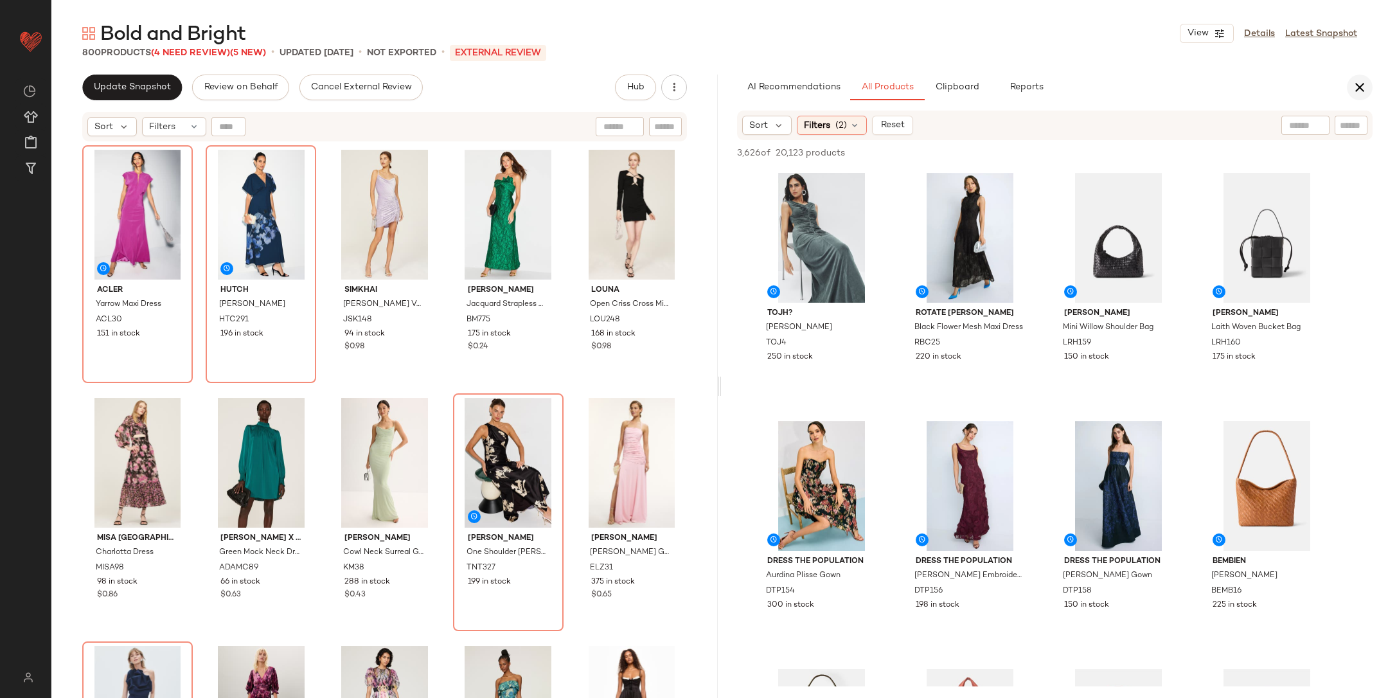
click button "button"
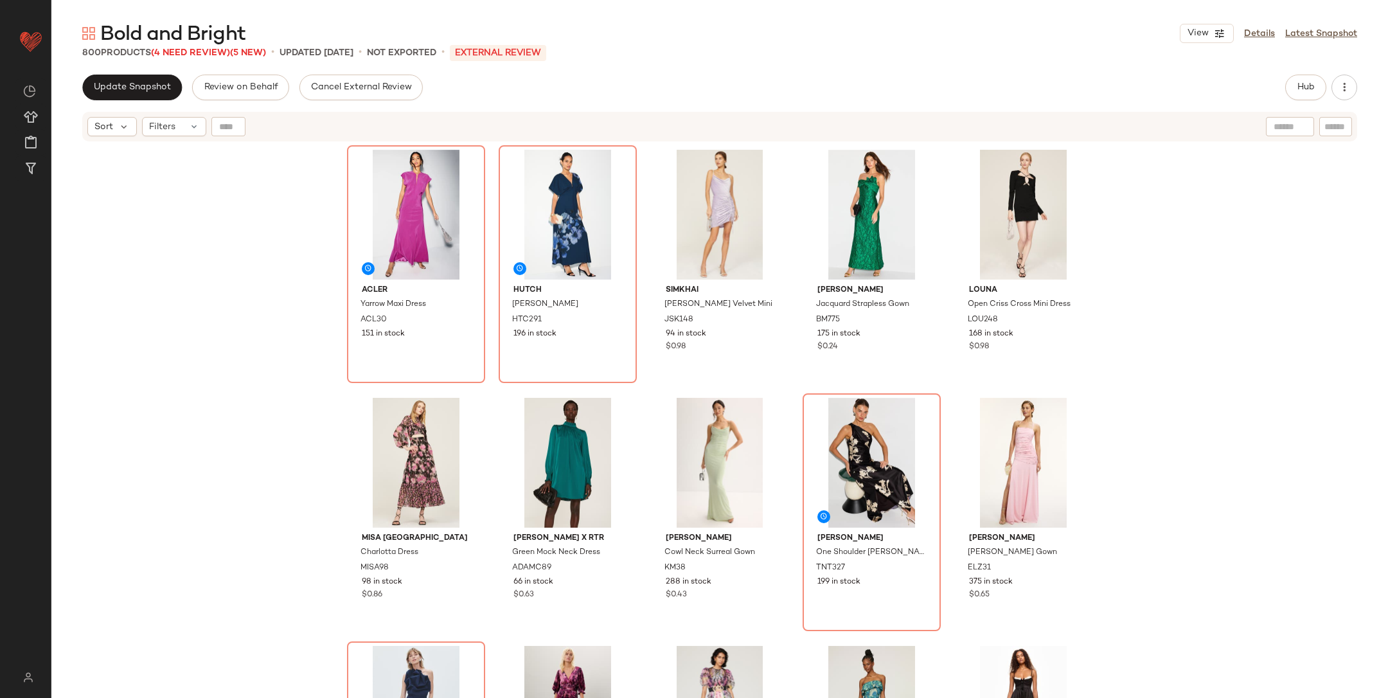
click div "Acler Yarrow Maxi Dress ACL30 151 in stock Hutch Mari Dress HTC291 196 in stock…"
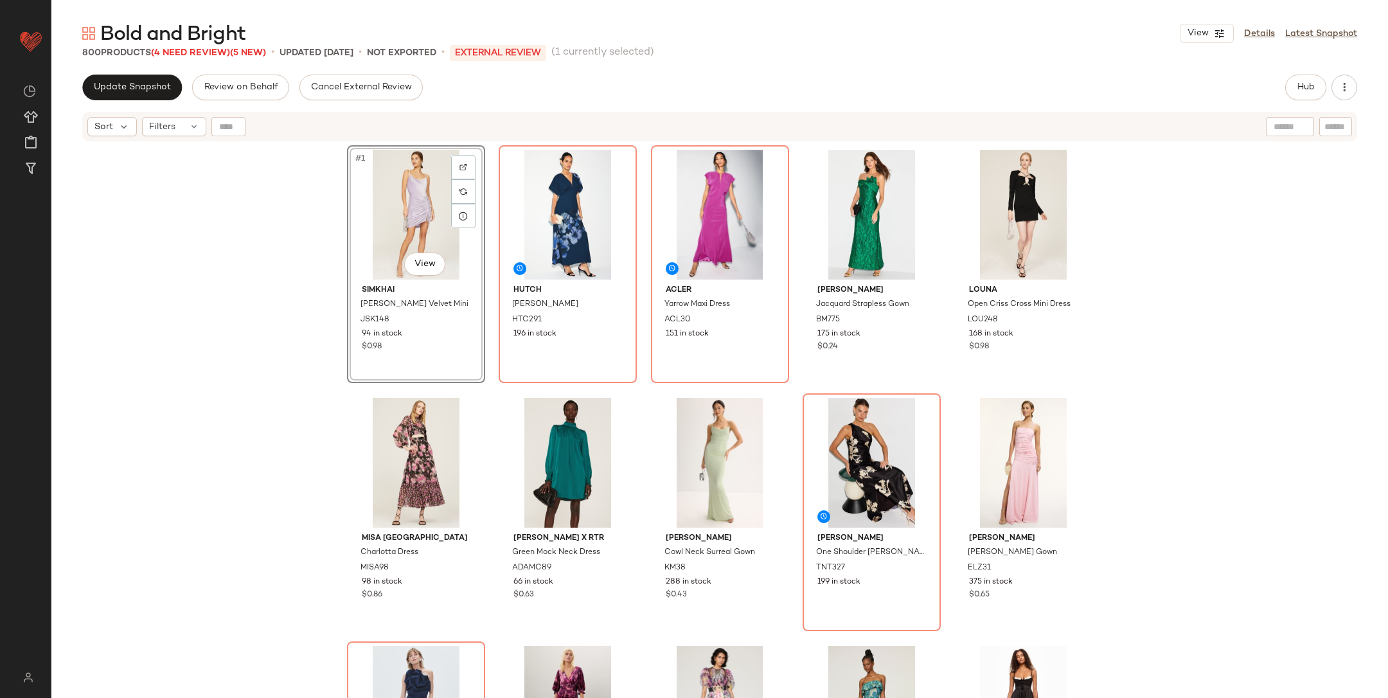
click div "#1 View SIMKHAI Michelle Velvet Mini JSK148 94 in stock $0.98 Hutch Mari Dress …"
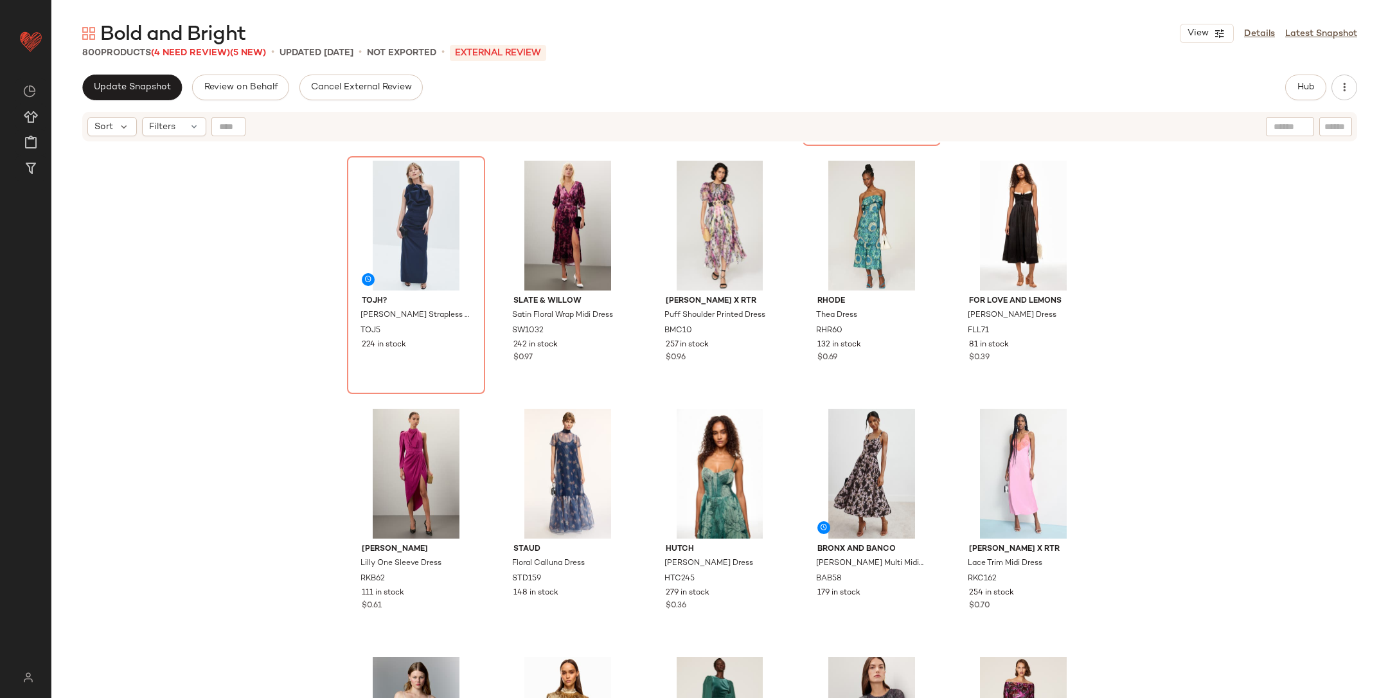
scroll to position [10, 0]
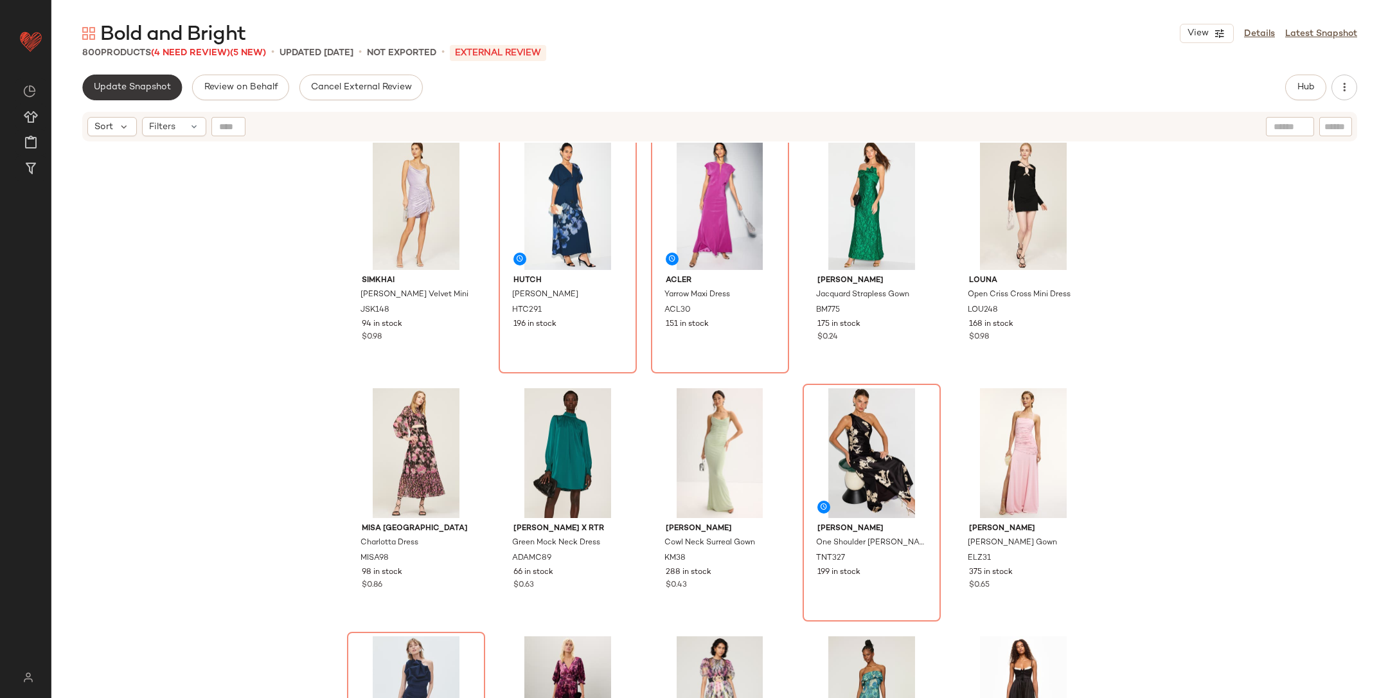
click span "Update Snapshot"
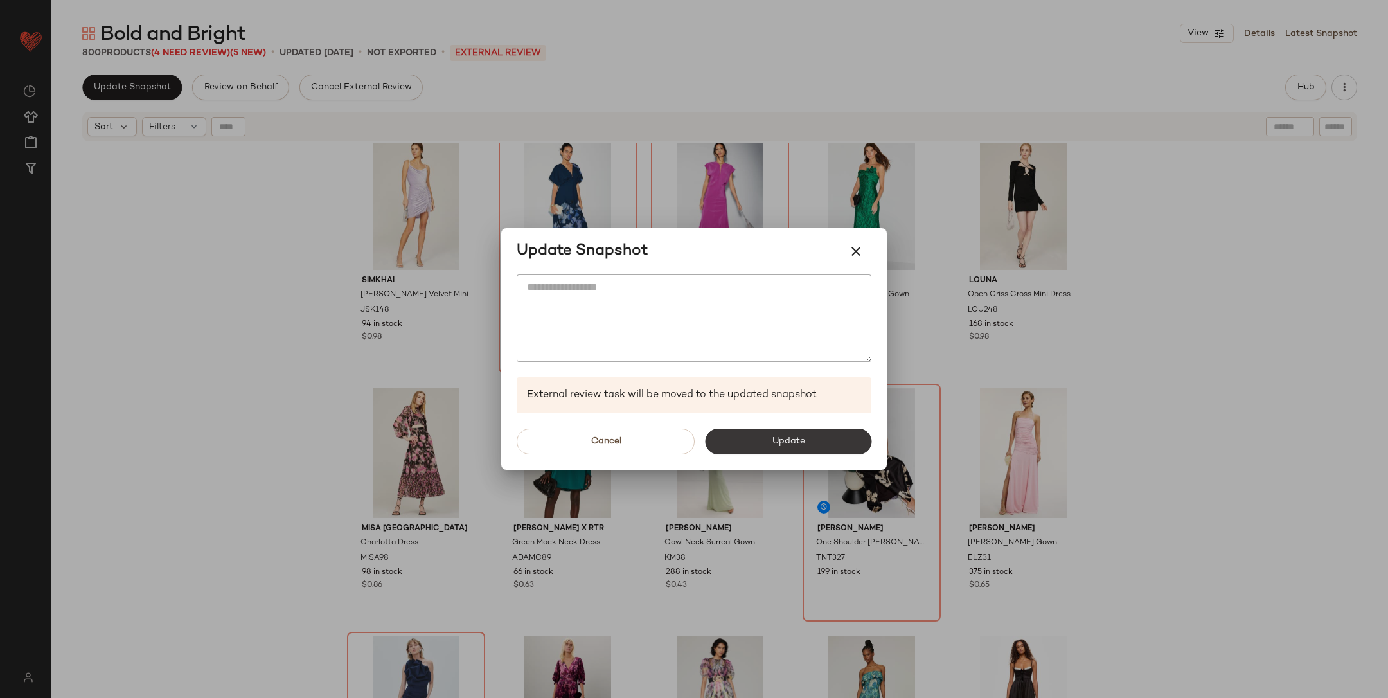
click button "Update"
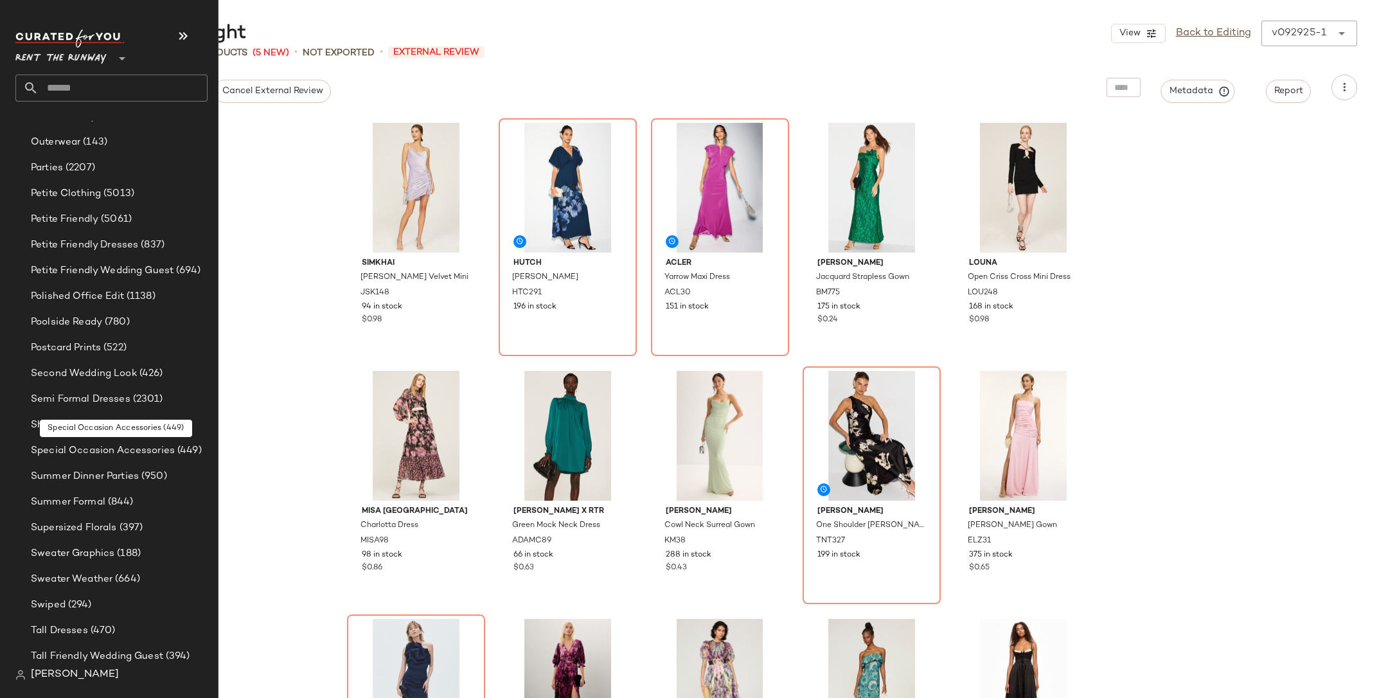
scroll to position [1826, 0]
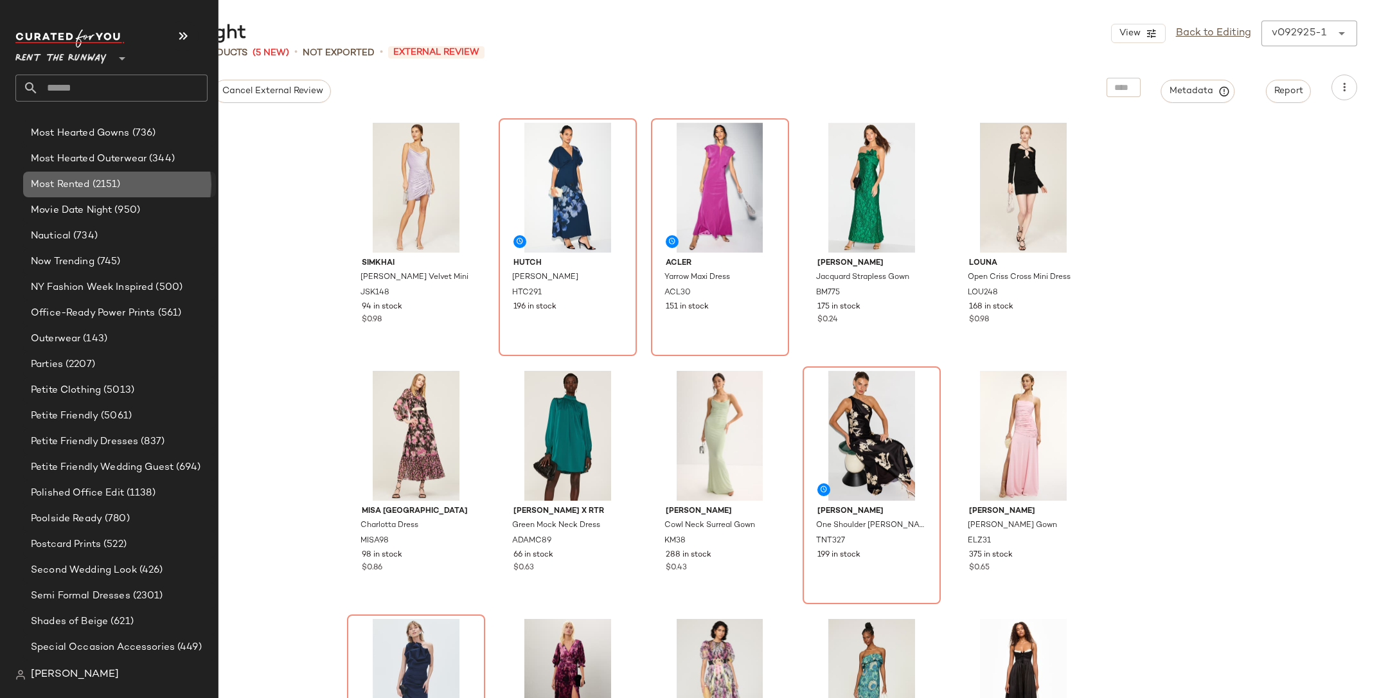
click div "Most Rented (2151)"
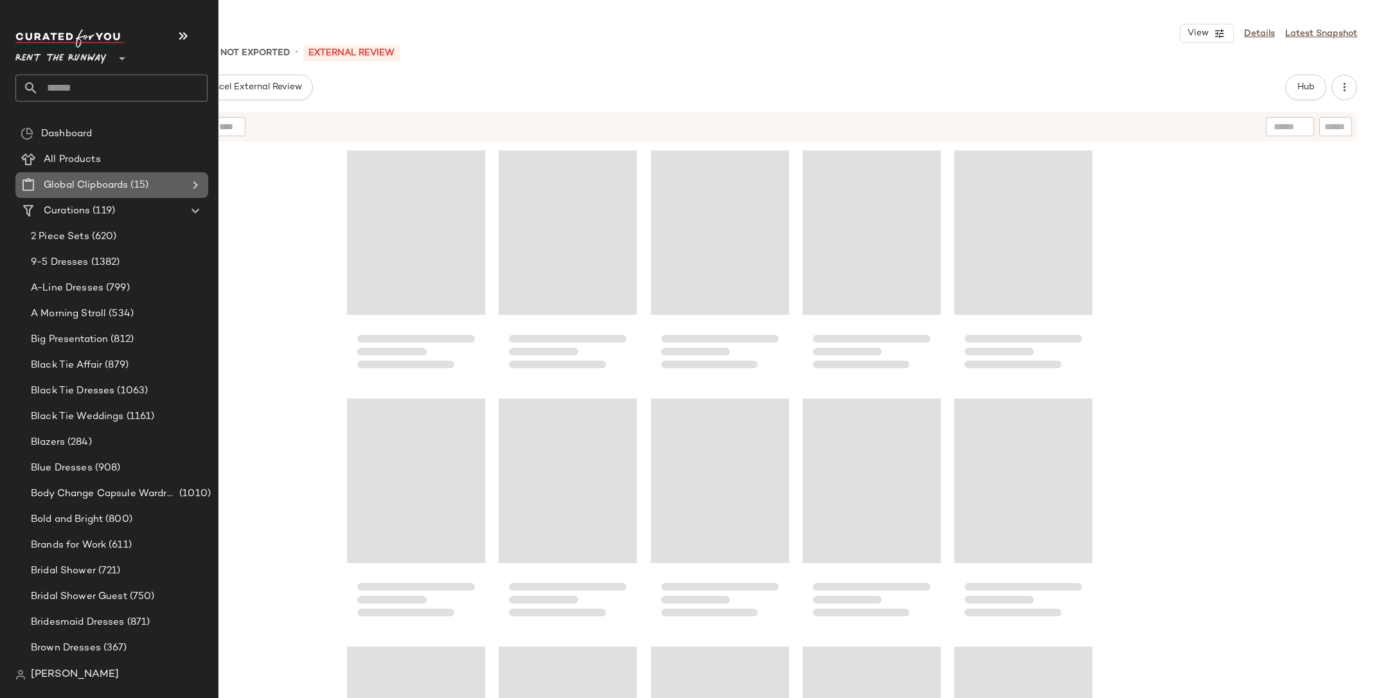
click icon
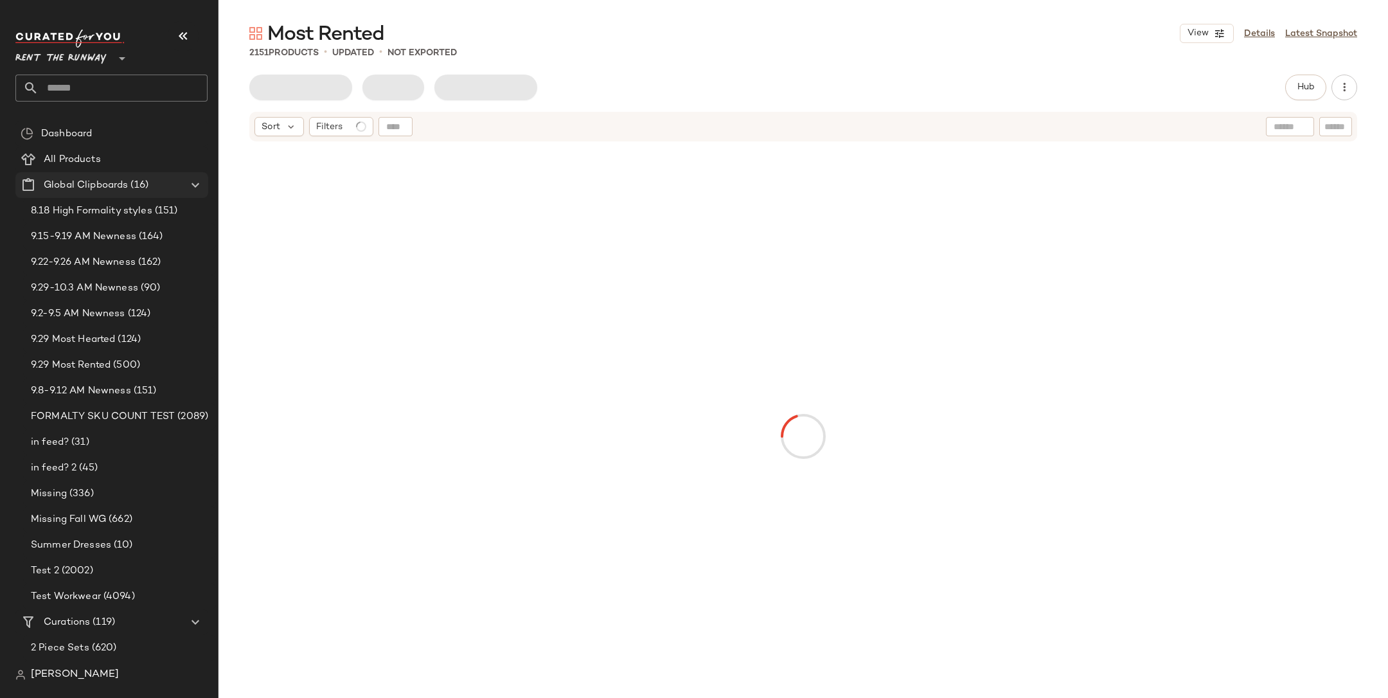
click at [189, 184] on icon at bounding box center [195, 184] width 15 height 15
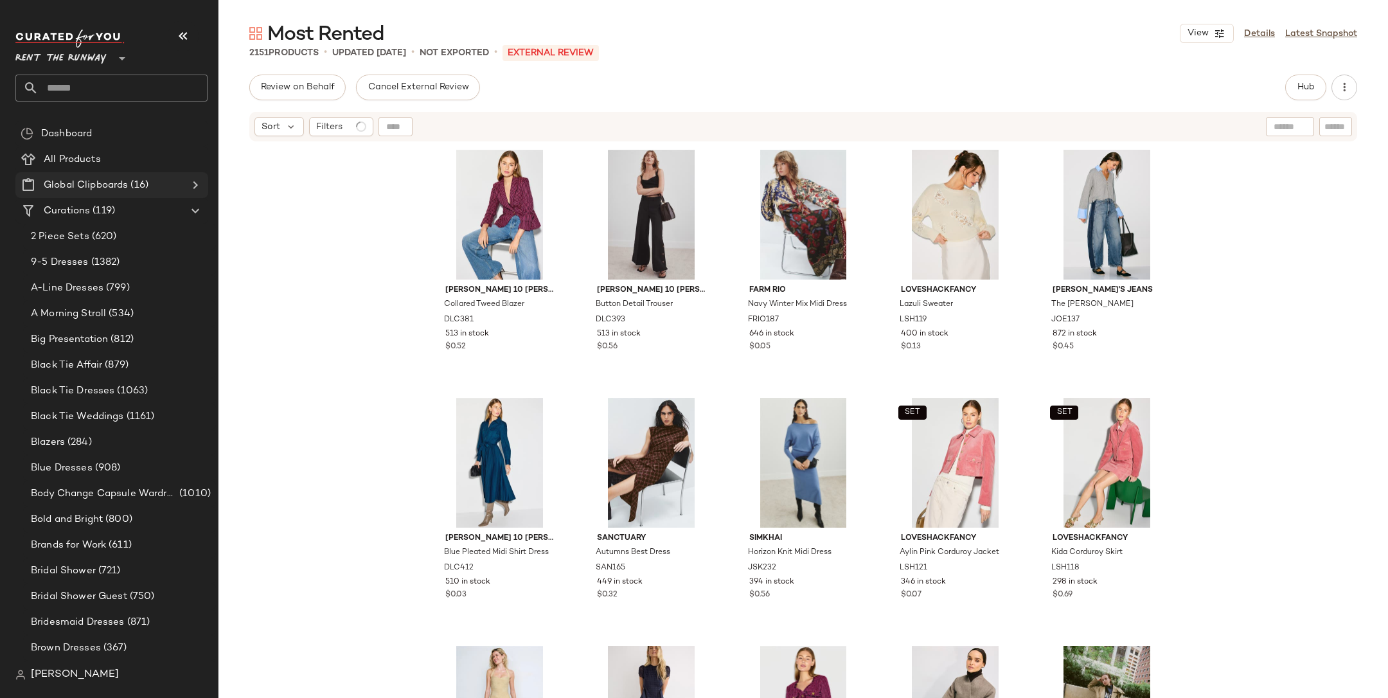
click at [193, 181] on icon at bounding box center [195, 184] width 15 height 15
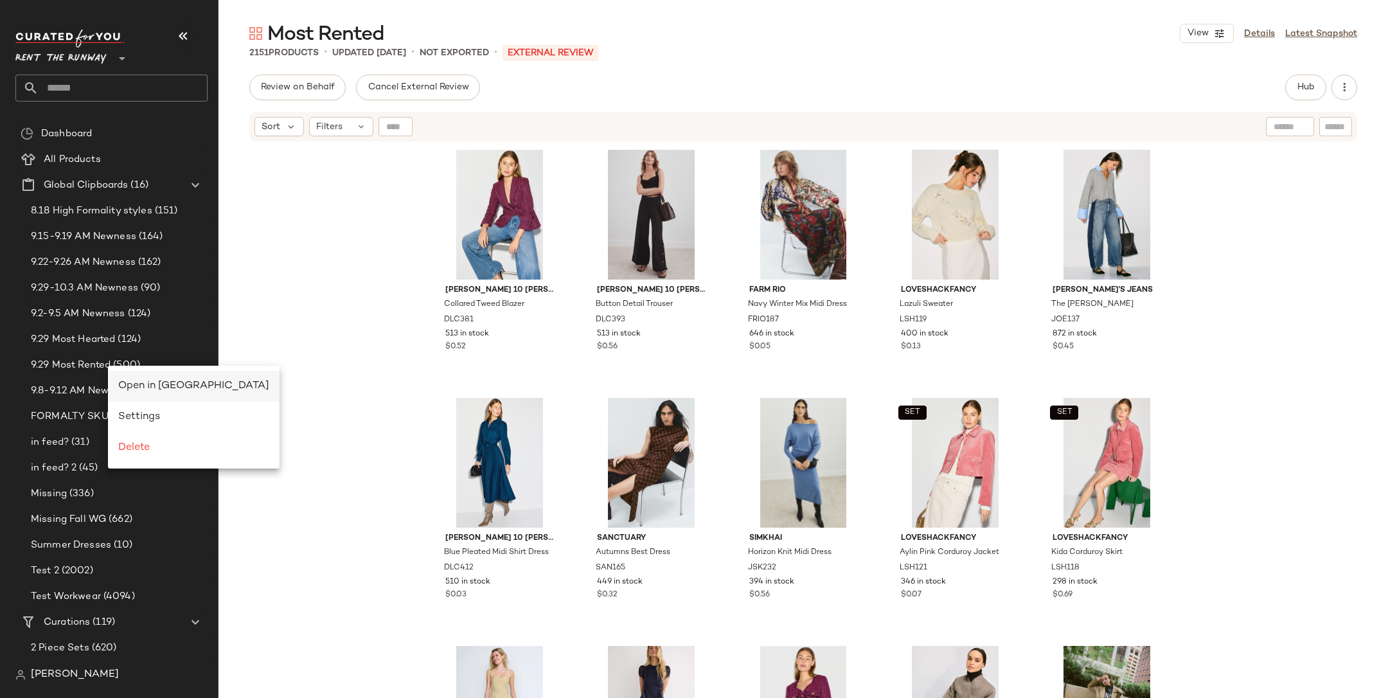
click at [130, 384] on span "Open in [GEOGRAPHIC_DATA]" at bounding box center [193, 386] width 151 height 11
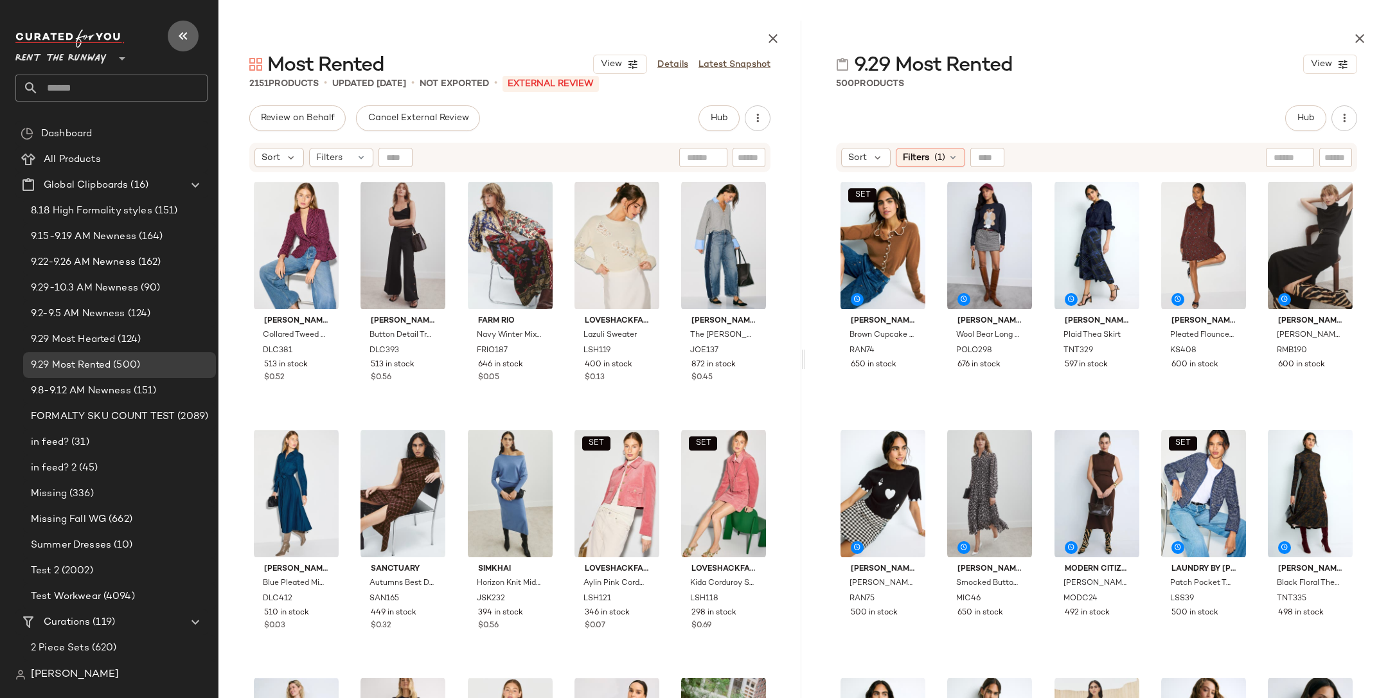
click at [192, 33] on button "button" at bounding box center [183, 36] width 31 height 31
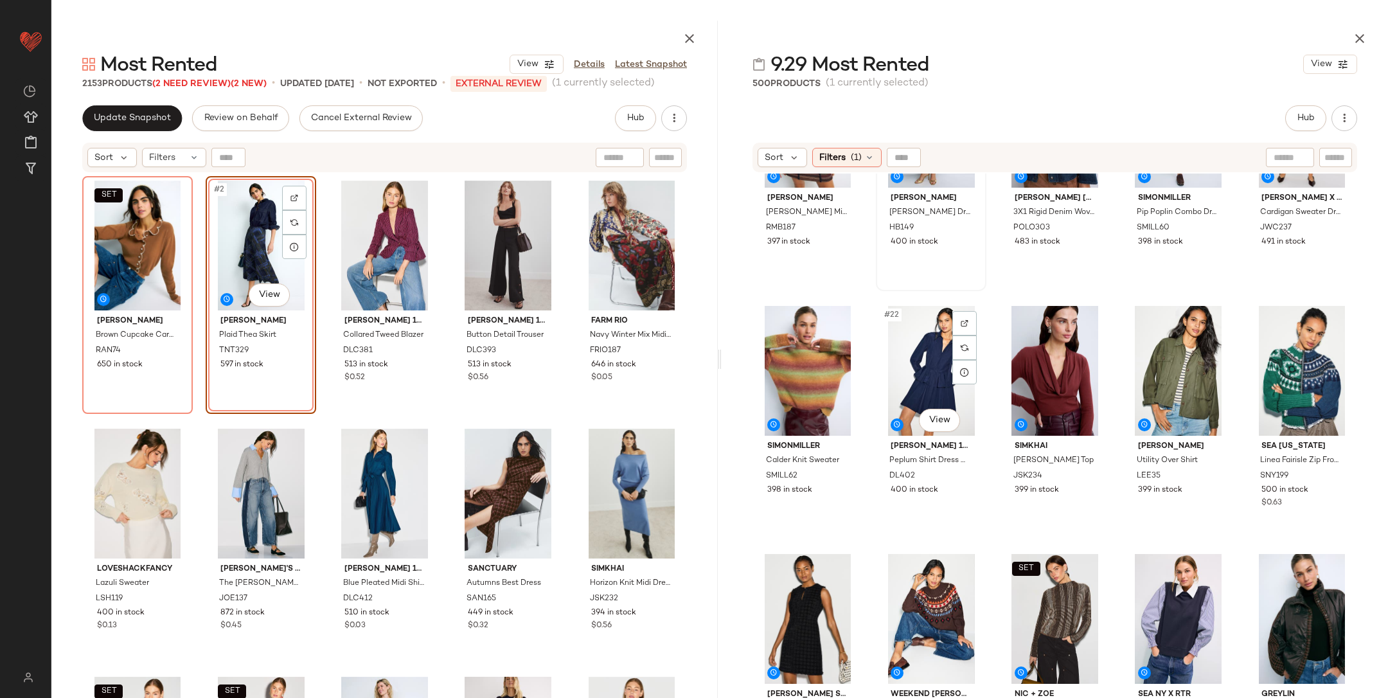
scroll to position [939, 0]
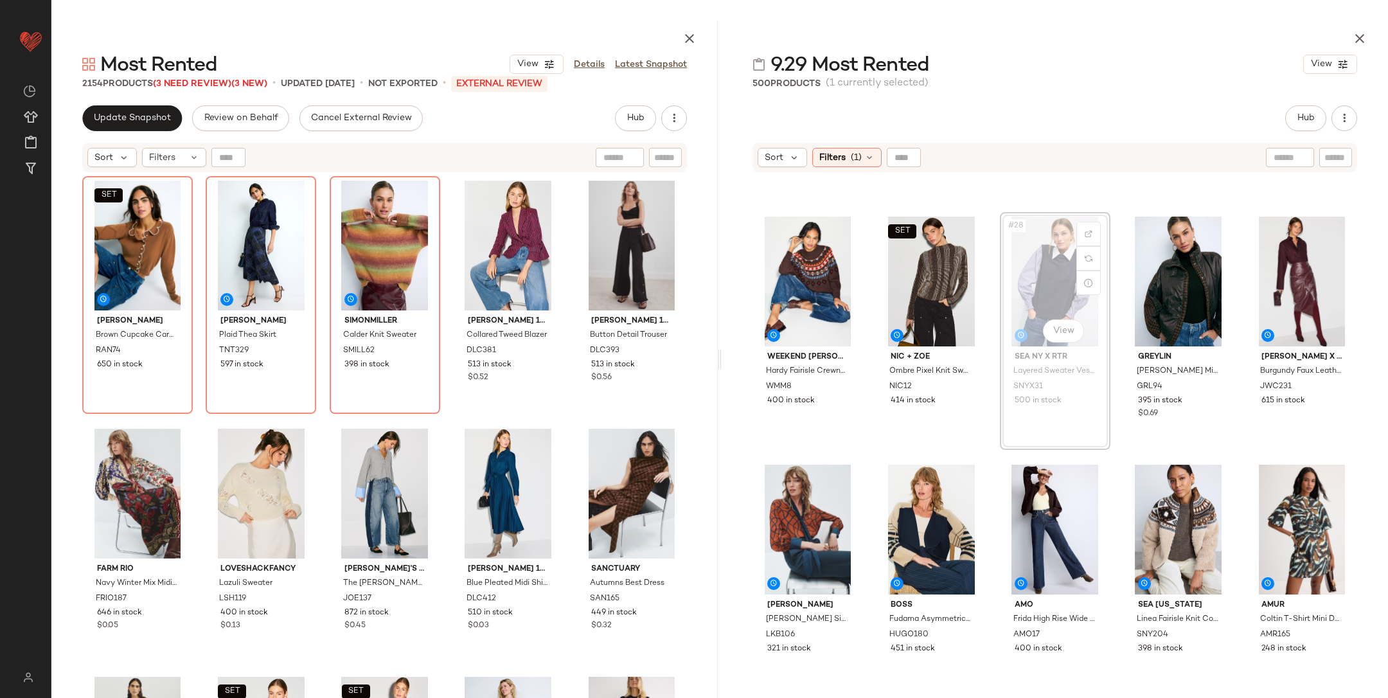
scroll to position [1208, 0]
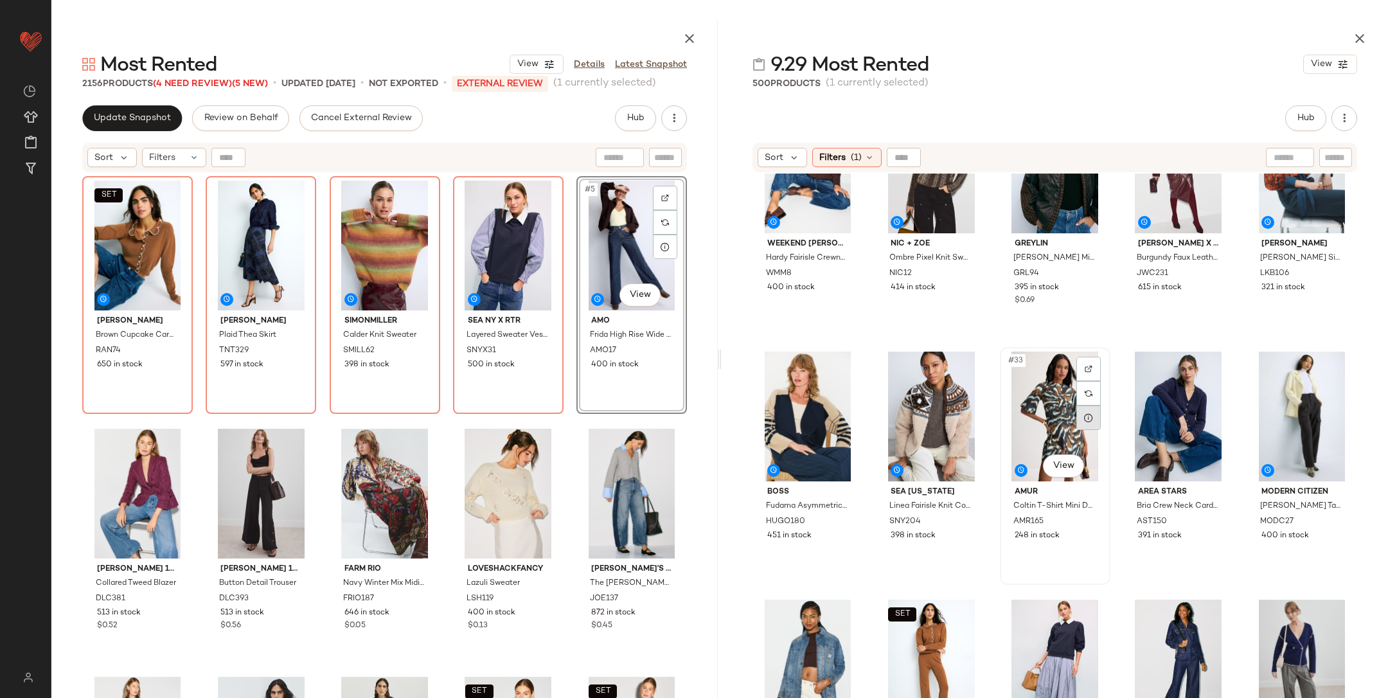
scroll to position [1352, 0]
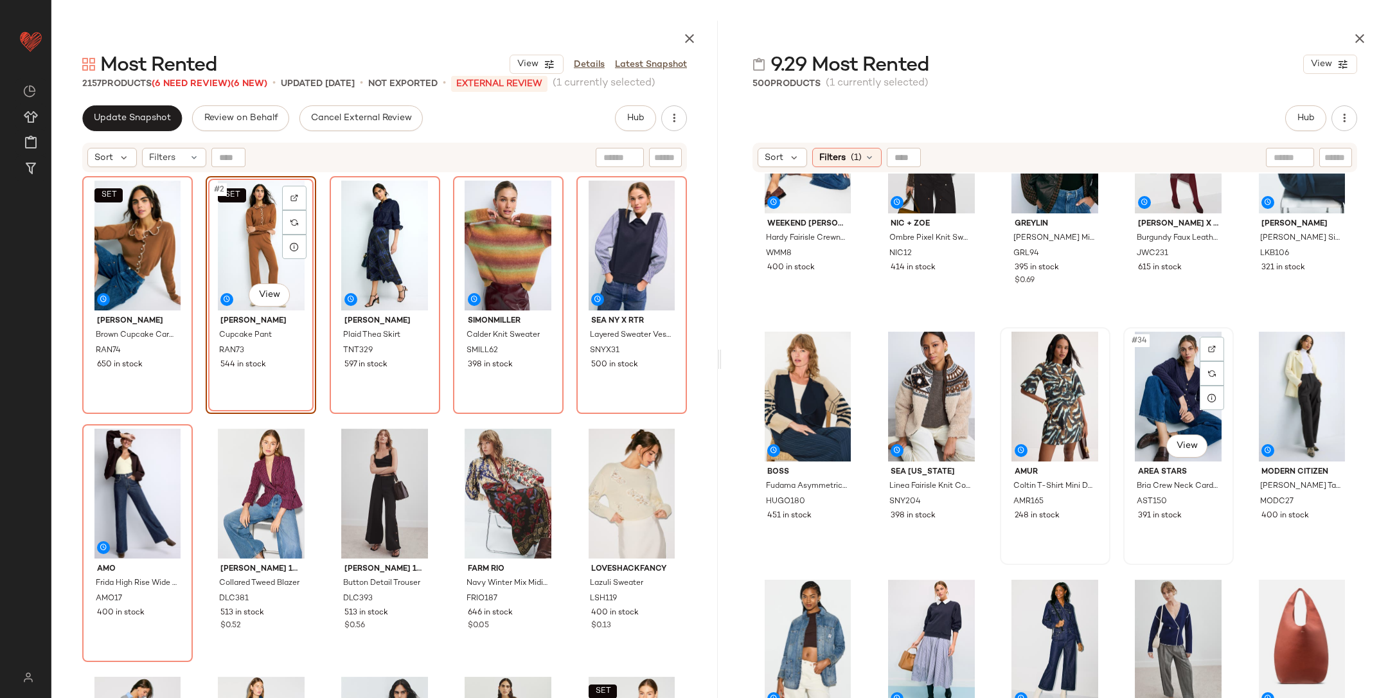
scroll to position [1344, 0]
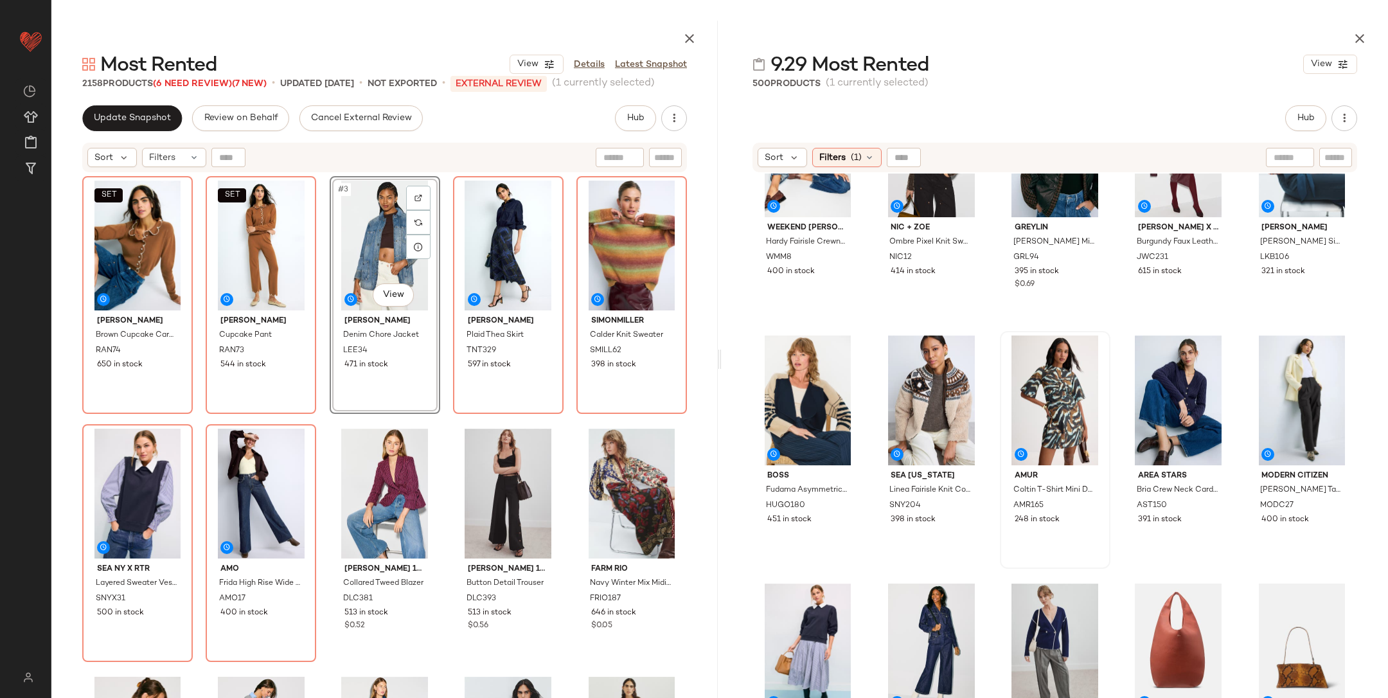
click at [442, 420] on div "SET Rachel Antonoff Brown Cupcake Cardigan RAN74 650 in stock SET Rachel Antono…" at bounding box center [384, 468] width 605 height 585
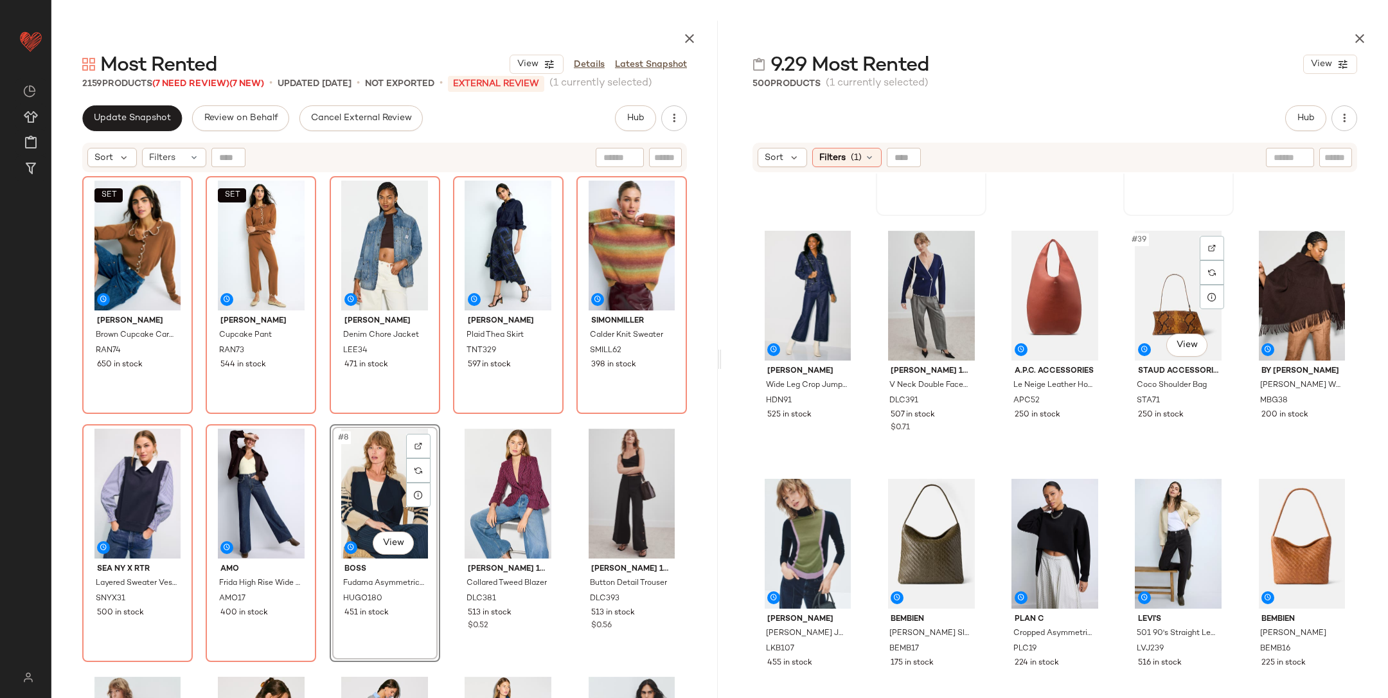
scroll to position [1687, 0]
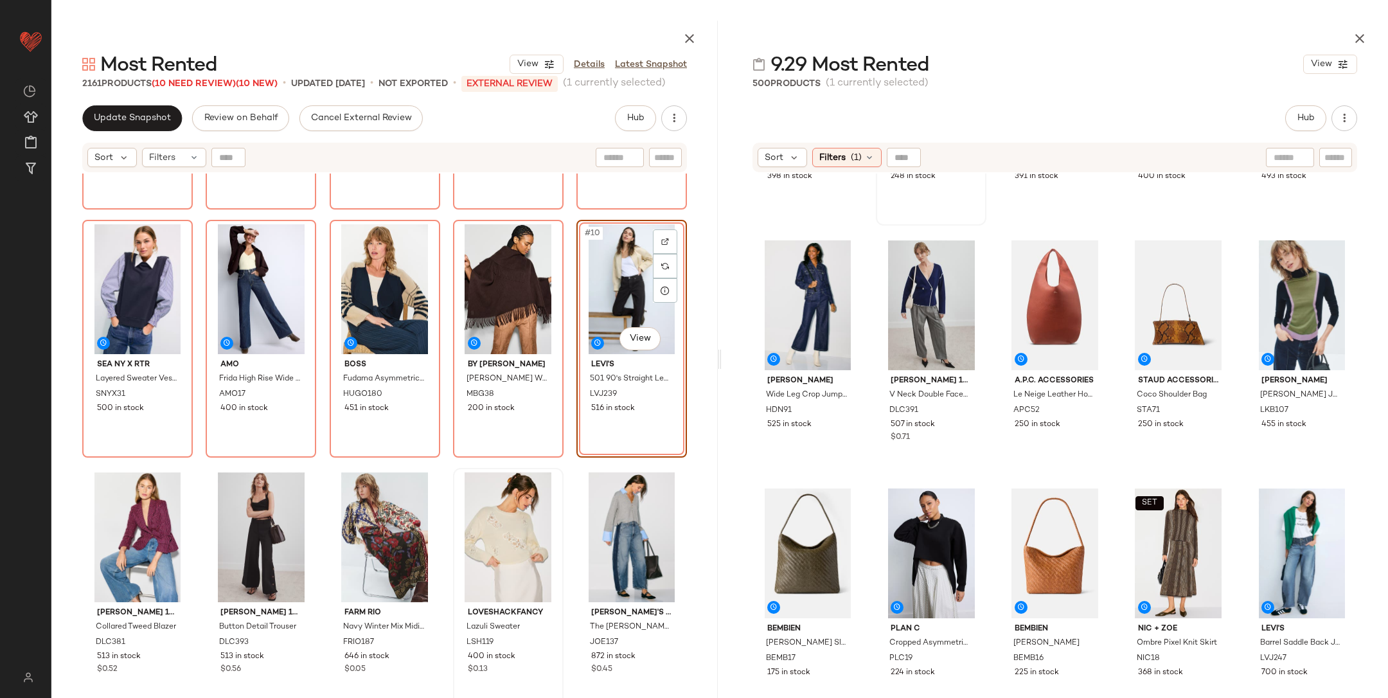
scroll to position [206, 0]
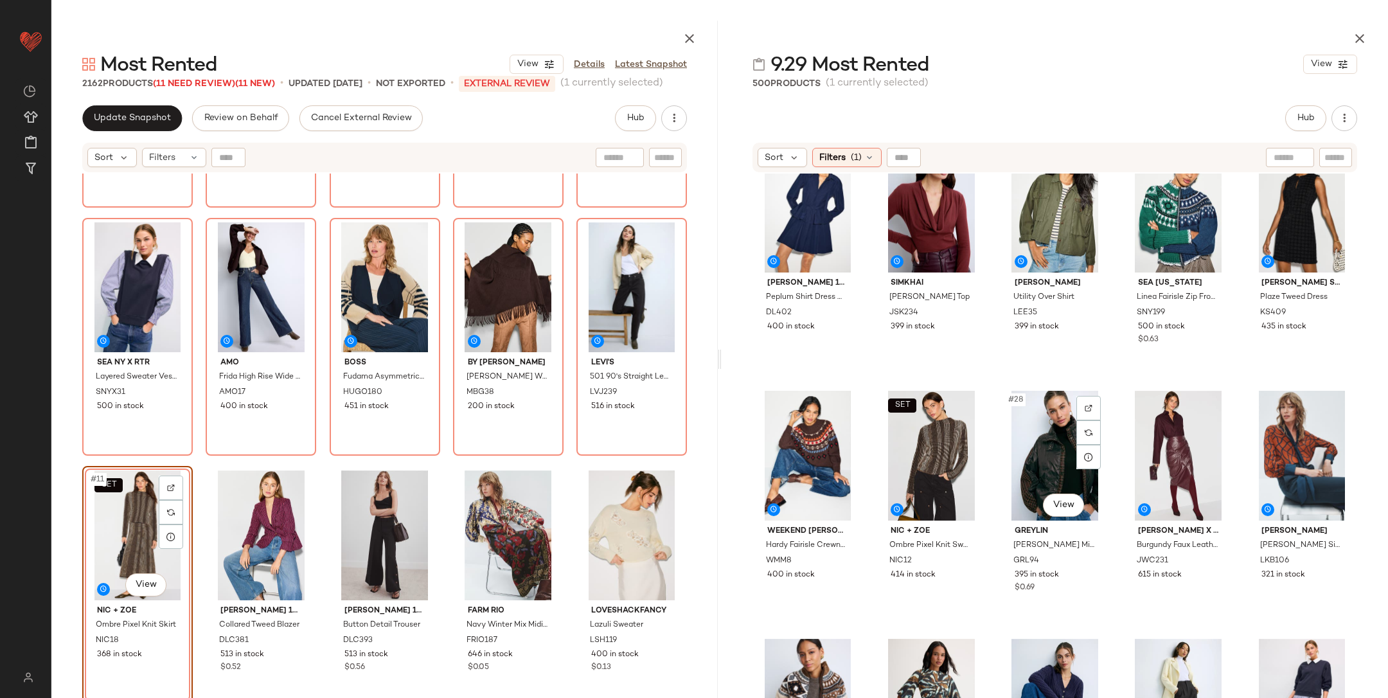
scroll to position [1140, 0]
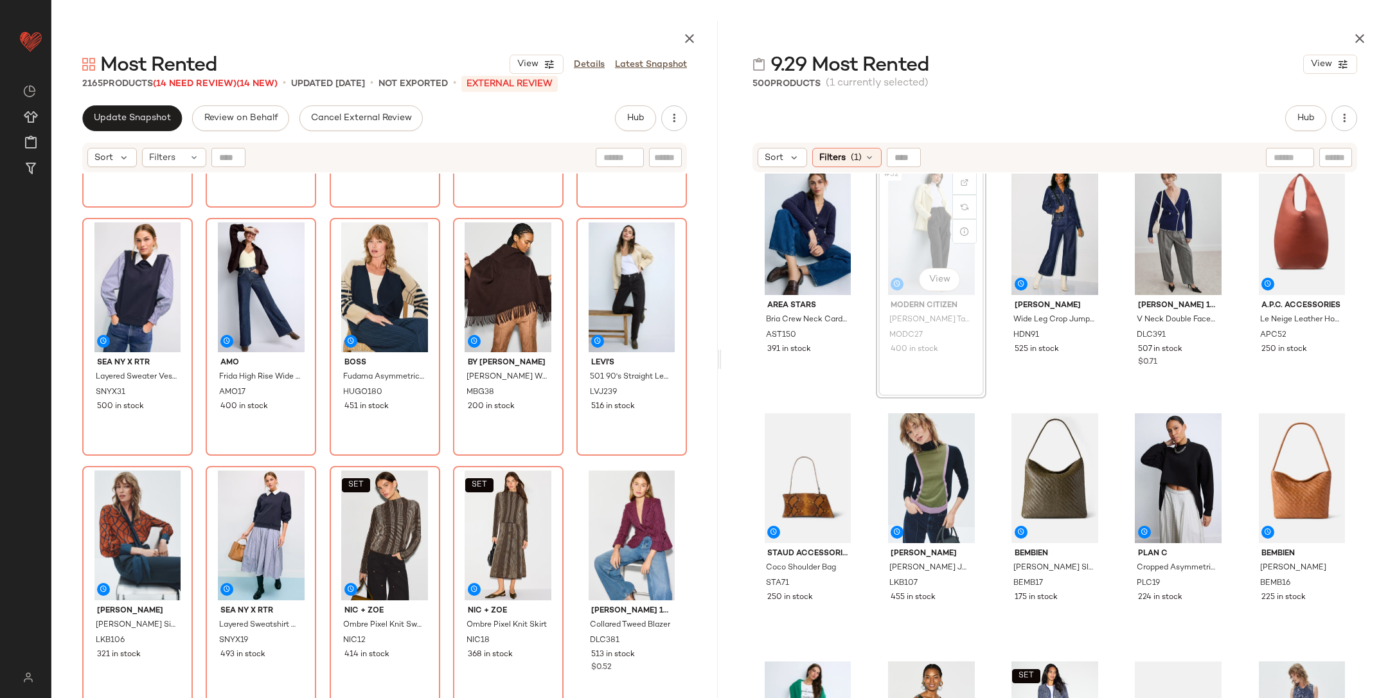
scroll to position [1512, 0]
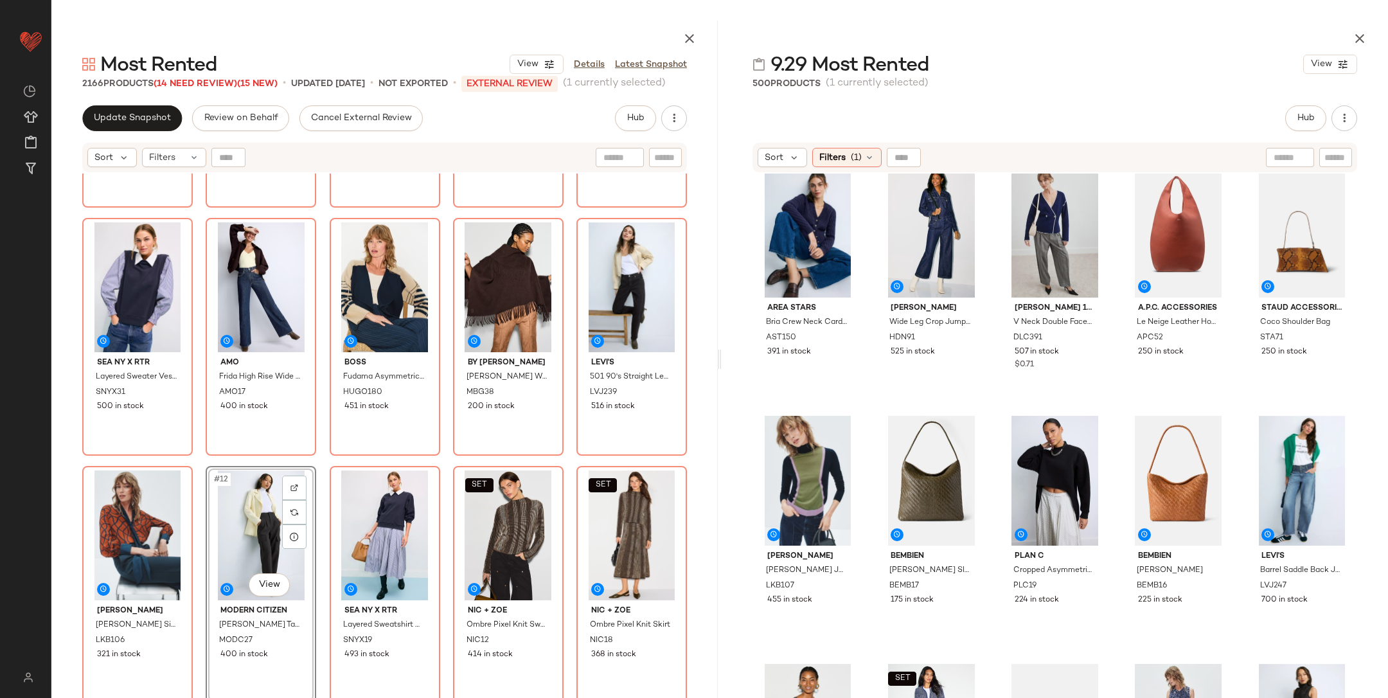
click at [330, 453] on div "BOSS Fudama Asymmetric Cardigan HUGO180 451 in stock" at bounding box center [385, 337] width 111 height 238
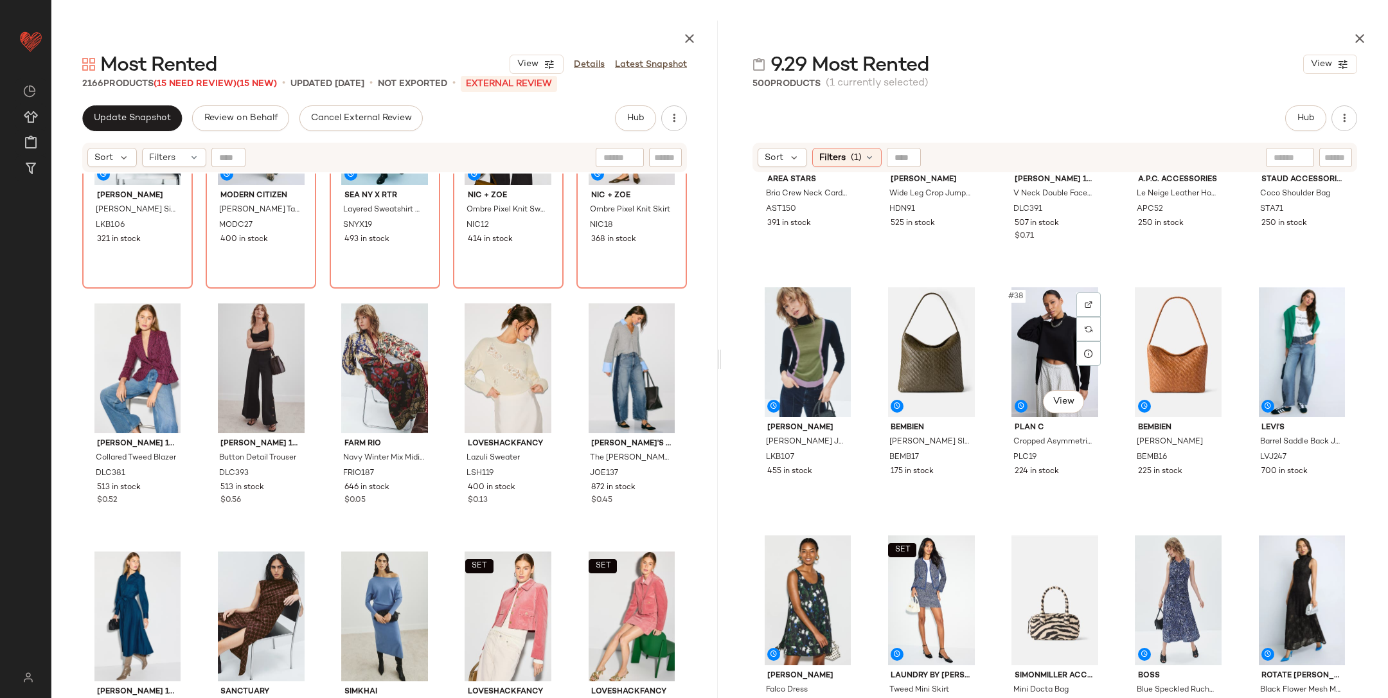
scroll to position [1597, 0]
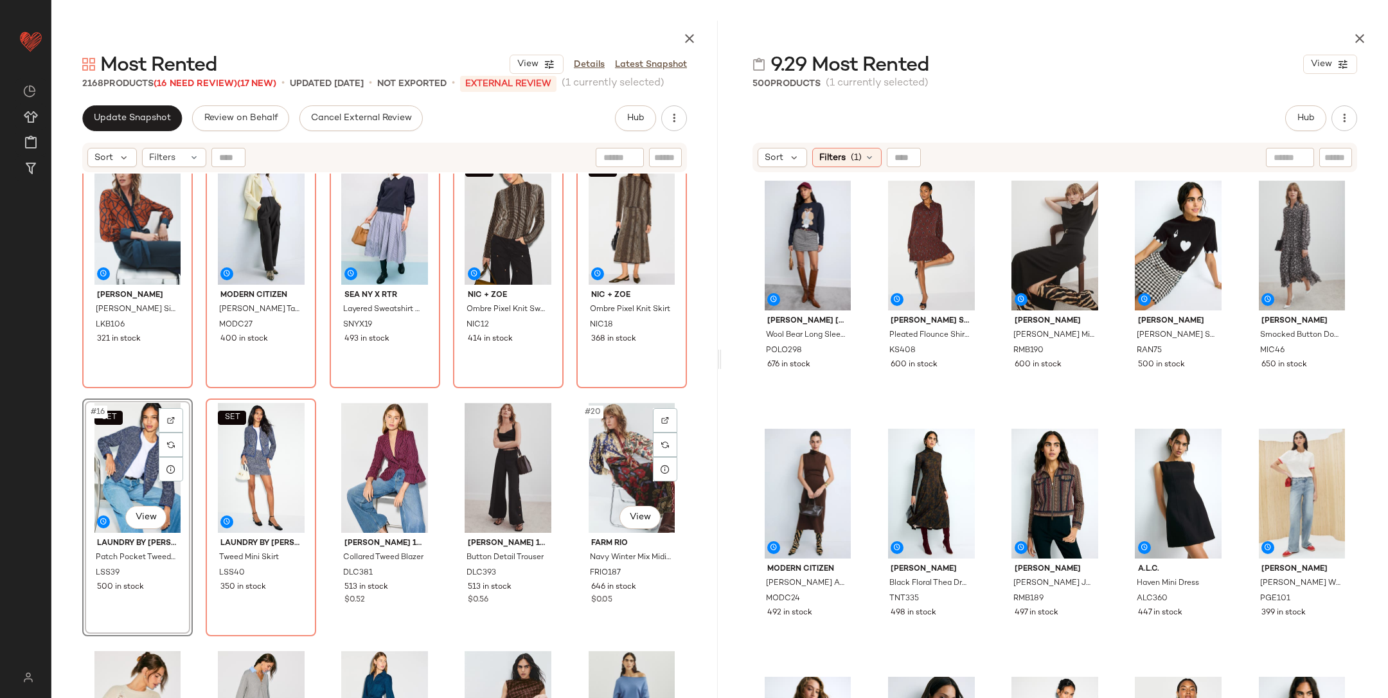
scroll to position [532, 0]
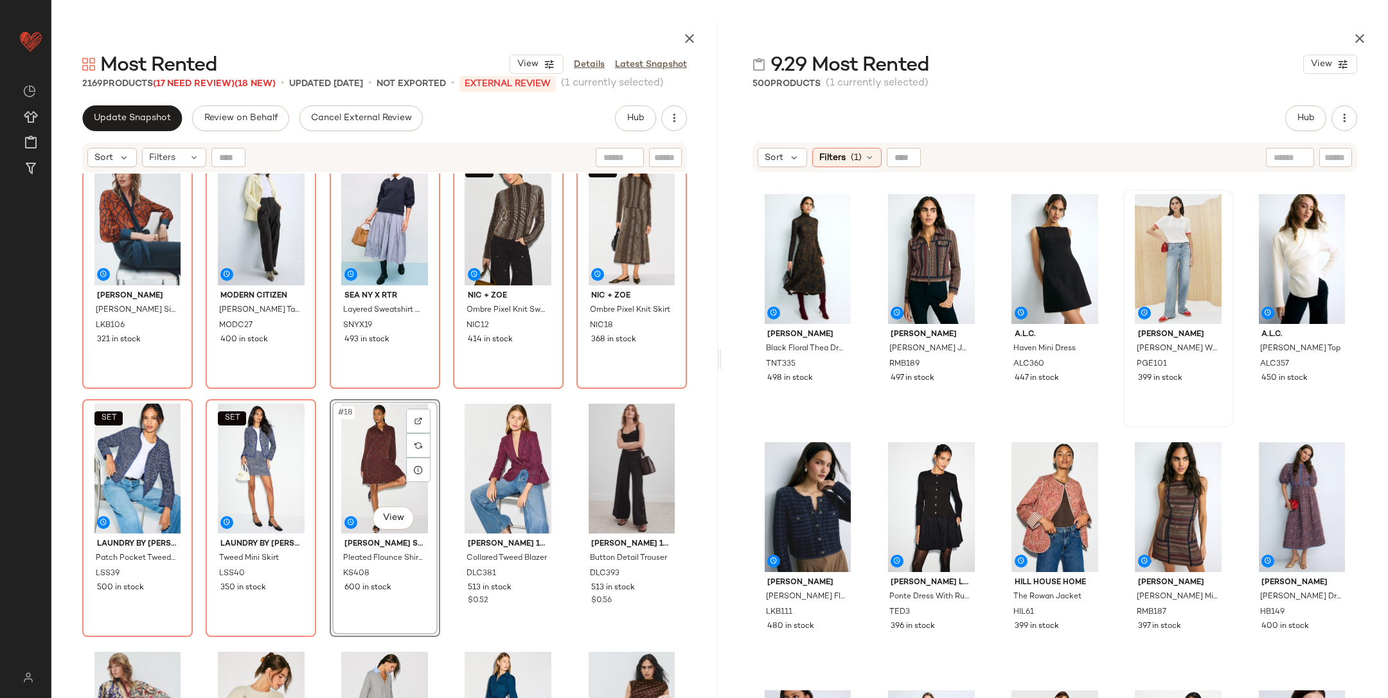
scroll to position [286, 0]
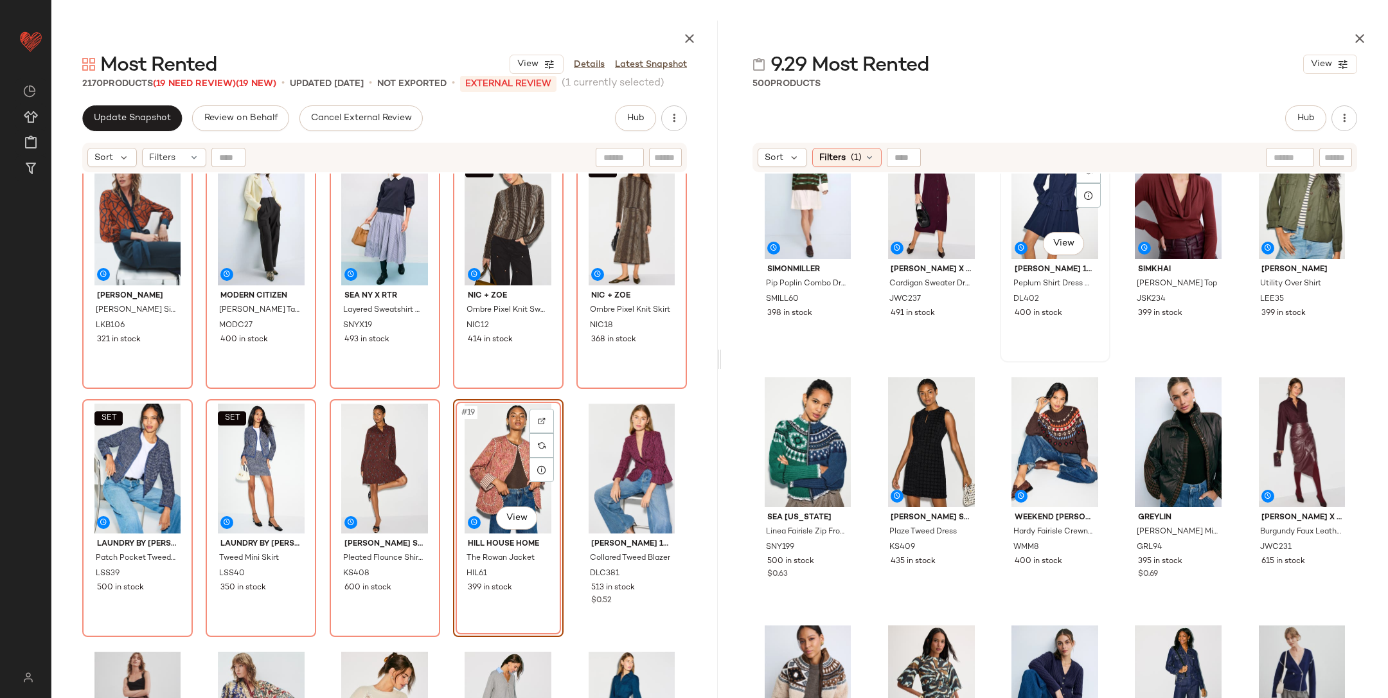
scroll to position [804, 0]
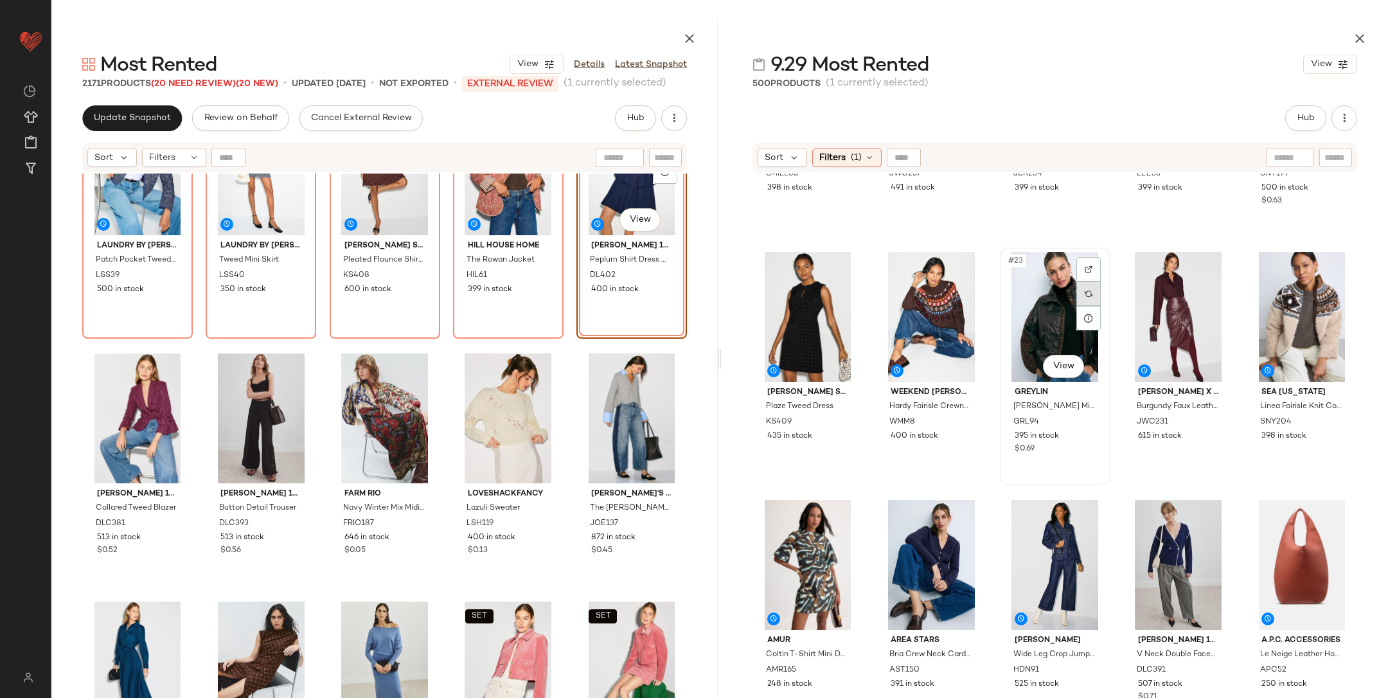
scroll to position [965, 0]
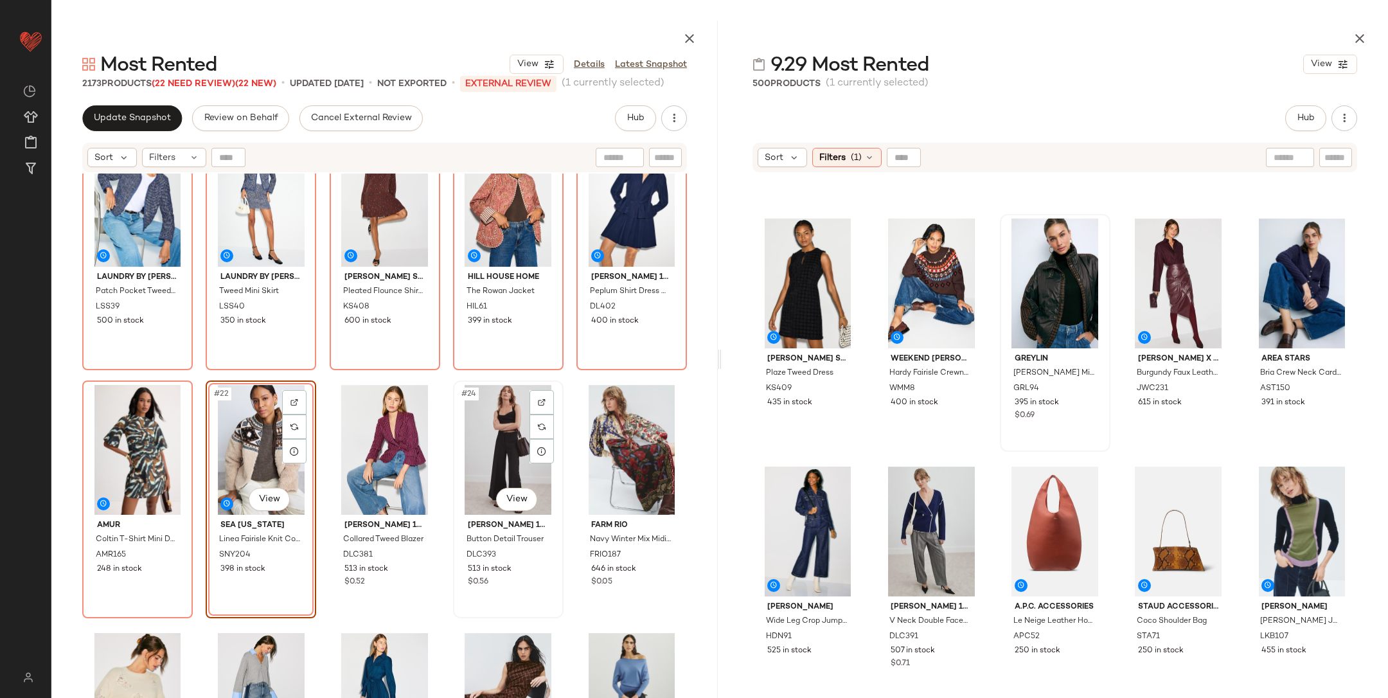
scroll to position [798, 0]
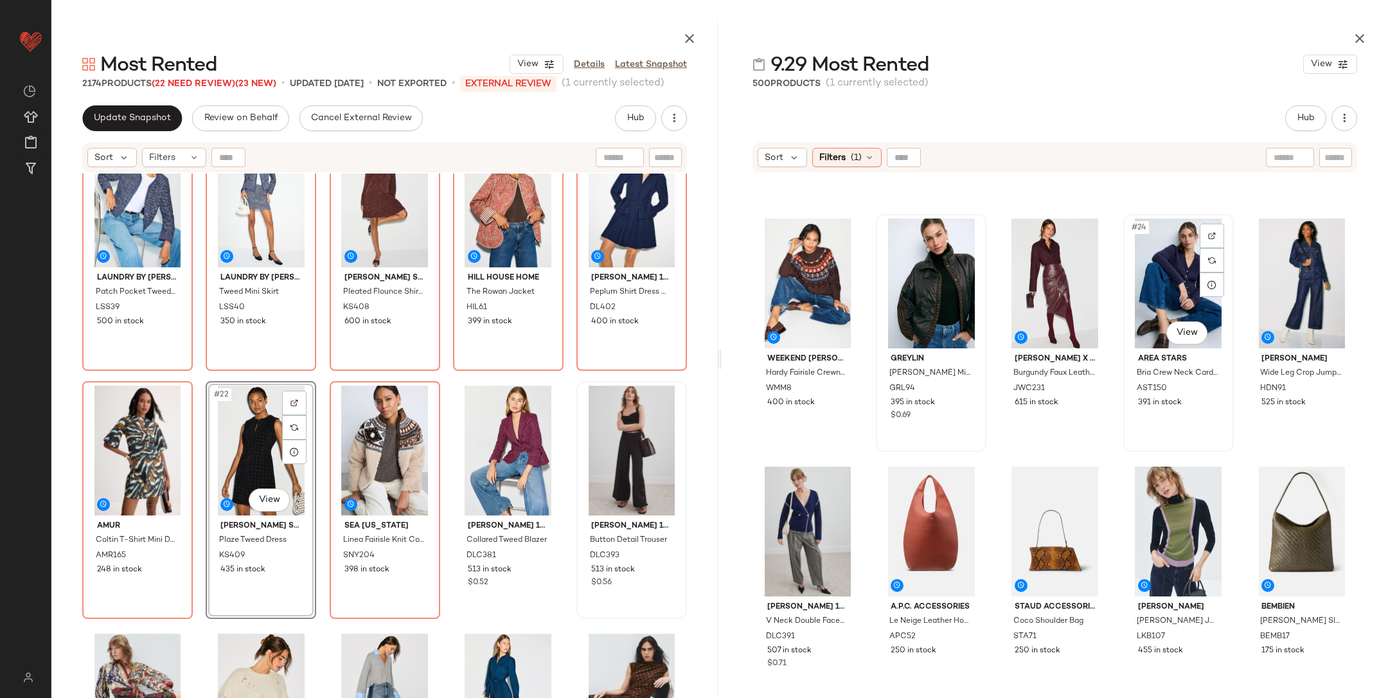
scroll to position [964, 0]
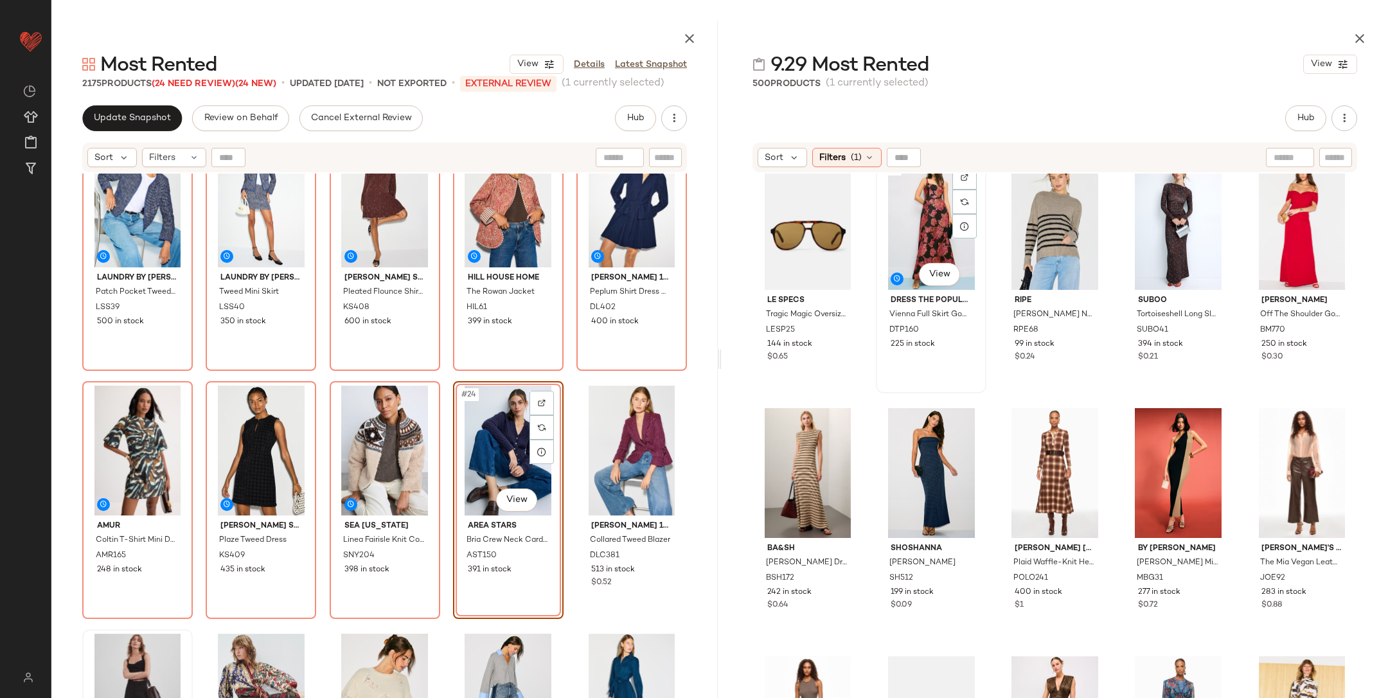
scroll to position [2524, 0]
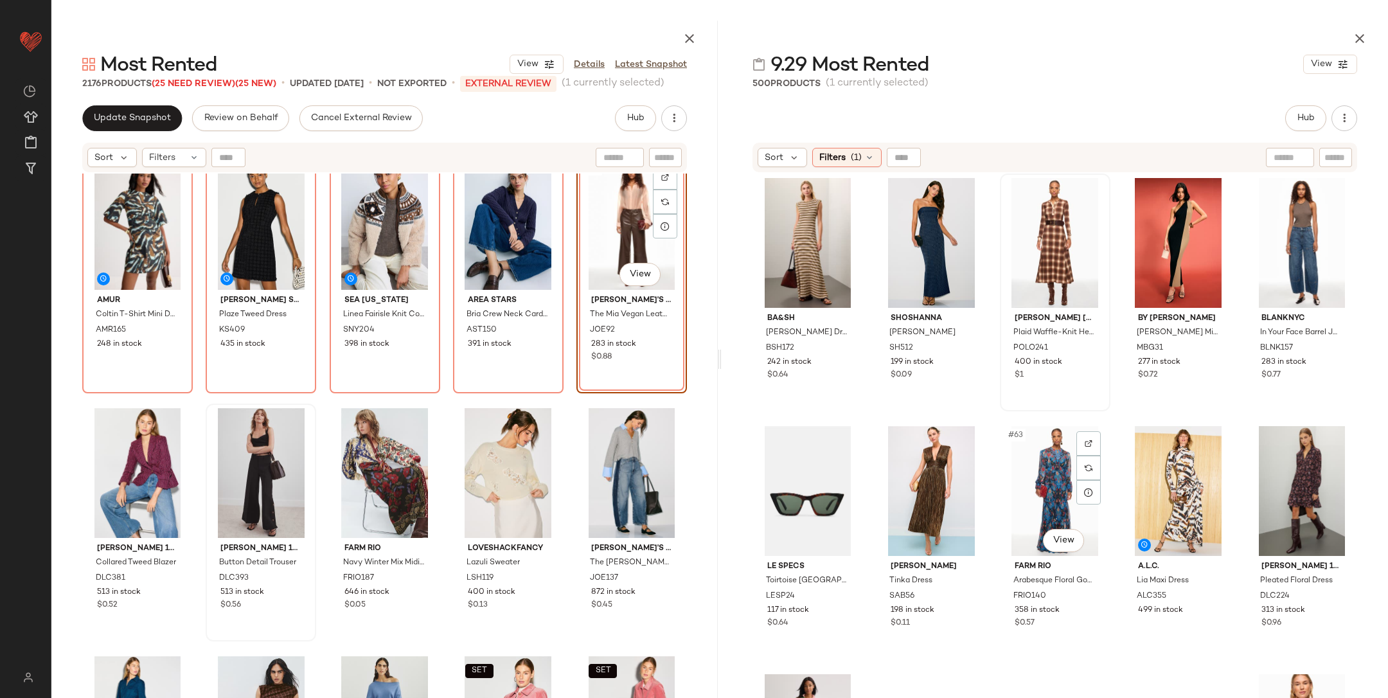
scroll to position [2889, 0]
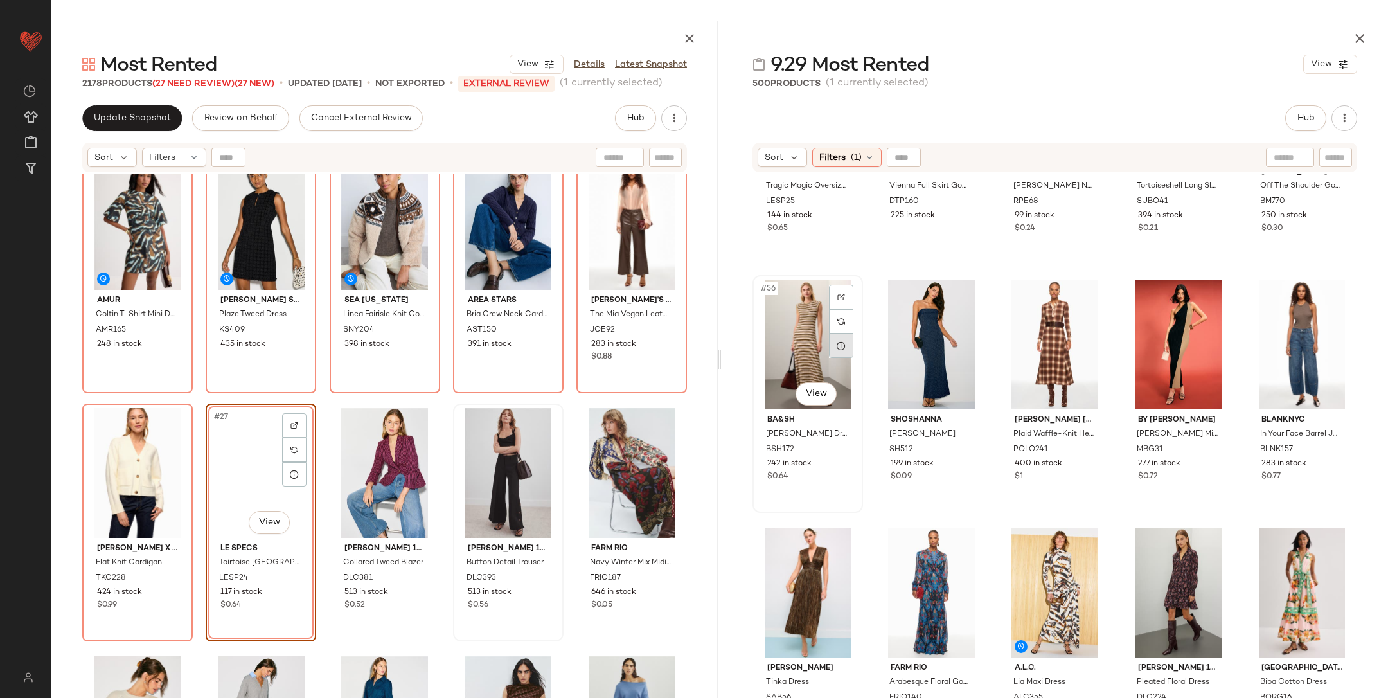
scroll to position [2640, 0]
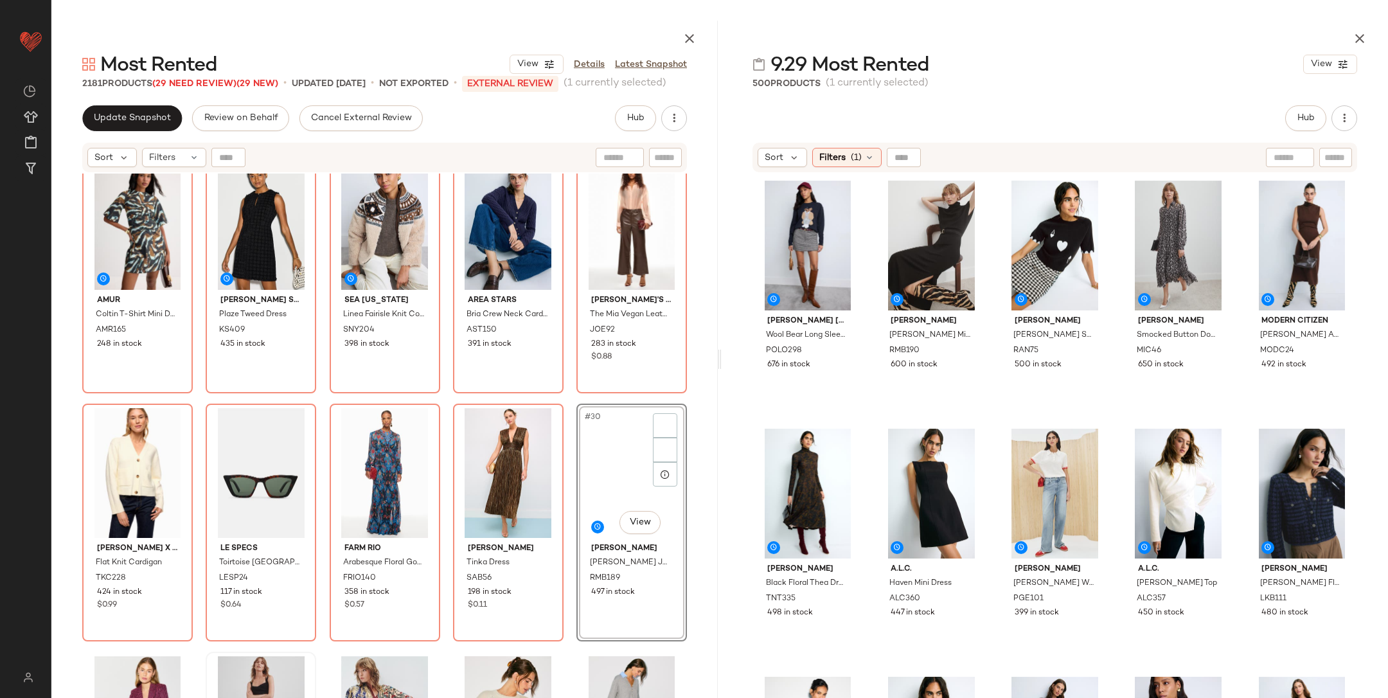
click at [561, 392] on div "SET Laundry by Shelli Segal Patch Pocket Tweed Jacket LSS39 500 in stock SET La…" at bounding box center [384, 468] width 667 height 588
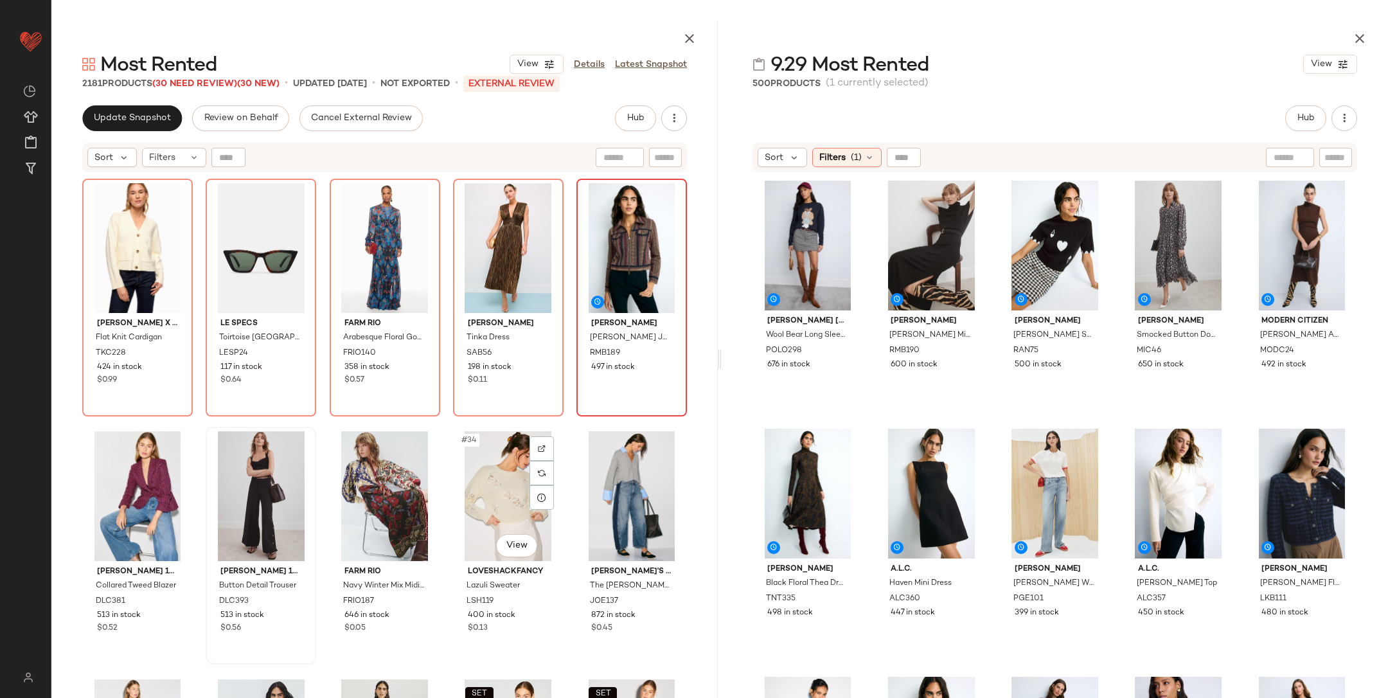
scroll to position [1201, 0]
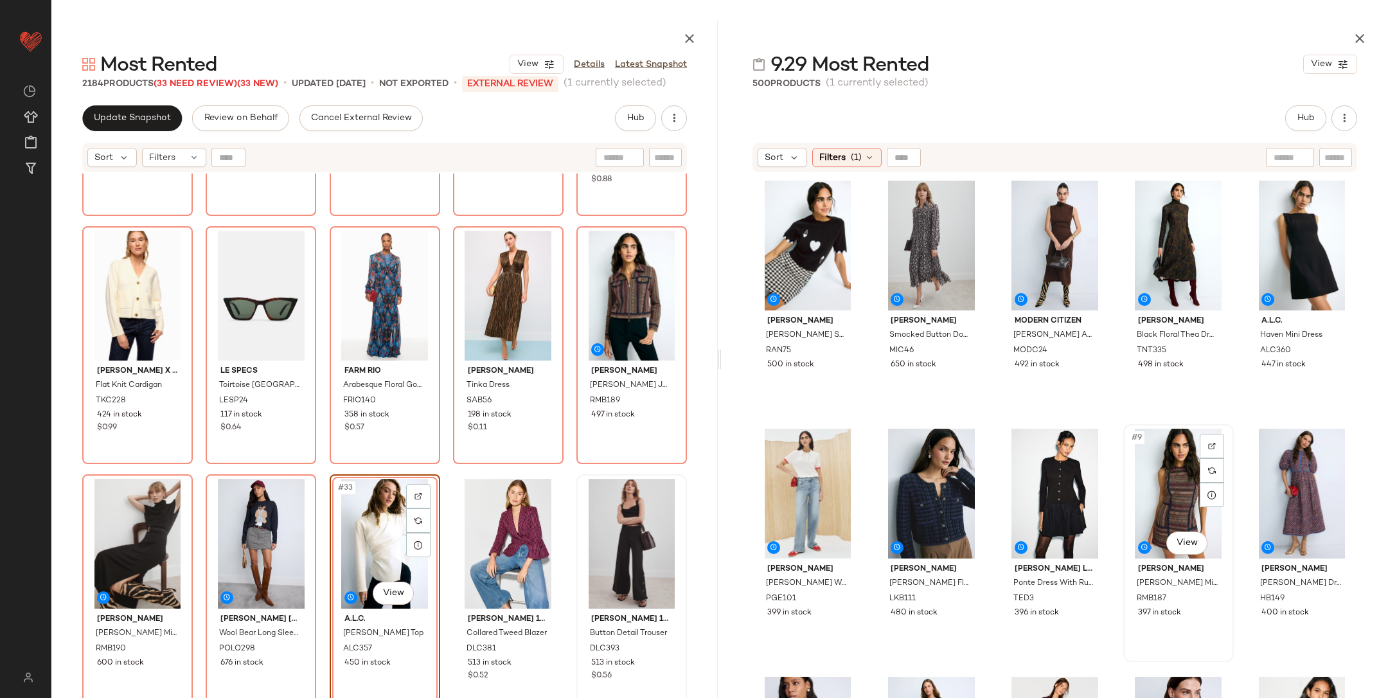
scroll to position [4, 0]
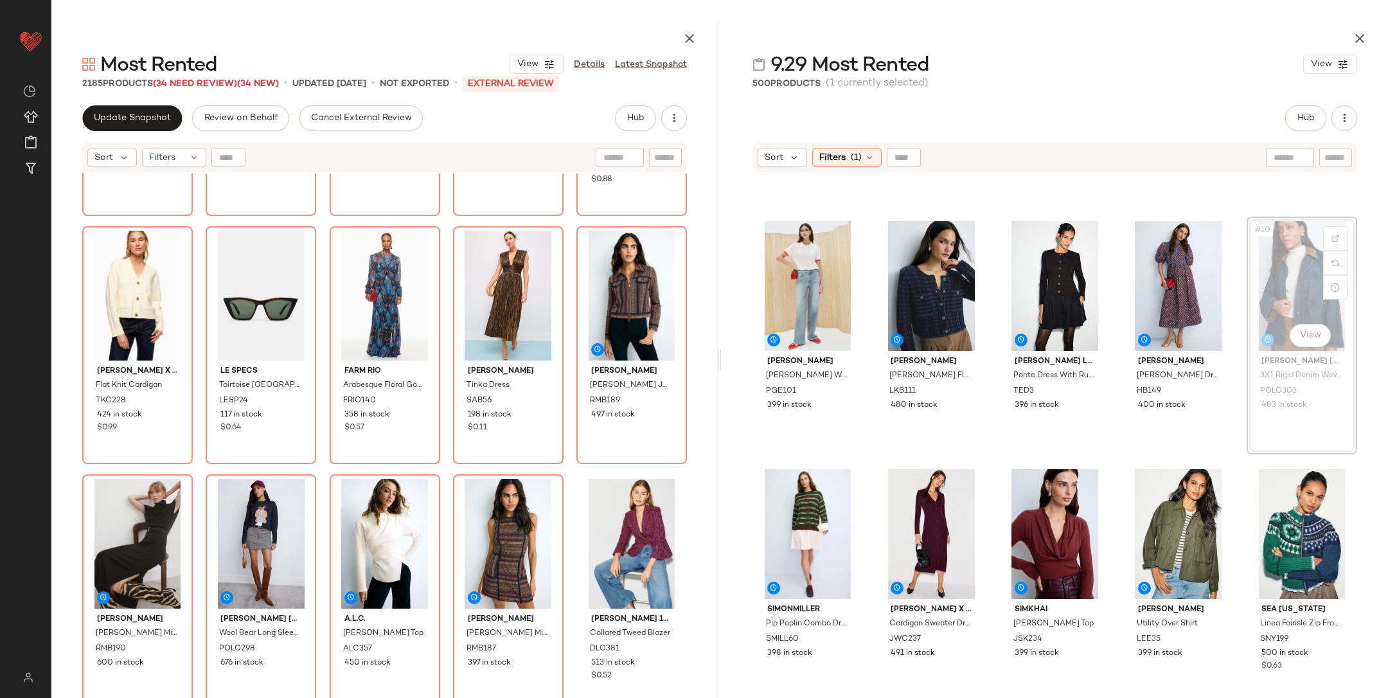
scroll to position [217, 0]
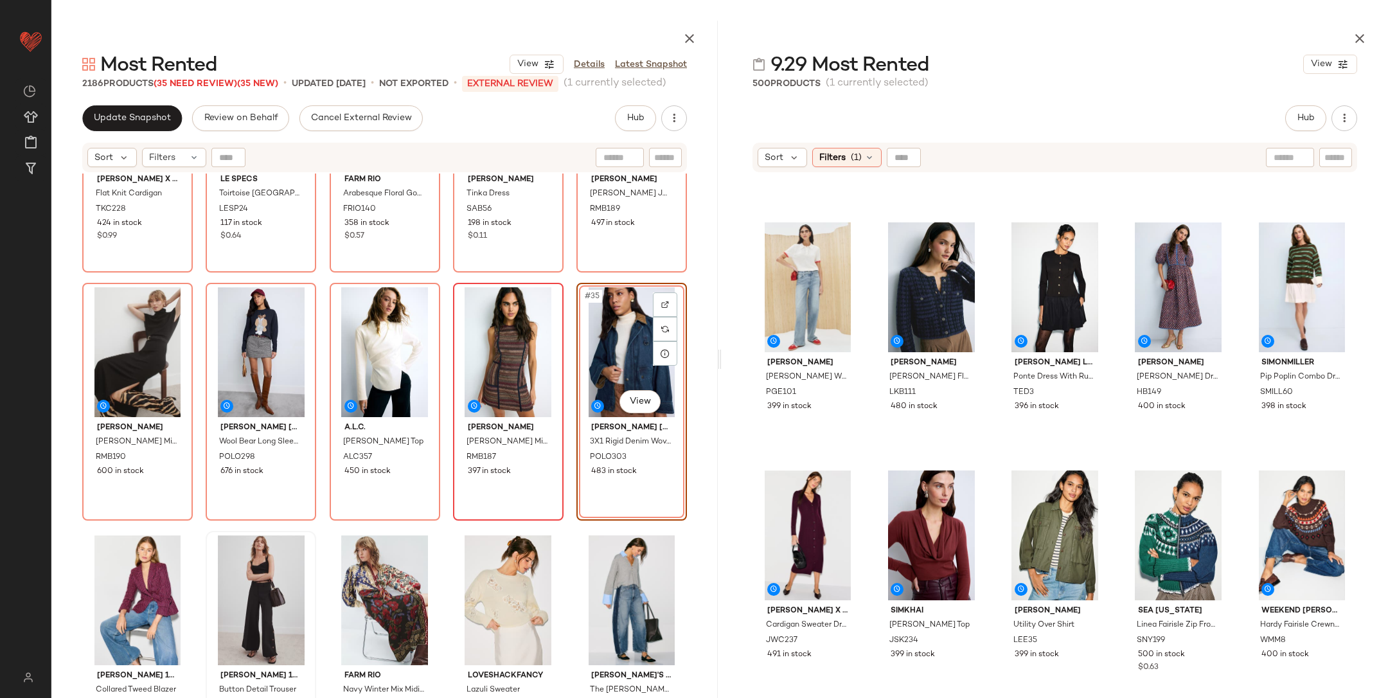
scroll to position [1461, 0]
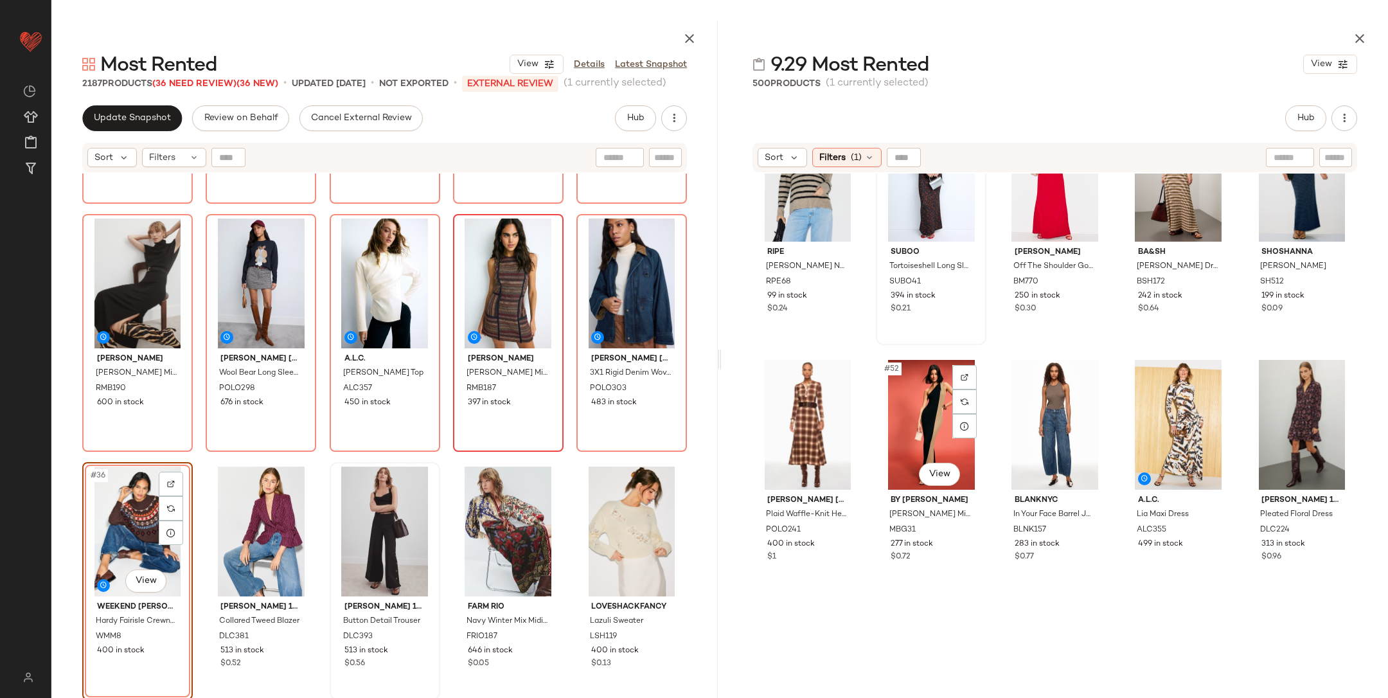
scroll to position [2328, 0]
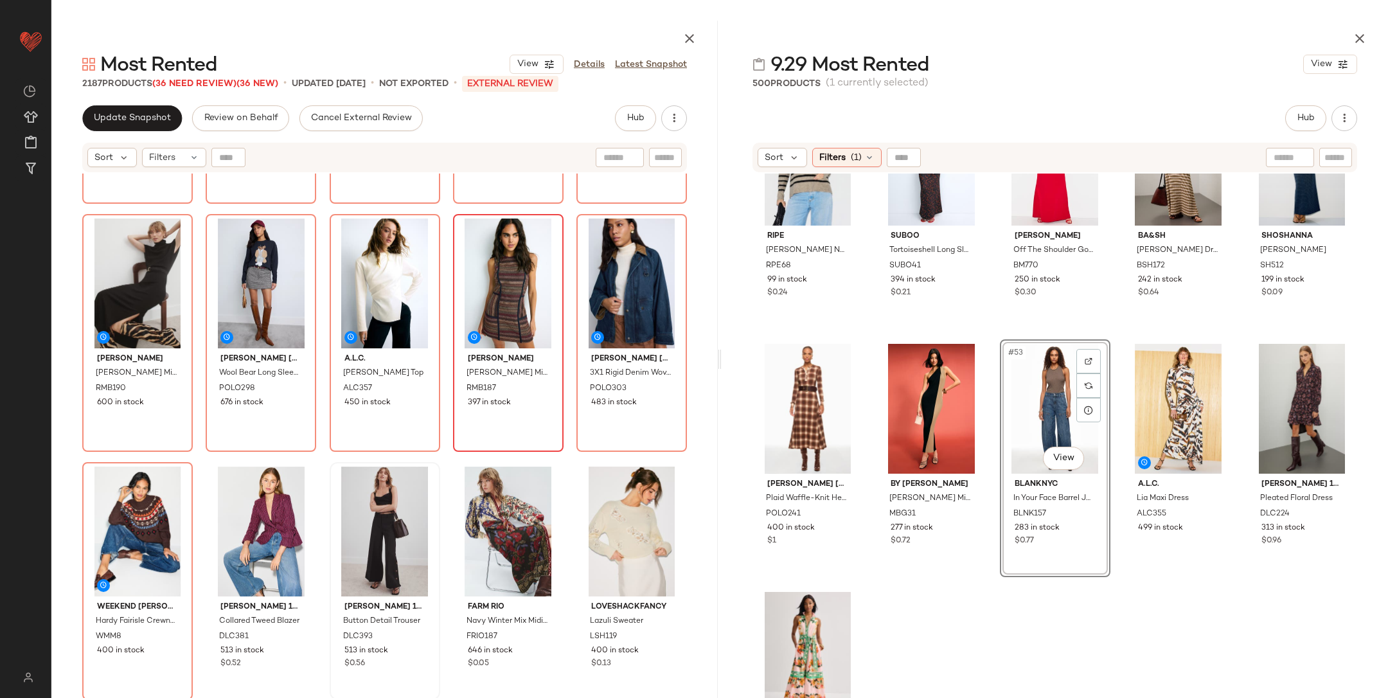
scroll to position [2144, 0]
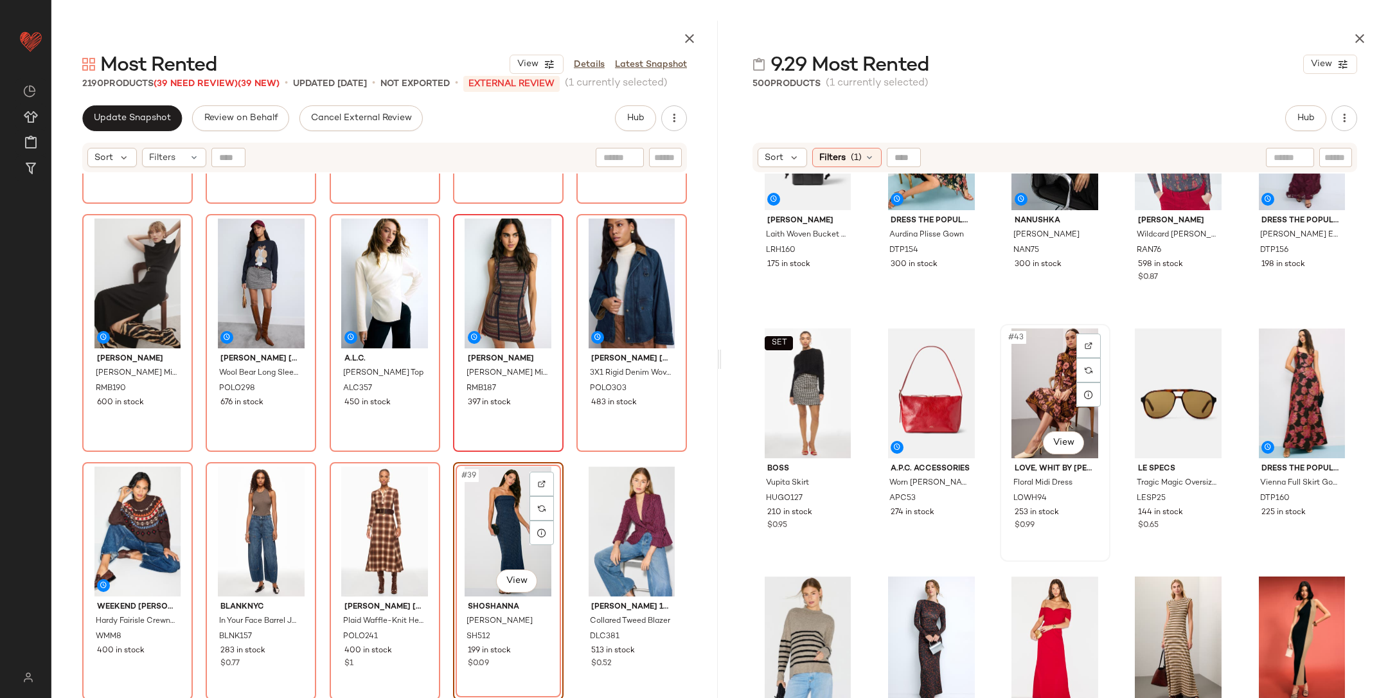
scroll to position [1741, 0]
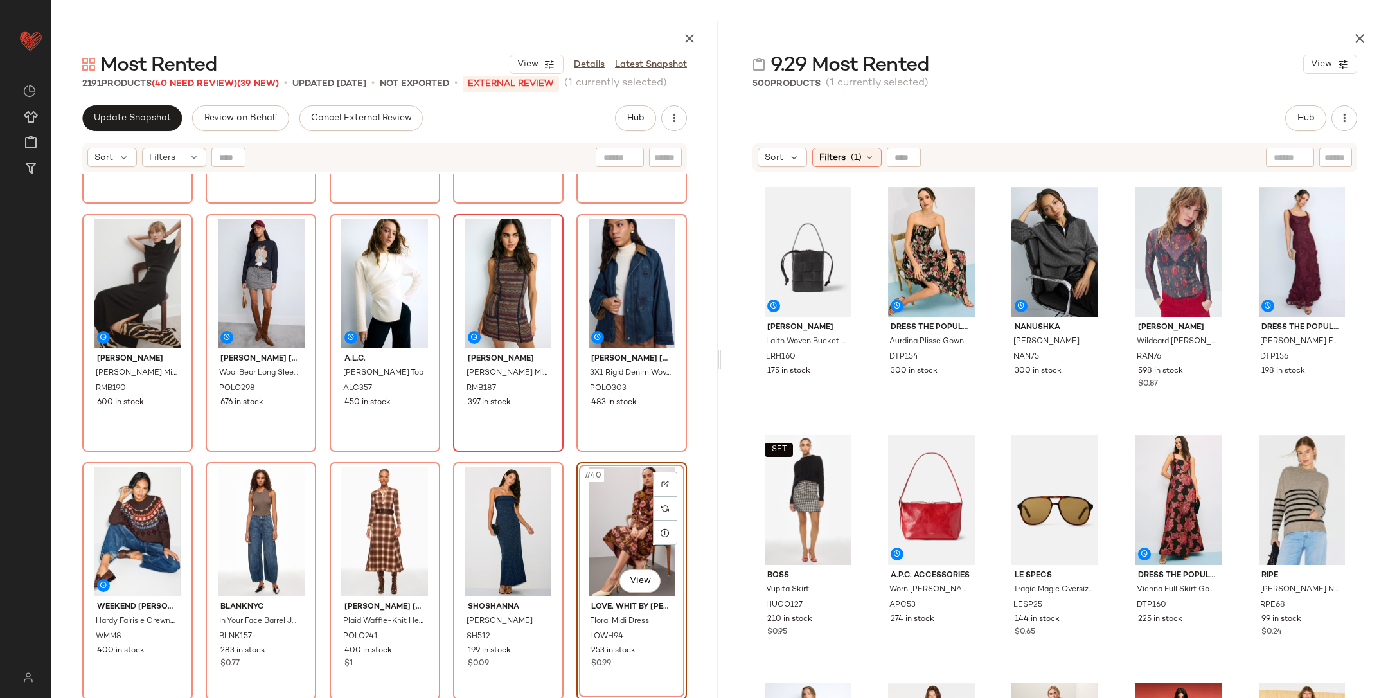
click at [559, 449] on div "Thakoon x RTR Flat Knit Cardigan TKC228 424 in stock $0.99 Le Specs Toirtoise S…" at bounding box center [384, 468] width 667 height 588
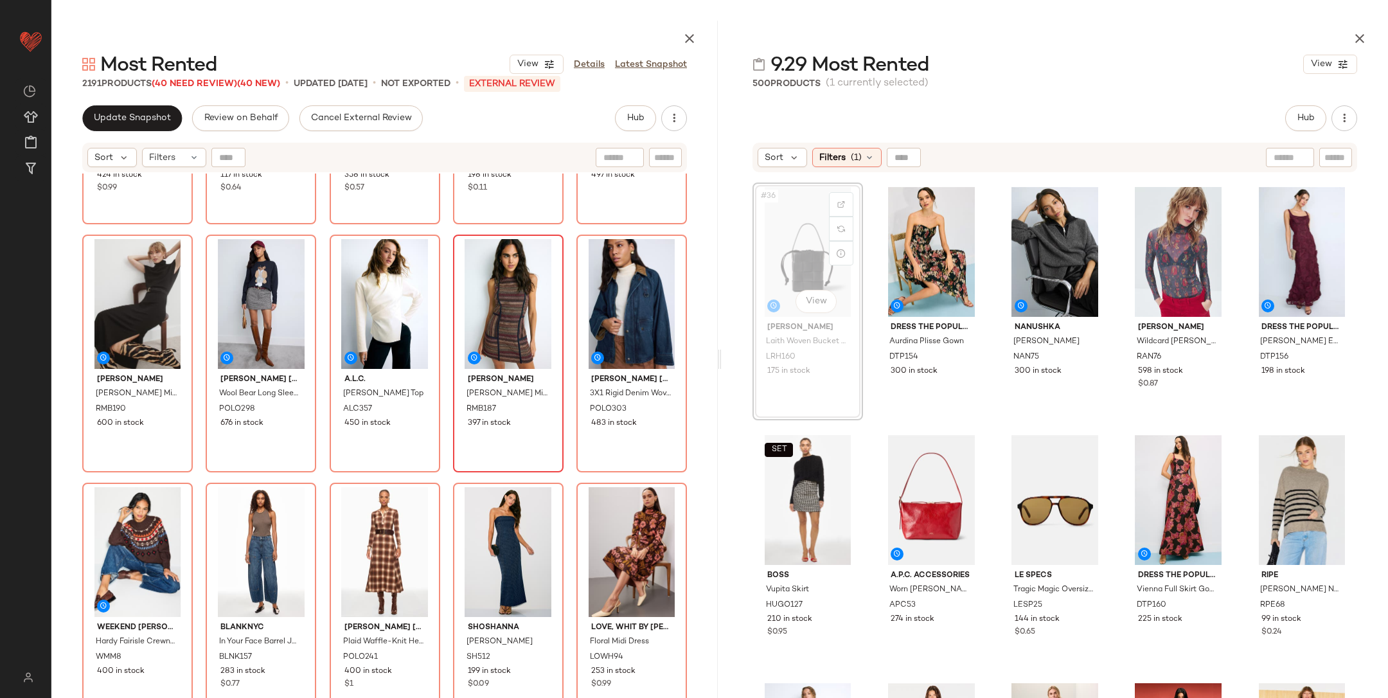
scroll to position [1739, 0]
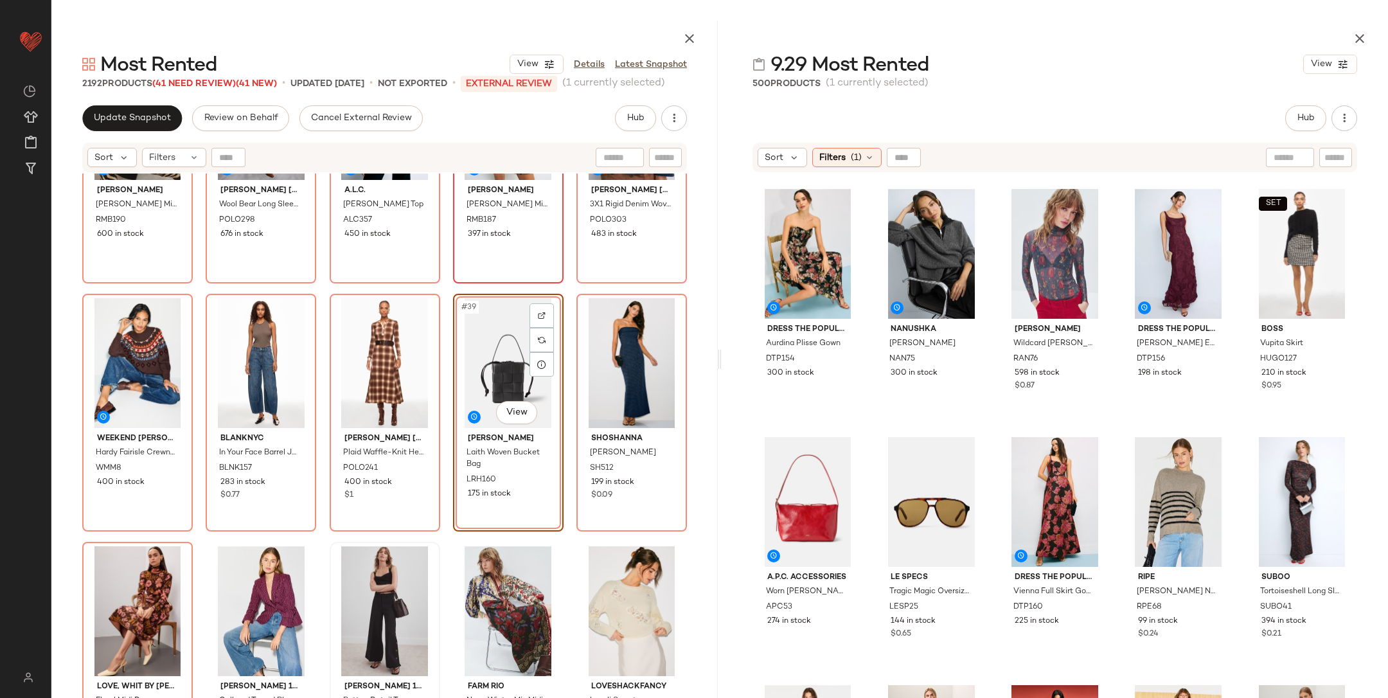
scroll to position [1803, 0]
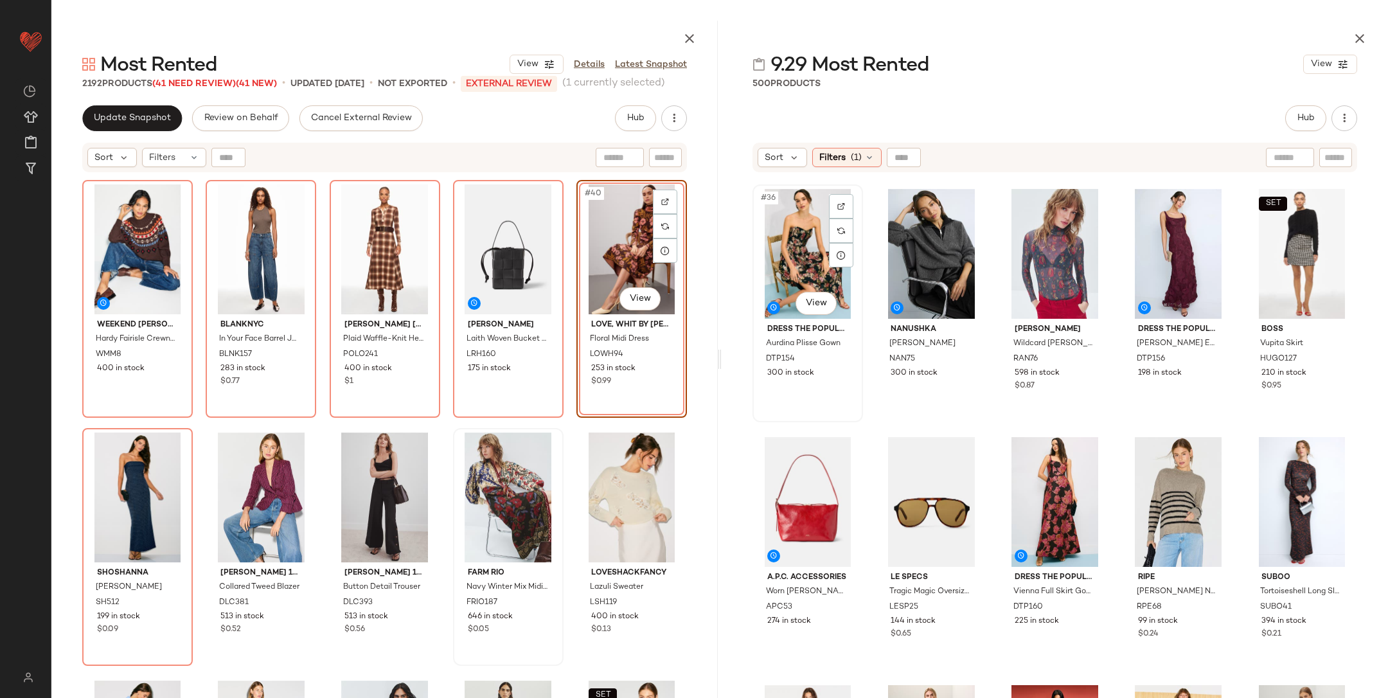
scroll to position [1738, 0]
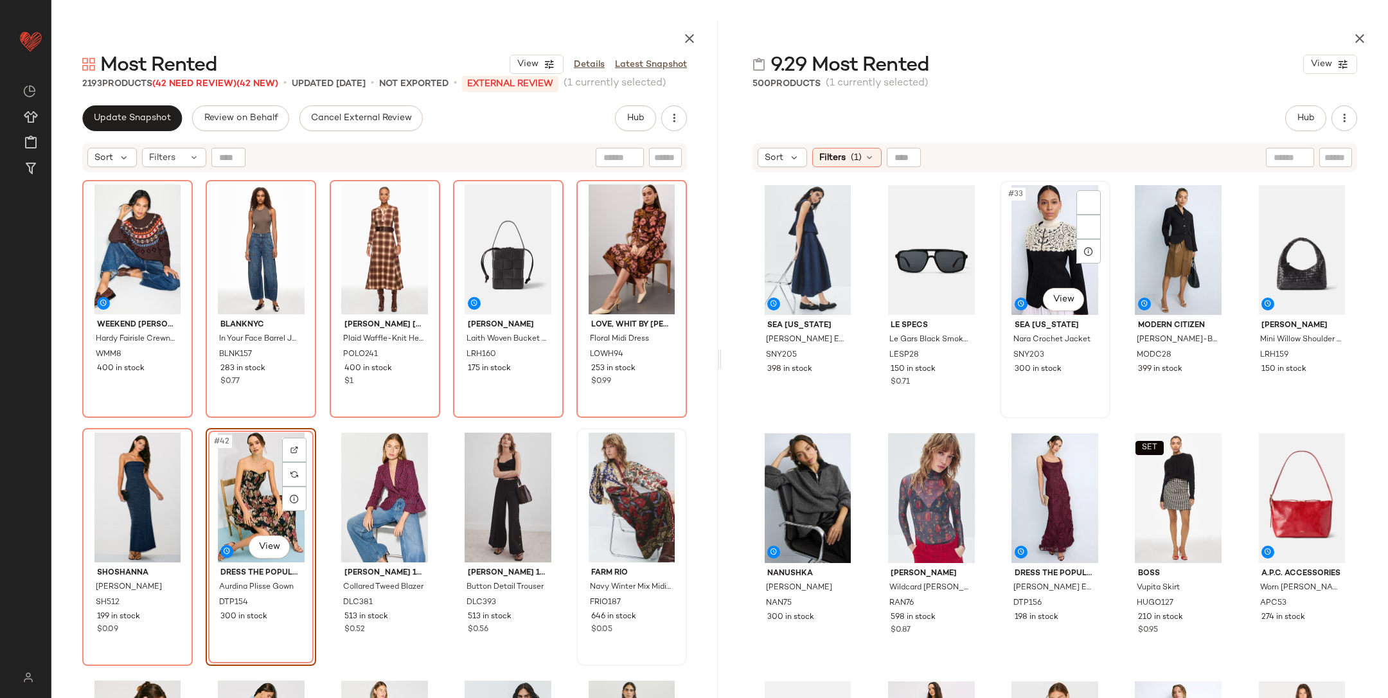
scroll to position [1385, 0]
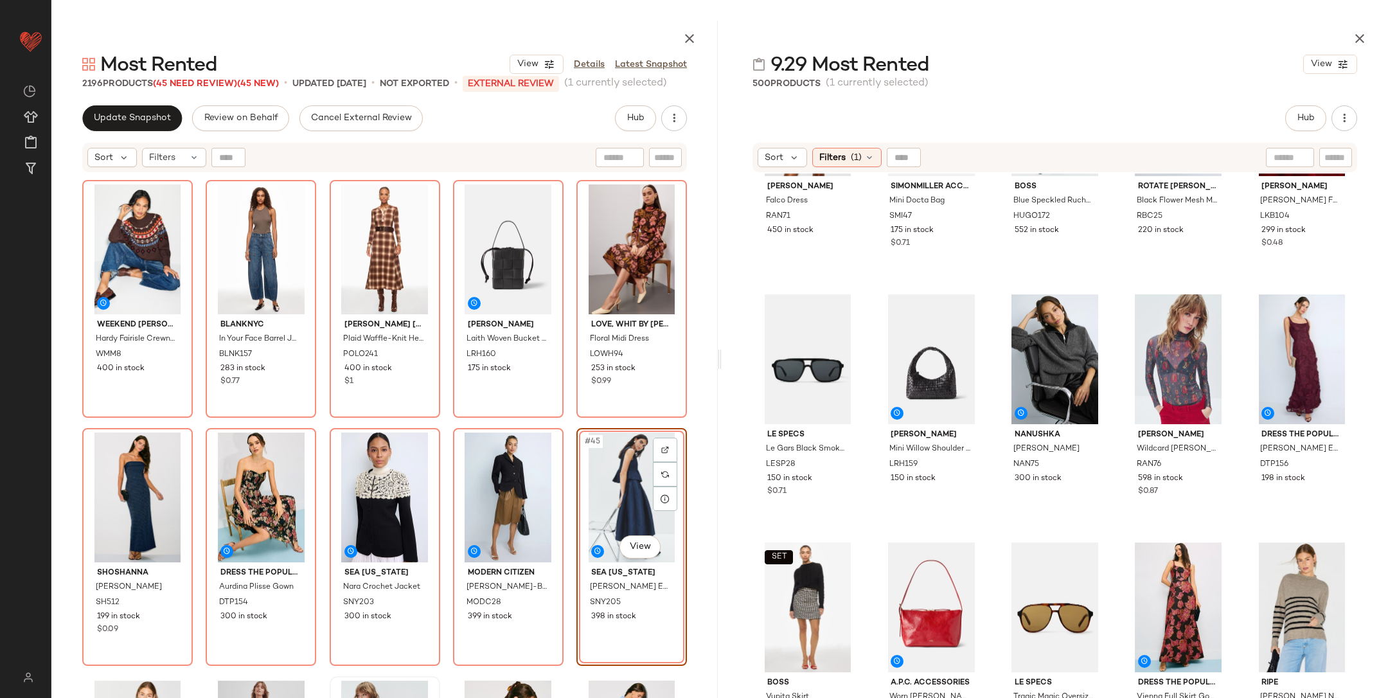
click at [561, 422] on div "Weekend Max Mara Hardy Fairisle Crewneck Sweater WMM8 400 in stock BLANKNYC In …" at bounding box center [384, 468] width 667 height 588
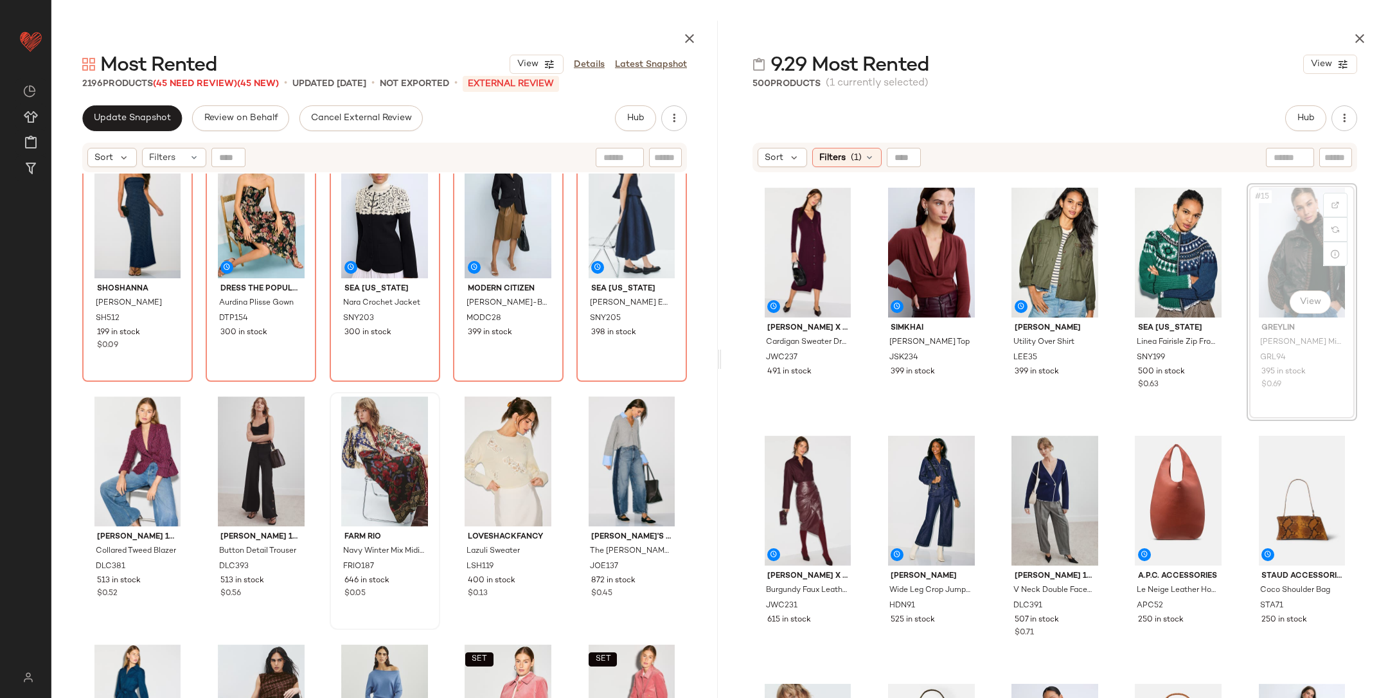
scroll to position [499, 0]
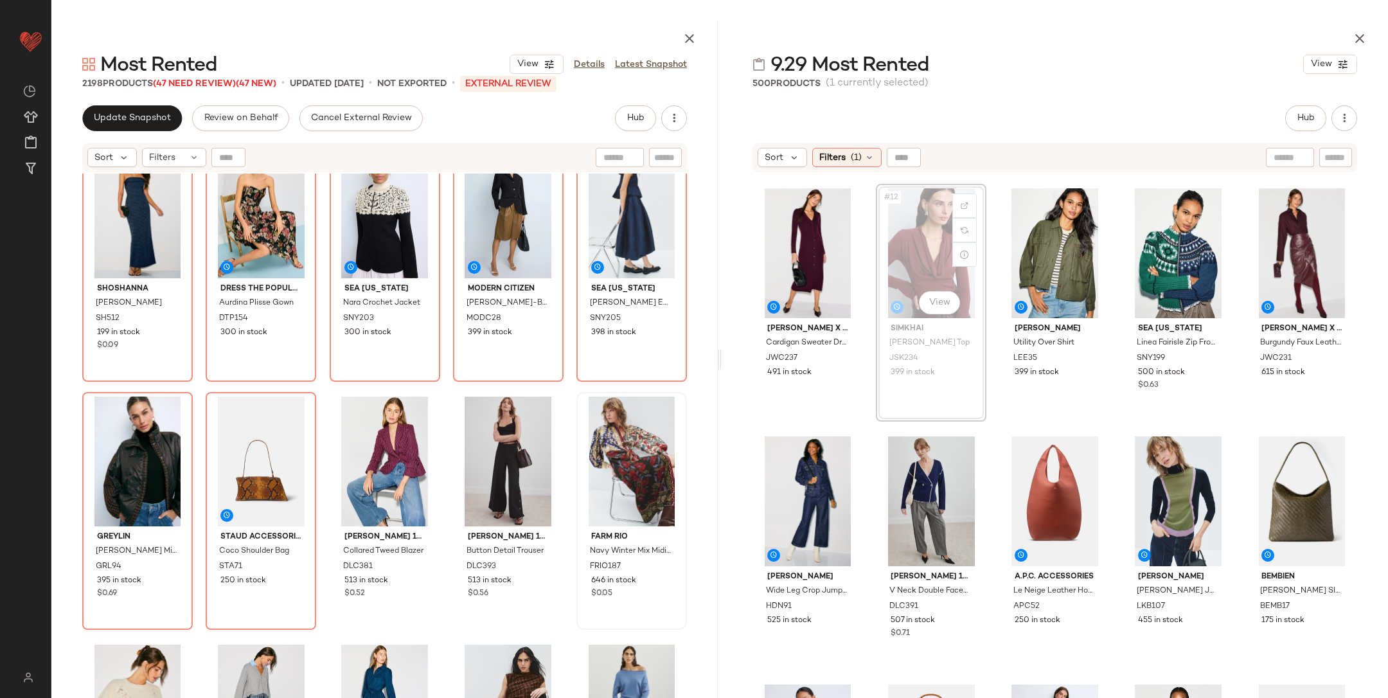
scroll to position [497, 0]
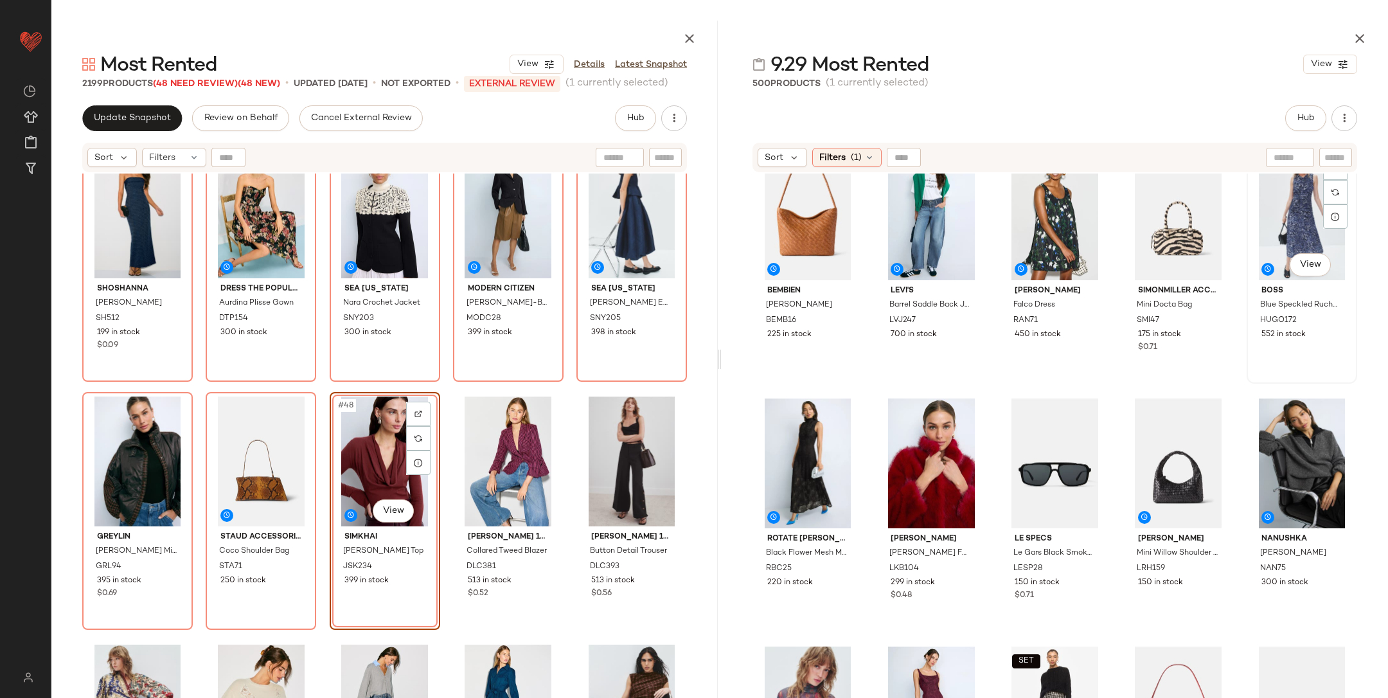
scroll to position [1032, 0]
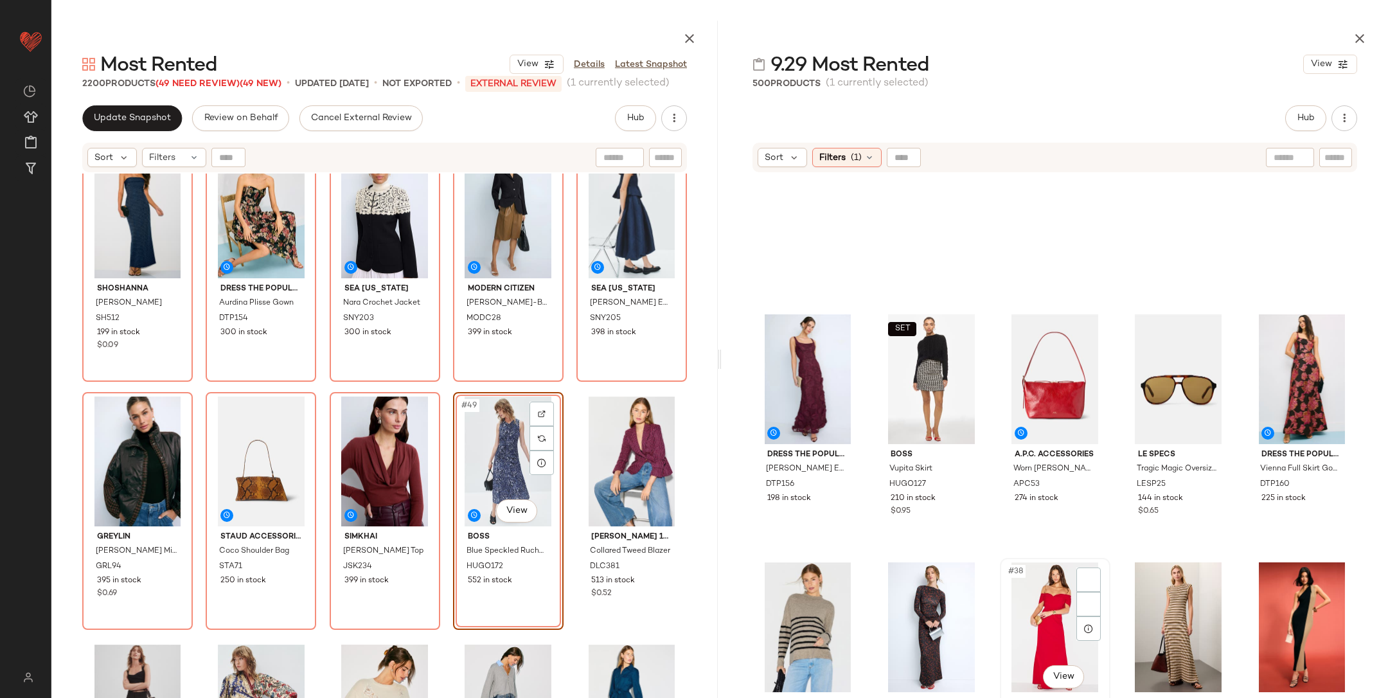
scroll to position [1648, 0]
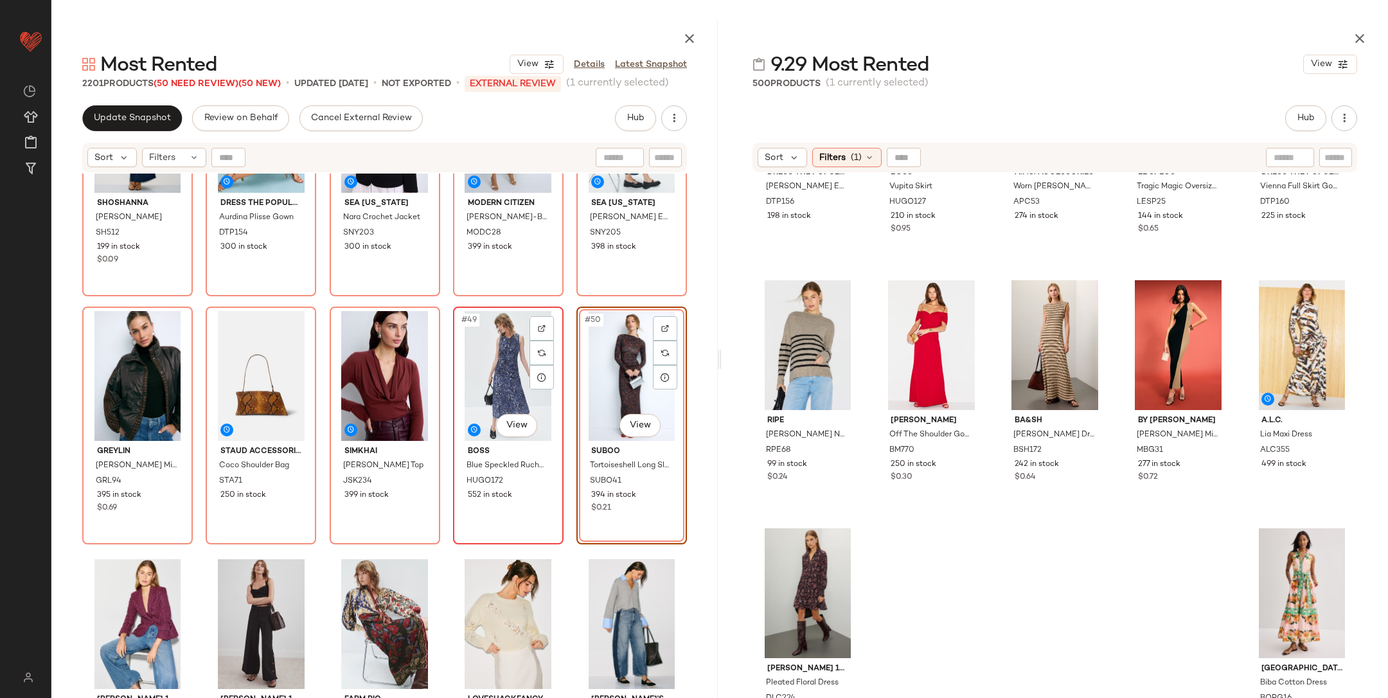
scroll to position [2142, 0]
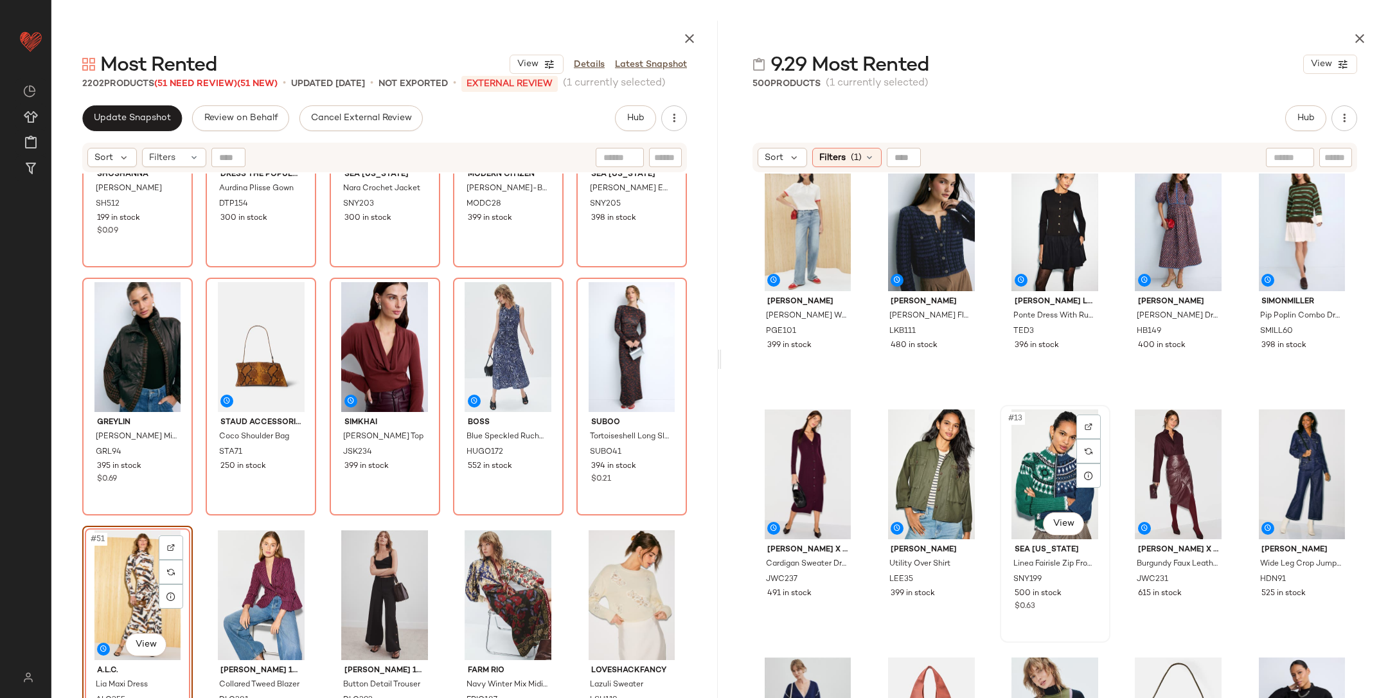
scroll to position [433, 0]
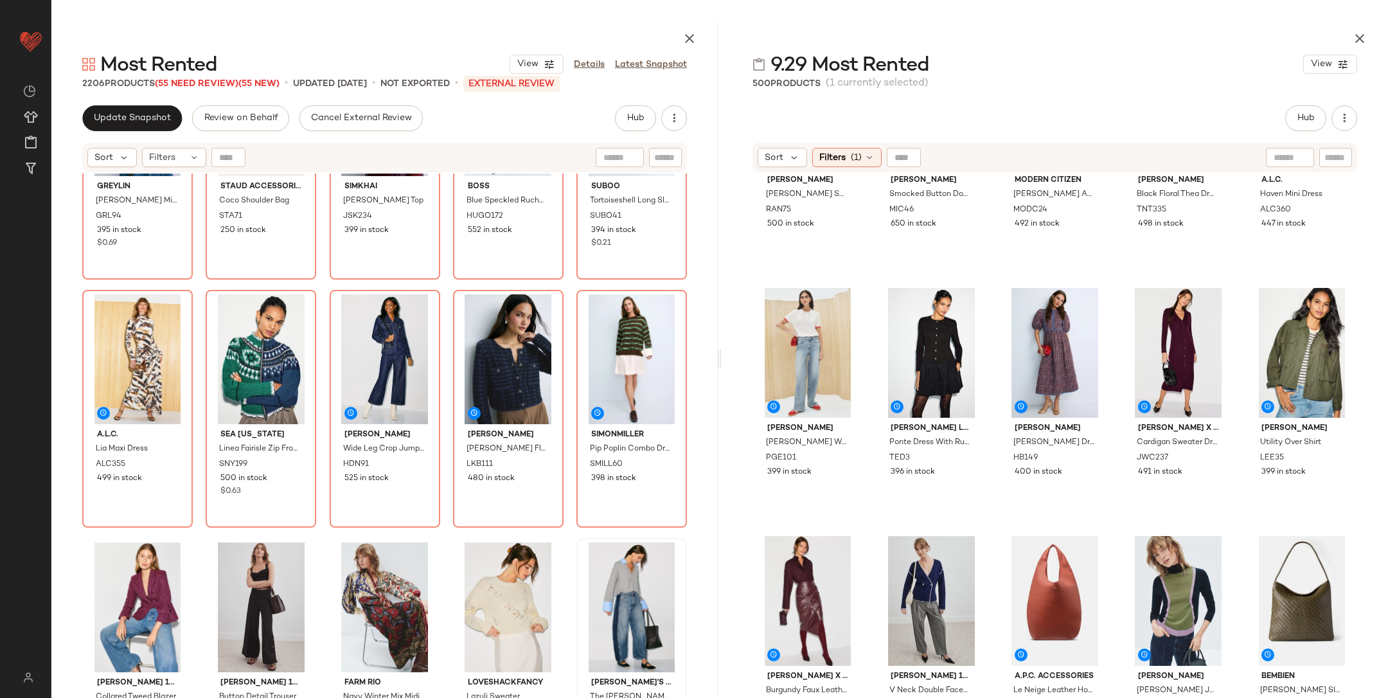
scroll to position [2409, 0]
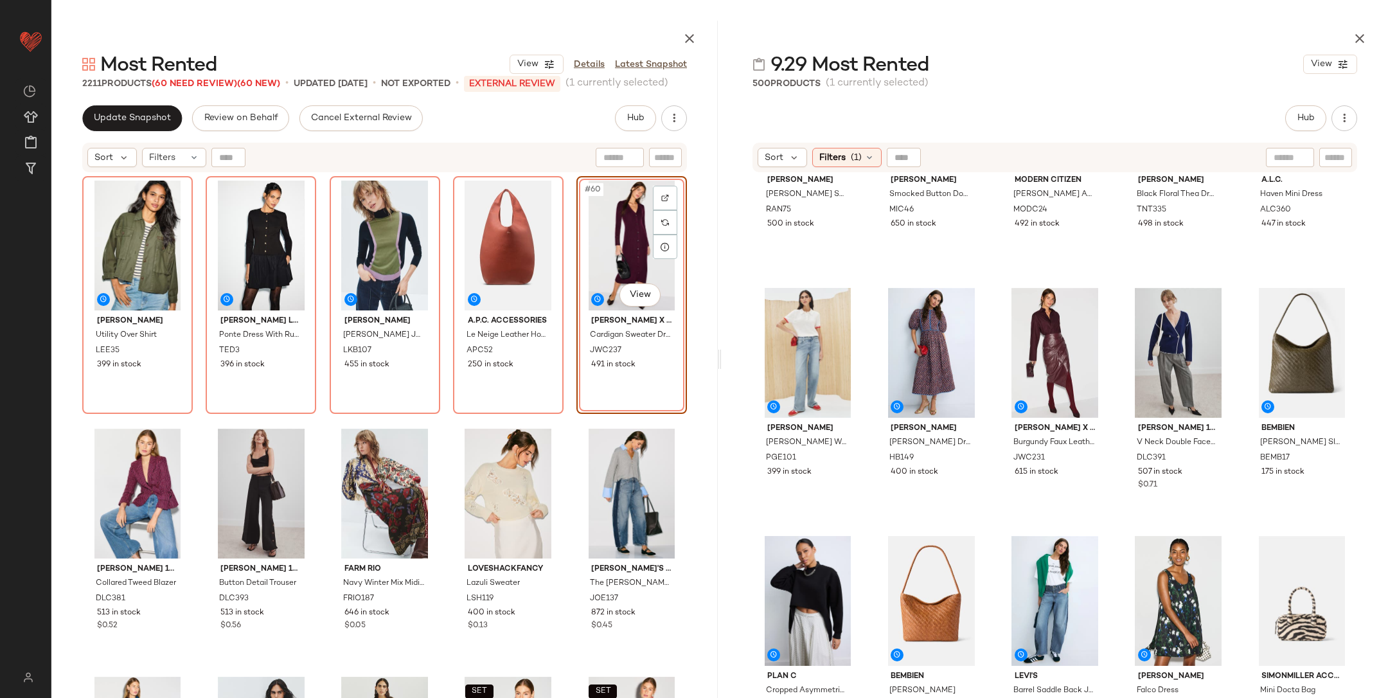
scroll to position [2709, 0]
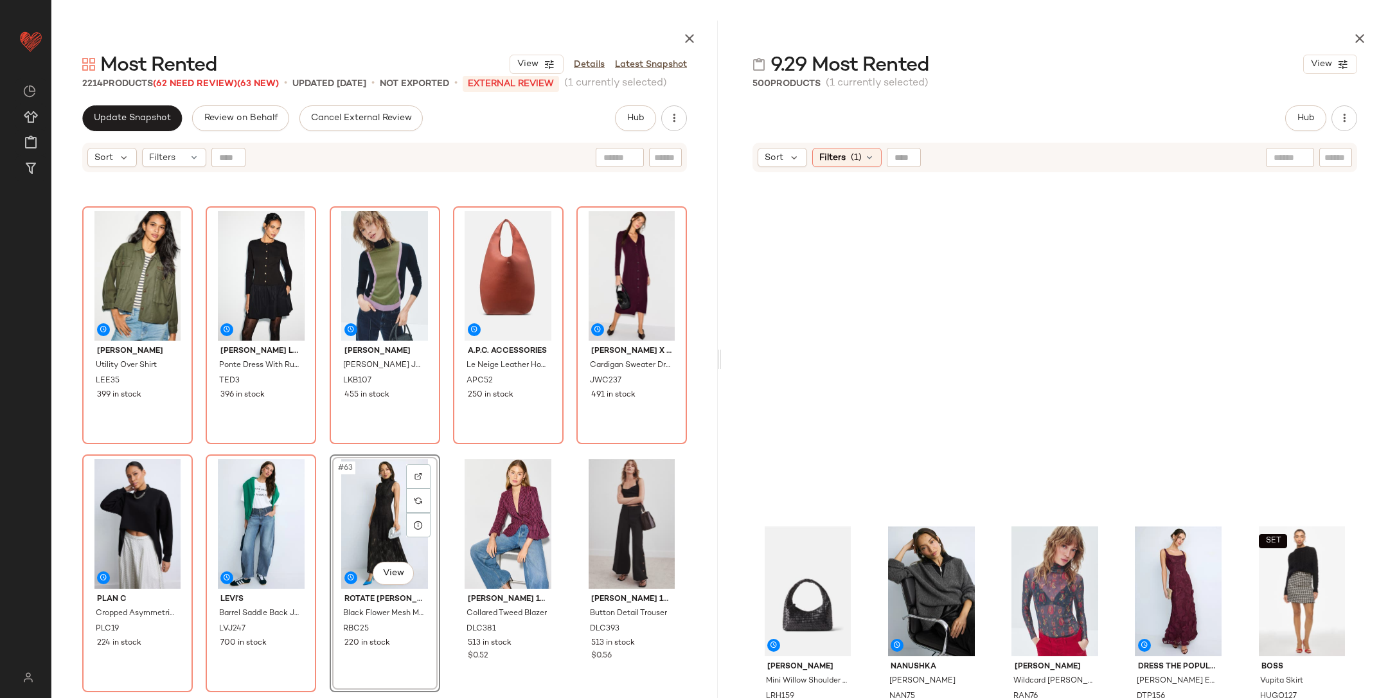
scroll to position [903, 0]
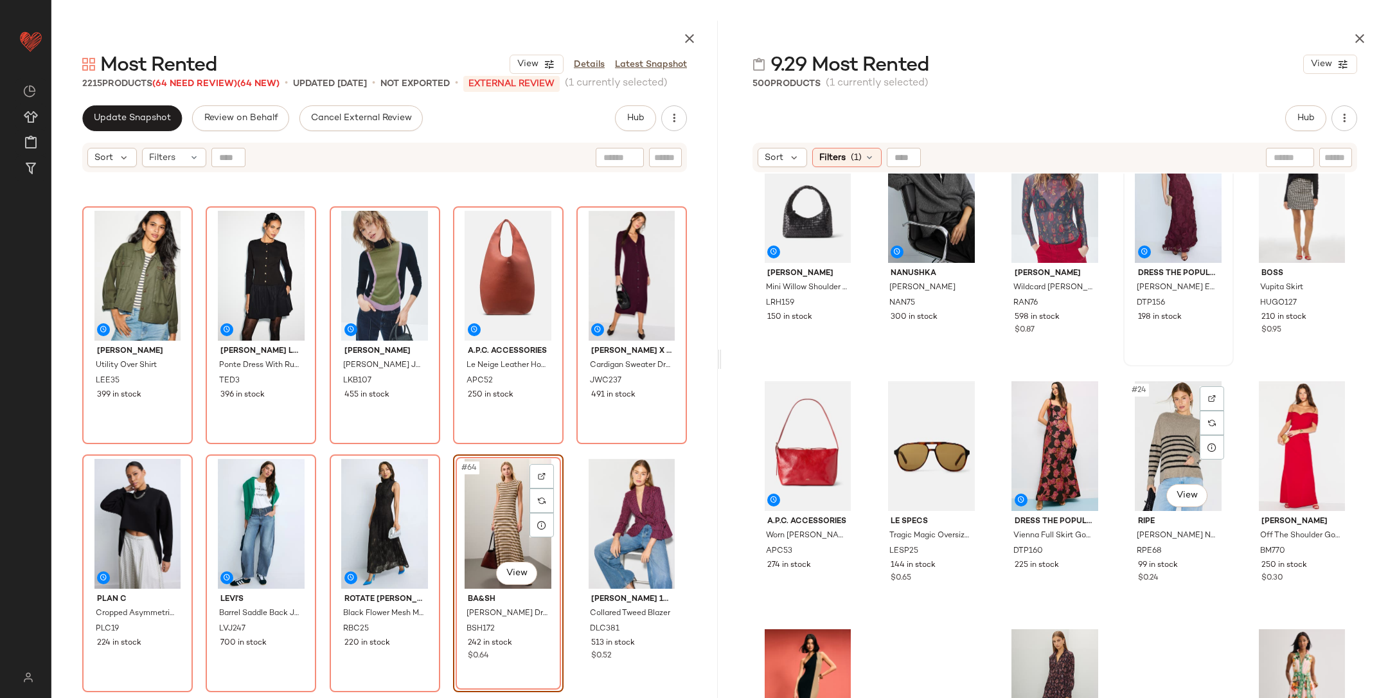
scroll to position [450, 0]
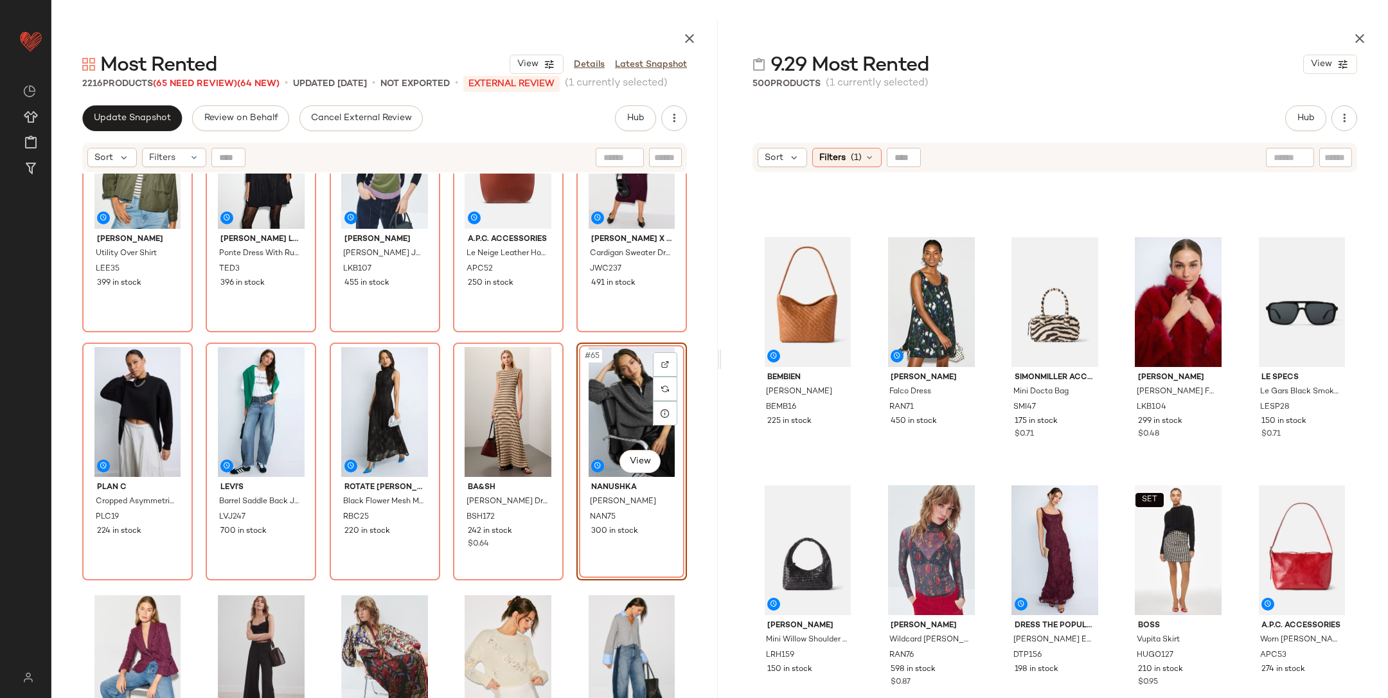
scroll to position [2825, 0]
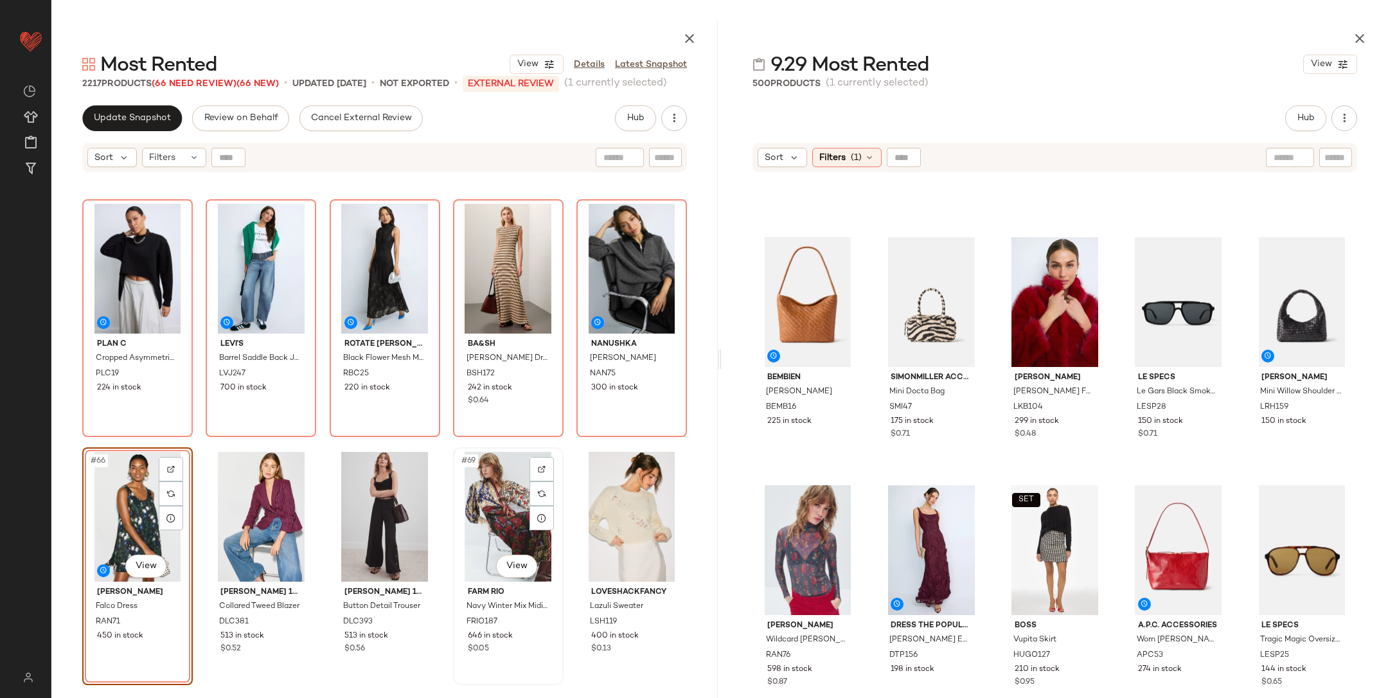
scroll to position [2951, 0]
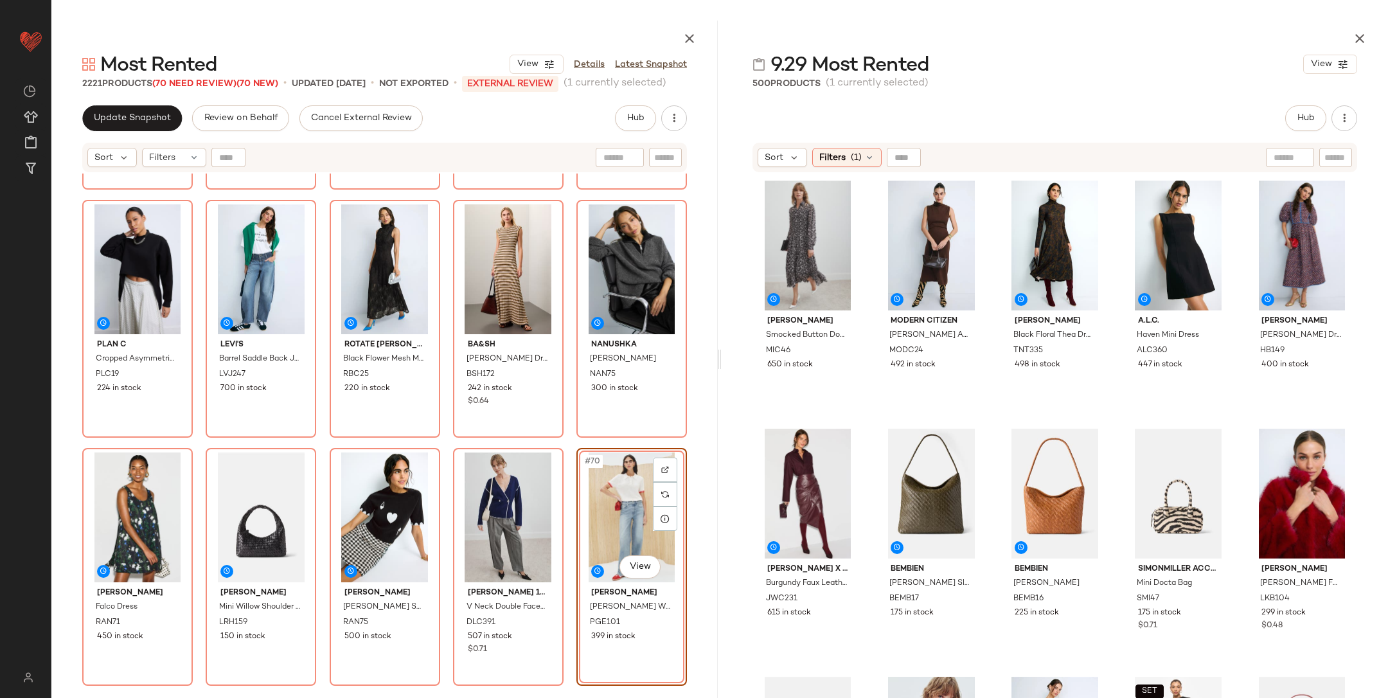
scroll to position [3027, 0]
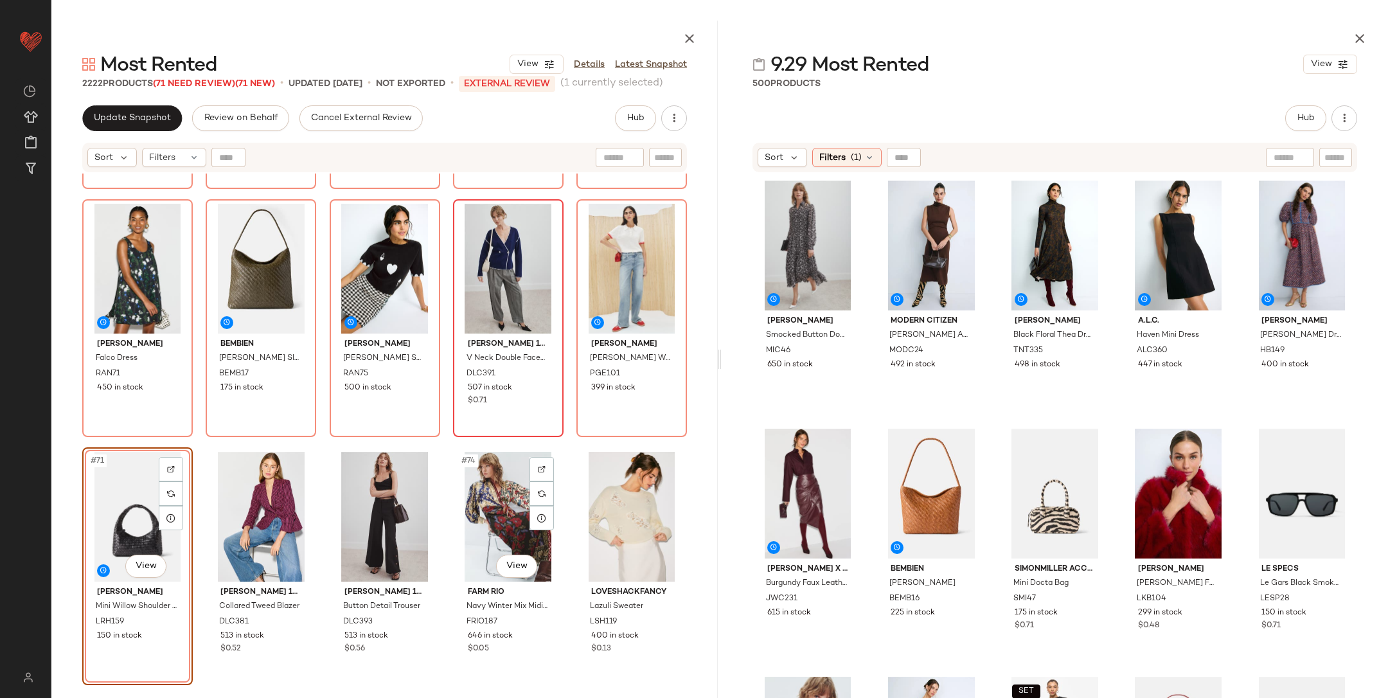
scroll to position [3210, 0]
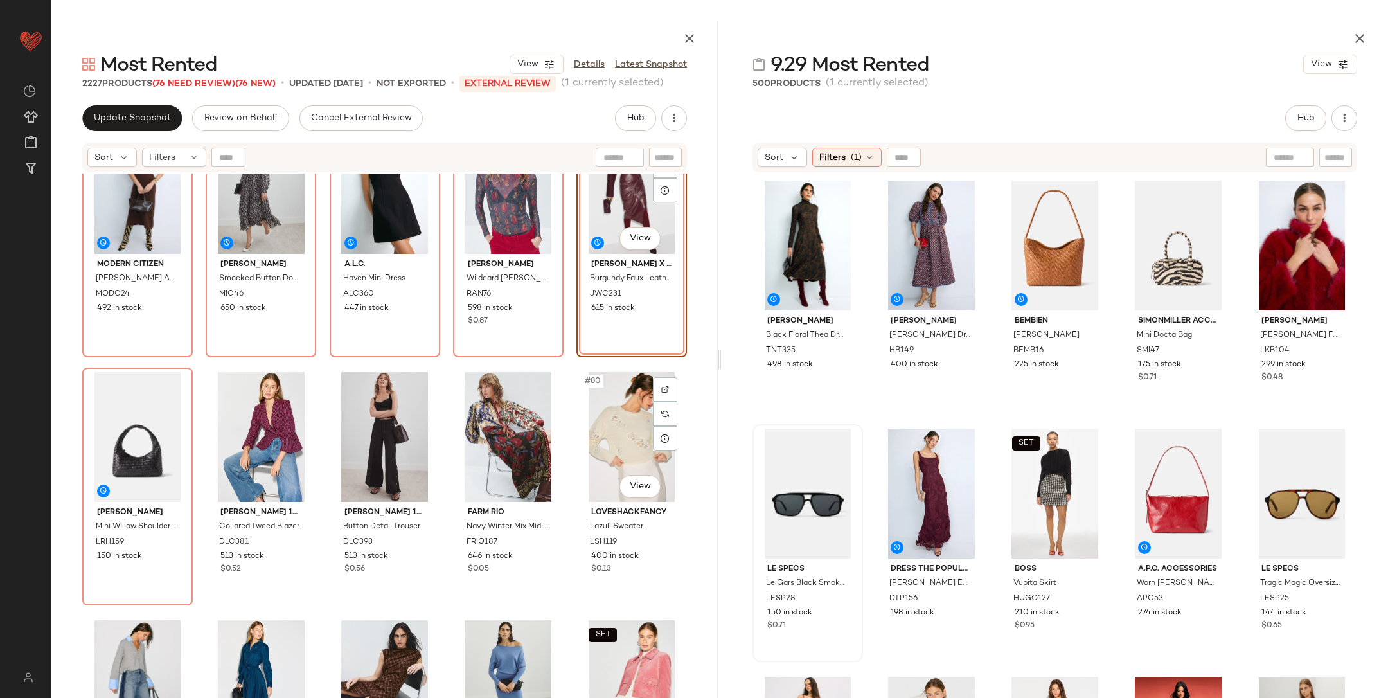
scroll to position [3539, 0]
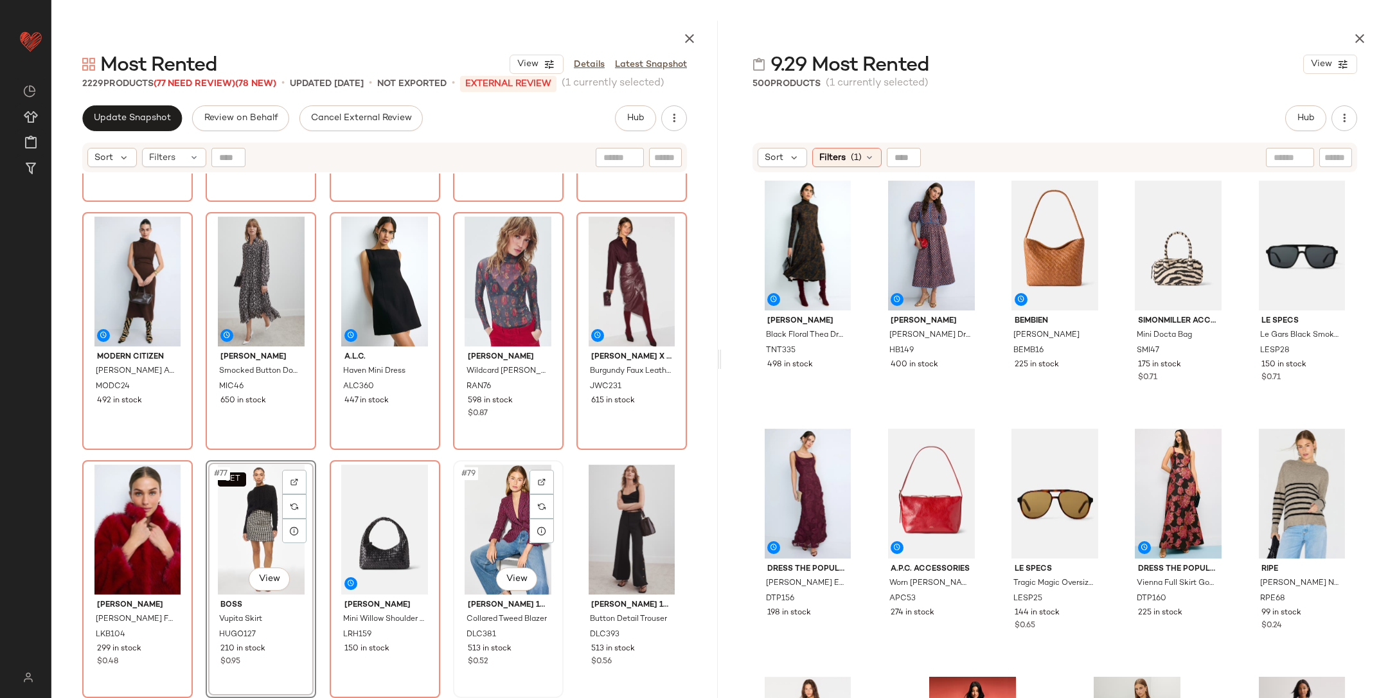
scroll to position [3445, 0]
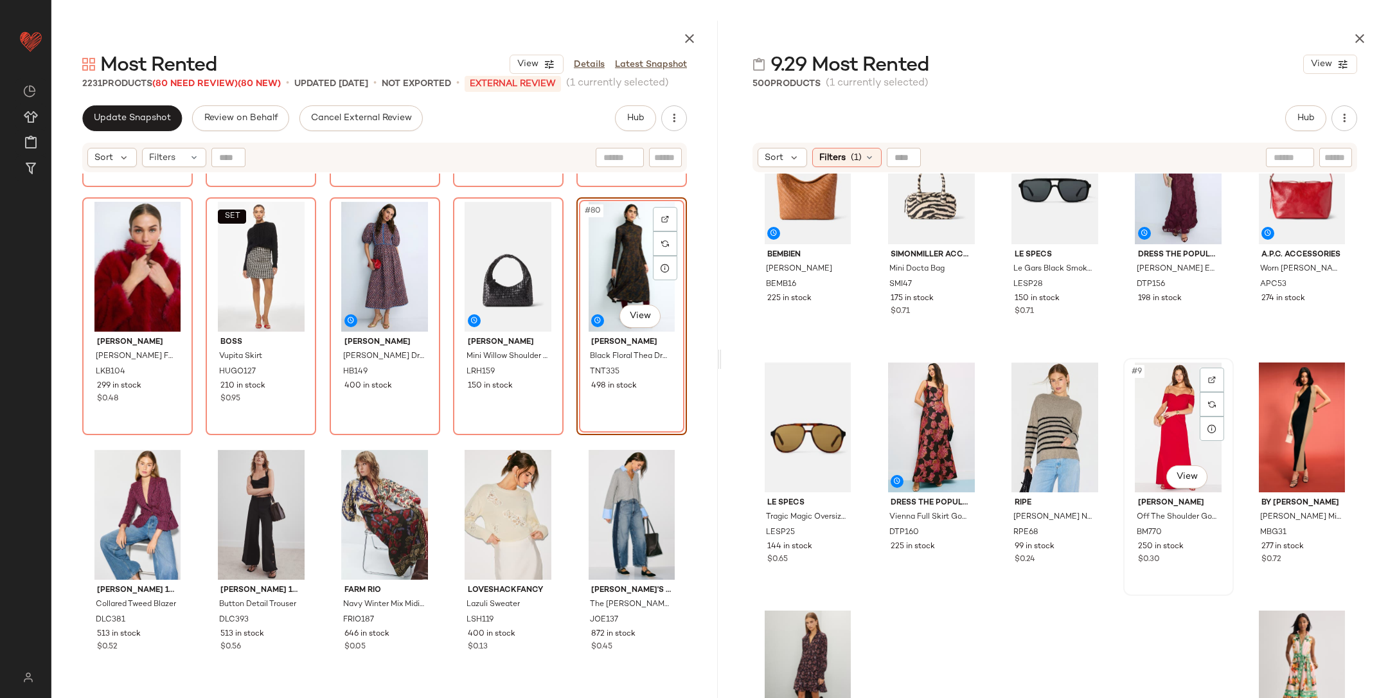
scroll to position [148, 0]
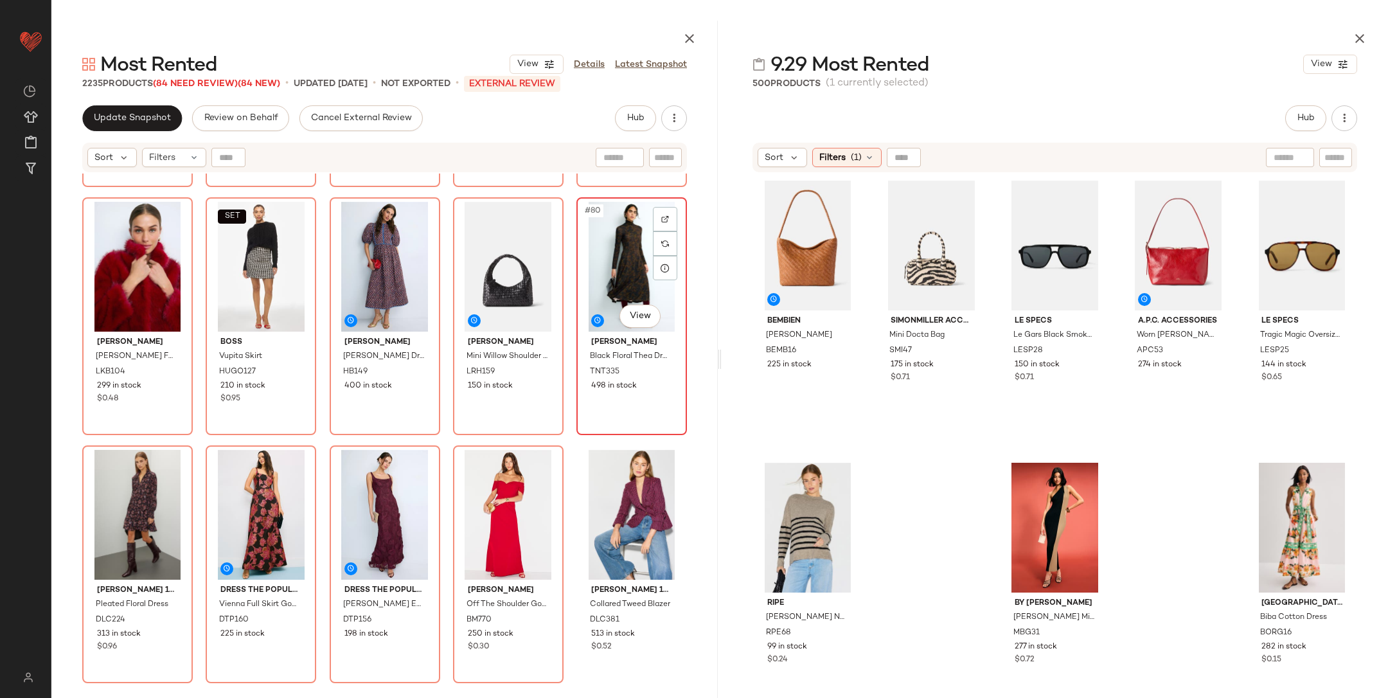
click at [578, 432] on div "#80 View Tanya Taylor Black Floral Thea Dress TNT335 498 in stock" at bounding box center [632, 316] width 108 height 235
click at [556, 444] on div "Modern Citizen Abel Sleeveless Asymmetric-Neck Dress MODC24 492 in stock MICHAE…" at bounding box center [384, 468] width 667 height 588
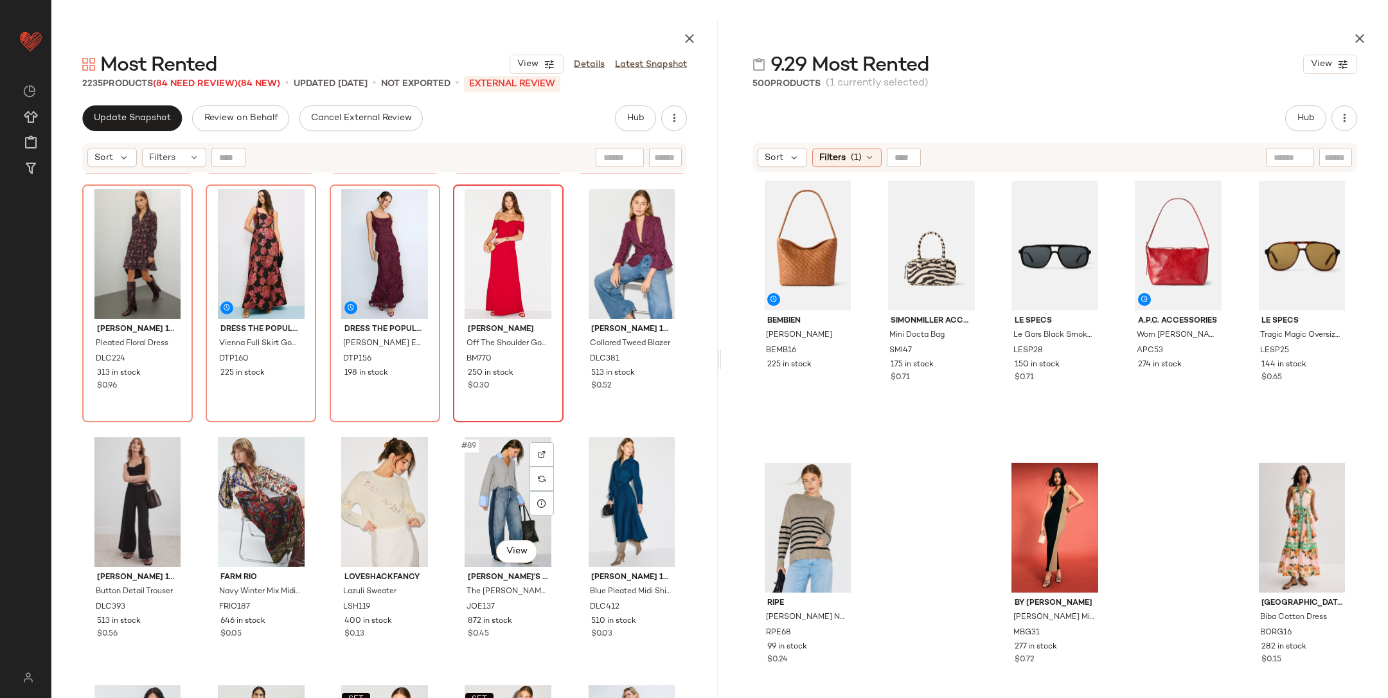
scroll to position [3973, 0]
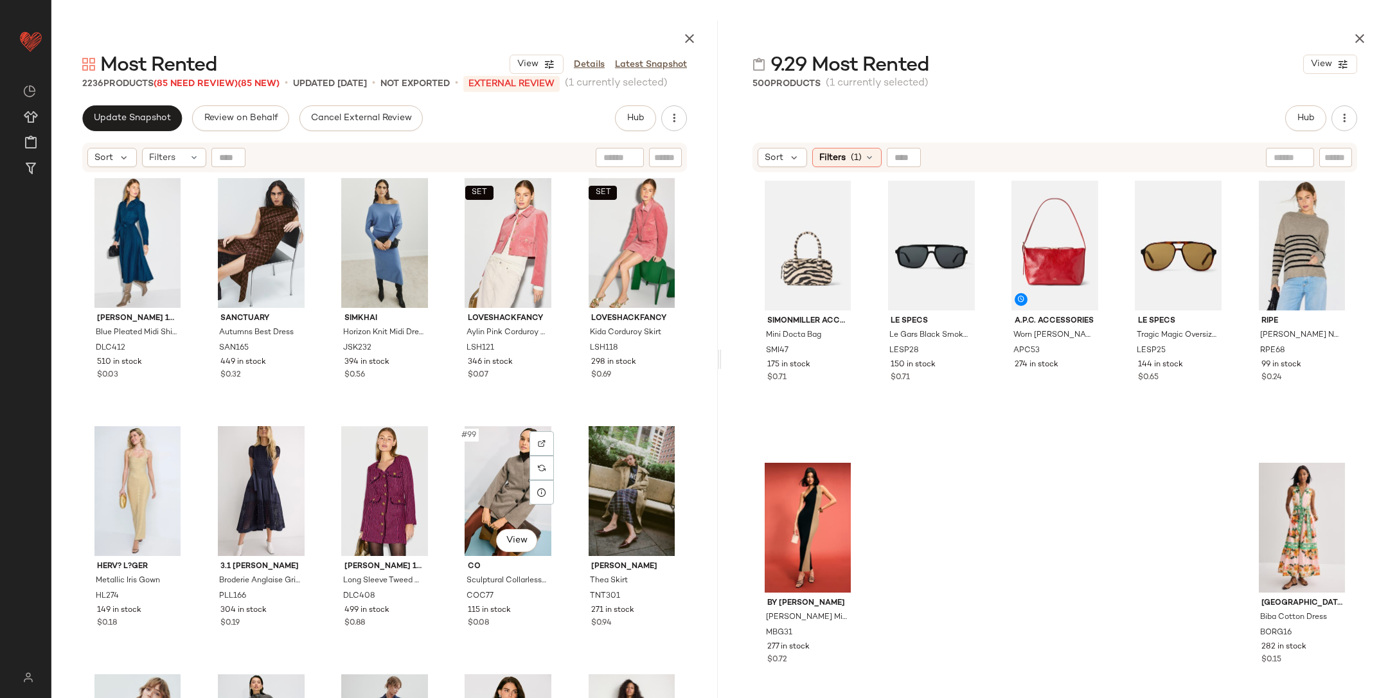
scroll to position [4483, 0]
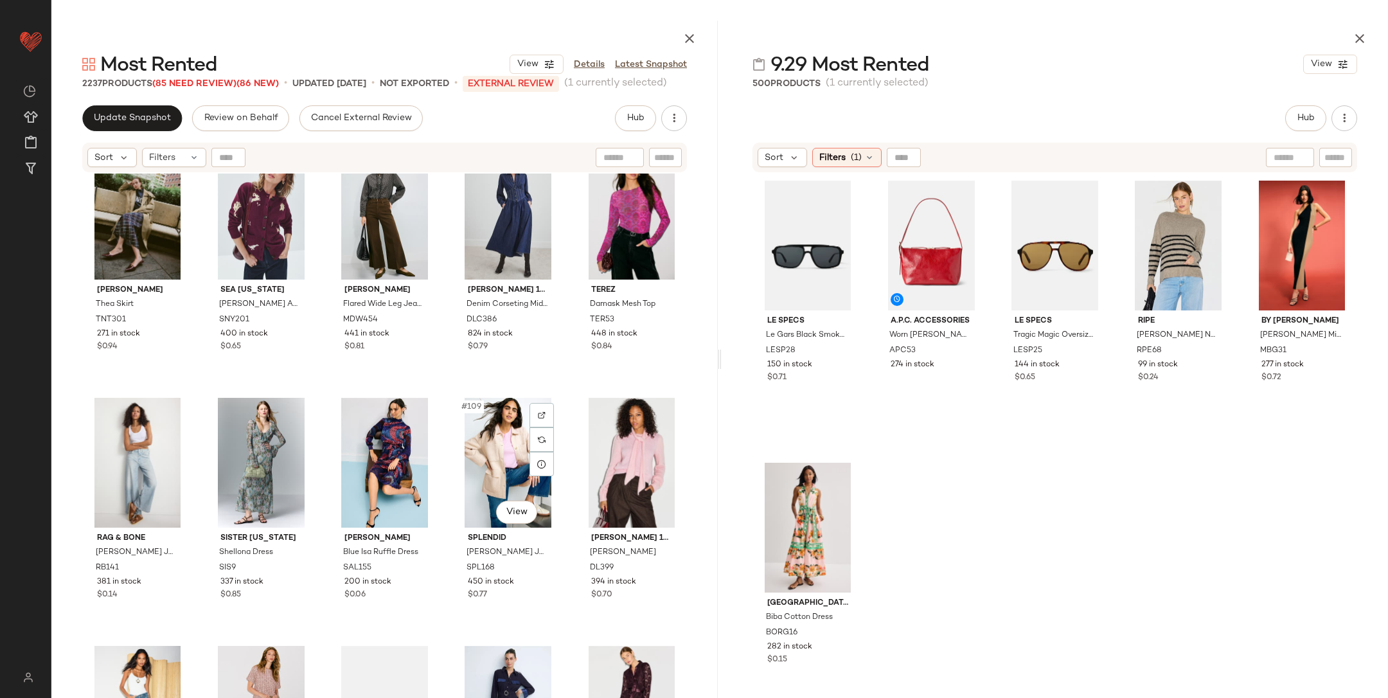
scroll to position [5011, 0]
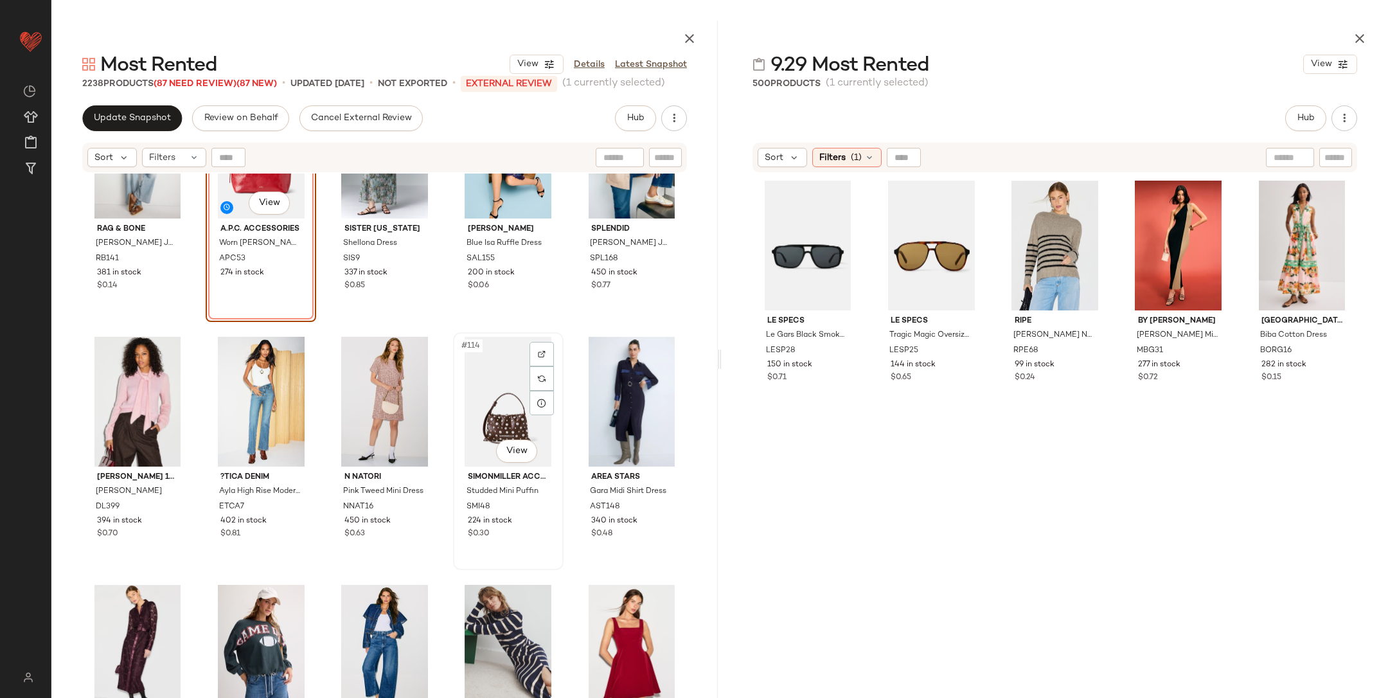
scroll to position [5296, 0]
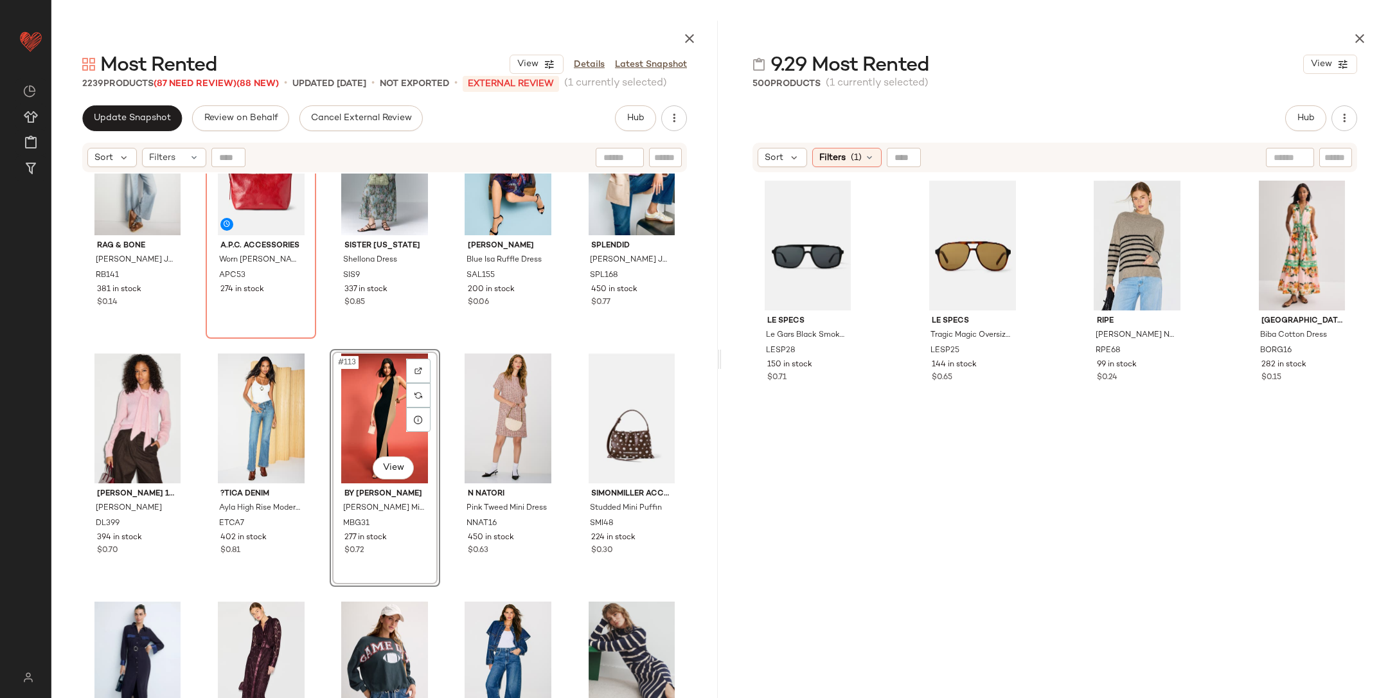
click at [436, 337] on div "rag & bone Miramar Sofie Sweatpant Jeans RB141 381 in stock $0.14 A.P.C. Access…" at bounding box center [384, 468] width 667 height 588
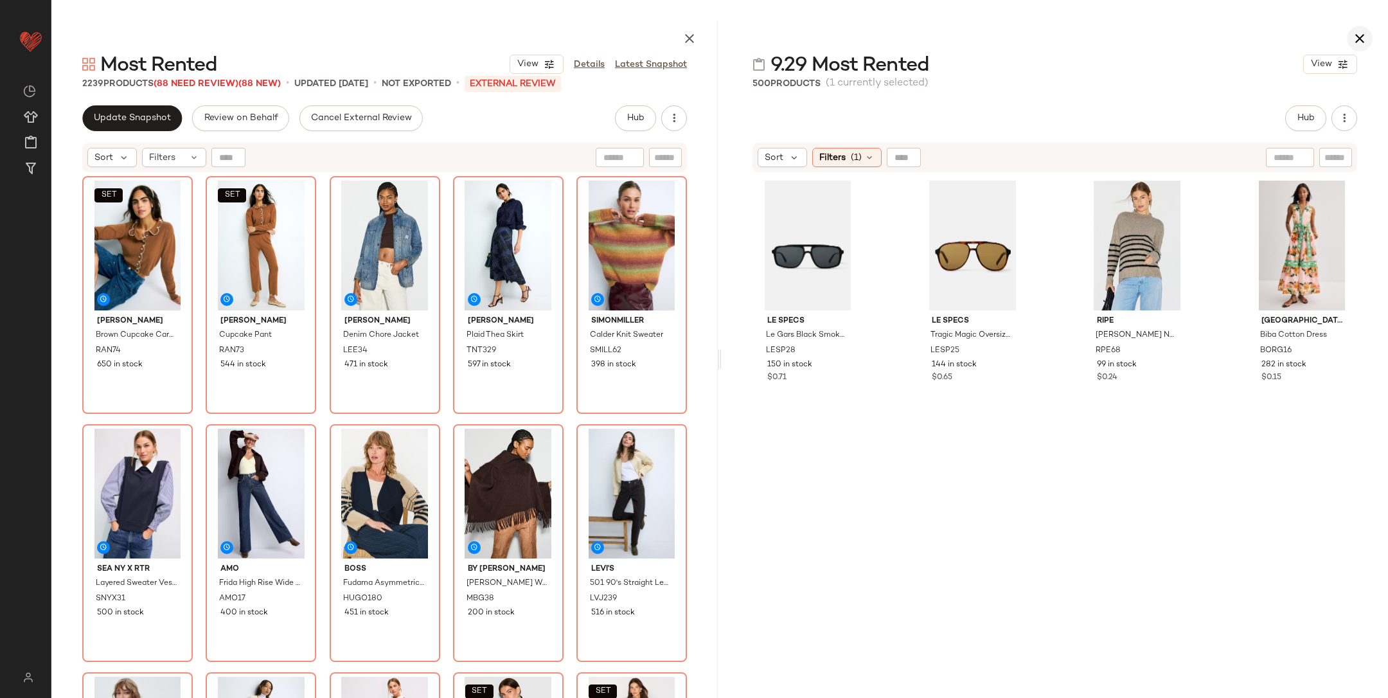
click at [1352, 39] on icon "button" at bounding box center [1359, 38] width 15 height 15
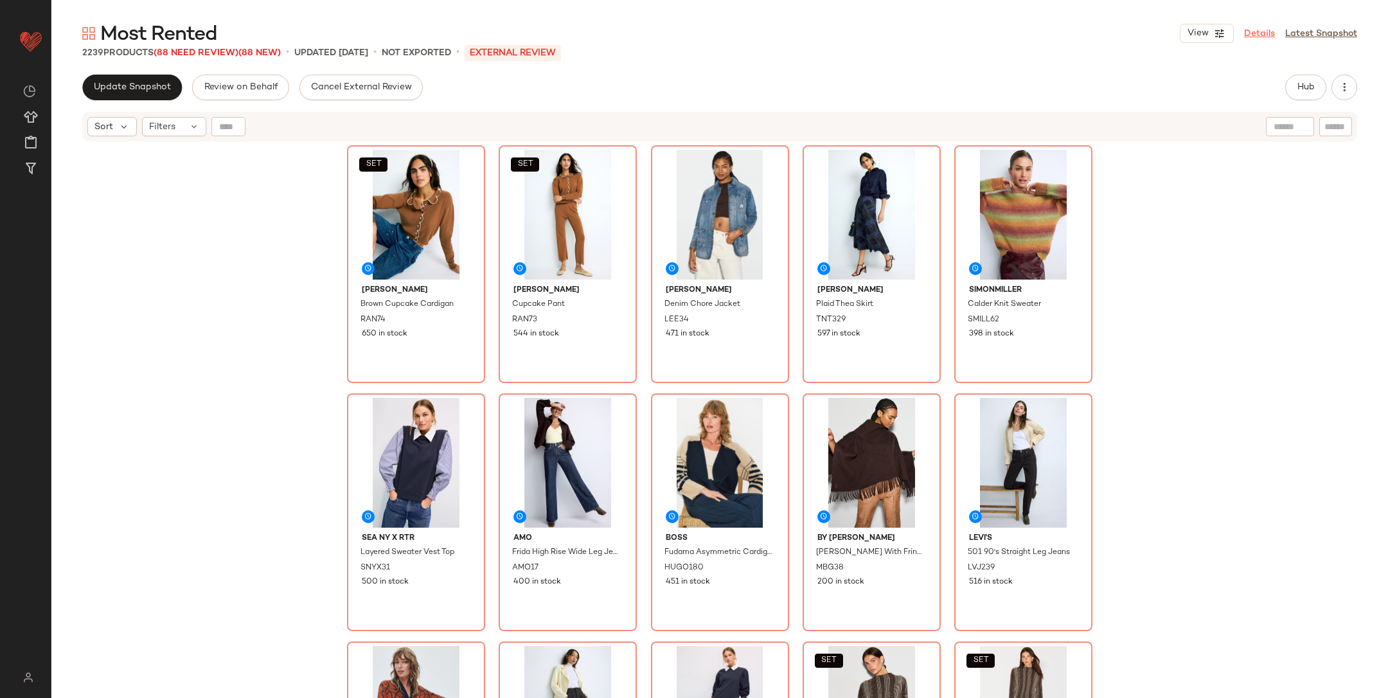
click at [1257, 32] on link "Details" at bounding box center [1259, 33] width 31 height 13
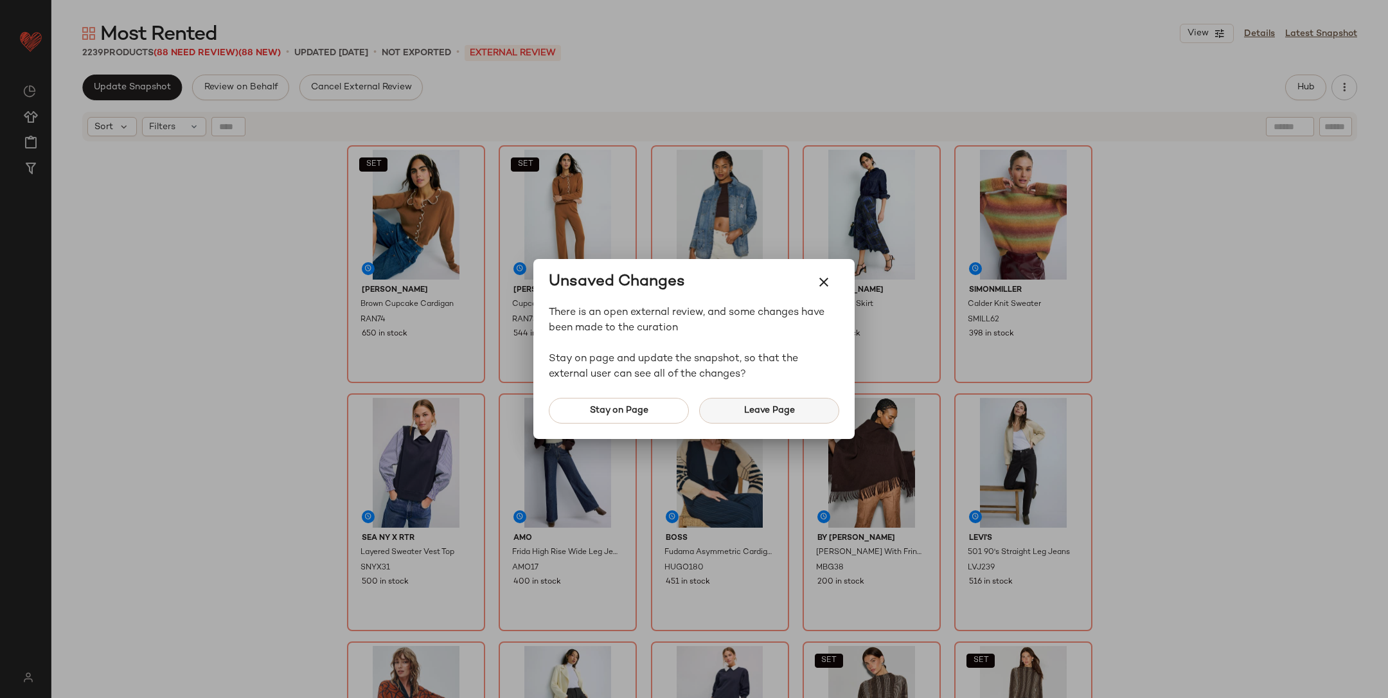
click at [744, 420] on button "Leave Page" at bounding box center [769, 411] width 140 height 26
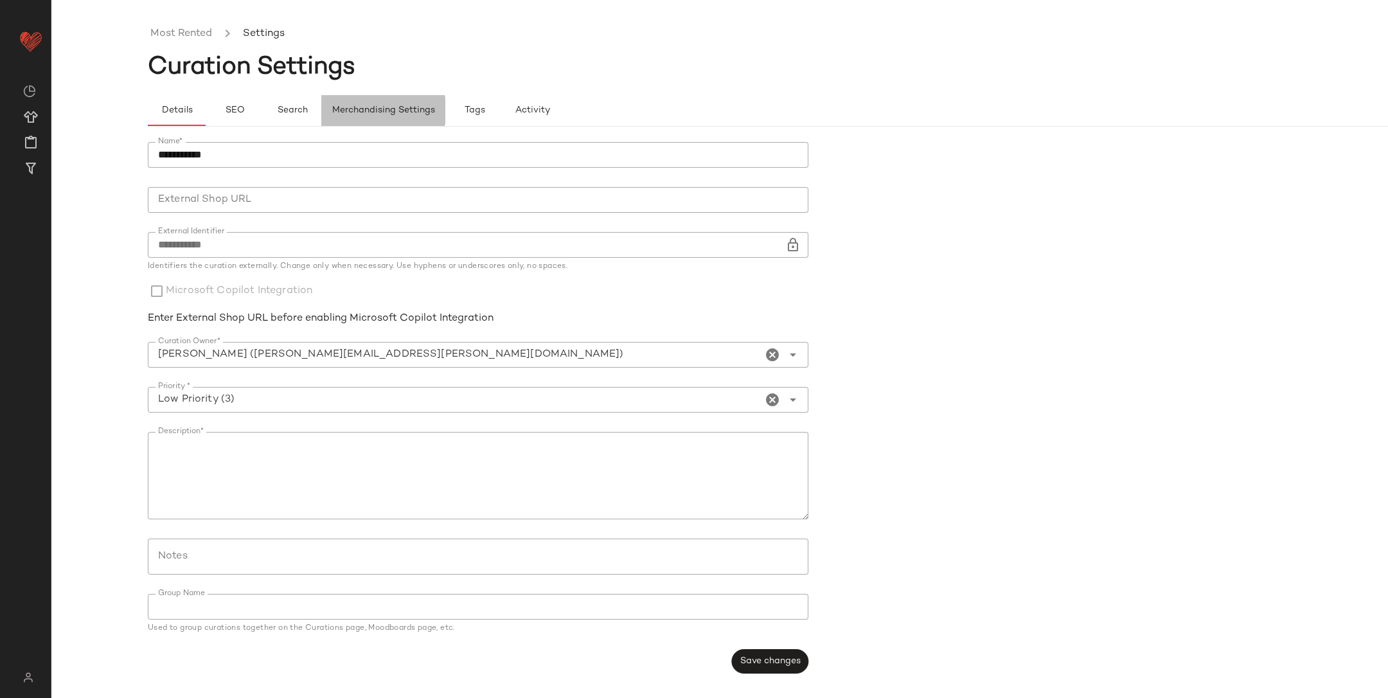
click at [418, 111] on span "Merchandising Settings" at bounding box center [383, 110] width 103 height 10
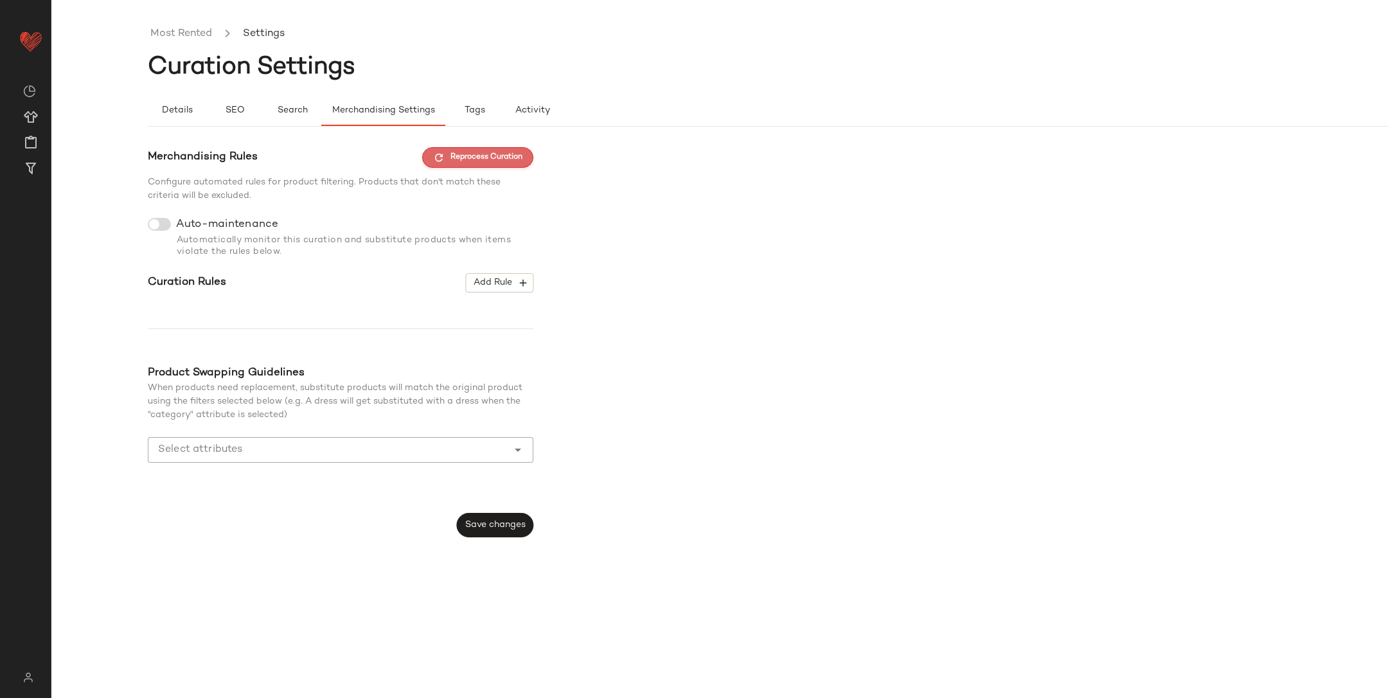
click at [462, 157] on span "Reprocess Curation" at bounding box center [477, 158] width 89 height 12
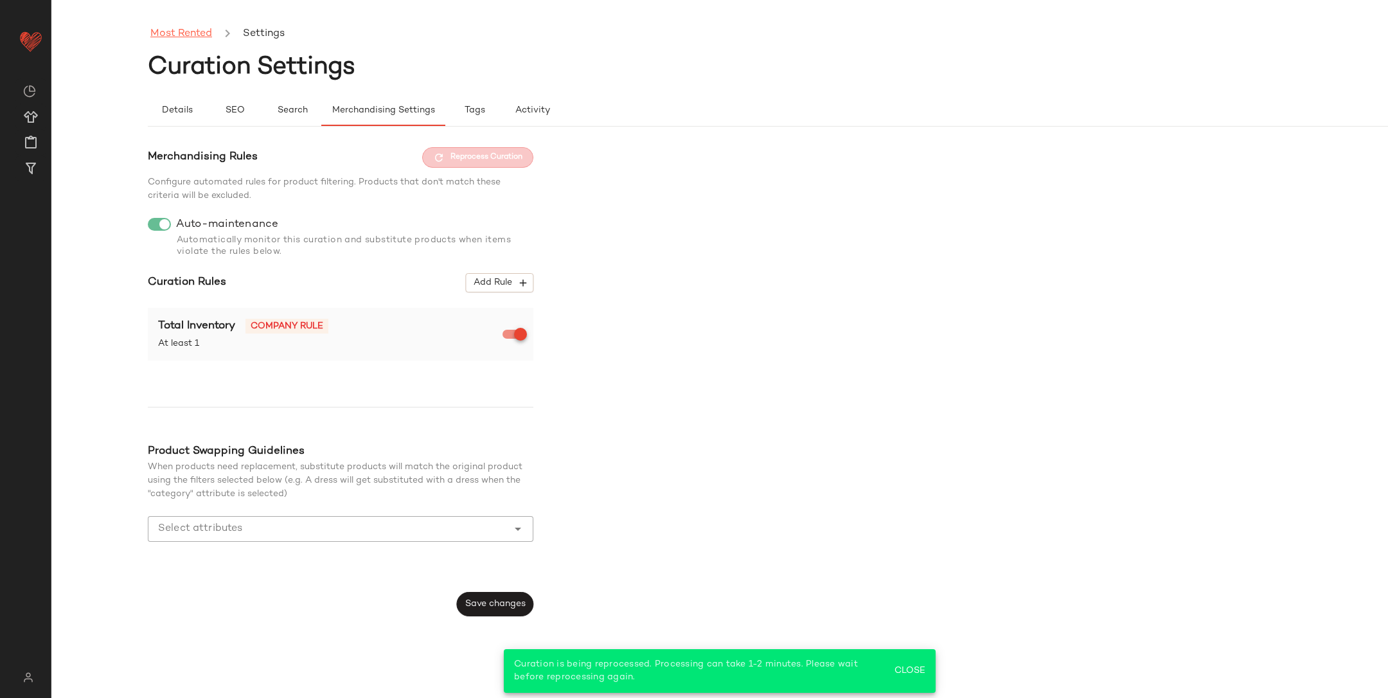
click at [202, 33] on link "Most Rented" at bounding box center [181, 34] width 62 height 17
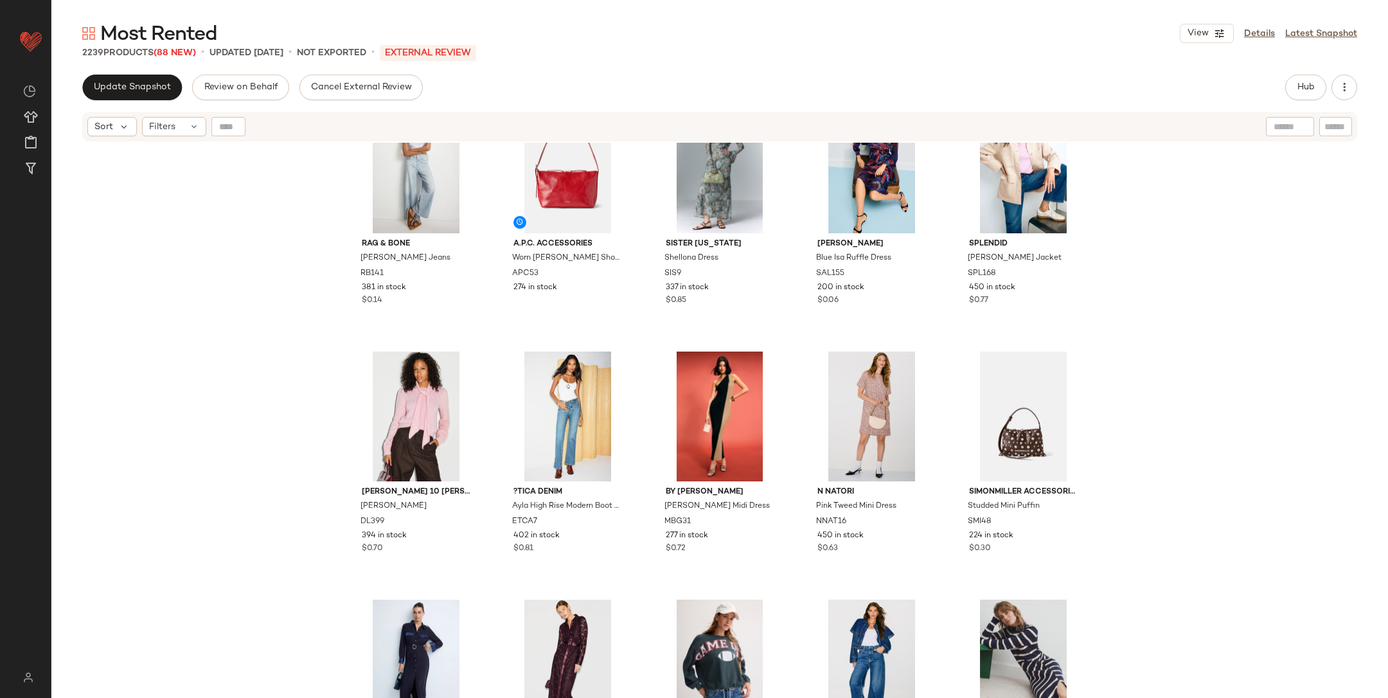
scroll to position [5271, 0]
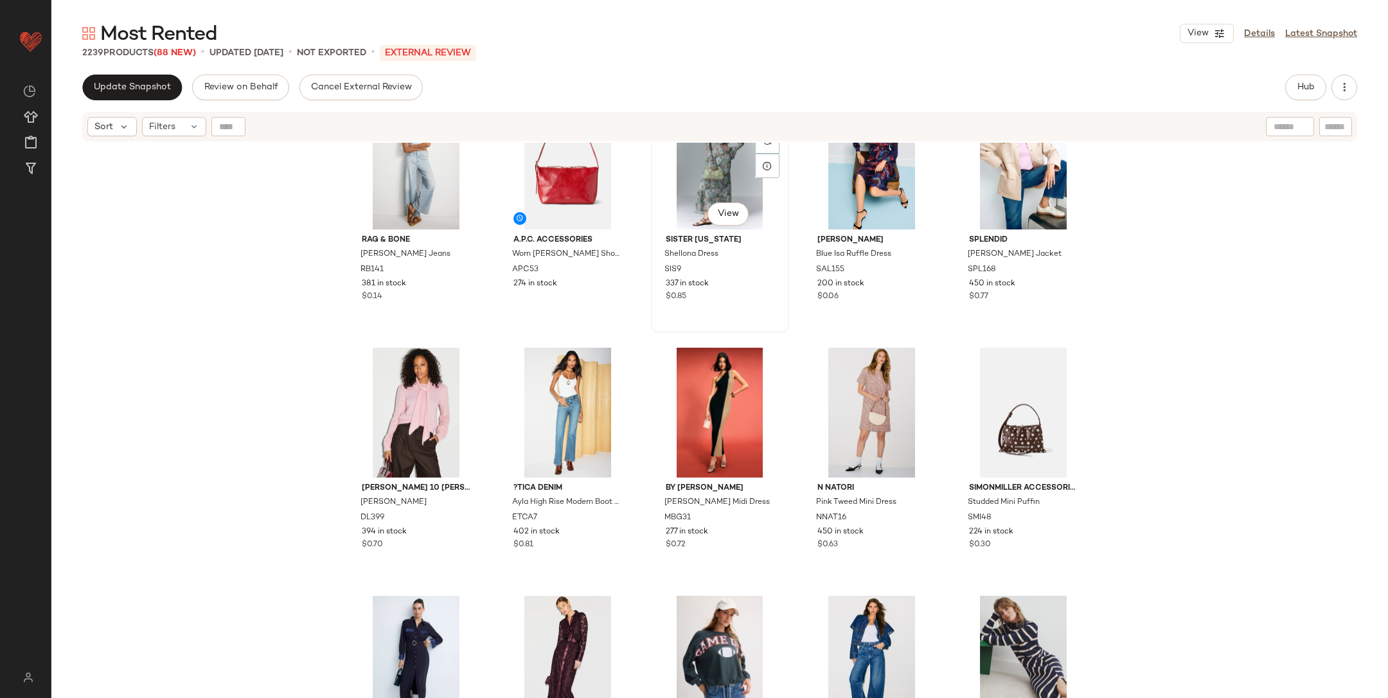
click at [687, 172] on div "#108 View" at bounding box center [720, 165] width 129 height 130
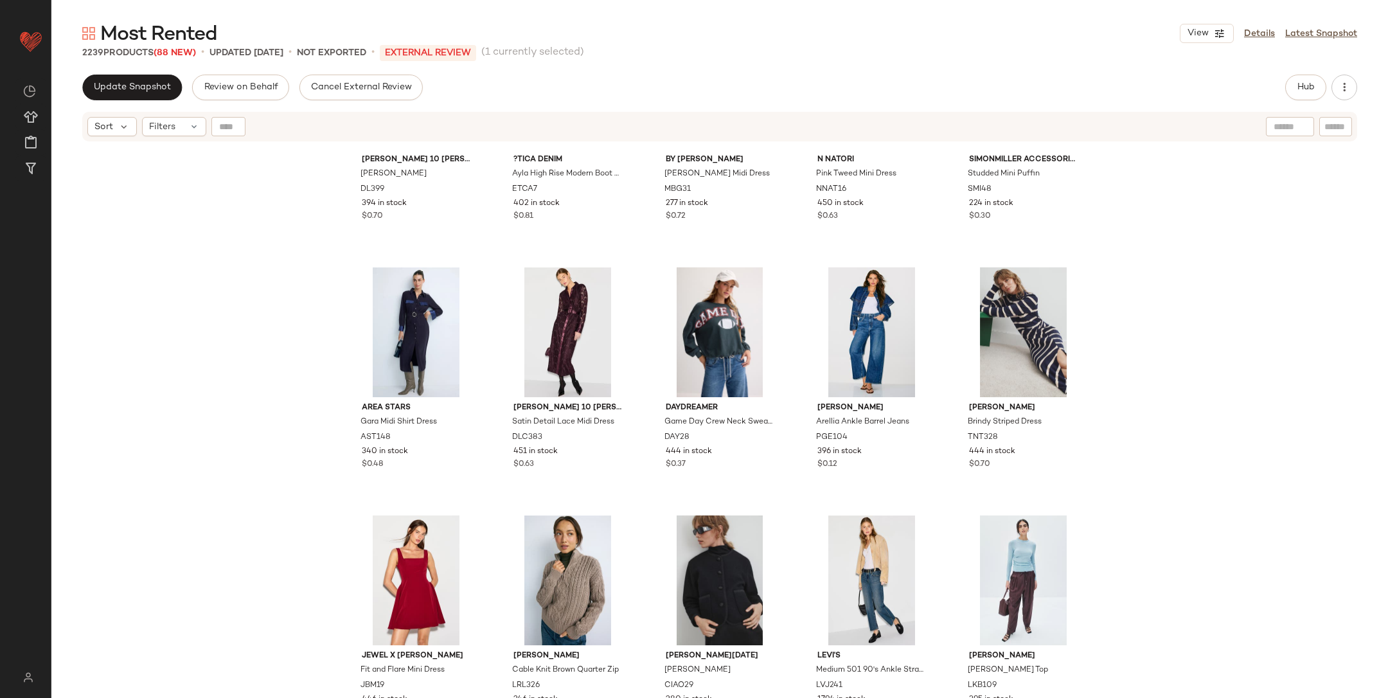
click at [1119, 415] on div "Derek Lam 10 Crosby Leilani Sweater DL399 394 in stock $0.70 ?TICA Denim Ayla H…" at bounding box center [719, 437] width 1337 height 588
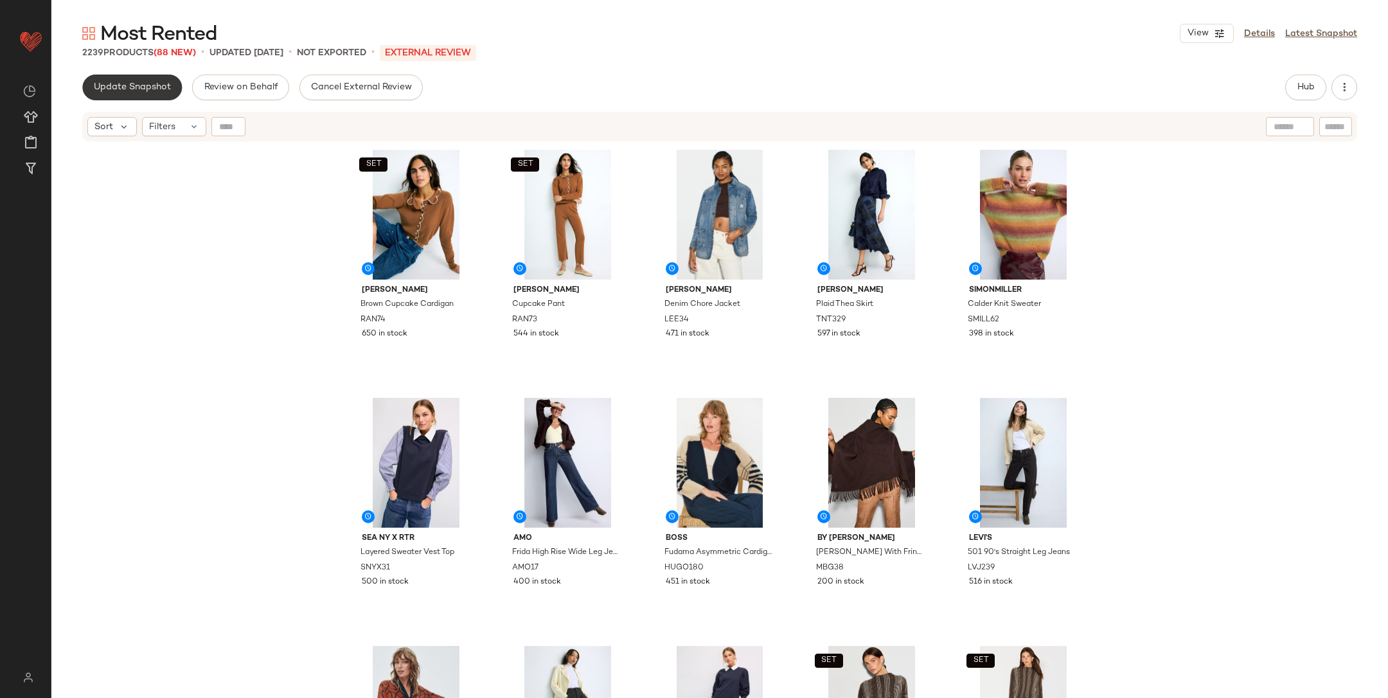
click at [141, 82] on span "Update Snapshot" at bounding box center [132, 87] width 78 height 10
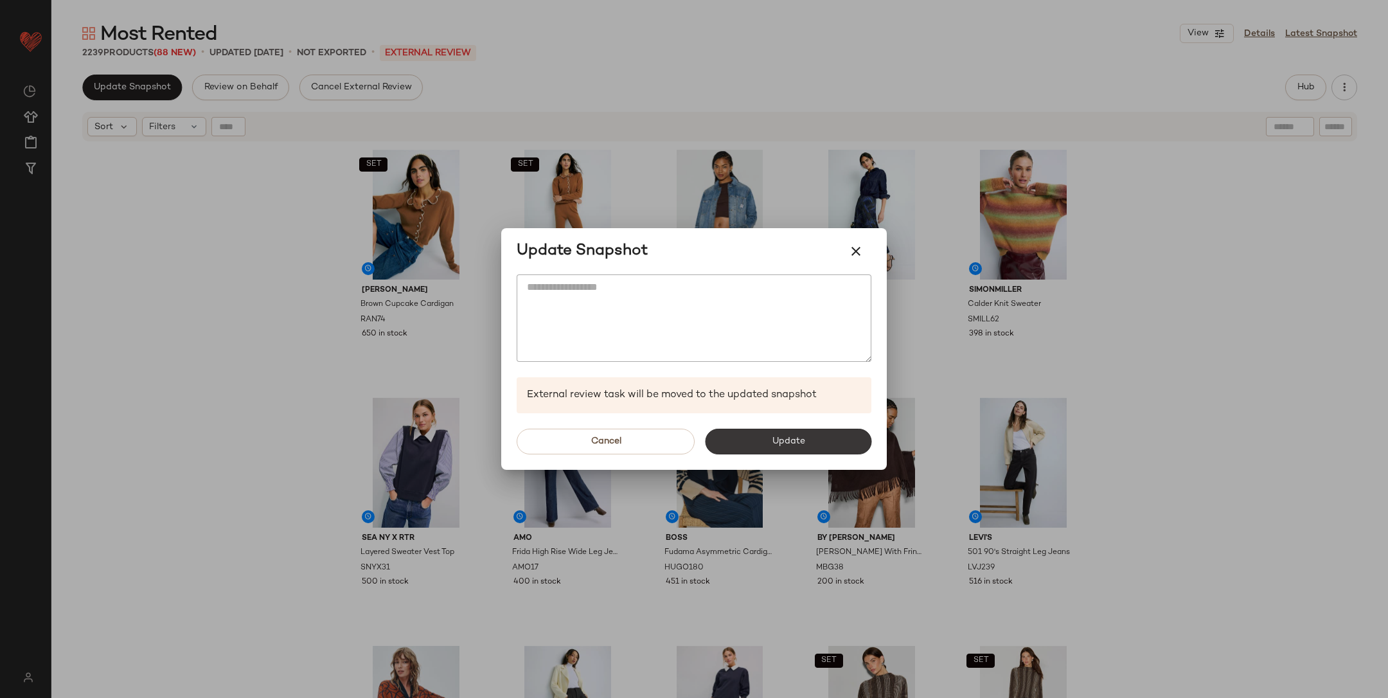
click at [776, 446] on span "Update" at bounding box center [787, 441] width 33 height 10
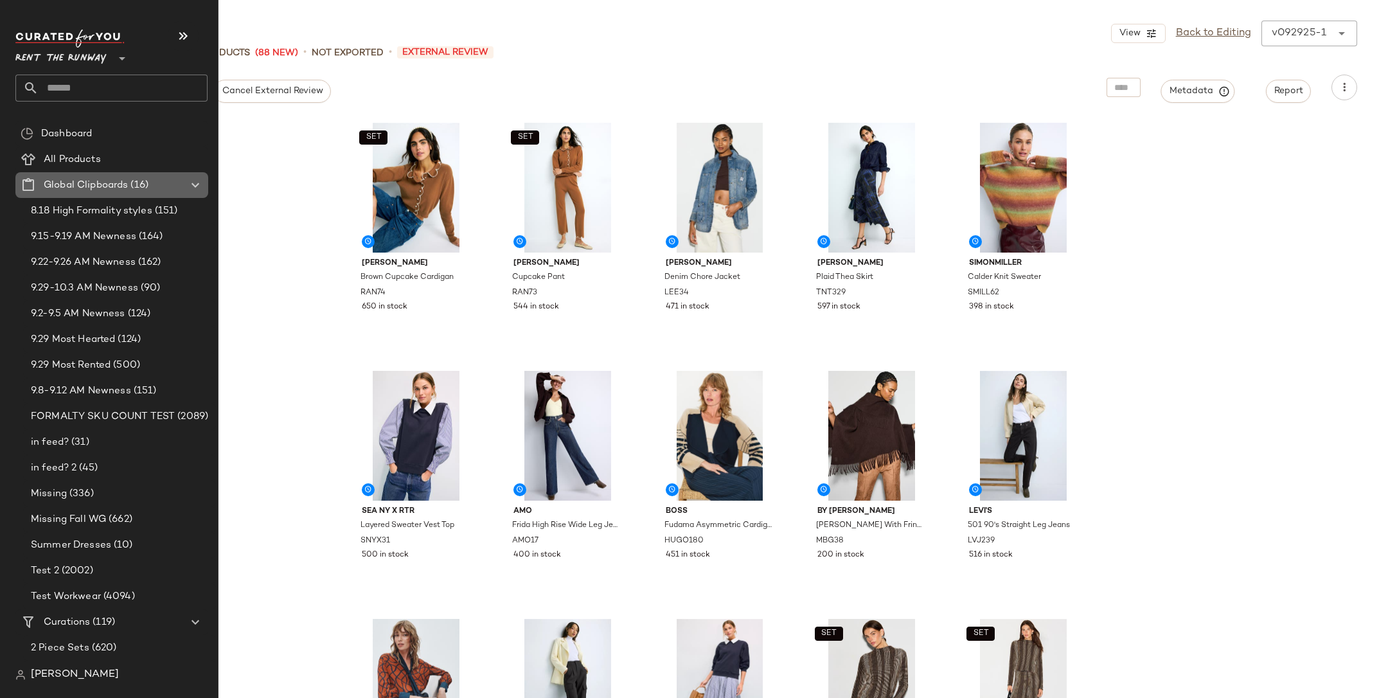
click at [193, 184] on icon at bounding box center [195, 184] width 15 height 15
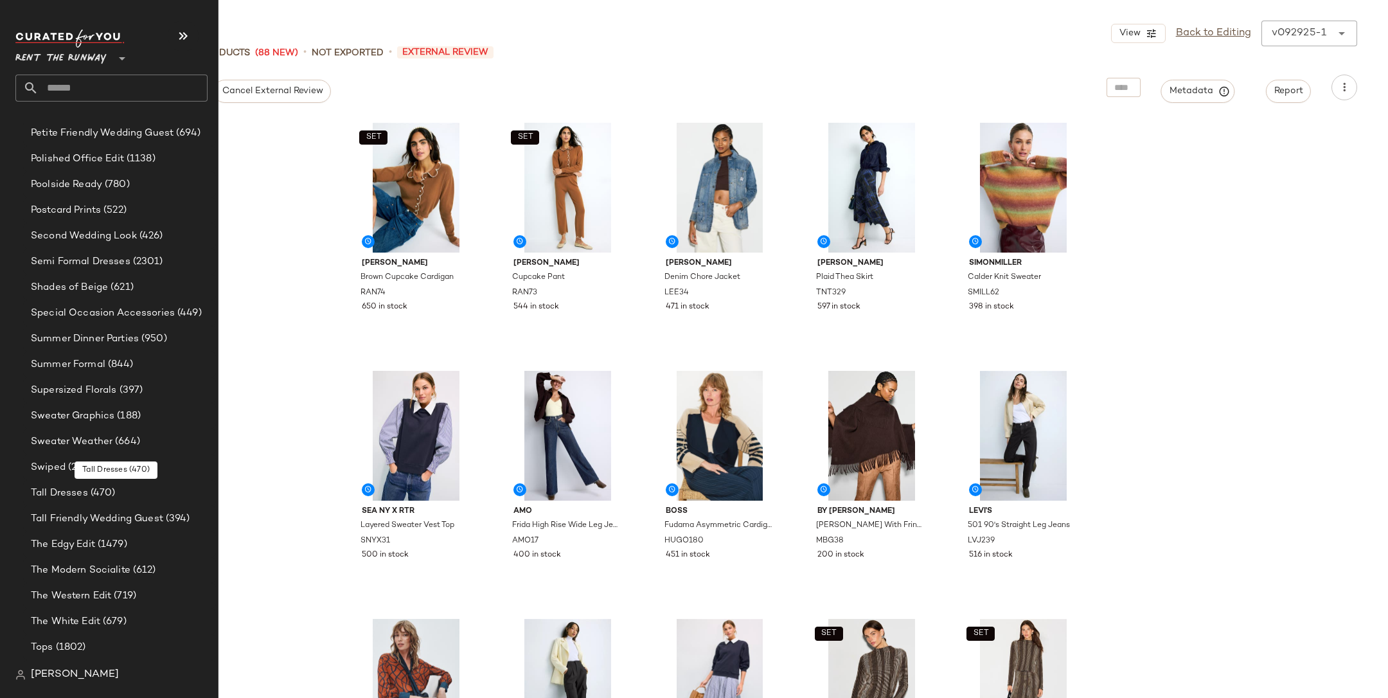
scroll to position [2621, 0]
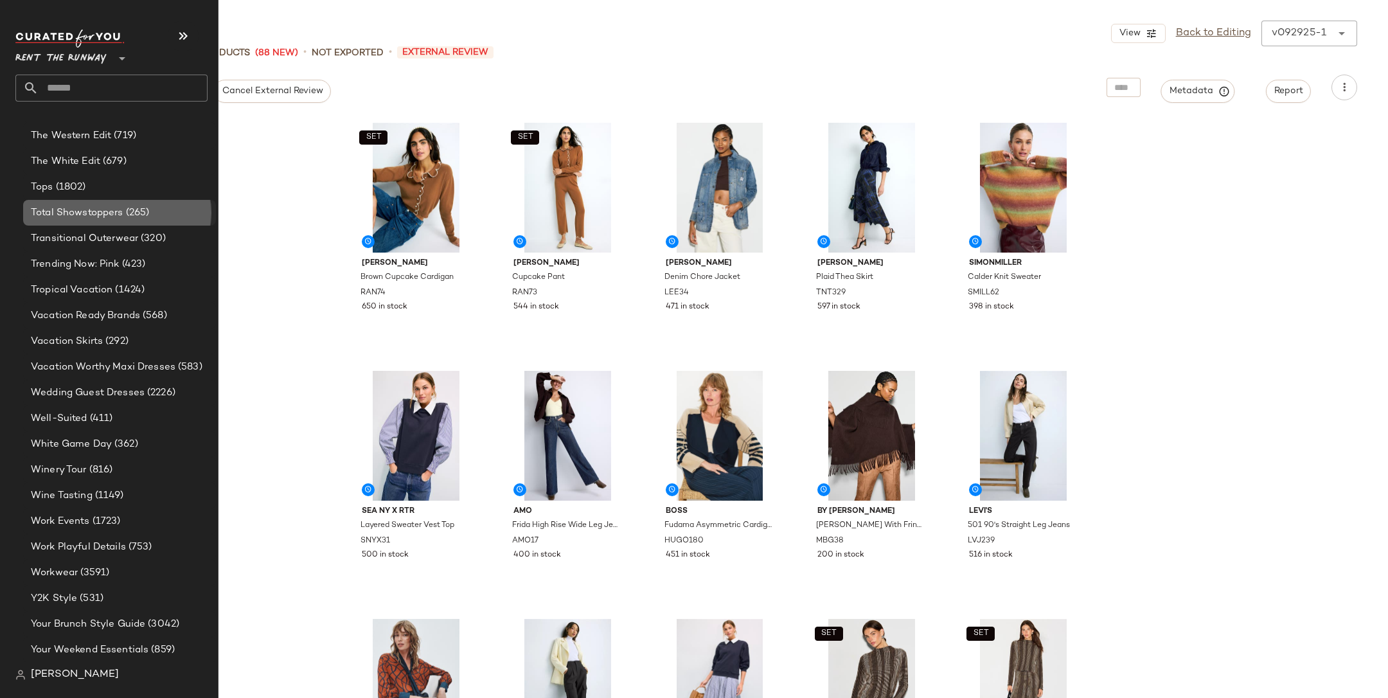
click at [117, 210] on span "Total Showstoppers" at bounding box center [77, 213] width 93 height 15
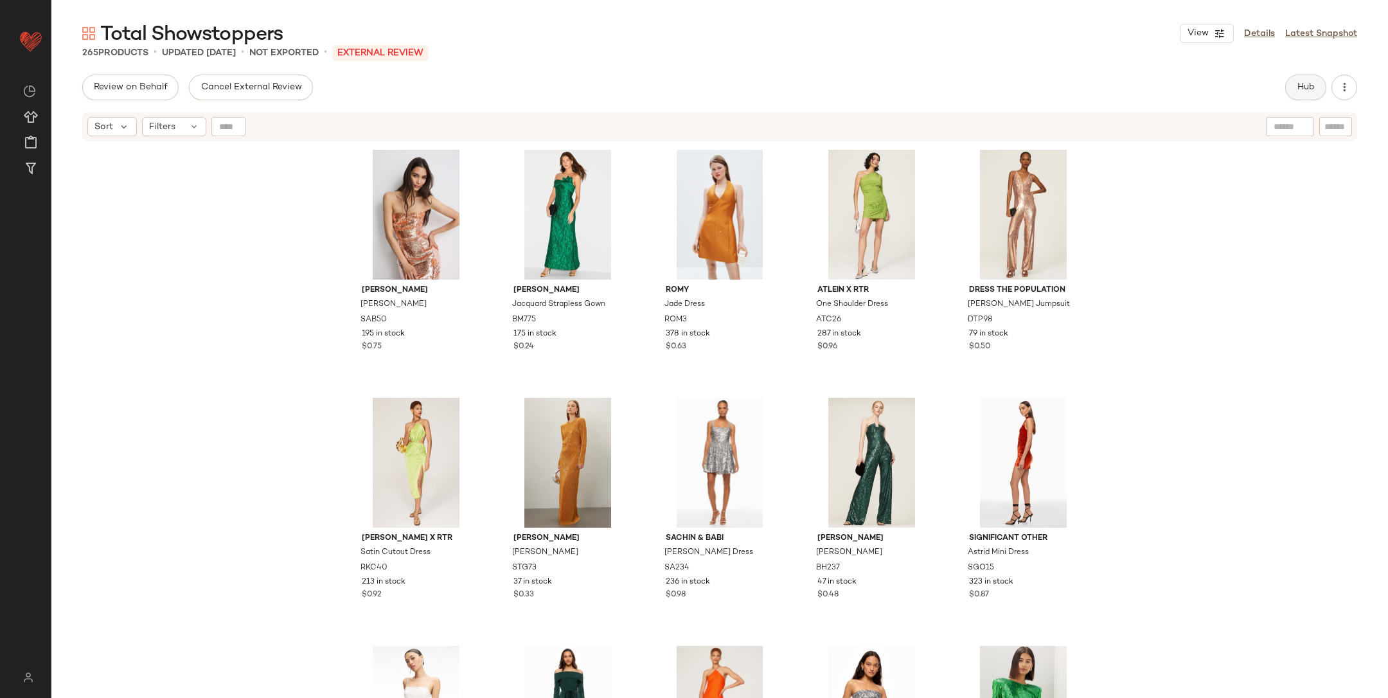
click at [1299, 78] on button "Hub" at bounding box center [1306, 88] width 41 height 26
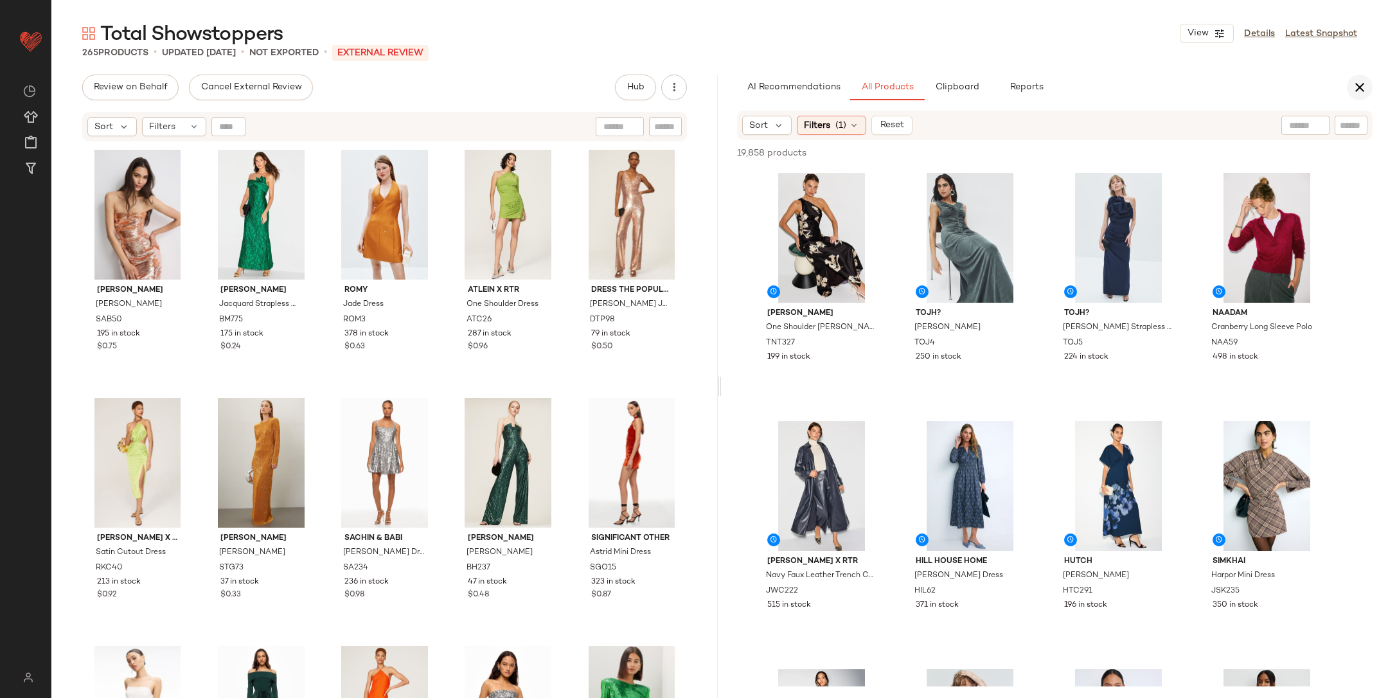
click at [1361, 94] on icon "button" at bounding box center [1359, 87] width 15 height 15
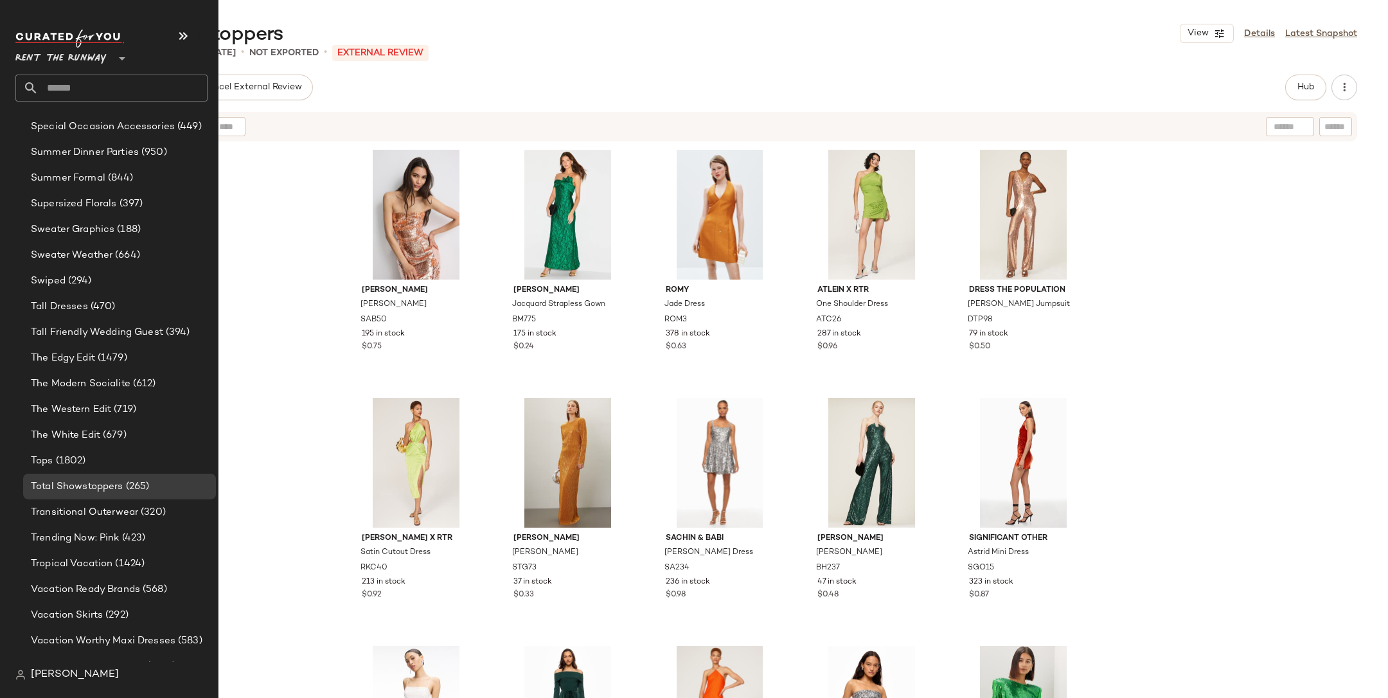
scroll to position [2195, 0]
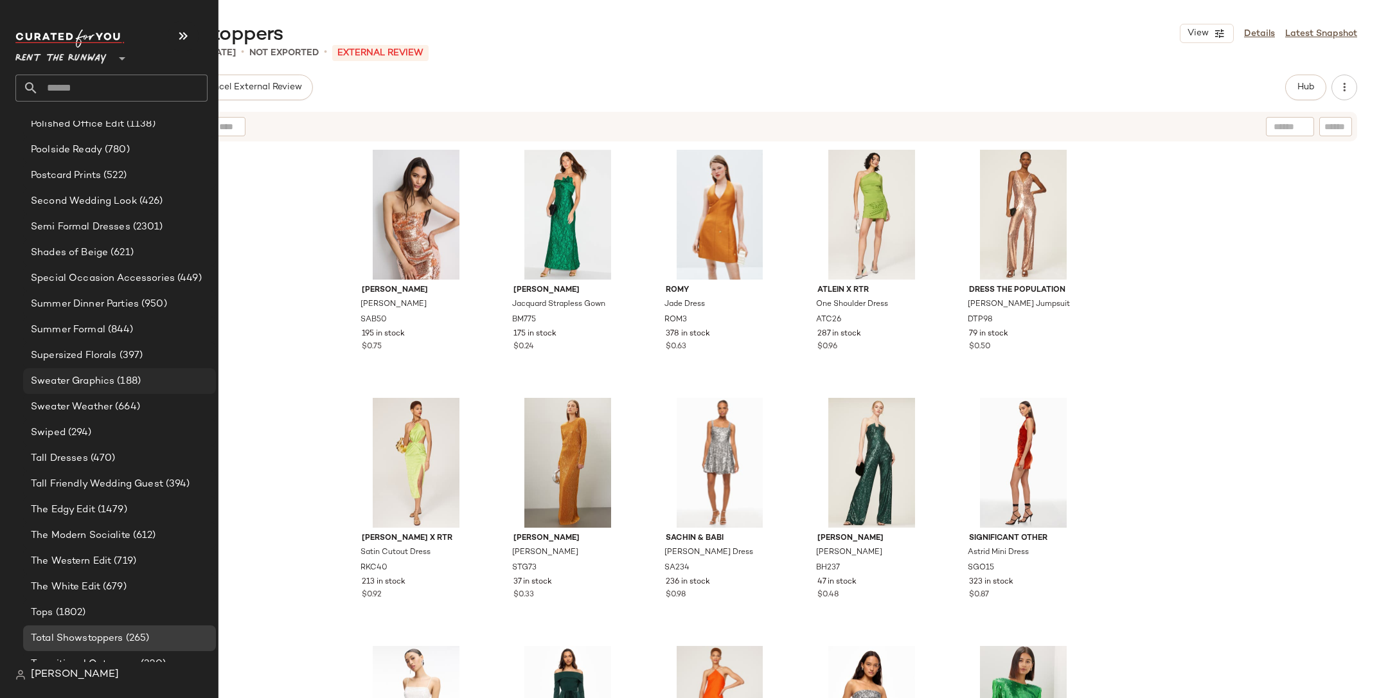
click at [157, 378] on div "Sweater Graphics (188)" at bounding box center [119, 381] width 184 height 15
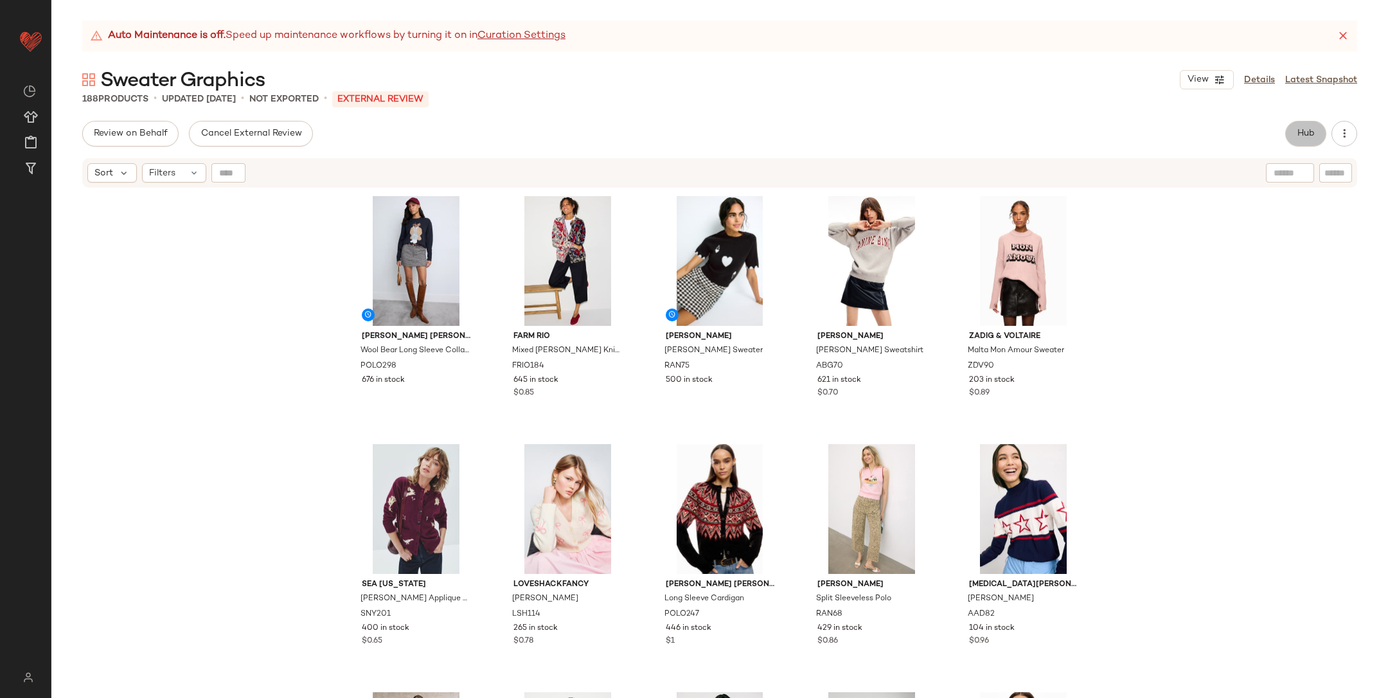
click at [1291, 134] on button "Hub" at bounding box center [1306, 134] width 41 height 26
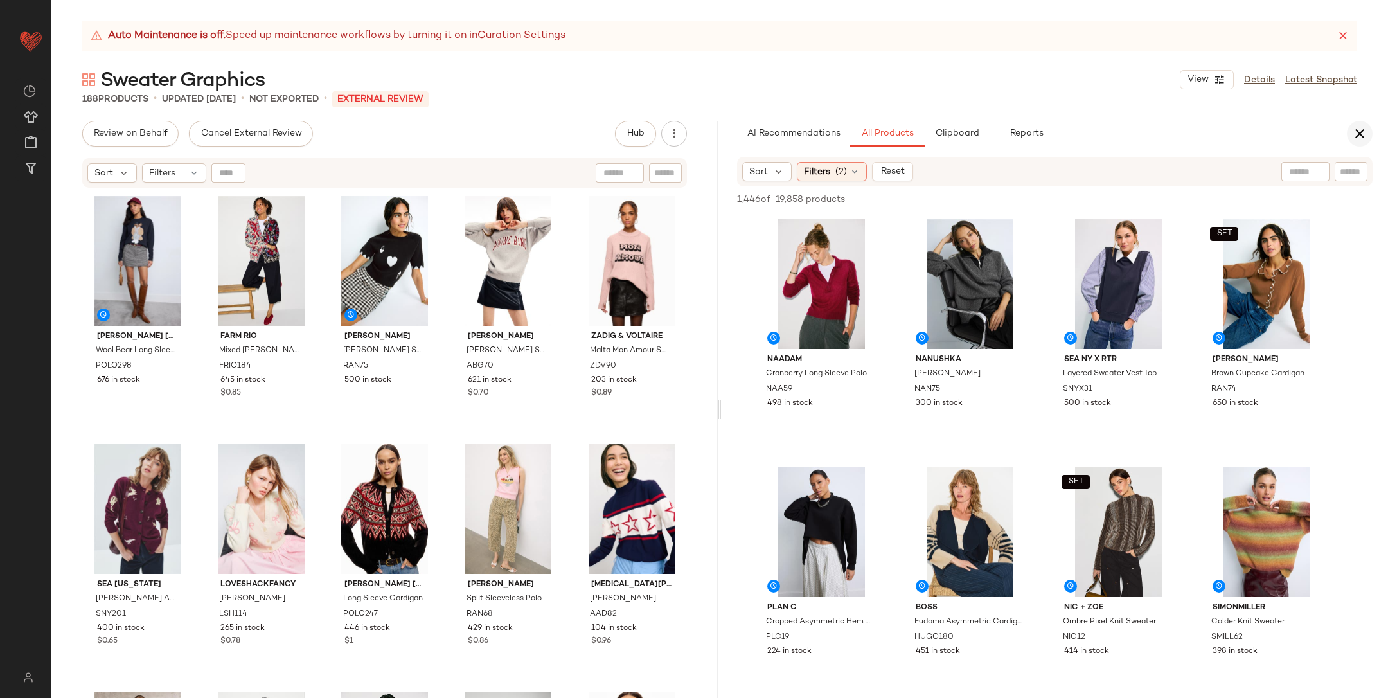
click at [1358, 135] on icon "button" at bounding box center [1359, 133] width 15 height 15
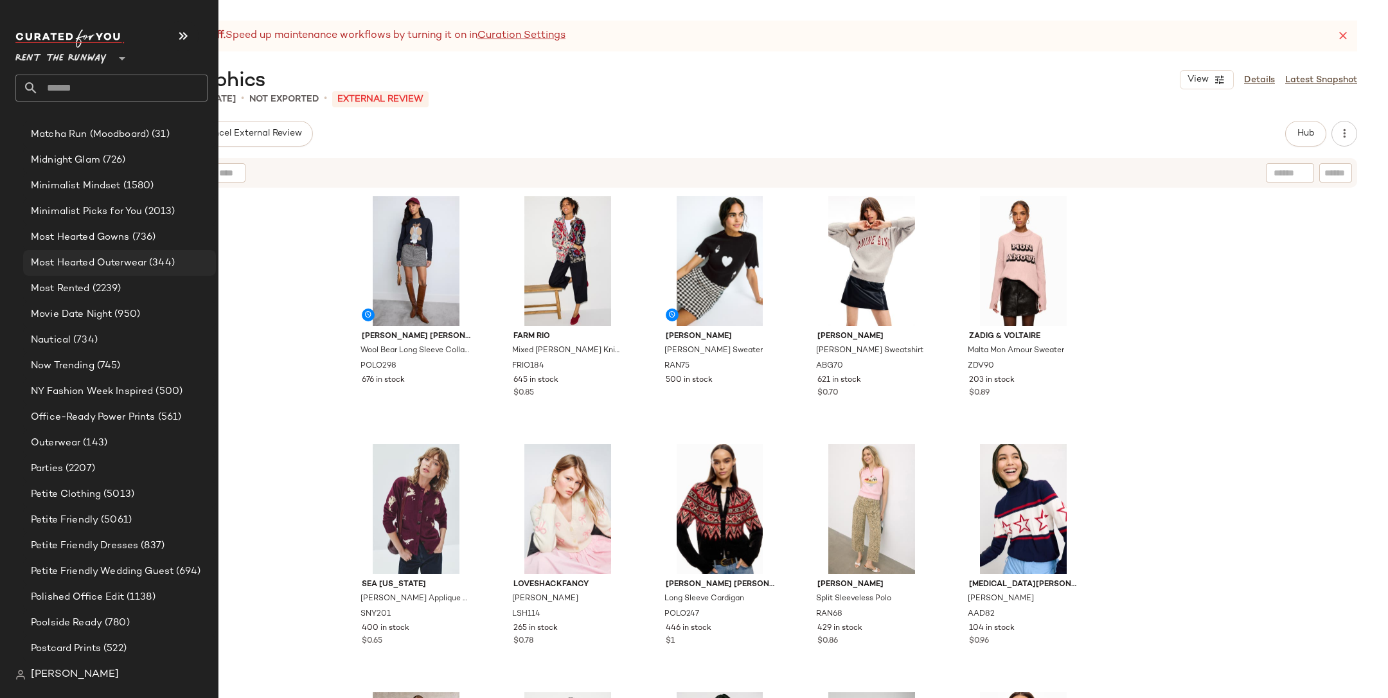
scroll to position [1892, 0]
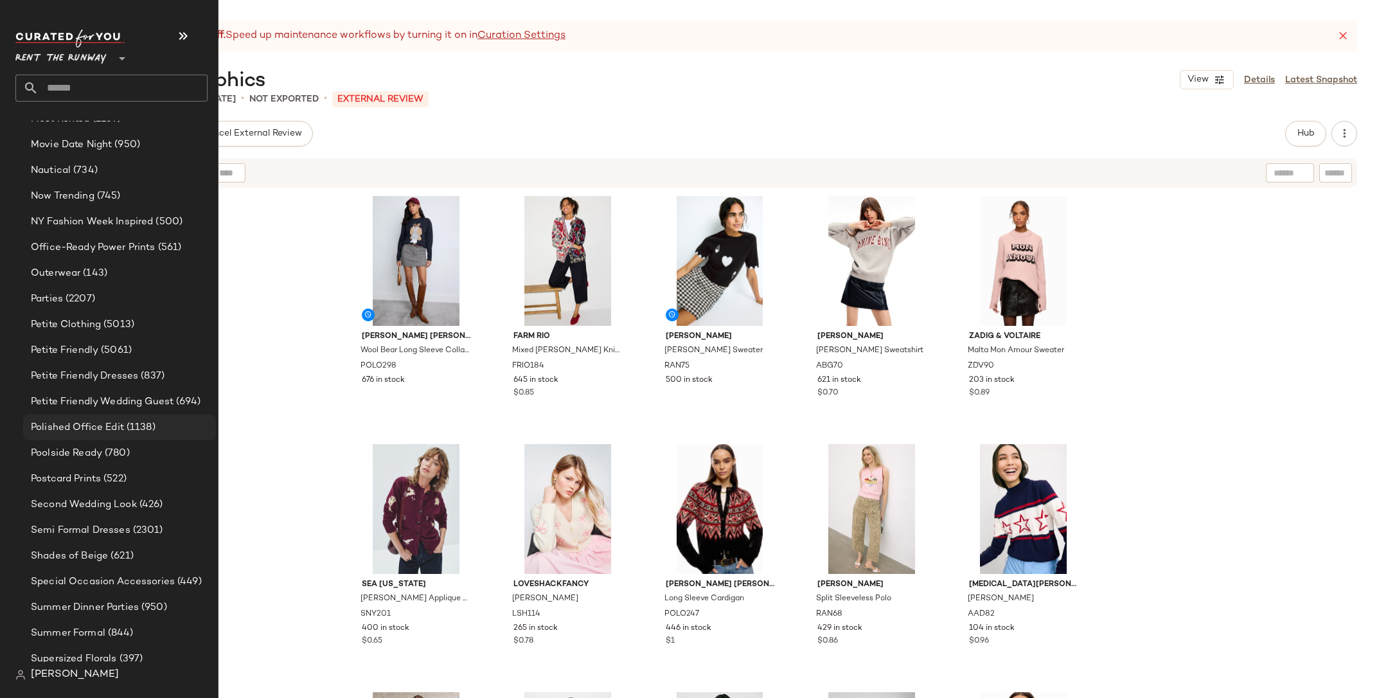
click at [119, 420] on span "Polished Office Edit" at bounding box center [77, 427] width 93 height 15
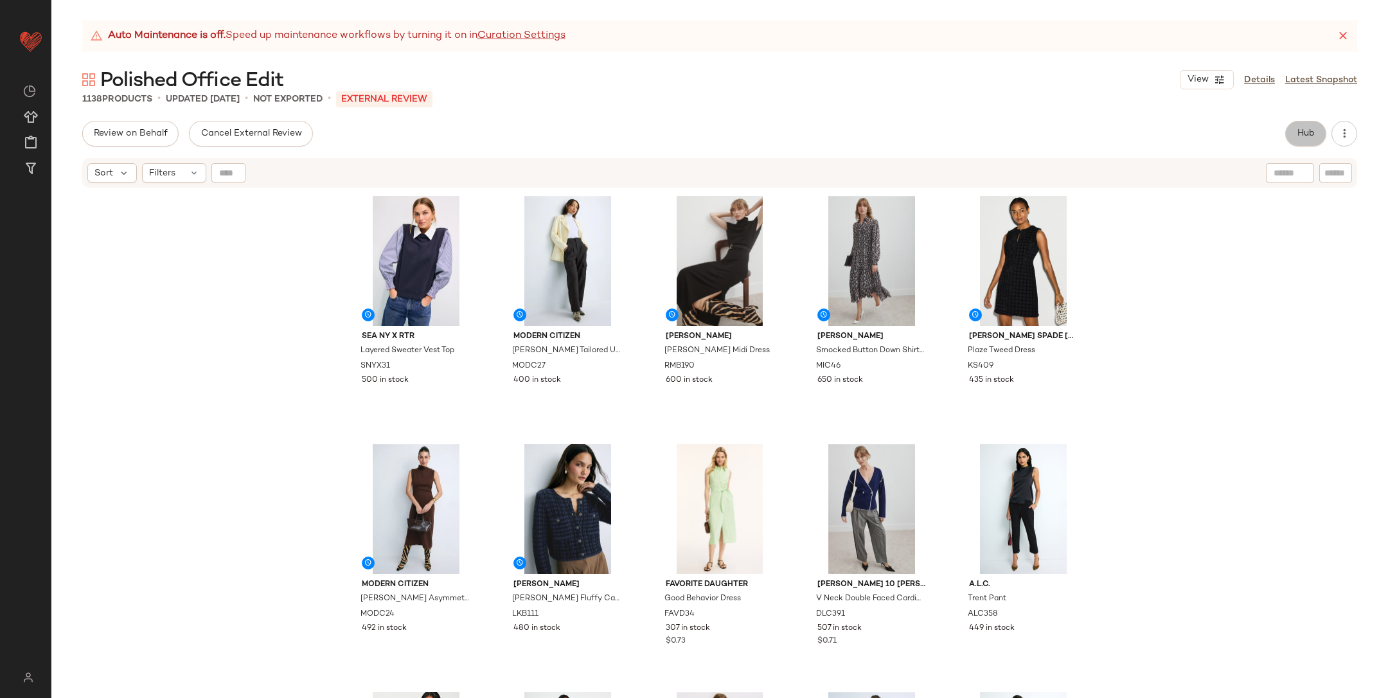
click at [1302, 129] on span "Hub" at bounding box center [1306, 134] width 18 height 10
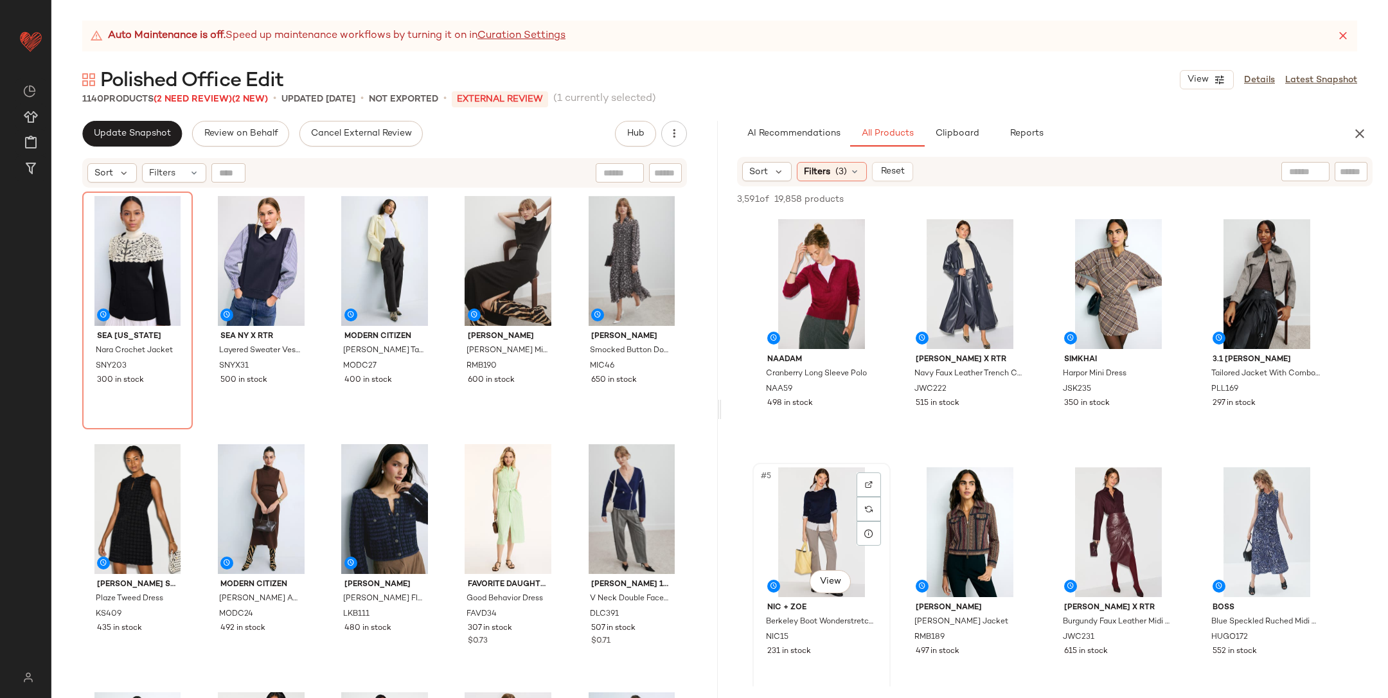
click at [825, 526] on div "#5 View" at bounding box center [821, 532] width 129 height 130
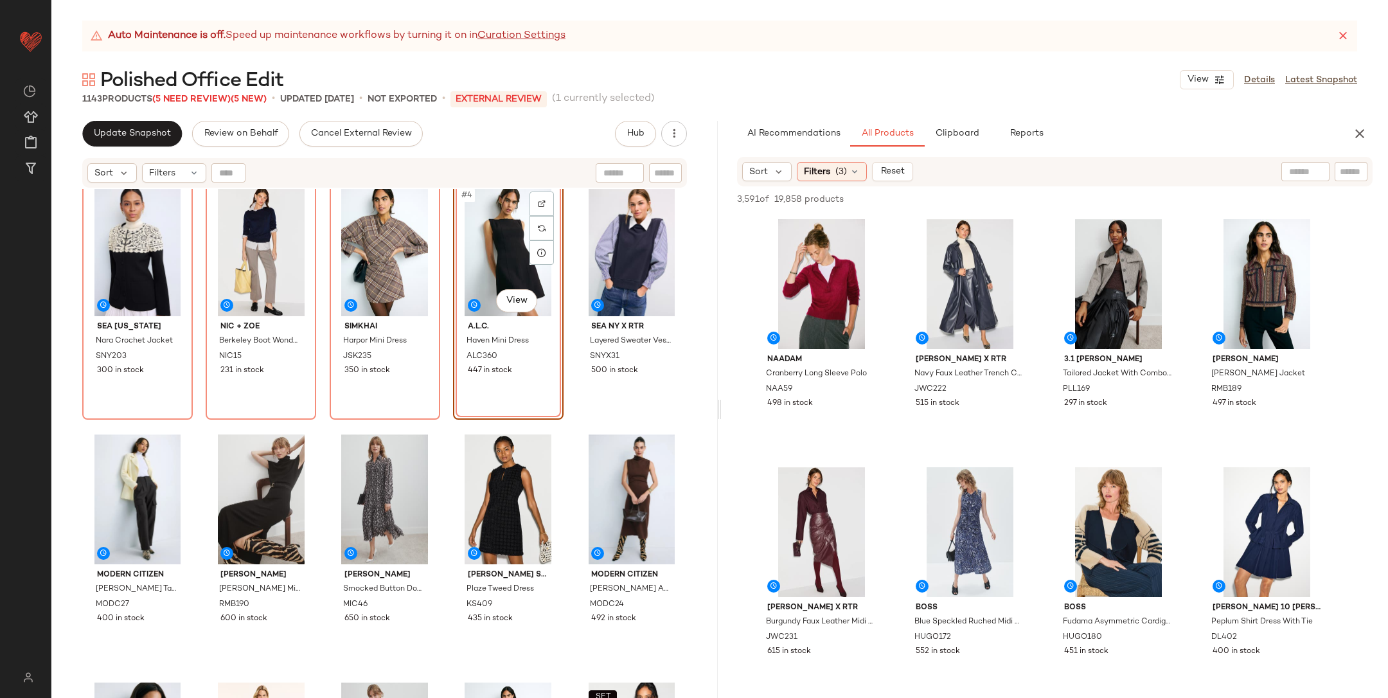
drag, startPoint x: 1104, startPoint y: 404, endPoint x: 181, endPoint y: 2, distance: 1007.3
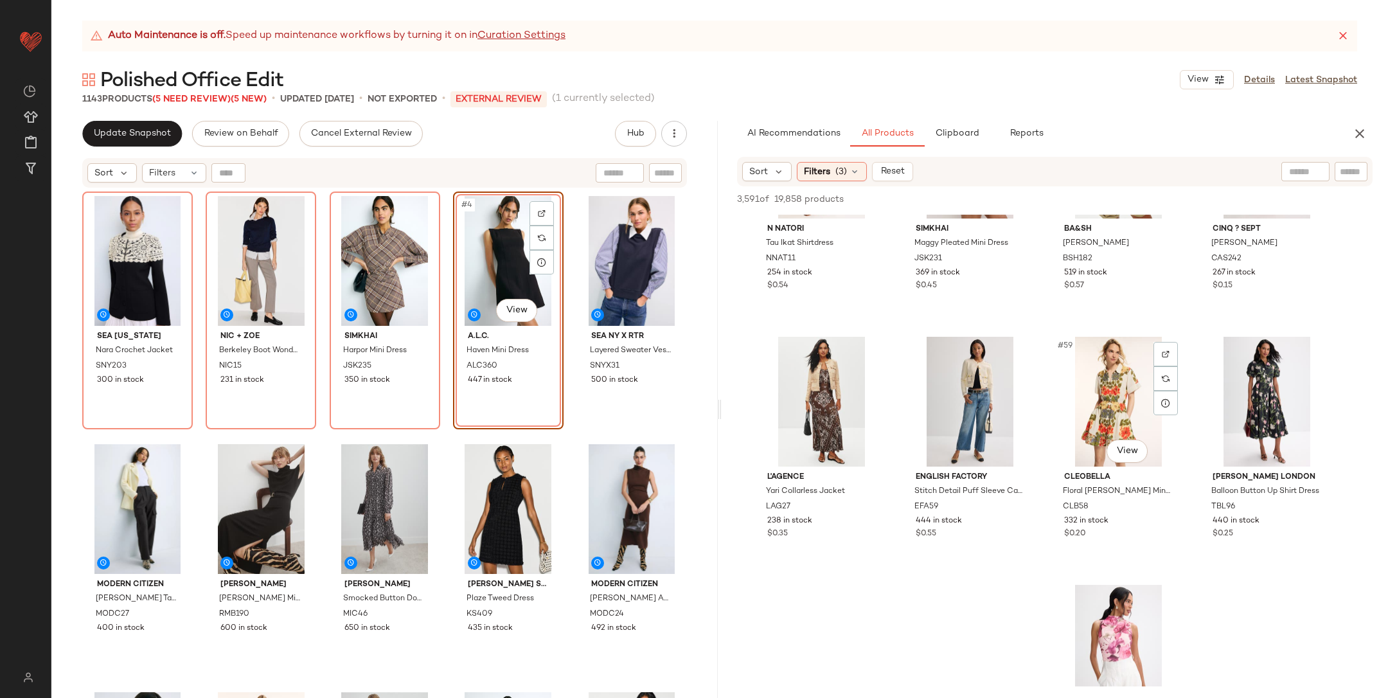
scroll to position [3357, 0]
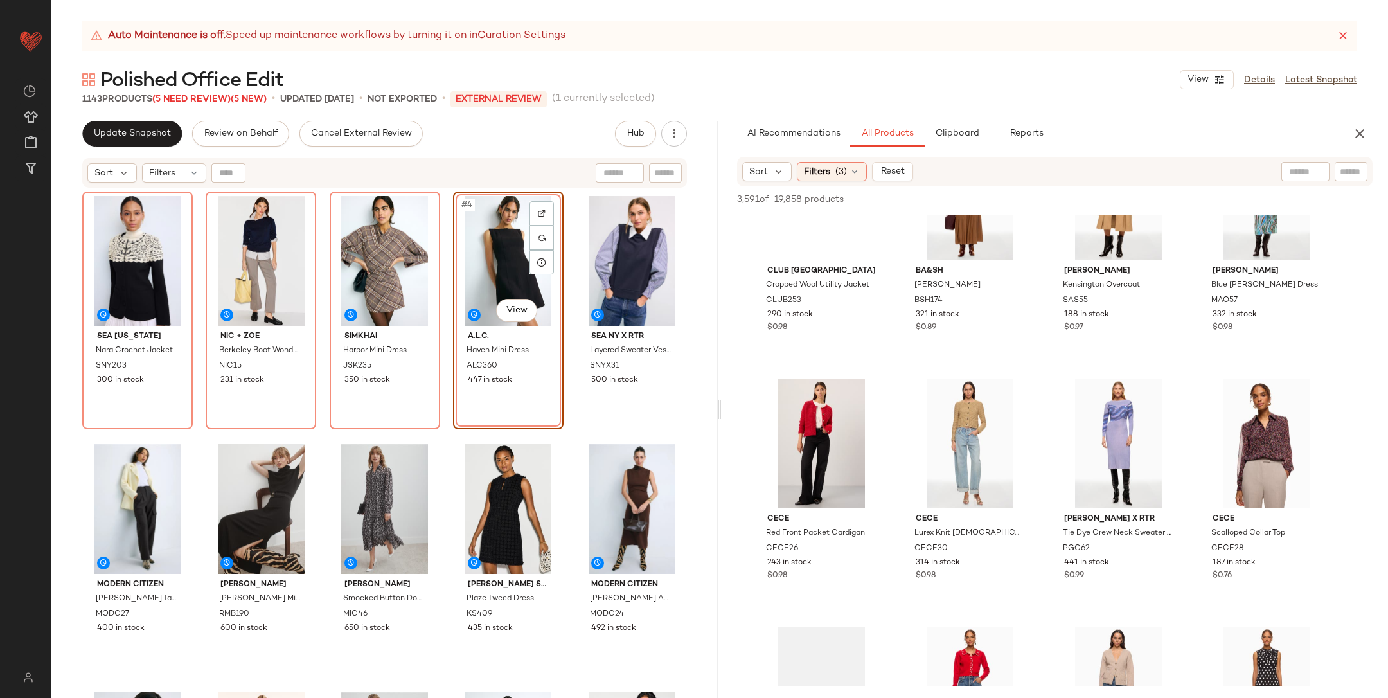
scroll to position [11999, 0]
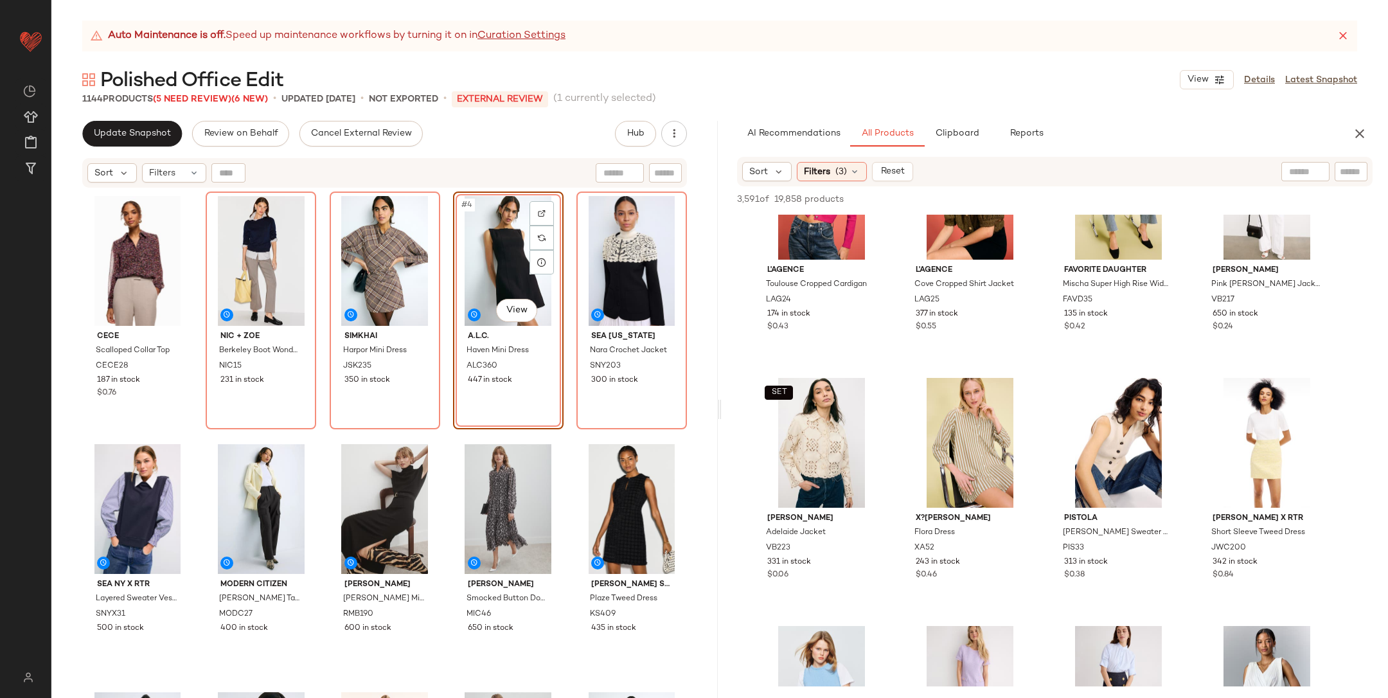
click at [566, 431] on div "CeCe Scalloped Collar Top CECE28 187 in stock $0.76 NIC + [PERSON_NAME] Boot Wo…" at bounding box center [384, 461] width 605 height 539
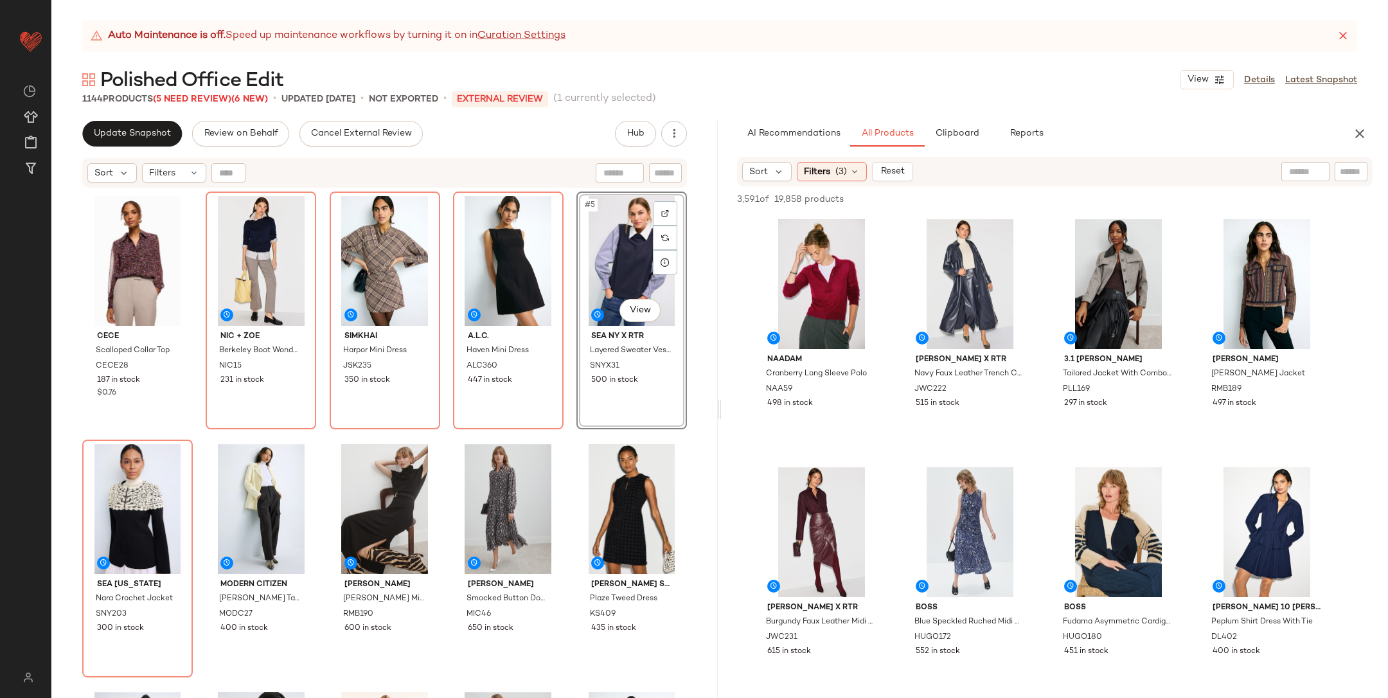
click at [565, 438] on div "CeCe Scalloped Collar Top CECE28 187 in stock $0.76 NIC + [PERSON_NAME] Boot Wo…" at bounding box center [384, 461] width 605 height 539
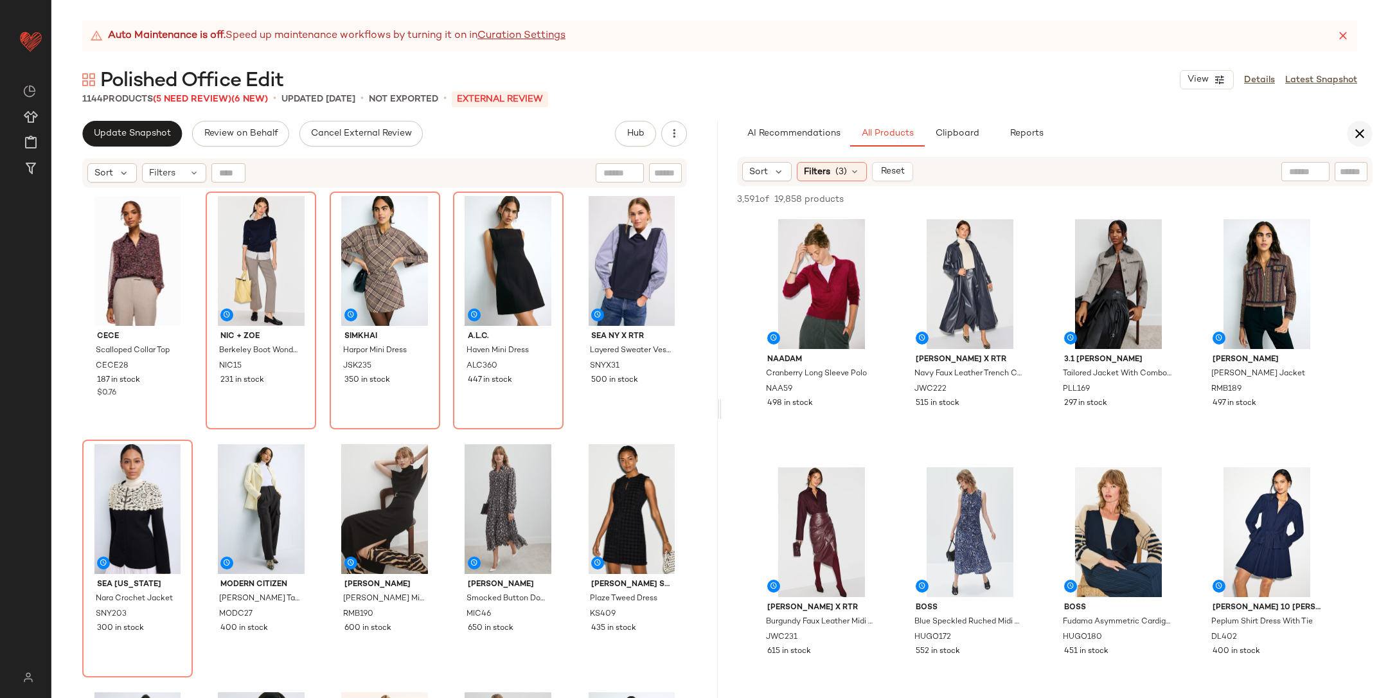
click at [1365, 136] on icon "button" at bounding box center [1359, 133] width 15 height 15
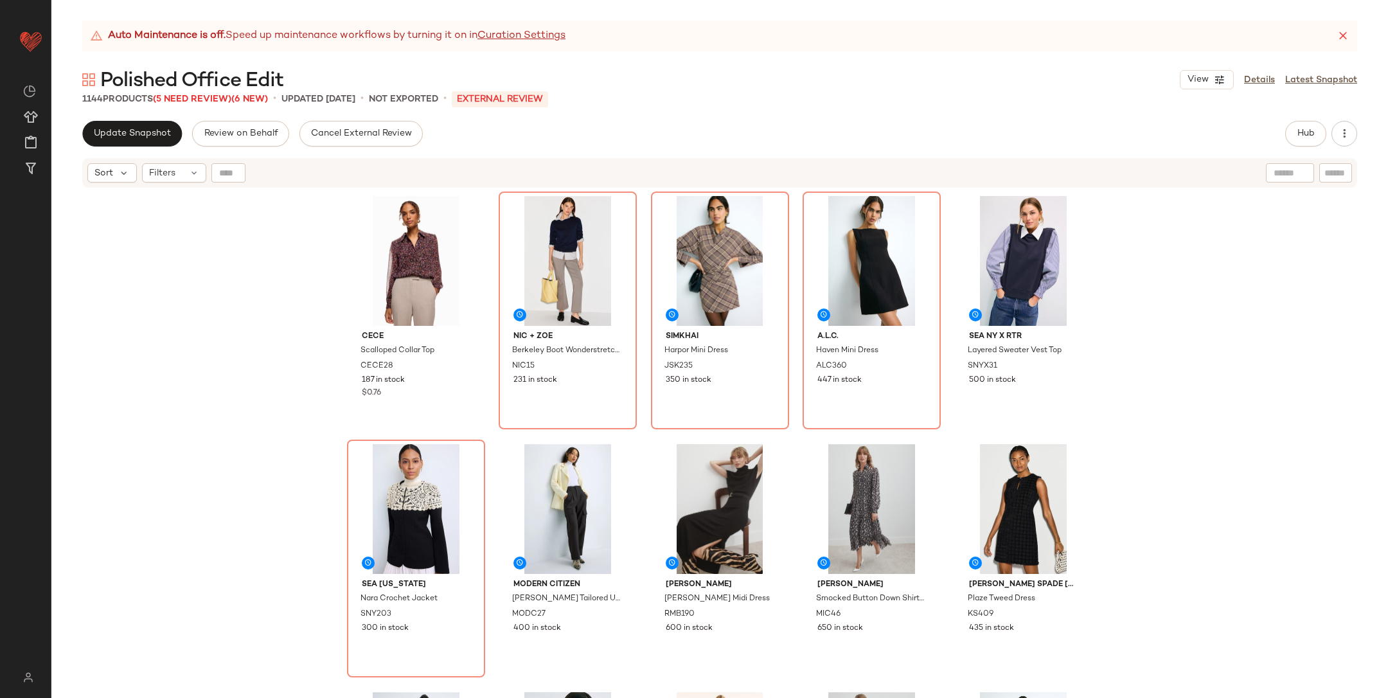
click at [1279, 258] on div "CeCe Scalloped Collar Top CECE28 187 in stock $0.76 NIC + [PERSON_NAME] Boot Wo…" at bounding box center [719, 459] width 1337 height 541
click at [124, 138] on span "Update Snapshot" at bounding box center [132, 134] width 78 height 10
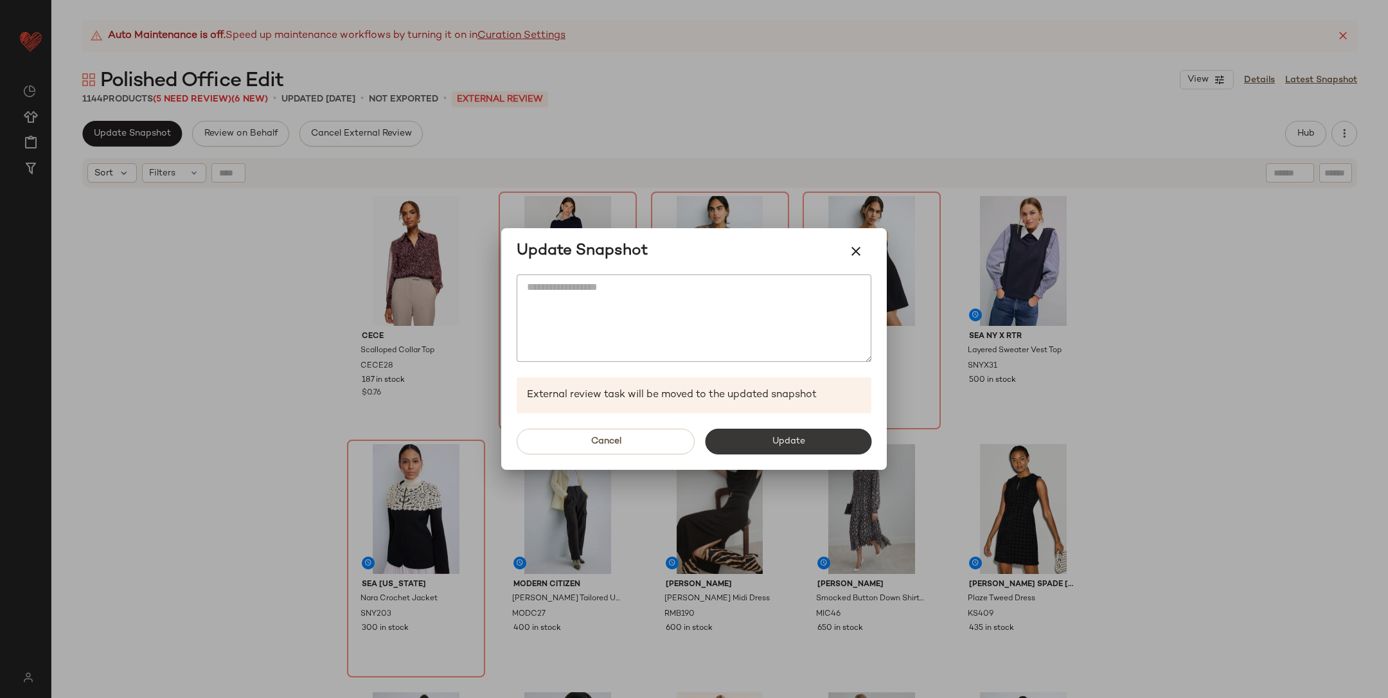
click at [798, 442] on span "Update" at bounding box center [787, 441] width 33 height 10
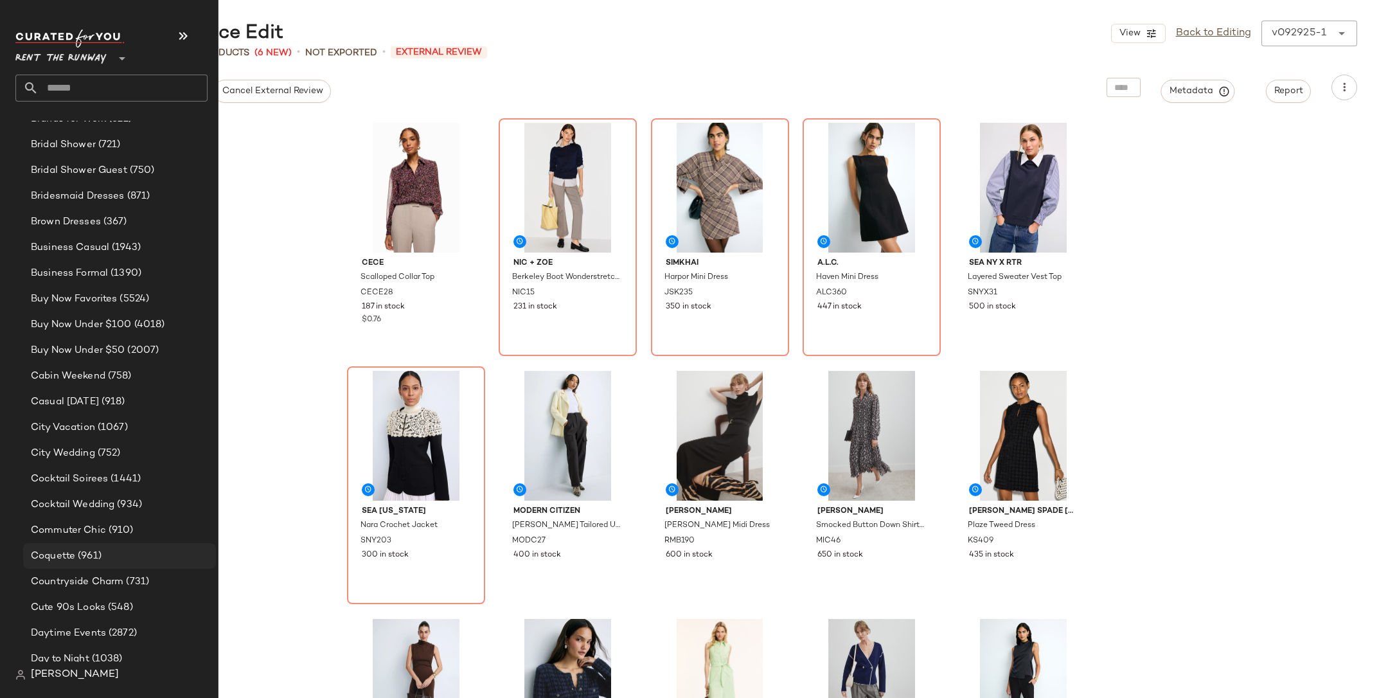
scroll to position [427, 0]
click at [118, 584] on span "Countryside Charm" at bounding box center [77, 580] width 93 height 15
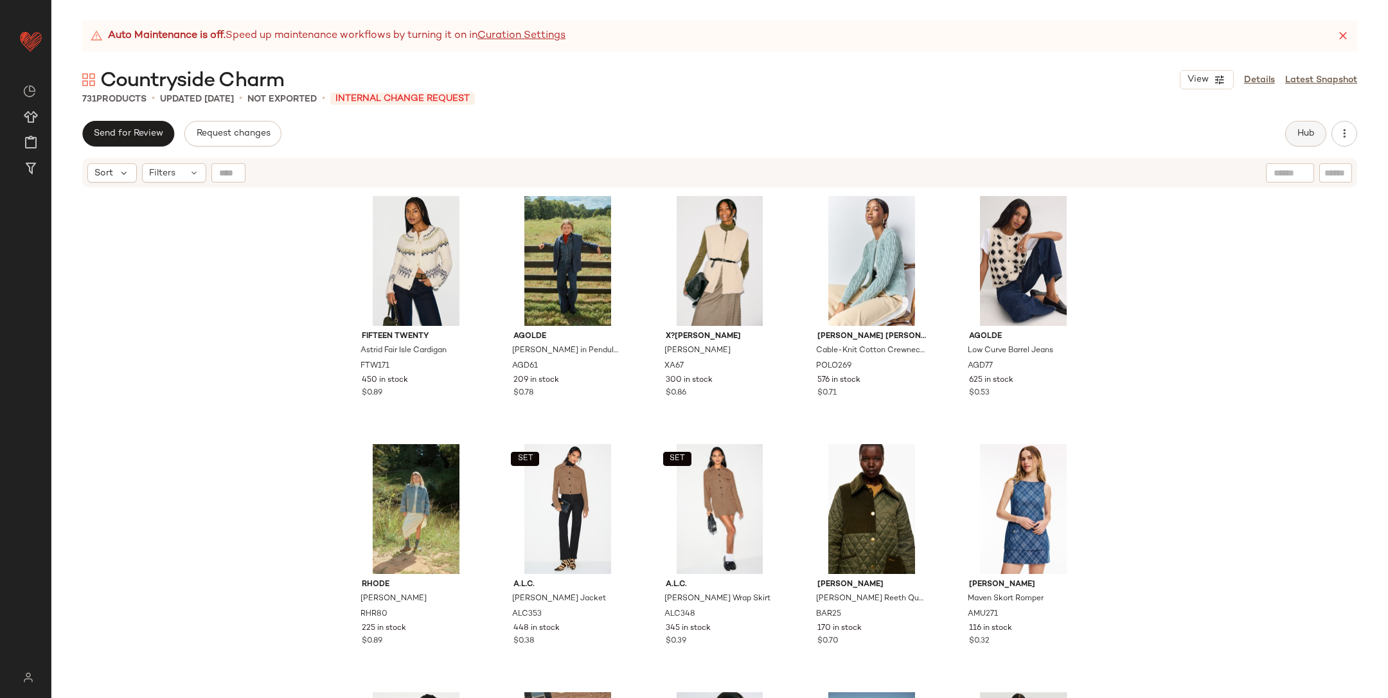
click at [1305, 132] on span "Hub" at bounding box center [1306, 134] width 18 height 10
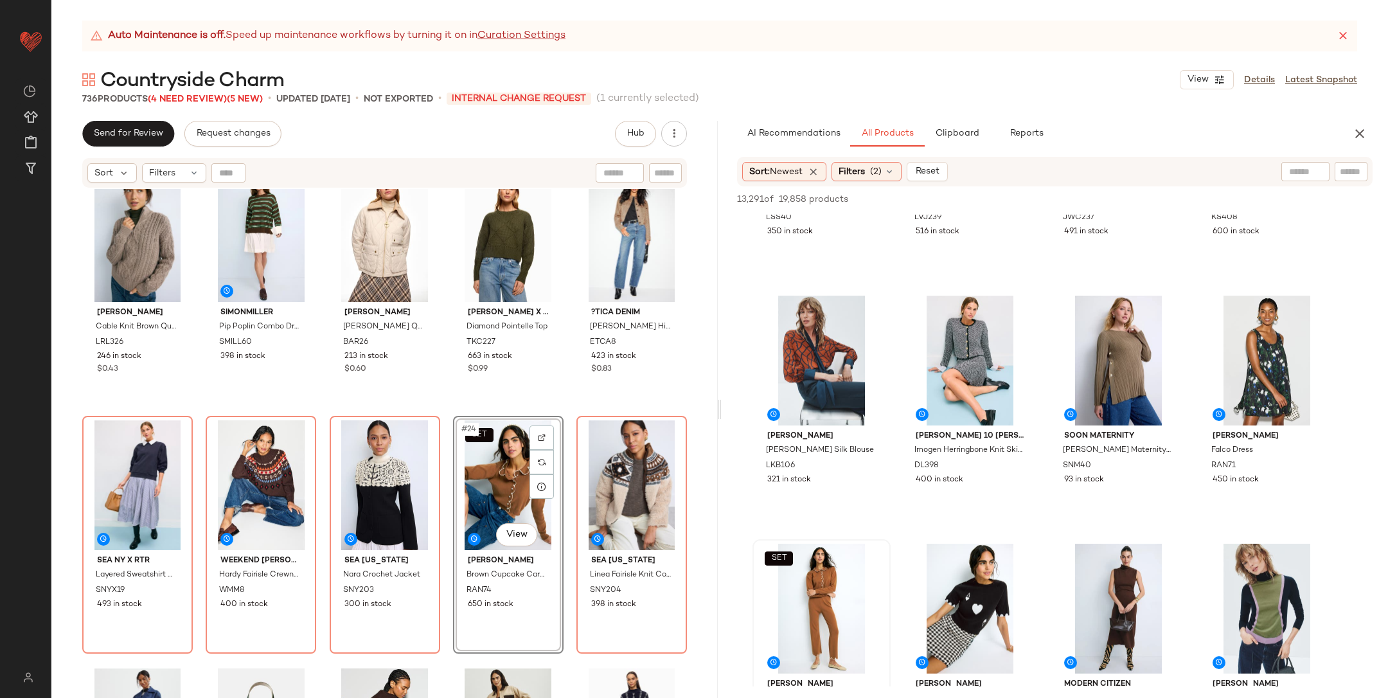
scroll to position [4072, 0]
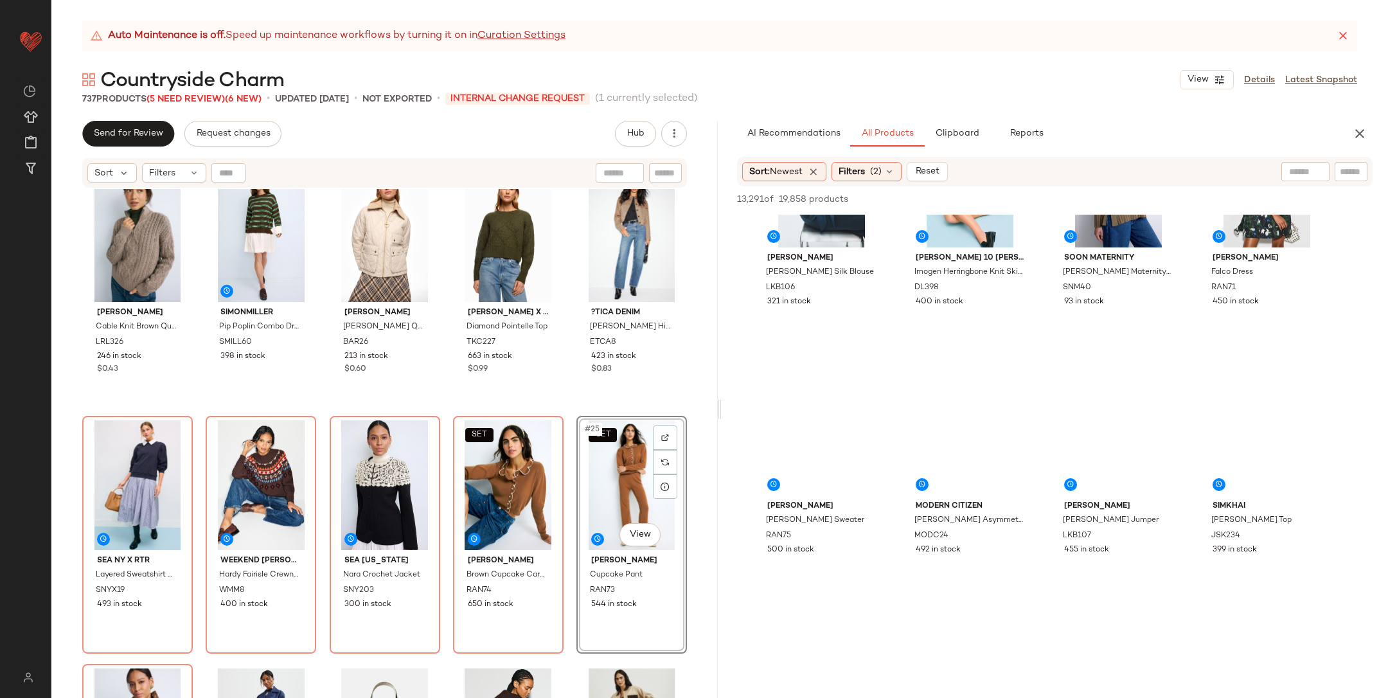
click at [561, 412] on div "[PERSON_NAME] Cable Knit Brown Quarter Zip LRL326 246 in stock $0.43 SIMONMILLE…" at bounding box center [384, 459] width 667 height 541
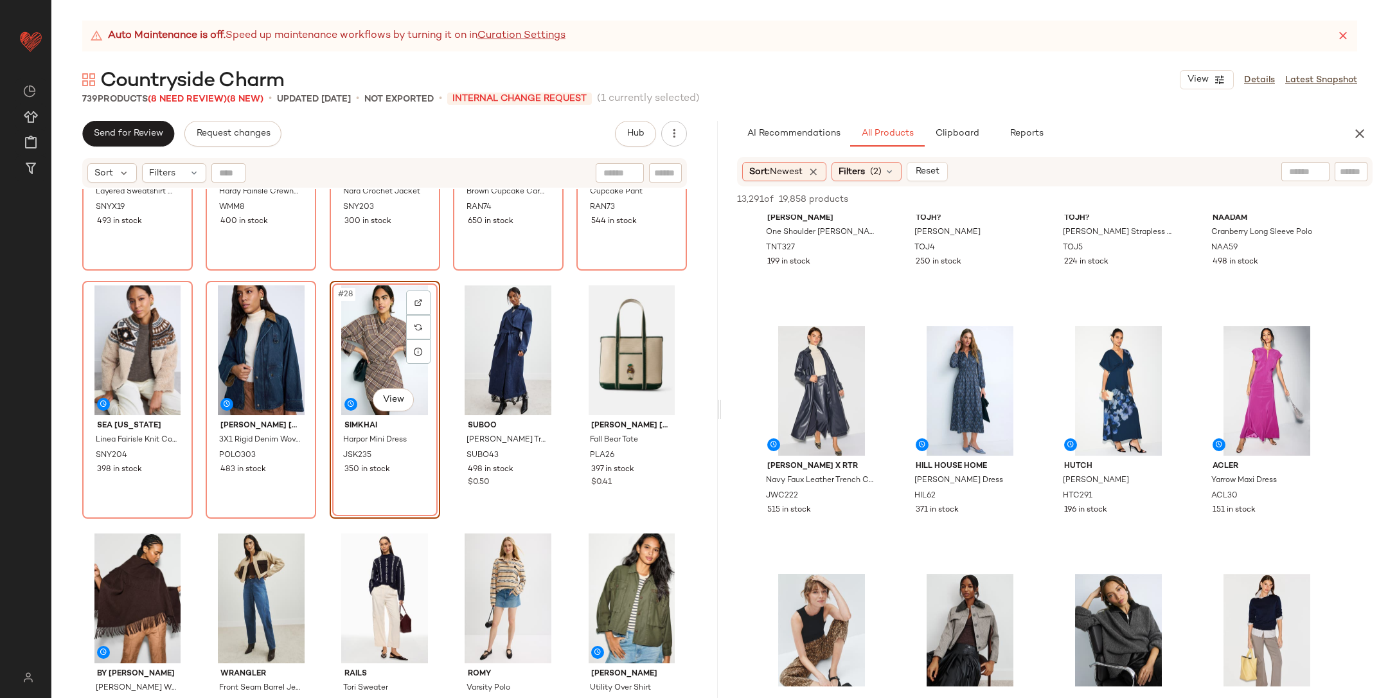
scroll to position [0, 0]
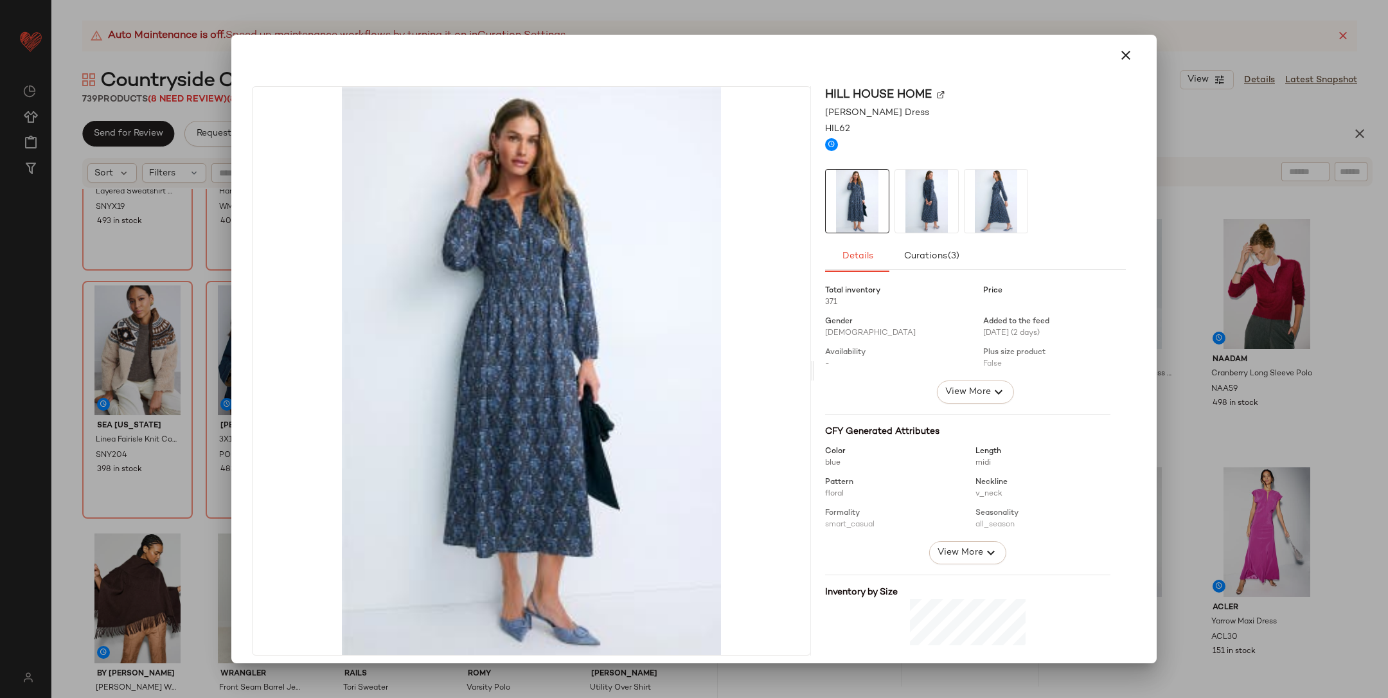
click at [1212, 431] on div at bounding box center [694, 349] width 1388 height 698
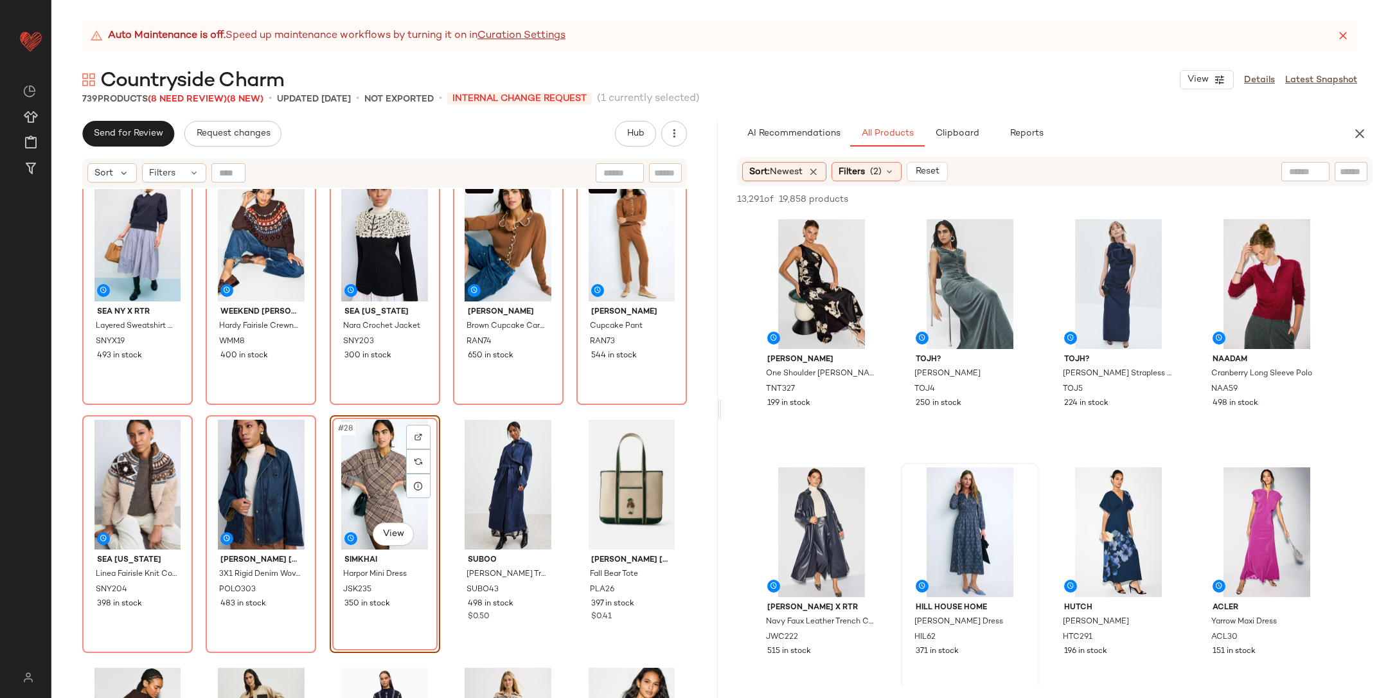
scroll to position [1016, 0]
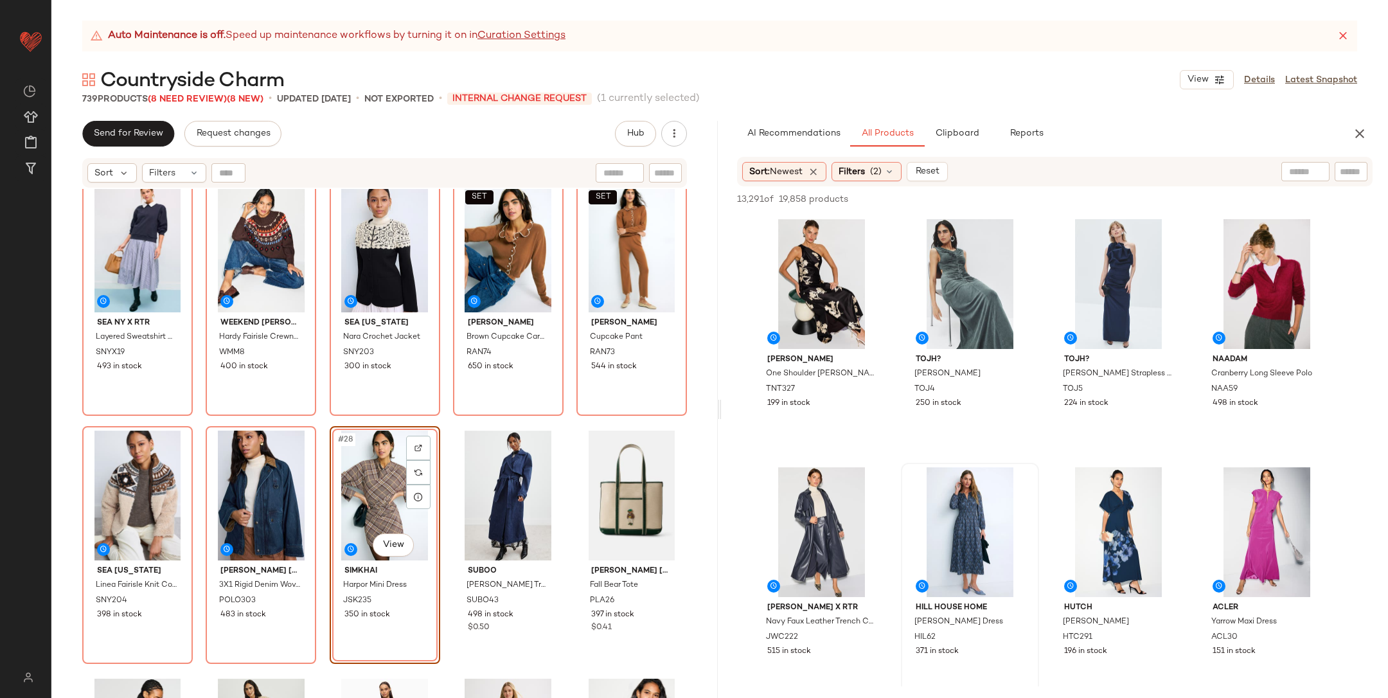
click at [565, 471] on div "Sea NY x RTR Layered Sweatshirt Midi Dress SNYX19 493 in stock Weekend [PERSON_…" at bounding box center [384, 459] width 667 height 541
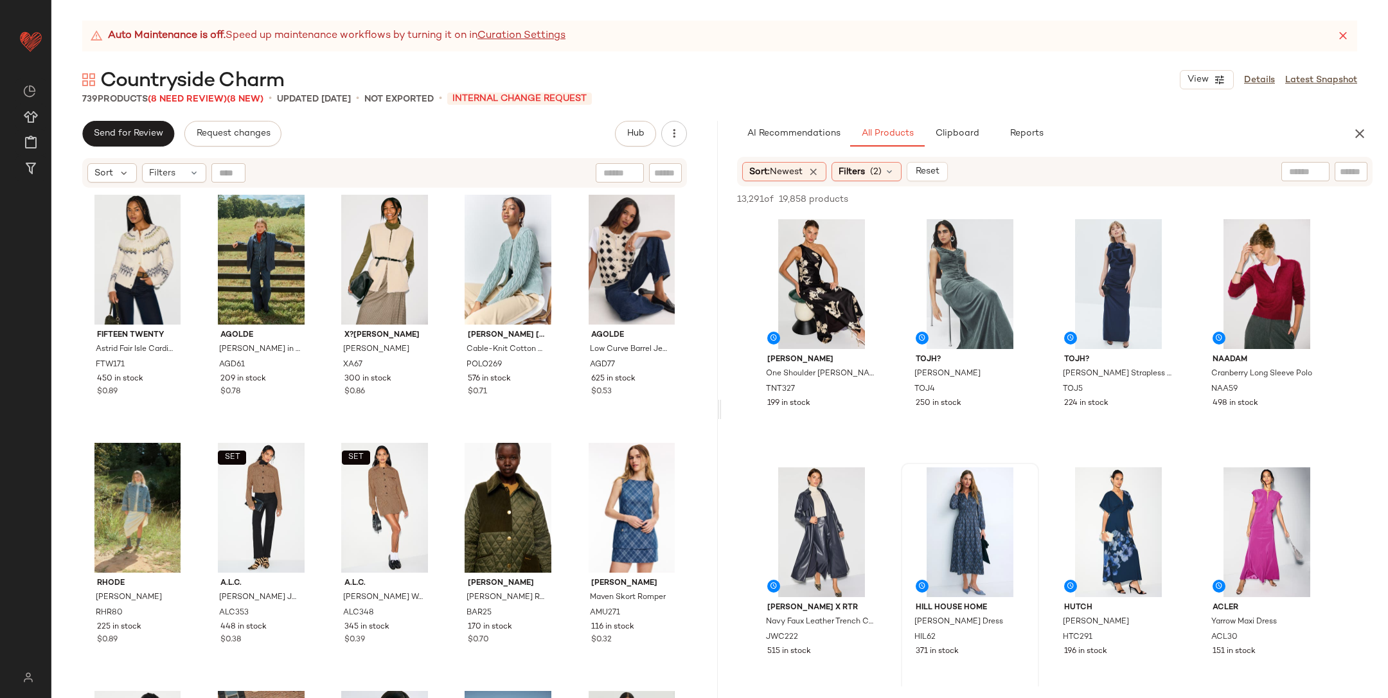
scroll to position [0, 0]
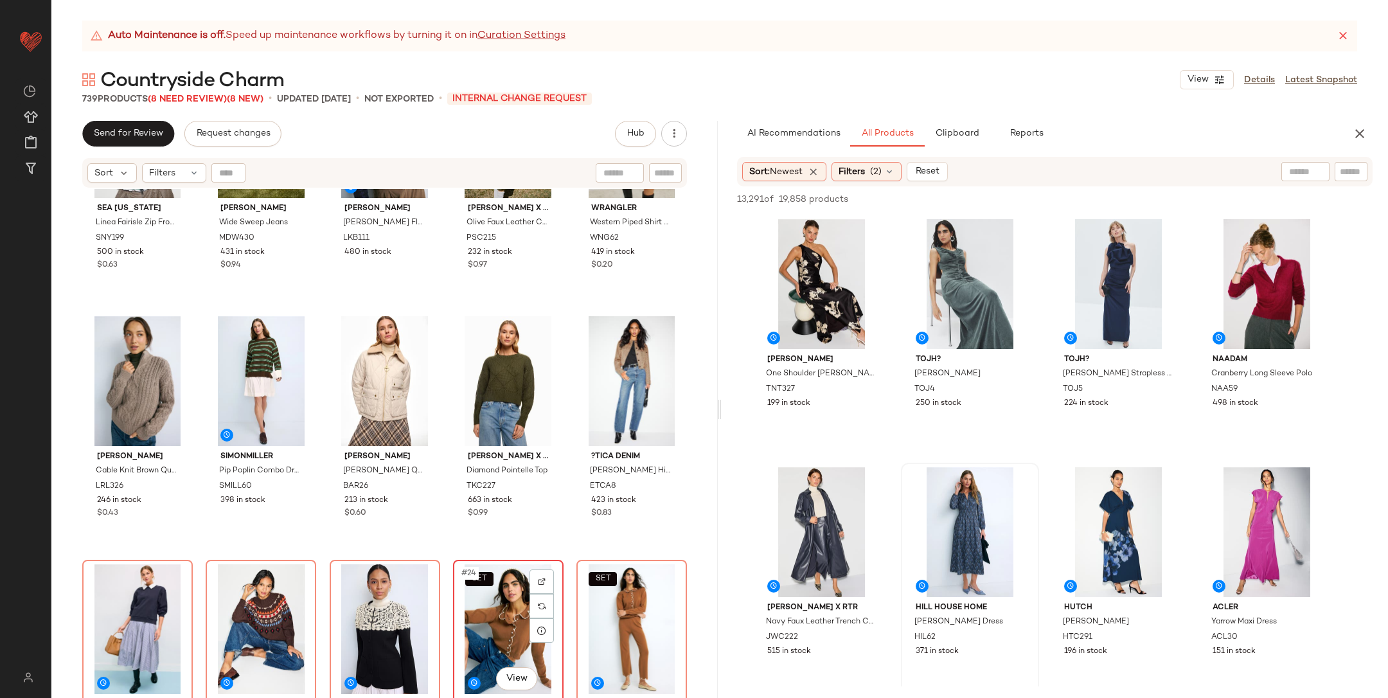
scroll to position [636, 0]
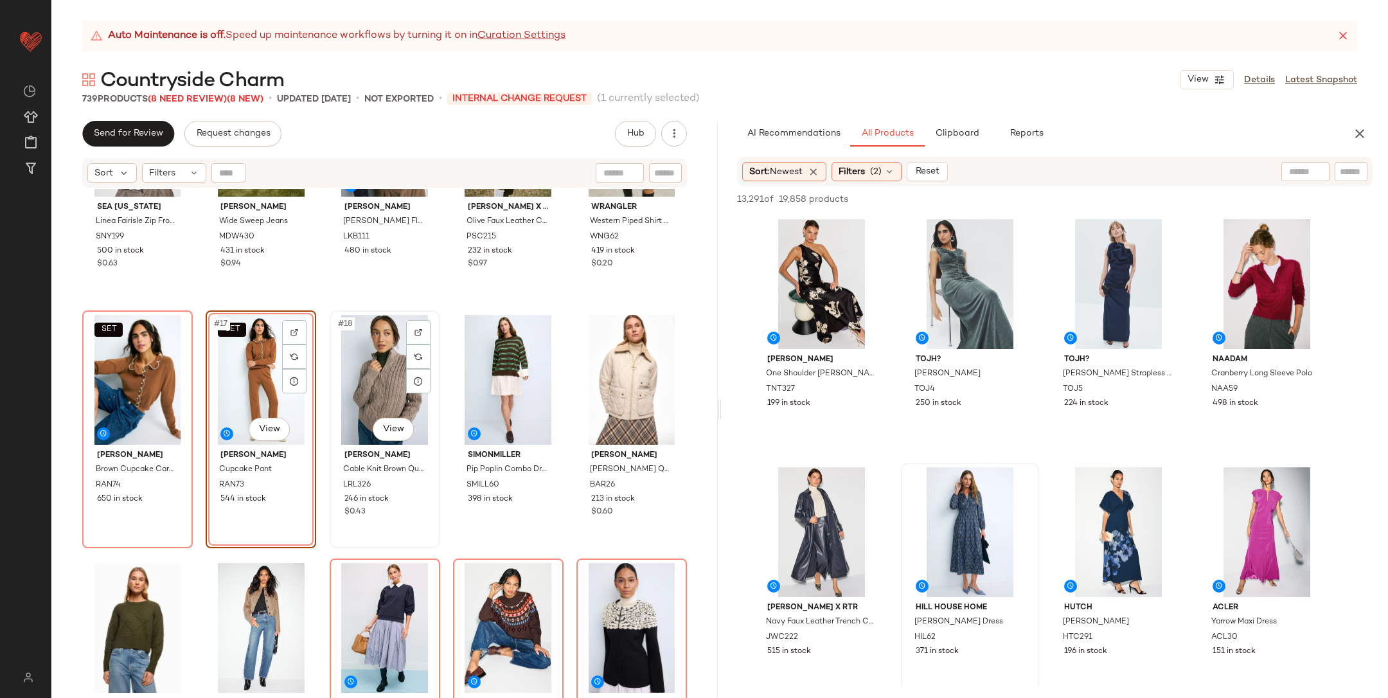
click at [331, 313] on div "#18 View [PERSON_NAME] Cable Knit Brown Quarter Zip LRL326 246 in stock $0.43" at bounding box center [385, 429] width 108 height 235
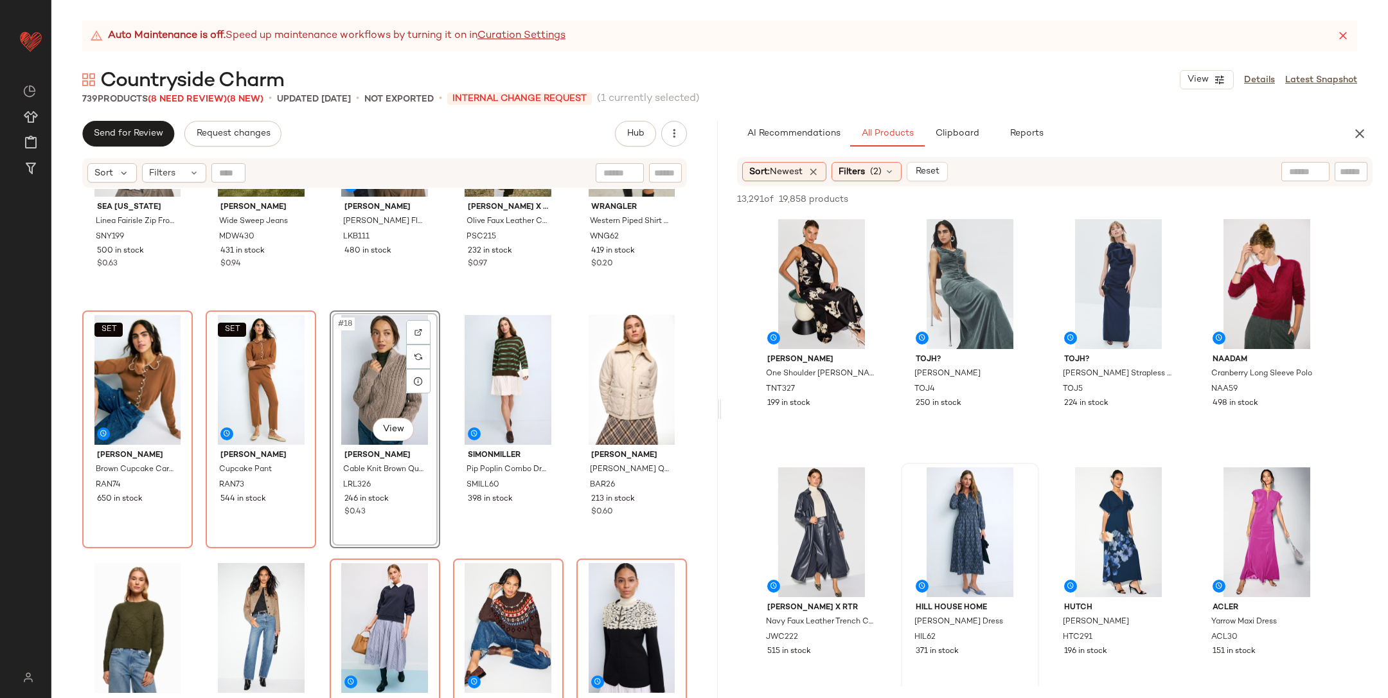
click at [324, 308] on div "Sea [US_STATE] Linea Fairisle Zip Front Cardigan SNY199 500 in stock $0.63 [PER…" at bounding box center [384, 459] width 667 height 541
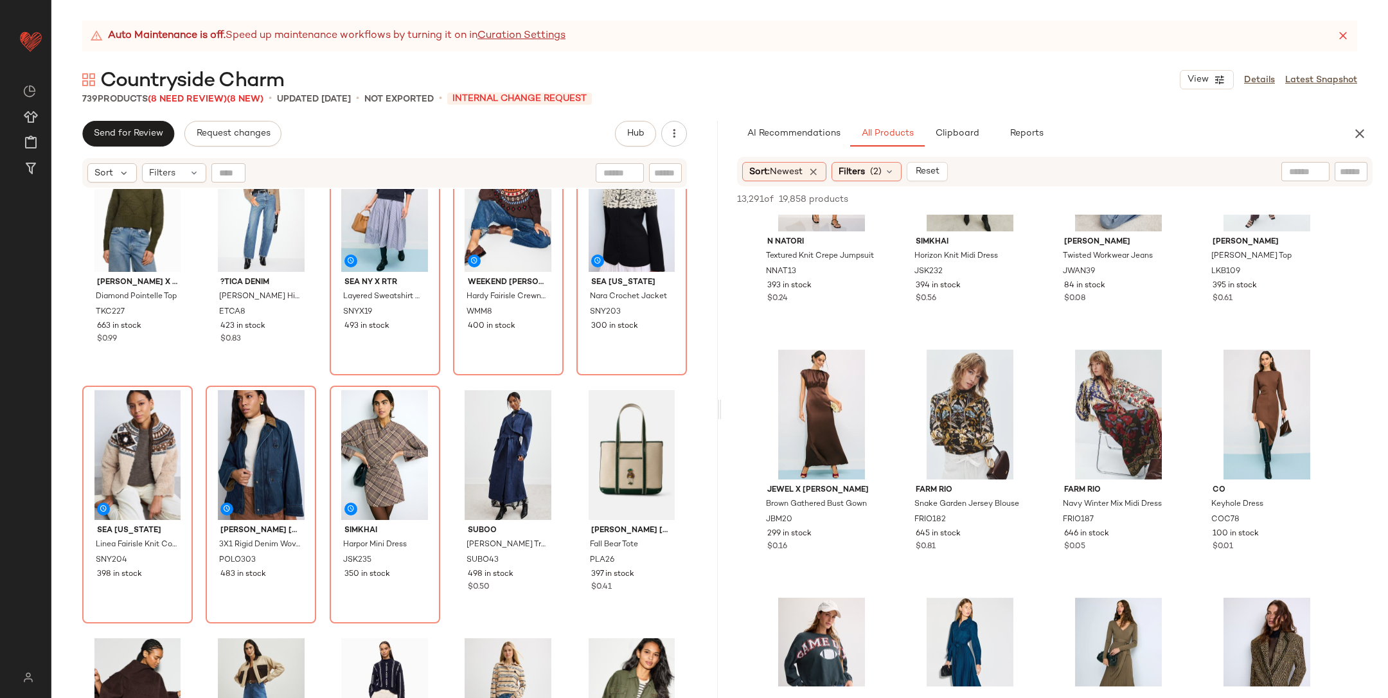
scroll to position [7561, 0]
click at [1351, 136] on button "button" at bounding box center [1360, 134] width 26 height 26
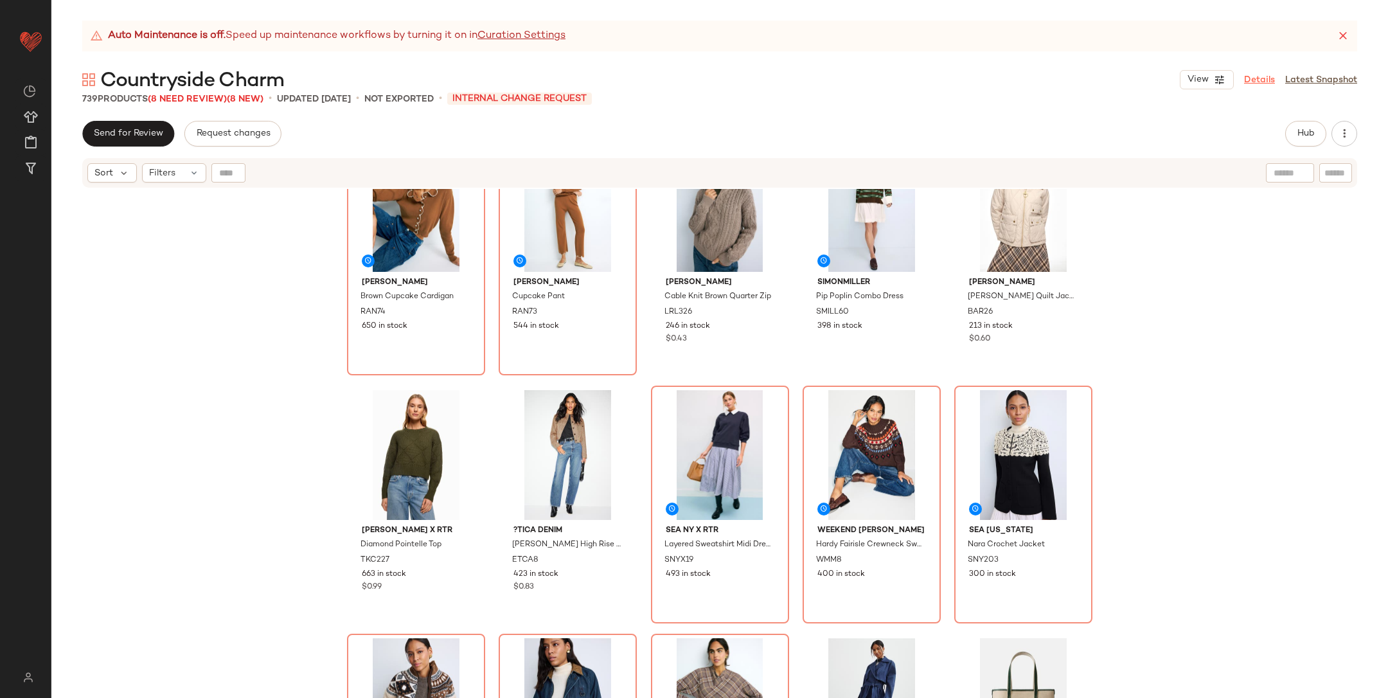
click at [1257, 85] on link "Details" at bounding box center [1259, 79] width 31 height 13
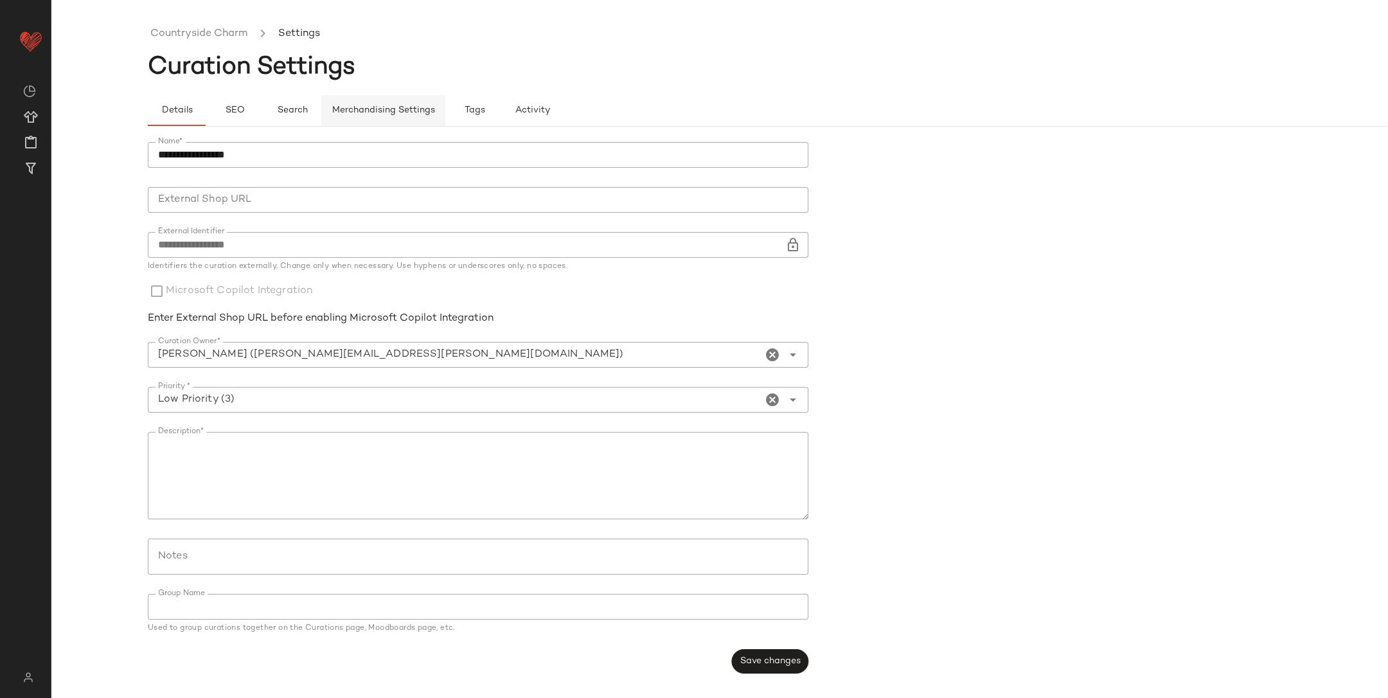
click at [413, 115] on span "Merchandising Settings" at bounding box center [383, 110] width 103 height 10
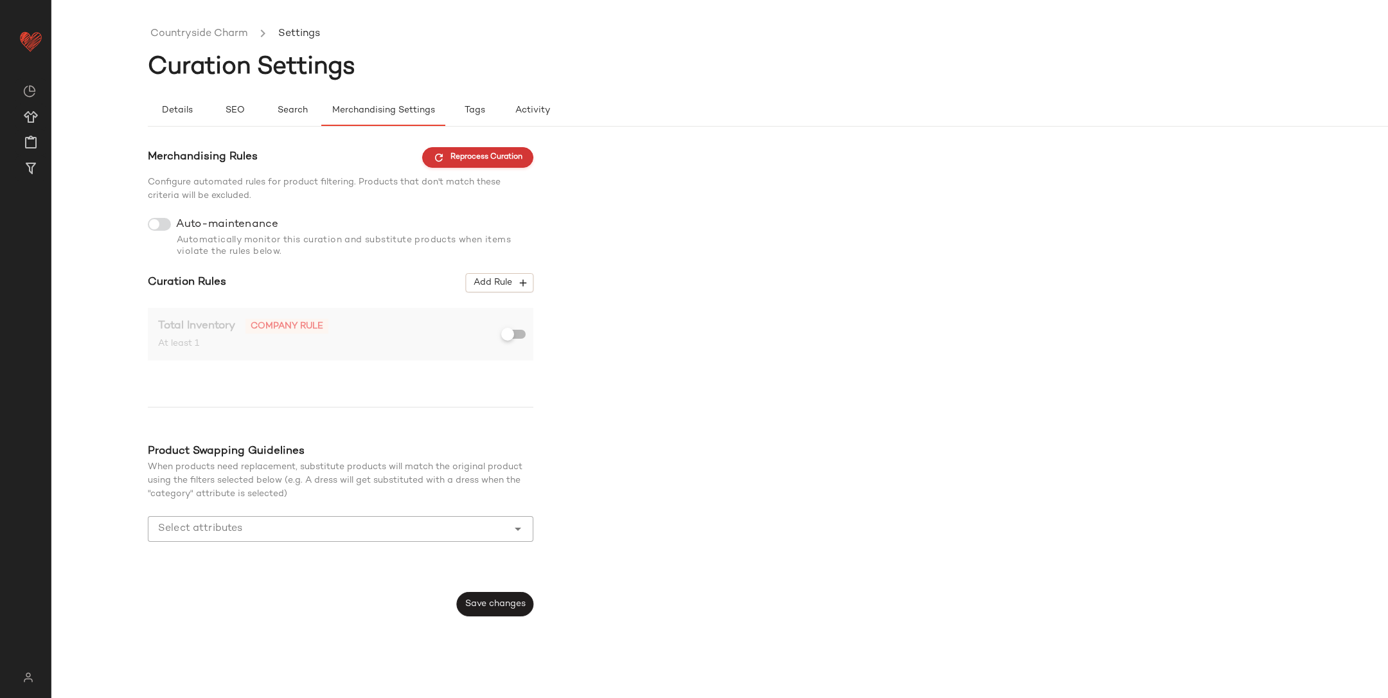
click at [470, 153] on span "Reprocess Curation" at bounding box center [477, 158] width 89 height 12
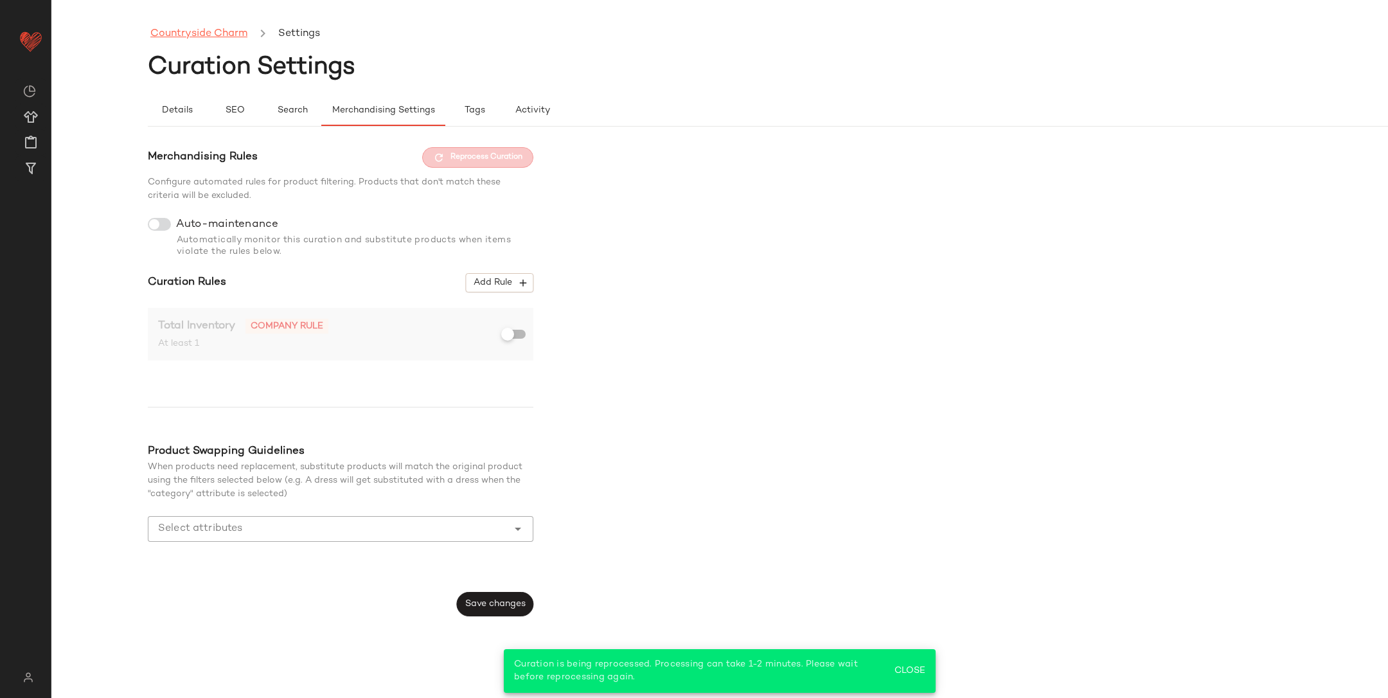
click at [209, 30] on link "Countryside Charm" at bounding box center [198, 34] width 97 height 17
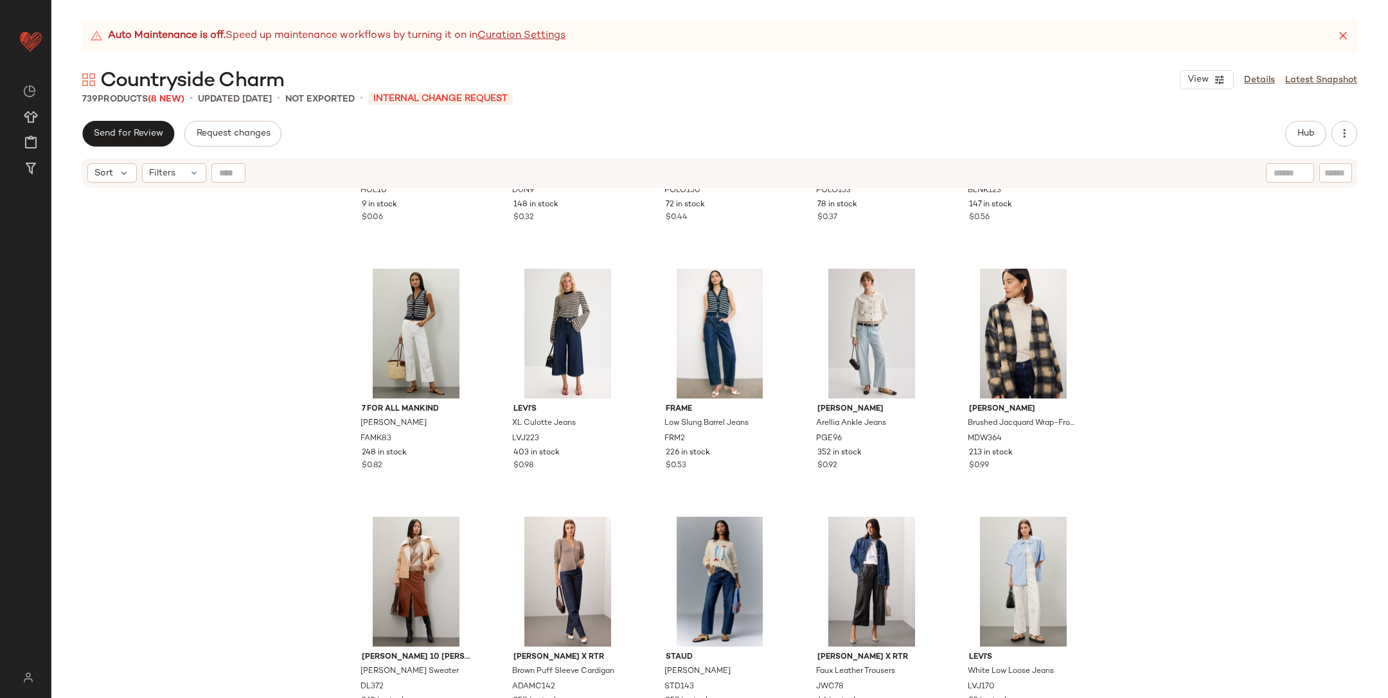
scroll to position [27188, 0]
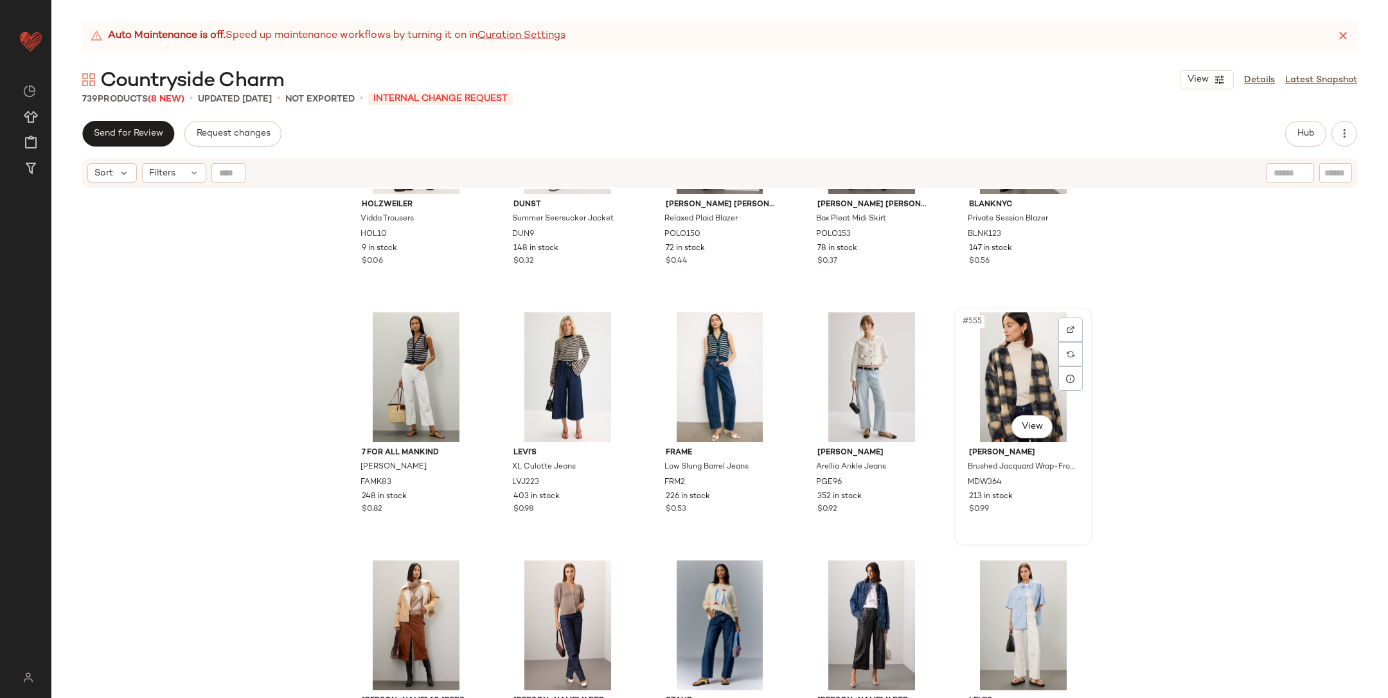
click at [996, 375] on div "#555 View" at bounding box center [1023, 377] width 129 height 130
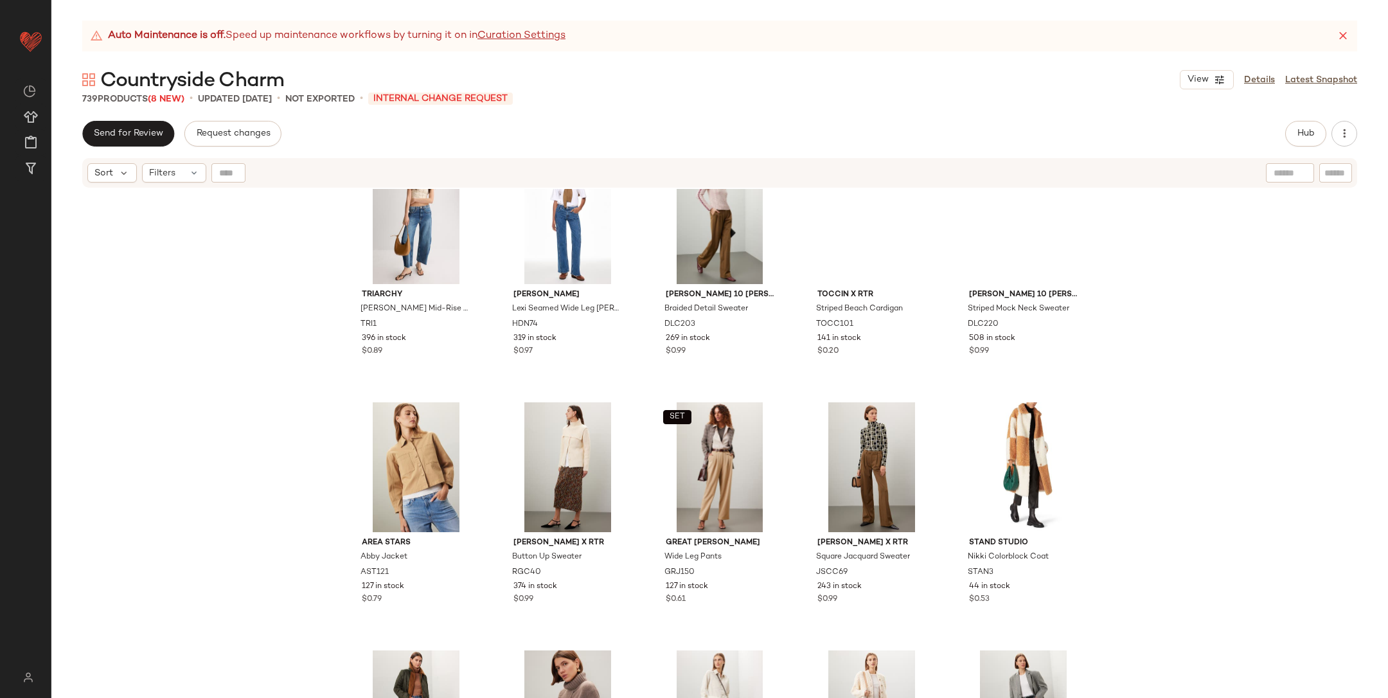
scroll to position [30654, 0]
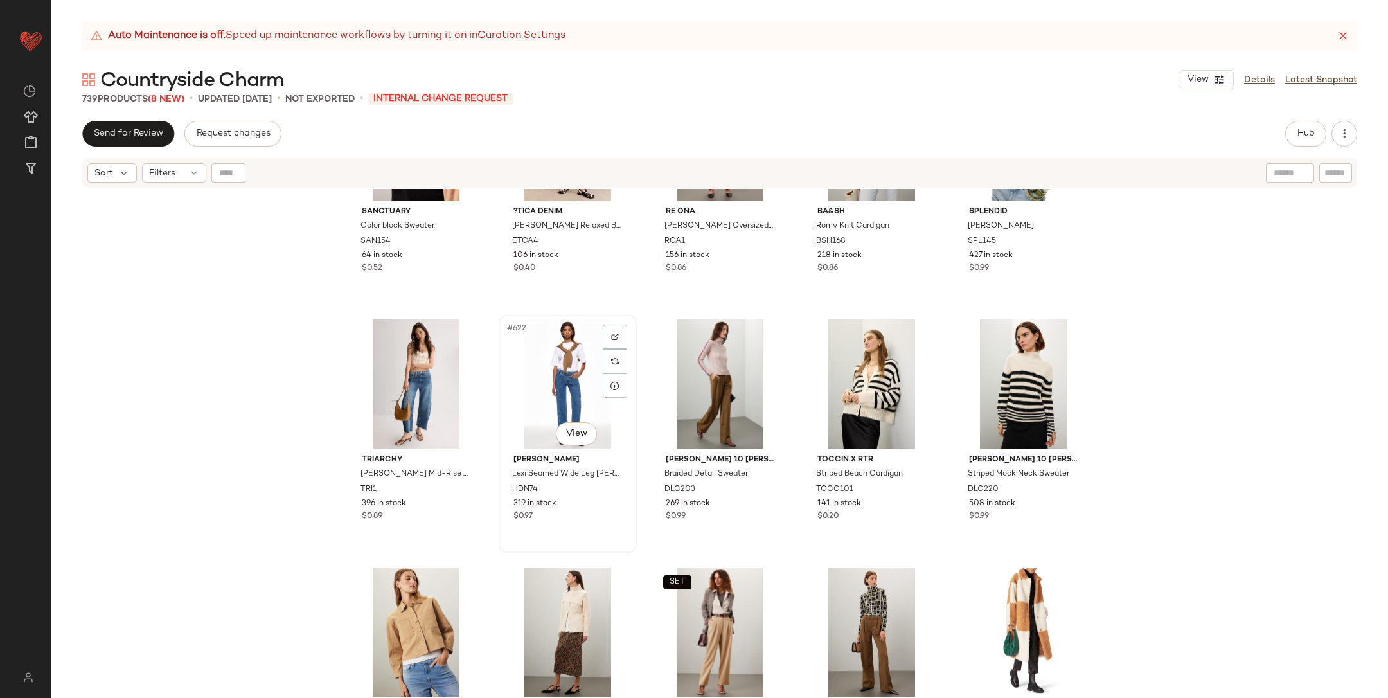
click at [580, 381] on div "#622 View" at bounding box center [567, 384] width 129 height 130
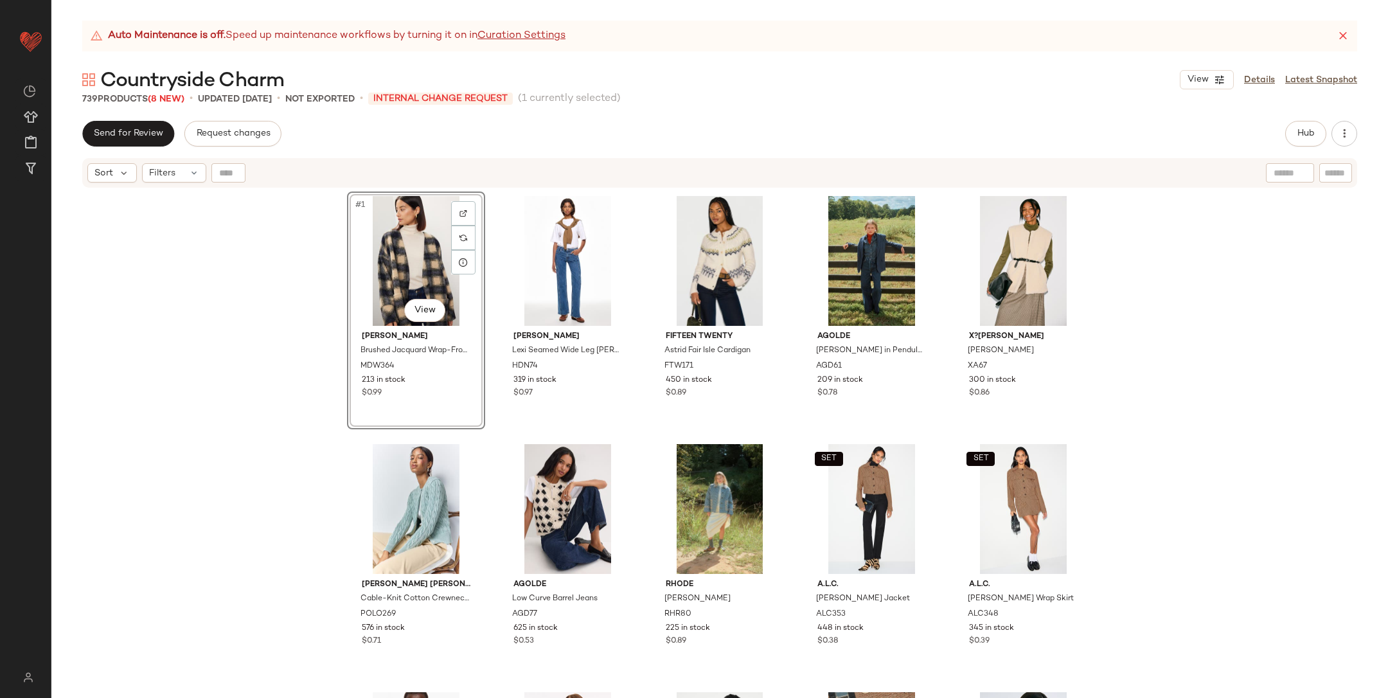
click at [405, 260] on div "#1 View" at bounding box center [416, 261] width 129 height 130
click at [546, 260] on div "#2 View" at bounding box center [567, 261] width 129 height 130
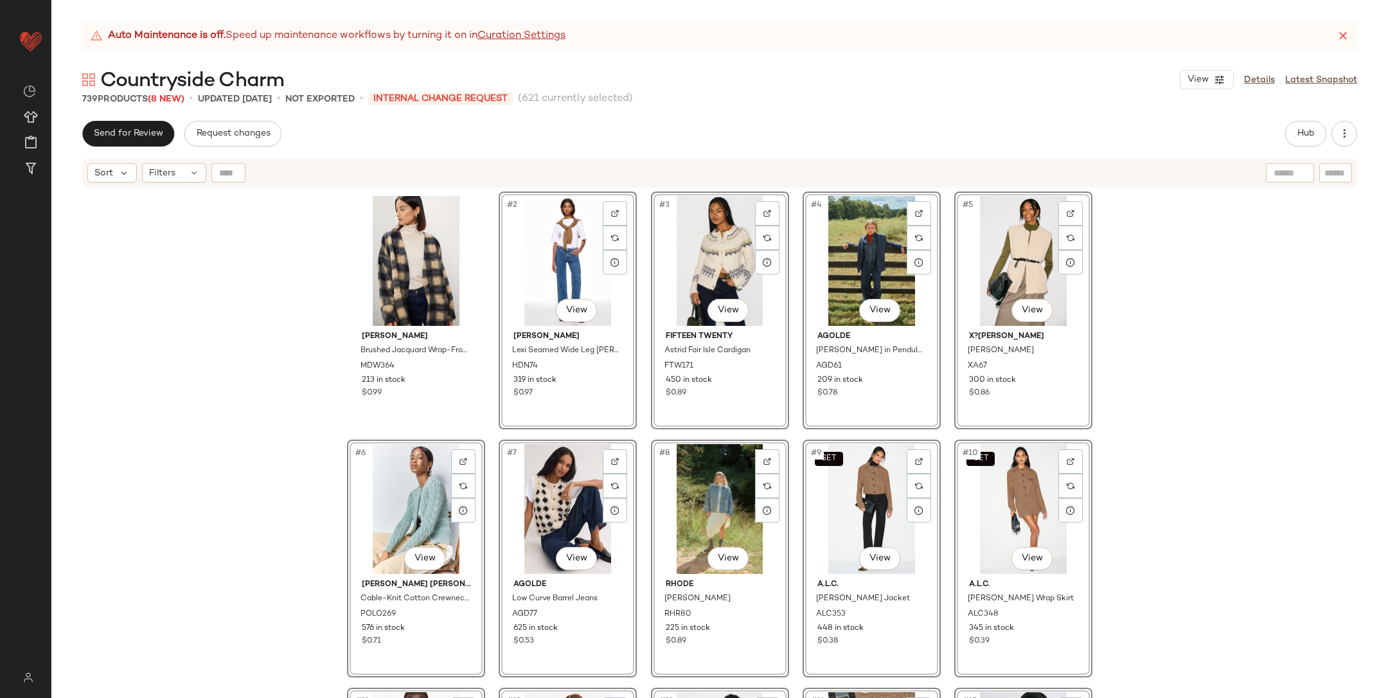
click at [323, 256] on div "[PERSON_NAME] Brushed Jacquard Wrap-Front Cardigan in Plaid MDW364 213 in stock…" at bounding box center [719, 459] width 1337 height 541
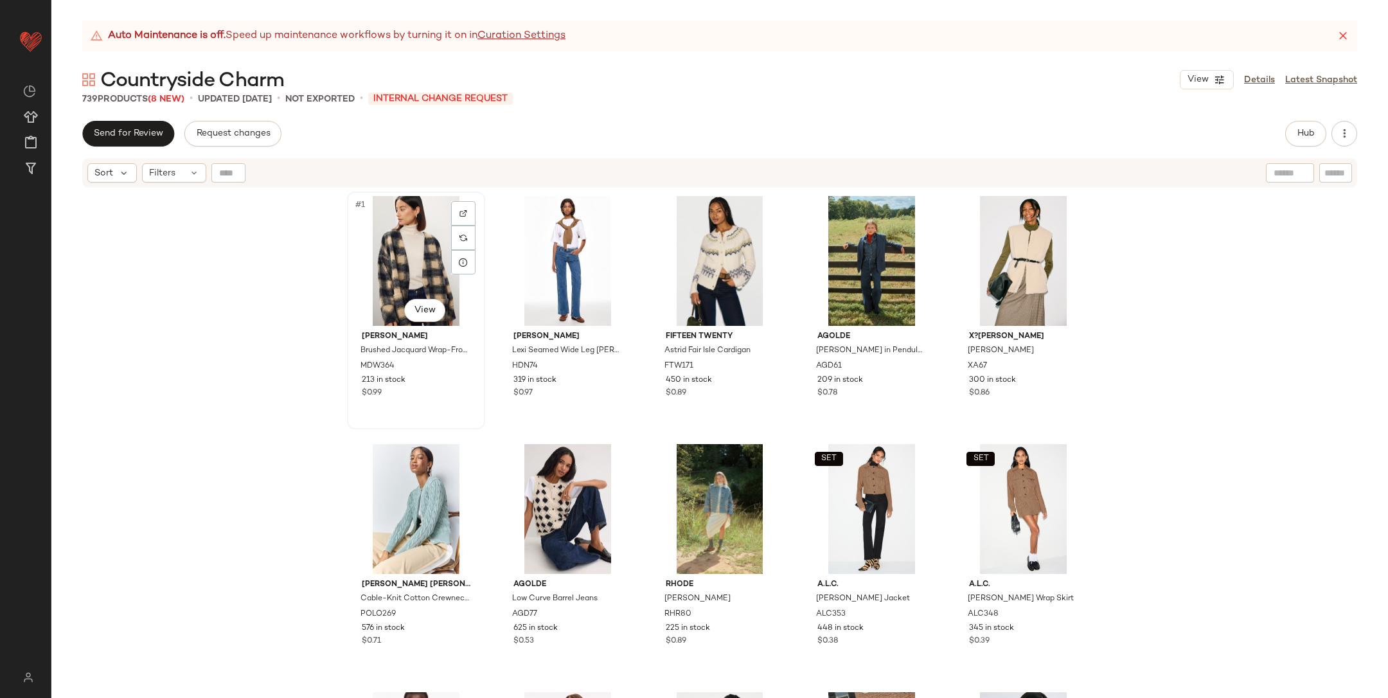
click at [393, 255] on div "#1 View" at bounding box center [416, 261] width 129 height 130
click at [535, 256] on div "#2 View" at bounding box center [567, 261] width 129 height 130
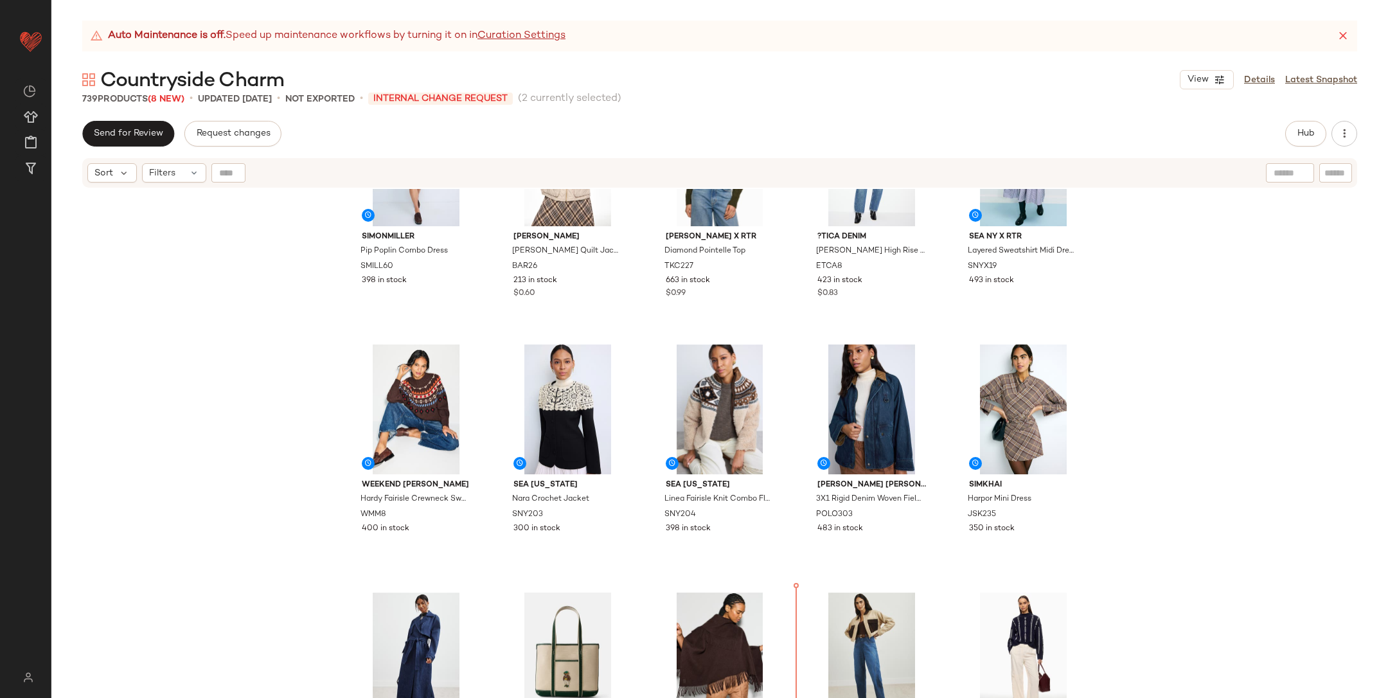
scroll to position [1118, 0]
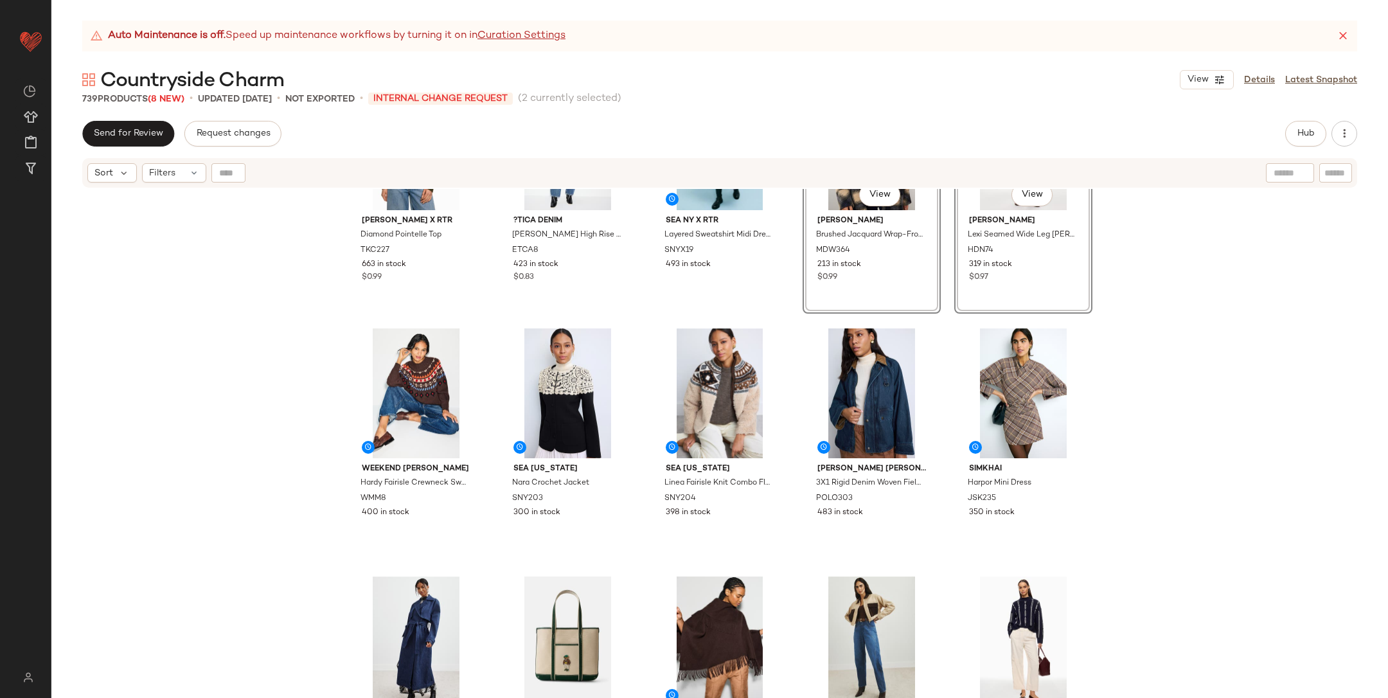
click at [286, 415] on div "[PERSON_NAME] x RTR Diamond Pointelle Top TKC227 663 in stock $0.99 ?TICA Denim…" at bounding box center [719, 459] width 1337 height 541
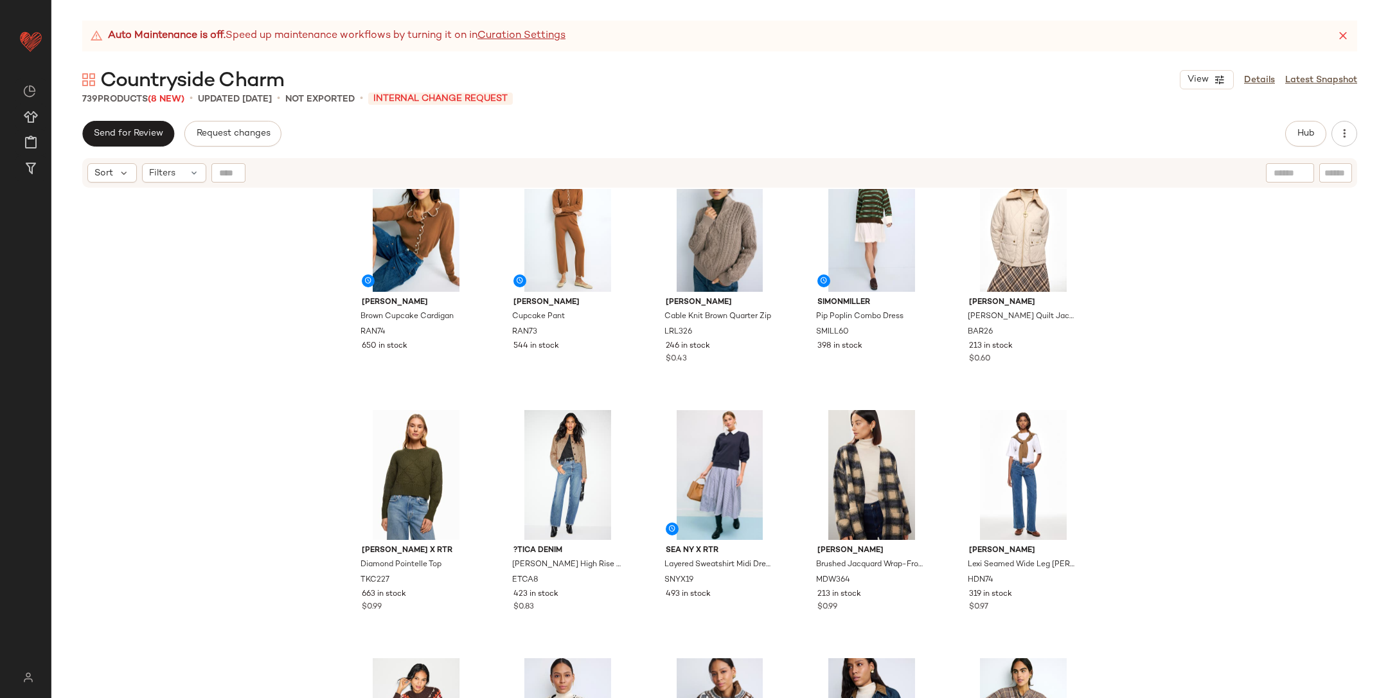
scroll to position [771, 0]
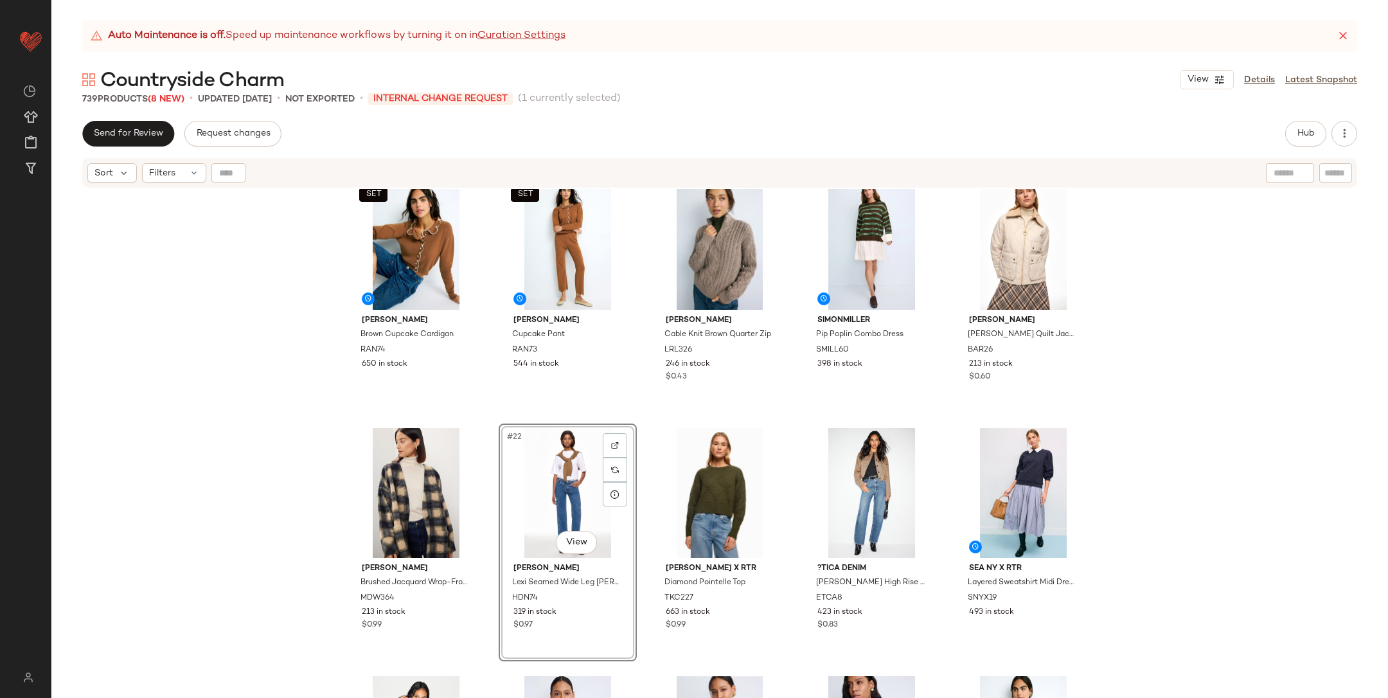
click at [1254, 444] on div "SET [PERSON_NAME] [PERSON_NAME] Cupcake Cardigan RAN74 650 in stock SET [PERSON…" at bounding box center [719, 459] width 1337 height 541
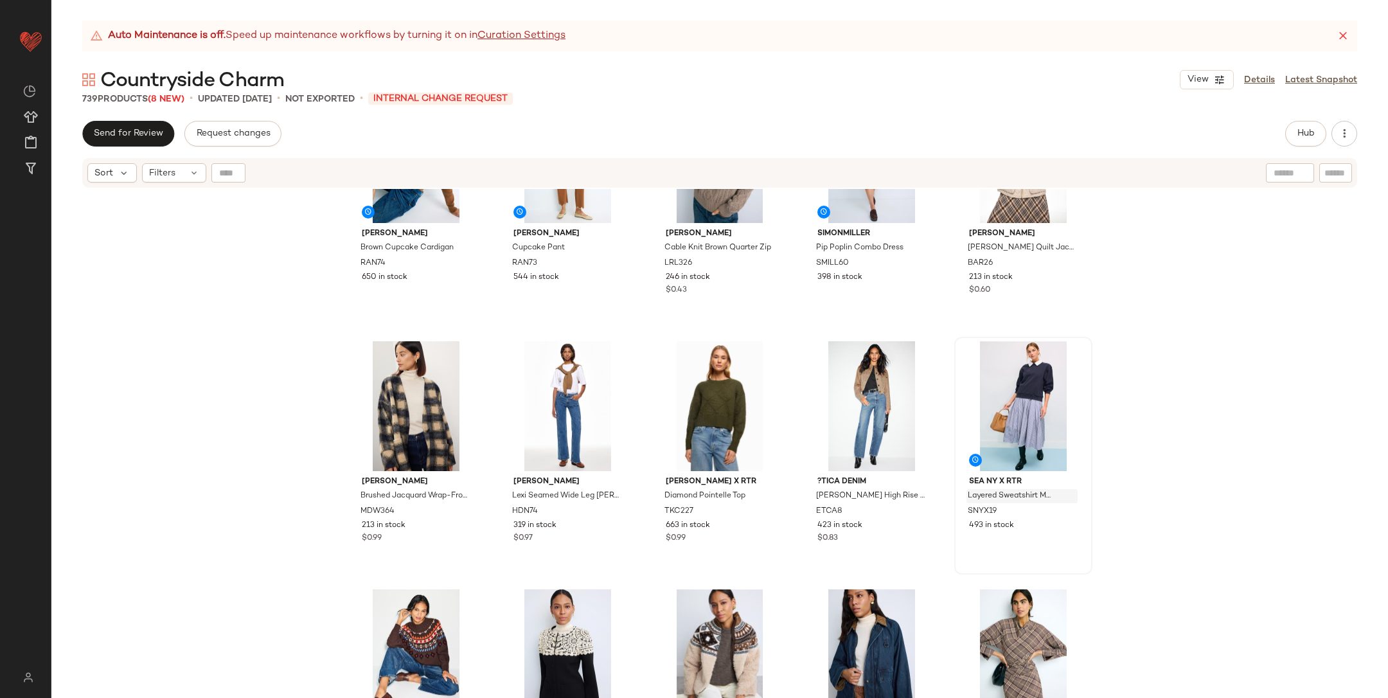
scroll to position [856, 0]
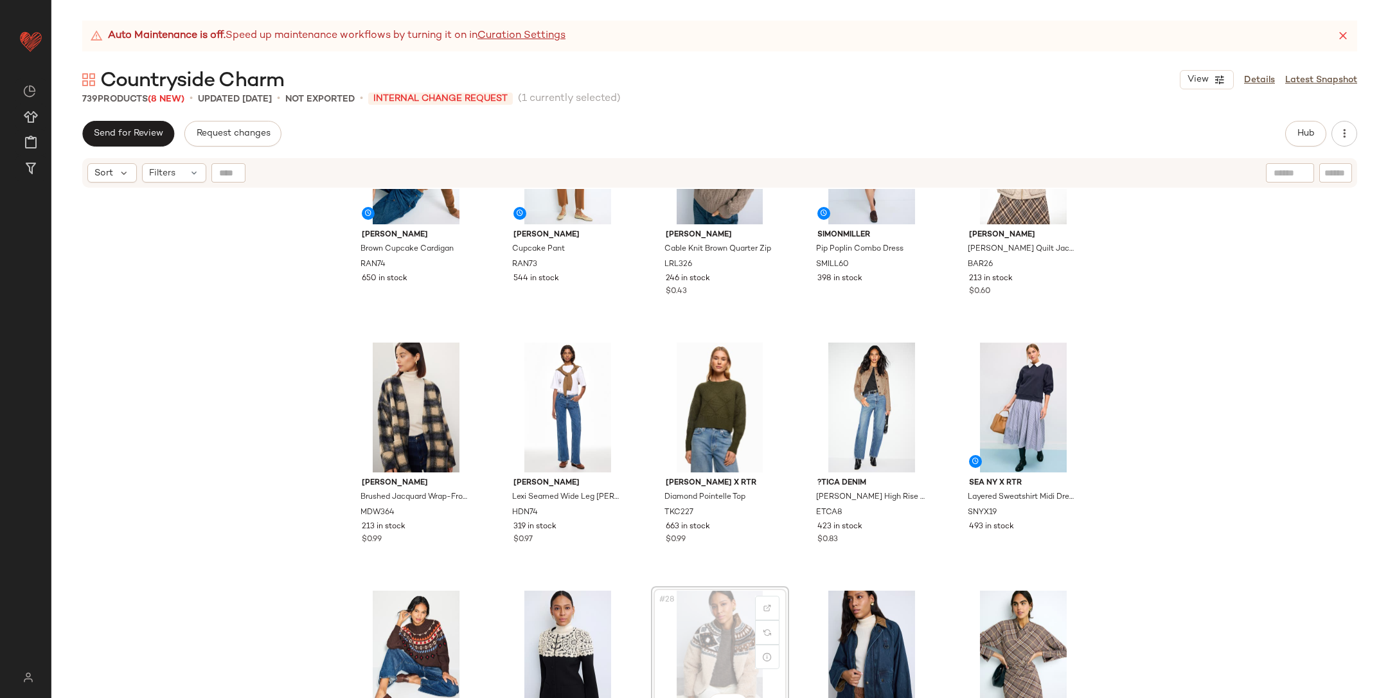
scroll to position [858, 0]
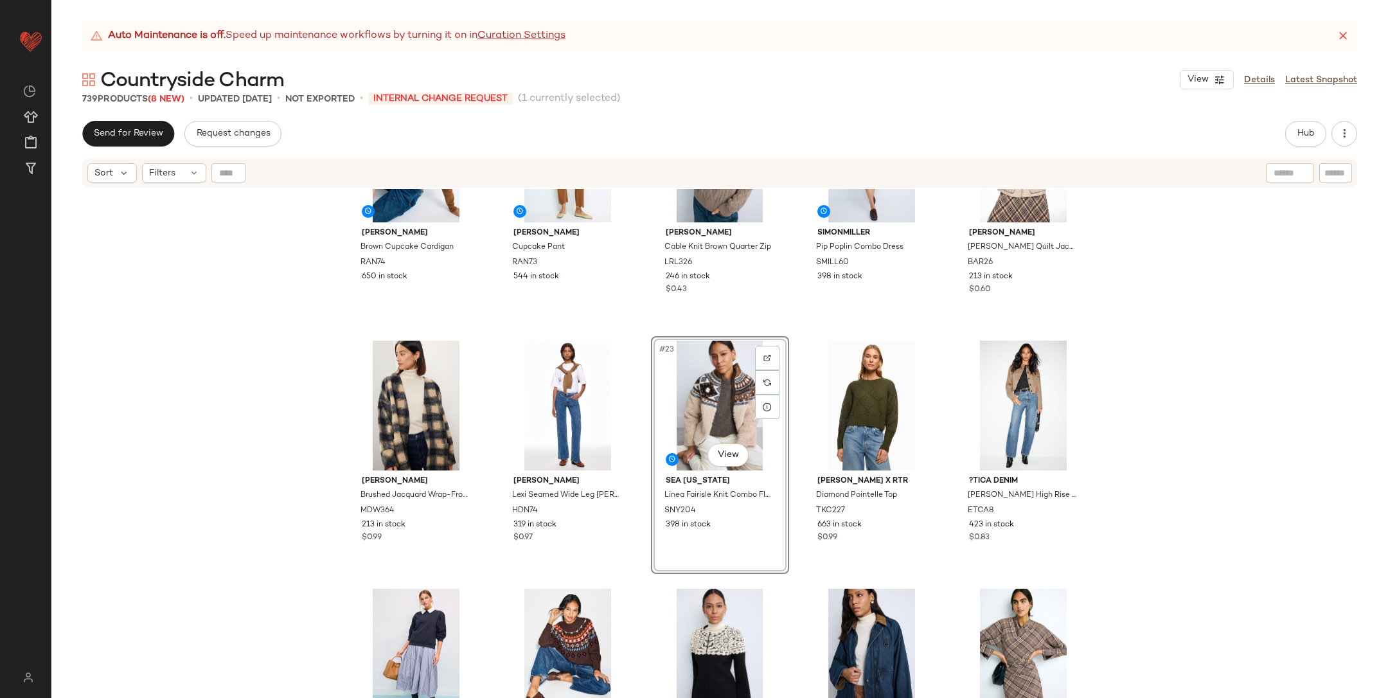
click at [1188, 458] on div "SET [PERSON_NAME] Brown Cupcake Cardigan RAN74 650 in stock SET [PERSON_NAME] C…" at bounding box center [719, 459] width 1337 height 541
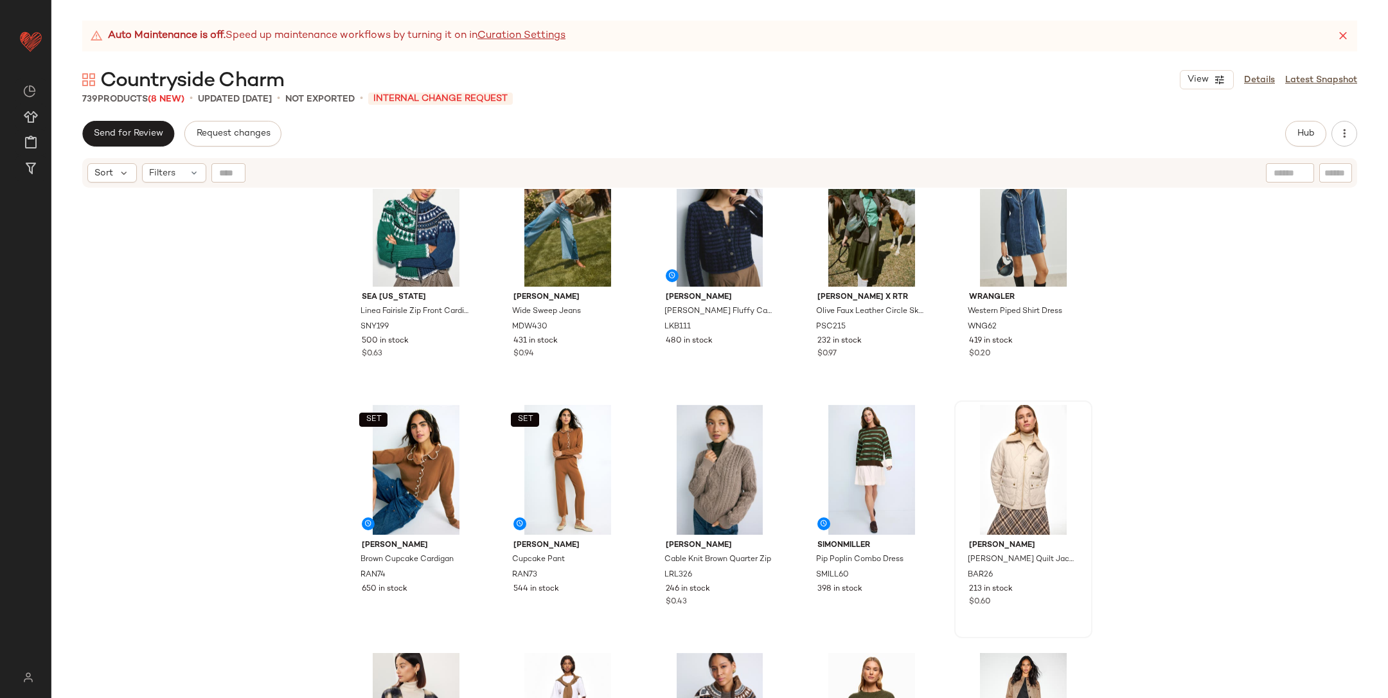
scroll to position [550, 0]
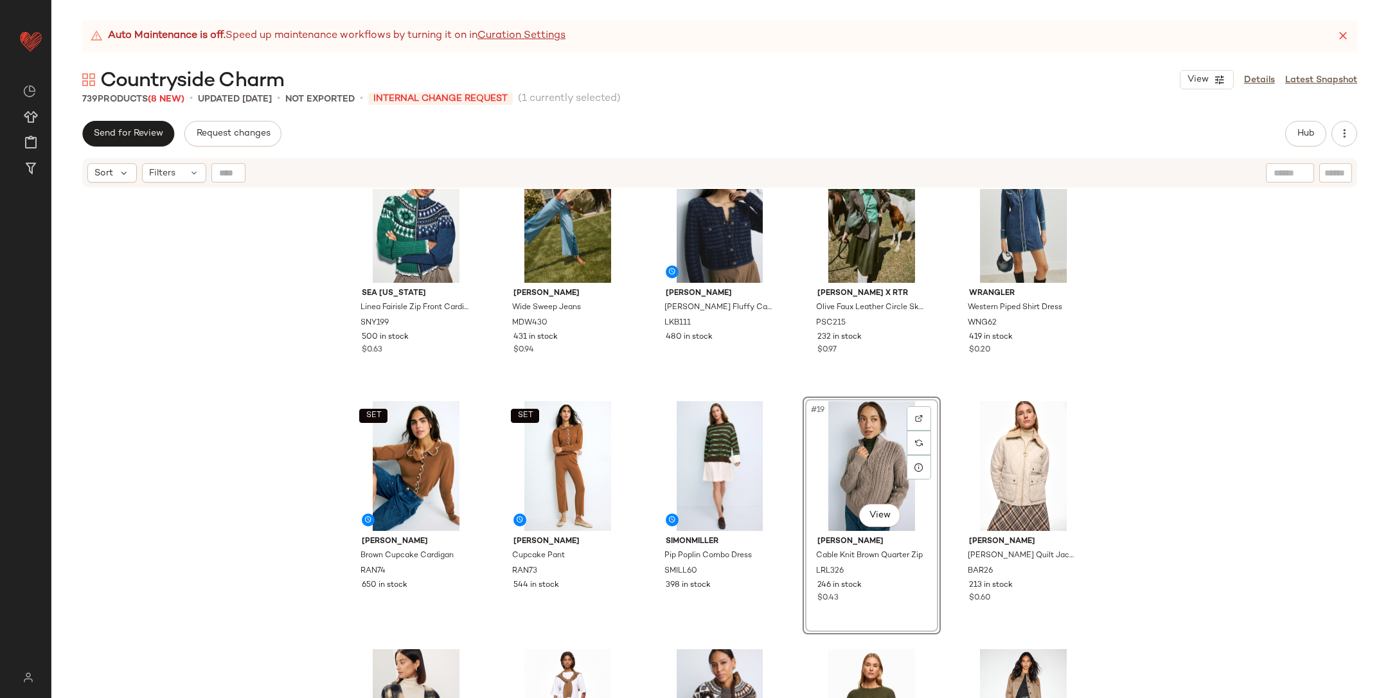
click at [1147, 438] on div "Sea [US_STATE] Linea Fairisle Zip Front Cardigan SNY199 500 in stock $0.63 [PER…" at bounding box center [719, 459] width 1337 height 541
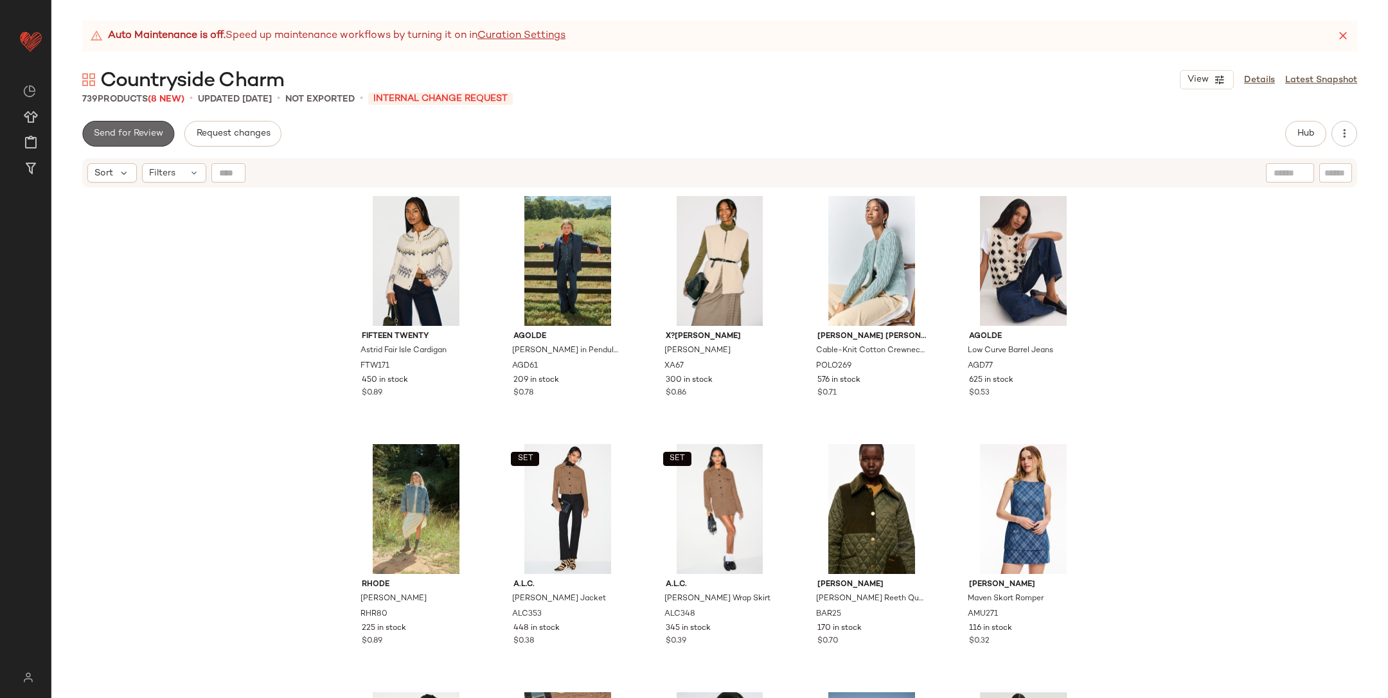
click at [130, 129] on span "Send for Review" at bounding box center [128, 134] width 70 height 10
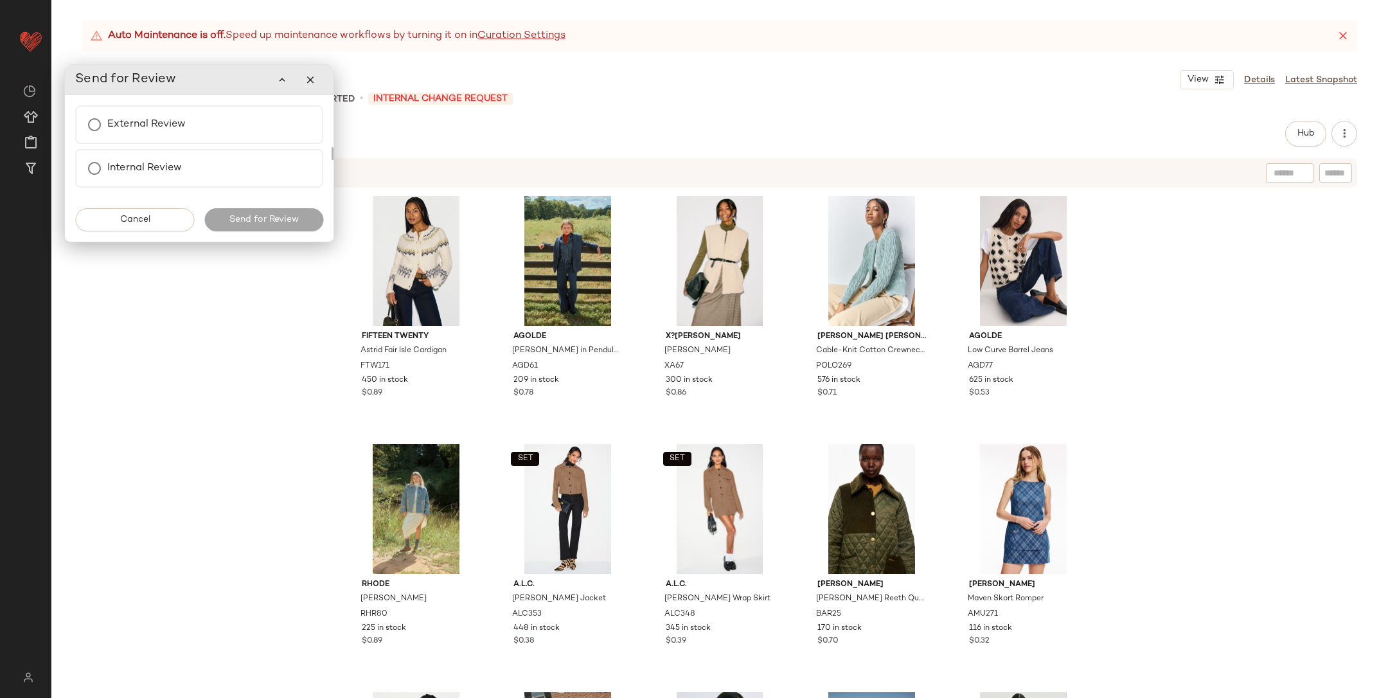
click at [279, 321] on div "Fifteen Twenty Astrid Fair Isle Cardigan FTW171 450 in stock $0.89 AGOLDE [PERS…" at bounding box center [719, 459] width 1337 height 541
click at [309, 88] on button "button" at bounding box center [311, 80] width 26 height 26
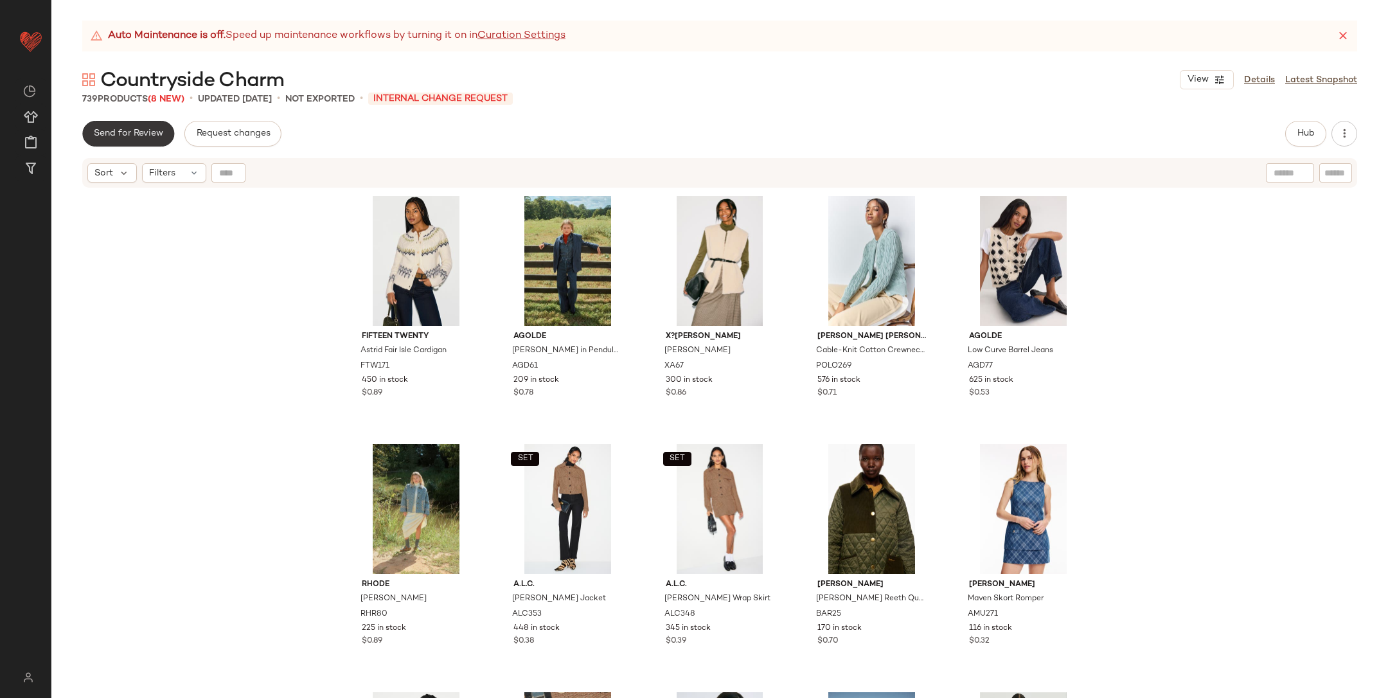
click at [140, 140] on button "Send for Review" at bounding box center [128, 134] width 92 height 26
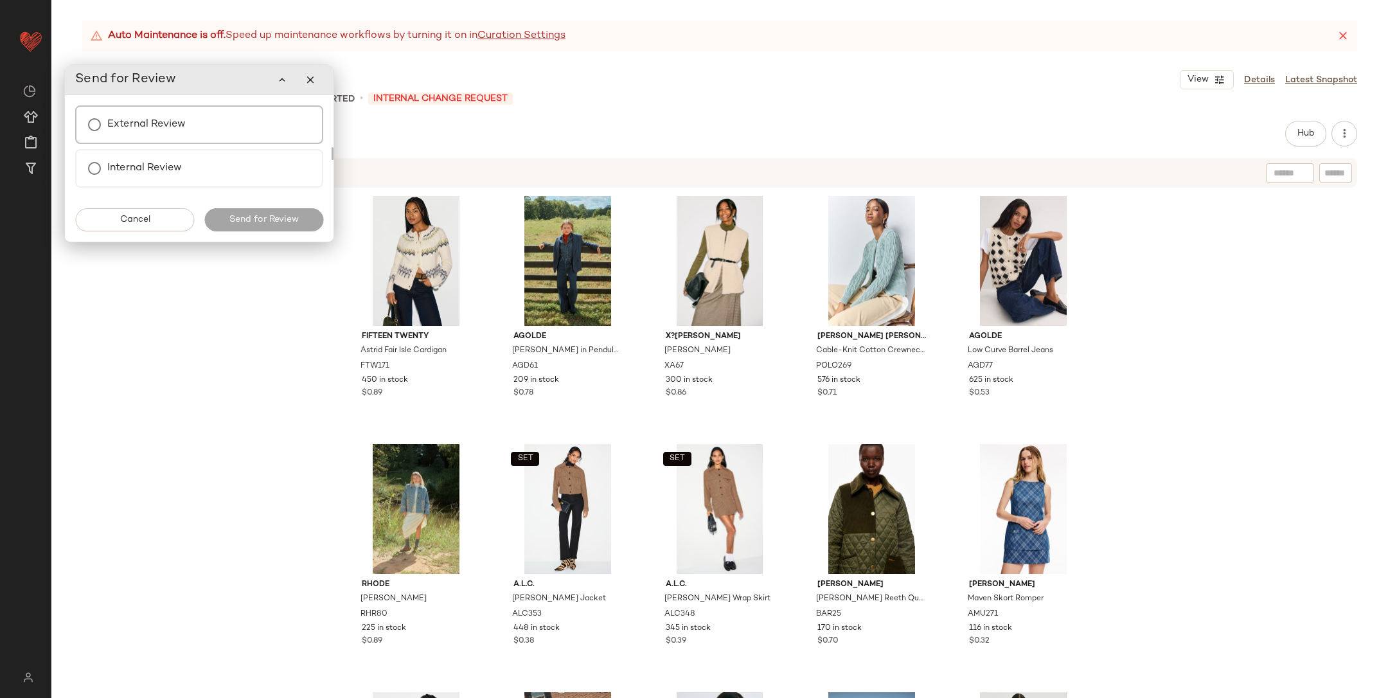
click at [251, 134] on div "External Review" at bounding box center [199, 124] width 248 height 39
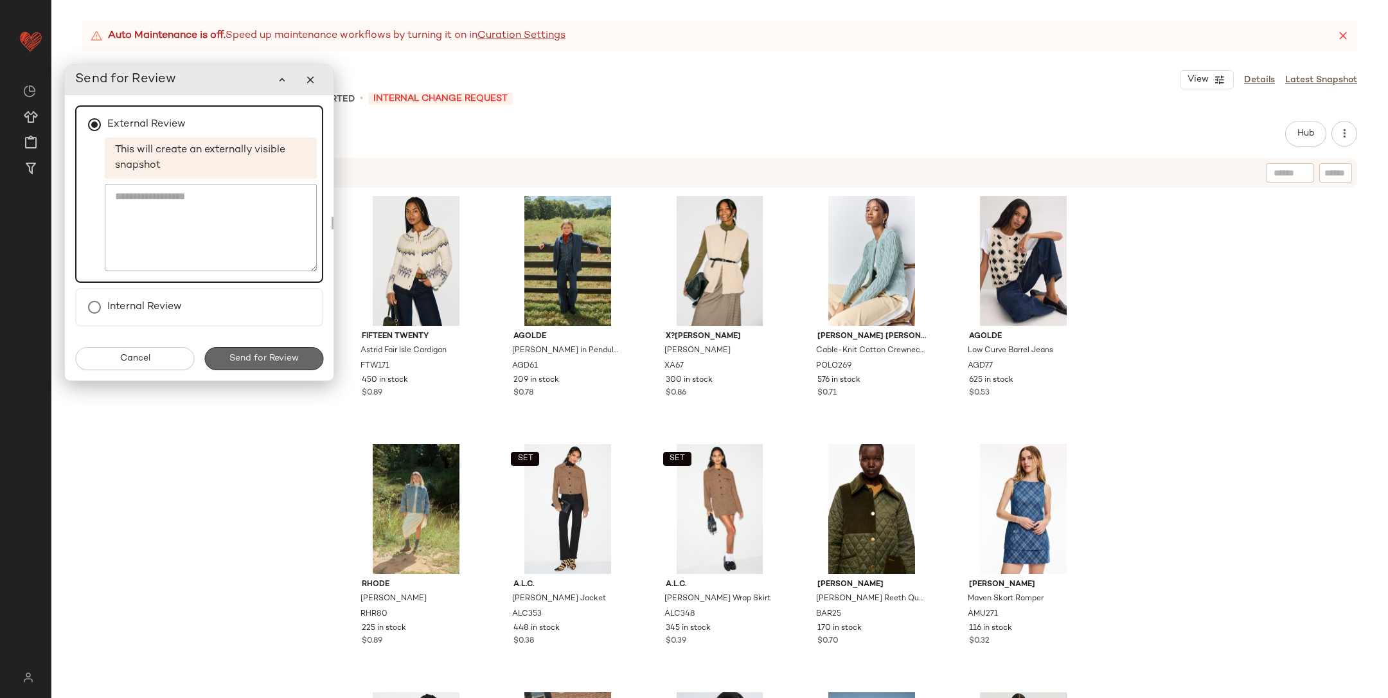
click at [276, 354] on span "Send for Review" at bounding box center [264, 359] width 70 height 10
